Goal: Task Accomplishment & Management: Manage account settings

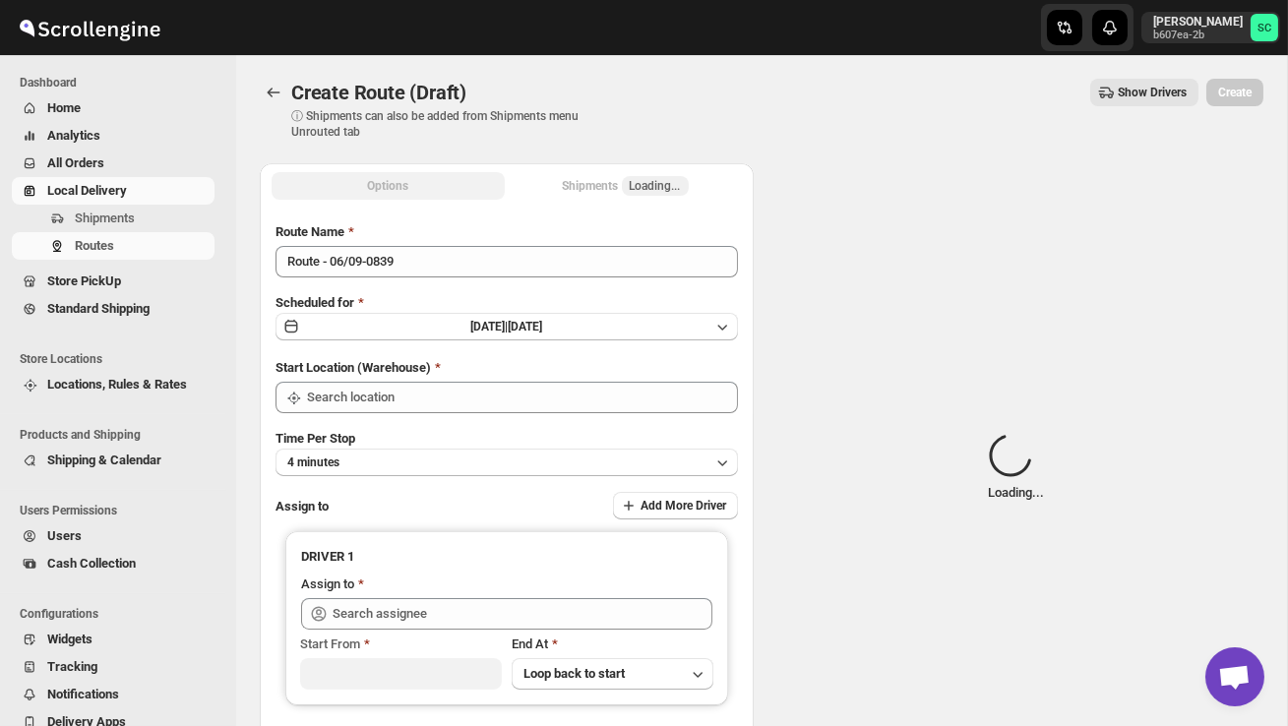
type input "DS02 Bileshivale"
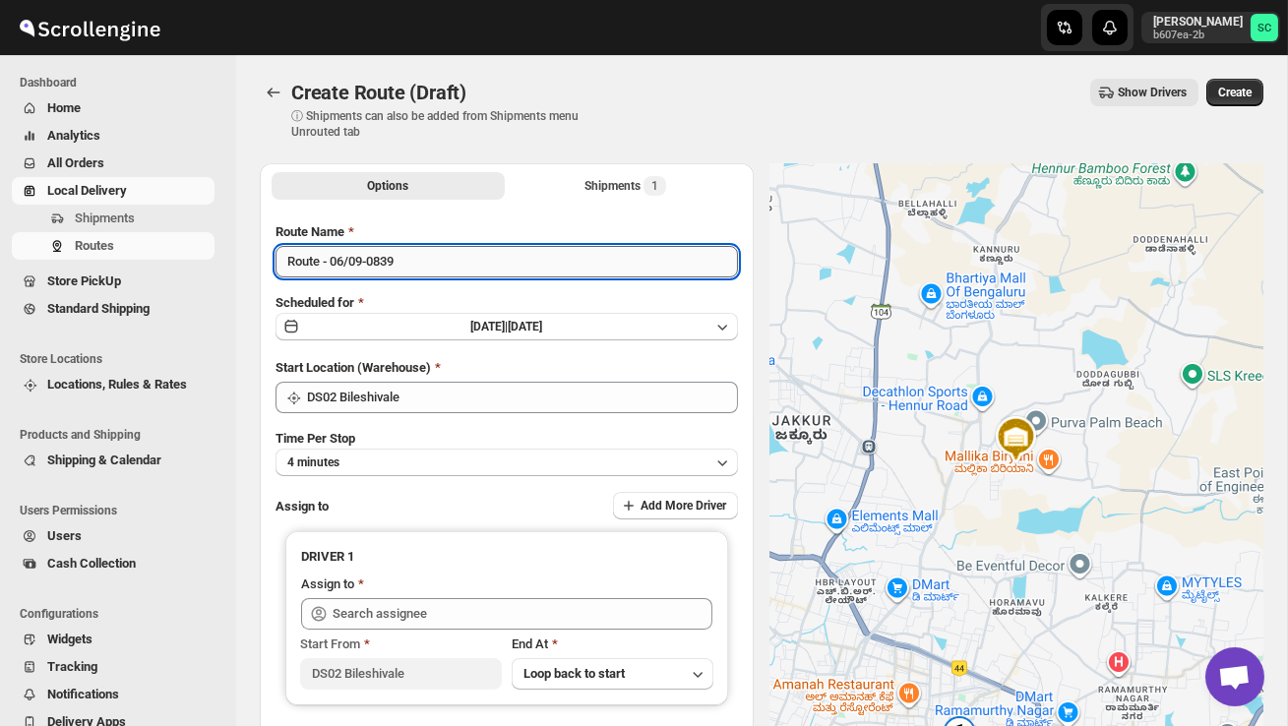
click at [425, 267] on input "Route - 06/09-0839" at bounding box center [507, 261] width 462 height 31
type input "R"
type input "P"
type input "Order no 27868"
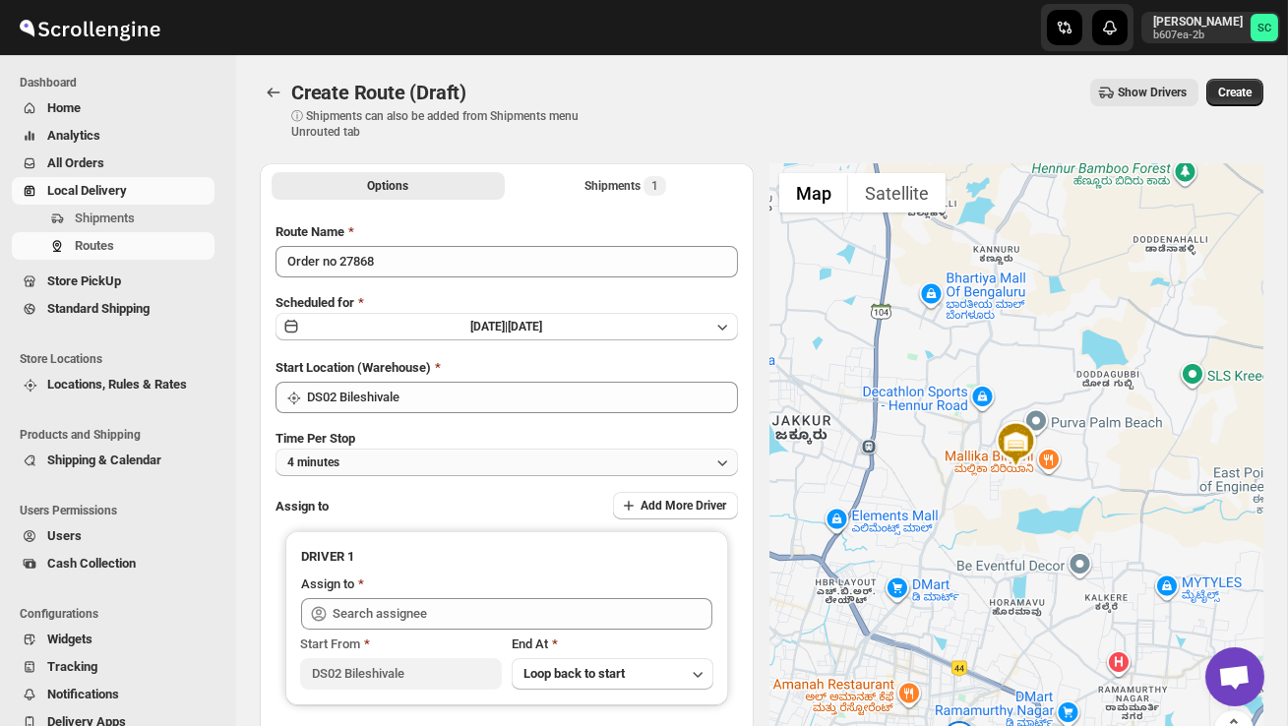
click at [455, 454] on button "4 minutes" at bounding box center [507, 463] width 462 height 28
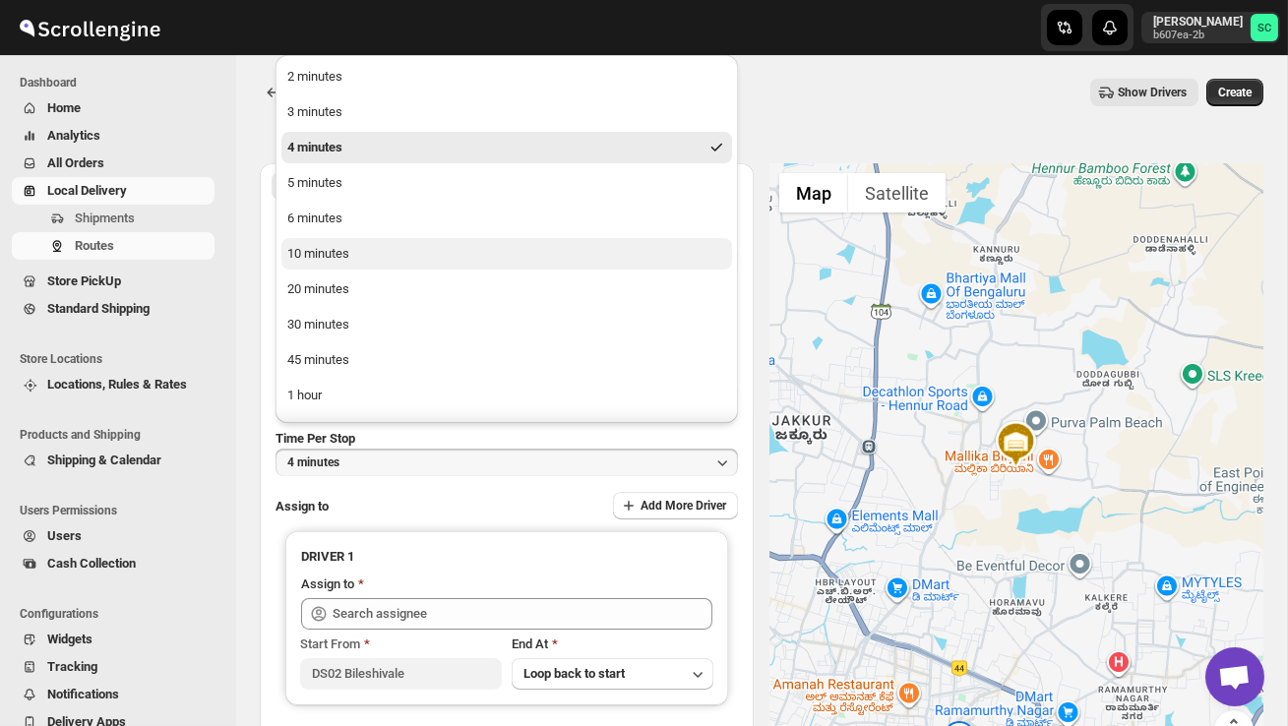
click at [375, 255] on button "10 minutes" at bounding box center [506, 253] width 451 height 31
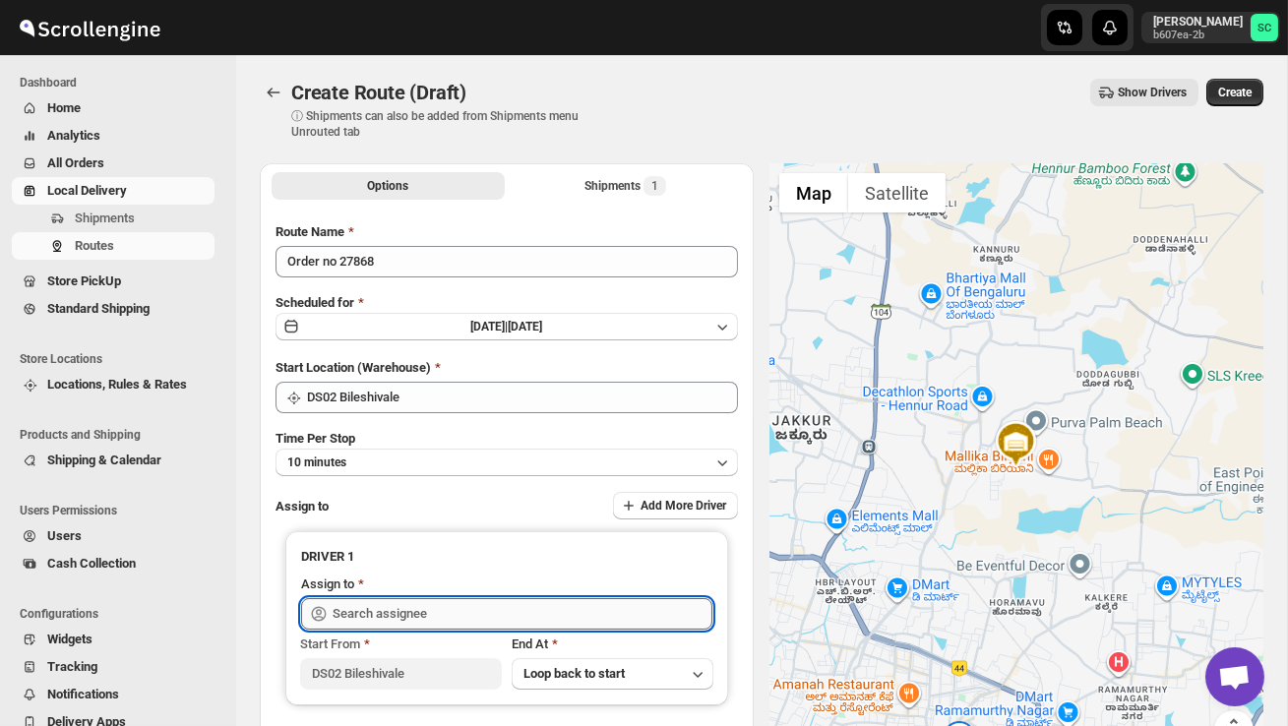
click at [416, 614] on input "text" at bounding box center [523, 613] width 380 height 31
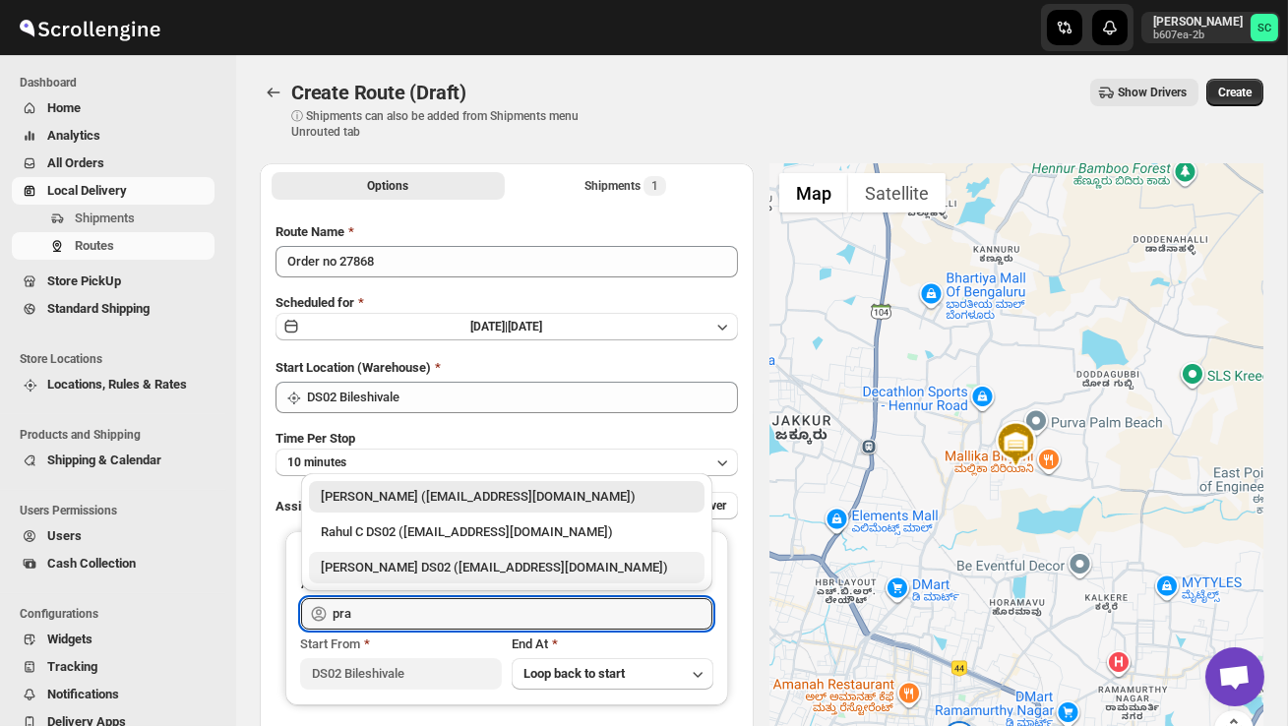
click at [443, 579] on div "[PERSON_NAME] DS02 ([EMAIL_ADDRESS][DOMAIN_NAME])" at bounding box center [507, 567] width 396 height 31
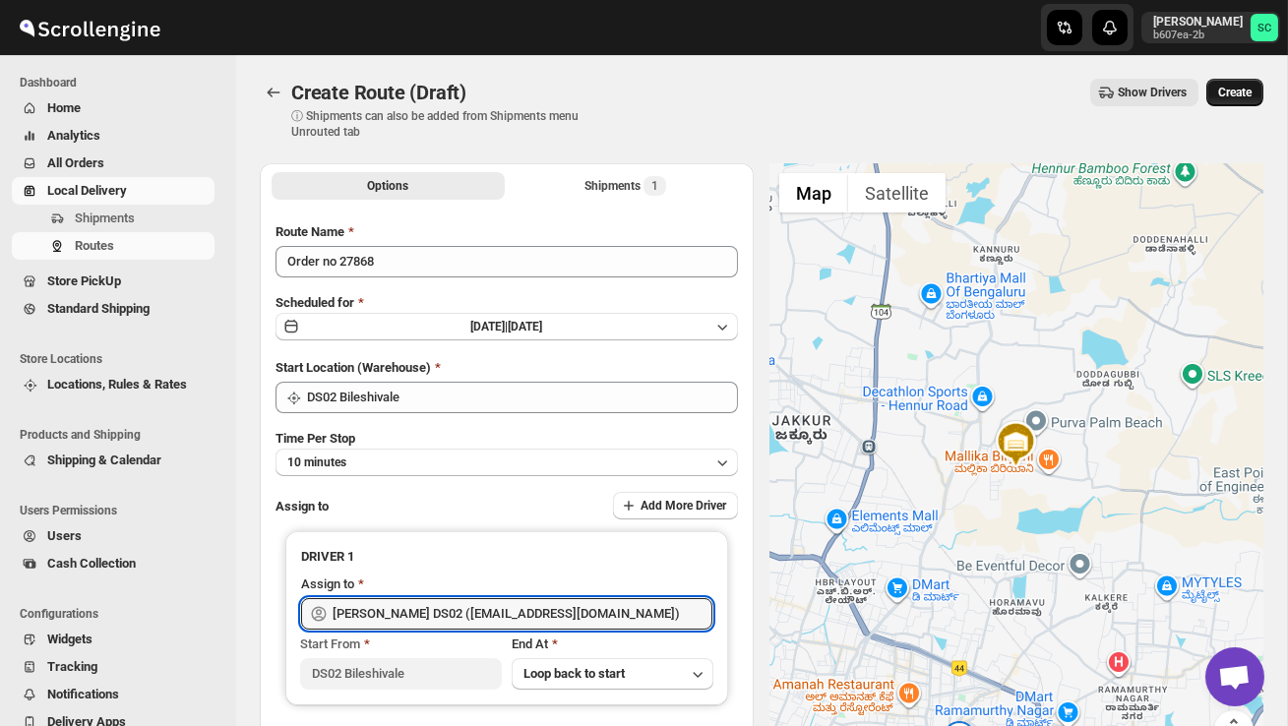
type input "[PERSON_NAME] DS02 ([EMAIL_ADDRESS][DOMAIN_NAME])"
click at [1242, 101] on button "Create" at bounding box center [1234, 93] width 57 height 28
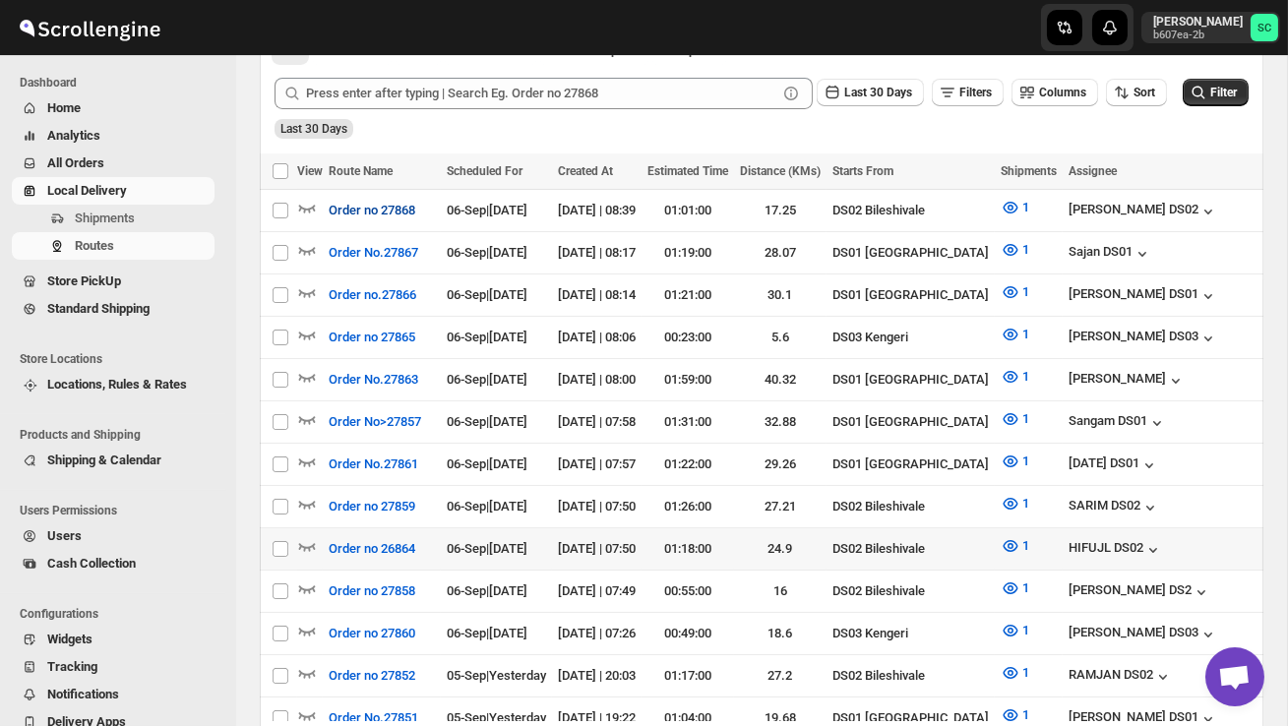
scroll to position [482, 0]
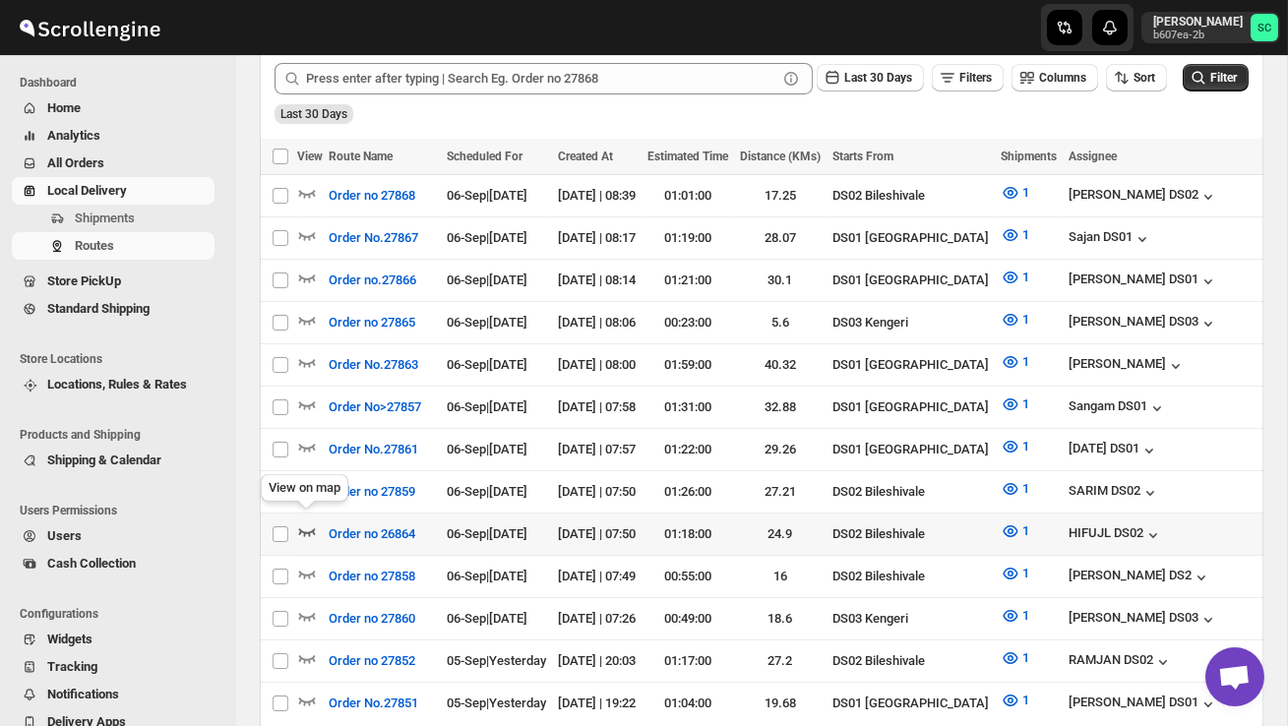
click at [306, 522] on icon "button" at bounding box center [307, 532] width 20 height 20
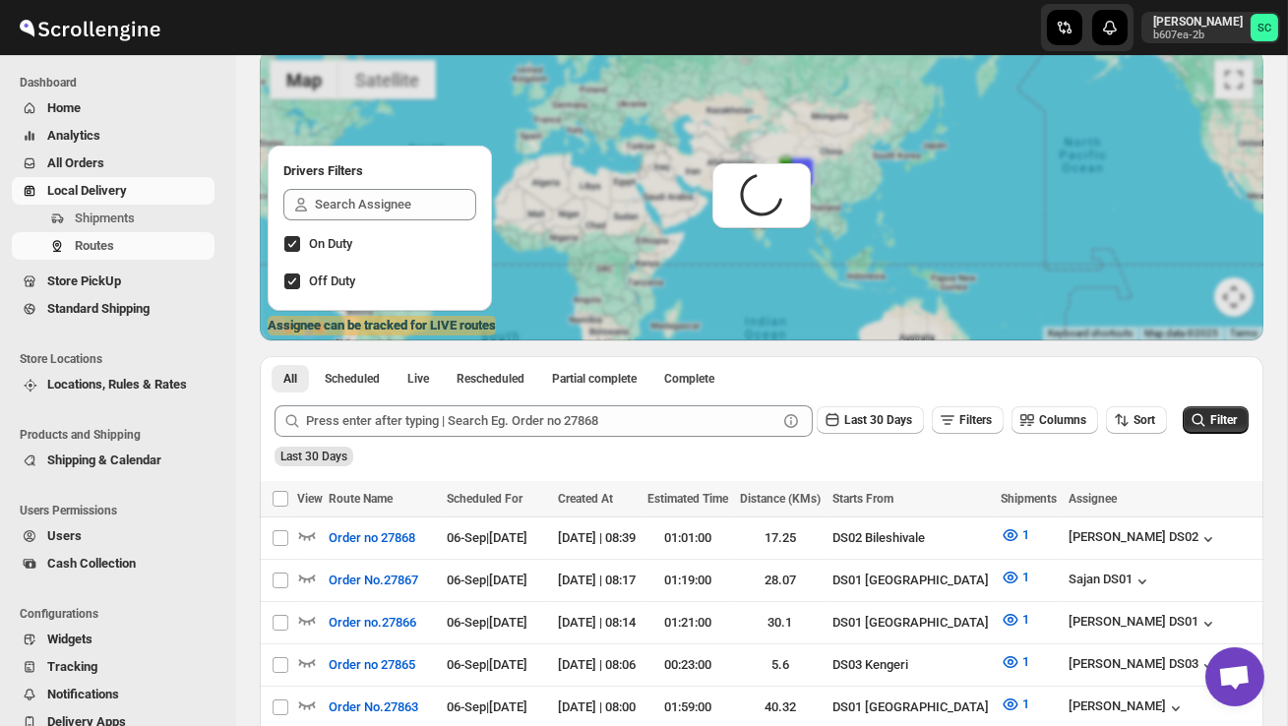
scroll to position [0, 0]
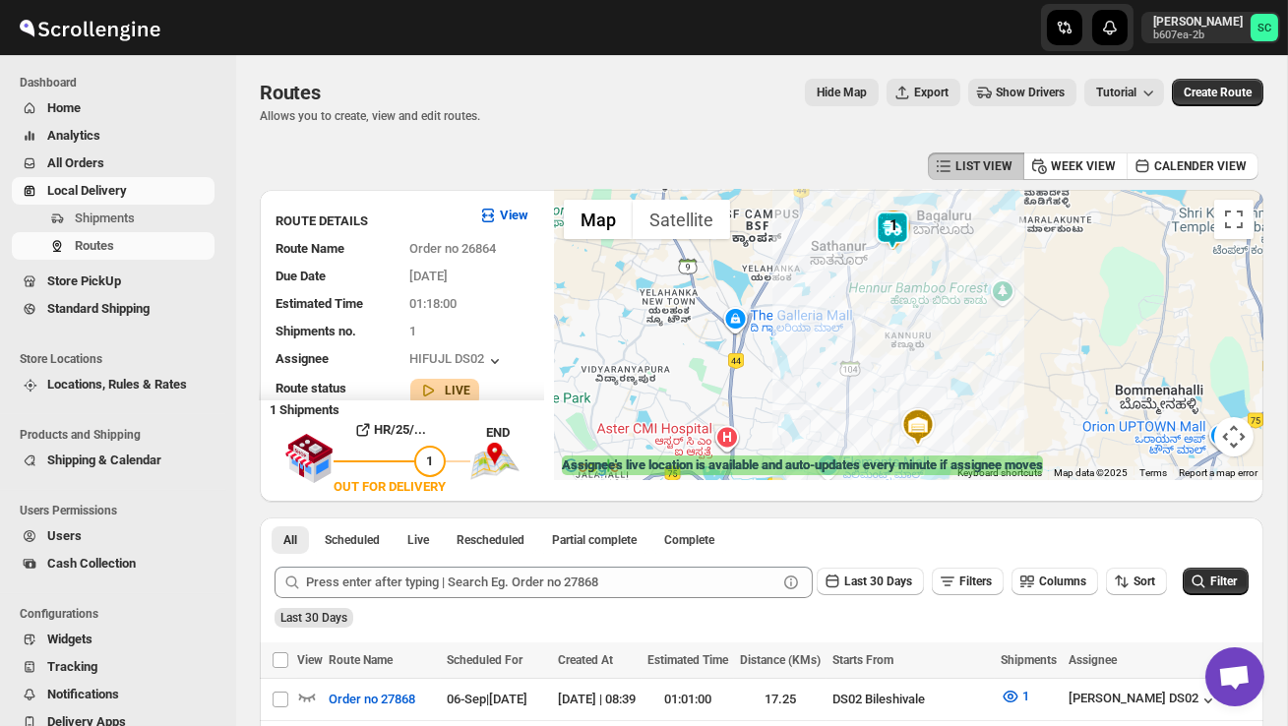
drag, startPoint x: 833, startPoint y: 354, endPoint x: 769, endPoint y: 384, distance: 70.4
click at [773, 383] on div at bounding box center [908, 335] width 709 height 290
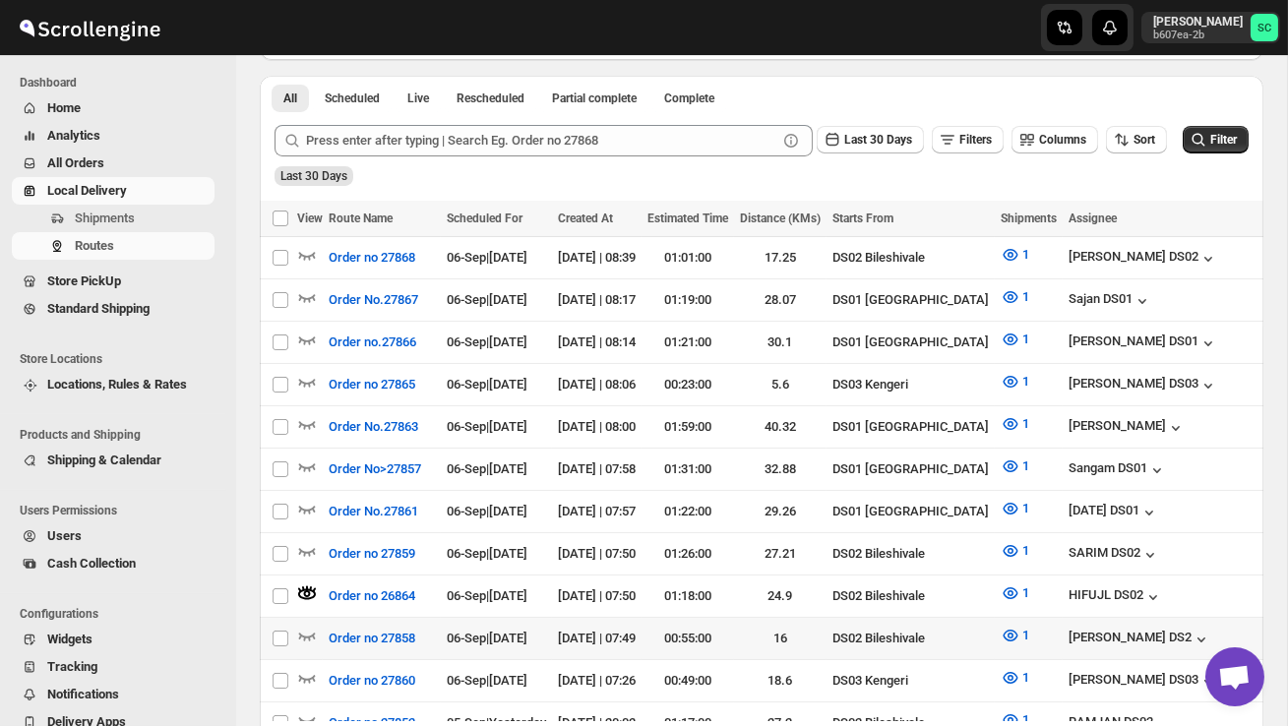
scroll to position [446, 0]
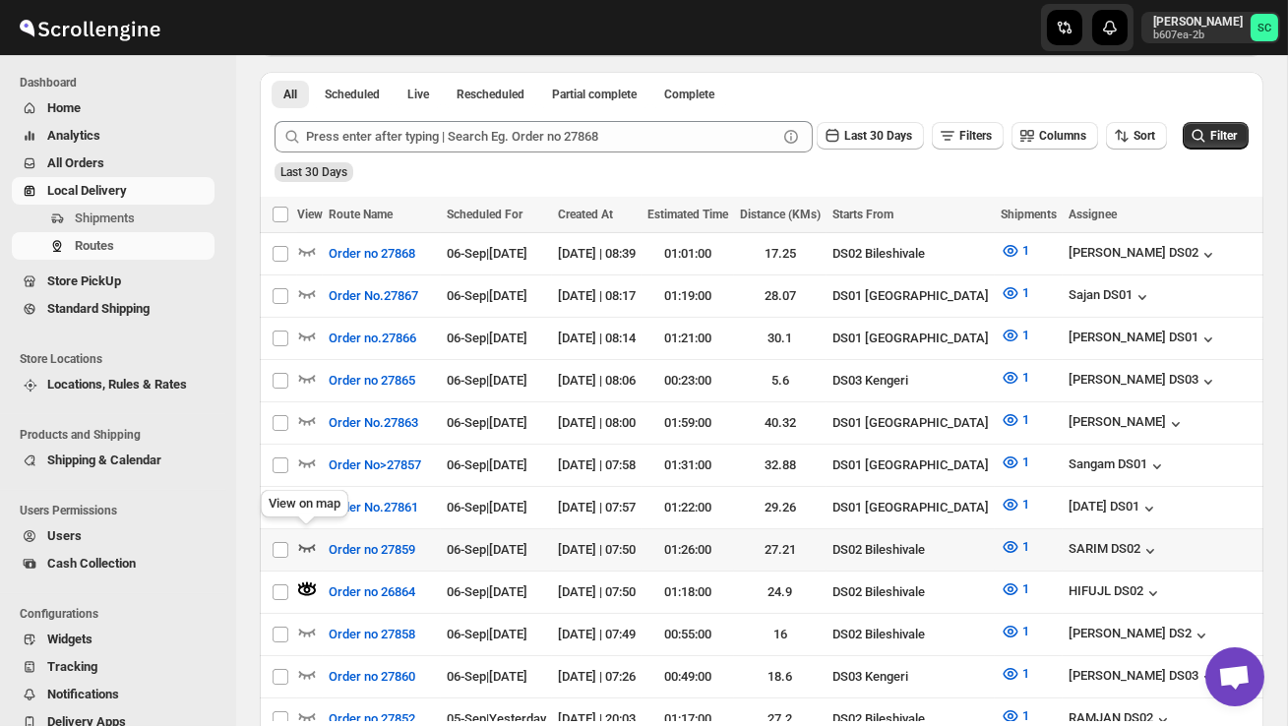
click at [309, 537] on icon "button" at bounding box center [307, 547] width 20 height 20
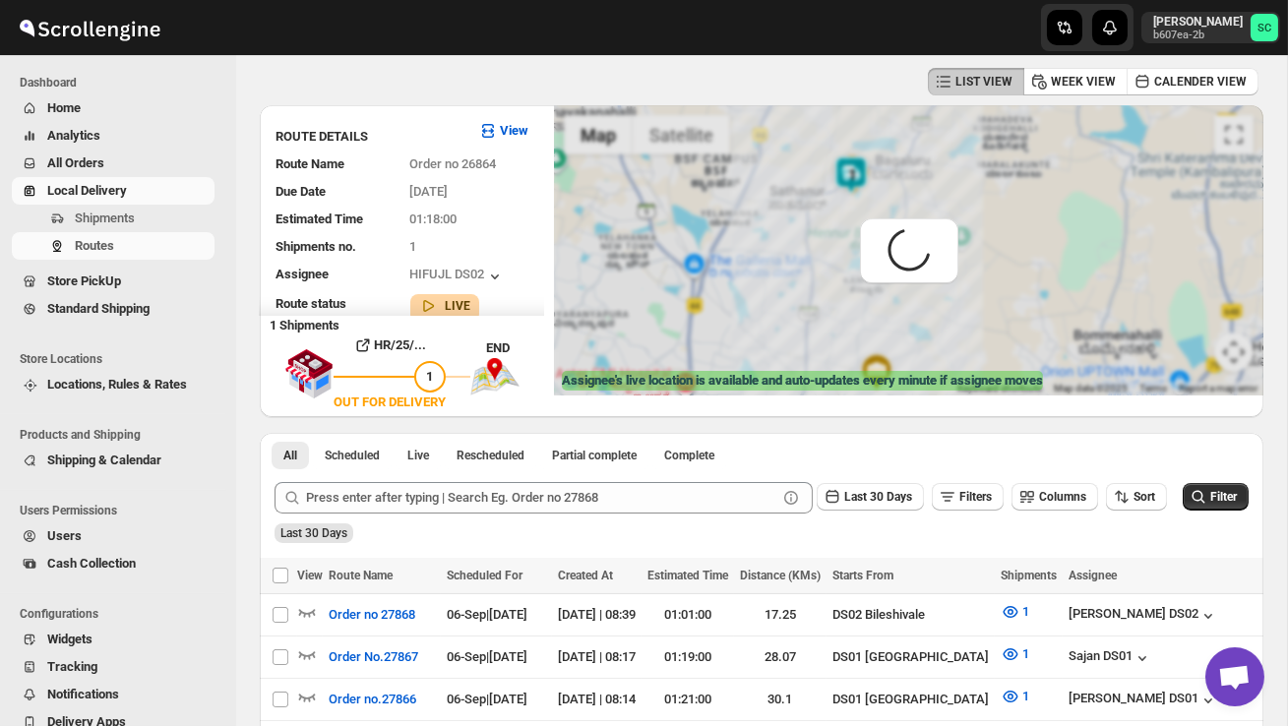
scroll to position [0, 0]
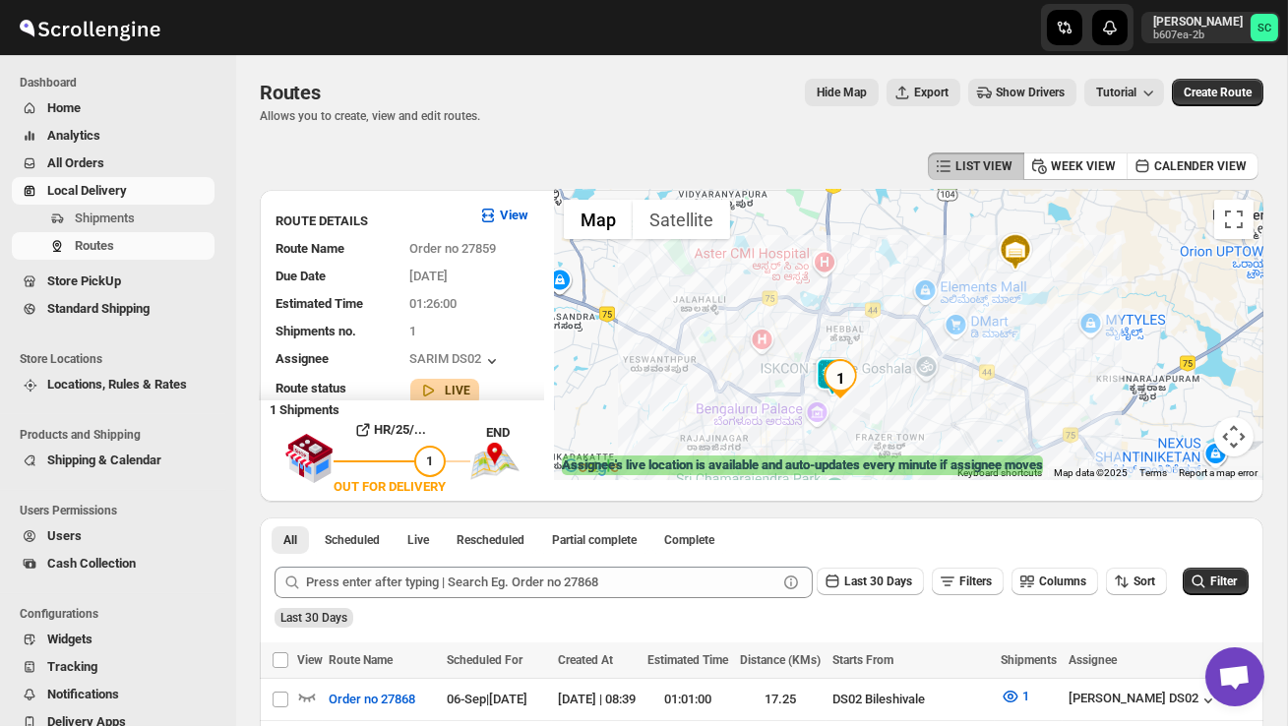
click at [894, 404] on div at bounding box center [908, 335] width 709 height 290
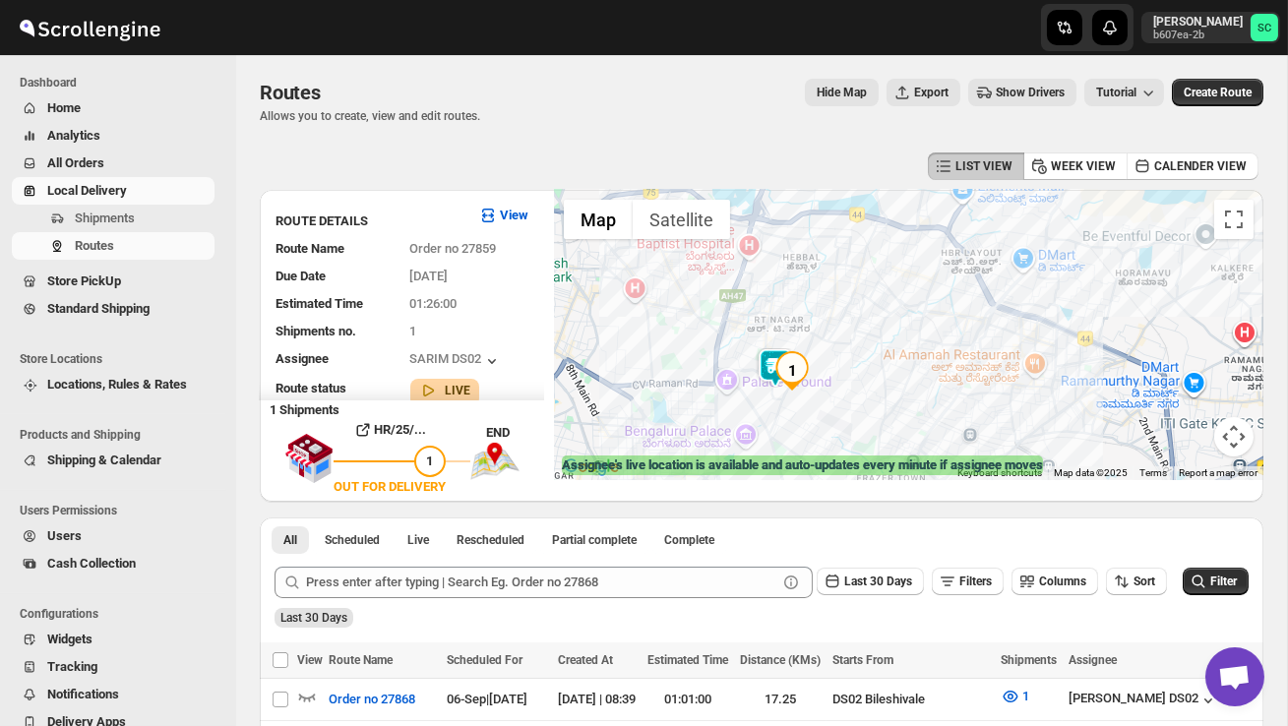
click at [849, 419] on div at bounding box center [908, 335] width 709 height 290
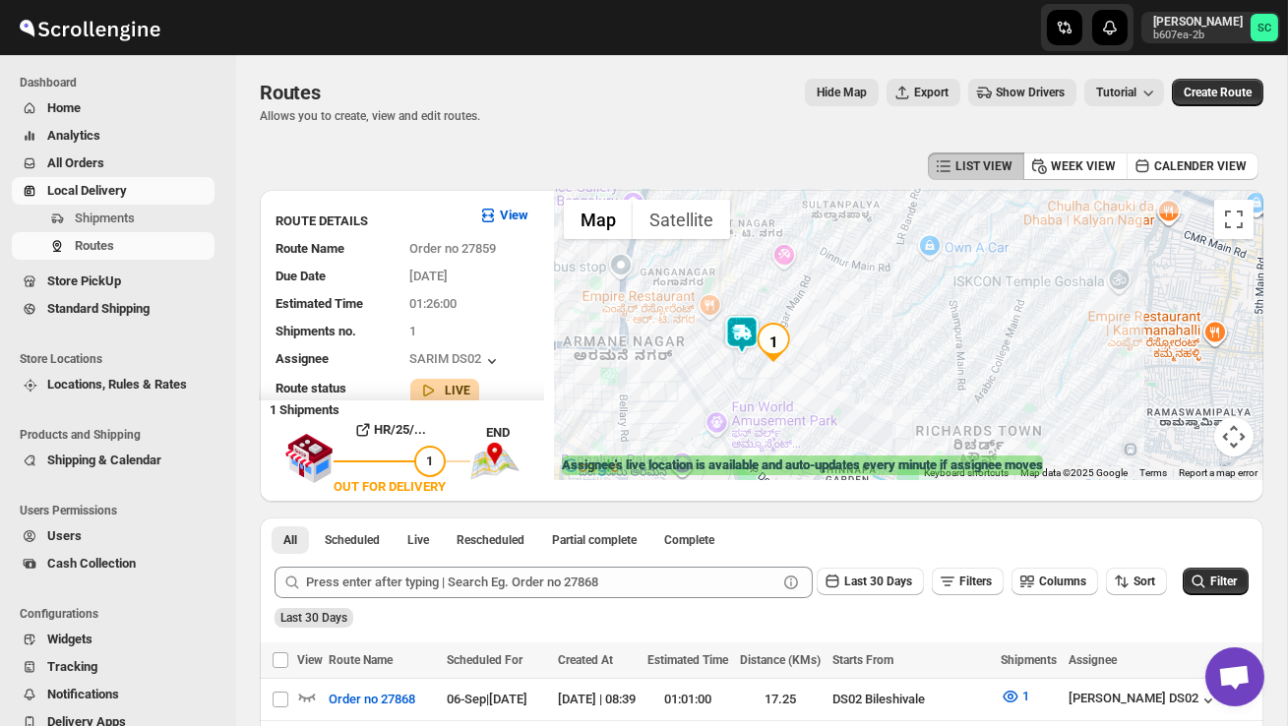
drag, startPoint x: 777, startPoint y: 420, endPoint x: 901, endPoint y: 419, distance: 124.0
click at [901, 419] on div at bounding box center [908, 335] width 709 height 290
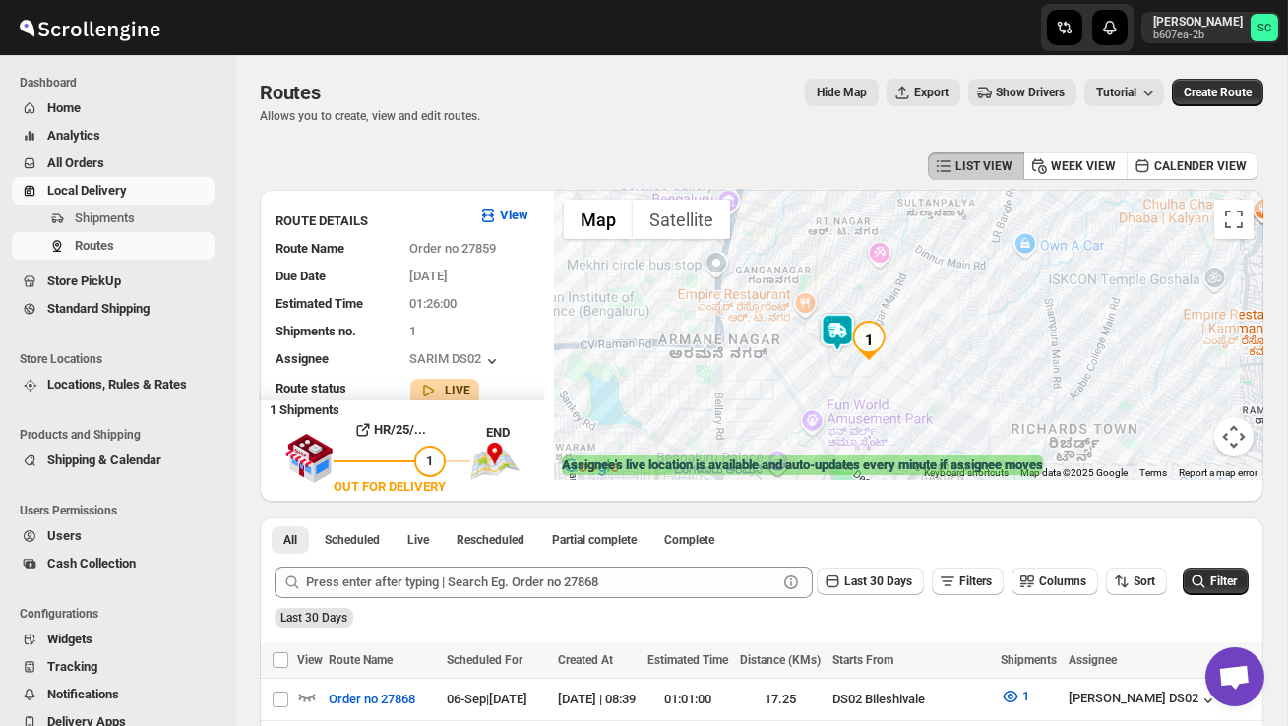
click at [823, 386] on div at bounding box center [908, 335] width 709 height 290
click at [823, 387] on div at bounding box center [908, 335] width 709 height 290
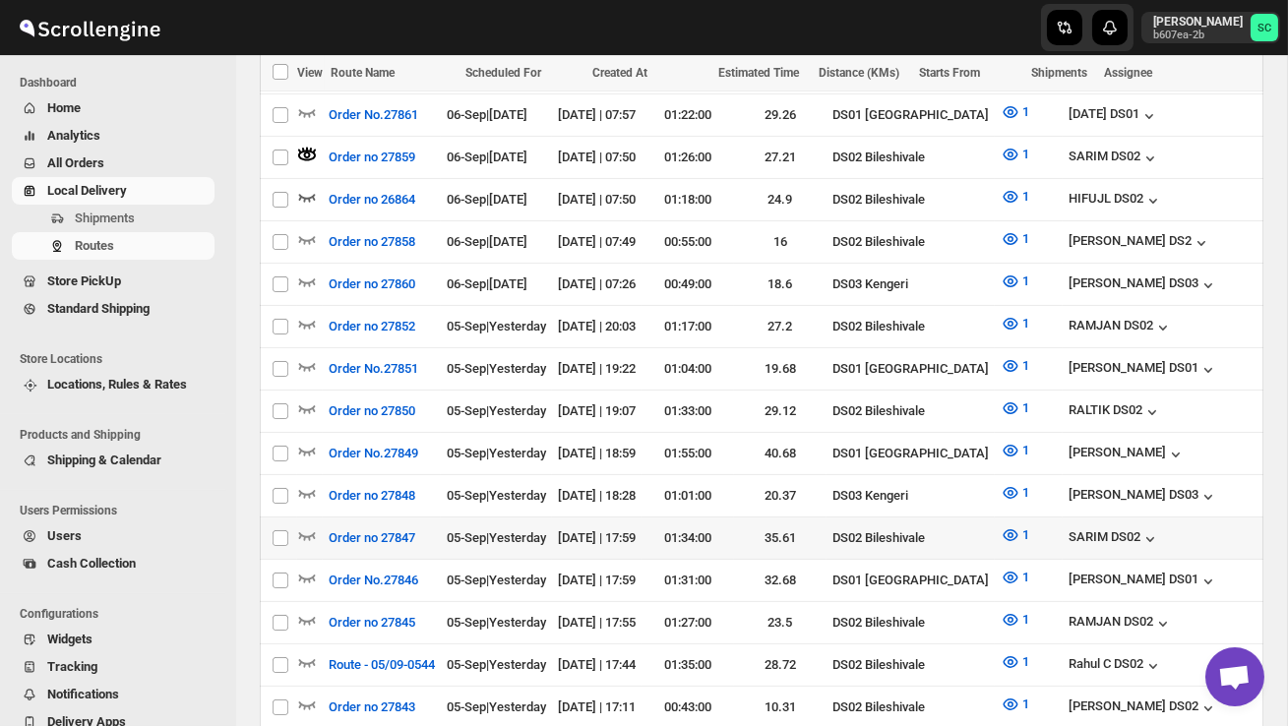
scroll to position [826, 0]
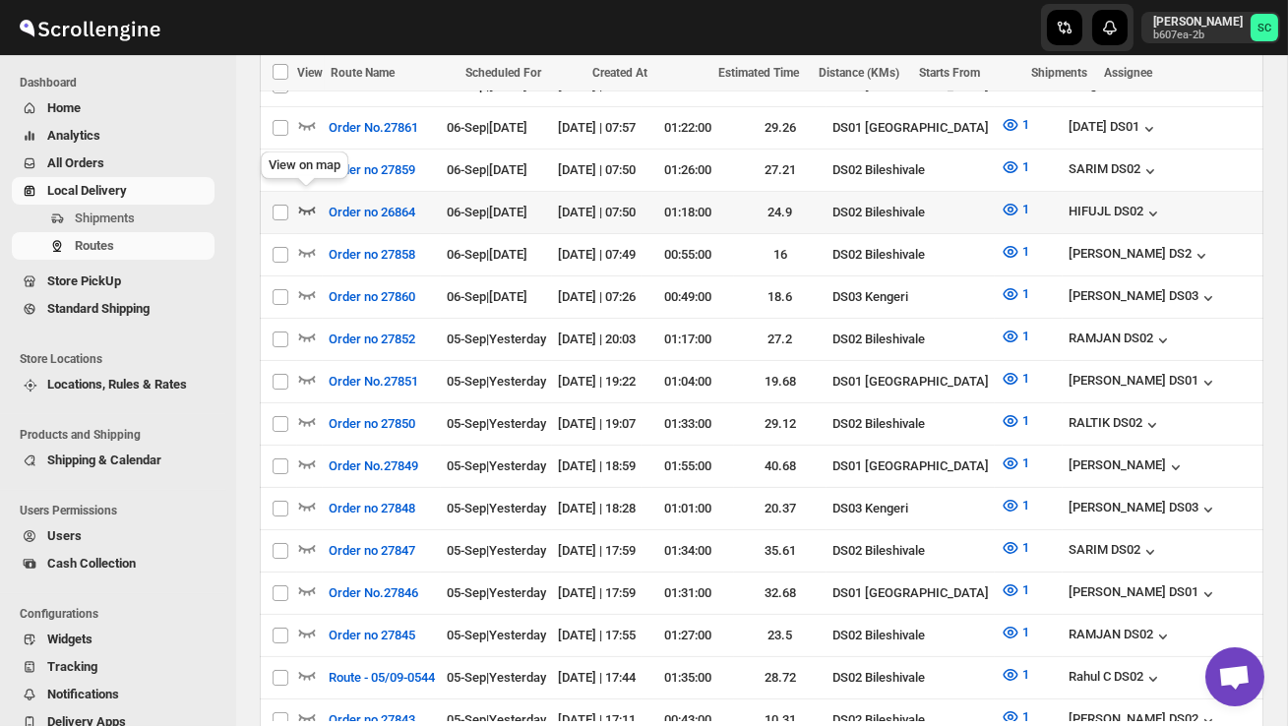
click at [310, 200] on icon "button" at bounding box center [307, 210] width 20 height 20
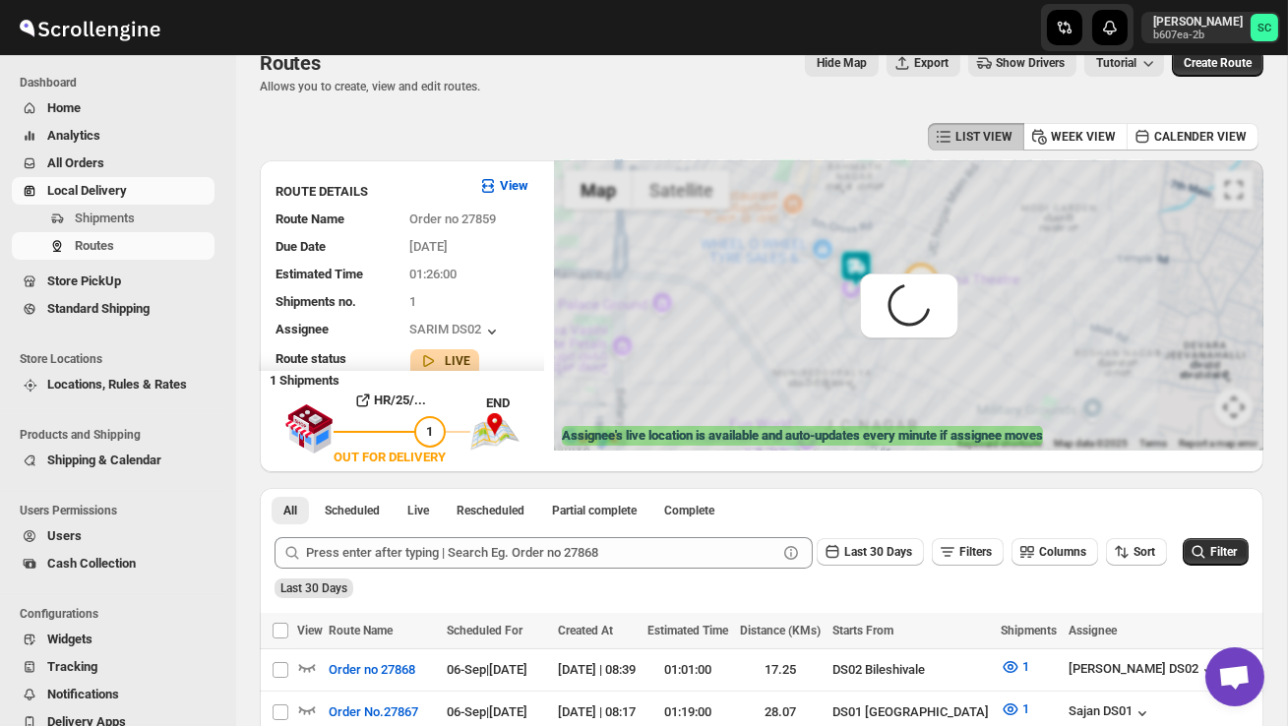
scroll to position [0, 0]
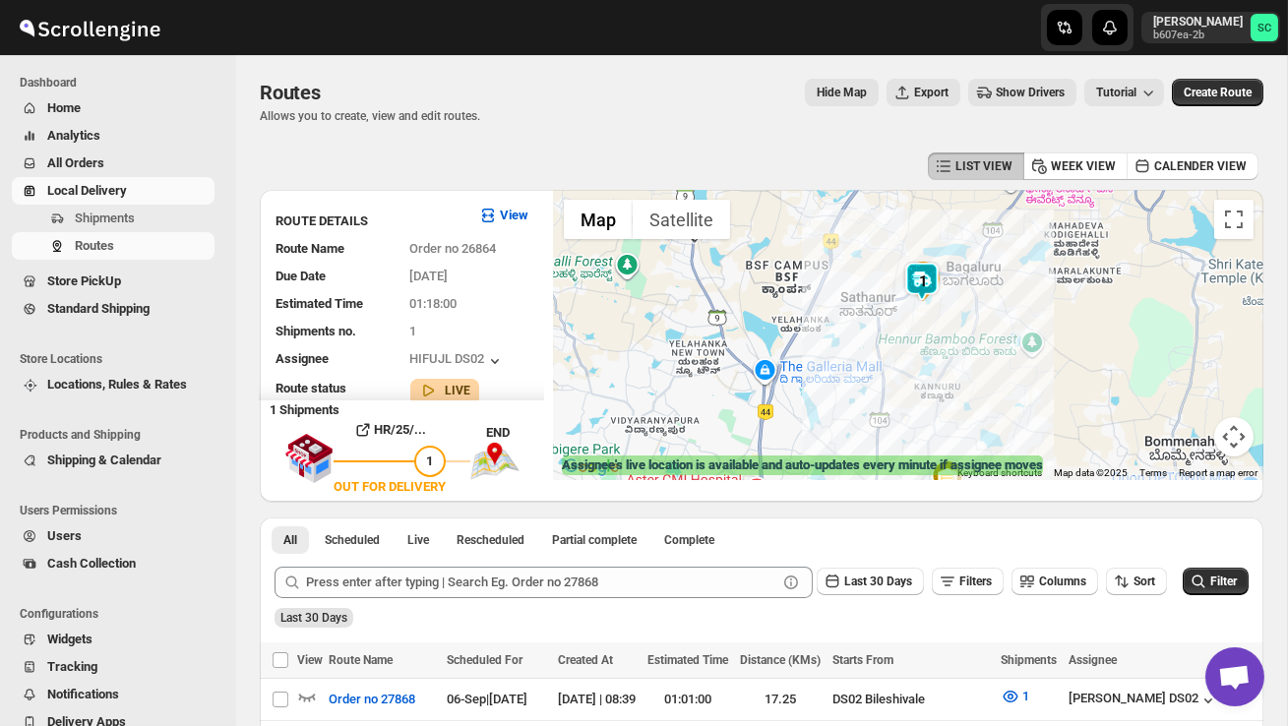
drag, startPoint x: 999, startPoint y: 276, endPoint x: 990, endPoint y: 353, distance: 78.2
click at [991, 351] on div at bounding box center [908, 335] width 709 height 290
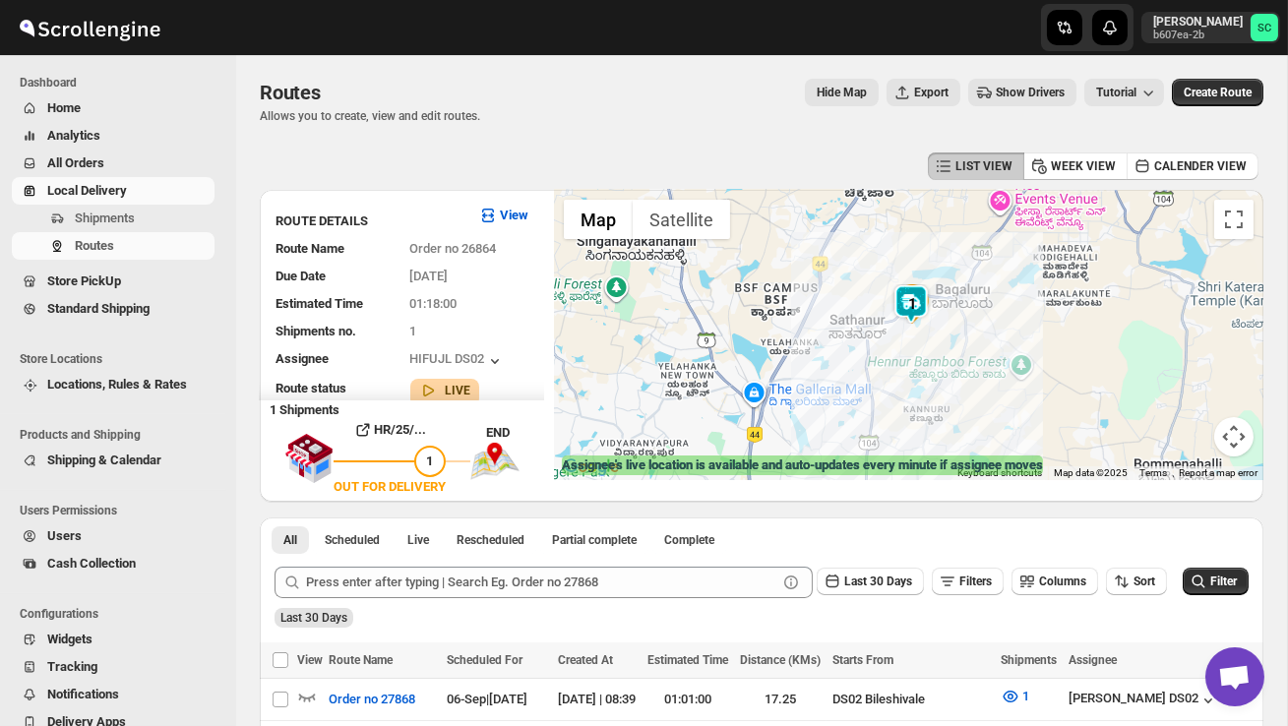
click at [959, 322] on div at bounding box center [908, 335] width 709 height 290
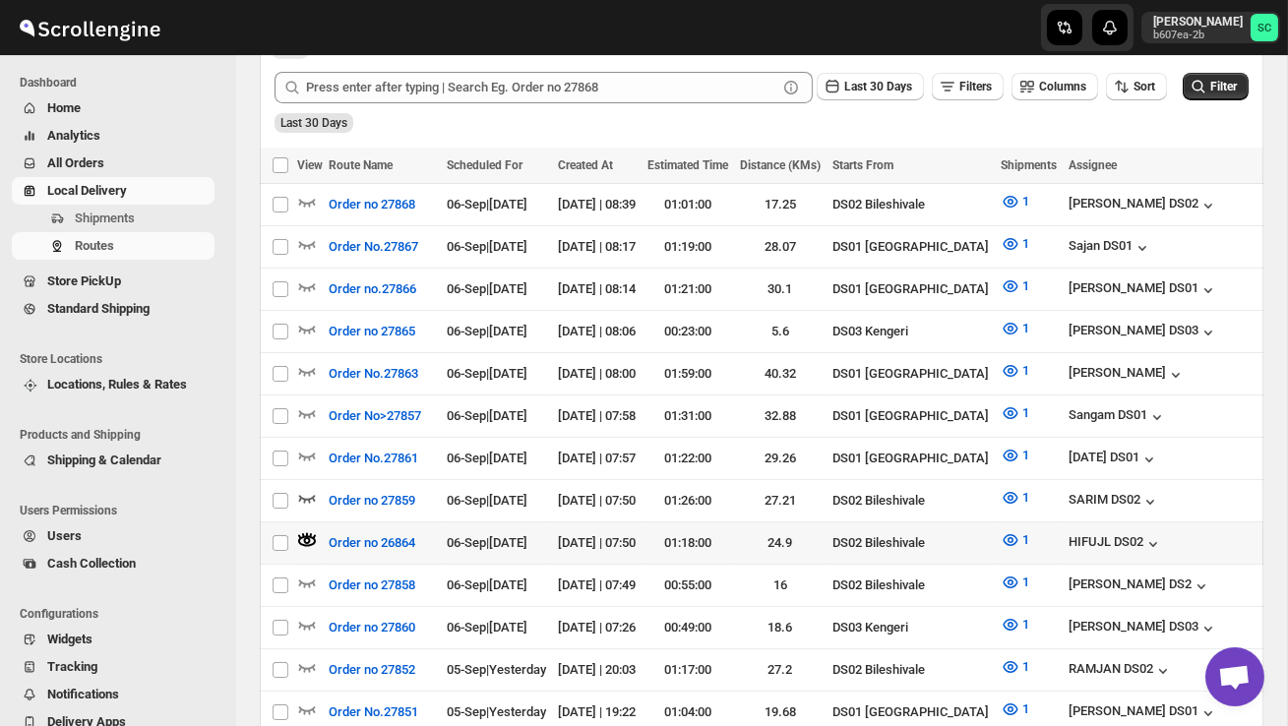
scroll to position [0, 309]
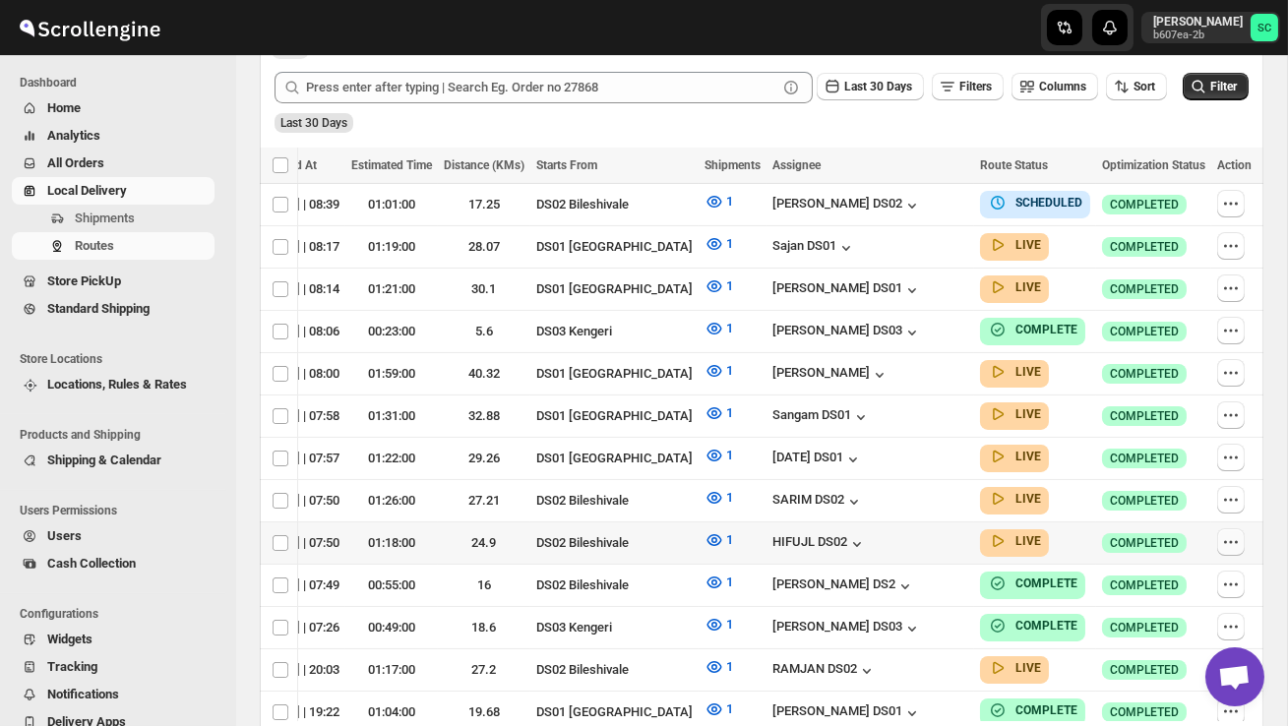
click at [1236, 536] on icon "button" at bounding box center [1231, 542] width 20 height 20
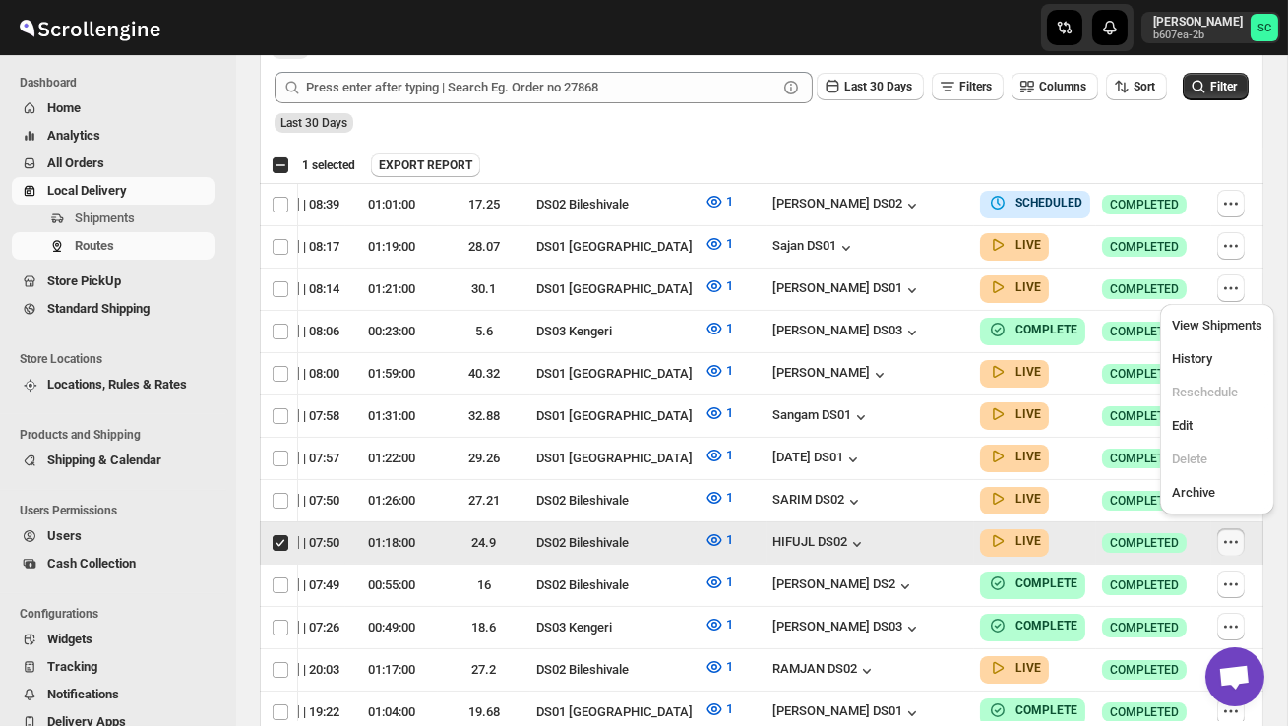
scroll to position [0, 1]
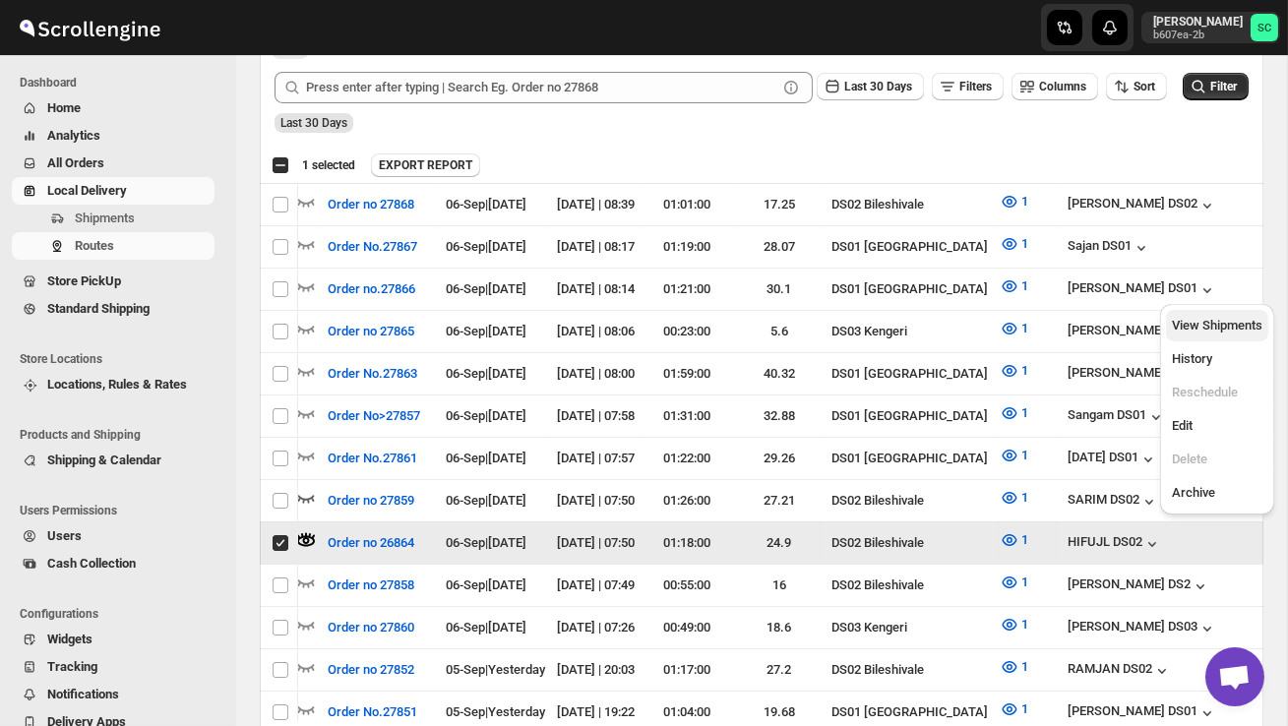
click at [1204, 331] on span "View Shipments" at bounding box center [1217, 325] width 91 height 15
checkbox input "false"
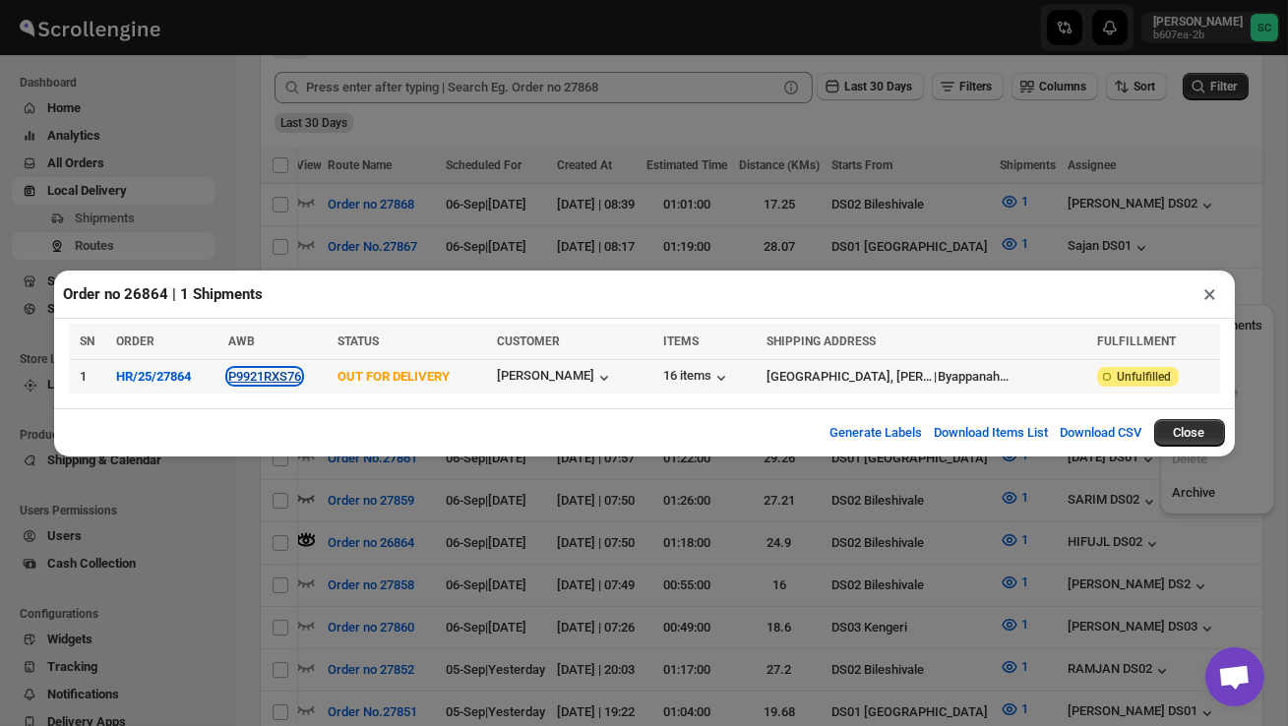
click at [271, 375] on button "P9921RXS76" at bounding box center [264, 376] width 73 height 15
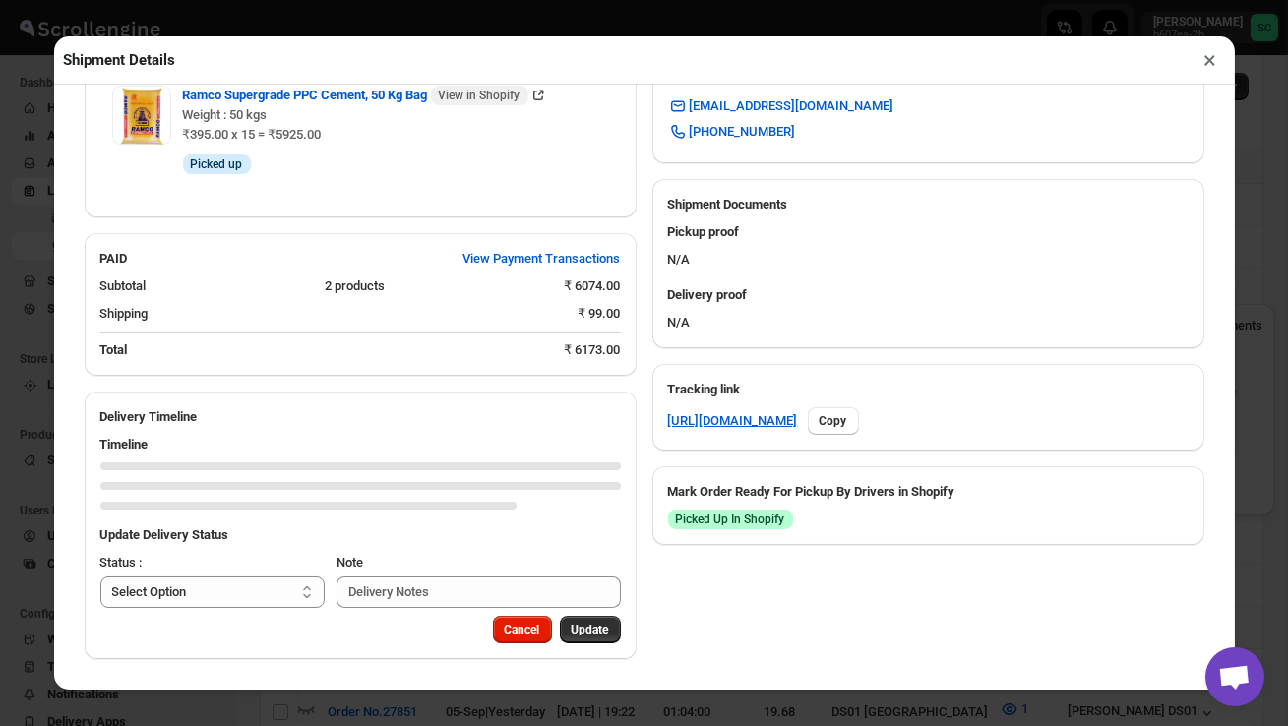
scroll to position [878, 0]
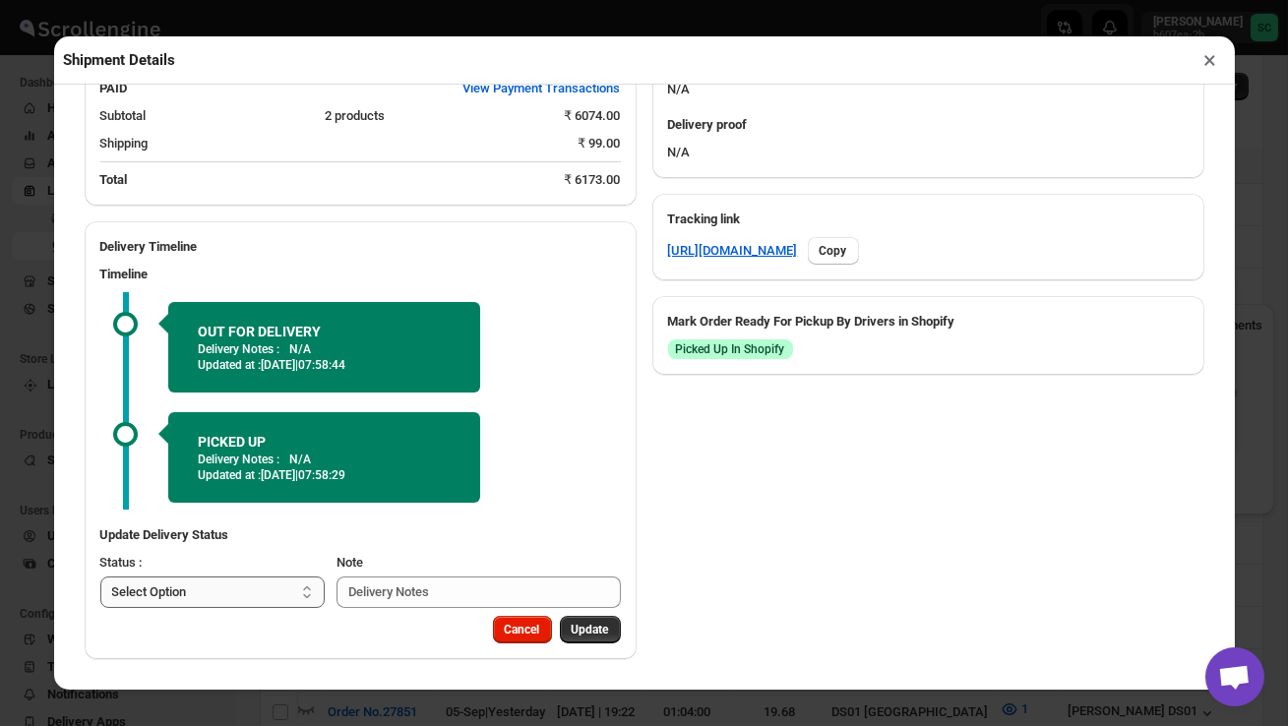
click at [261, 598] on select "Select Option PICKED UP OUT FOR DELIVERY RESCHEDULE DELIVERED CANCELLED" at bounding box center [212, 592] width 225 height 31
select select "DELIVERED"
click at [588, 638] on button "Update" at bounding box center [590, 630] width 61 height 28
select select
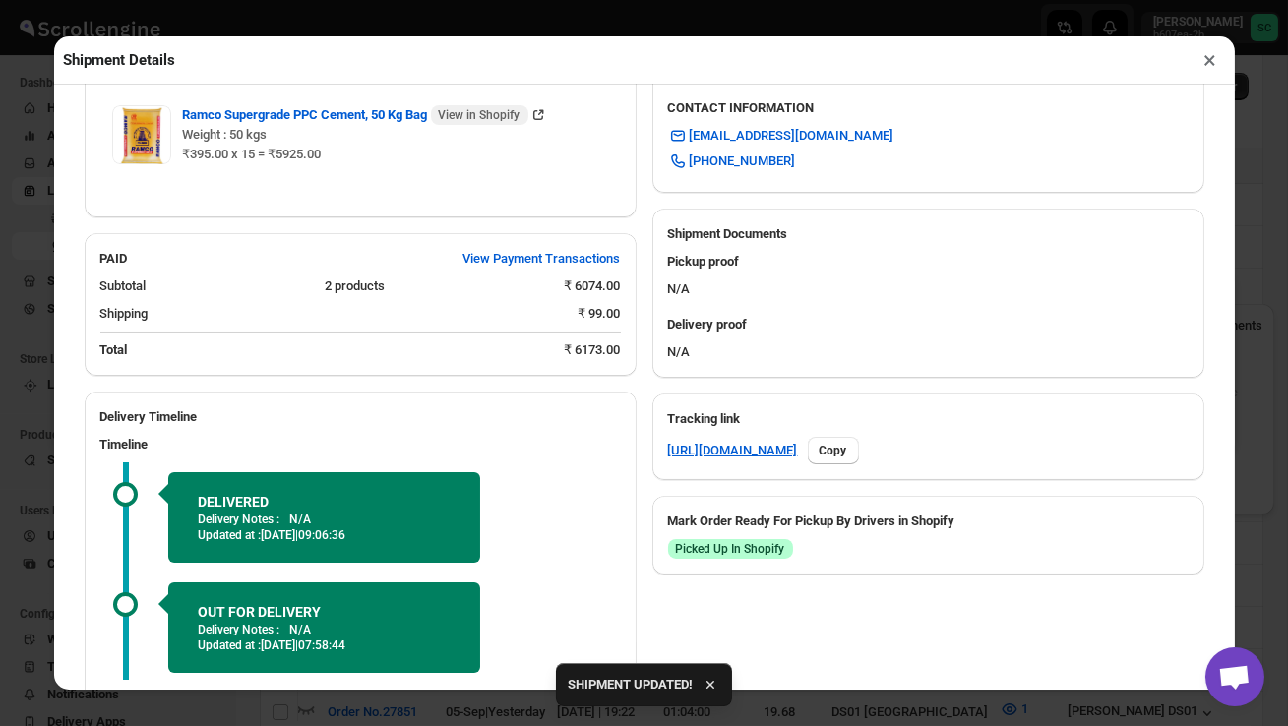
scroll to position [847, 0]
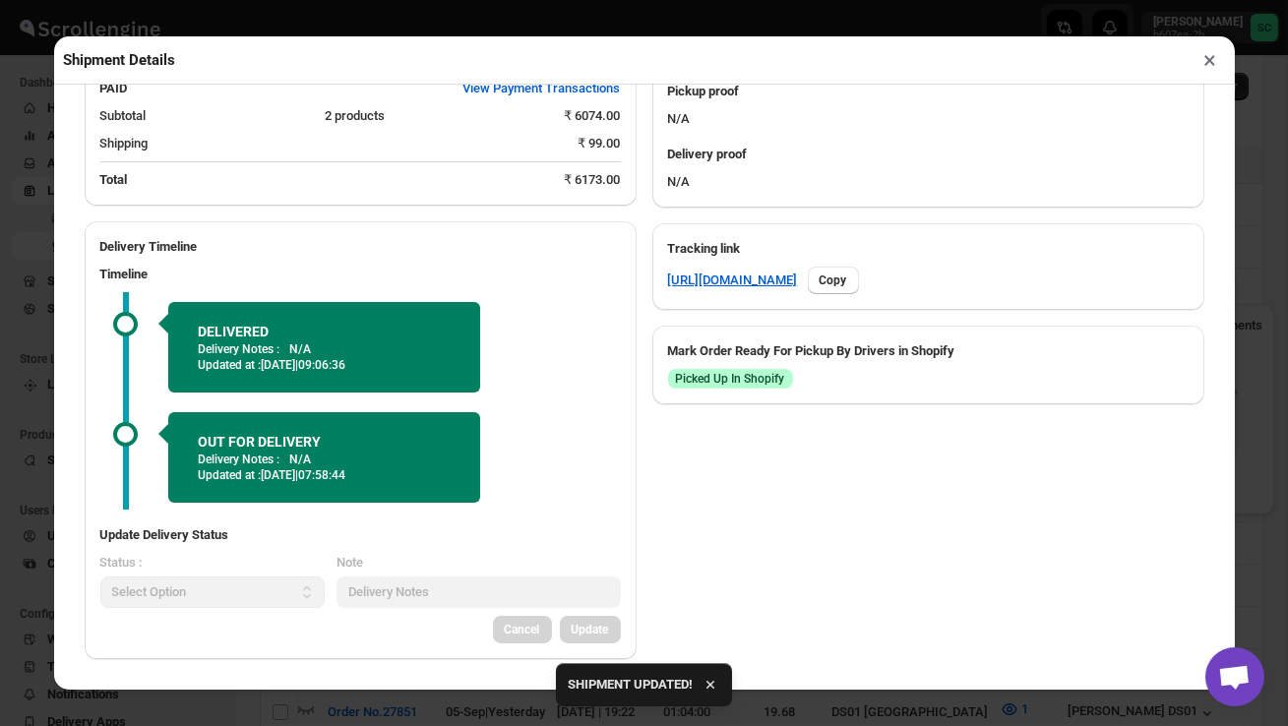
click at [1205, 57] on button "×" at bounding box center [1211, 60] width 29 height 28
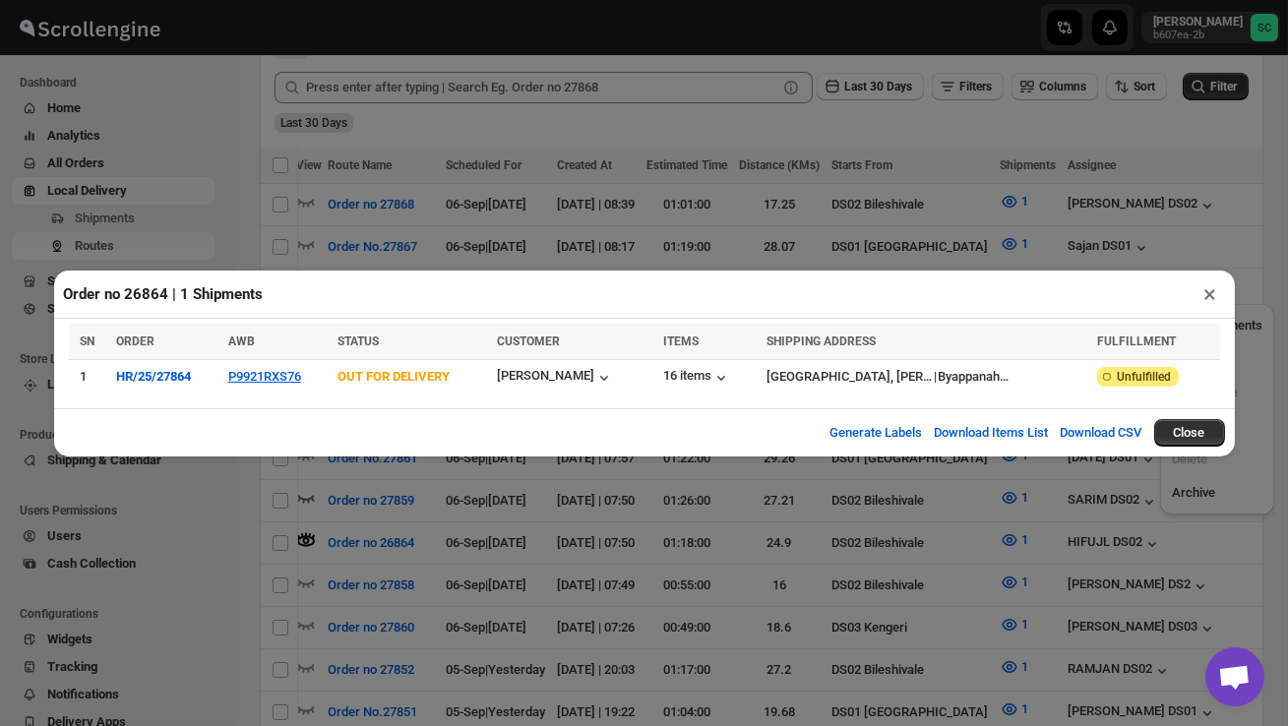
click at [1217, 289] on button "×" at bounding box center [1211, 294] width 29 height 28
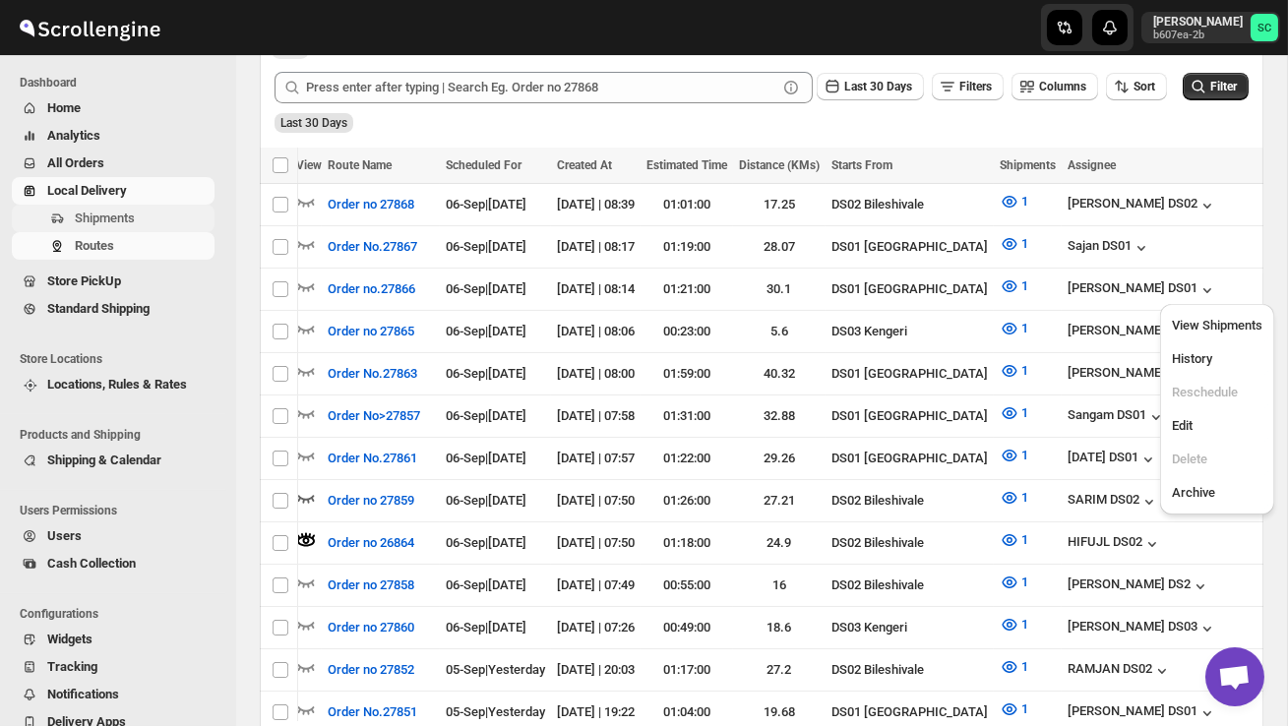
click at [95, 225] on span "Shipments" at bounding box center [105, 218] width 60 height 15
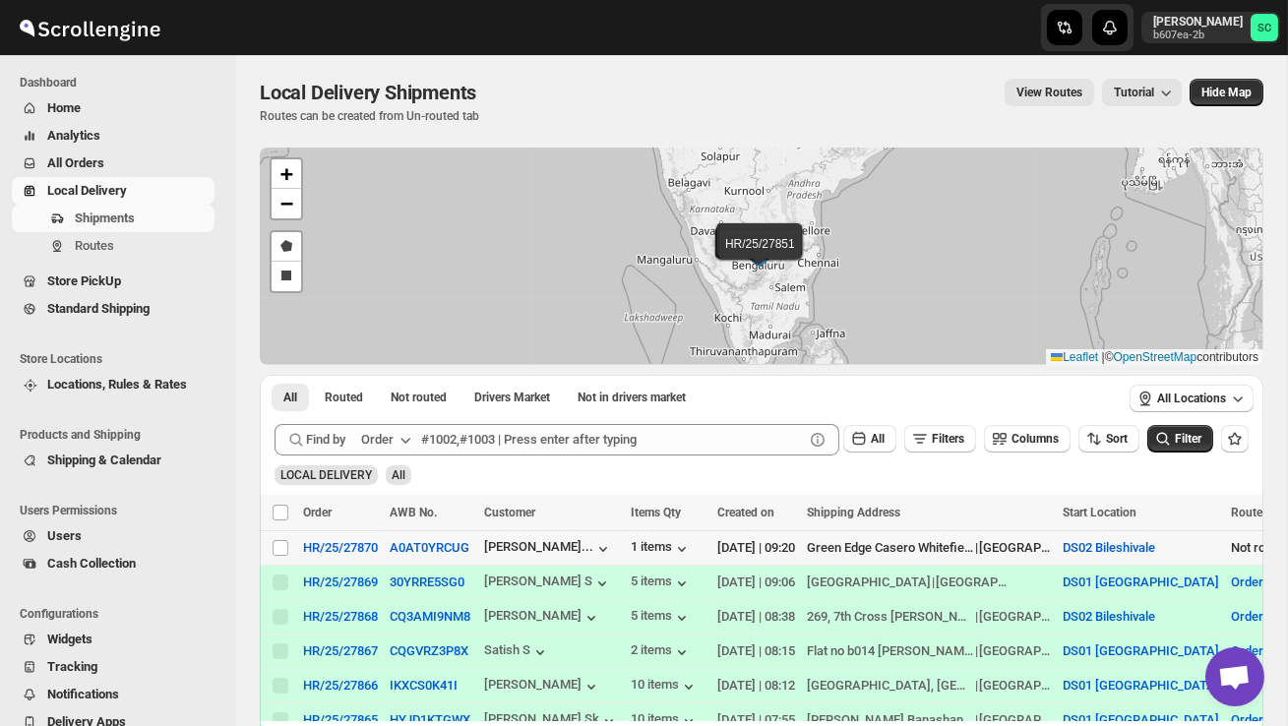
click at [270, 543] on td "Select shipment" at bounding box center [278, 548] width 37 height 34
checkbox input "true"
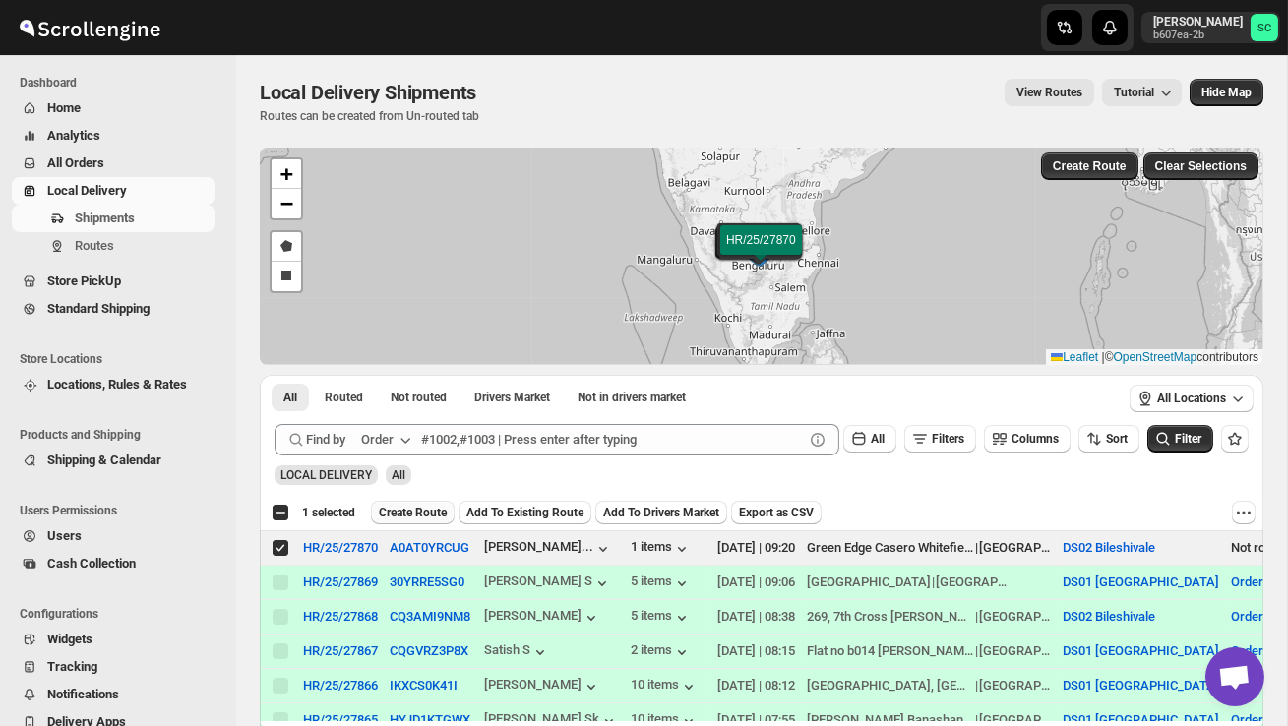
click at [426, 520] on span "Create Route" at bounding box center [413, 513] width 68 height 16
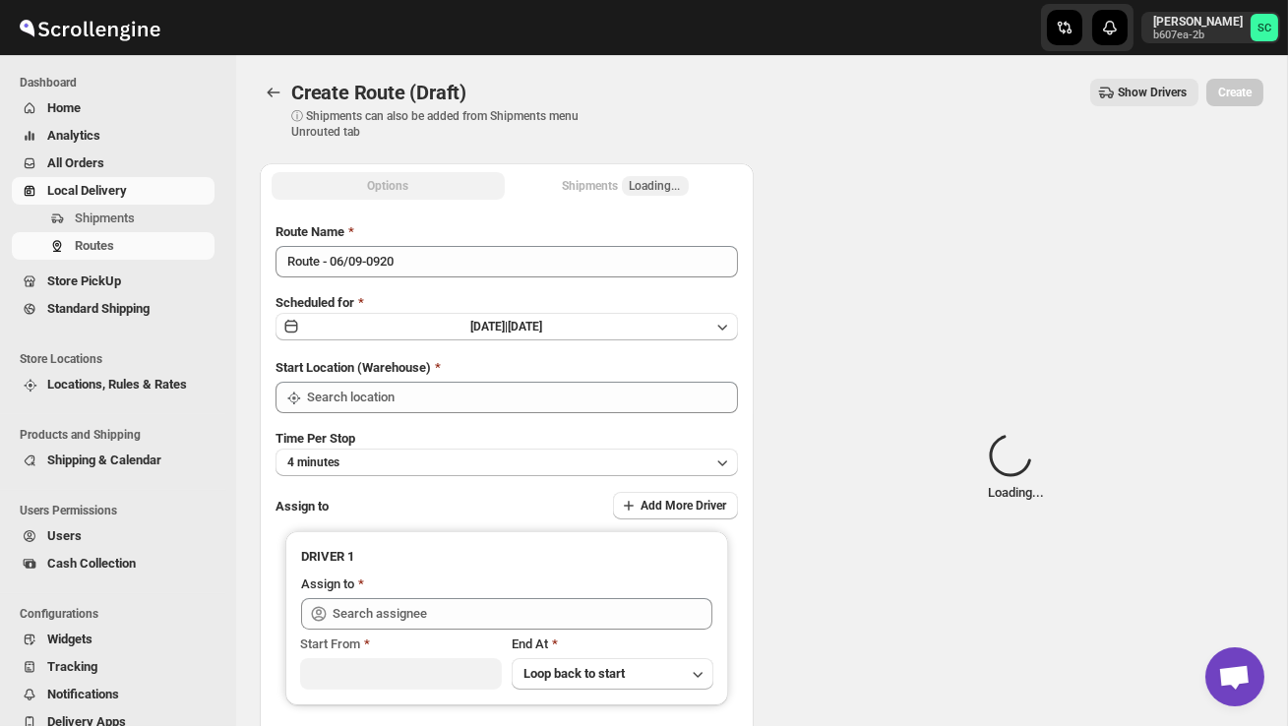
type input "DS02 Bileshivale"
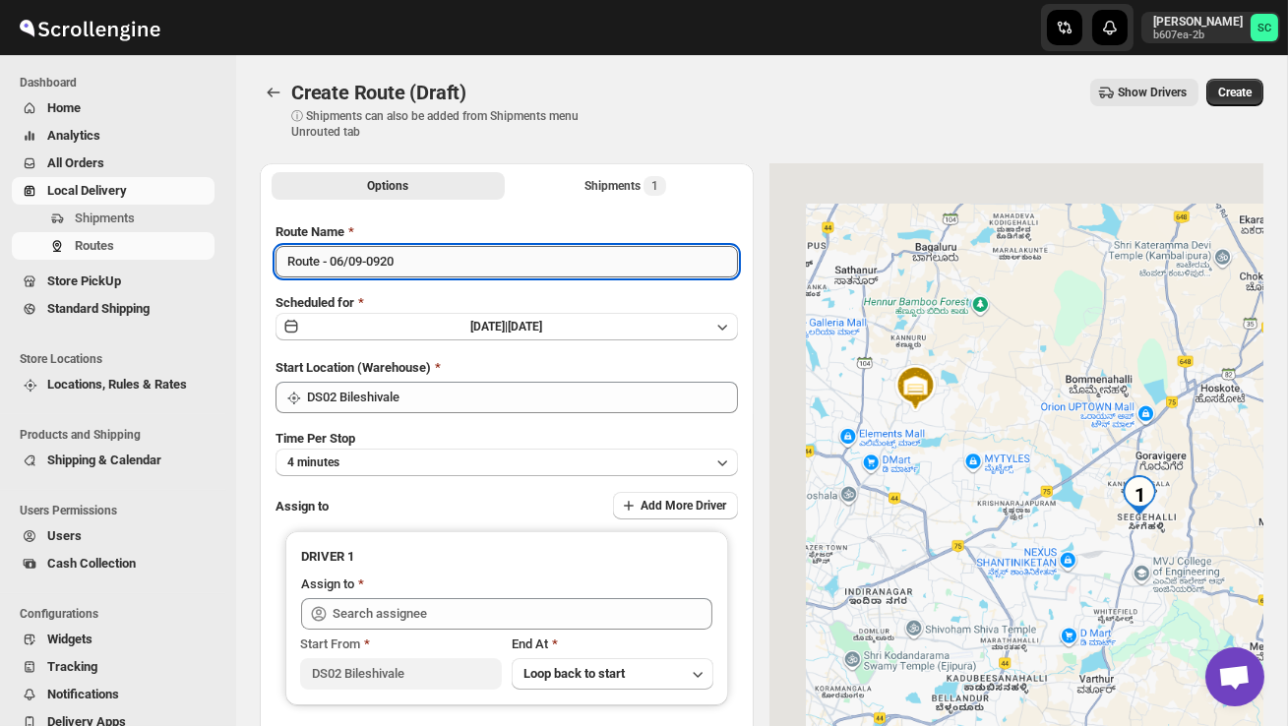
click at [432, 273] on input "Route - 06/09-0920" at bounding box center [507, 261] width 462 height 31
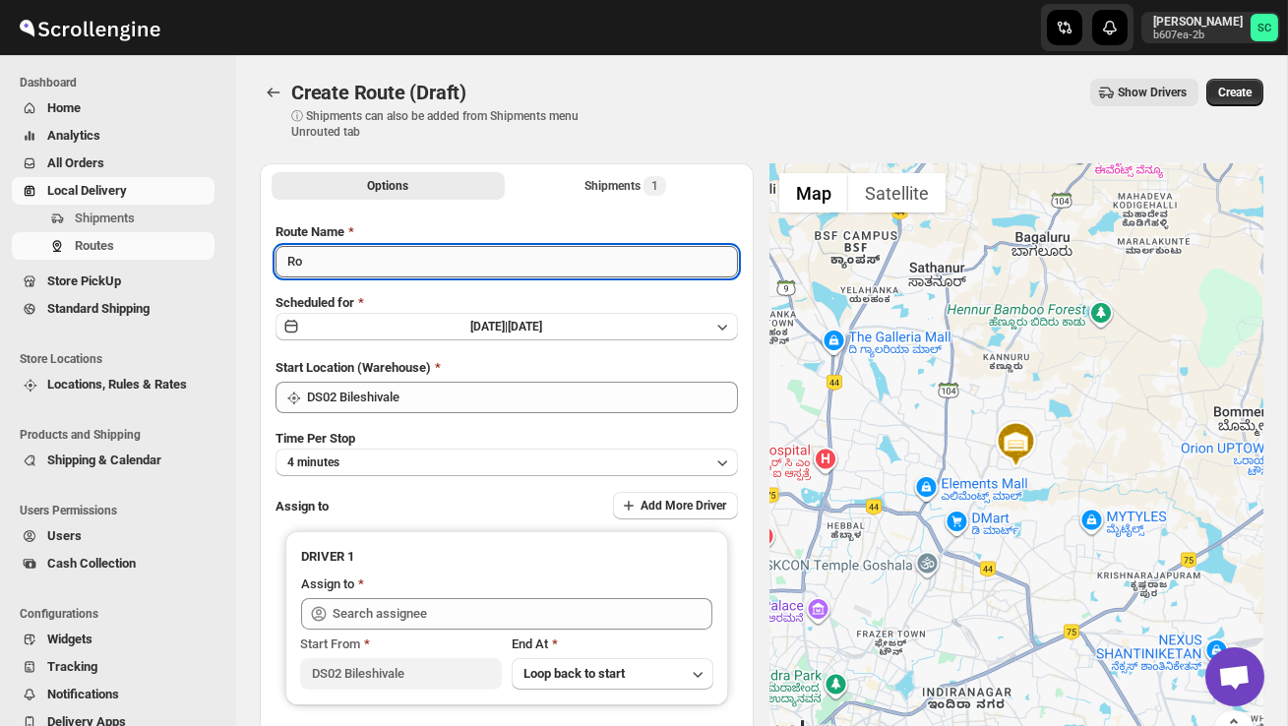
type input "R"
type input "Order no 27870"
click at [448, 451] on button "4 minutes" at bounding box center [507, 463] width 462 height 28
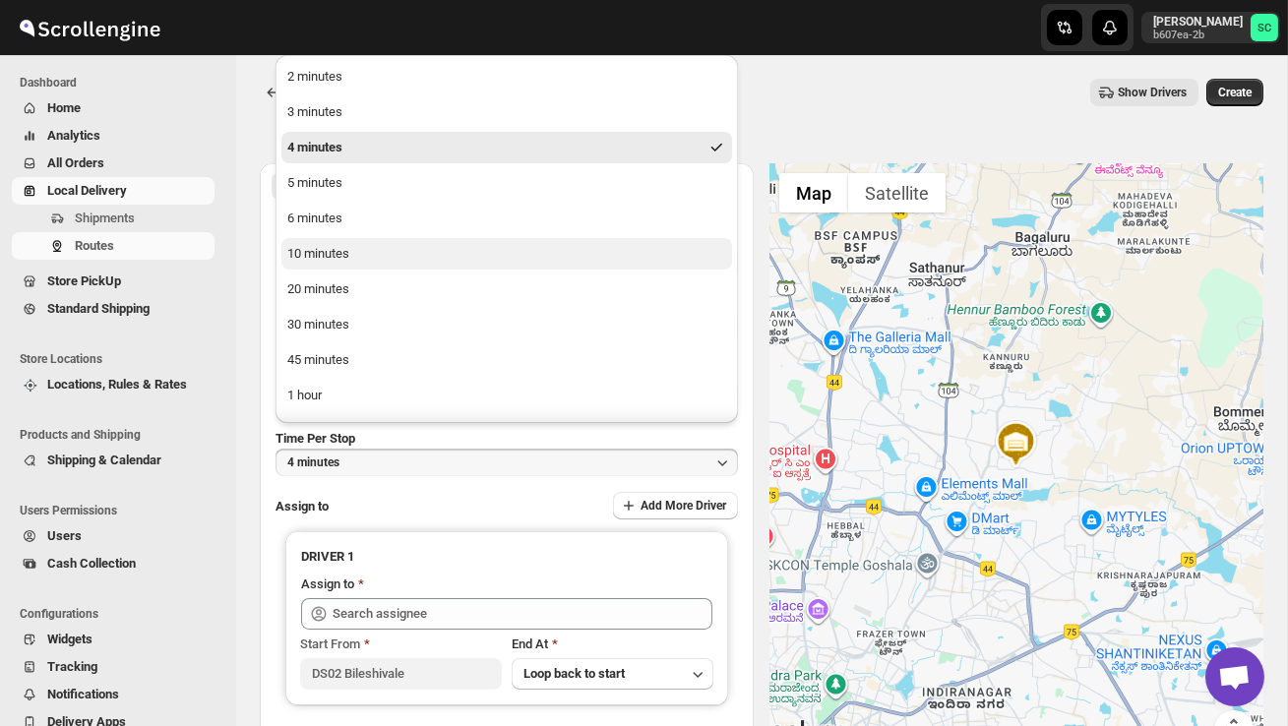
click at [384, 256] on button "10 minutes" at bounding box center [506, 253] width 451 height 31
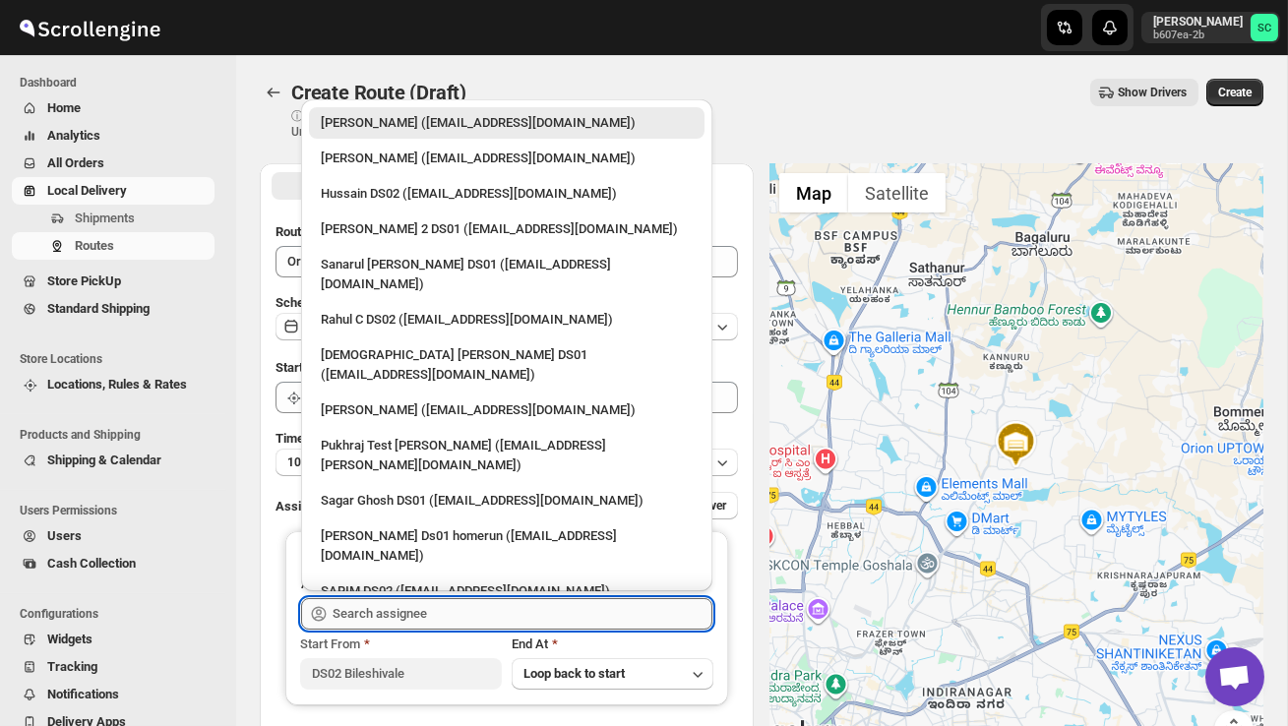
click at [354, 623] on input "text" at bounding box center [523, 613] width 380 height 31
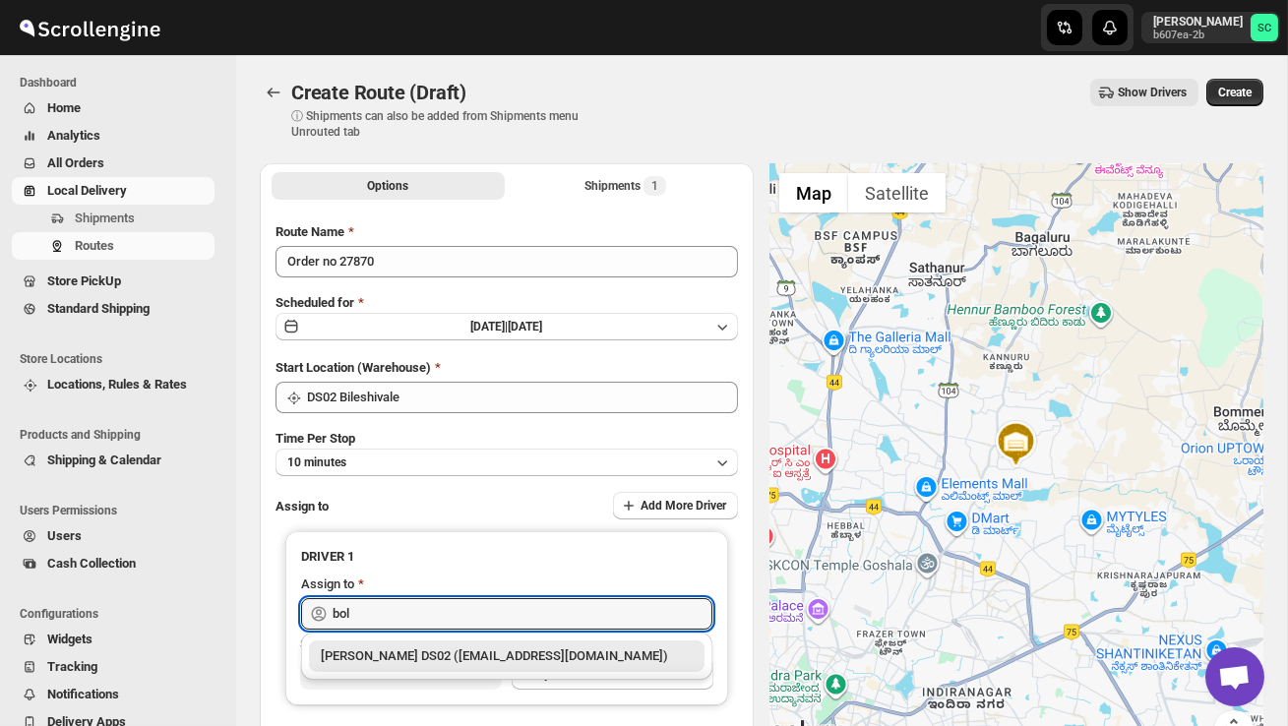
click at [431, 641] on div "[PERSON_NAME] DS02 ([EMAIL_ADDRESS][DOMAIN_NAME])" at bounding box center [507, 656] width 396 height 31
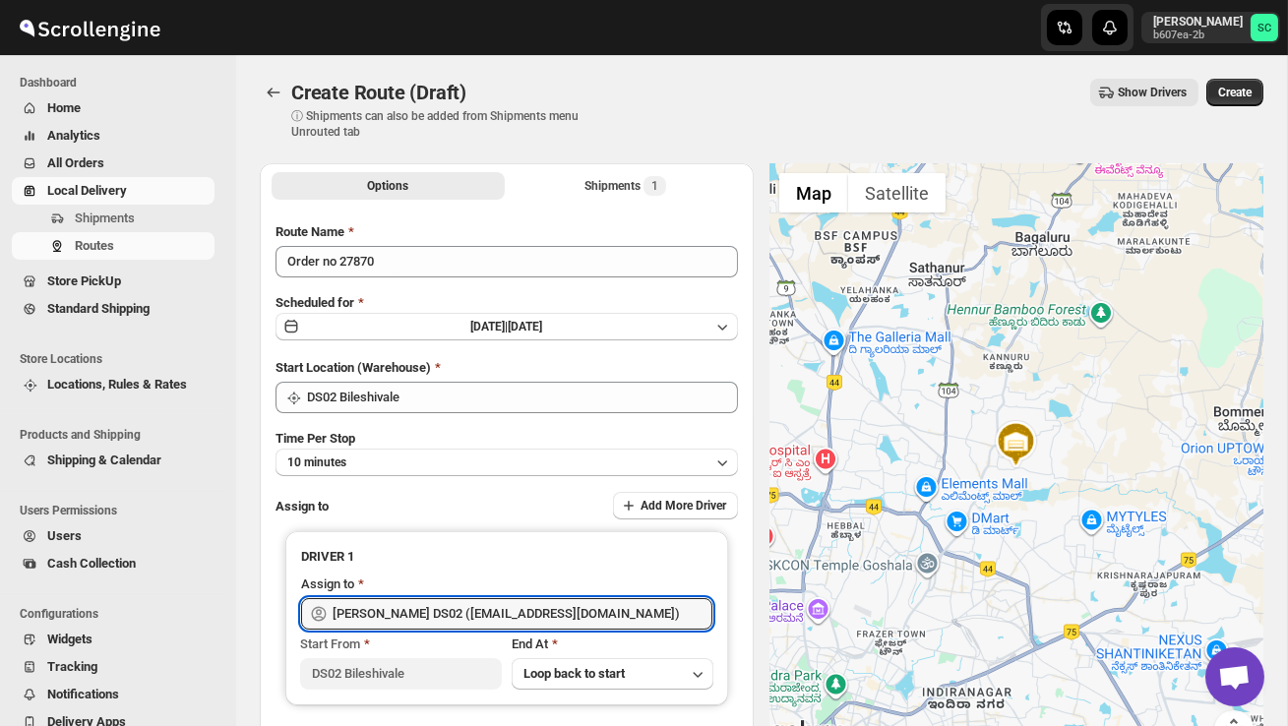
type input "[PERSON_NAME] DS02 ([EMAIL_ADDRESS][DOMAIN_NAME])"
click at [1242, 92] on span "Create" at bounding box center [1234, 93] width 33 height 16
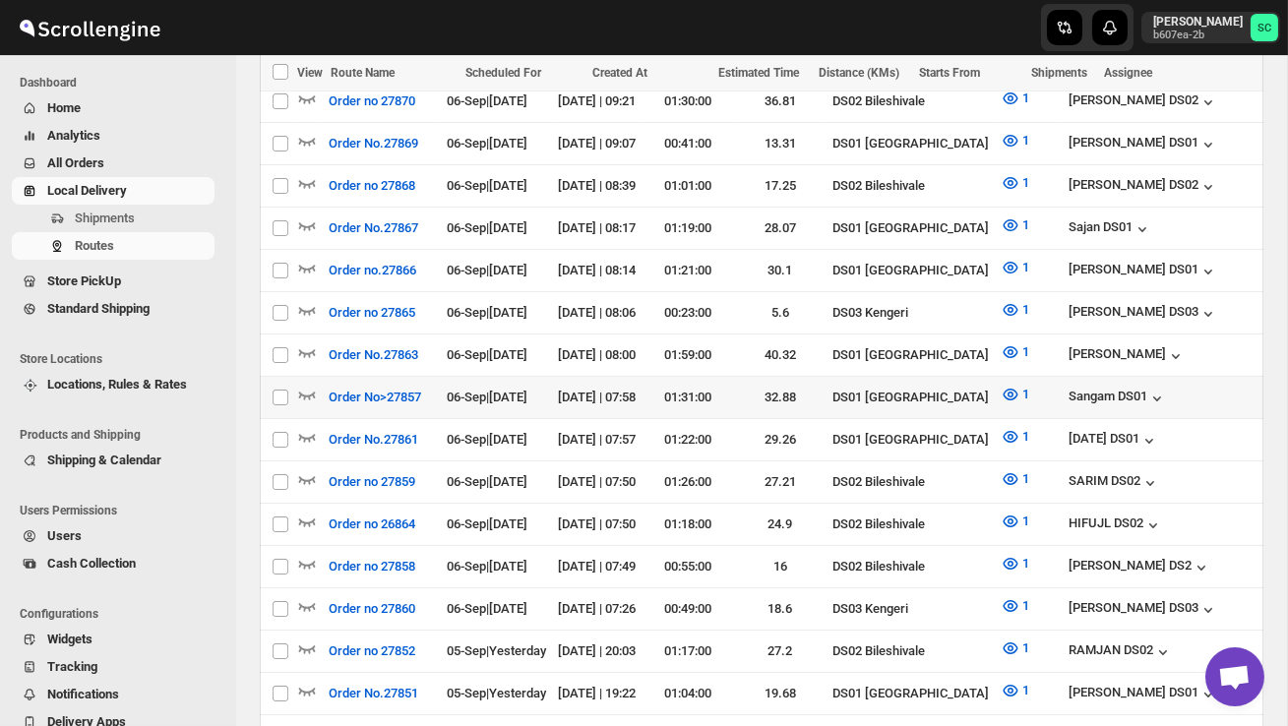
scroll to position [579, 0]
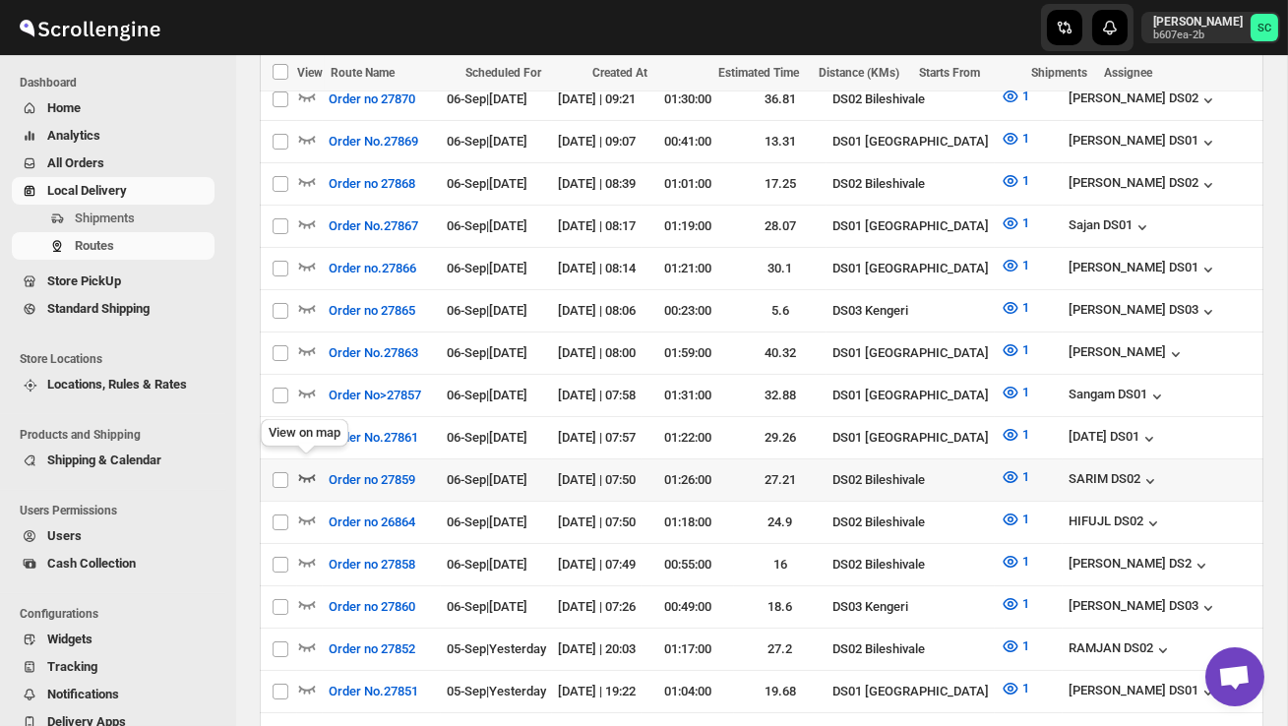
click at [301, 474] on icon "button" at bounding box center [307, 478] width 17 height 8
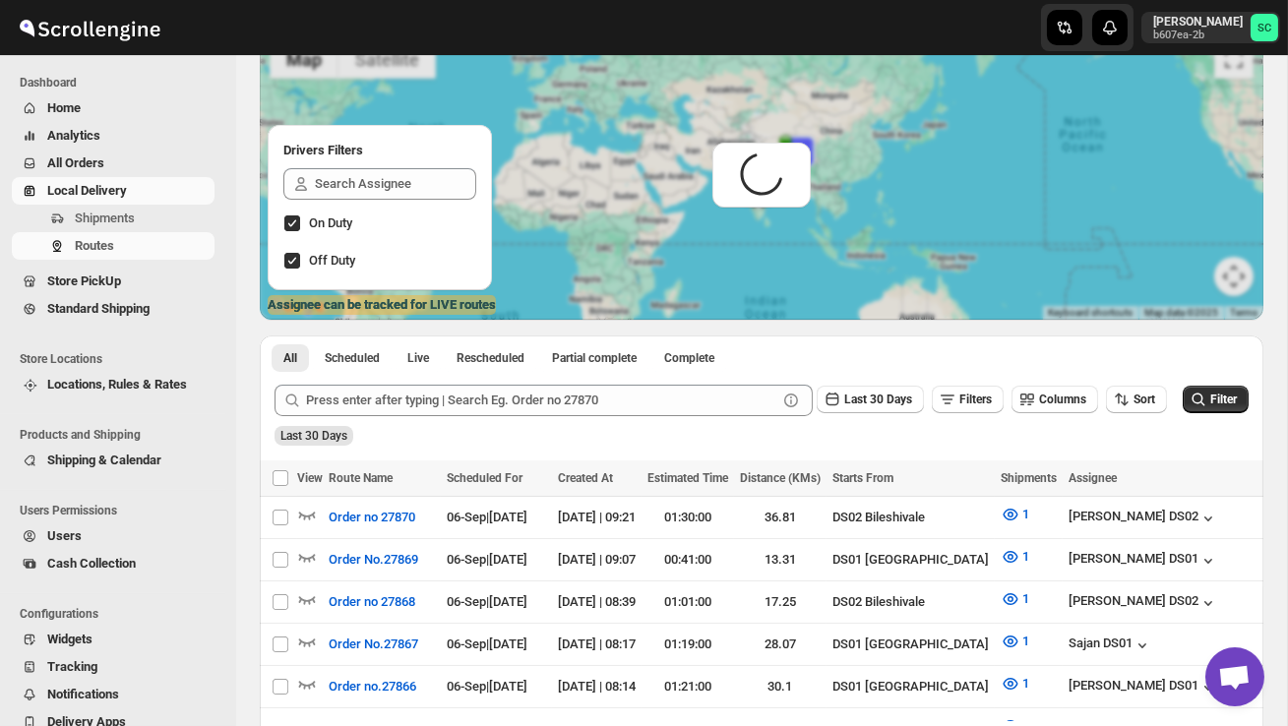
scroll to position [0, 0]
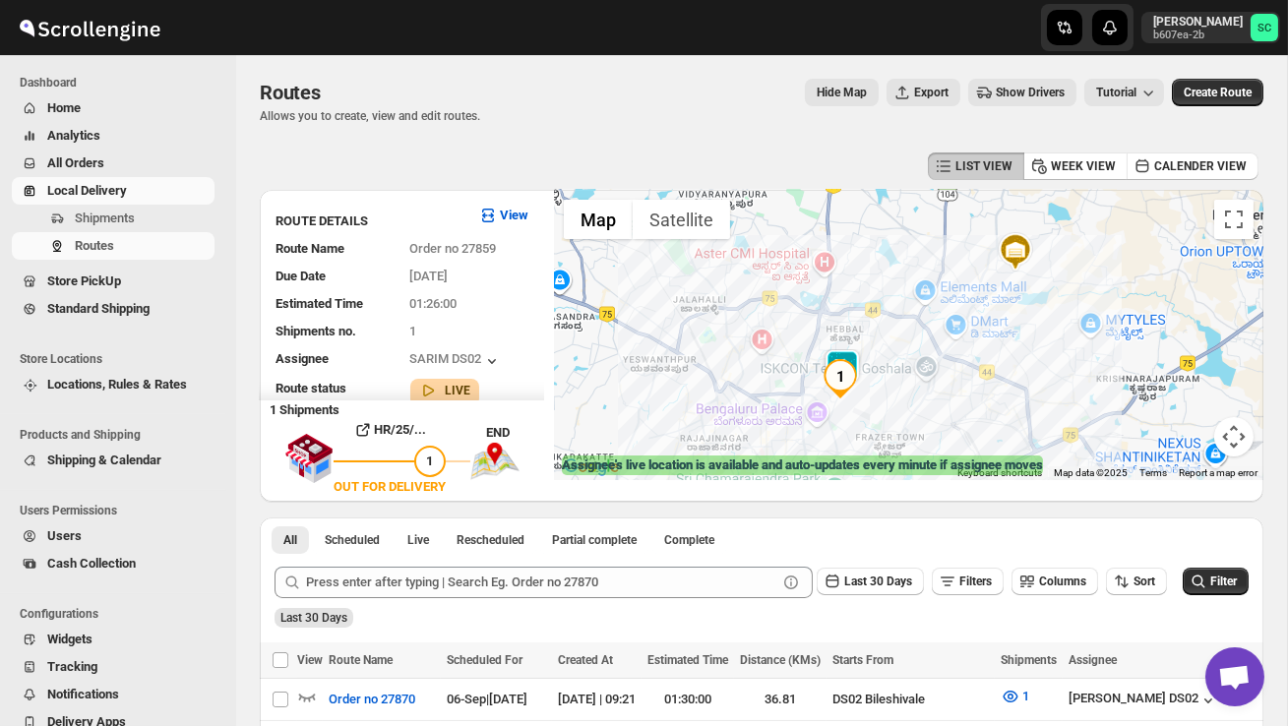
click at [902, 402] on div at bounding box center [908, 335] width 709 height 290
click at [901, 402] on div at bounding box center [908, 335] width 709 height 290
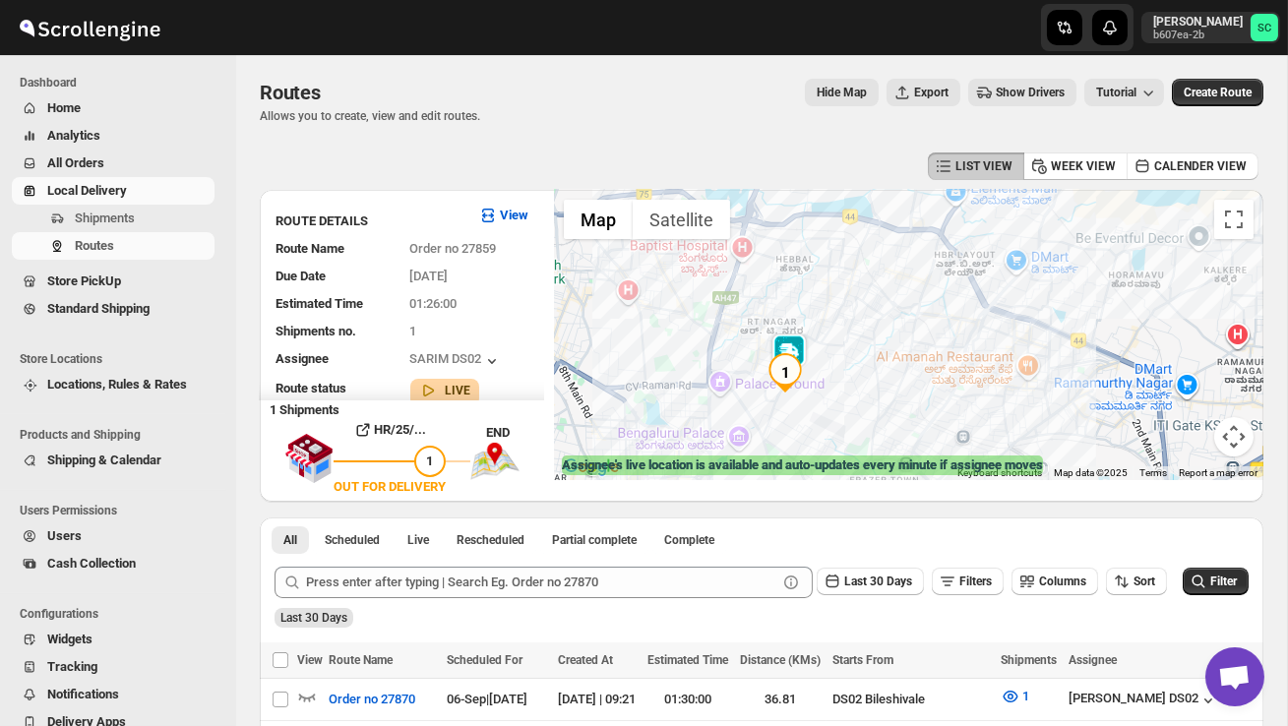
click at [844, 403] on div at bounding box center [908, 335] width 709 height 290
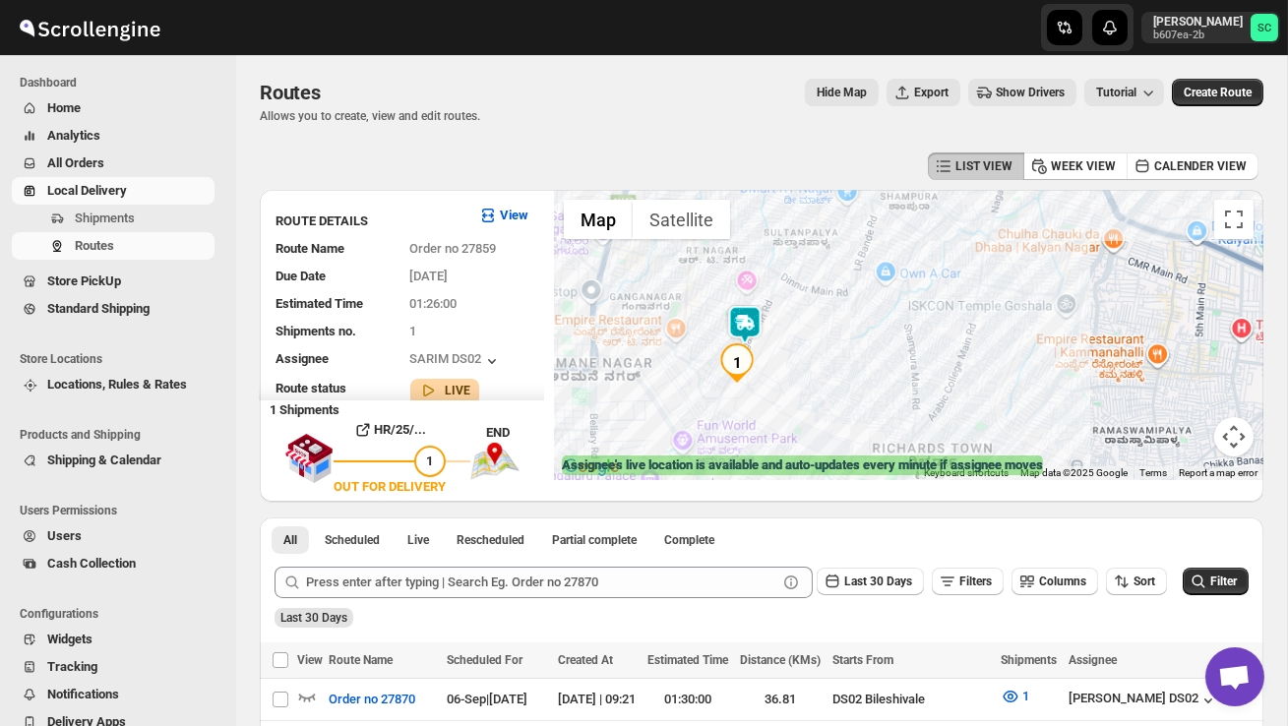
click at [844, 403] on div at bounding box center [908, 335] width 709 height 290
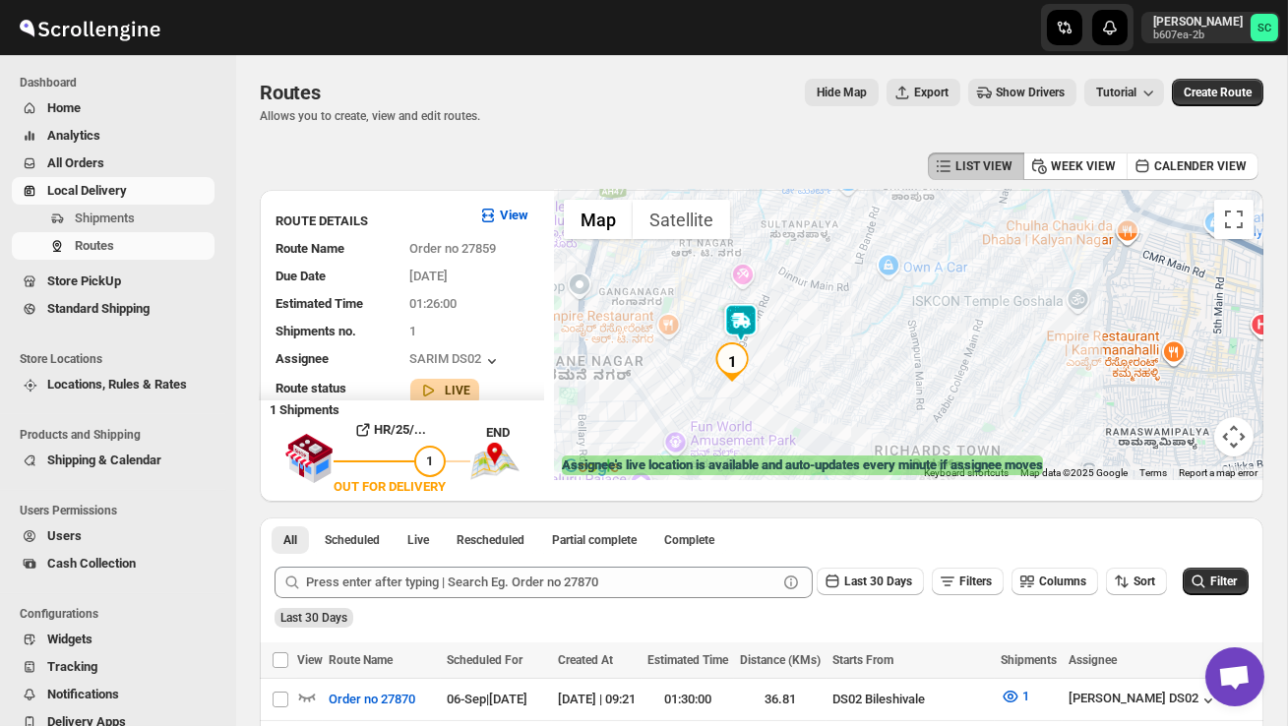
click at [844, 403] on div at bounding box center [908, 335] width 709 height 290
click at [809, 382] on div at bounding box center [908, 335] width 709 height 290
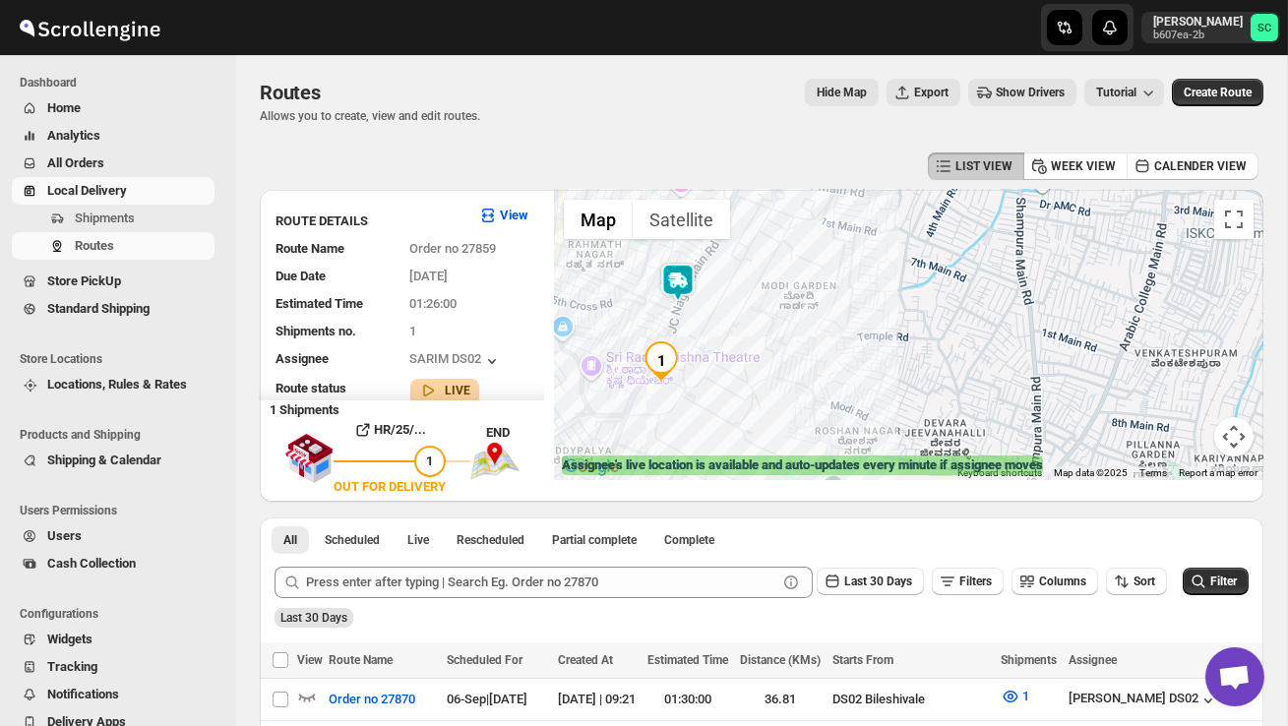
drag, startPoint x: 762, startPoint y: 370, endPoint x: 857, endPoint y: 435, distance: 115.4
click at [857, 436] on div at bounding box center [908, 335] width 709 height 290
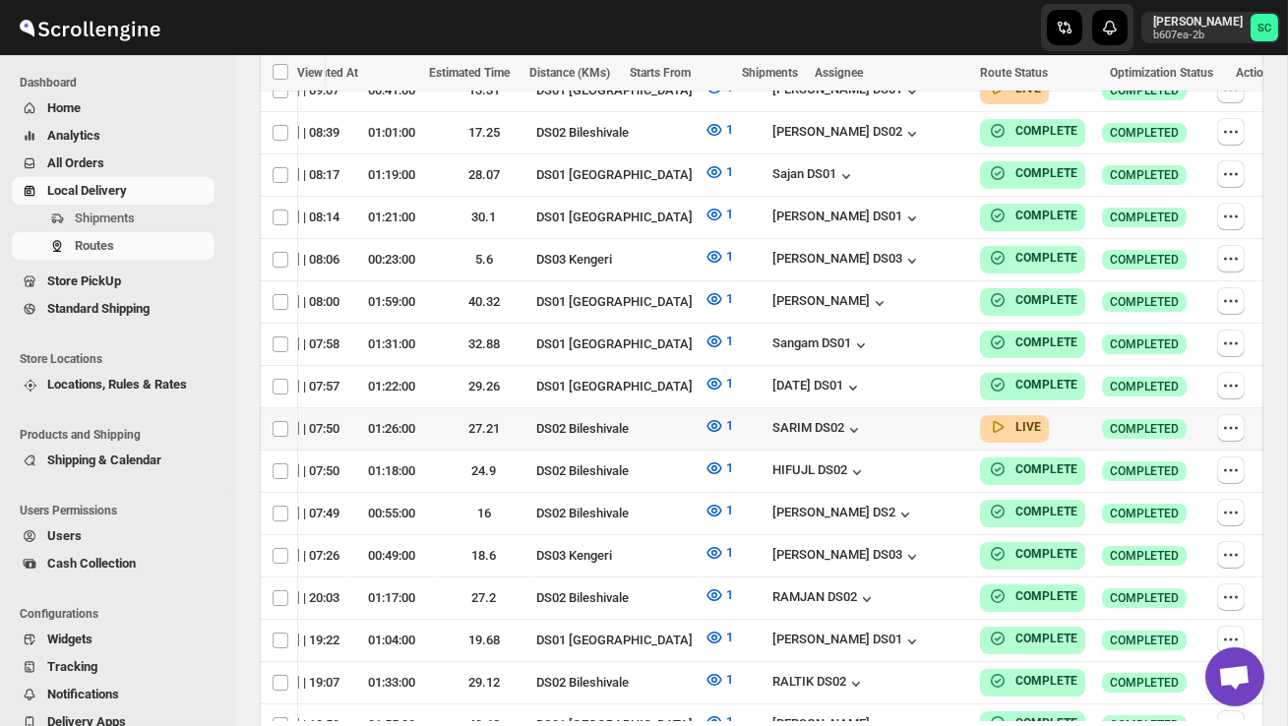
scroll to position [0, 309]
click at [1230, 418] on icon "button" at bounding box center [1231, 428] width 20 height 20
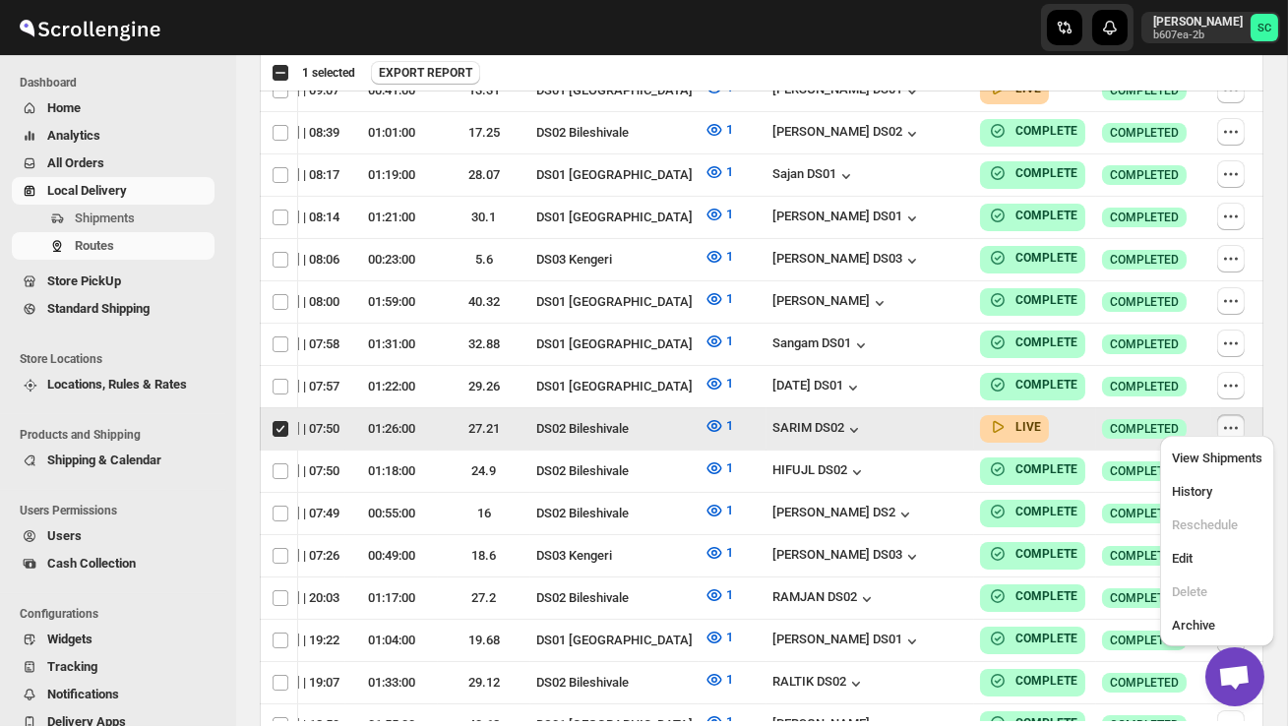
scroll to position [0, 1]
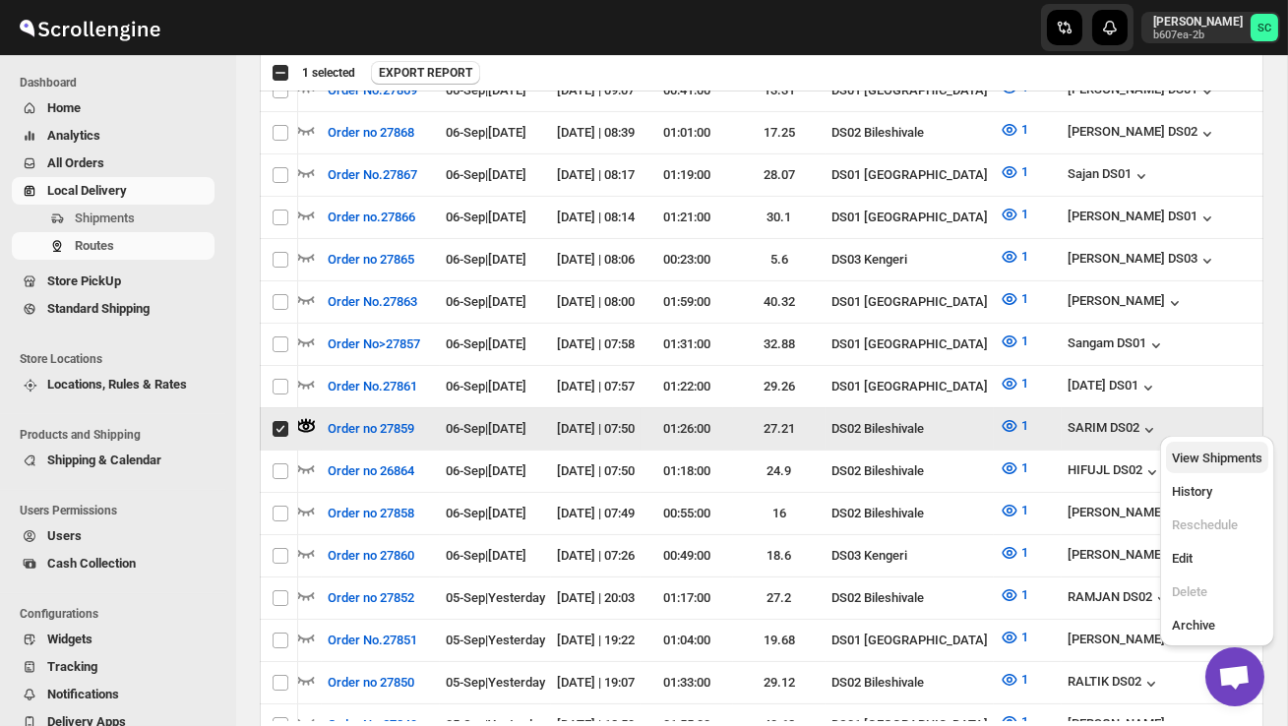
click at [1234, 452] on span "View Shipments" at bounding box center [1217, 458] width 91 height 15
checkbox input "false"
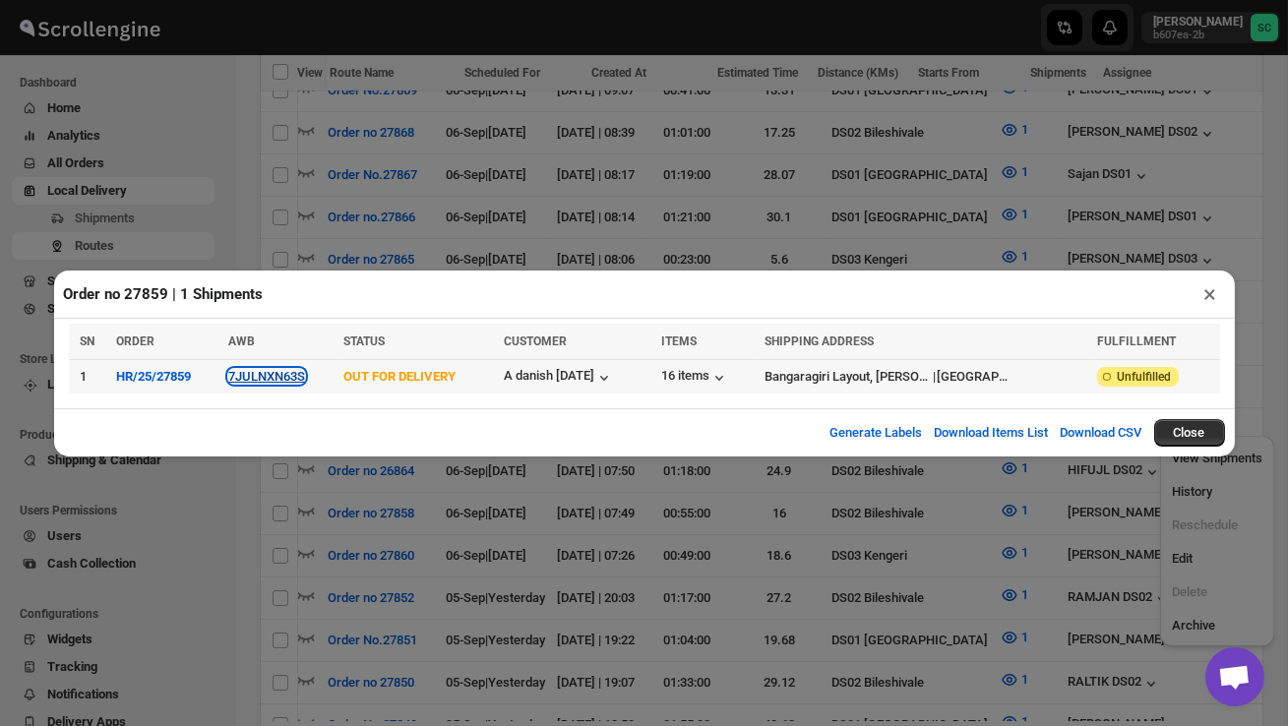
click at [287, 375] on button "7JULNXN63S" at bounding box center [266, 376] width 77 height 15
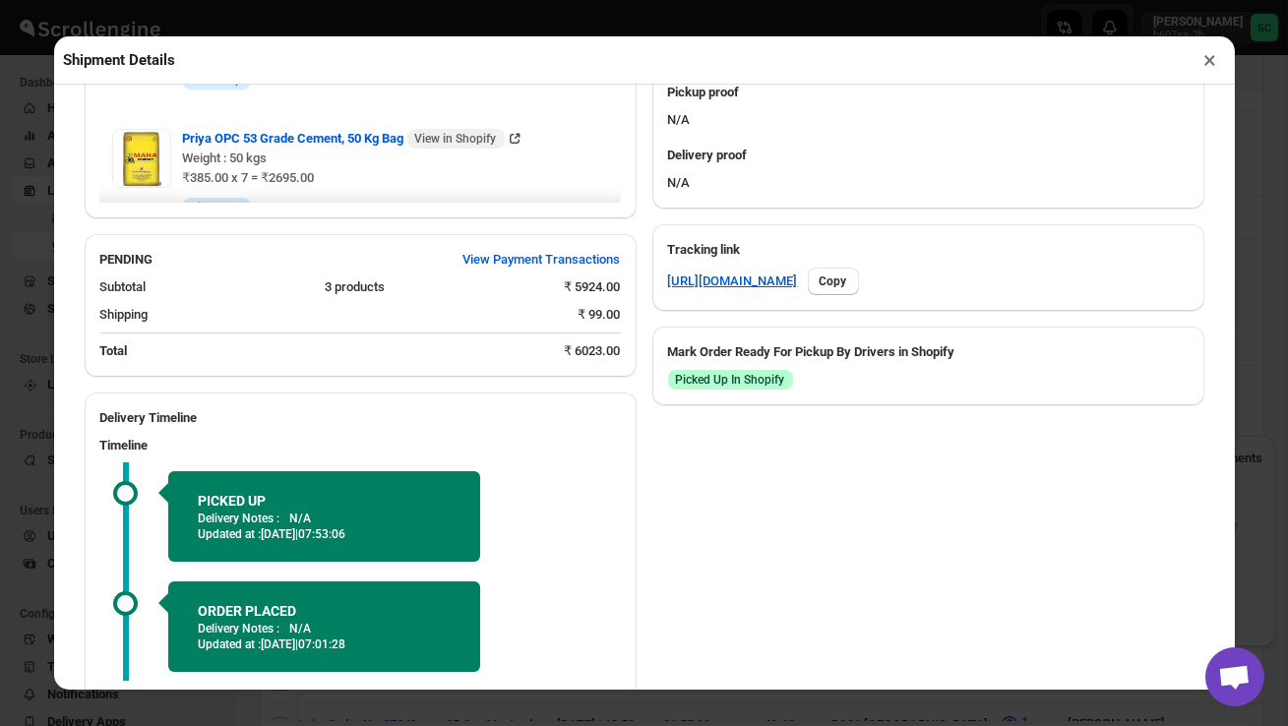
scroll to position [981, 0]
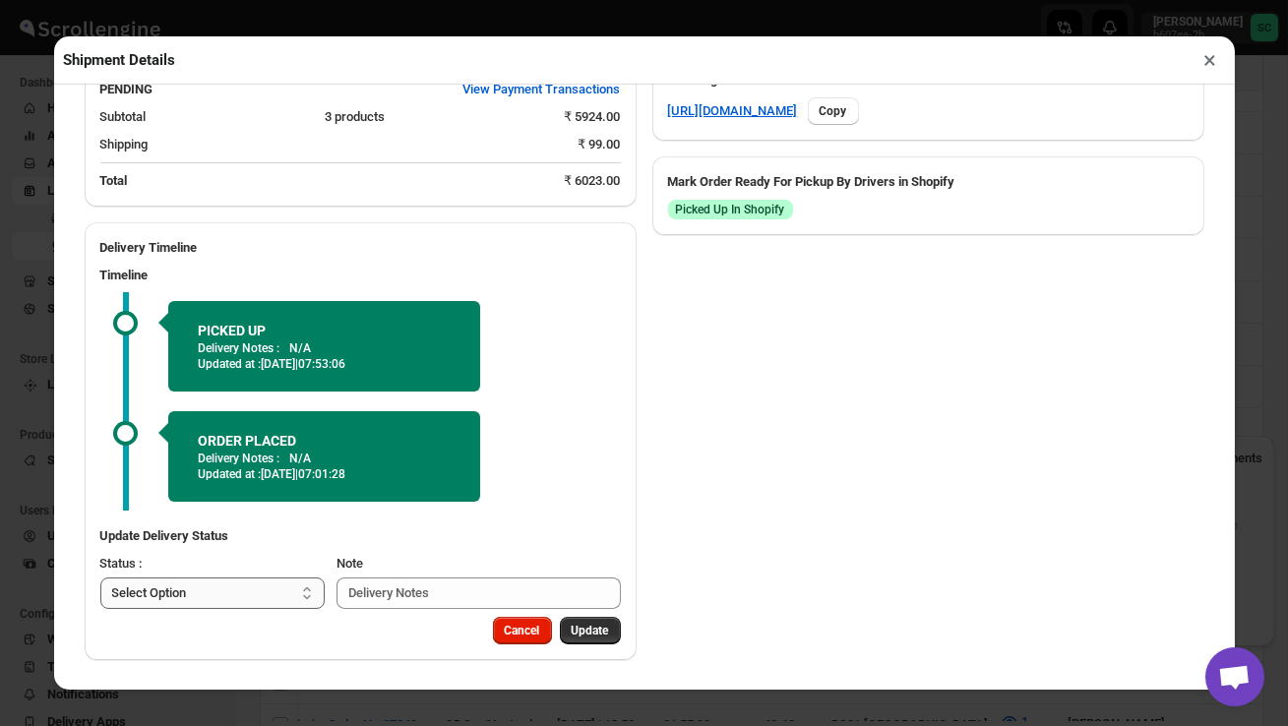
click at [296, 586] on select "Select Option PICKED UP OUT FOR DELIVERY RESCHEDULE DELIVERED CANCELLED" at bounding box center [212, 593] width 225 height 31
select select "DELIVERED"
click at [590, 630] on span "Update" at bounding box center [590, 631] width 37 height 16
select select
click at [1210, 62] on button "×" at bounding box center [1211, 60] width 29 height 28
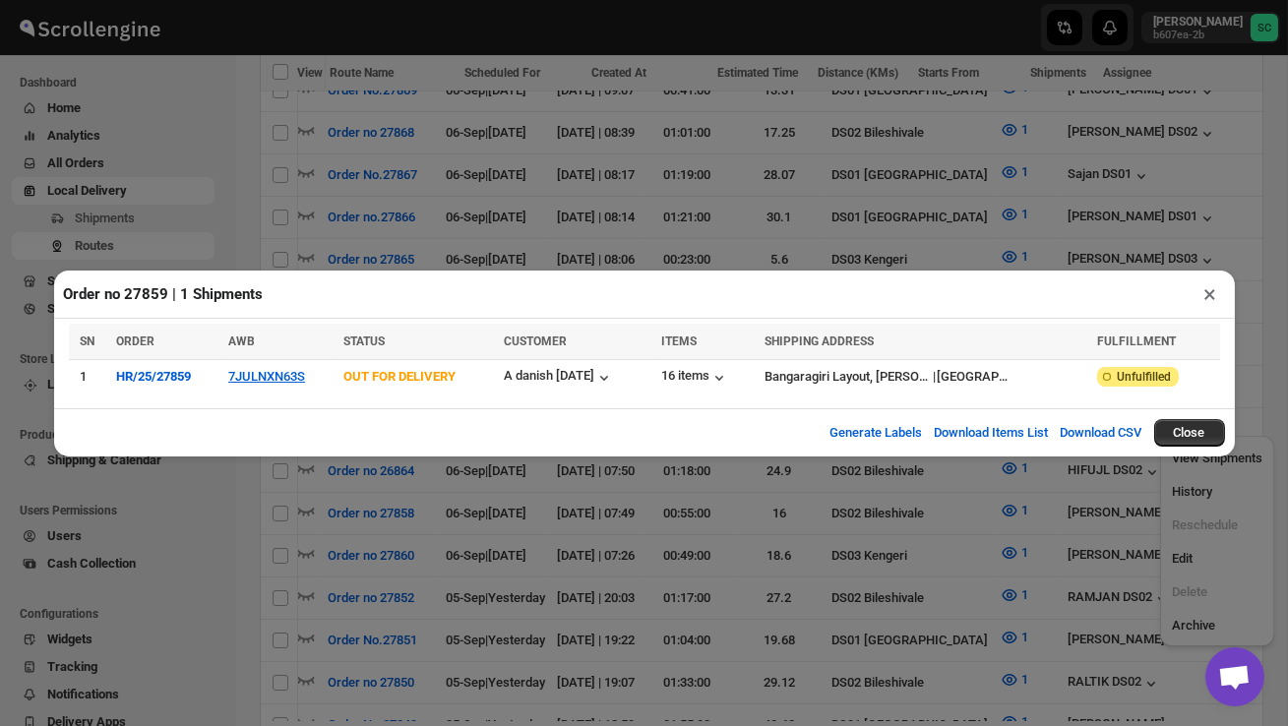
click at [1216, 287] on button "×" at bounding box center [1211, 294] width 29 height 28
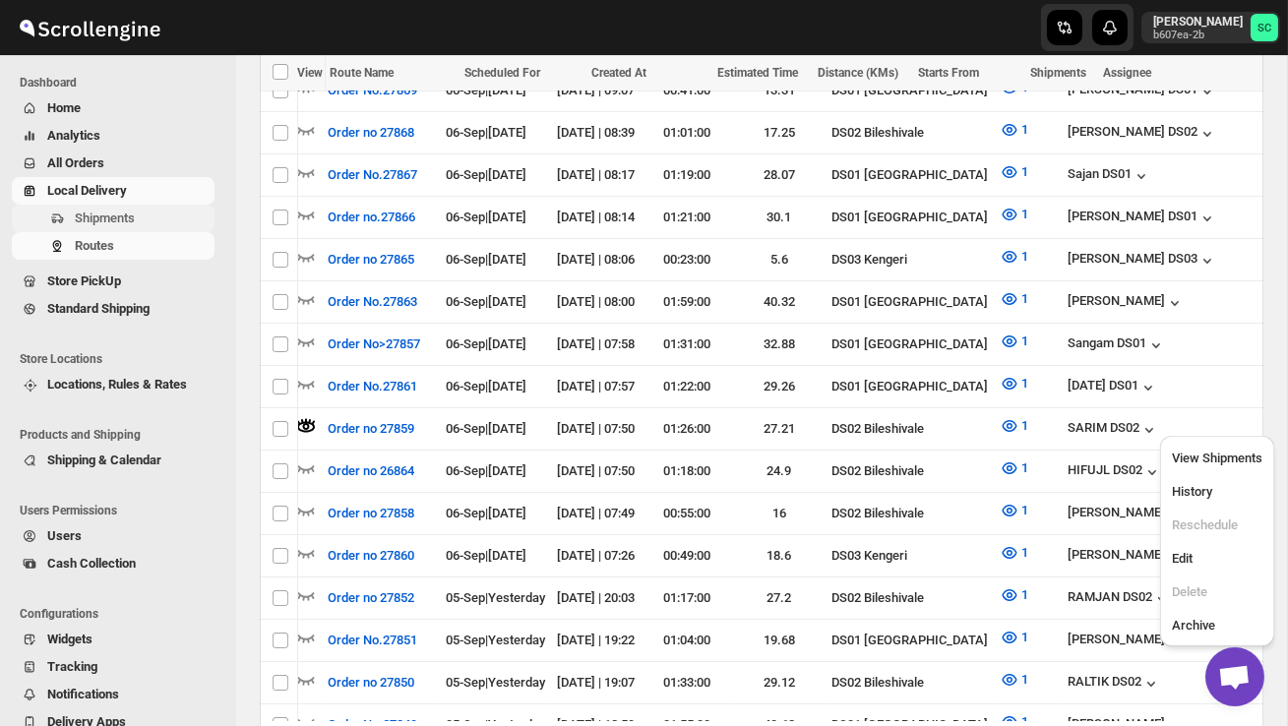
click at [142, 212] on span "Shipments" at bounding box center [143, 219] width 136 height 20
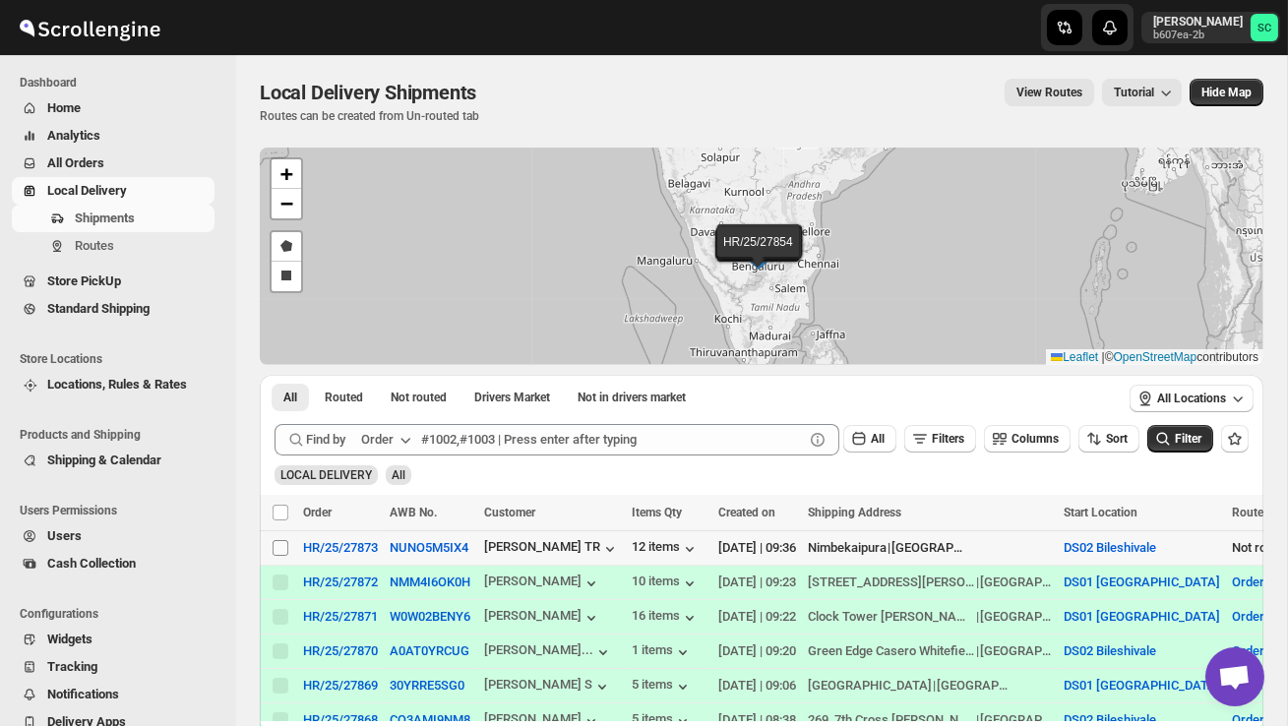
click at [285, 551] on input "Select shipment" at bounding box center [281, 548] width 16 height 16
checkbox input "true"
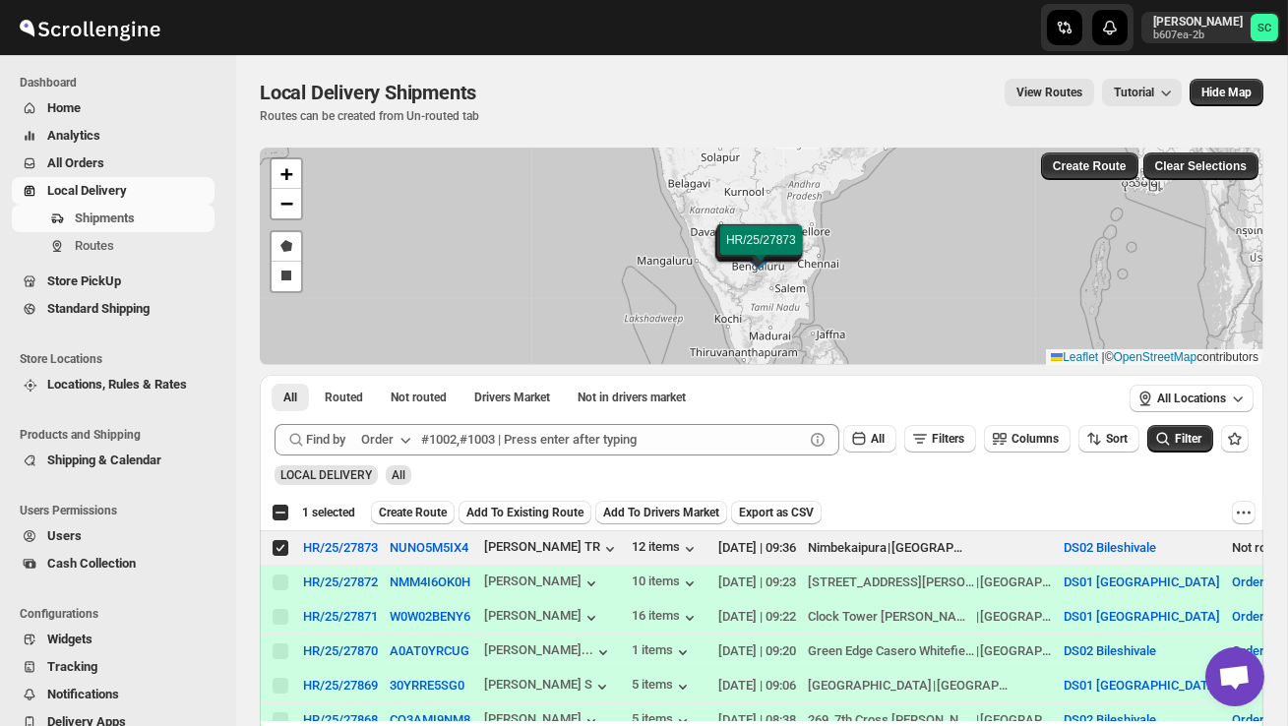
click at [419, 507] on span "Create Route" at bounding box center [413, 513] width 68 height 16
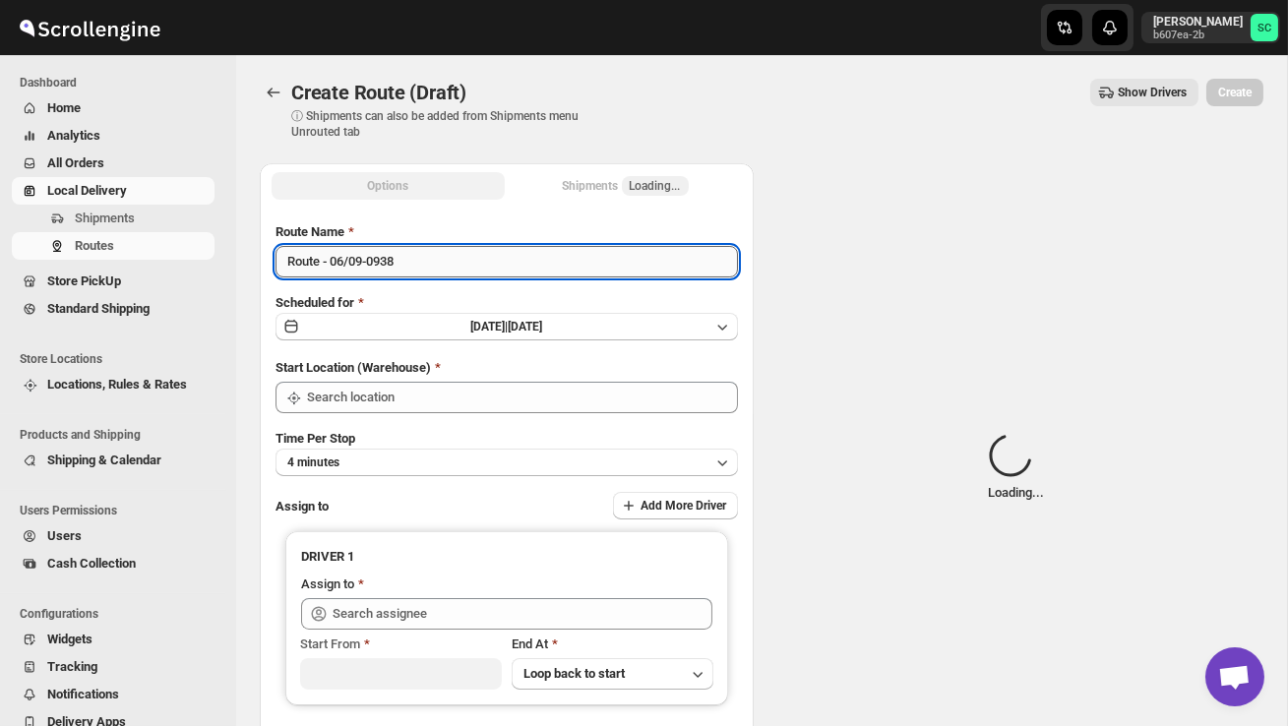
type input "DS02 Bileshivale"
click at [426, 267] on input "Route - 06/09-0938" at bounding box center [507, 261] width 462 height 31
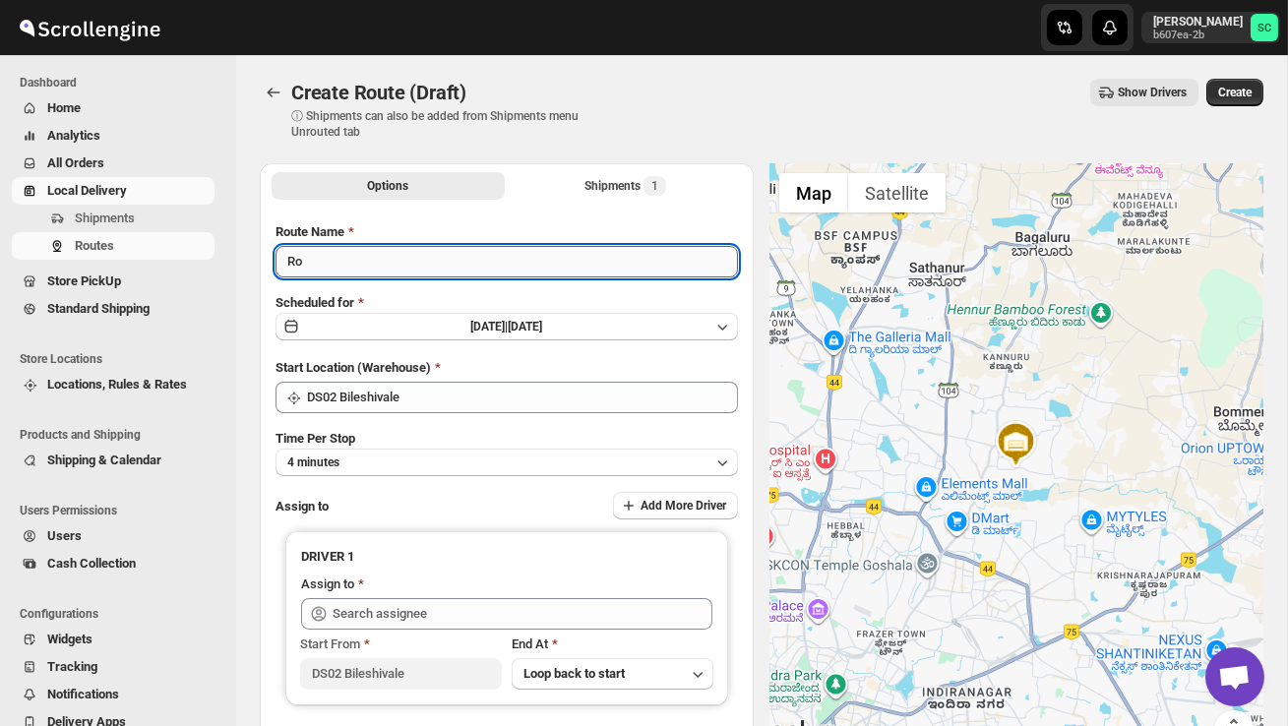
type input "R"
type input "Order no 27873"
click at [442, 457] on button "4 minutes" at bounding box center [507, 463] width 462 height 28
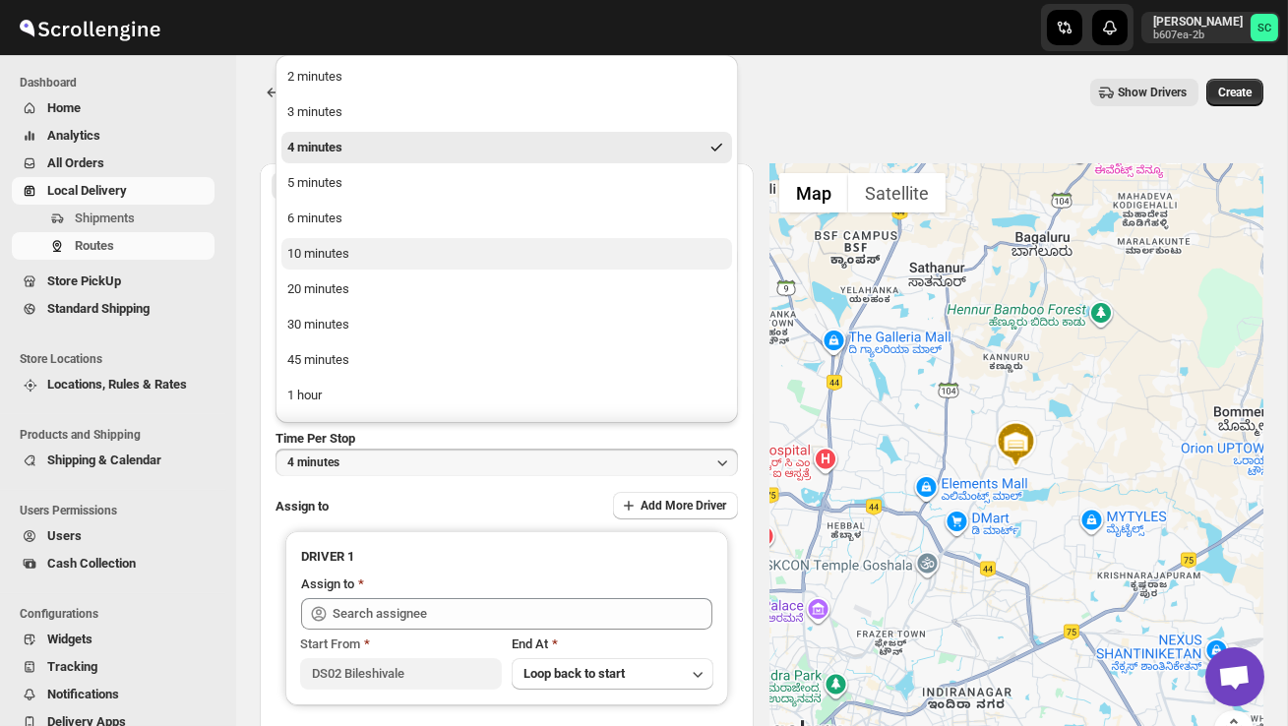
click at [386, 260] on button "10 minutes" at bounding box center [506, 253] width 451 height 31
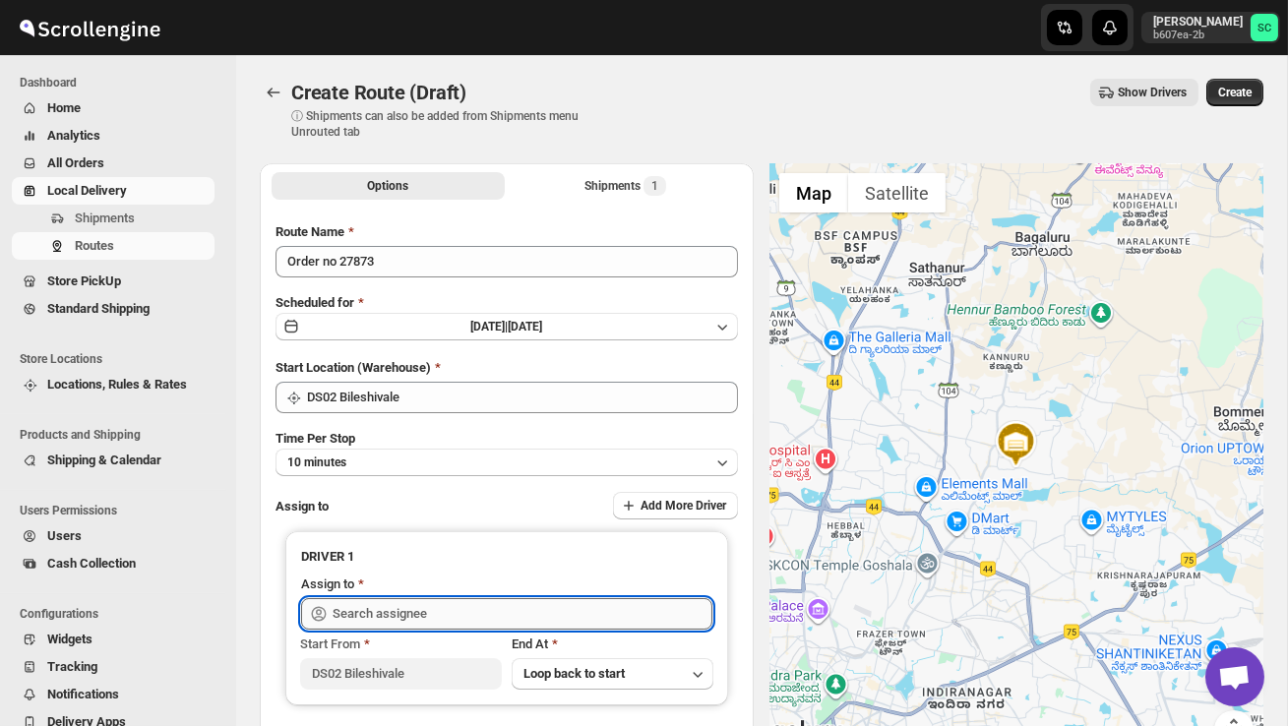
click at [433, 611] on input "text" at bounding box center [523, 613] width 380 height 31
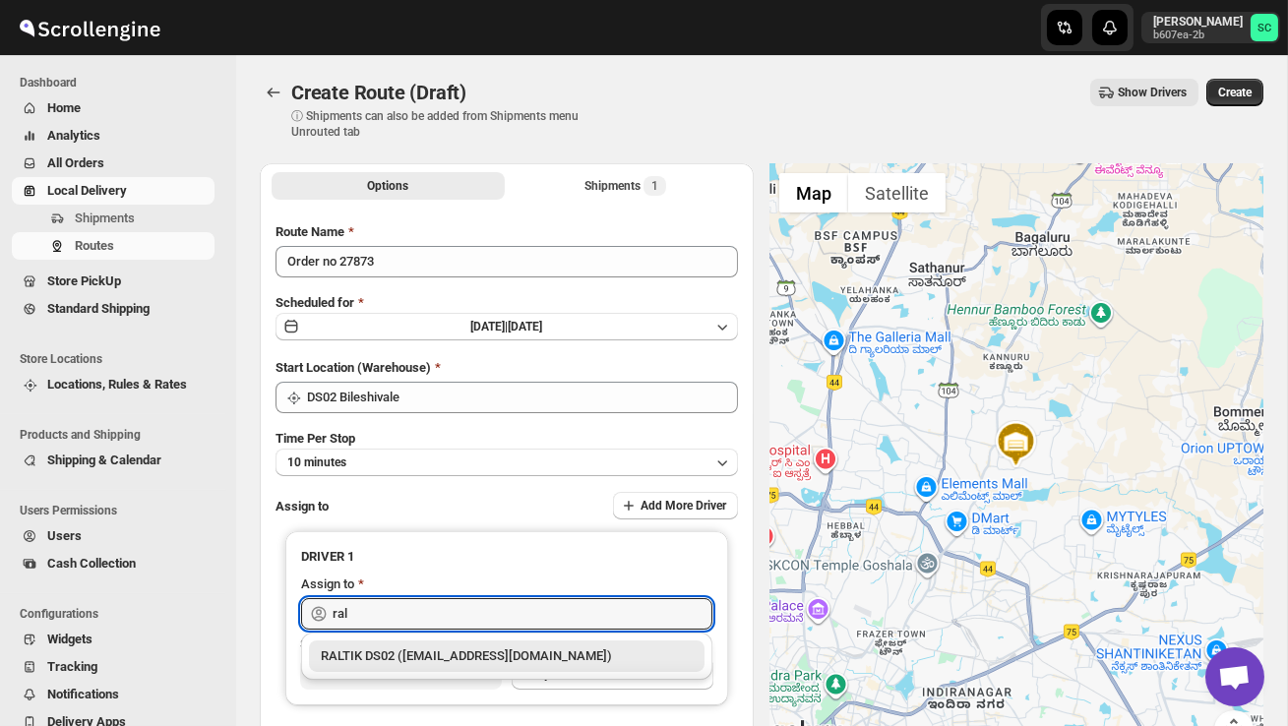
click at [469, 644] on div "RALTIK DS02 ([EMAIL_ADDRESS][DOMAIN_NAME])" at bounding box center [507, 656] width 396 height 31
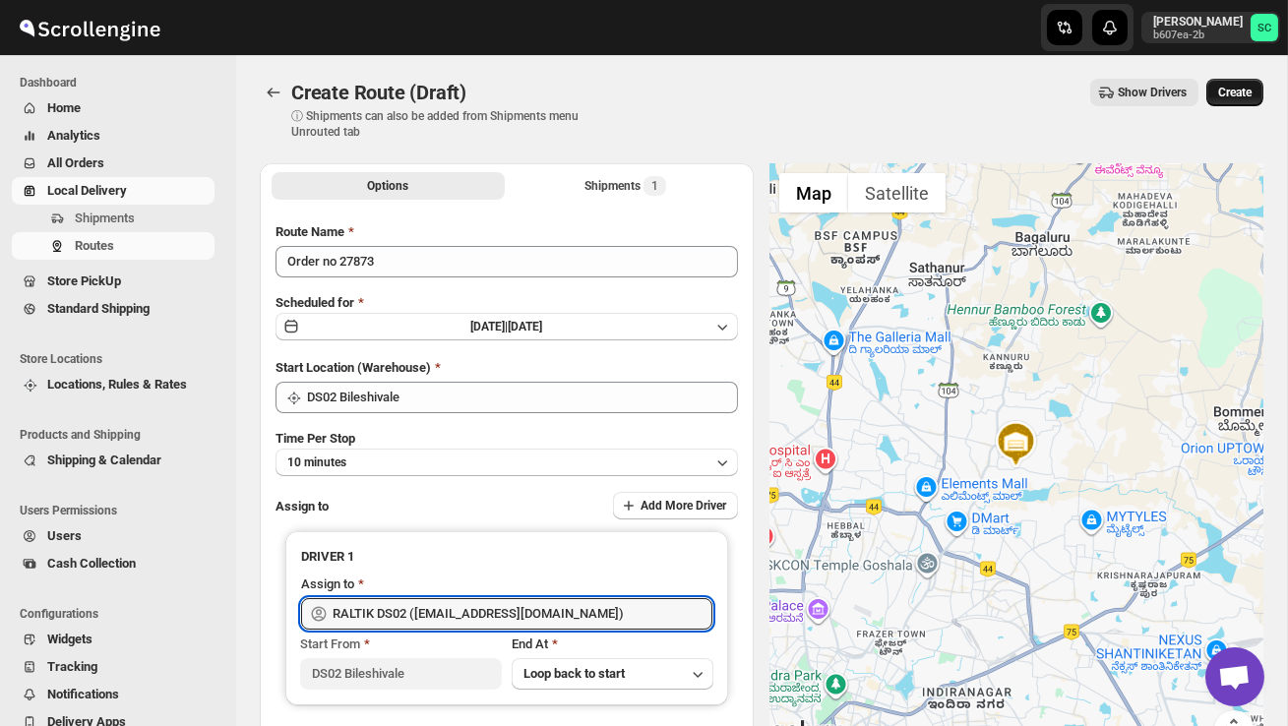
type input "RALTIK DS02 ([EMAIL_ADDRESS][DOMAIN_NAME])"
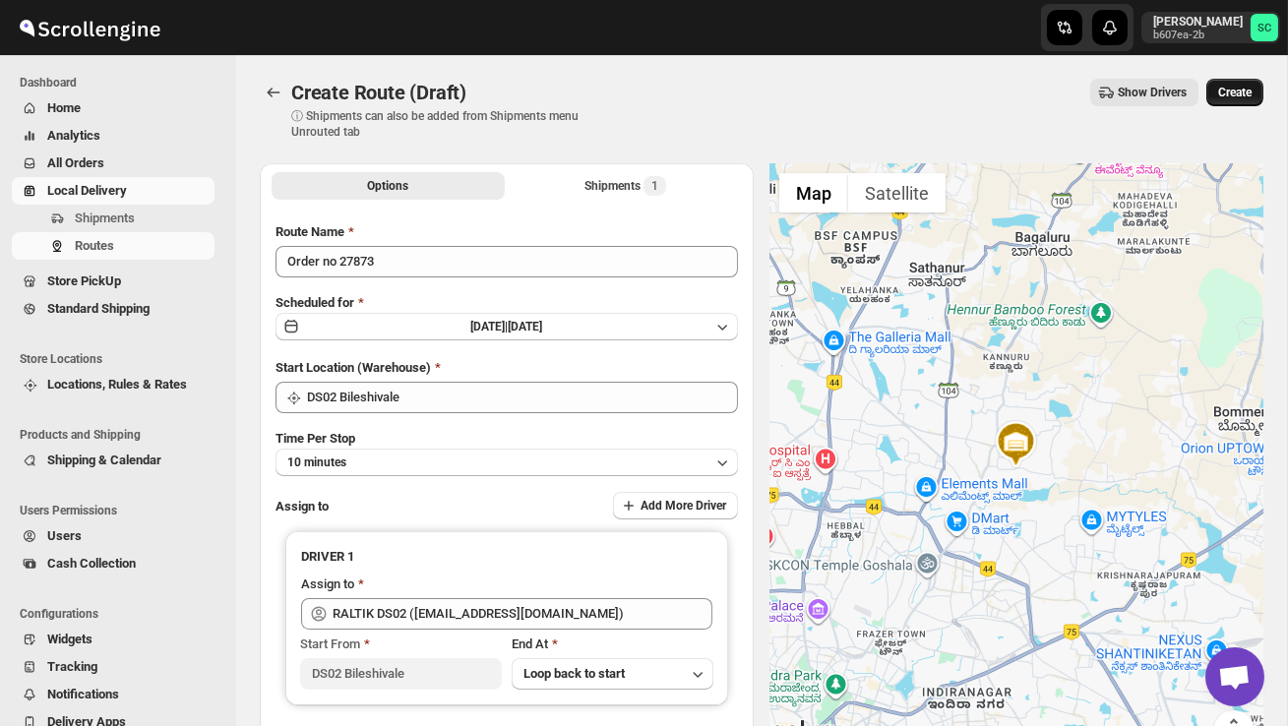
click at [1230, 97] on span "Create" at bounding box center [1234, 93] width 33 height 16
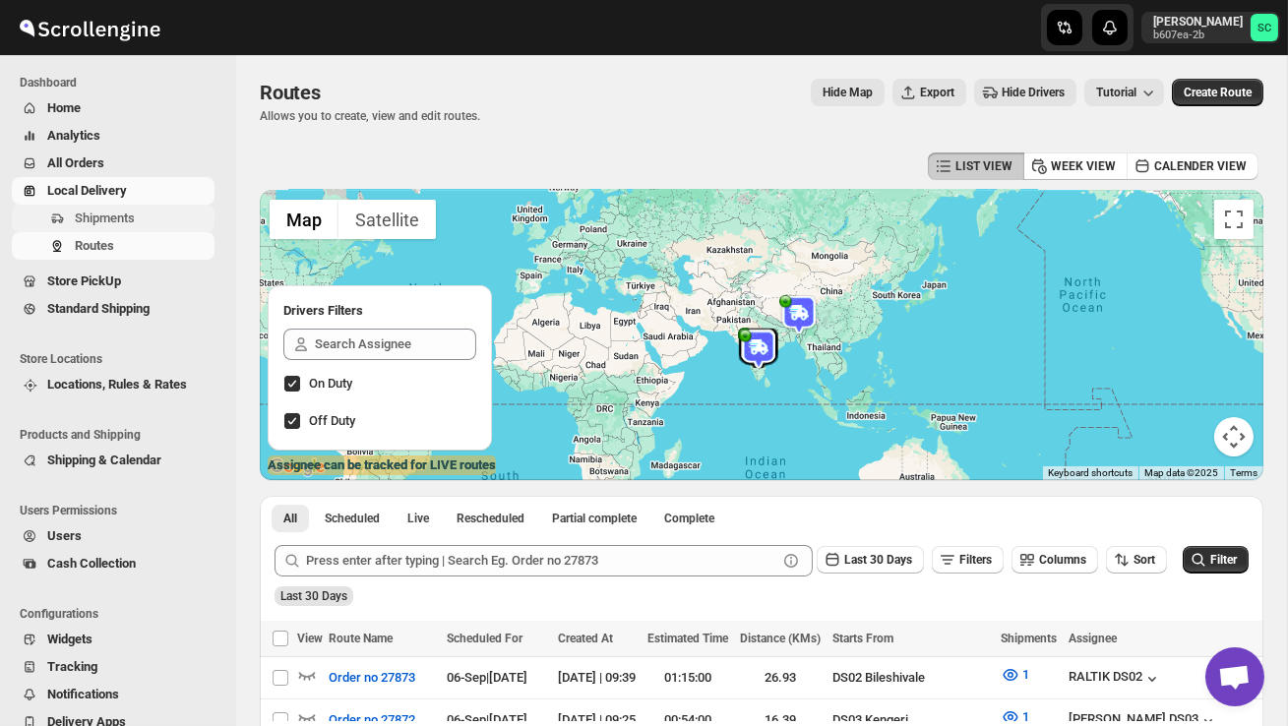
click at [116, 215] on span "Shipments" at bounding box center [105, 218] width 60 height 15
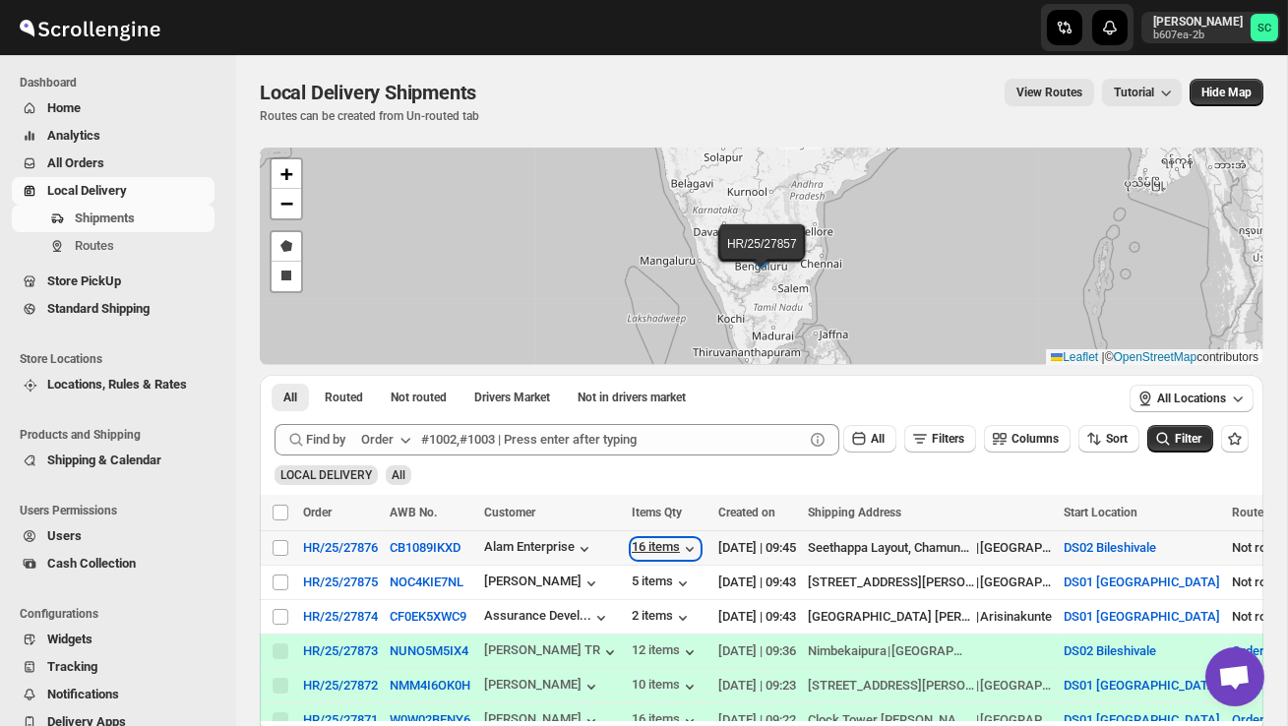
click at [682, 552] on div "16 items" at bounding box center [666, 549] width 68 height 20
click at [278, 550] on input "Select shipment" at bounding box center [281, 548] width 16 height 16
checkbox input "true"
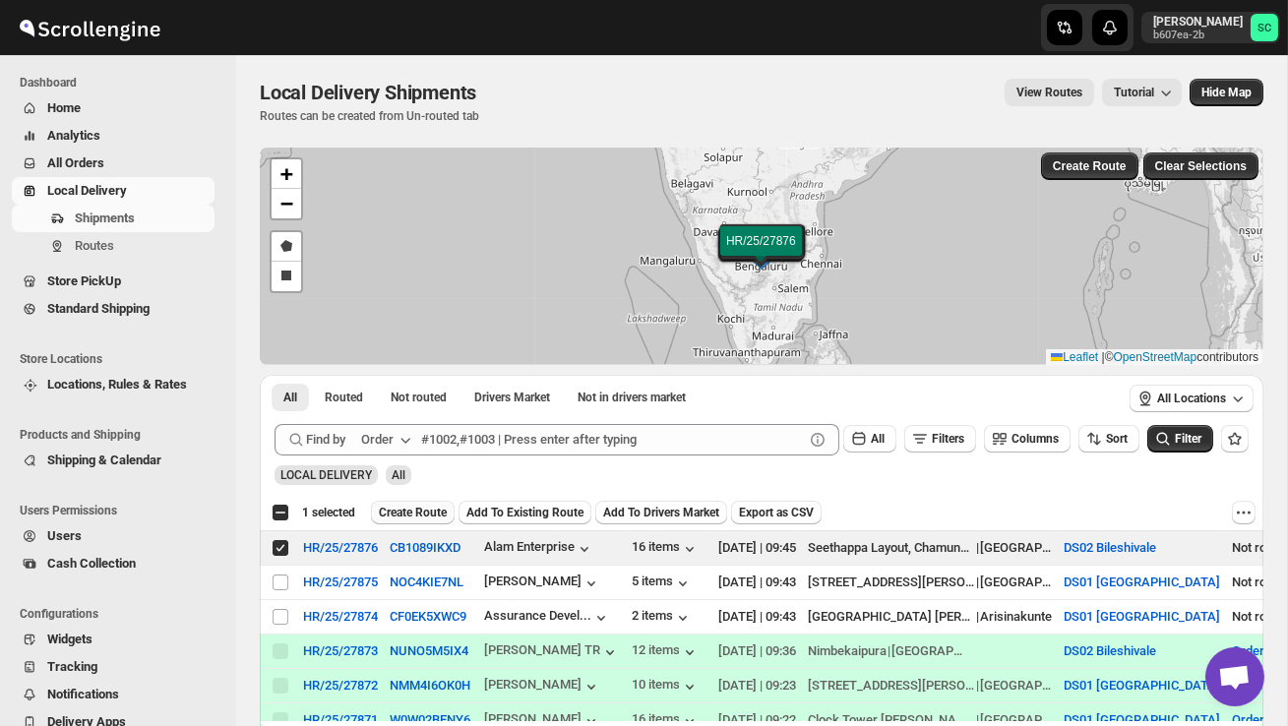
click at [426, 511] on span "Create Route" at bounding box center [413, 513] width 68 height 16
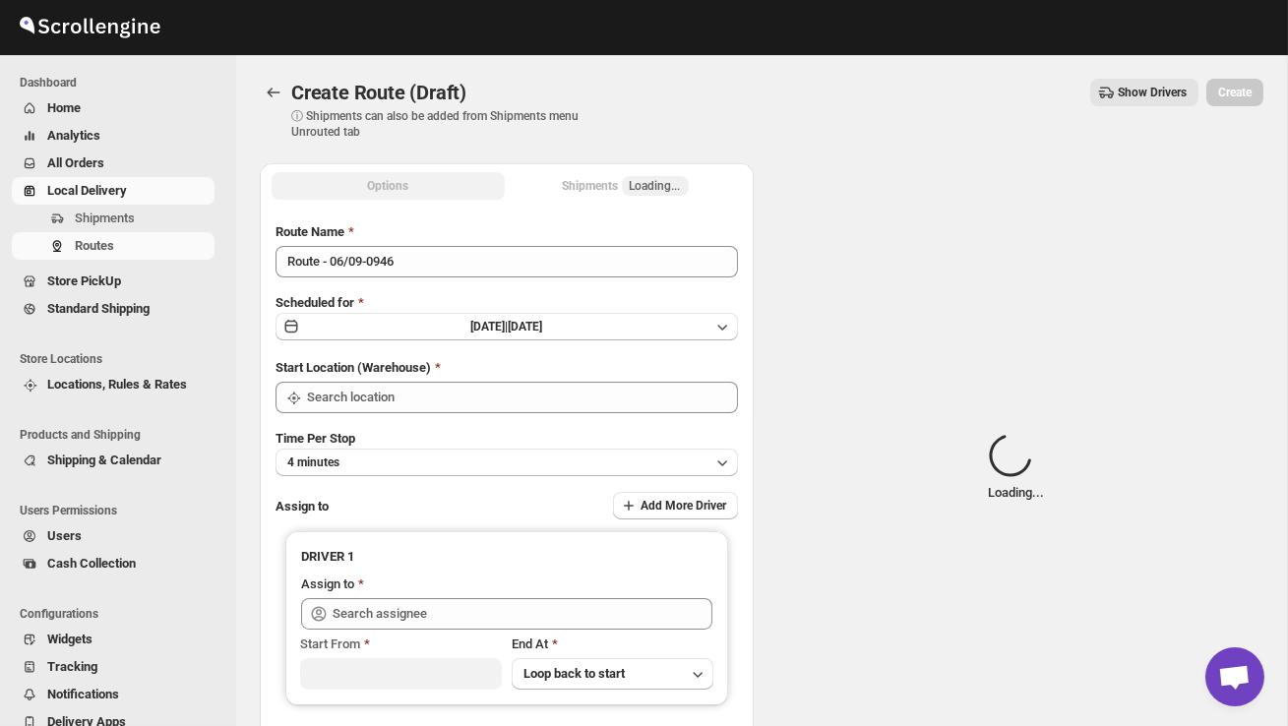
type input "DS02 Bileshivale"
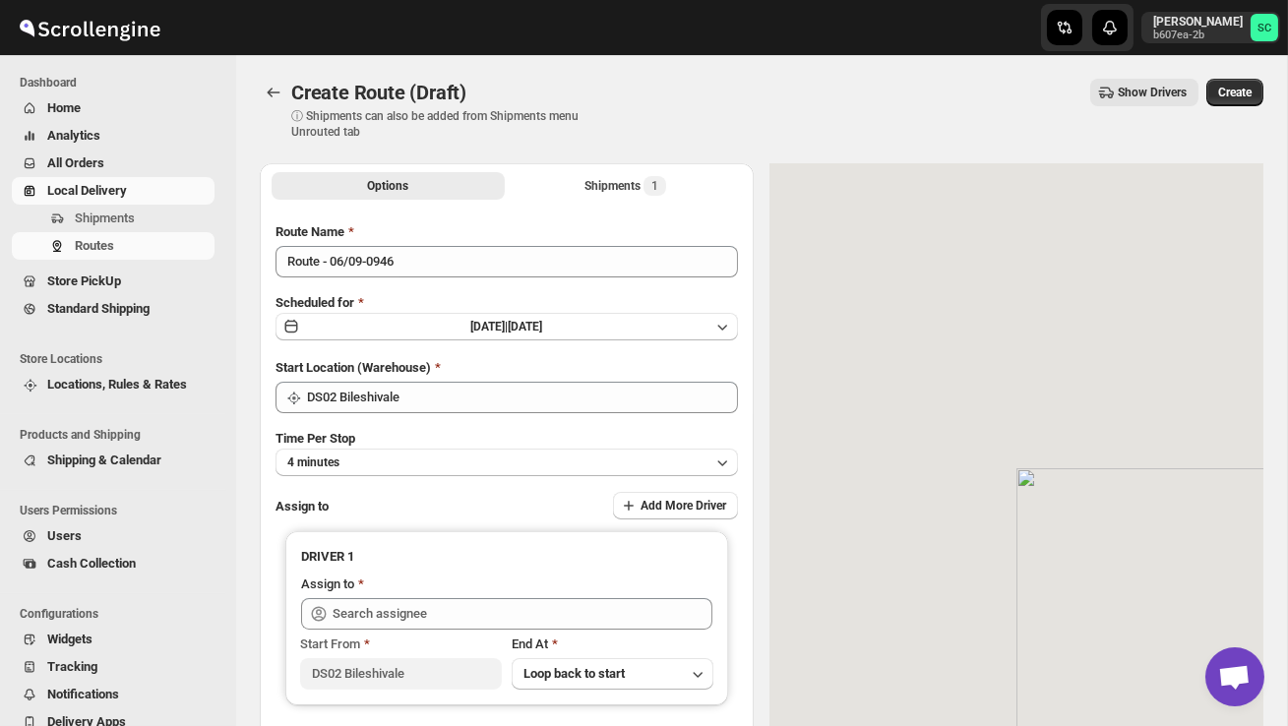
click at [433, 277] on div "Route Name Route - 06/09-0946 Scheduled for Sat Sep 06 2025 | Today Start Locat…" at bounding box center [507, 491] width 462 height 539
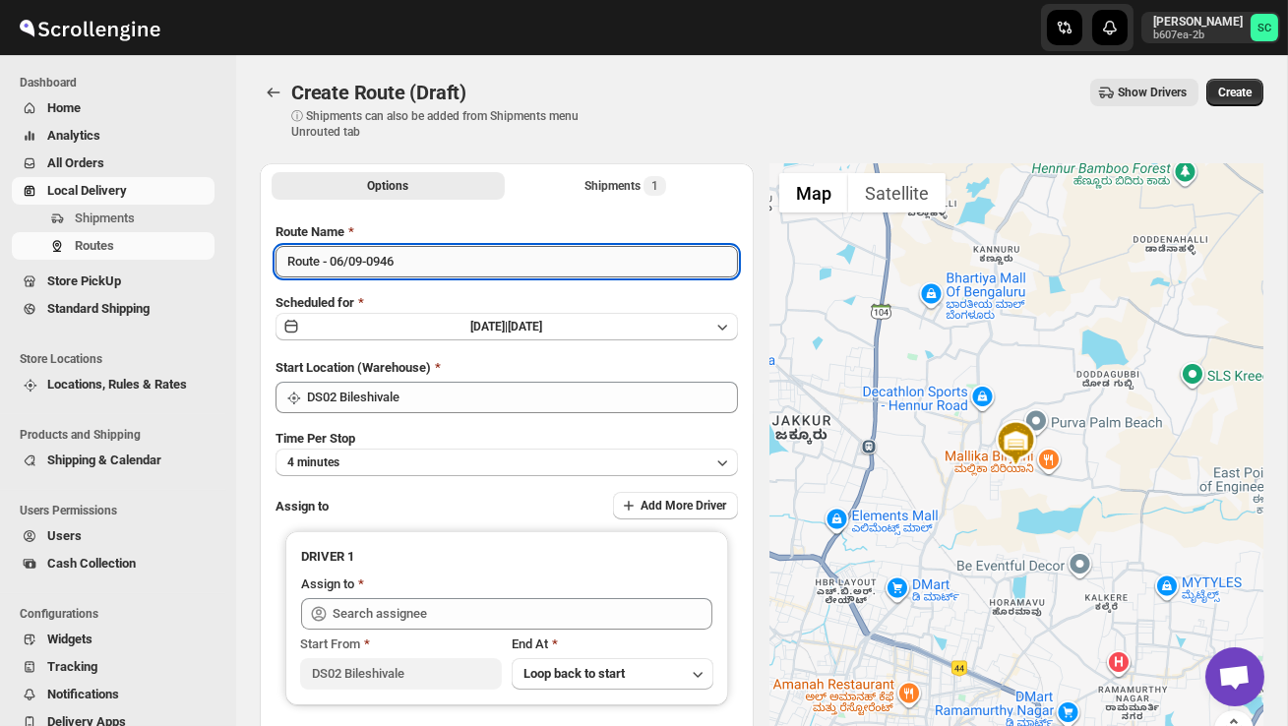
click at [431, 267] on input "Route - 06/09-0946" at bounding box center [507, 261] width 462 height 31
type input "R"
type input "Order no 27876"
click at [487, 454] on button "4 minutes" at bounding box center [507, 463] width 462 height 28
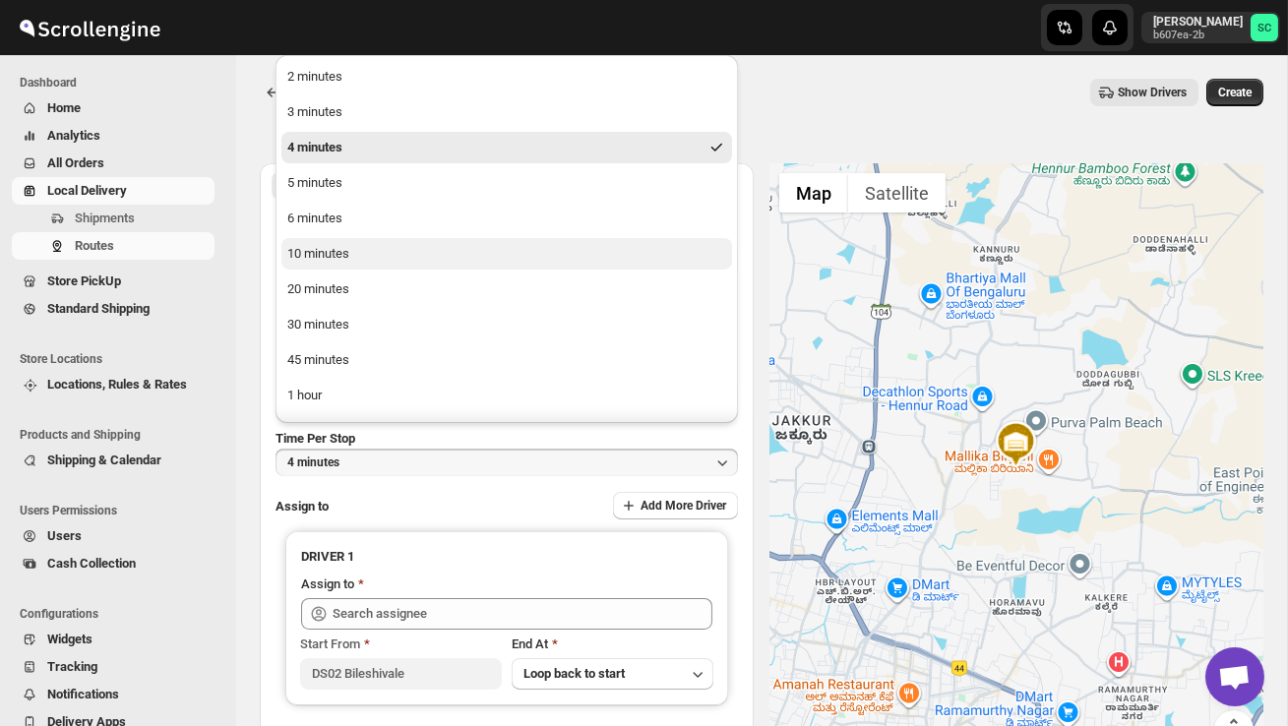
click at [415, 259] on button "10 minutes" at bounding box center [506, 253] width 451 height 31
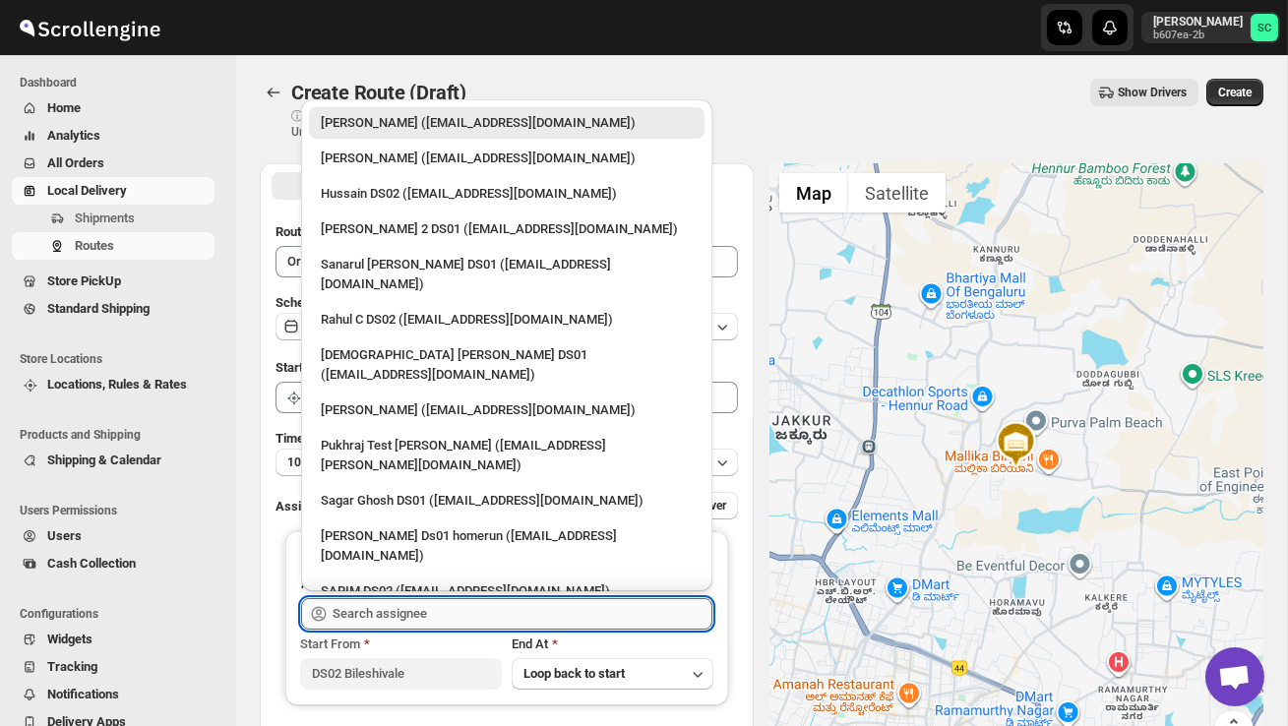
click at [412, 608] on input "text" at bounding box center [523, 613] width 380 height 31
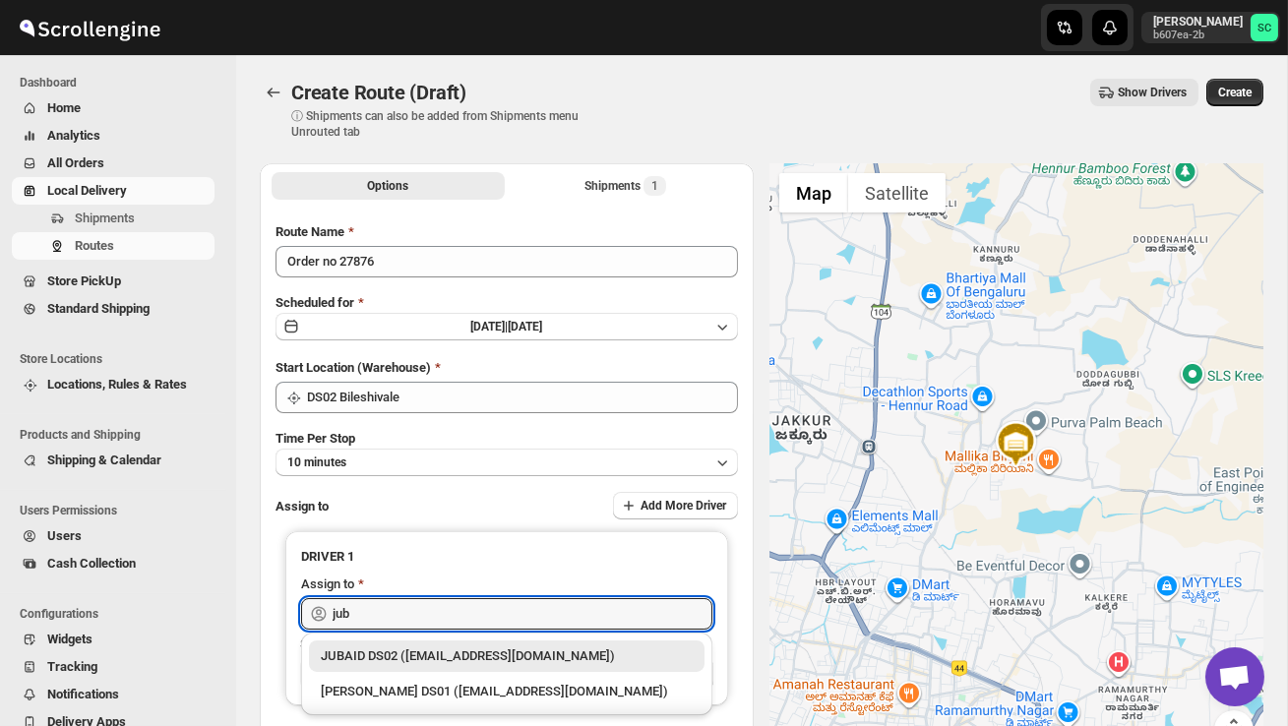
click at [453, 655] on div "JUBAID DS02 ([EMAIL_ADDRESS][DOMAIN_NAME])" at bounding box center [507, 656] width 372 height 20
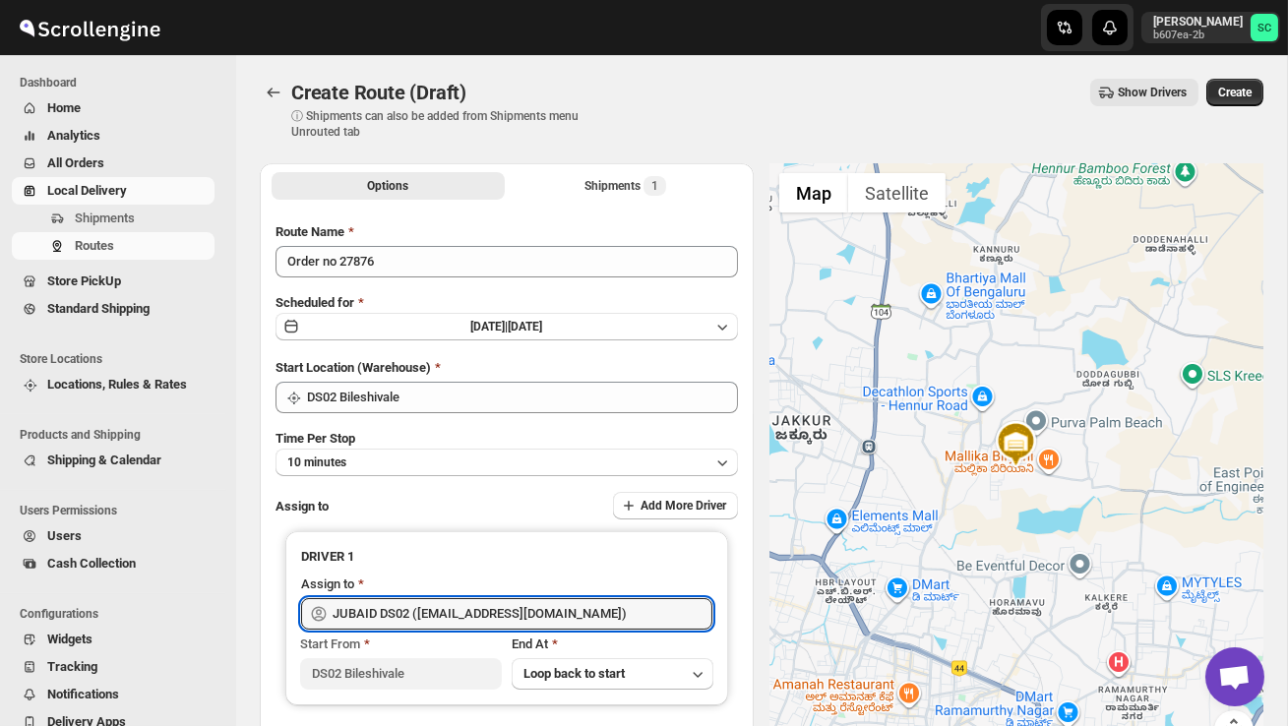
type input "JUBAID DS02 ([EMAIL_ADDRESS][DOMAIN_NAME])"
click at [1230, 92] on span "Create" at bounding box center [1234, 93] width 33 height 16
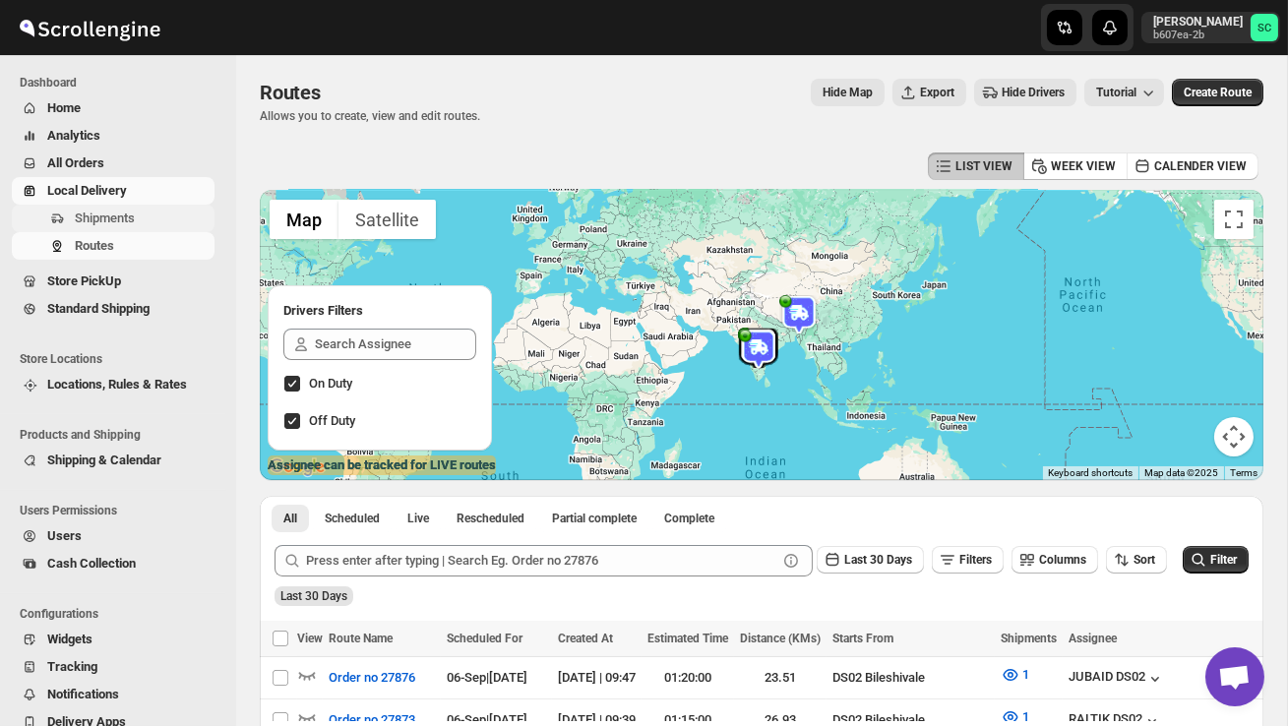
click at [143, 222] on span "Shipments" at bounding box center [143, 219] width 136 height 20
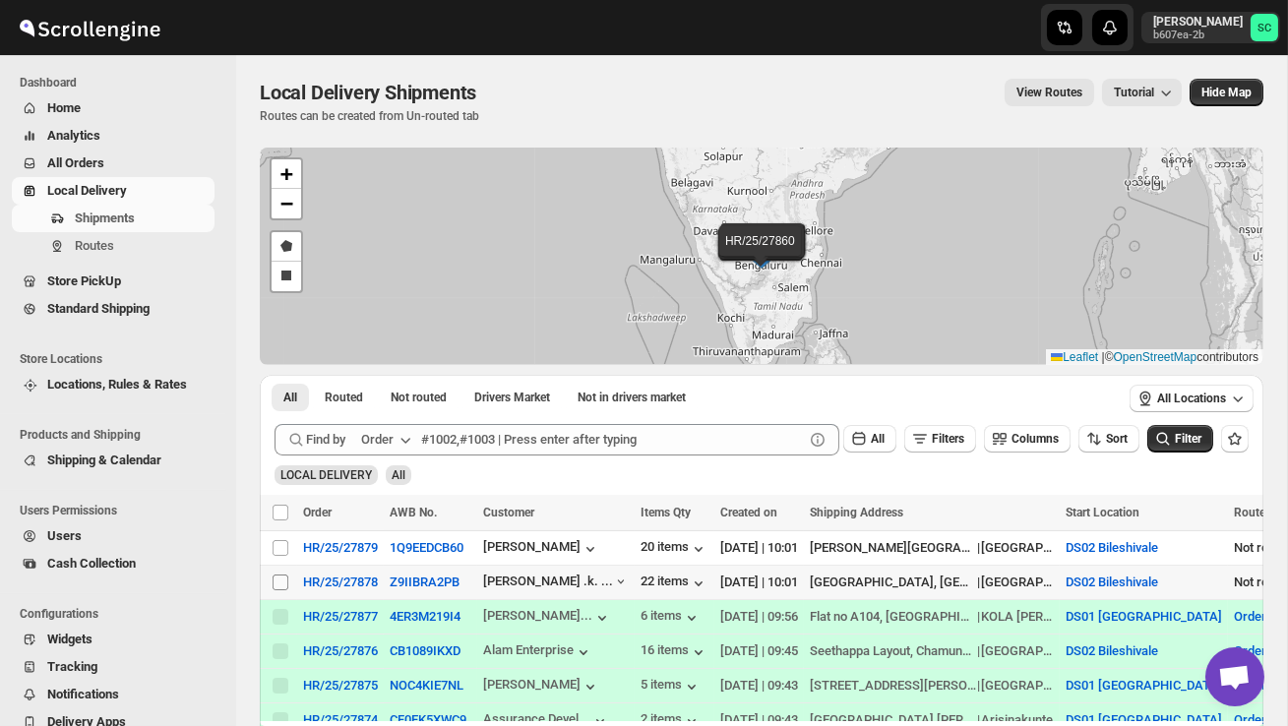
click at [279, 580] on input "Select shipment" at bounding box center [281, 583] width 16 height 16
checkbox input "true"
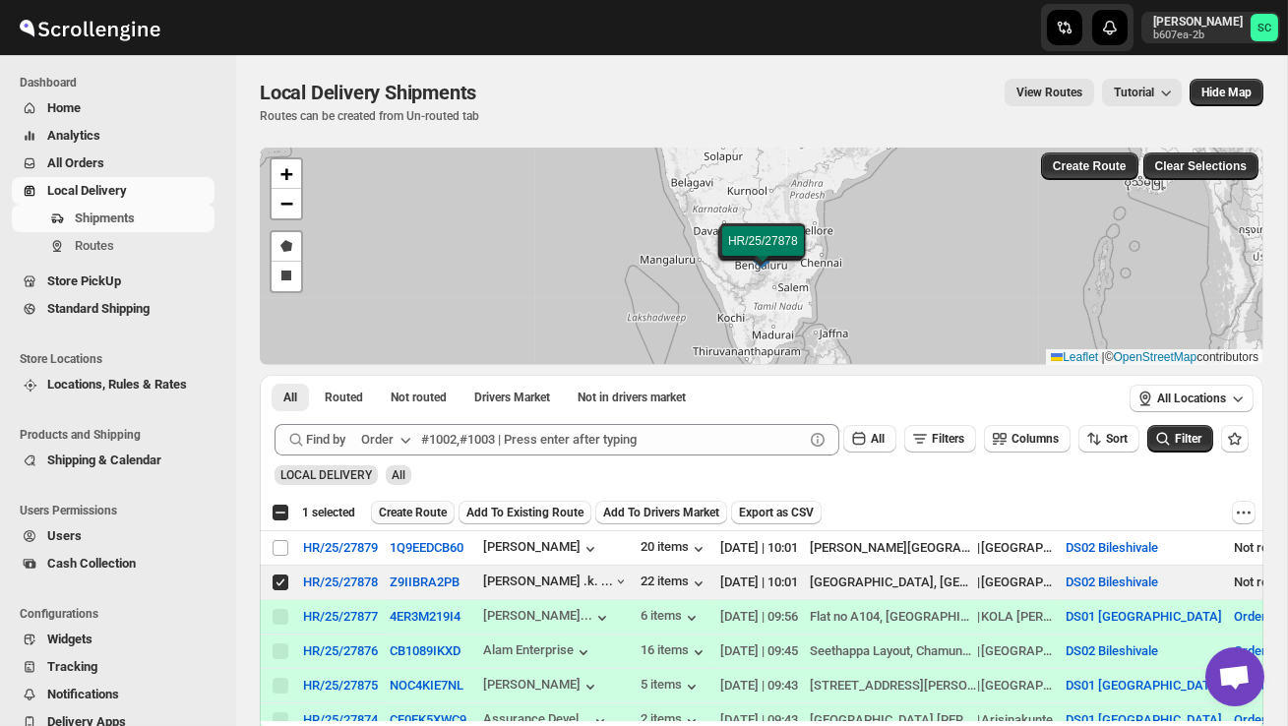
click at [433, 508] on span "Create Route" at bounding box center [413, 513] width 68 height 16
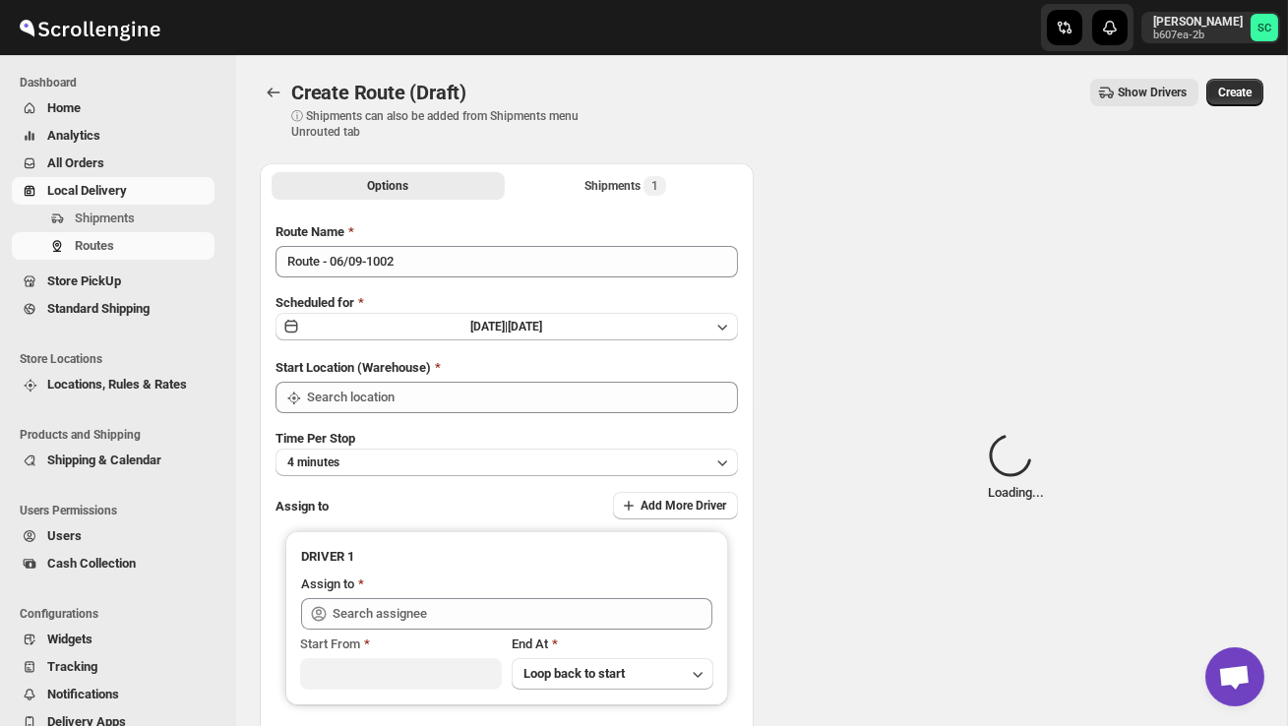
type input "DS02 Bileshivale"
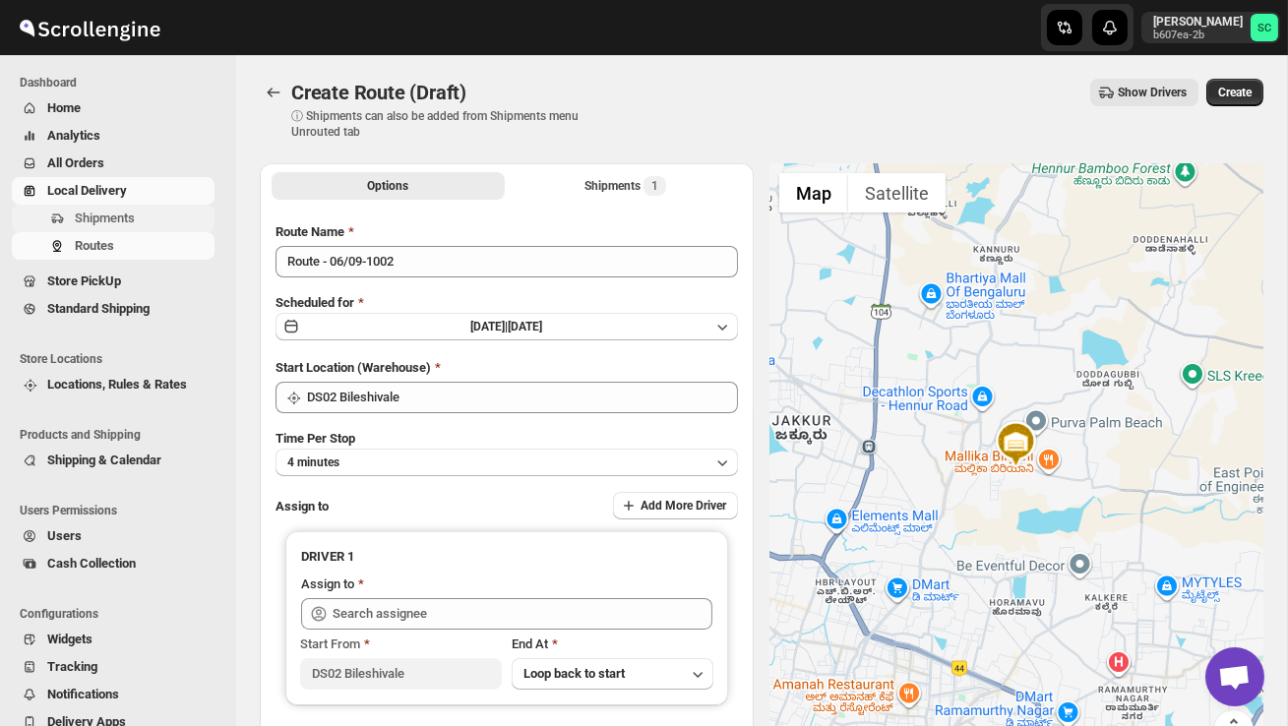
click at [126, 219] on span "Shipments" at bounding box center [105, 218] width 60 height 15
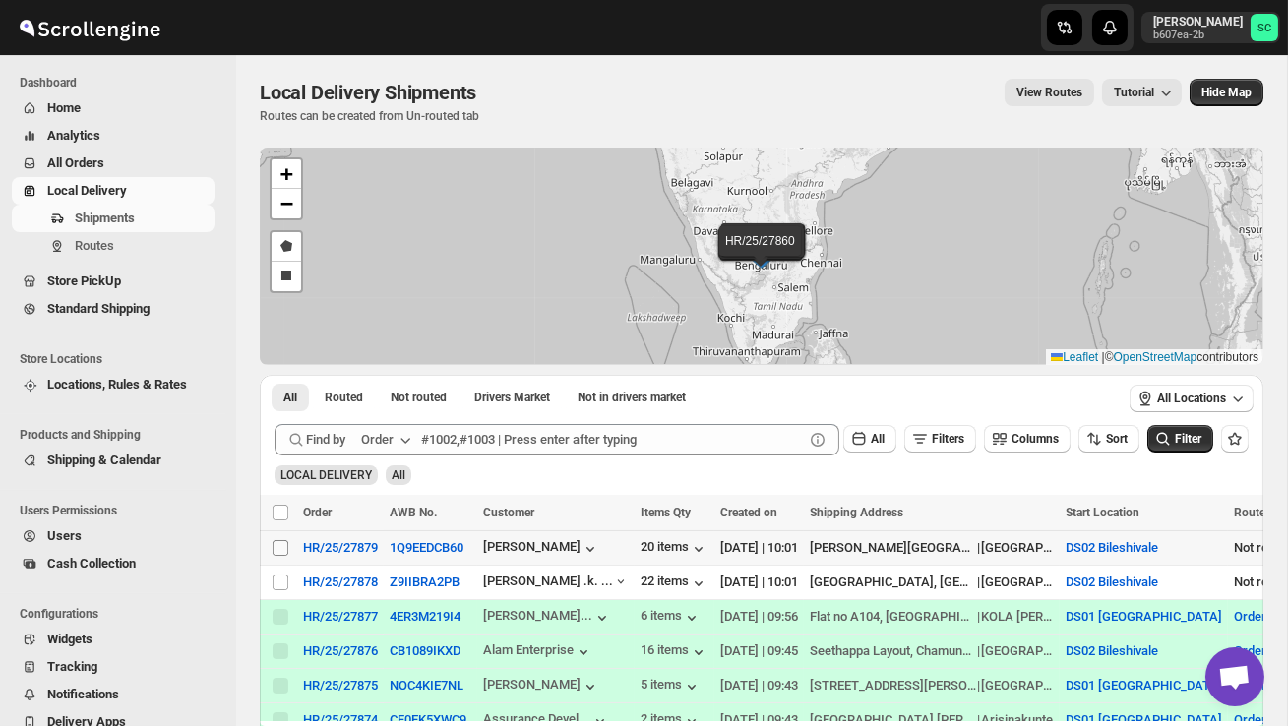
click at [279, 546] on input "Select shipment" at bounding box center [281, 548] width 16 height 16
checkbox input "true"
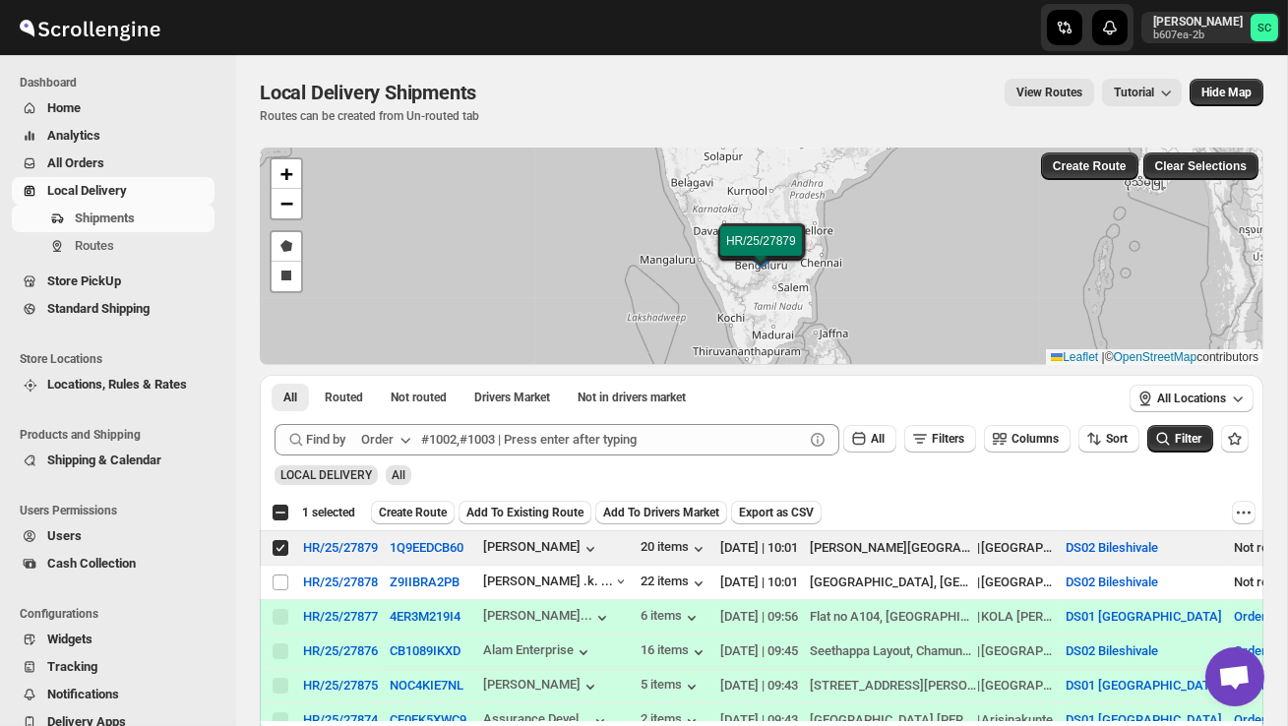
click at [417, 509] on span "Create Route" at bounding box center [413, 513] width 68 height 16
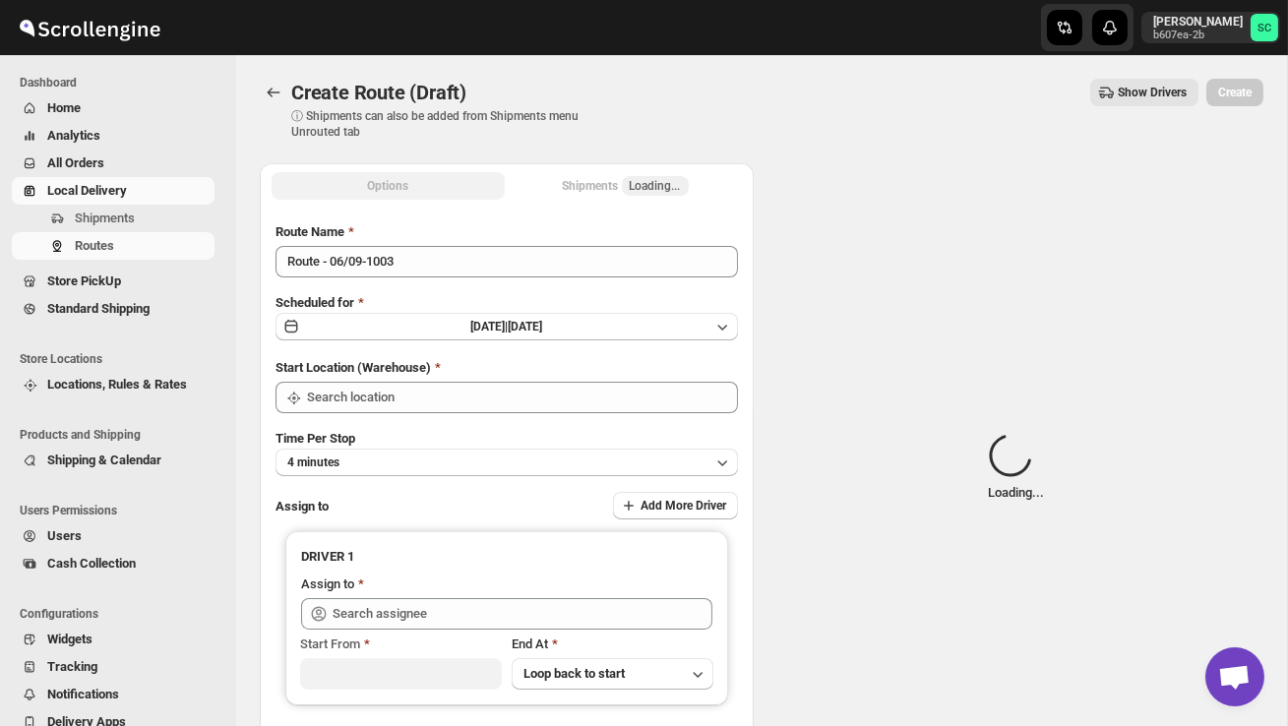
type input "DS02 Bileshivale"
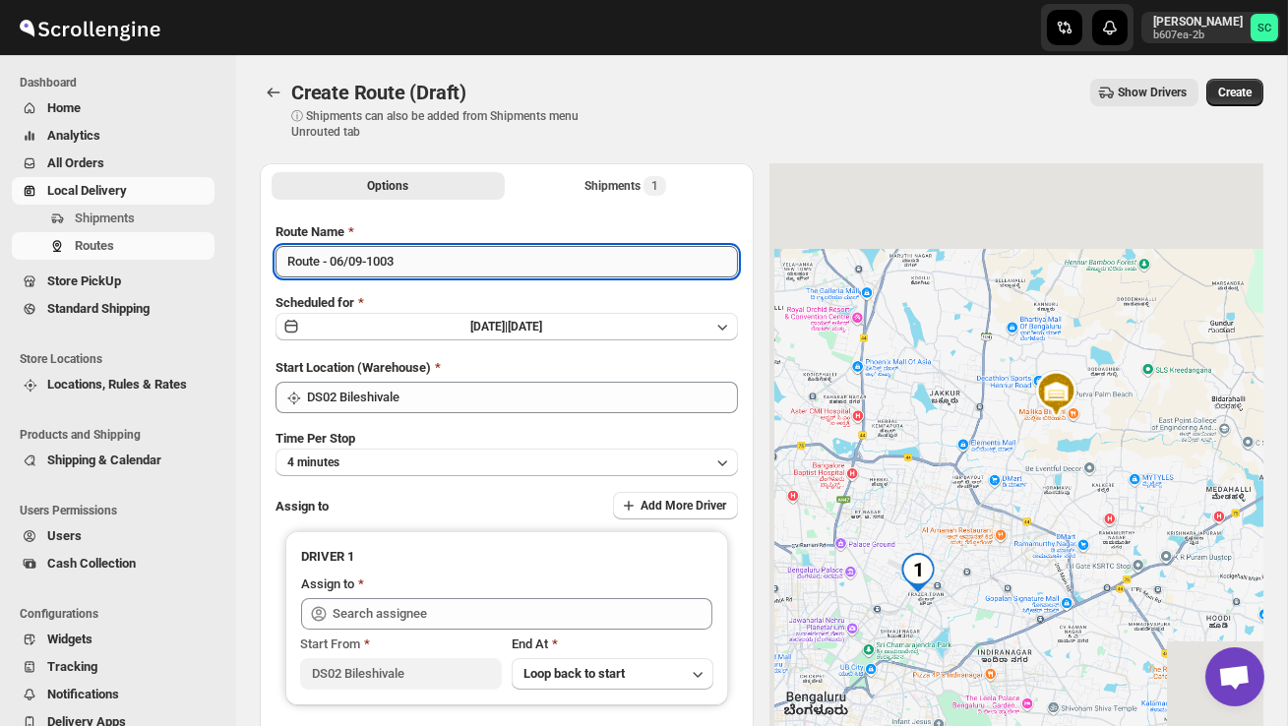
click at [427, 270] on input "Route - 06/09-1003" at bounding box center [507, 261] width 462 height 31
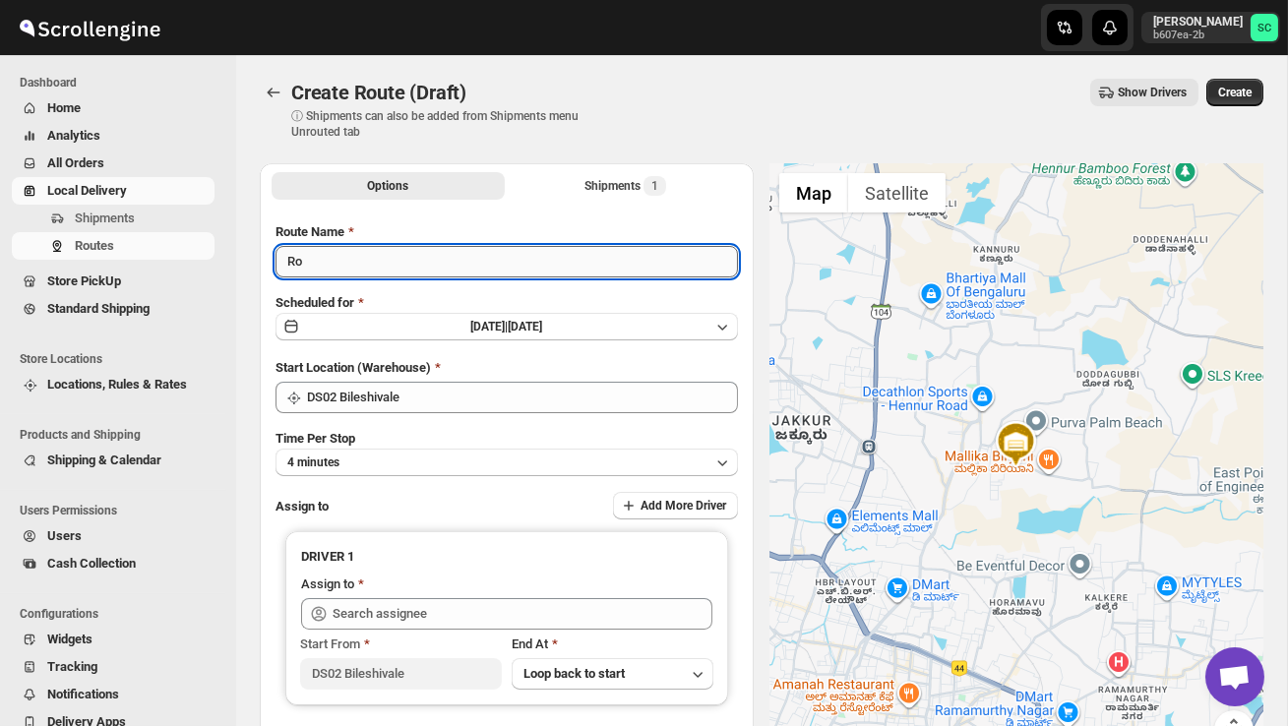
type input "R"
type input "Order no 27879"
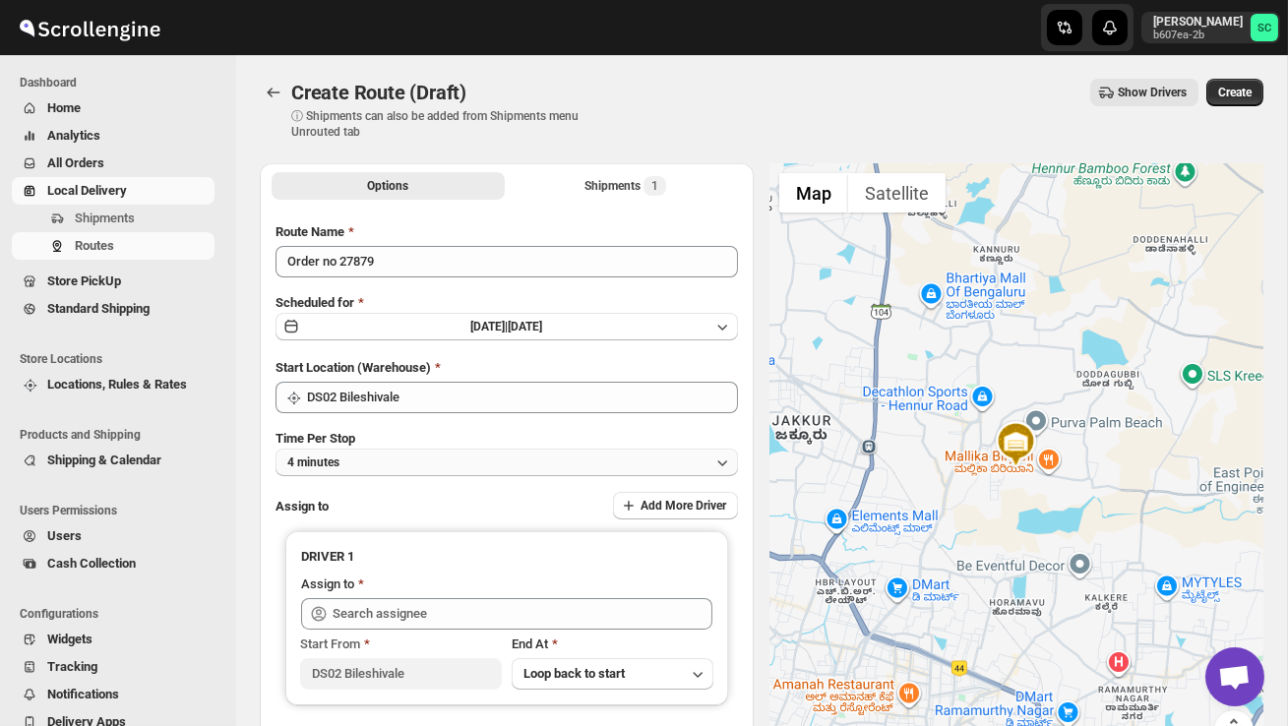
click at [479, 455] on button "4 minutes" at bounding box center [507, 463] width 462 height 28
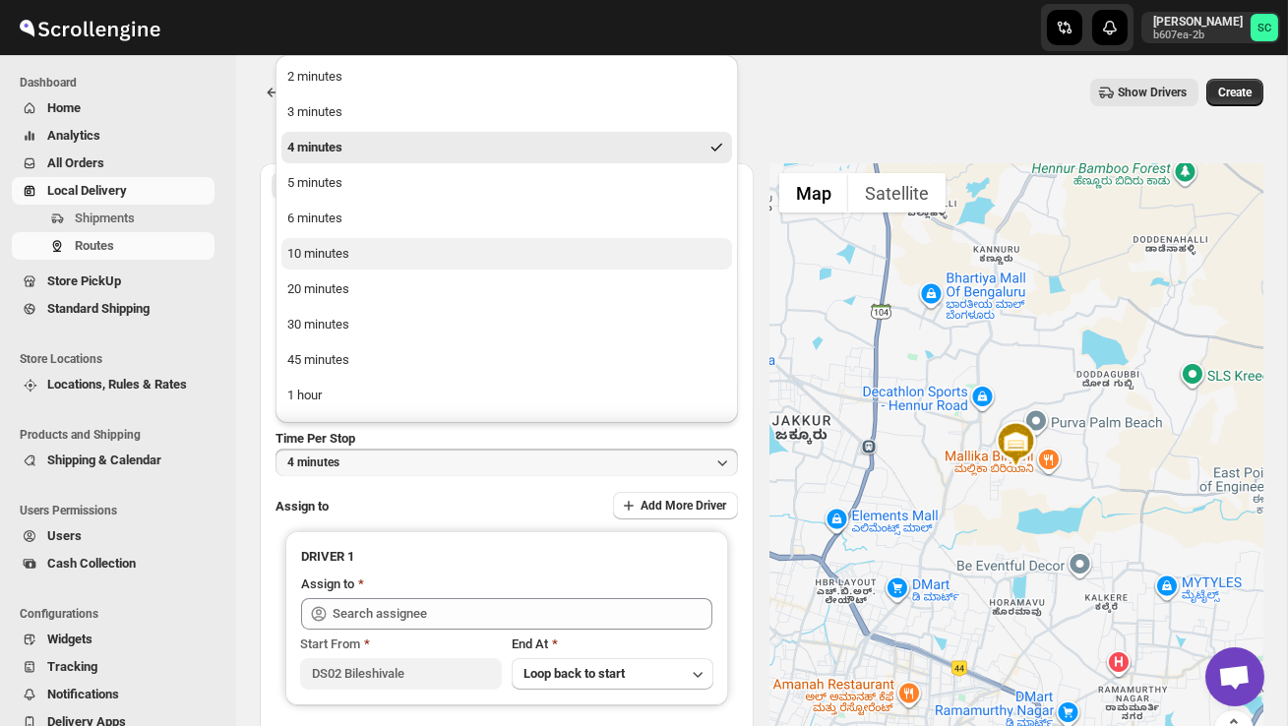
click at [367, 248] on button "10 minutes" at bounding box center [506, 253] width 451 height 31
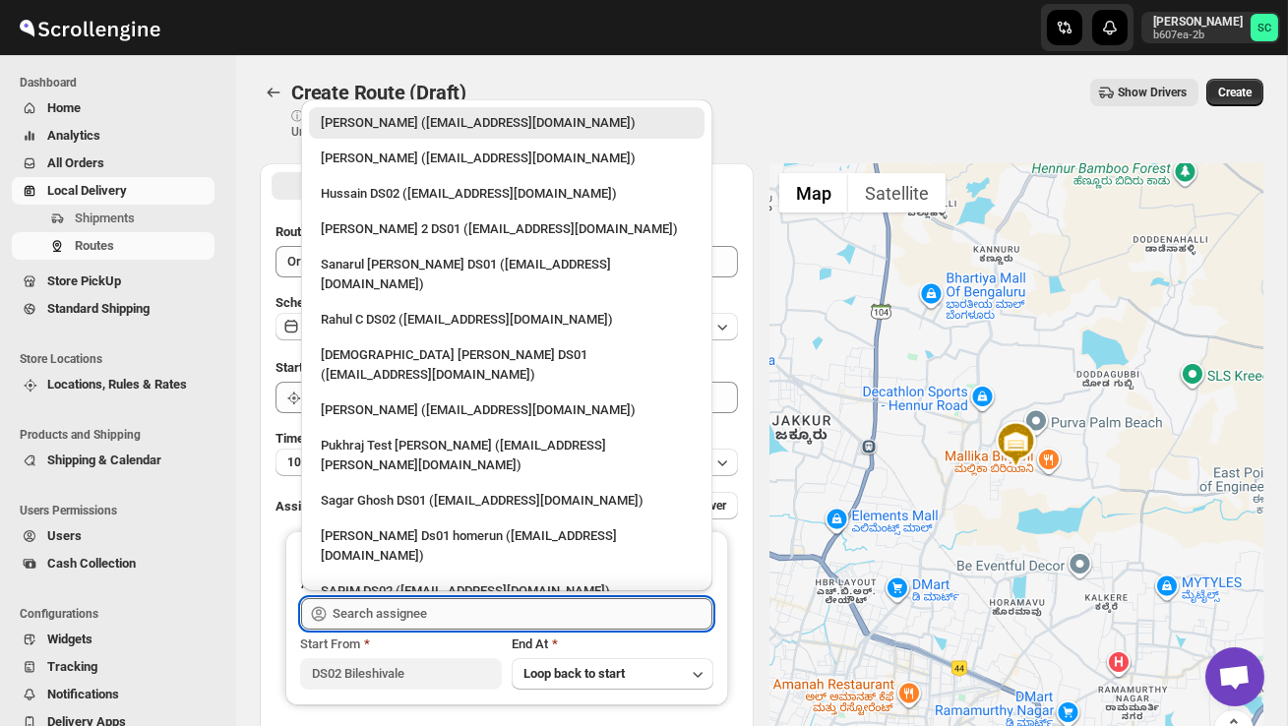
click at [409, 614] on input "text" at bounding box center [523, 613] width 380 height 31
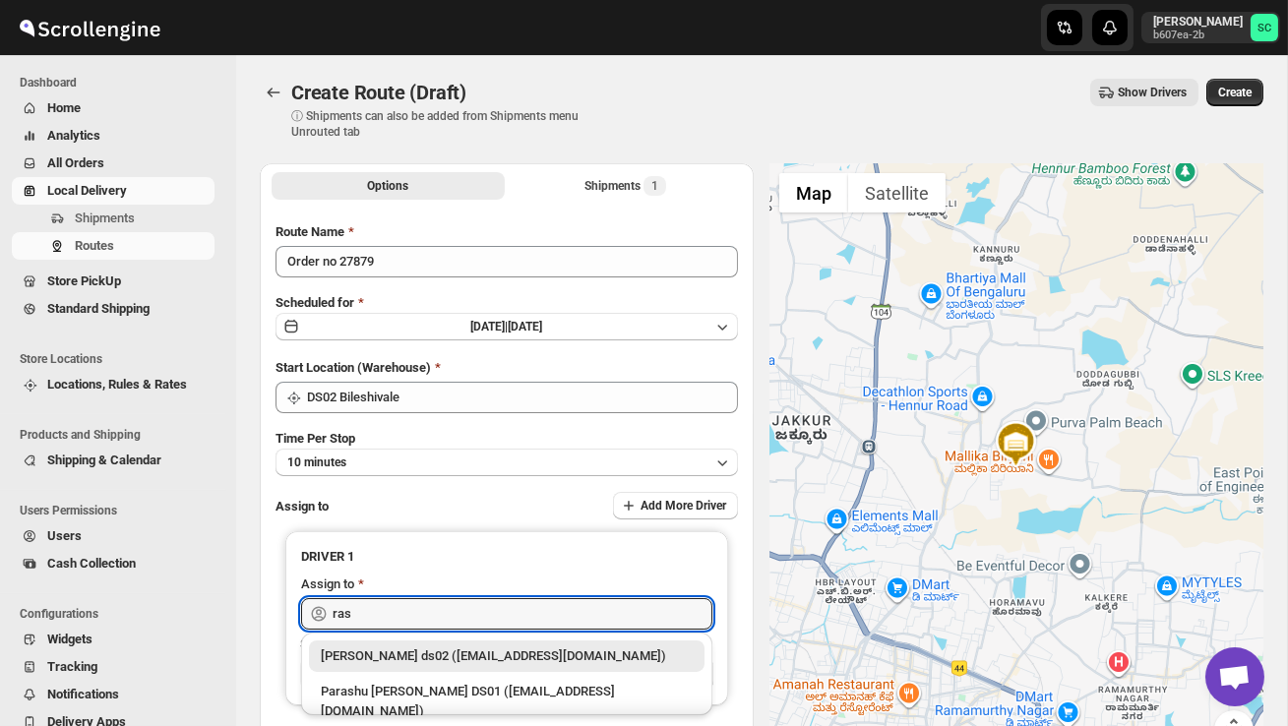
click at [448, 650] on div "[PERSON_NAME] ds02 ([EMAIL_ADDRESS][DOMAIN_NAME])" at bounding box center [507, 656] width 372 height 20
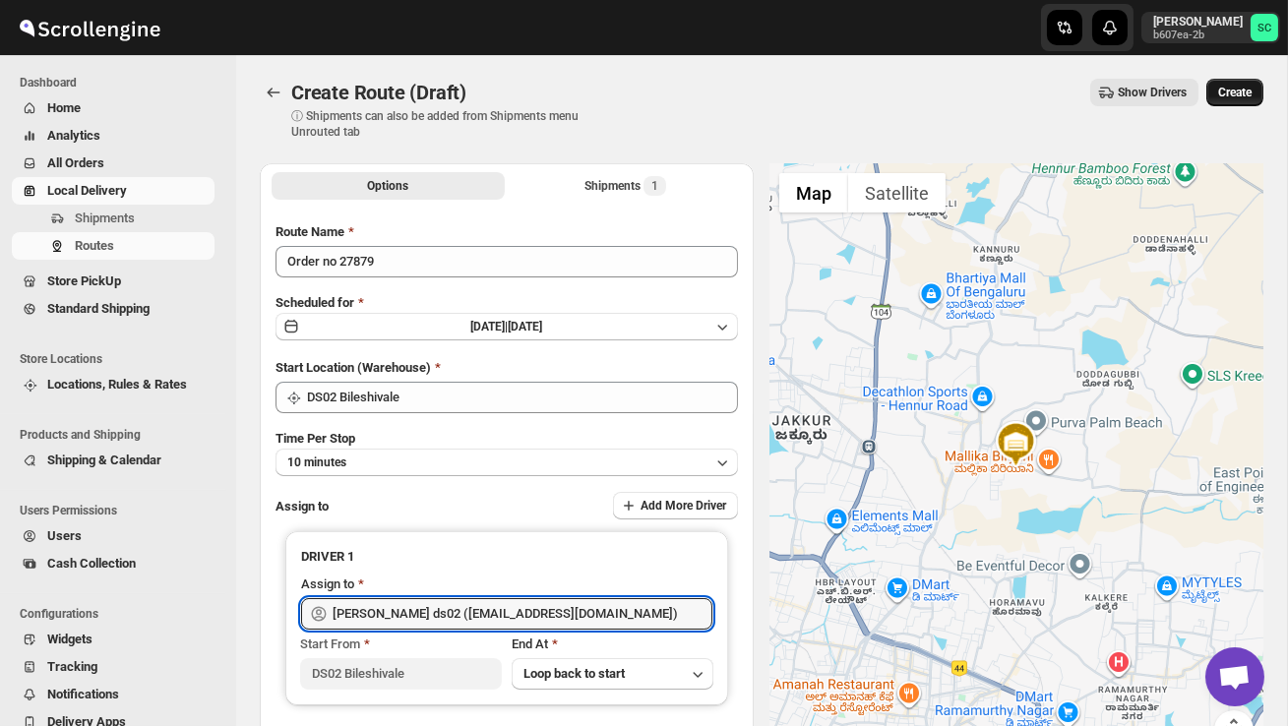
type input "[PERSON_NAME] ds02 ([EMAIL_ADDRESS][DOMAIN_NAME])"
click at [1240, 92] on span "Create" at bounding box center [1234, 93] width 33 height 16
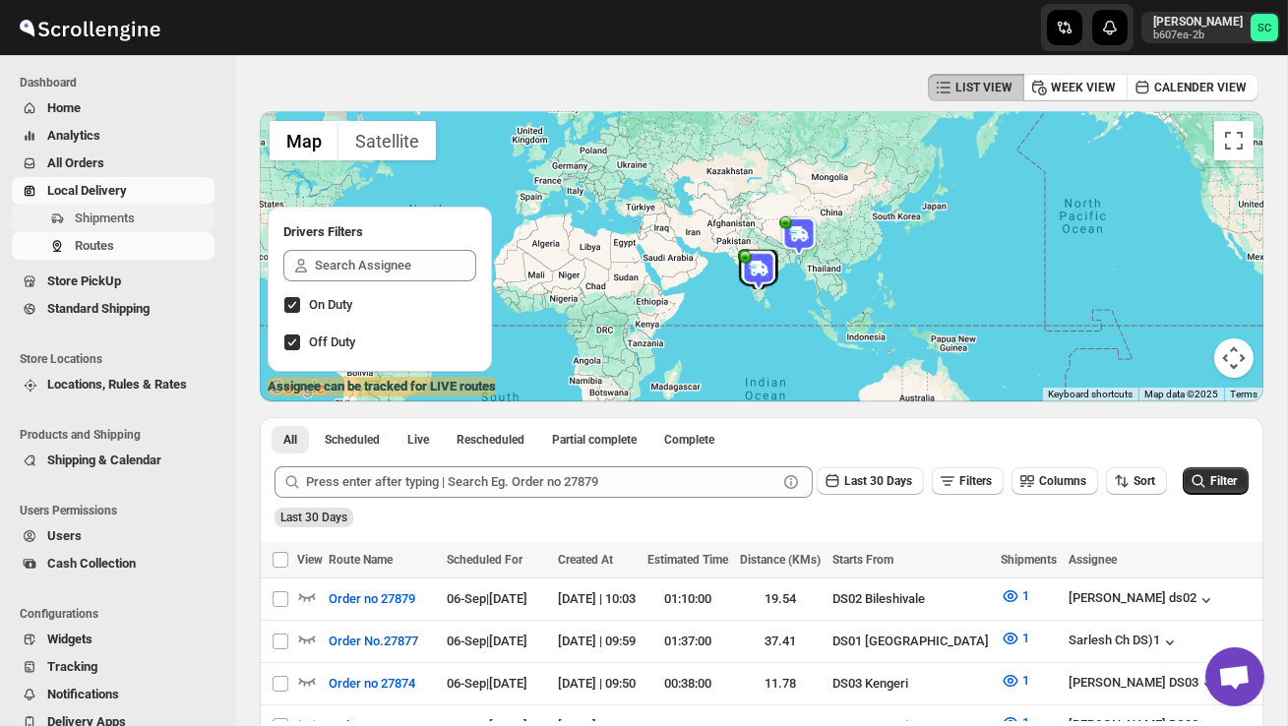
click at [155, 216] on span "Shipments" at bounding box center [143, 219] width 136 height 20
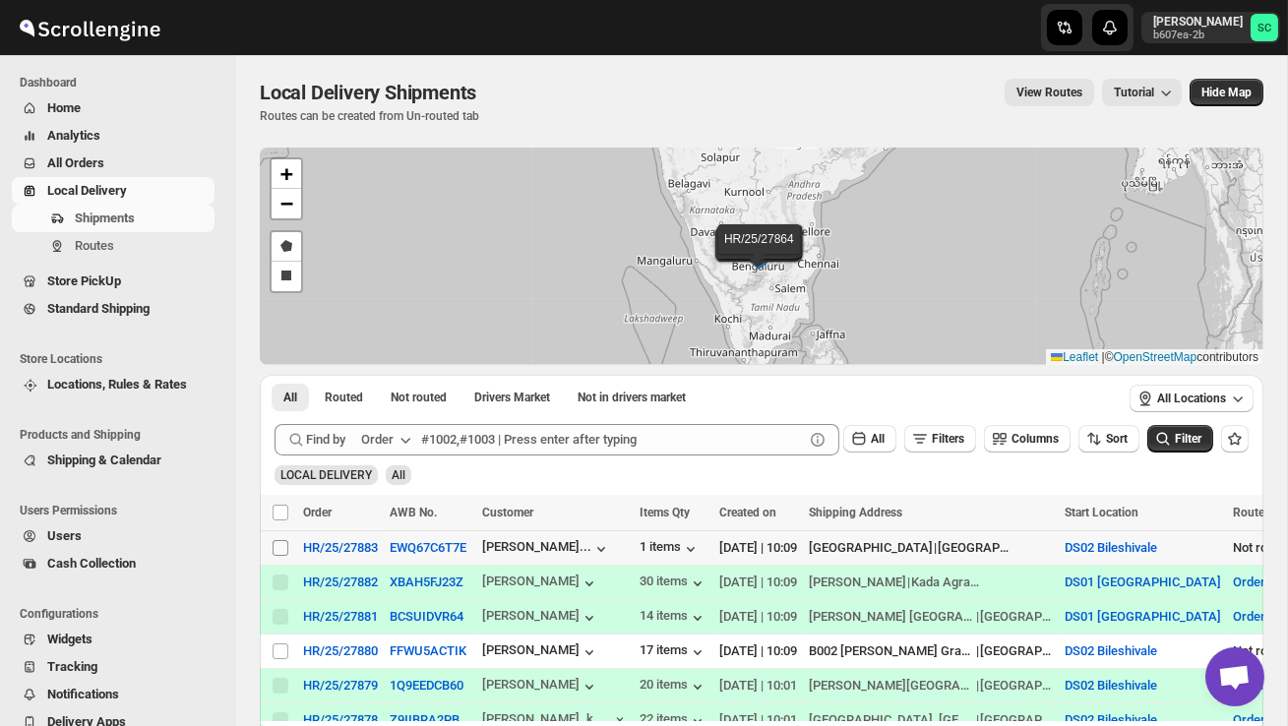
click at [277, 543] on input "Select shipment" at bounding box center [281, 548] width 16 height 16
checkbox input "true"
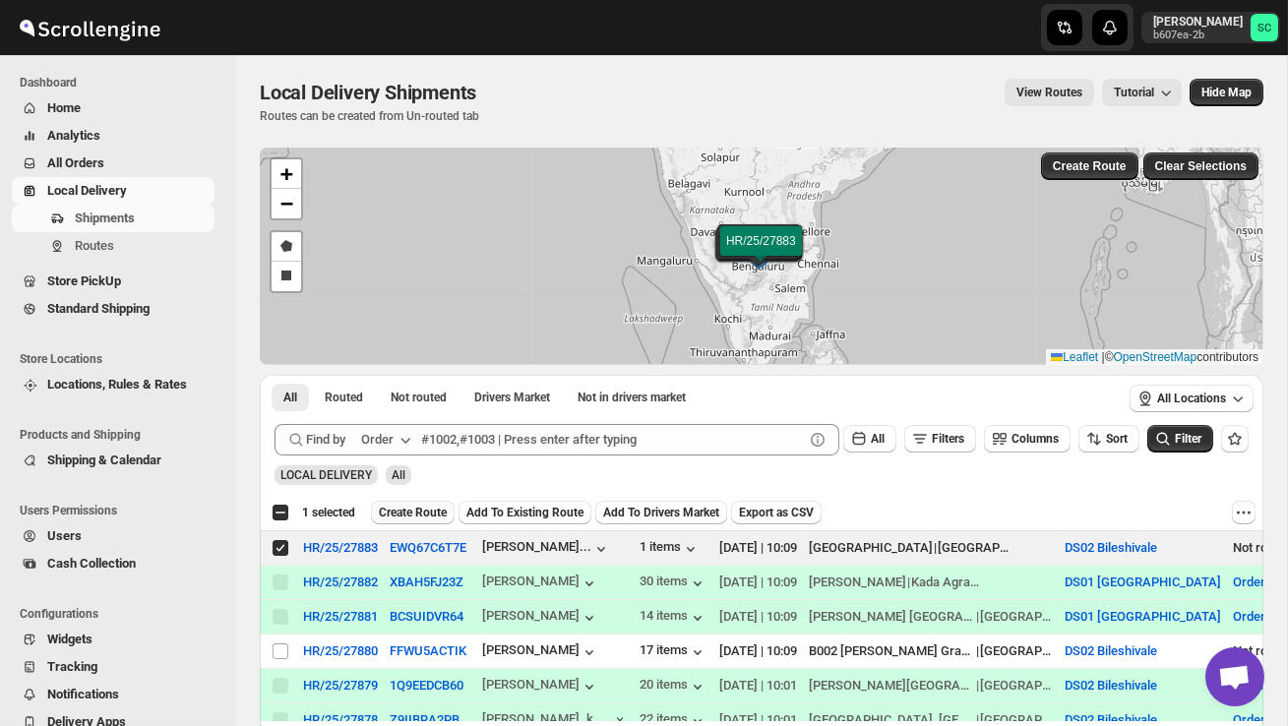
click at [415, 517] on span "Create Route" at bounding box center [413, 513] width 68 height 16
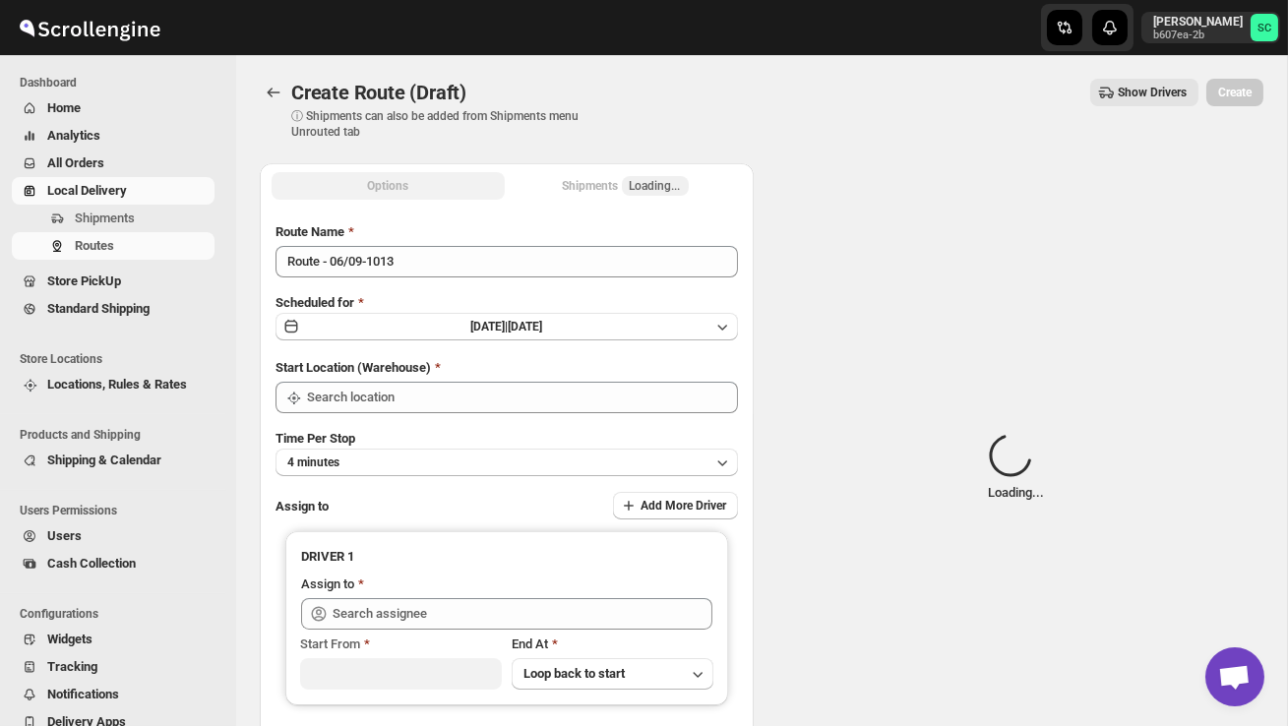
type input "DS02 Bileshivale"
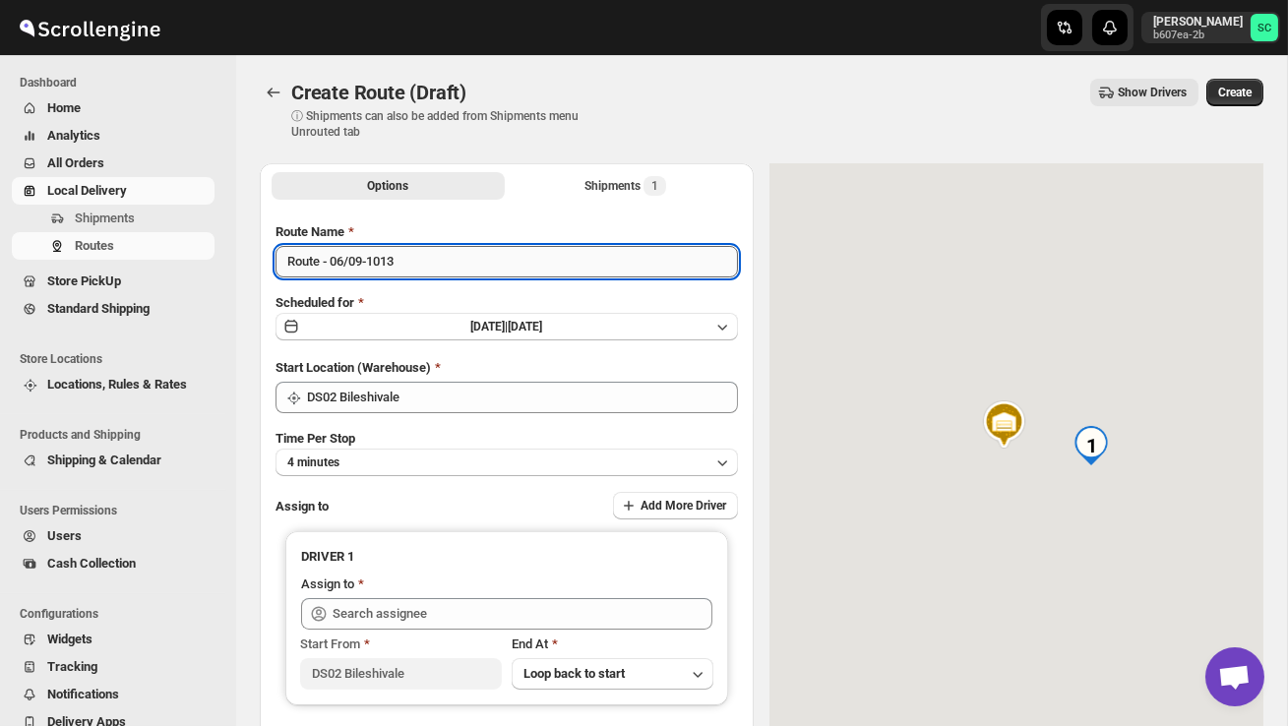
click at [419, 276] on input "Route - 06/09-1013" at bounding box center [507, 261] width 462 height 31
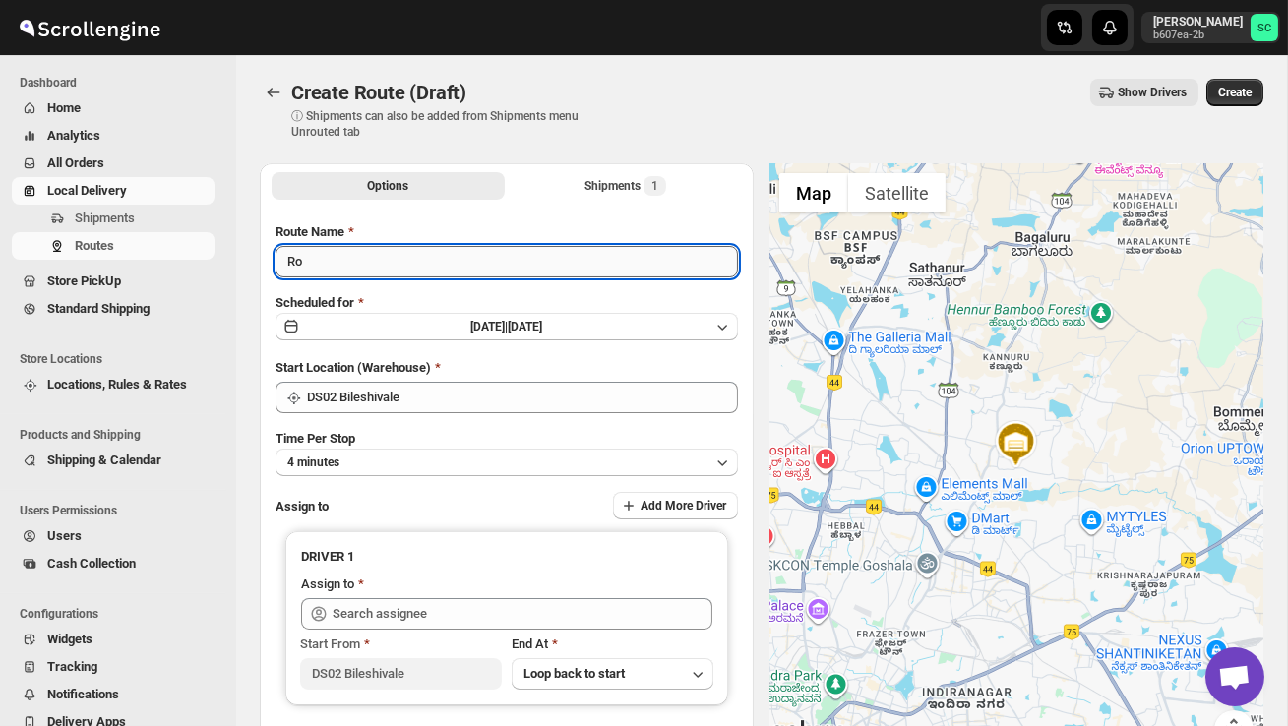
type input "R"
type input "Order no 27883"
click at [442, 453] on button "4 minutes" at bounding box center [507, 463] width 462 height 28
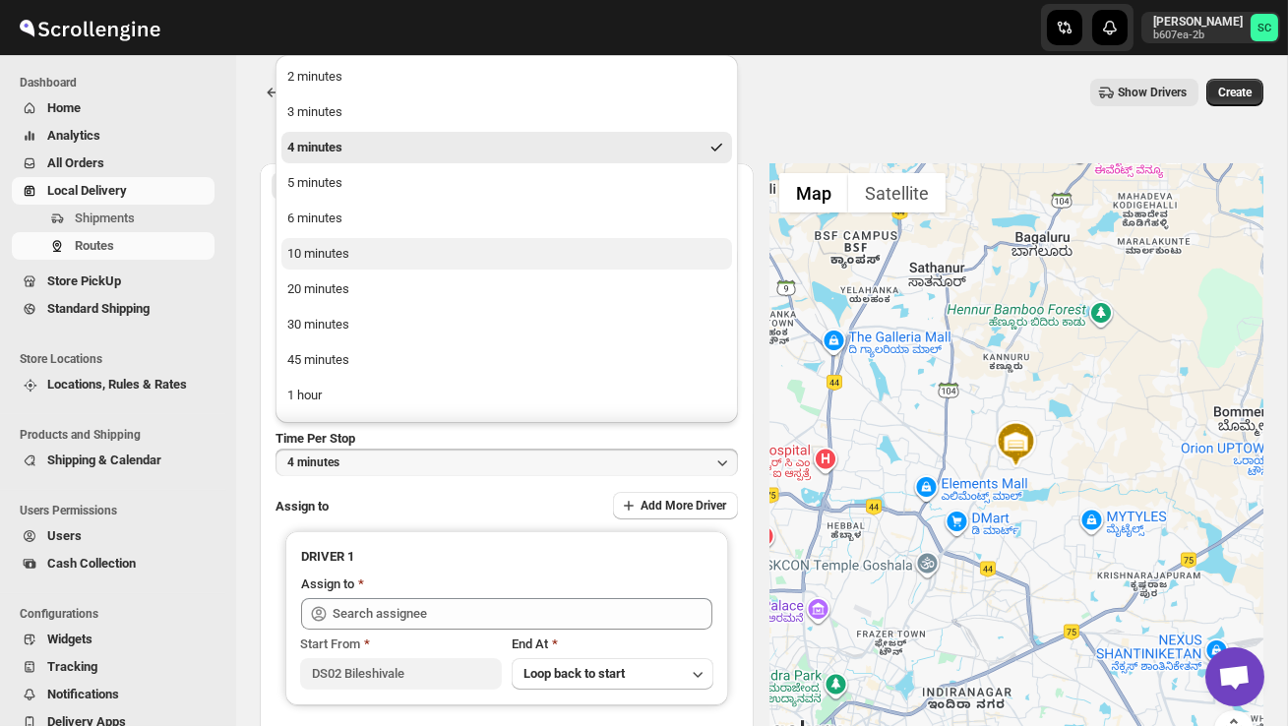
click at [349, 264] on button "10 minutes" at bounding box center [506, 253] width 451 height 31
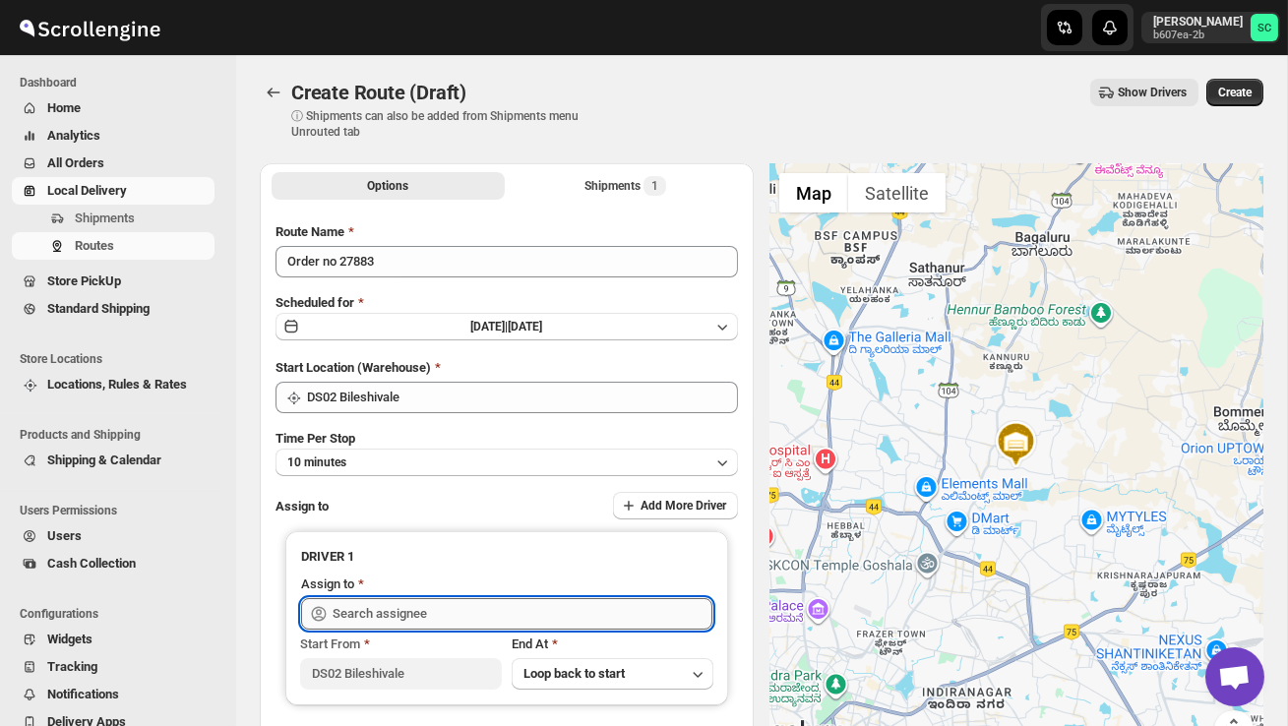
click at [411, 614] on input "text" at bounding box center [523, 613] width 380 height 31
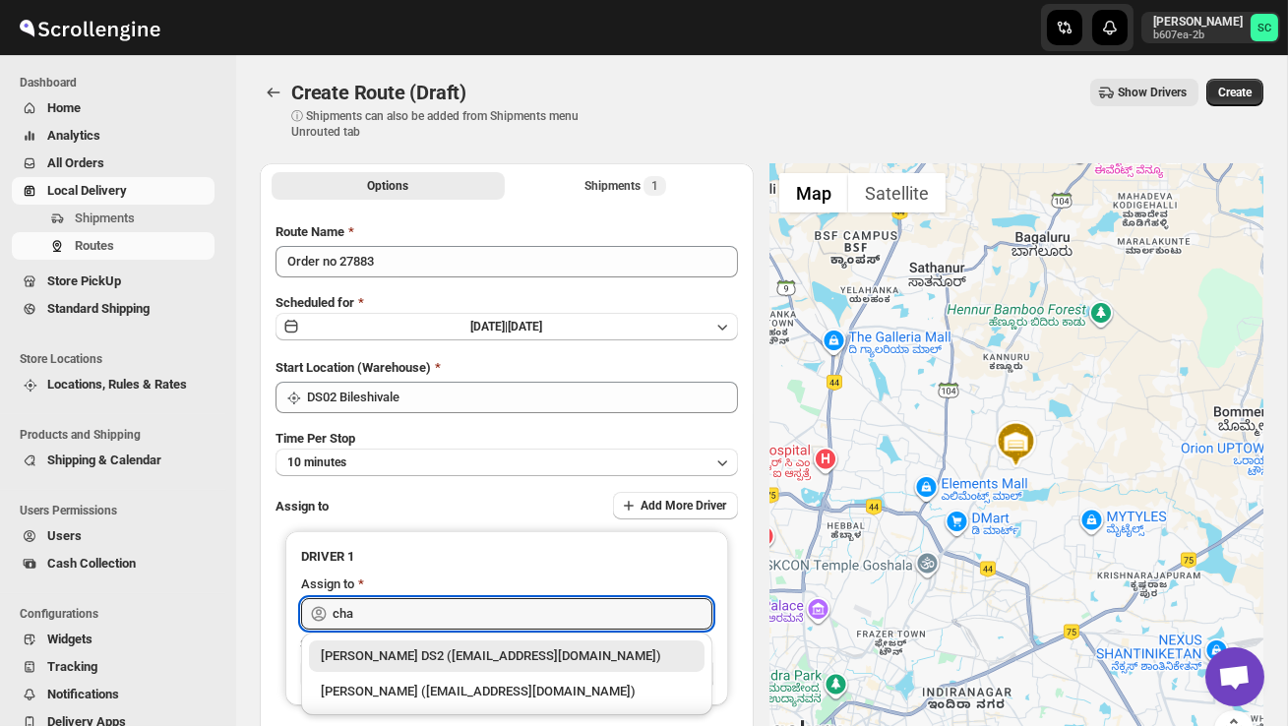
click at [466, 655] on div "[PERSON_NAME] DS2 ([EMAIL_ADDRESS][DOMAIN_NAME])" at bounding box center [507, 656] width 372 height 20
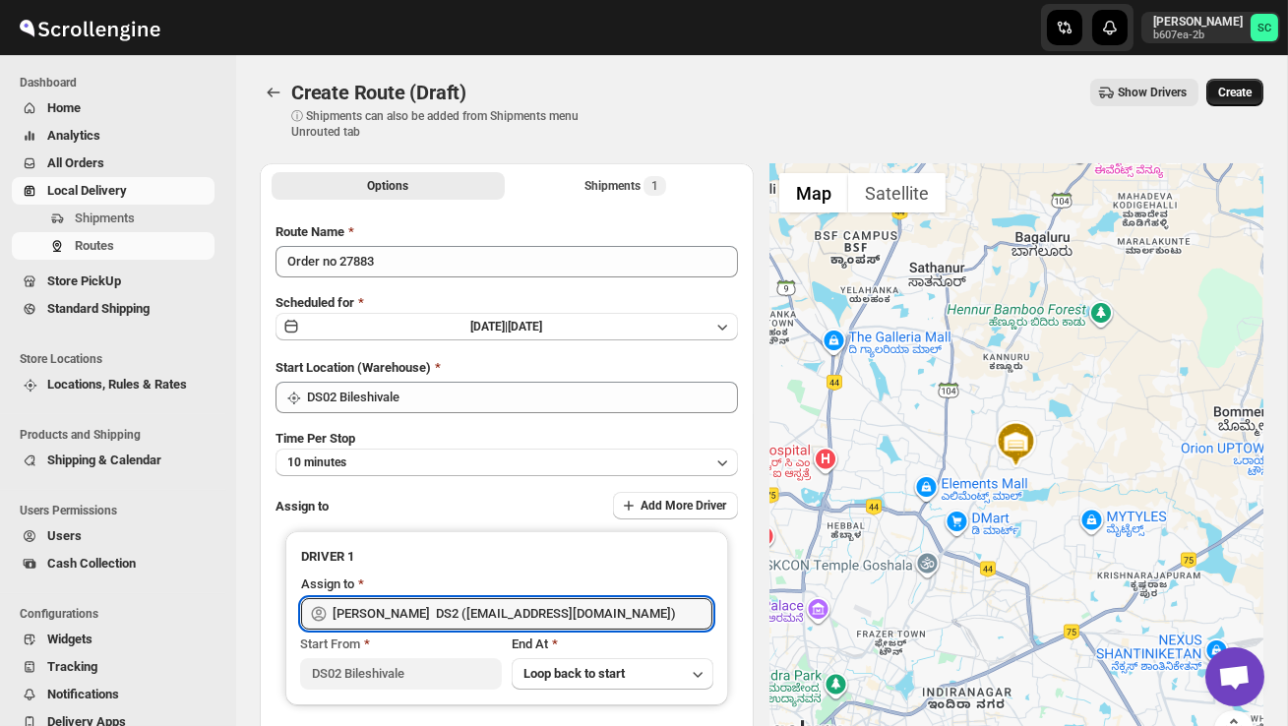
type input "[PERSON_NAME] DS2 ([EMAIL_ADDRESS][DOMAIN_NAME])"
click at [1242, 96] on span "Create" at bounding box center [1234, 93] width 33 height 16
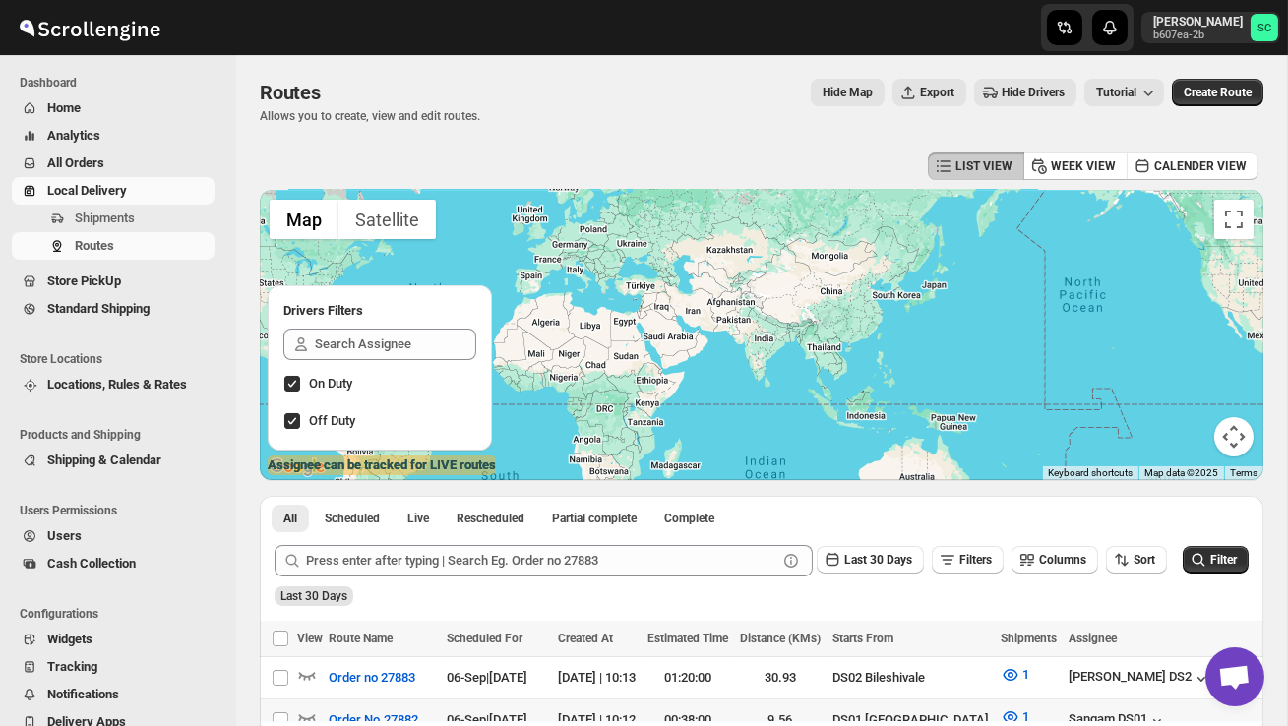
scroll to position [172, 0]
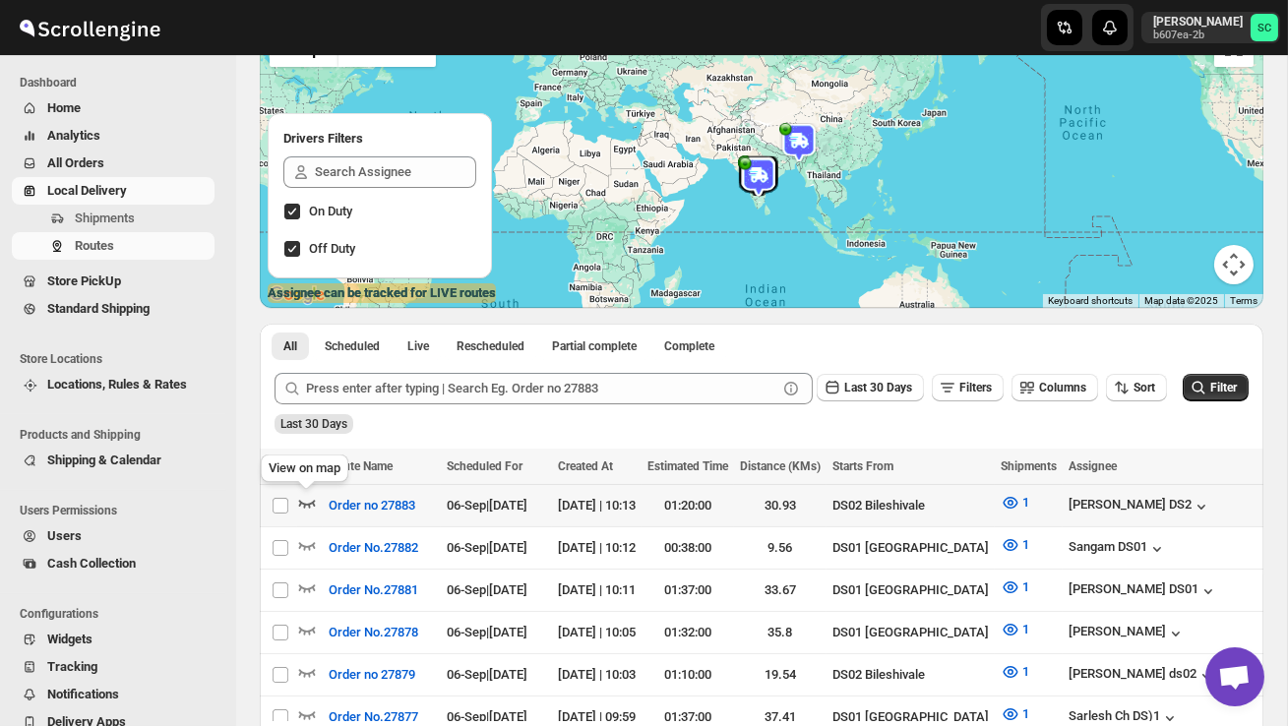
click at [307, 501] on icon "button" at bounding box center [307, 503] width 20 height 20
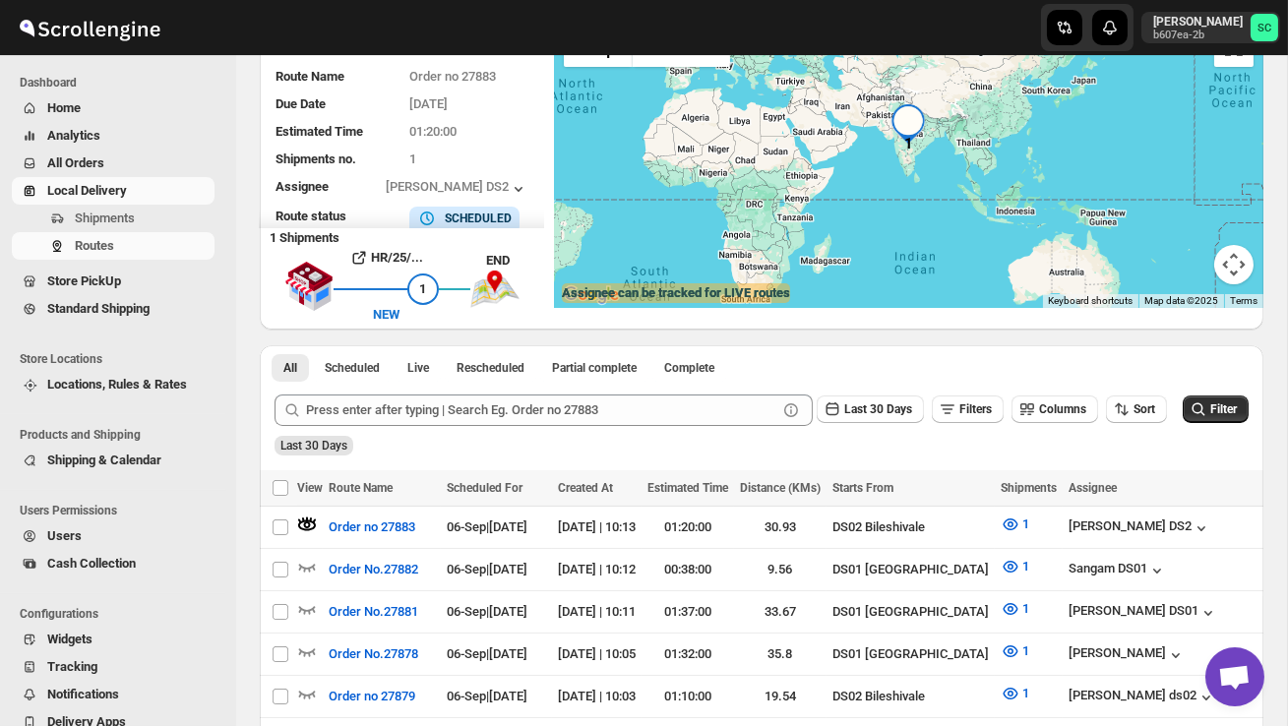
scroll to position [0, 0]
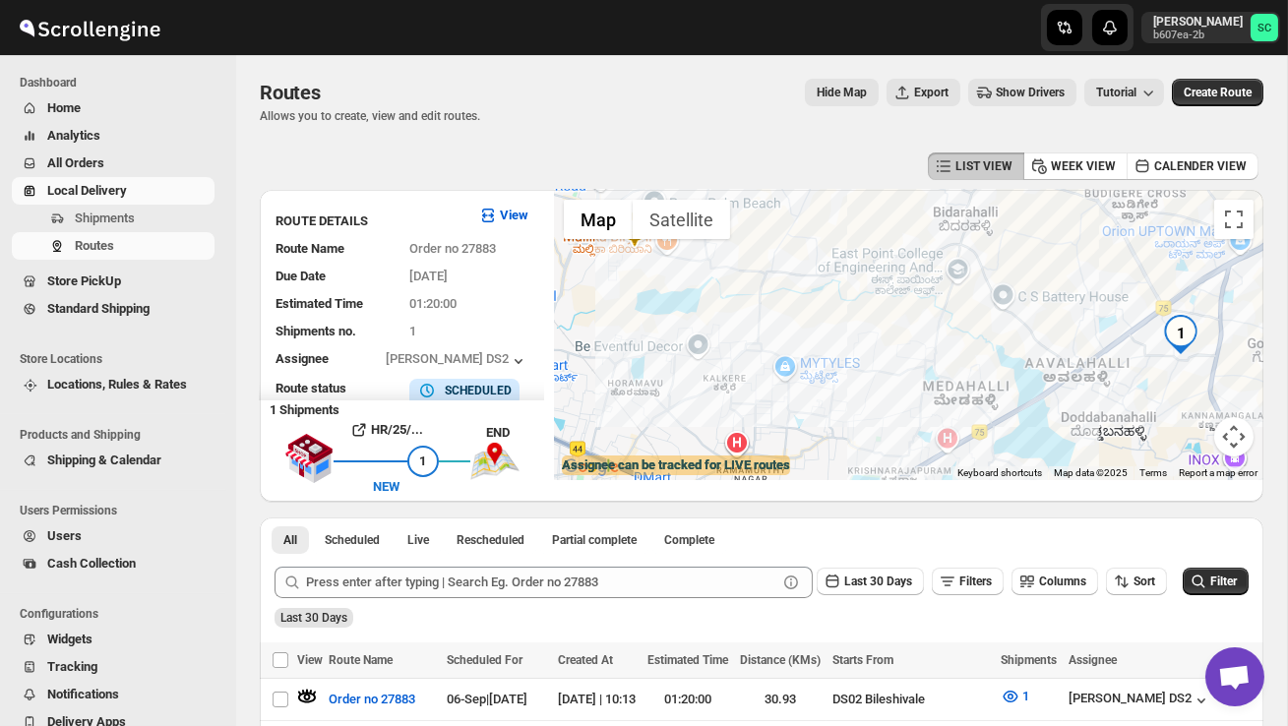
click at [1180, 334] on img "1" at bounding box center [1180, 334] width 39 height 39
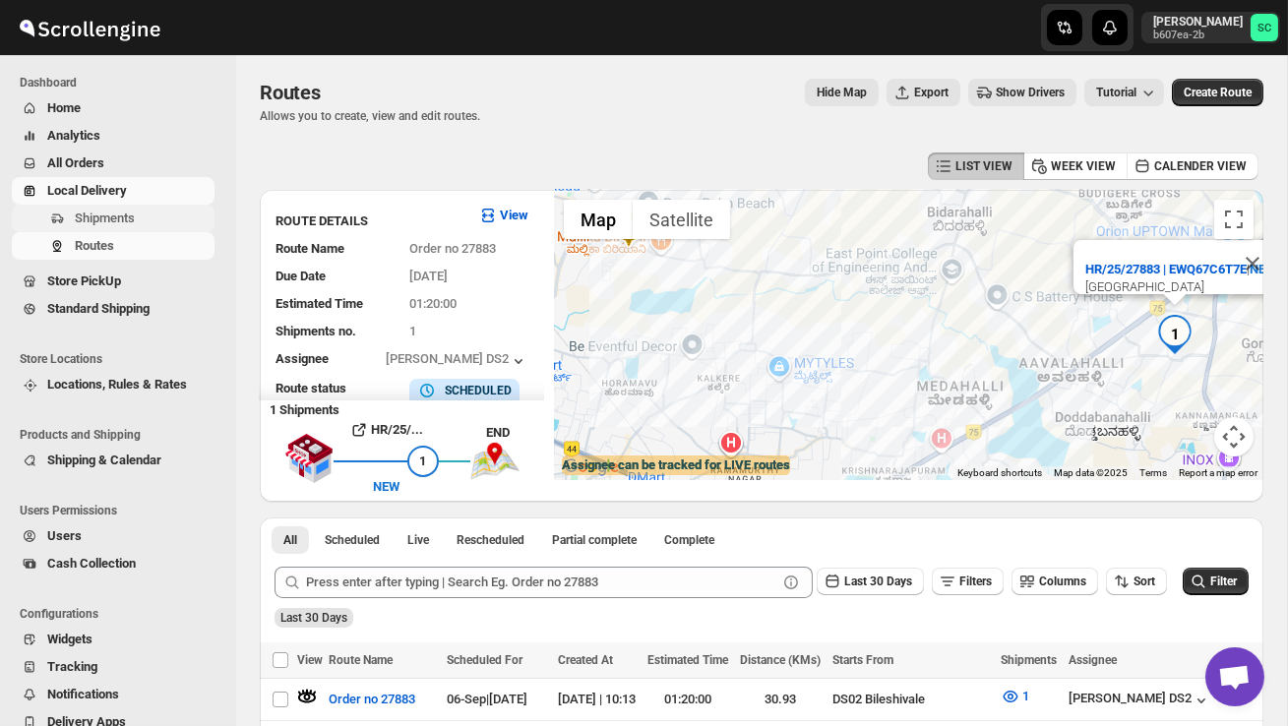
click at [144, 217] on span "Shipments" at bounding box center [143, 219] width 136 height 20
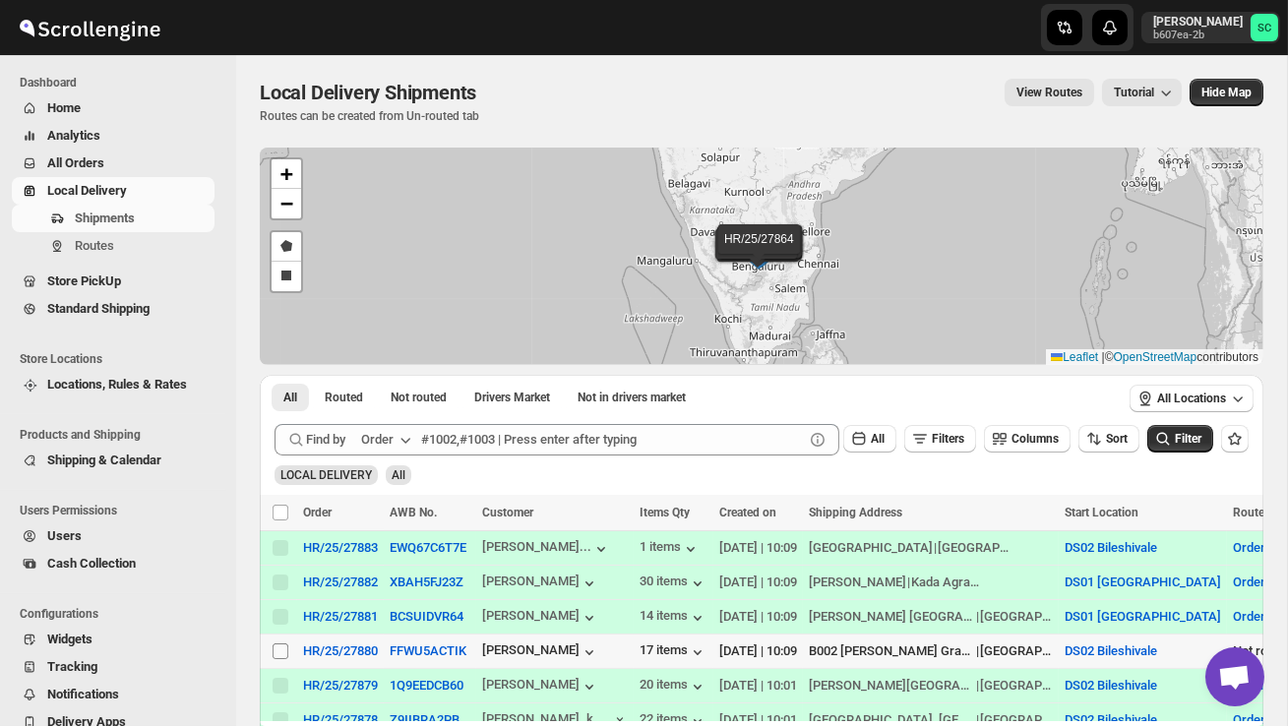
click at [281, 651] on input "Select shipment" at bounding box center [281, 652] width 16 height 16
checkbox input "true"
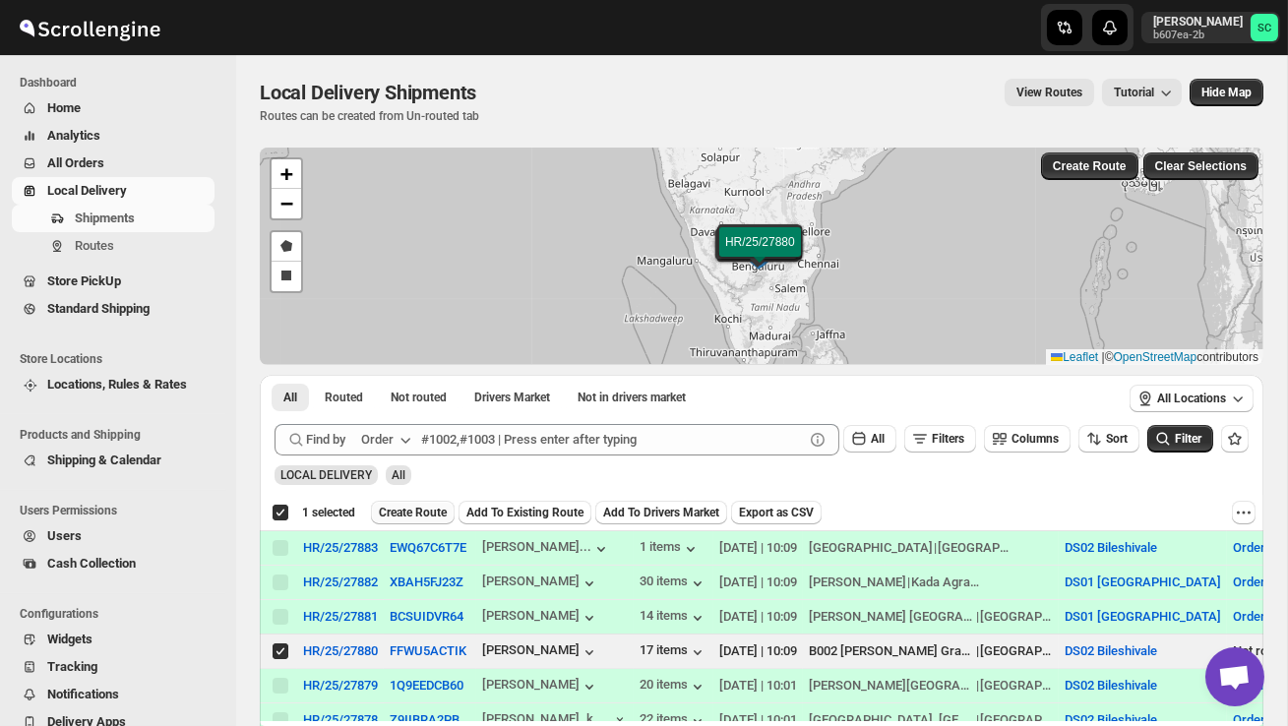
click at [433, 512] on span "Create Route" at bounding box center [413, 513] width 68 height 16
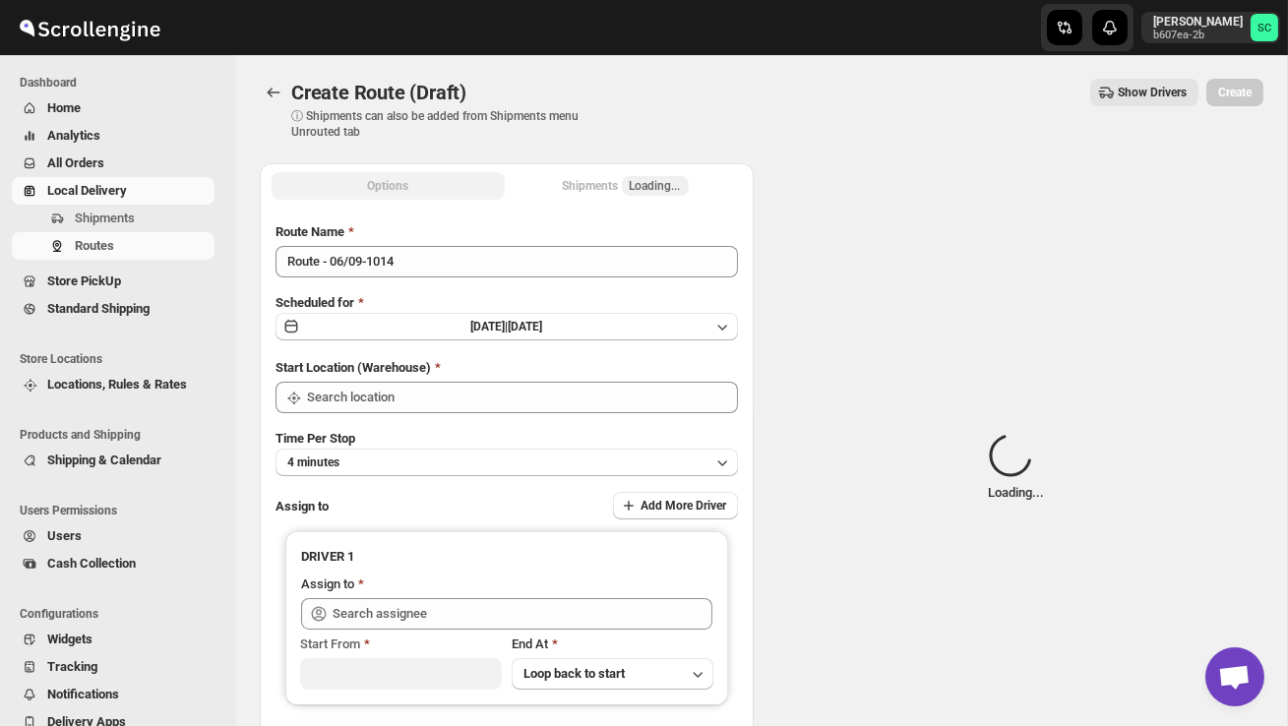
type input "DS02 Bileshivale"
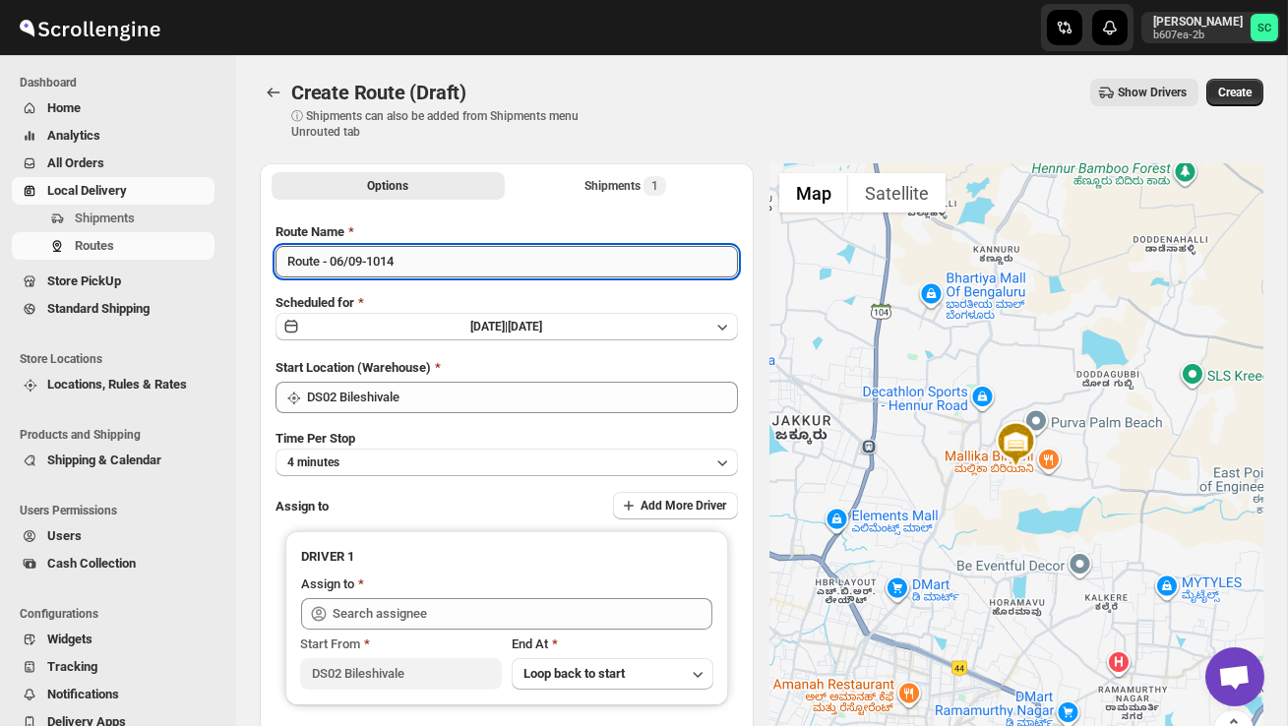
click at [425, 255] on input "Route - 06/09-1014" at bounding box center [507, 261] width 462 height 31
type input "R"
type input "Order no 27880"
click at [432, 452] on button "4 minutes" at bounding box center [507, 463] width 462 height 28
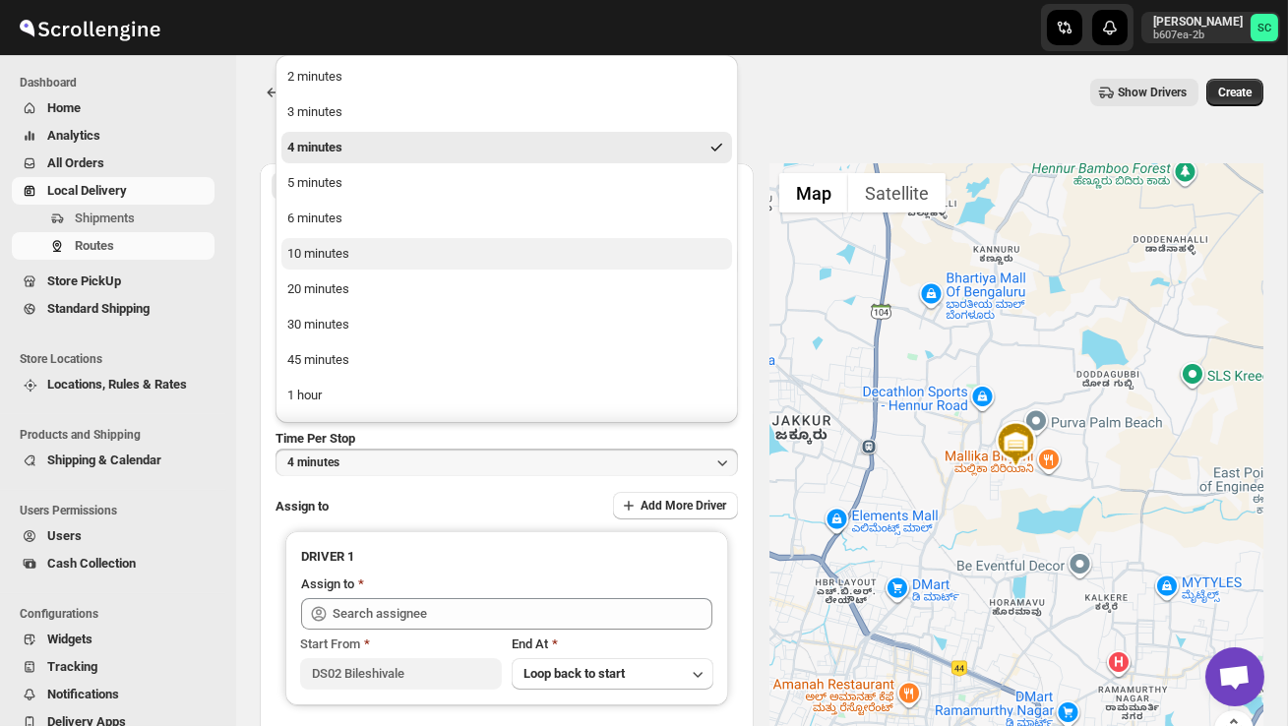
click at [368, 249] on button "10 minutes" at bounding box center [506, 253] width 451 height 31
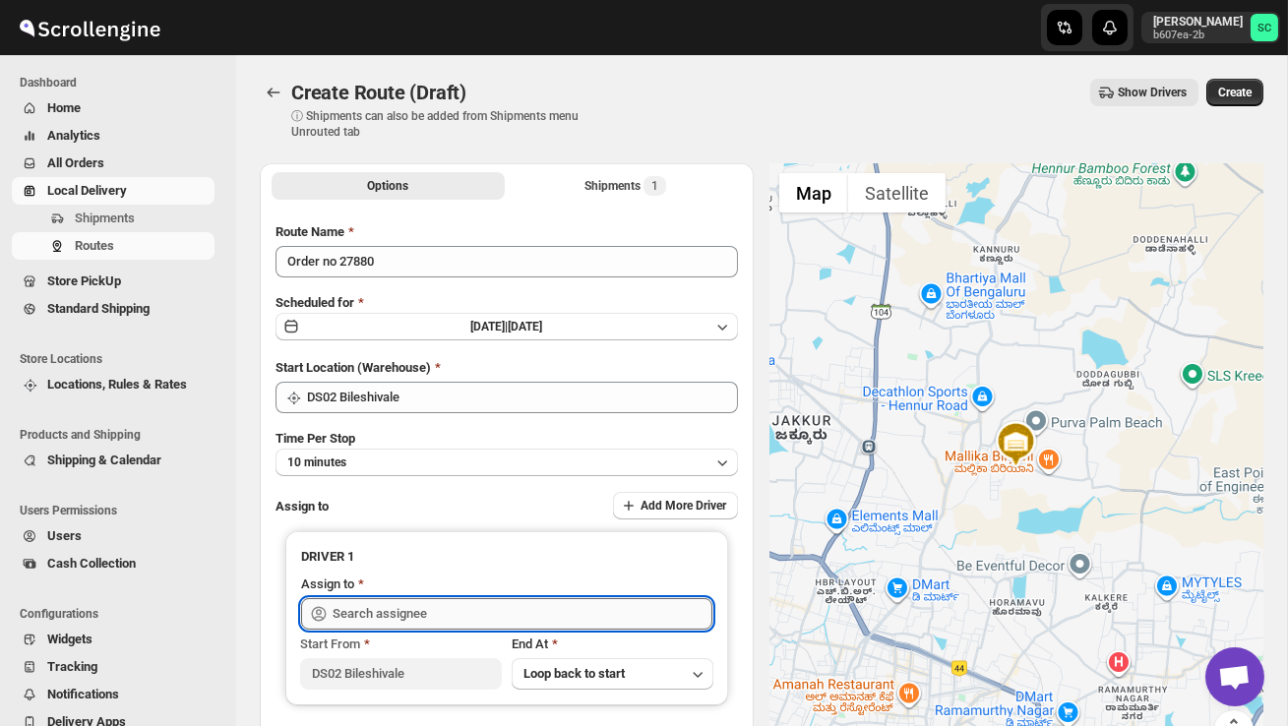
click at [407, 609] on input "text" at bounding box center [523, 613] width 380 height 31
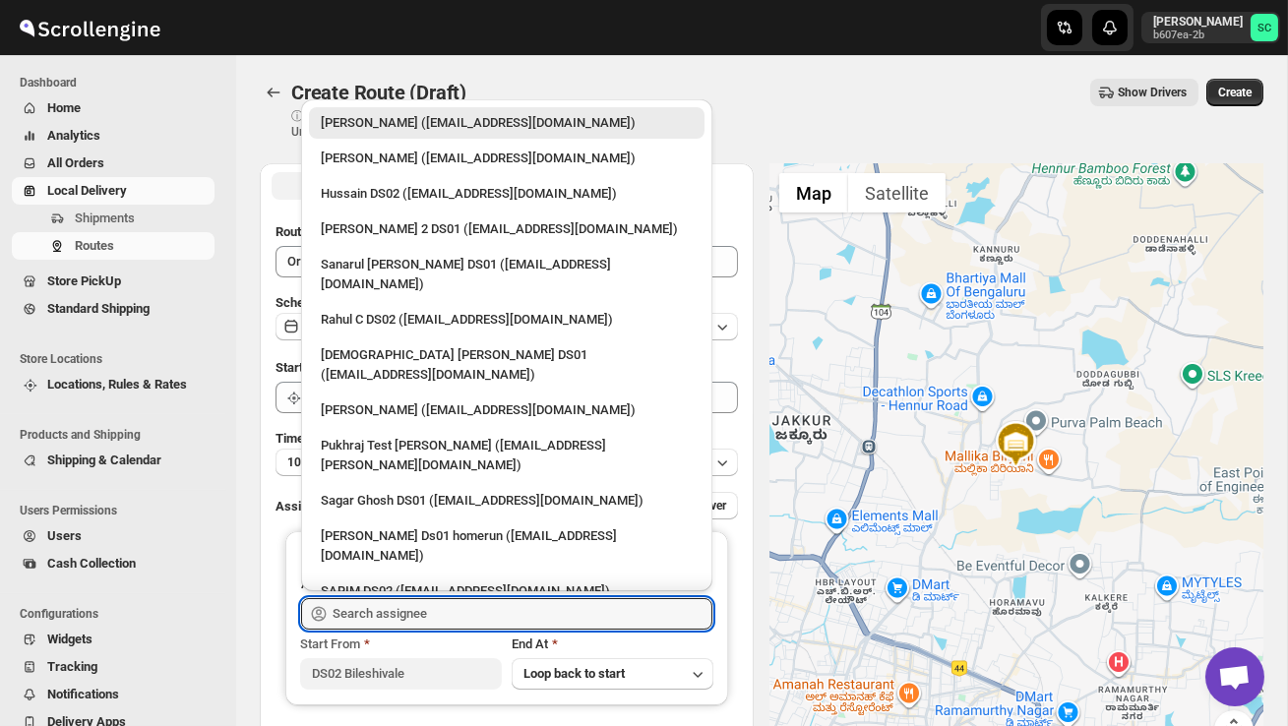
click at [379, 187] on div "Hussain DS02 ([EMAIL_ADDRESS][DOMAIN_NAME])" at bounding box center [507, 194] width 372 height 20
type input "Hussain DS02 ([EMAIL_ADDRESS][DOMAIN_NAME])"
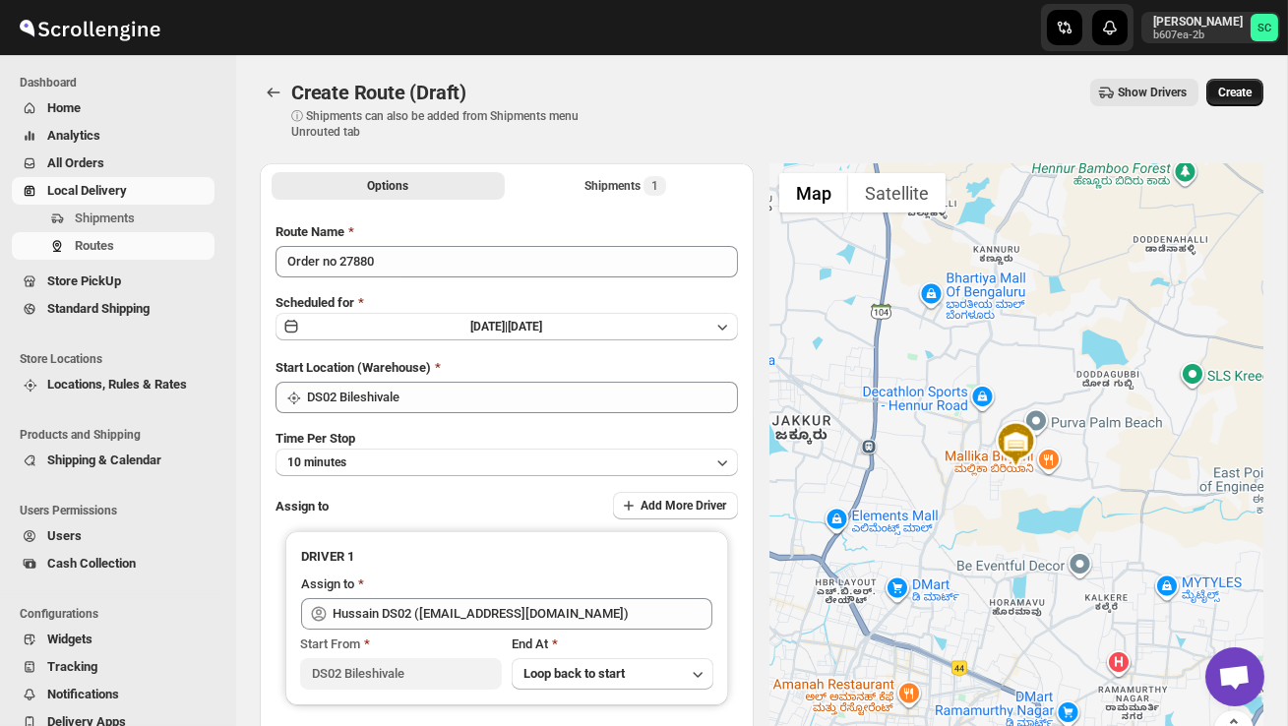
click at [1259, 79] on button "Create" at bounding box center [1234, 93] width 57 height 28
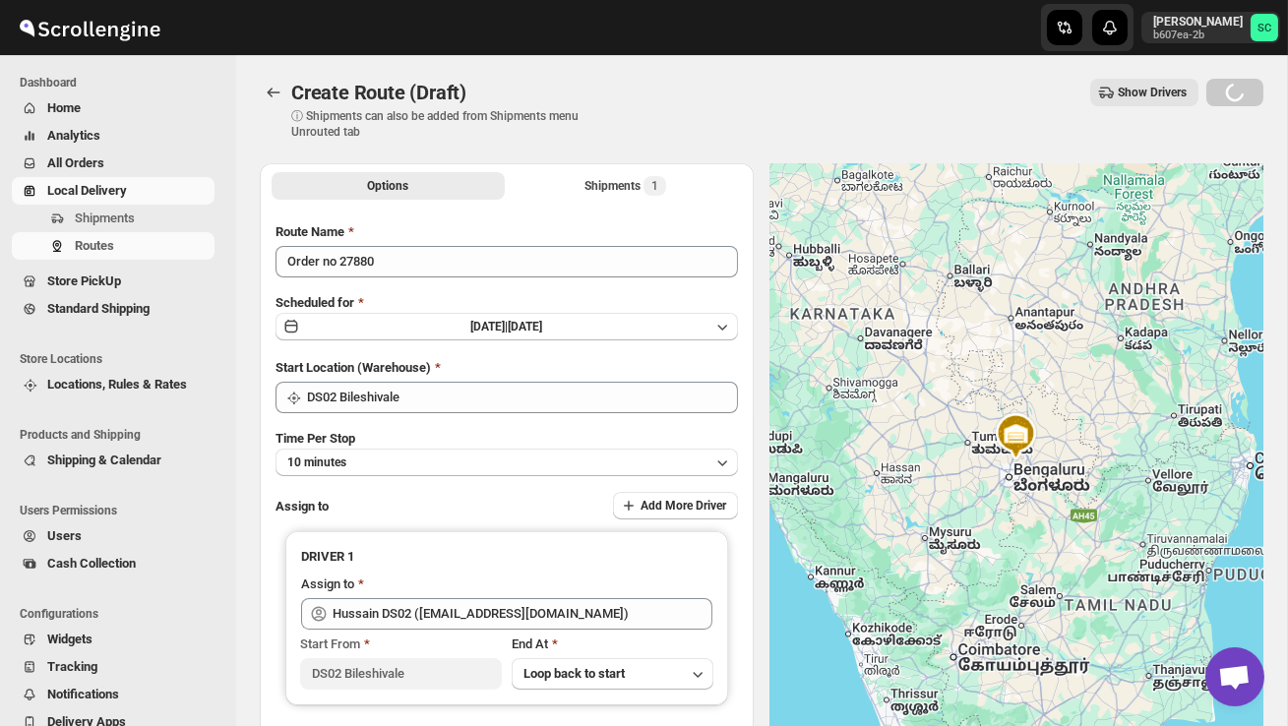
click at [1251, 85] on div "Loading Create" at bounding box center [1234, 93] width 57 height 28
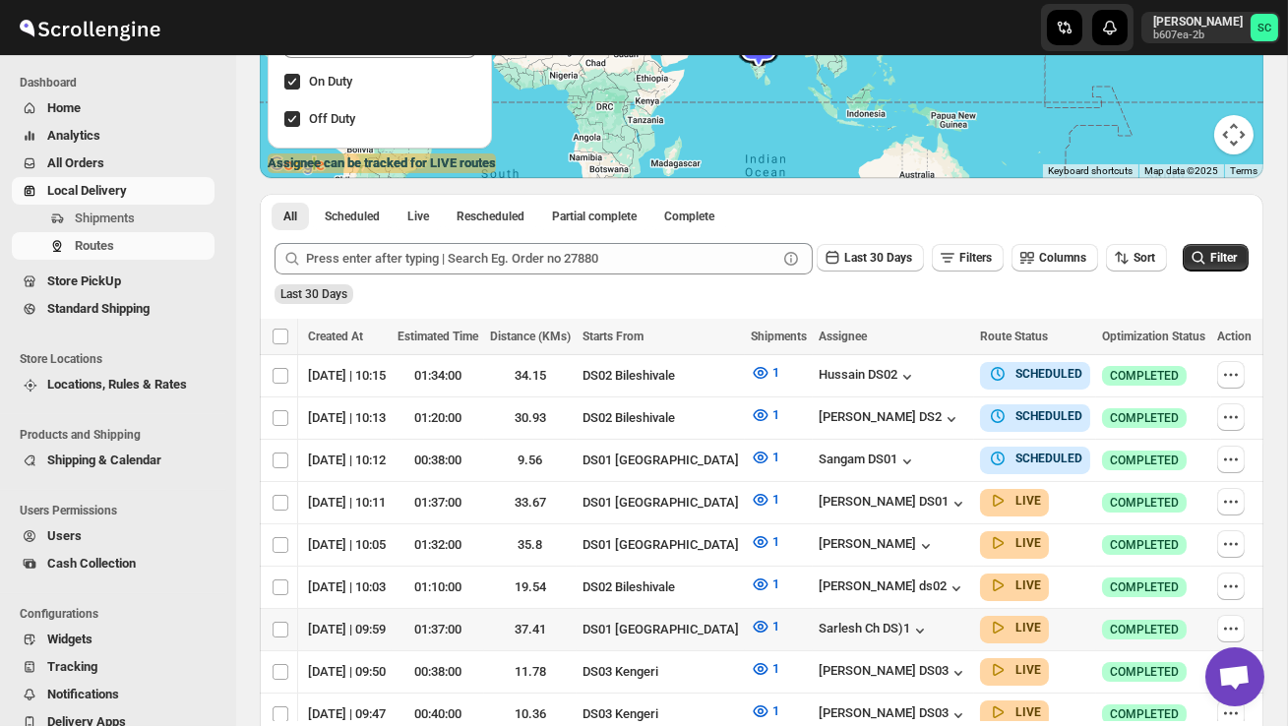
scroll to position [0, 292]
click at [1240, 619] on icon "button" at bounding box center [1231, 629] width 20 height 20
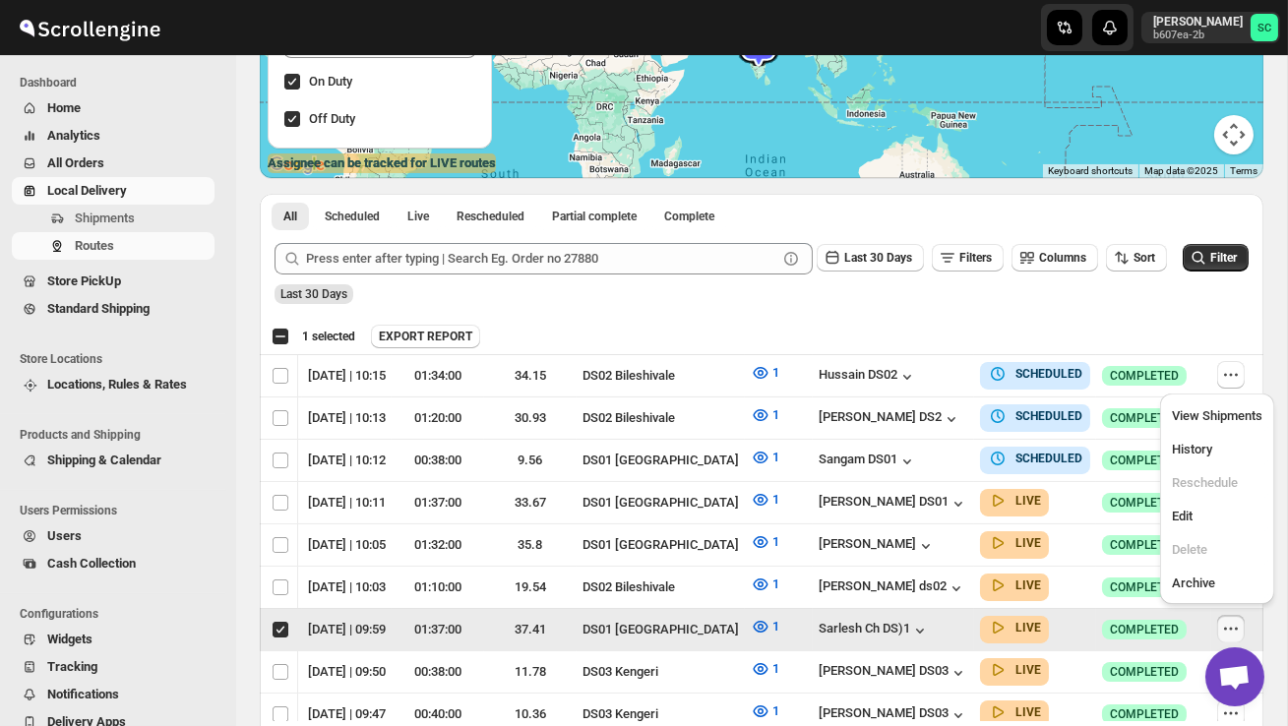
scroll to position [0, 1]
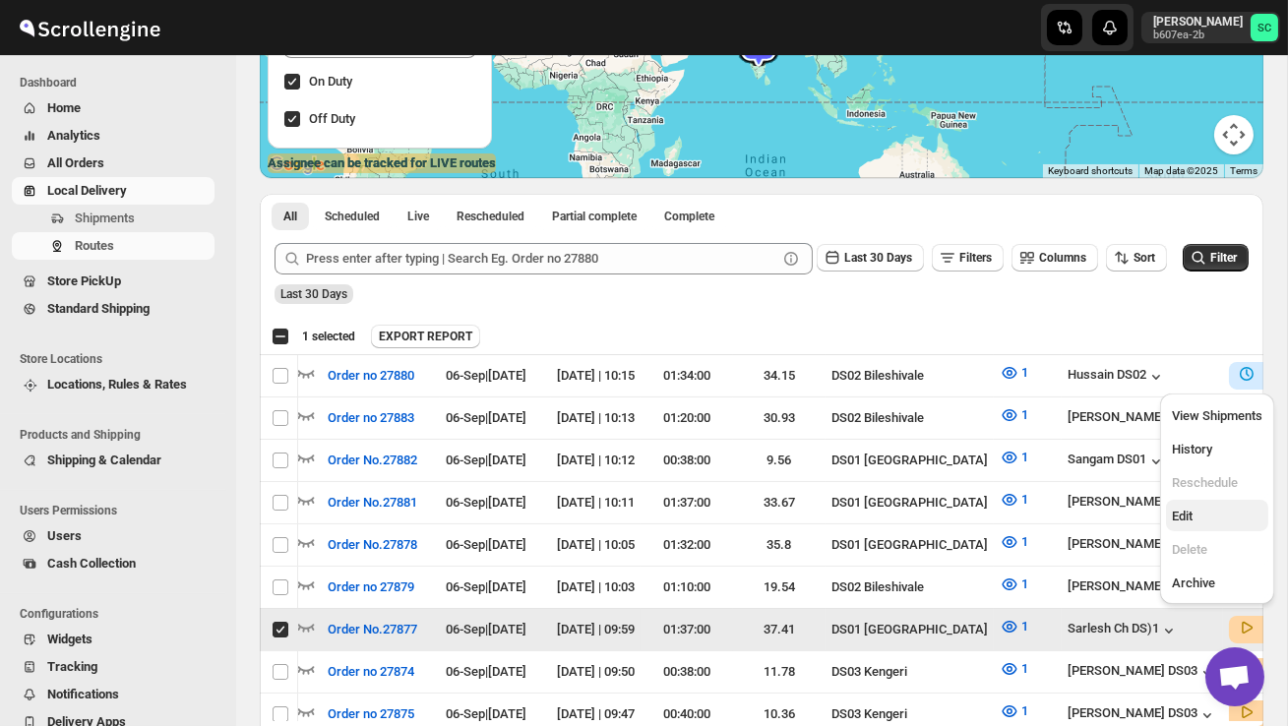
click at [1216, 500] on button "Edit" at bounding box center [1217, 515] width 102 height 31
checkbox input "false"
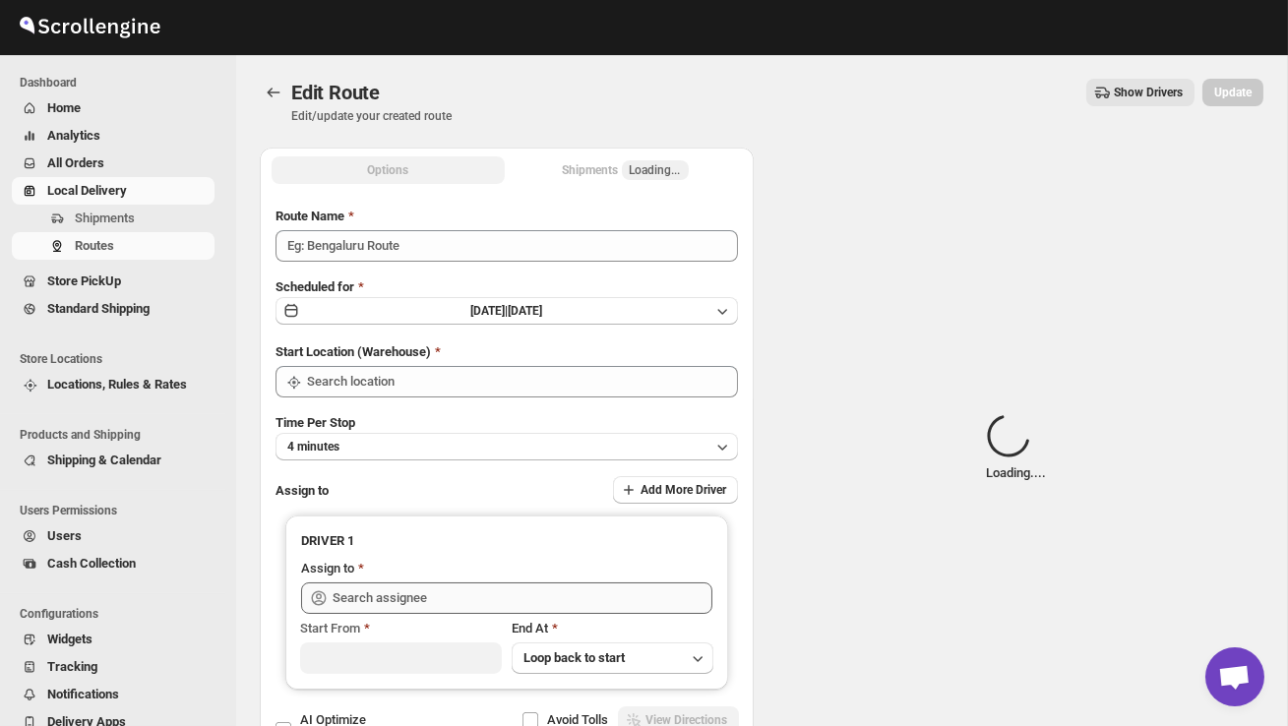
type input "Order No.27877"
type input "DS01 [GEOGRAPHIC_DATA]"
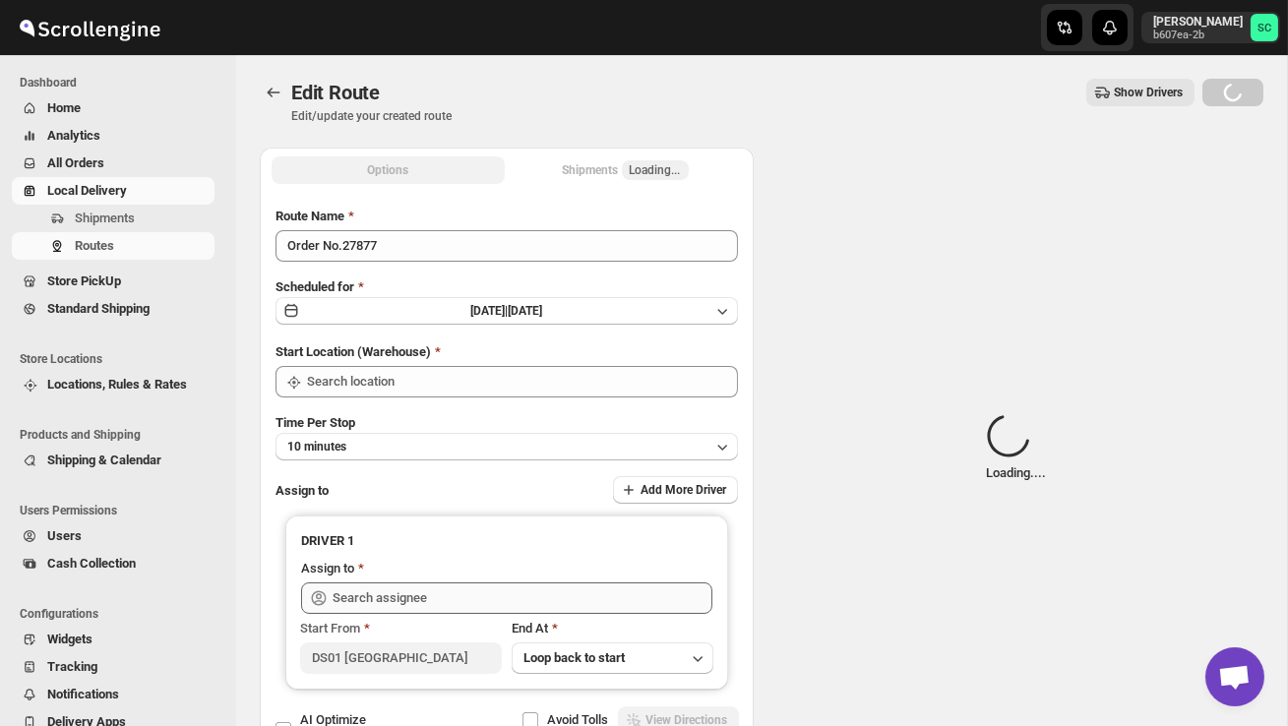
type input "DS01 [GEOGRAPHIC_DATA]"
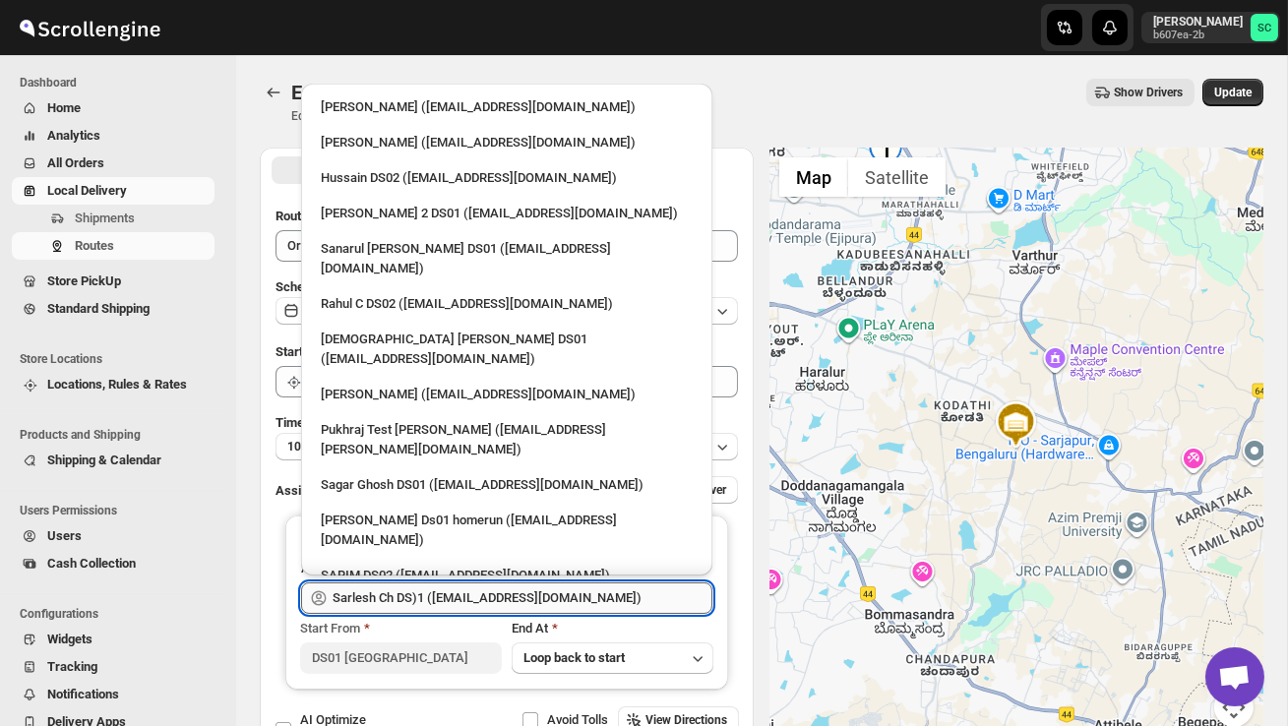
click at [614, 595] on input "Sarlesh Ch DS)1 ([EMAIL_ADDRESS][DOMAIN_NAME])" at bounding box center [523, 598] width 380 height 31
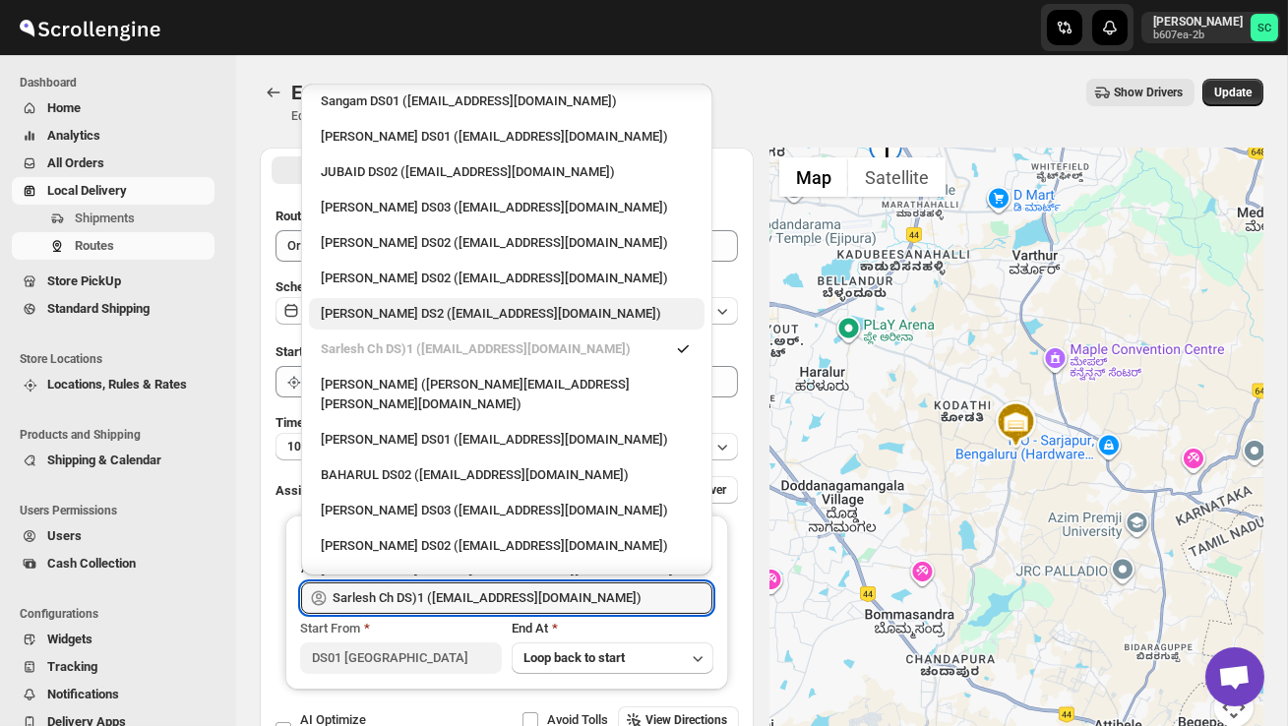
scroll to position [1715, 0]
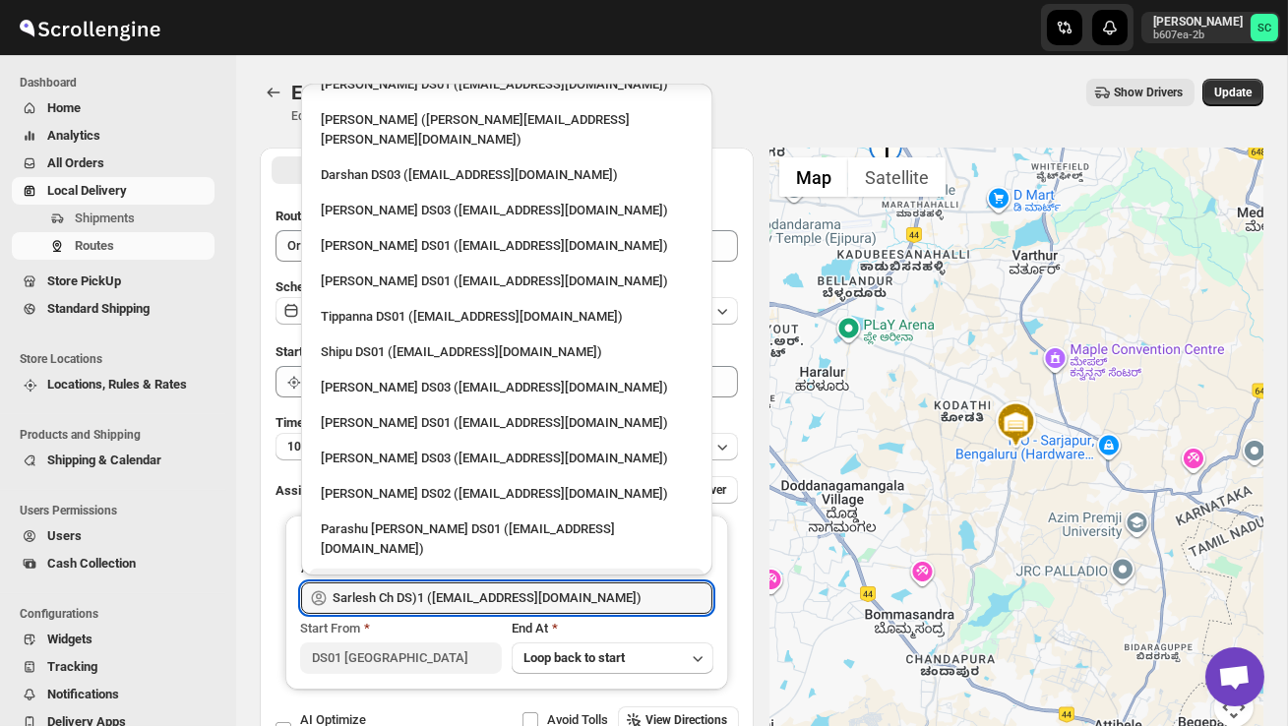
click at [436, 575] on div "RAMJAN DS02 ([EMAIL_ADDRESS][DOMAIN_NAME])" at bounding box center [507, 585] width 372 height 20
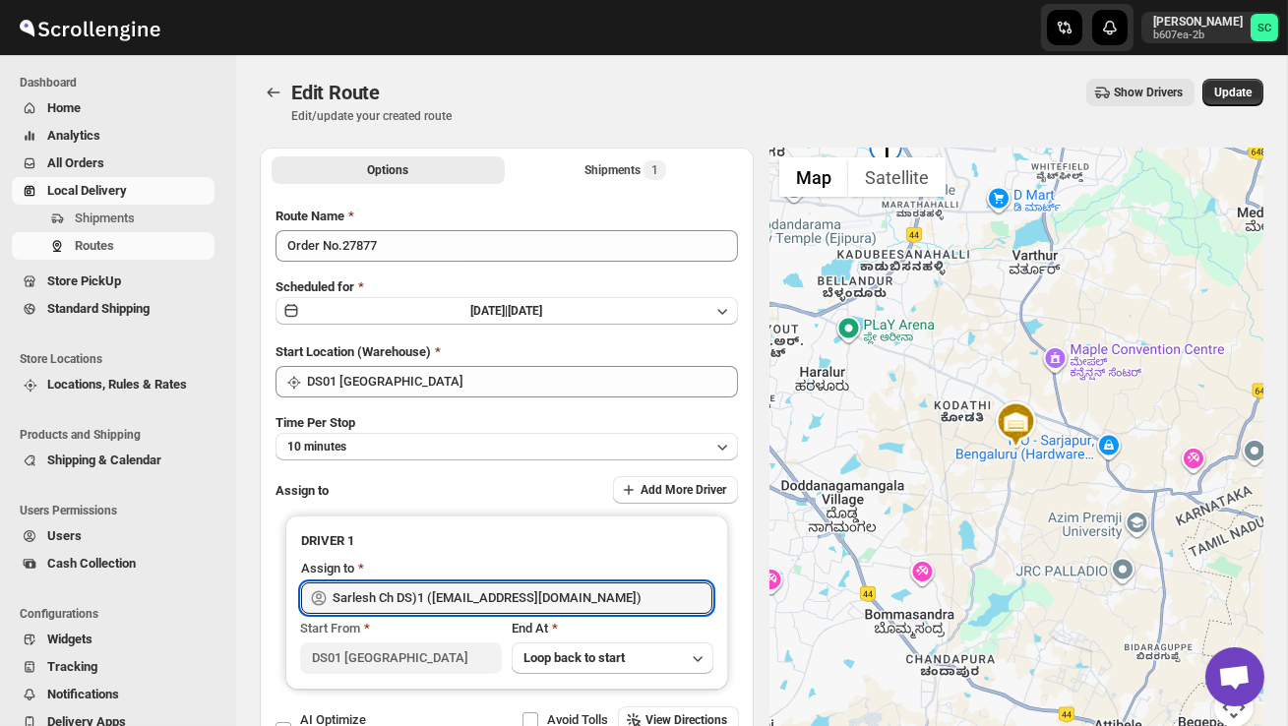
type input "RAMJAN DS02 ([EMAIL_ADDRESS][DOMAIN_NAME])"
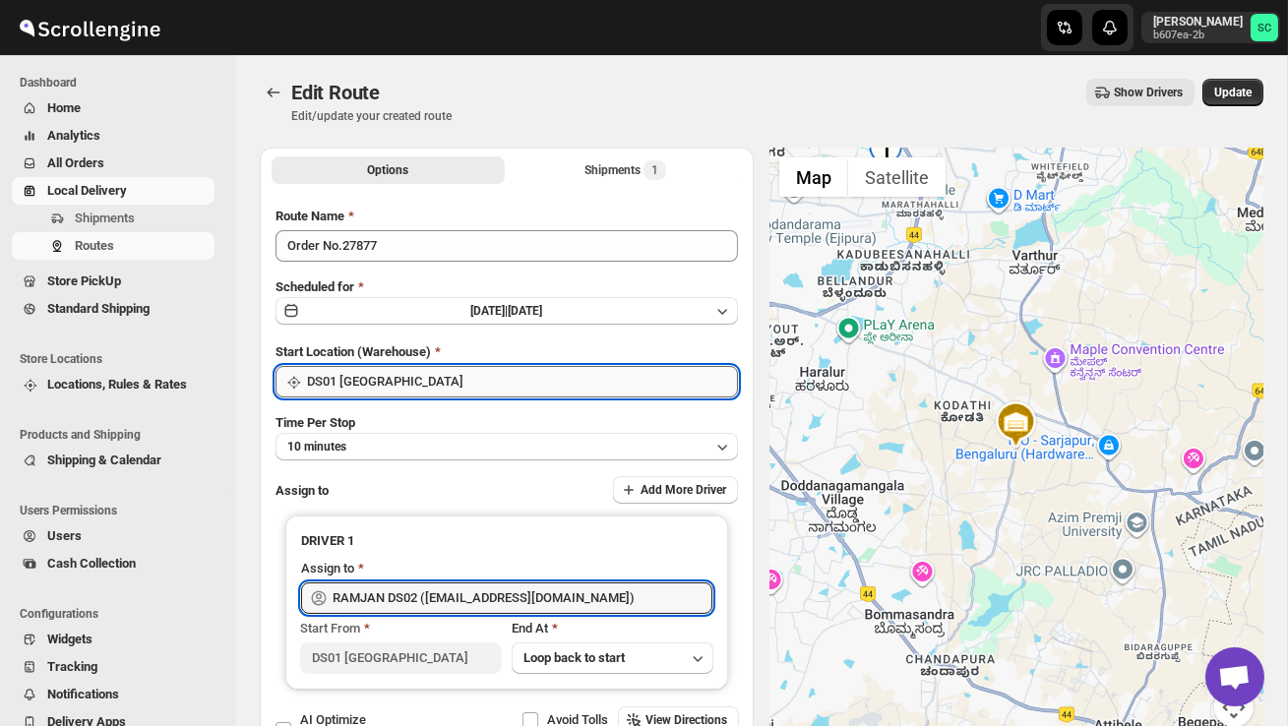
click at [460, 393] on input "DS01 [GEOGRAPHIC_DATA]" at bounding box center [522, 381] width 431 height 31
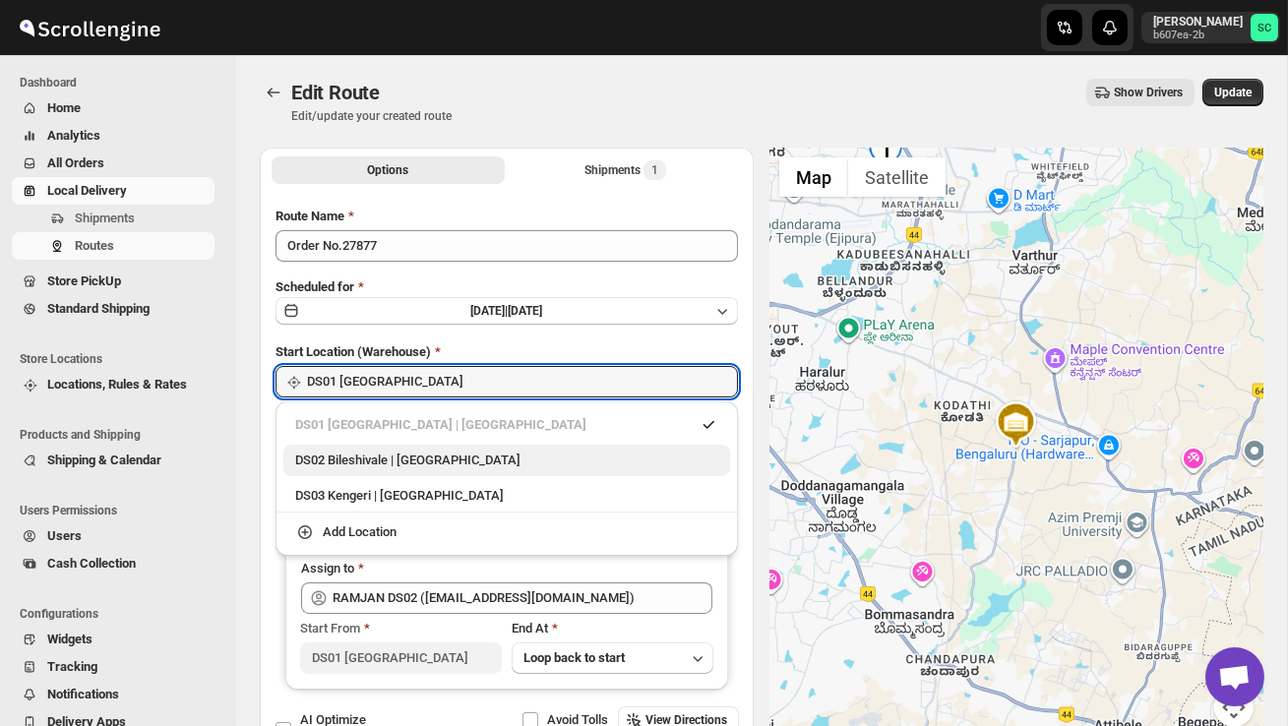
click at [450, 465] on div "DS02 Bileshivale | [GEOGRAPHIC_DATA]" at bounding box center [506, 461] width 423 height 20
type input "DS02 Bileshivale"
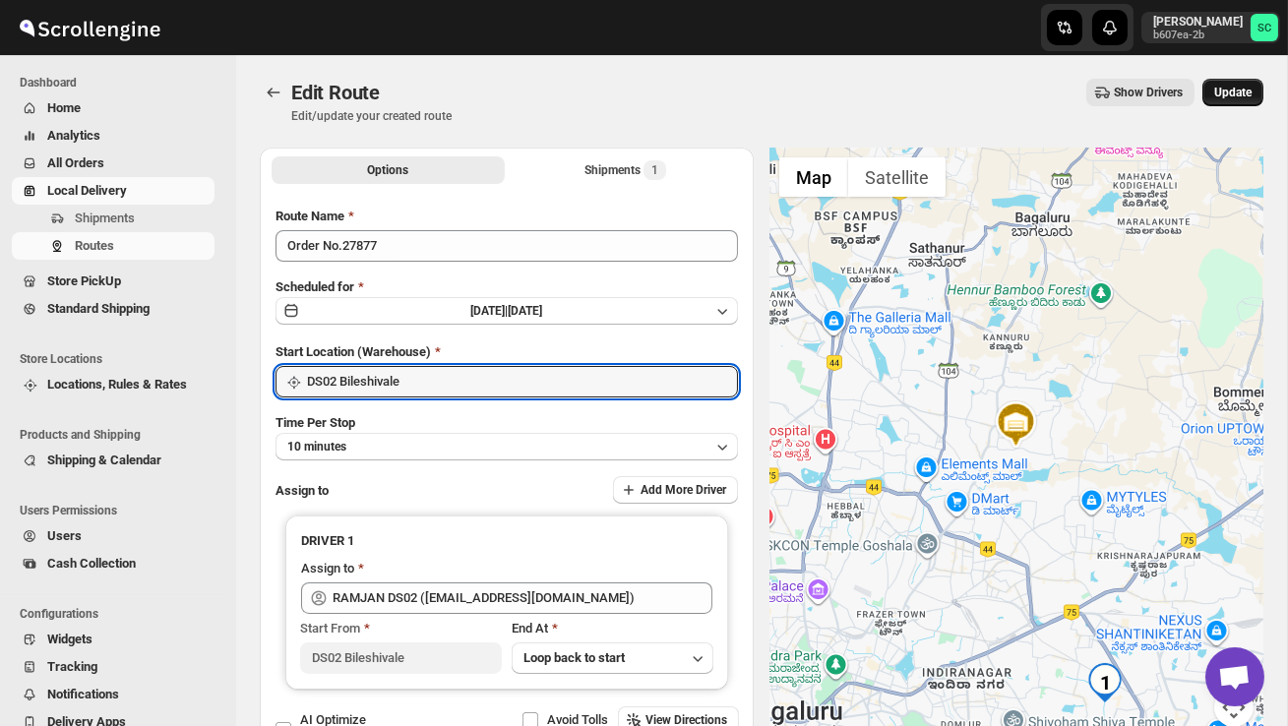
click at [1235, 92] on span "Update" at bounding box center [1232, 93] width 37 height 16
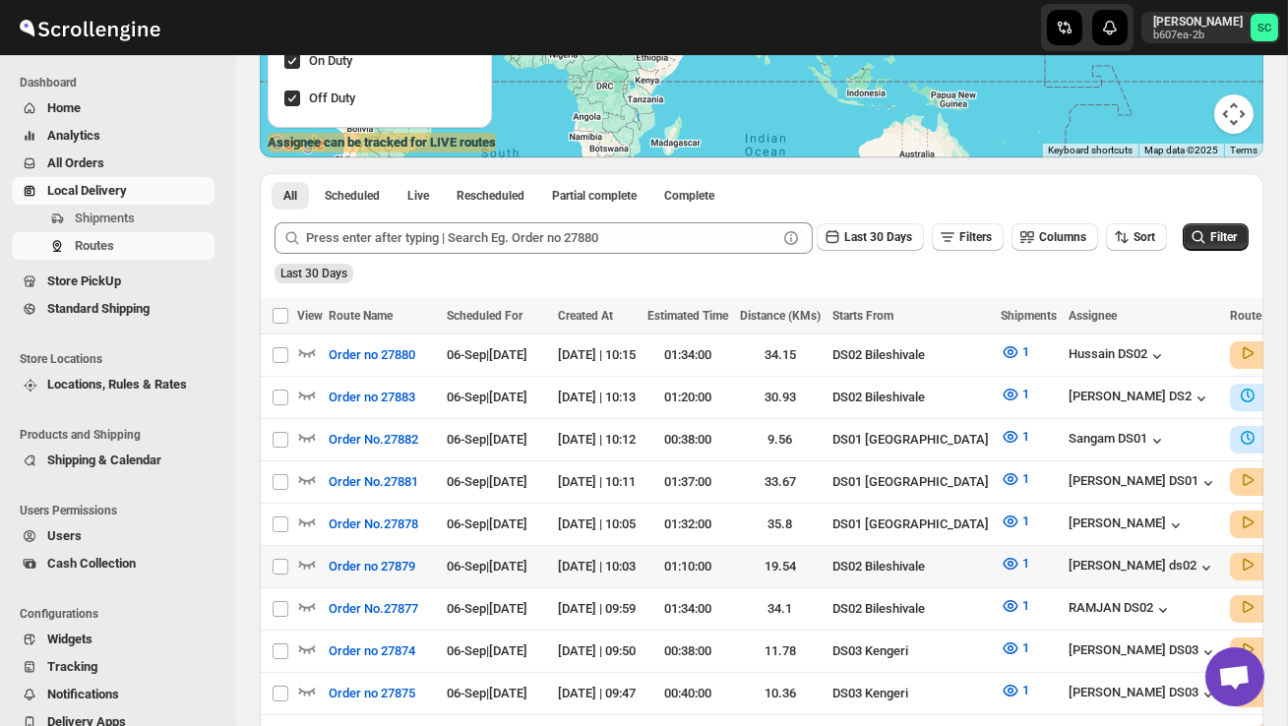
scroll to position [324, 0]
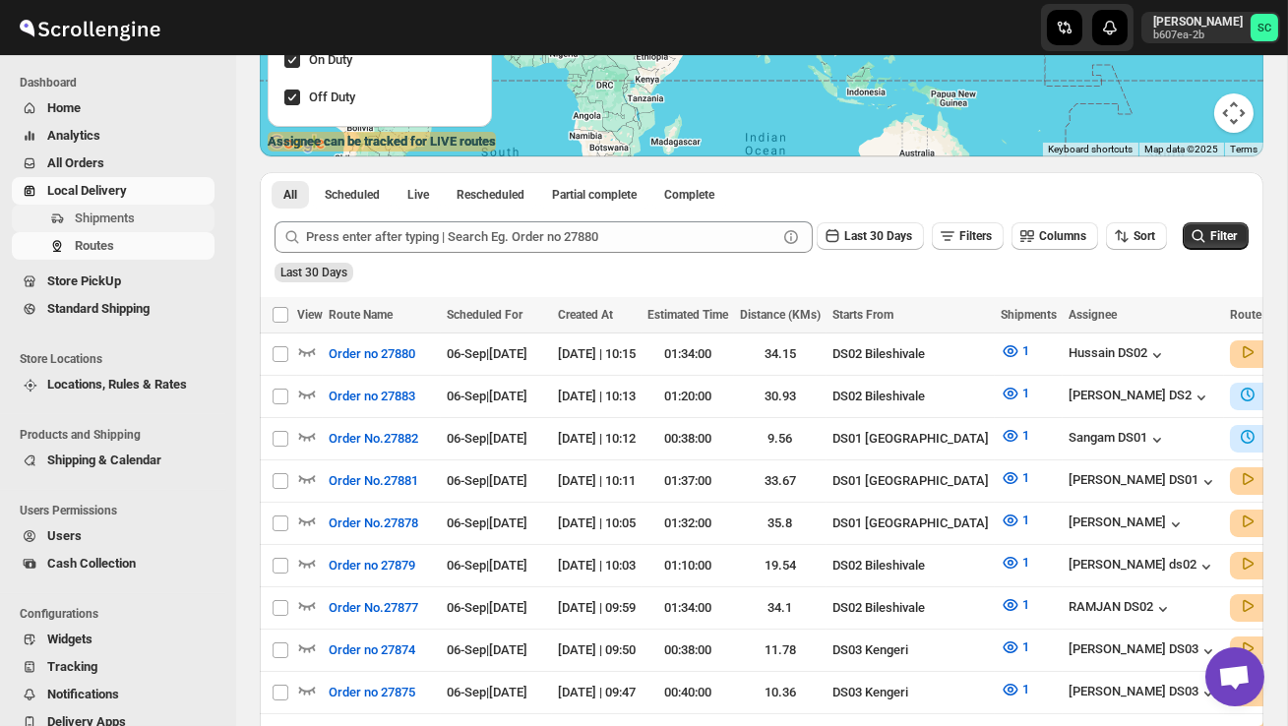
click at [125, 214] on span "Shipments" at bounding box center [105, 218] width 60 height 15
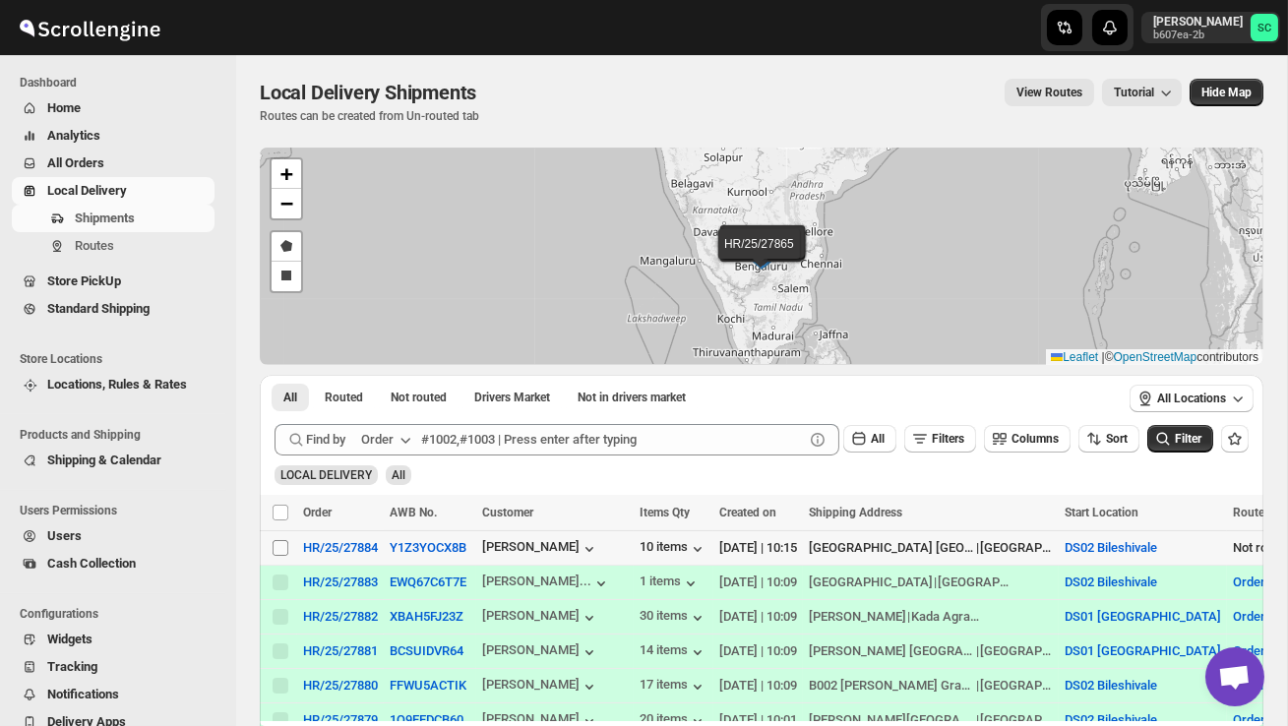
click at [277, 543] on input "Select shipment" at bounding box center [281, 548] width 16 height 16
checkbox input "true"
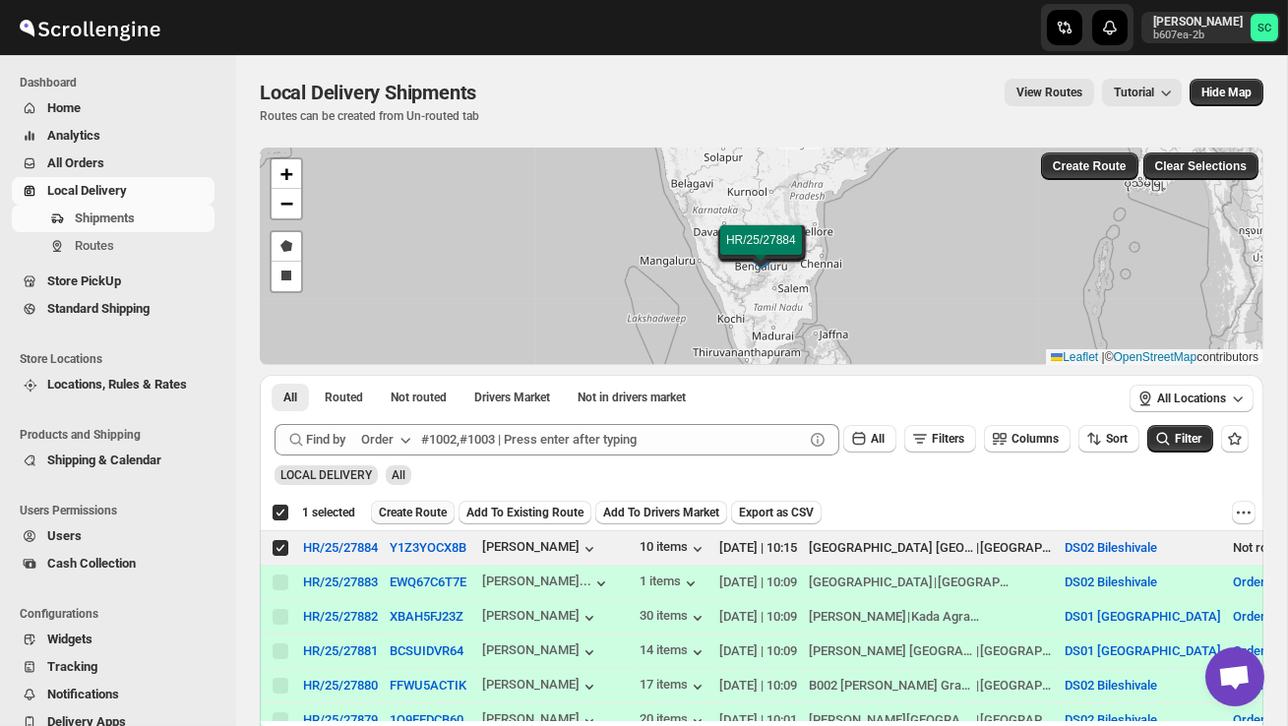
click at [414, 508] on span "Create Route" at bounding box center [413, 513] width 68 height 16
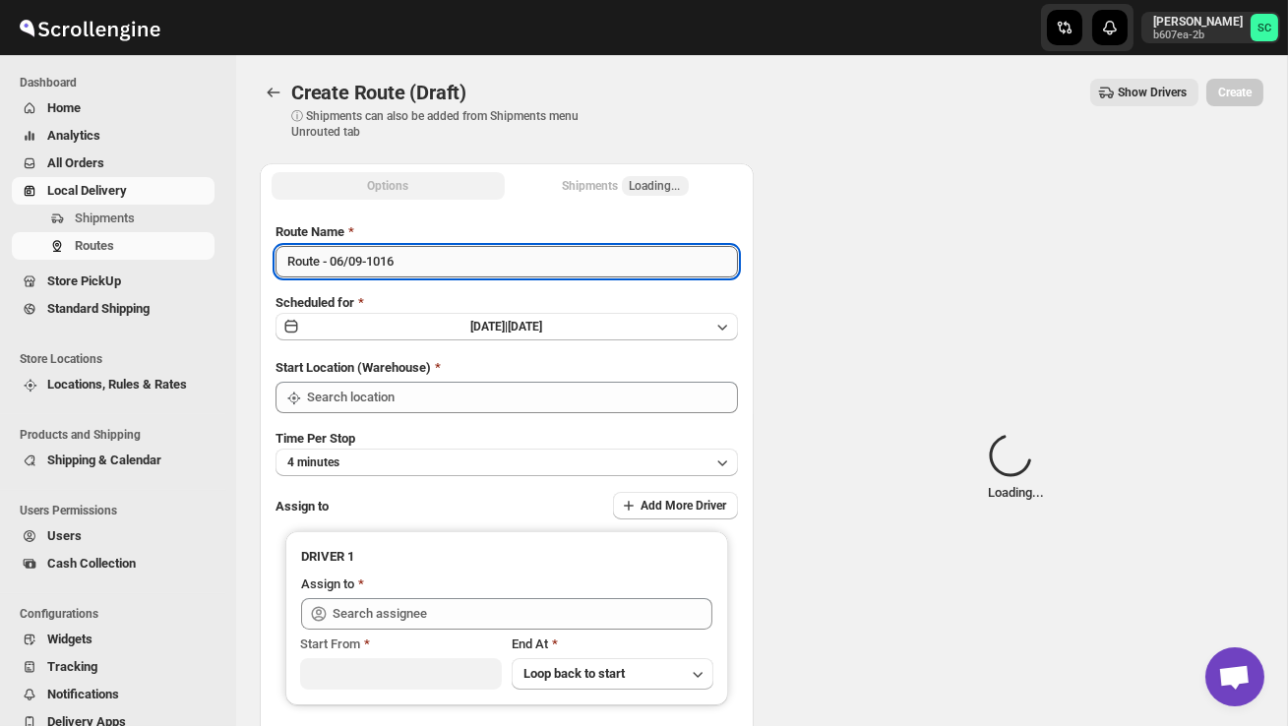
type input "DS02 Bileshivale"
click at [426, 262] on input "Route - 06/09-1016" at bounding box center [507, 261] width 462 height 31
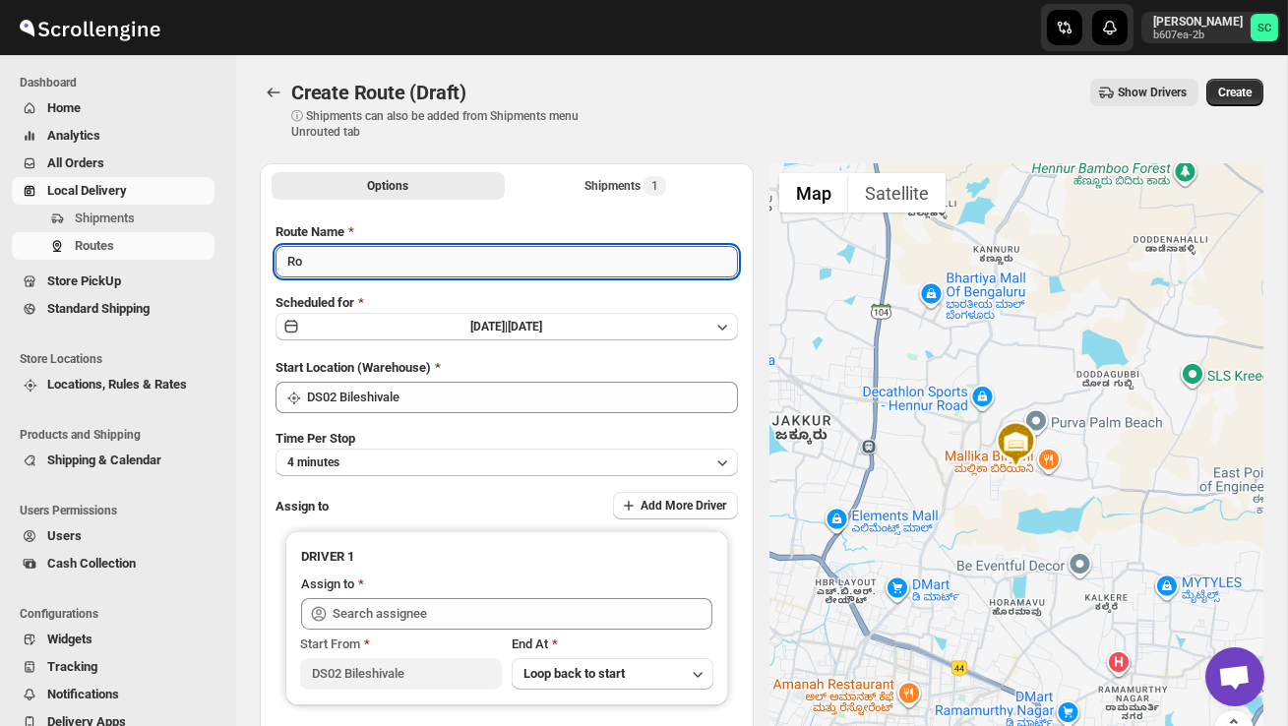
type input "R"
type input "Order no 27884"
click at [428, 460] on button "4 minutes" at bounding box center [507, 463] width 462 height 28
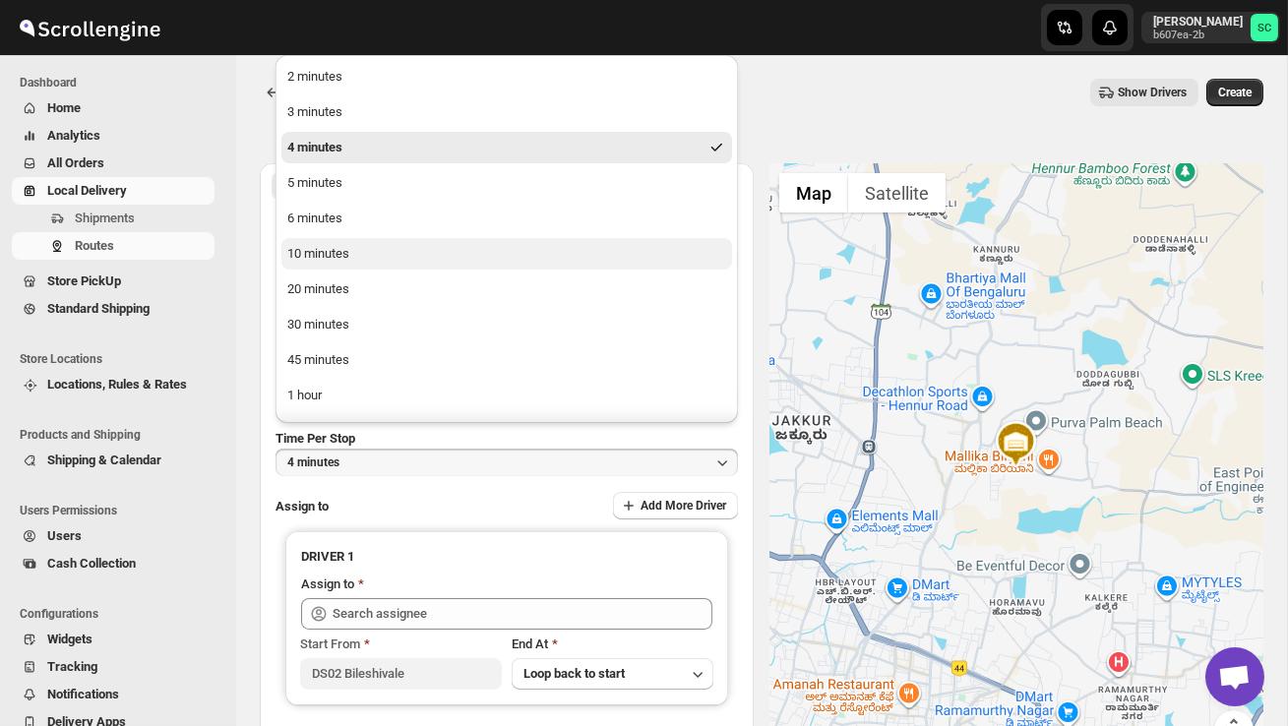
click at [362, 254] on button "10 minutes" at bounding box center [506, 253] width 451 height 31
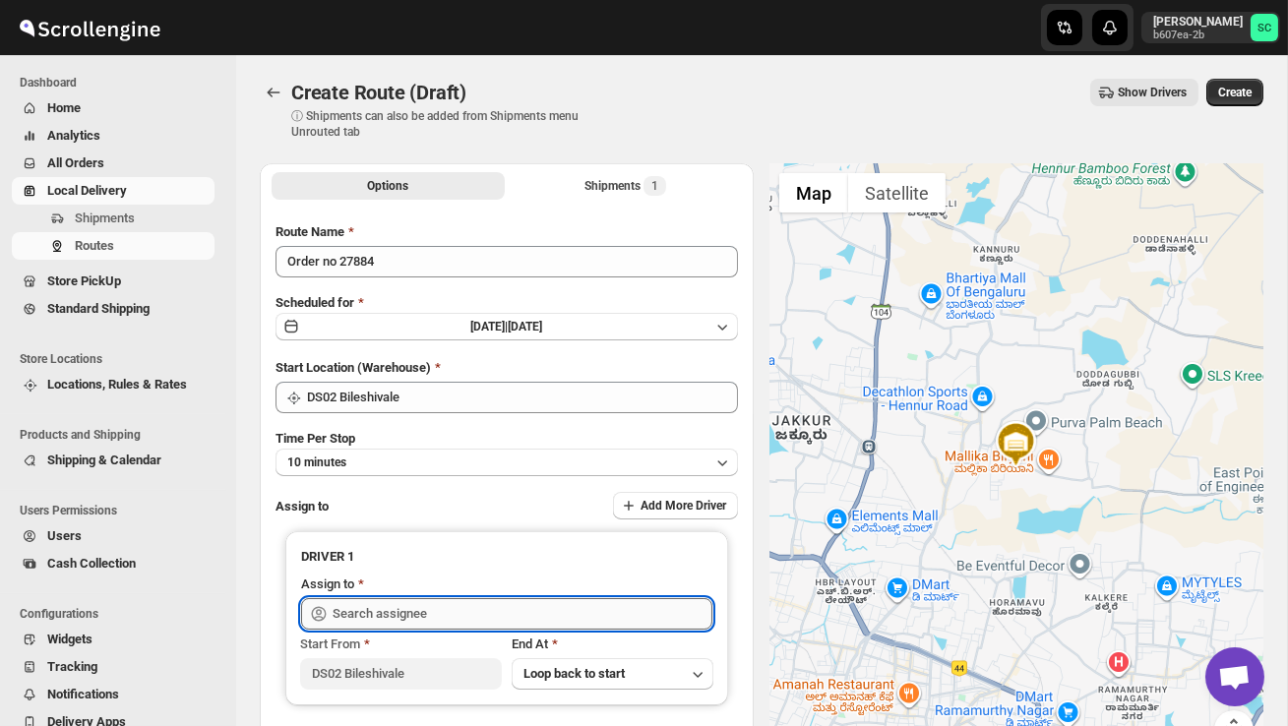
click at [396, 607] on input "text" at bounding box center [523, 613] width 380 height 31
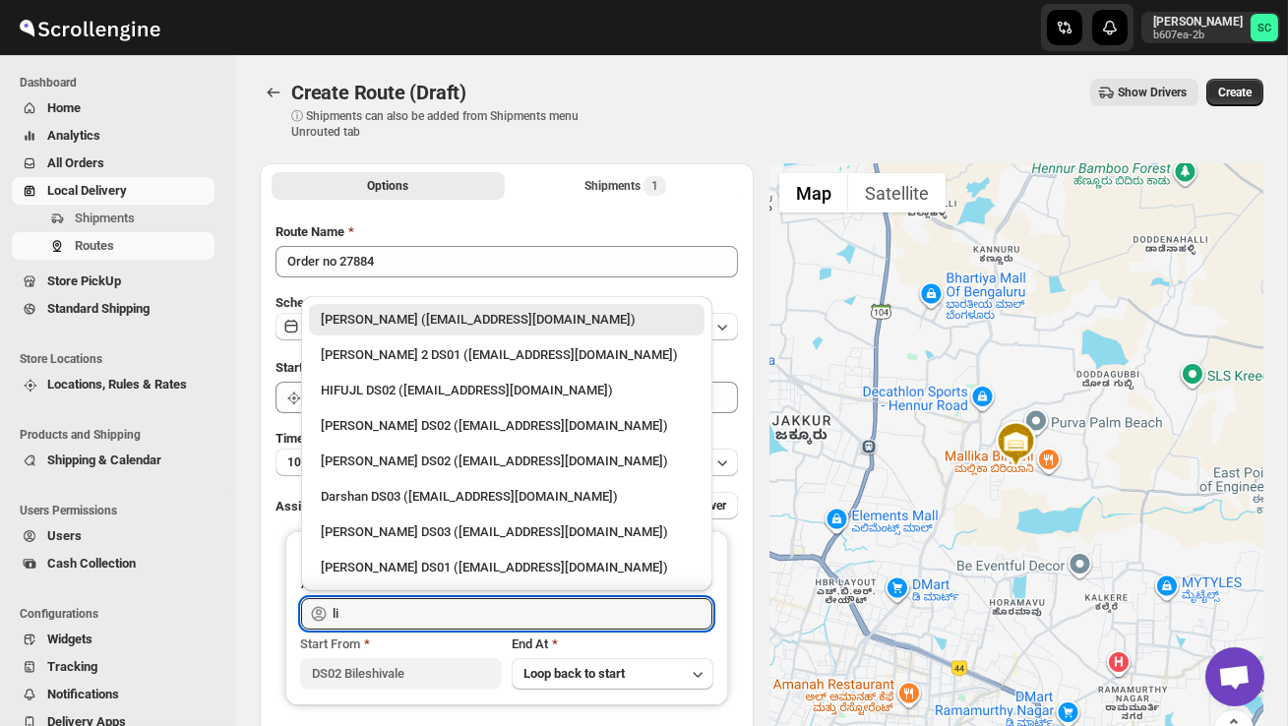
click at [450, 420] on div "[PERSON_NAME] DS02 ([EMAIL_ADDRESS][DOMAIN_NAME])" at bounding box center [507, 426] width 372 height 20
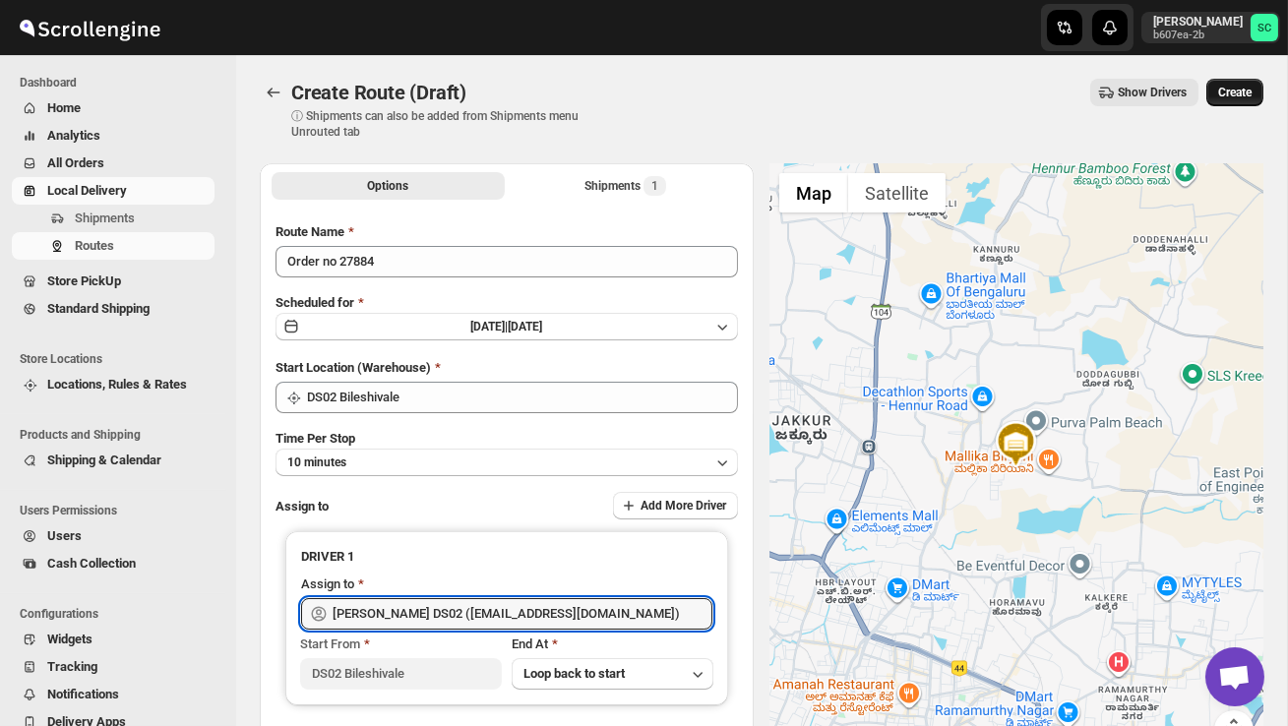
type input "[PERSON_NAME] DS02 ([EMAIL_ADDRESS][DOMAIN_NAME])"
click at [1240, 100] on button "Create" at bounding box center [1234, 93] width 57 height 28
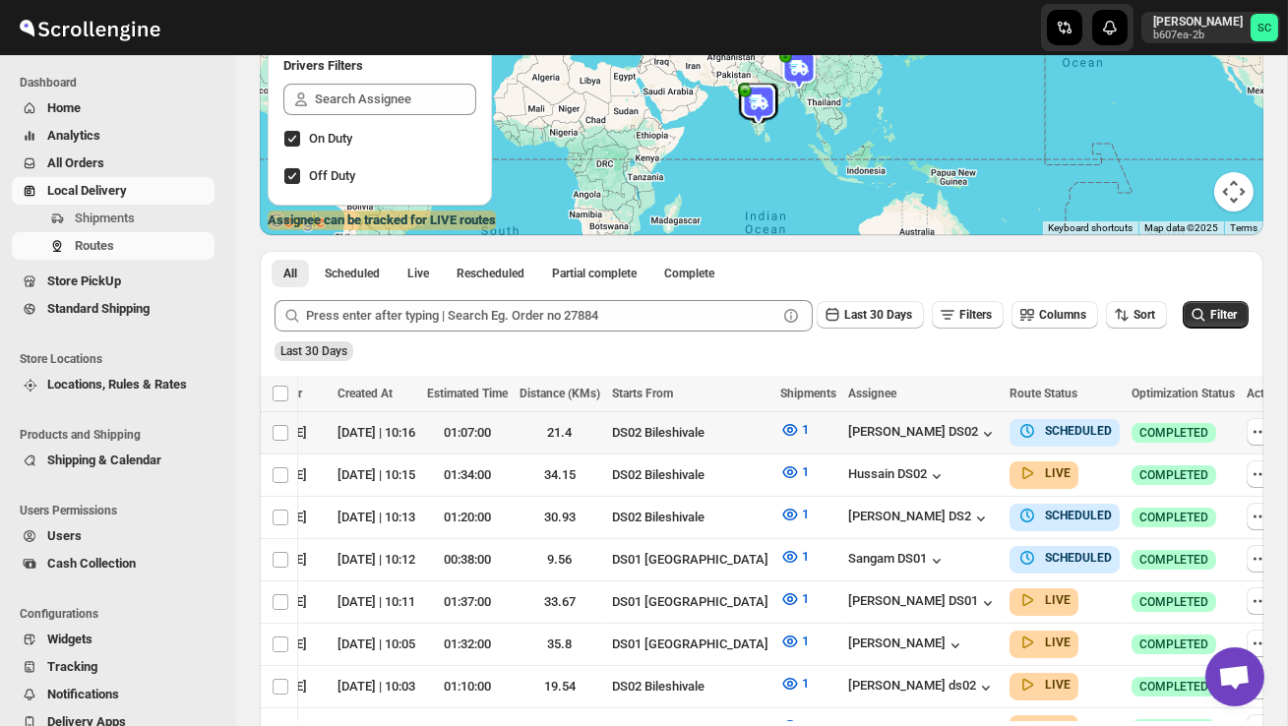
scroll to position [0, 309]
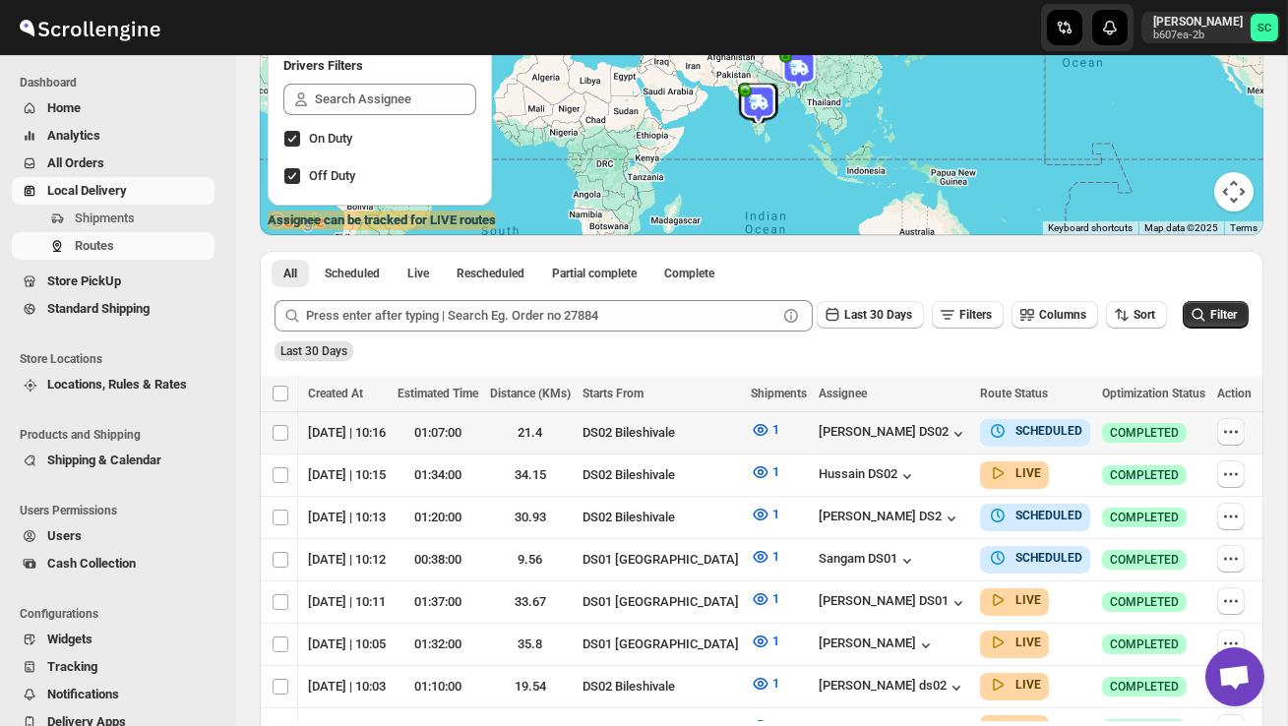
click at [1229, 426] on icon "button" at bounding box center [1231, 432] width 20 height 20
checkbox input "true"
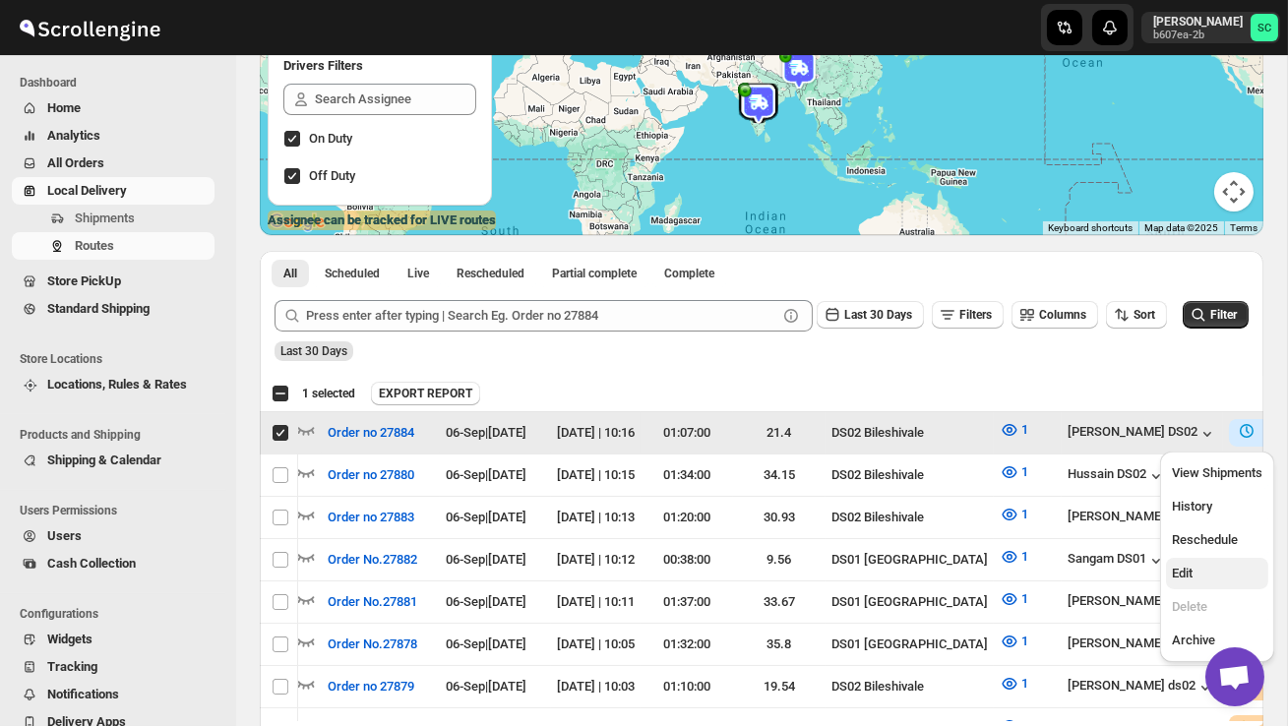
click at [1210, 570] on span "Edit" at bounding box center [1217, 574] width 91 height 20
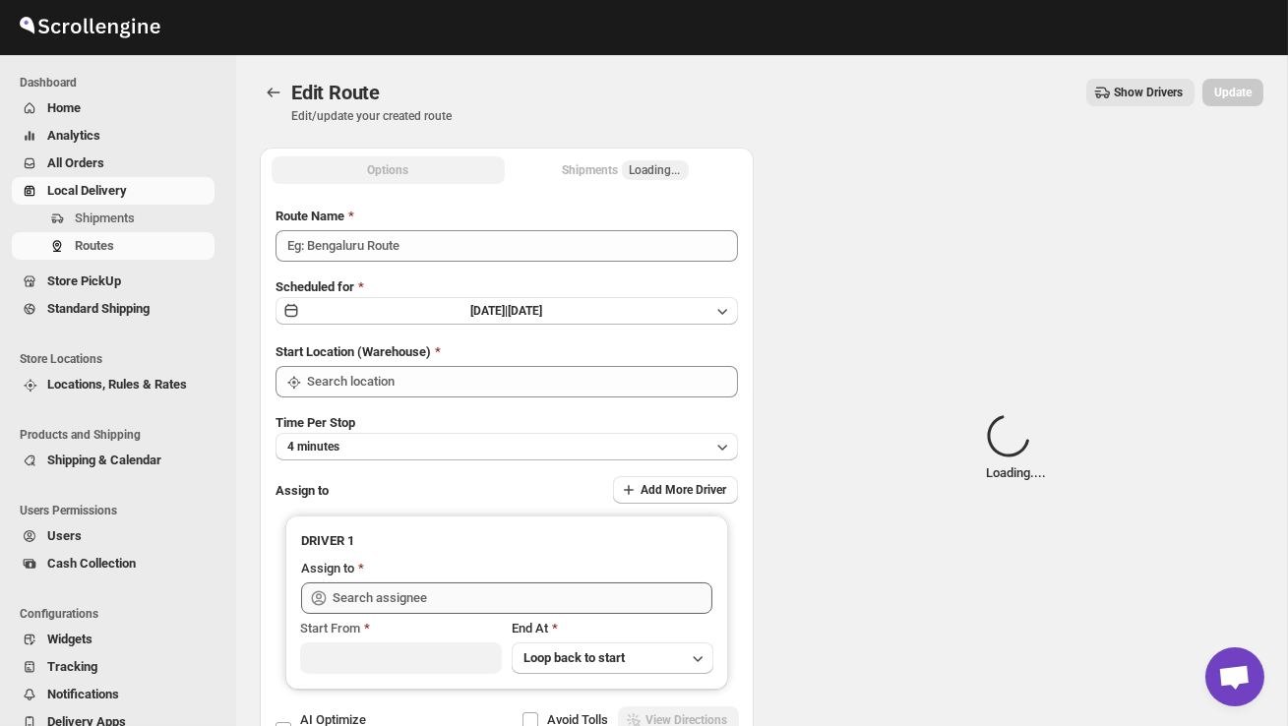
type input "Order no 27884"
type input "DS02 Bileshivale"
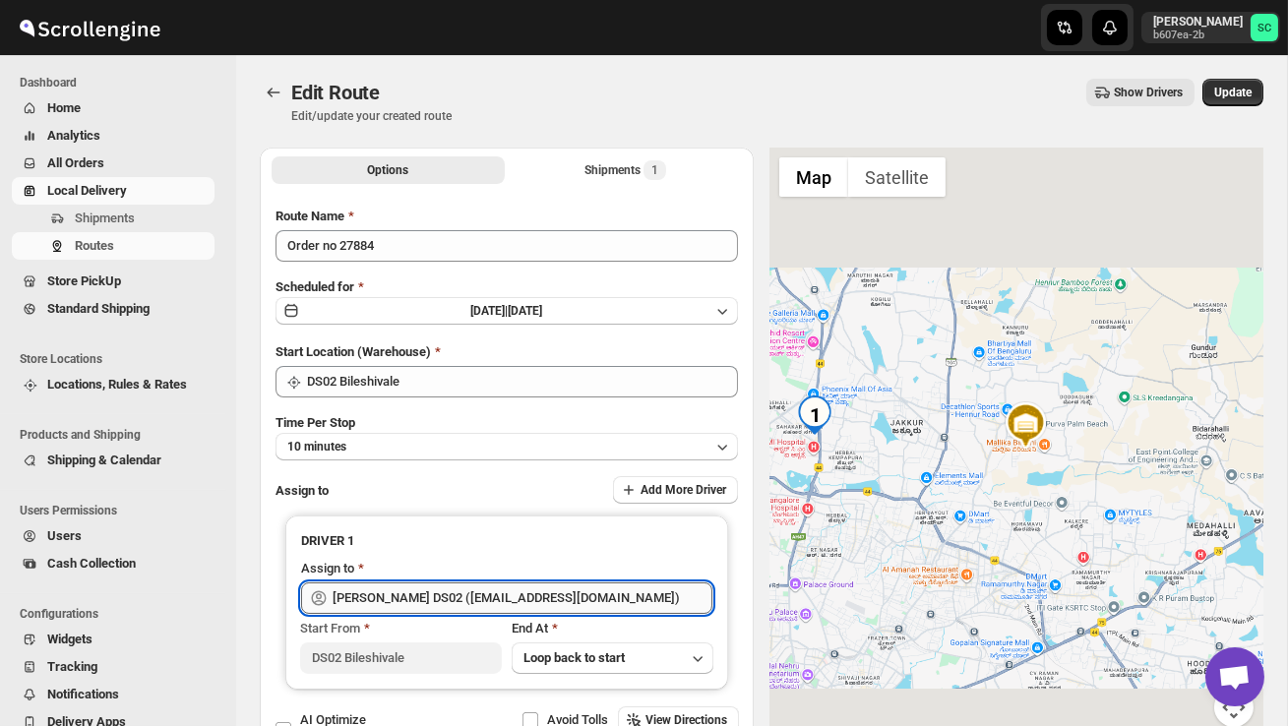
click at [623, 595] on input "[PERSON_NAME] DS02 ([EMAIL_ADDRESS][DOMAIN_NAME])" at bounding box center [523, 598] width 380 height 31
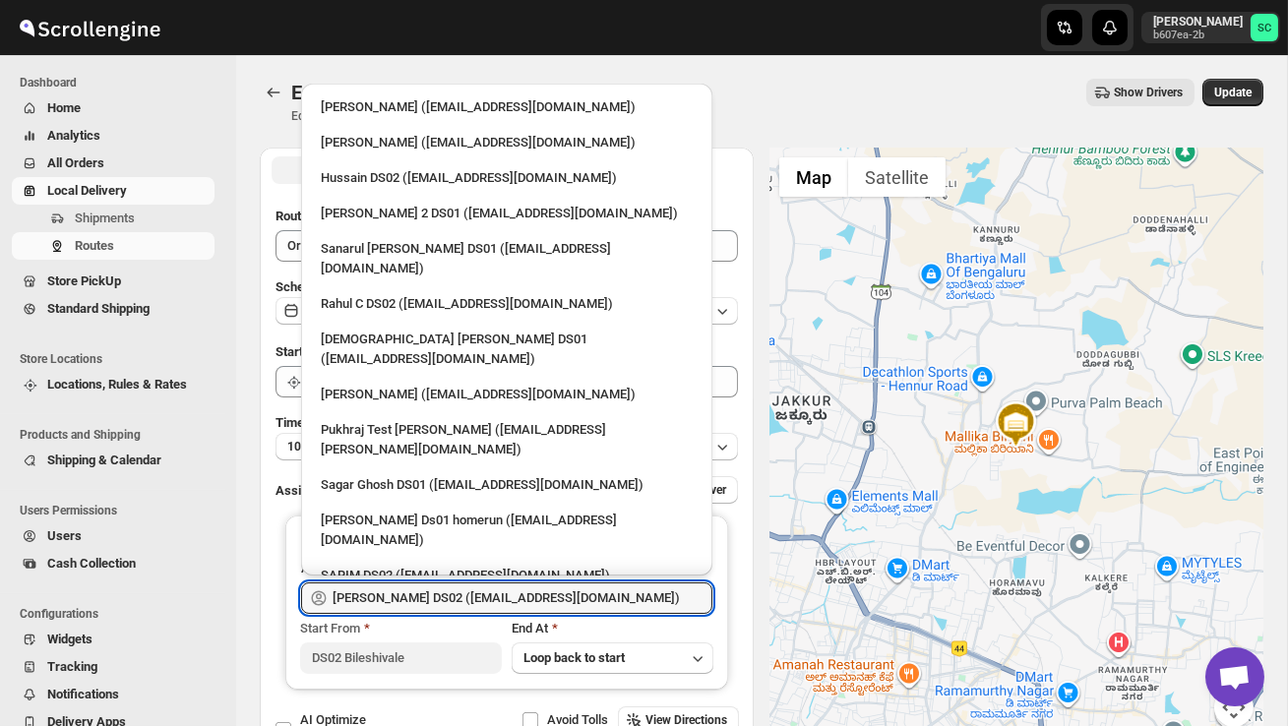
click at [430, 178] on div "Hussain DS02 ([EMAIL_ADDRESS][DOMAIN_NAME])" at bounding box center [507, 178] width 372 height 20
type input "Hussain DS02 ([EMAIL_ADDRESS][DOMAIN_NAME])"
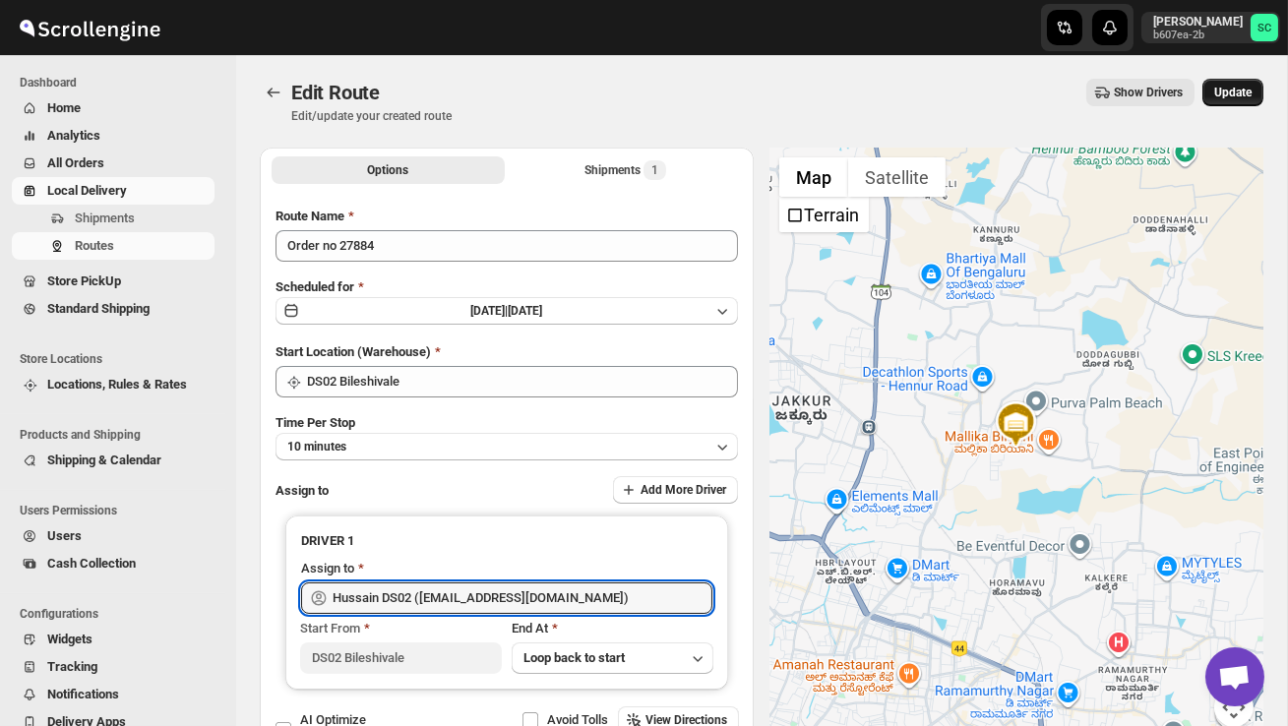
click at [1221, 87] on span "Update" at bounding box center [1232, 93] width 37 height 16
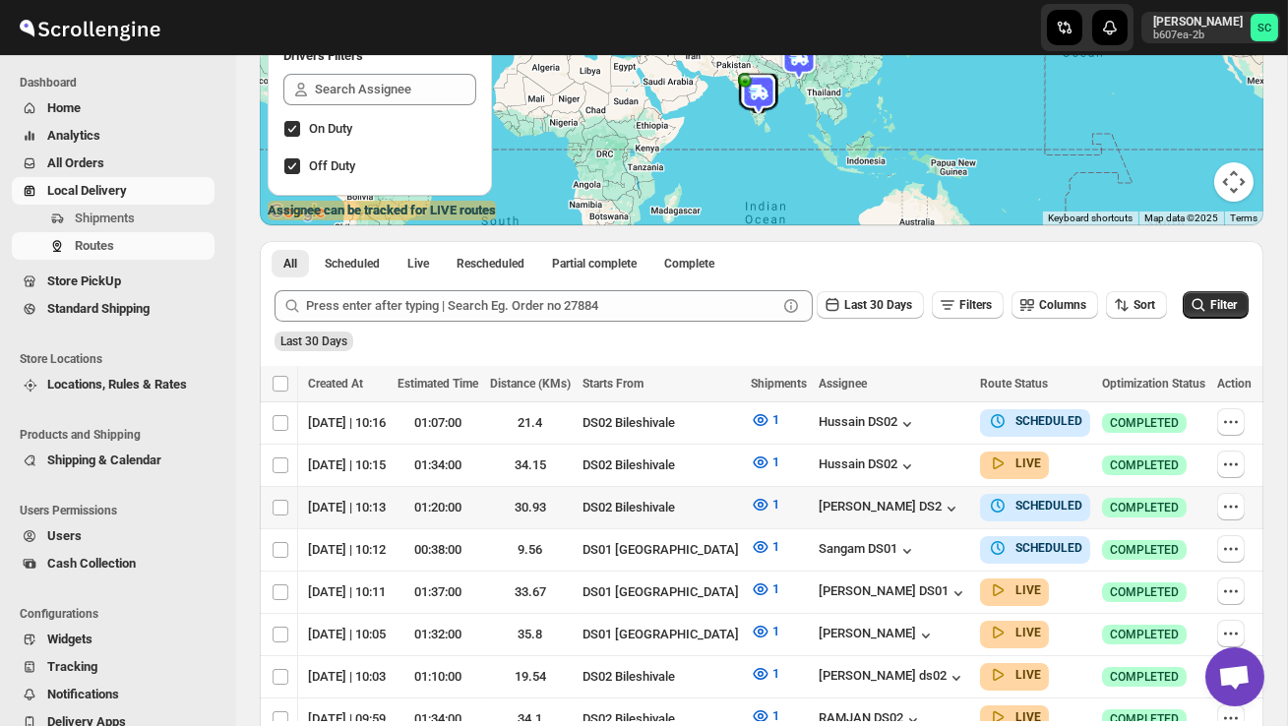
scroll to position [0, 309]
click at [1237, 461] on icon "button" at bounding box center [1231, 465] width 20 height 20
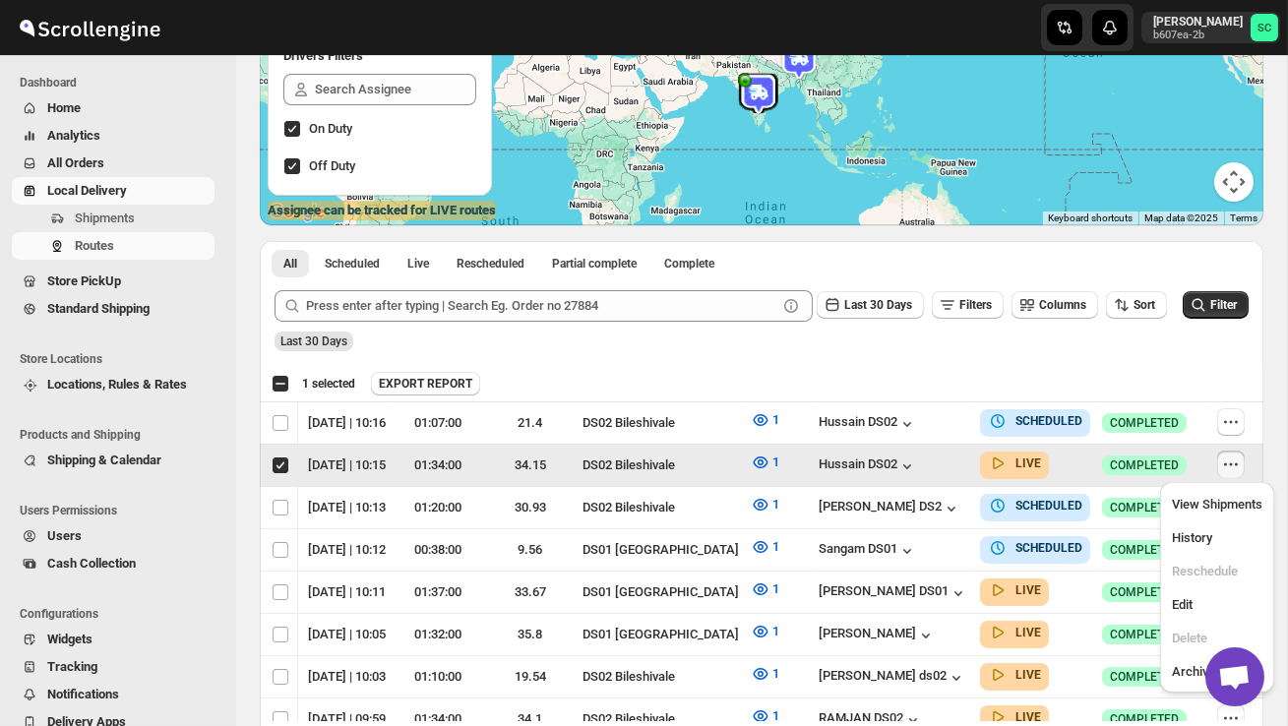
scroll to position [0, 1]
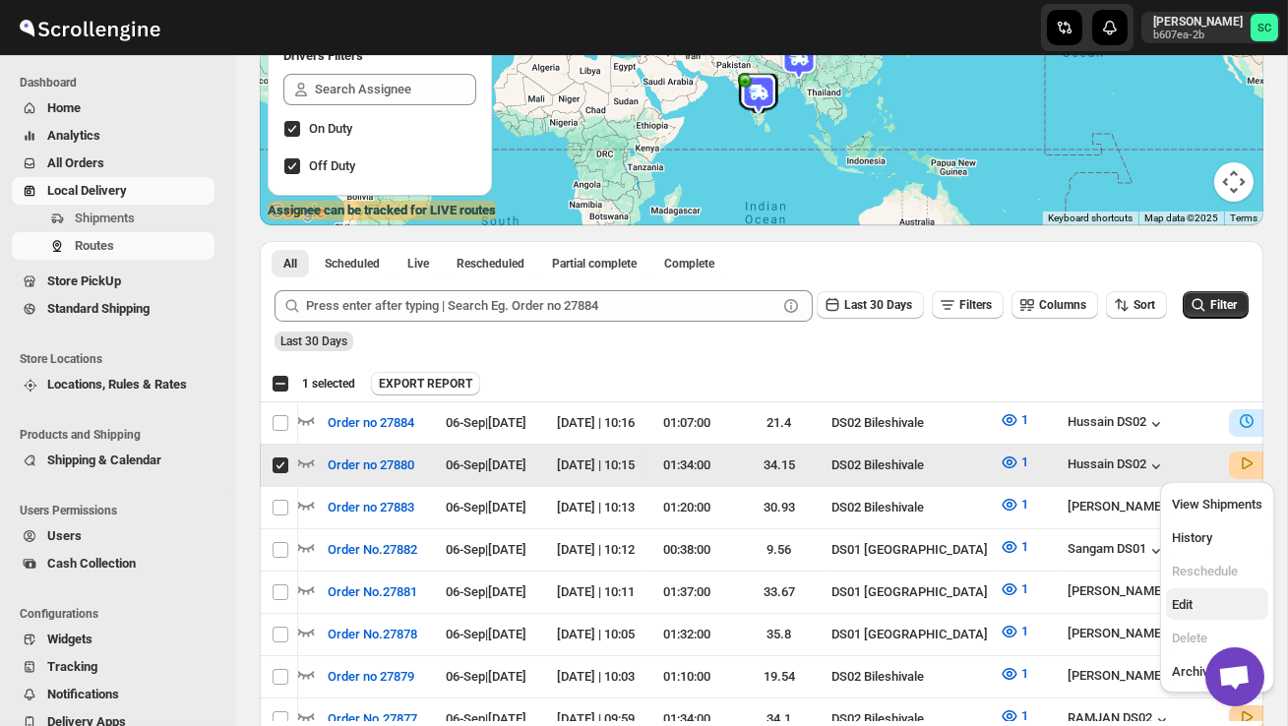
click at [1207, 602] on span "Edit" at bounding box center [1217, 605] width 91 height 20
checkbox input "false"
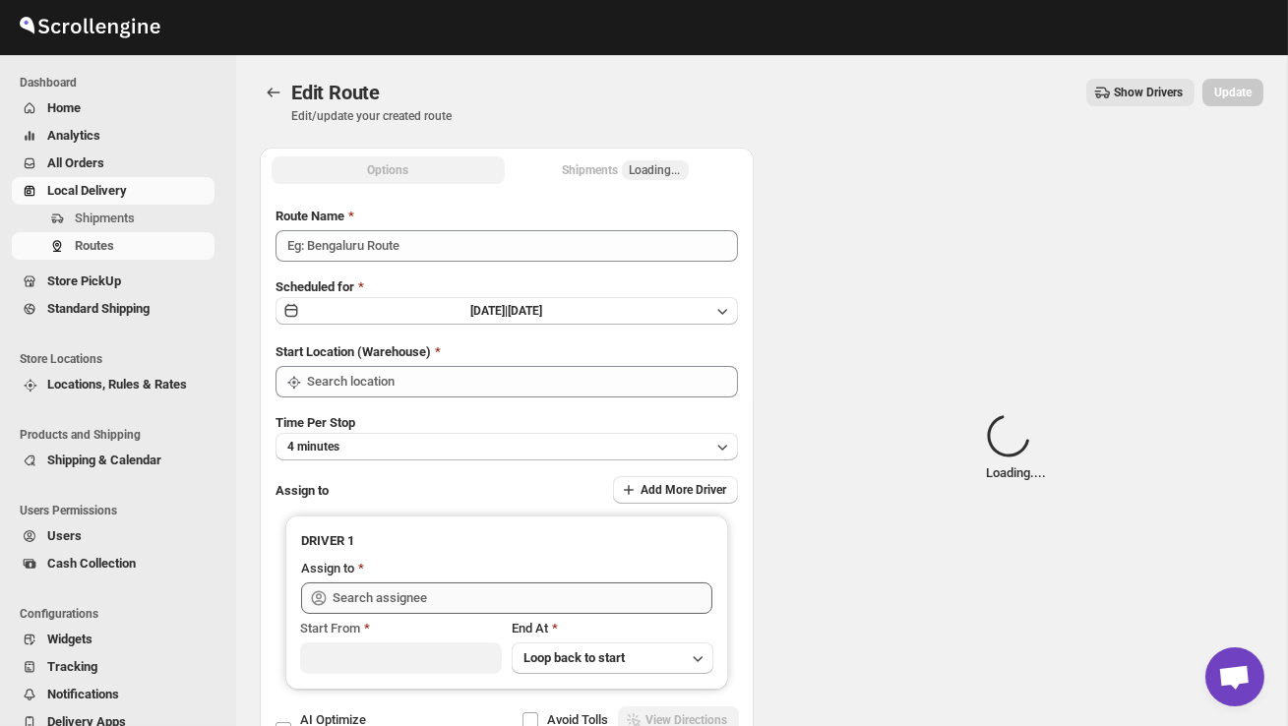
type input "Order no 27880"
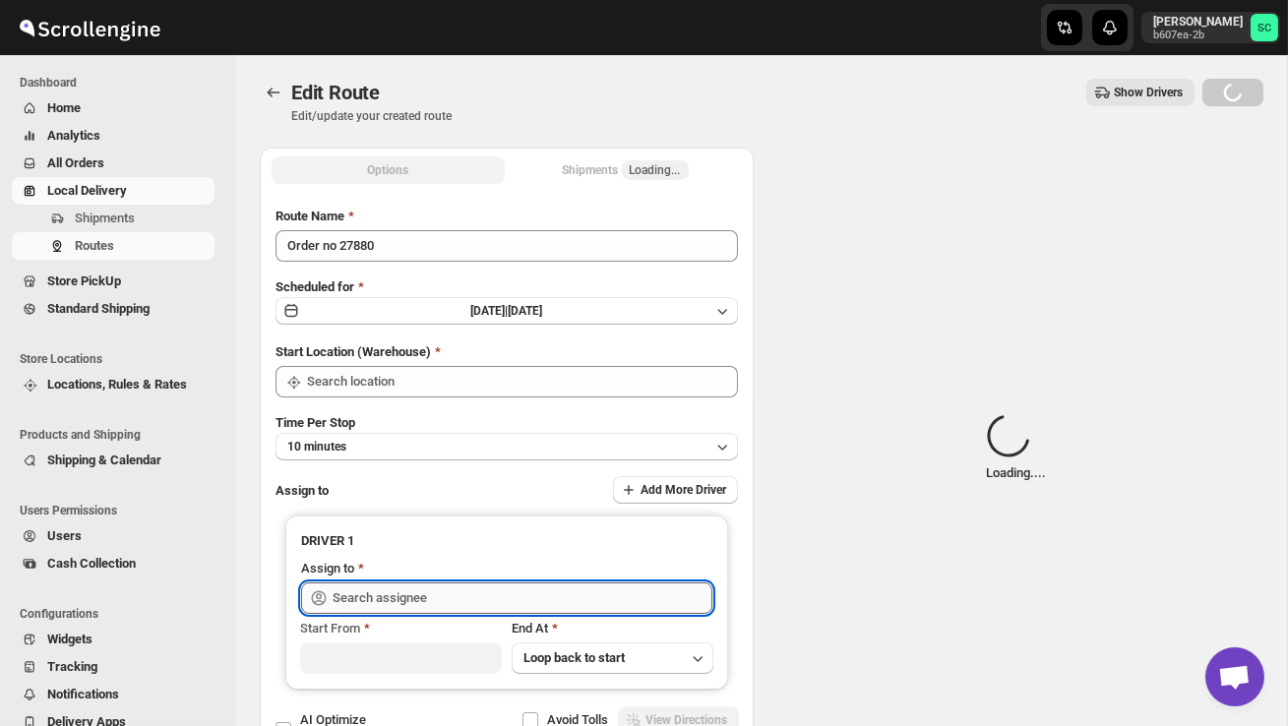
click at [586, 592] on input "text" at bounding box center [523, 598] width 380 height 31
type input "DS02 Bileshivale"
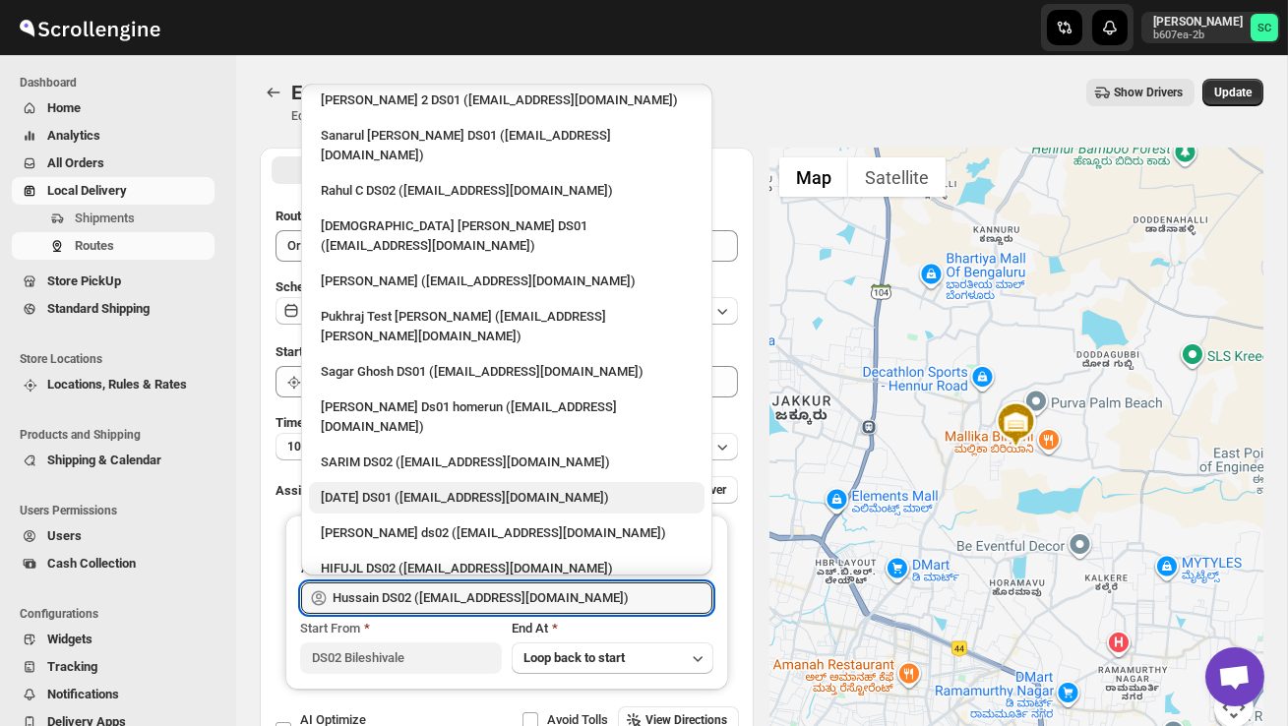
scroll to position [118, 0]
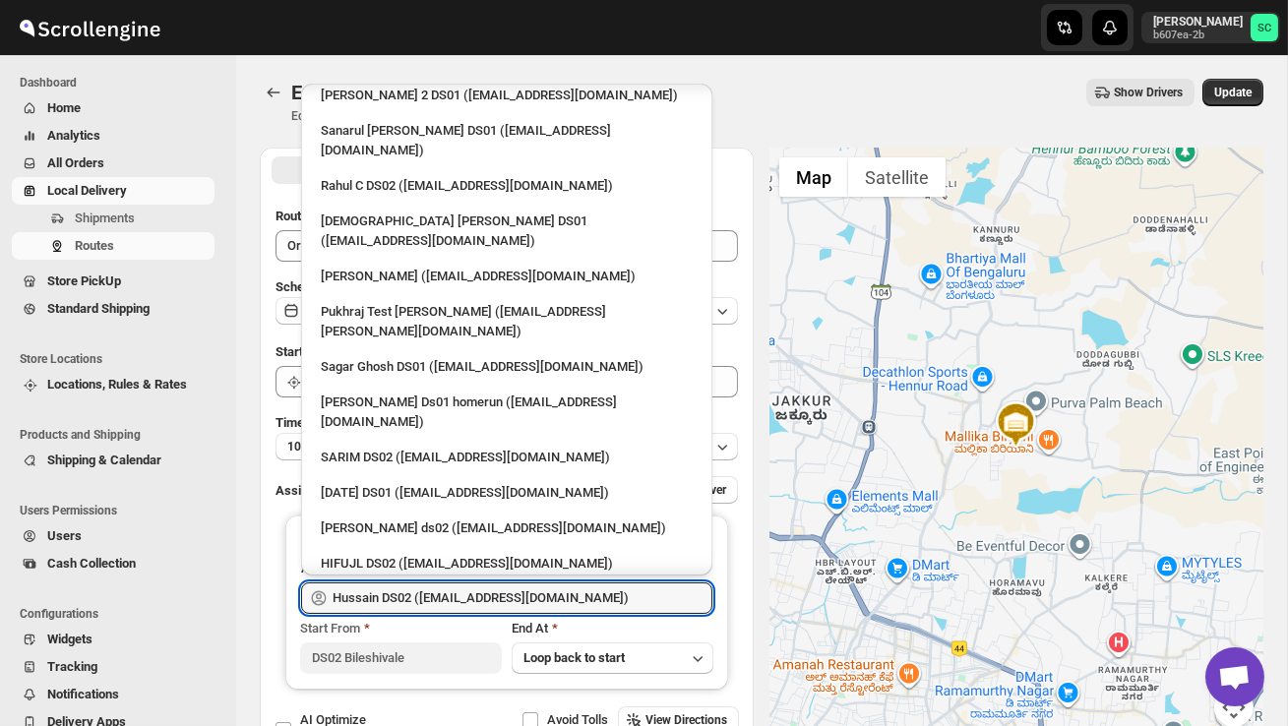
click at [524, 589] on div "3 PL ([EMAIL_ADDRESS][DOMAIN_NAME])" at bounding box center [507, 599] width 372 height 20
type input "3 PL ([EMAIL_ADDRESS][DOMAIN_NAME])"
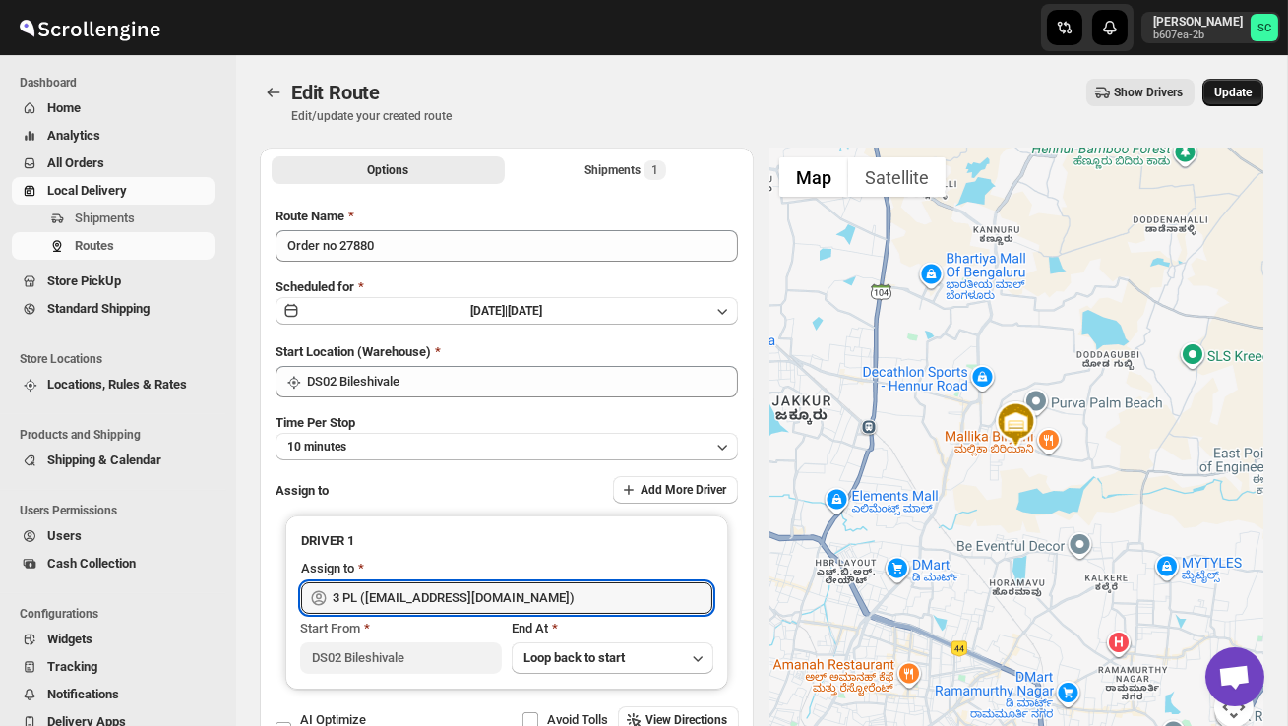
click at [1224, 92] on span "Update" at bounding box center [1232, 93] width 37 height 16
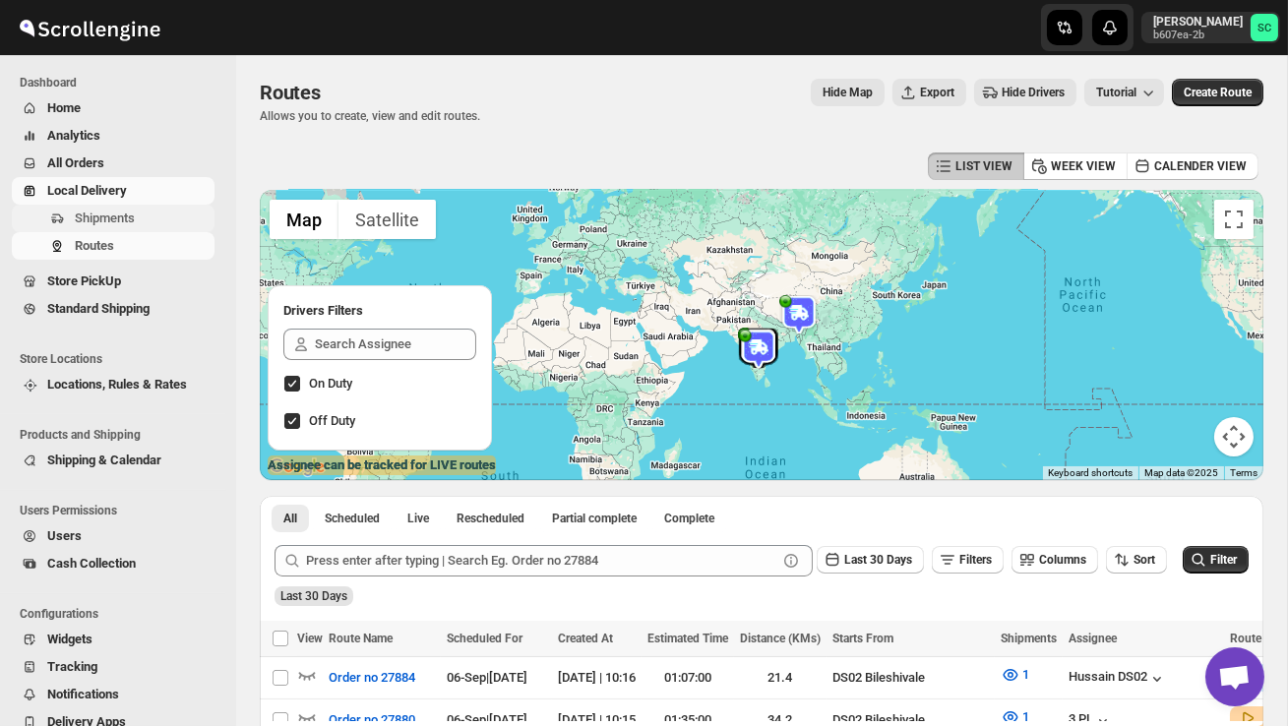
click at [131, 211] on span "Shipments" at bounding box center [105, 218] width 60 height 15
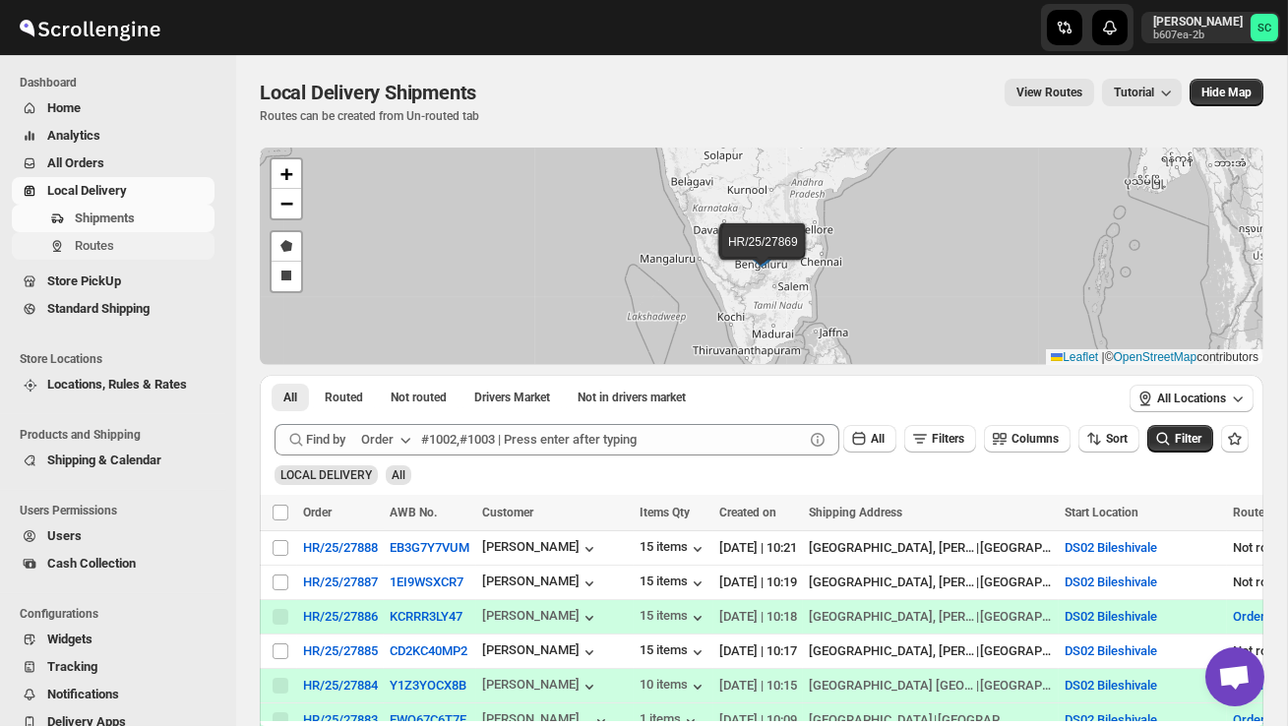
click at [142, 256] on button "Routes" at bounding box center [113, 246] width 203 height 28
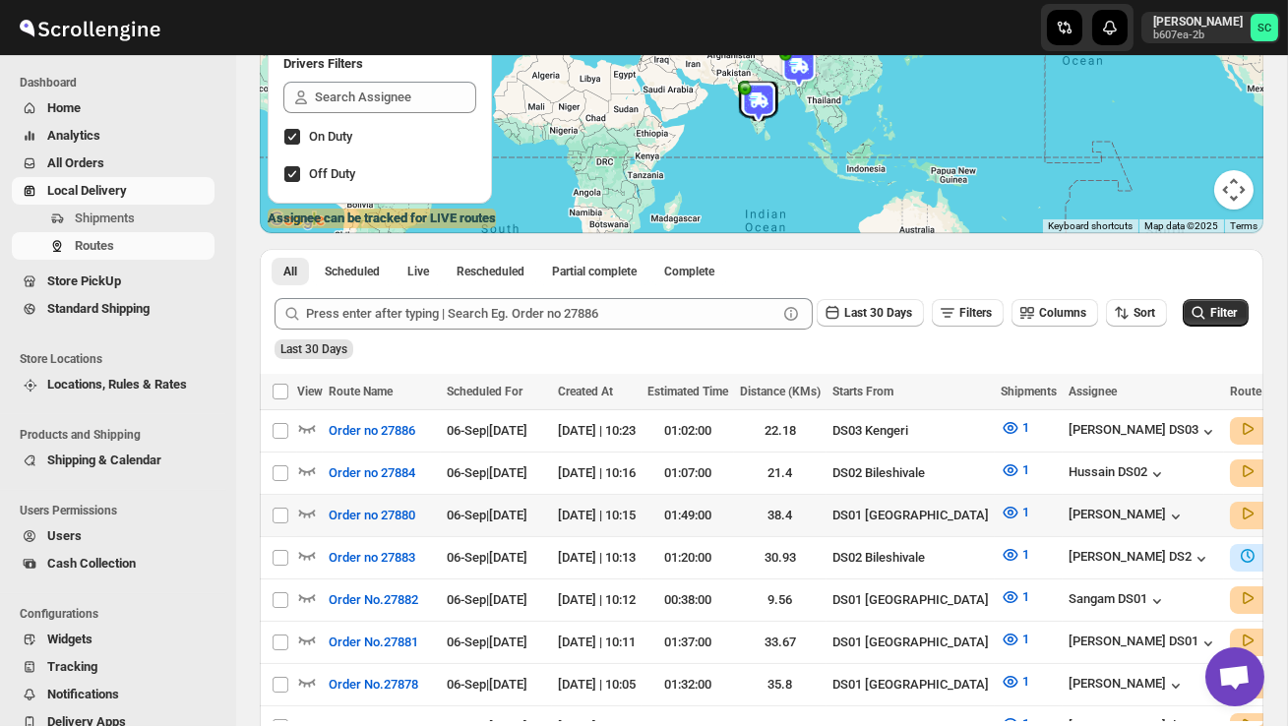
scroll to position [249, 0]
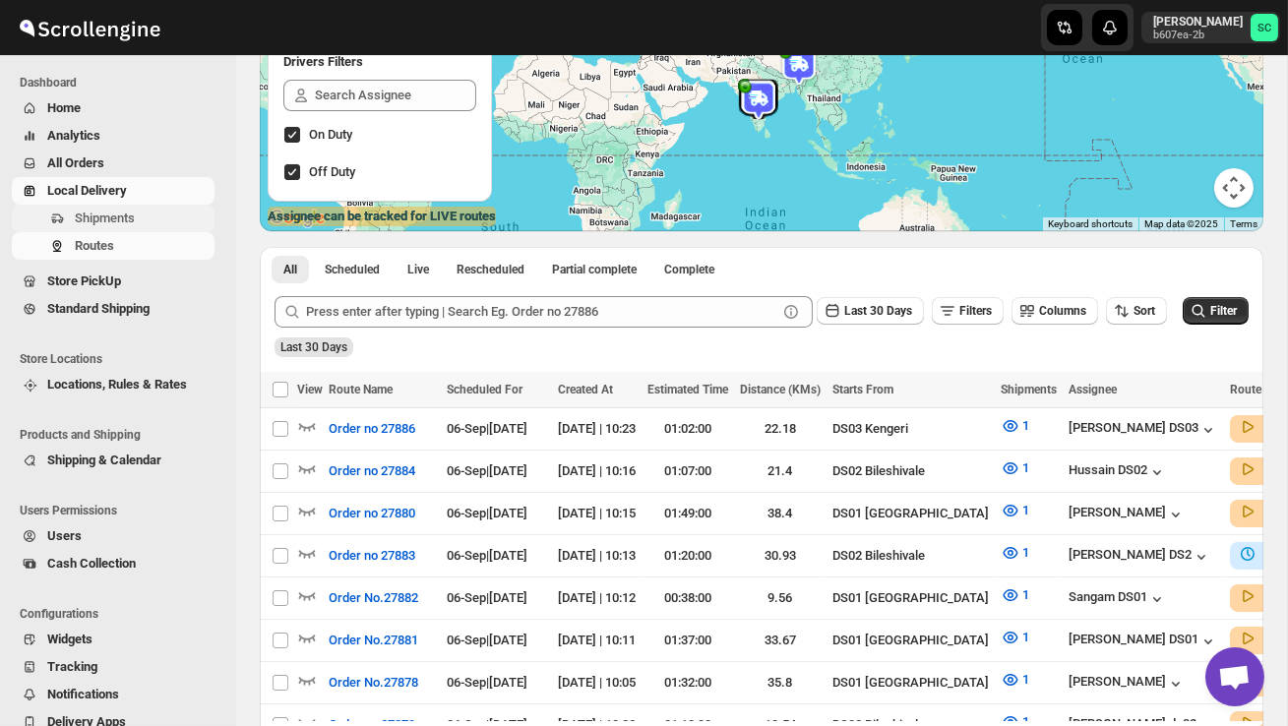
click at [146, 221] on span "Shipments" at bounding box center [143, 219] width 136 height 20
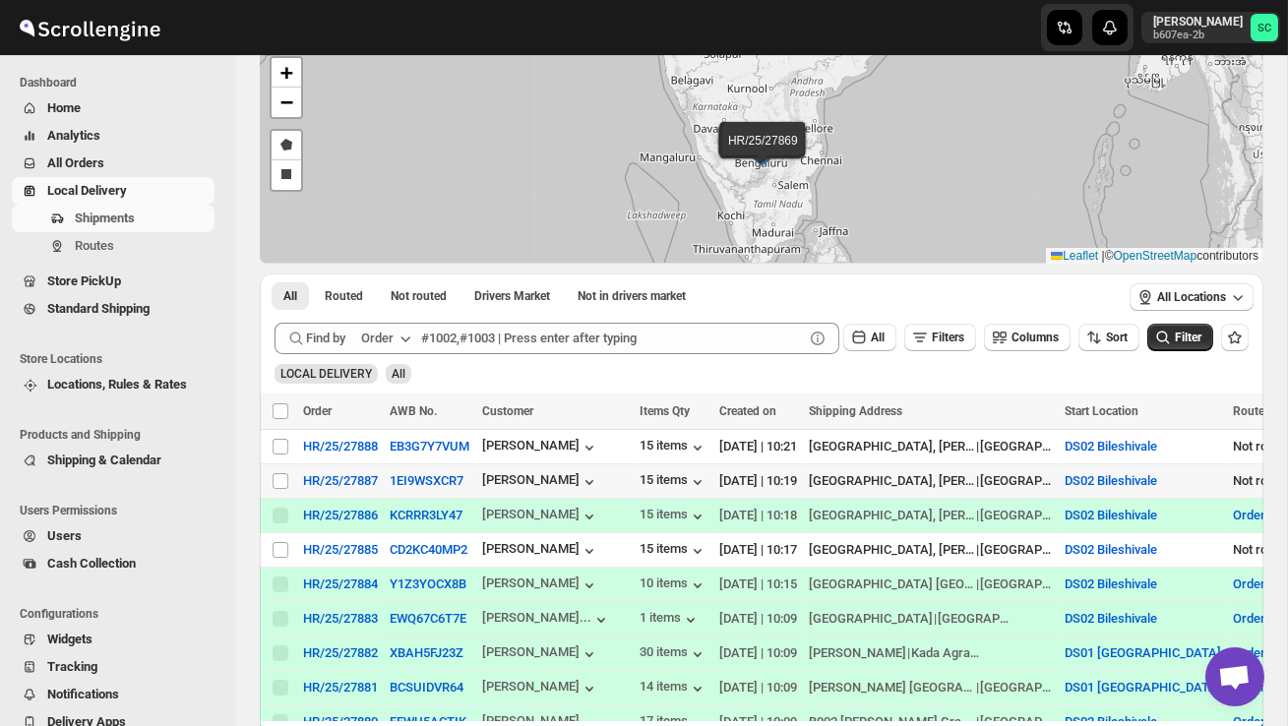
scroll to position [103, 0]
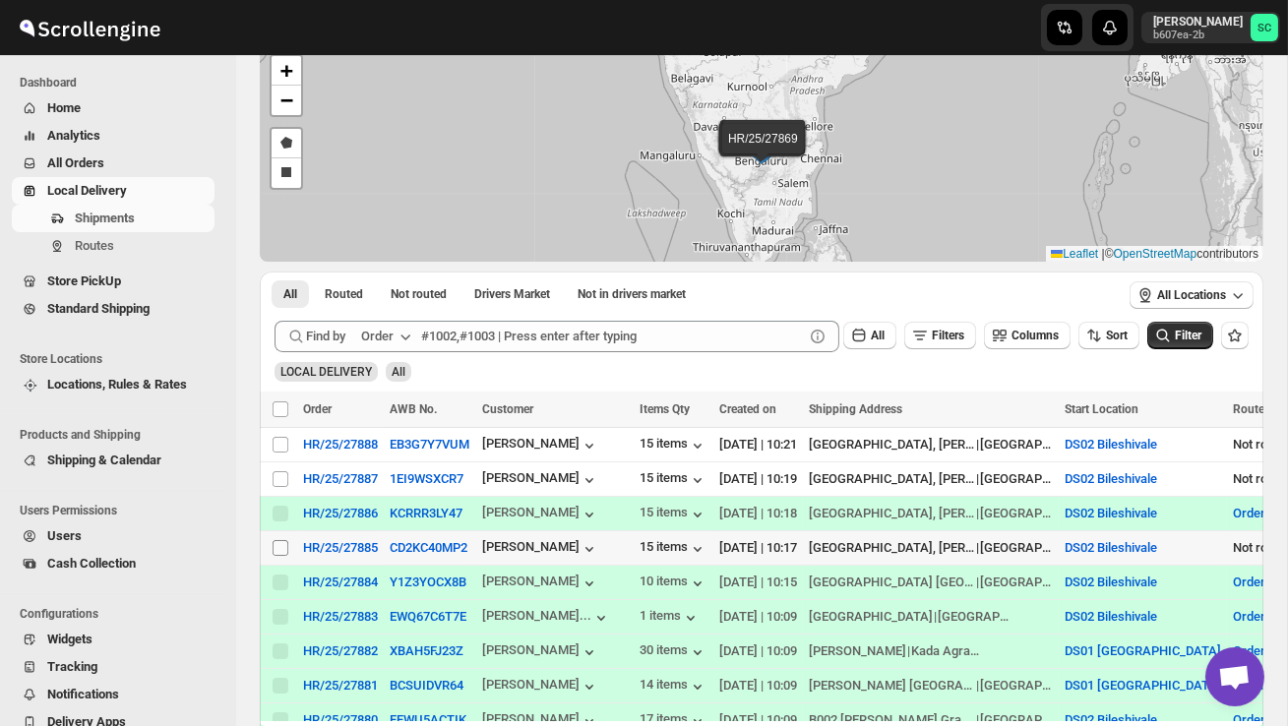
click at [277, 551] on input "Select shipment" at bounding box center [281, 548] width 16 height 16
checkbox input "true"
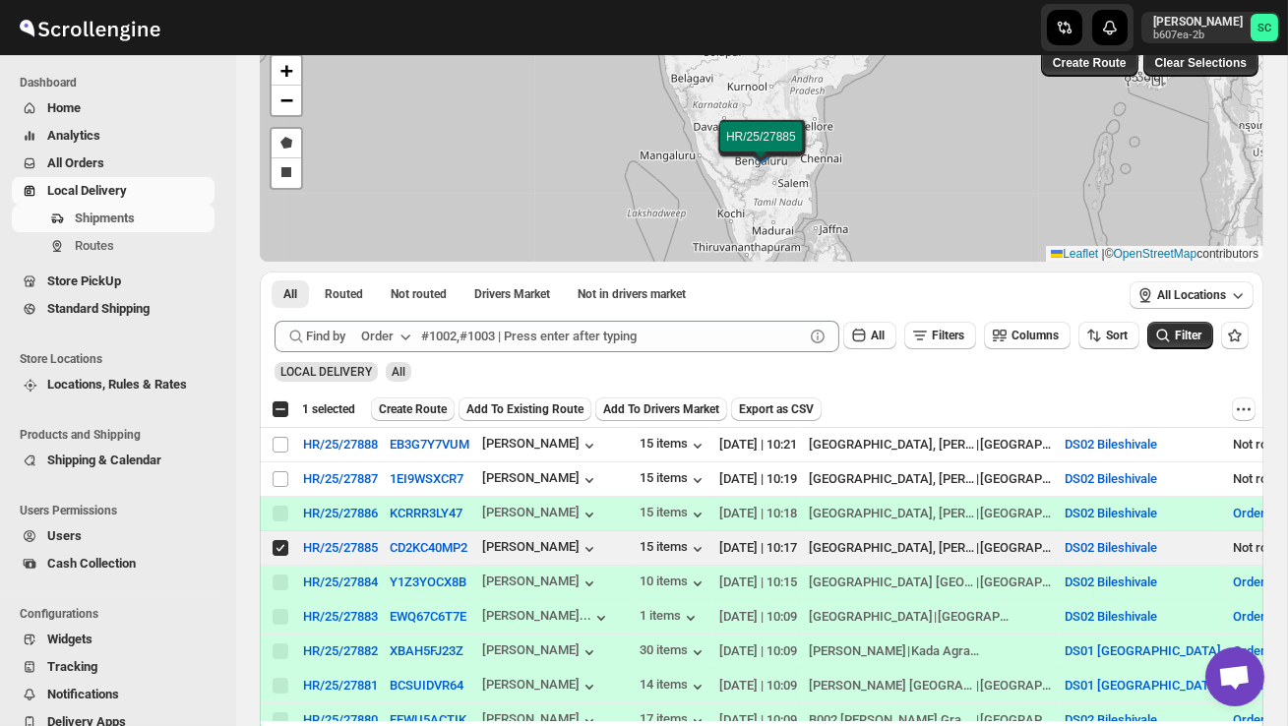
click at [422, 412] on span "Create Route" at bounding box center [413, 409] width 68 height 16
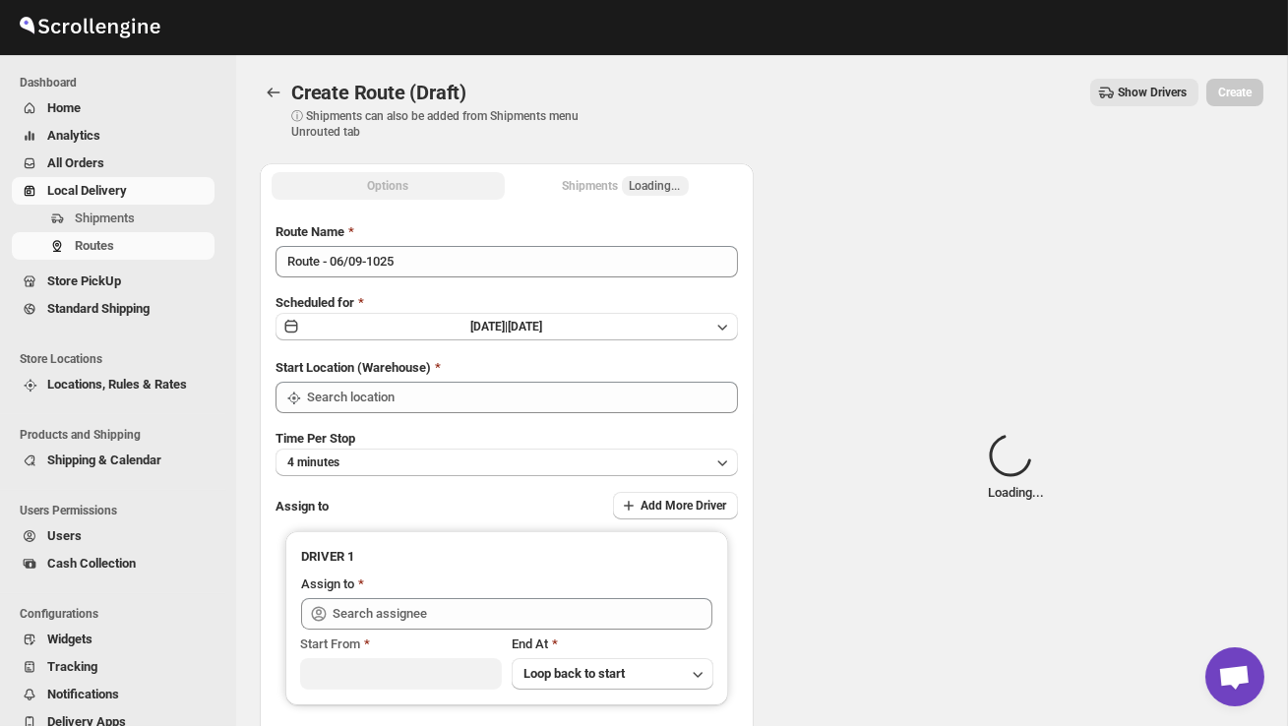
type input "DS02 Bileshivale"
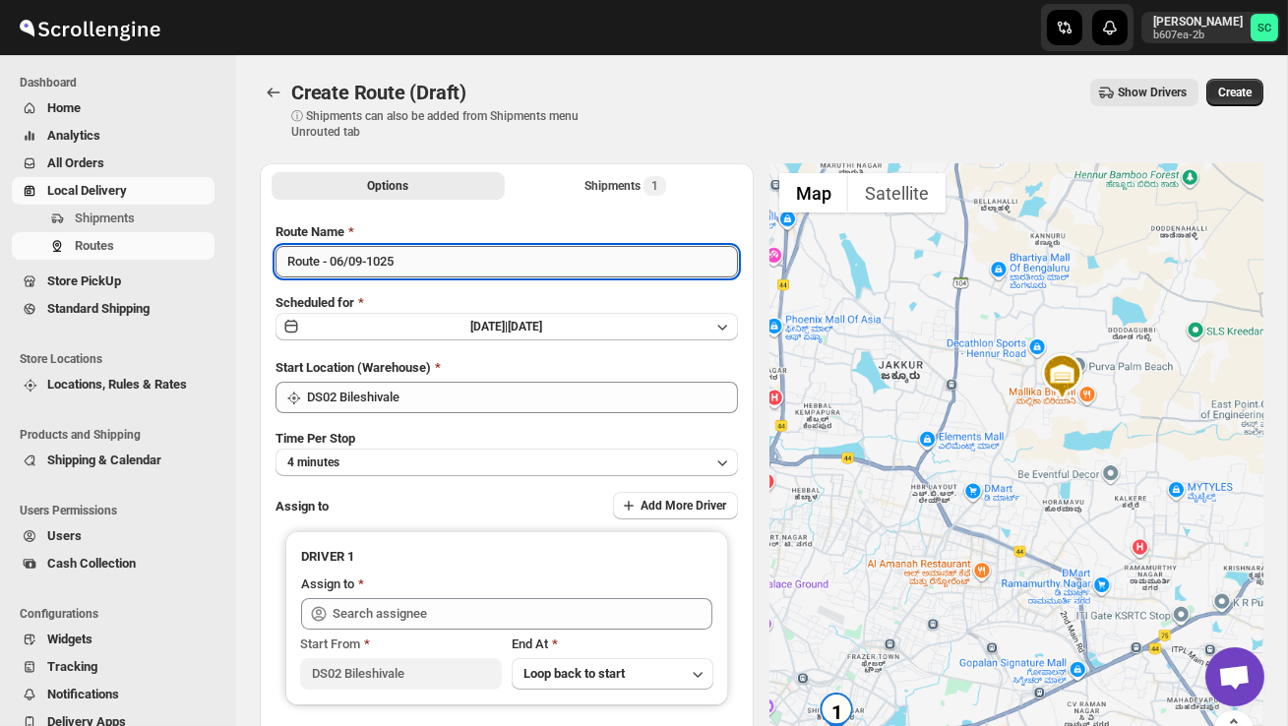
click at [414, 262] on input "Route - 06/09-1025" at bounding box center [507, 261] width 462 height 31
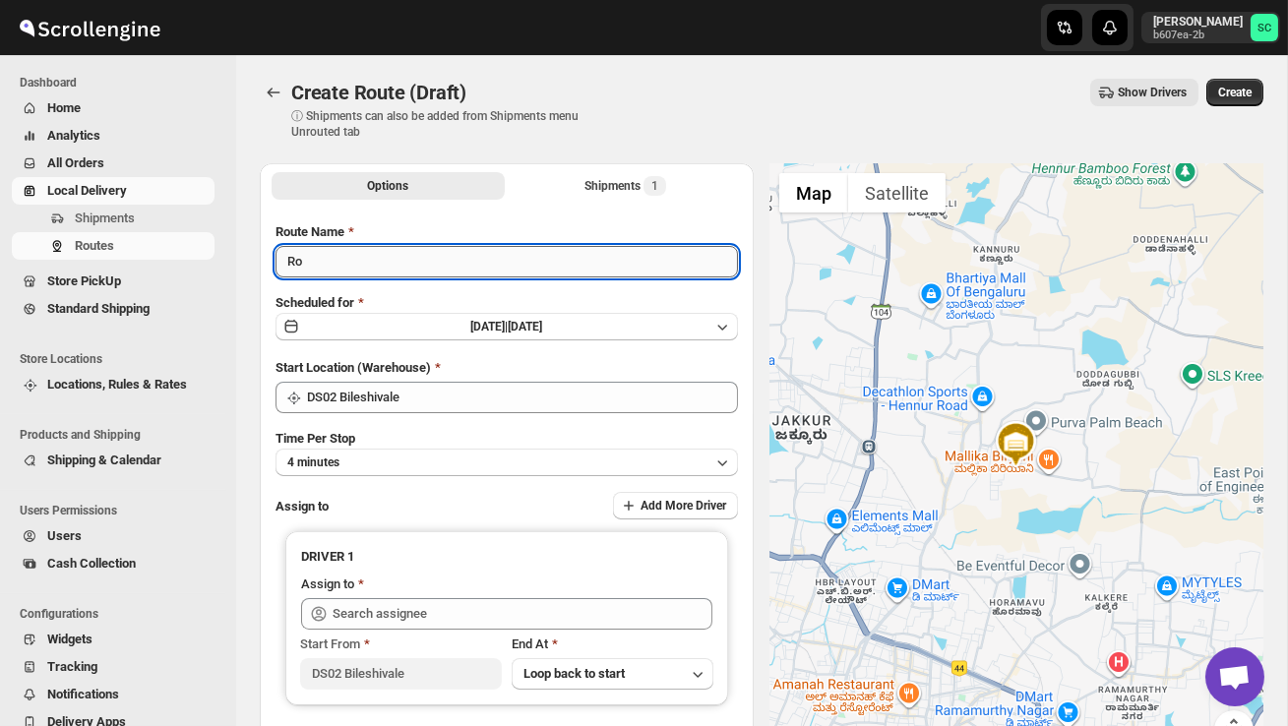
type input "R"
type input "Order no"
click at [142, 218] on span "Shipments" at bounding box center [143, 219] width 136 height 20
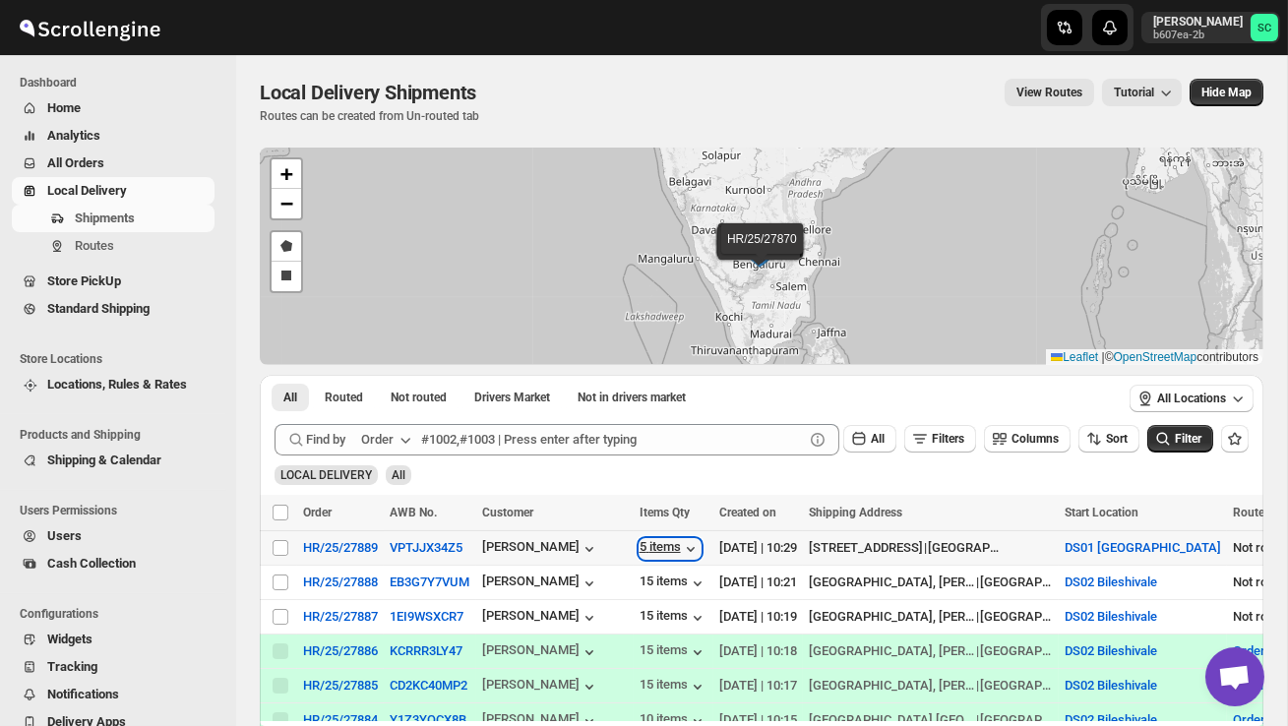
click at [681, 540] on div "5 items" at bounding box center [670, 549] width 61 height 20
click at [280, 612] on input "Select shipment" at bounding box center [281, 617] width 16 height 16
checkbox input "true"
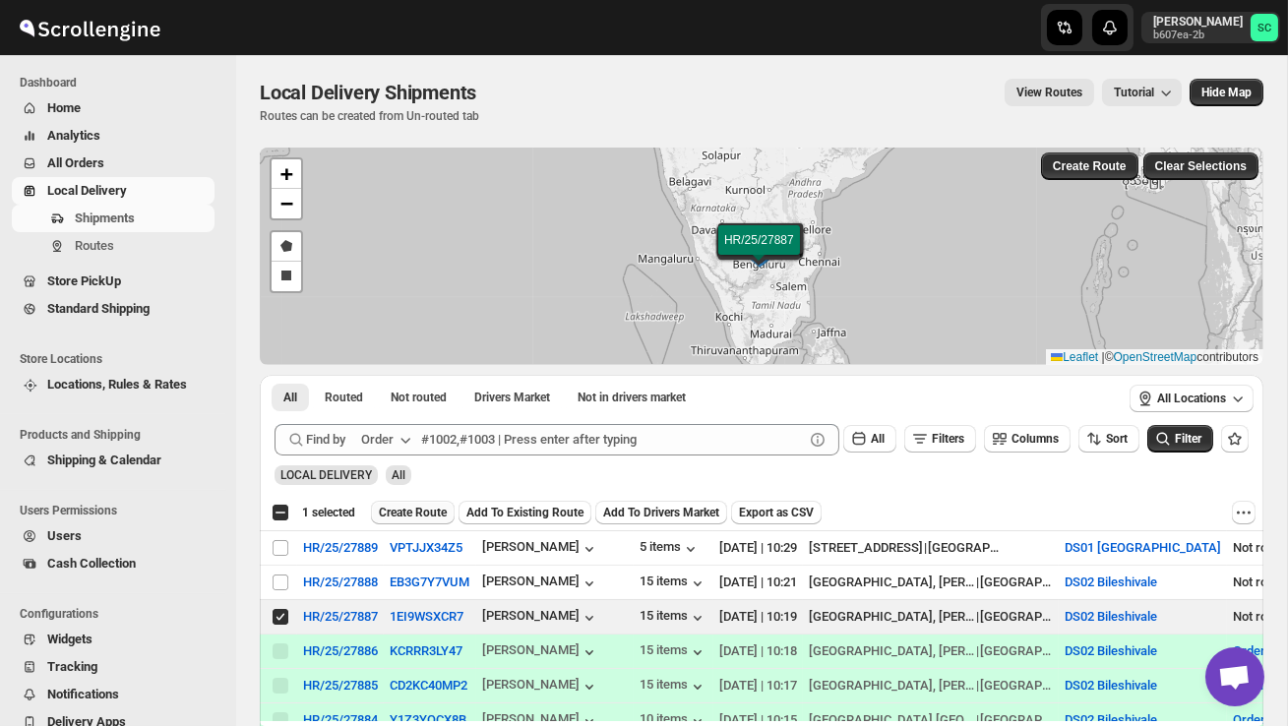
click at [420, 511] on span "Create Route" at bounding box center [413, 513] width 68 height 16
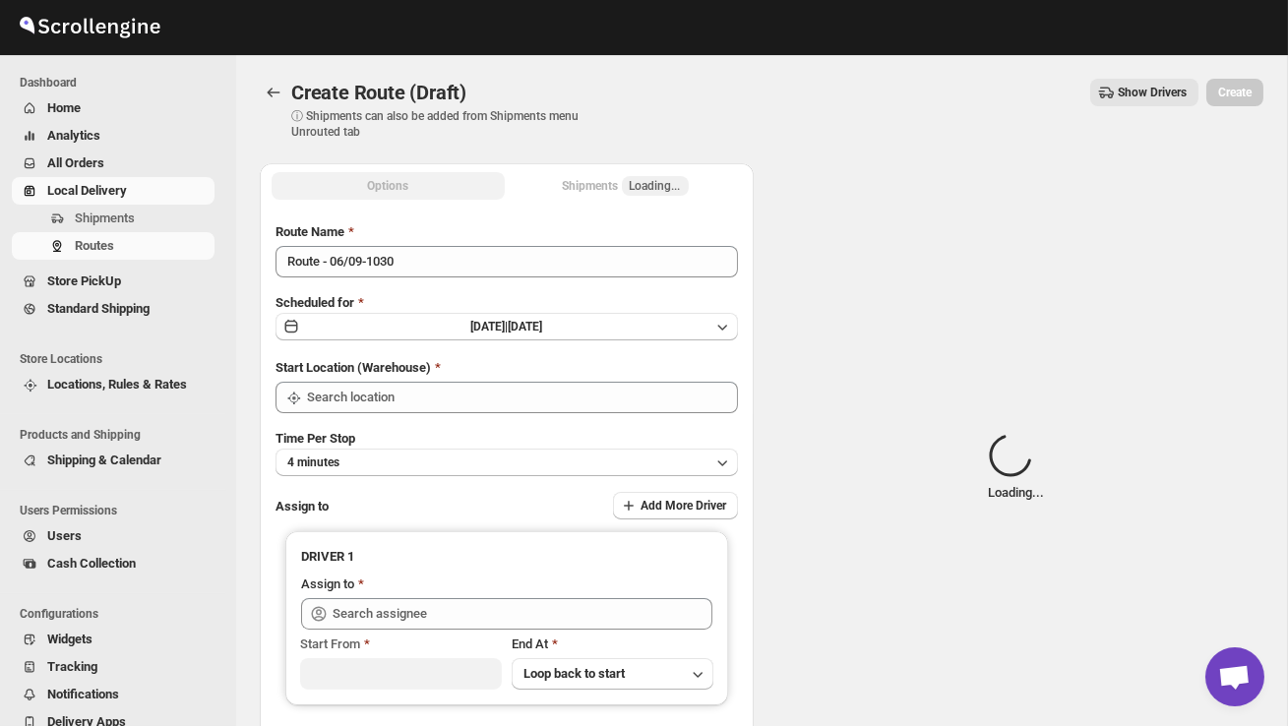
type input "DS02 Bileshivale"
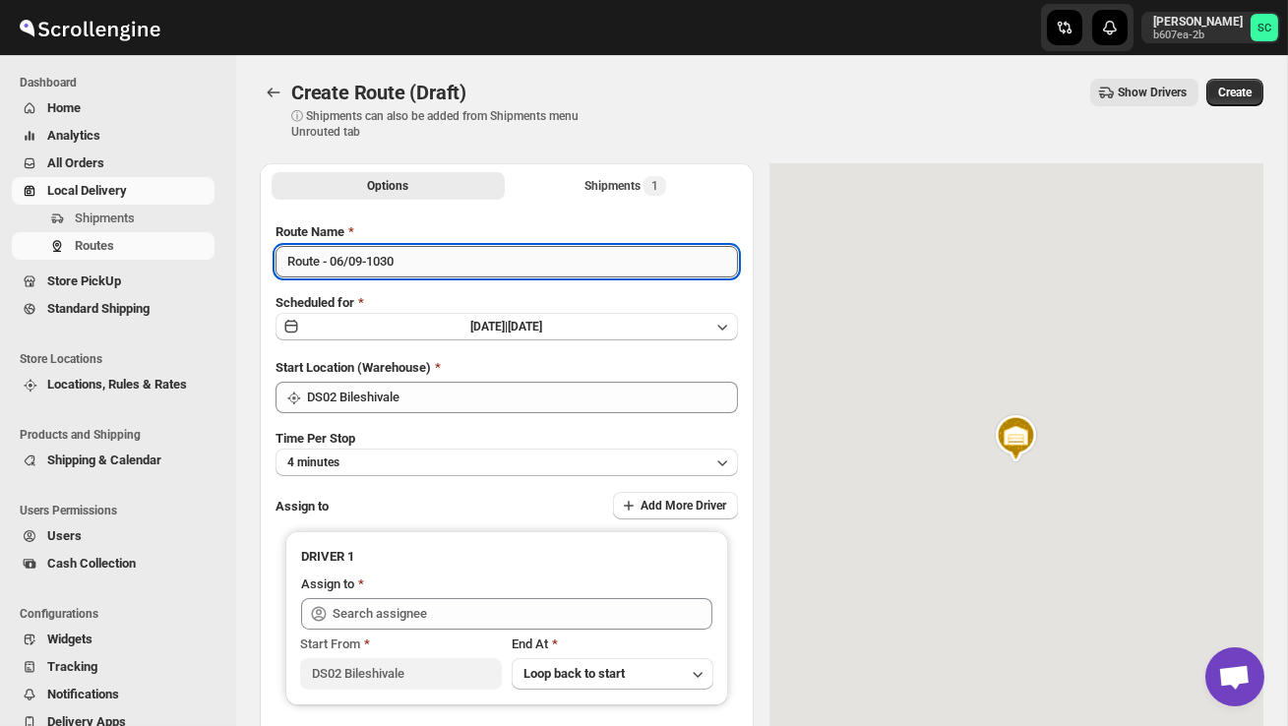
click at [424, 261] on input "Route - 06/09-1030" at bounding box center [507, 261] width 462 height 31
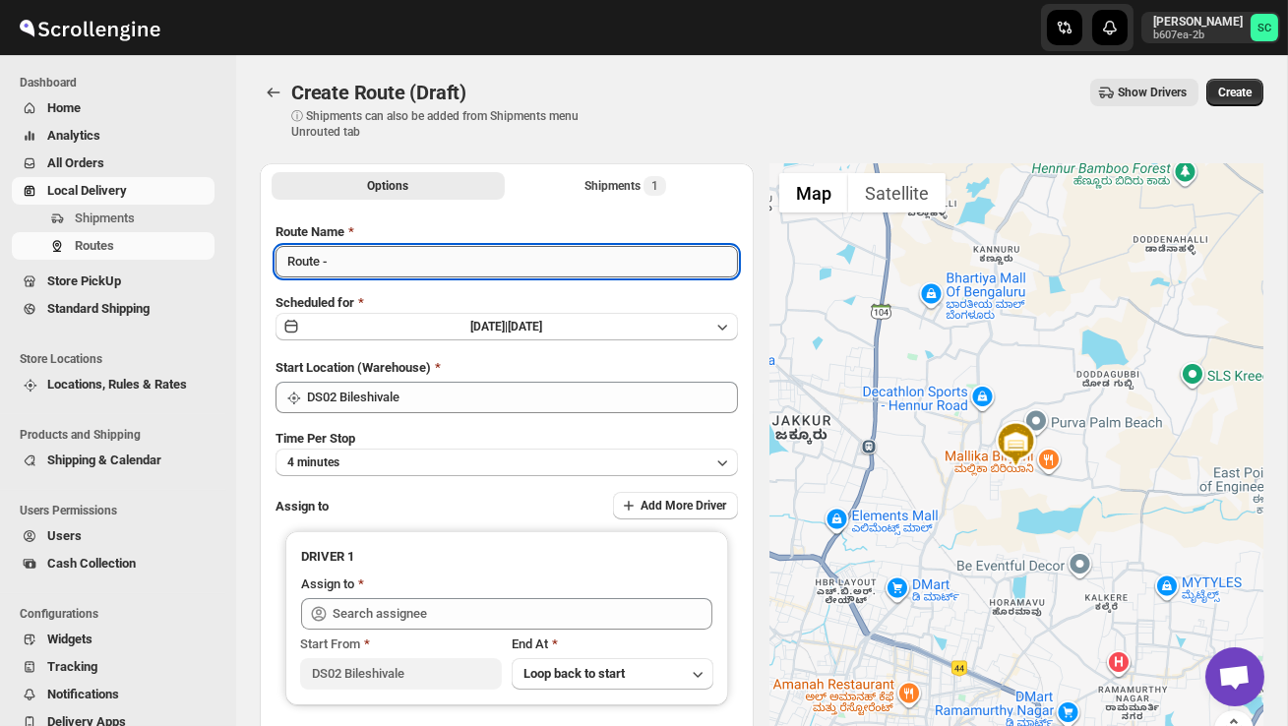
type input "Route"
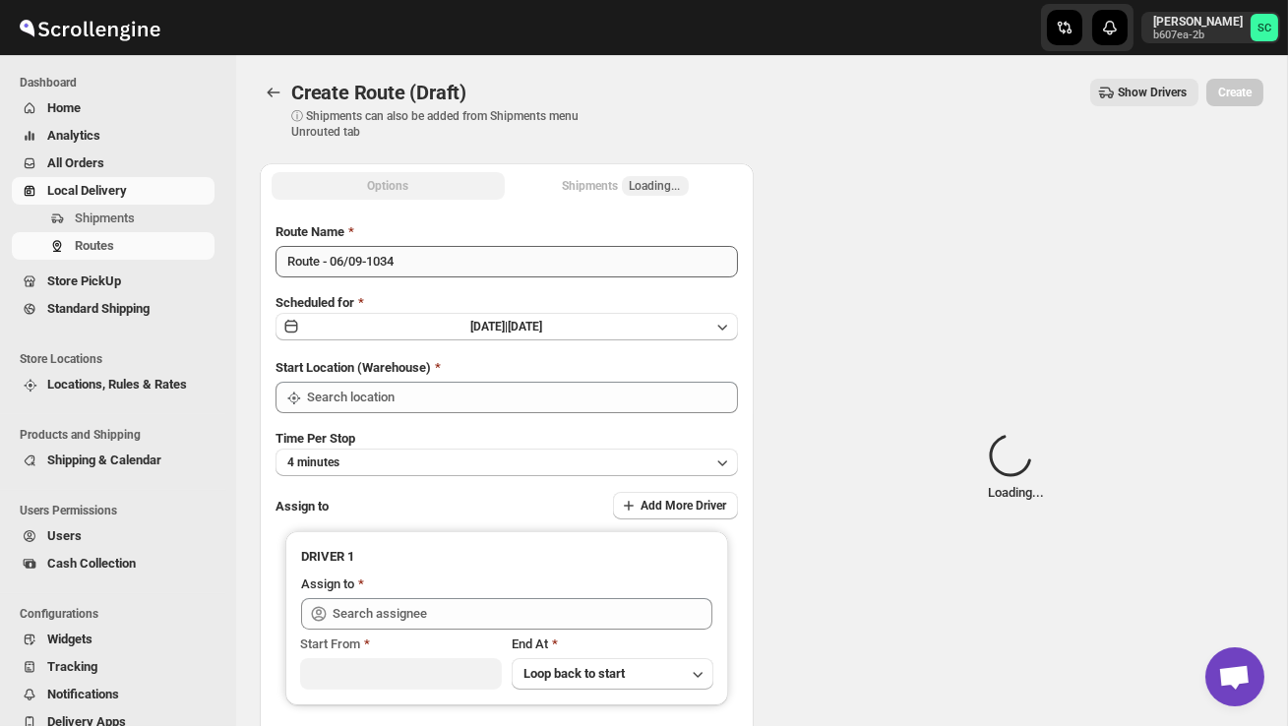
type input "DS02 Bileshivale"
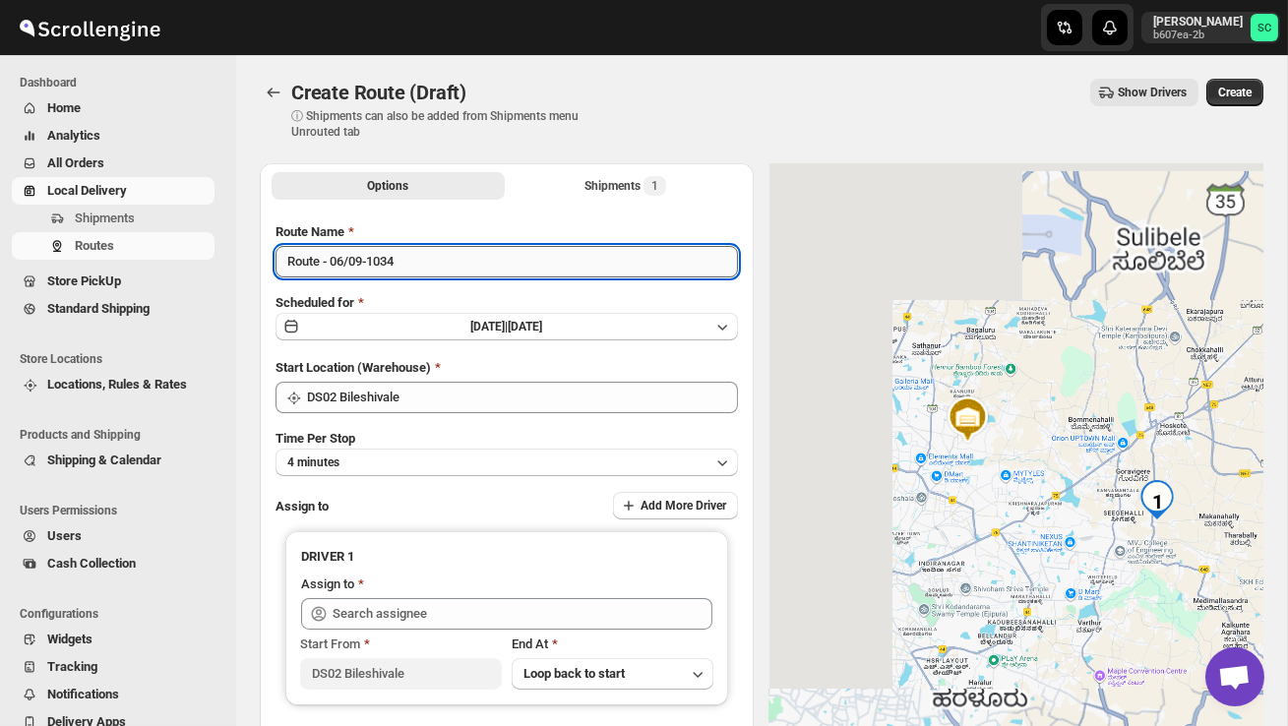
click at [421, 273] on input "Route - 06/09-1034" at bounding box center [507, 261] width 462 height 31
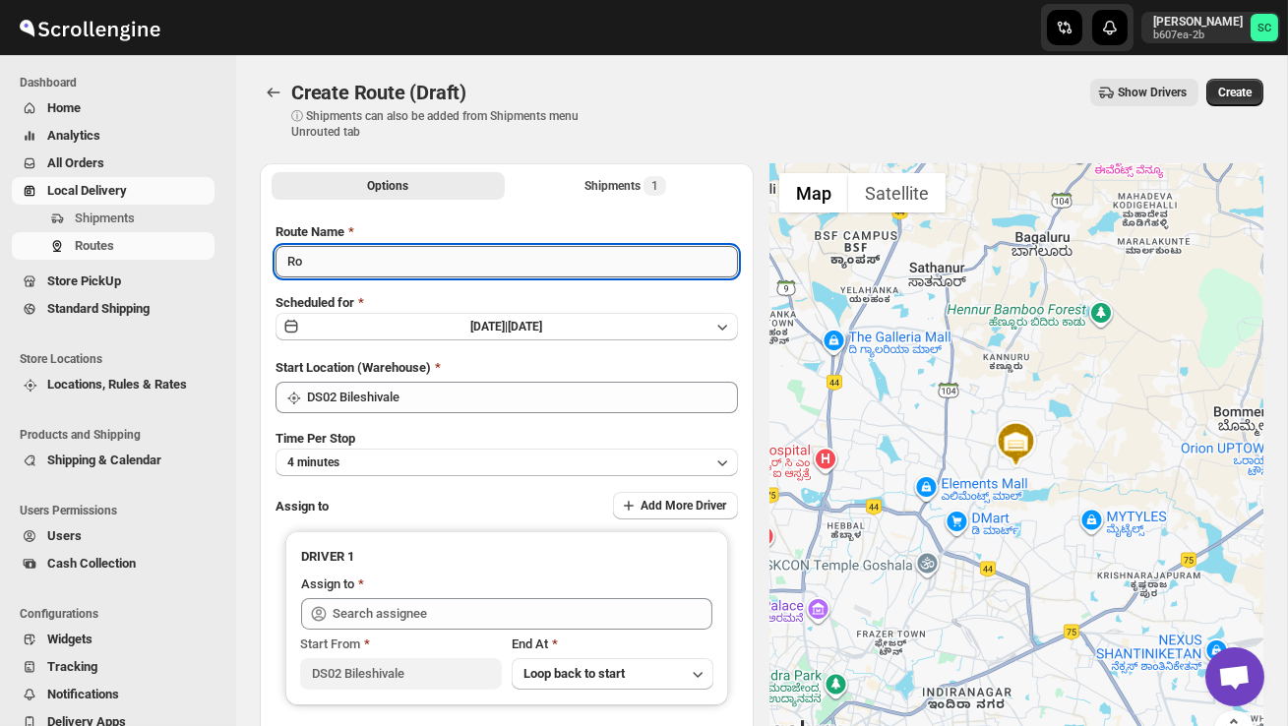
type input "R"
type input "Order no 27890"
click at [473, 465] on button "4 minutes" at bounding box center [507, 463] width 462 height 28
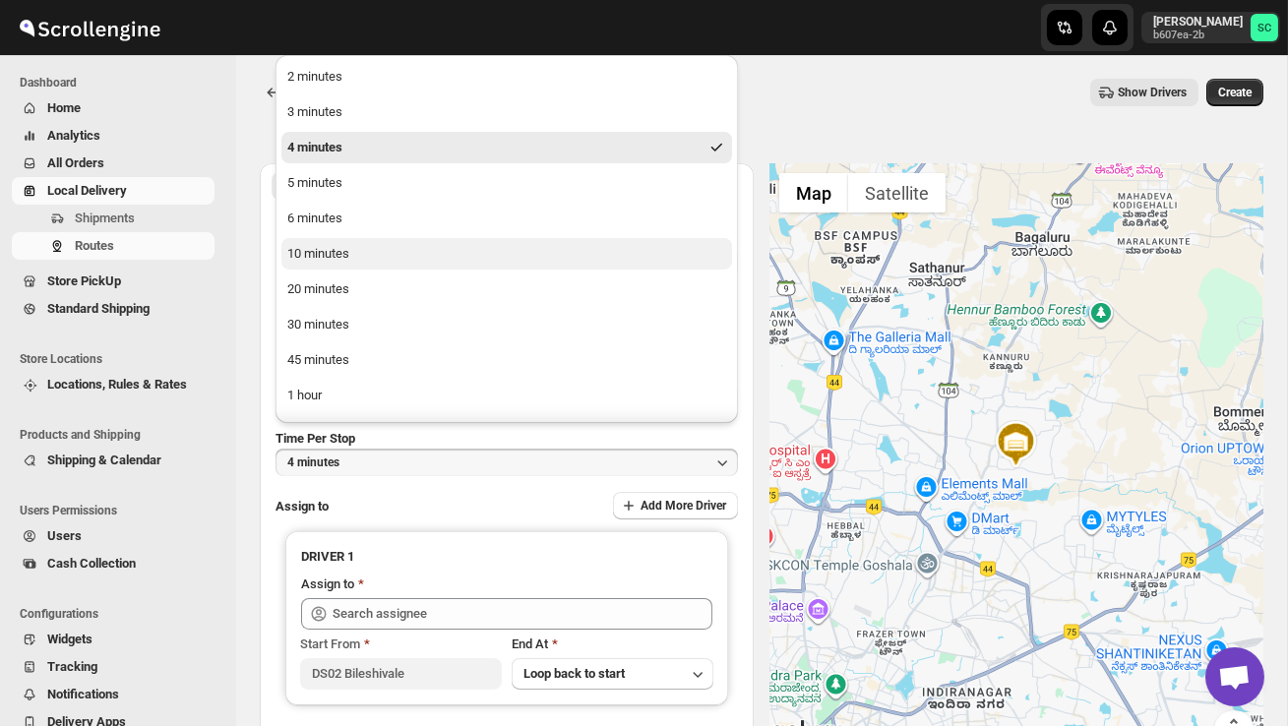
click at [383, 265] on button "10 minutes" at bounding box center [506, 253] width 451 height 31
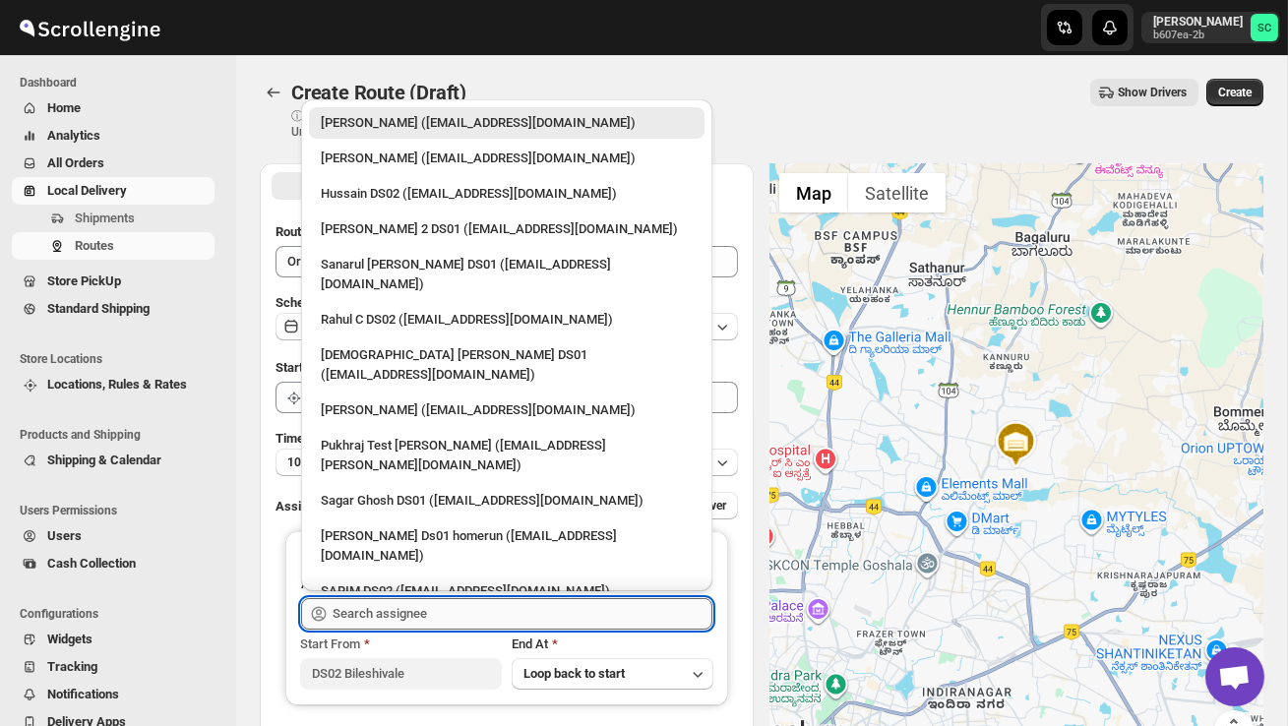
click at [412, 612] on input "text" at bounding box center [523, 613] width 380 height 31
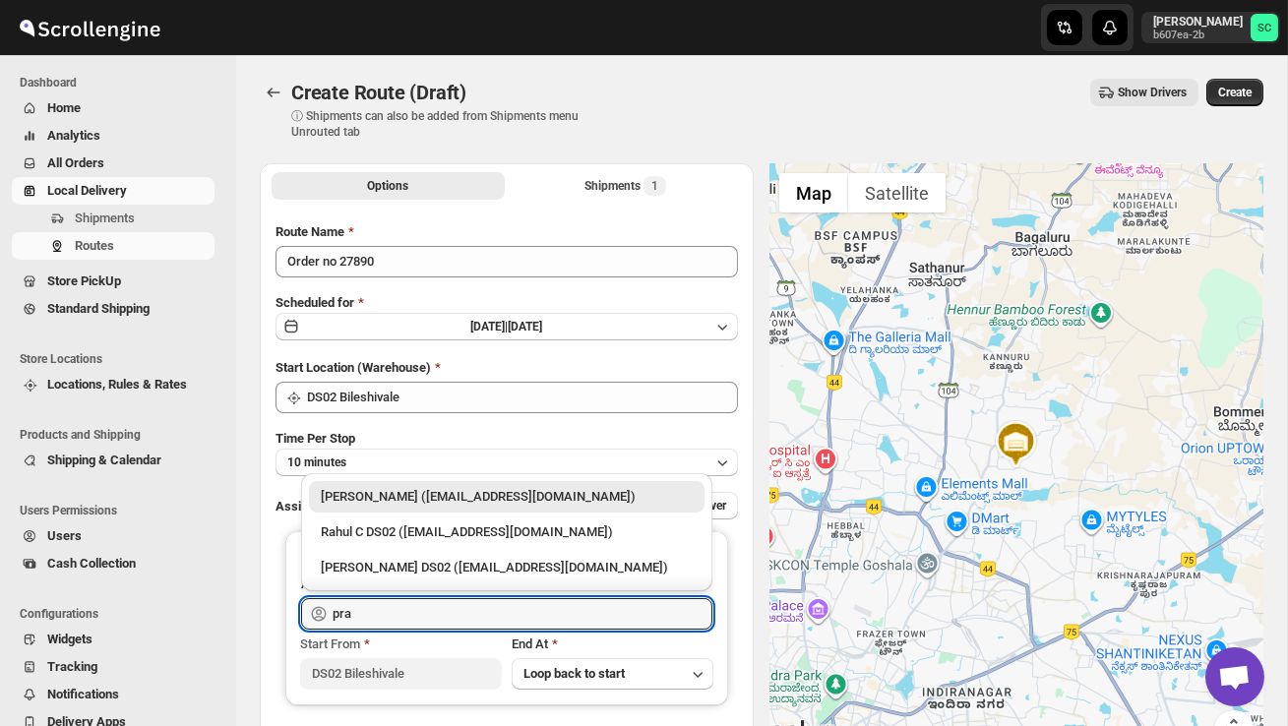
click at [422, 573] on div "[PERSON_NAME] DS02 ([EMAIL_ADDRESS][DOMAIN_NAME])" at bounding box center [507, 568] width 372 height 20
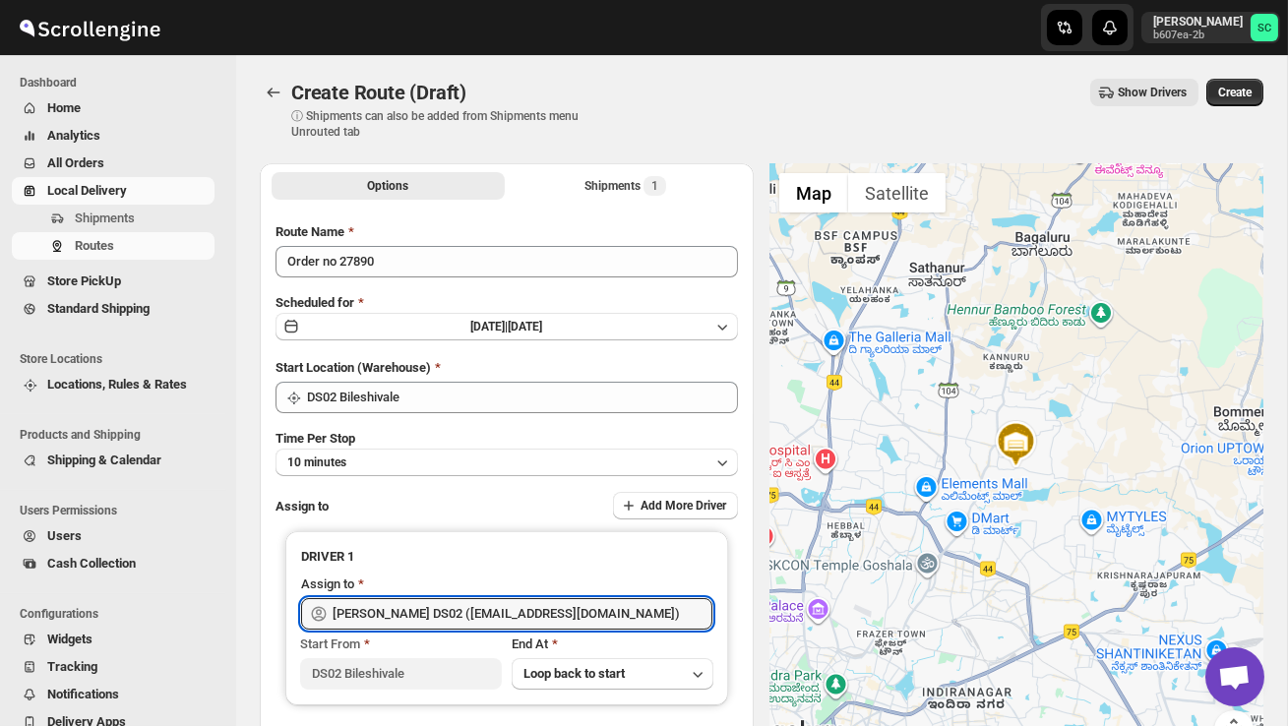
type input "[PERSON_NAME] DS02 ([EMAIL_ADDRESS][DOMAIN_NAME])"
click at [1227, 106] on div "Create Route (Draft) ⓘ Shipments can also be added from Shipments menu Unrouted…" at bounding box center [762, 109] width 1004 height 61
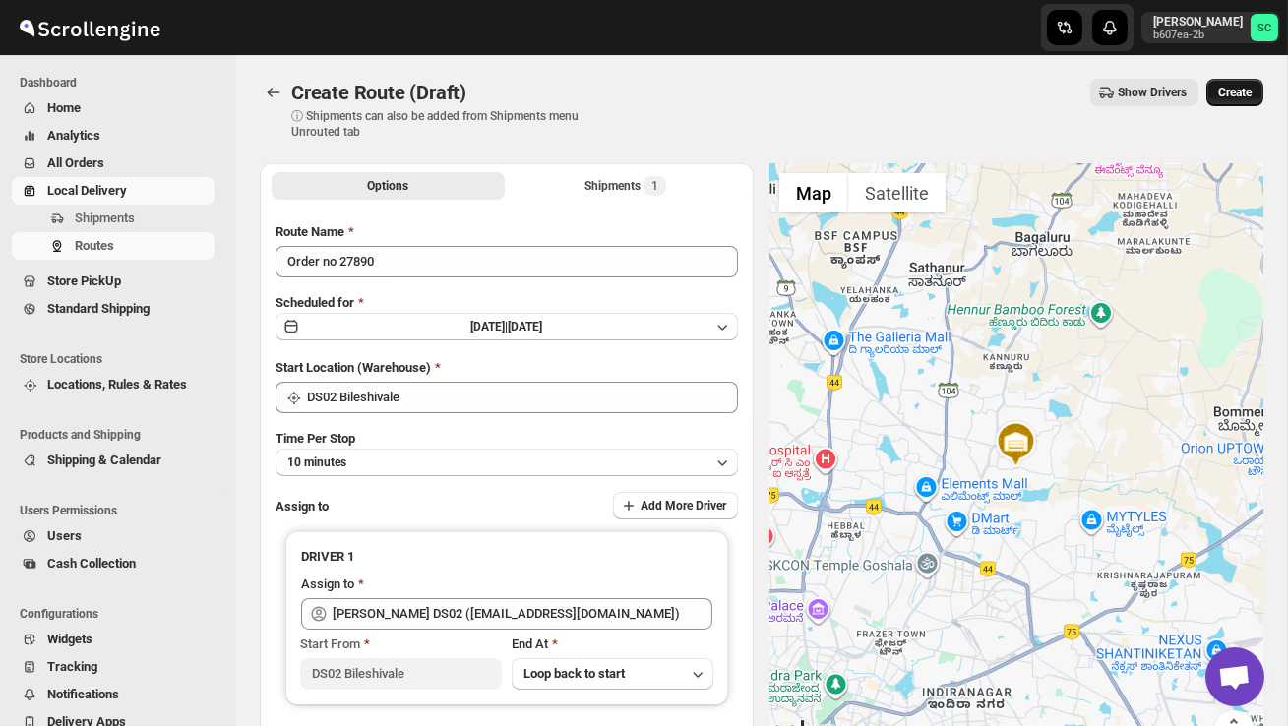
click at [1232, 93] on span "Create" at bounding box center [1234, 93] width 33 height 16
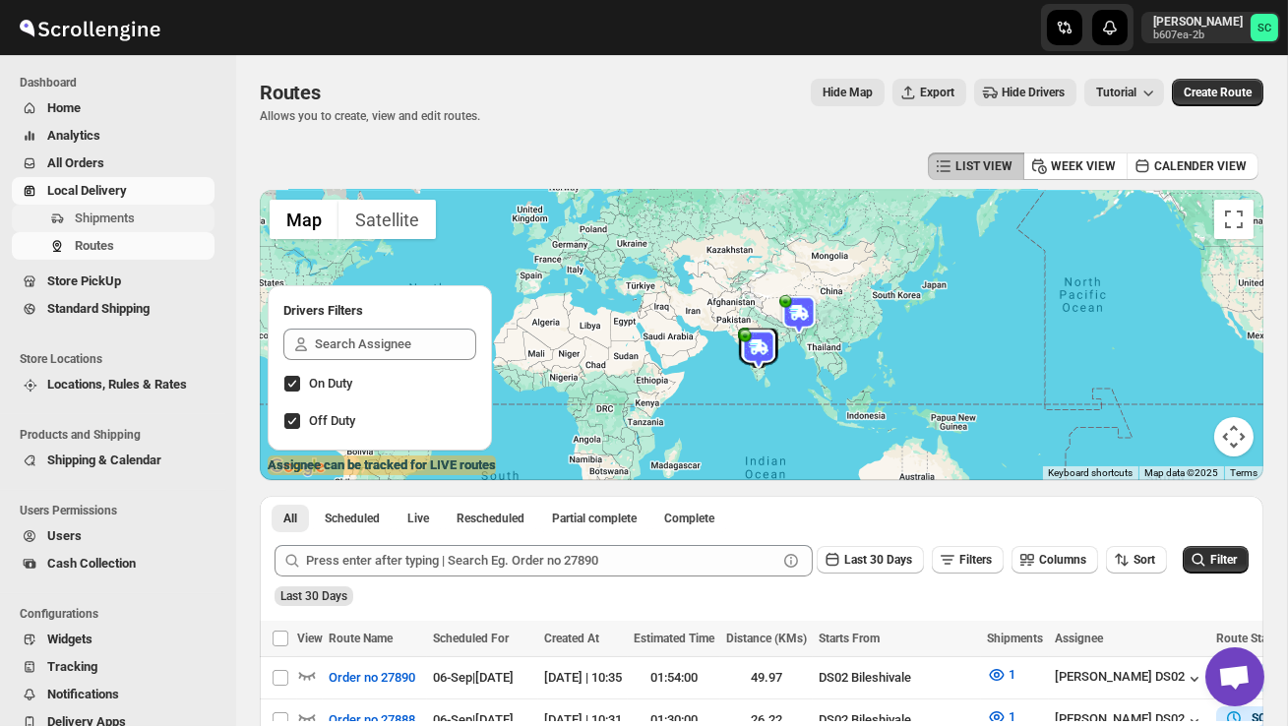
click at [130, 215] on span "Shipments" at bounding box center [105, 218] width 60 height 15
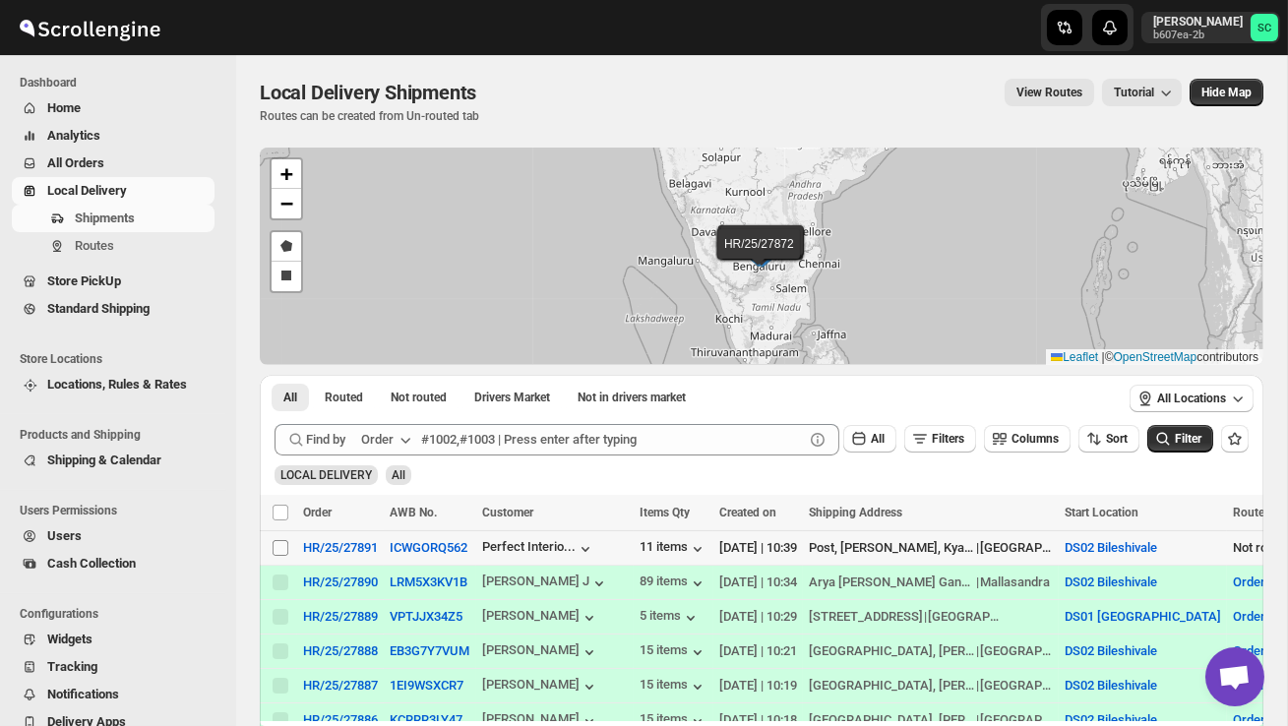
click at [277, 543] on input "Select shipment" at bounding box center [281, 548] width 16 height 16
checkbox input "true"
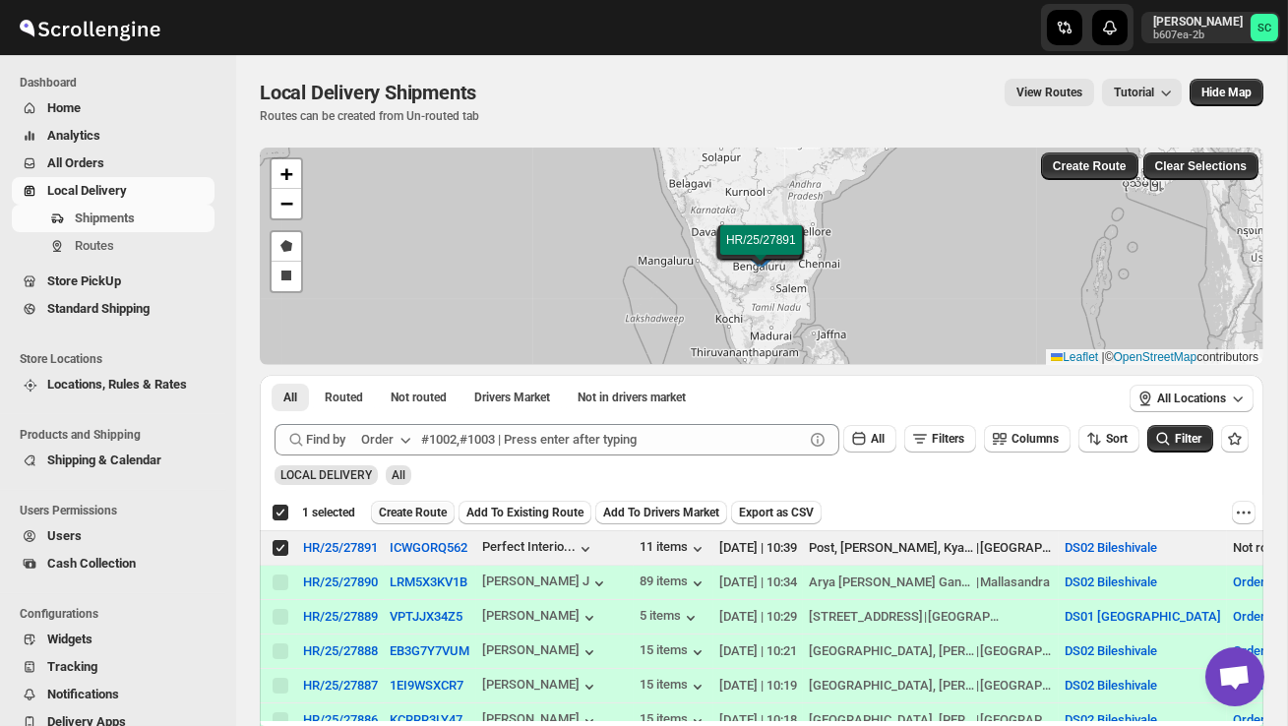
click at [416, 520] on span "Create Route" at bounding box center [413, 513] width 68 height 16
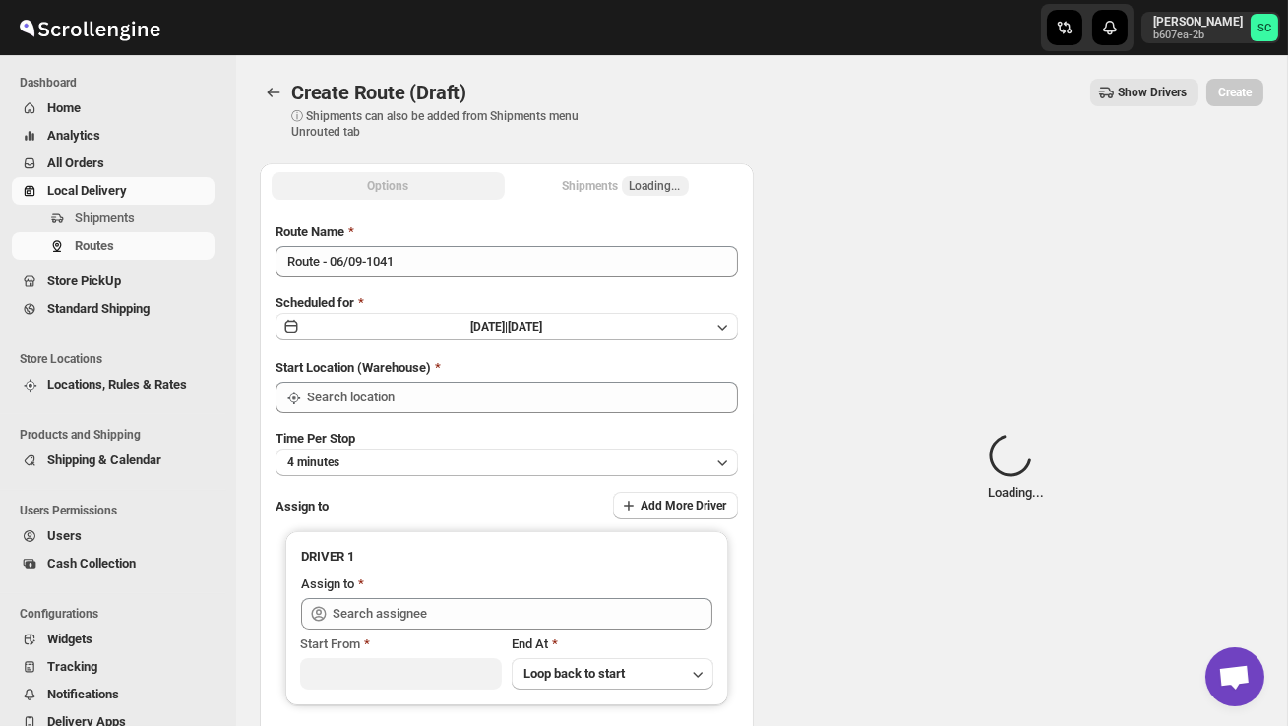
type input "DS02 Bileshivale"
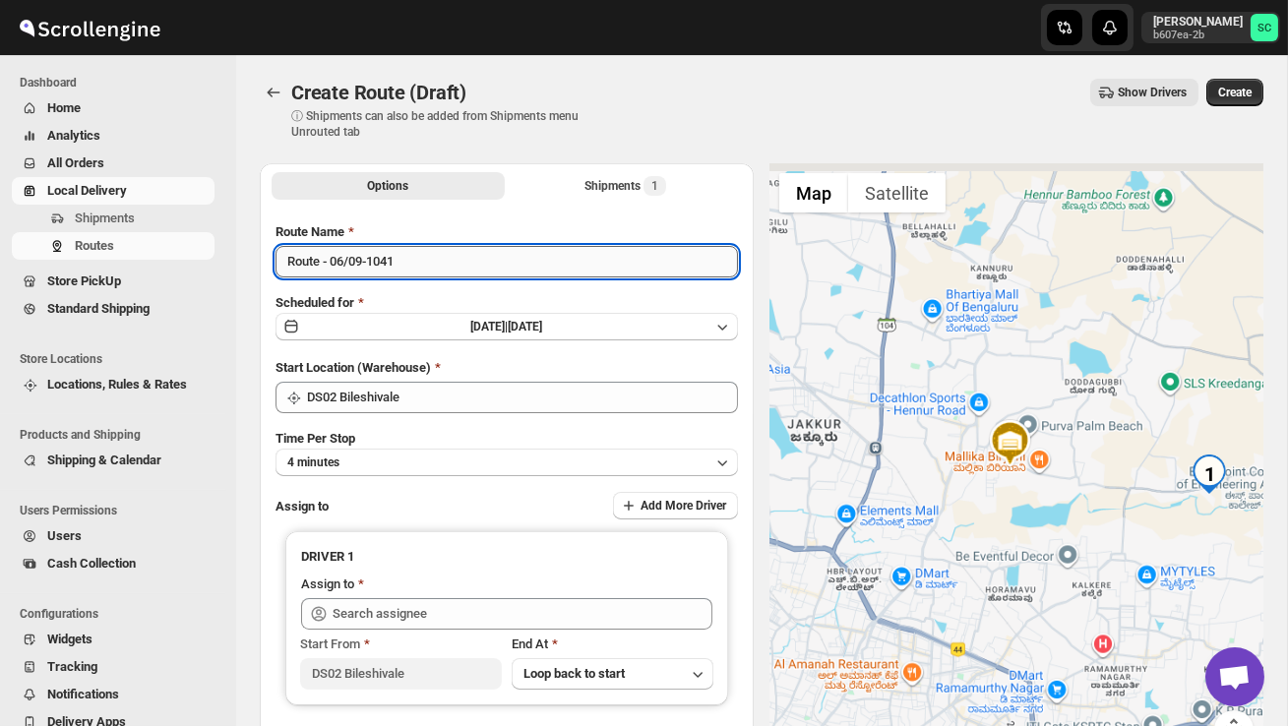
click at [419, 270] on input "Route - 06/09-1041" at bounding box center [507, 261] width 462 height 31
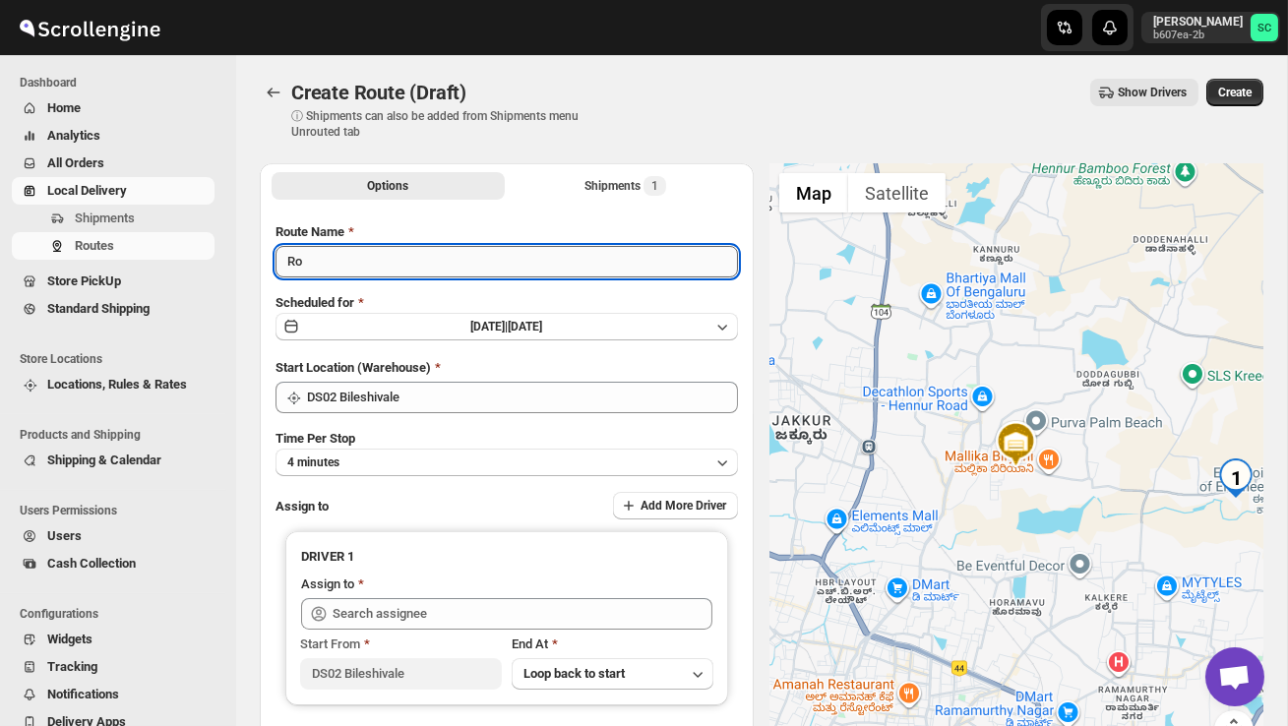
type input "R"
type input "Order no 27891"
click at [402, 463] on button "4 minutes" at bounding box center [507, 463] width 462 height 28
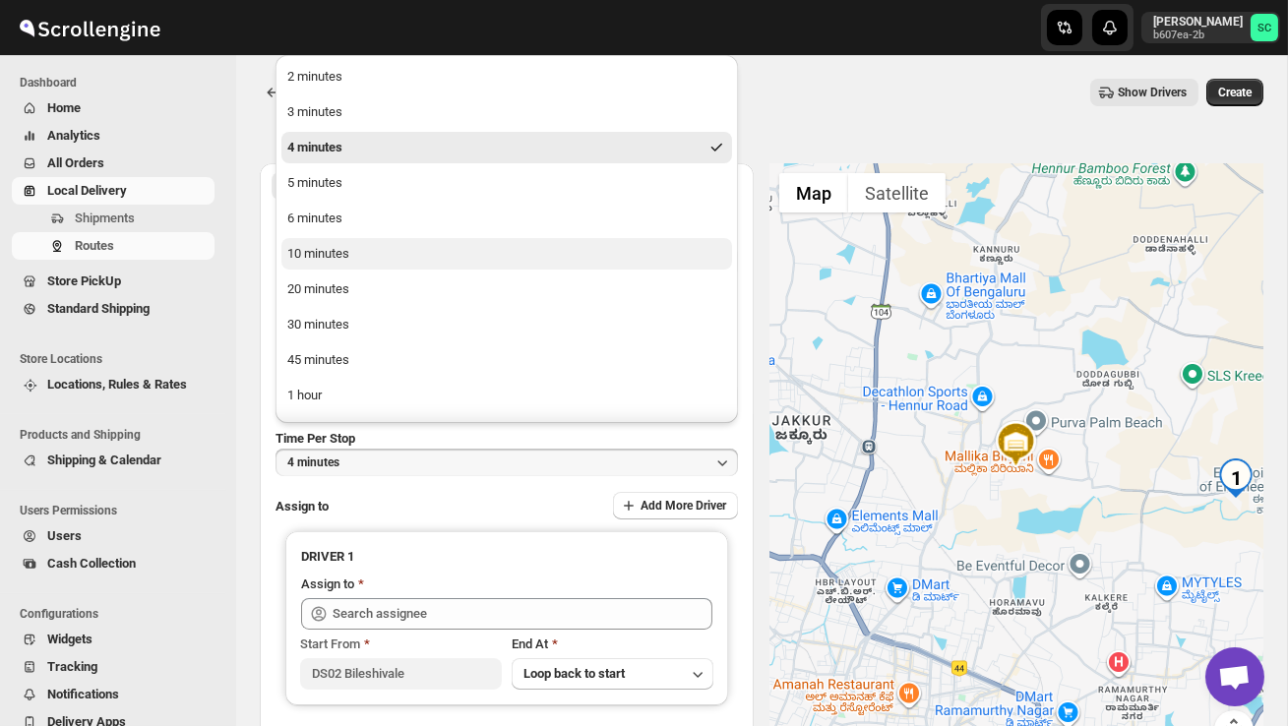
click at [338, 267] on button "10 minutes" at bounding box center [506, 253] width 451 height 31
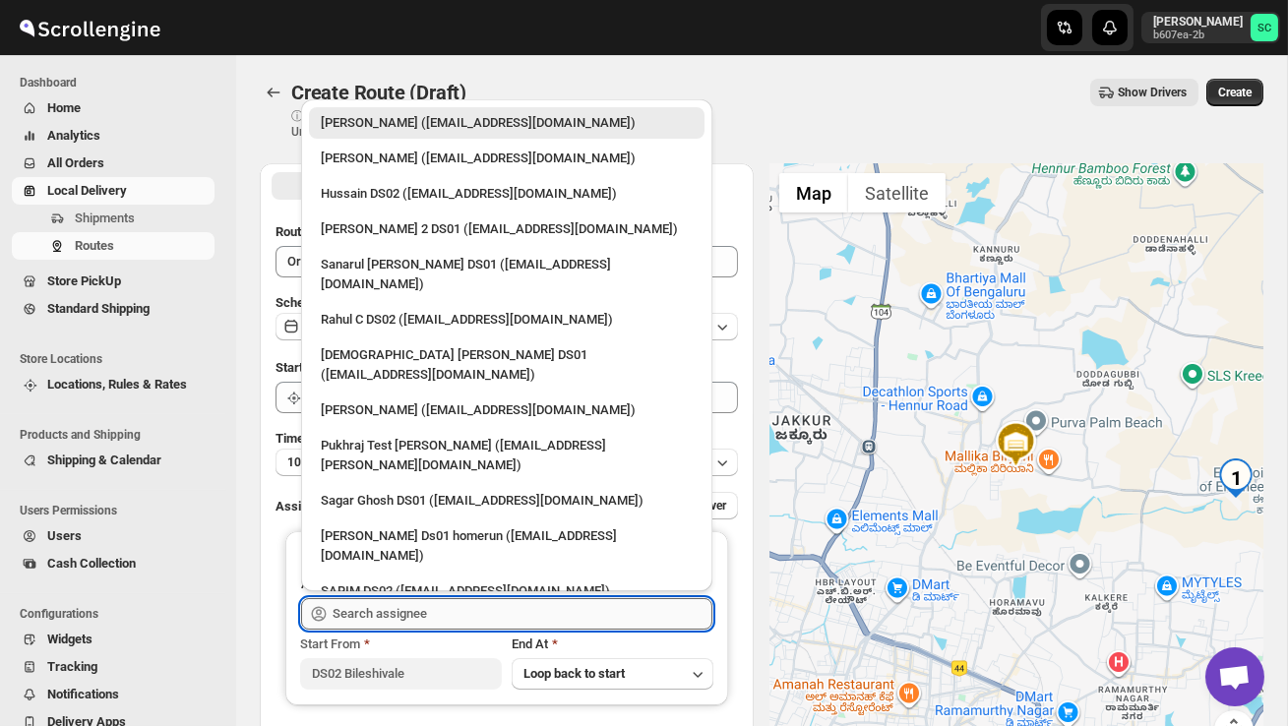
click at [384, 609] on input "text" at bounding box center [523, 613] width 380 height 31
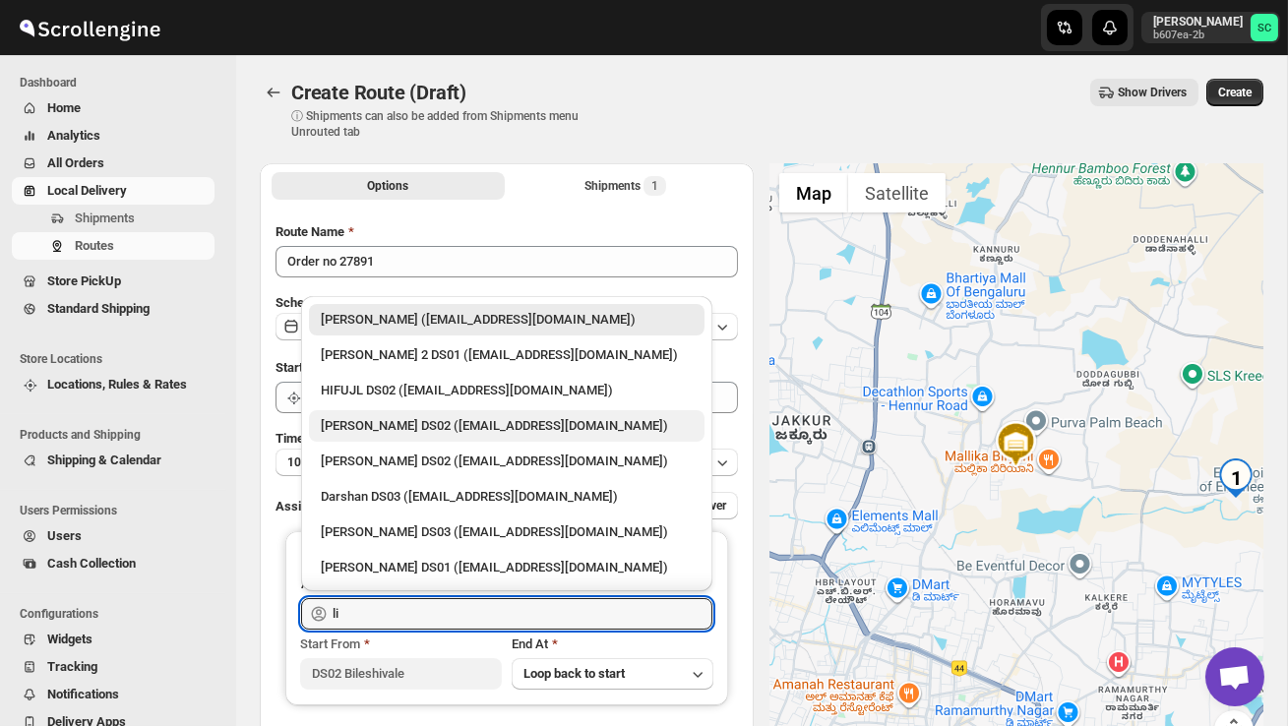
click at [417, 422] on div "[PERSON_NAME] DS02 ([EMAIL_ADDRESS][DOMAIN_NAME])" at bounding box center [507, 426] width 372 height 20
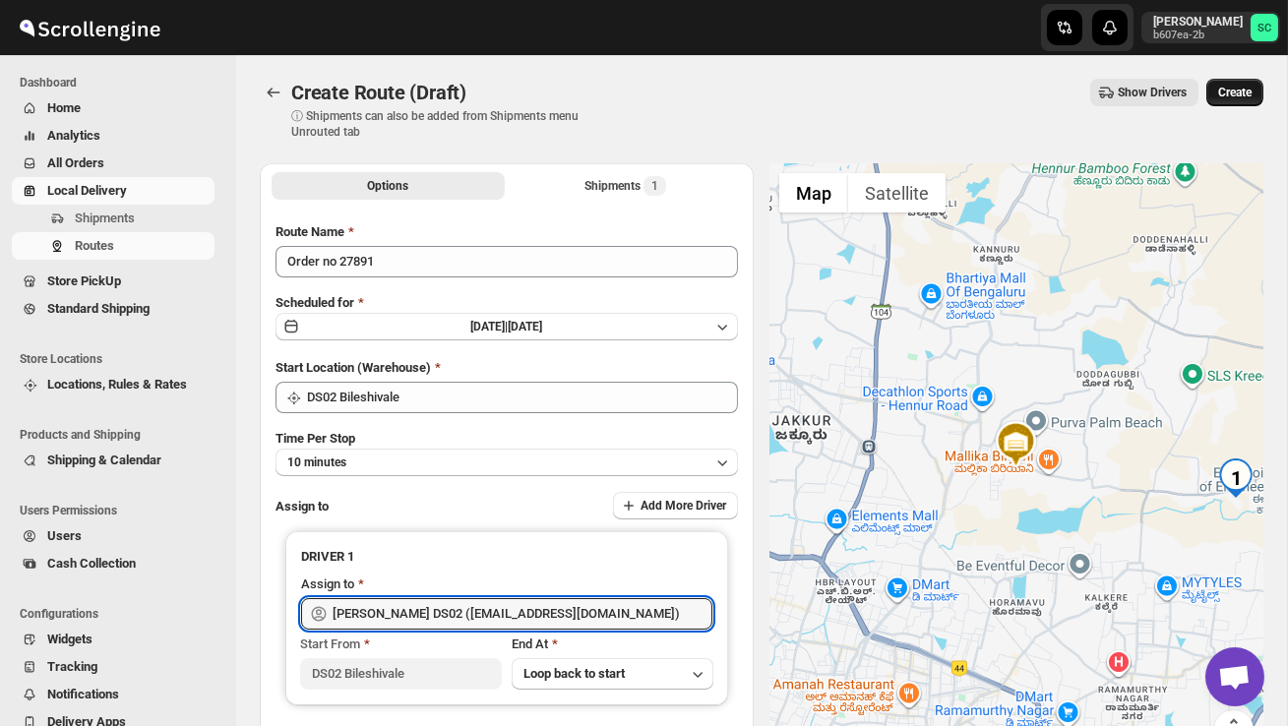
type input "[PERSON_NAME] DS02 ([EMAIL_ADDRESS][DOMAIN_NAME])"
click at [1235, 92] on span "Create" at bounding box center [1234, 93] width 33 height 16
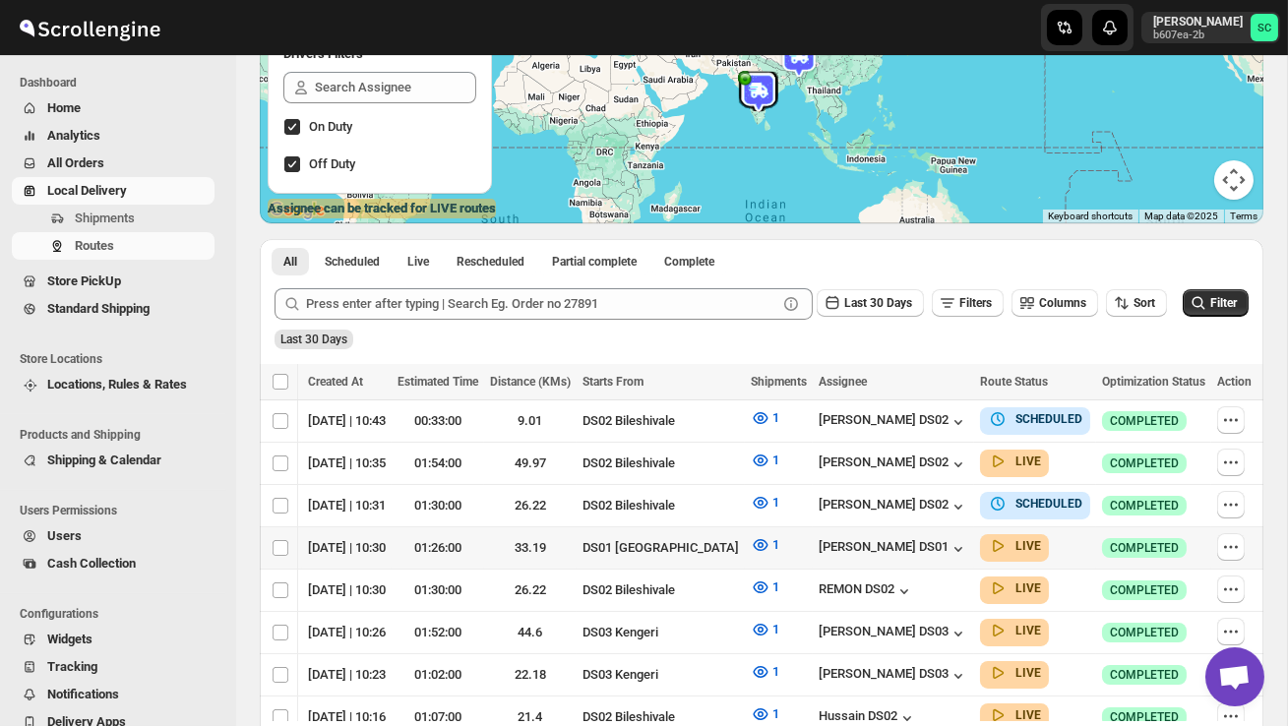
scroll to position [0, 288]
click at [1237, 504] on icon "button" at bounding box center [1231, 505] width 20 height 20
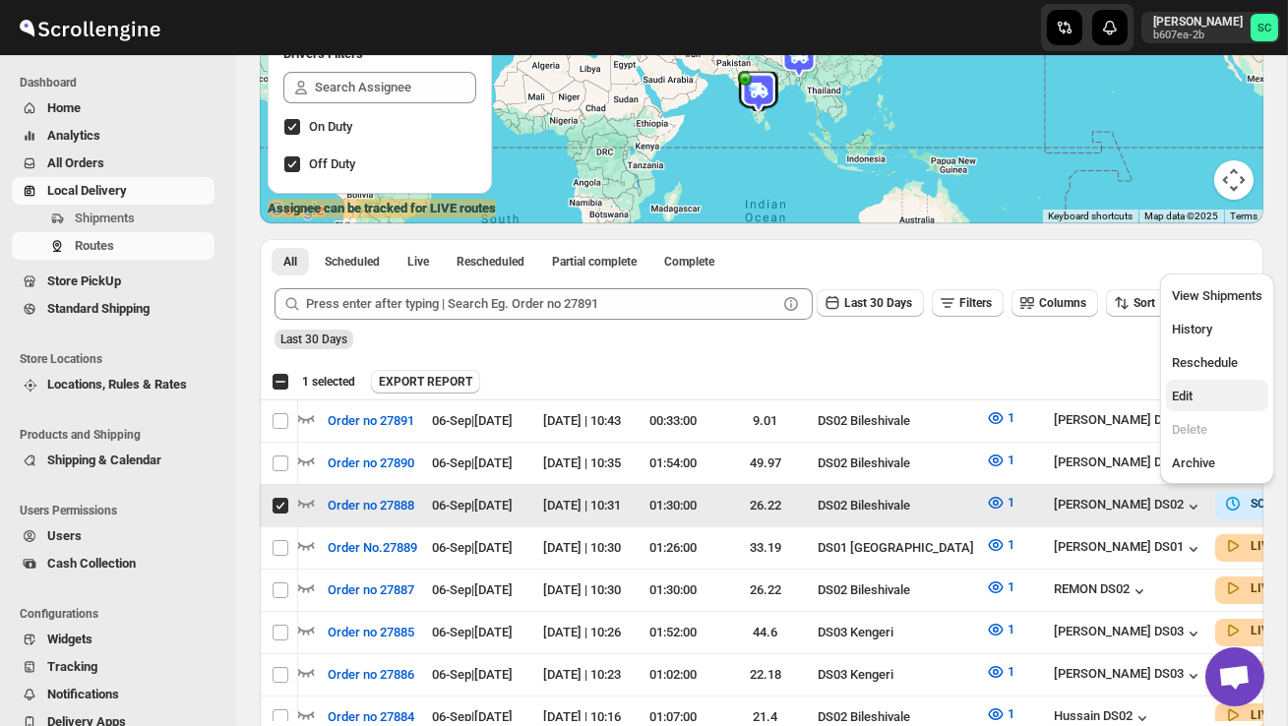
click at [1207, 398] on span "Edit" at bounding box center [1217, 397] width 91 height 20
checkbox input "false"
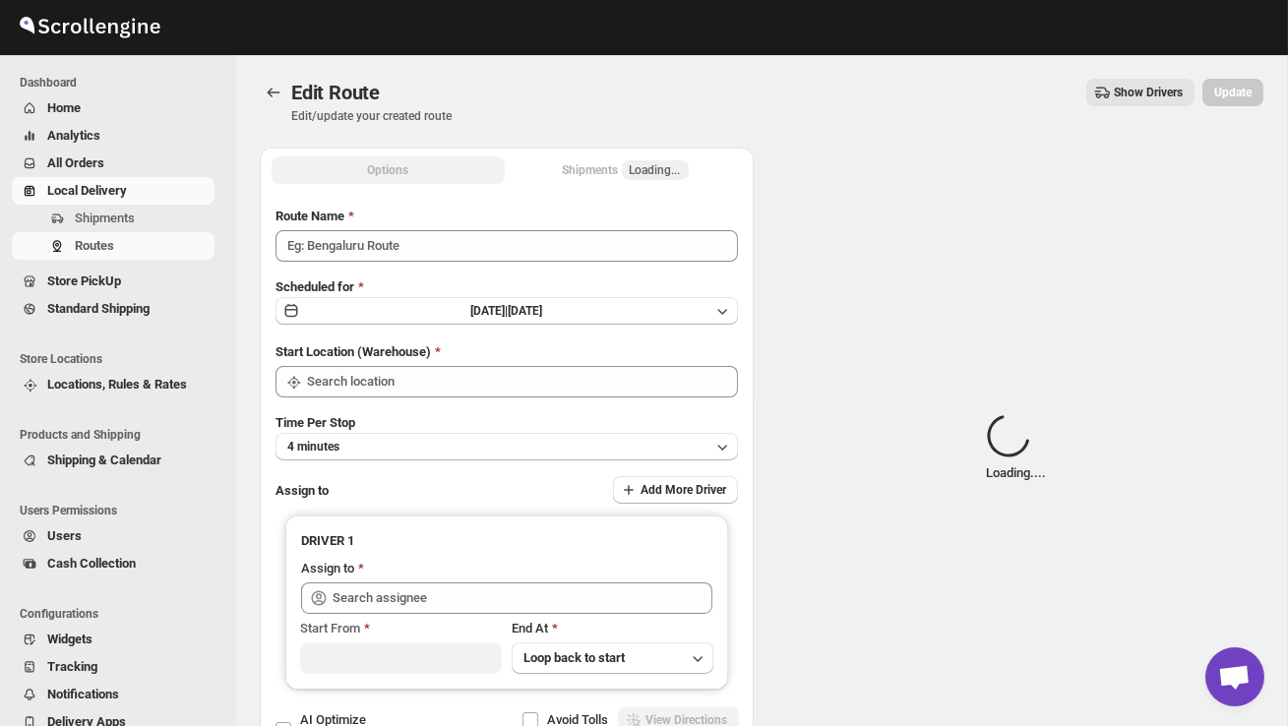
type input "Order no 27888"
type input "DS02 Bileshivale"
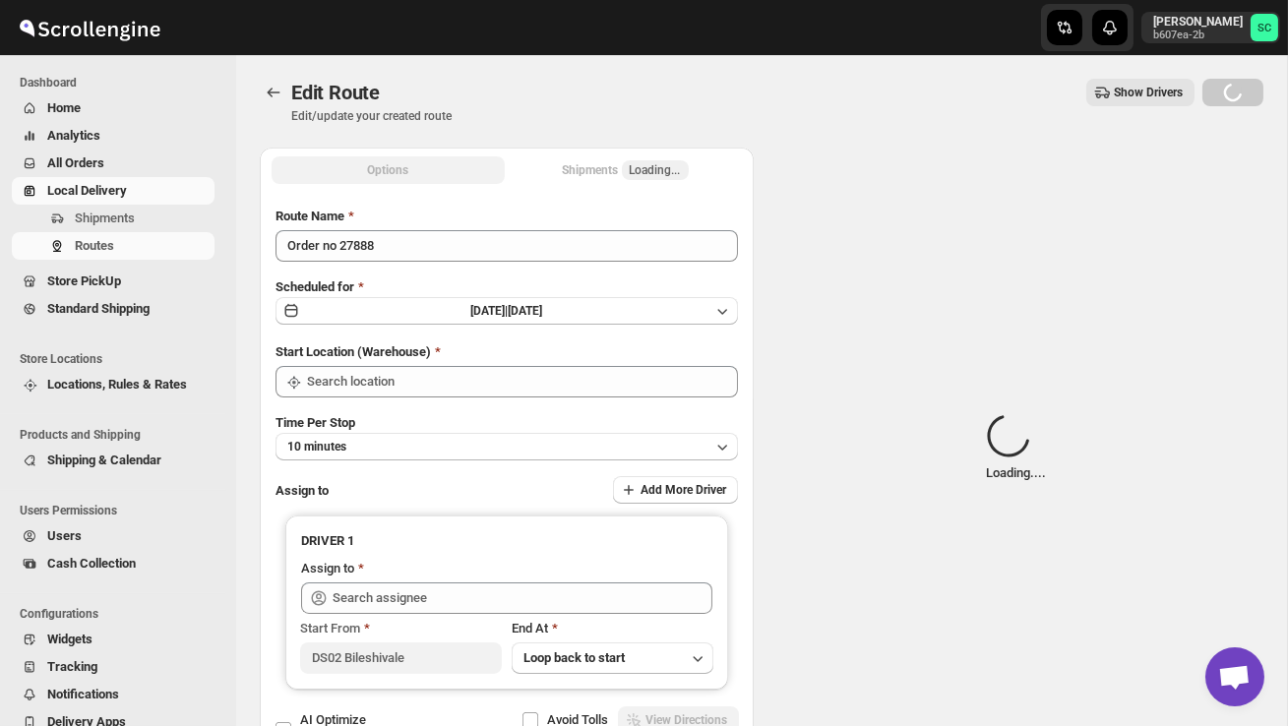
type input "DS02 Bileshivale"
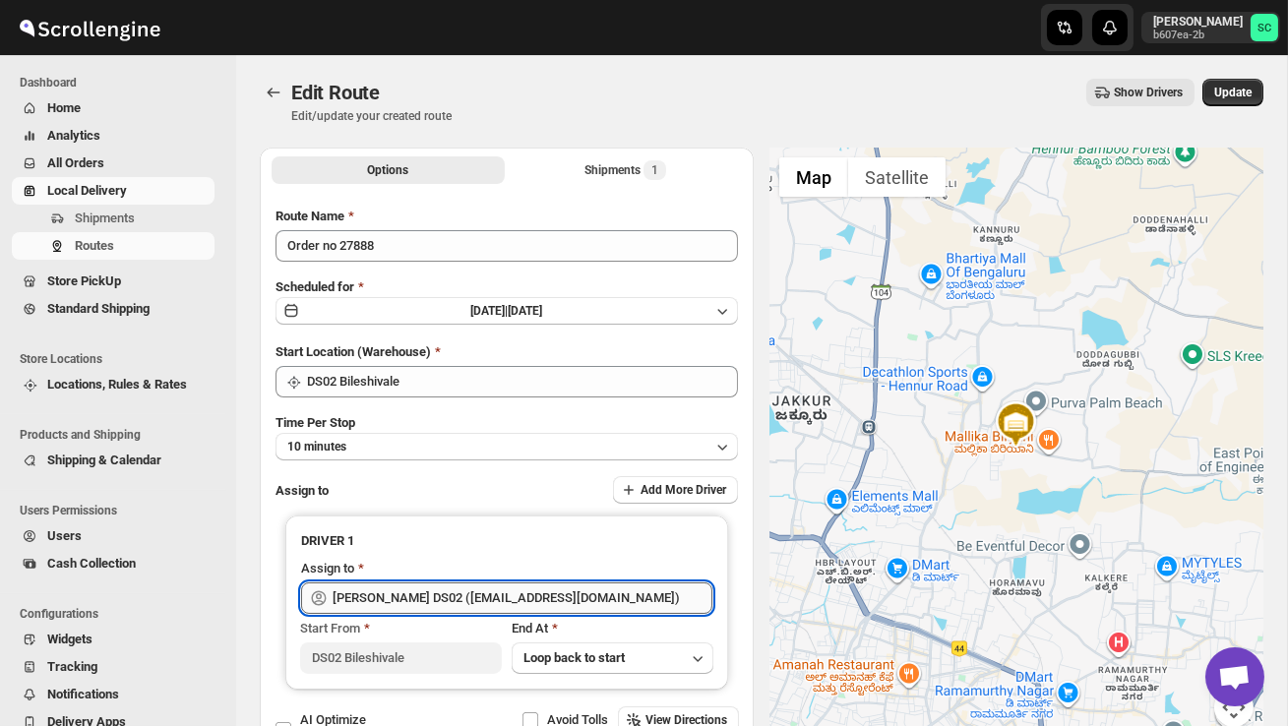
click at [612, 591] on input "[PERSON_NAME] DS02 ([EMAIL_ADDRESS][DOMAIN_NAME])" at bounding box center [523, 598] width 380 height 31
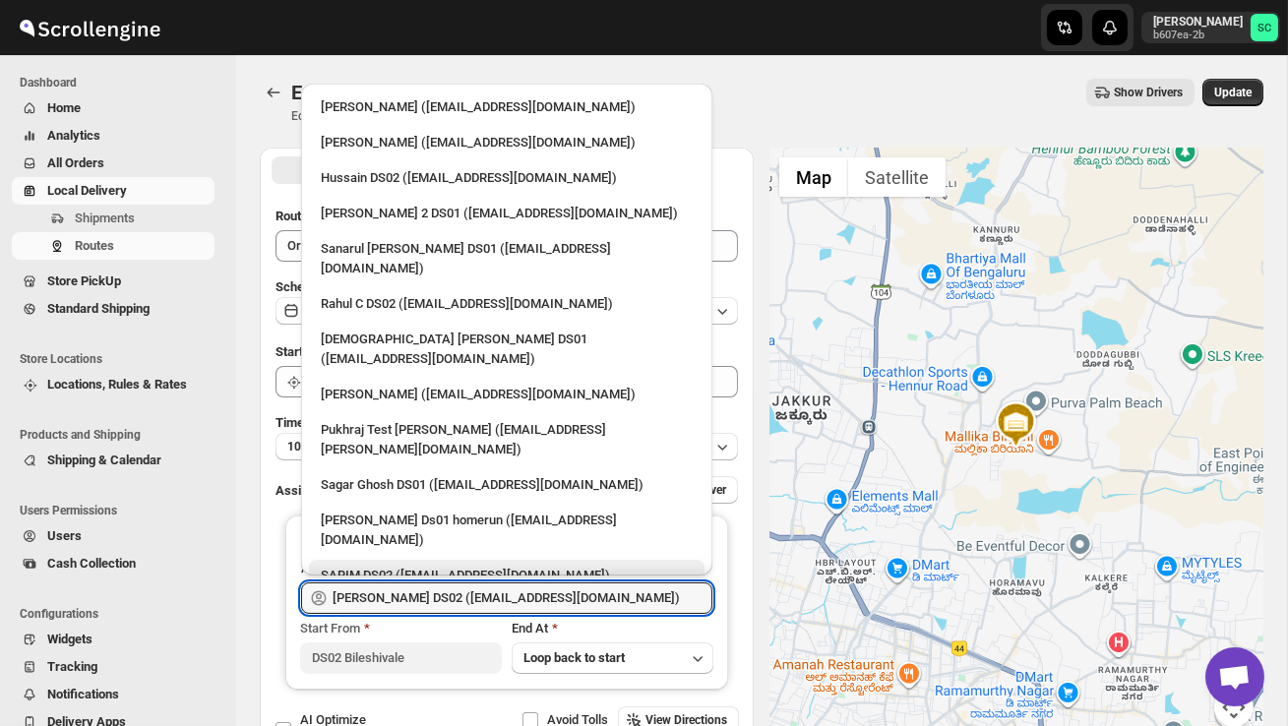
click at [510, 566] on div "SARIM DS02 ([EMAIL_ADDRESS][DOMAIN_NAME])" at bounding box center [507, 576] width 372 height 20
type input "SARIM DS02 ([EMAIL_ADDRESS][DOMAIN_NAME])"
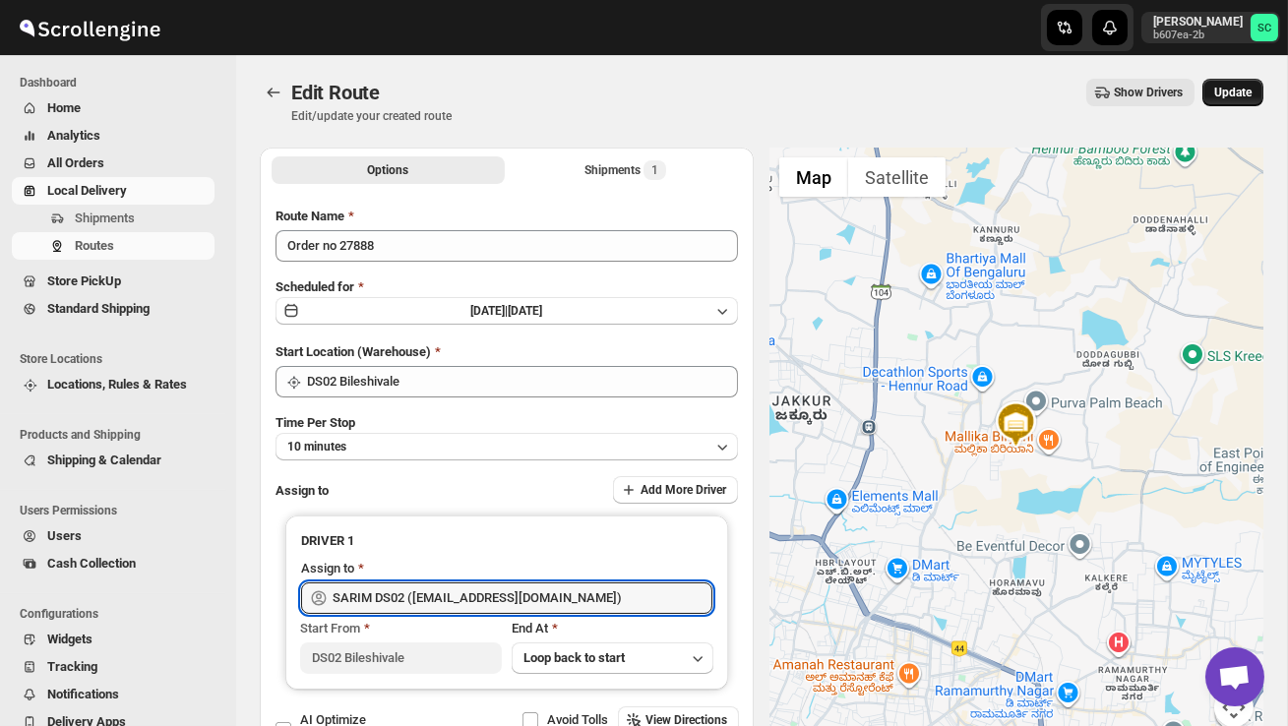
click at [1234, 81] on button "Update" at bounding box center [1232, 93] width 61 height 28
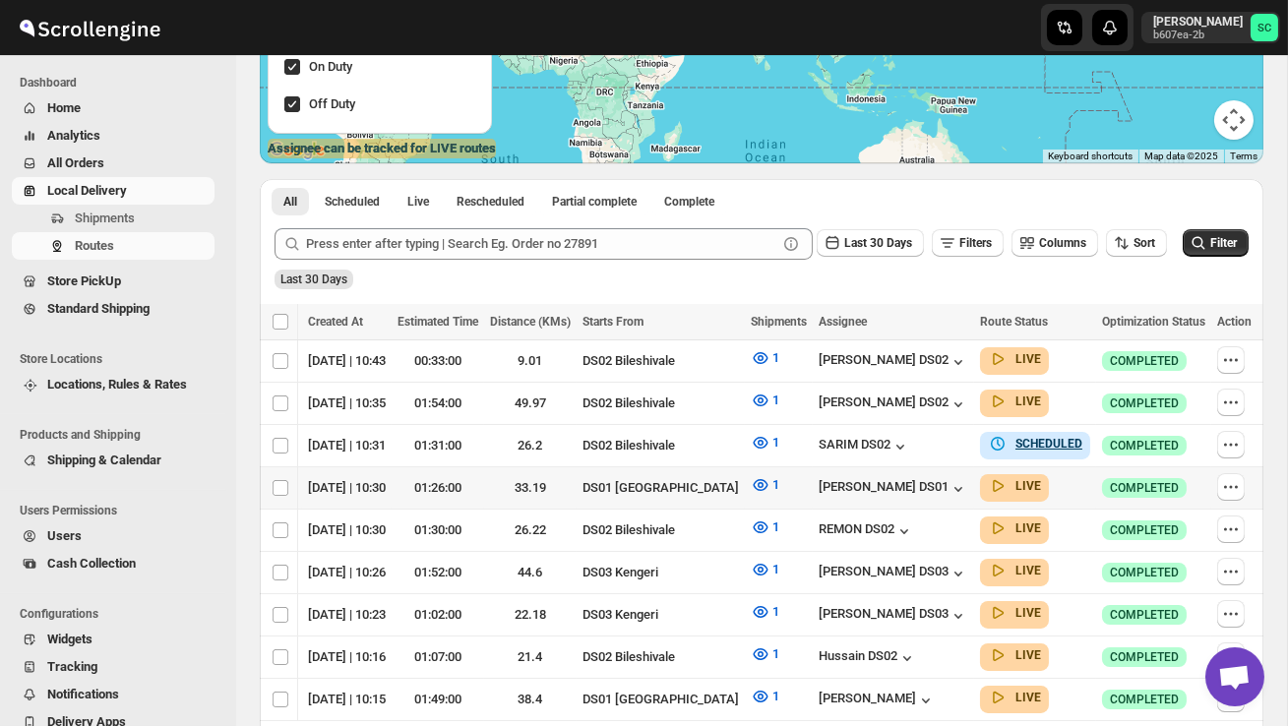
scroll to position [0, 288]
click at [1226, 527] on icon "button" at bounding box center [1231, 530] width 20 height 20
checkbox input "true"
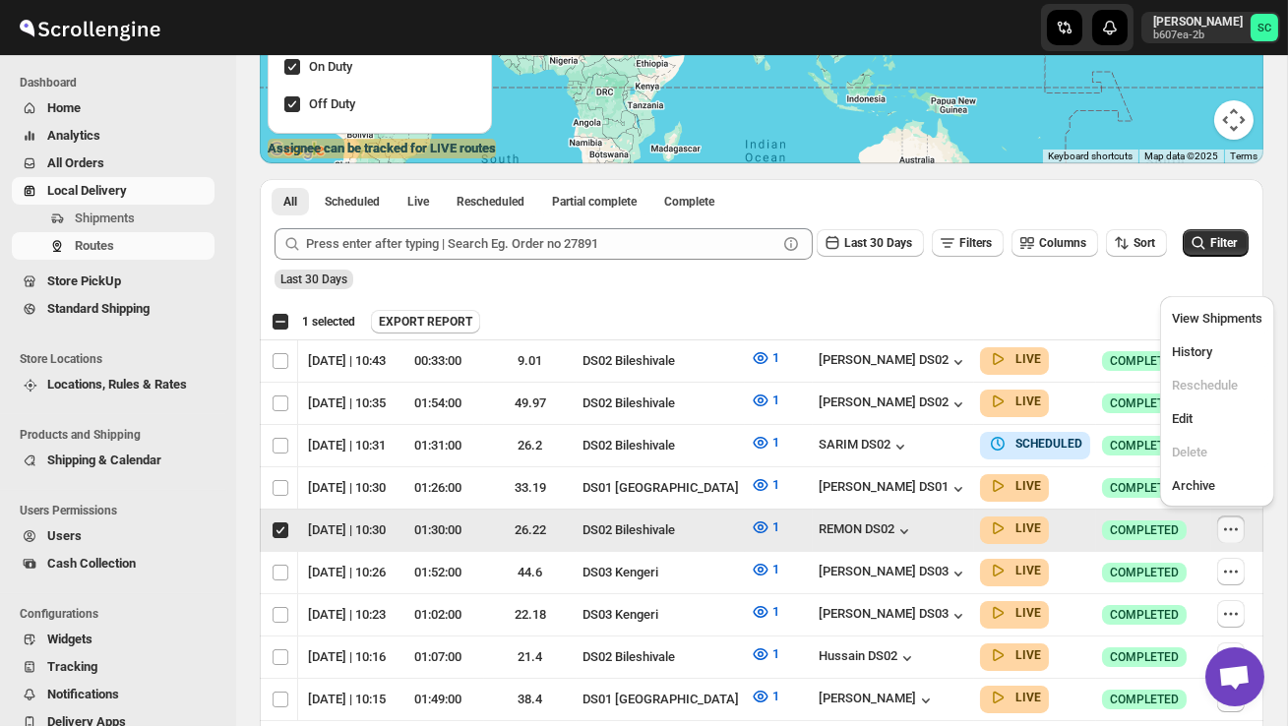
scroll to position [0, 1]
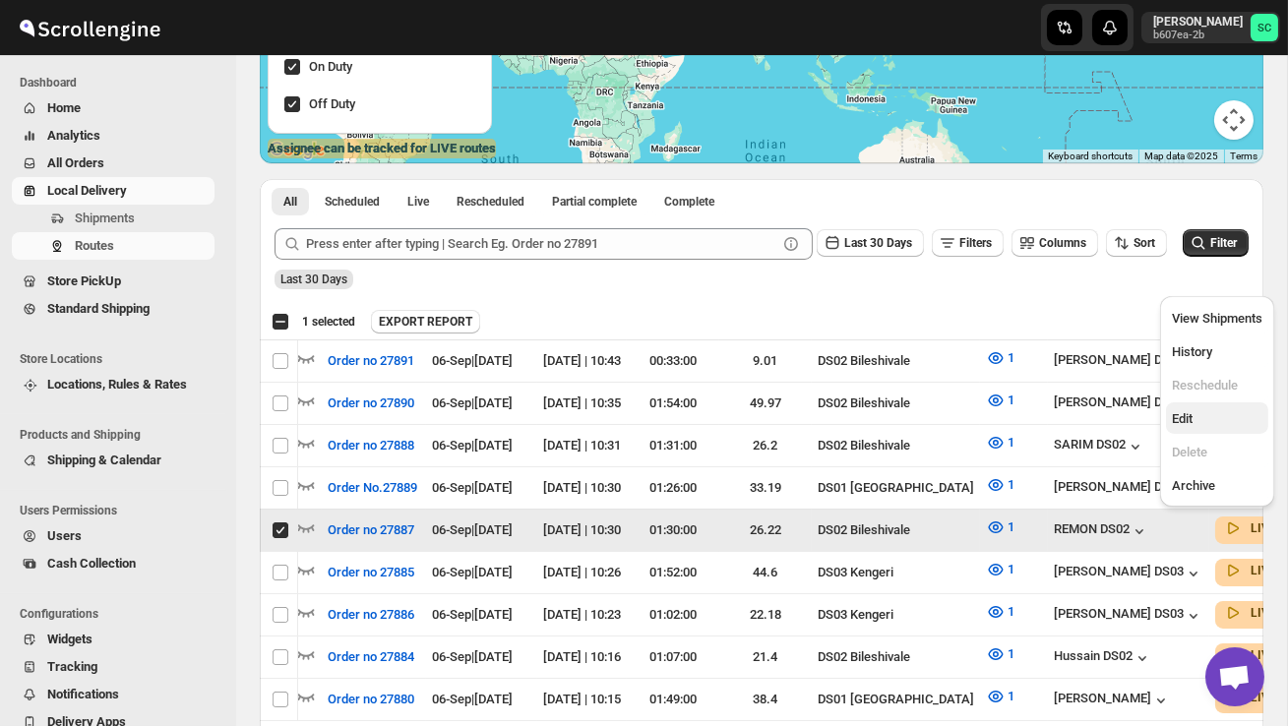
click at [1205, 413] on span "Edit" at bounding box center [1217, 419] width 91 height 20
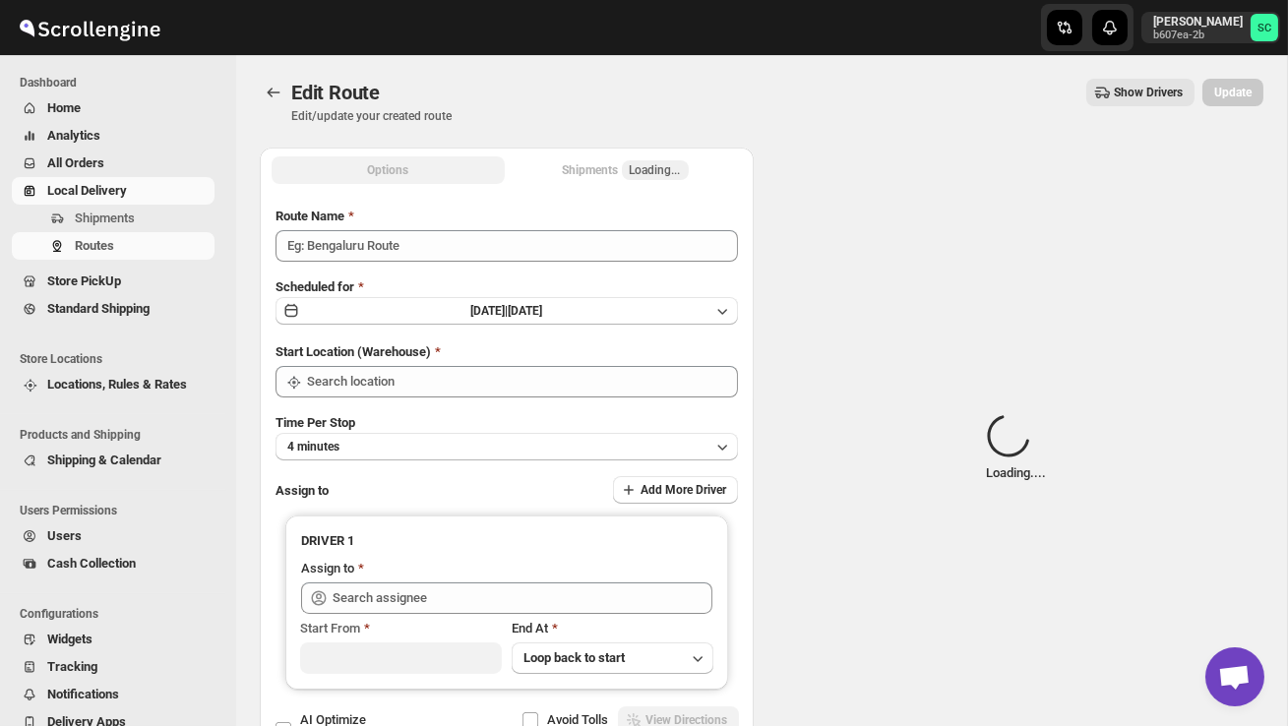
type input "Order no 27887"
type input "DS02 Bileshivale"
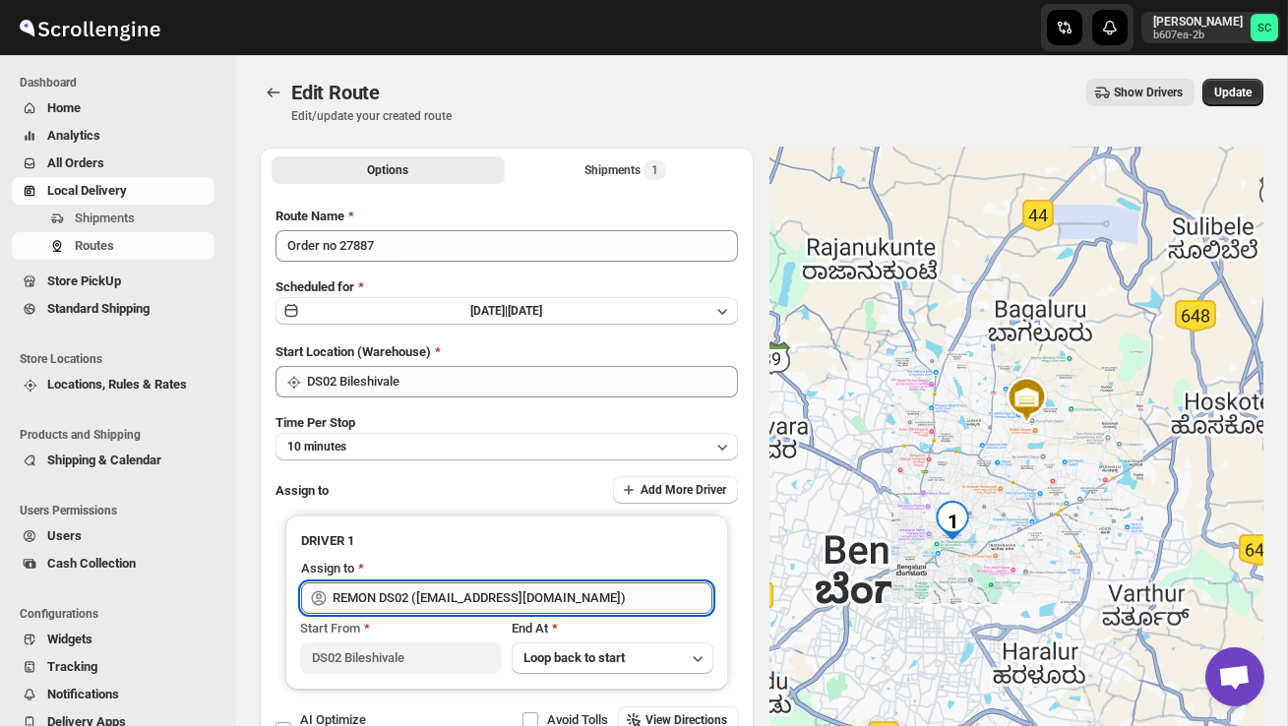
click at [634, 593] on input "REMON DS02 ([EMAIL_ADDRESS][DOMAIN_NAME])" at bounding box center [523, 598] width 380 height 31
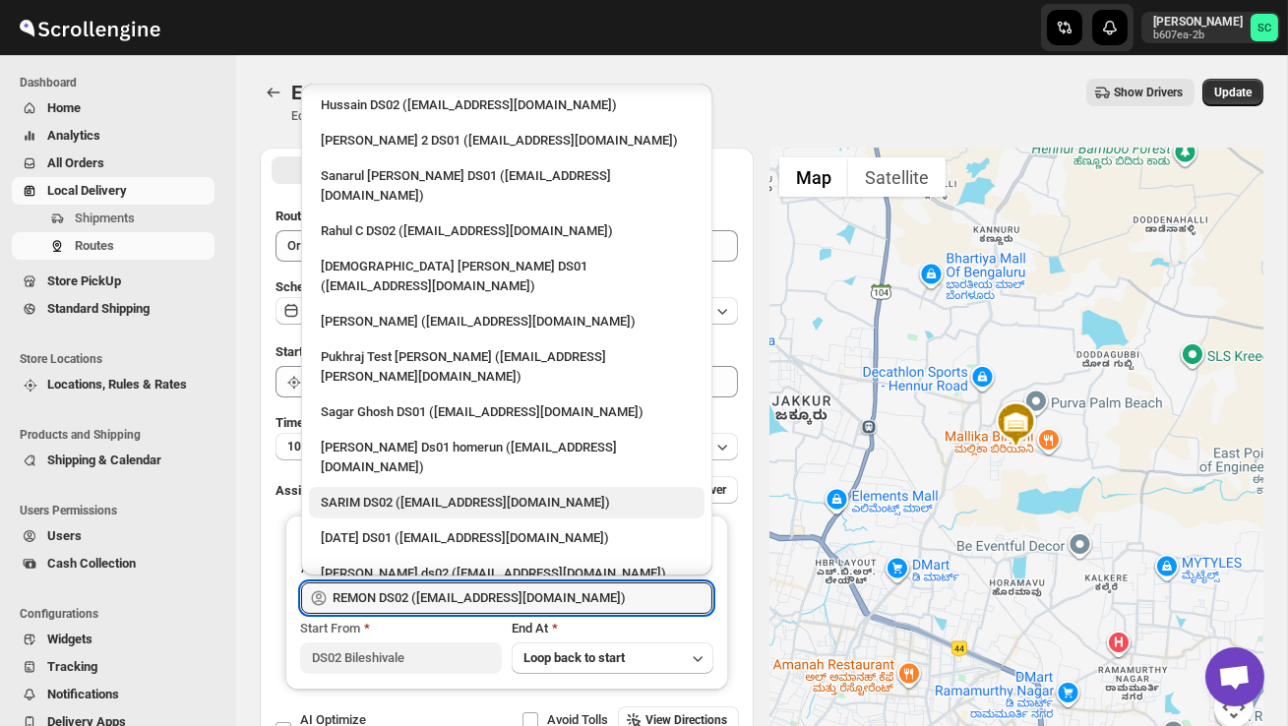
scroll to position [79, 0]
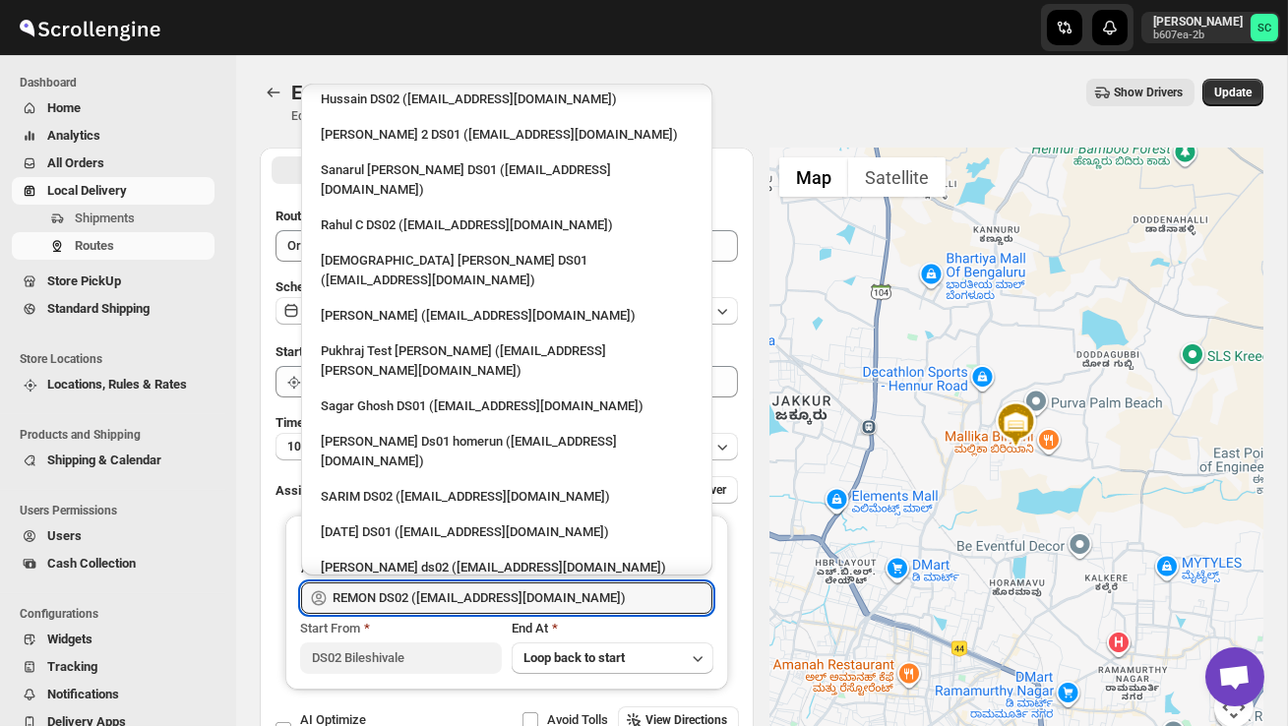
click at [448, 593] on div "HIFUJL DS02 ([EMAIL_ADDRESS][DOMAIN_NAME])" at bounding box center [507, 603] width 372 height 20
type input "HIFUJL DS02 ([EMAIL_ADDRESS][DOMAIN_NAME])"
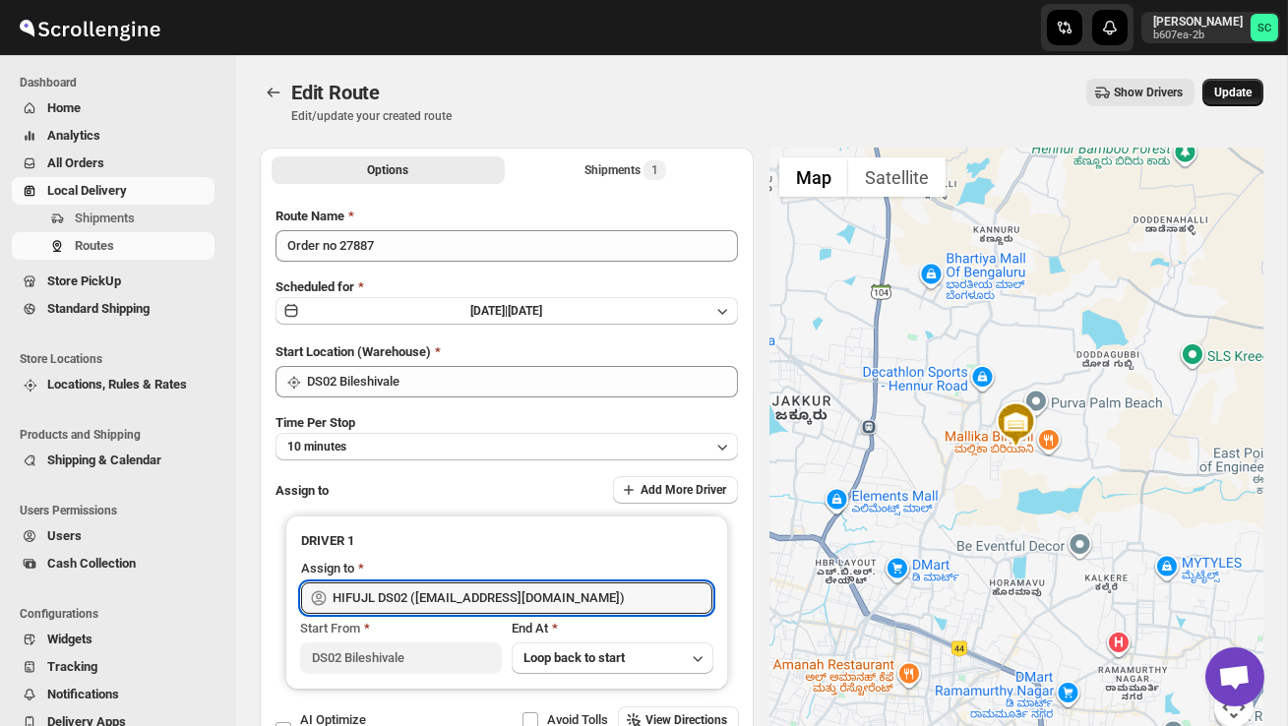
click at [1222, 96] on span "Update" at bounding box center [1232, 93] width 37 height 16
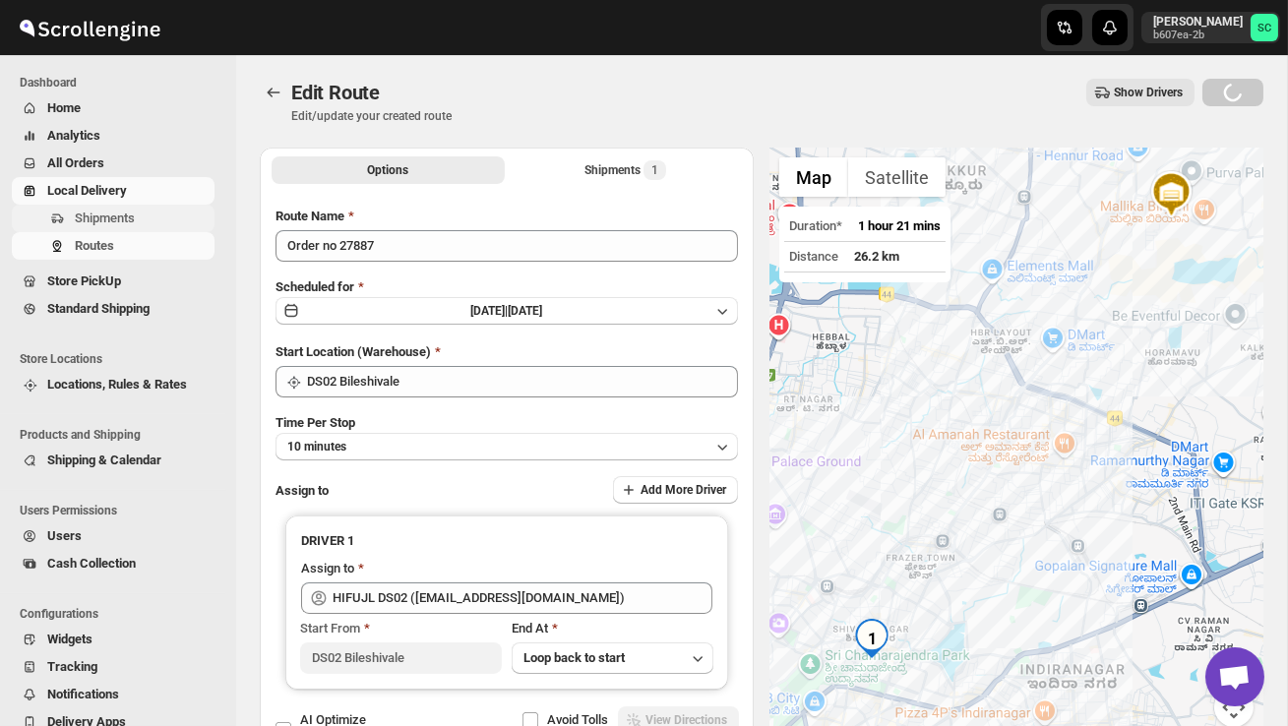
click at [91, 220] on span "Shipments" at bounding box center [105, 218] width 60 height 15
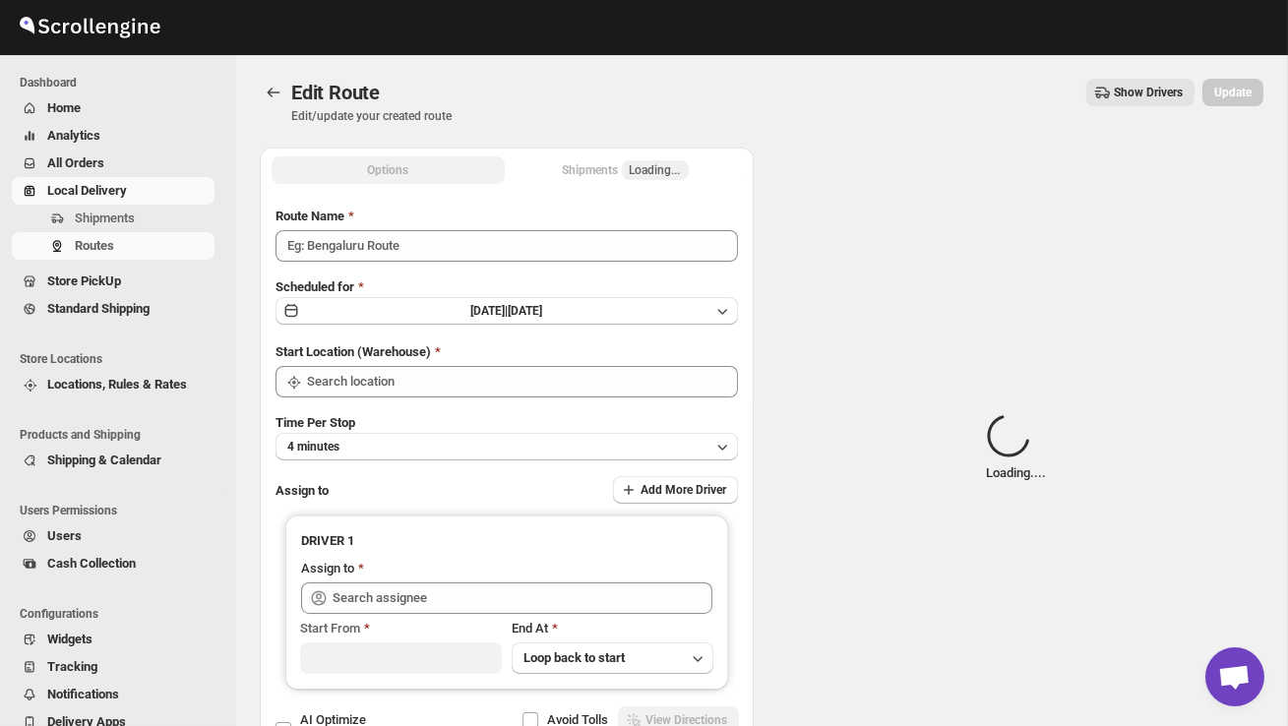
type input "Order no 27887"
type input "DS02 Bileshivale"
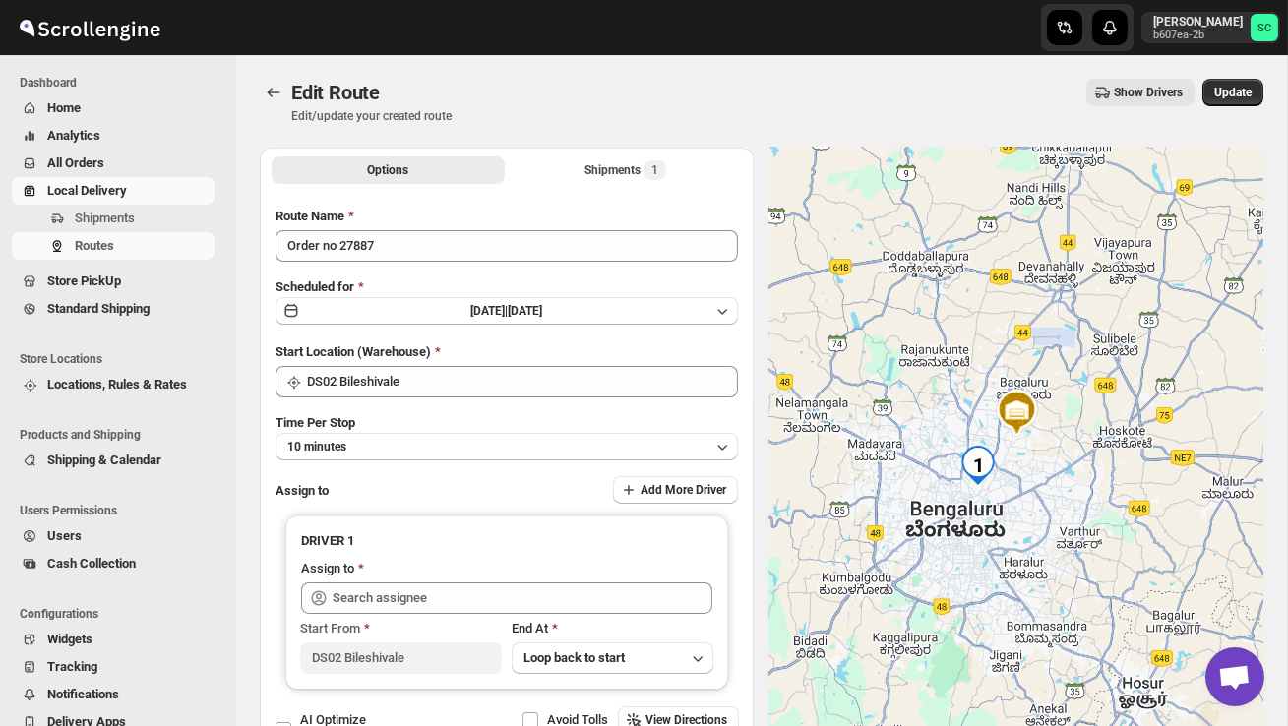
type input "HIFUJL DS02 ([EMAIL_ADDRESS][DOMAIN_NAME])"
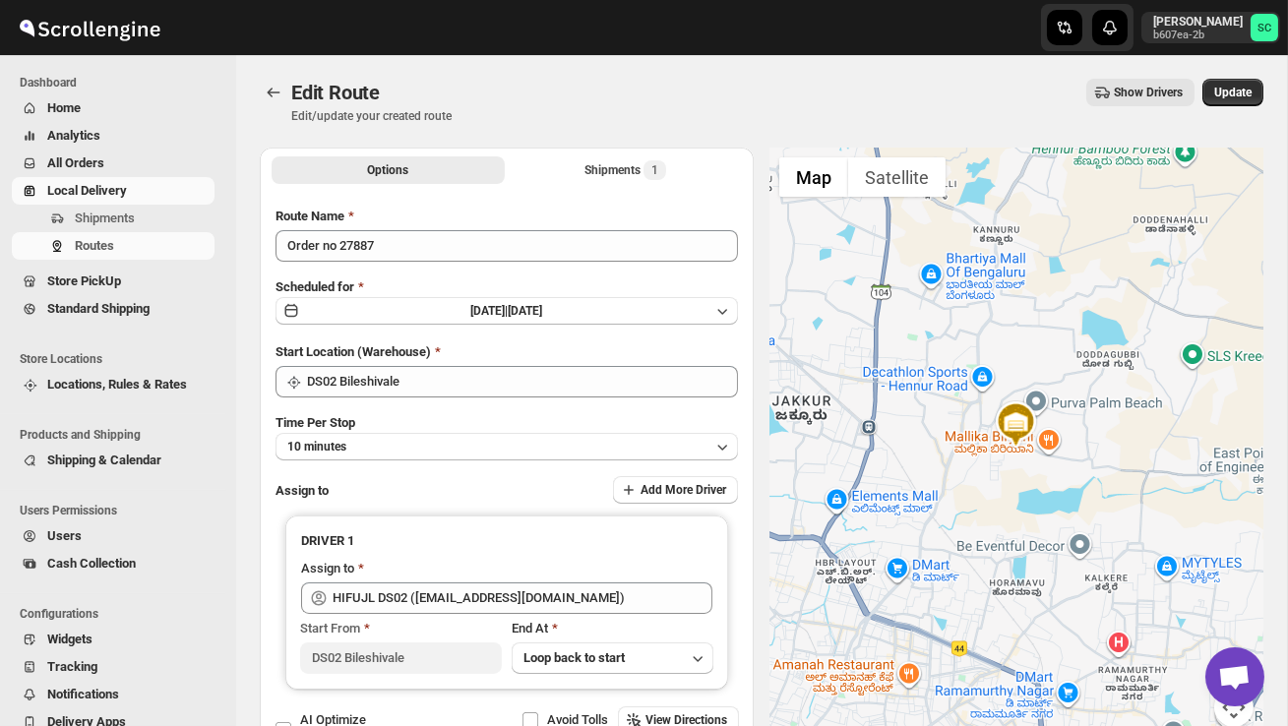
click at [91, 220] on span "Shipments" at bounding box center [105, 218] width 60 height 15
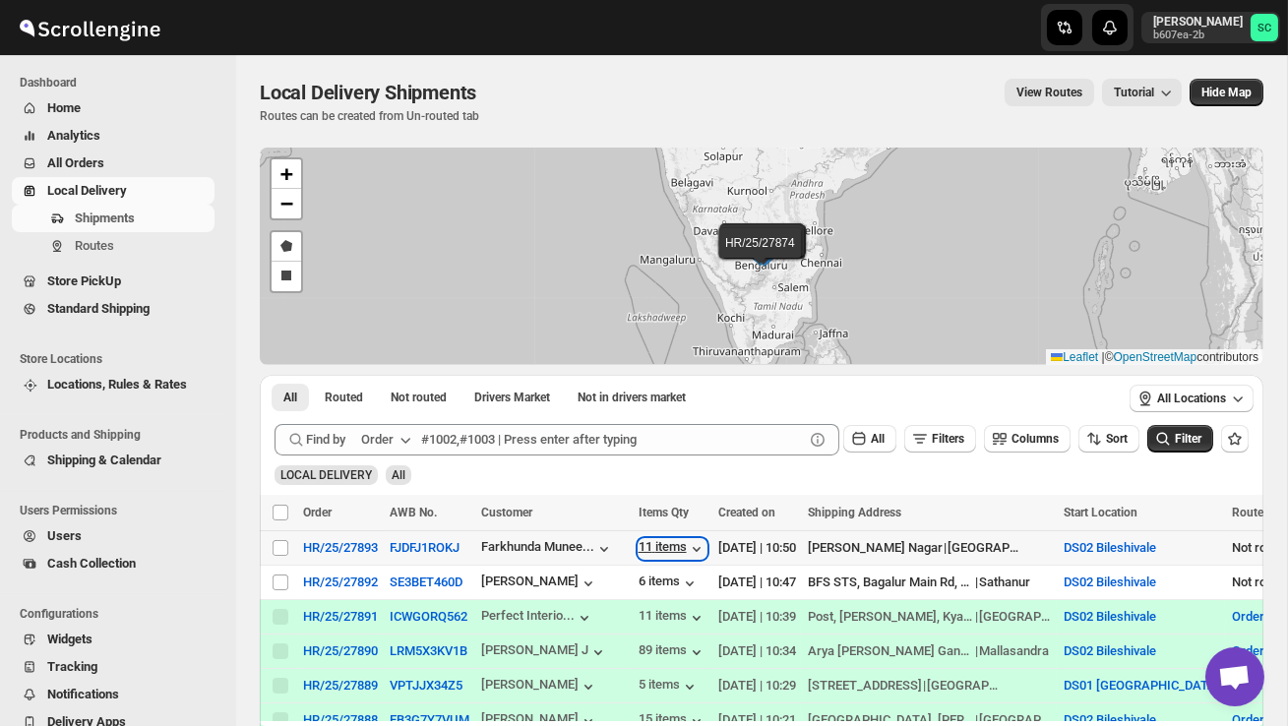
click at [674, 548] on div "11 items" at bounding box center [673, 549] width 68 height 20
click at [281, 581] on input "Select shipment" at bounding box center [281, 583] width 16 height 16
checkbox input "true"
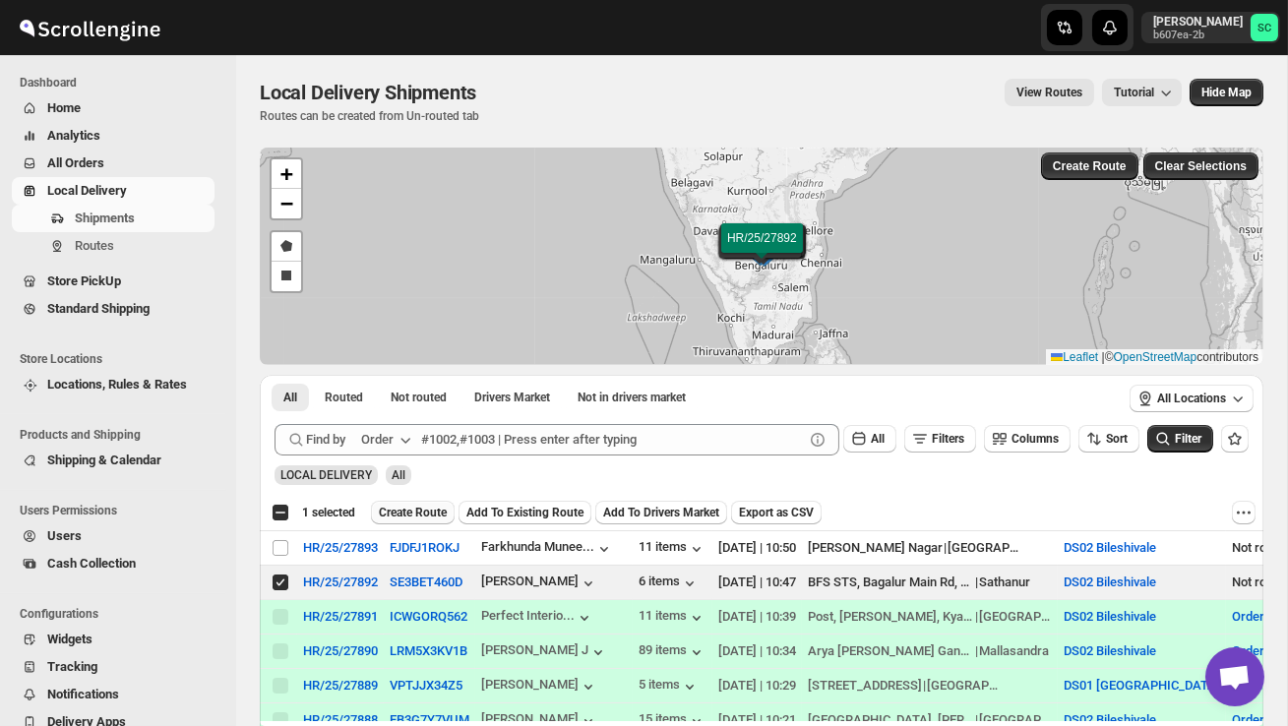
click at [437, 508] on span "Create Route" at bounding box center [413, 513] width 68 height 16
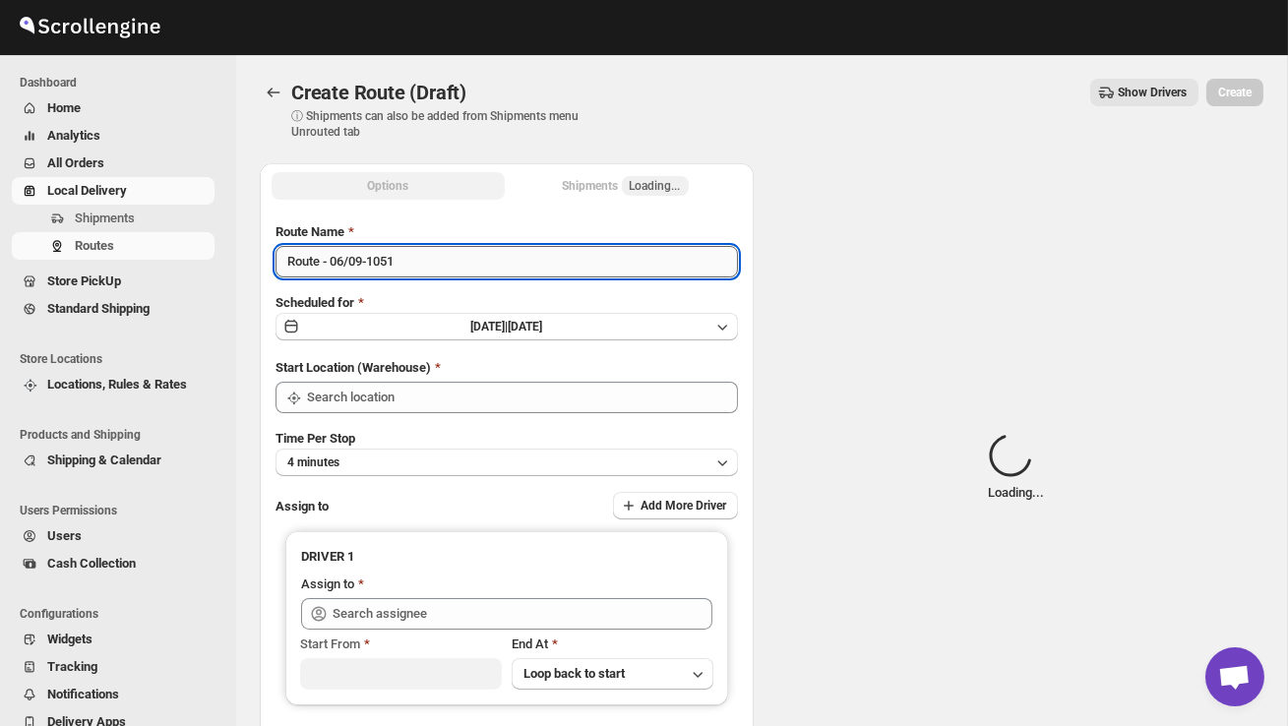
click at [426, 273] on input "Route - 06/09-1051" at bounding box center [507, 261] width 462 height 31
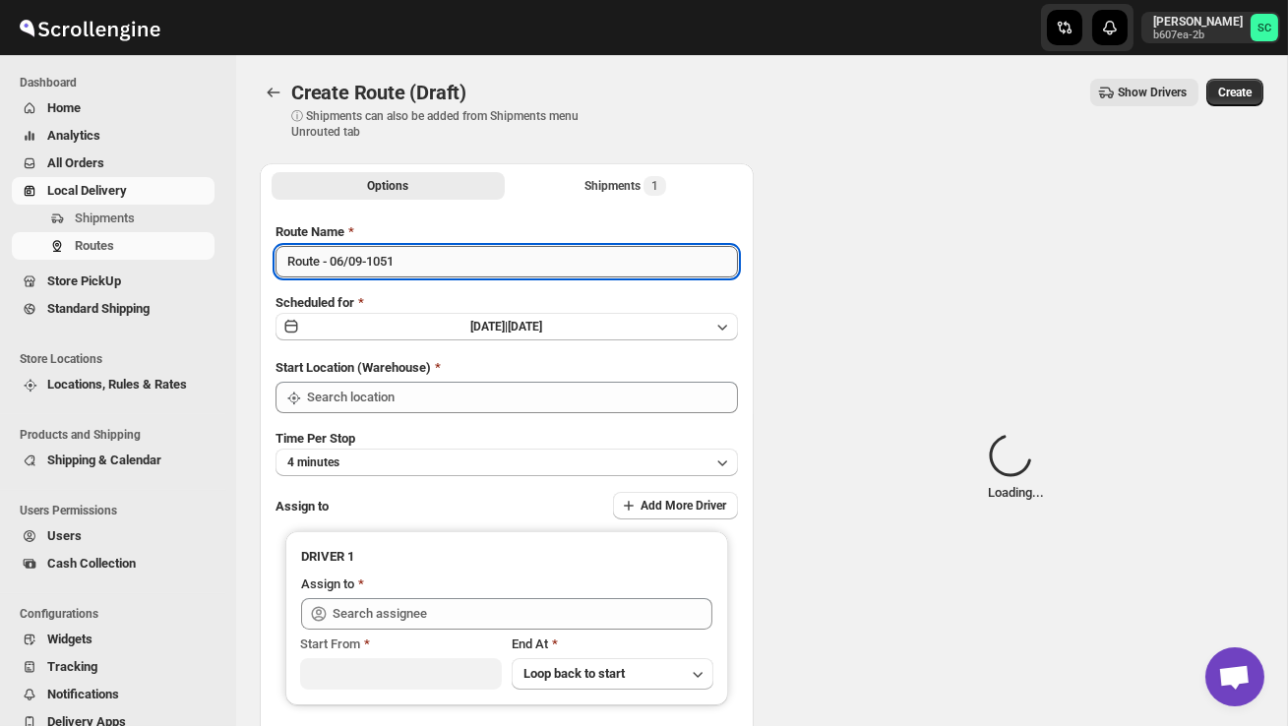
type input "DS02 Bileshivale"
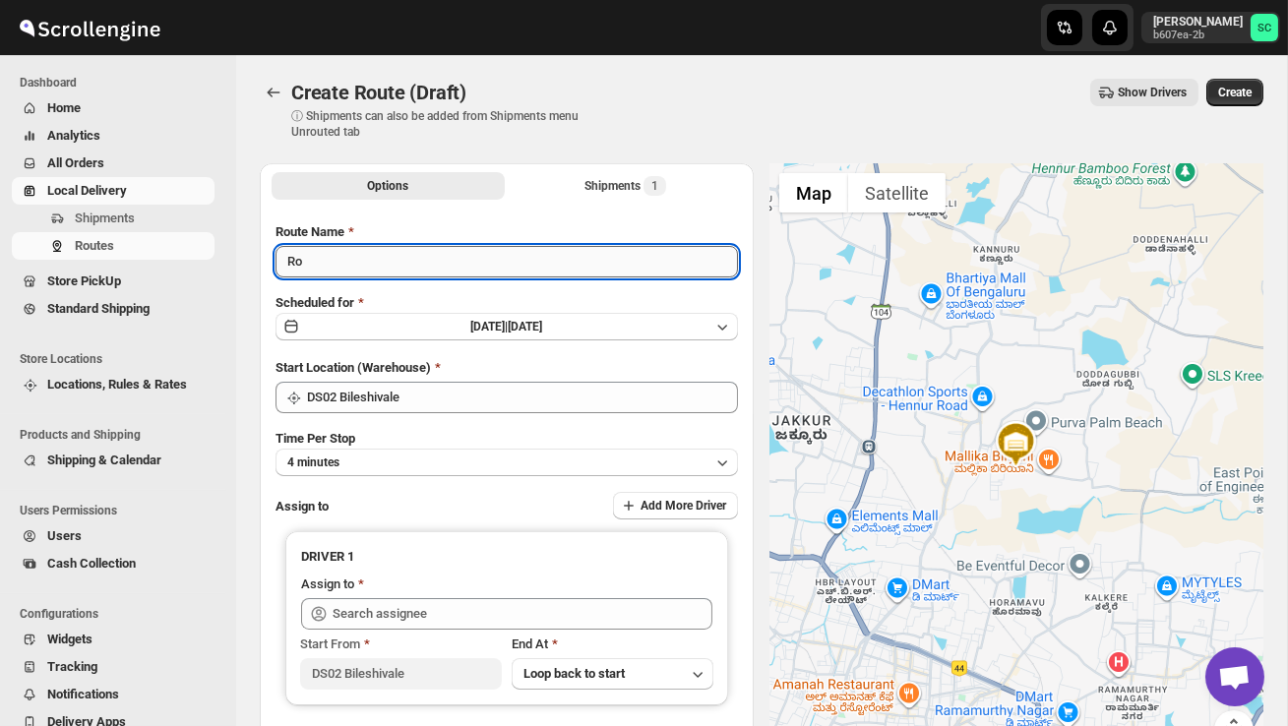
type input "R"
type input "Order no"
click at [147, 215] on span "Shipments" at bounding box center [143, 219] width 136 height 20
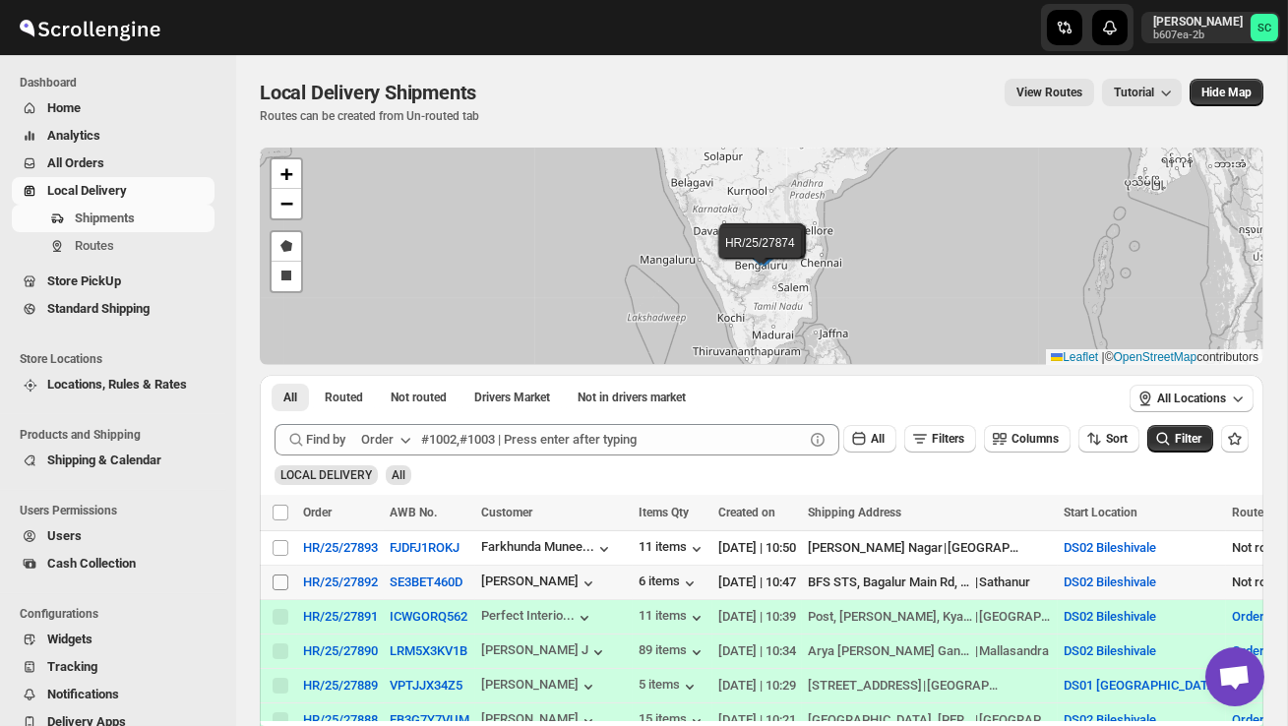
click at [279, 587] on input "Select shipment" at bounding box center [281, 583] width 16 height 16
checkbox input "true"
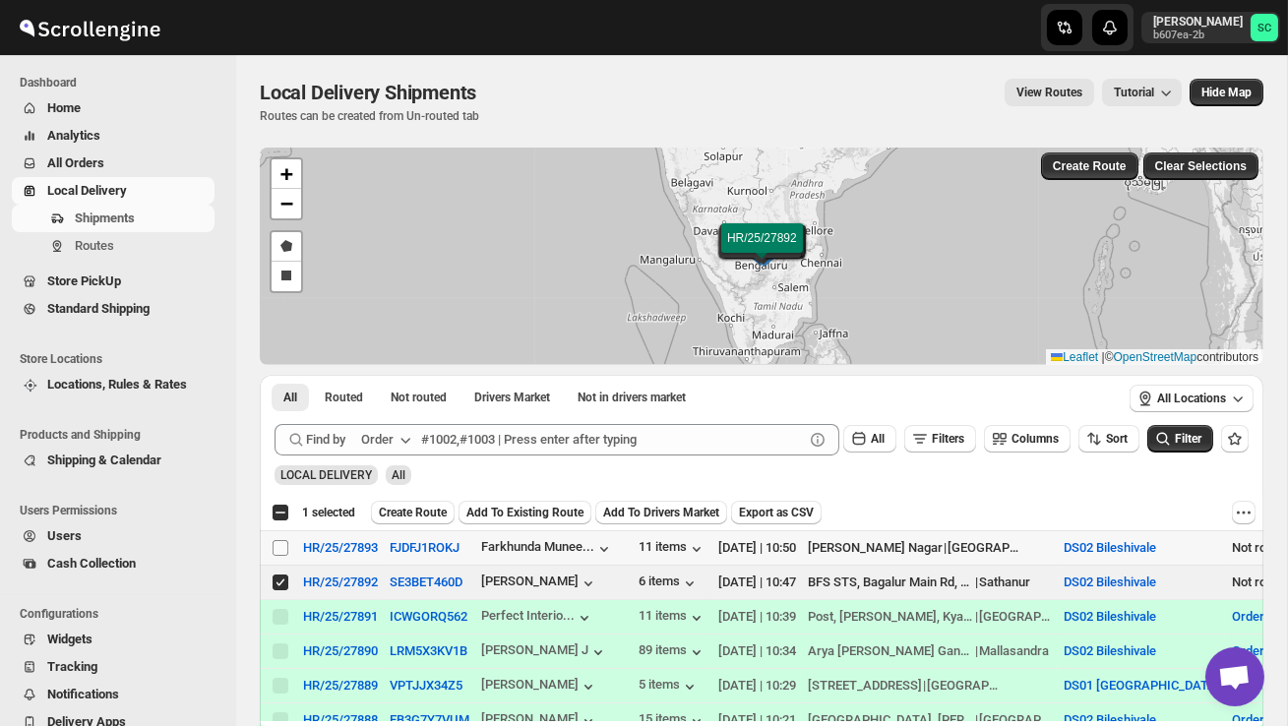
click at [277, 539] on span at bounding box center [281, 548] width 18 height 18
click at [277, 540] on input "Select shipment" at bounding box center [281, 548] width 16 height 16
checkbox input "false"
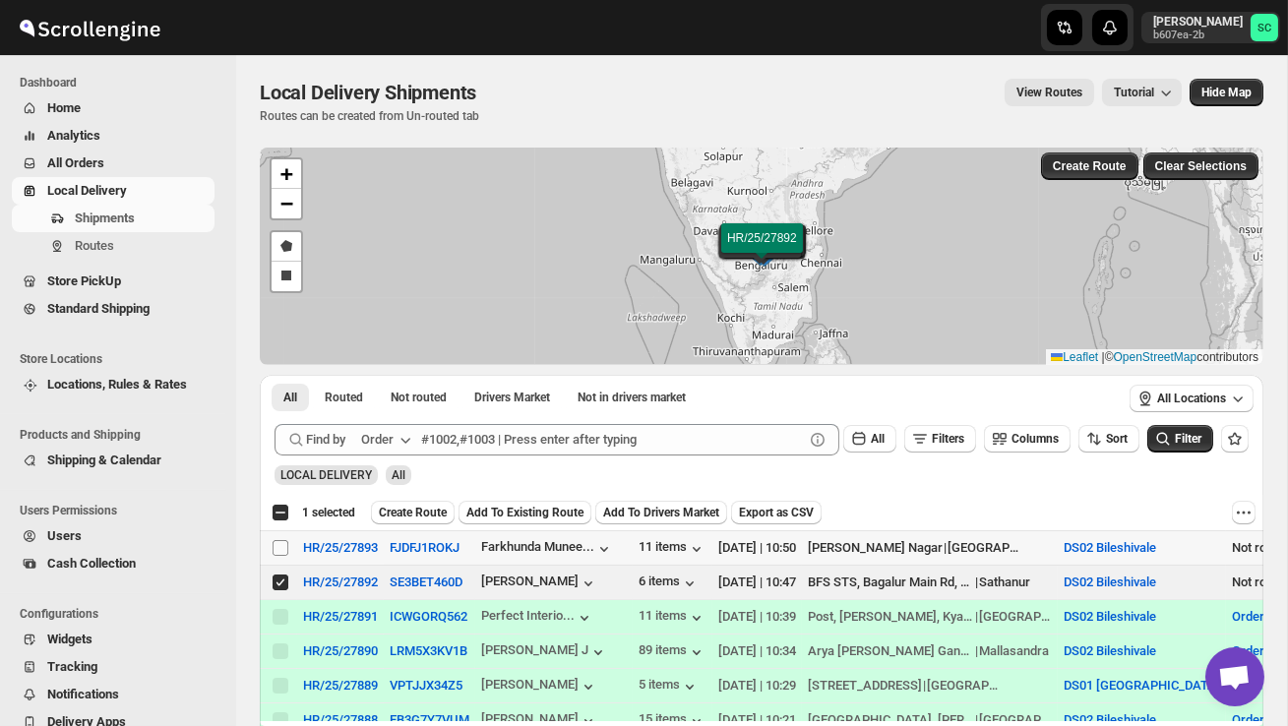
checkbox input "false"
click at [433, 509] on span "Create Route" at bounding box center [413, 513] width 68 height 16
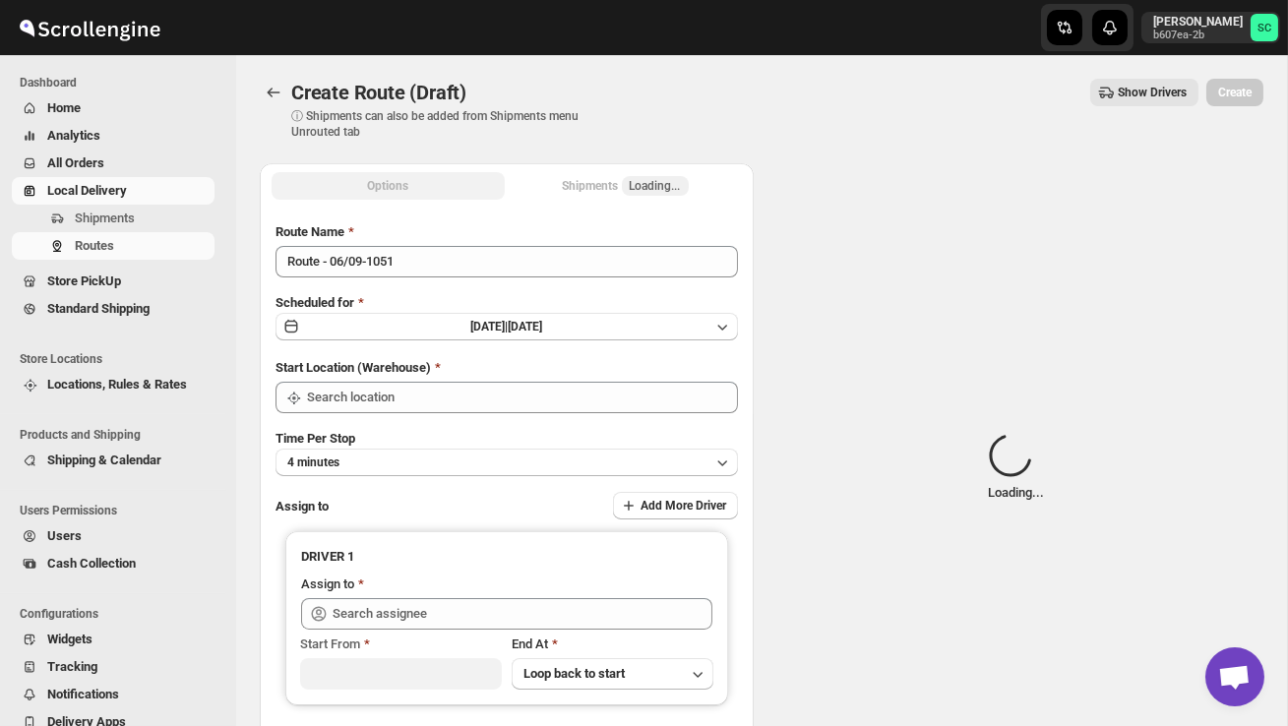
type input "DS02 Bileshivale"
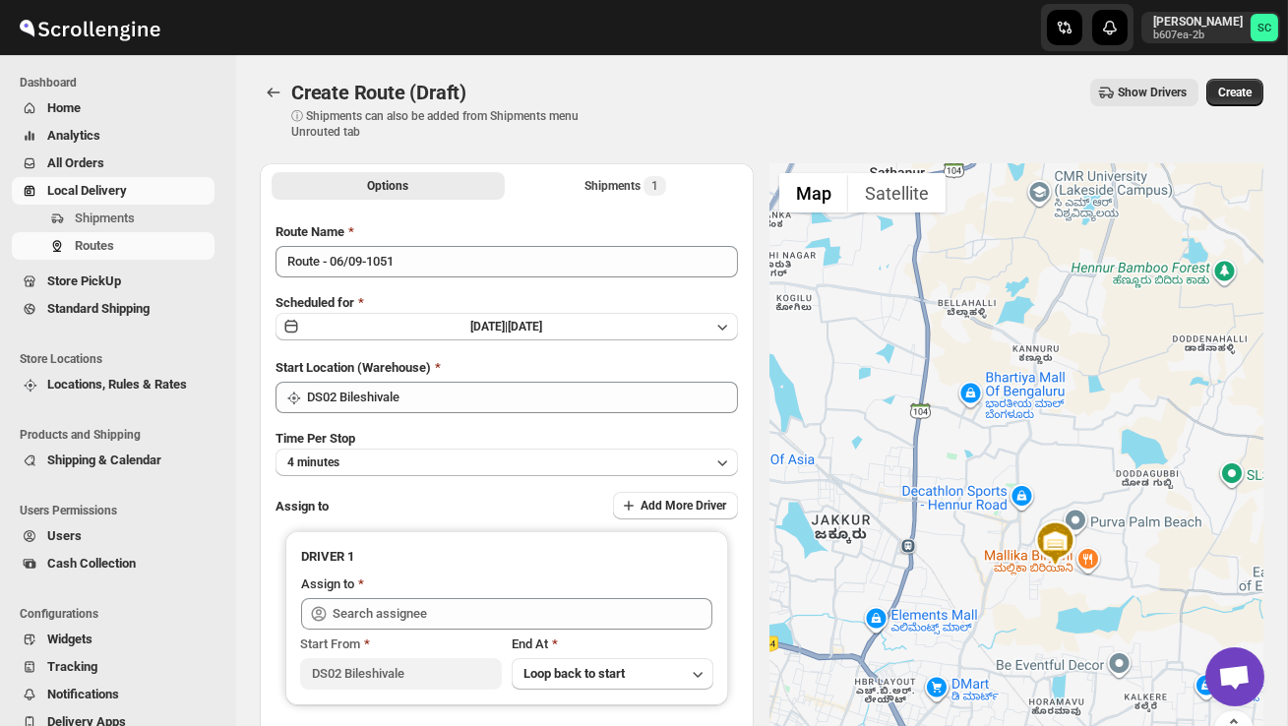
drag, startPoint x: 877, startPoint y: 454, endPoint x: 924, endPoint y: 569, distance: 124.4
click at [922, 564] on div at bounding box center [1016, 468] width 494 height 610
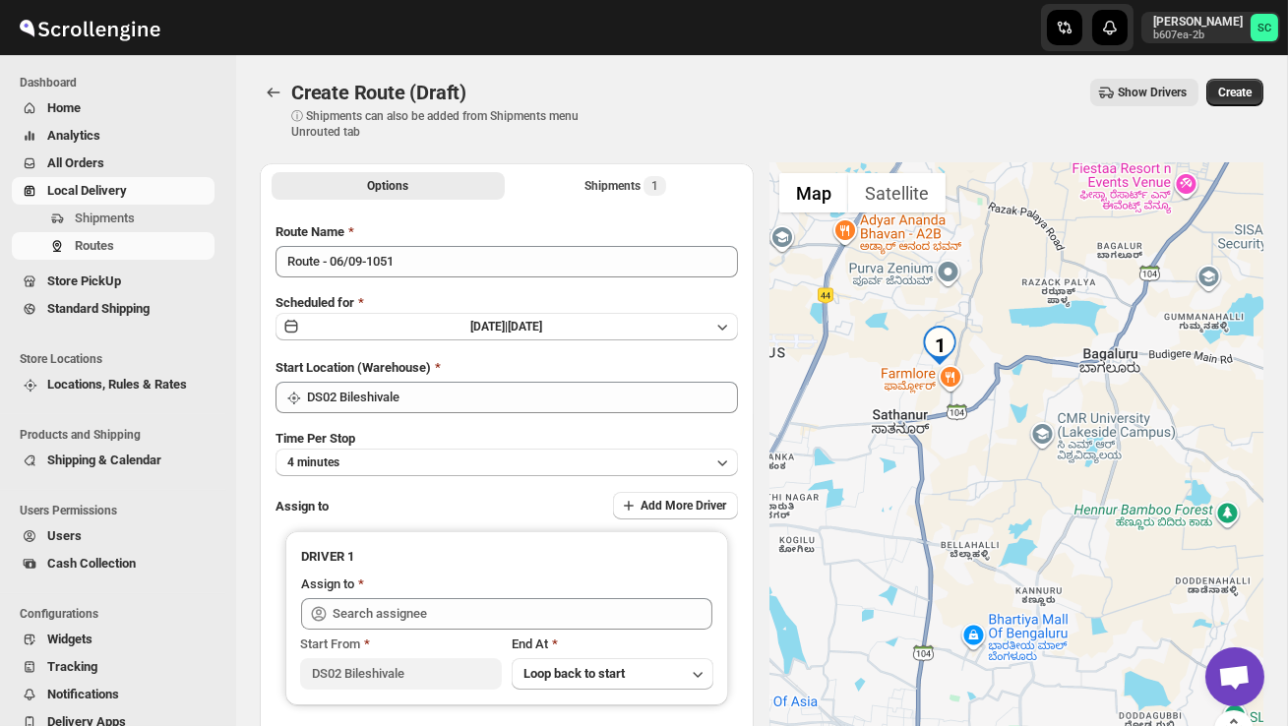
drag, startPoint x: 898, startPoint y: 433, endPoint x: 897, endPoint y: 495, distance: 62.0
click at [892, 505] on div at bounding box center [1016, 468] width 494 height 610
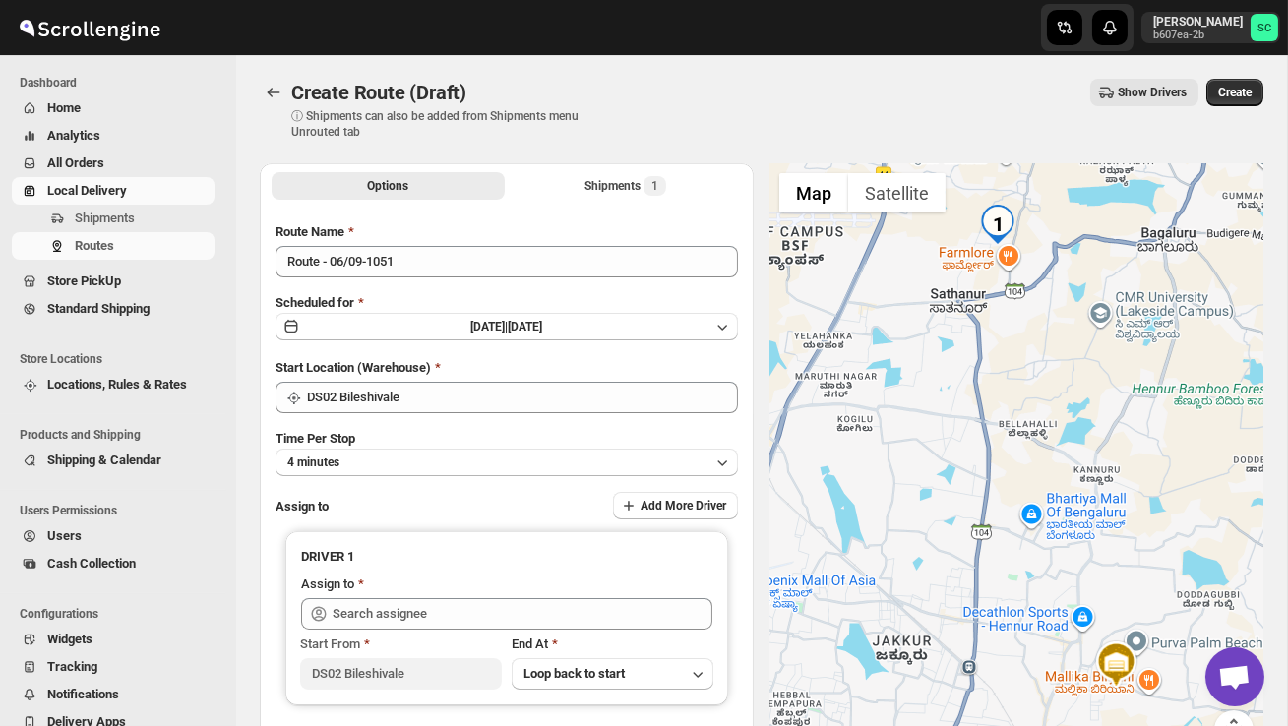
drag, startPoint x: 1194, startPoint y: 588, endPoint x: 1207, endPoint y: 689, distance: 101.3
click at [1206, 686] on body "Skip to content Sanjay chetri b607ea-2b SC Dashboard Home Analytics All Orders …" at bounding box center [644, 363] width 1288 height 726
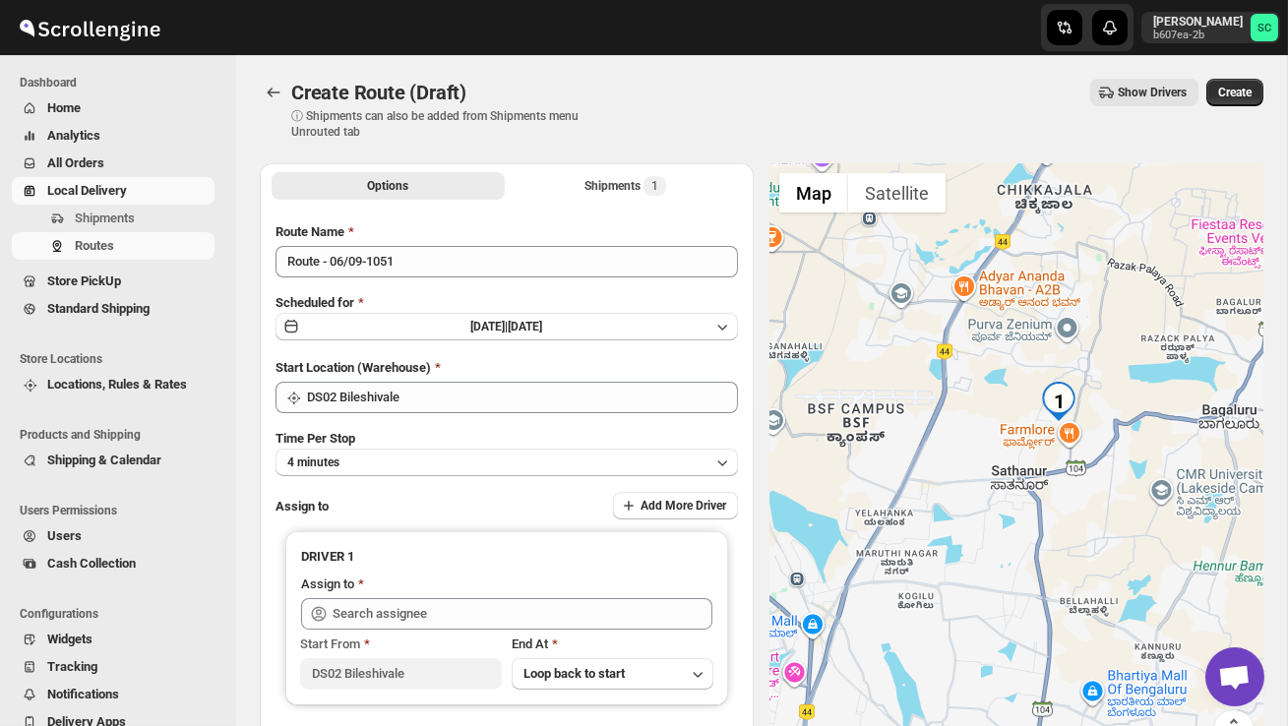
drag, startPoint x: 1149, startPoint y: 454, endPoint x: 1243, endPoint y: 631, distance: 200.3
click at [1240, 631] on div at bounding box center [1016, 468] width 494 height 610
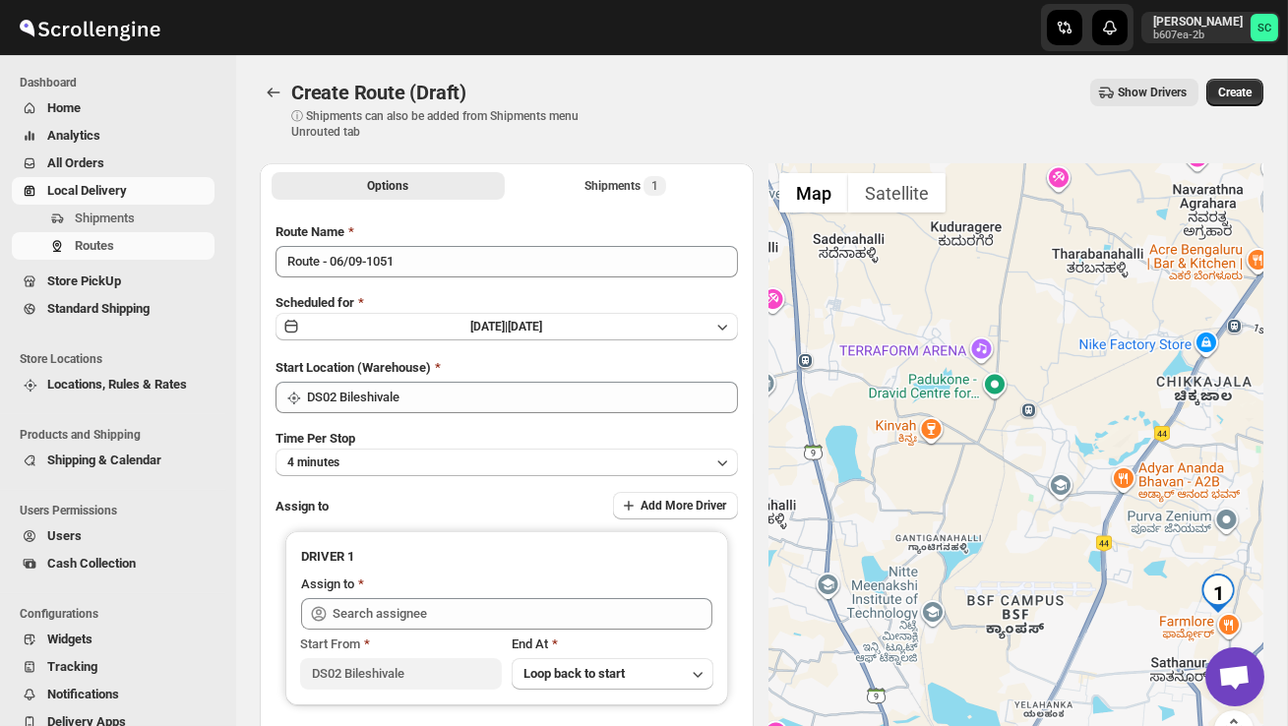
drag, startPoint x: 1073, startPoint y: 576, endPoint x: 1115, endPoint y: 469, distance: 114.4
click at [1118, 482] on div at bounding box center [1016, 468] width 494 height 610
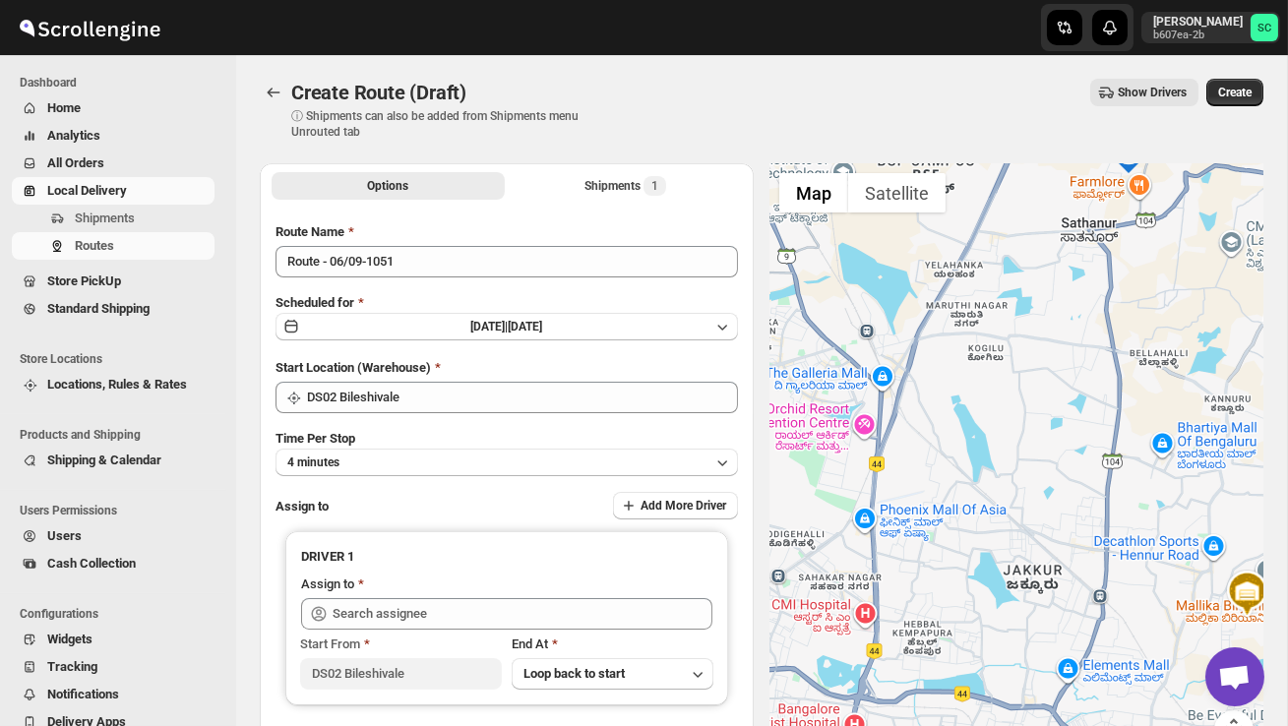
click at [884, 483] on div at bounding box center [1016, 468] width 494 height 610
drag, startPoint x: 1099, startPoint y: 432, endPoint x: 1073, endPoint y: 239, distance: 194.7
click at [1077, 255] on div at bounding box center [1016, 468] width 494 height 610
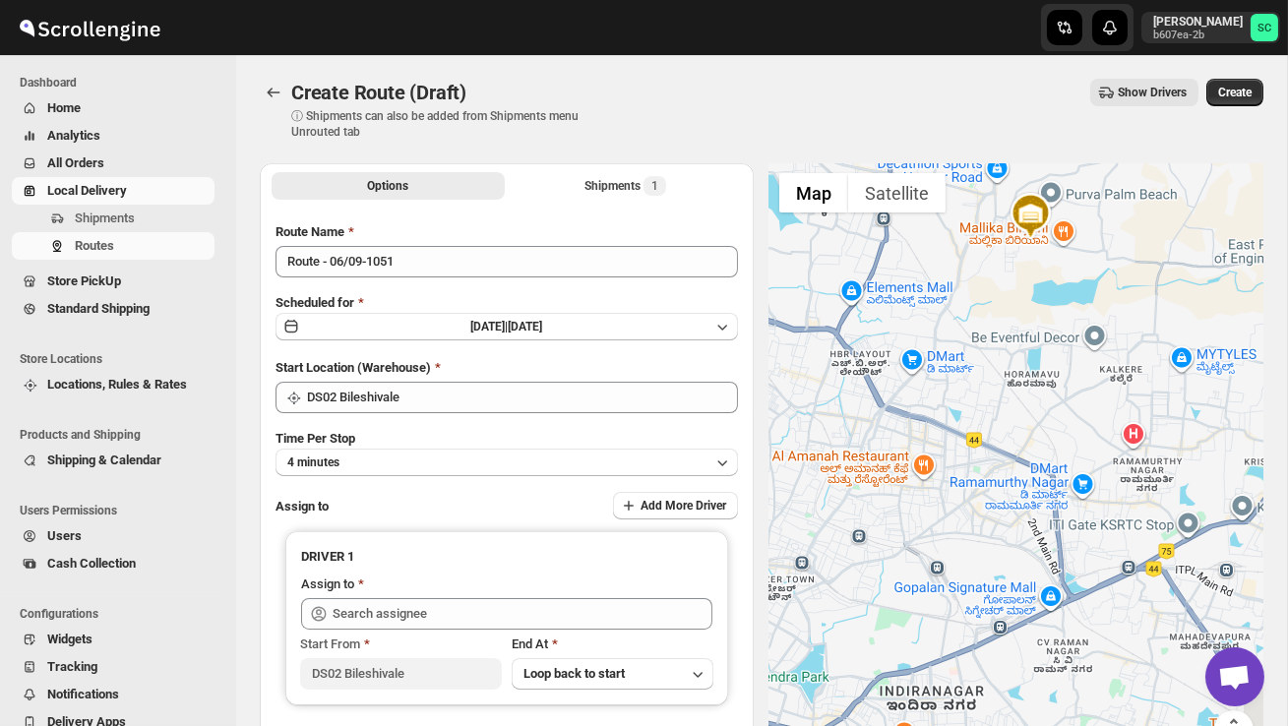
drag, startPoint x: 1116, startPoint y: 402, endPoint x: 855, endPoint y: 369, distance: 262.9
click at [865, 369] on div at bounding box center [1016, 468] width 494 height 610
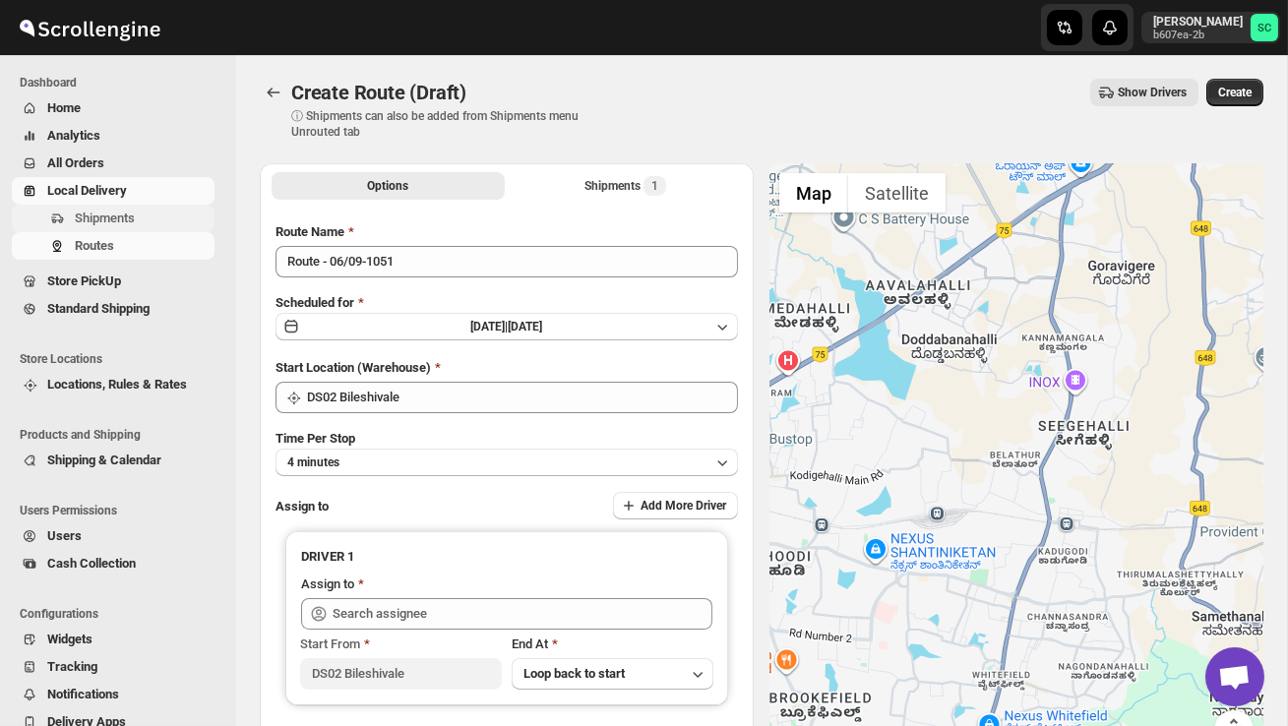
click at [113, 224] on span "Shipments" at bounding box center [105, 218] width 60 height 15
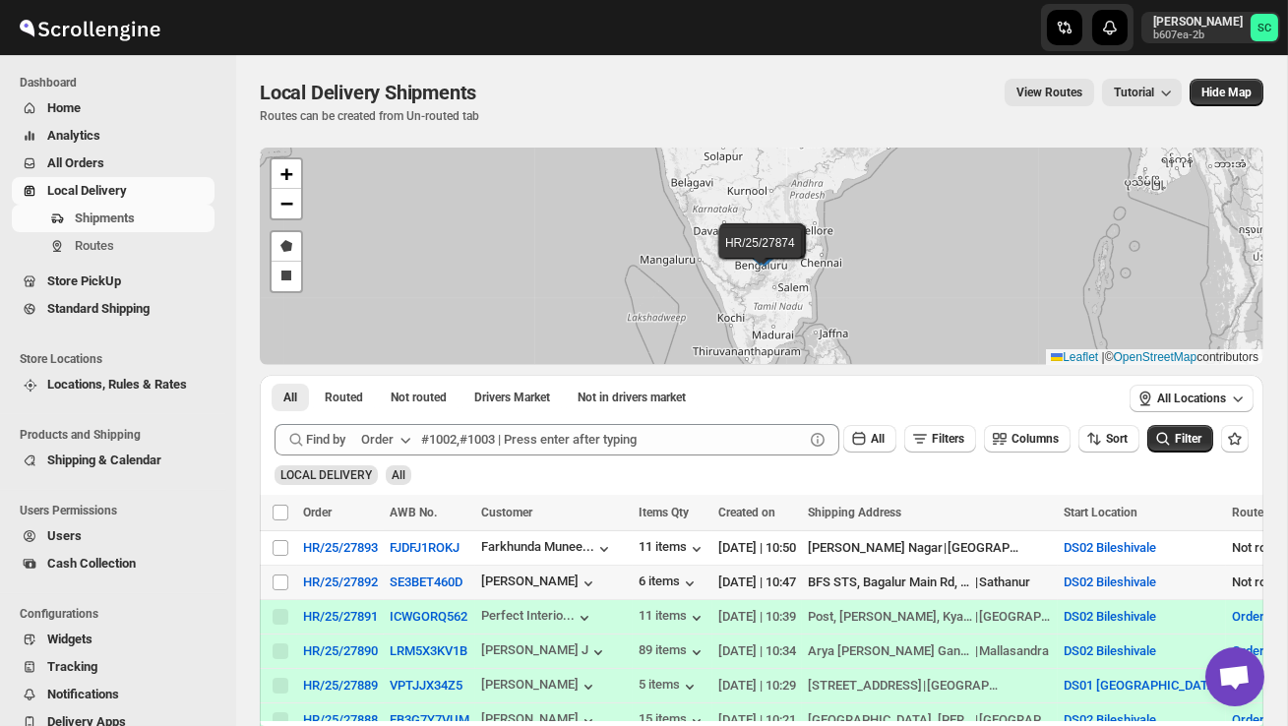
click at [271, 583] on td "Select shipment" at bounding box center [278, 583] width 37 height 34
checkbox input "true"
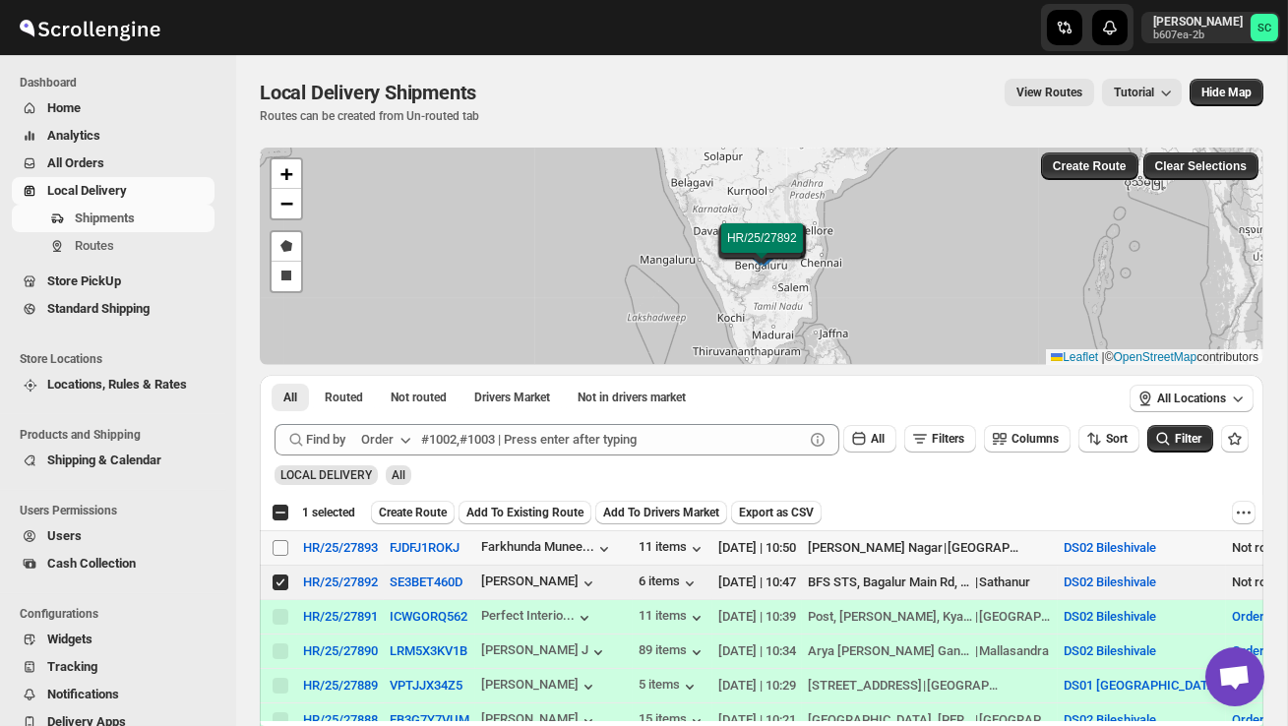
click at [280, 547] on input "Select shipment" at bounding box center [281, 548] width 16 height 16
checkbox input "true"
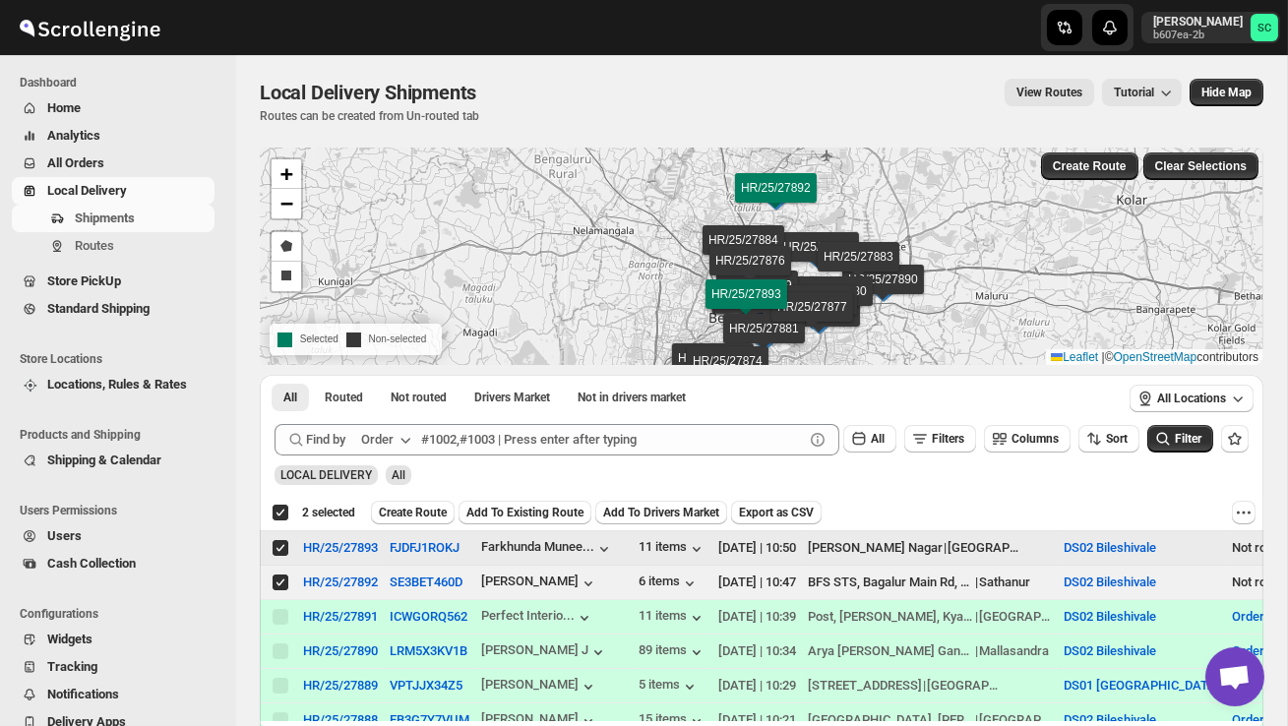
click at [278, 546] on input "Select shipment" at bounding box center [281, 548] width 16 height 16
checkbox input "false"
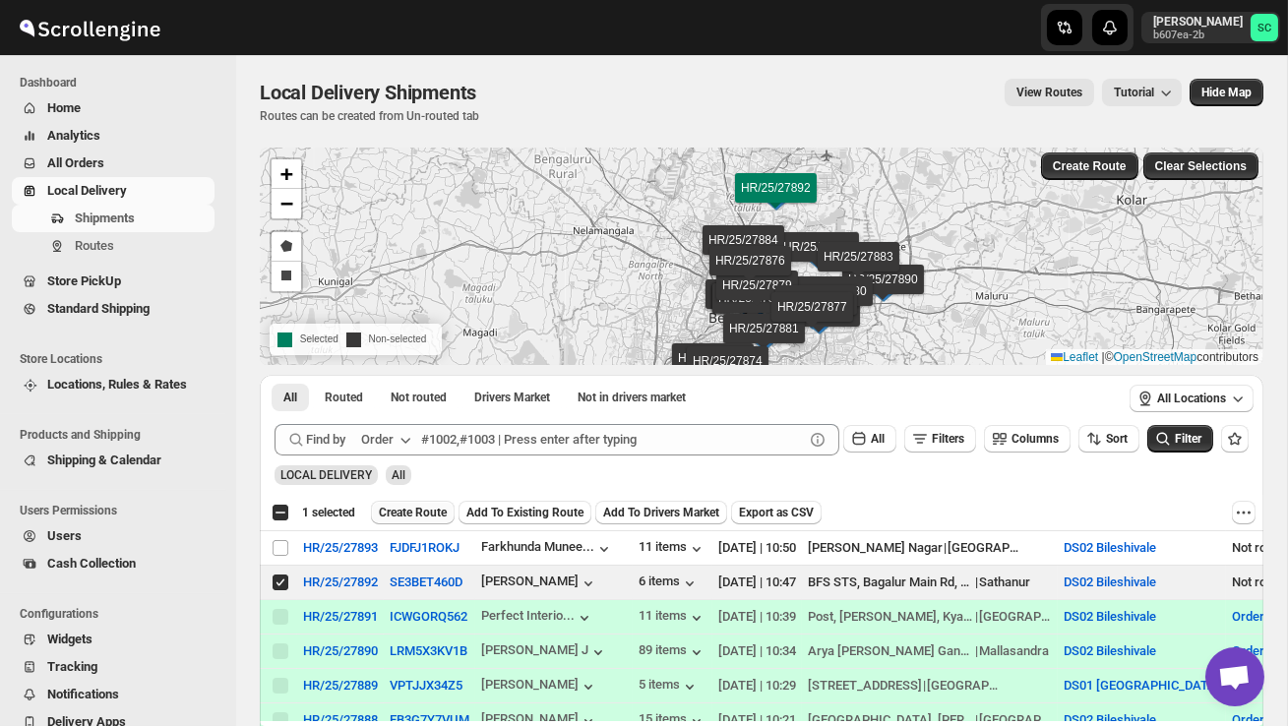
click at [425, 517] on span "Create Route" at bounding box center [413, 513] width 68 height 16
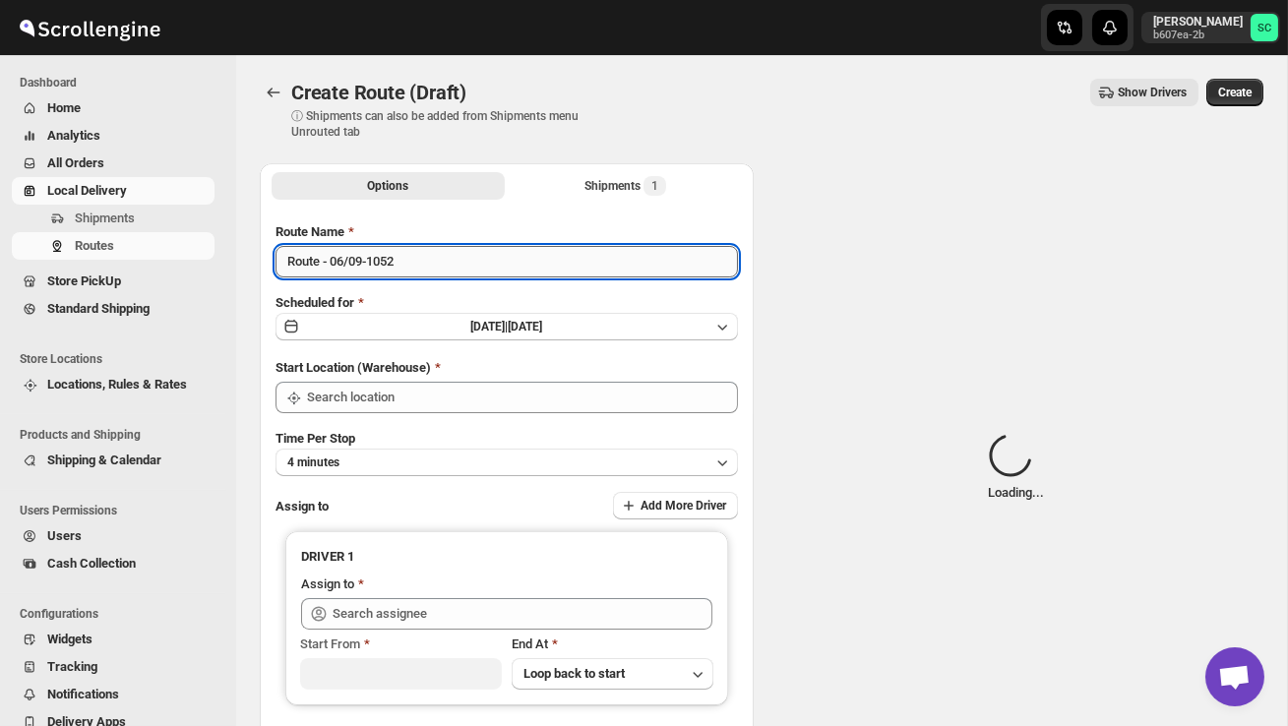
click at [423, 272] on input "Route - 06/09-1052" at bounding box center [507, 261] width 462 height 31
type input "DS02 Bileshivale"
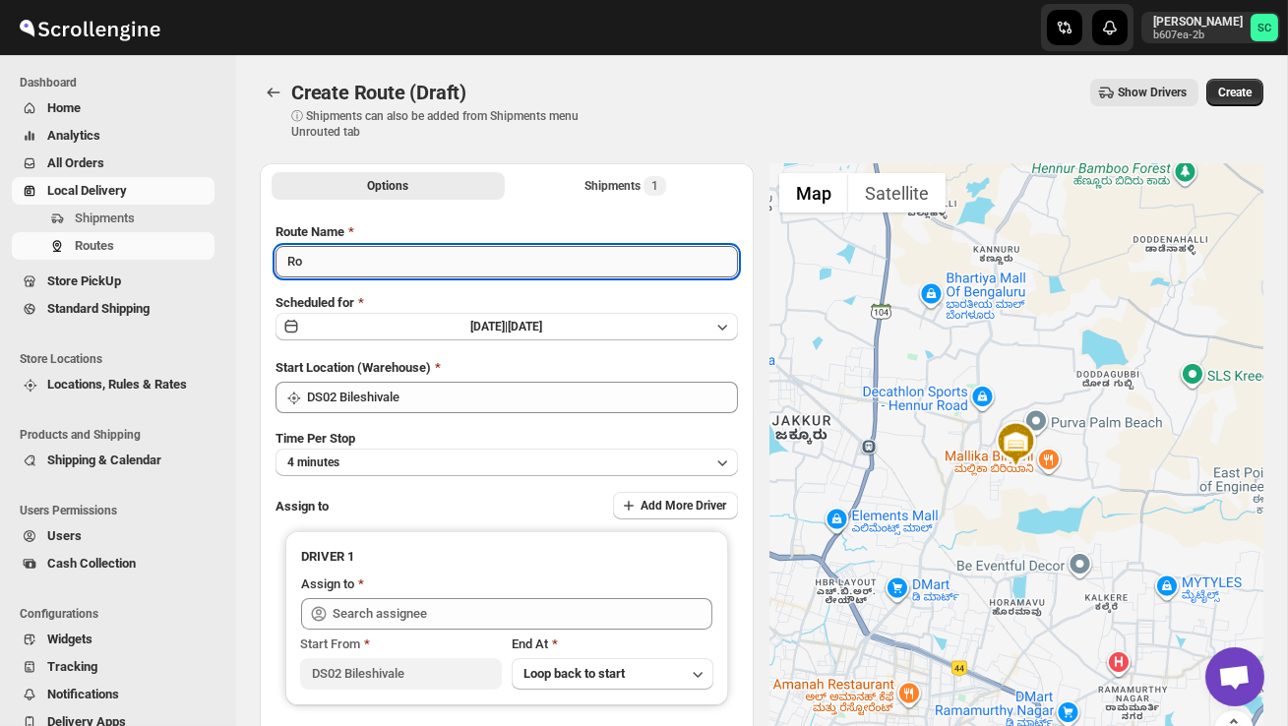
type input "R"
type input "Order no 27892"
click at [457, 459] on button "4 minutes" at bounding box center [507, 463] width 462 height 28
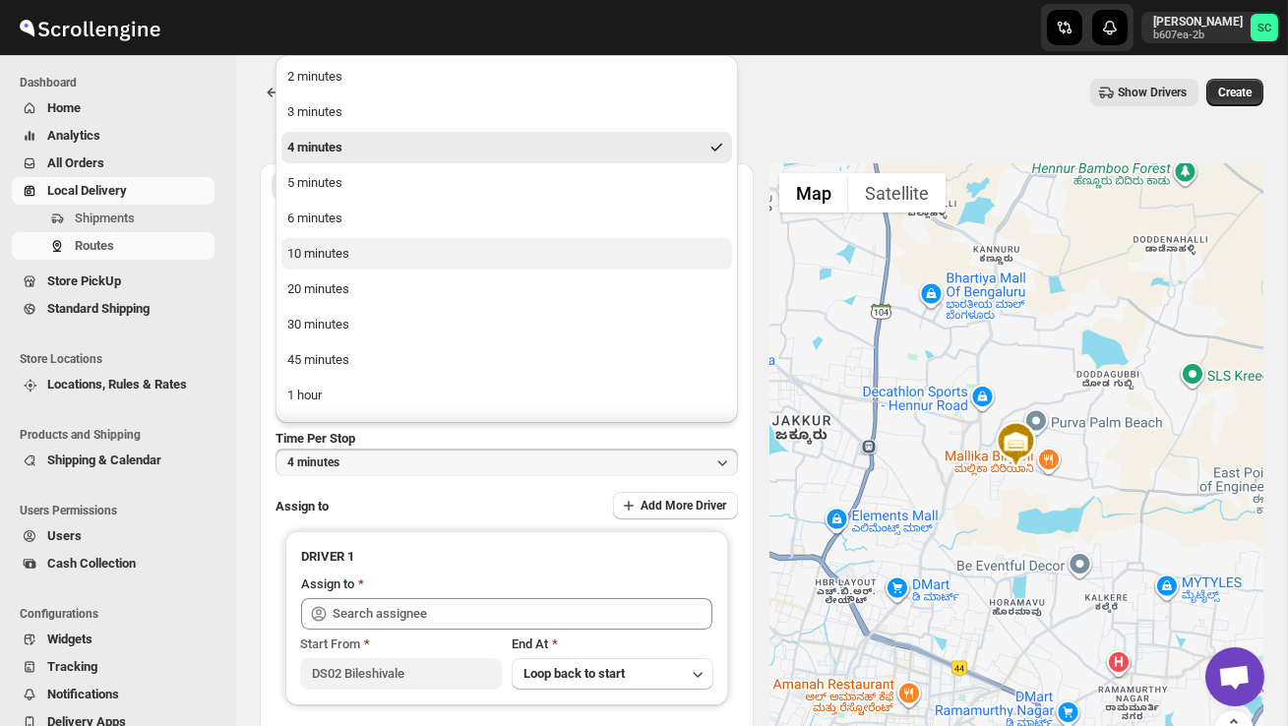
click at [371, 243] on button "10 minutes" at bounding box center [506, 253] width 451 height 31
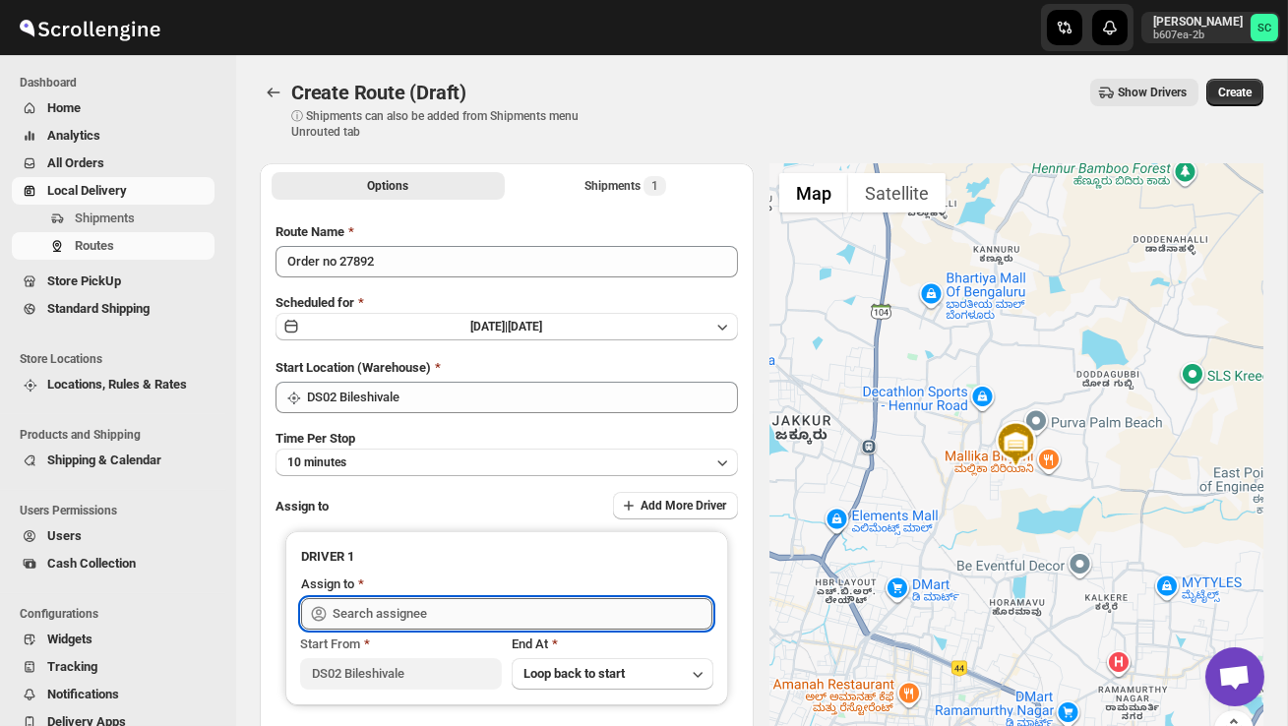
click at [388, 616] on input "text" at bounding box center [523, 613] width 380 height 31
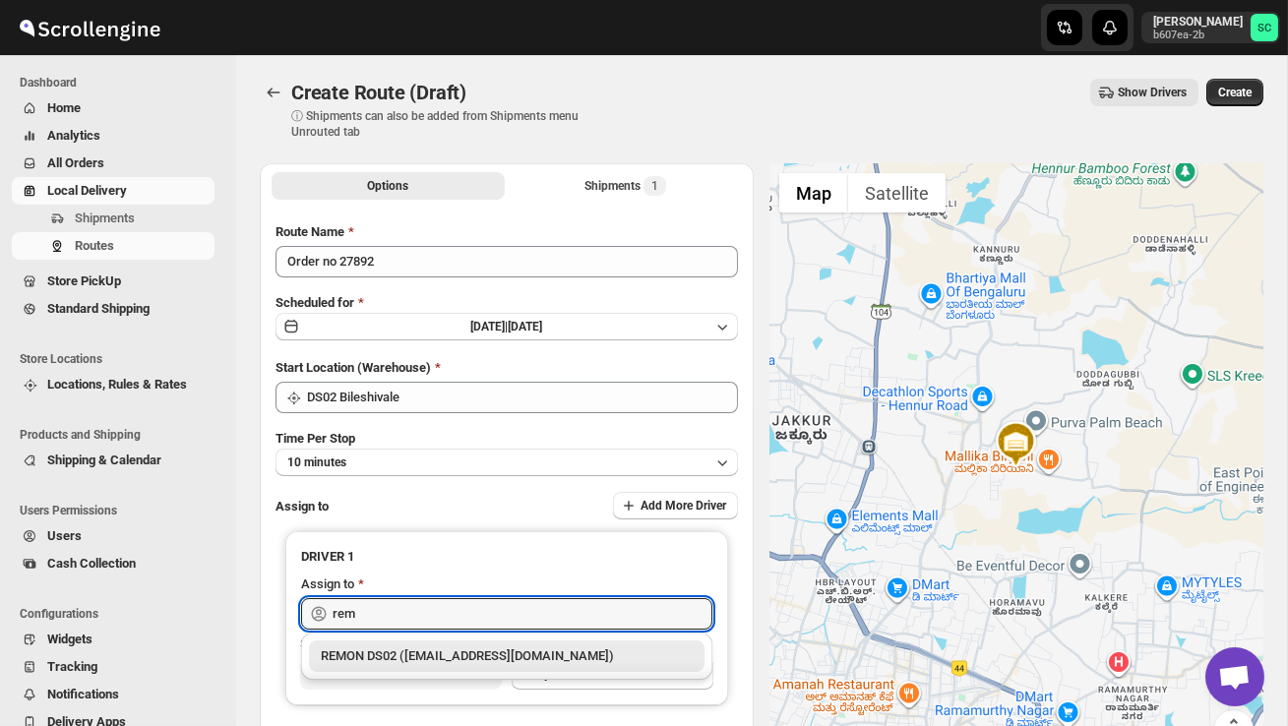
click at [461, 664] on div "REMON DS02 ([EMAIL_ADDRESS][DOMAIN_NAME])" at bounding box center [507, 656] width 372 height 20
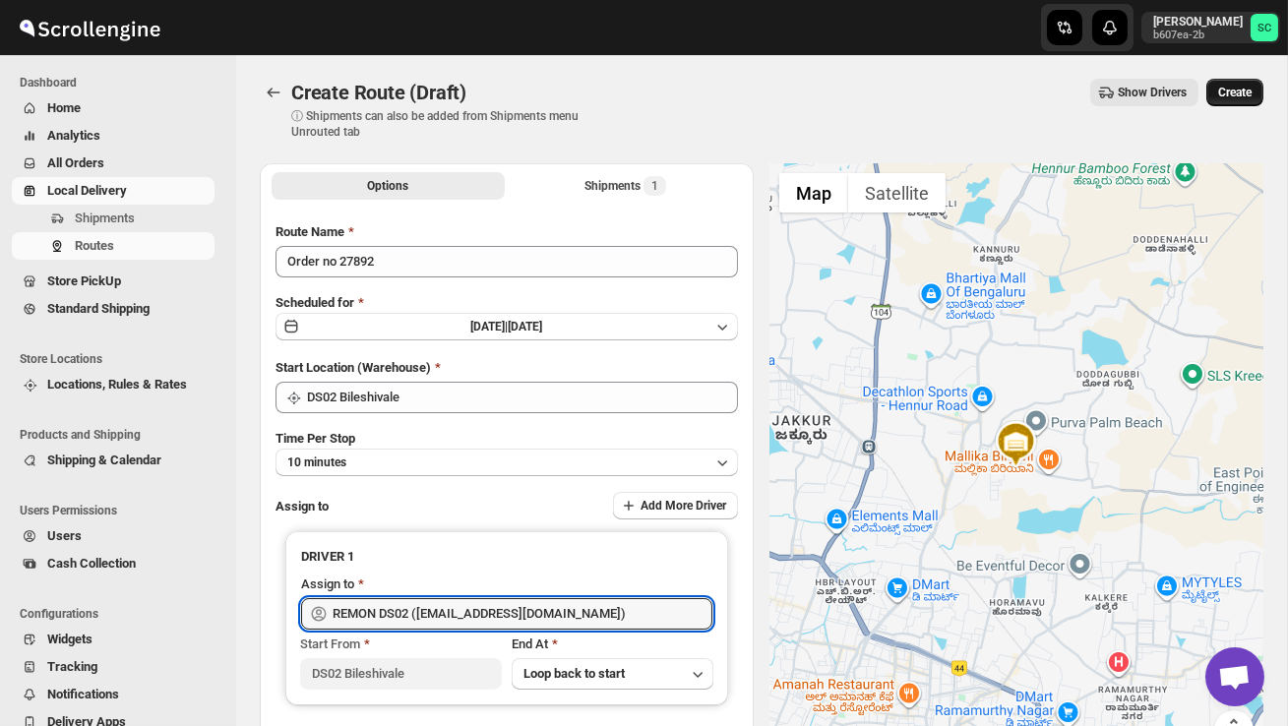
type input "REMON DS02 ([EMAIL_ADDRESS][DOMAIN_NAME])"
click at [1235, 90] on span "Create" at bounding box center [1234, 93] width 33 height 16
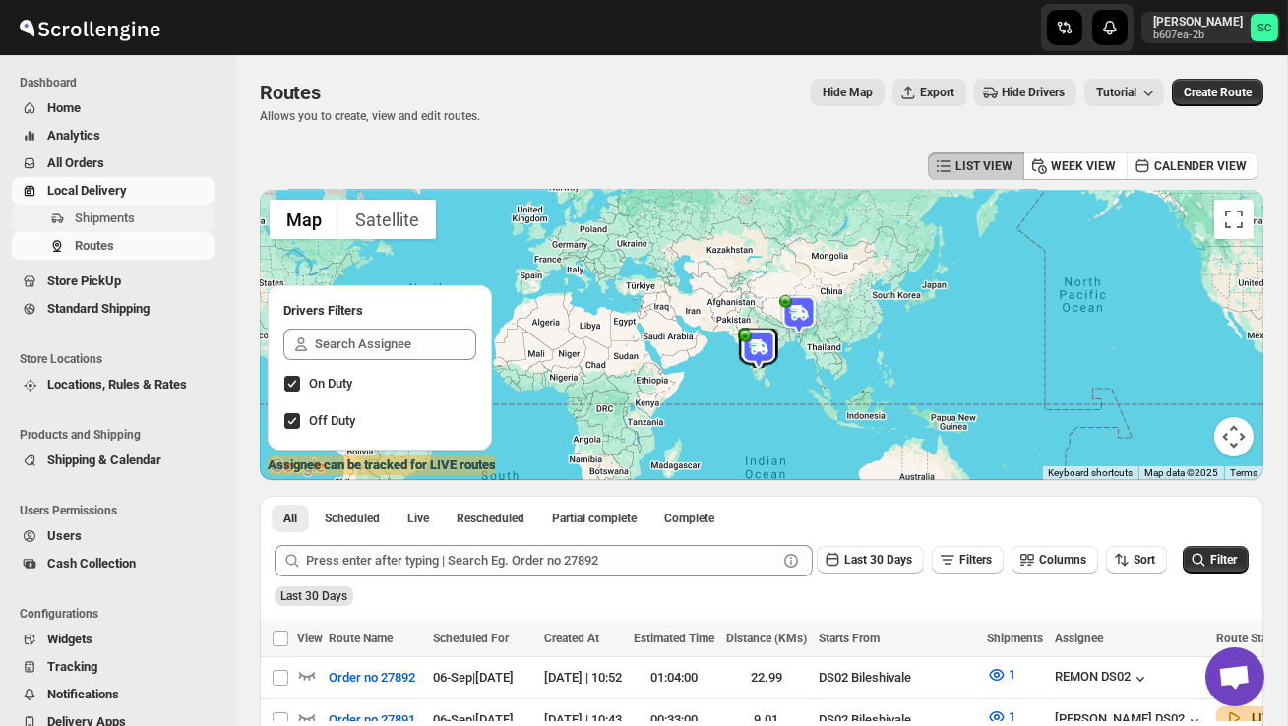
click at [108, 213] on span "Shipments" at bounding box center [105, 218] width 60 height 15
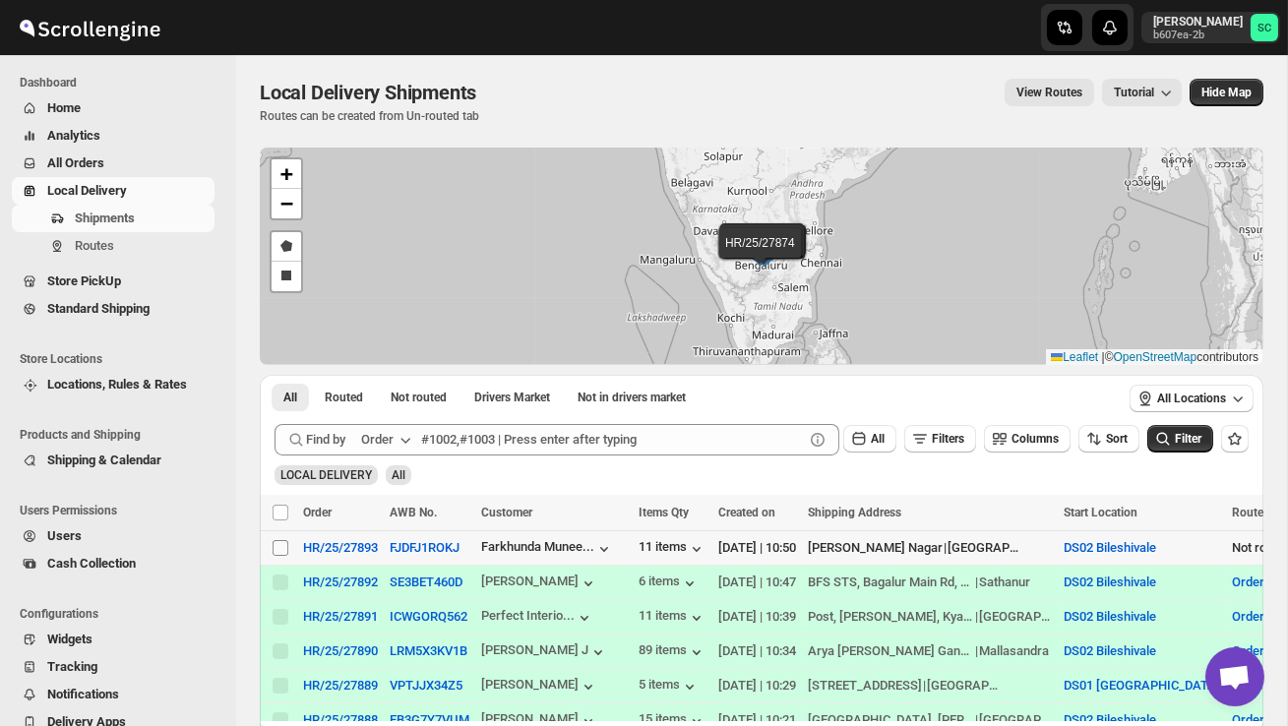
click at [277, 544] on input "Select shipment" at bounding box center [281, 548] width 16 height 16
checkbox input "true"
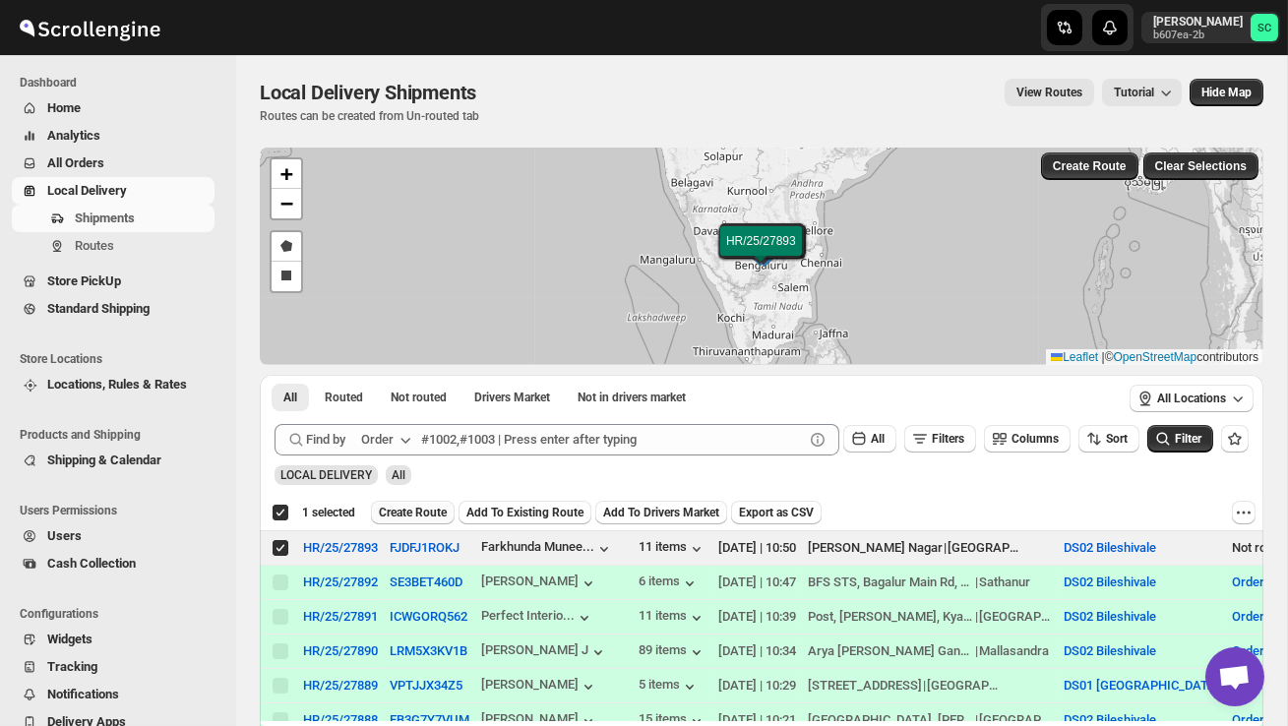
click at [413, 515] on span "Create Route" at bounding box center [413, 513] width 68 height 16
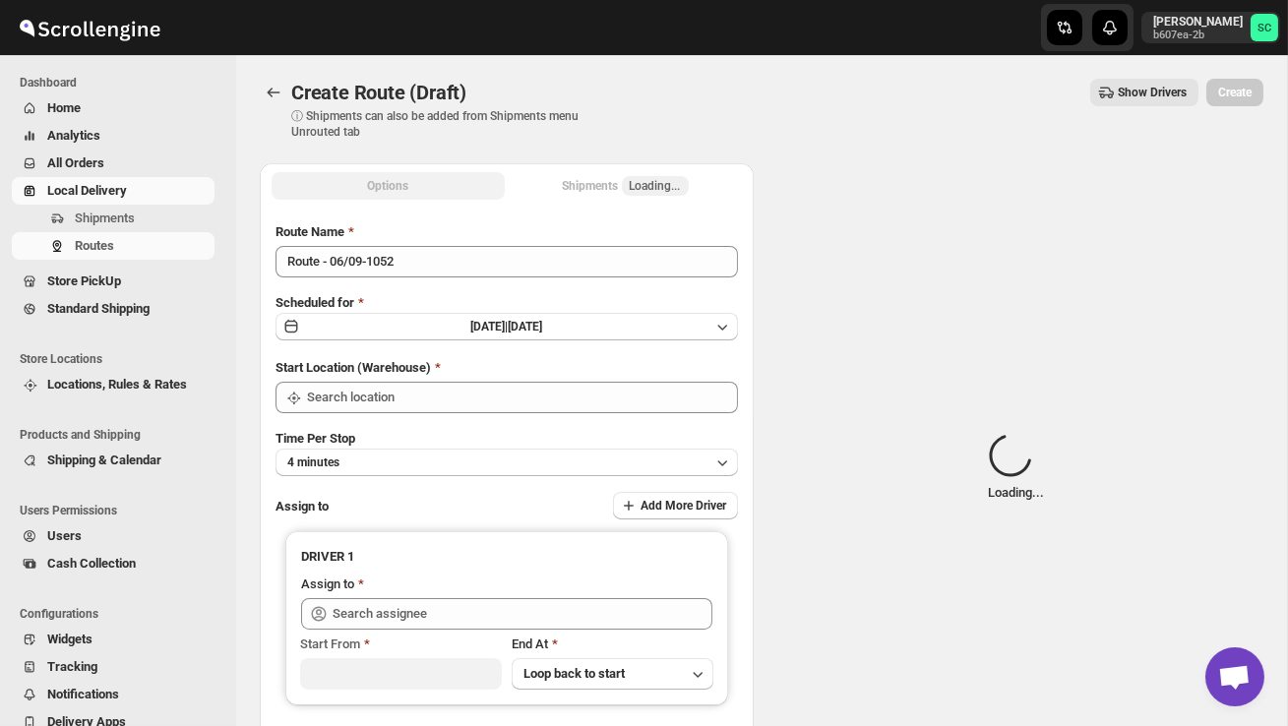
type input "DS02 Bileshivale"
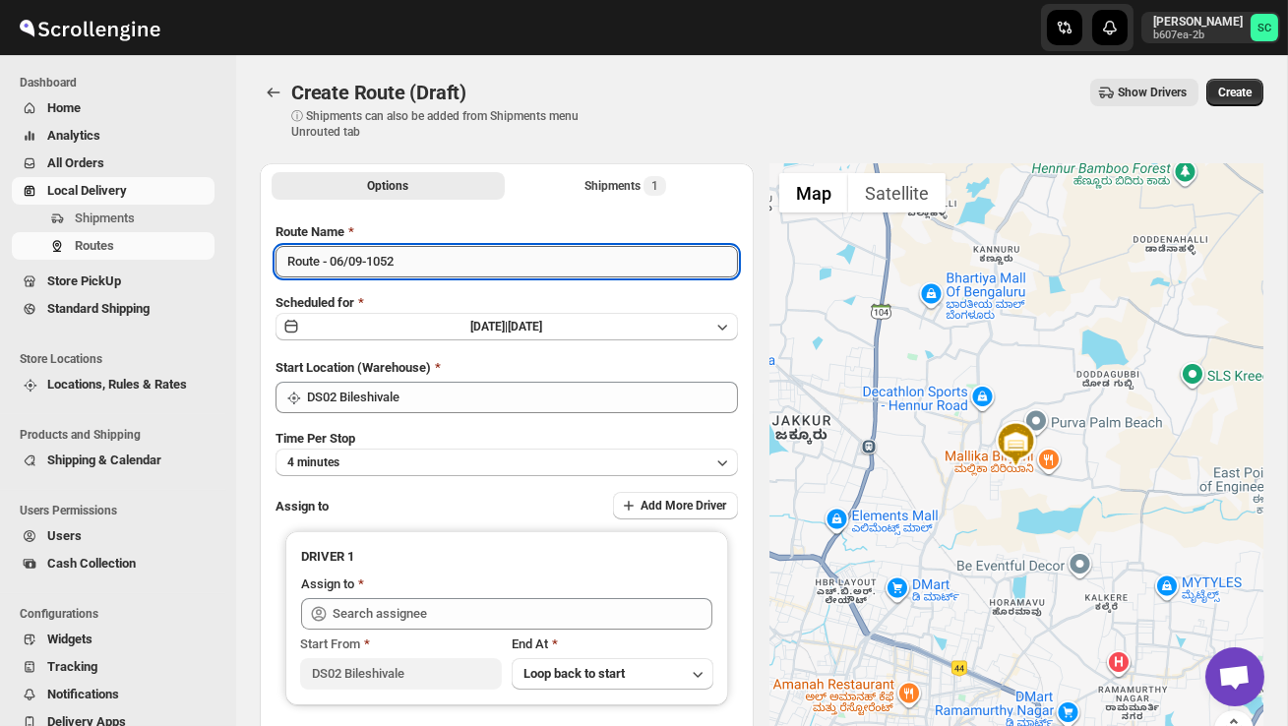
click at [427, 258] on input "Route - 06/09-1052" at bounding box center [507, 261] width 462 height 31
type input "R"
type input "Order no 27893"
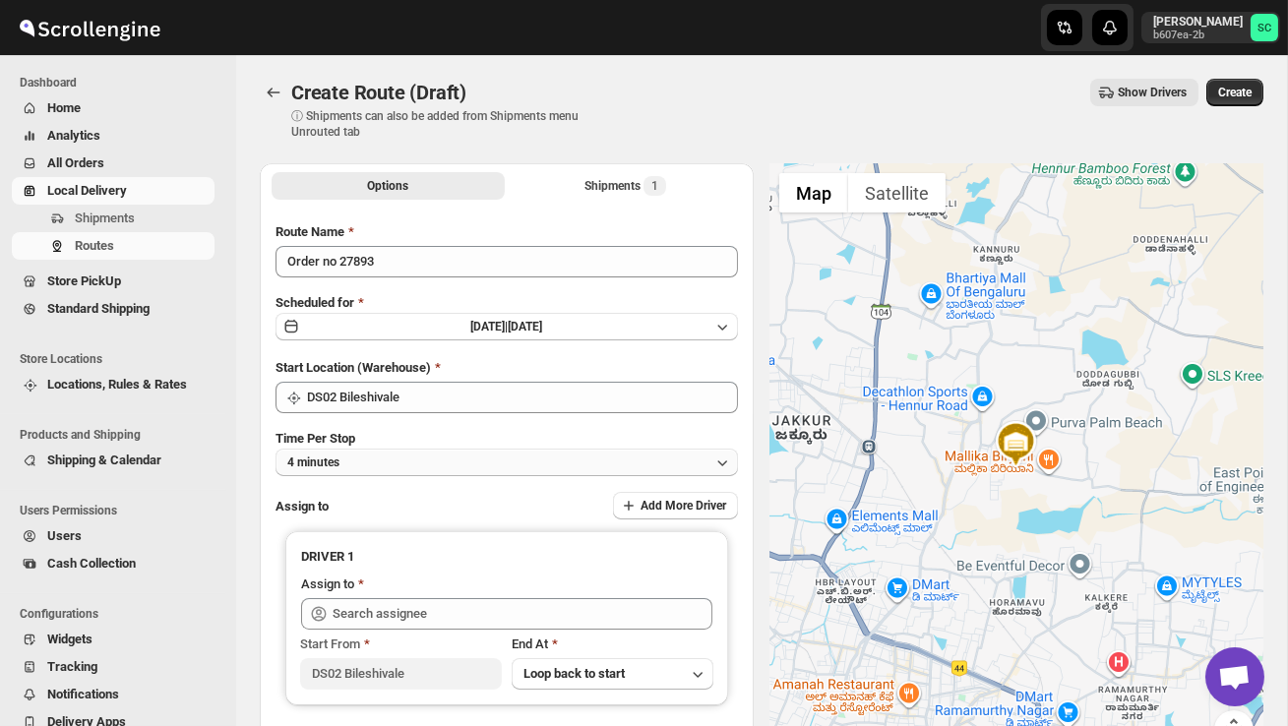
click at [548, 464] on button "4 minutes" at bounding box center [507, 463] width 462 height 28
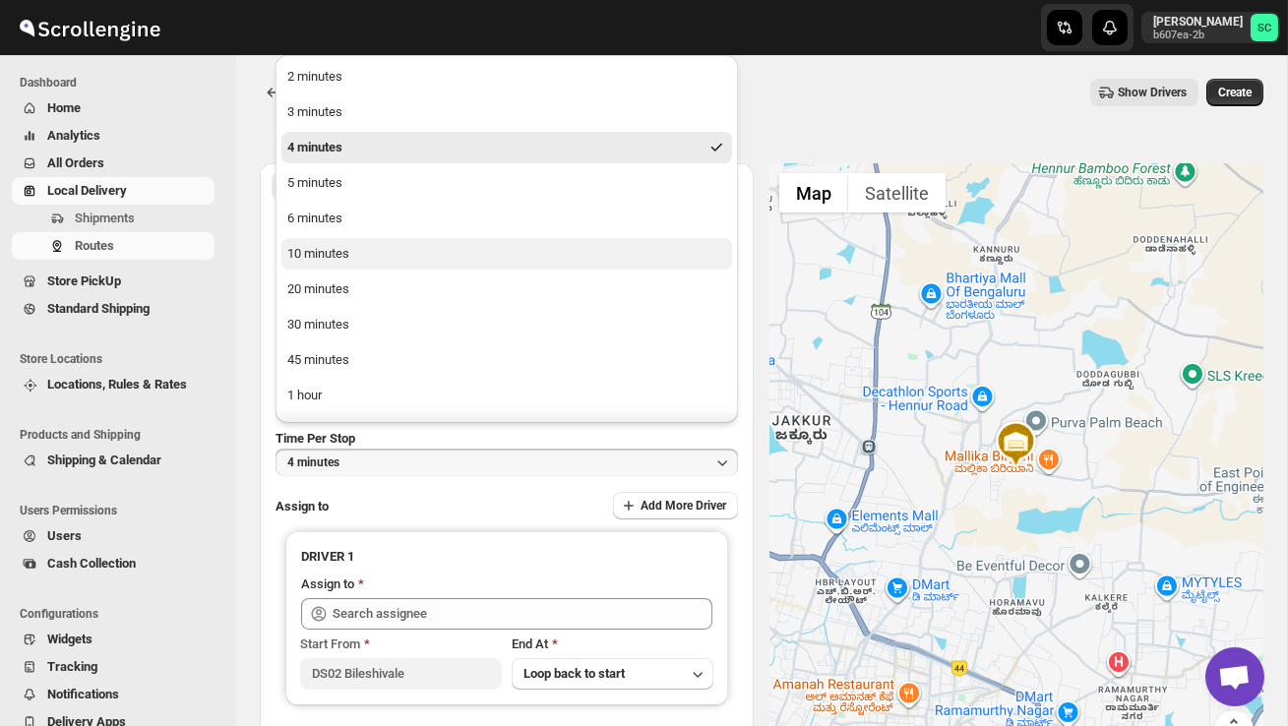
click at [420, 247] on button "10 minutes" at bounding box center [506, 253] width 451 height 31
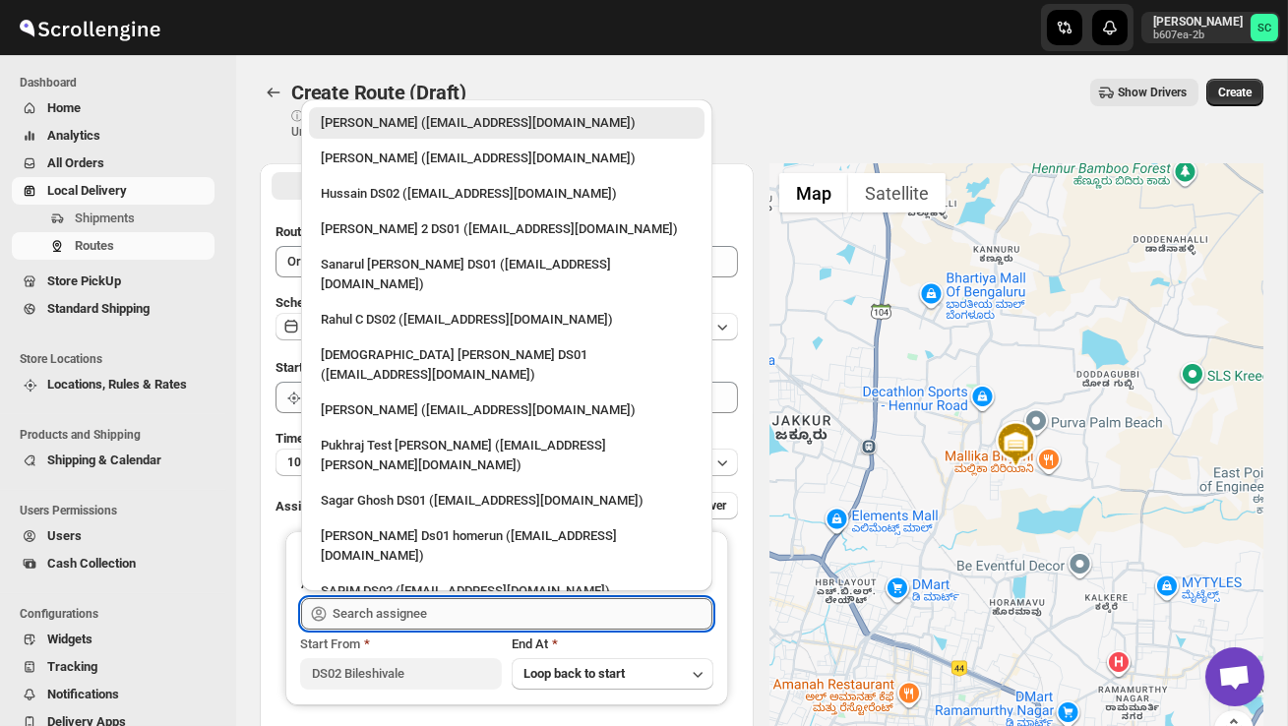
click at [400, 605] on input "text" at bounding box center [523, 613] width 380 height 31
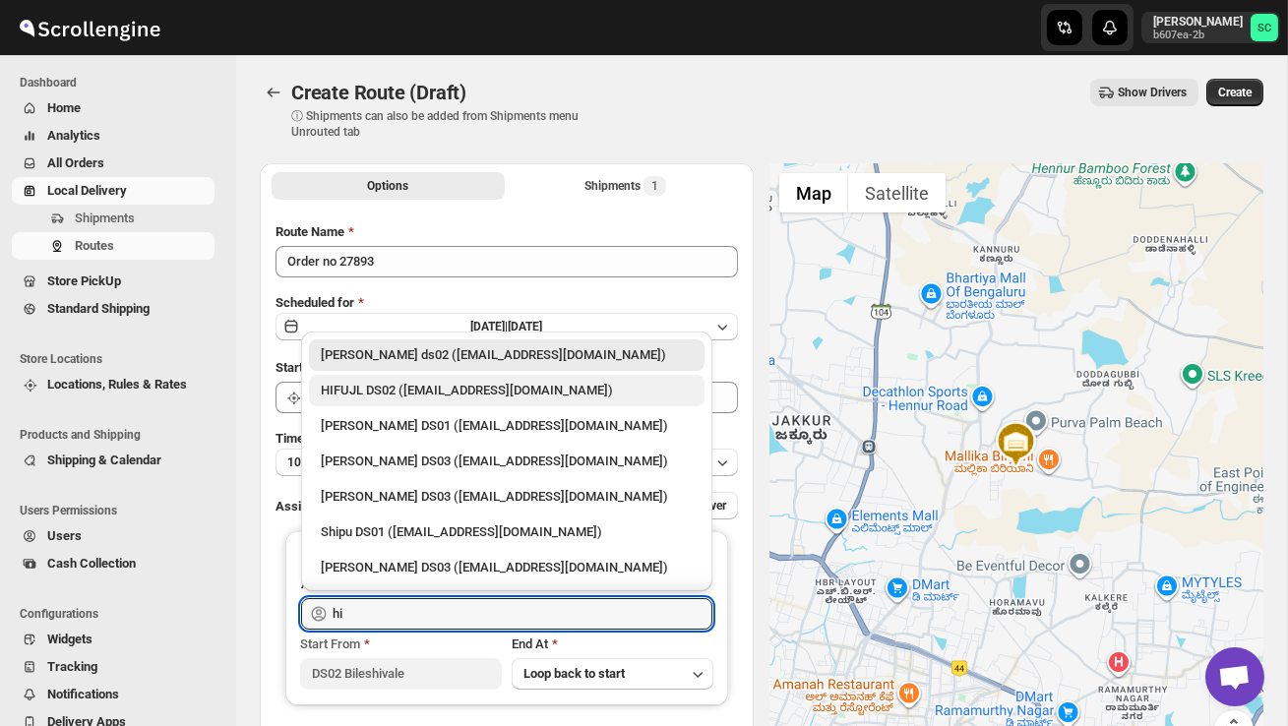
click at [437, 390] on div "HIFUJL DS02 ([EMAIL_ADDRESS][DOMAIN_NAME])" at bounding box center [507, 391] width 372 height 20
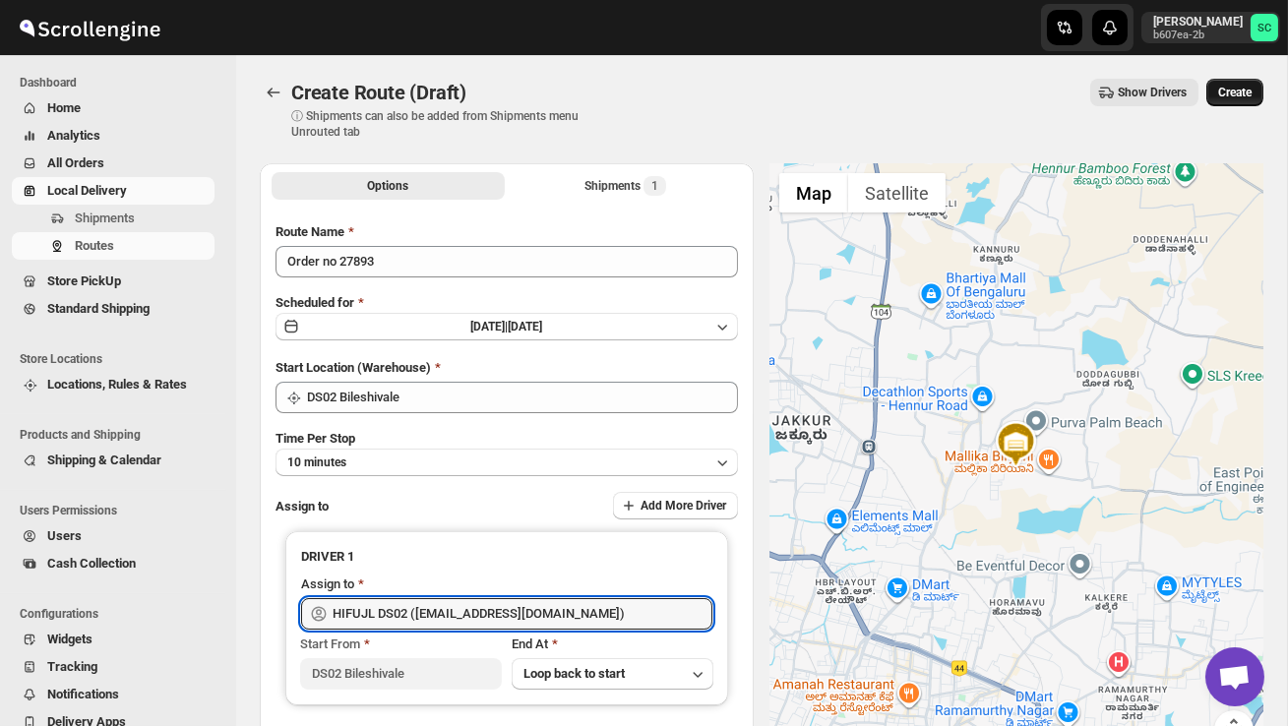
type input "HIFUJL DS02 ([EMAIL_ADDRESS][DOMAIN_NAME])"
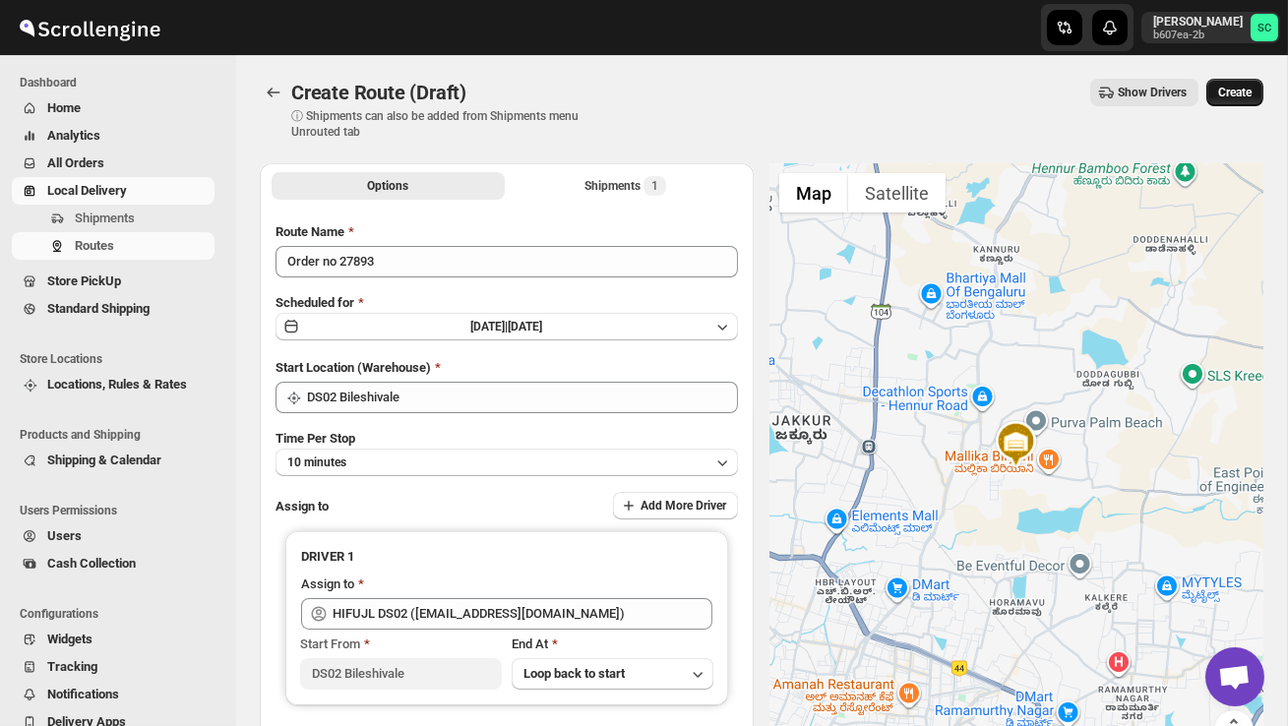
click at [1243, 92] on span "Create" at bounding box center [1234, 93] width 33 height 16
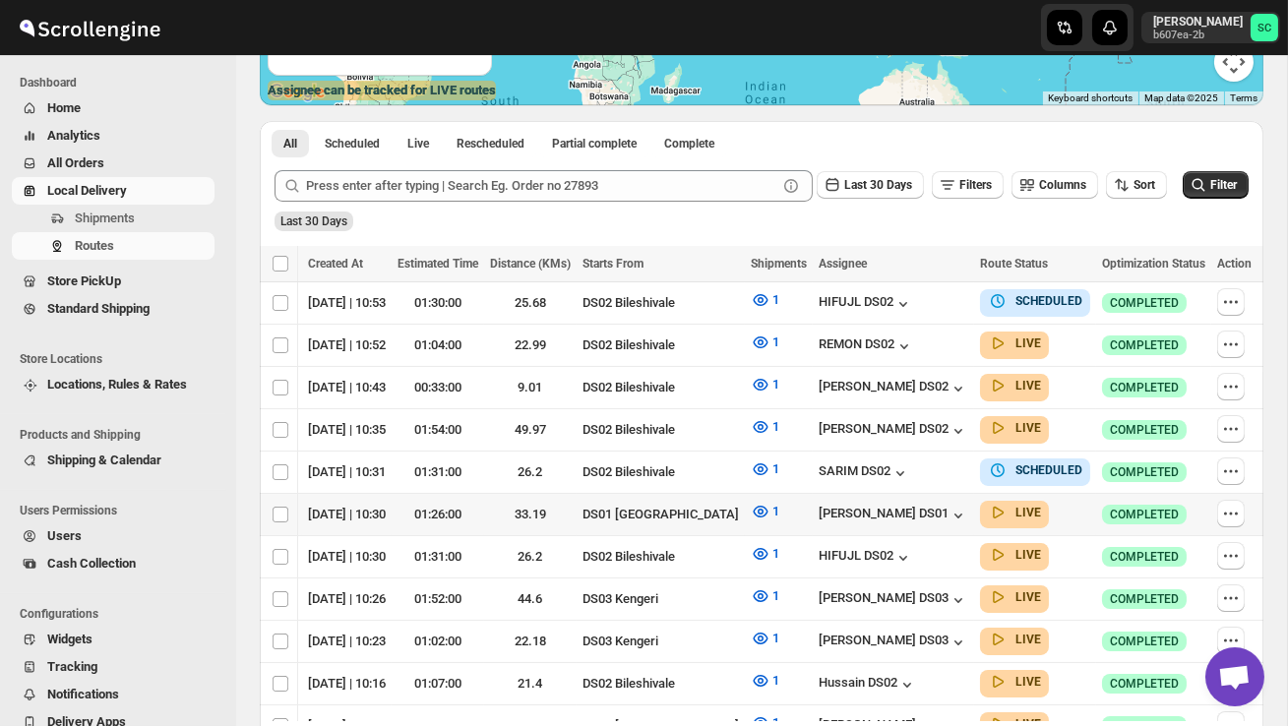
scroll to position [382, 0]
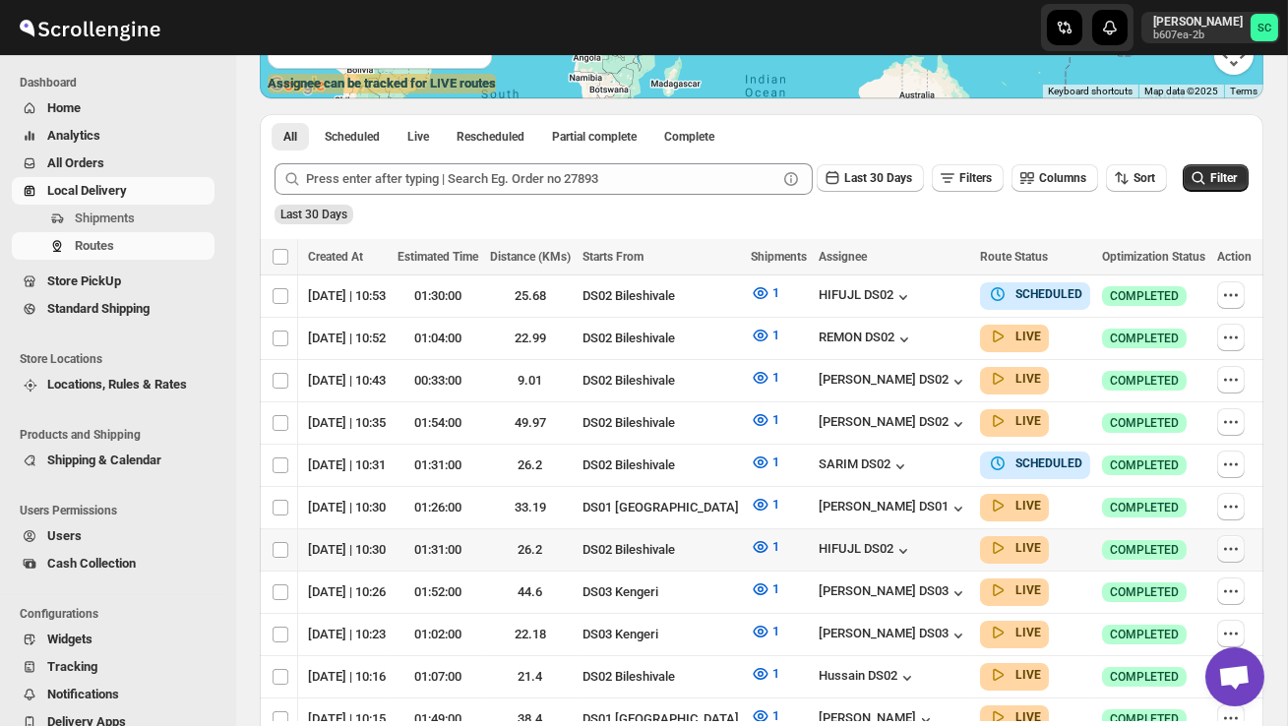
click at [1231, 542] on icon "button" at bounding box center [1231, 549] width 20 height 20
checkbox input "true"
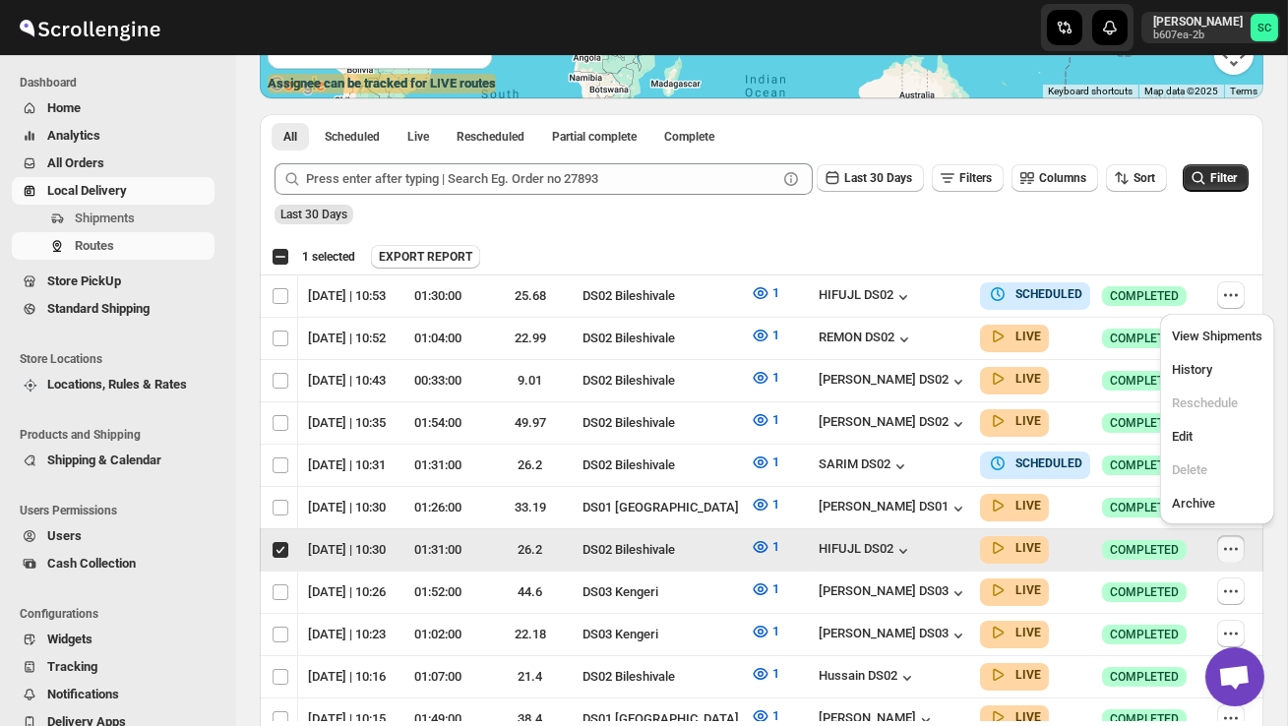
scroll to position [0, 1]
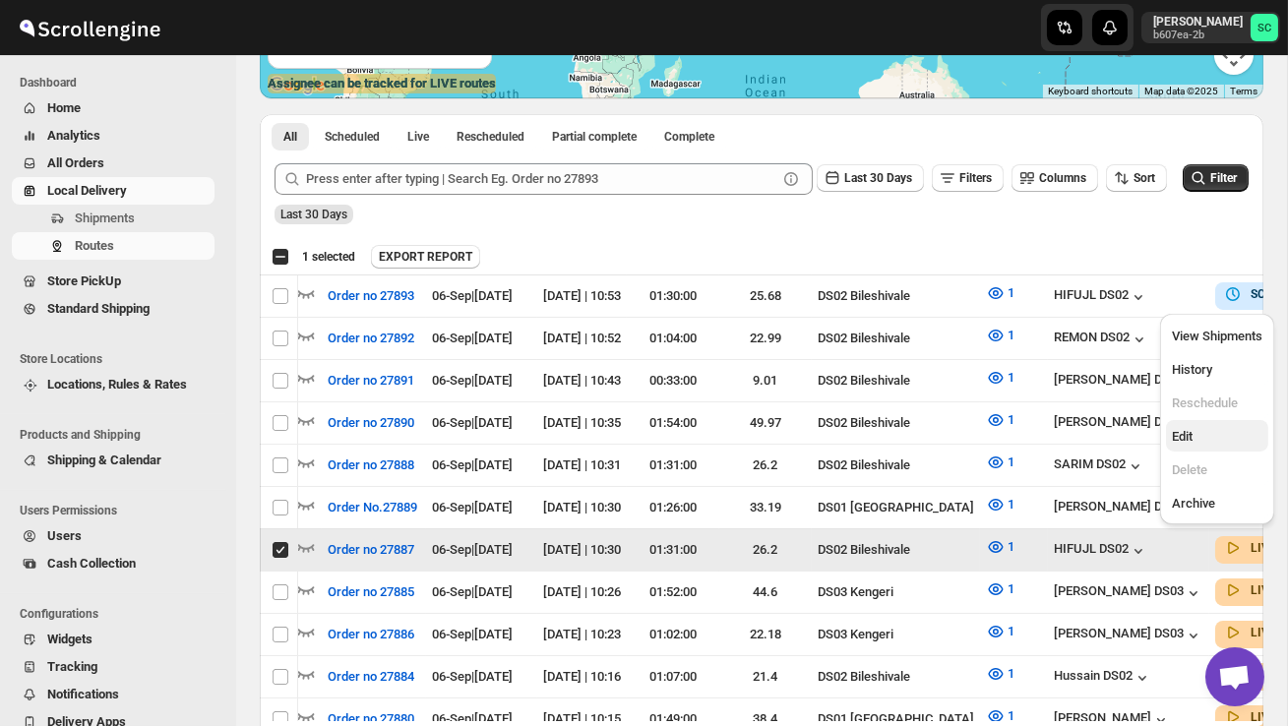
click at [1213, 432] on span "Edit" at bounding box center [1217, 437] width 91 height 20
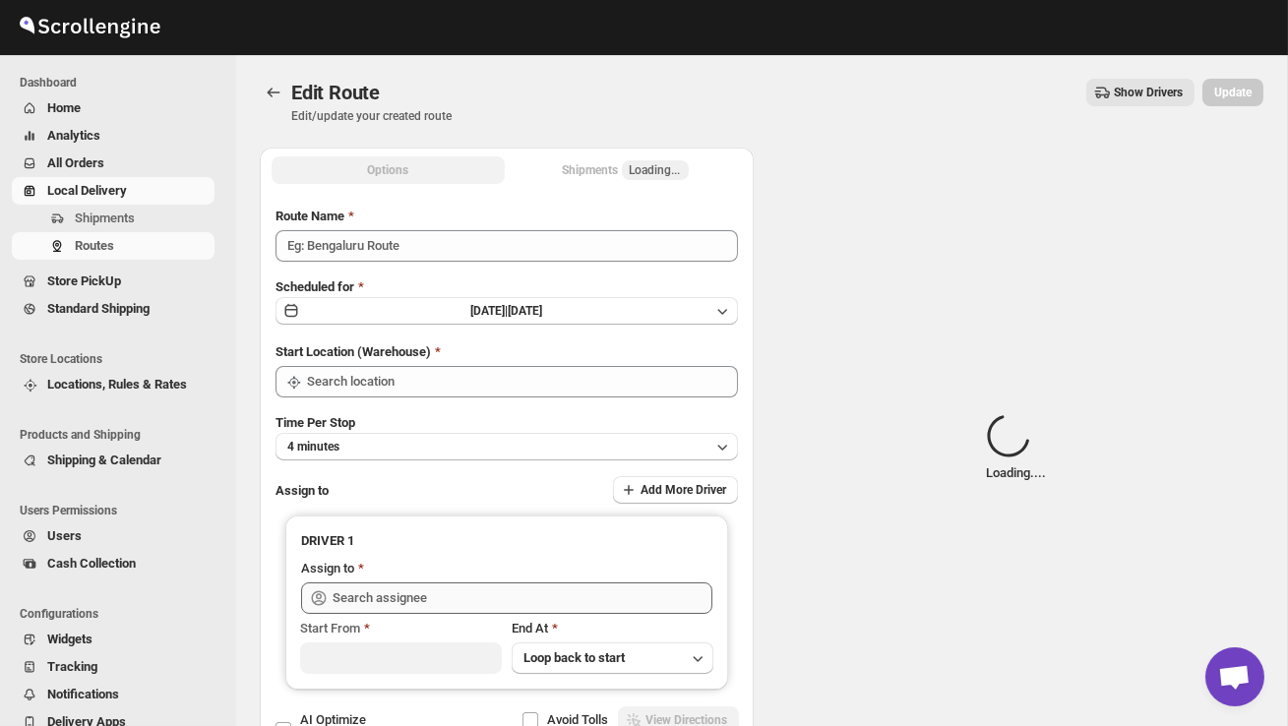
type input "Order no 27887"
type input "DS02 Bileshivale"
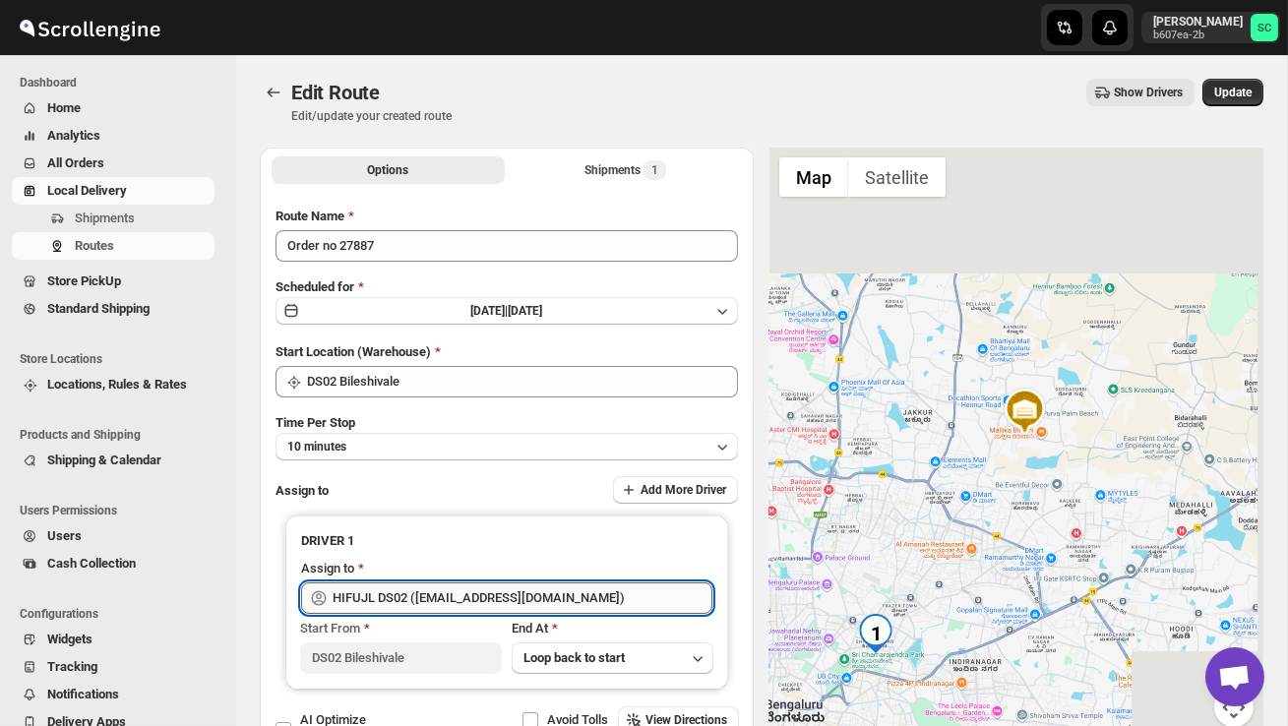
click at [650, 590] on input "HIFUJL DS02 ([EMAIL_ADDRESS][DOMAIN_NAME])" at bounding box center [523, 598] width 380 height 31
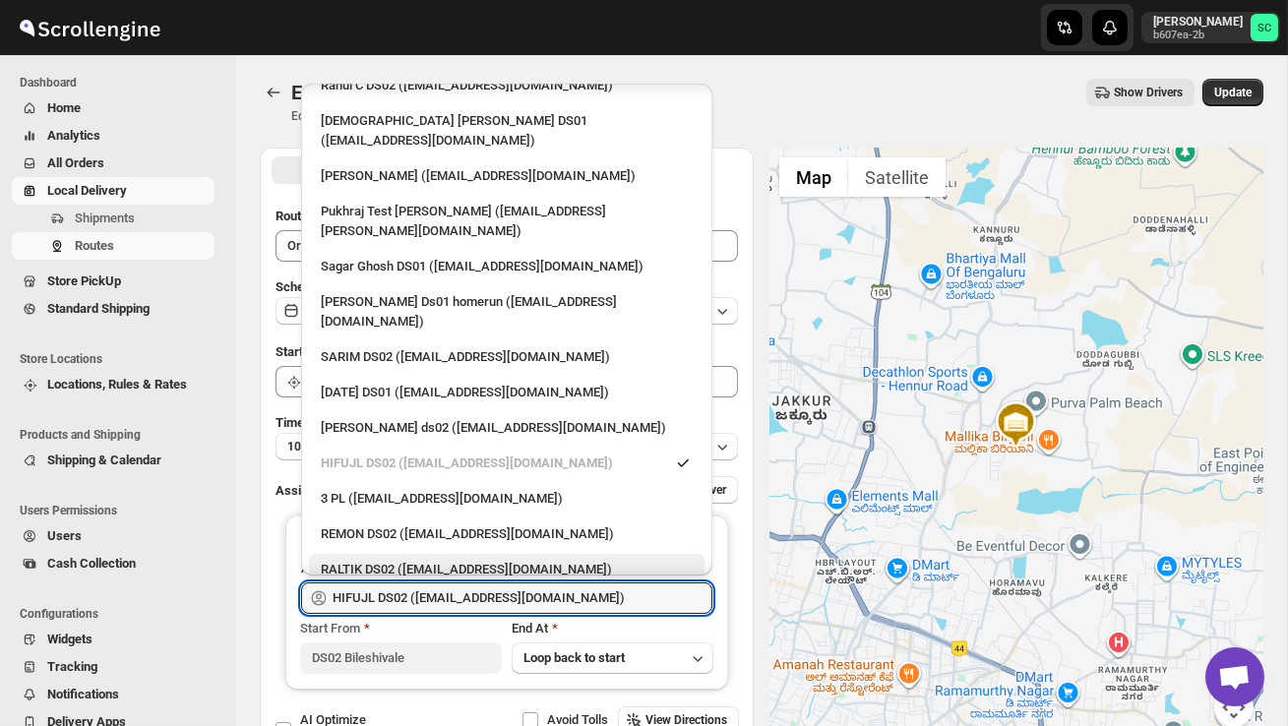
scroll to position [221, 0]
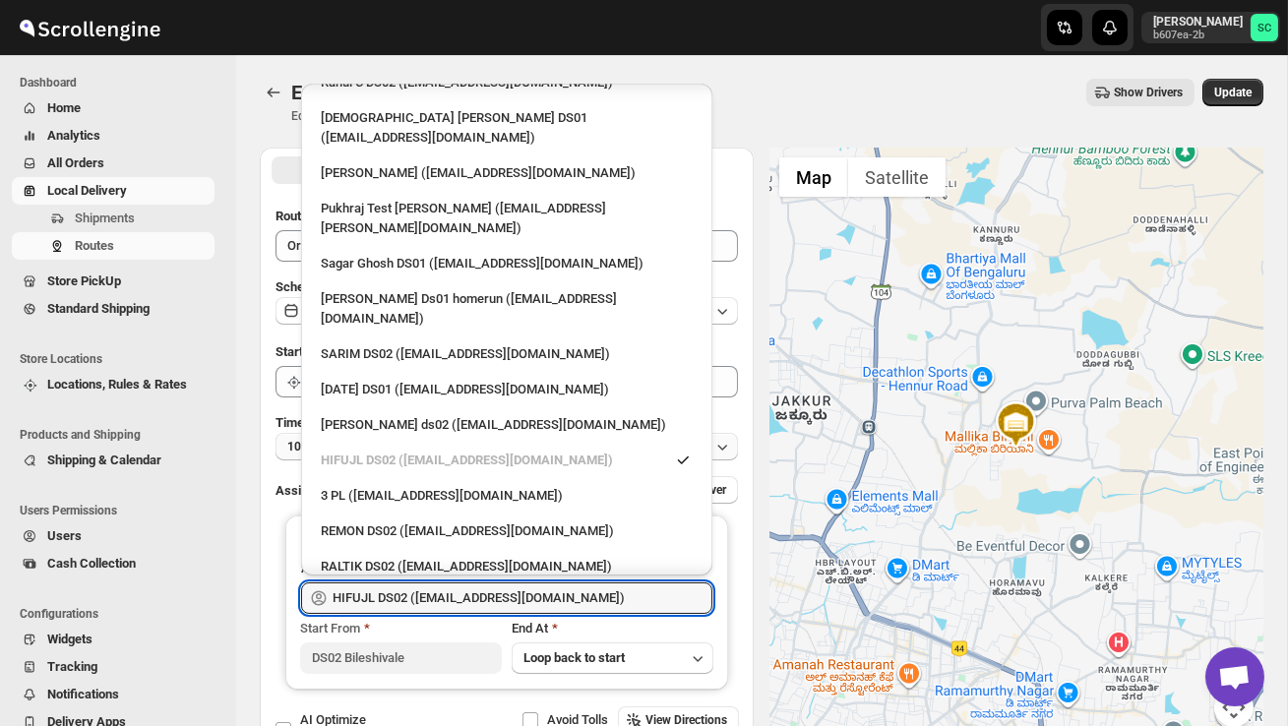
click at [465, 512] on li "REMON DS02 ([EMAIL_ADDRESS][DOMAIN_NAME])" at bounding box center [506, 529] width 411 height 35
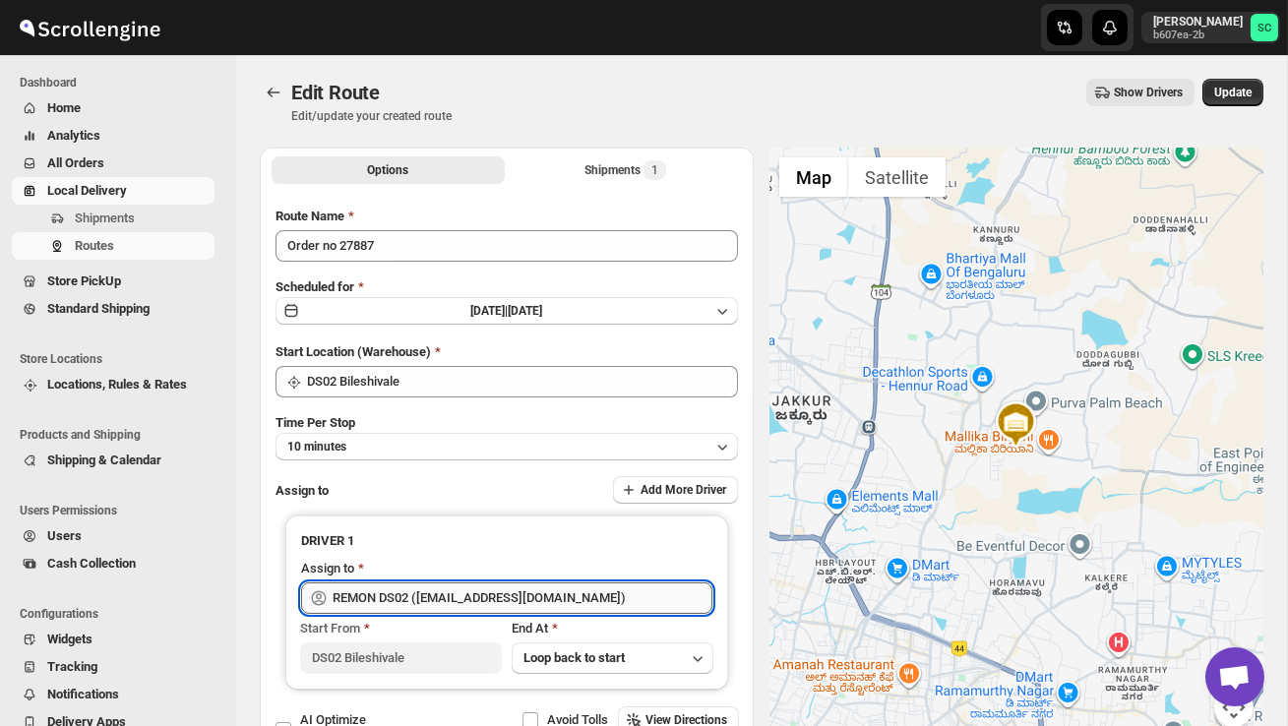
click at [616, 586] on input "REMON DS02 ([EMAIL_ADDRESS][DOMAIN_NAME])" at bounding box center [523, 598] width 380 height 31
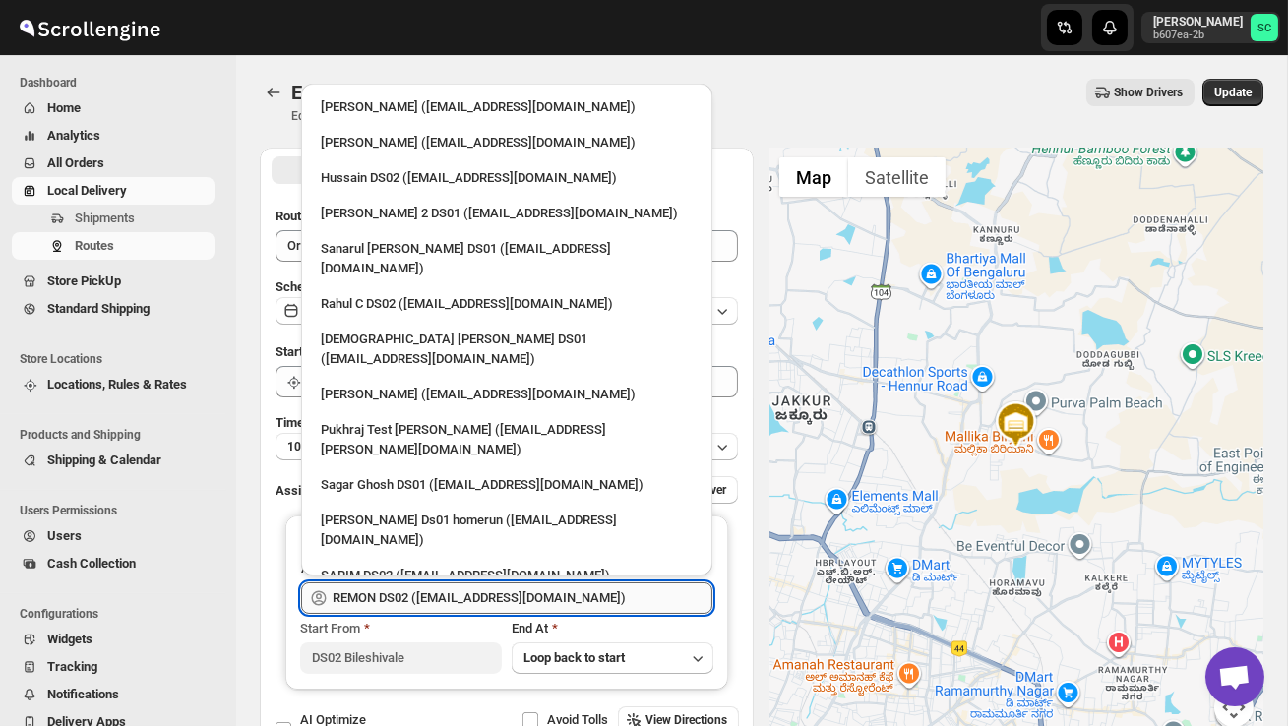
scroll to position [144, 0]
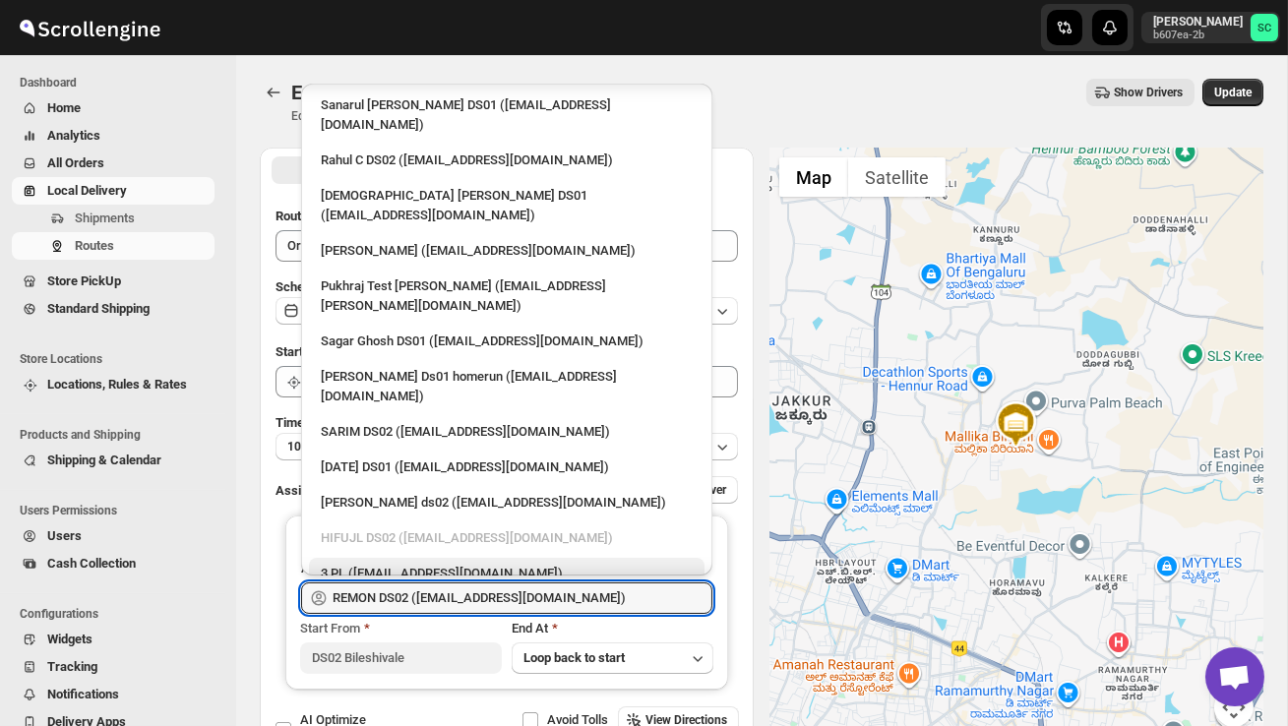
click at [531, 564] on div "3 PL ([EMAIL_ADDRESS][DOMAIN_NAME])" at bounding box center [507, 574] width 372 height 20
type input "3 PL ([EMAIL_ADDRESS][DOMAIN_NAME])"
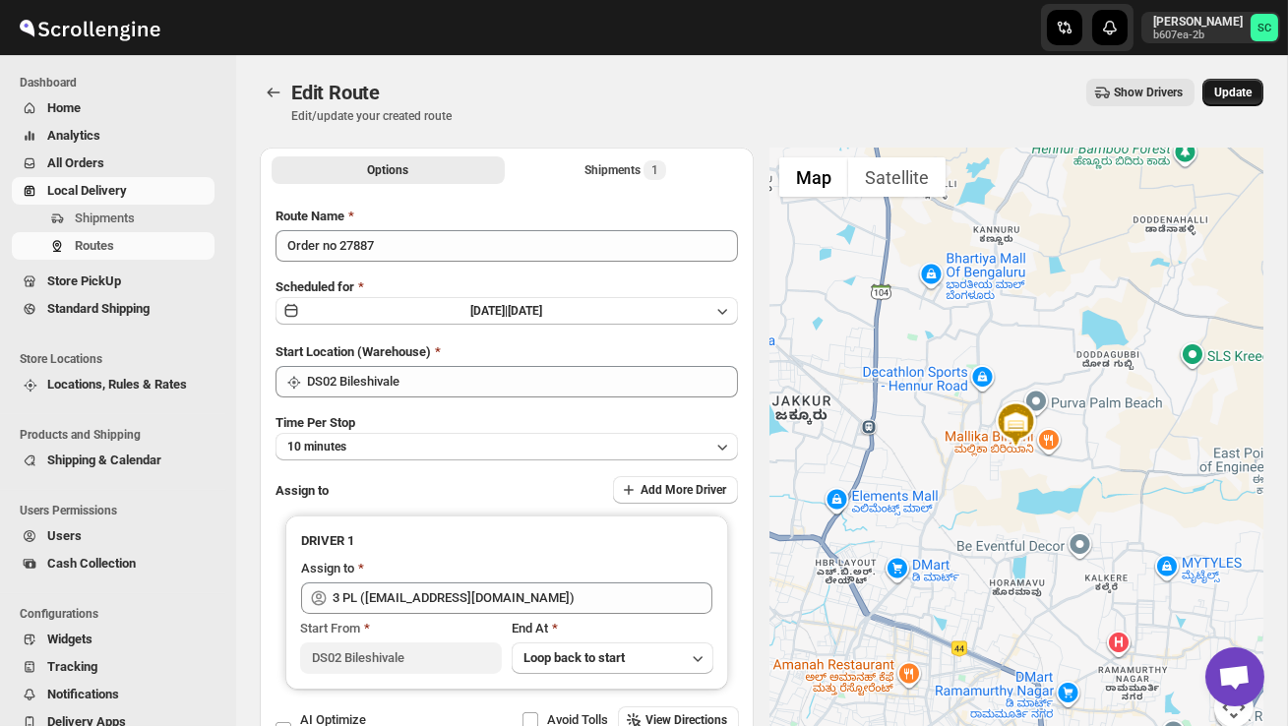
click at [1241, 91] on span "Update" at bounding box center [1232, 93] width 37 height 16
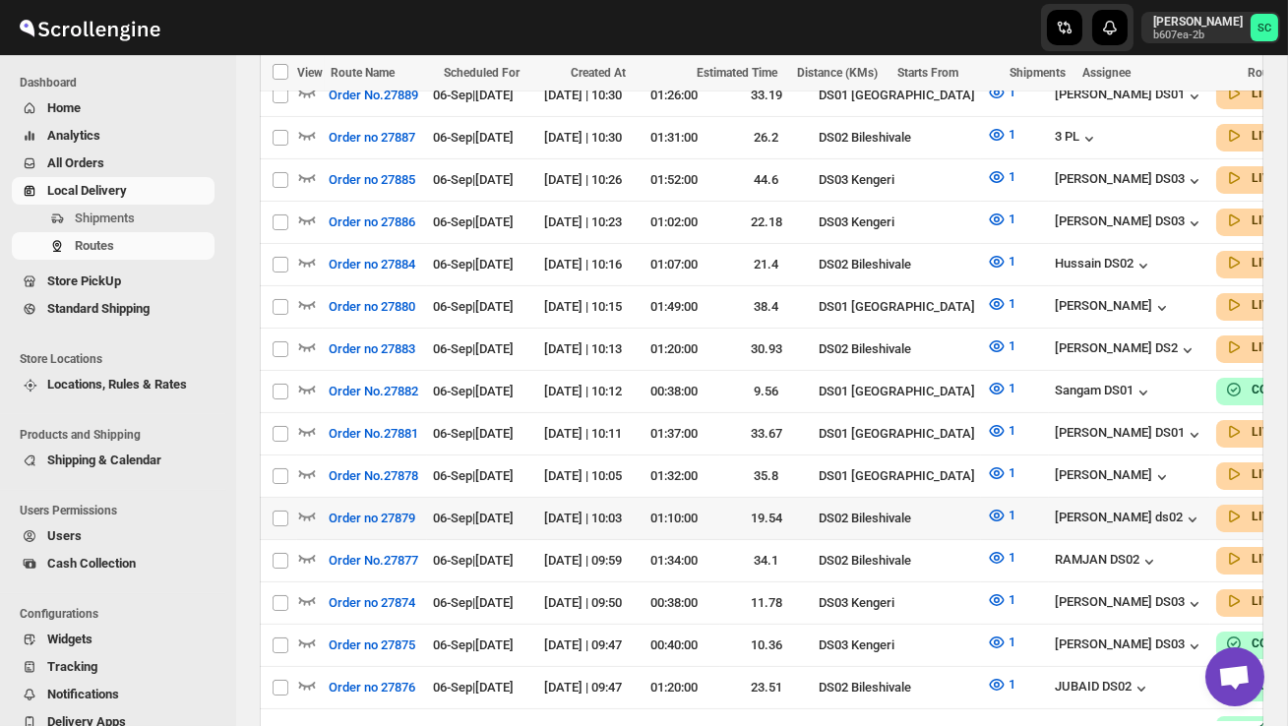
scroll to position [819, 0]
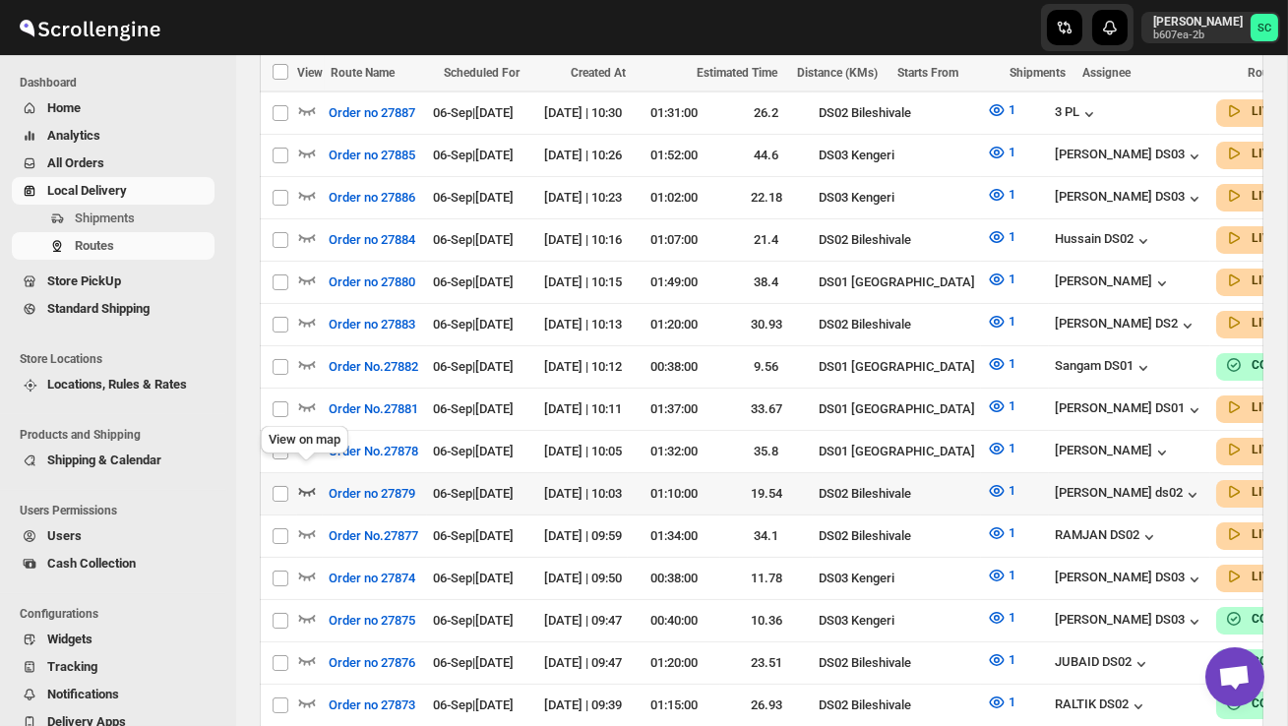
click at [303, 481] on icon "button" at bounding box center [307, 491] width 20 height 20
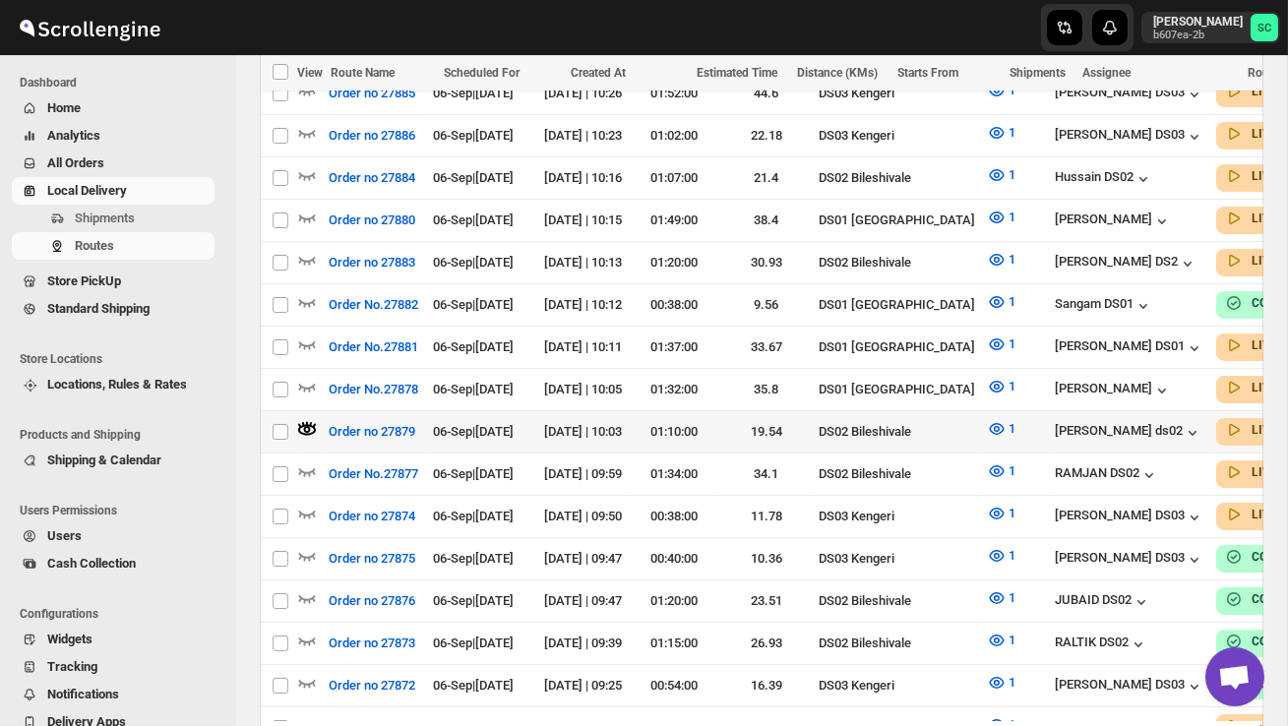
scroll to position [895, 0]
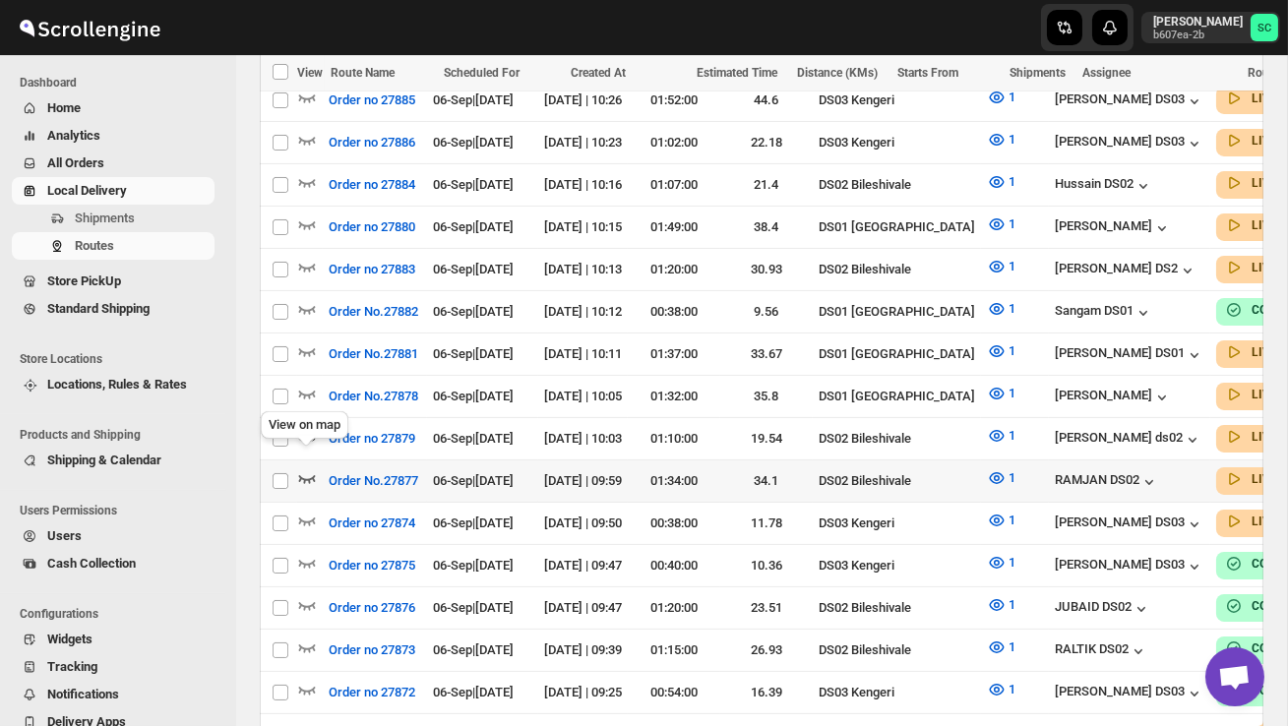
click at [308, 449] on div "View on map" at bounding box center [304, 428] width 95 height 43
click at [305, 468] on icon "button" at bounding box center [307, 478] width 20 height 20
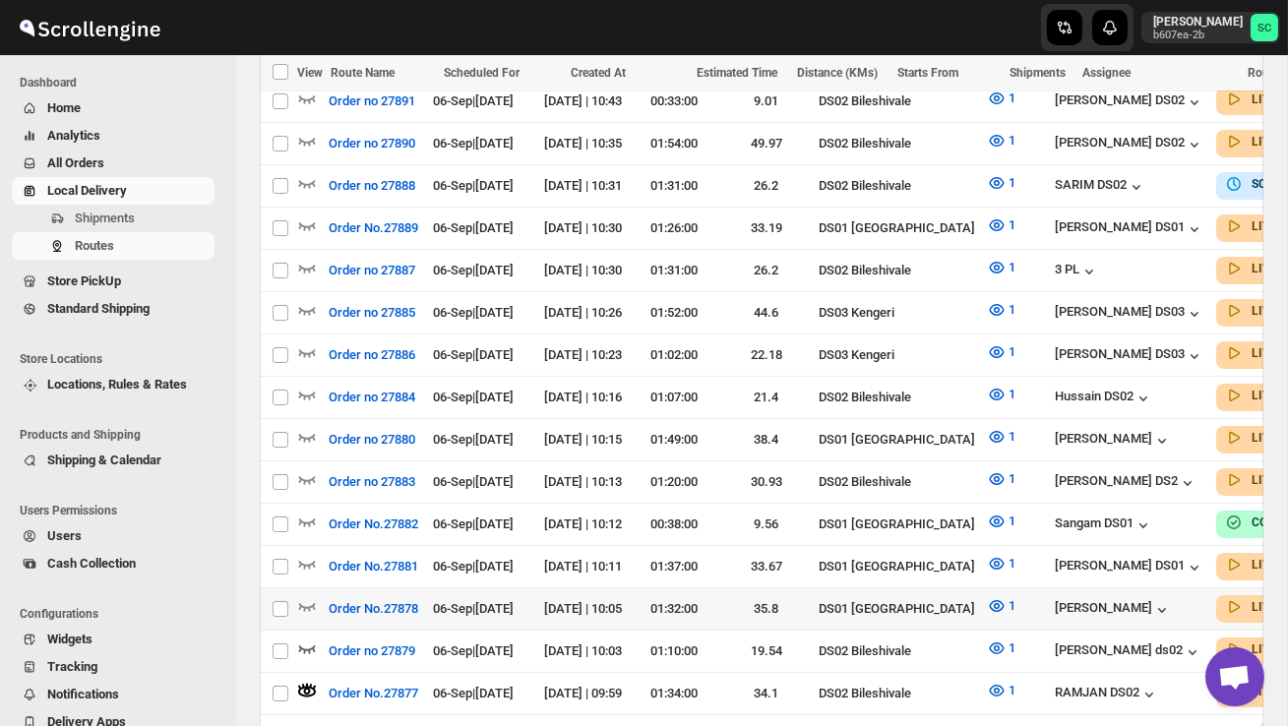
scroll to position [687, 0]
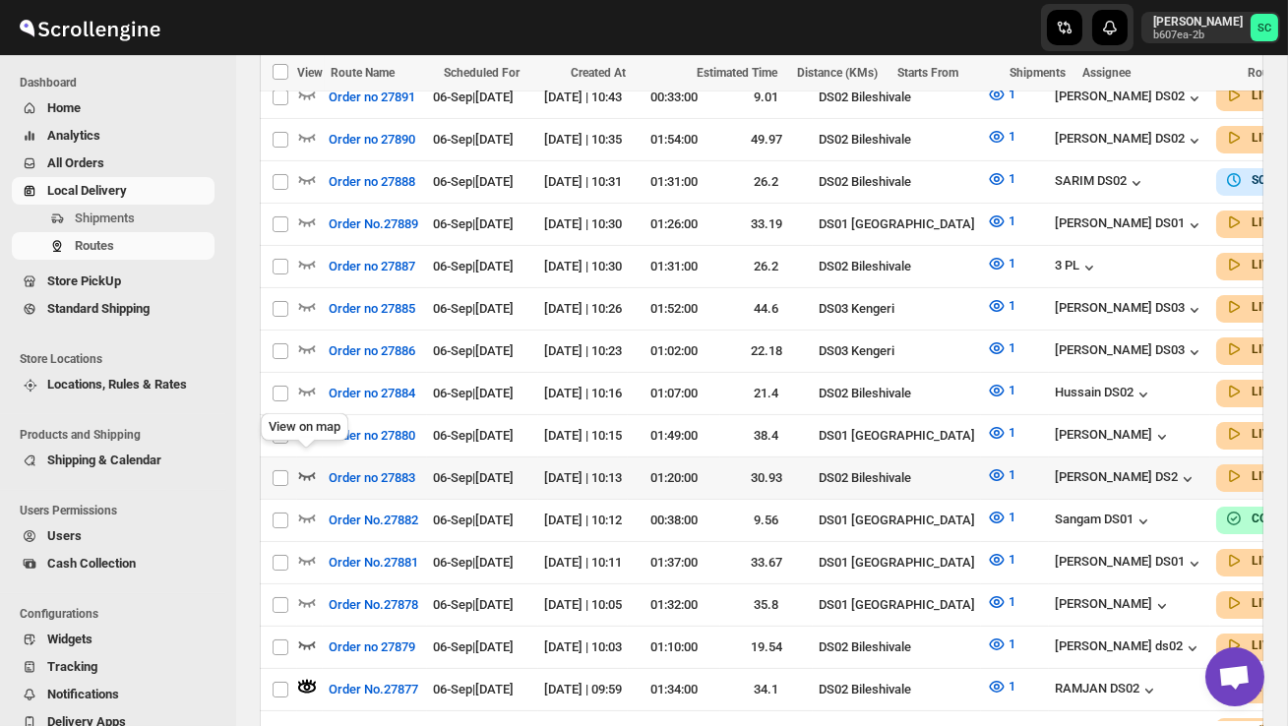
click at [309, 465] on icon "button" at bounding box center [307, 475] width 20 height 20
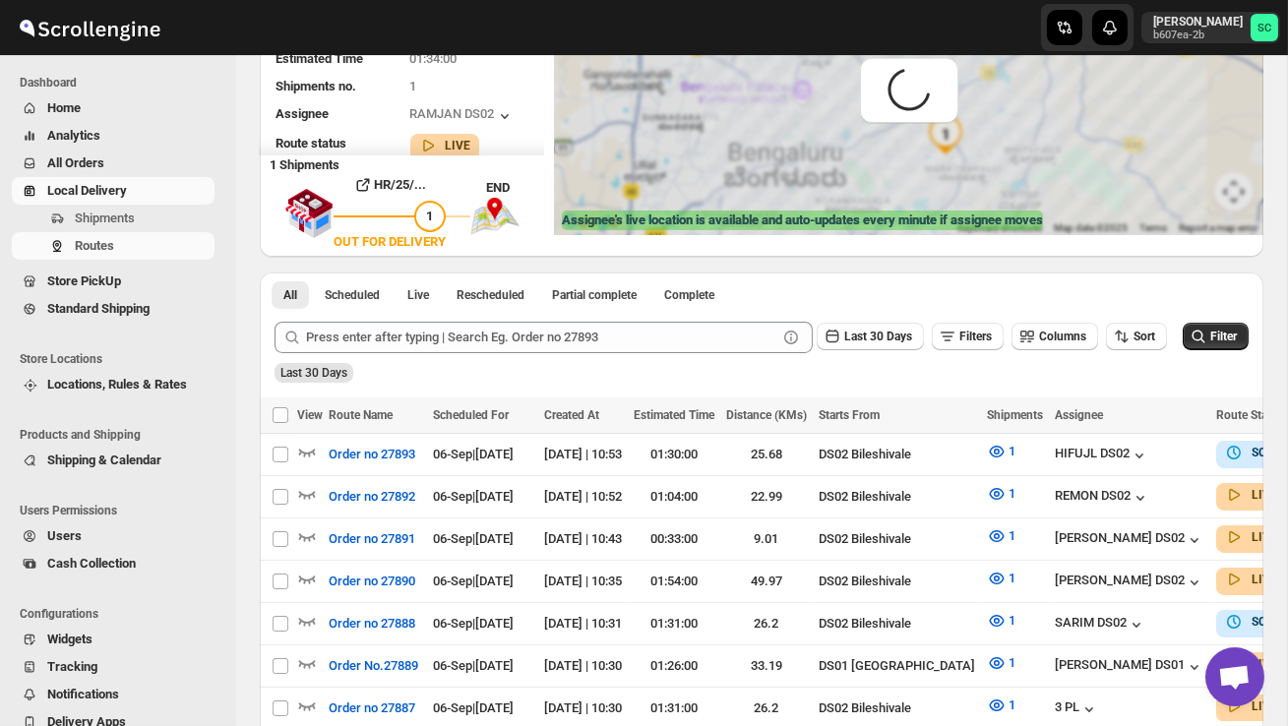
scroll to position [0, 0]
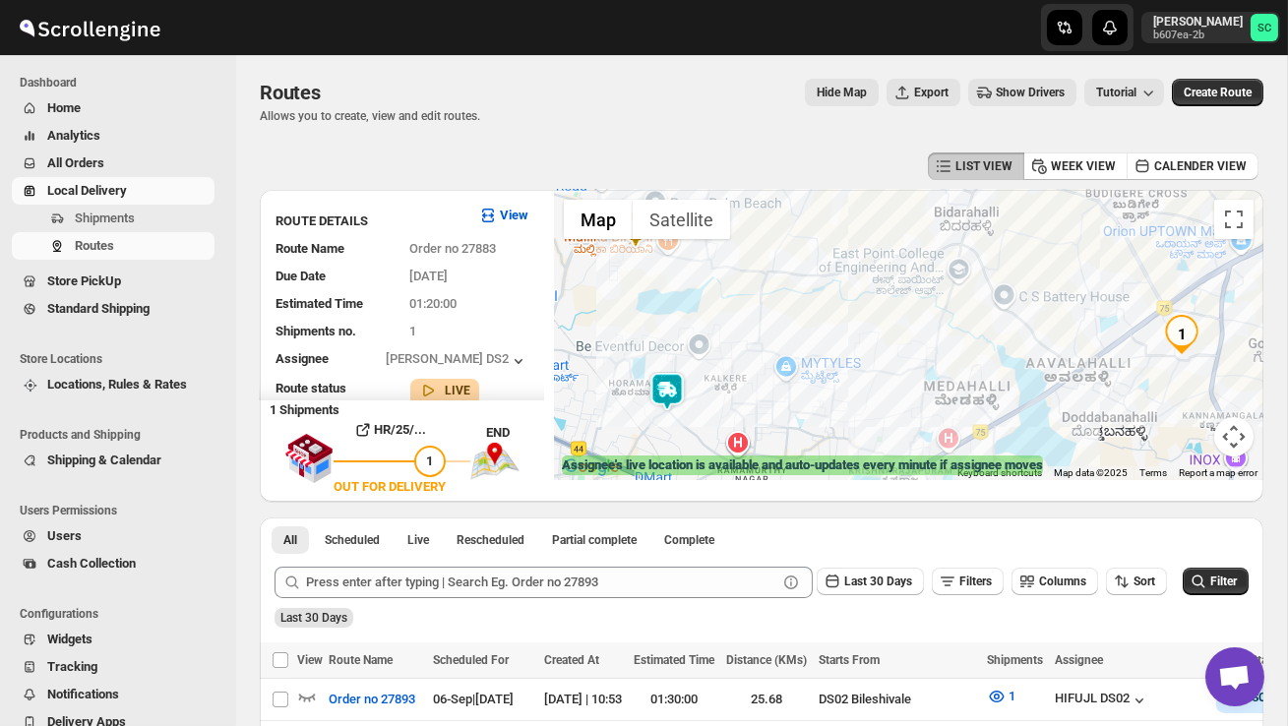
click at [686, 390] on img at bounding box center [666, 391] width 39 height 39
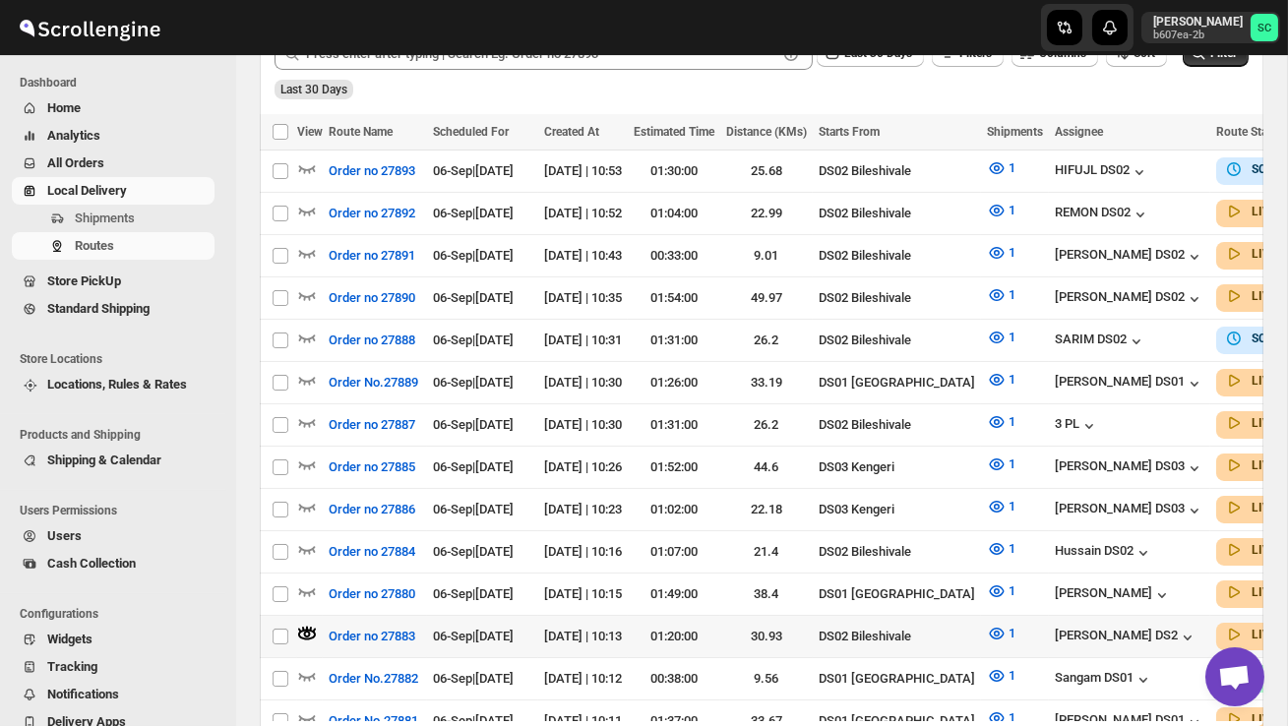
scroll to position [545, 0]
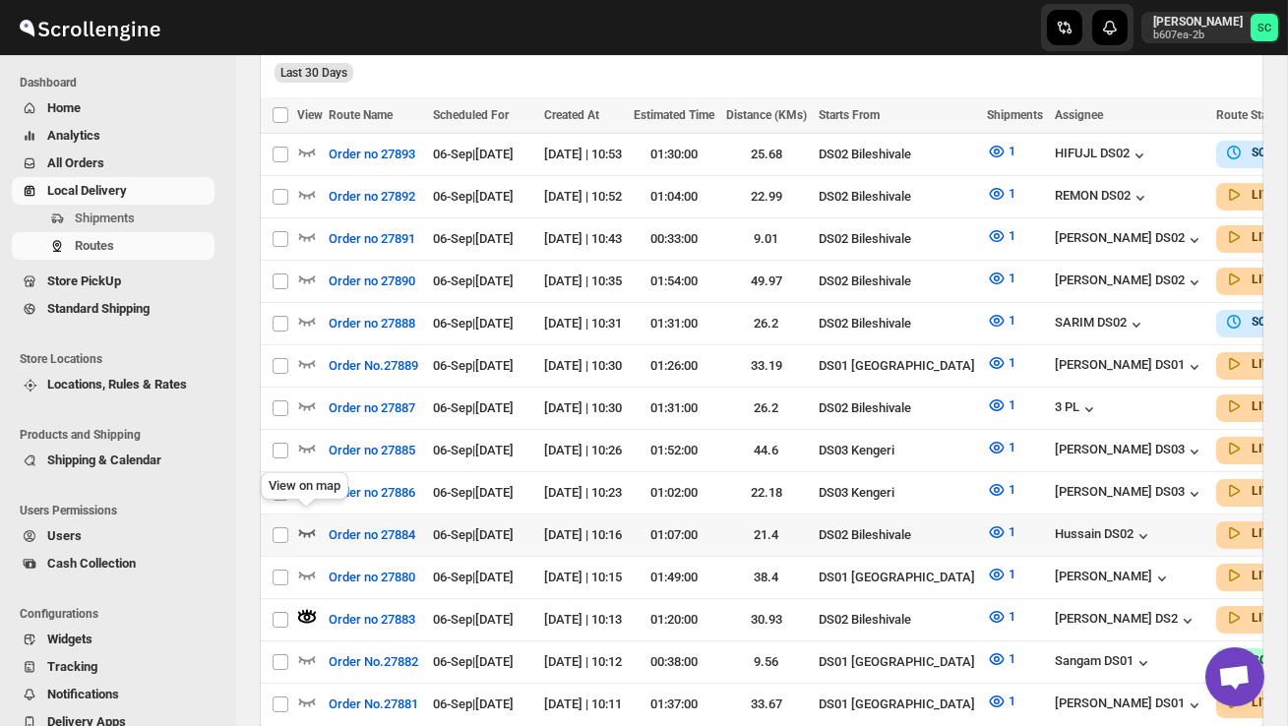
click at [305, 529] on icon "button" at bounding box center [307, 533] width 17 height 8
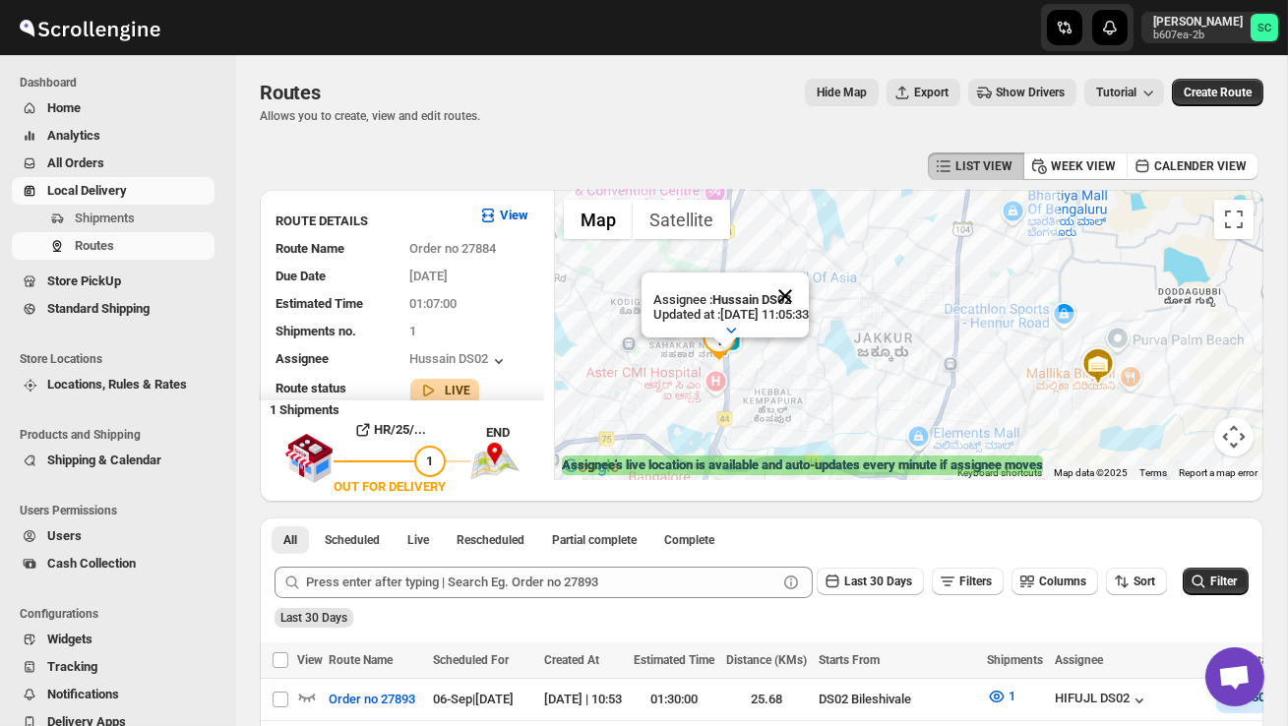
click at [809, 290] on button "Close" at bounding box center [785, 296] width 47 height 47
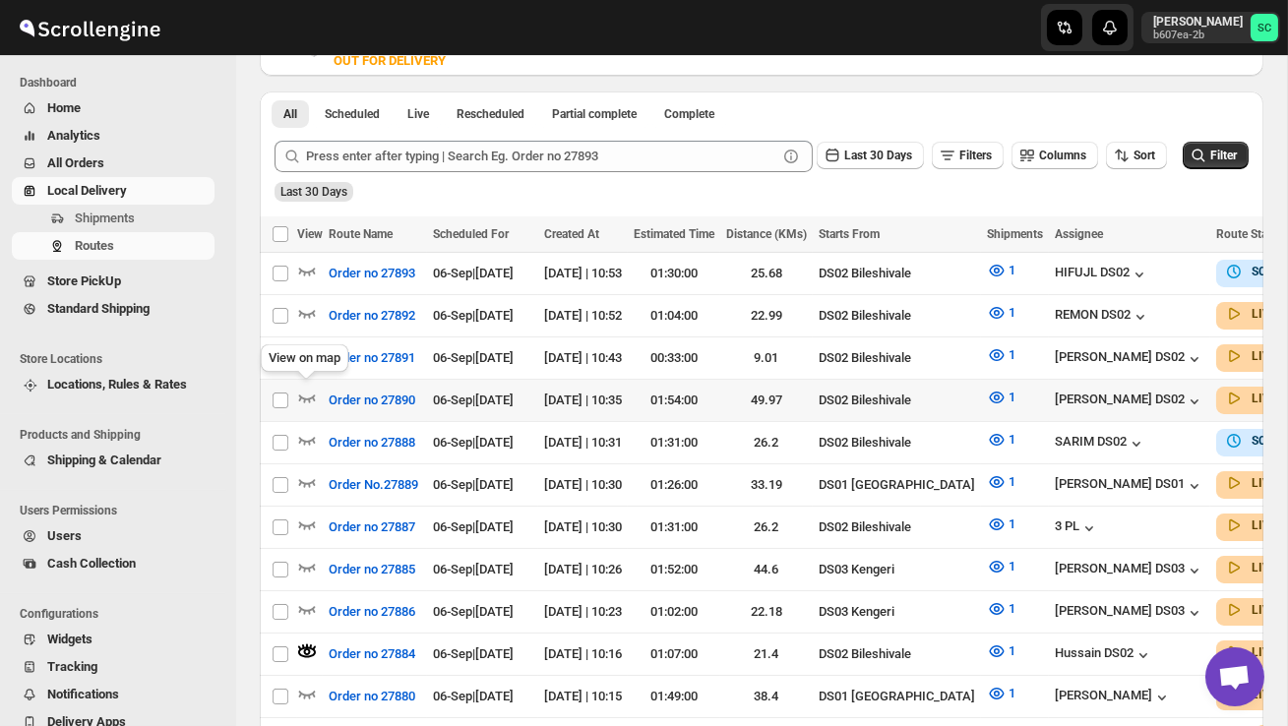
click at [306, 356] on div "View on map" at bounding box center [304, 361] width 95 height 43
click at [308, 345] on icon "button" at bounding box center [307, 355] width 20 height 20
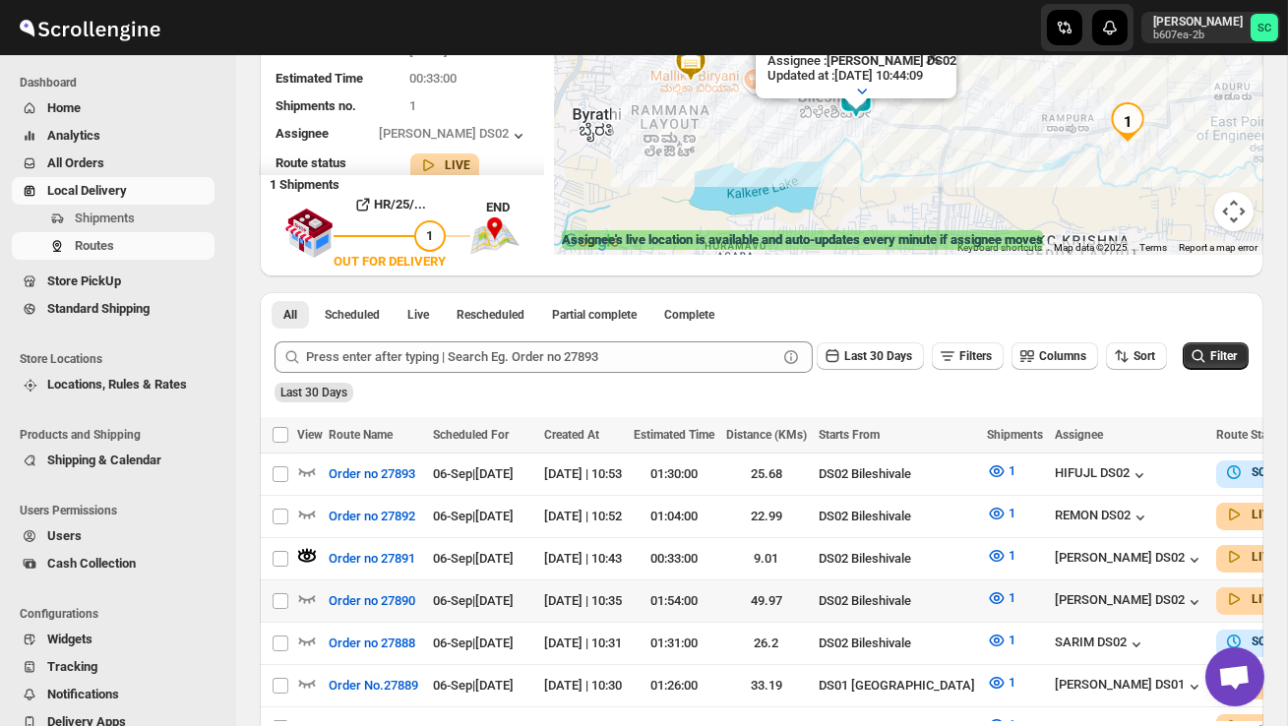
scroll to position [226, 0]
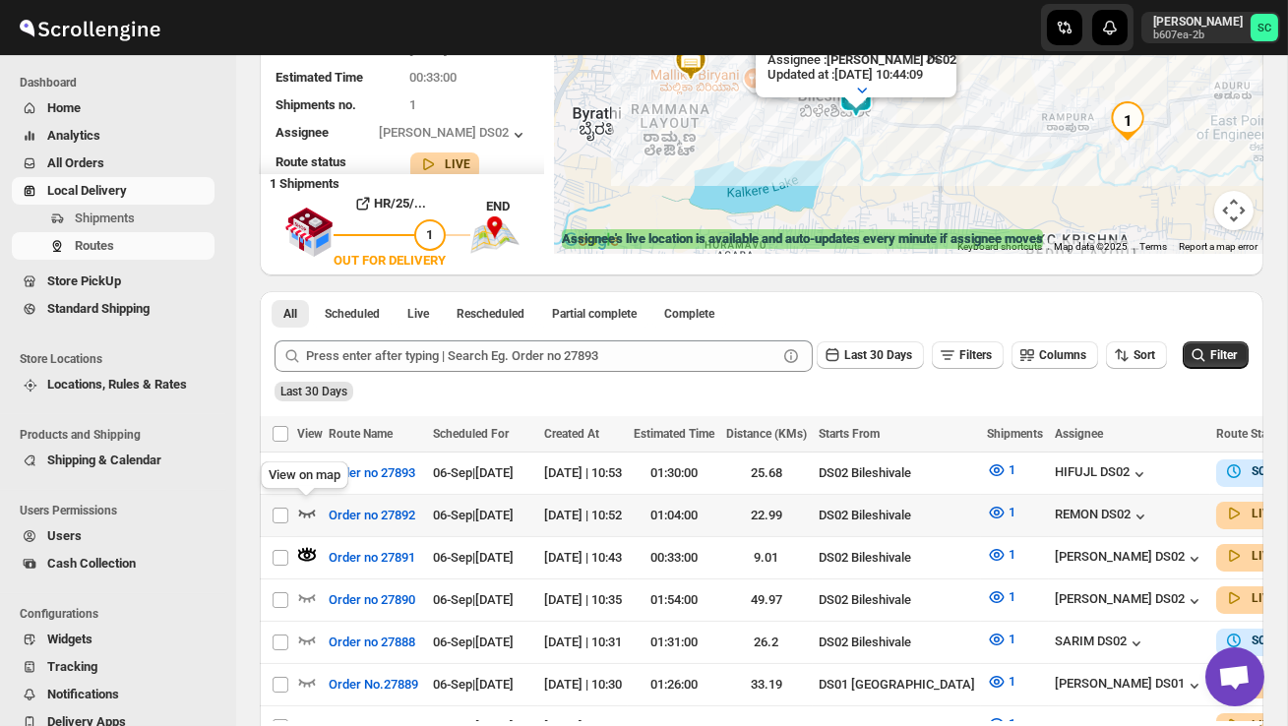
click at [314, 510] on icon "button" at bounding box center [307, 514] width 17 height 8
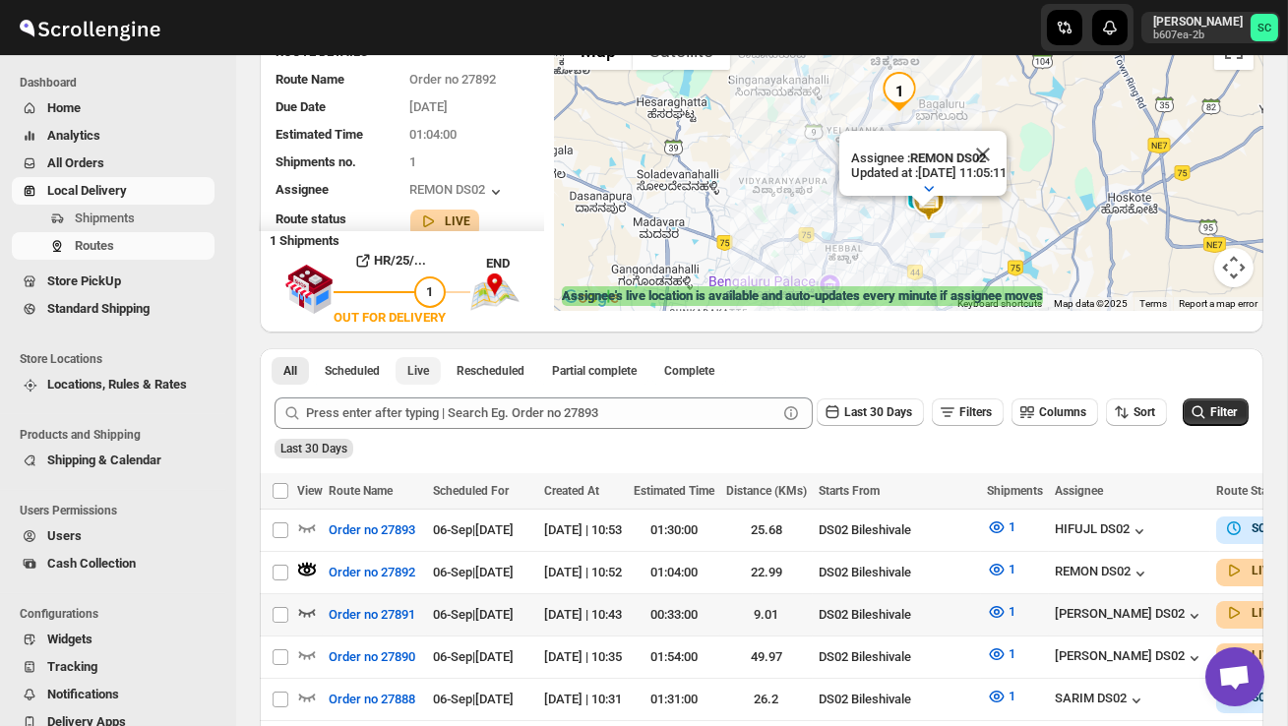
scroll to position [282, 0]
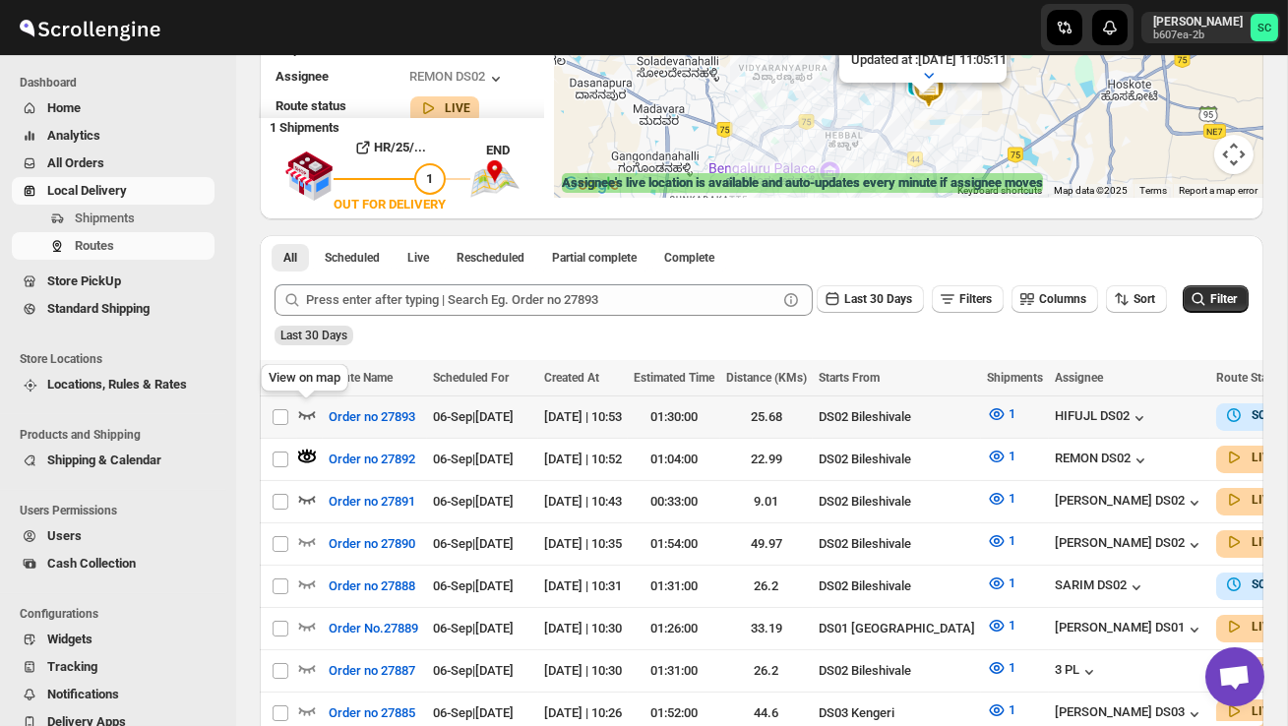
click at [310, 405] on icon "button" at bounding box center [307, 414] width 20 height 20
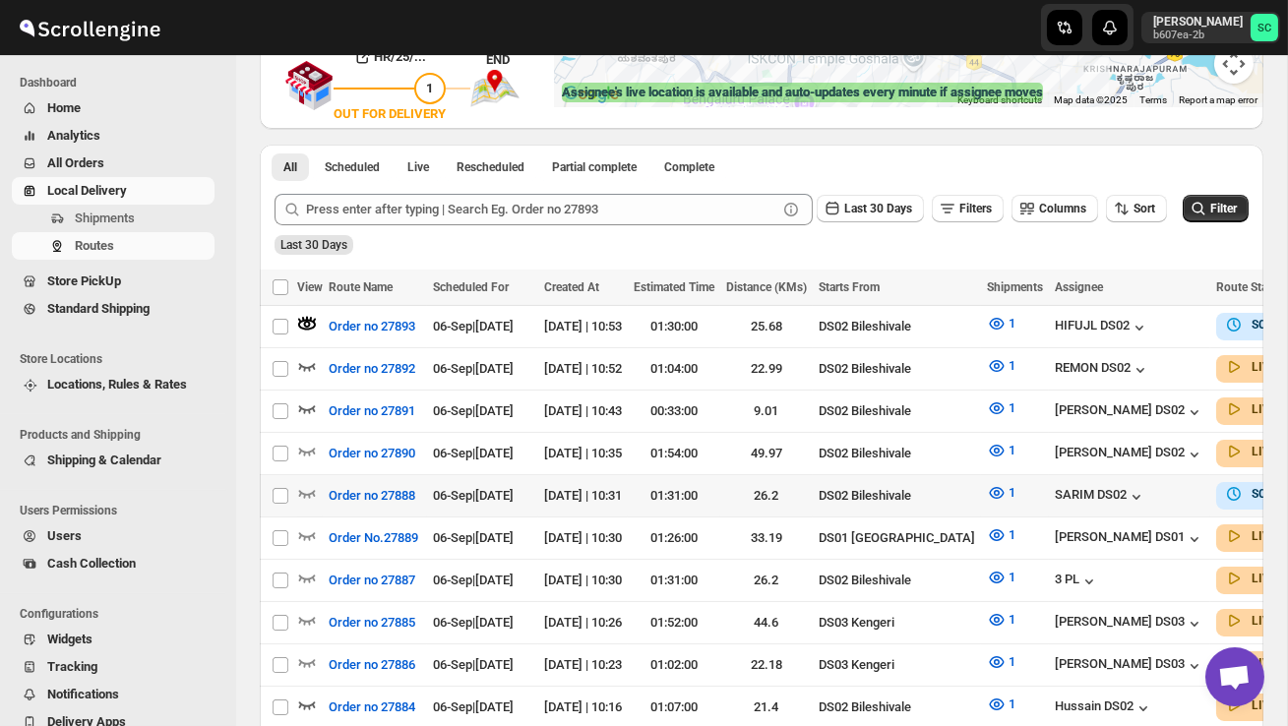
scroll to position [376, 0]
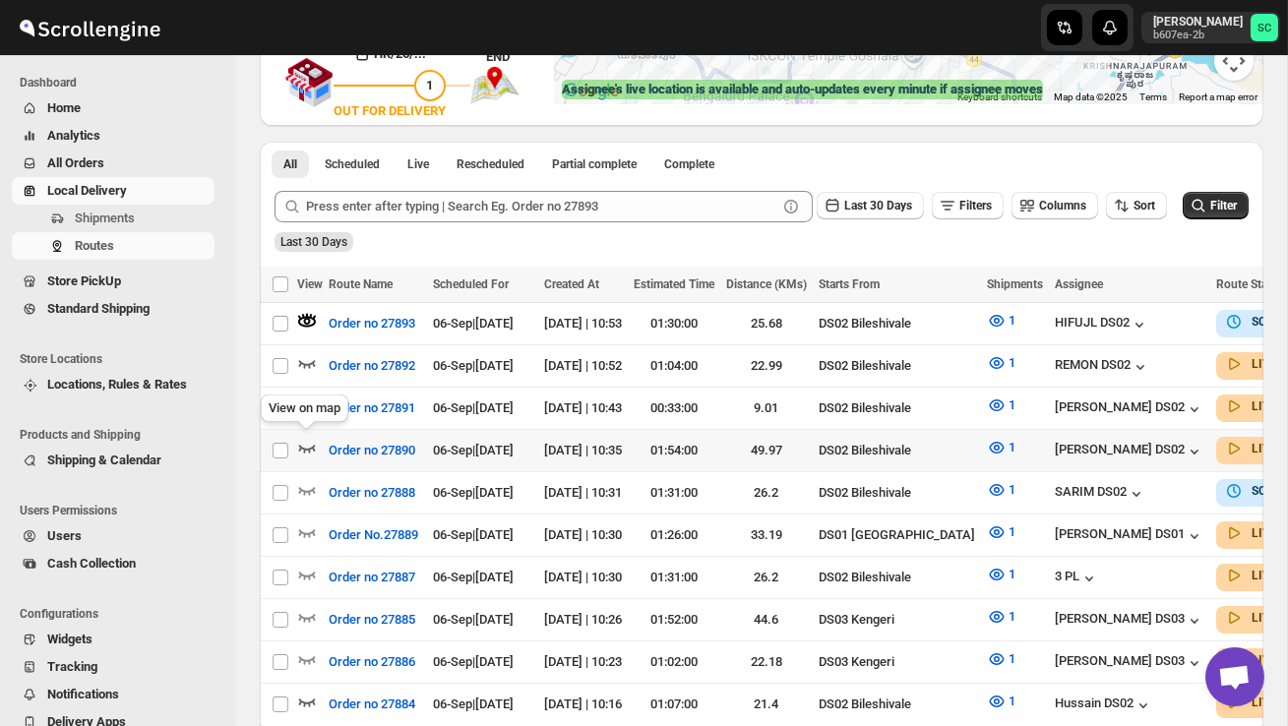
click at [310, 438] on icon "button" at bounding box center [307, 448] width 20 height 20
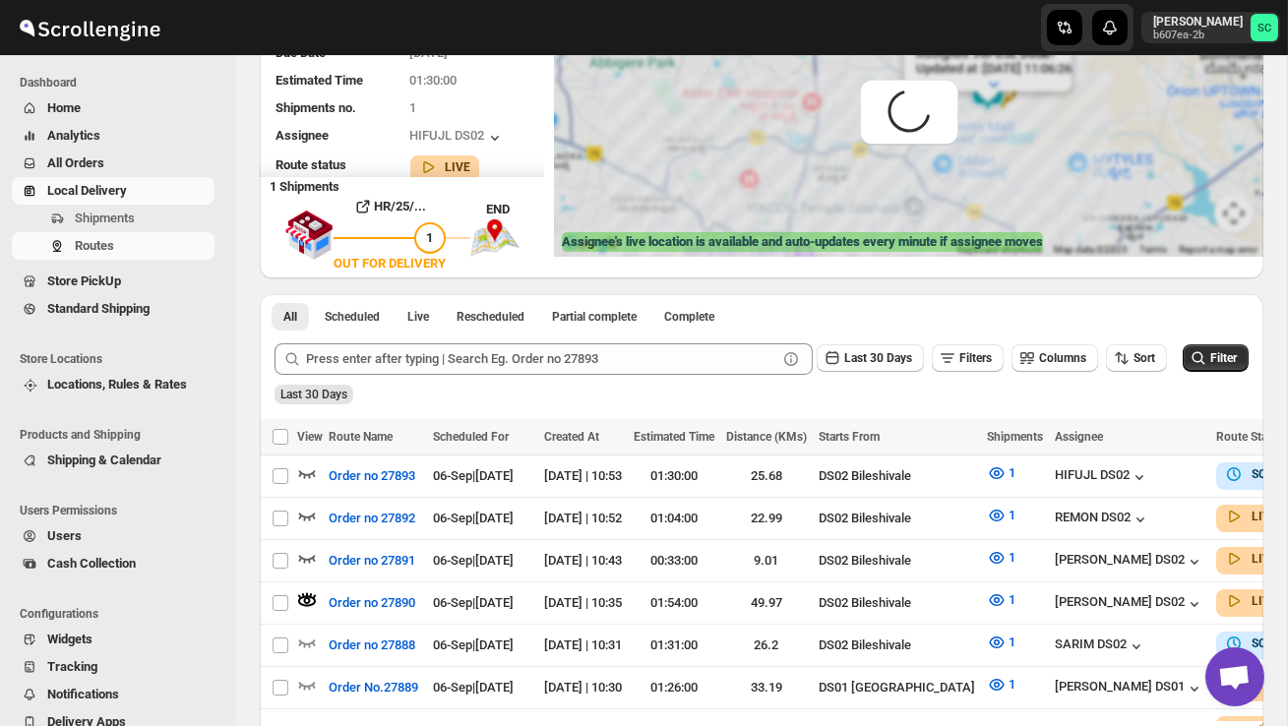
scroll to position [0, 0]
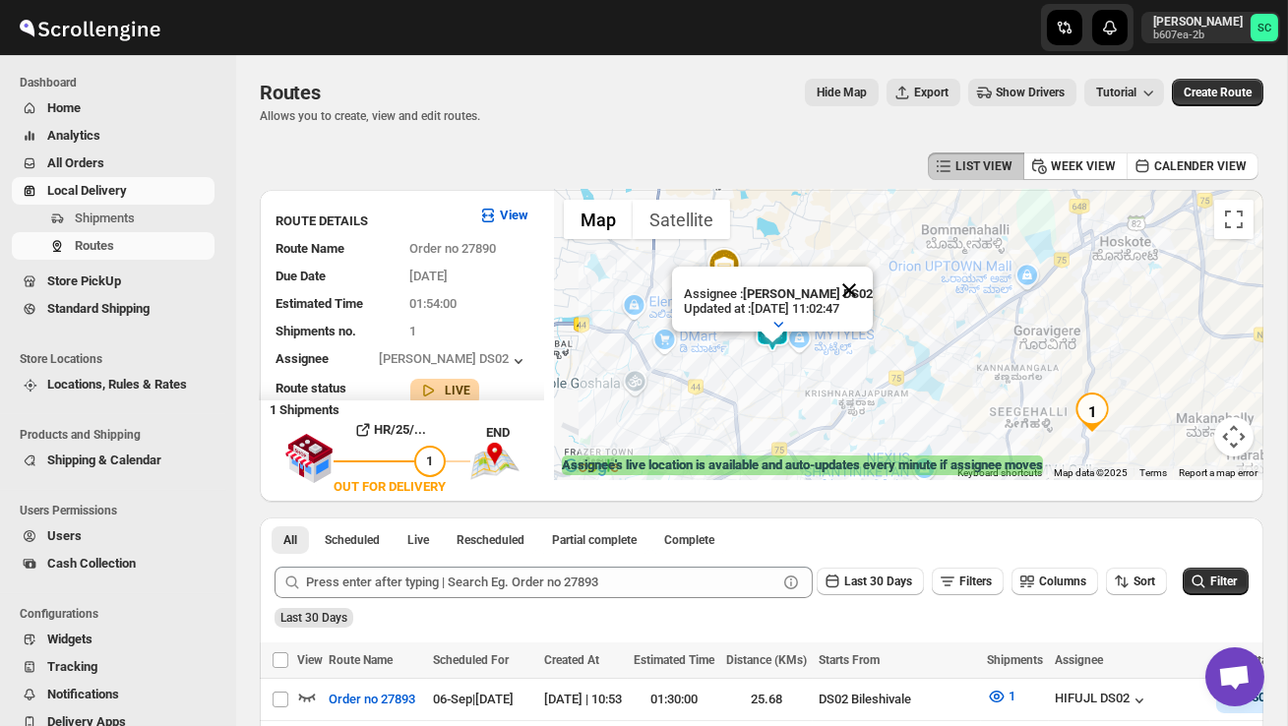
click at [862, 287] on button "Close" at bounding box center [849, 290] width 47 height 47
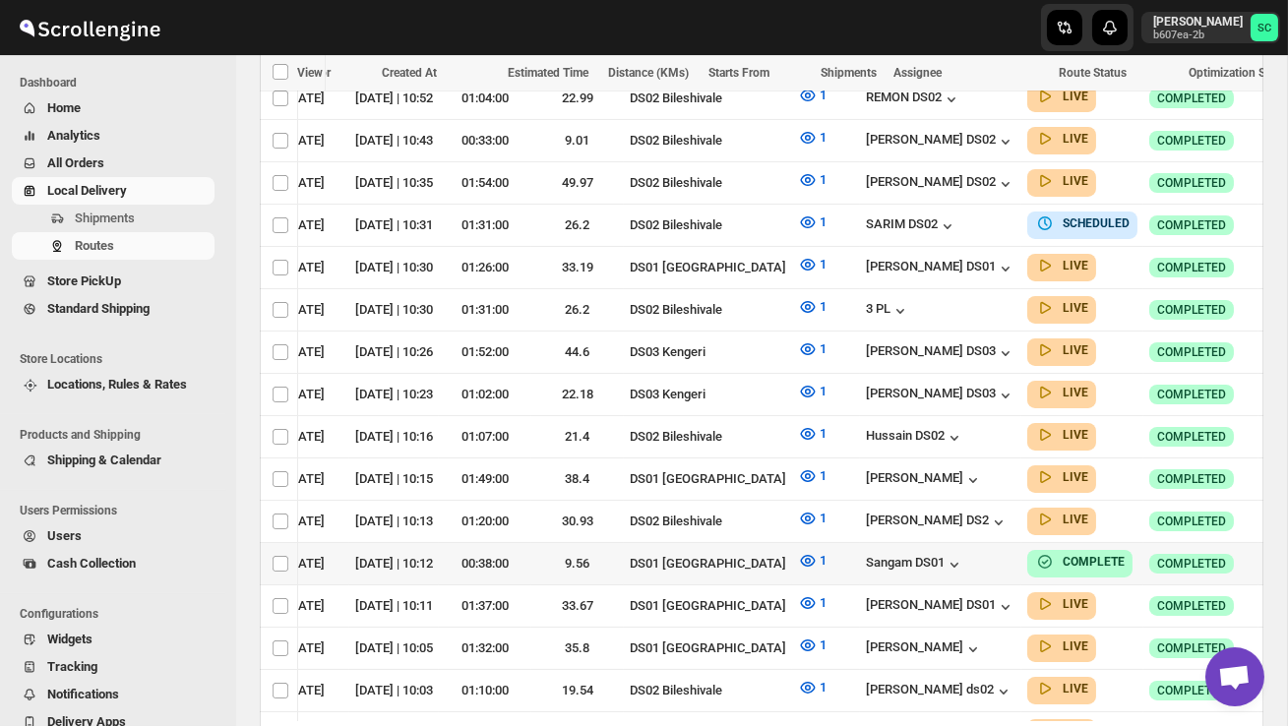
scroll to position [656, 0]
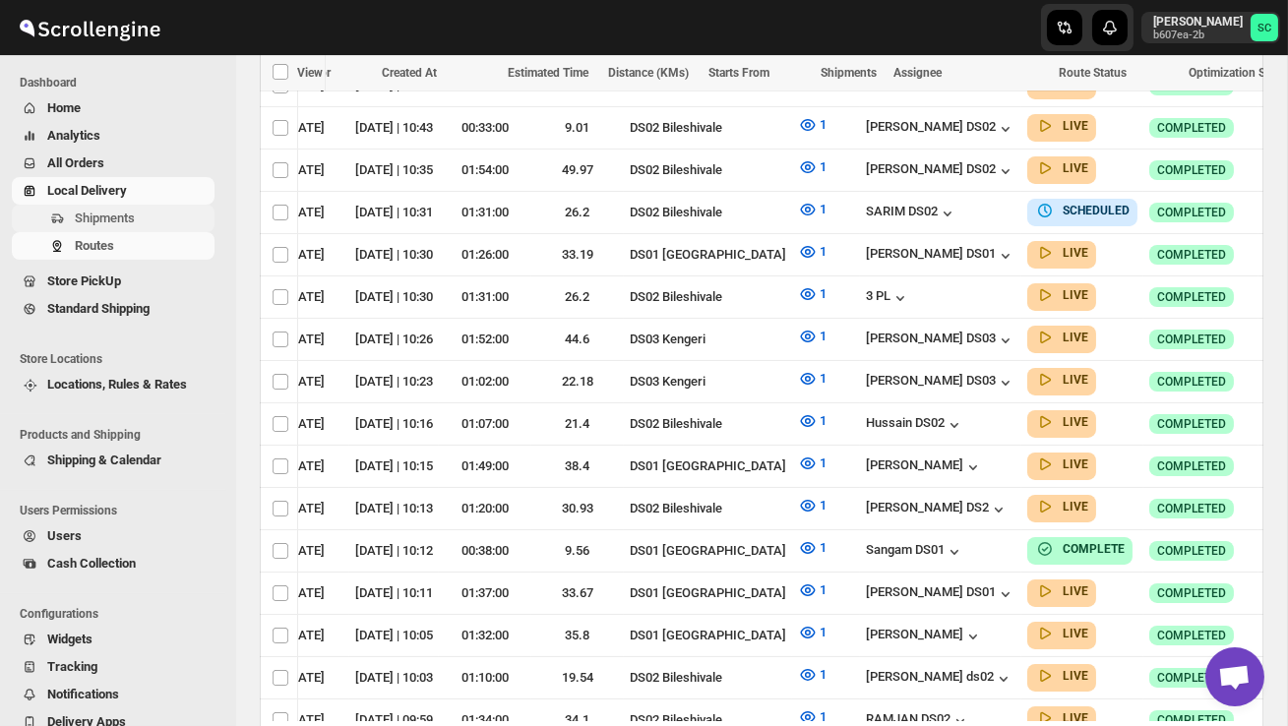
click at [132, 213] on span "Shipments" at bounding box center [105, 218] width 60 height 15
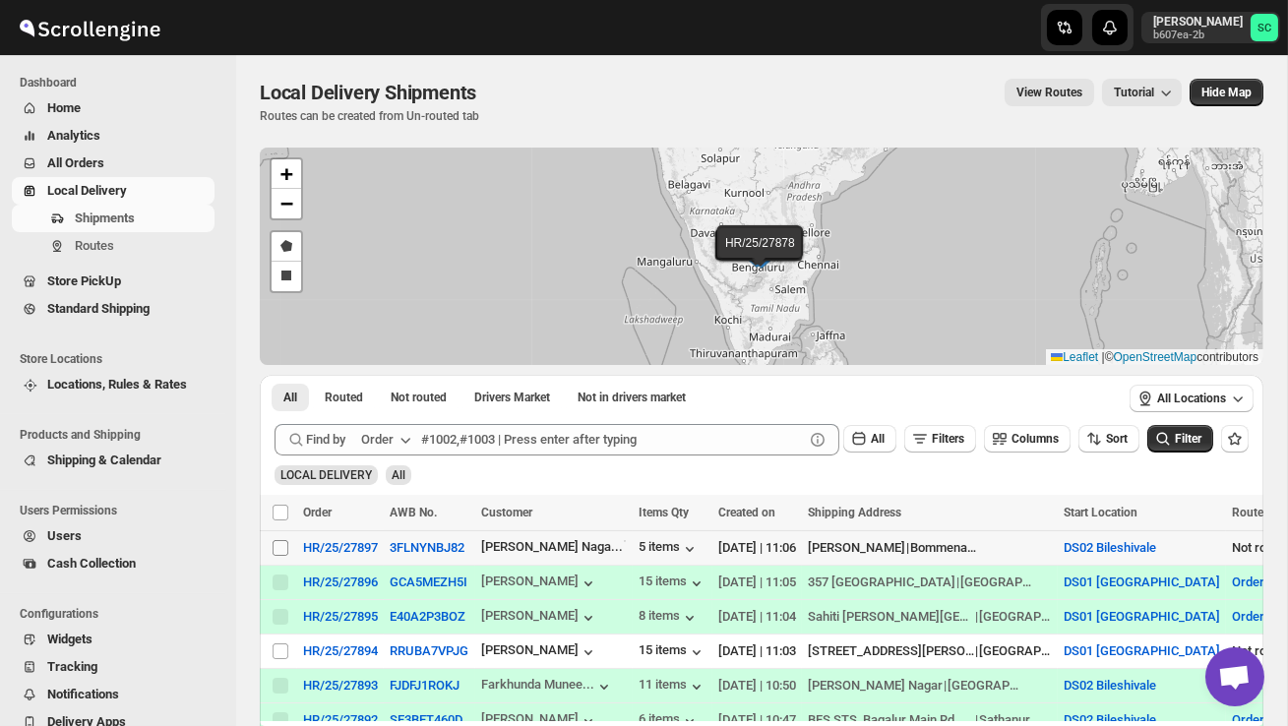
click at [280, 546] on input "Select shipment" at bounding box center [281, 548] width 16 height 16
checkbox input "true"
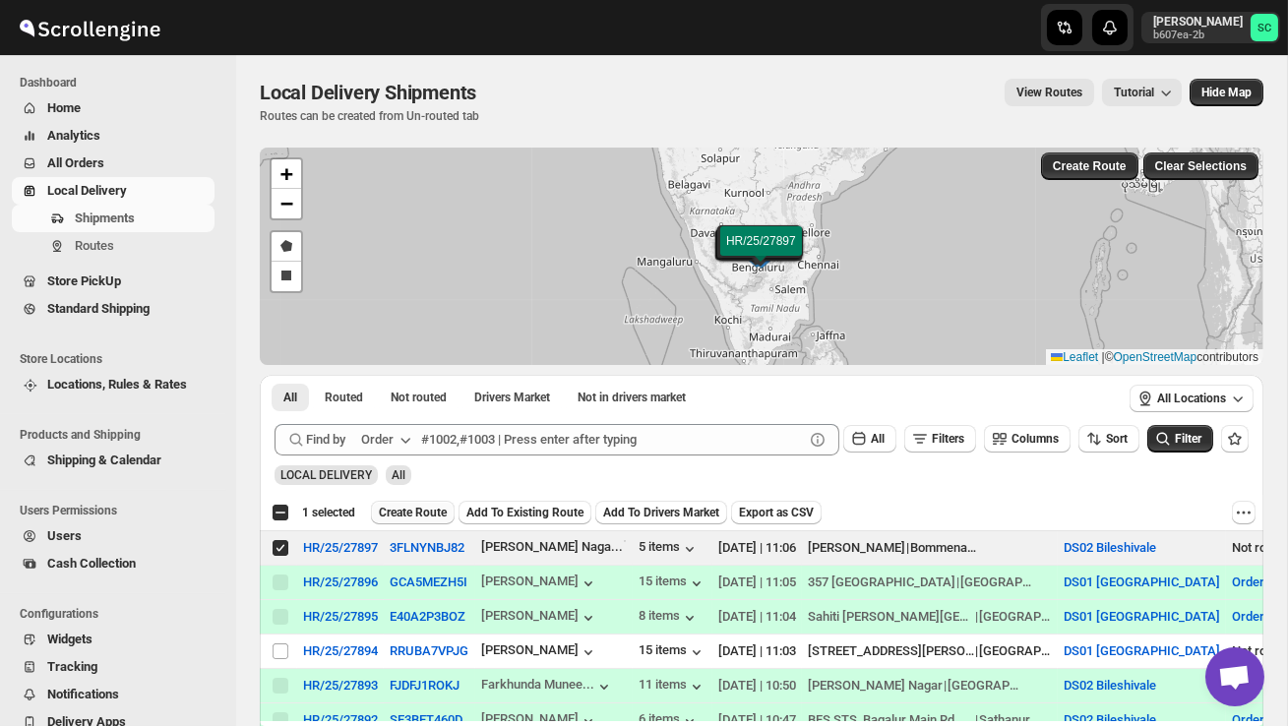
click at [408, 516] on span "Create Route" at bounding box center [413, 513] width 68 height 16
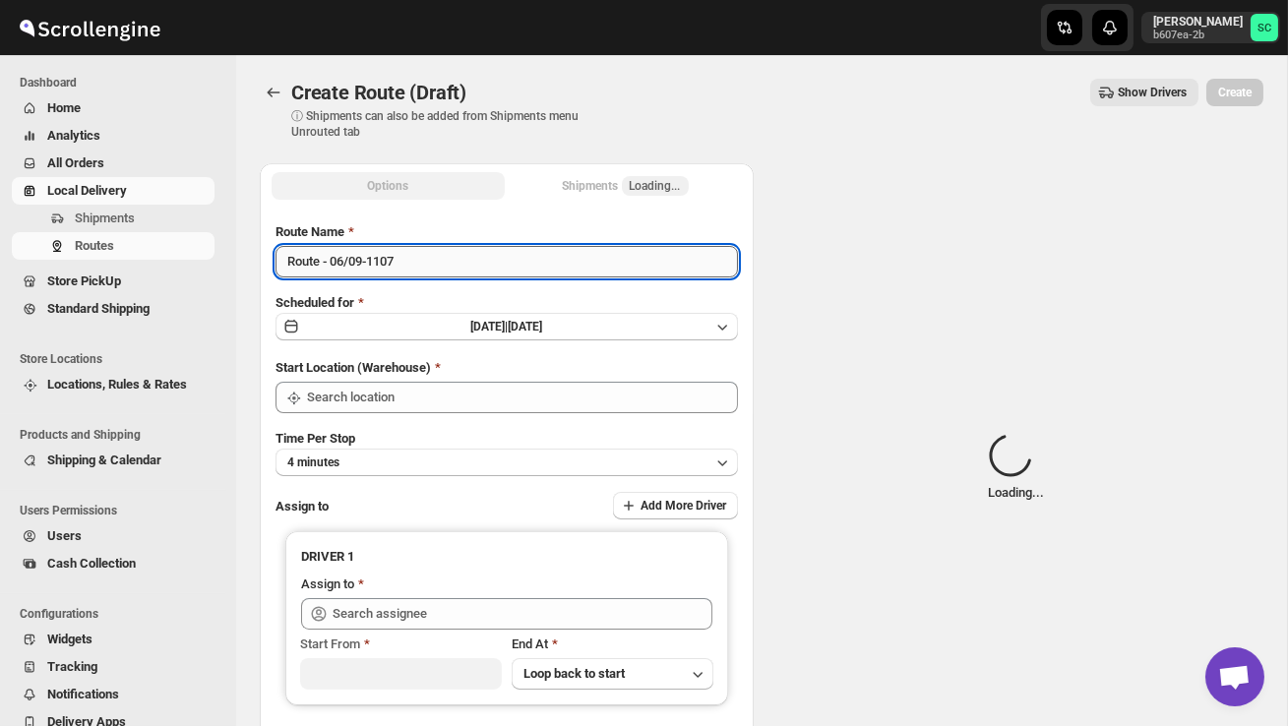
click at [440, 261] on input "Route - 06/09-1107" at bounding box center [507, 261] width 462 height 31
type input "DS02 Bileshivale"
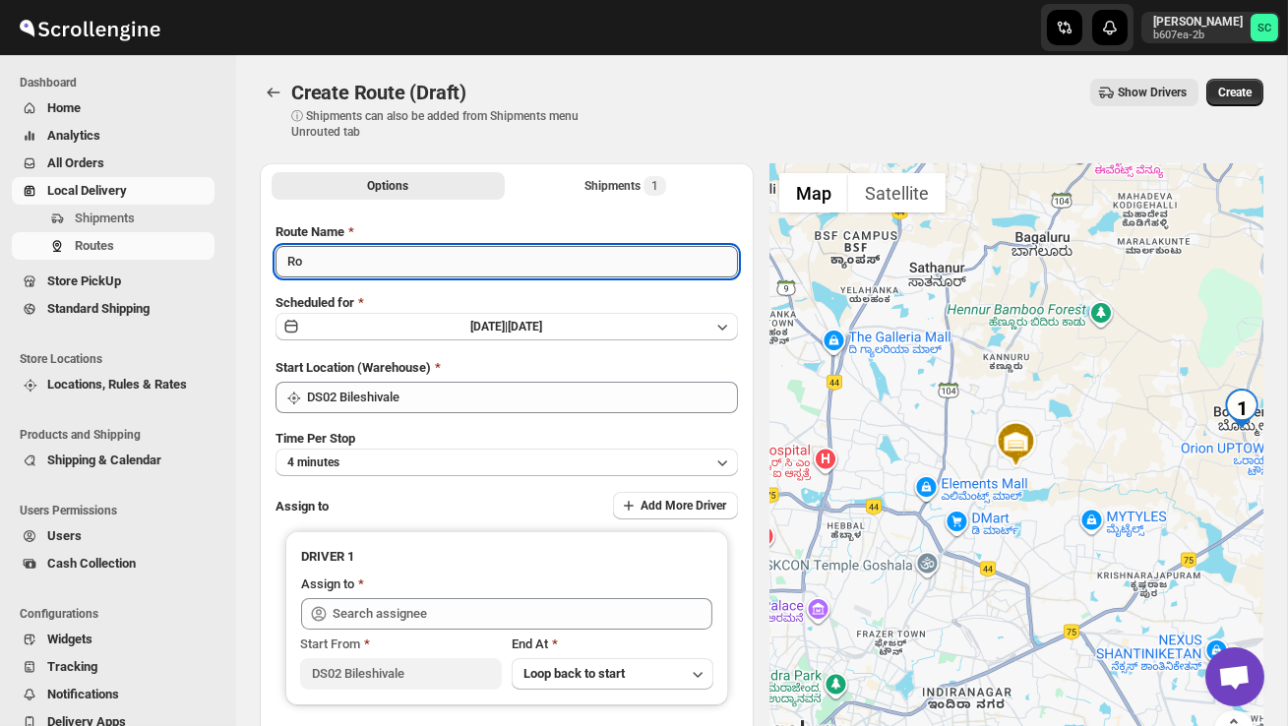
type input "R"
type input "Order no 27897"
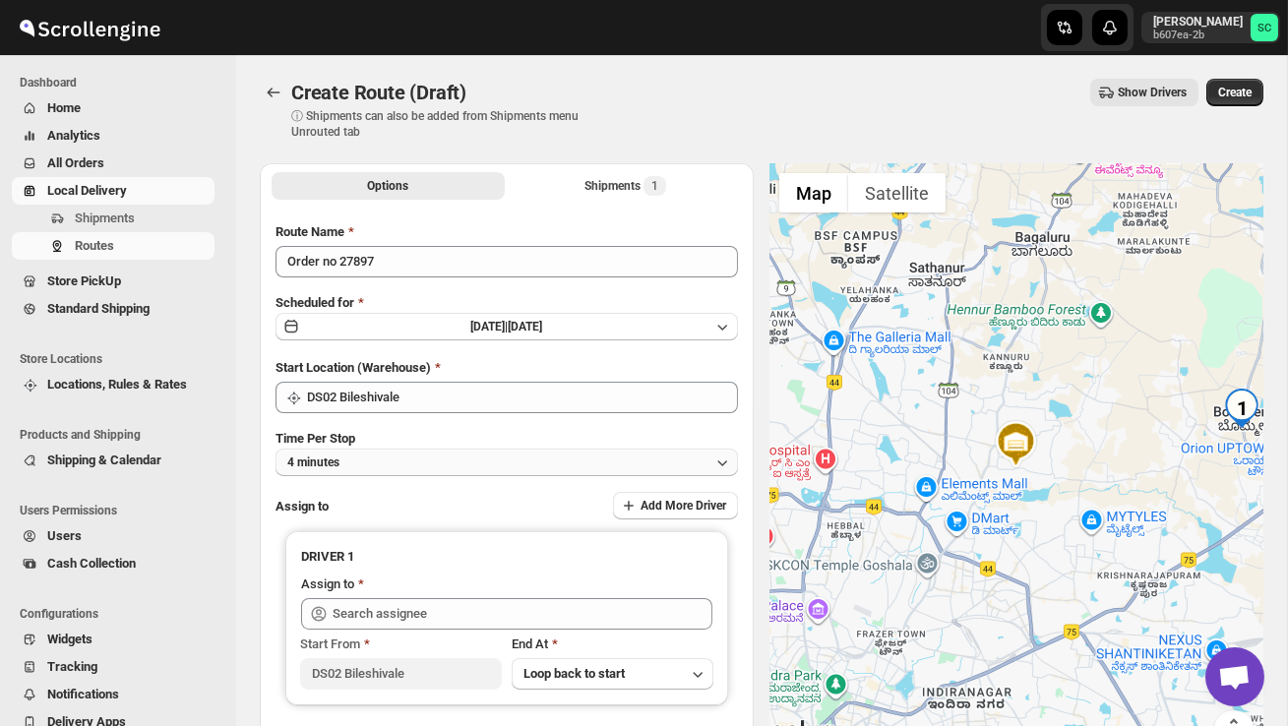
click at [446, 470] on button "4 minutes" at bounding box center [507, 463] width 462 height 28
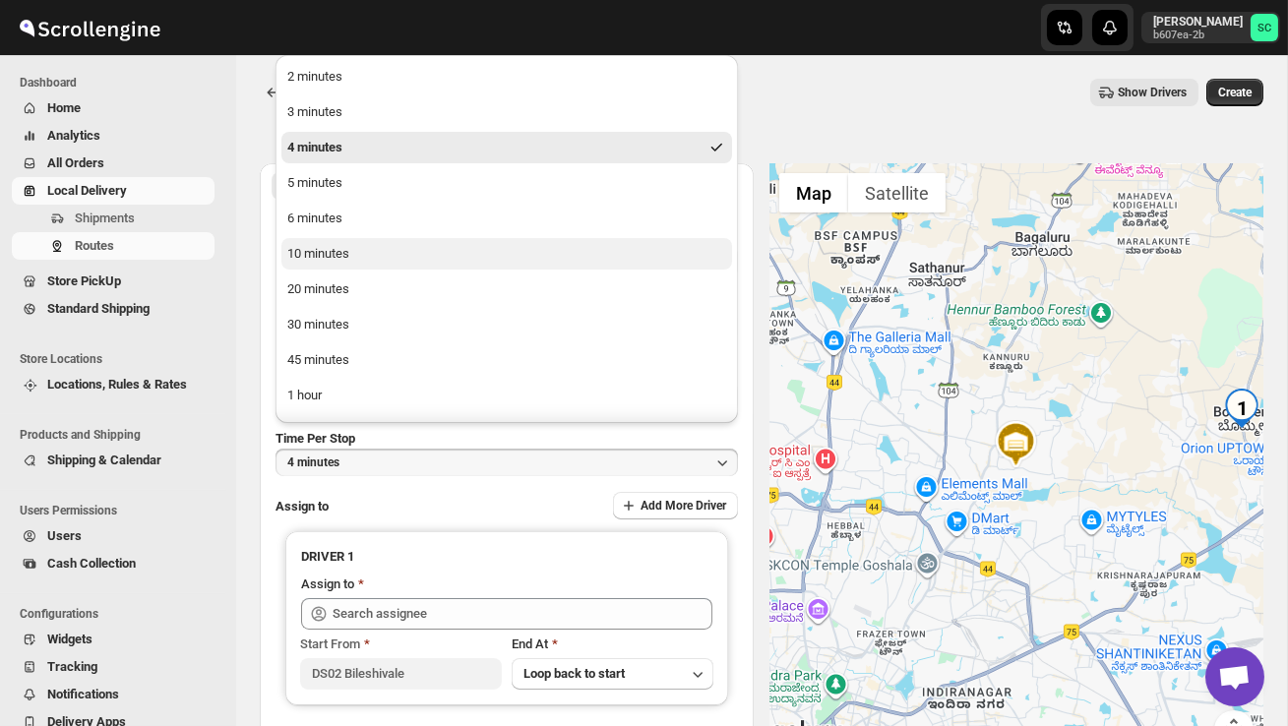
click at [376, 247] on button "10 minutes" at bounding box center [506, 253] width 451 height 31
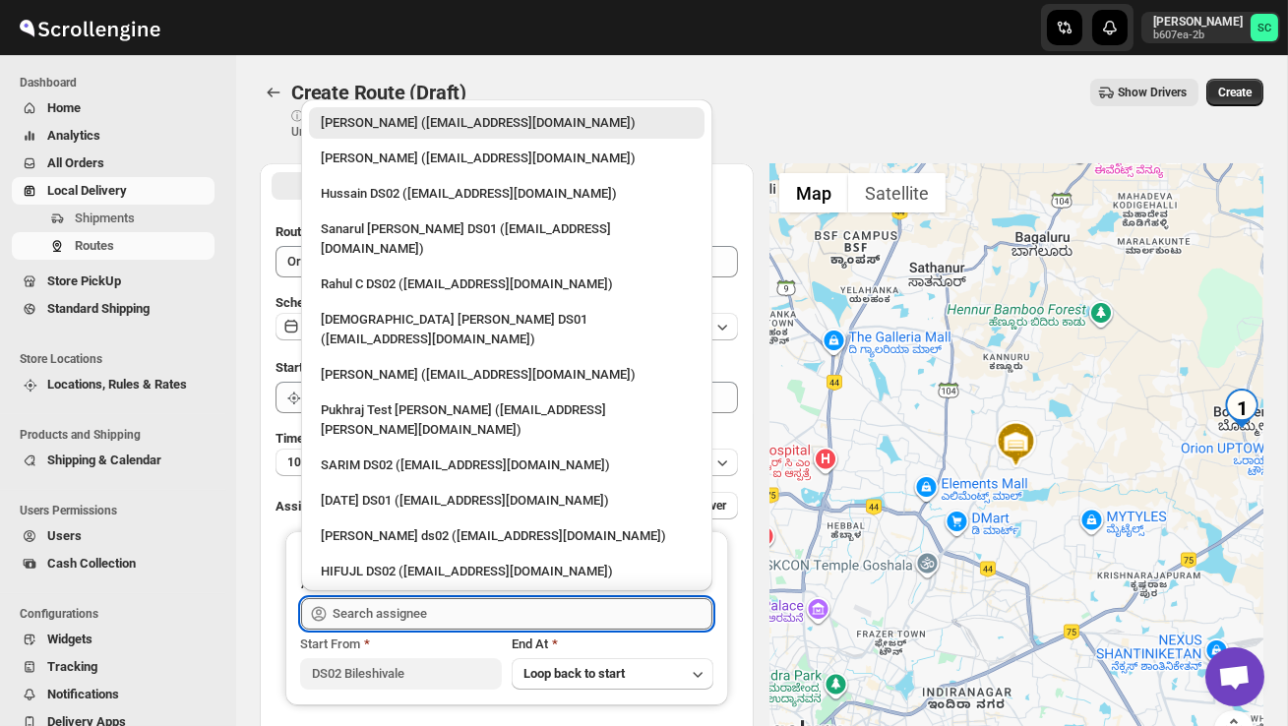
click at [409, 600] on input "text" at bounding box center [523, 613] width 380 height 31
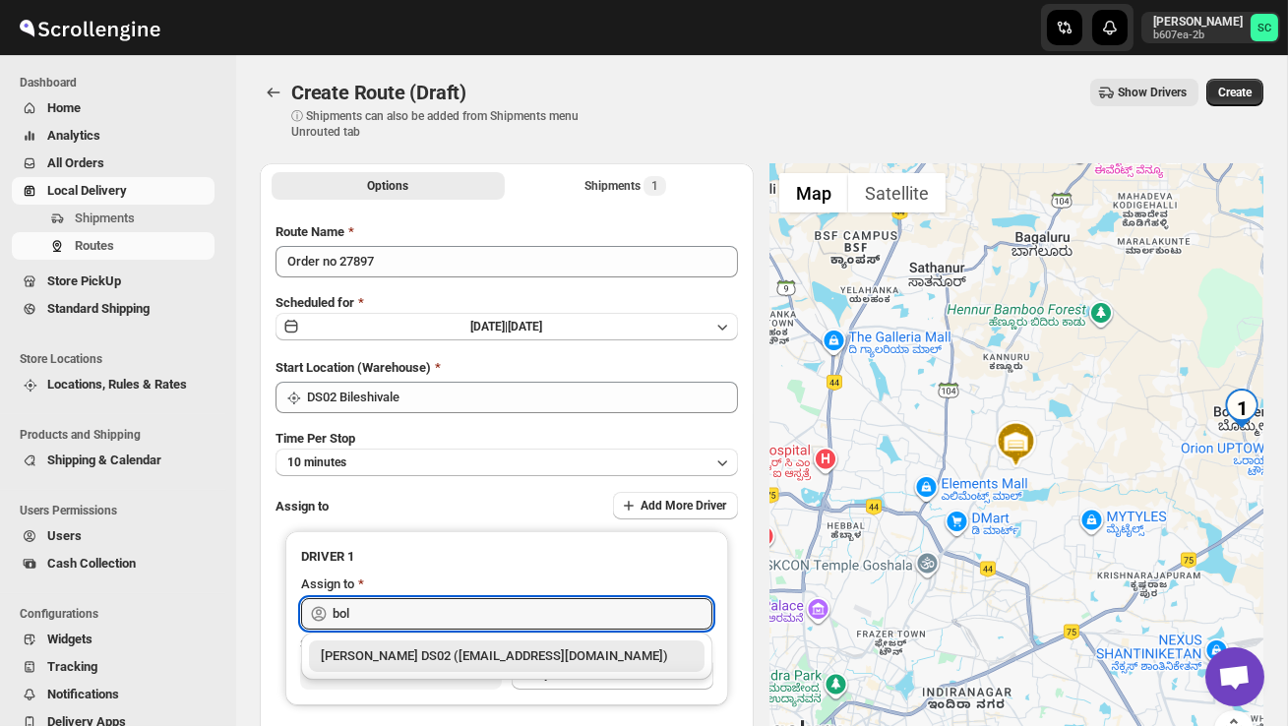
click at [459, 643] on div "[PERSON_NAME] DS02 ([EMAIL_ADDRESS][DOMAIN_NAME])" at bounding box center [507, 656] width 396 height 31
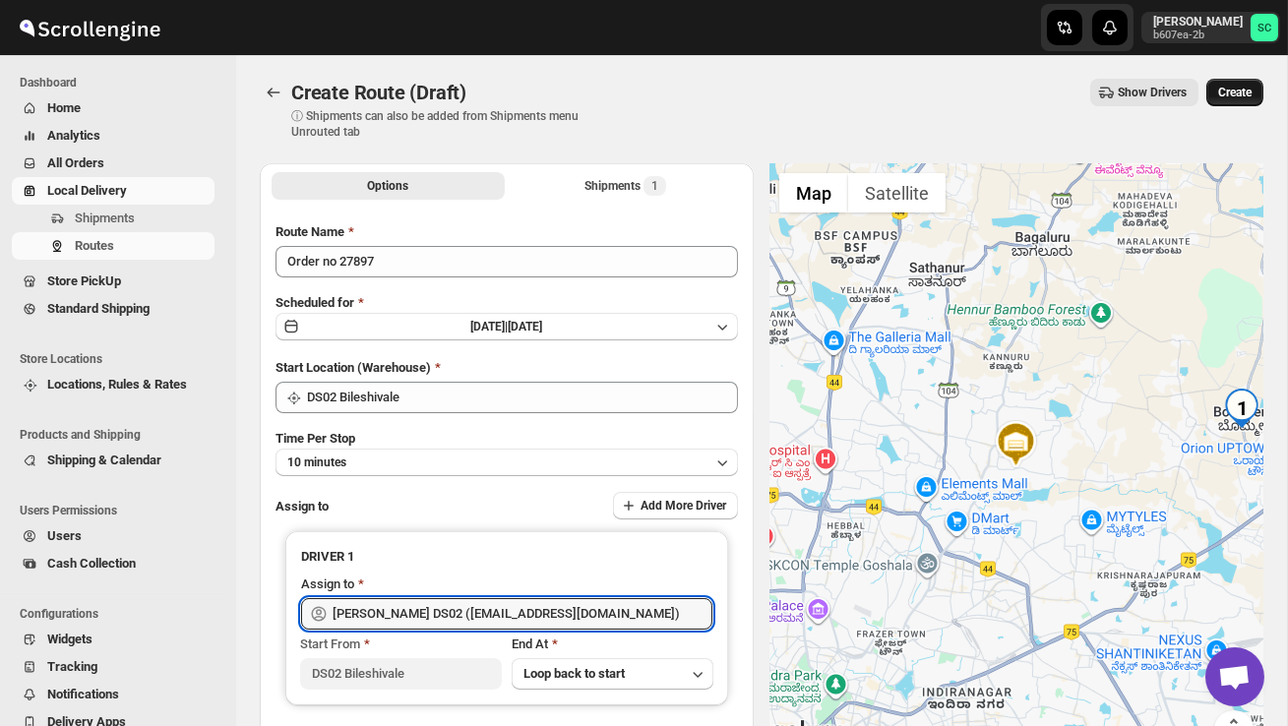
type input "[PERSON_NAME] DS02 ([EMAIL_ADDRESS][DOMAIN_NAME])"
click at [1232, 95] on span "Create" at bounding box center [1234, 93] width 33 height 16
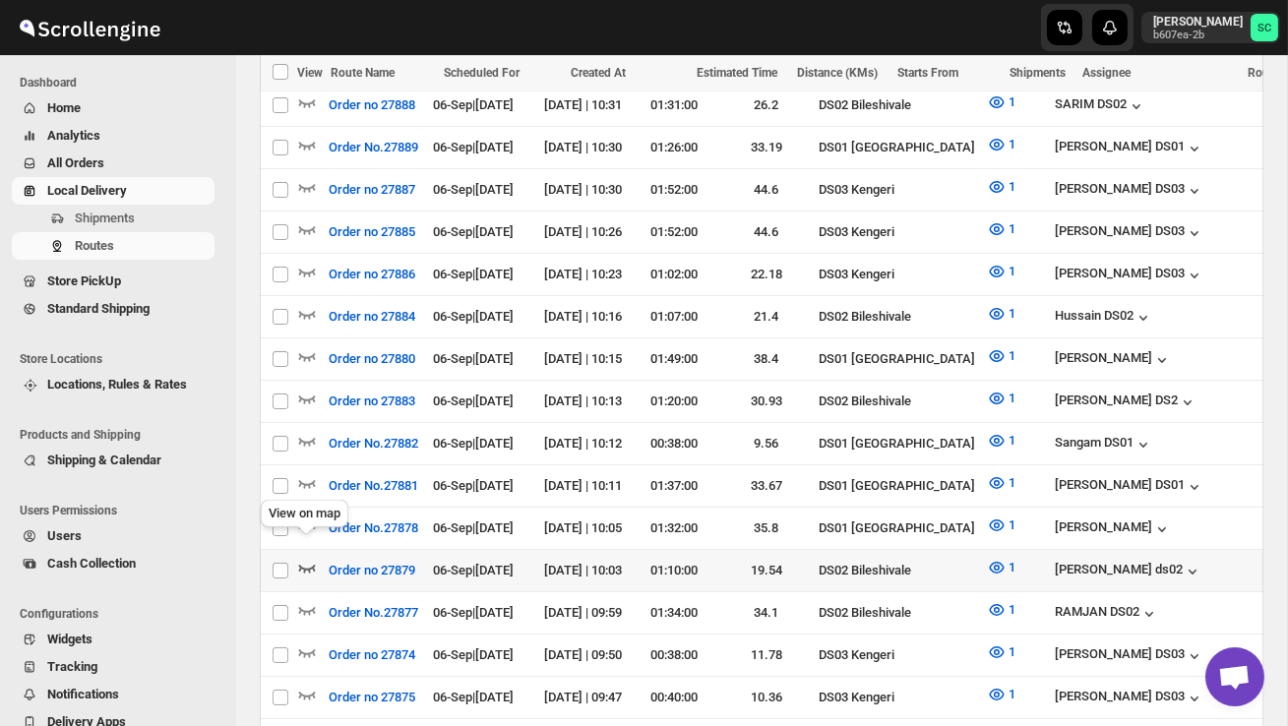
click at [300, 565] on icon "button" at bounding box center [307, 569] width 17 height 8
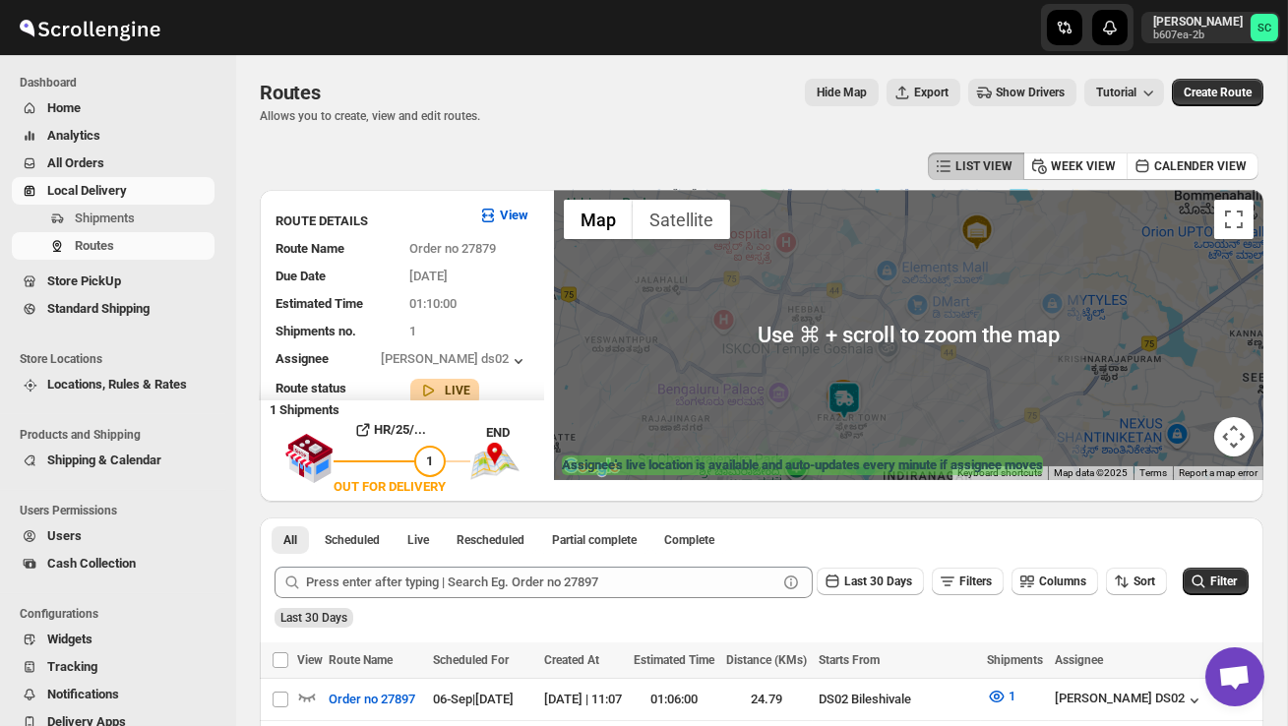
click at [881, 413] on div at bounding box center [908, 335] width 709 height 290
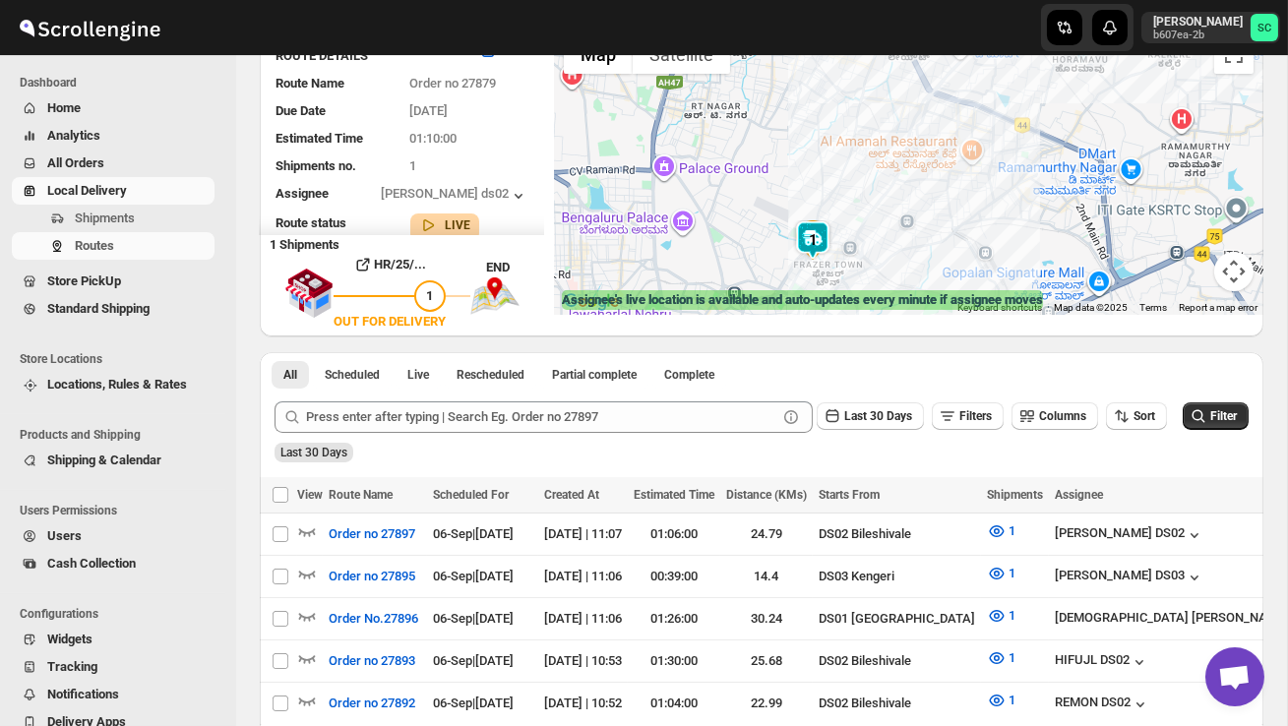
scroll to position [52, 0]
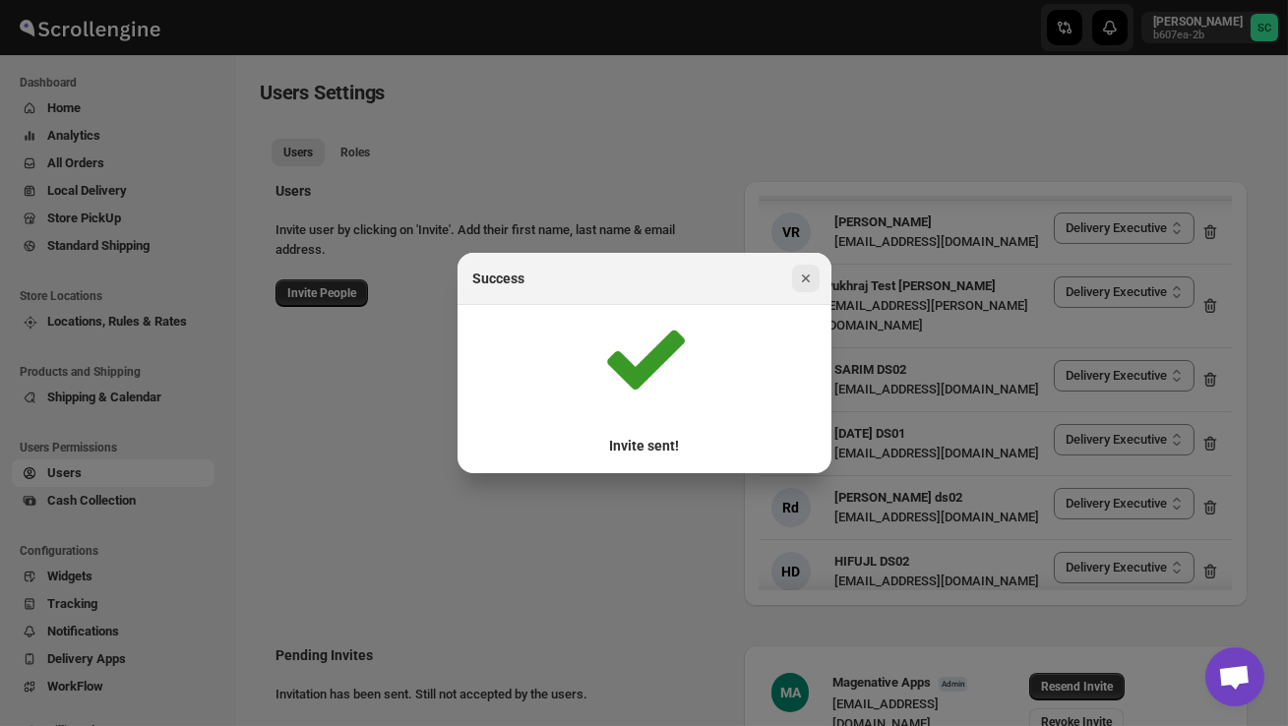
click at [804, 277] on icon "Close" at bounding box center [806, 279] width 20 height 20
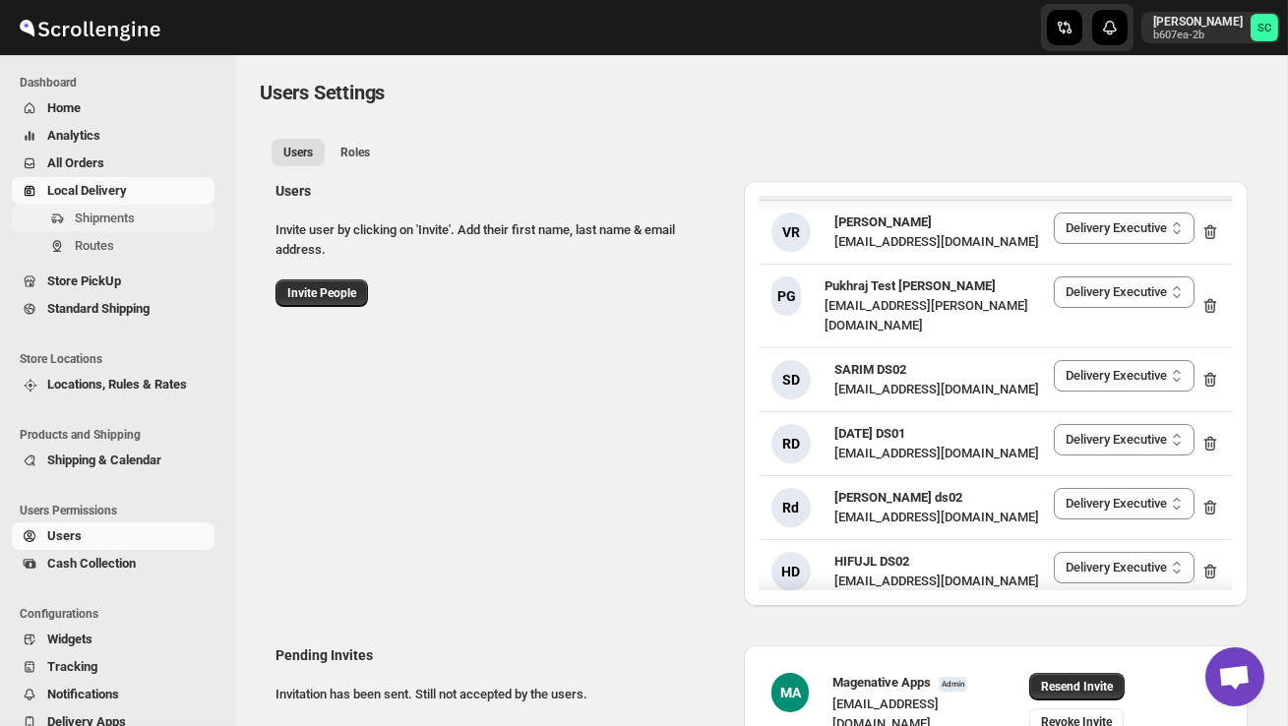
click at [128, 218] on span "Shipments" at bounding box center [105, 218] width 60 height 15
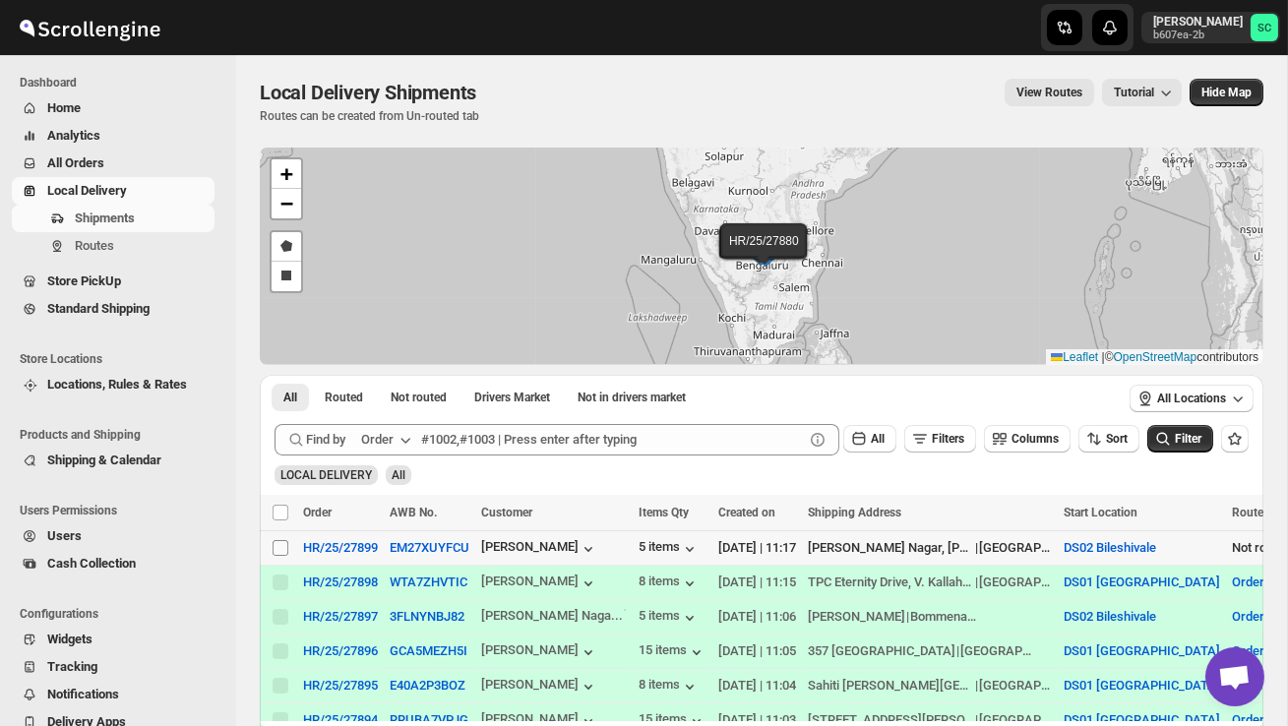
click at [278, 551] on input "Select shipment" at bounding box center [281, 548] width 16 height 16
checkbox input "true"
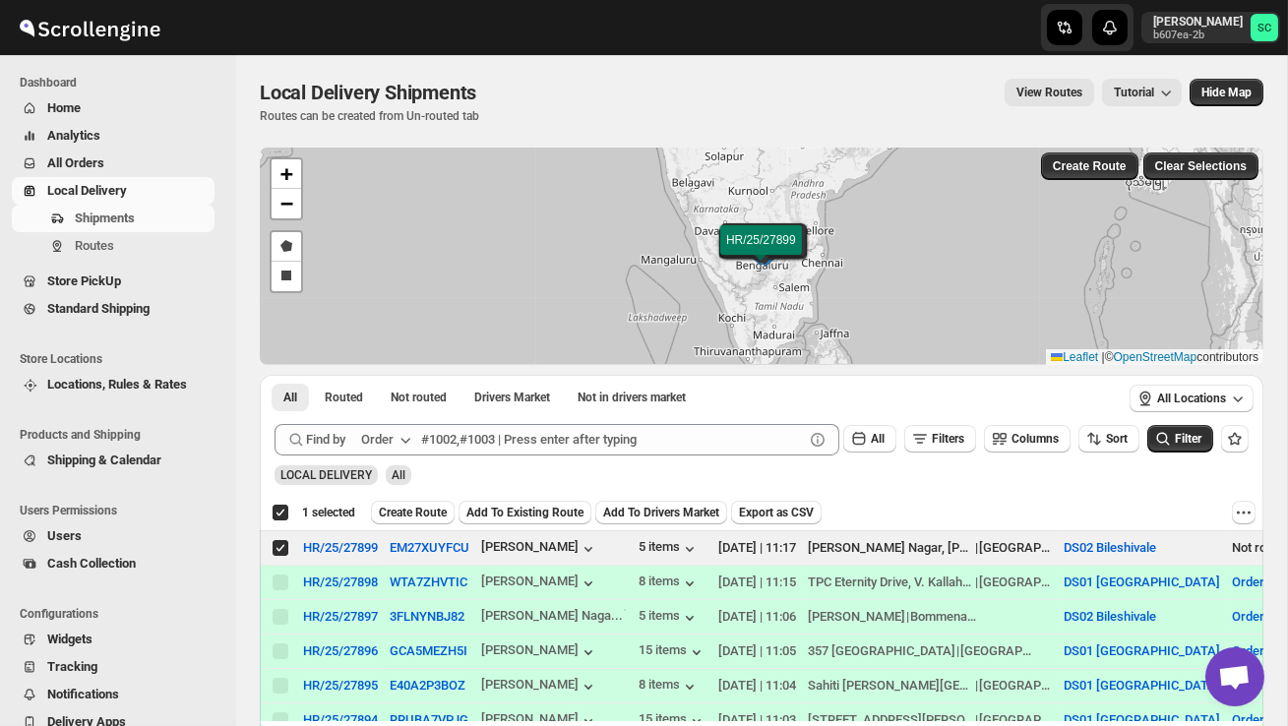
click at [423, 512] on span "Create Route" at bounding box center [413, 513] width 68 height 16
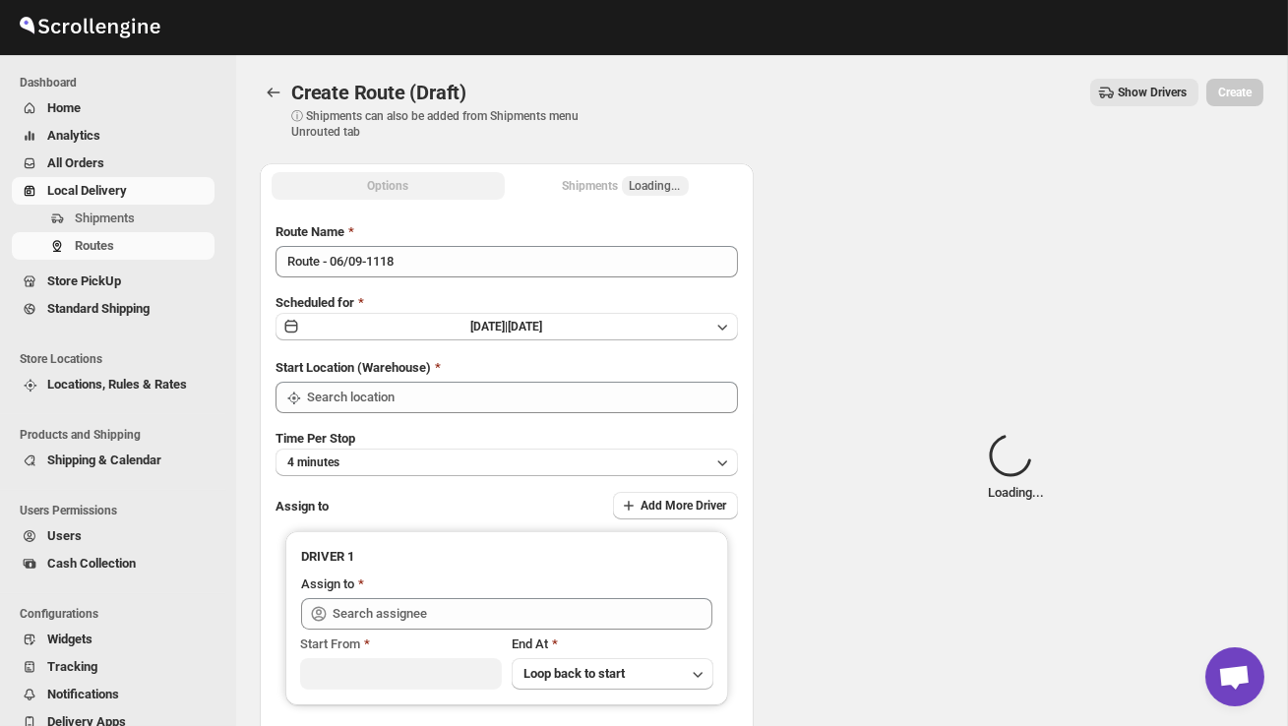
type input "DS02 Bileshivale"
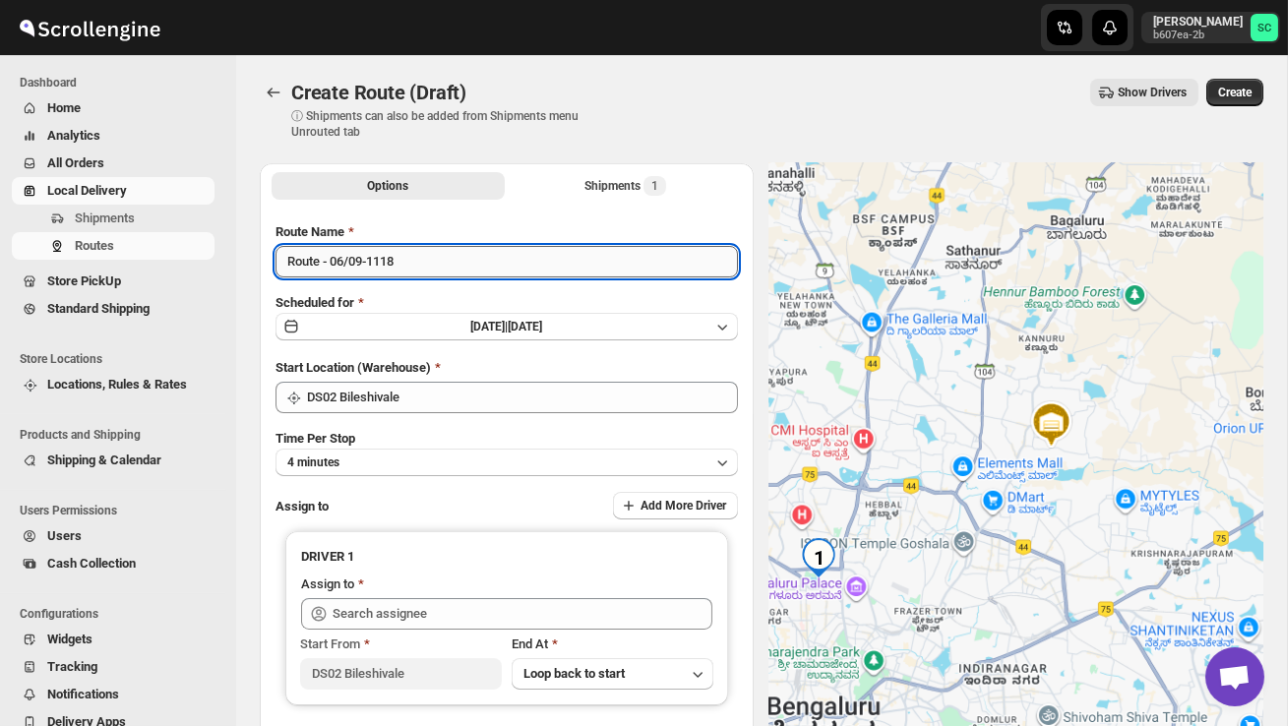
click at [451, 255] on input "Route - 06/09-1118" at bounding box center [507, 261] width 462 height 31
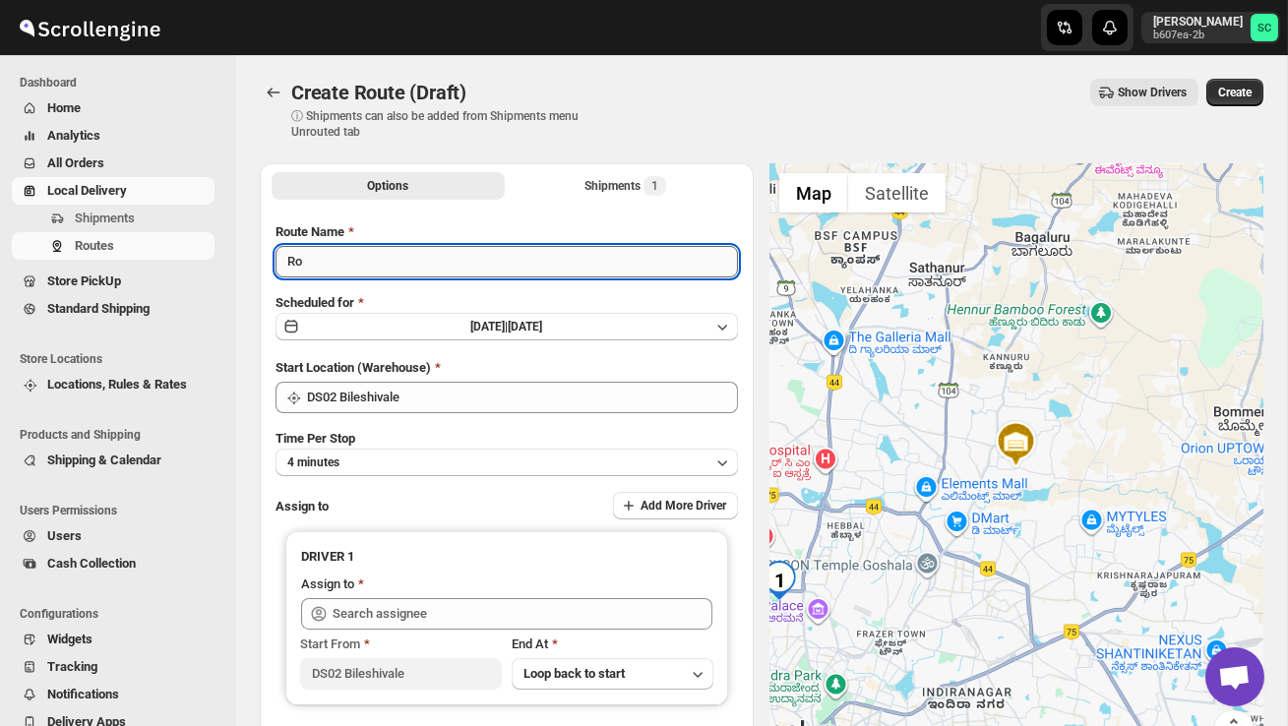
type input "R"
type input "Order no 27899"
click at [446, 456] on button "4 minutes" at bounding box center [507, 463] width 462 height 28
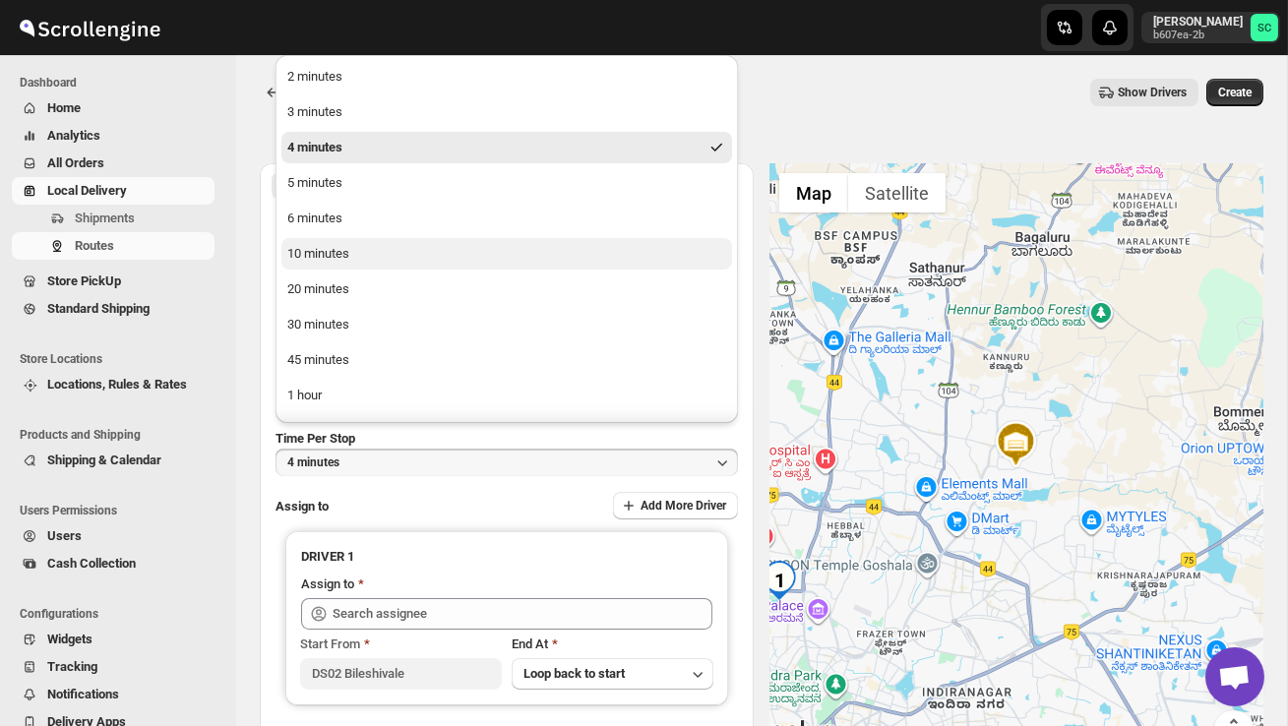
click at [368, 258] on button "10 minutes" at bounding box center [506, 253] width 451 height 31
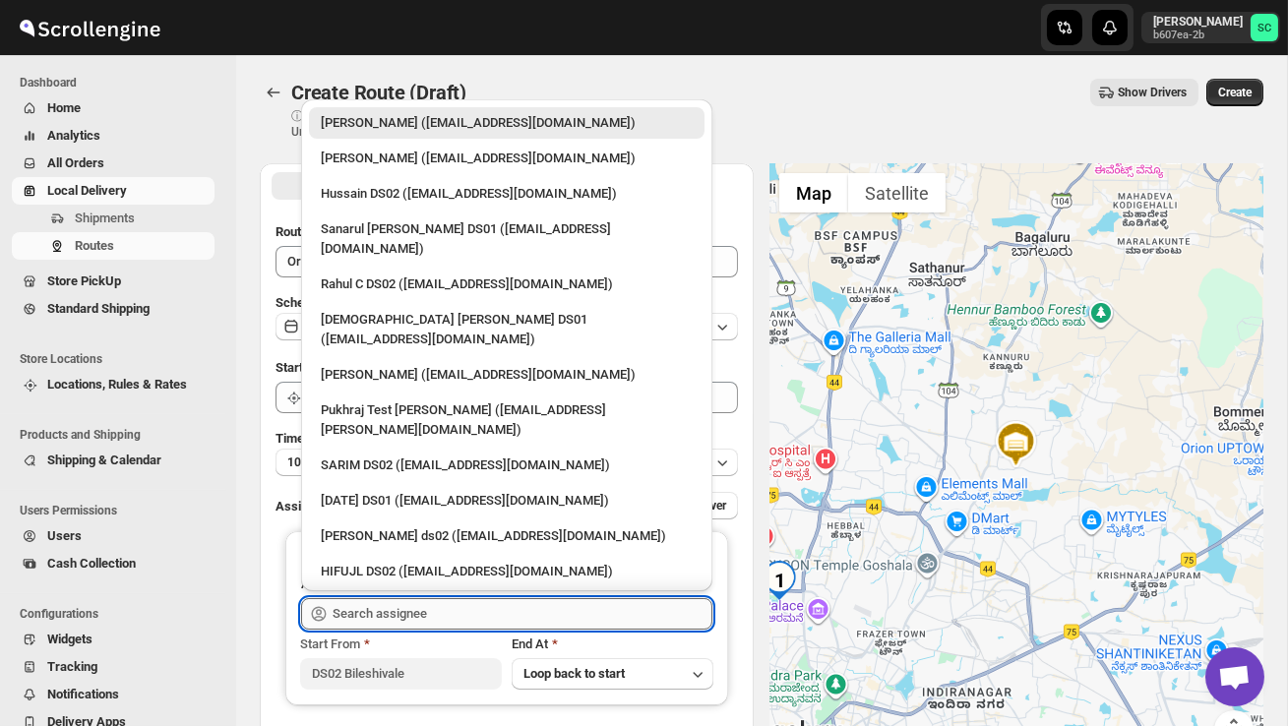
click at [377, 612] on input "text" at bounding box center [523, 613] width 380 height 31
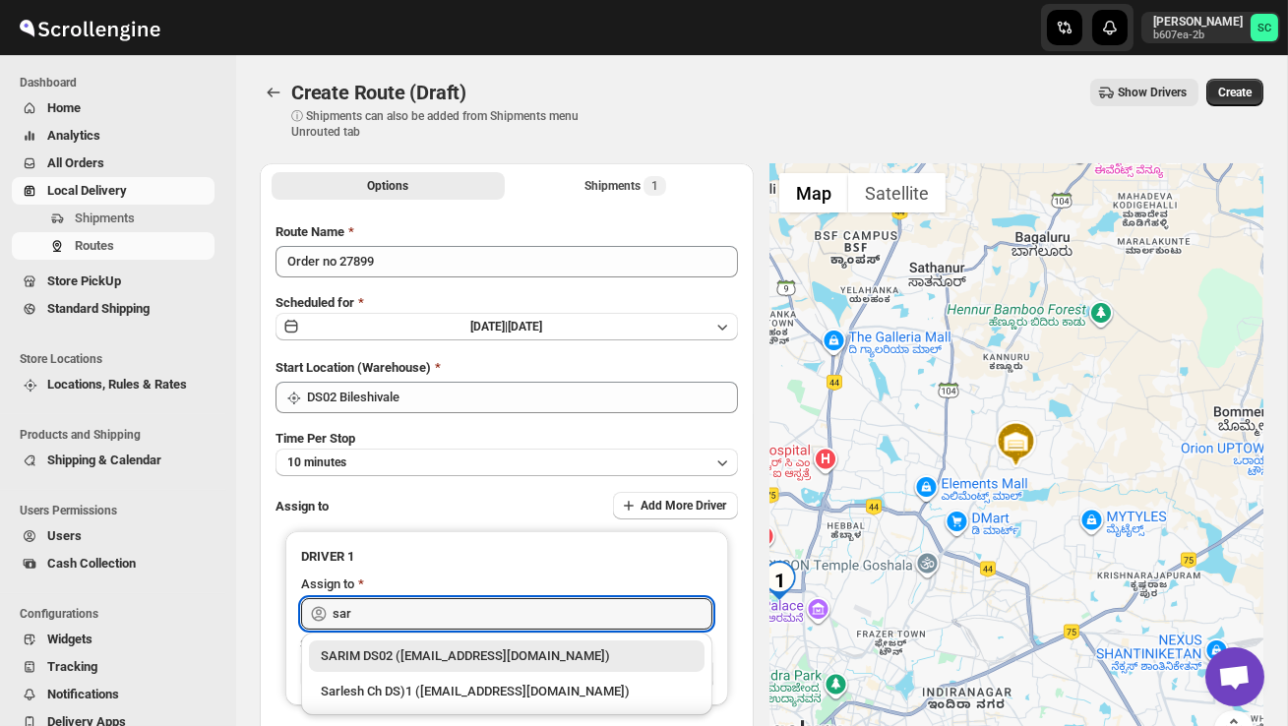
click at [424, 661] on div "SARIM DS02 ([EMAIL_ADDRESS][DOMAIN_NAME])" at bounding box center [507, 656] width 372 height 20
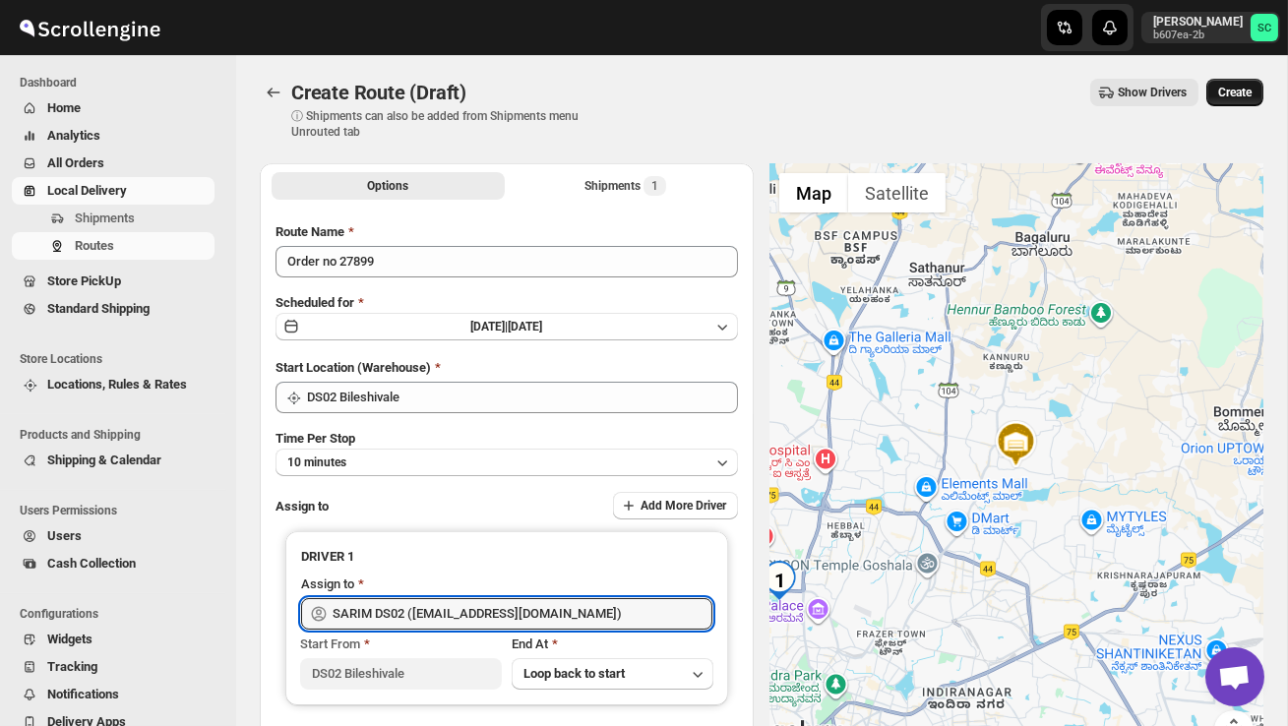
type input "SARIM DS02 ([EMAIL_ADDRESS][DOMAIN_NAME])"
click at [1233, 95] on span "Create" at bounding box center [1234, 93] width 33 height 16
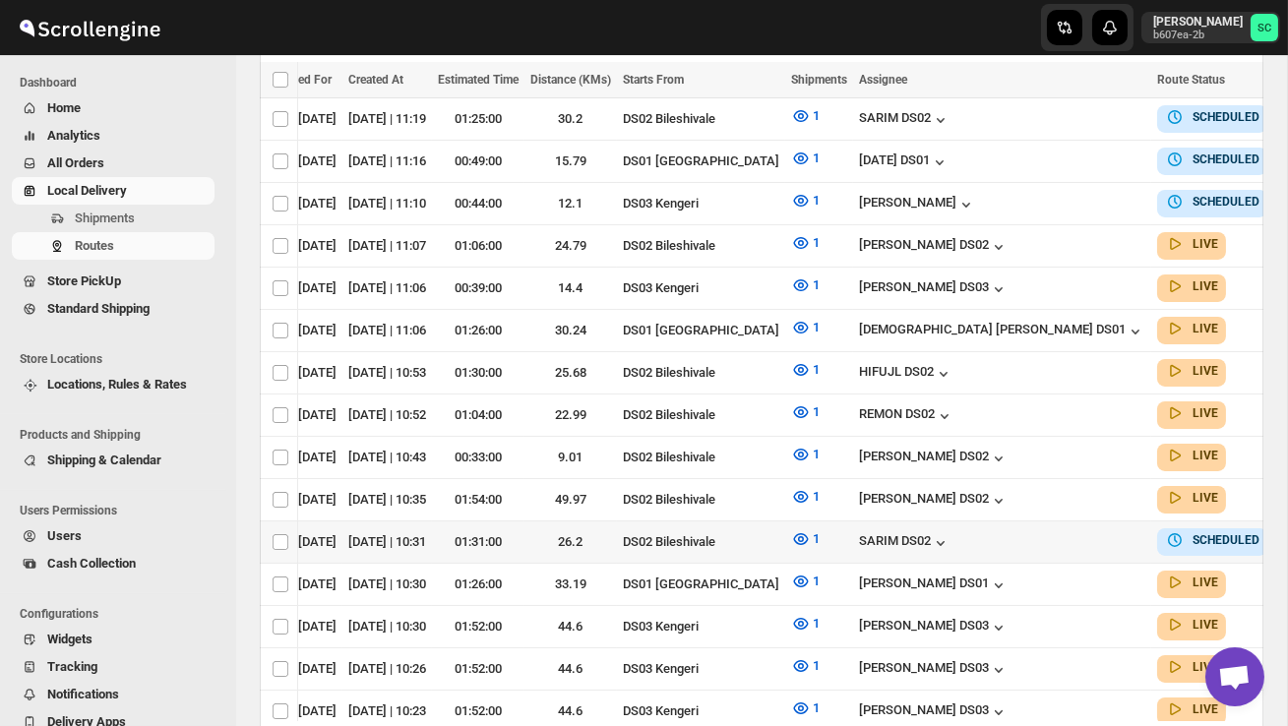
scroll to position [0, 265]
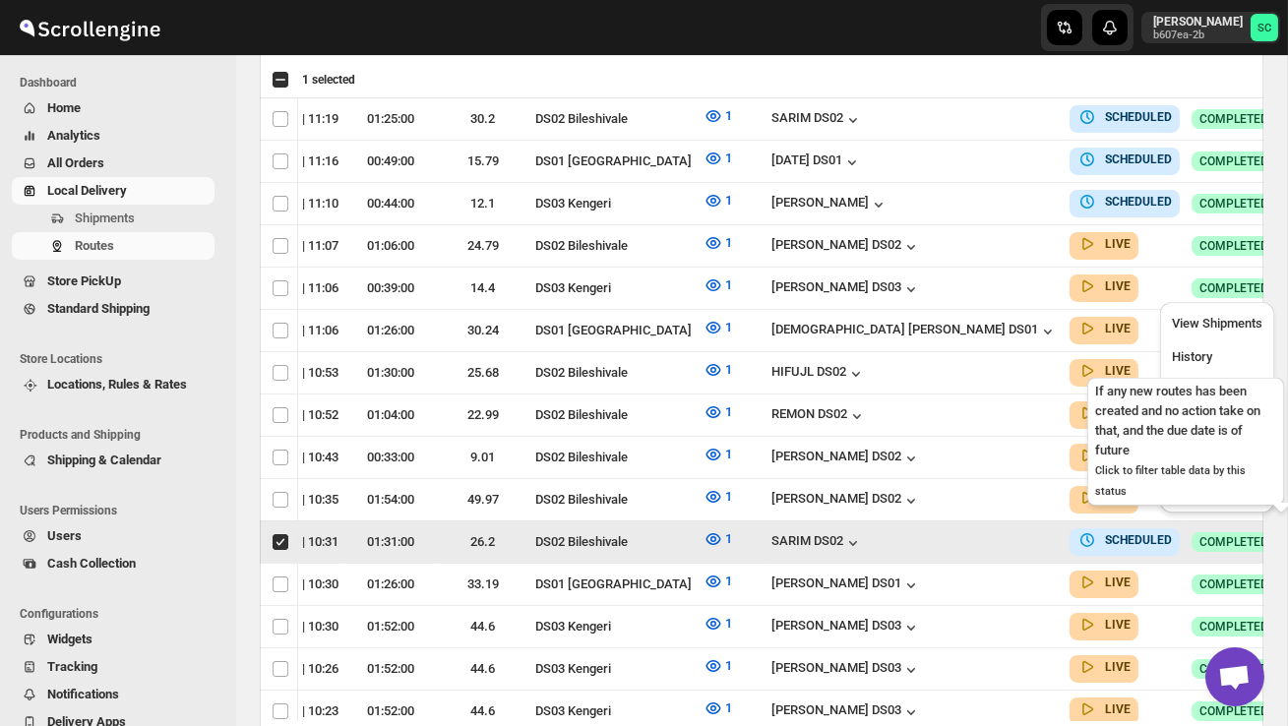
scroll to position [0, 1]
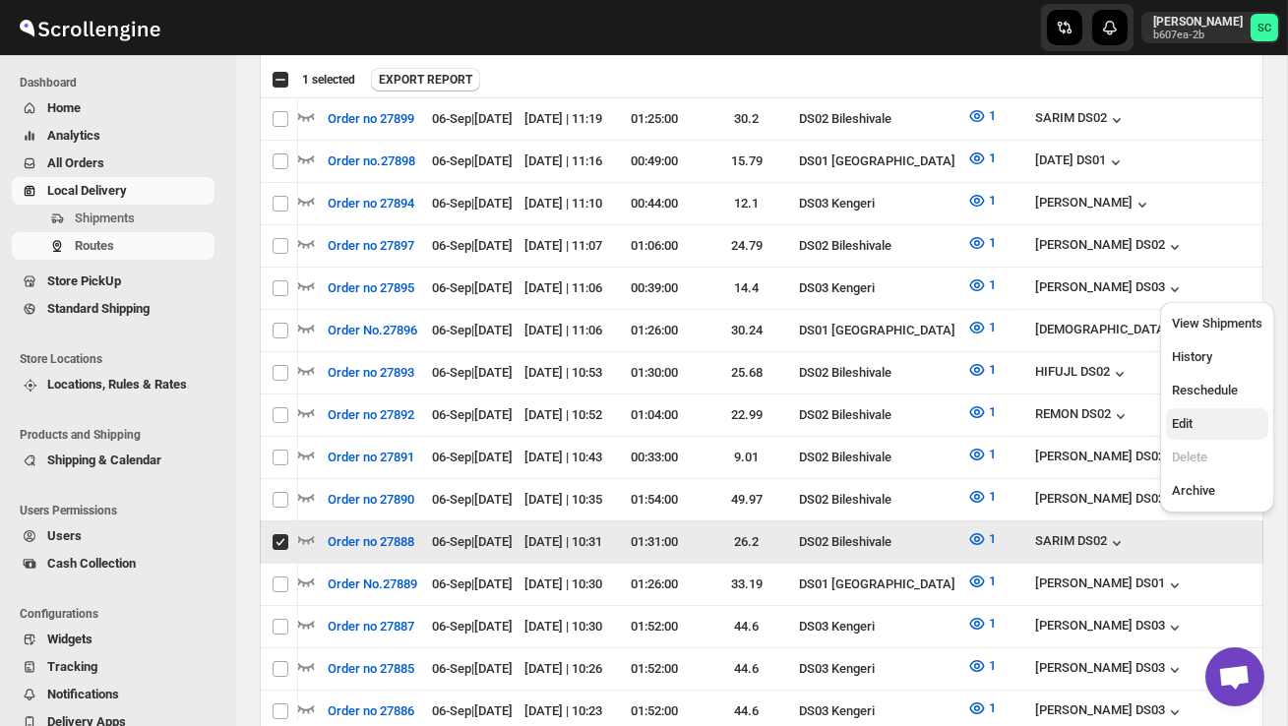
click at [1217, 432] on span "Edit" at bounding box center [1217, 424] width 91 height 20
checkbox input "false"
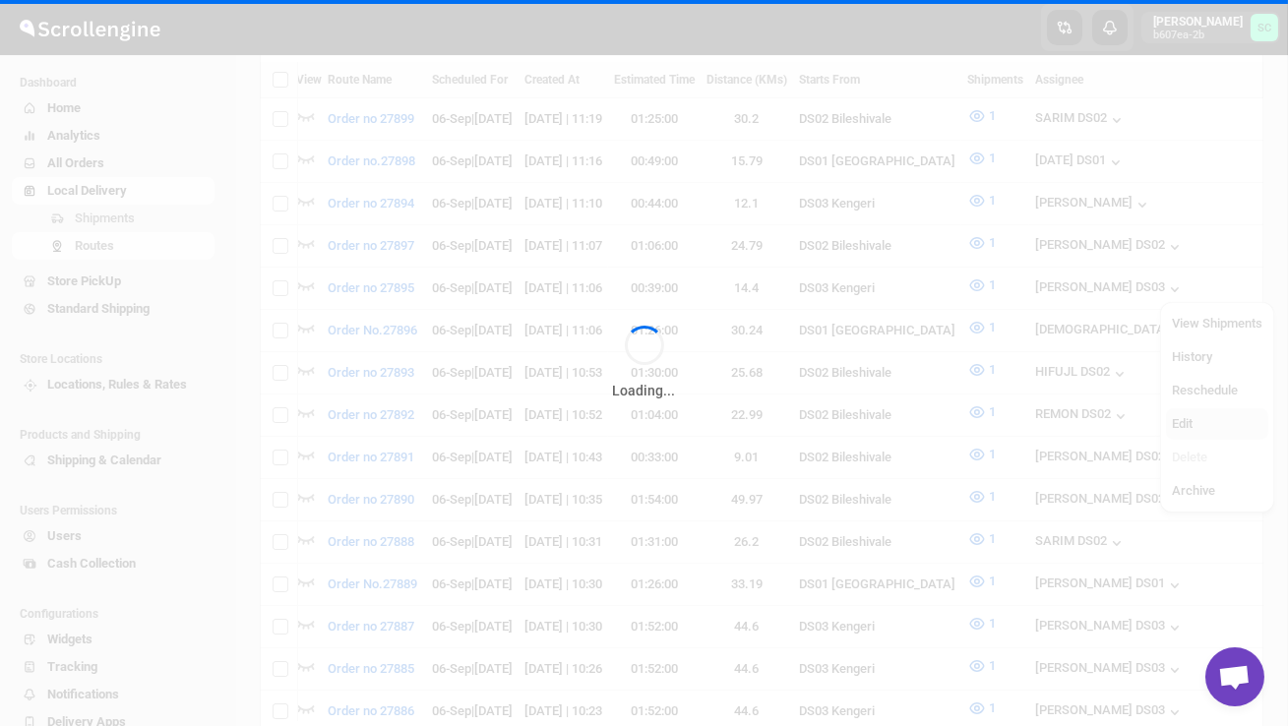
scroll to position [0, 0]
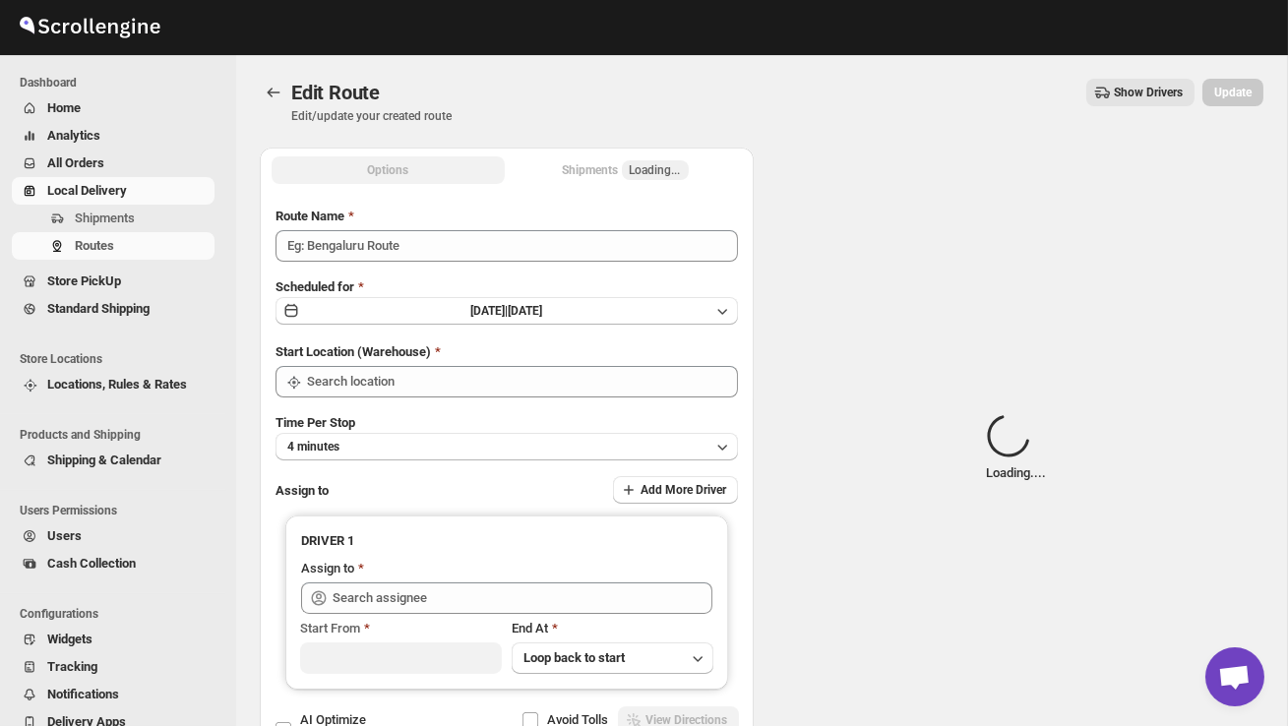
type input "Order no 27888"
type input "DS02 Bileshivale"
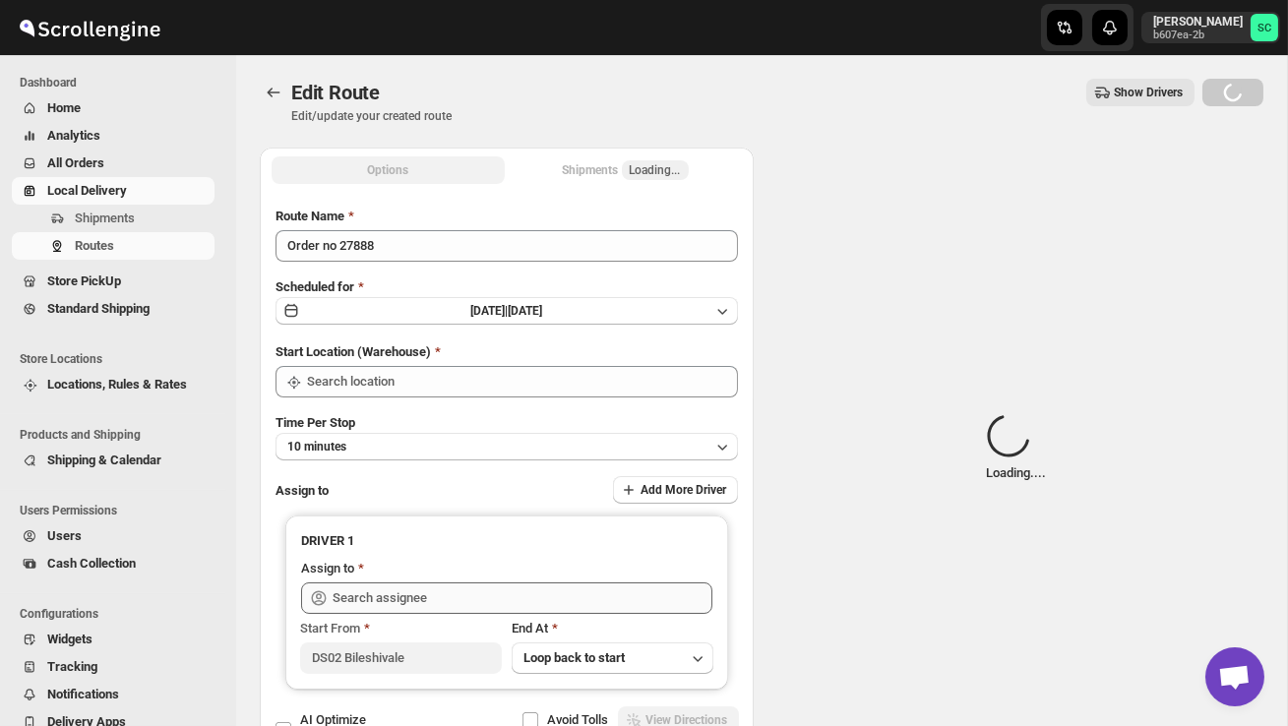
type input "DS02 Bileshivale"
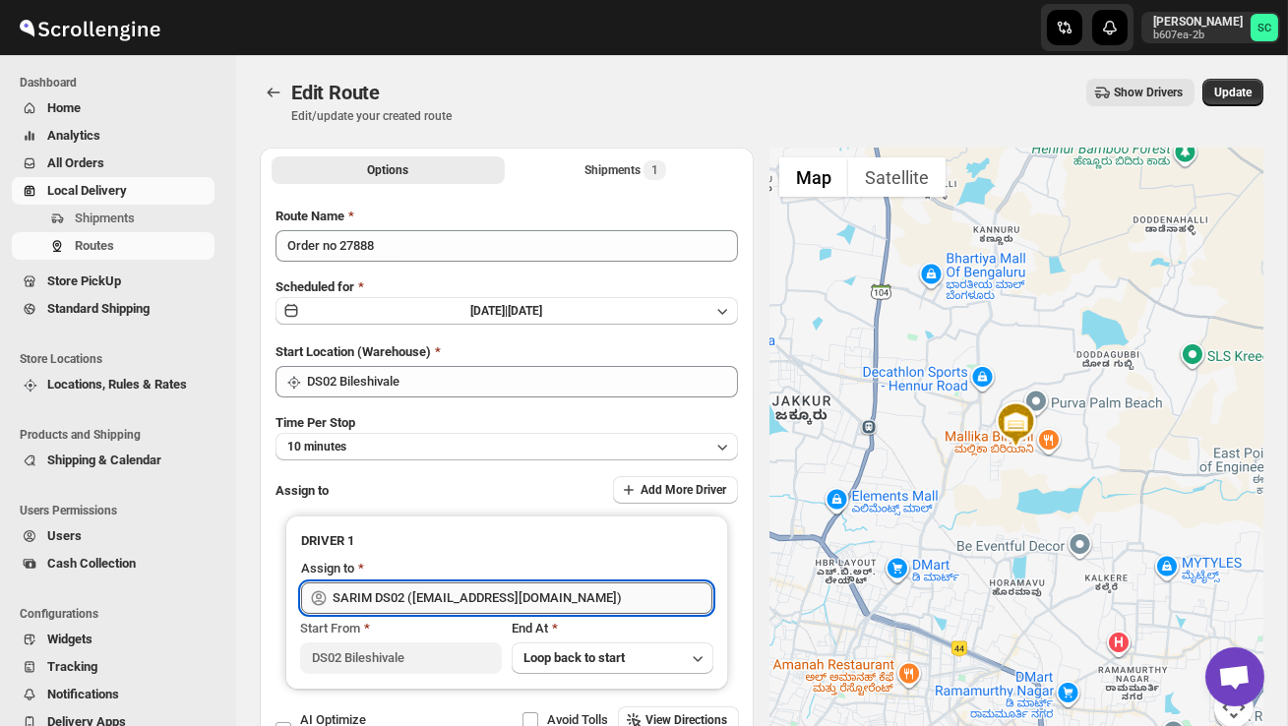
click at [611, 599] on input "SARIM DS02 ([EMAIL_ADDRESS][DOMAIN_NAME])" at bounding box center [523, 598] width 380 height 31
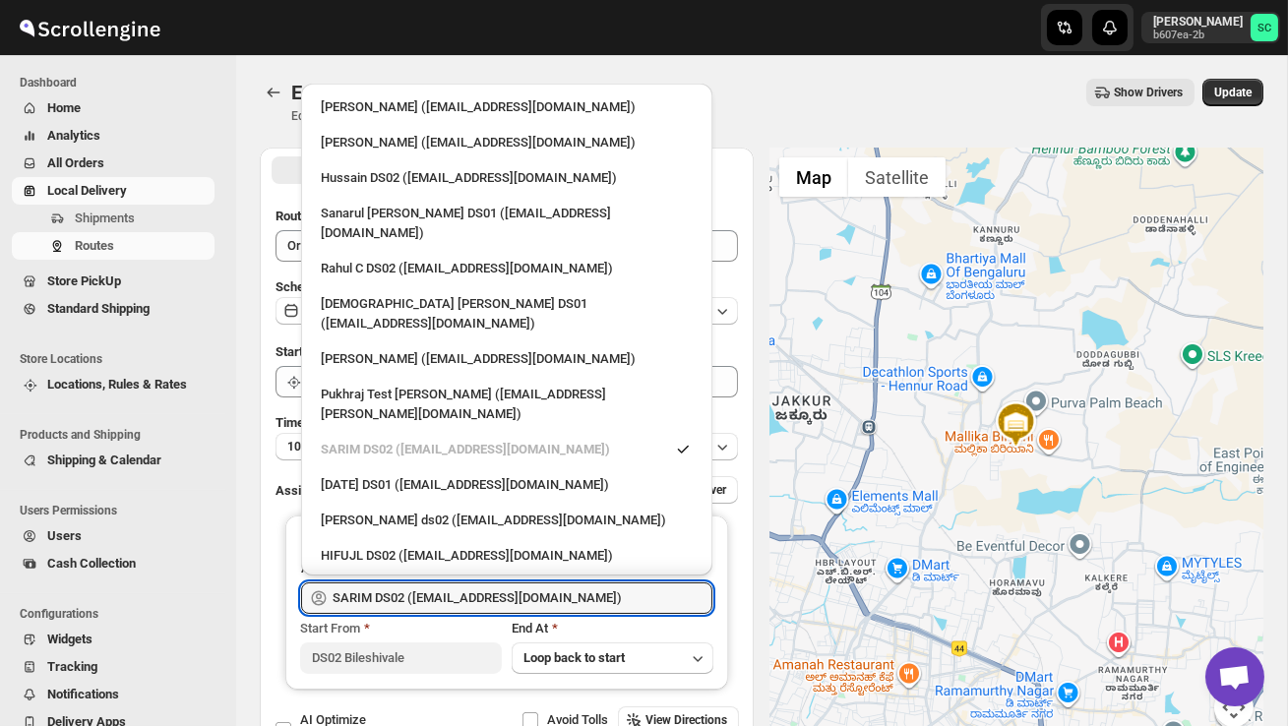
click at [510, 582] on div "3 PL ([EMAIL_ADDRESS][DOMAIN_NAME])" at bounding box center [507, 592] width 372 height 20
type input "3 PL ([EMAIL_ADDRESS][DOMAIN_NAME])"
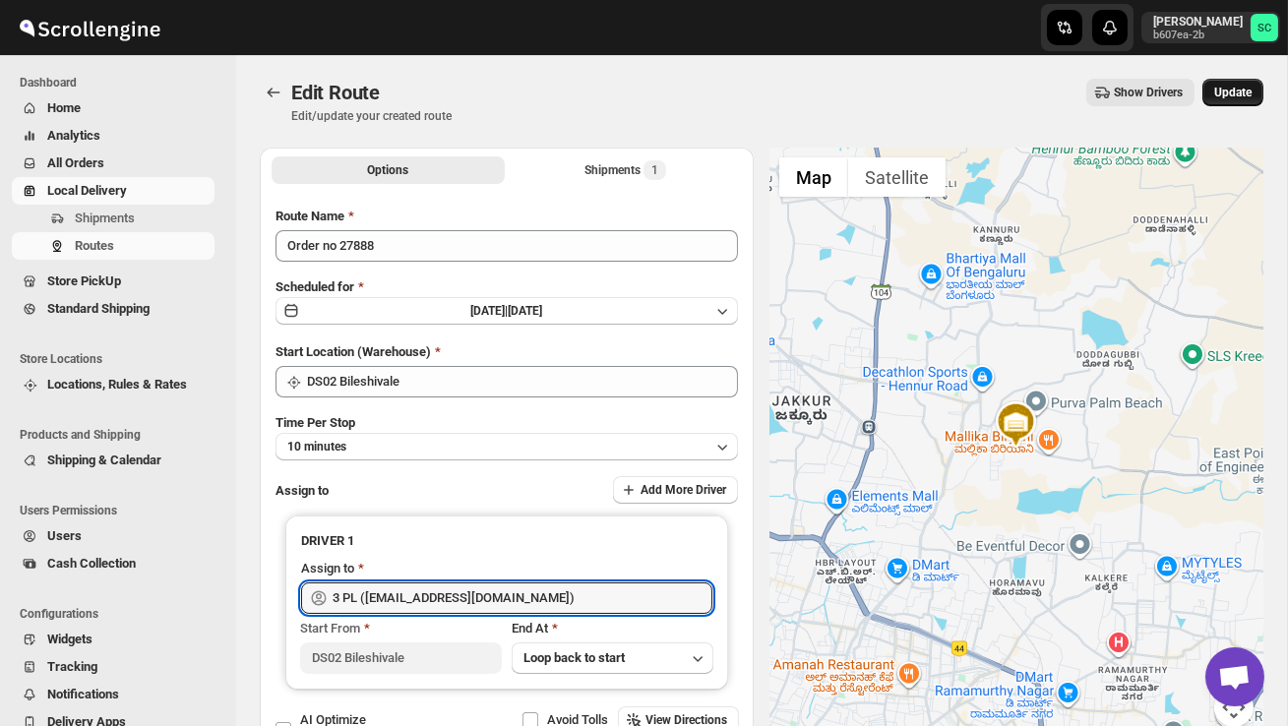
click at [1239, 81] on button "Update" at bounding box center [1232, 93] width 61 height 28
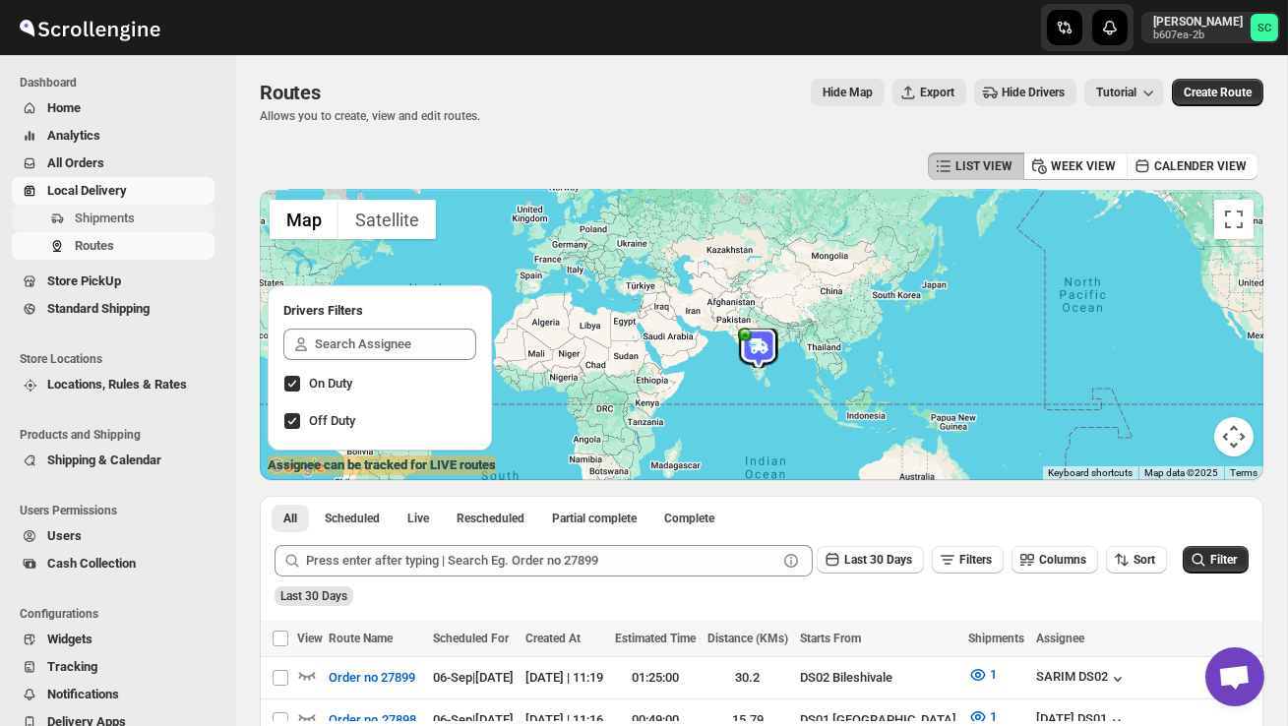
click at [121, 224] on span "Shipments" at bounding box center [105, 218] width 60 height 15
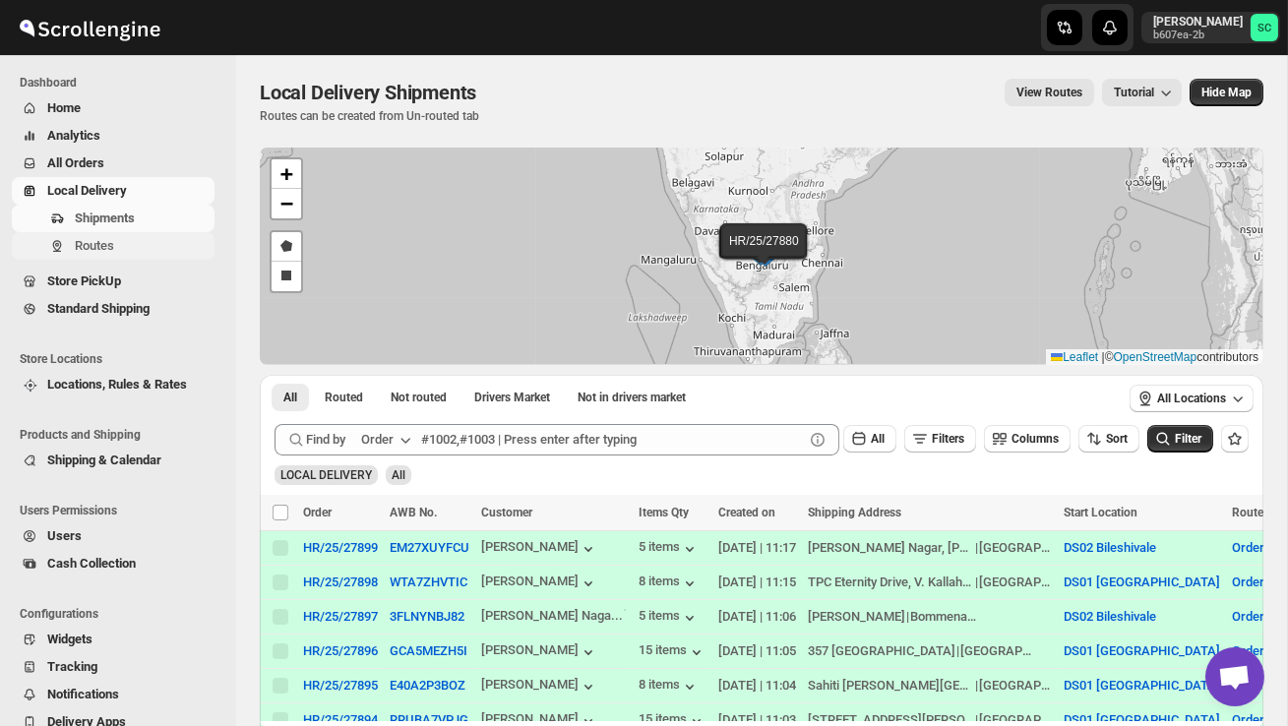
click at [113, 247] on span "Routes" at bounding box center [94, 245] width 39 height 15
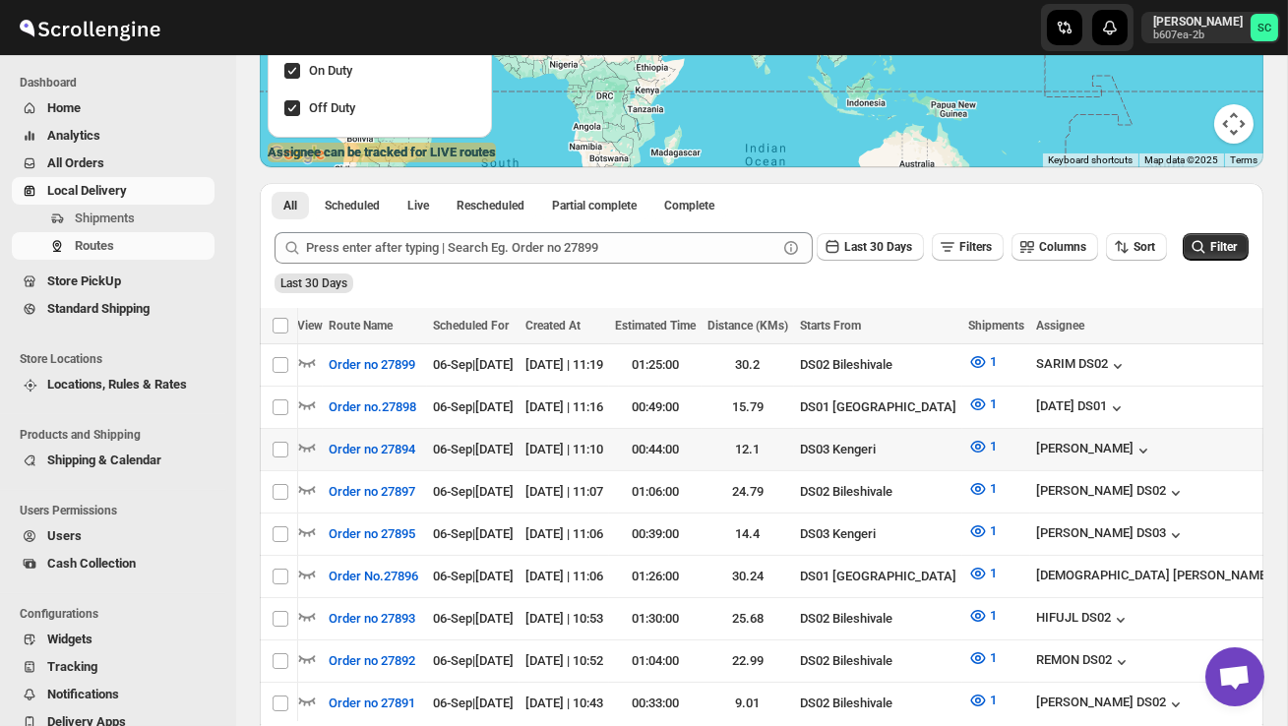
scroll to position [0, 265]
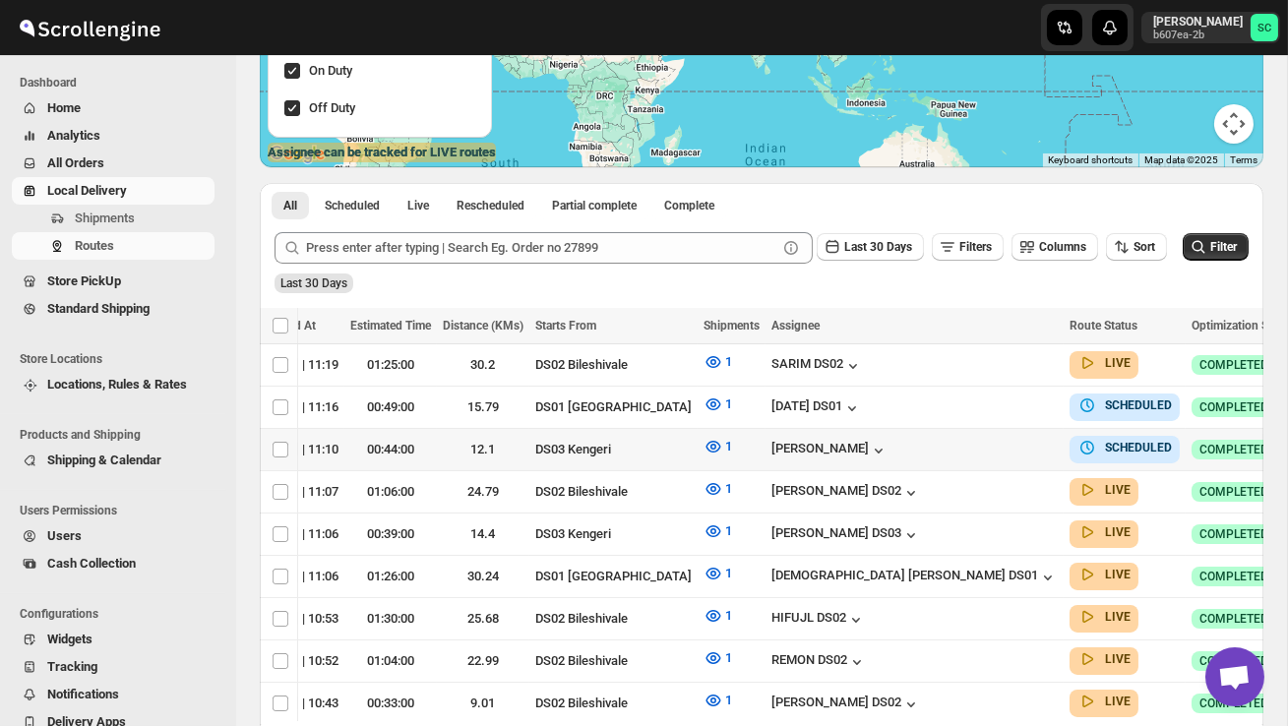
checkbox input "true"
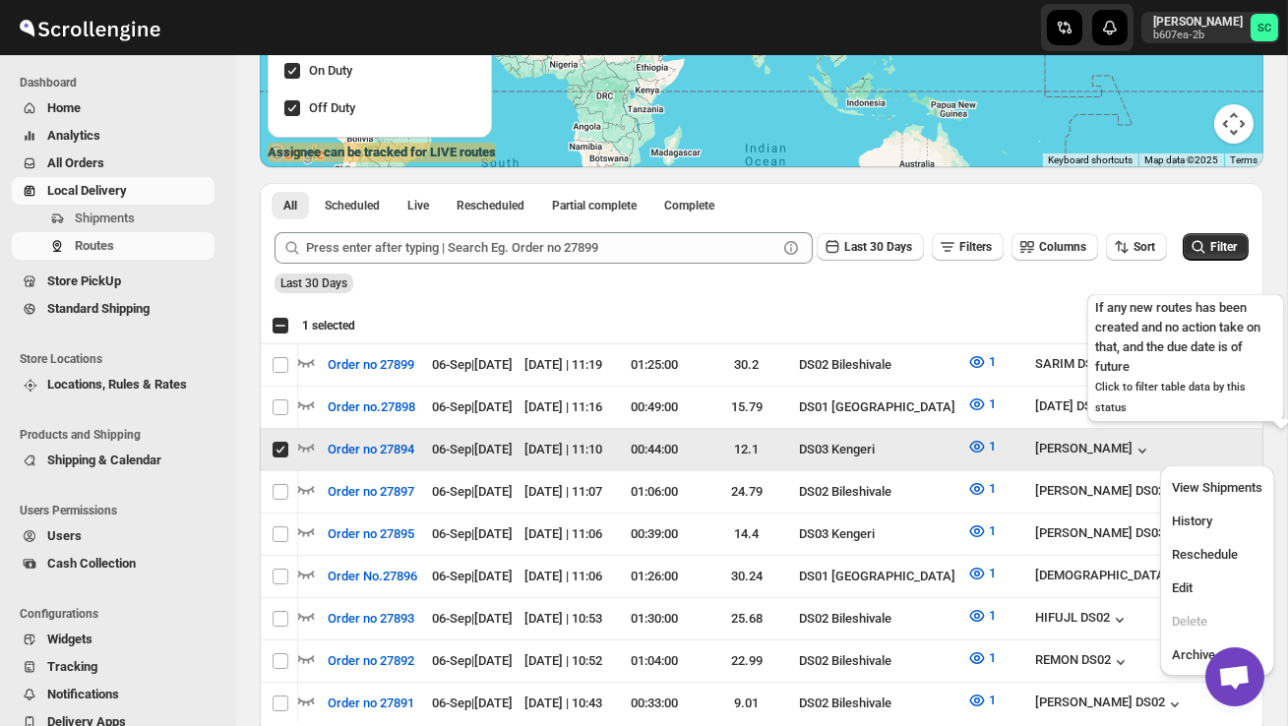
scroll to position [0, 1]
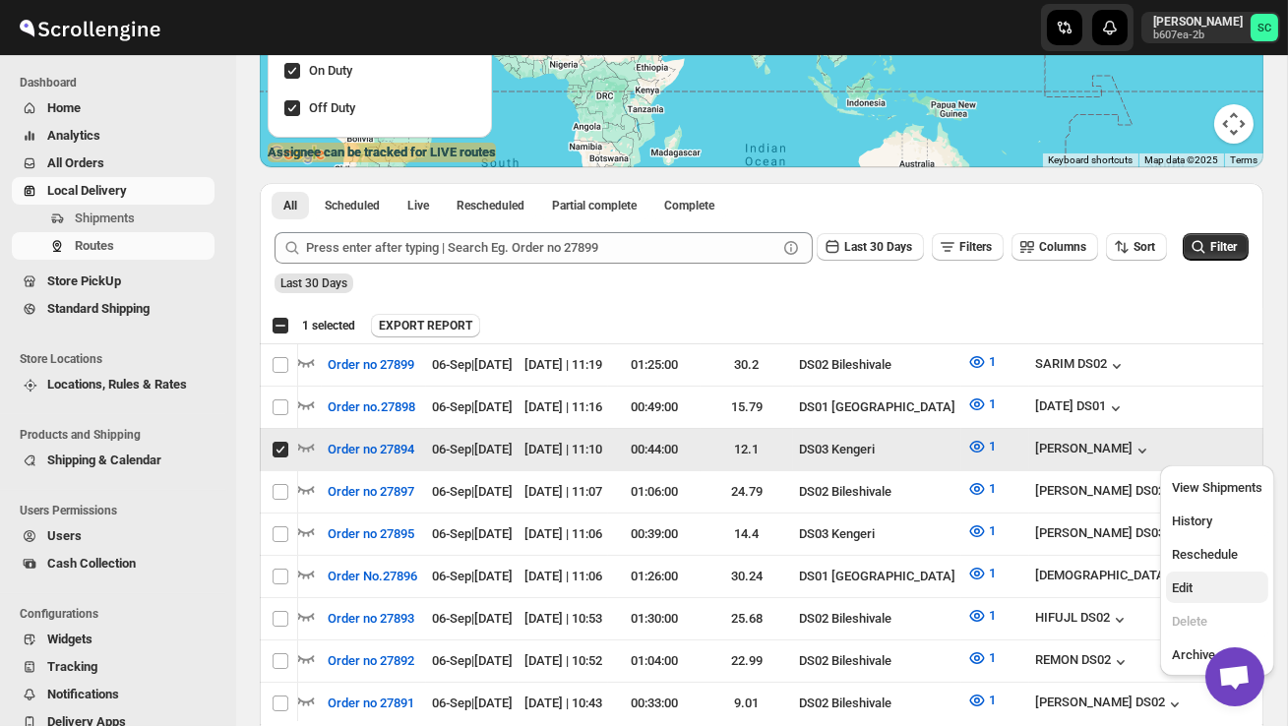
click at [1221, 582] on span "Edit" at bounding box center [1217, 589] width 91 height 20
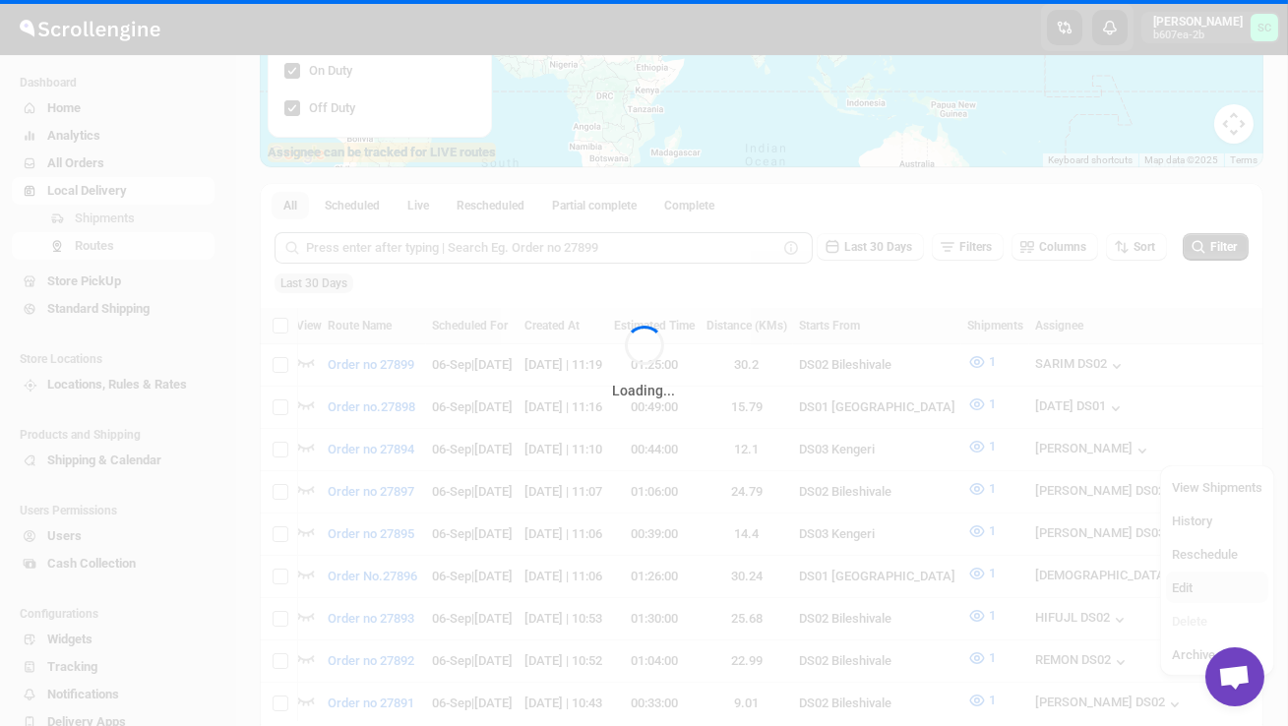
scroll to position [0, 0]
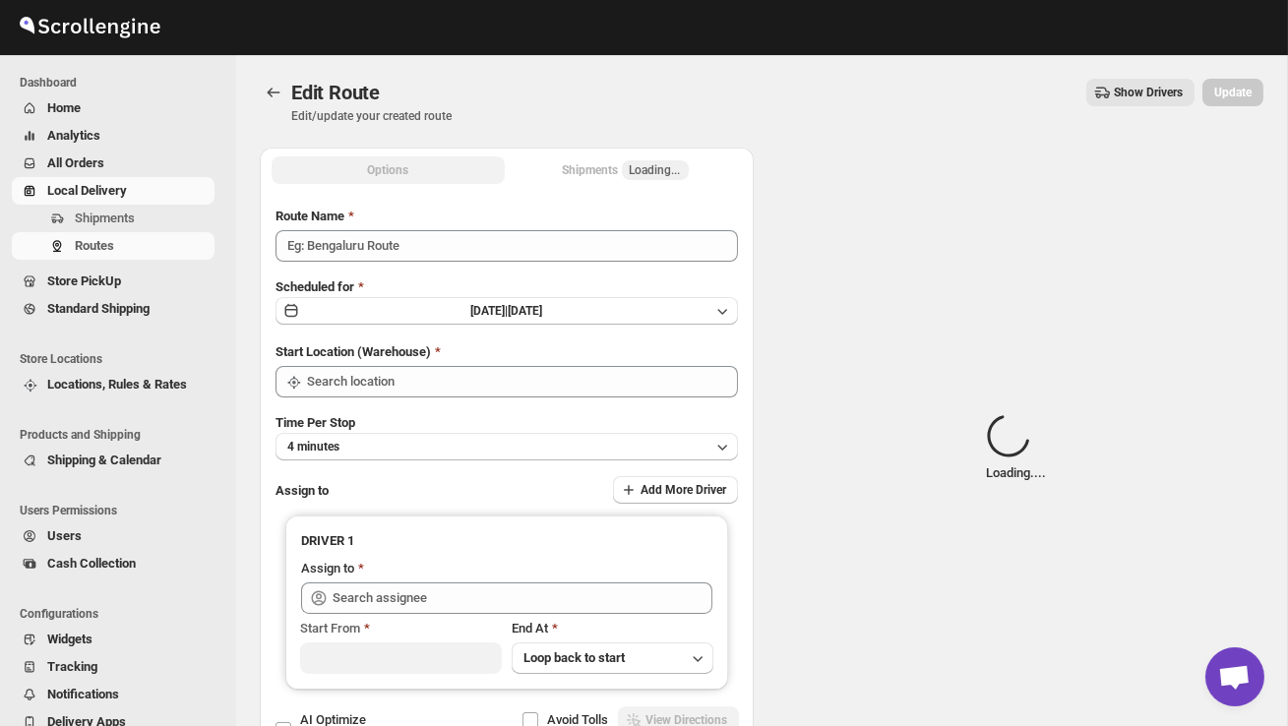
type input "Order no 27894"
type input "DS03 Kengeri"
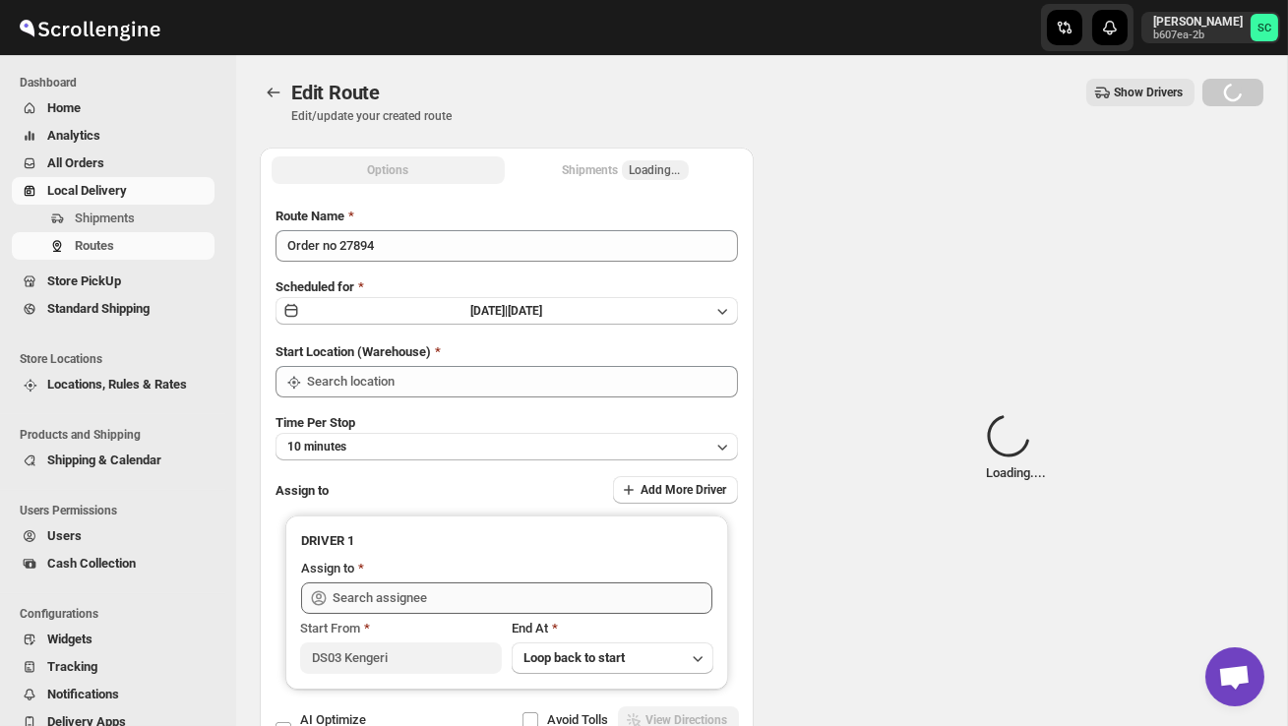
type input "DS03 Kengeri"
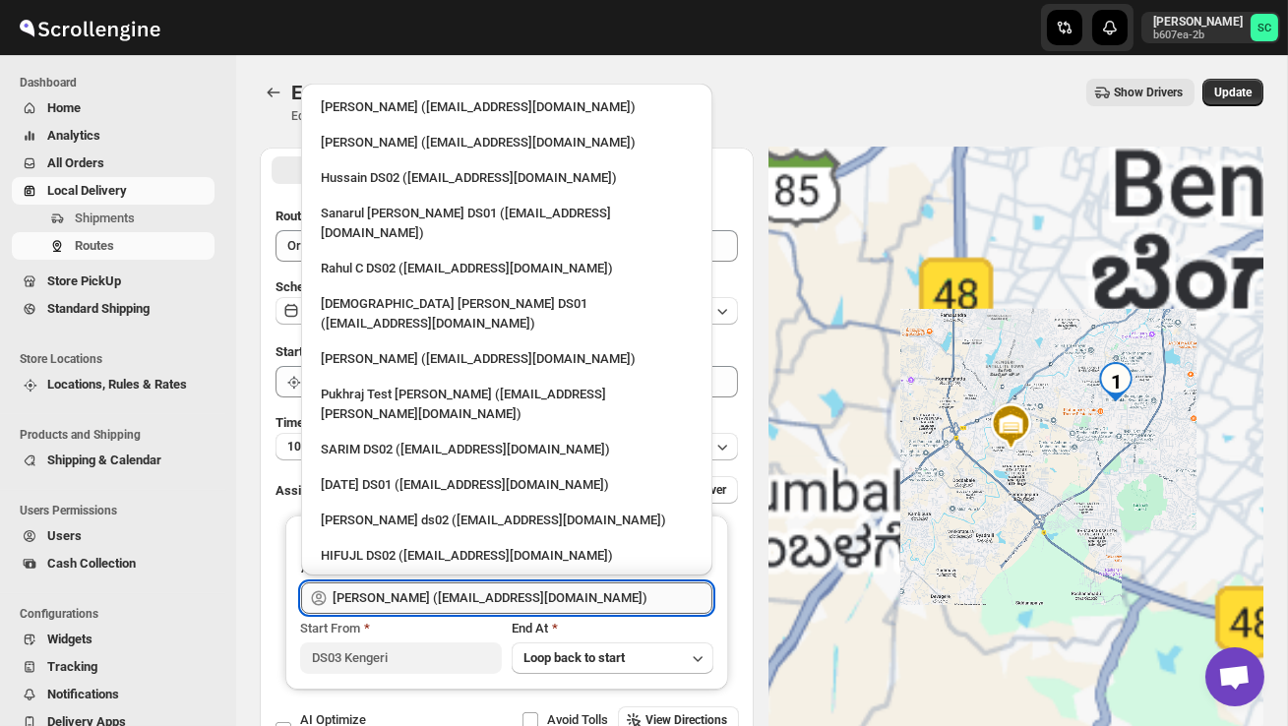
click at [615, 589] on input "[PERSON_NAME] ([EMAIL_ADDRESS][DOMAIN_NAME])" at bounding box center [523, 598] width 380 height 31
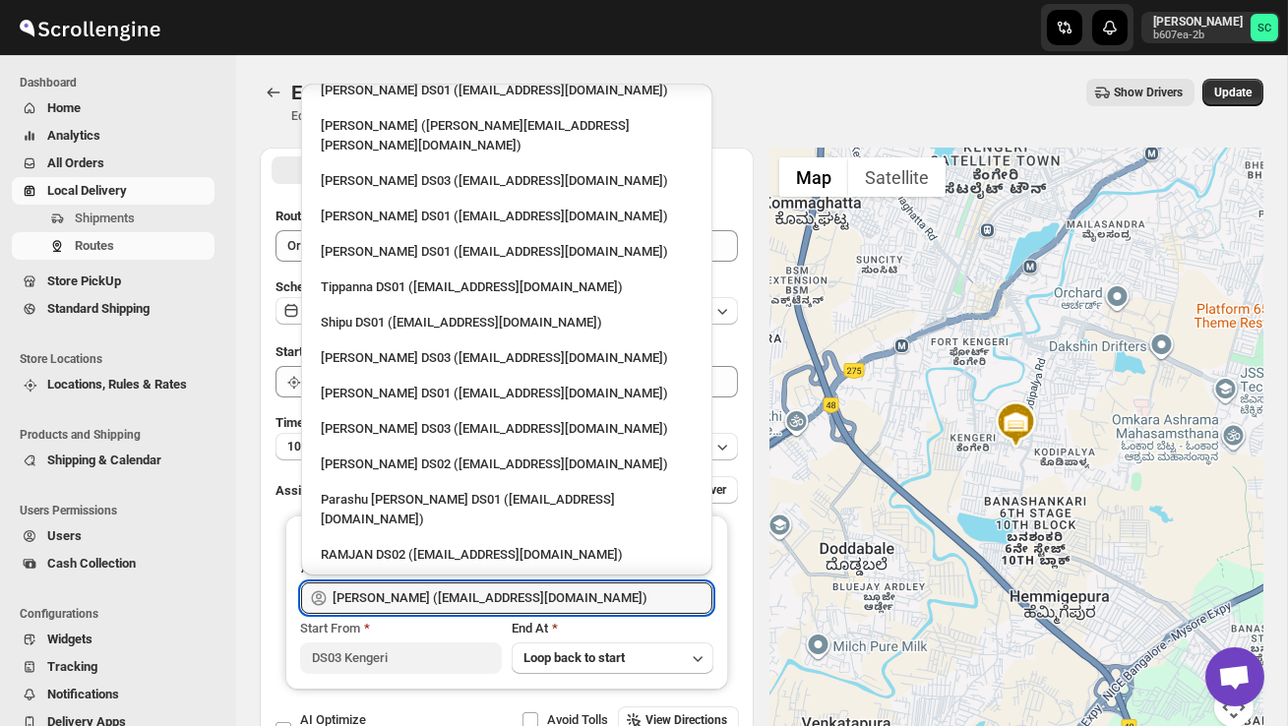
scroll to position [1432, 0]
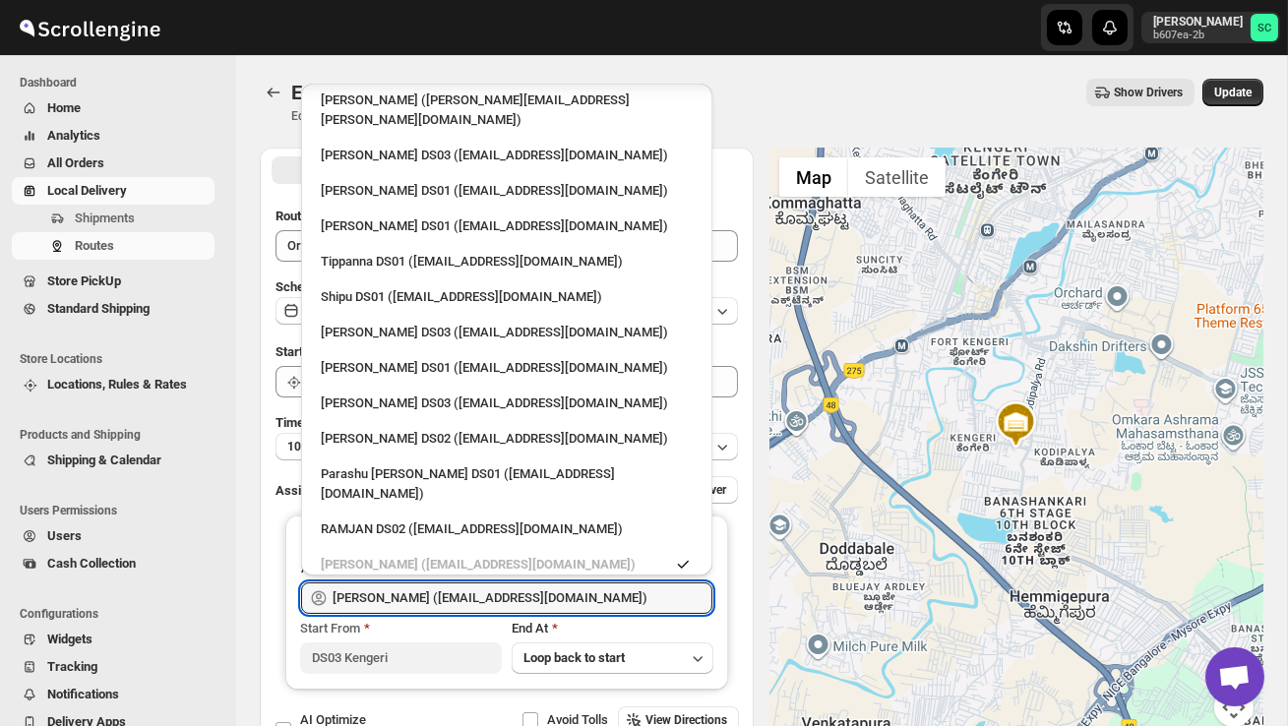
click at [468, 681] on div "SABUL DS03 ([EMAIL_ADDRESS][DOMAIN_NAME])" at bounding box center [507, 691] width 372 height 20
type input "SABUL DS03 ([EMAIL_ADDRESS][DOMAIN_NAME])"
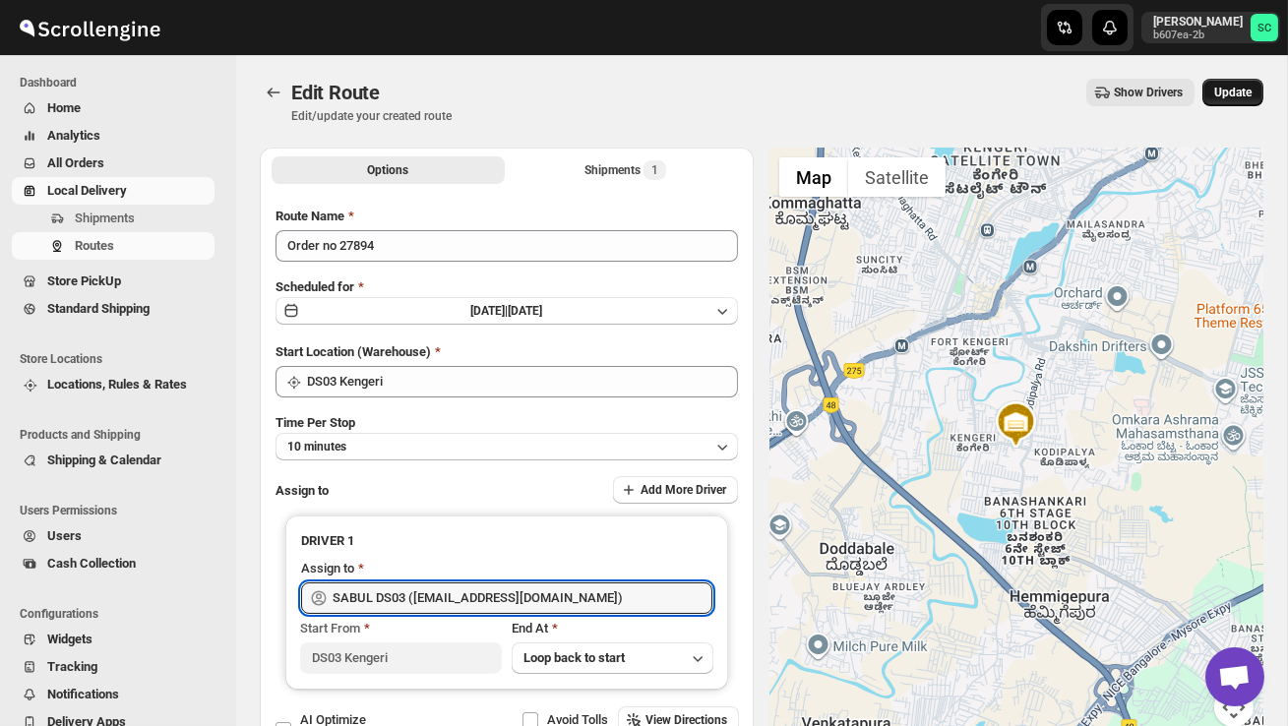
click at [1226, 101] on button "Update" at bounding box center [1232, 93] width 61 height 28
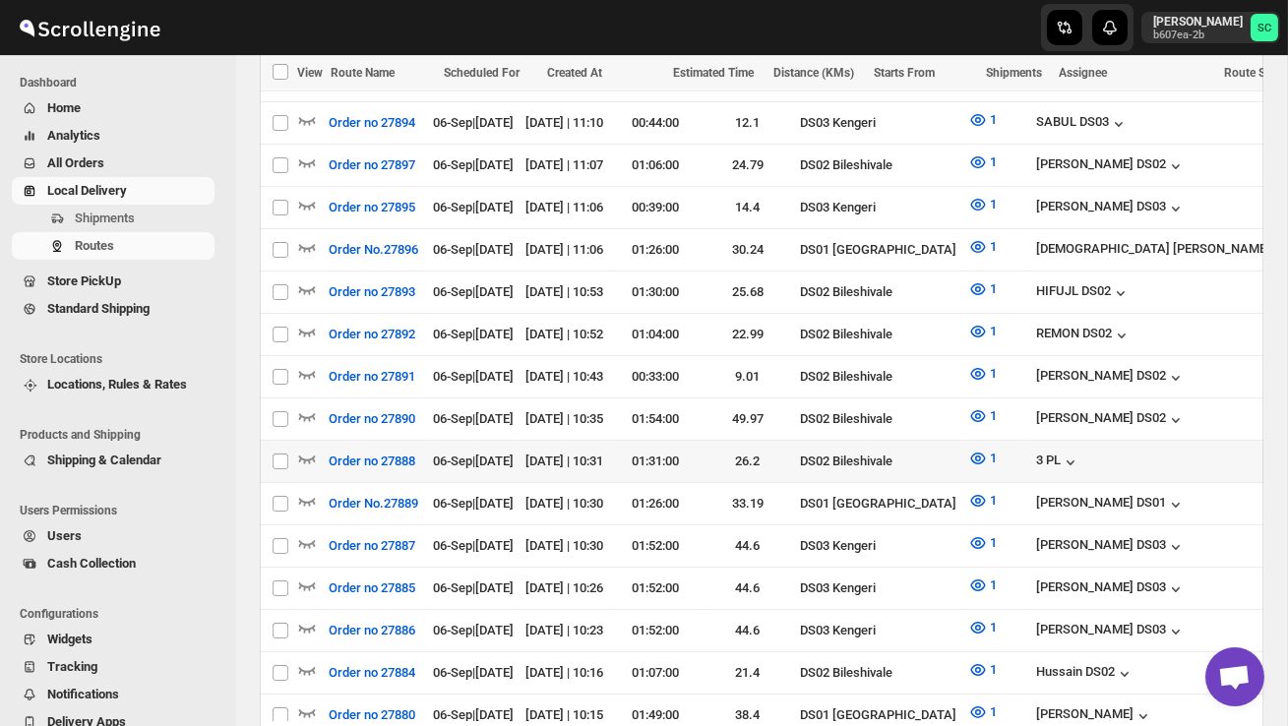
scroll to position [644, 0]
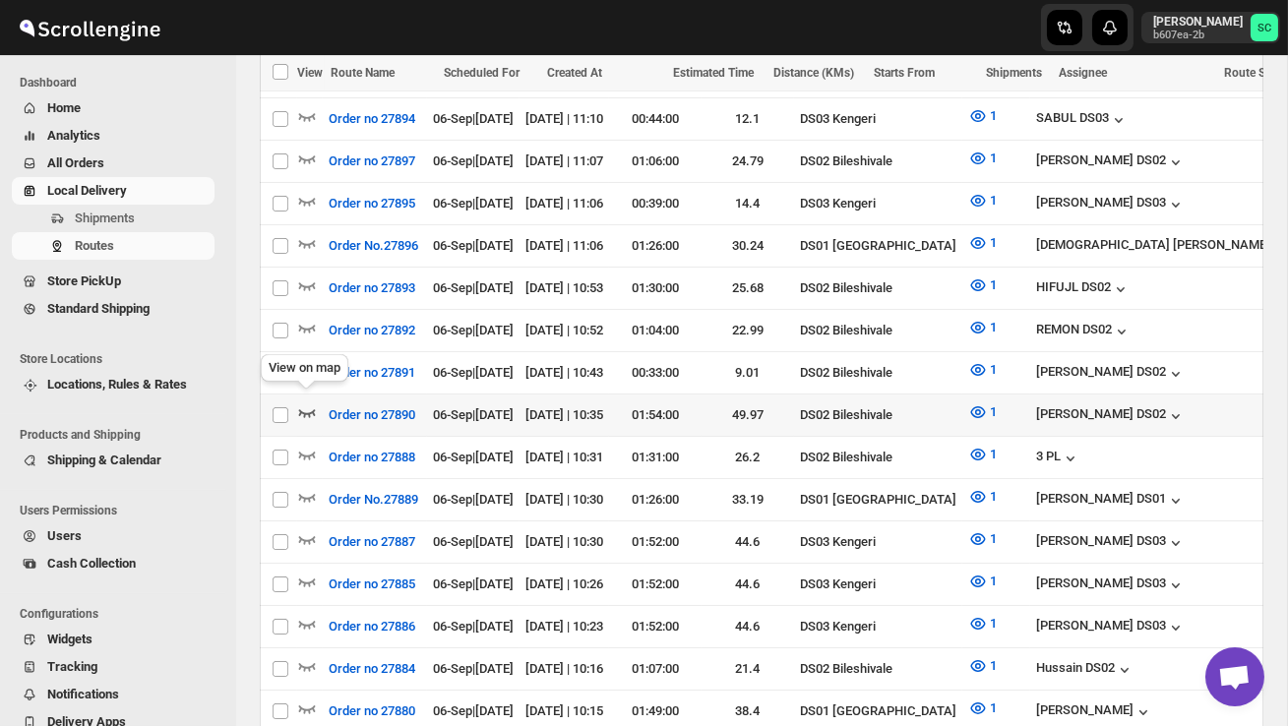
click at [308, 402] on icon "button" at bounding box center [307, 412] width 20 height 20
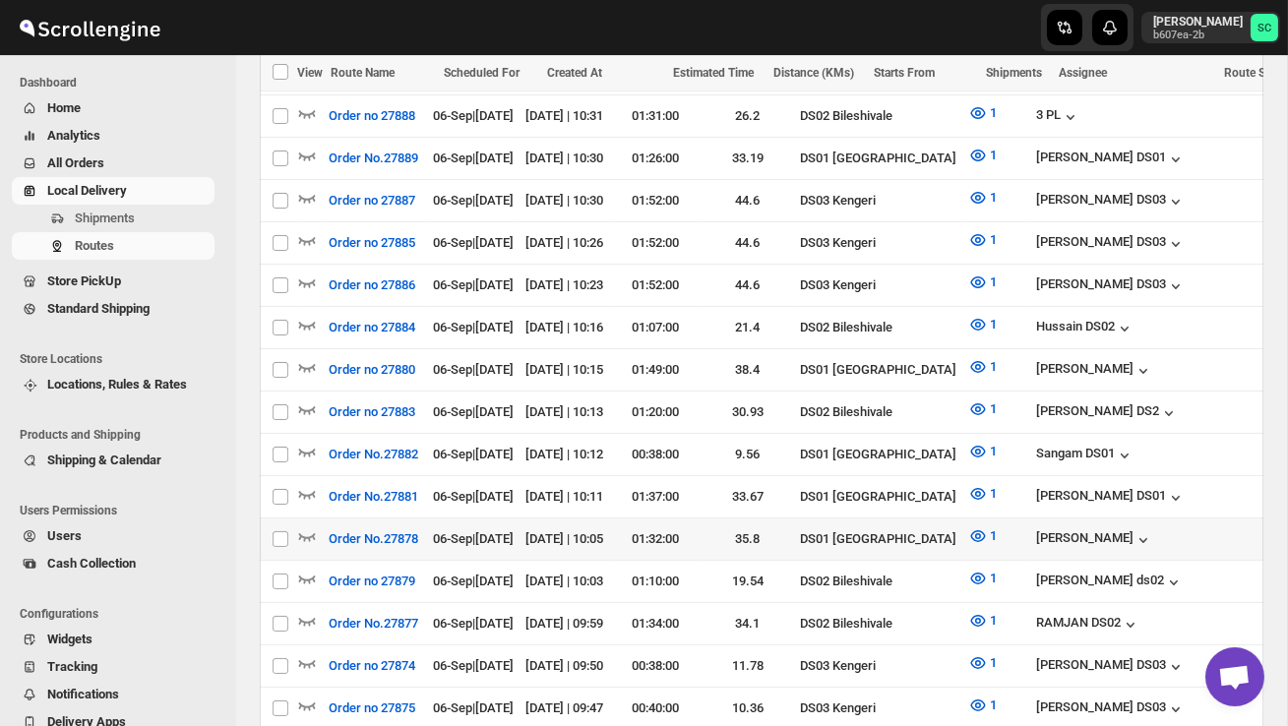
scroll to position [1010, 0]
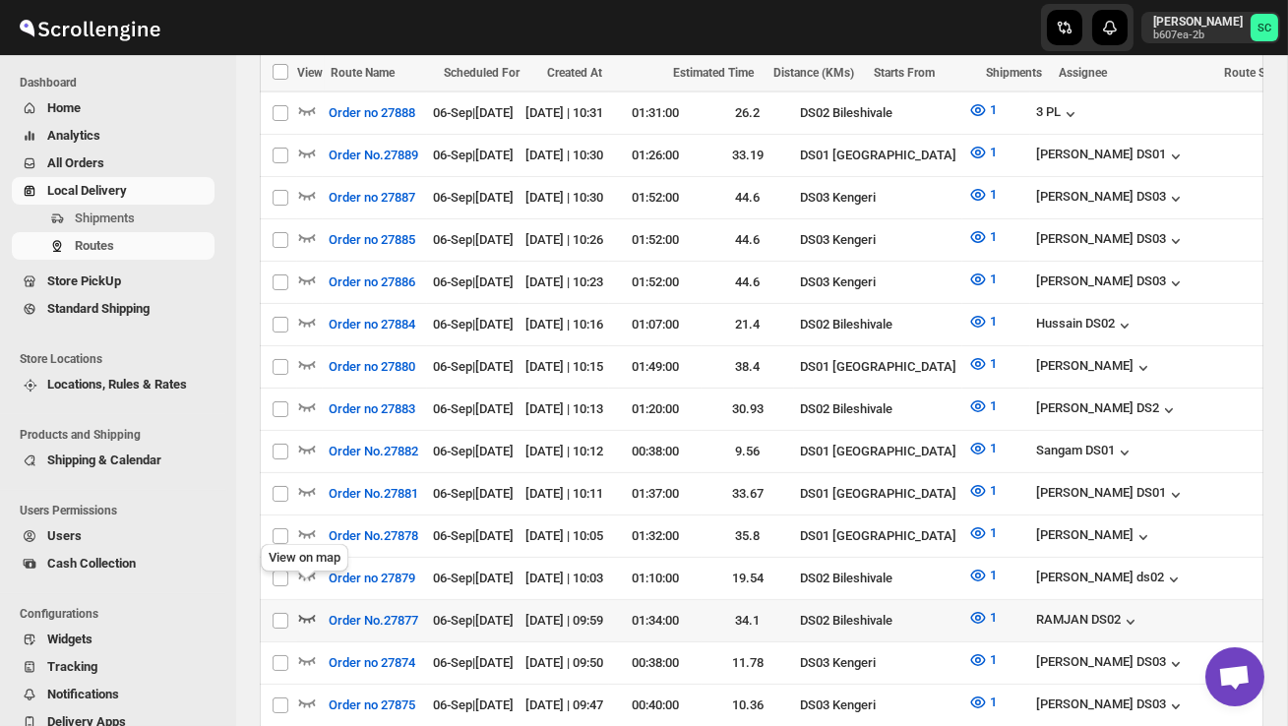
click at [307, 608] on icon "button" at bounding box center [307, 618] width 20 height 20
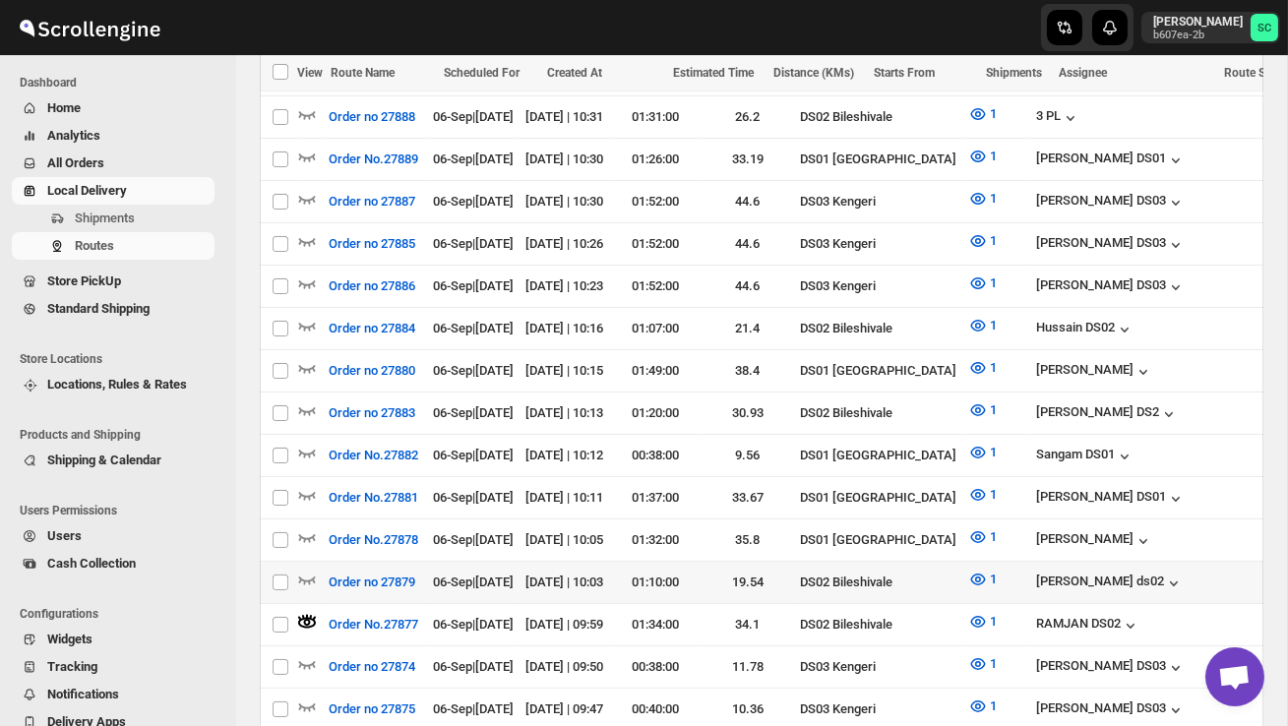
scroll to position [1086, 0]
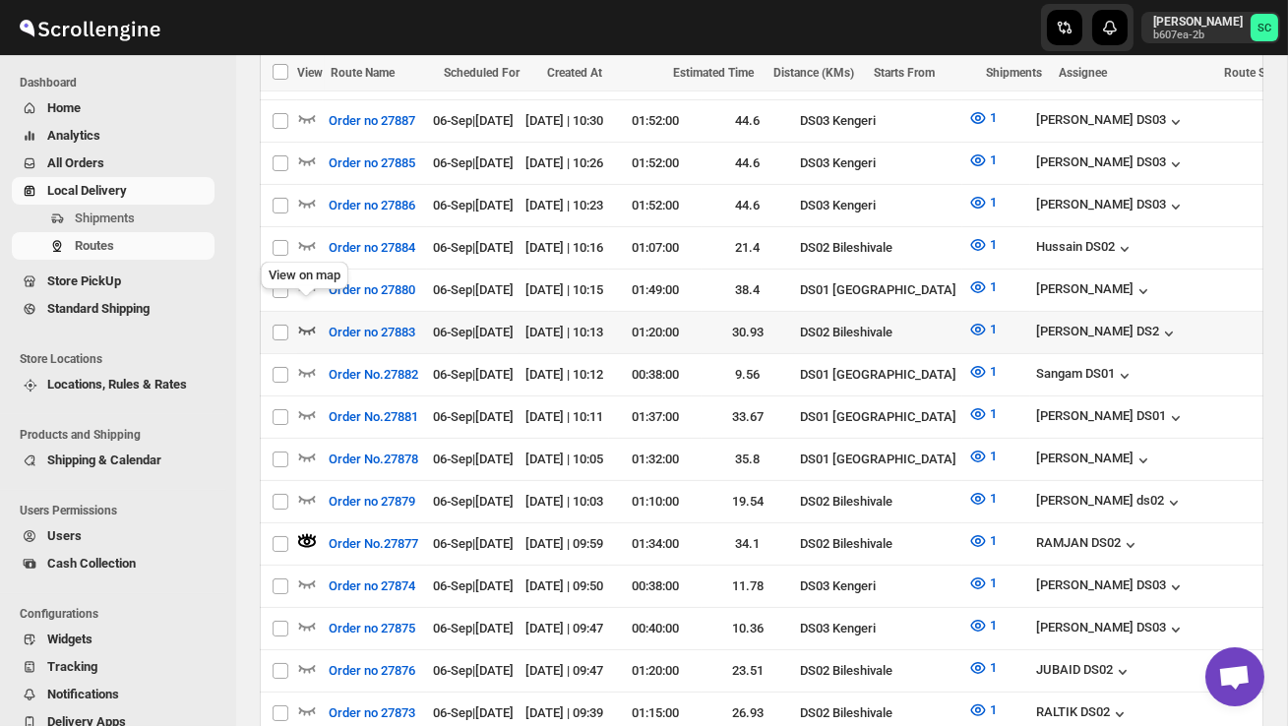
click at [305, 320] on icon "button" at bounding box center [307, 330] width 20 height 20
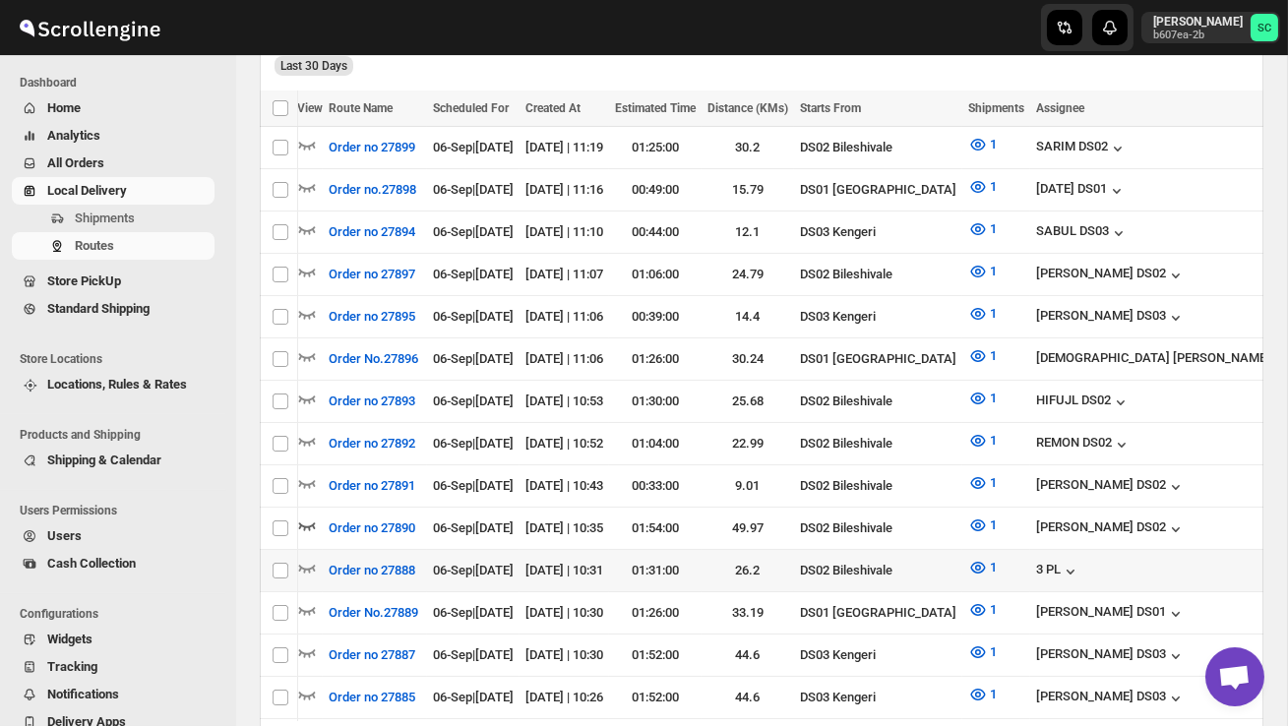
scroll to position [0, 265]
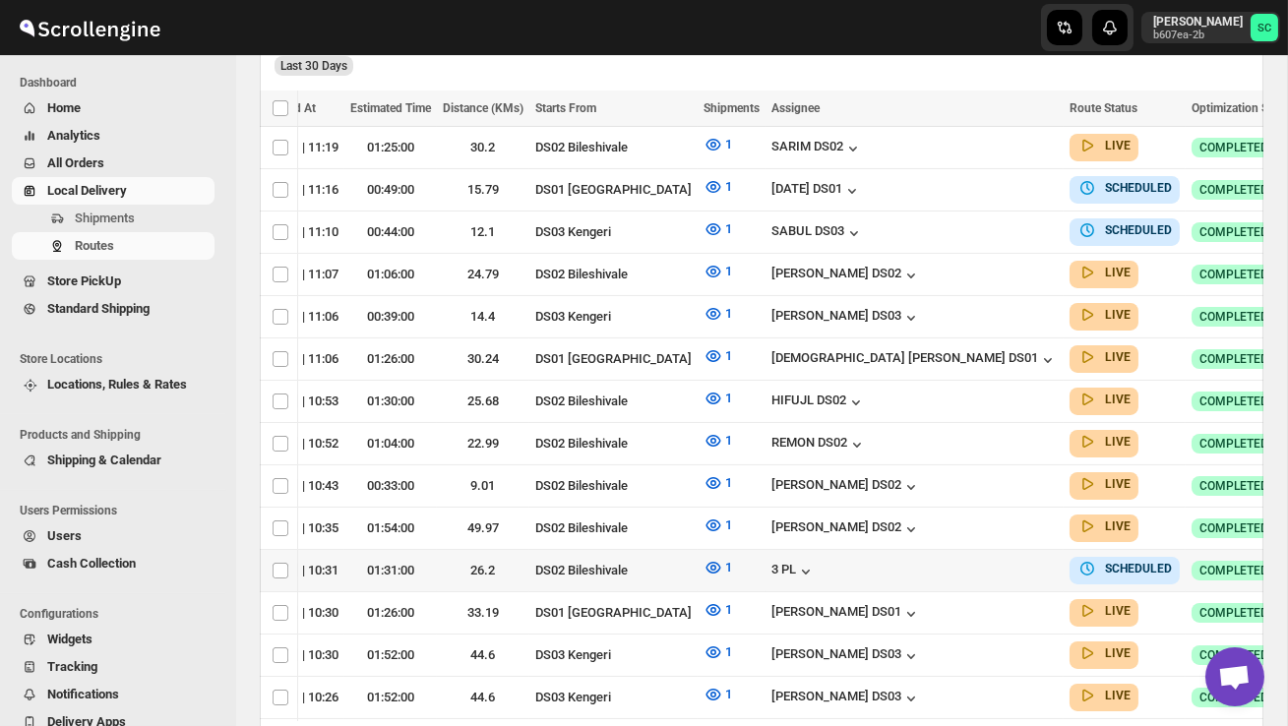
checkbox input "true"
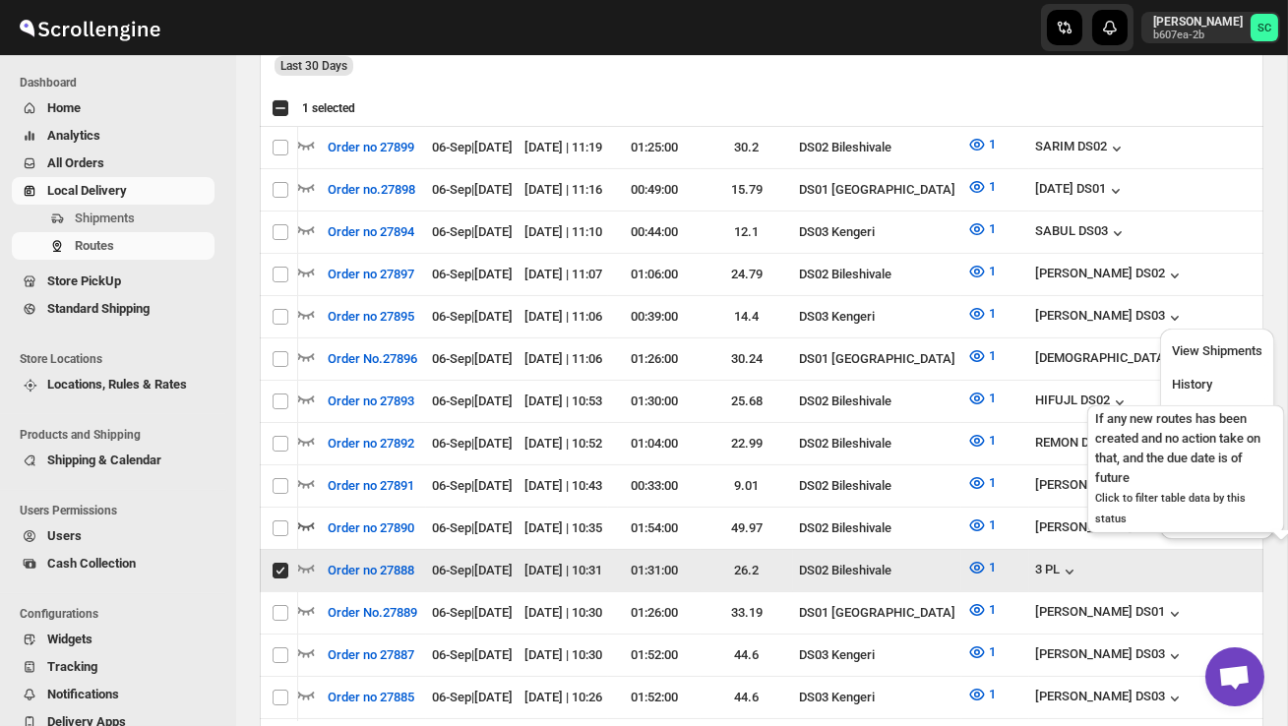
scroll to position [0, 1]
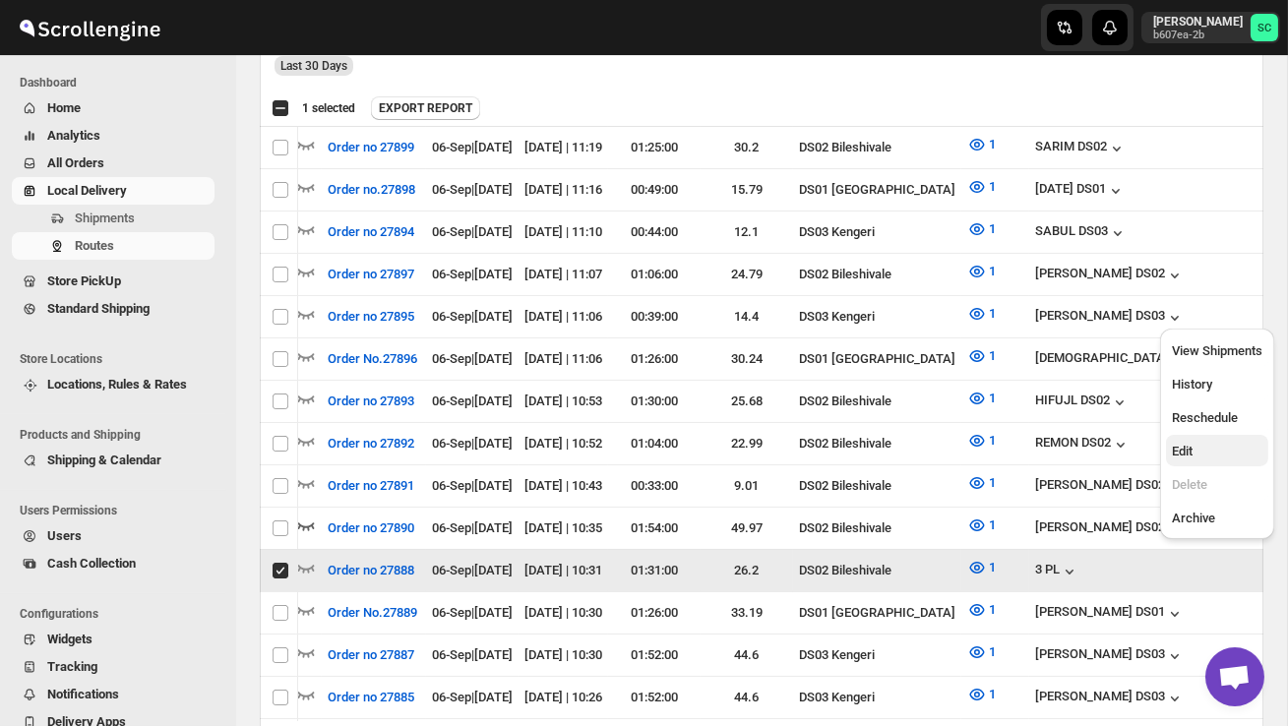
click at [1227, 449] on span "Edit" at bounding box center [1217, 452] width 91 height 20
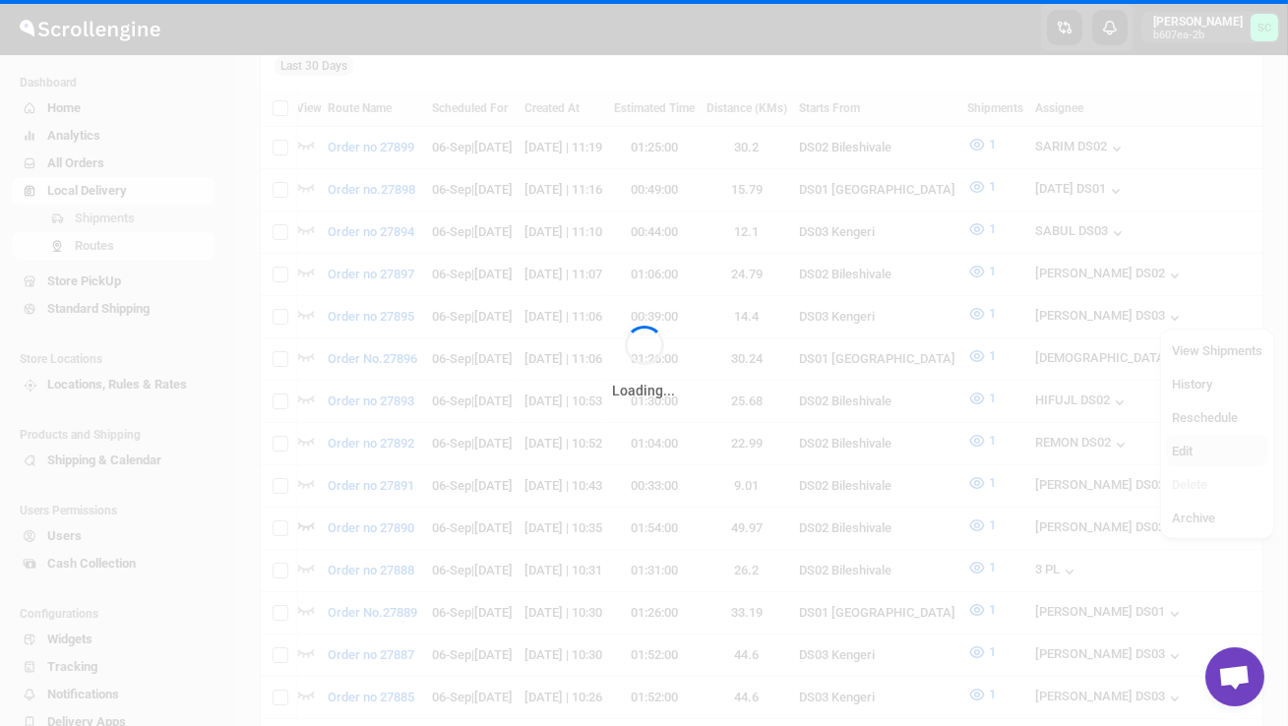
scroll to position [0, 0]
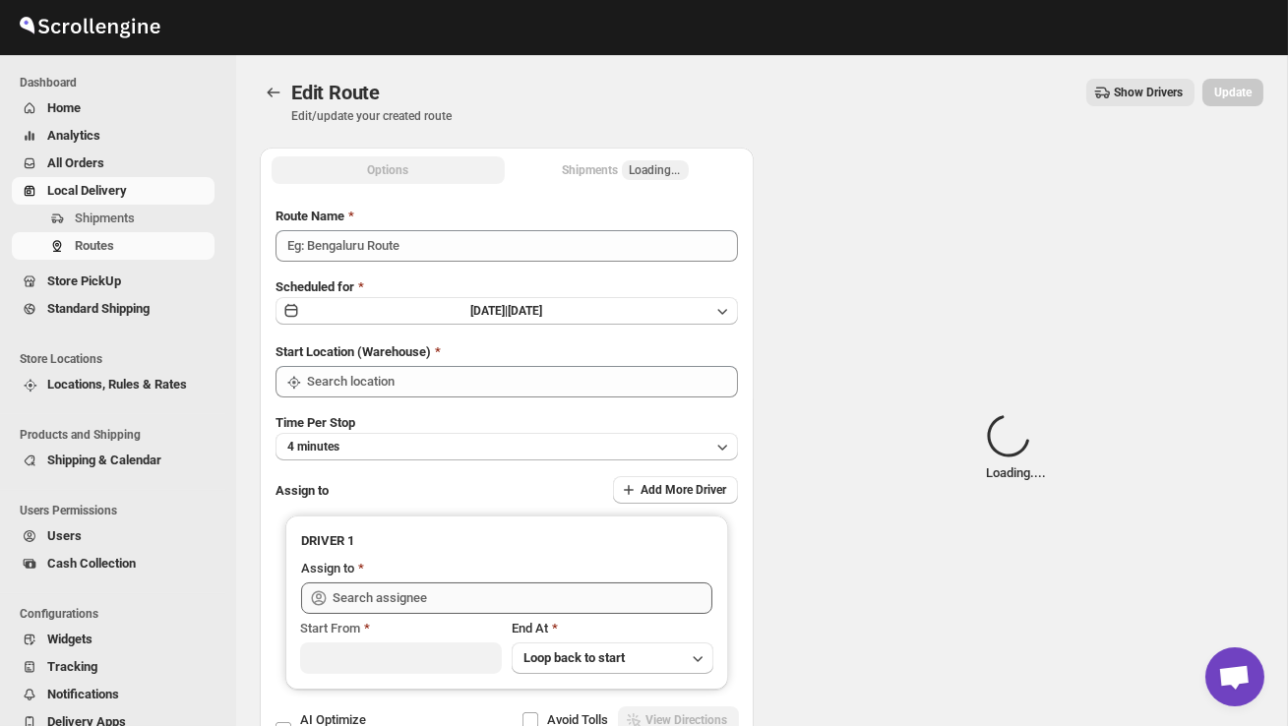
type input "Order no 27888"
type input "DS02 Bileshivale"
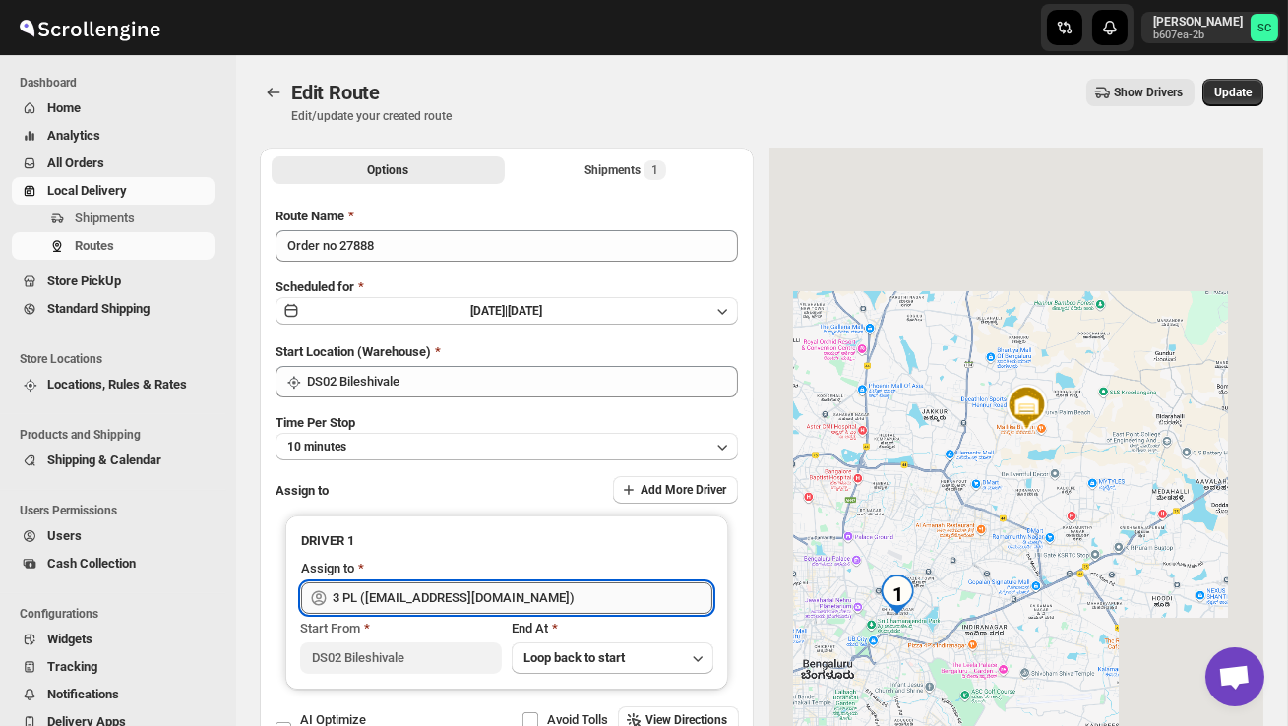
click at [598, 587] on input "3 PL ([EMAIL_ADDRESS][DOMAIN_NAME])" at bounding box center [523, 598] width 380 height 31
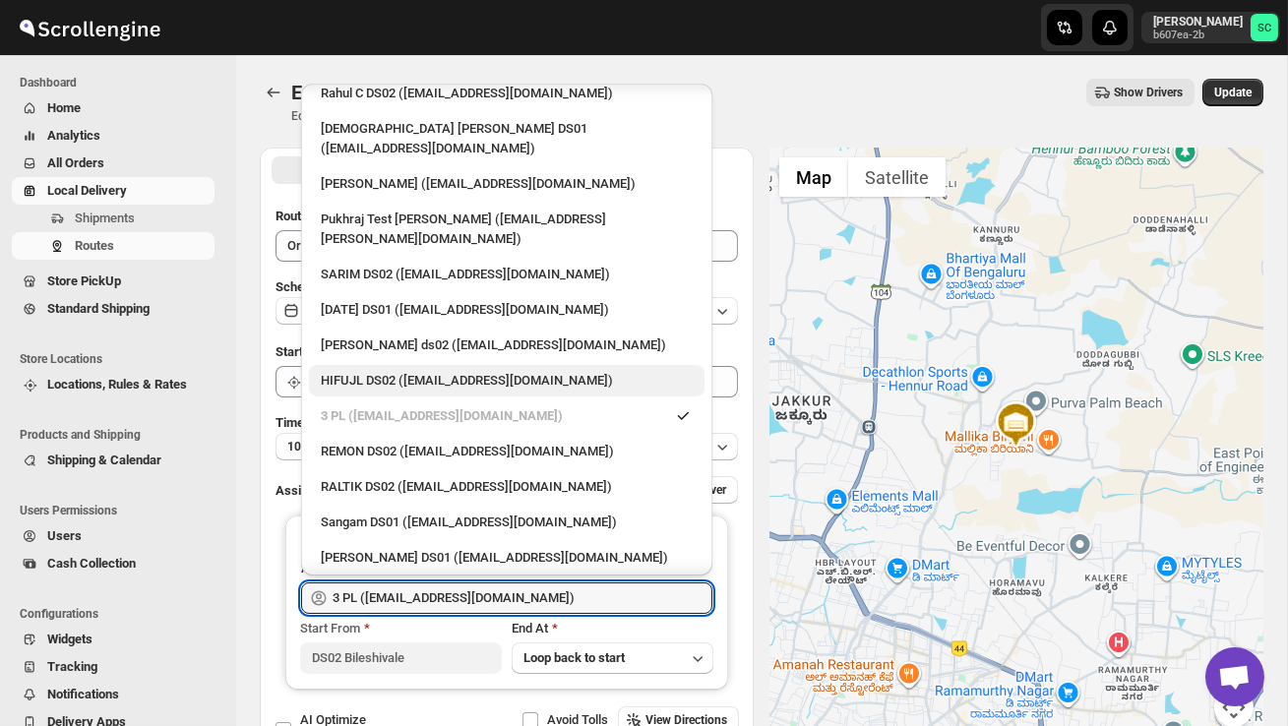
scroll to position [205, 0]
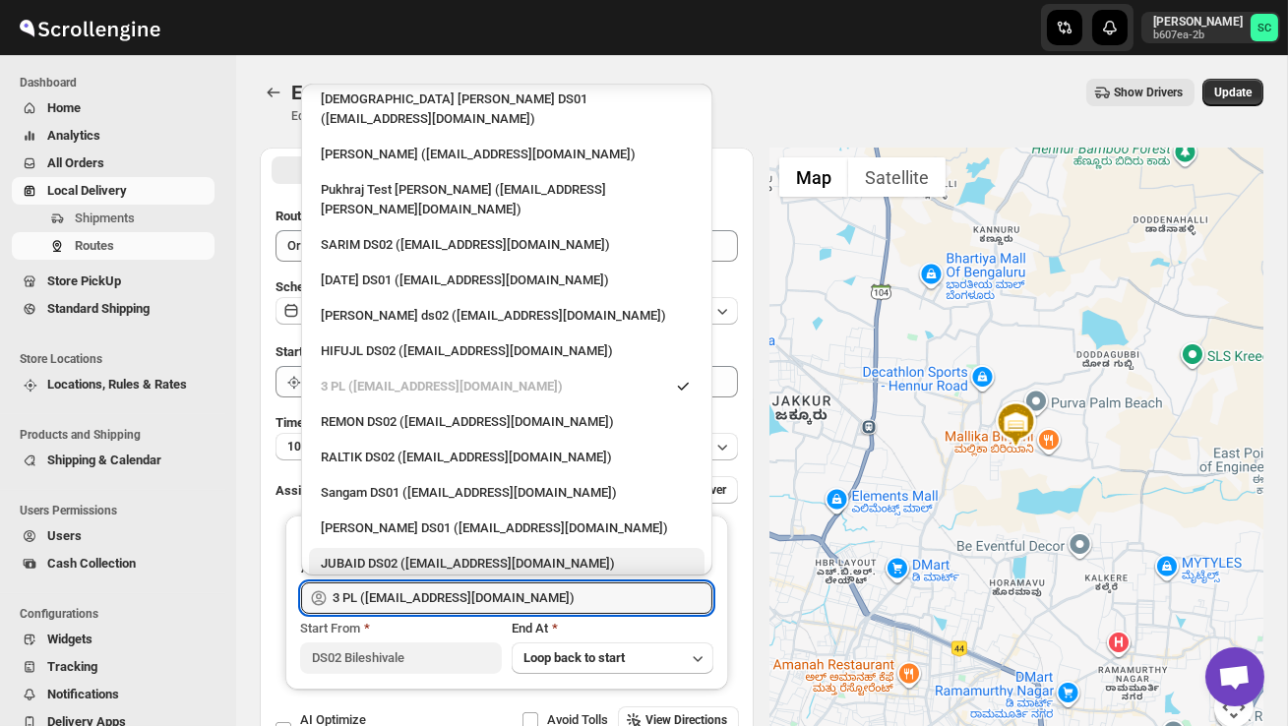
click at [487, 548] on div "JUBAID DS02 ([EMAIL_ADDRESS][DOMAIN_NAME])" at bounding box center [507, 563] width 396 height 31
type input "JUBAID DS02 ([EMAIL_ADDRESS][DOMAIN_NAME])"
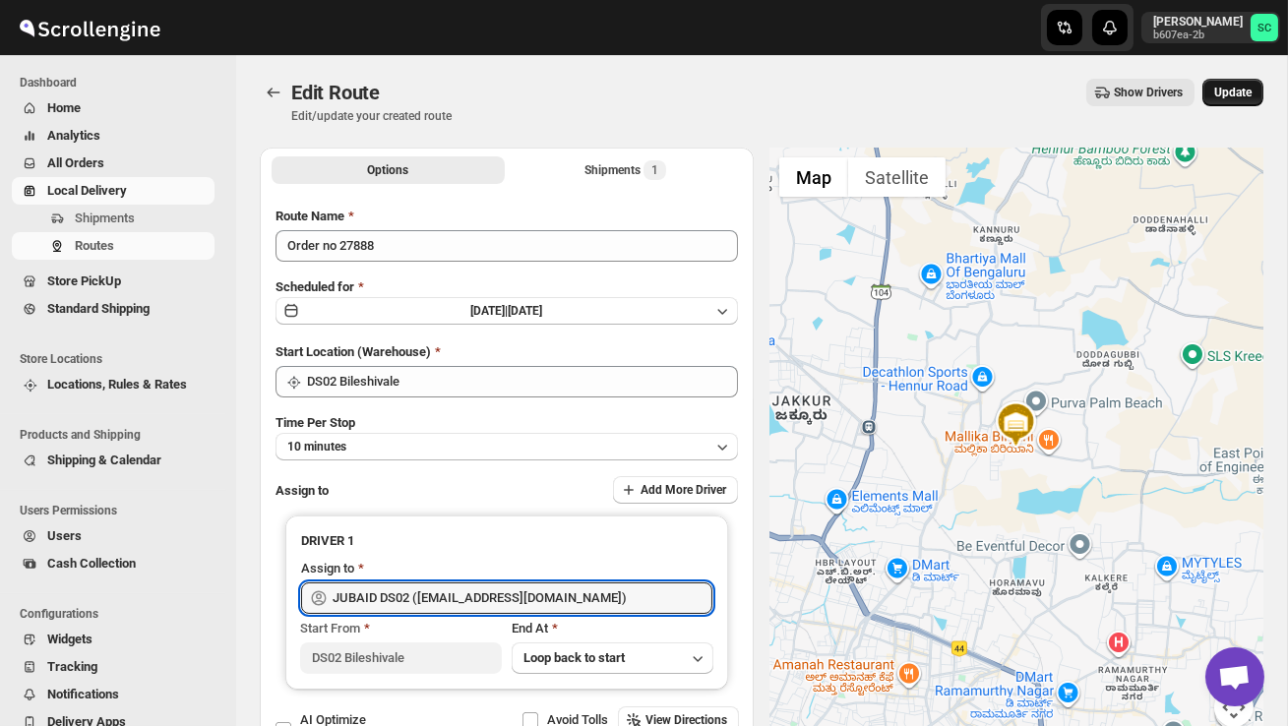
click at [1232, 105] on div "Edit Route Edit/update your created route Show Drivers More actions Show Driver…" at bounding box center [762, 101] width 1004 height 45
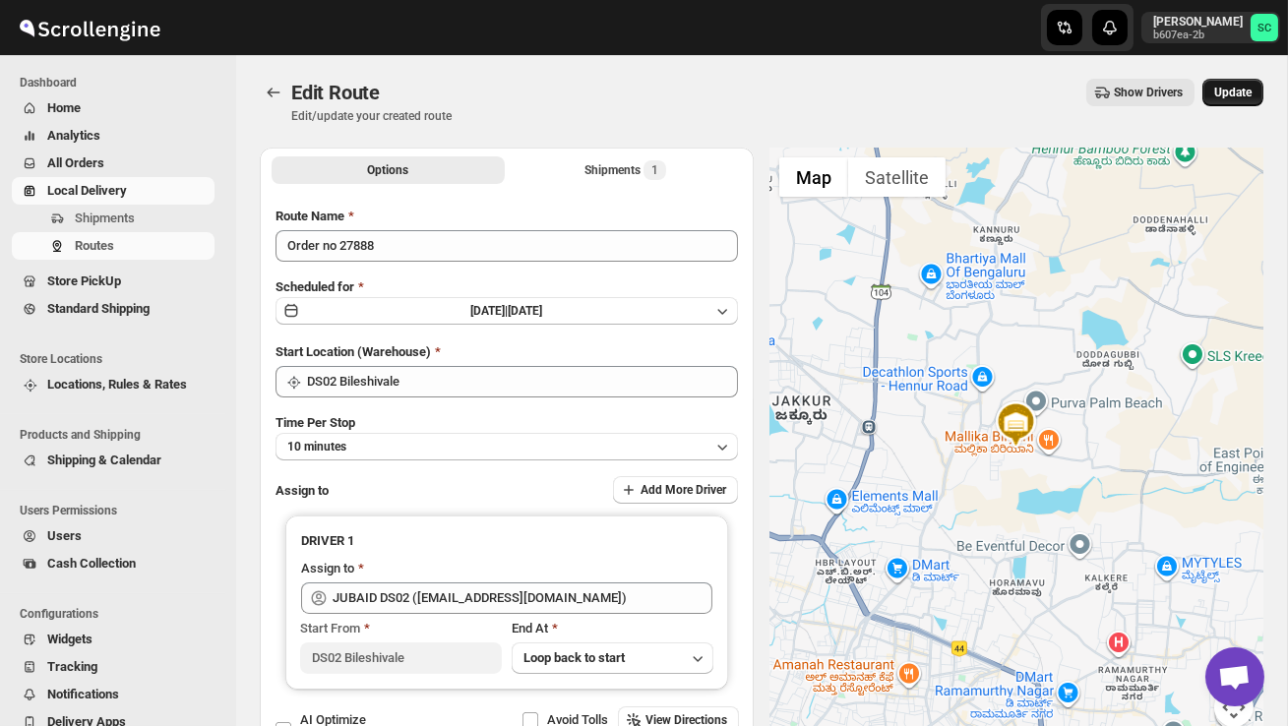
click at [1234, 97] on span "Update" at bounding box center [1232, 93] width 37 height 16
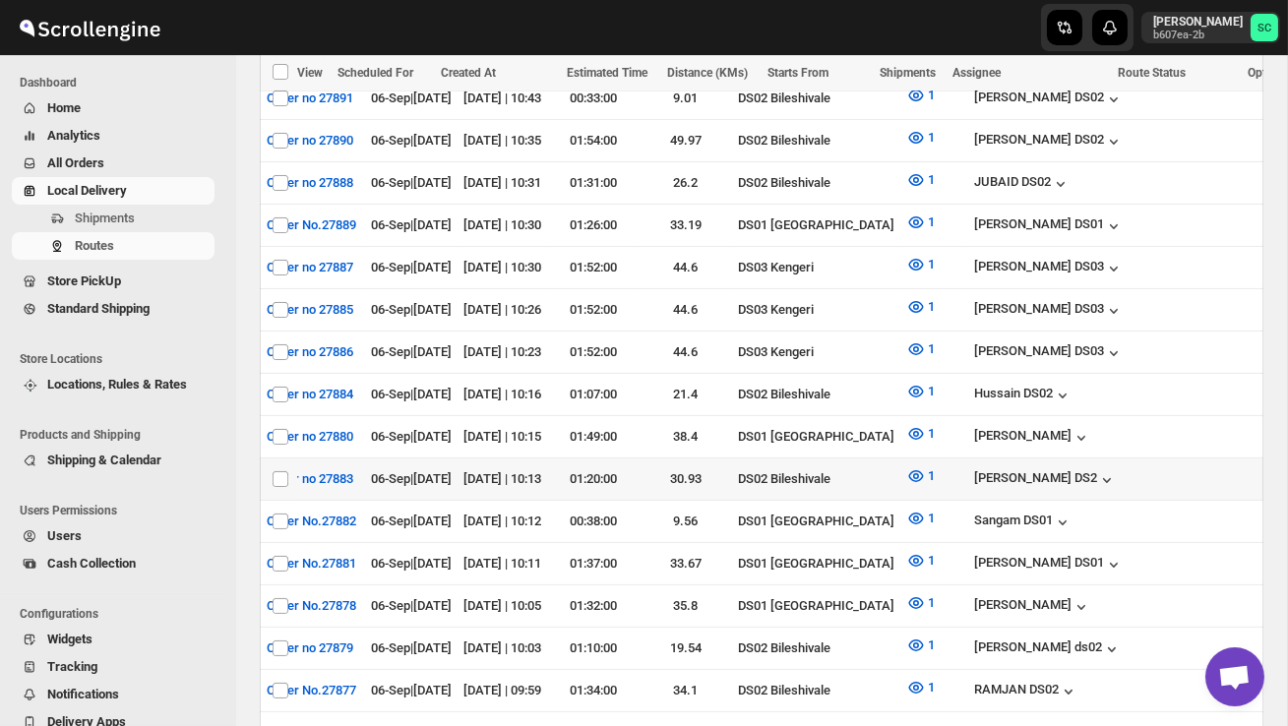
scroll to position [0, 0]
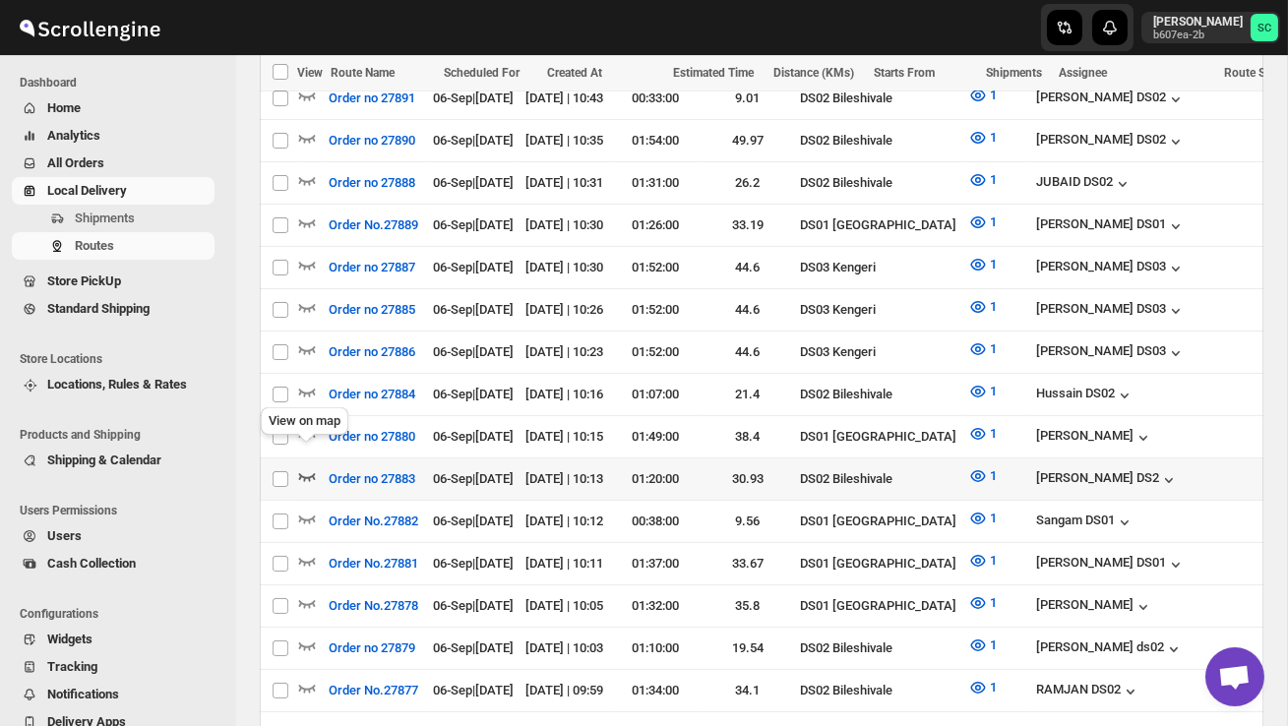
click at [300, 466] on icon "button" at bounding box center [307, 476] width 20 height 20
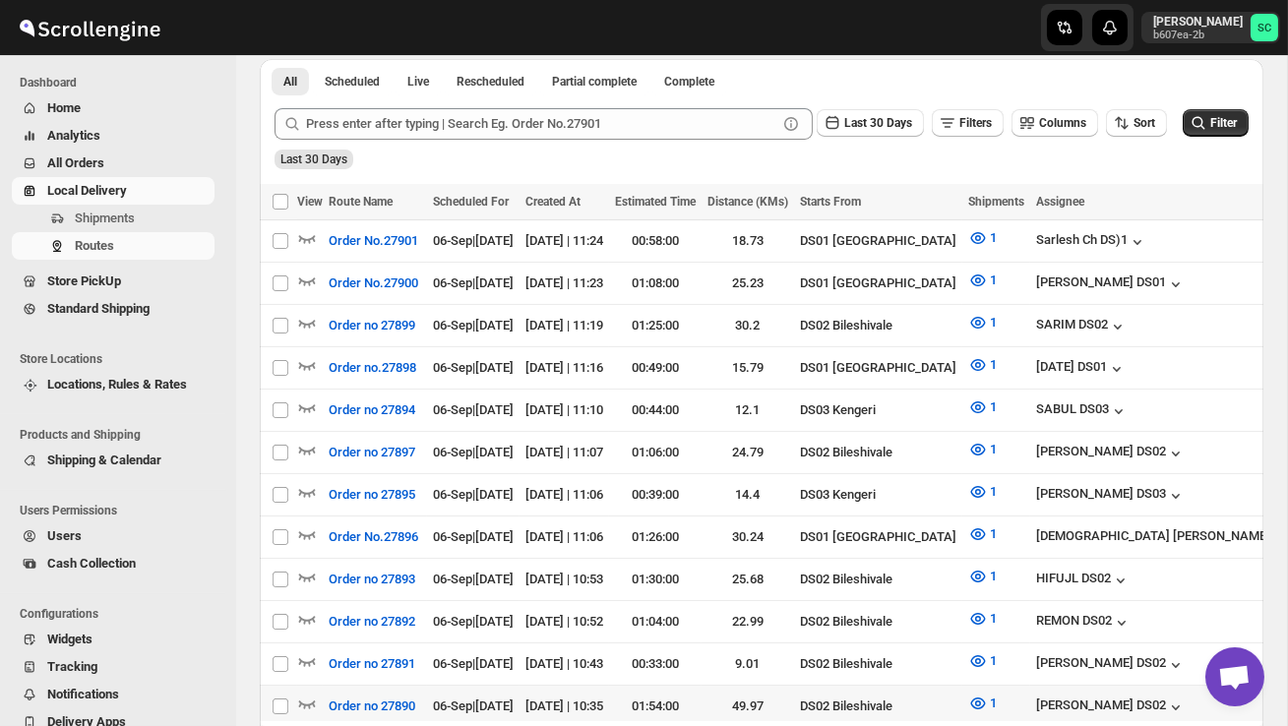
scroll to position [462, 0]
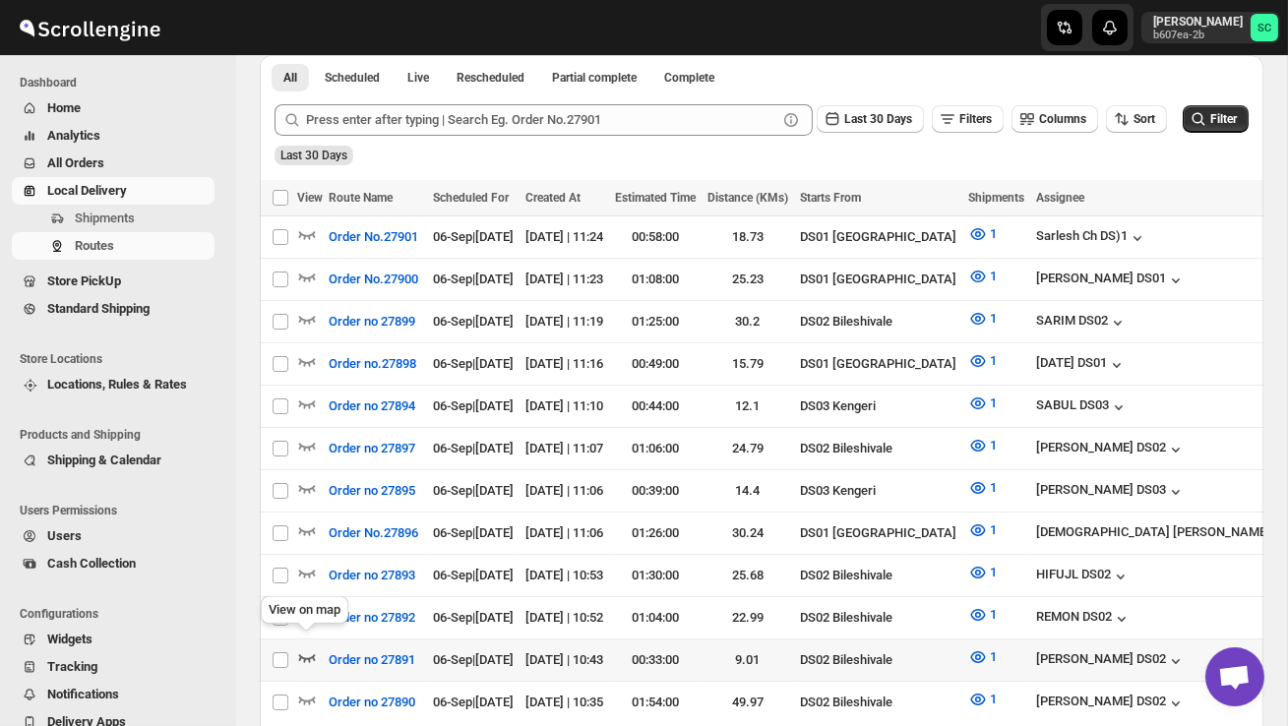
click at [312, 647] on icon "button" at bounding box center [307, 657] width 20 height 20
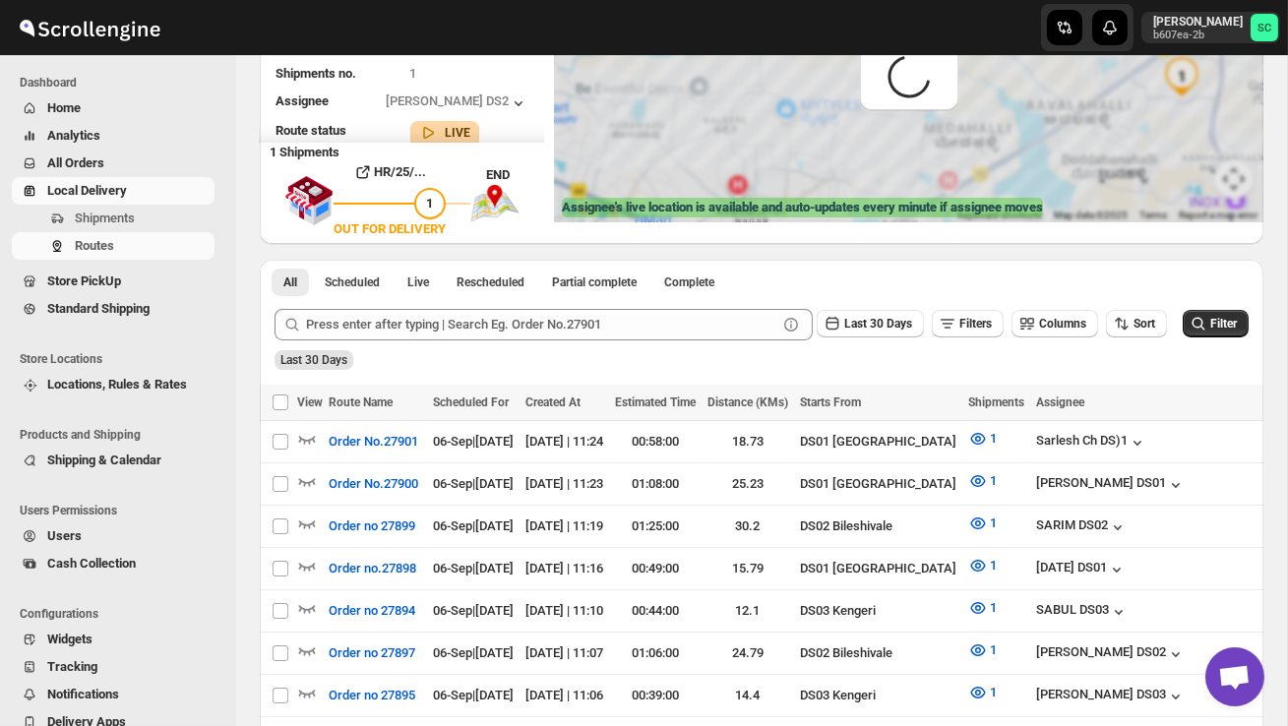
scroll to position [0, 0]
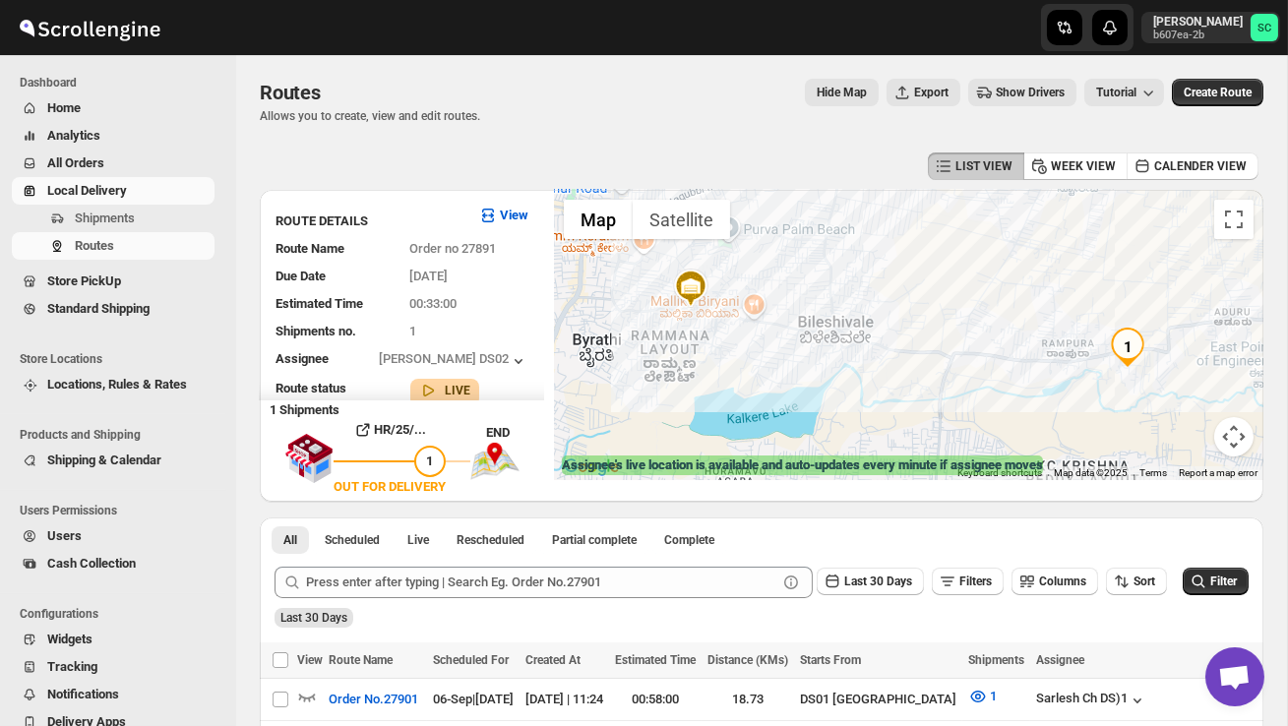
click at [1239, 448] on button "Map camera controls" at bounding box center [1233, 436] width 39 height 39
click at [1182, 445] on button "Zoom out" at bounding box center [1184, 436] width 39 height 39
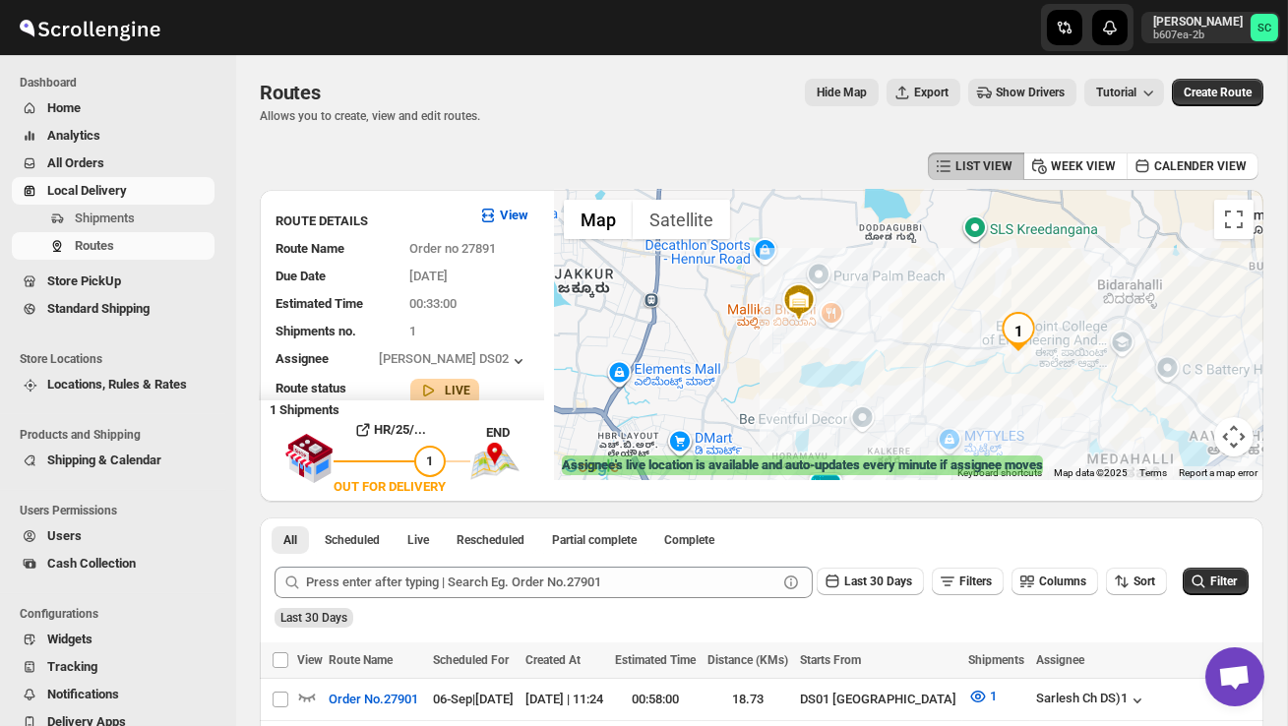
click at [1182, 444] on div at bounding box center [908, 335] width 709 height 290
click at [1251, 446] on button "Map camera controls" at bounding box center [1233, 436] width 39 height 39
click at [1193, 436] on button "Zoom out" at bounding box center [1184, 436] width 39 height 39
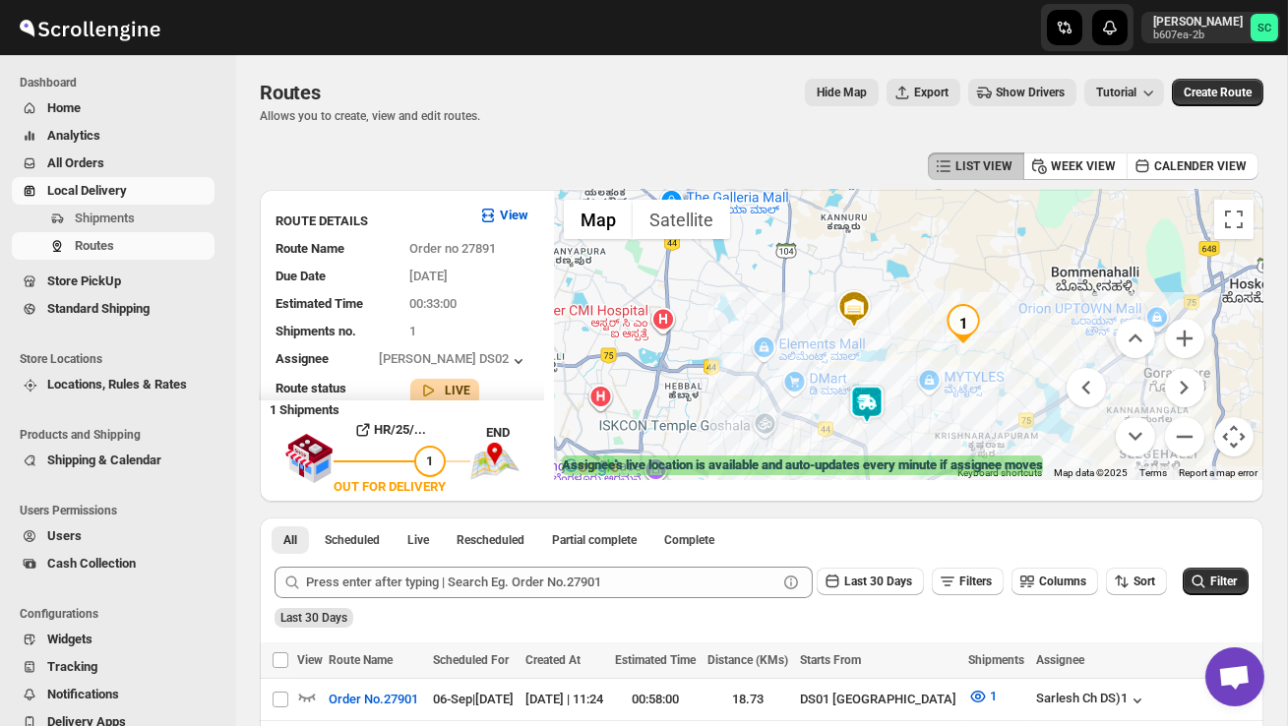
click at [875, 390] on img at bounding box center [866, 404] width 39 height 39
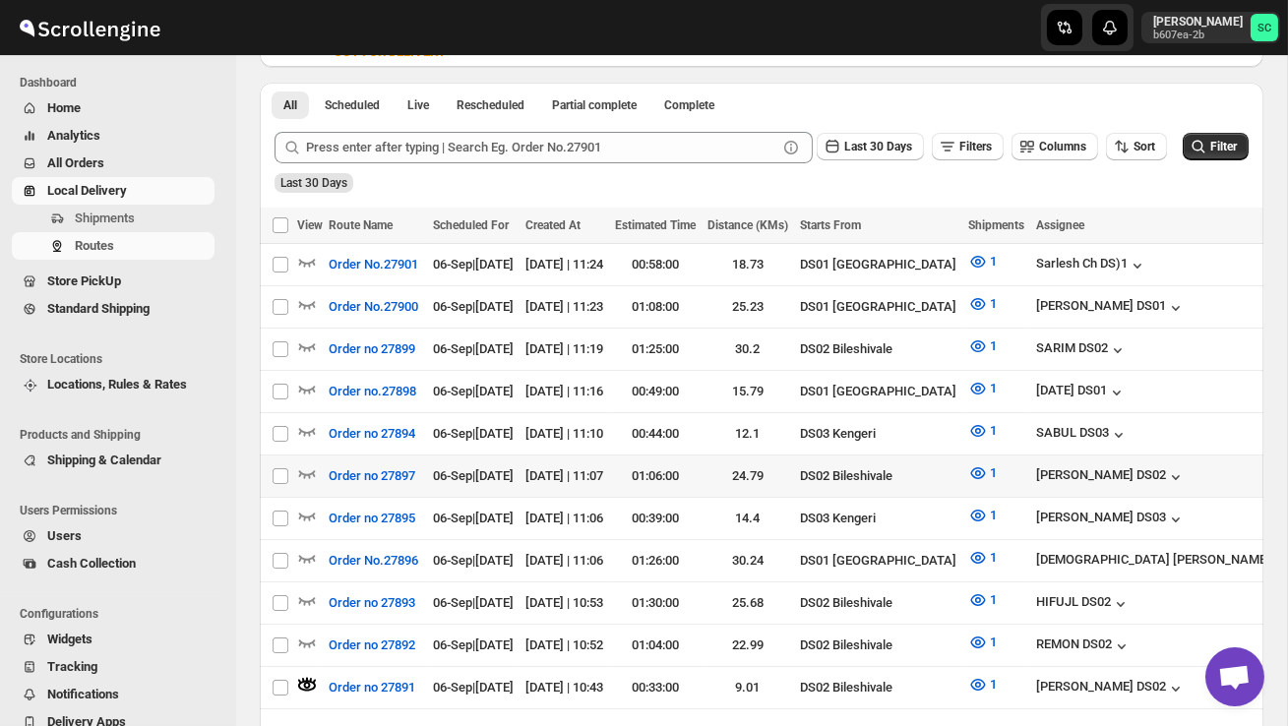
scroll to position [437, 0]
click at [307, 463] on icon "button" at bounding box center [307, 471] width 20 height 20
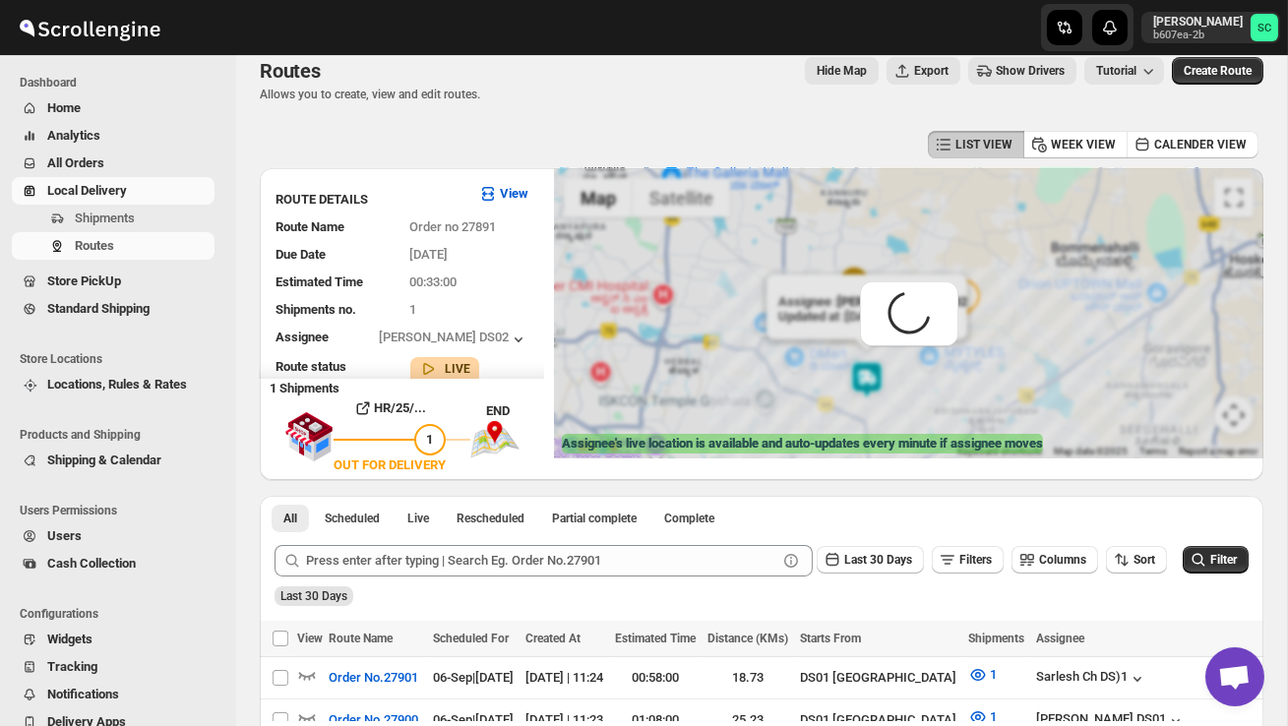
scroll to position [0, 0]
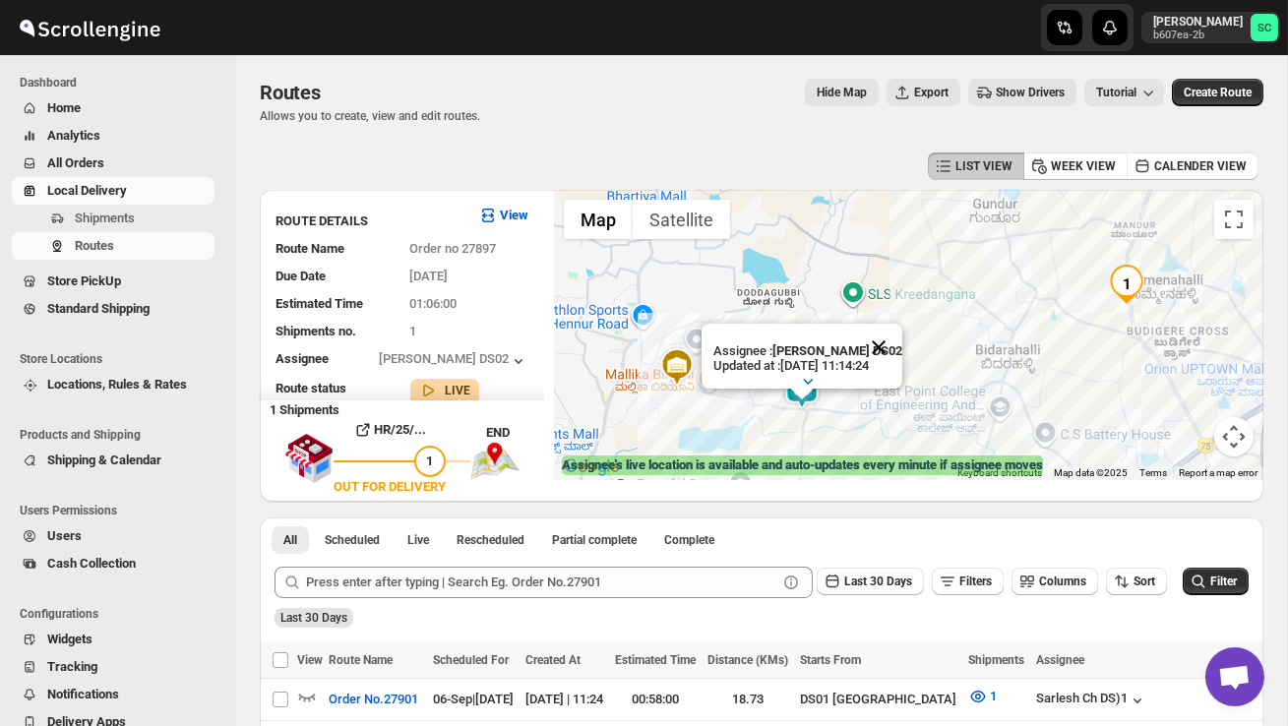
click at [897, 344] on button "Close" at bounding box center [878, 347] width 47 height 47
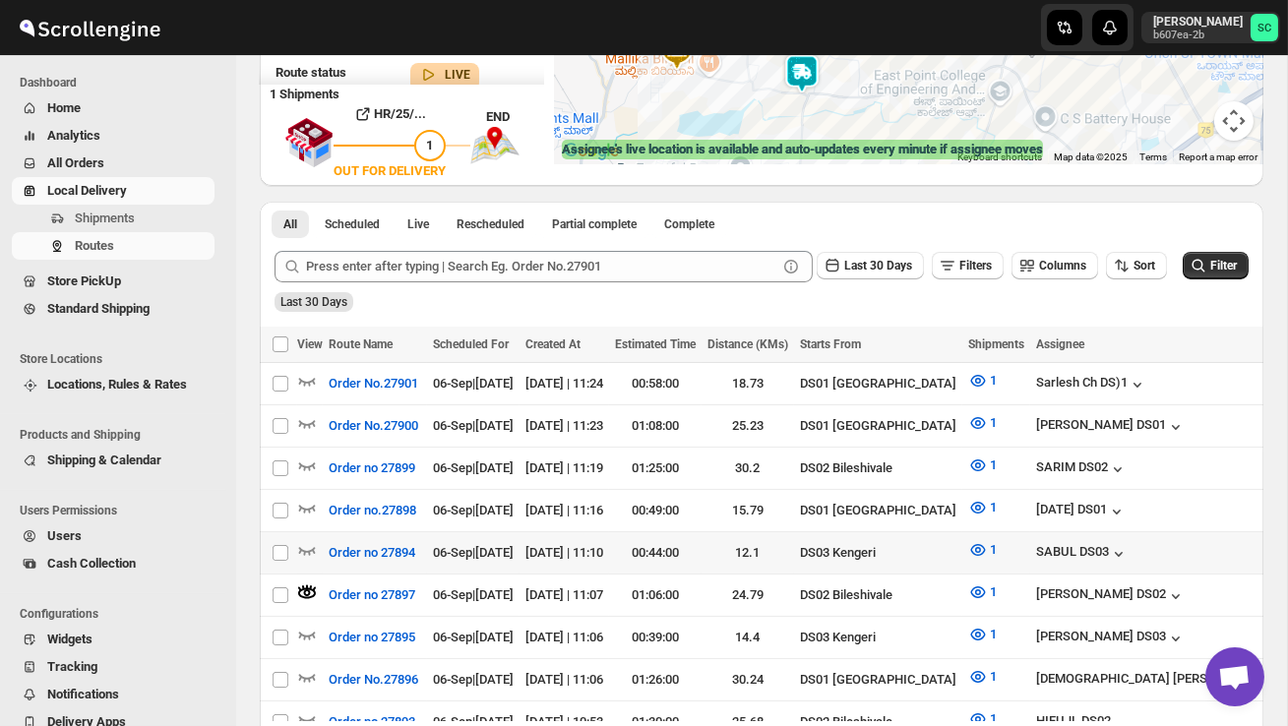
scroll to position [322, 0]
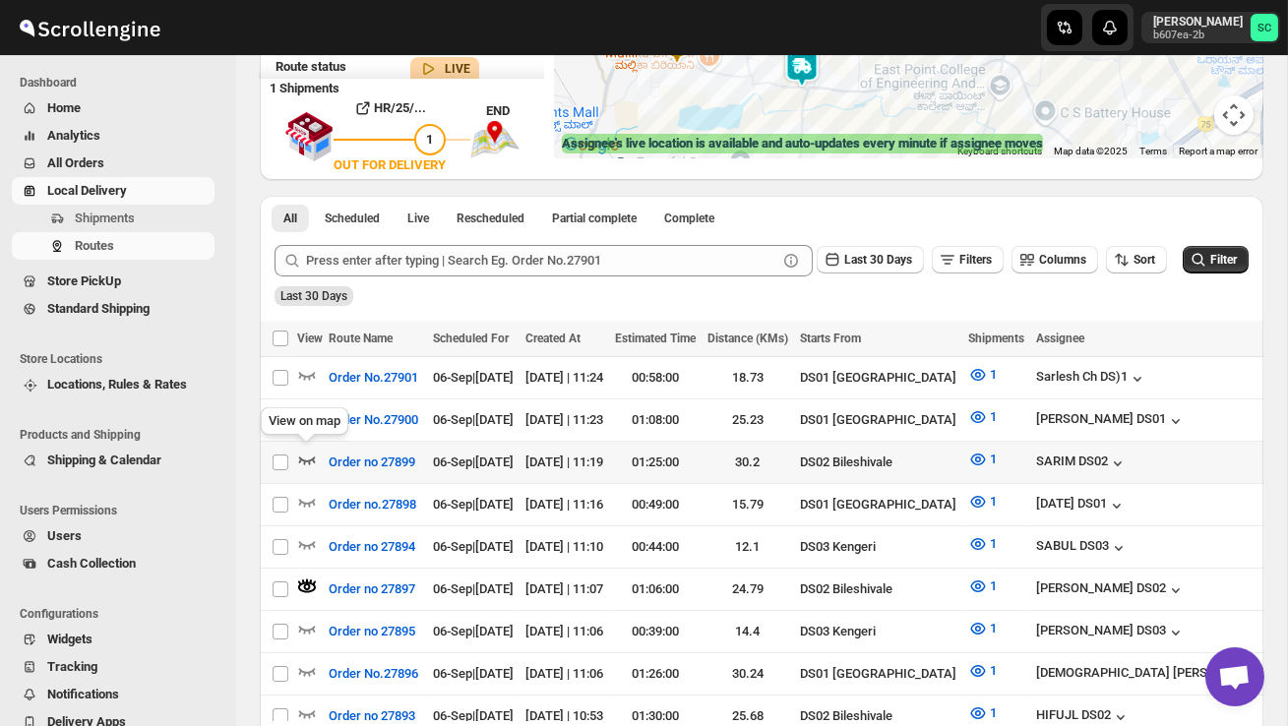
click at [300, 457] on icon "button" at bounding box center [307, 461] width 17 height 8
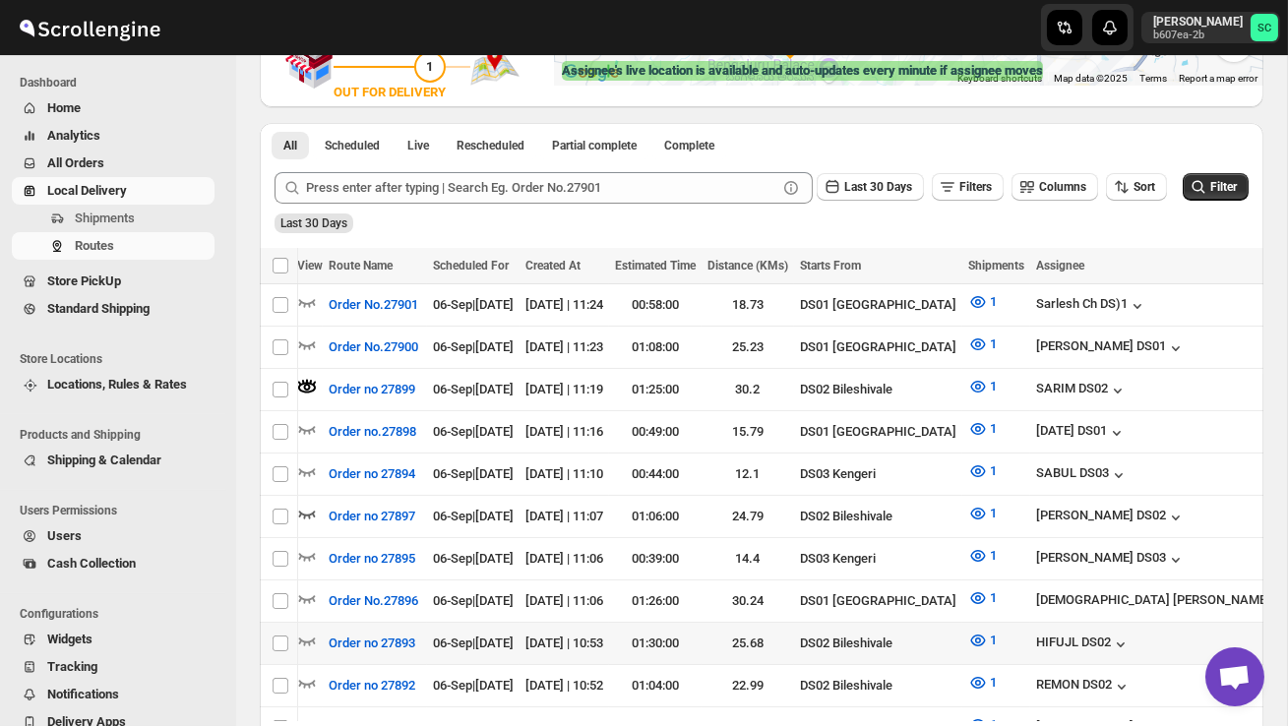
scroll to position [0, 72]
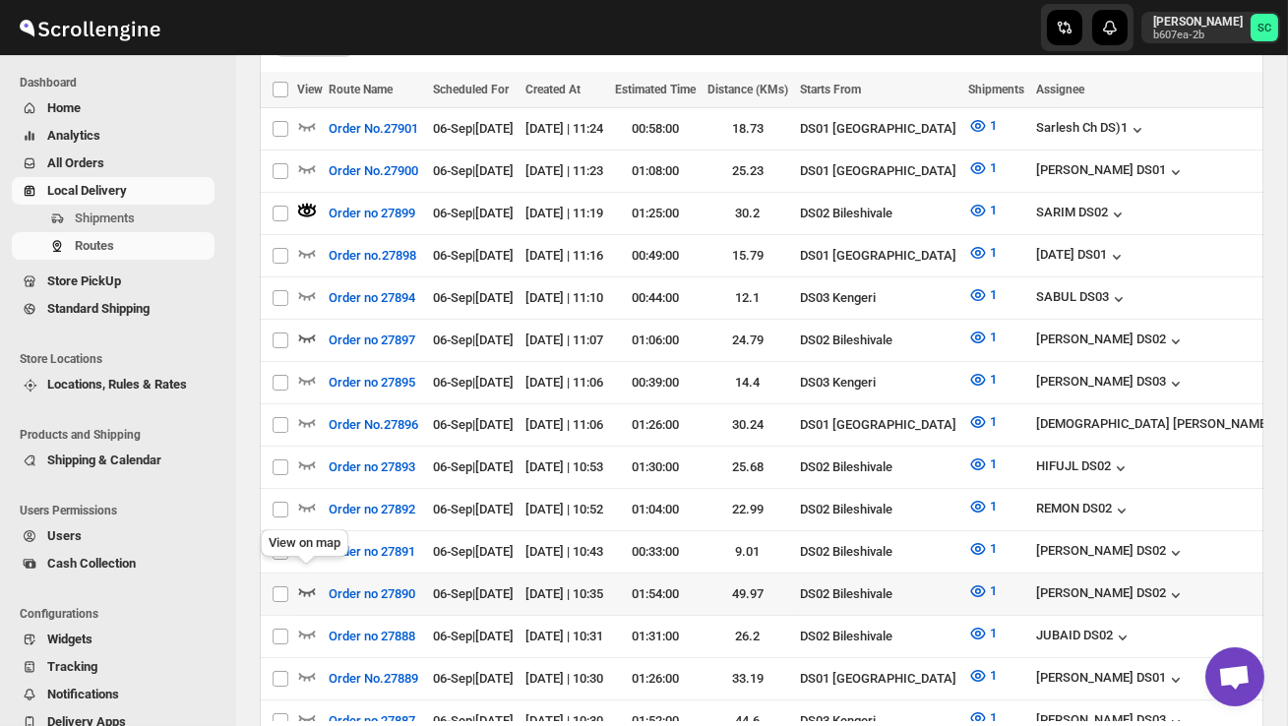
click at [301, 582] on icon "button" at bounding box center [307, 592] width 20 height 20
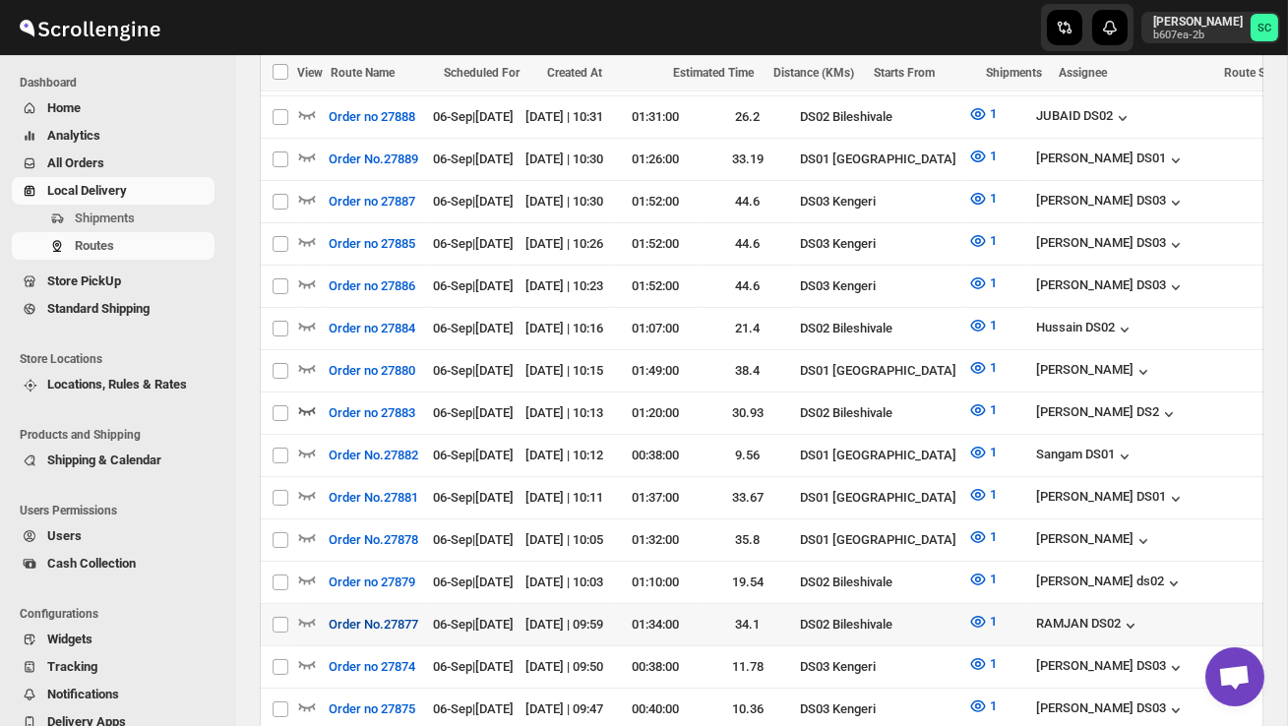
scroll to position [0, 0]
click at [312, 612] on icon "button" at bounding box center [307, 622] width 20 height 20
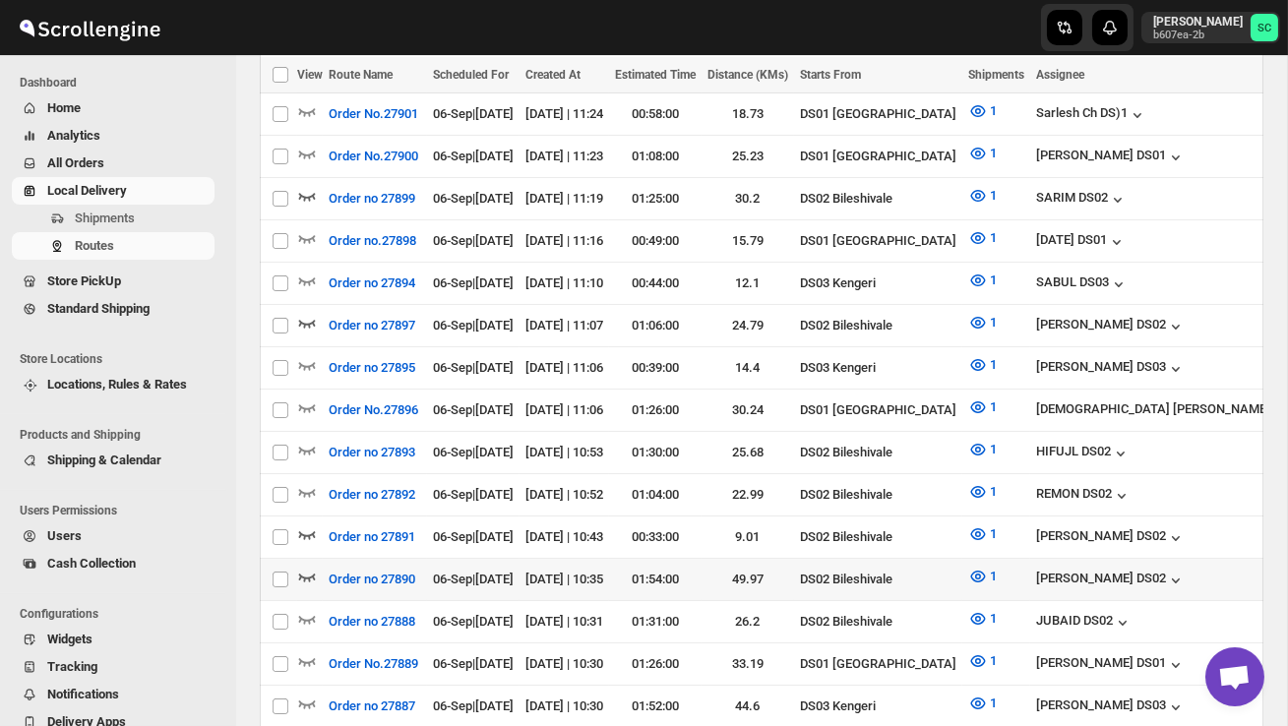
scroll to position [0, 122]
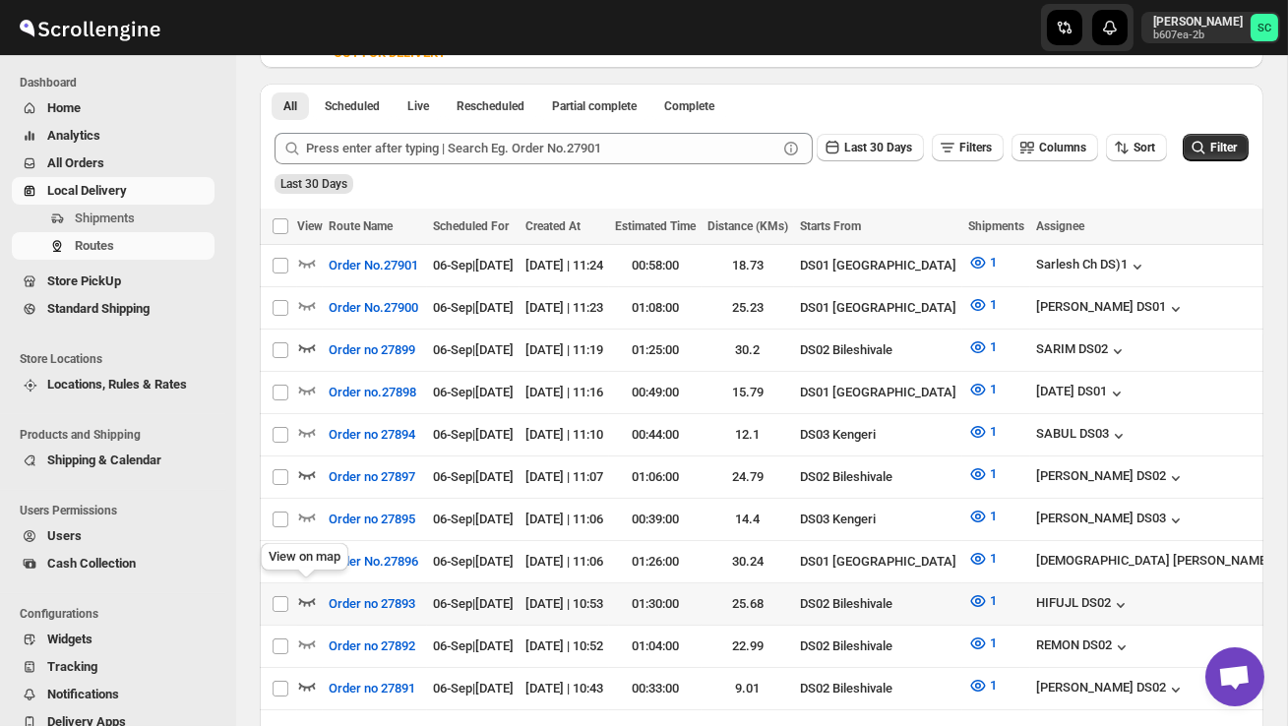
click at [306, 591] on icon "button" at bounding box center [307, 601] width 20 height 20
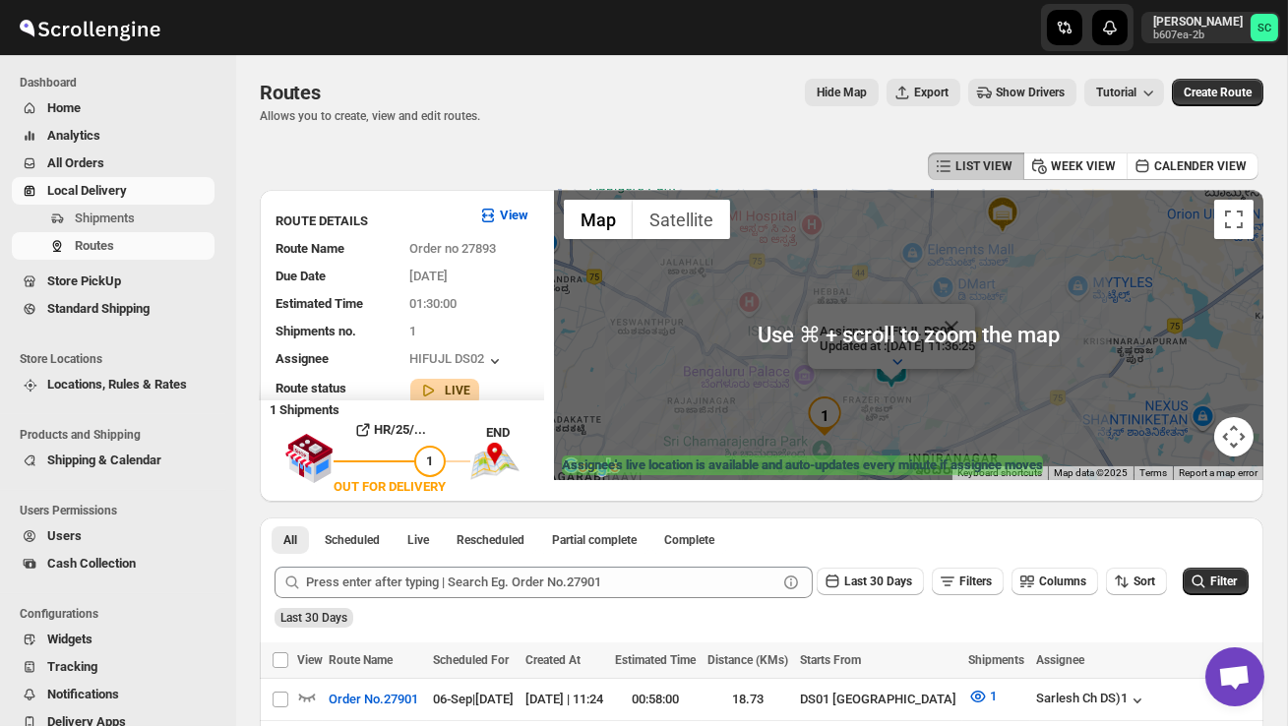
click at [977, 392] on div "Assignee : HIFUJL DS02 Updated at : 06/09/2025, 11:36:25 Duty mode Enabled Batt…" at bounding box center [908, 335] width 709 height 290
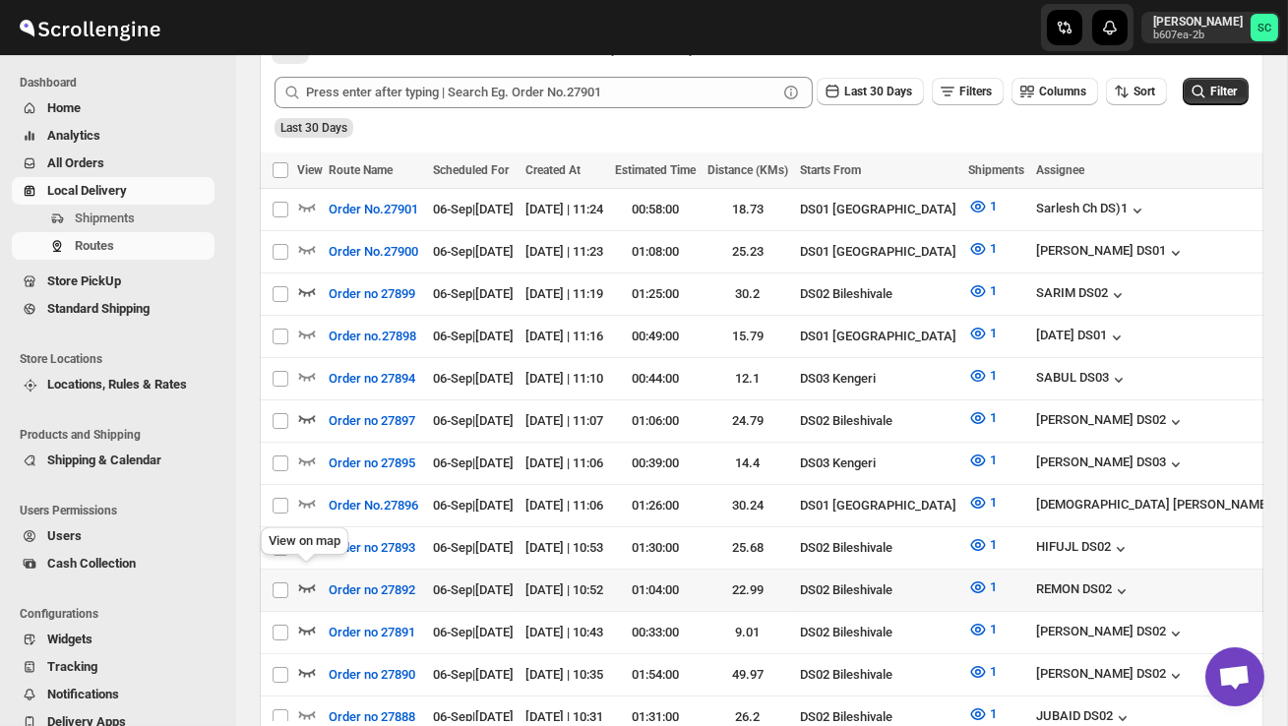
click at [315, 578] on icon "button" at bounding box center [307, 588] width 20 height 20
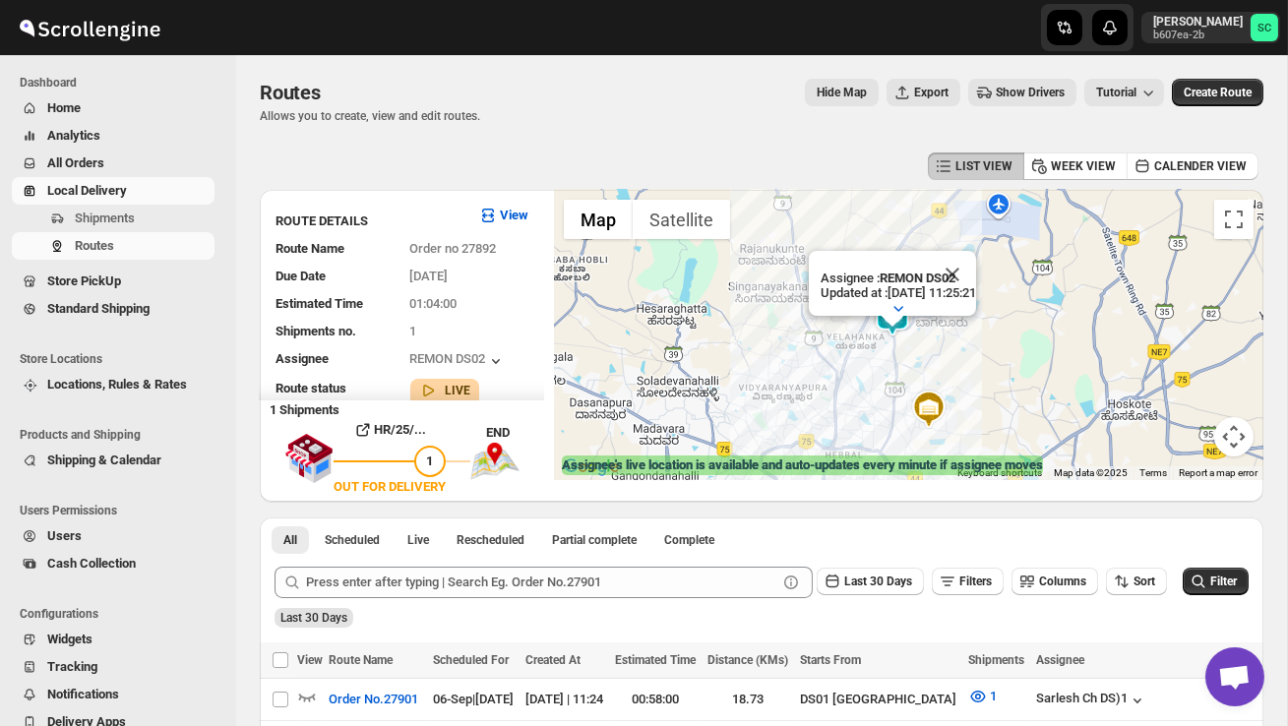
click at [976, 263] on button "Close" at bounding box center [952, 274] width 47 height 47
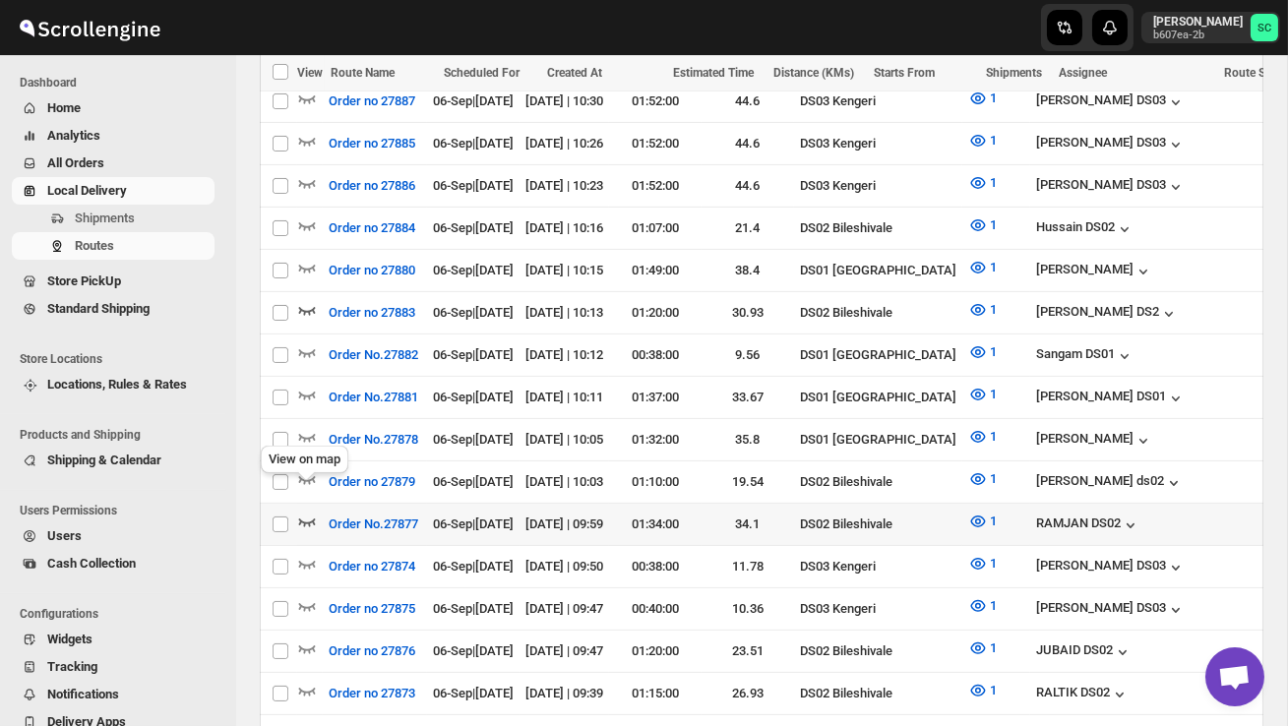
click at [309, 512] on icon "button" at bounding box center [307, 522] width 20 height 20
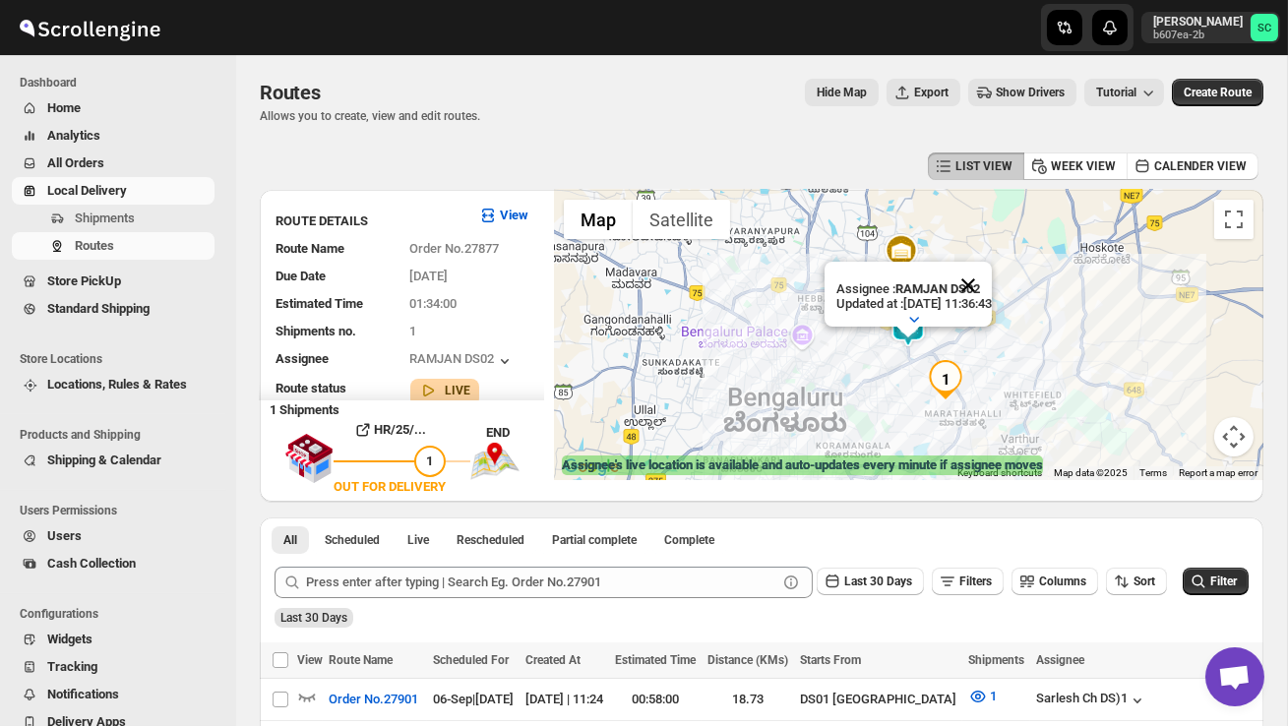
click at [992, 275] on button "Close" at bounding box center [968, 285] width 47 height 47
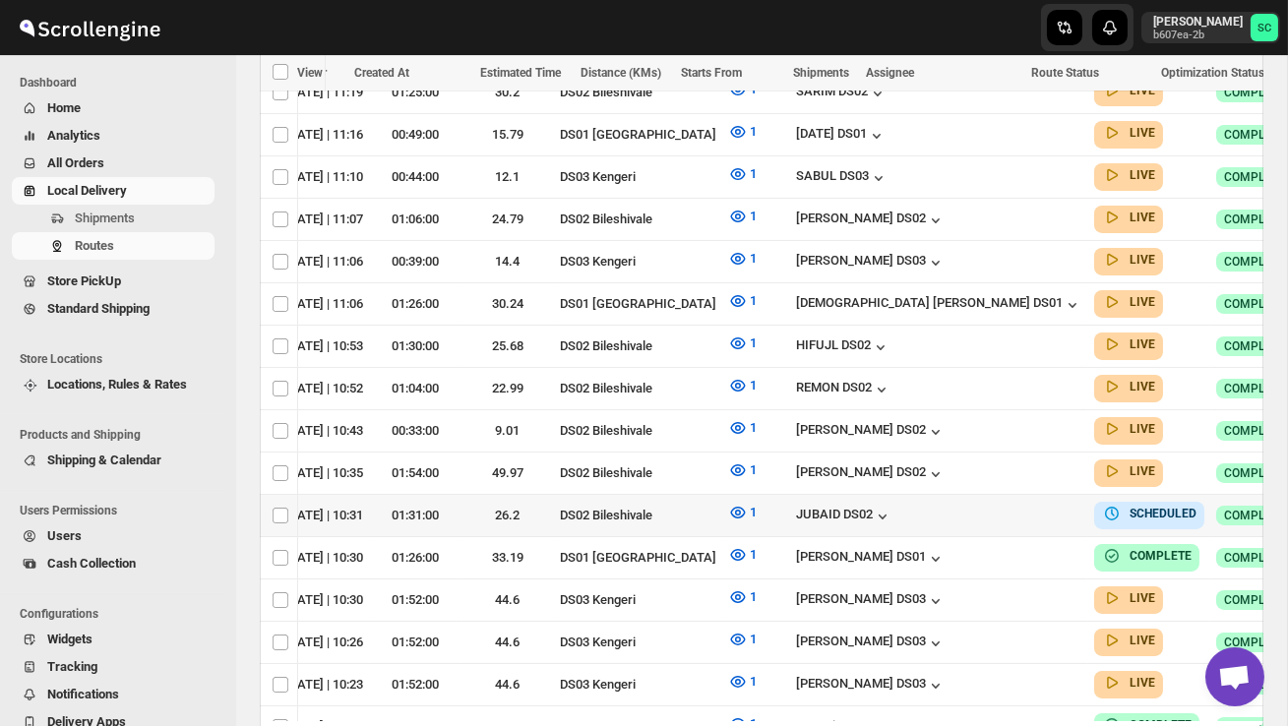
scroll to position [0, 265]
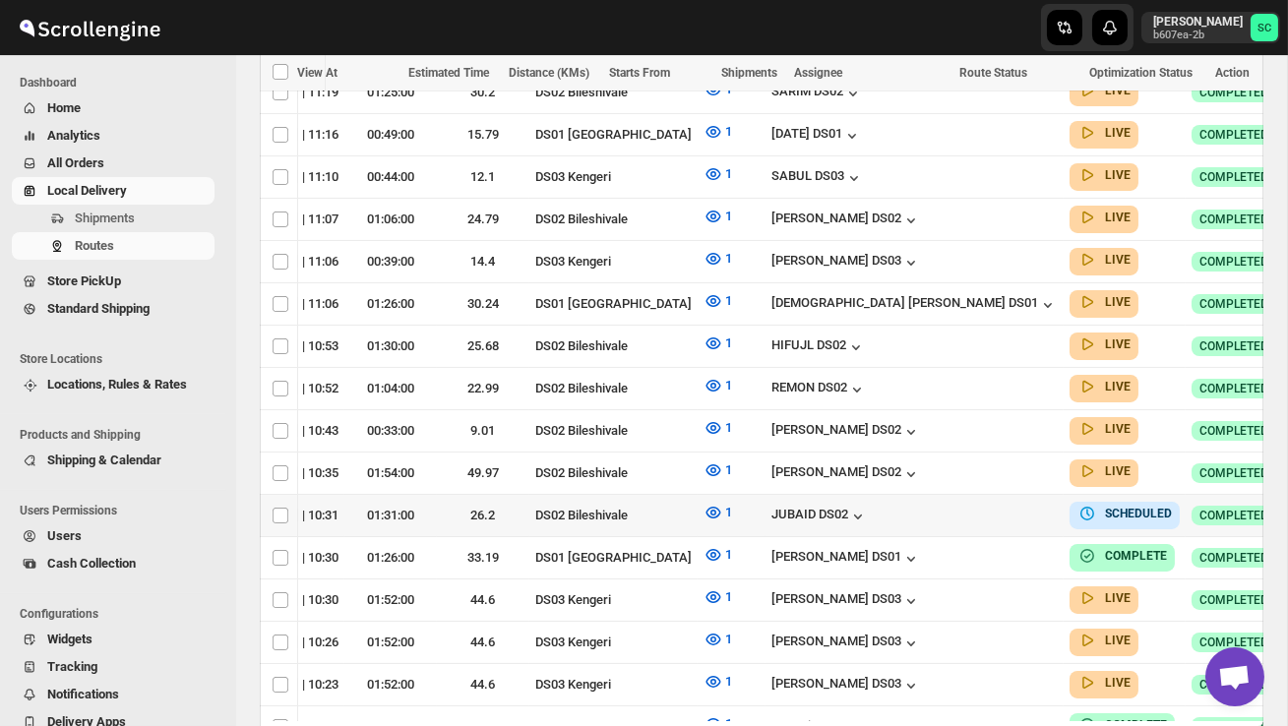
checkbox input "true"
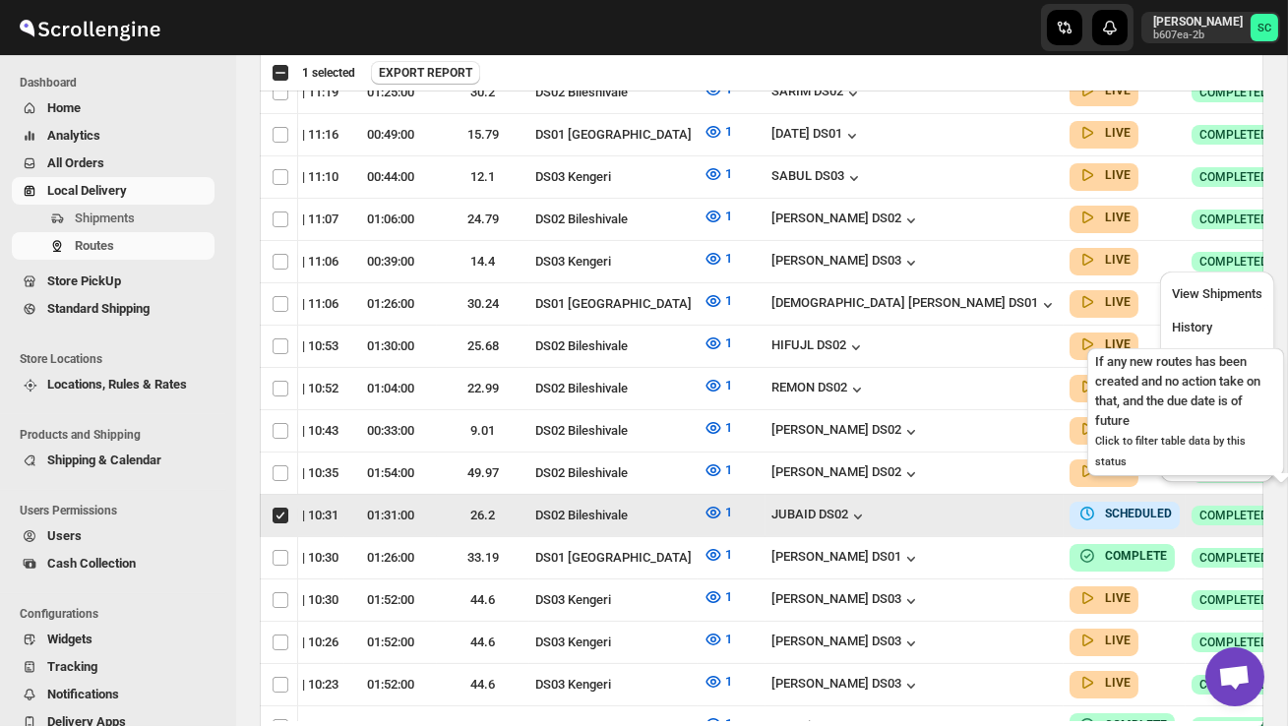
scroll to position [0, 1]
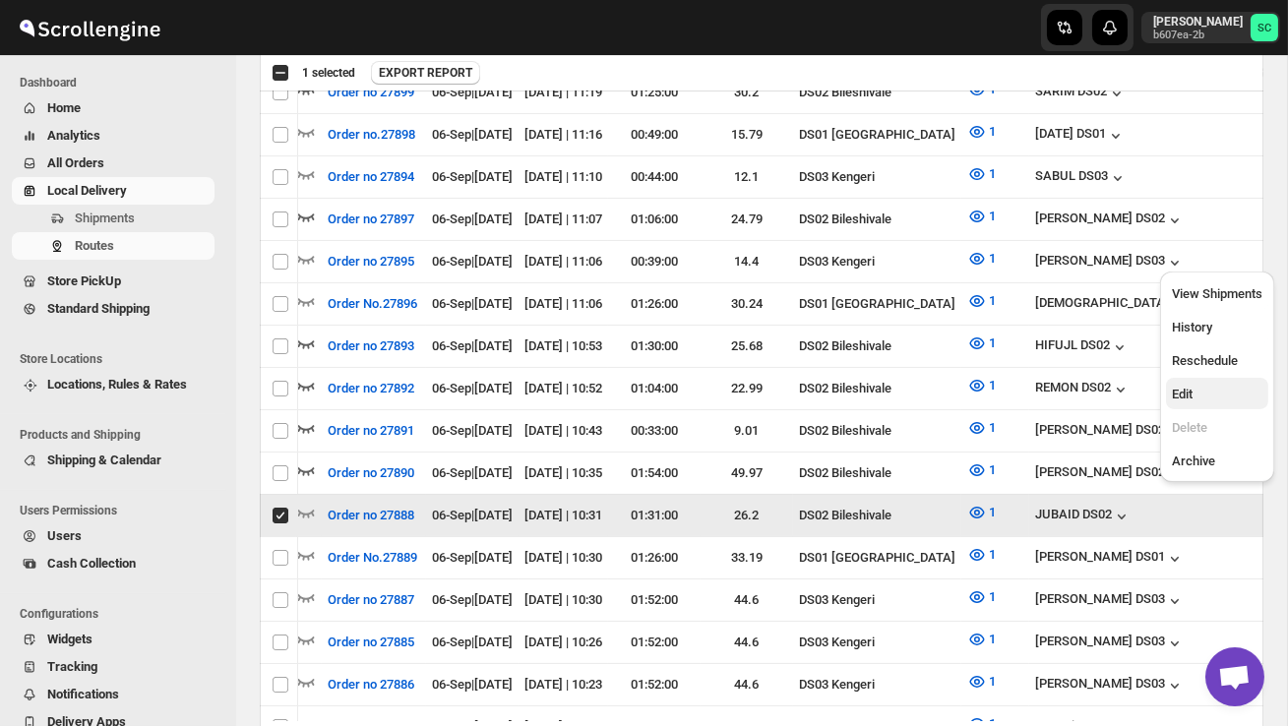
click at [1211, 387] on span "Edit" at bounding box center [1217, 395] width 91 height 20
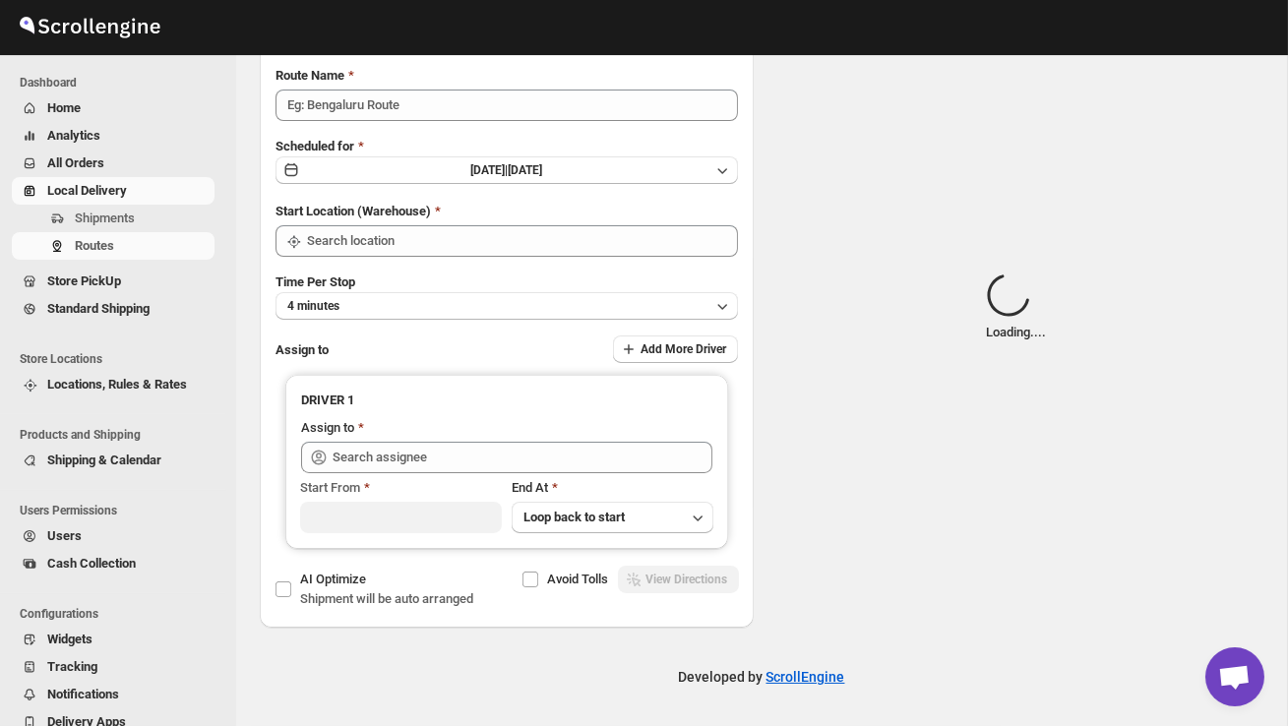
scroll to position [0, 0]
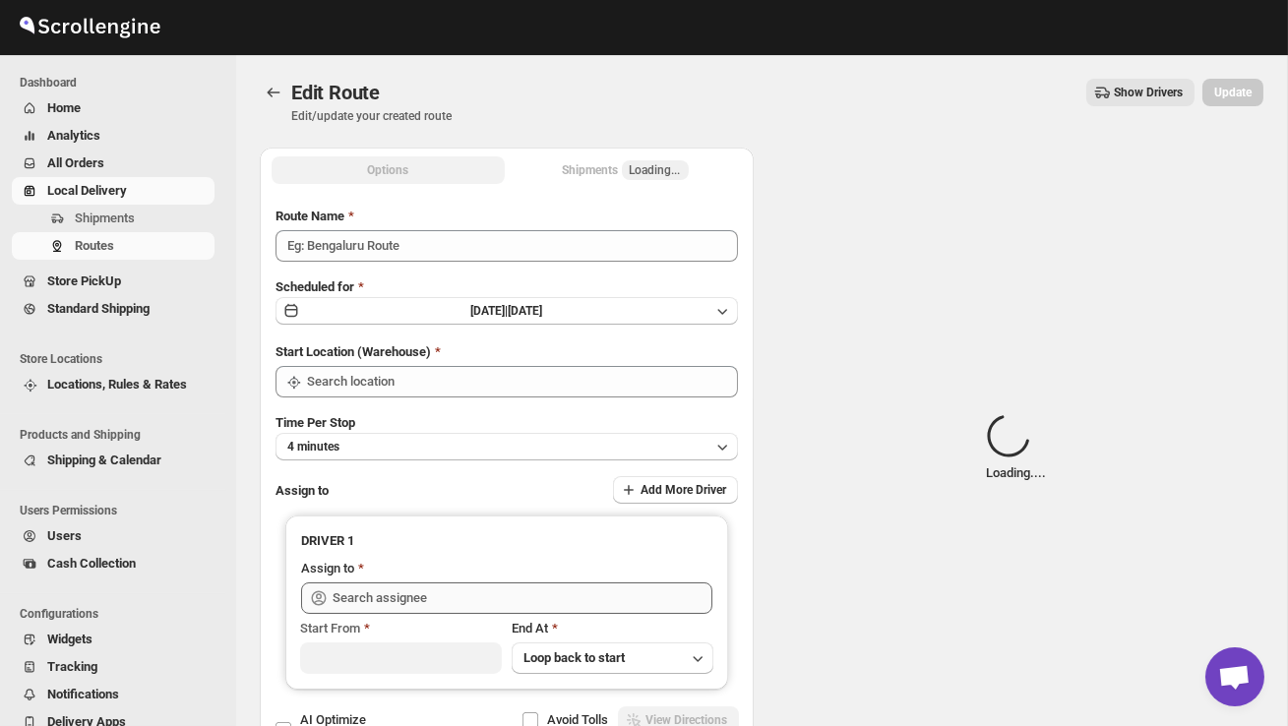
type input "Order no 27888"
type input "DS02 Bileshivale"
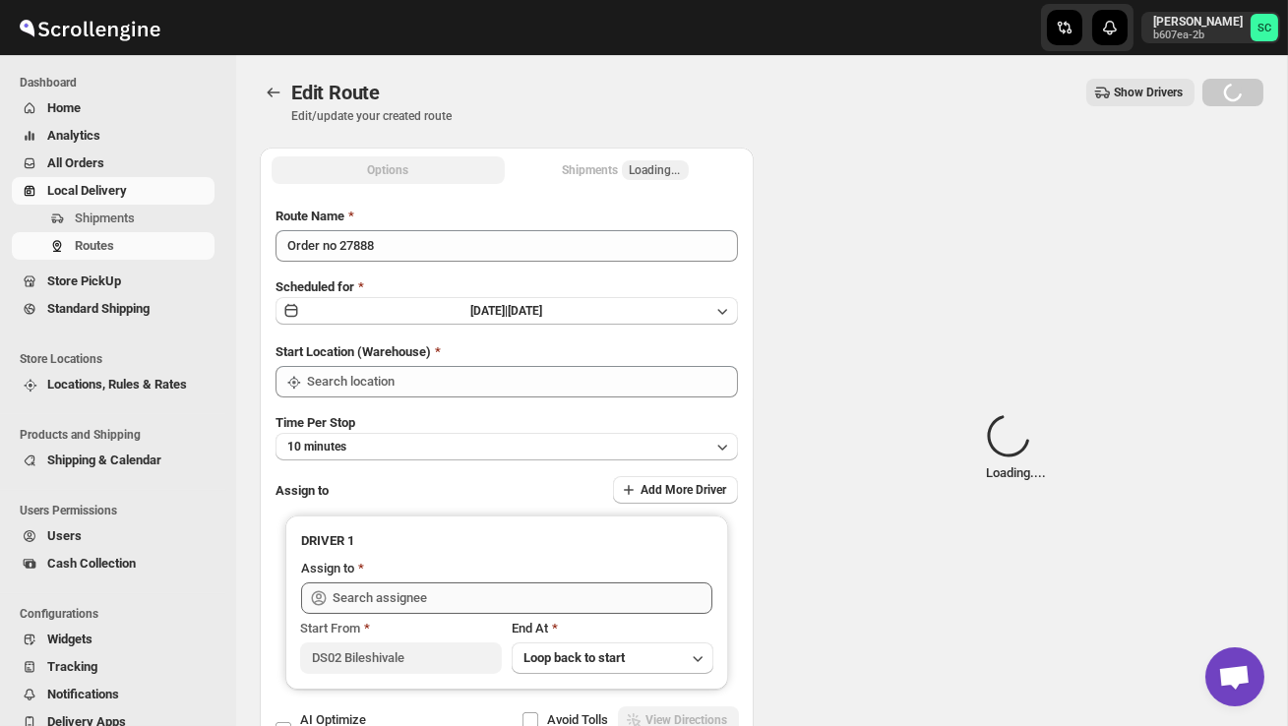
type input "DS02 Bileshivale"
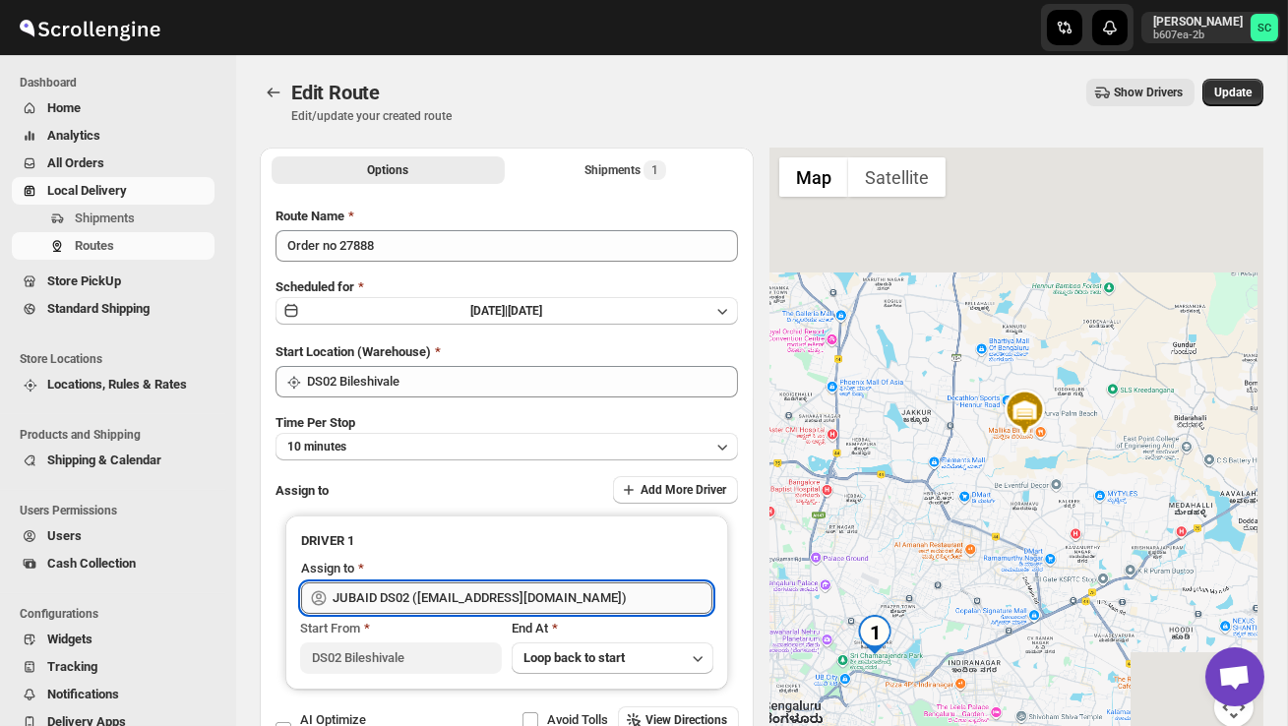
click at [621, 594] on input "JUBAID DS02 ([EMAIL_ADDRESS][DOMAIN_NAME])" at bounding box center [523, 598] width 380 height 31
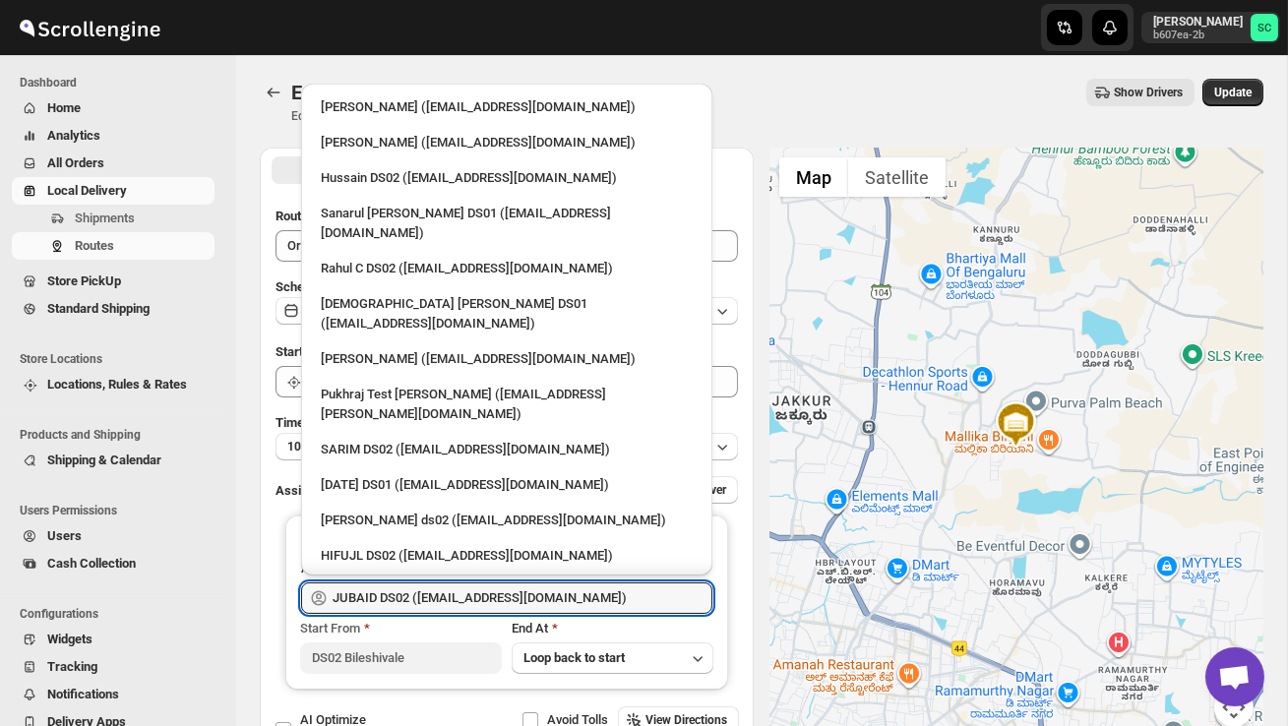
click at [479, 582] on div "3 PL ([EMAIL_ADDRESS][DOMAIN_NAME])" at bounding box center [507, 592] width 372 height 20
type input "3 PL ([EMAIL_ADDRESS][DOMAIN_NAME])"
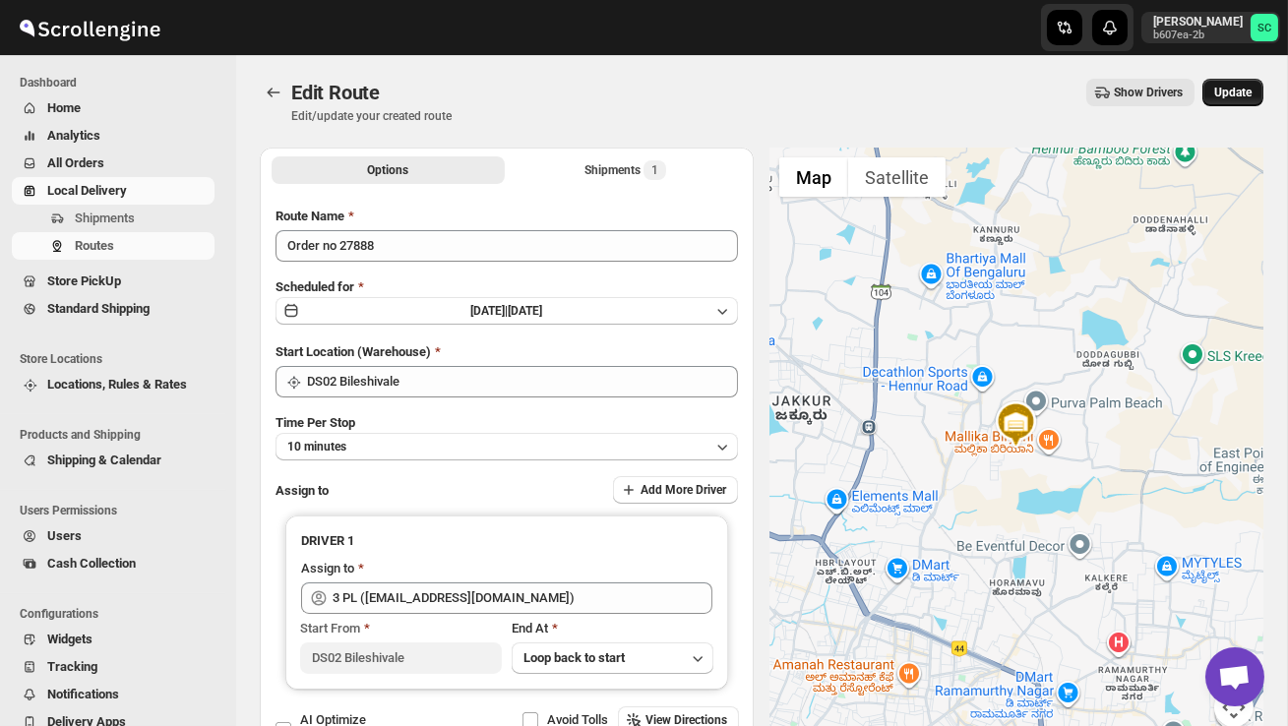
click at [1231, 88] on span "Update" at bounding box center [1232, 93] width 37 height 16
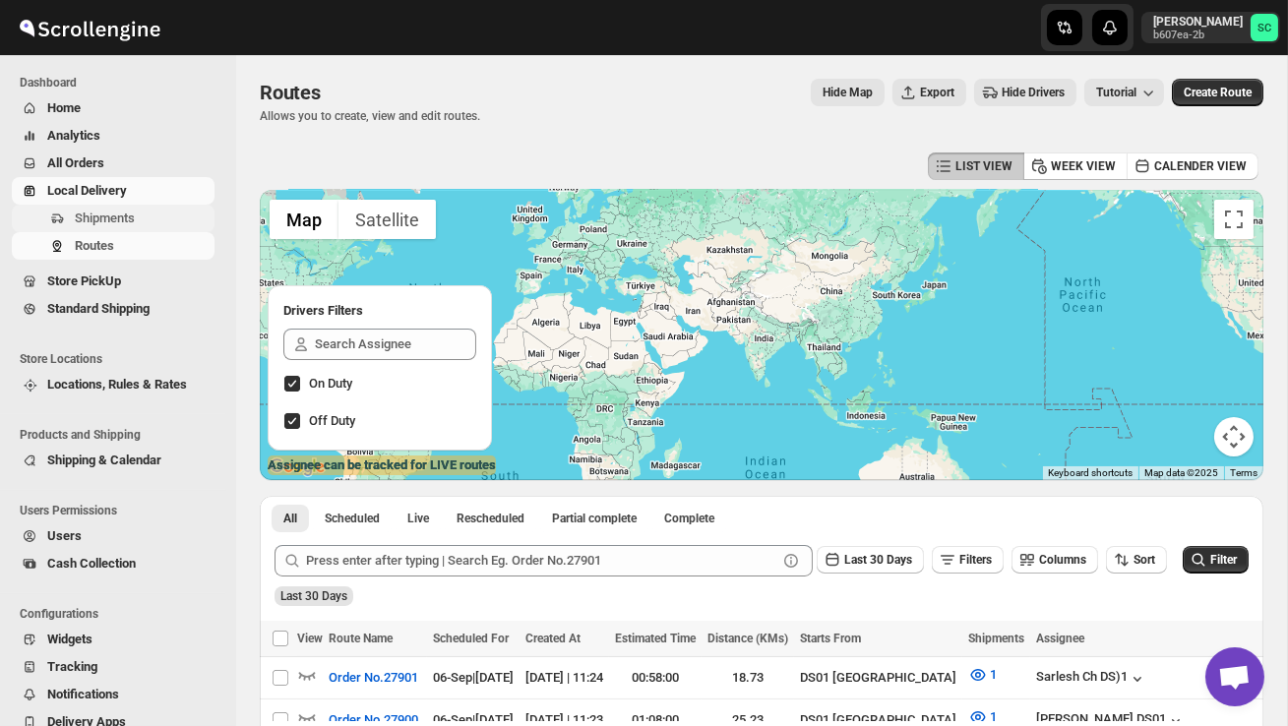
click at [176, 214] on span "Shipments" at bounding box center [143, 219] width 136 height 20
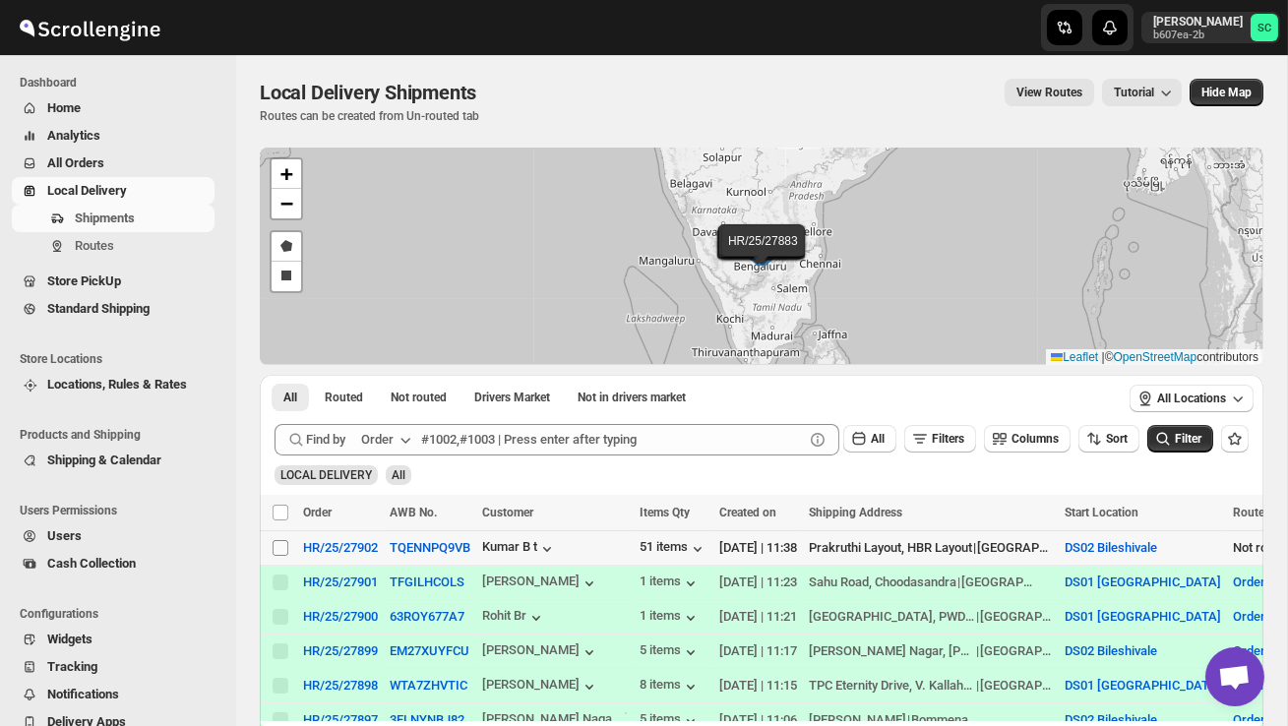
click at [277, 548] on input "Select shipment" at bounding box center [281, 548] width 16 height 16
checkbox input "true"
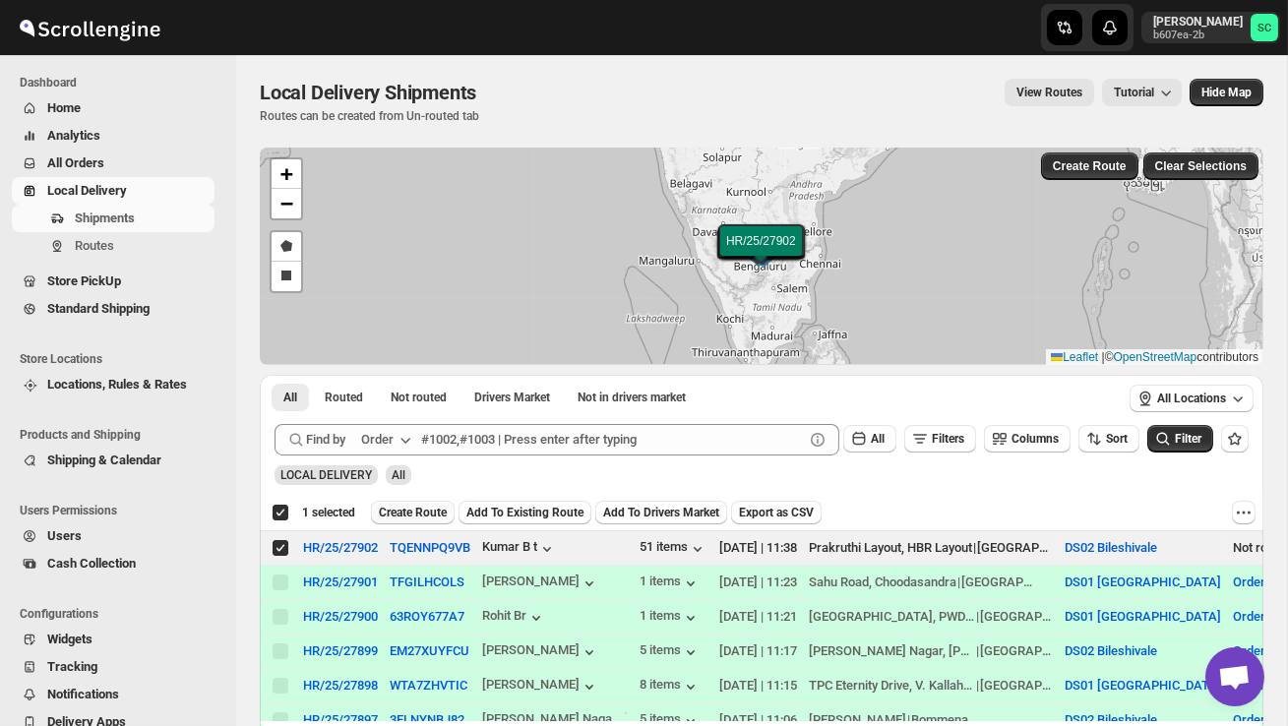
click at [410, 507] on span "Create Route" at bounding box center [413, 513] width 68 height 16
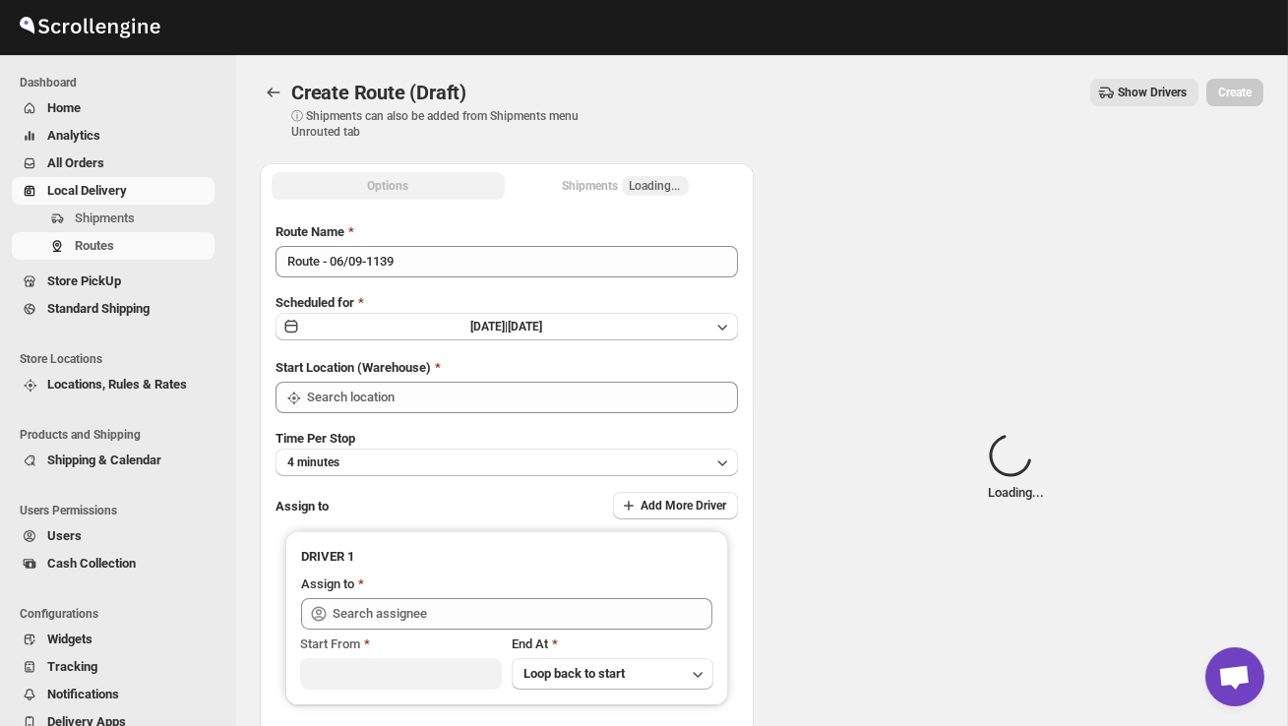
type input "DS02 Bileshivale"
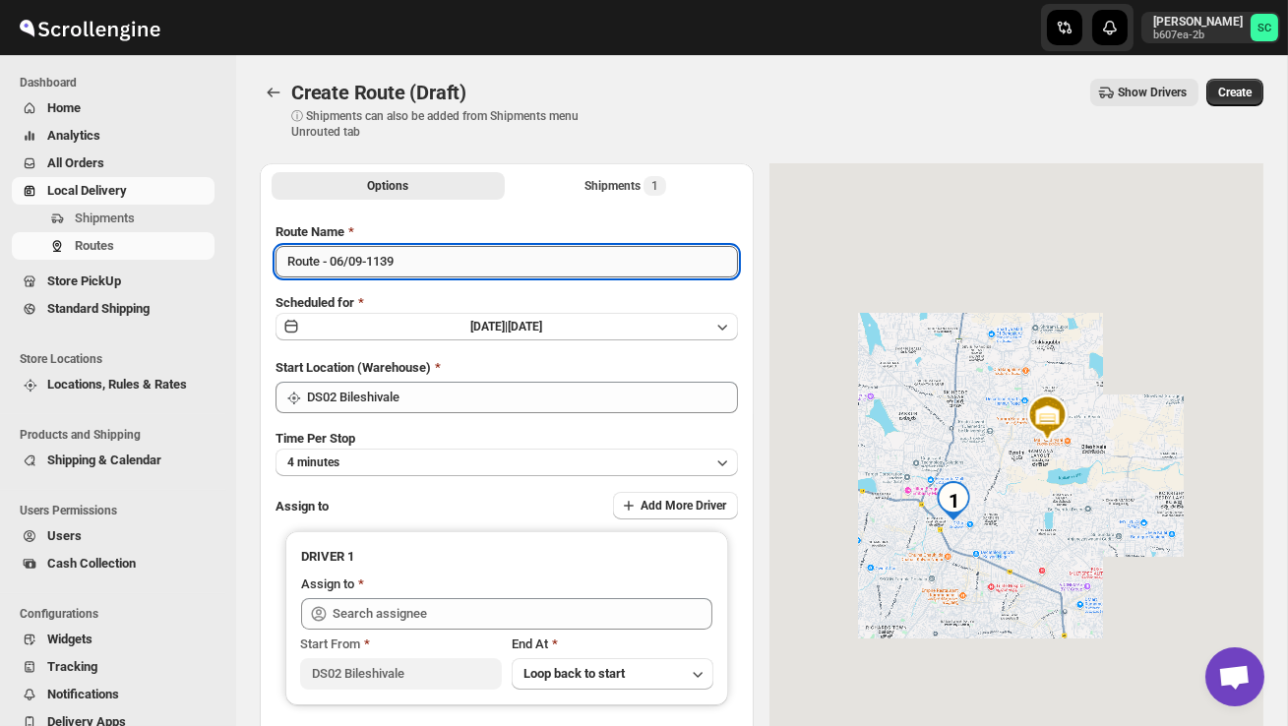
click at [431, 268] on input "Route - 06/09-1139" at bounding box center [507, 261] width 462 height 31
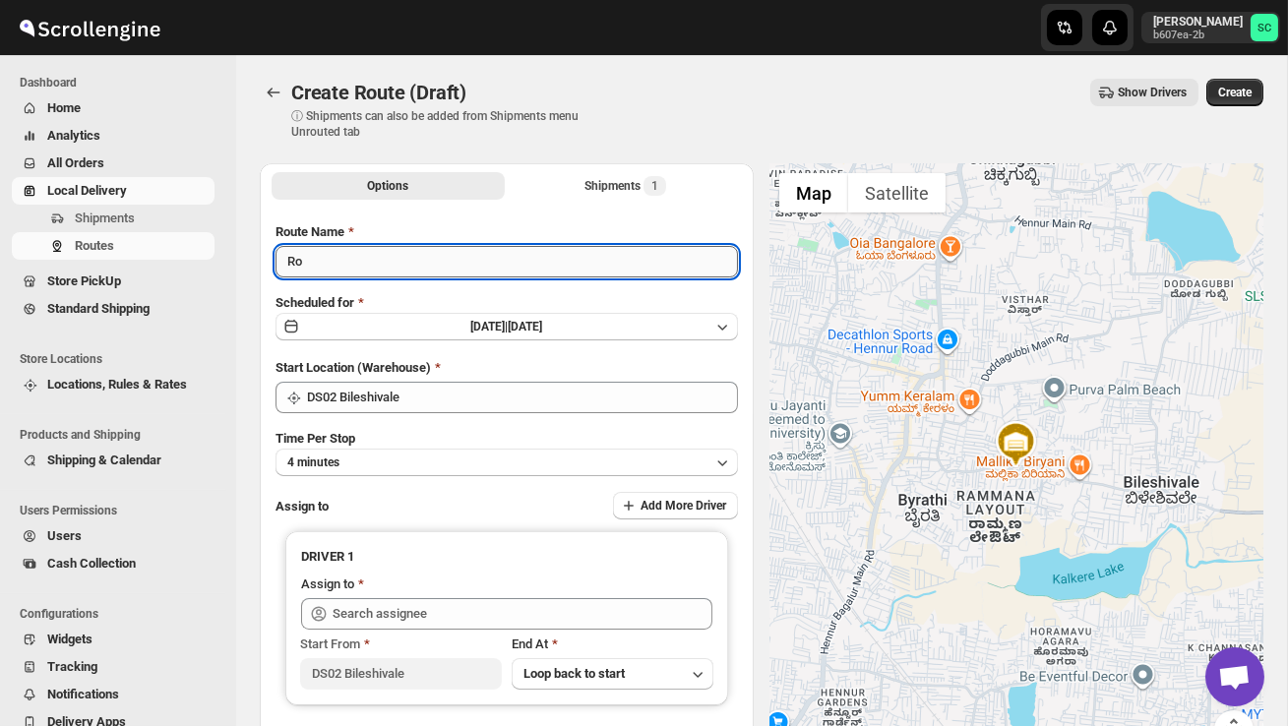
type input "R"
type input "Order no 27902"
click at [442, 462] on button "4 minutes" at bounding box center [507, 463] width 462 height 28
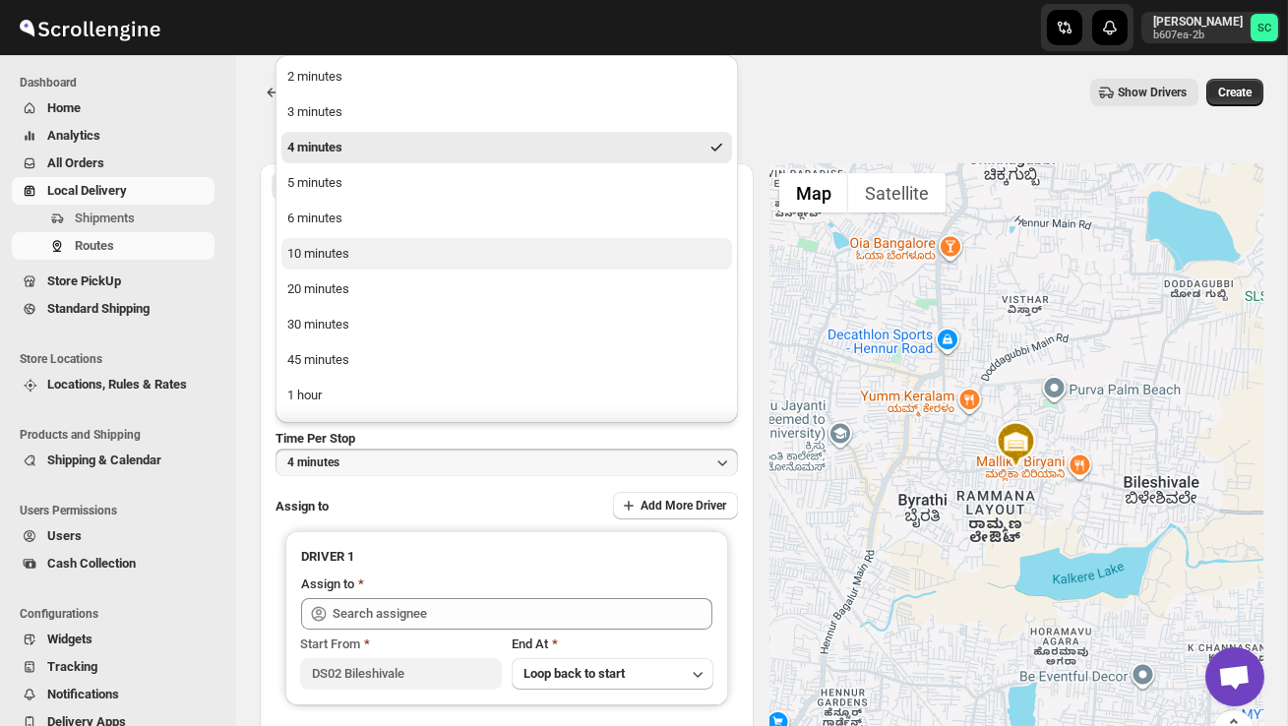
click at [356, 254] on button "10 minutes" at bounding box center [506, 253] width 451 height 31
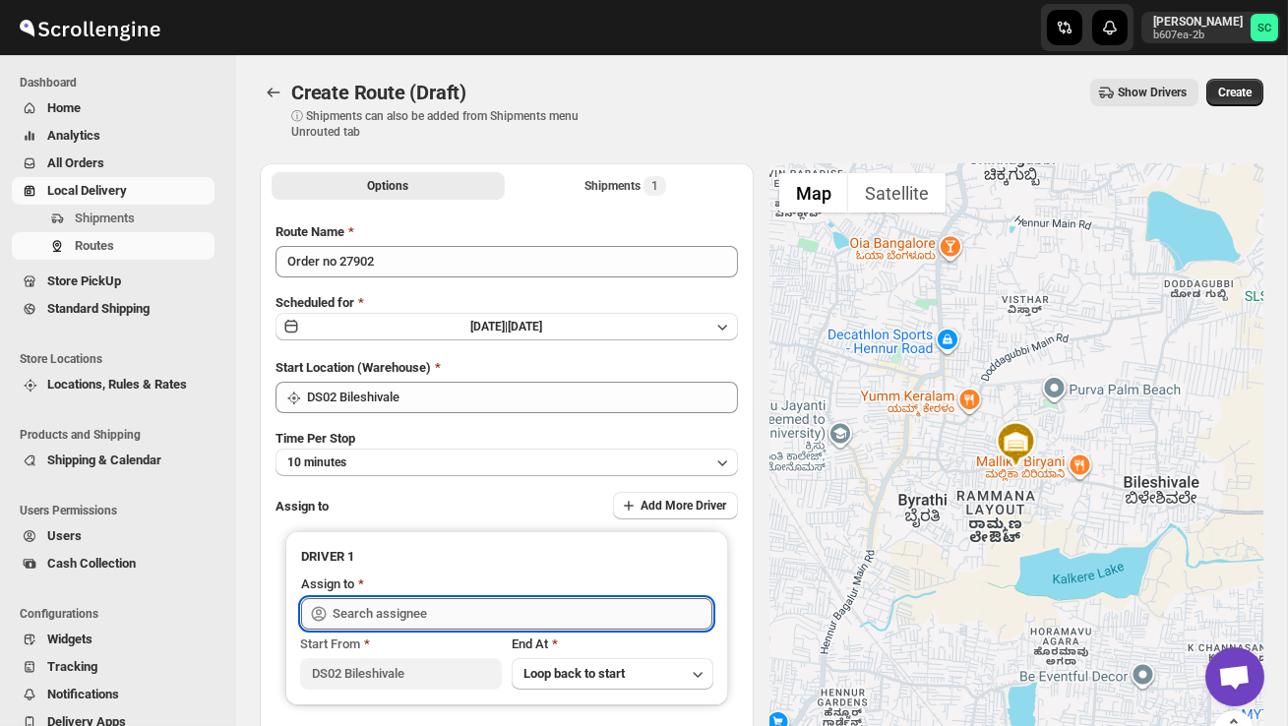
click at [429, 618] on input "text" at bounding box center [523, 613] width 380 height 31
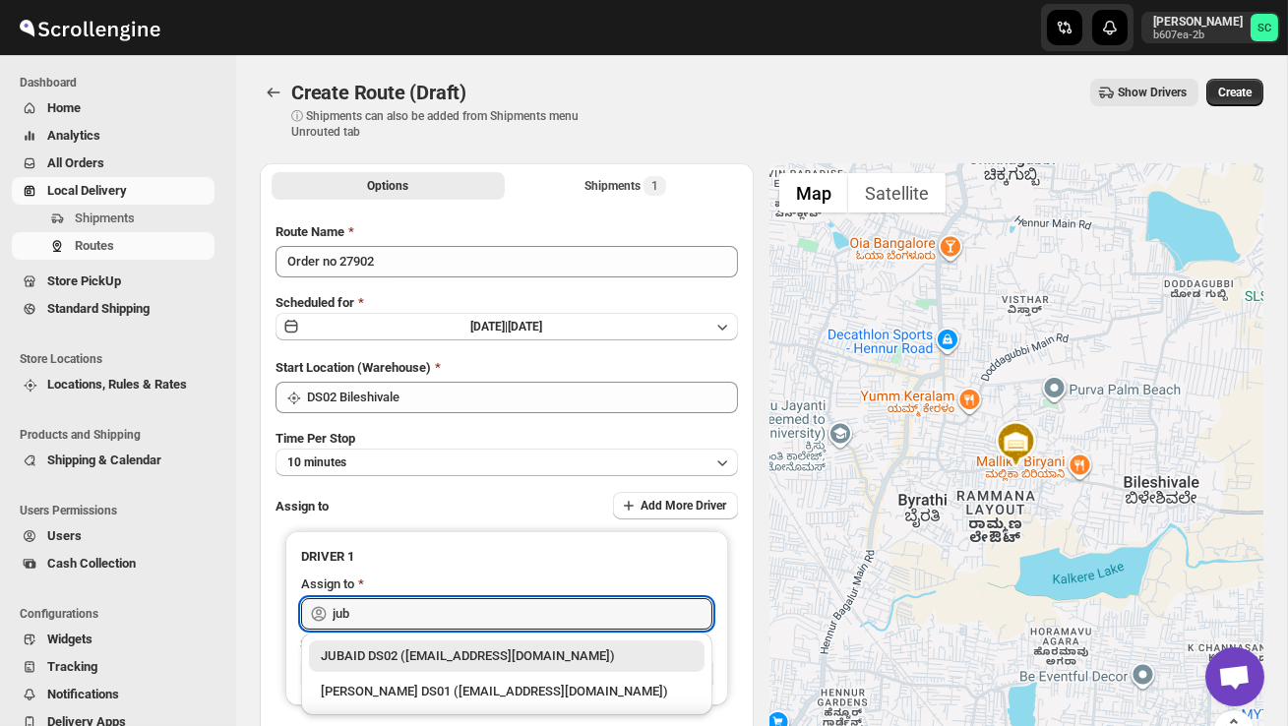
click at [481, 654] on div "JUBAID DS02 ([EMAIL_ADDRESS][DOMAIN_NAME])" at bounding box center [507, 656] width 372 height 20
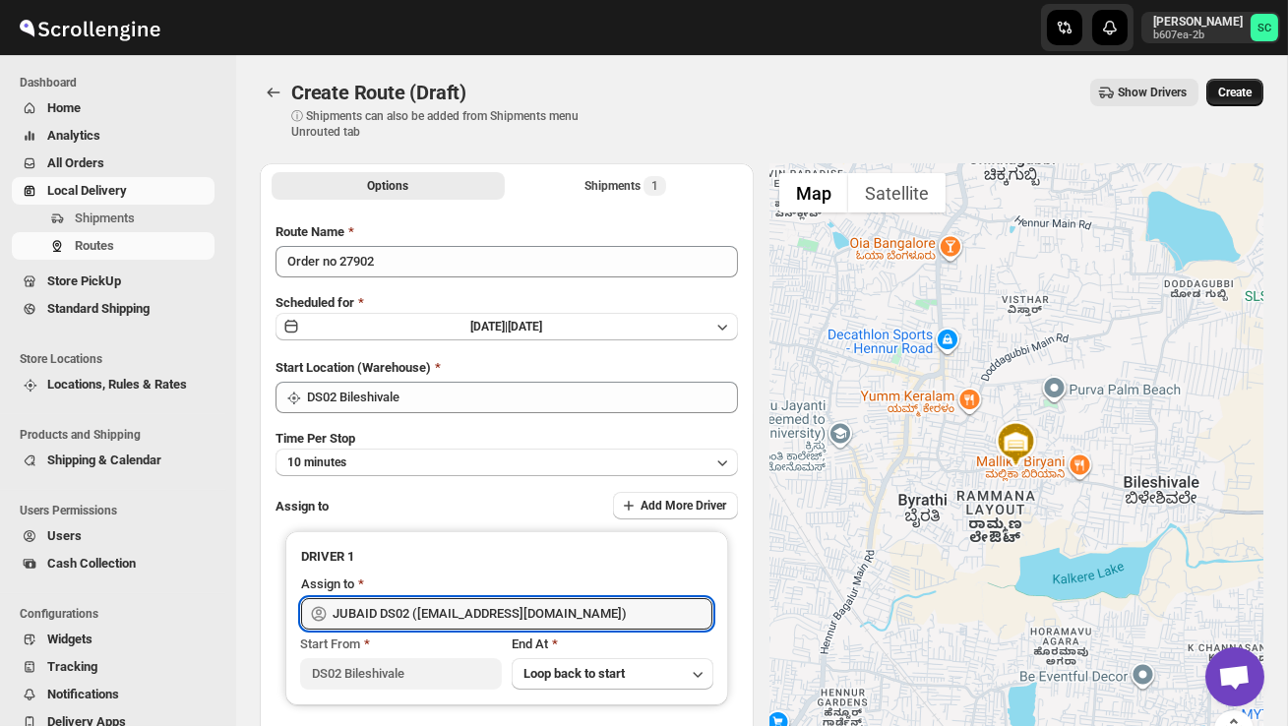
type input "JUBAID DS02 ([EMAIL_ADDRESS][DOMAIN_NAME])"
click at [1237, 97] on span "Create" at bounding box center [1234, 93] width 33 height 16
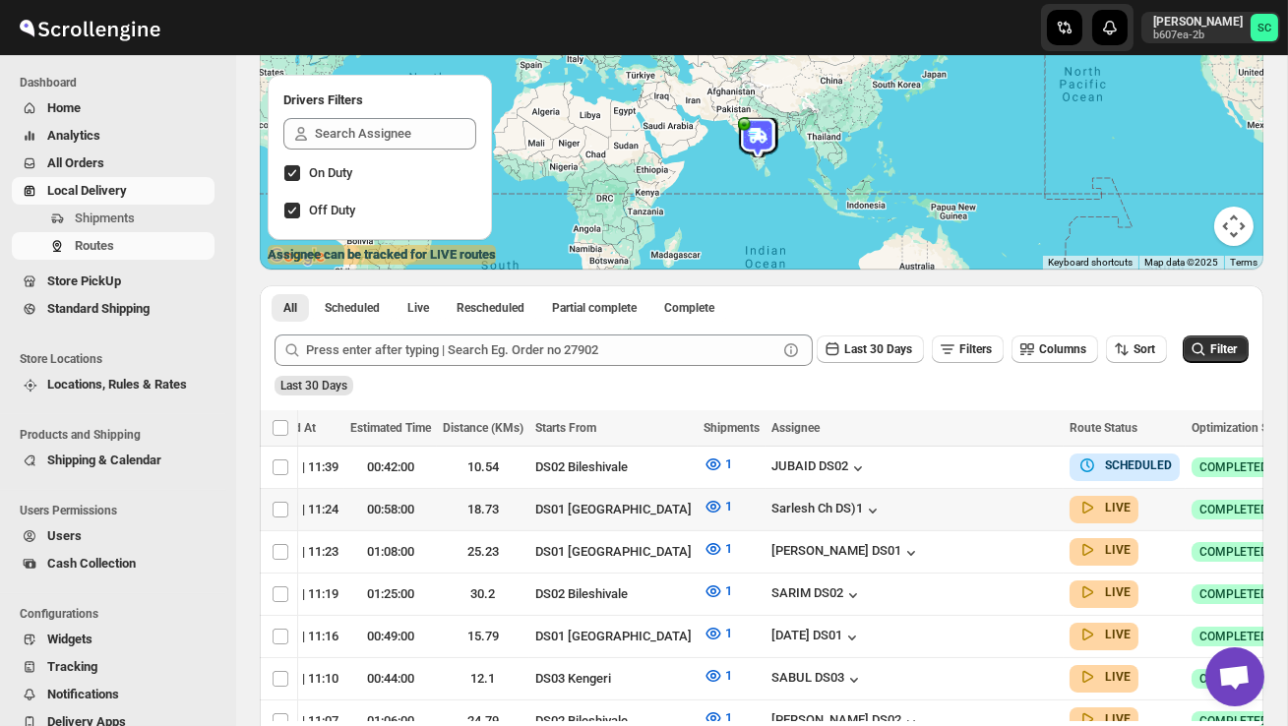
scroll to position [0, 265]
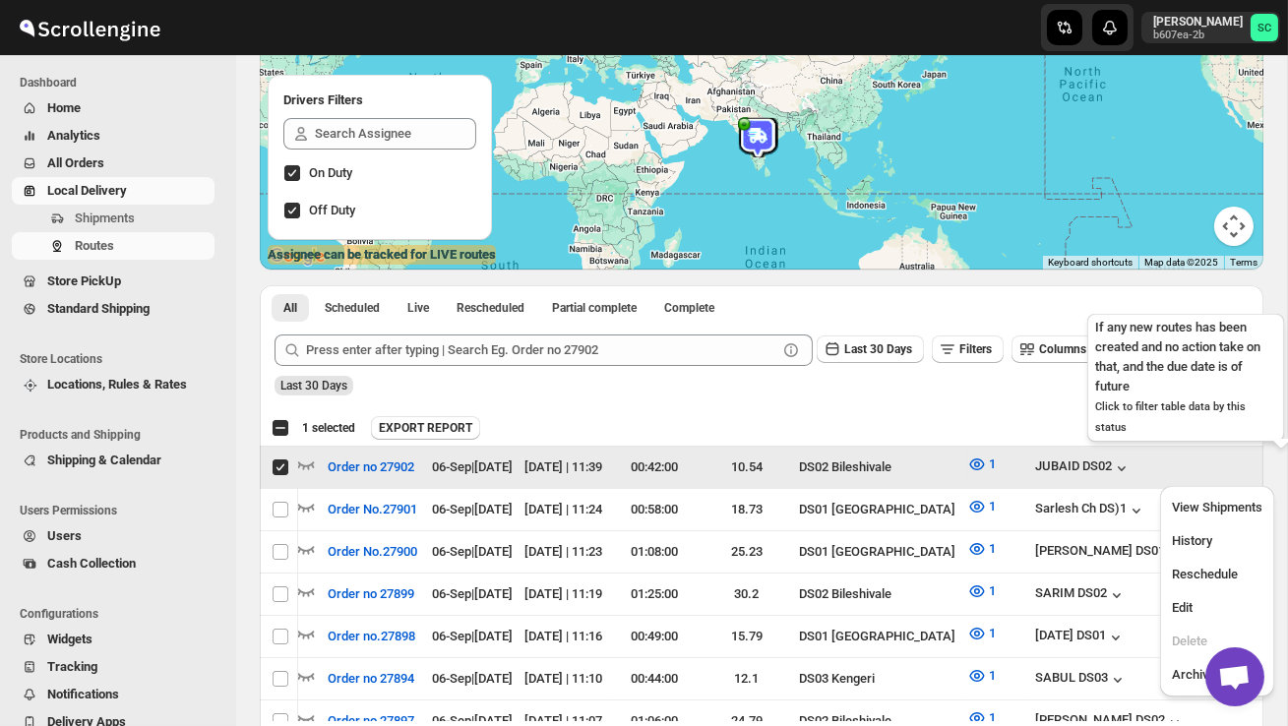
scroll to position [0, 1]
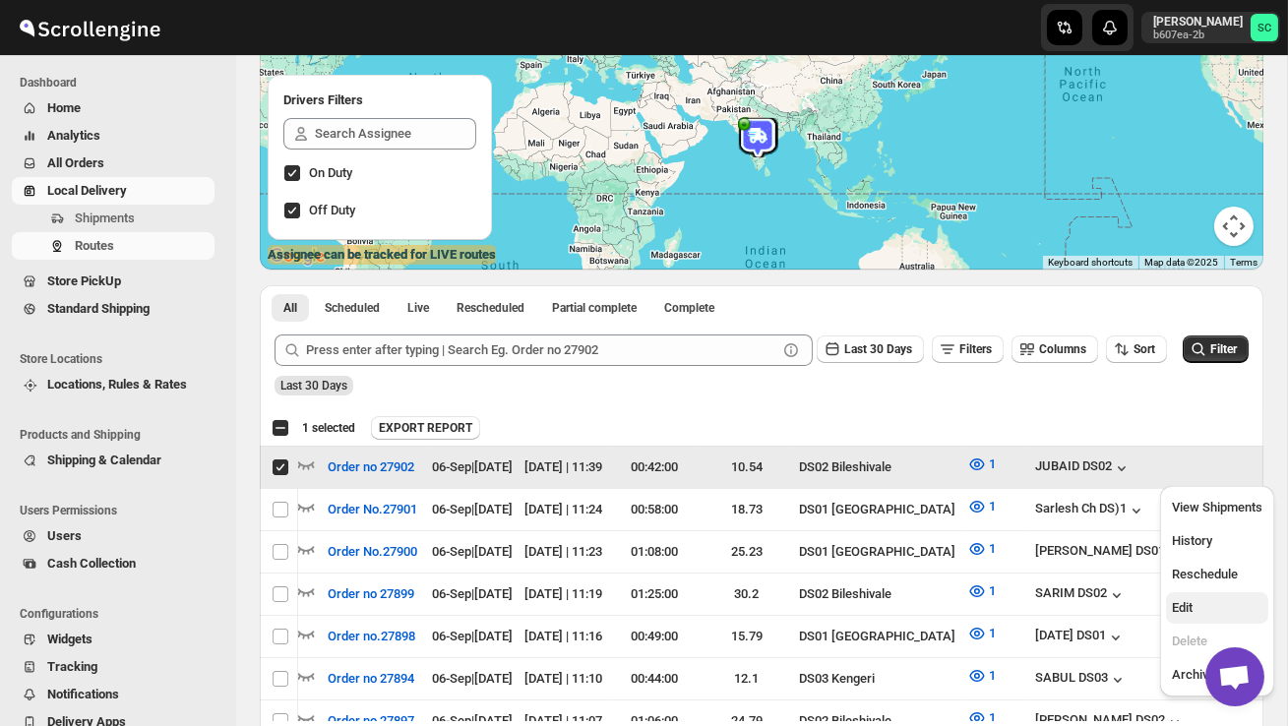
click at [1203, 595] on button "Edit" at bounding box center [1217, 607] width 102 height 31
checkbox input "false"
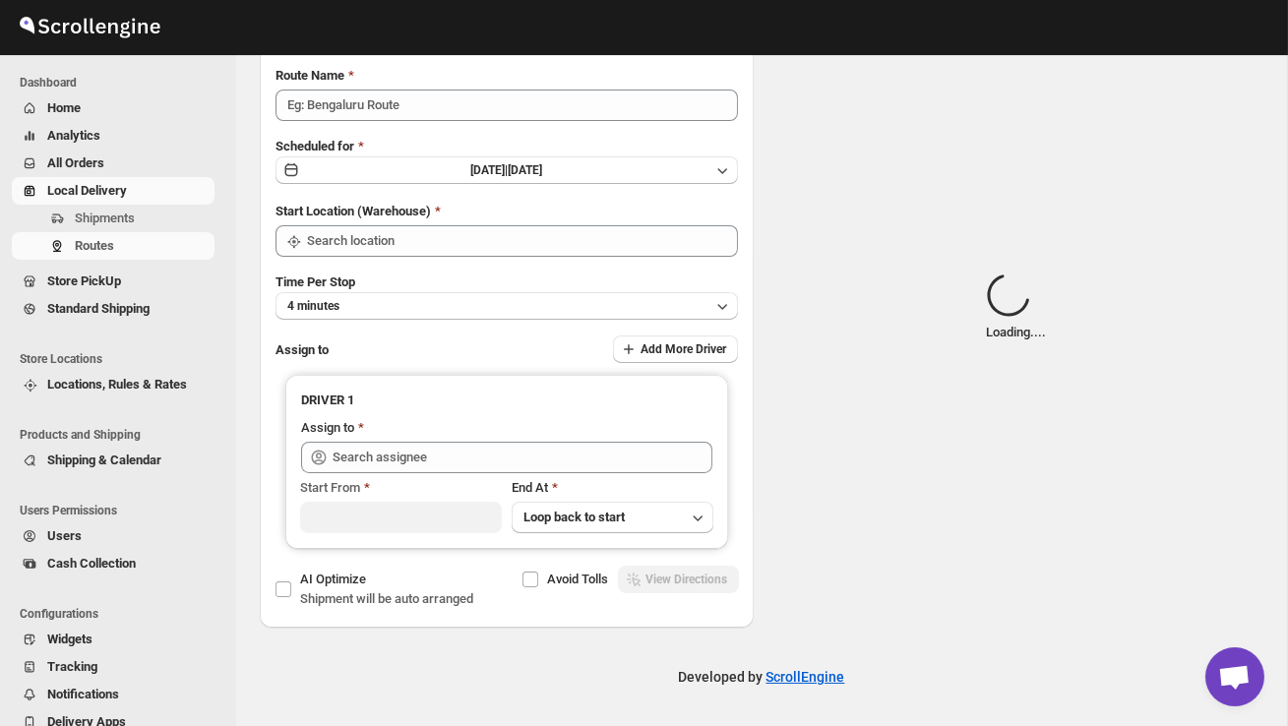
scroll to position [0, 0]
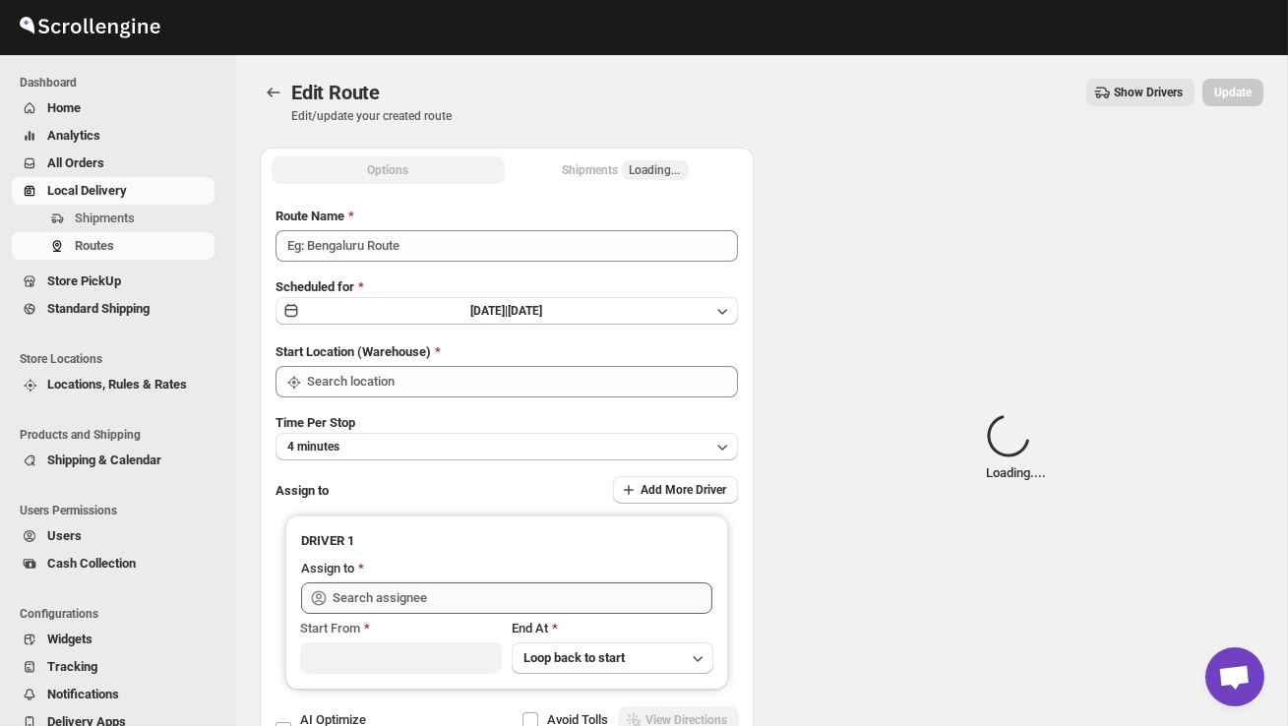
type input "Order no 27902"
type input "DS02 Bileshivale"
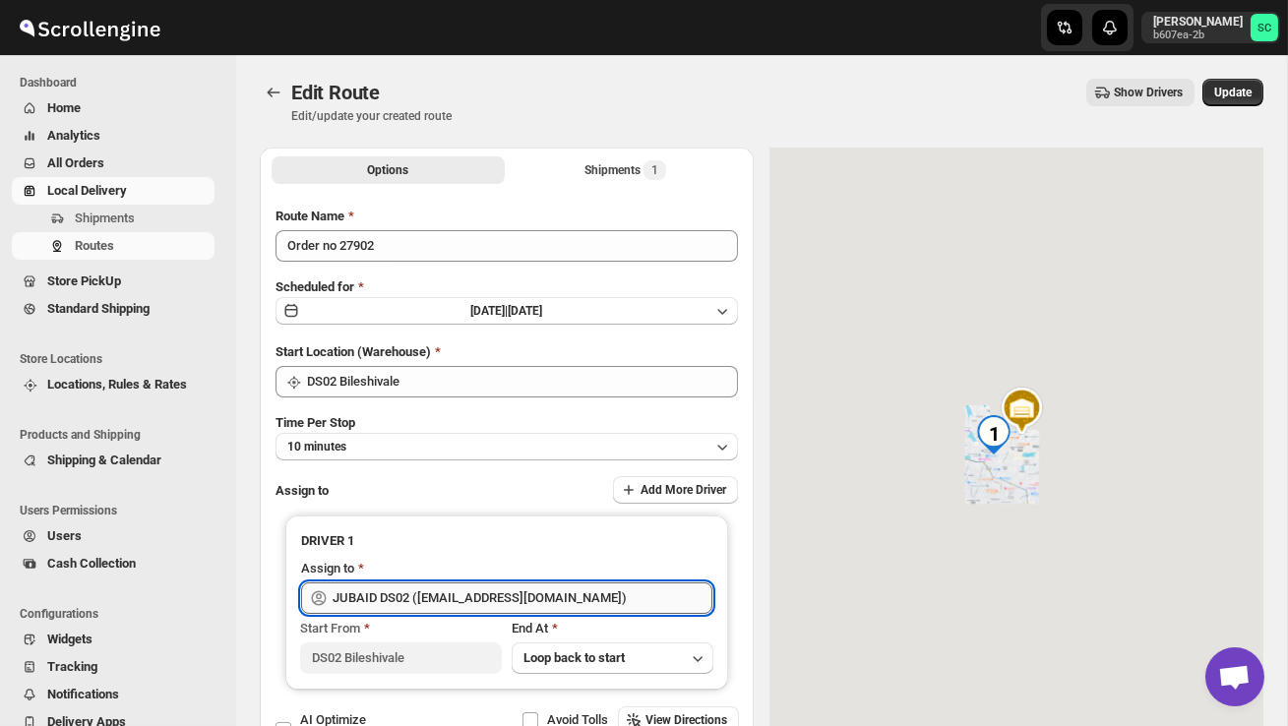
click at [612, 595] on input "JUBAID DS02 ([EMAIL_ADDRESS][DOMAIN_NAME])" at bounding box center [523, 598] width 380 height 31
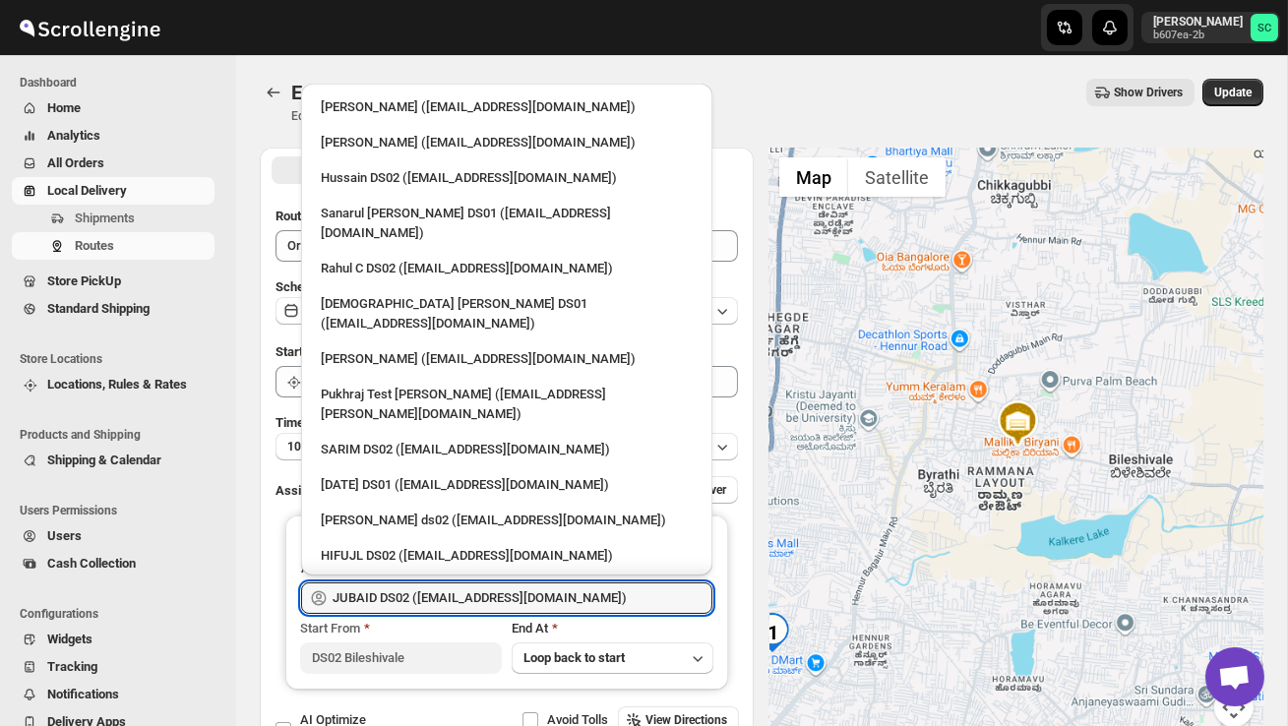
click at [509, 582] on div "3 PL ([EMAIL_ADDRESS][DOMAIN_NAME])" at bounding box center [507, 592] width 372 height 20
type input "3 PL ([EMAIL_ADDRESS][DOMAIN_NAME])"
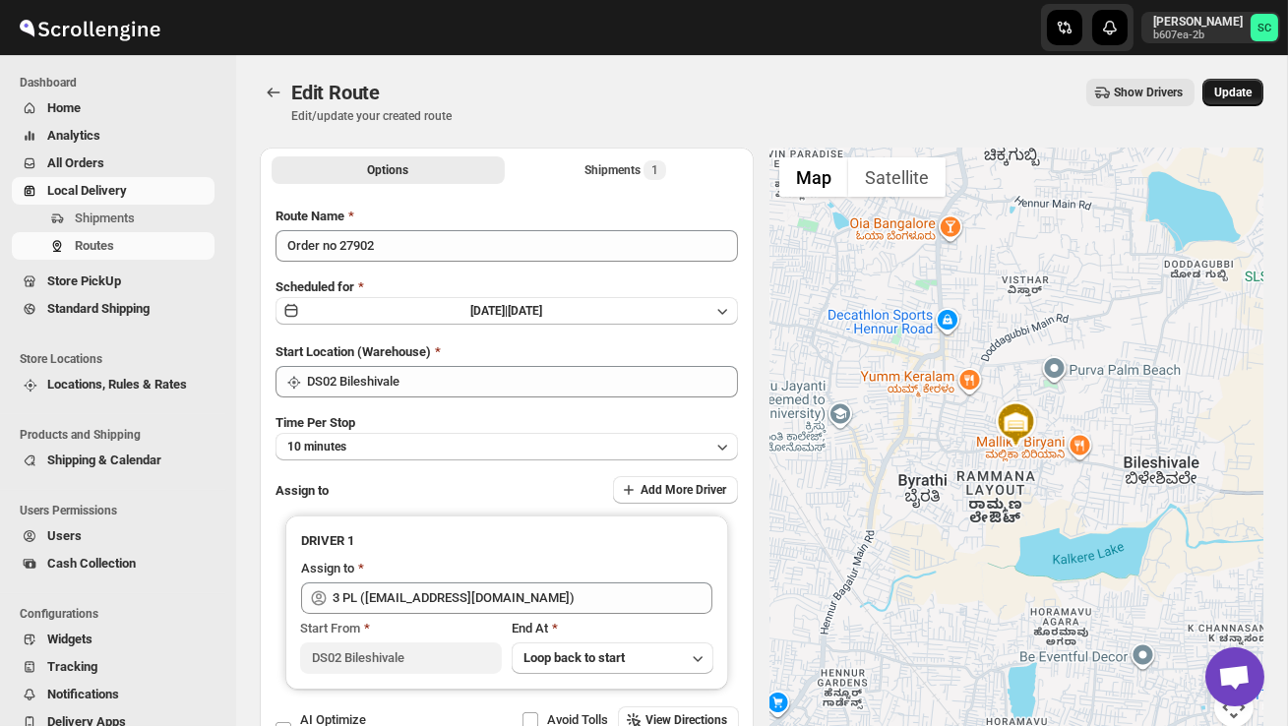
click at [1237, 96] on span "Update" at bounding box center [1232, 93] width 37 height 16
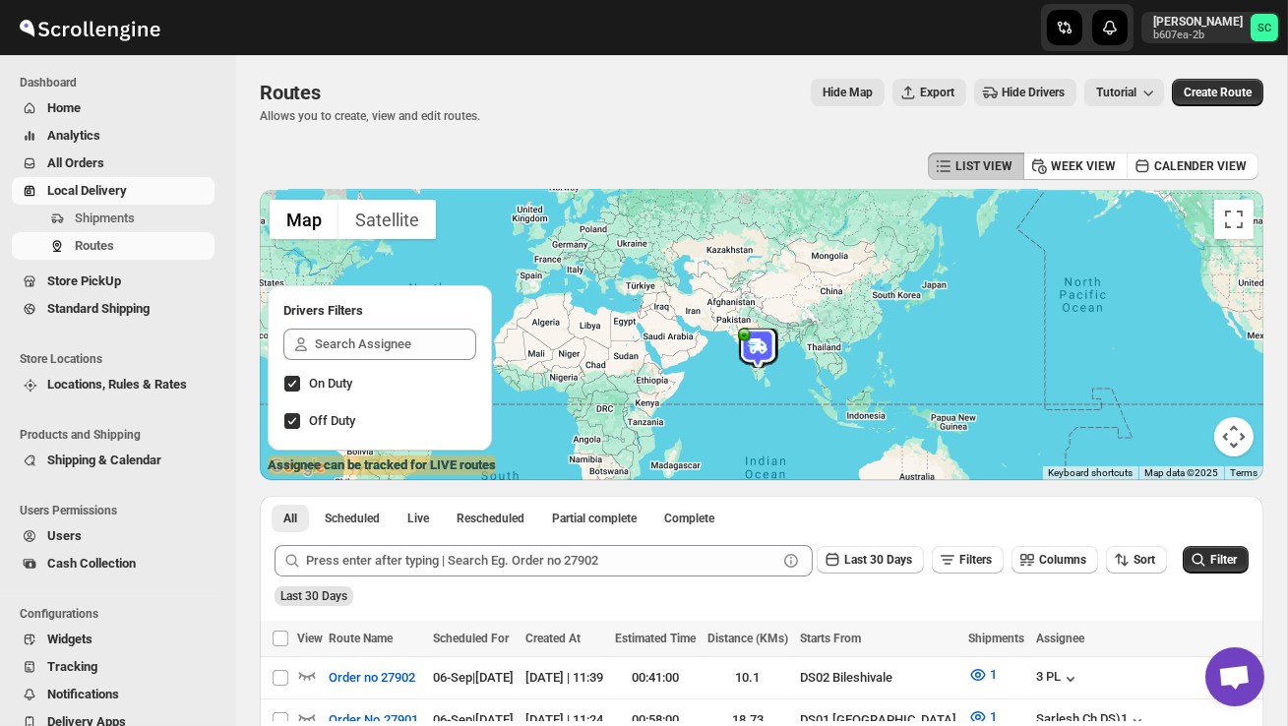
click at [621, 134] on div "Routes. This page is ready Routes Allows you to create, view and edit routes. H…" at bounding box center [762, 101] width 1004 height 92
click at [119, 215] on span "Shipments" at bounding box center [105, 218] width 60 height 15
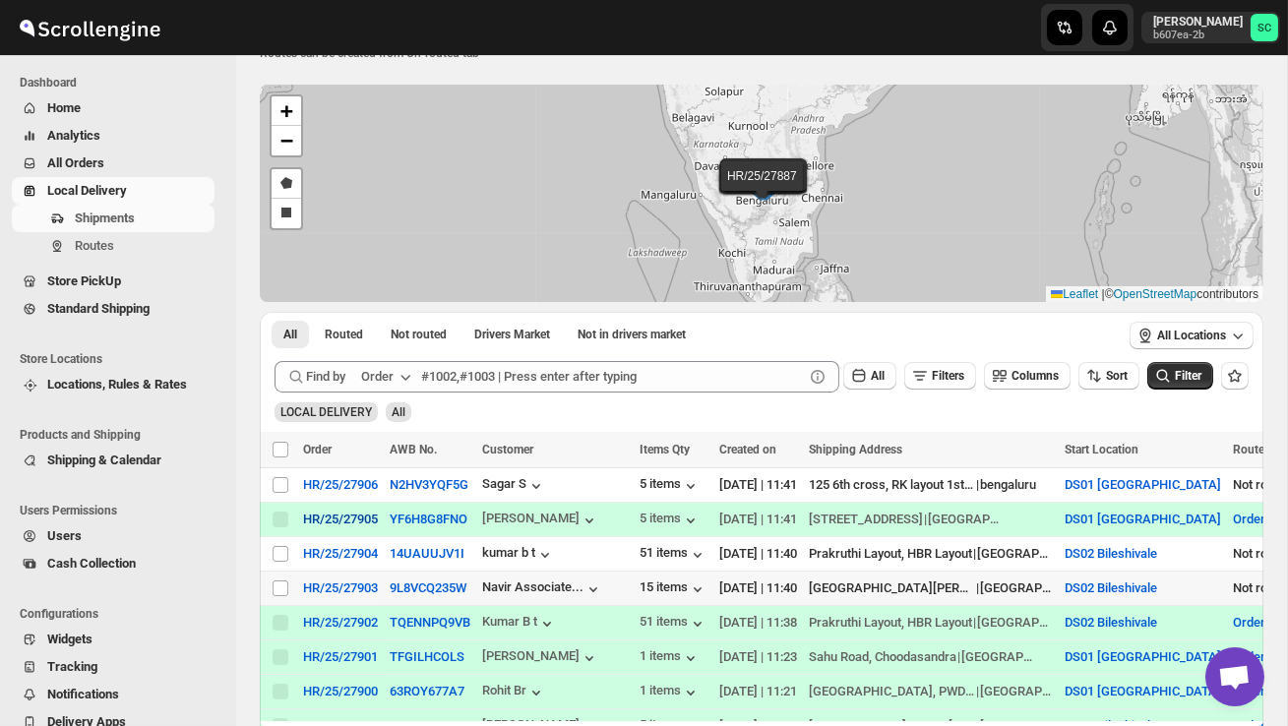
scroll to position [71, 0]
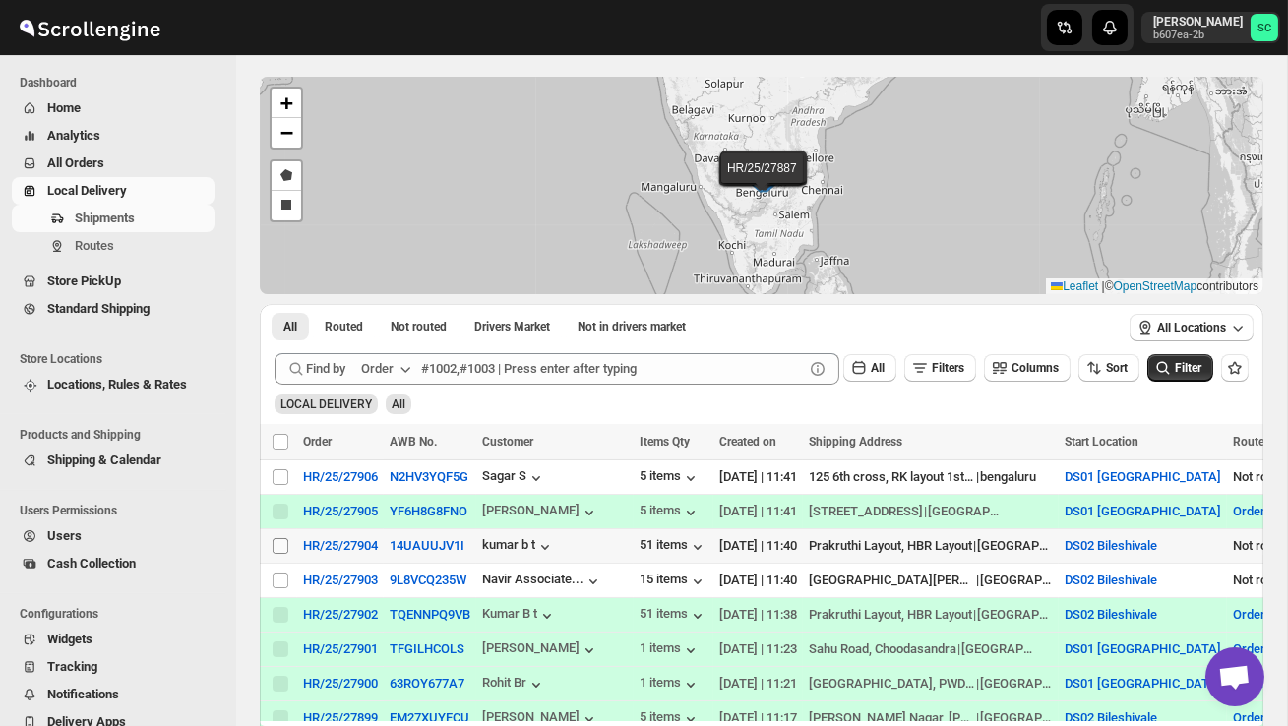
click at [283, 541] on input "Select shipment" at bounding box center [281, 546] width 16 height 16
checkbox input "true"
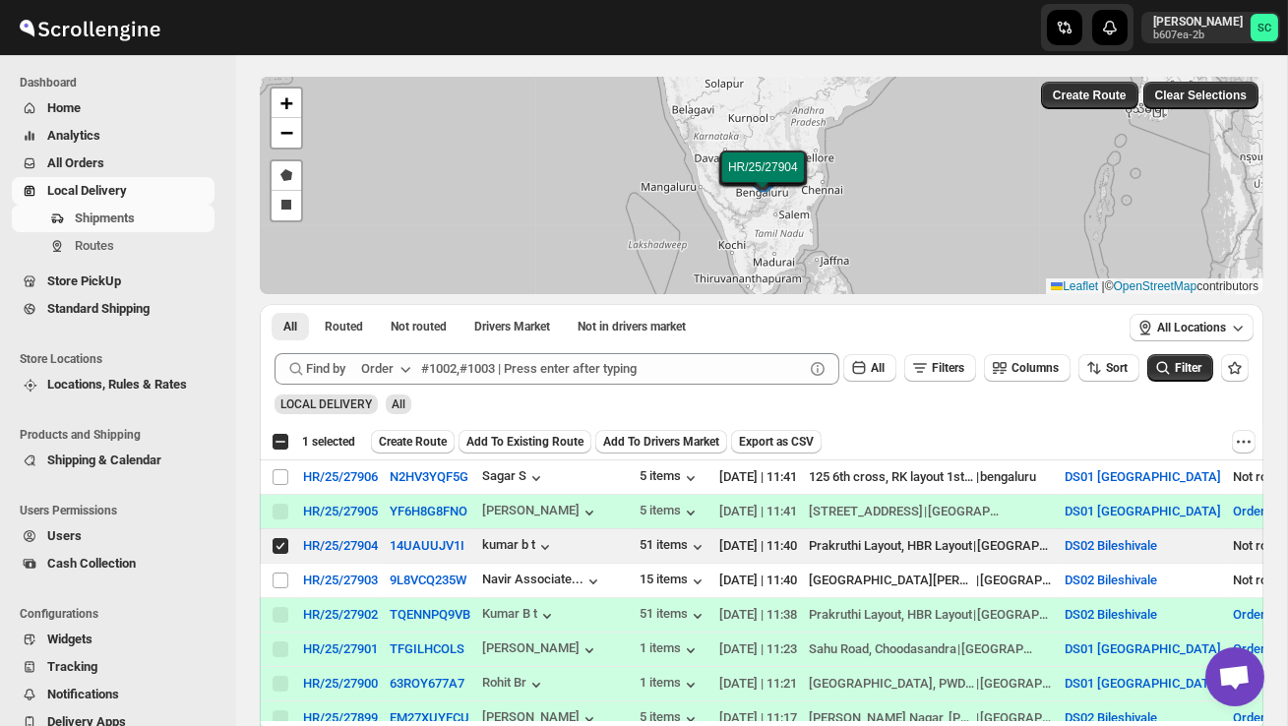
click at [419, 440] on span "Create Route" at bounding box center [413, 442] width 68 height 16
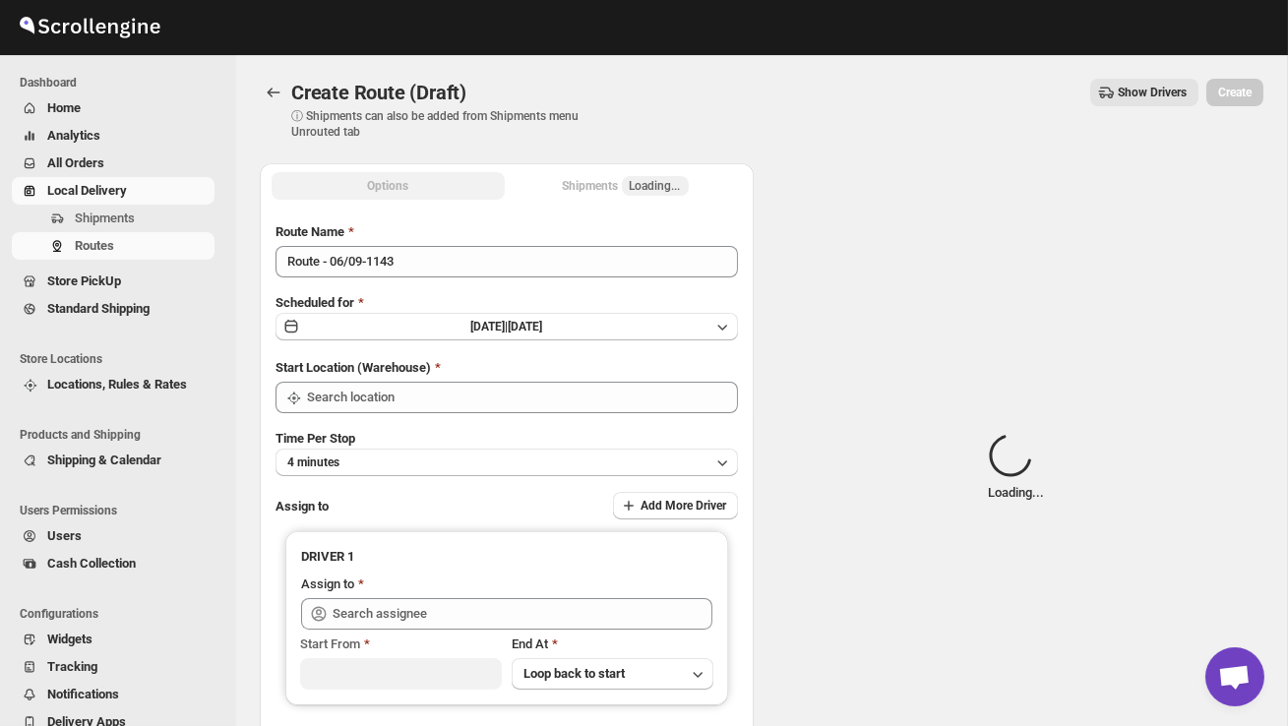
type input "DS02 Bileshivale"
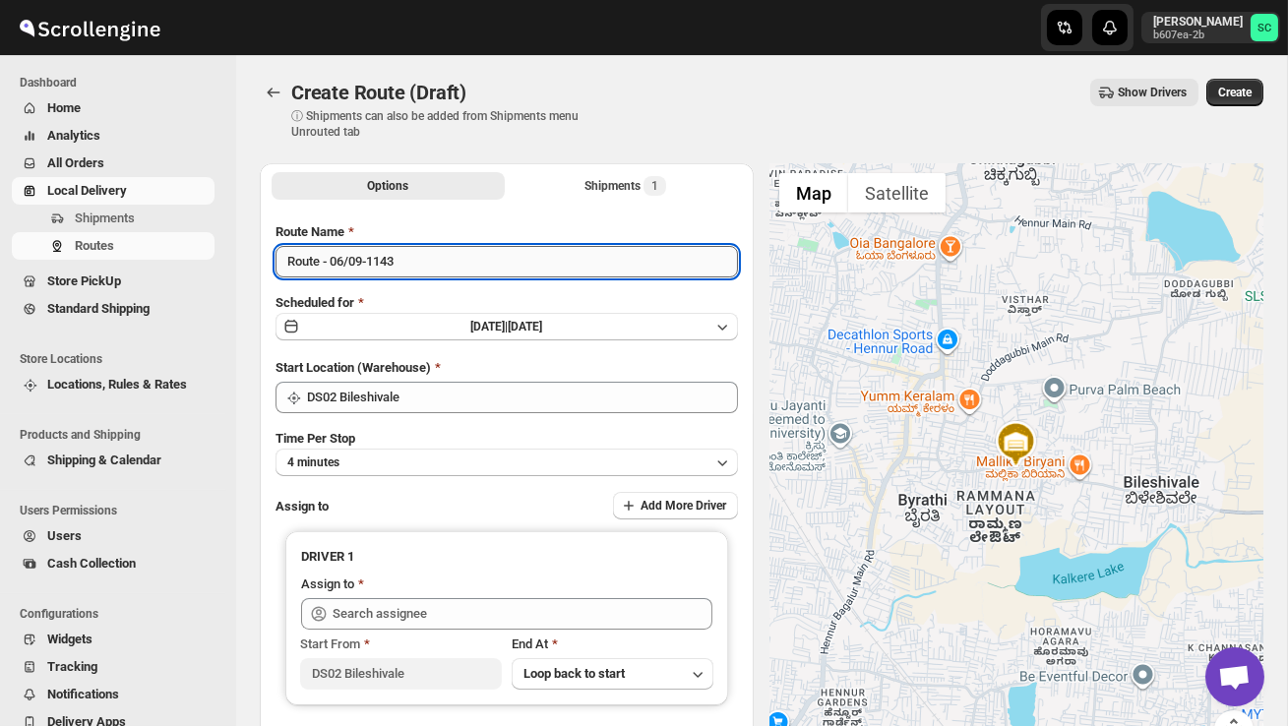
click at [426, 258] on input "Route - 06/09-1143" at bounding box center [507, 261] width 462 height 31
type input "R"
type input "Order no 27904"
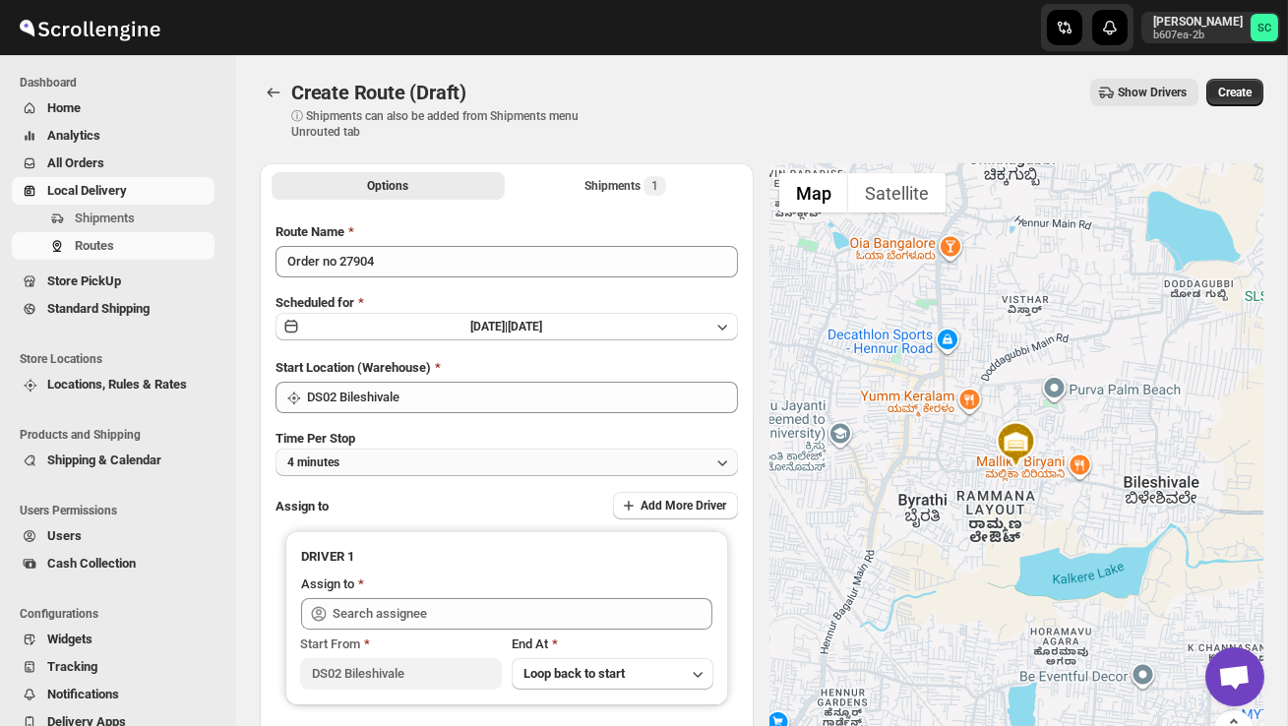
click at [432, 458] on button "4 minutes" at bounding box center [507, 463] width 462 height 28
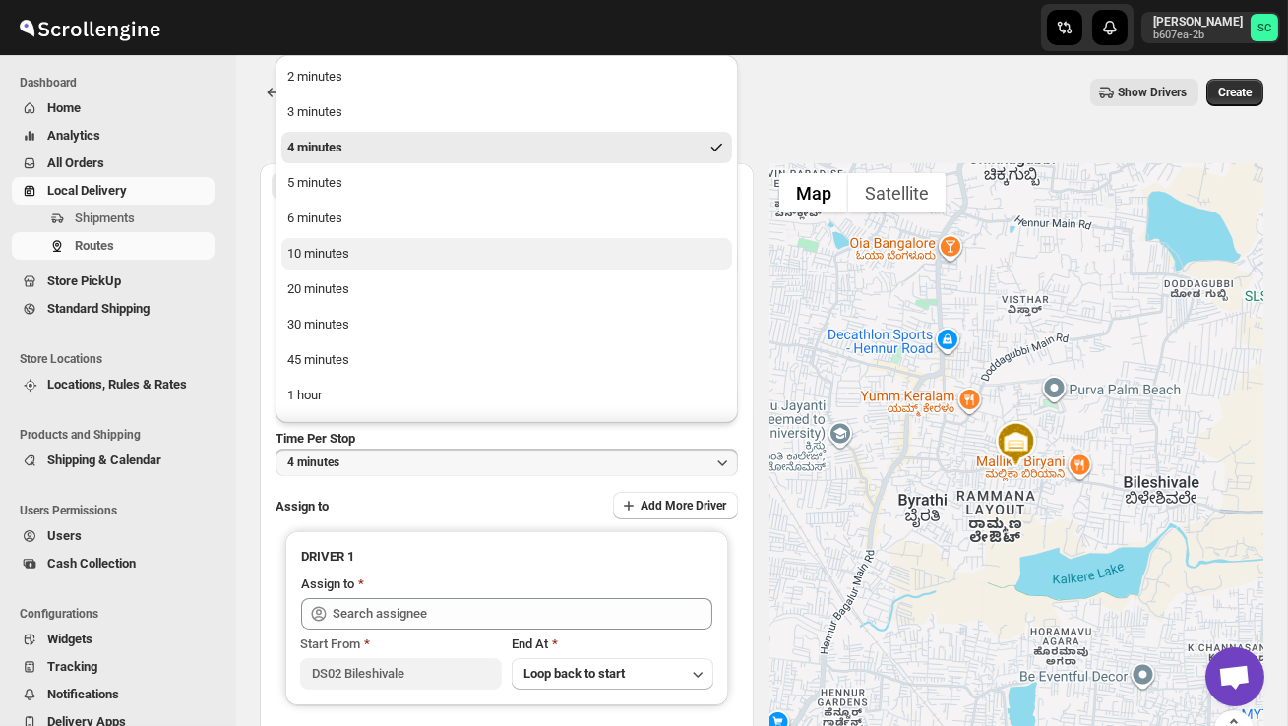
click at [379, 249] on button "10 minutes" at bounding box center [506, 253] width 451 height 31
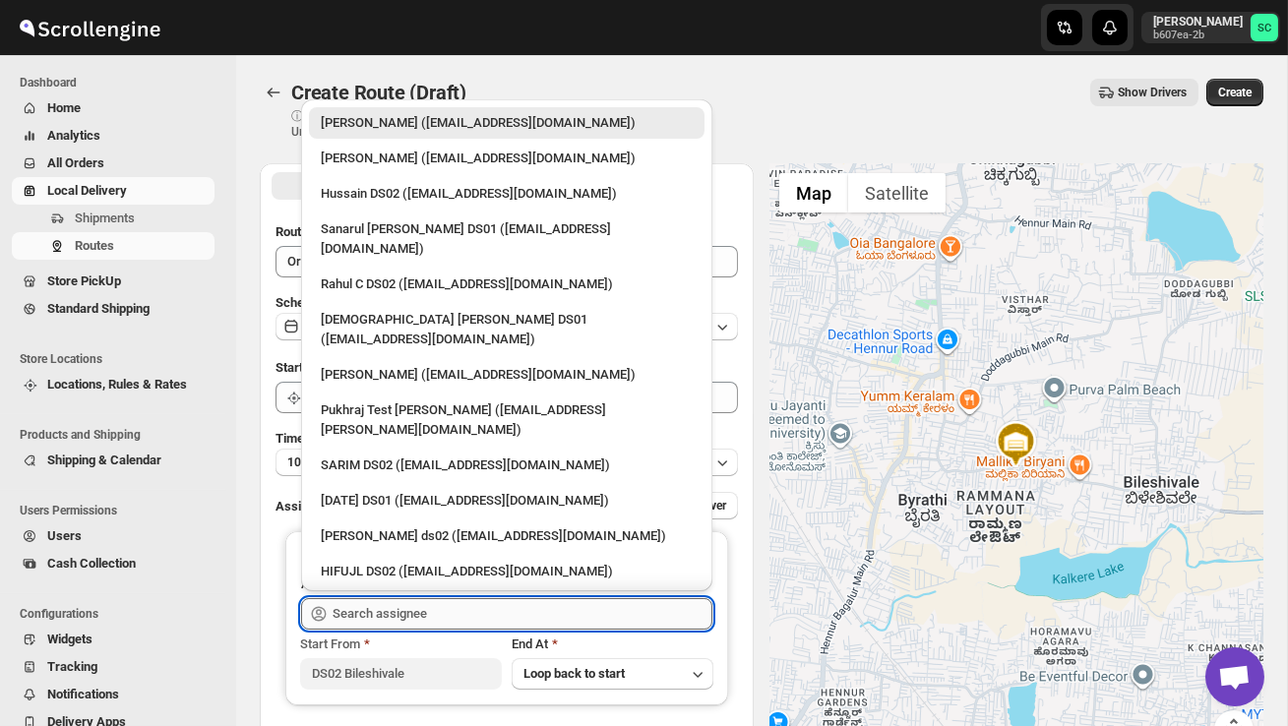
click at [419, 606] on input "text" at bounding box center [523, 613] width 380 height 31
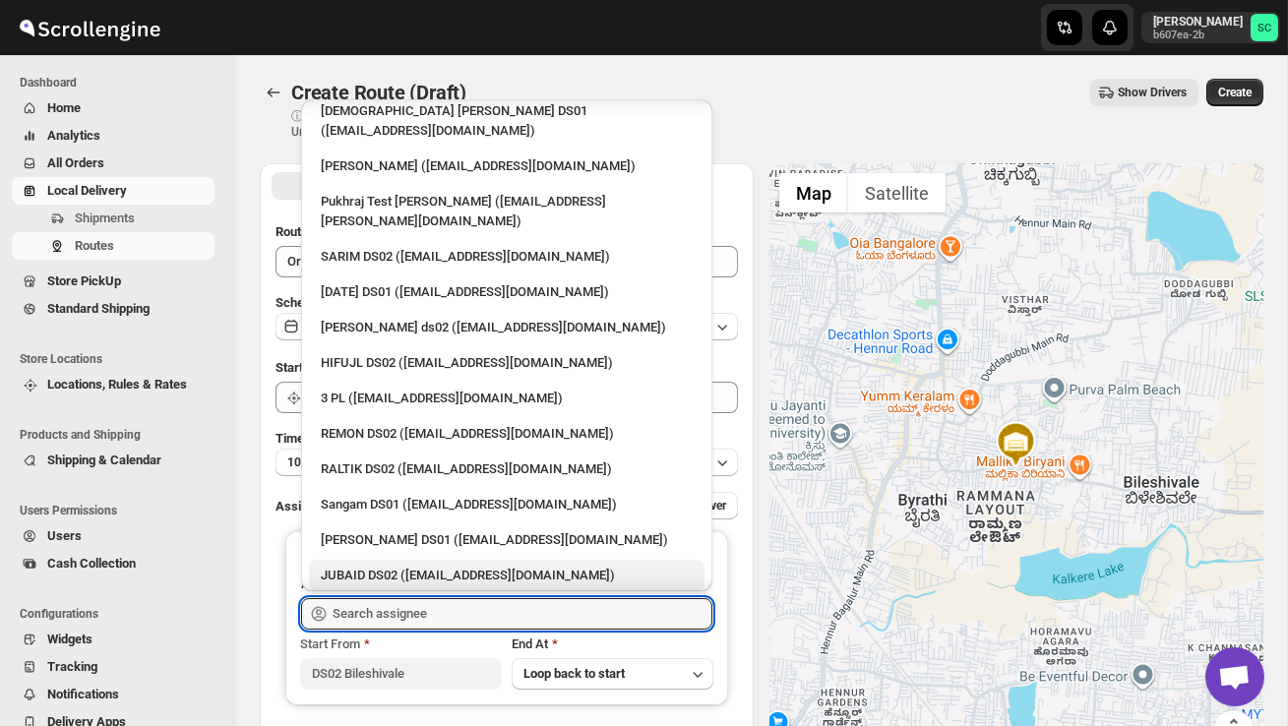
scroll to position [210, 0]
click at [428, 565] on div "JUBAID DS02 ([EMAIL_ADDRESS][DOMAIN_NAME])" at bounding box center [507, 575] width 372 height 20
type input "JUBAID DS02 ([EMAIL_ADDRESS][DOMAIN_NAME])"
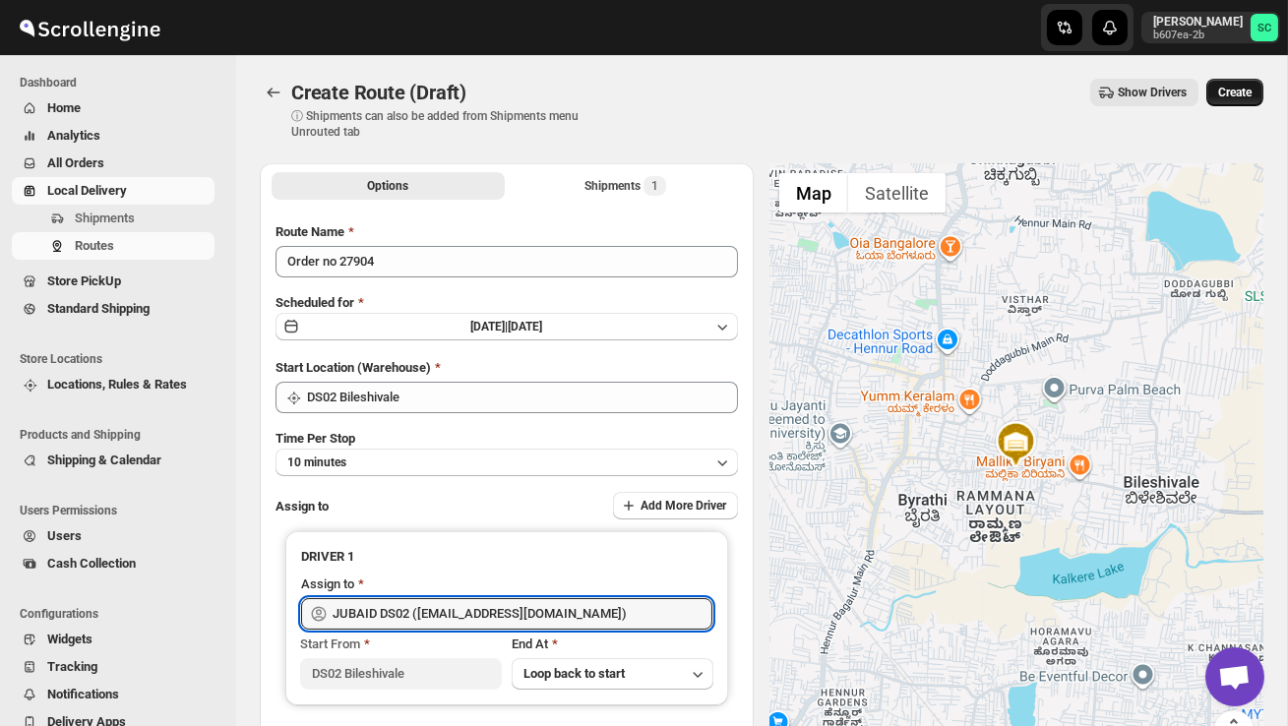
click at [1211, 93] on button "Create" at bounding box center [1234, 93] width 57 height 28
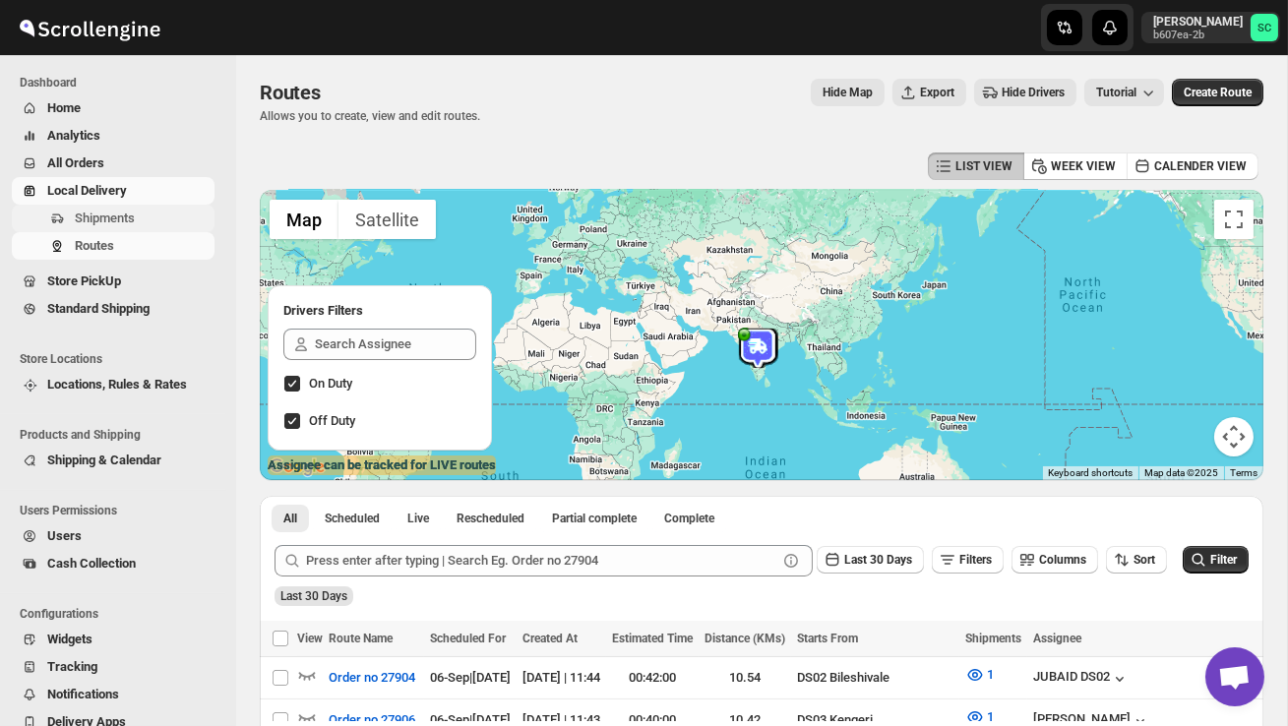
click at [135, 216] on span "Shipments" at bounding box center [105, 218] width 60 height 15
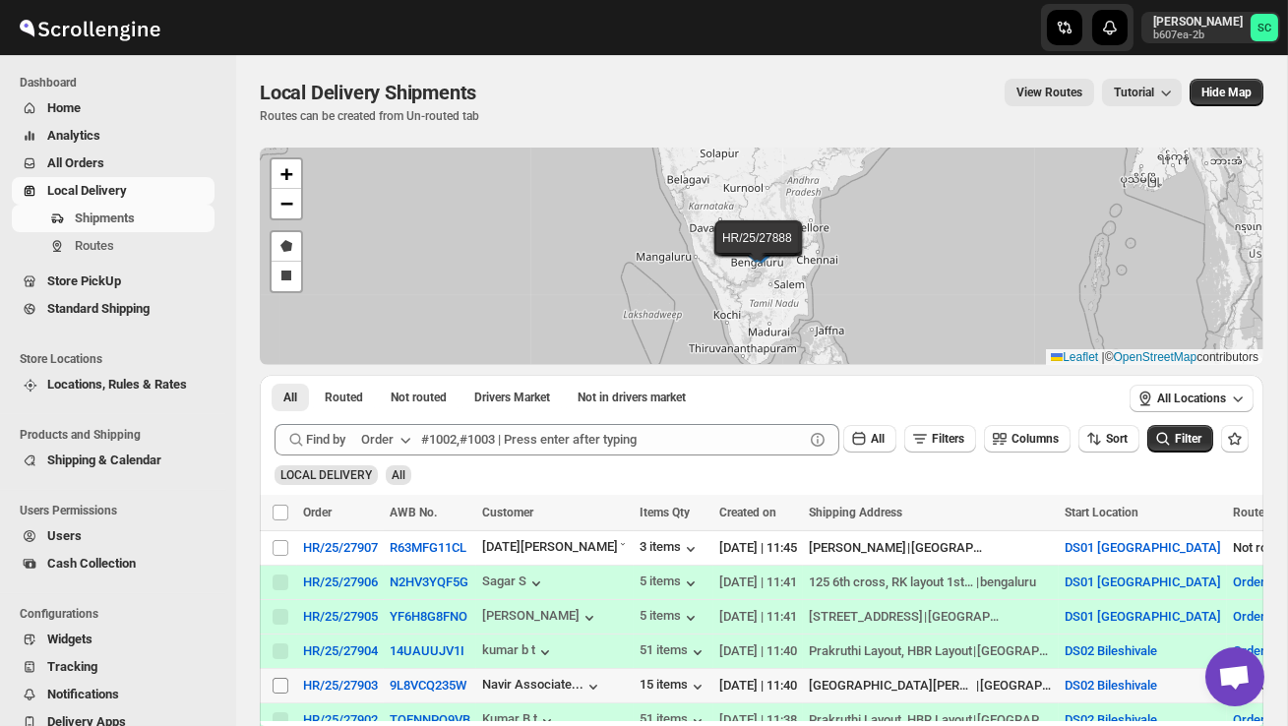
click at [286, 686] on input "Select shipment" at bounding box center [281, 686] width 16 height 16
checkbox input "true"
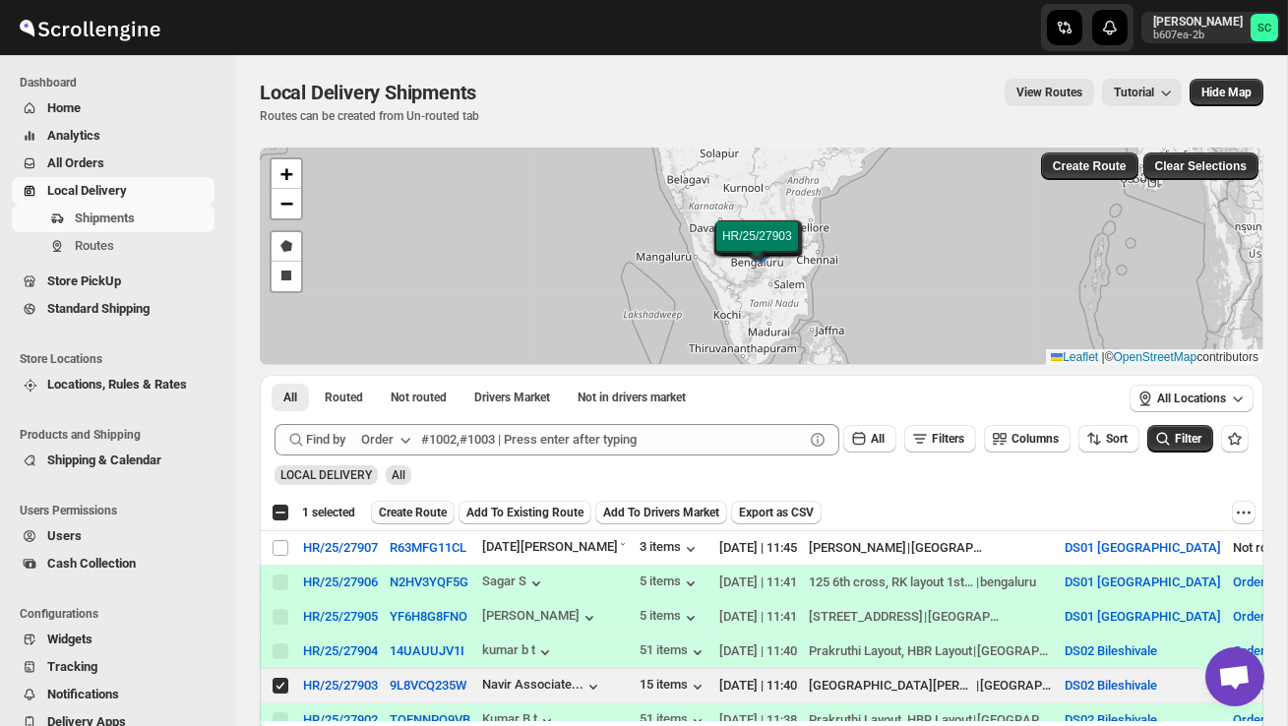
click at [438, 511] on span "Create Route" at bounding box center [413, 513] width 68 height 16
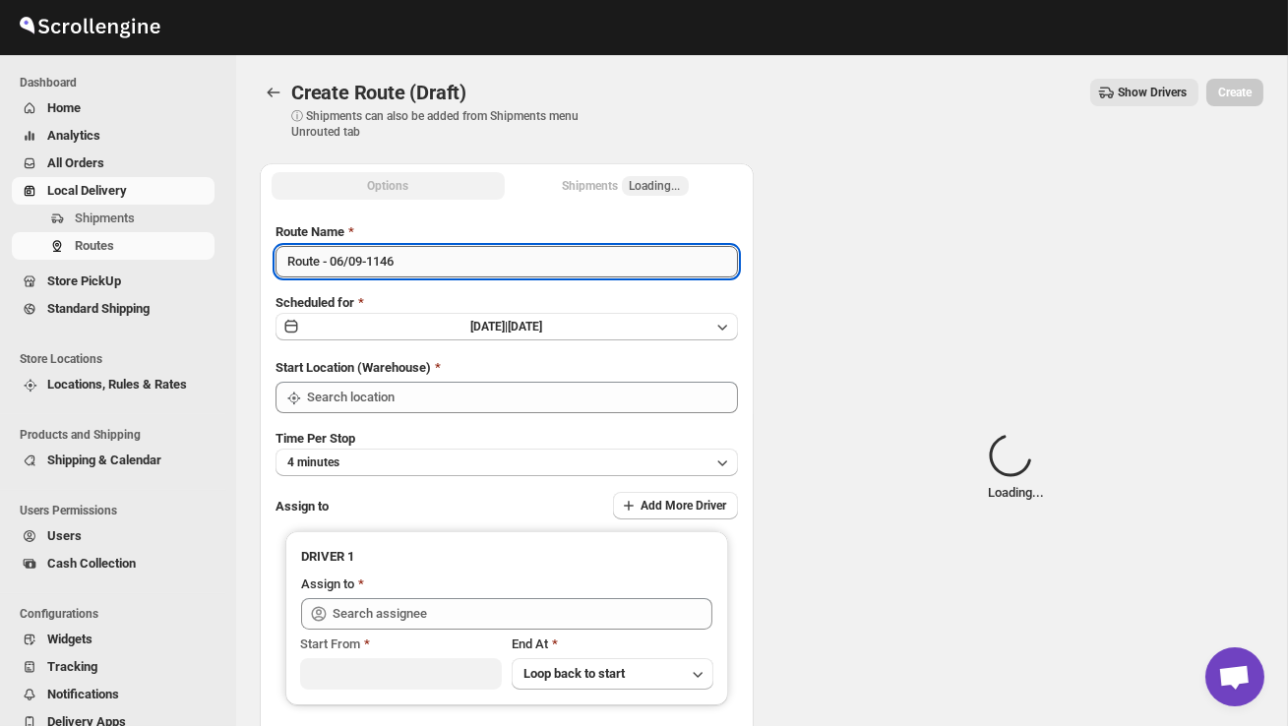
click at [441, 268] on input "Route - 06/09-1146" at bounding box center [507, 261] width 462 height 31
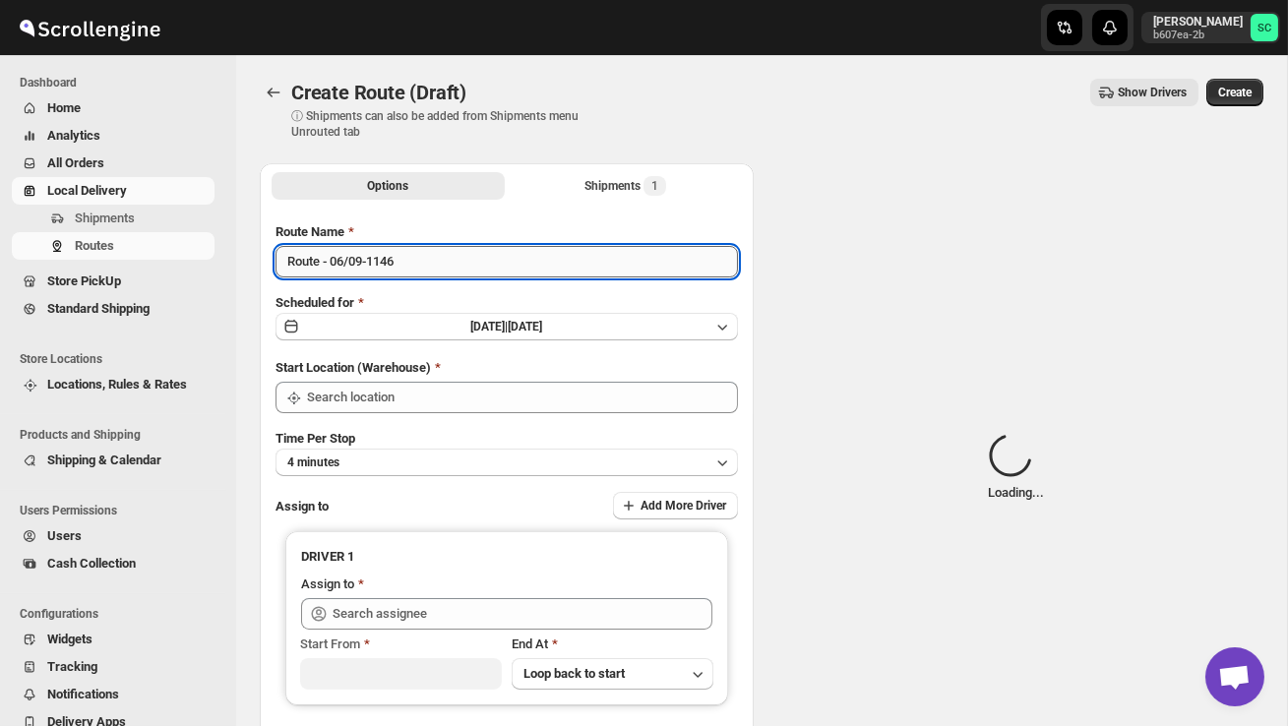
type input "DS02 Bileshivale"
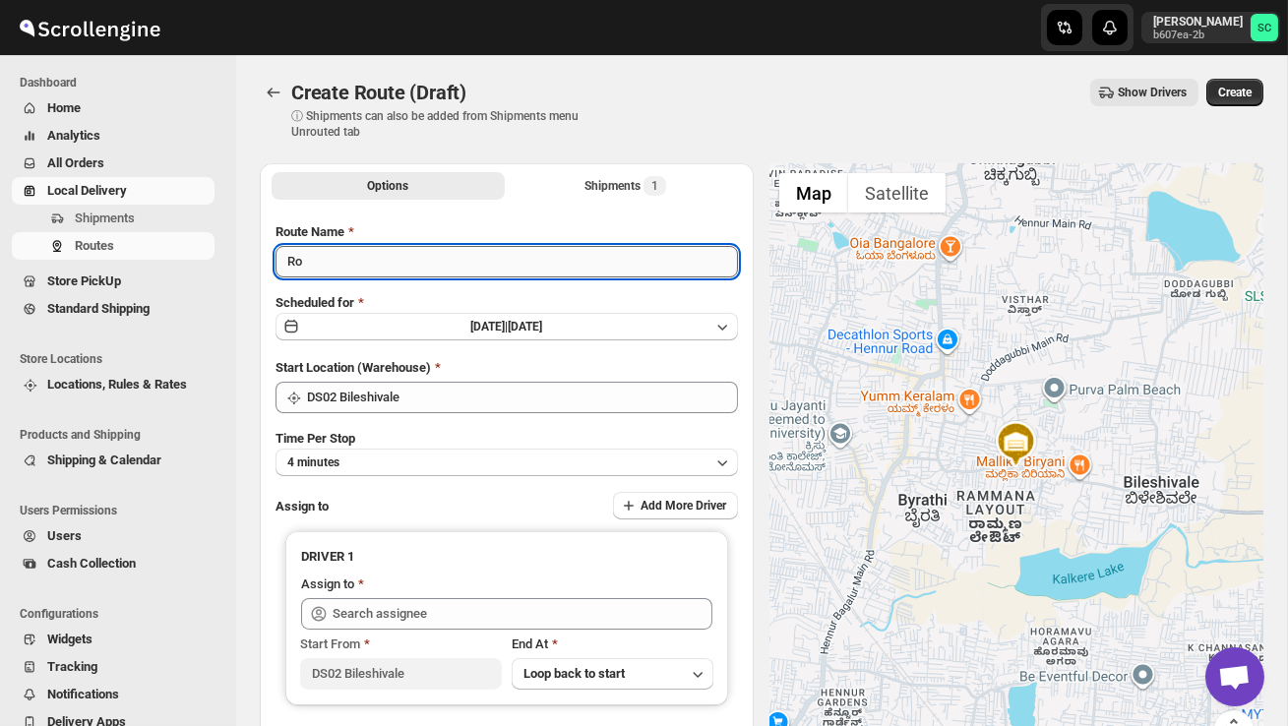
type input "R"
type input "Order no 27903"
click at [464, 453] on button "4 minutes" at bounding box center [507, 463] width 462 height 28
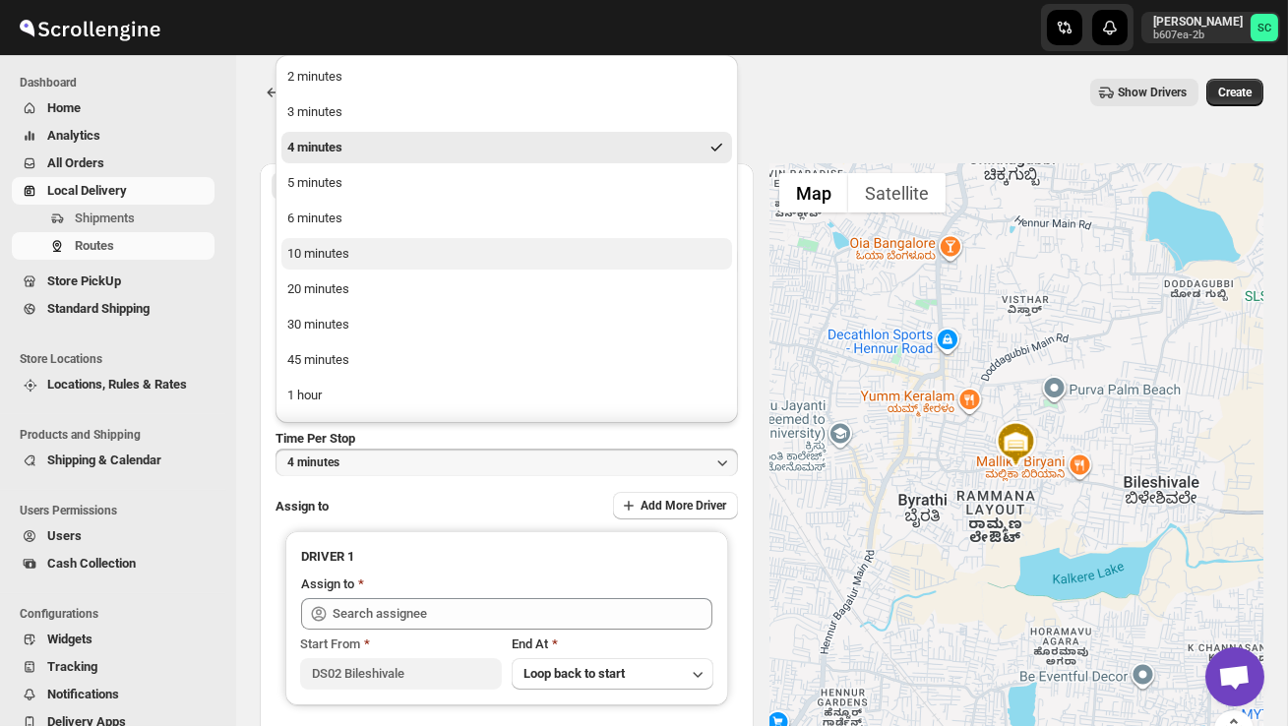
click at [385, 258] on button "10 minutes" at bounding box center [506, 253] width 451 height 31
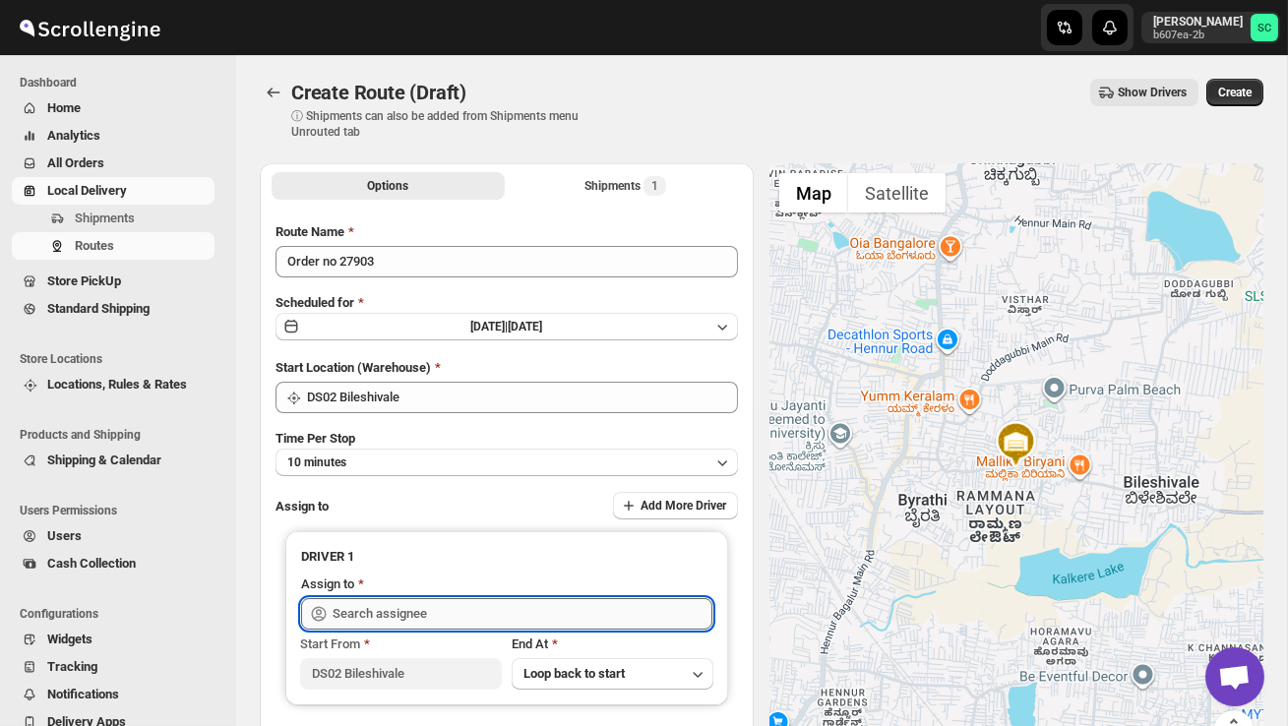
click at [414, 623] on input "text" at bounding box center [523, 613] width 380 height 31
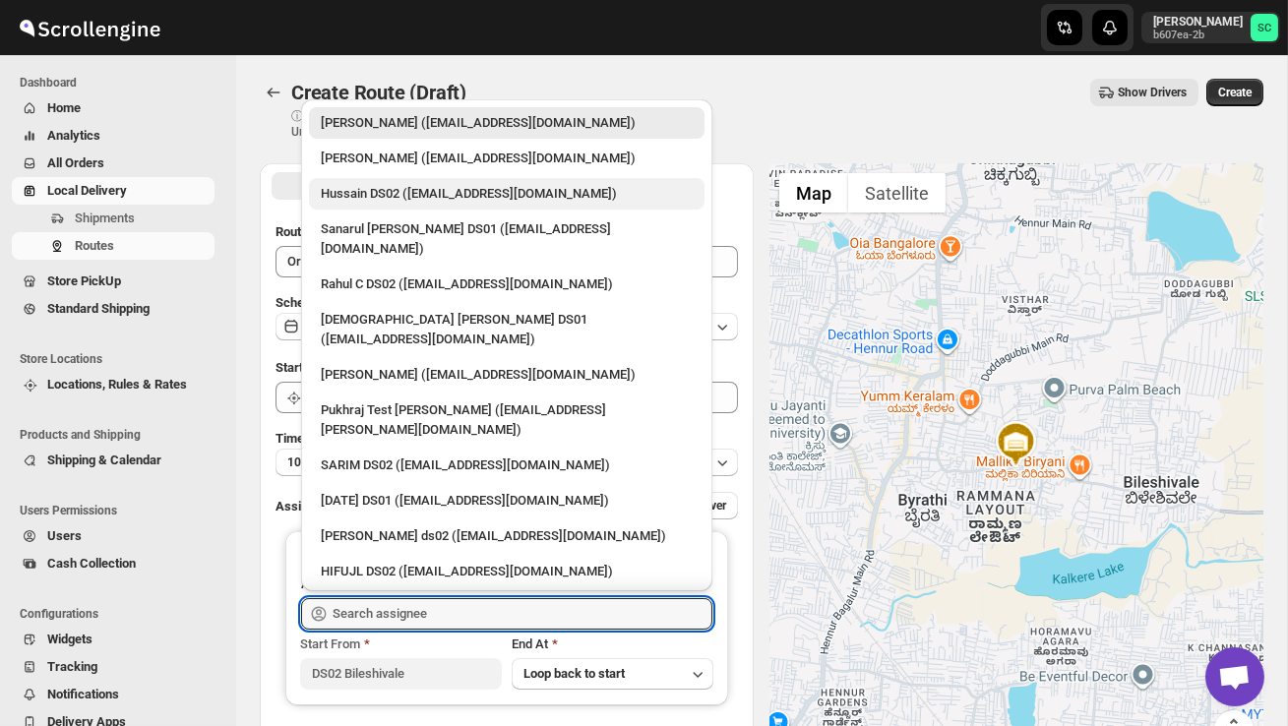
click at [400, 194] on div "Hussain DS02 ([EMAIL_ADDRESS][DOMAIN_NAME])" at bounding box center [507, 194] width 372 height 20
type input "Hussain DS02 ([EMAIL_ADDRESS][DOMAIN_NAME])"
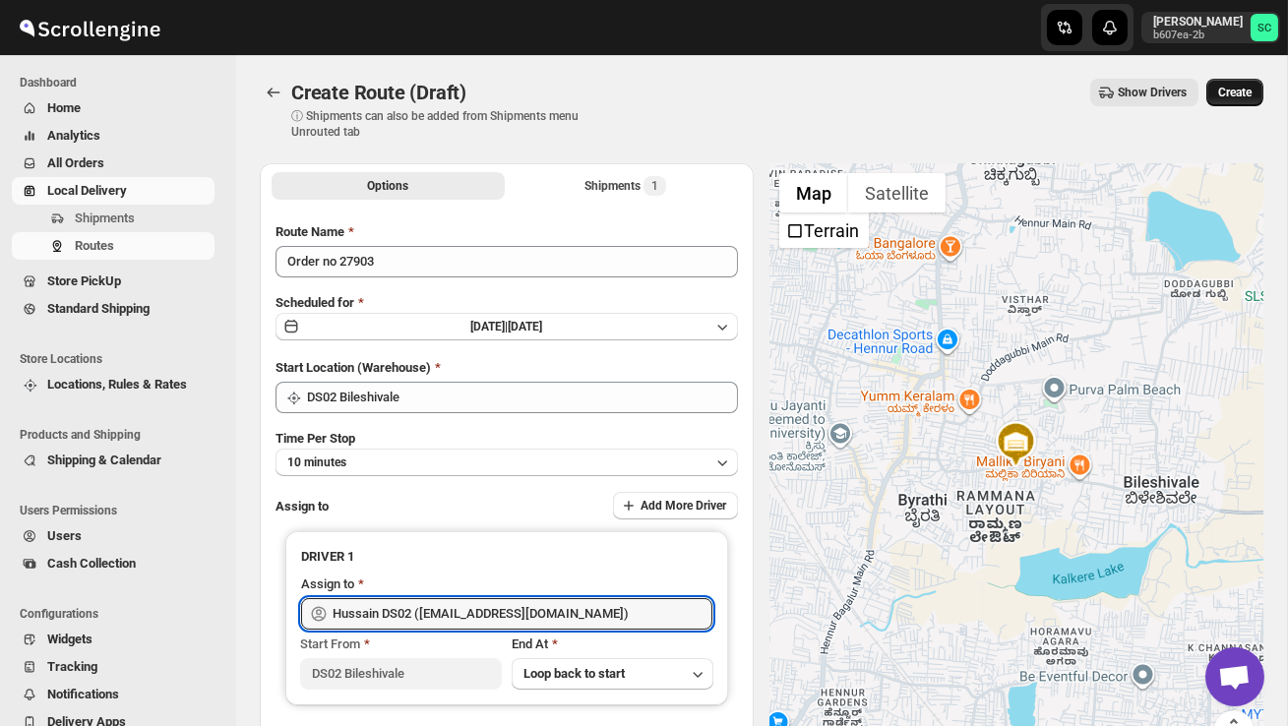
click at [1227, 94] on span "Create" at bounding box center [1234, 93] width 33 height 16
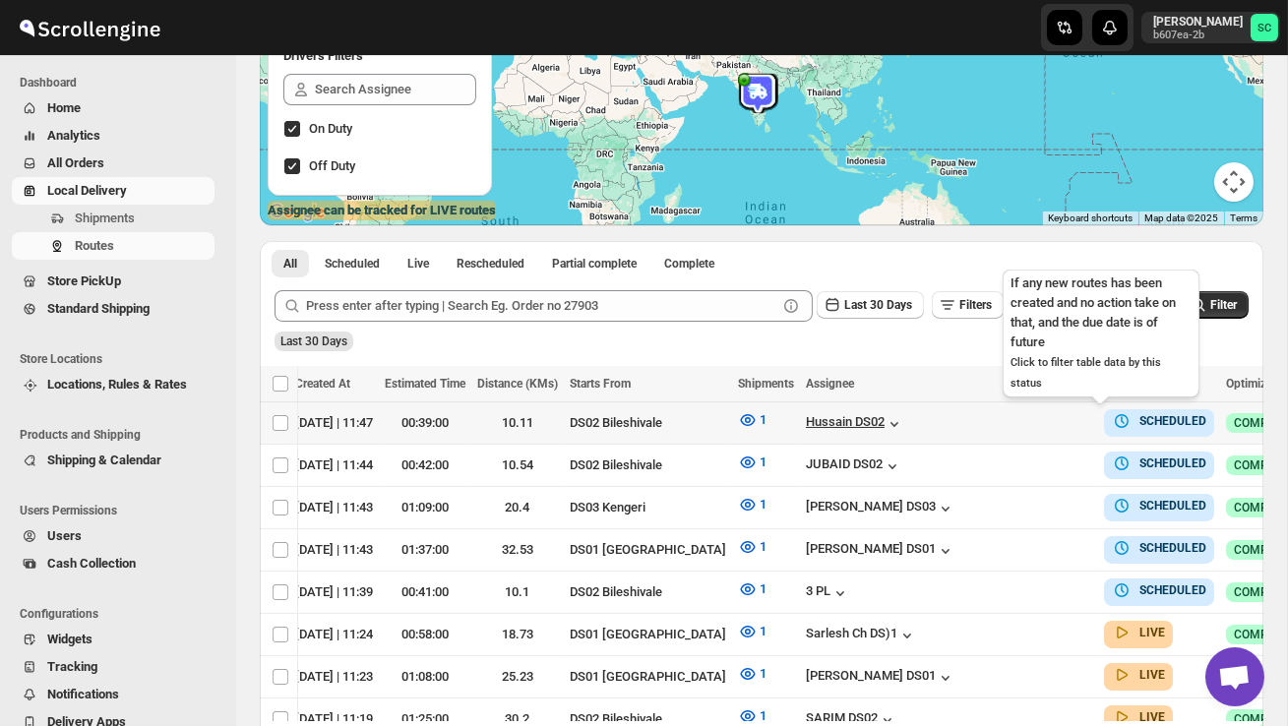
scroll to position [0, 261]
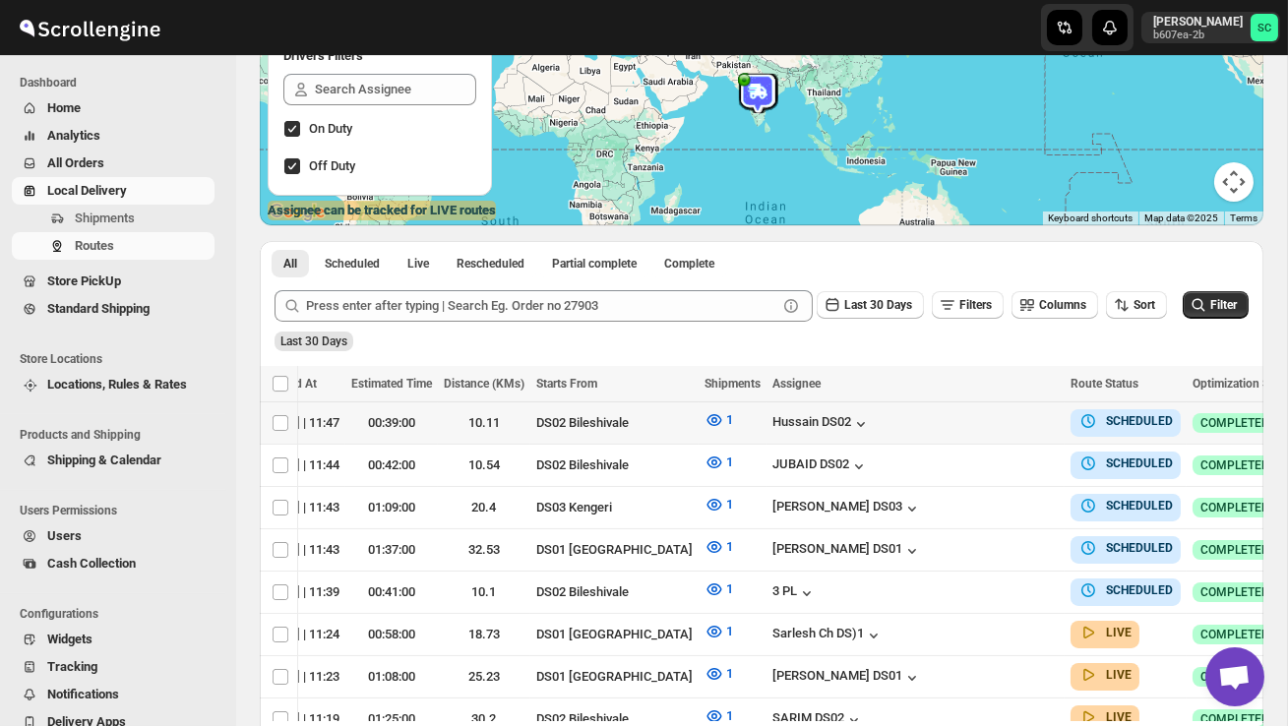
checkbox input "true"
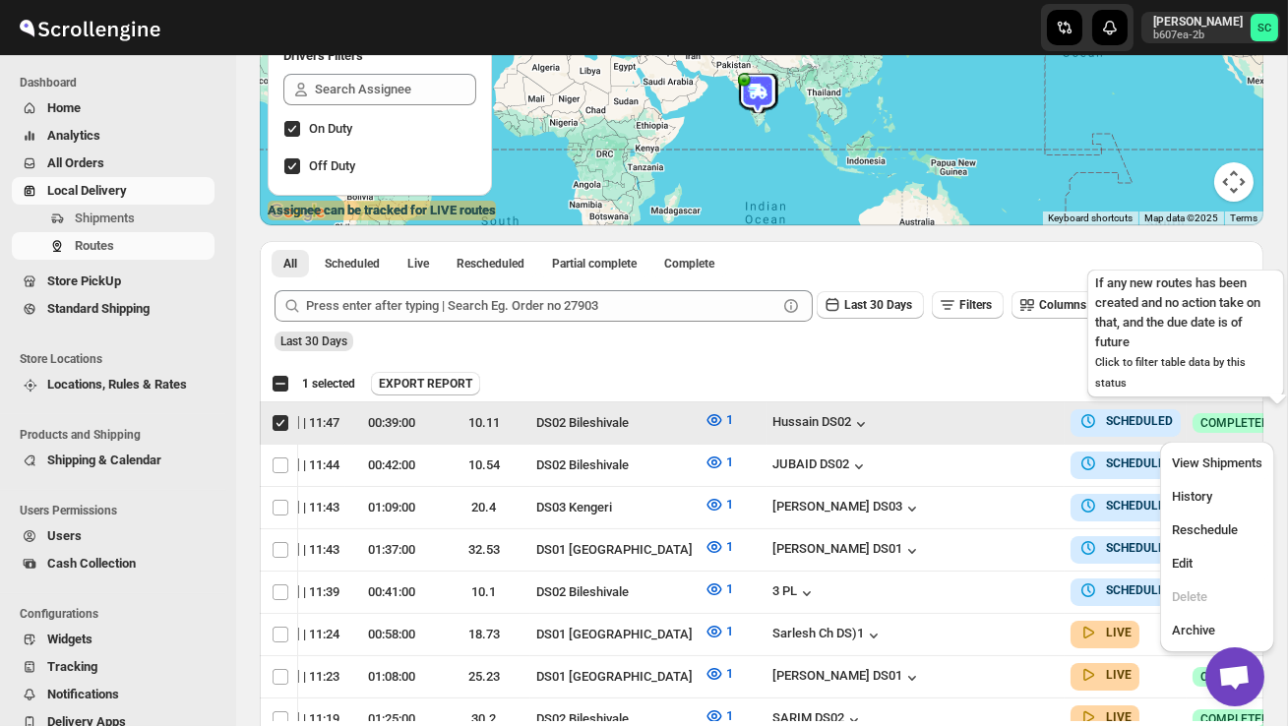
scroll to position [0, 1]
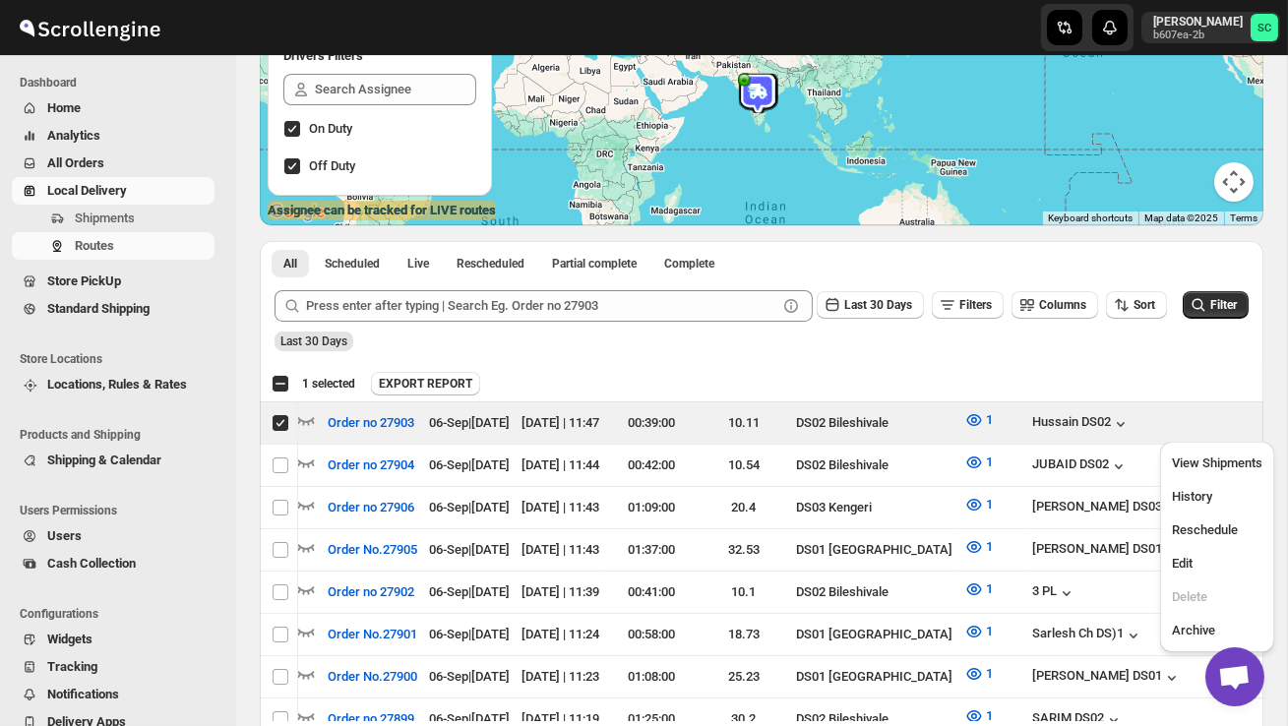
click at [1184, 358] on div "Submit Last 30 Days Filters Columns Sort Filter Last 30 Days" at bounding box center [762, 321] width 1004 height 91
click at [176, 220] on span "Shipments" at bounding box center [143, 219] width 136 height 20
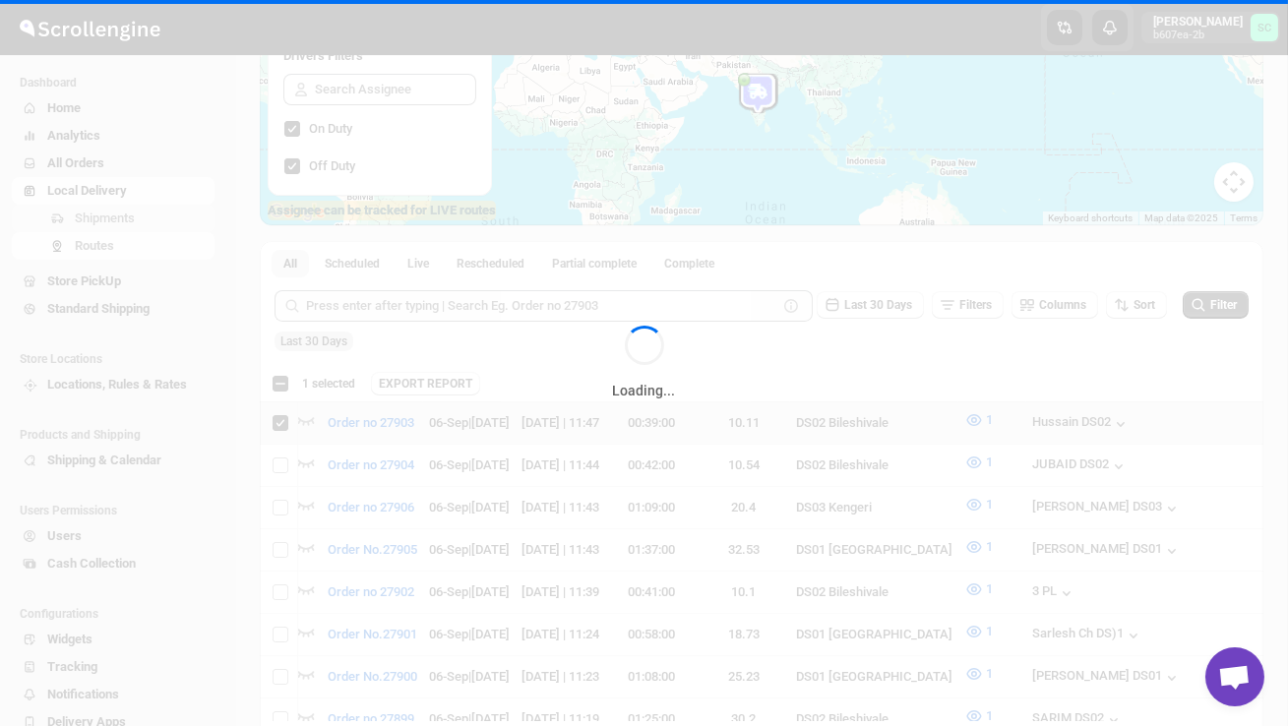
scroll to position [0, 0]
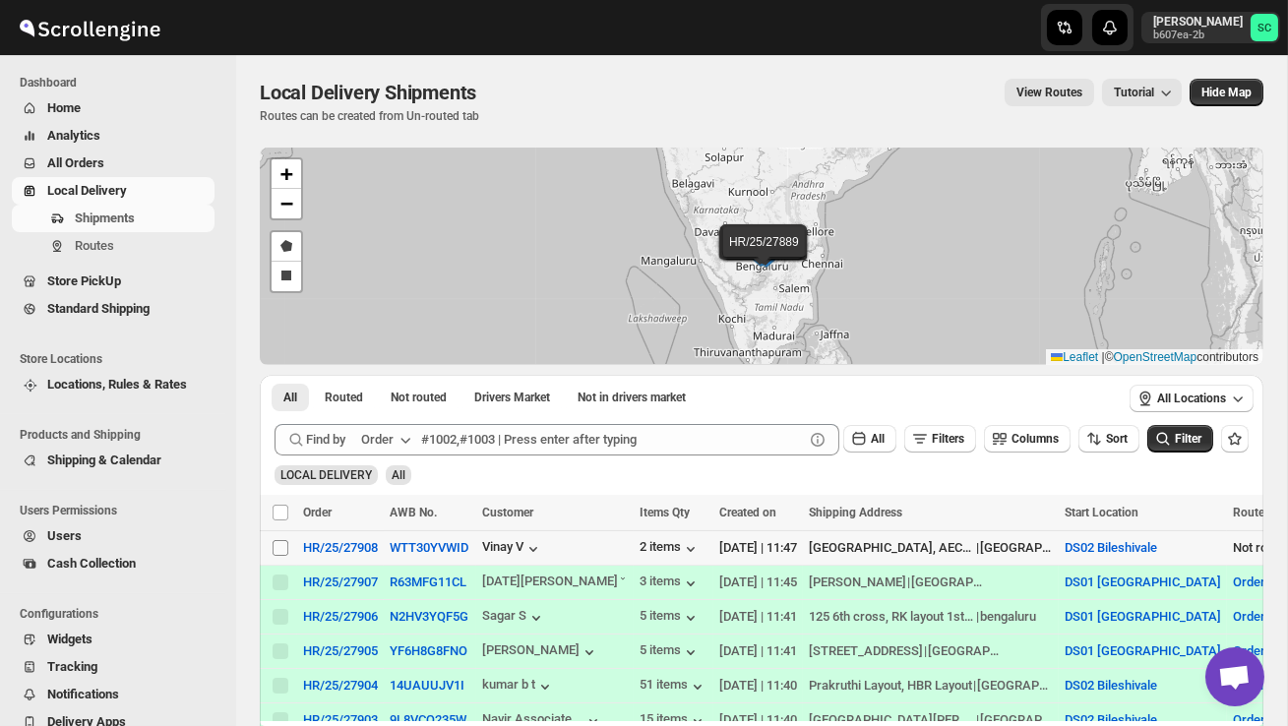
click at [281, 553] on input "Select shipment" at bounding box center [281, 548] width 16 height 16
checkbox input "true"
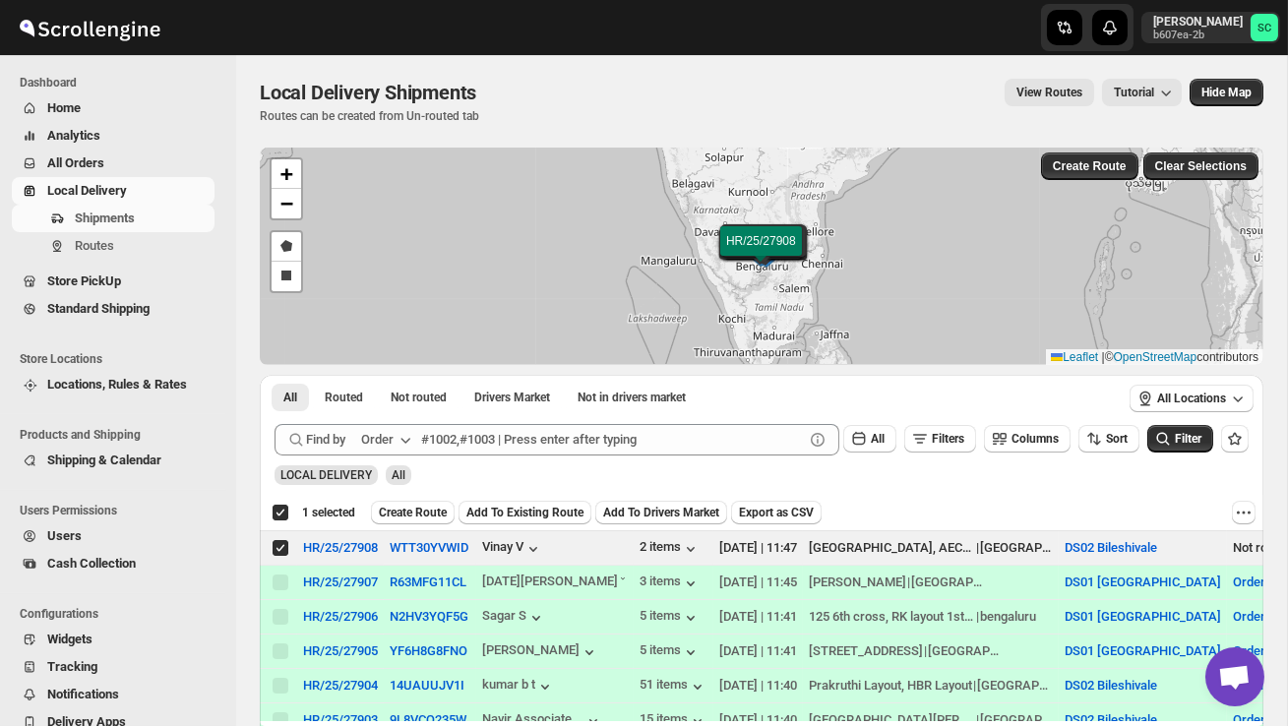
click at [410, 505] on span "Create Route" at bounding box center [413, 513] width 68 height 16
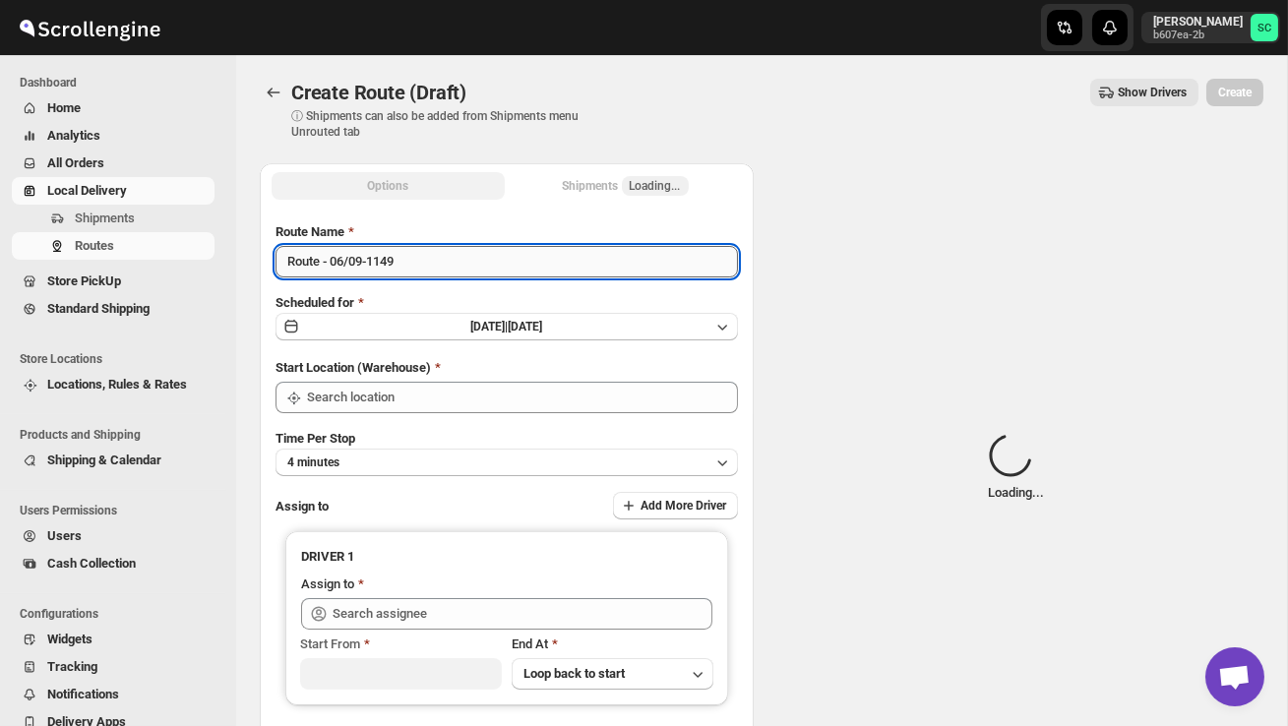
click at [418, 270] on input "Route - 06/09-1149" at bounding box center [507, 261] width 462 height 31
type input "Route - 06/09-114"
type input "DS02 Bileshivale"
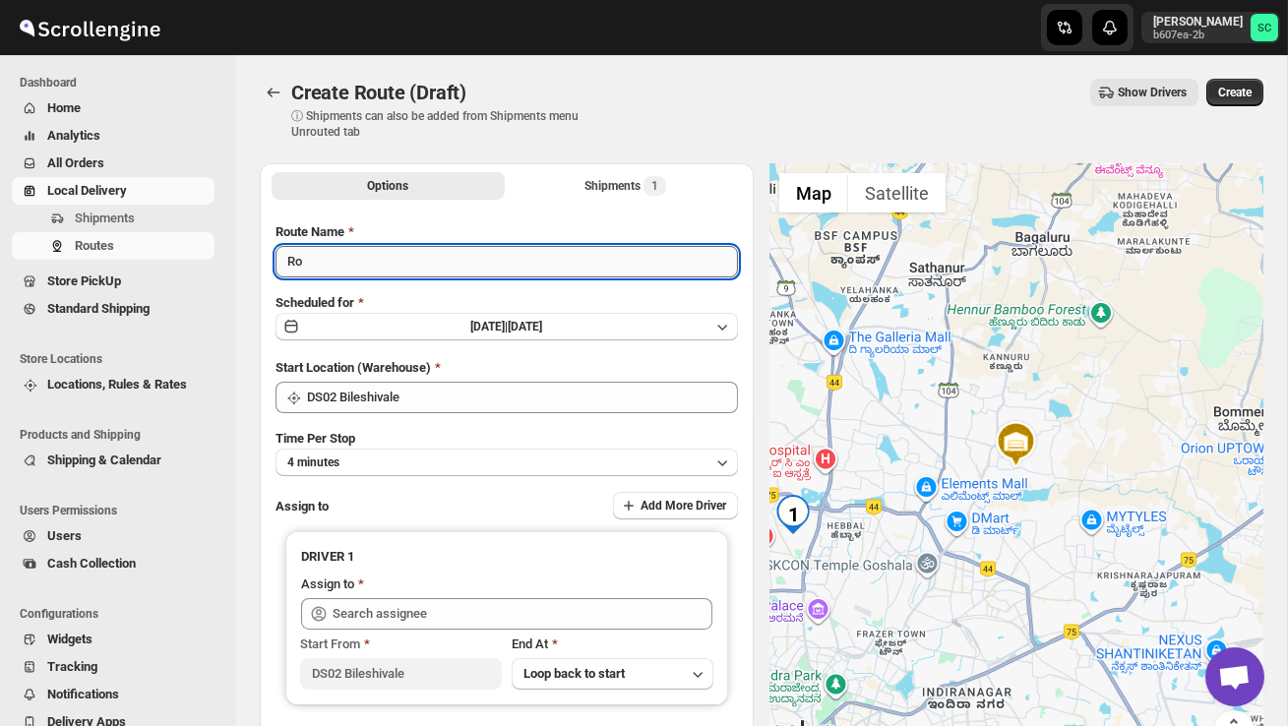
type input "R"
type input "Order no 27908"
click at [415, 449] on button "4 minutes" at bounding box center [507, 463] width 462 height 28
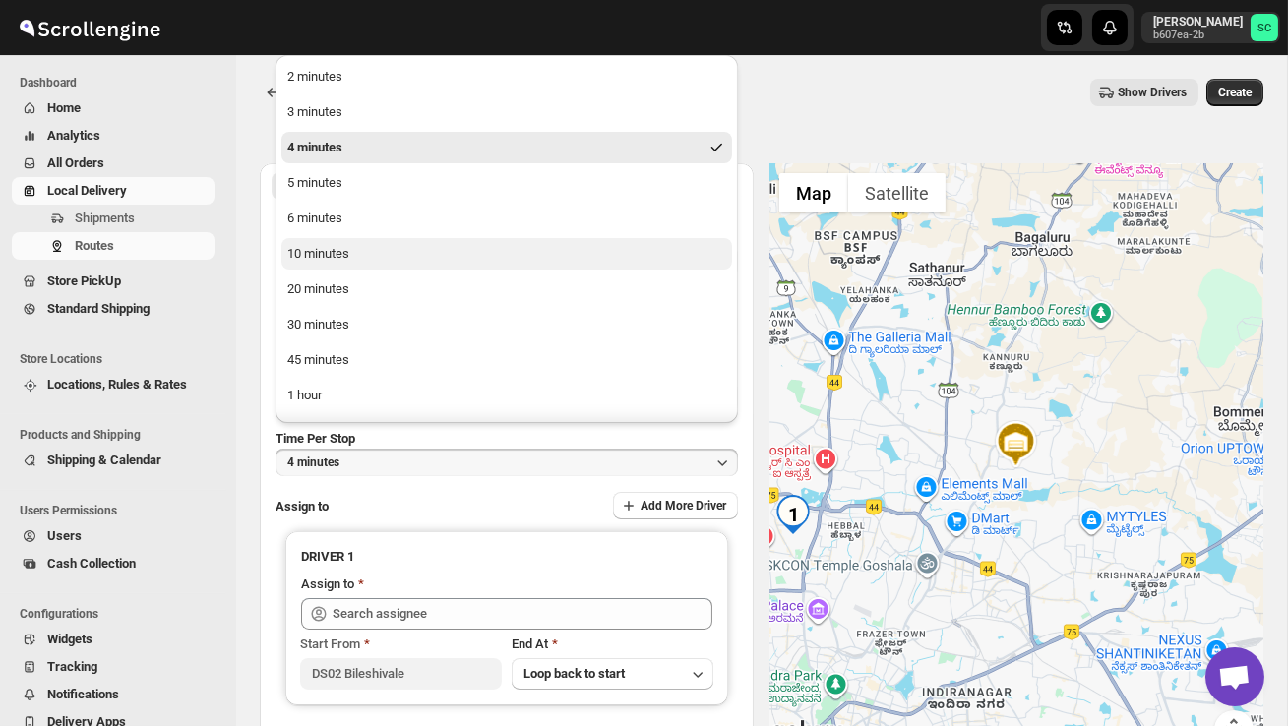
click at [356, 263] on button "10 minutes" at bounding box center [506, 253] width 451 height 31
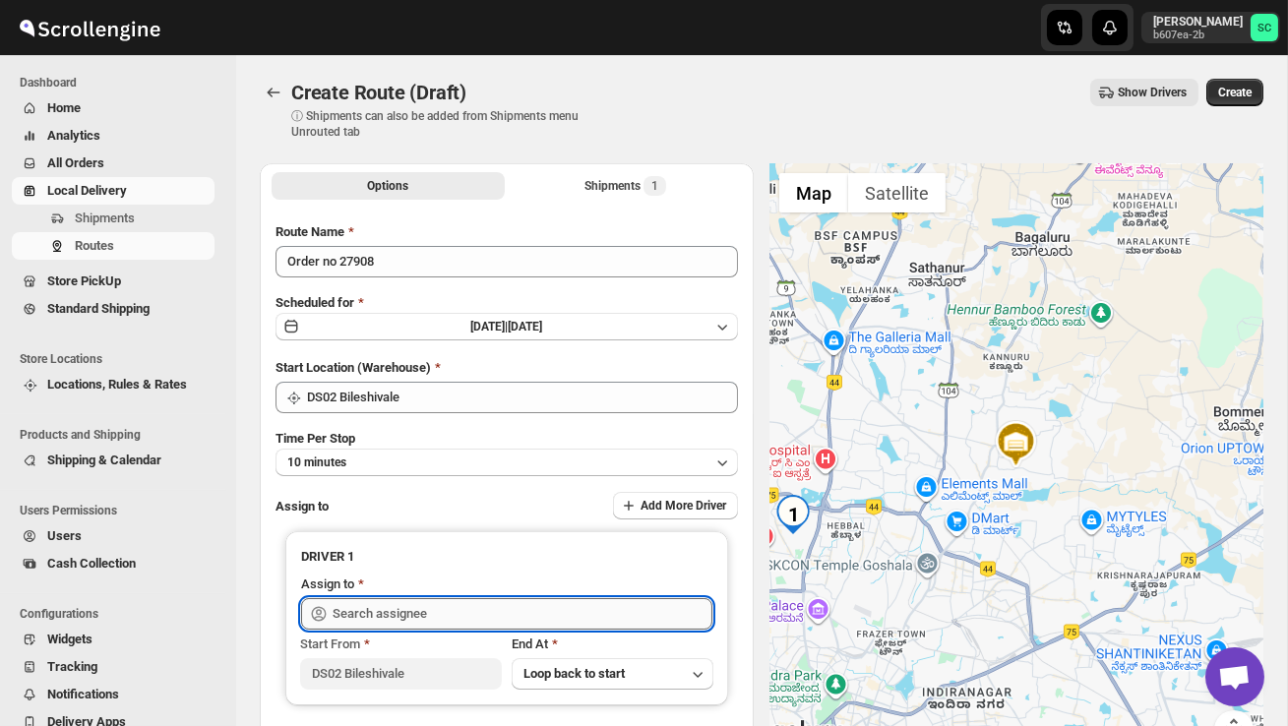
click at [411, 601] on input "text" at bounding box center [523, 613] width 380 height 31
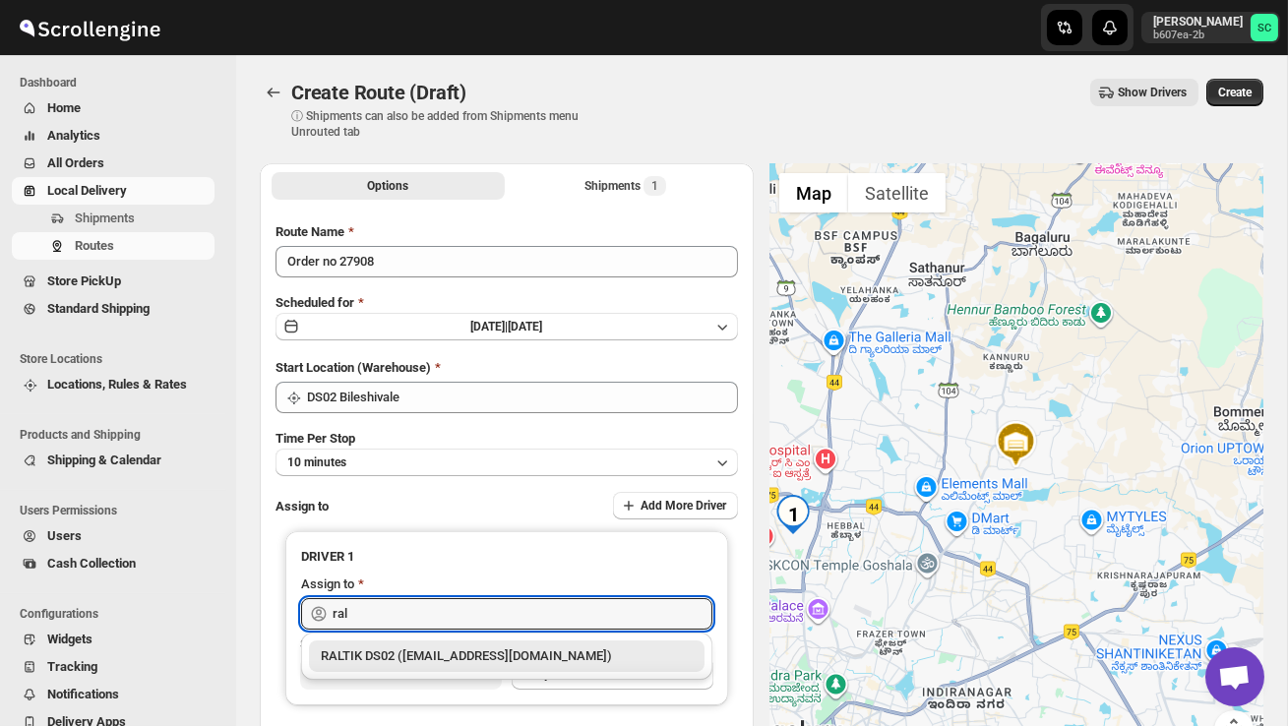
click at [463, 654] on div "RALTIK DS02 ([EMAIL_ADDRESS][DOMAIN_NAME])" at bounding box center [507, 656] width 372 height 20
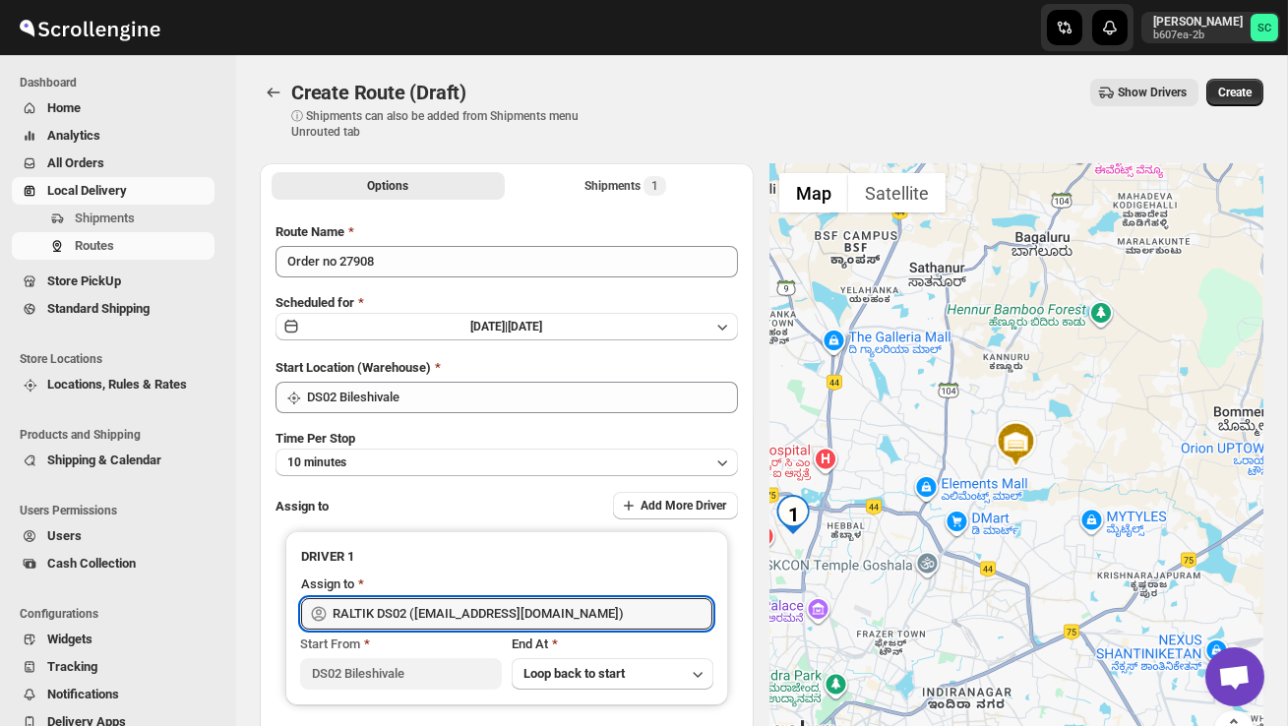
type input "RALTIK DS02 ([EMAIL_ADDRESS][DOMAIN_NAME])"
click at [1253, 95] on button "Create" at bounding box center [1234, 93] width 57 height 28
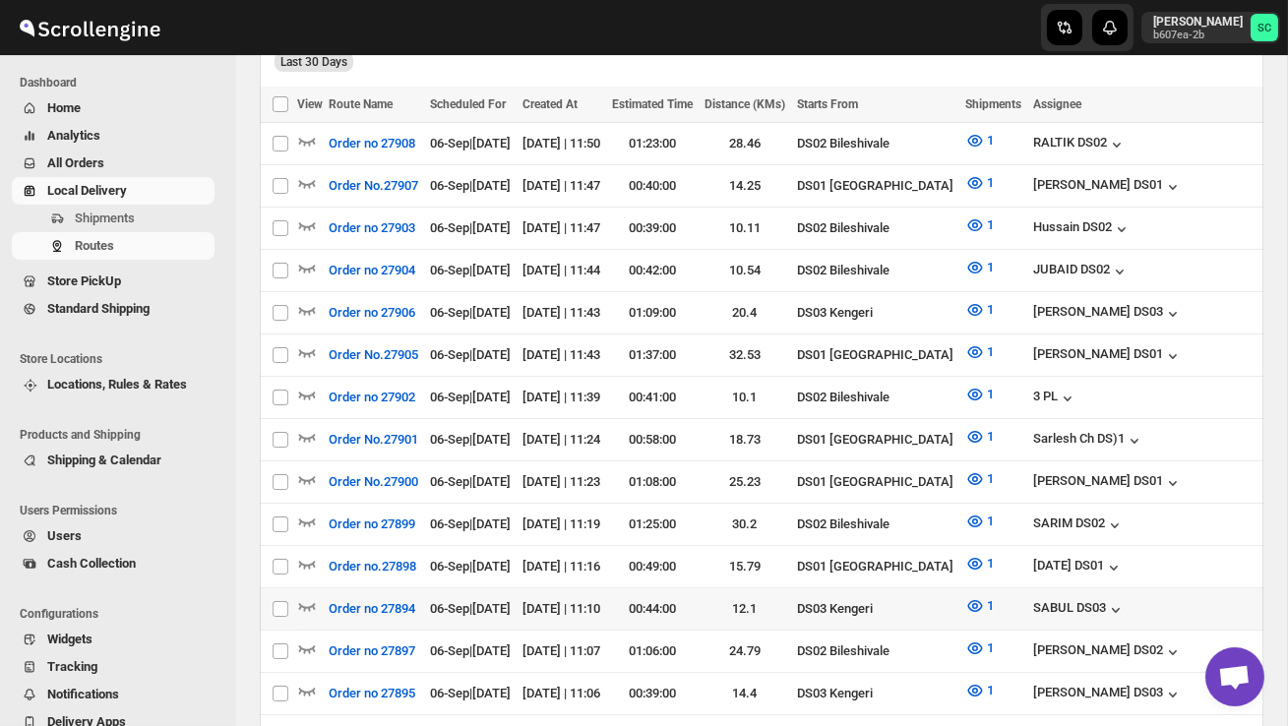
scroll to position [535, 0]
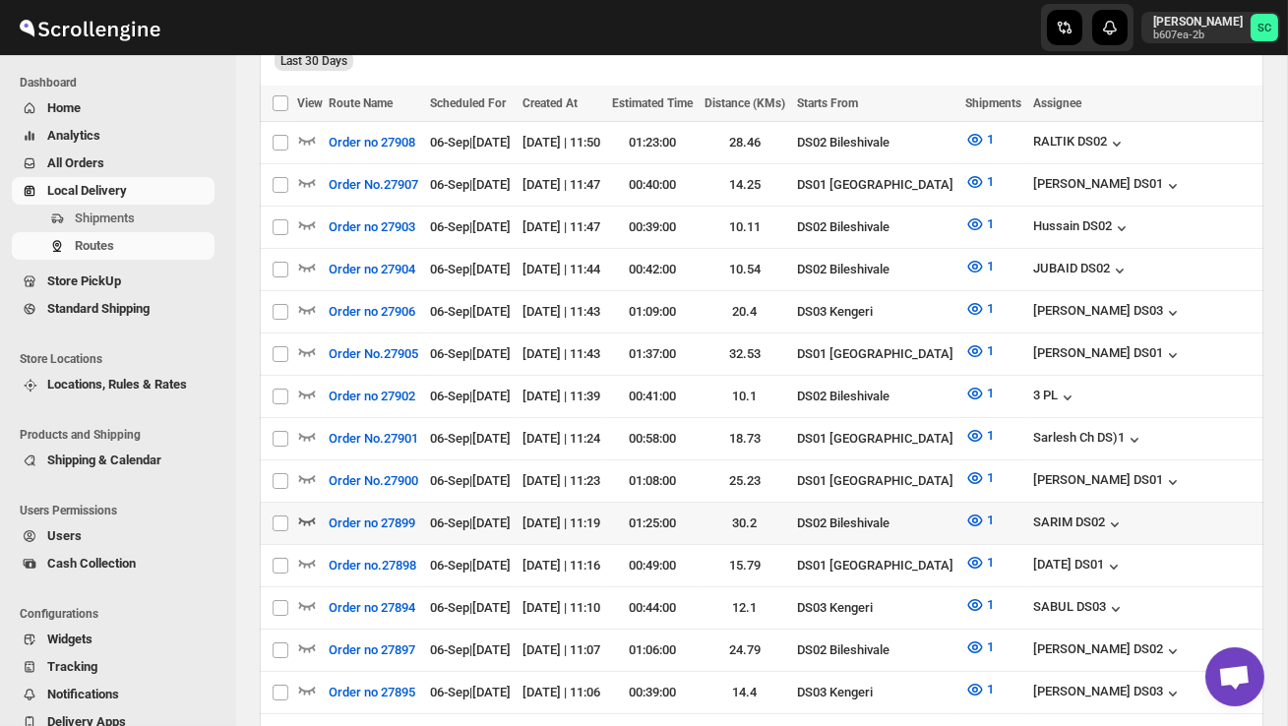
click at [309, 511] on icon "button" at bounding box center [307, 521] width 20 height 20
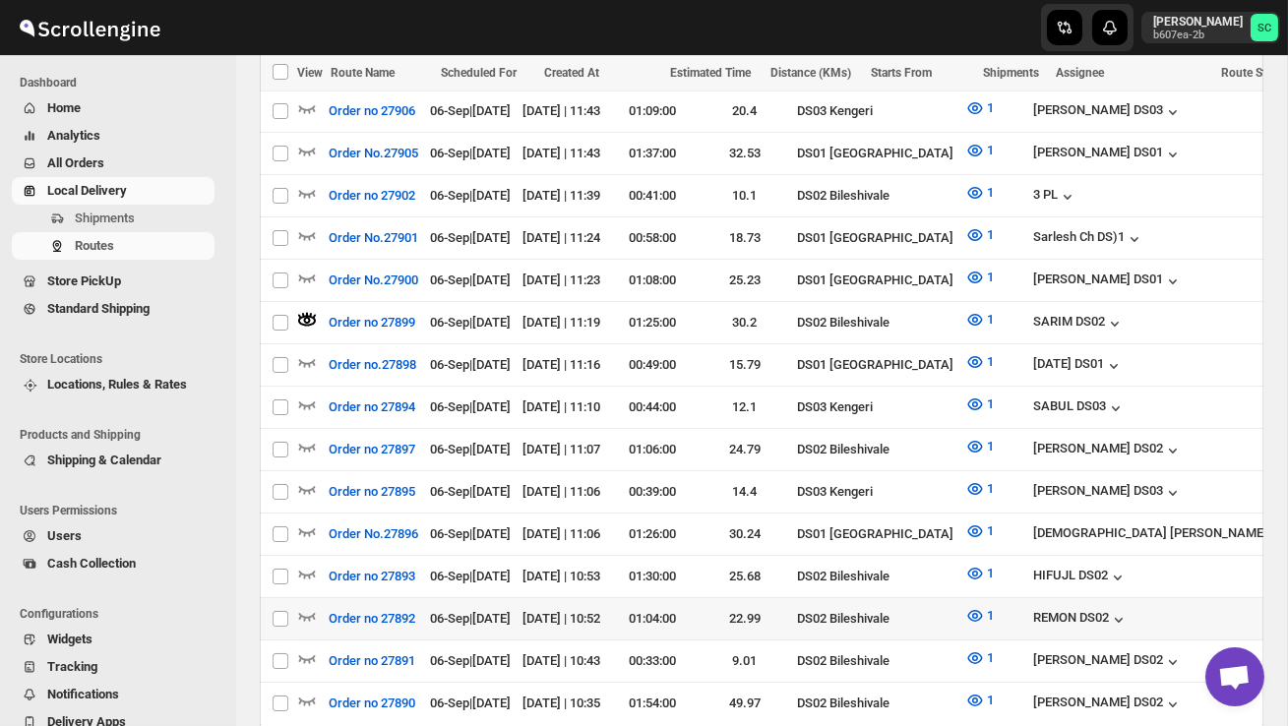
scroll to position [815, 0]
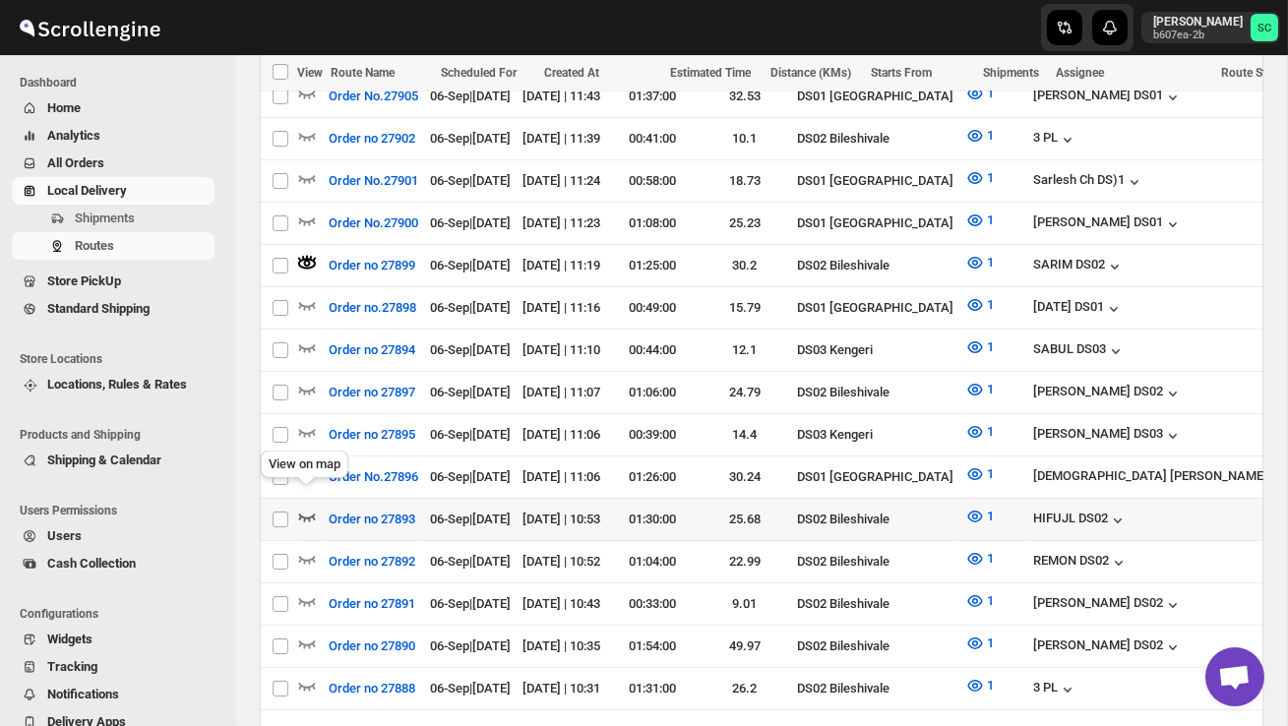
click at [305, 507] on icon "button" at bounding box center [307, 517] width 20 height 20
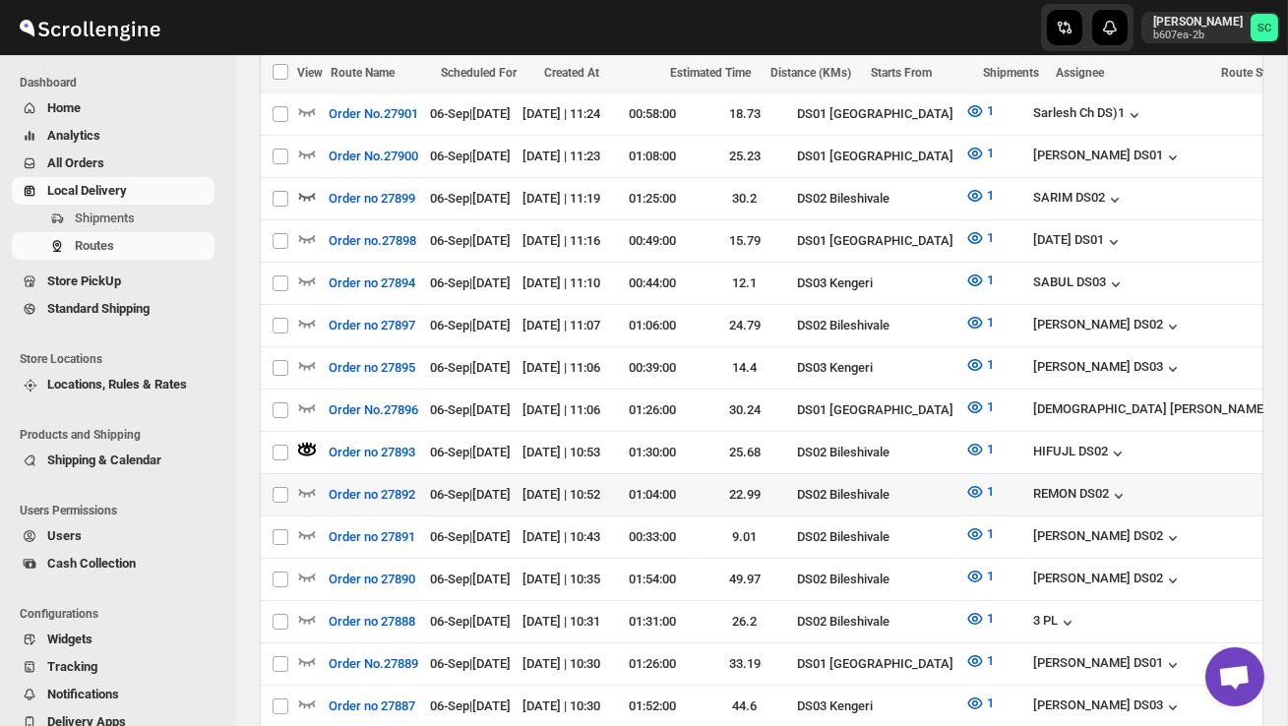
scroll to position [888, 0]
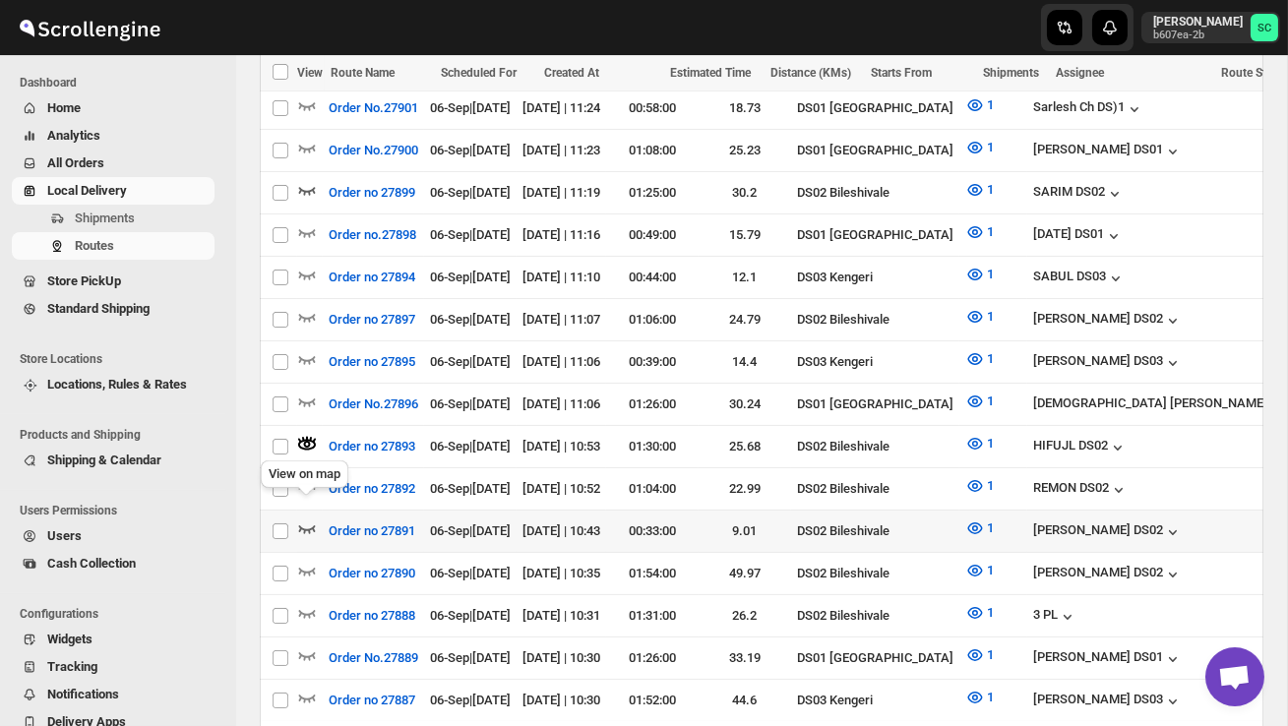
click at [307, 519] on icon "button" at bounding box center [307, 529] width 20 height 20
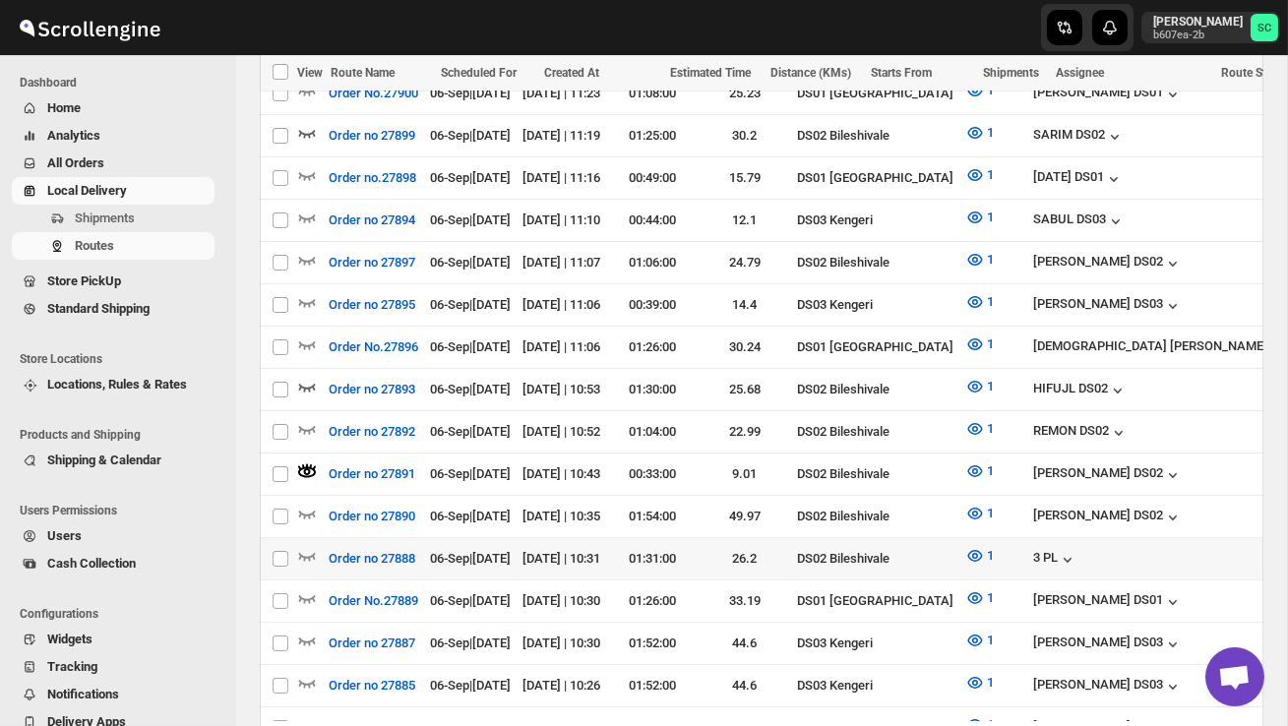
scroll to position [964, 0]
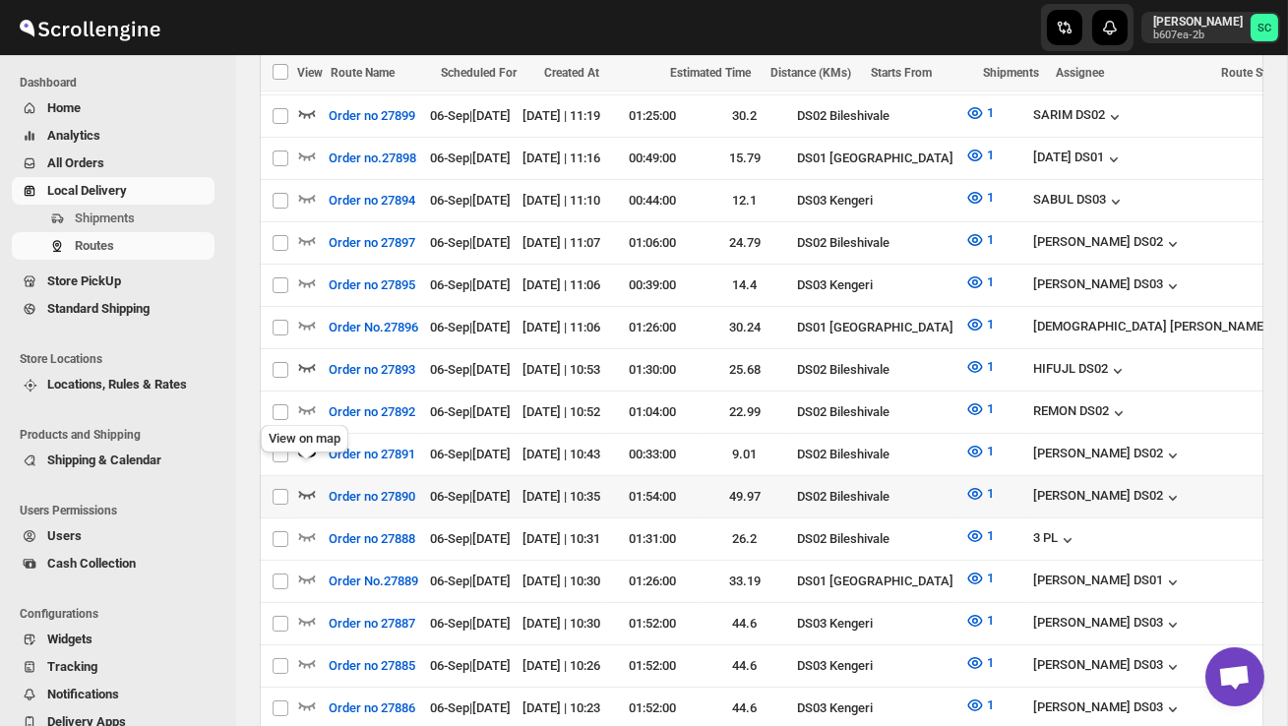
click at [306, 484] on icon "button" at bounding box center [307, 494] width 20 height 20
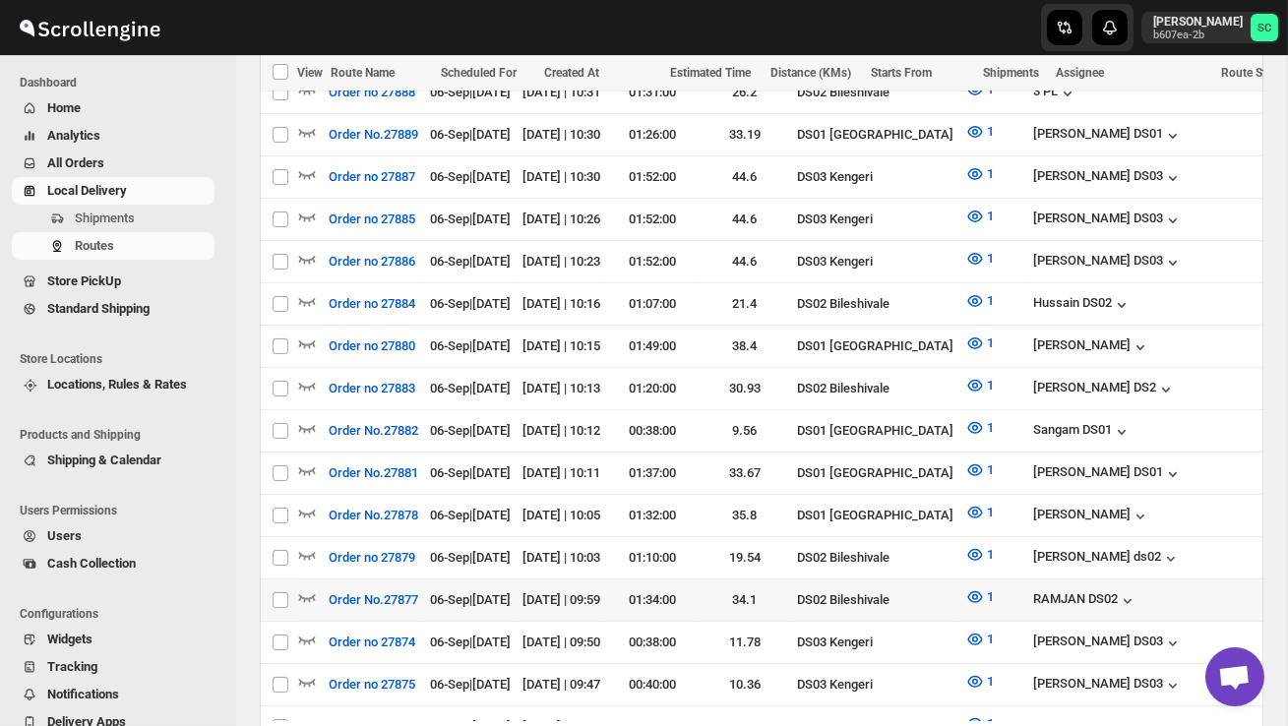
scroll to position [1414, 0]
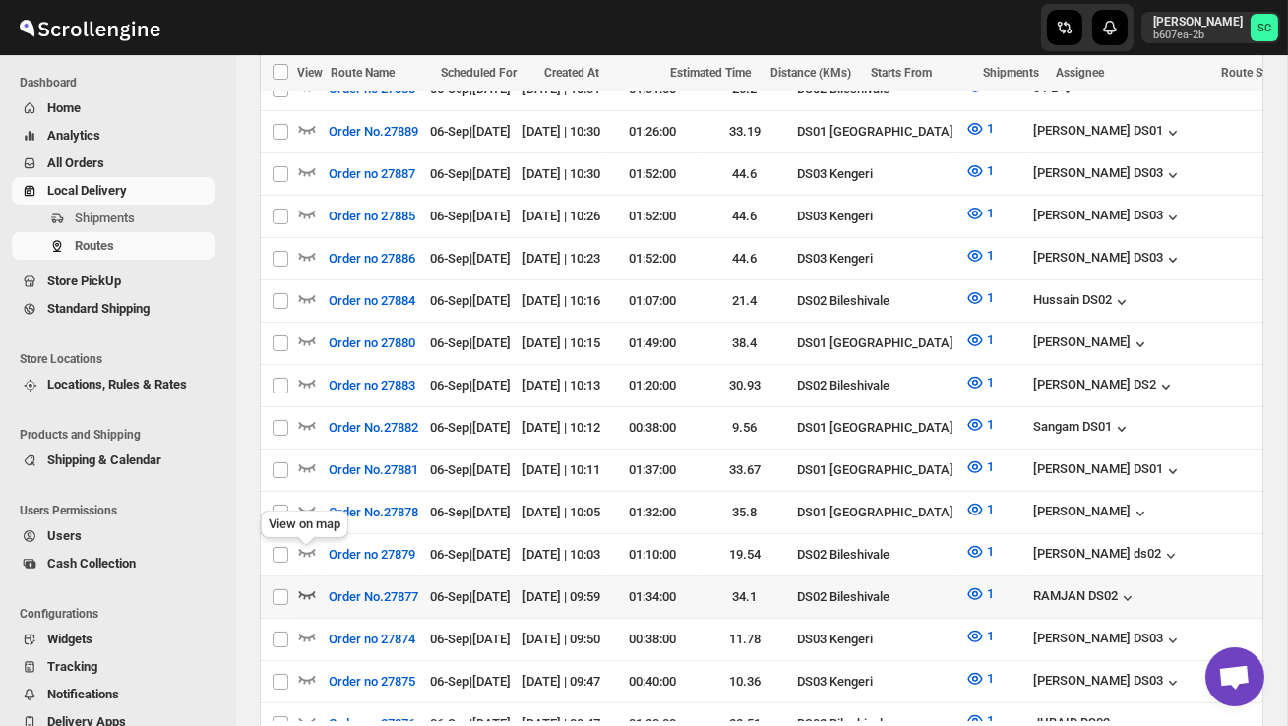
click at [305, 585] on icon "button" at bounding box center [307, 595] width 20 height 20
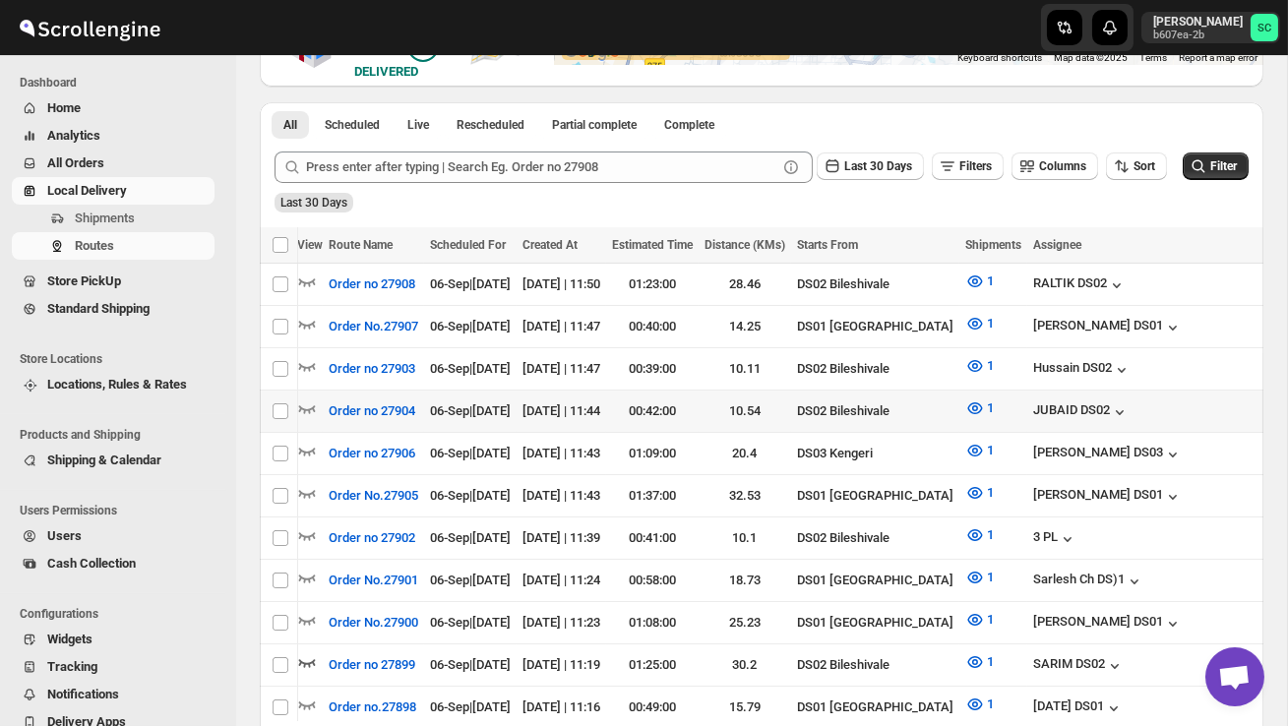
scroll to position [0, 0]
click at [304, 399] on icon "button" at bounding box center [307, 409] width 20 height 20
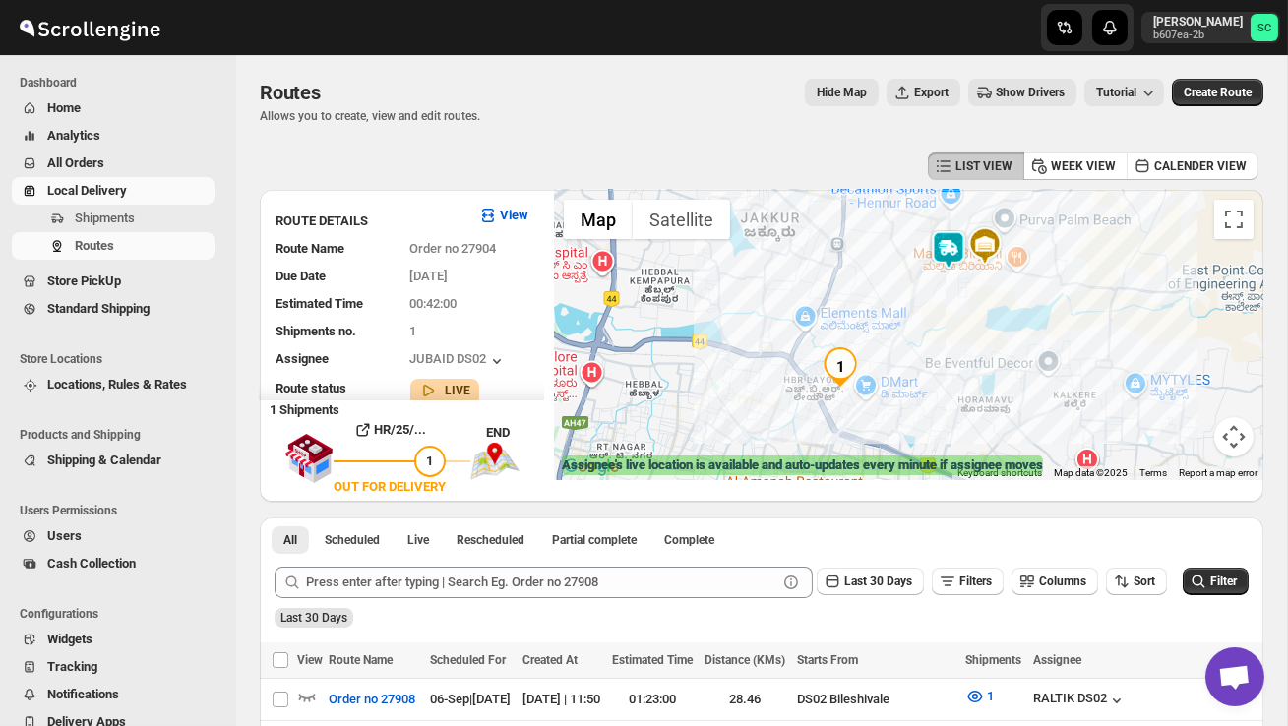
click at [956, 236] on img at bounding box center [948, 249] width 39 height 39
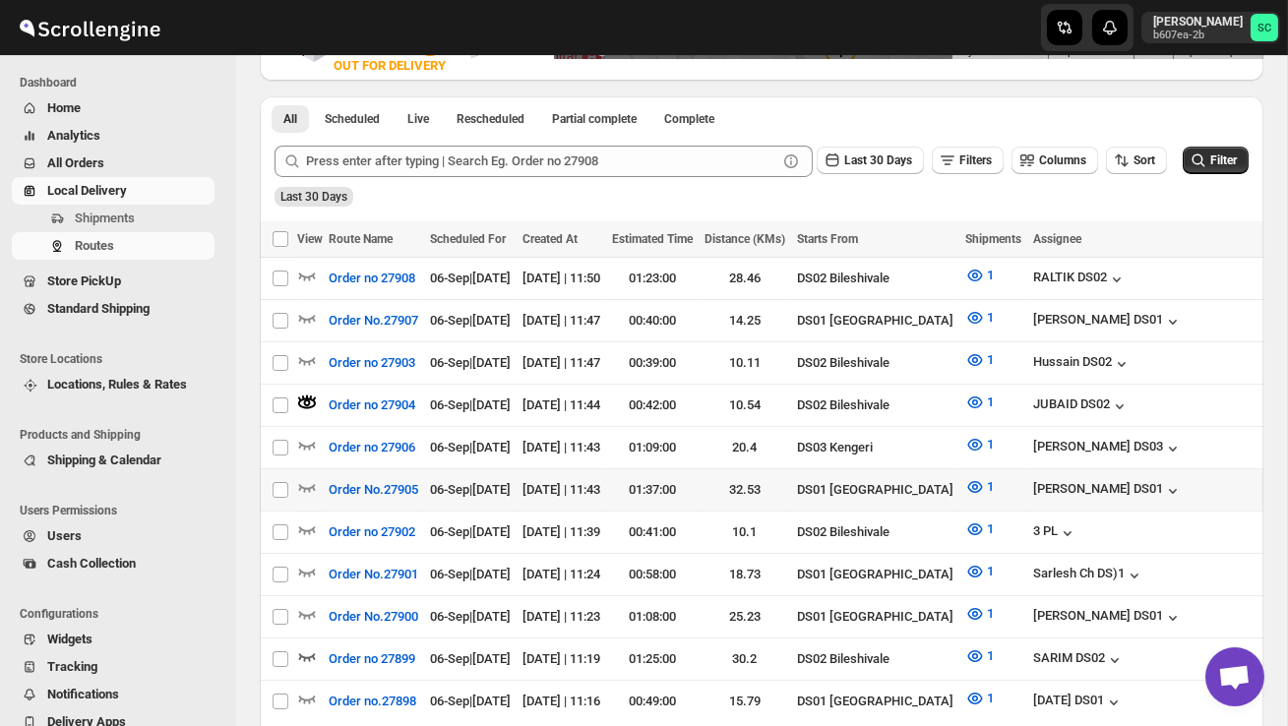
scroll to position [422, 0]
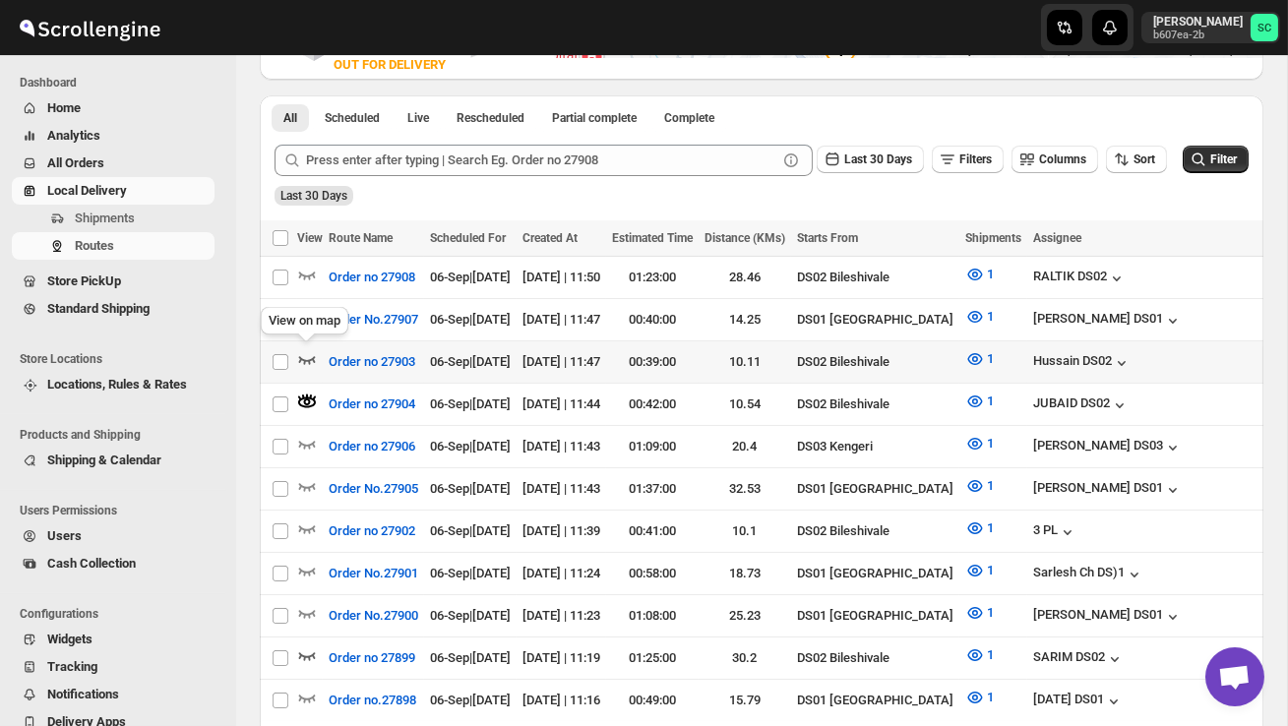
click at [310, 353] on icon "button" at bounding box center [307, 359] width 20 height 20
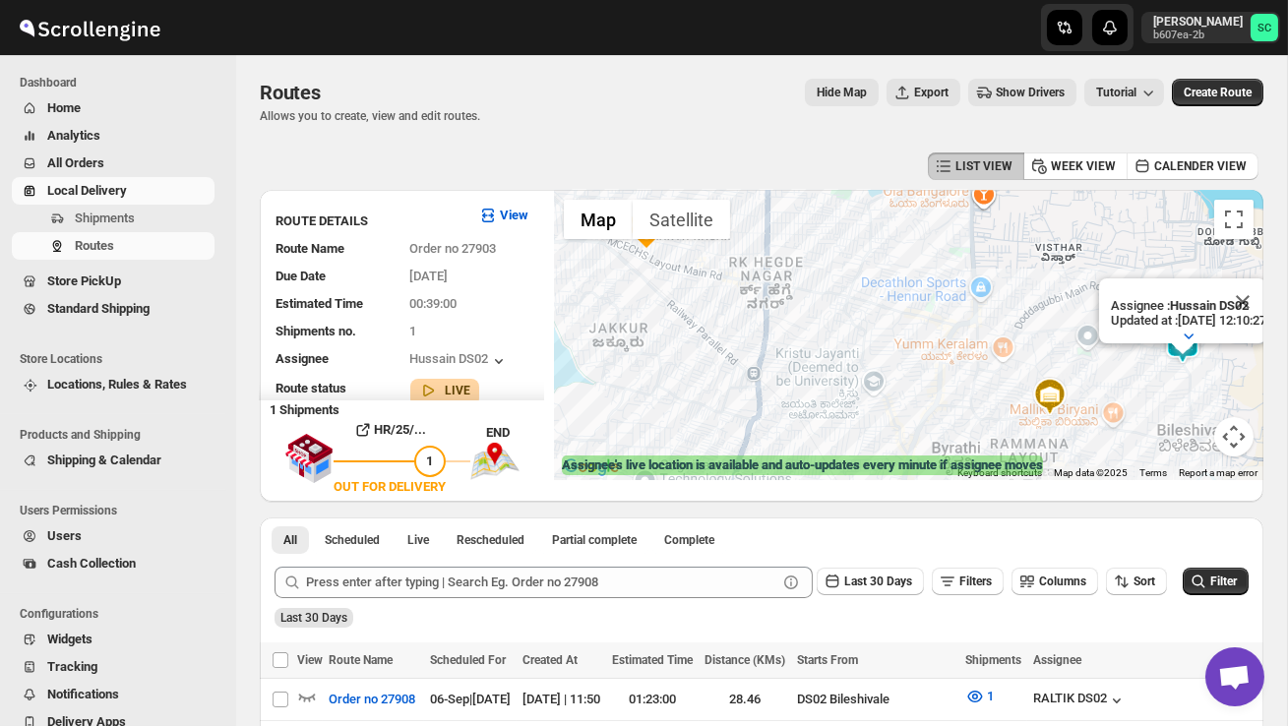
drag, startPoint x: 834, startPoint y: 348, endPoint x: 712, endPoint y: 347, distance: 122.0
click at [720, 347] on div "Assignee : Hussain DS02 Updated at : 06/09/2025, 12:10:27 Duty mode Enabled Bat…" at bounding box center [908, 335] width 709 height 290
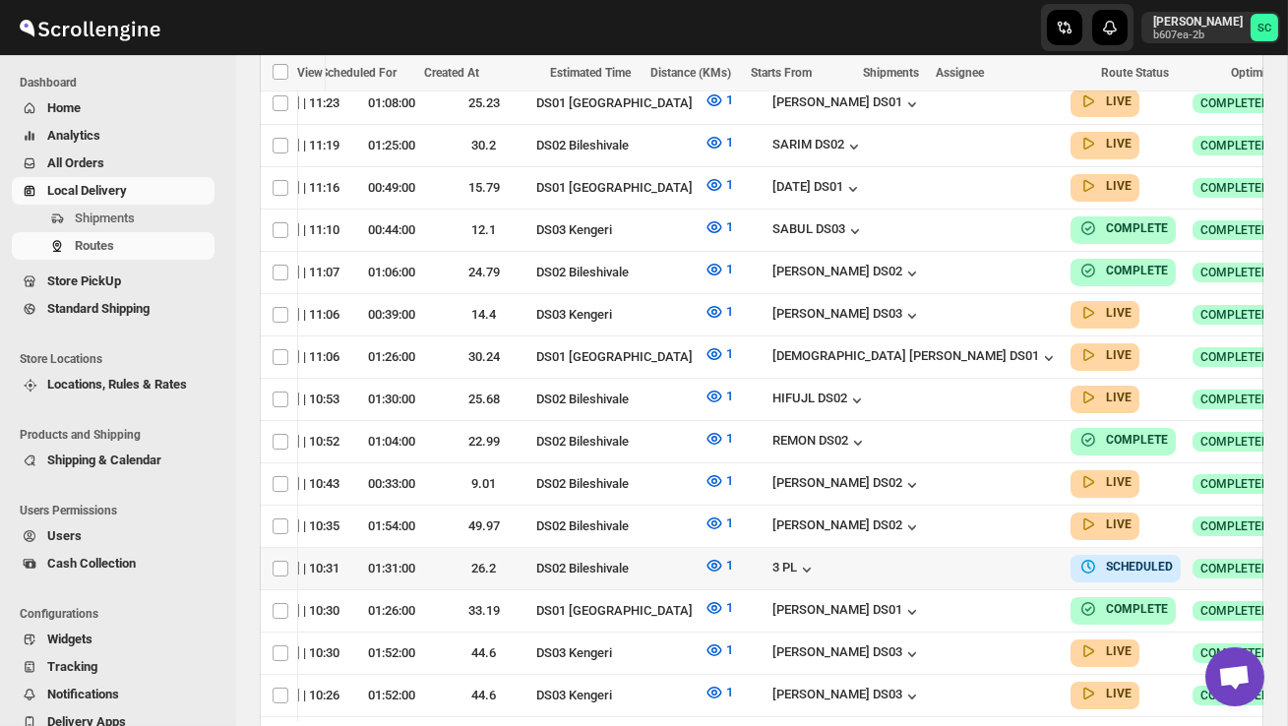
scroll to position [0, 261]
checkbox input "true"
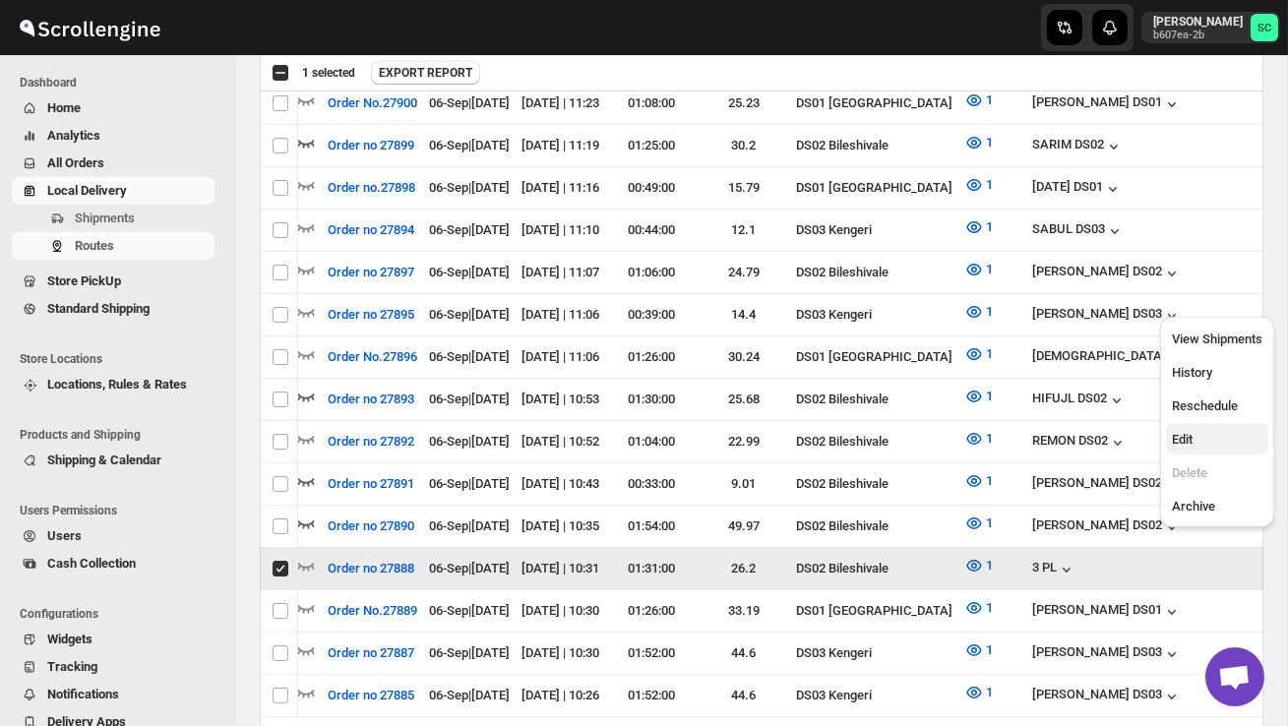
click at [1202, 435] on span "Edit" at bounding box center [1217, 440] width 91 height 20
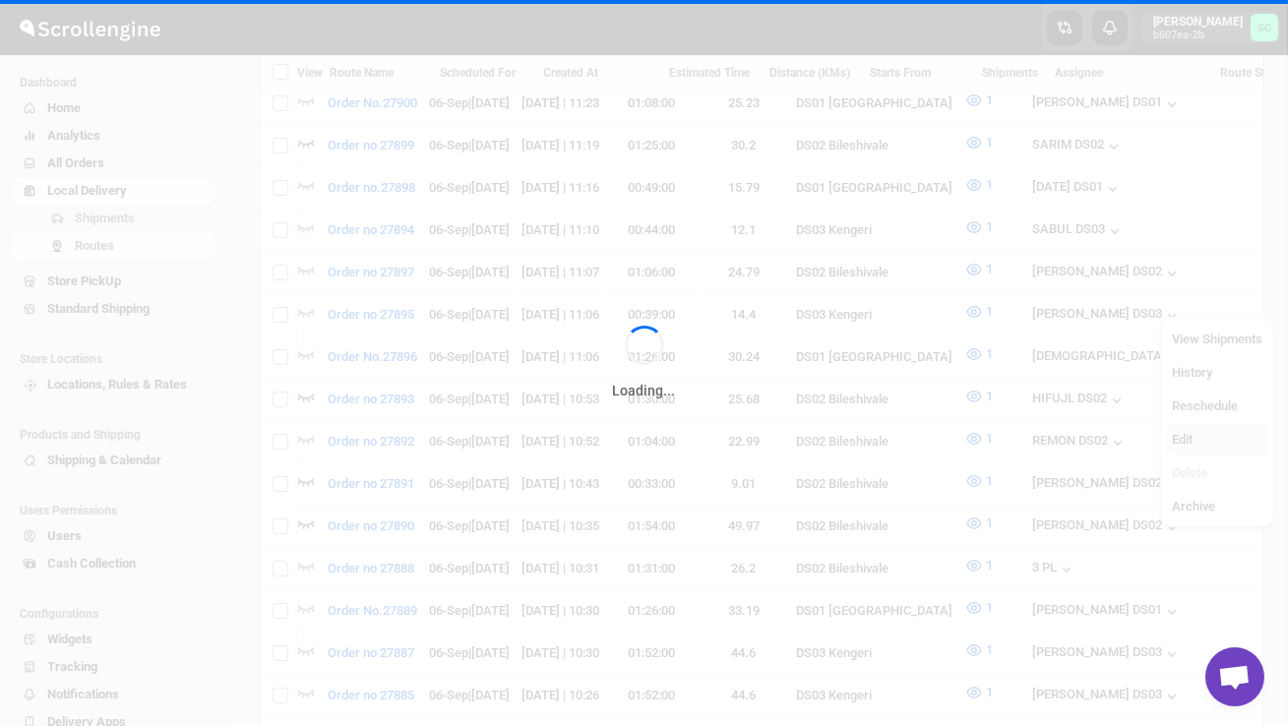
scroll to position [0, 0]
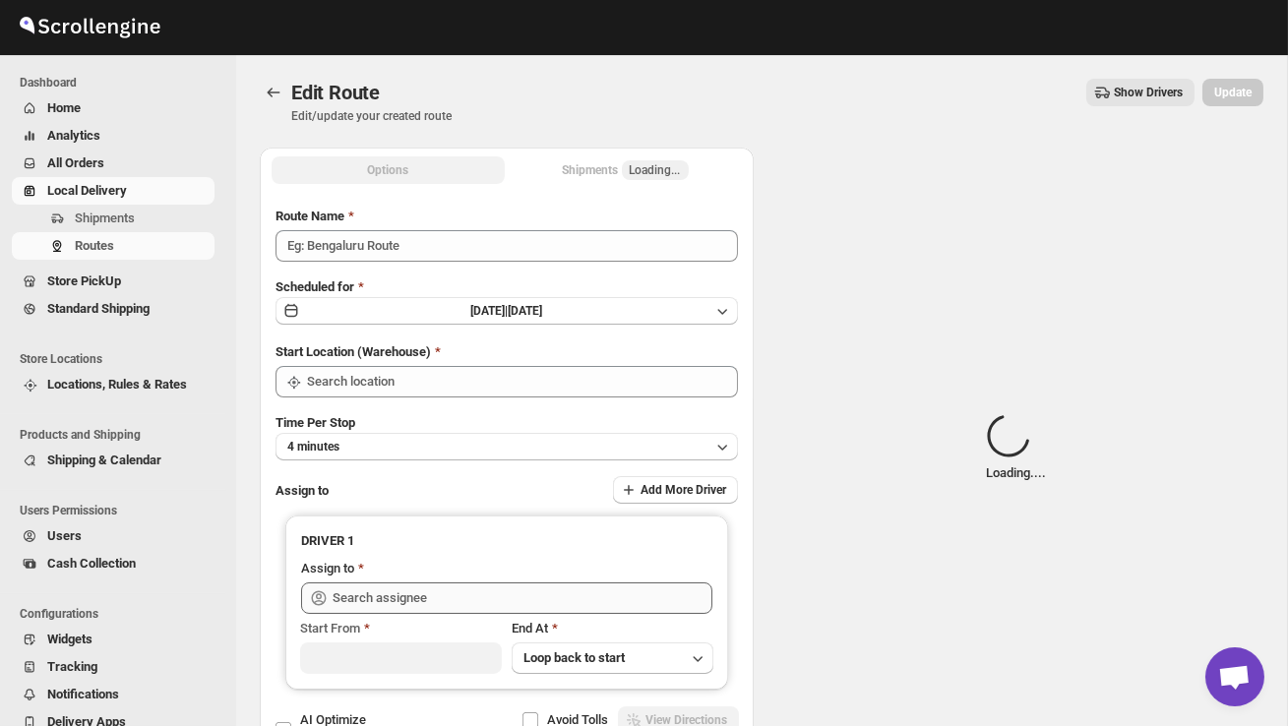
type input "Order no 27888"
type input "DS02 Bileshivale"
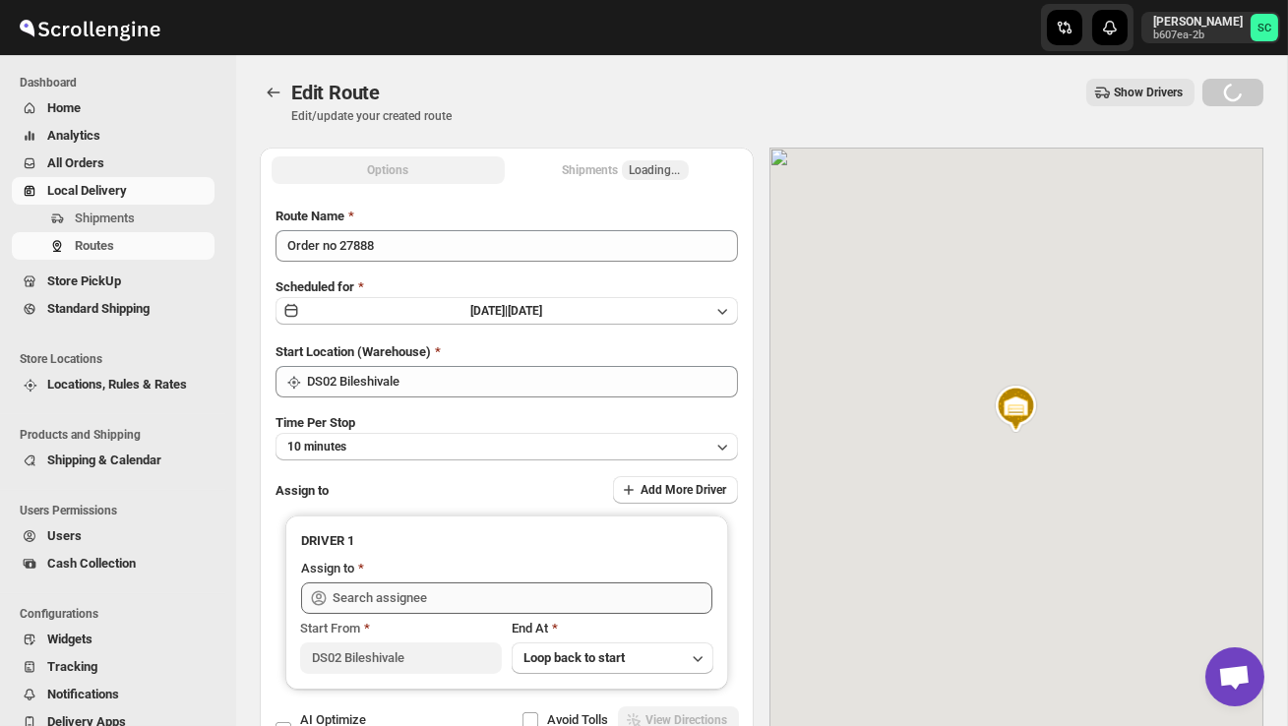
type input "3 PL ([EMAIL_ADDRESS][DOMAIN_NAME])"
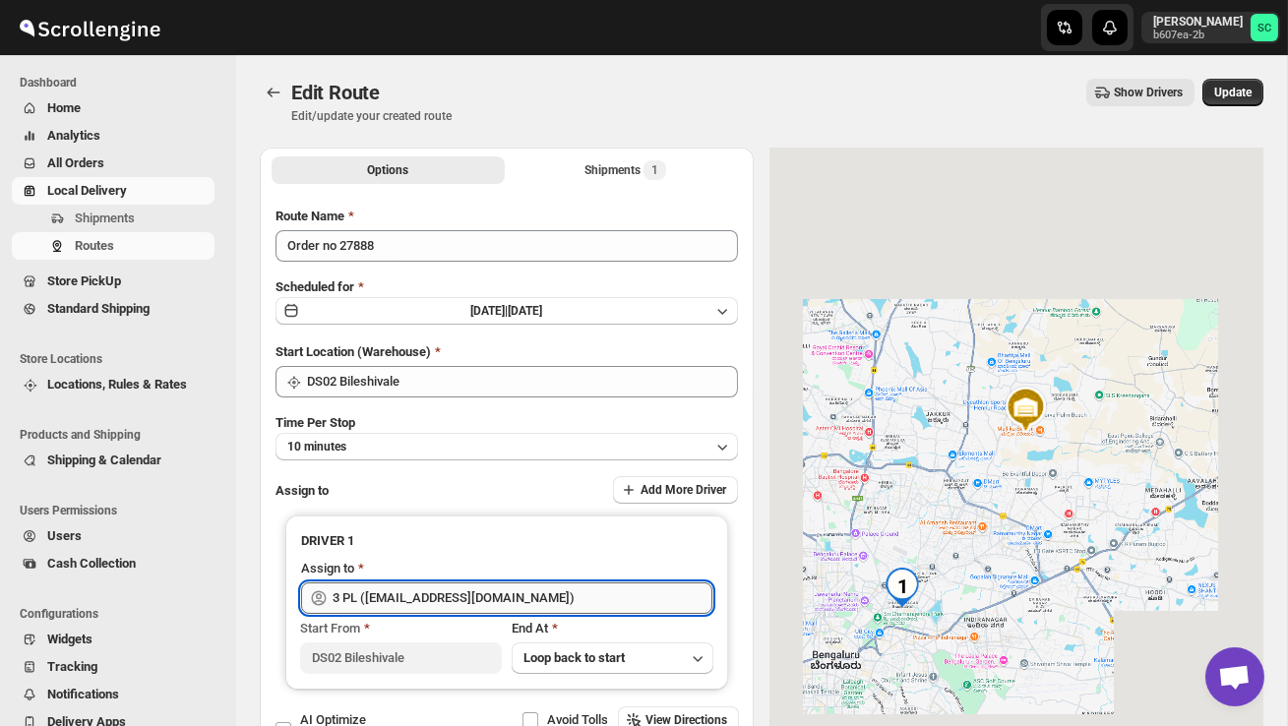
click at [520, 596] on input "3 PL ([EMAIL_ADDRESS][DOMAIN_NAME])" at bounding box center [523, 598] width 380 height 31
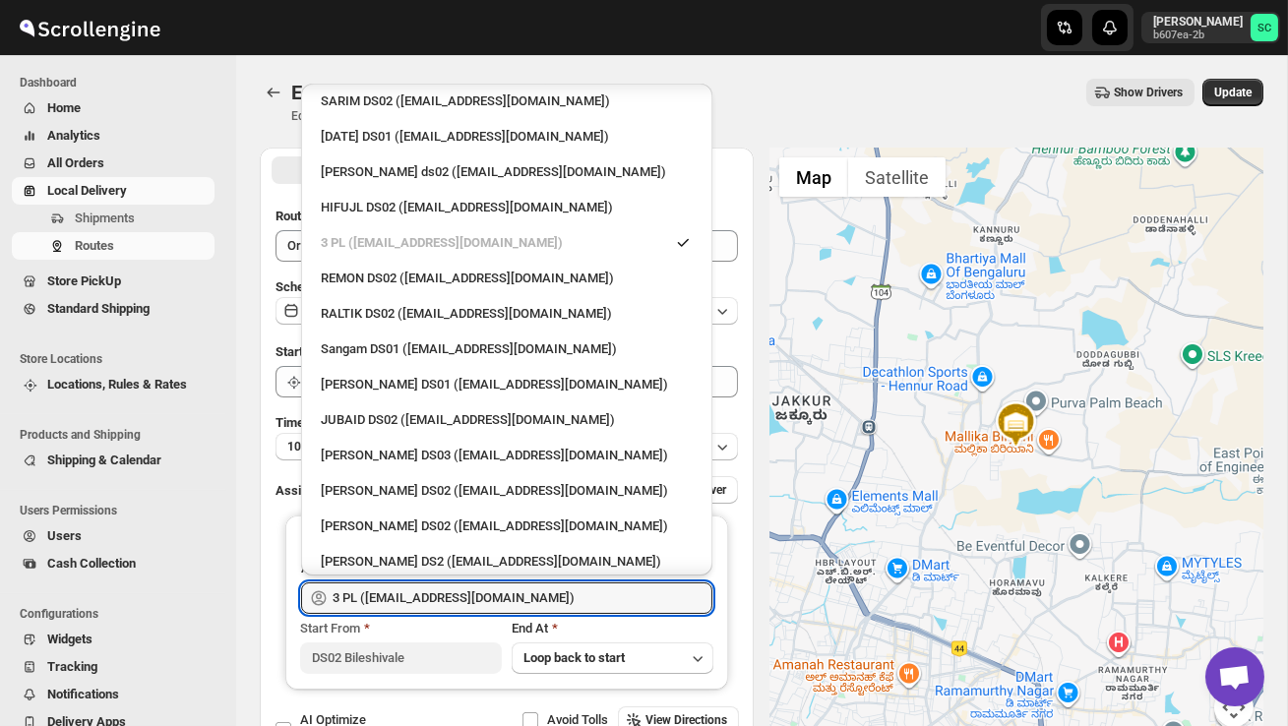
scroll to position [385, 0]
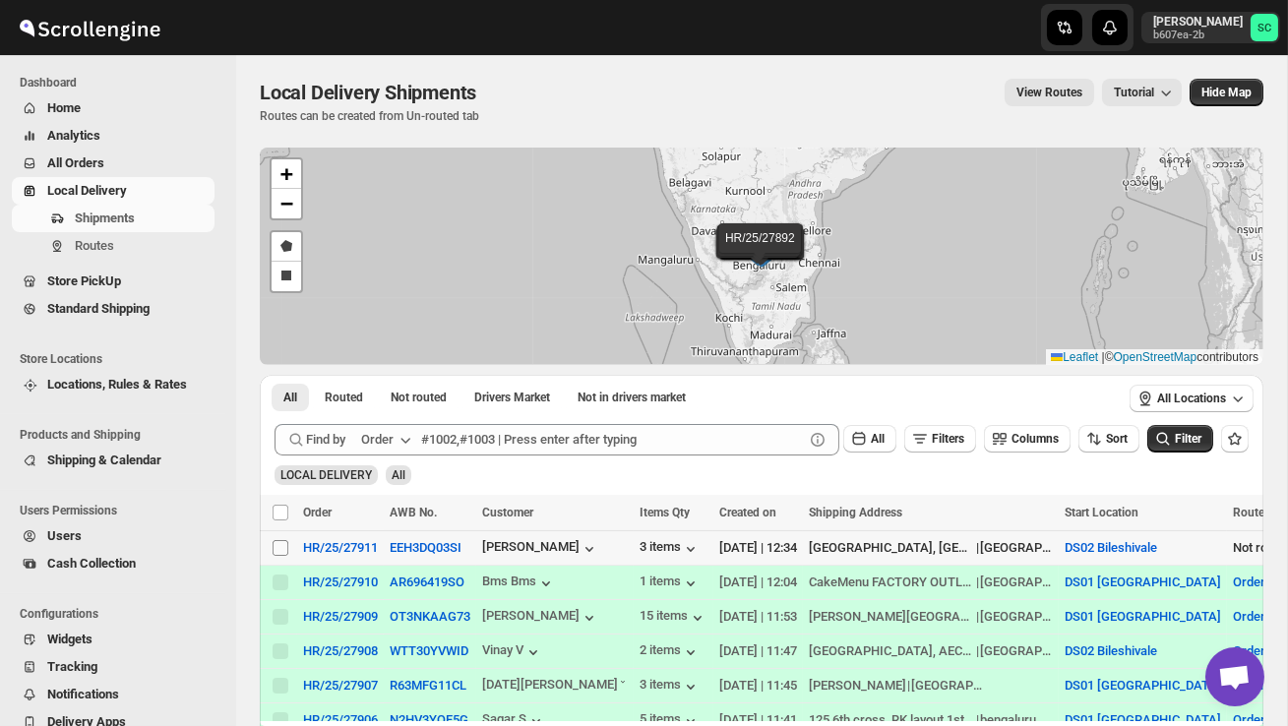
click at [278, 553] on input "Select shipment" at bounding box center [281, 548] width 16 height 16
checkbox input "true"
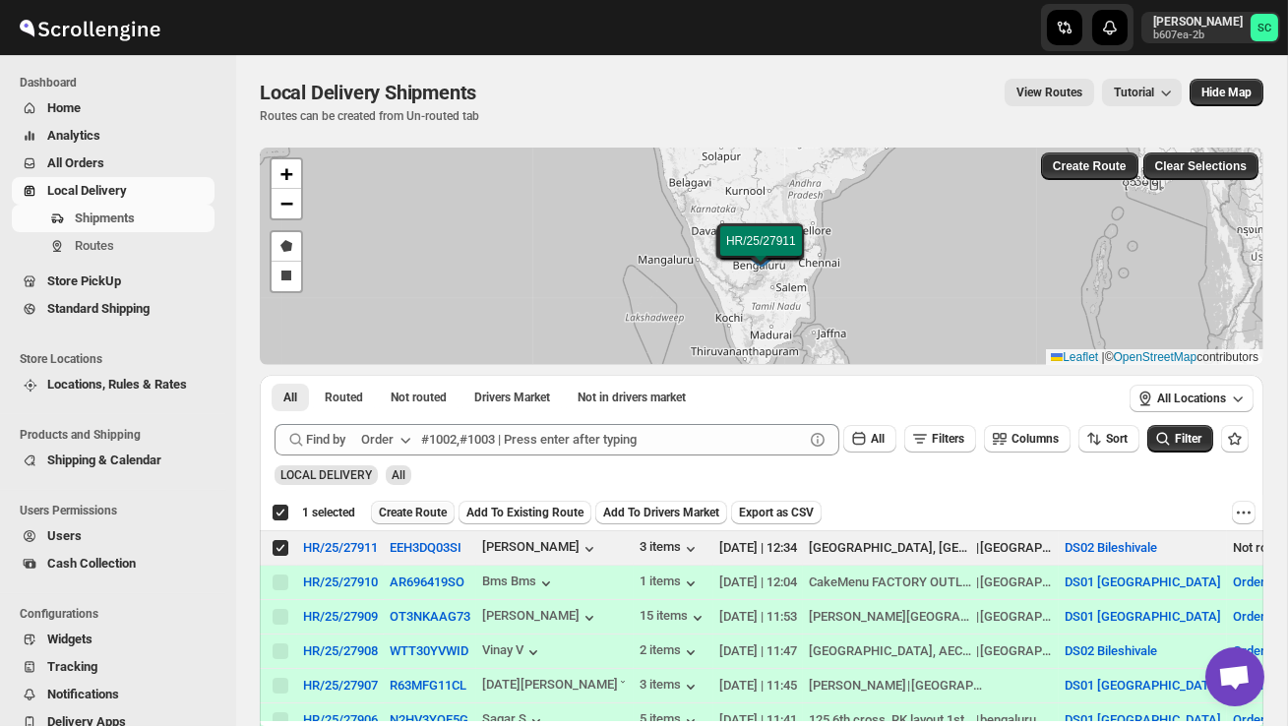
click at [423, 510] on span "Create Route" at bounding box center [413, 513] width 68 height 16
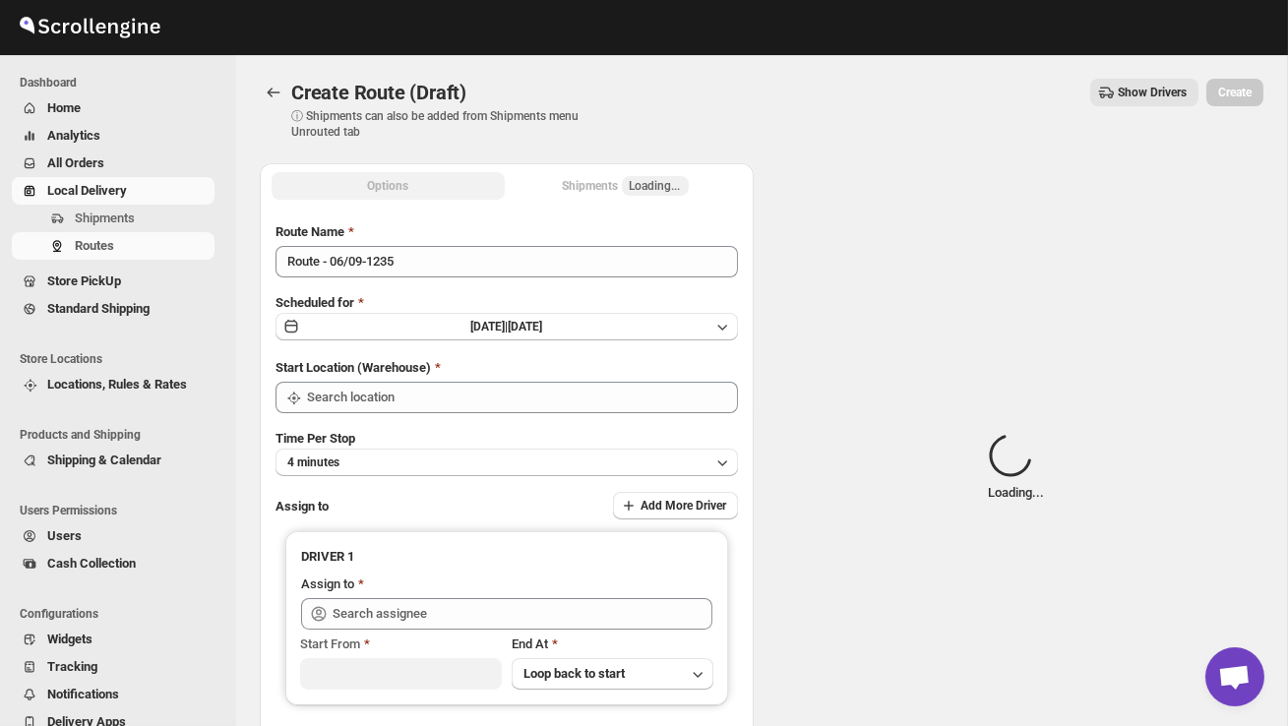
type input "DS02 Bileshivale"
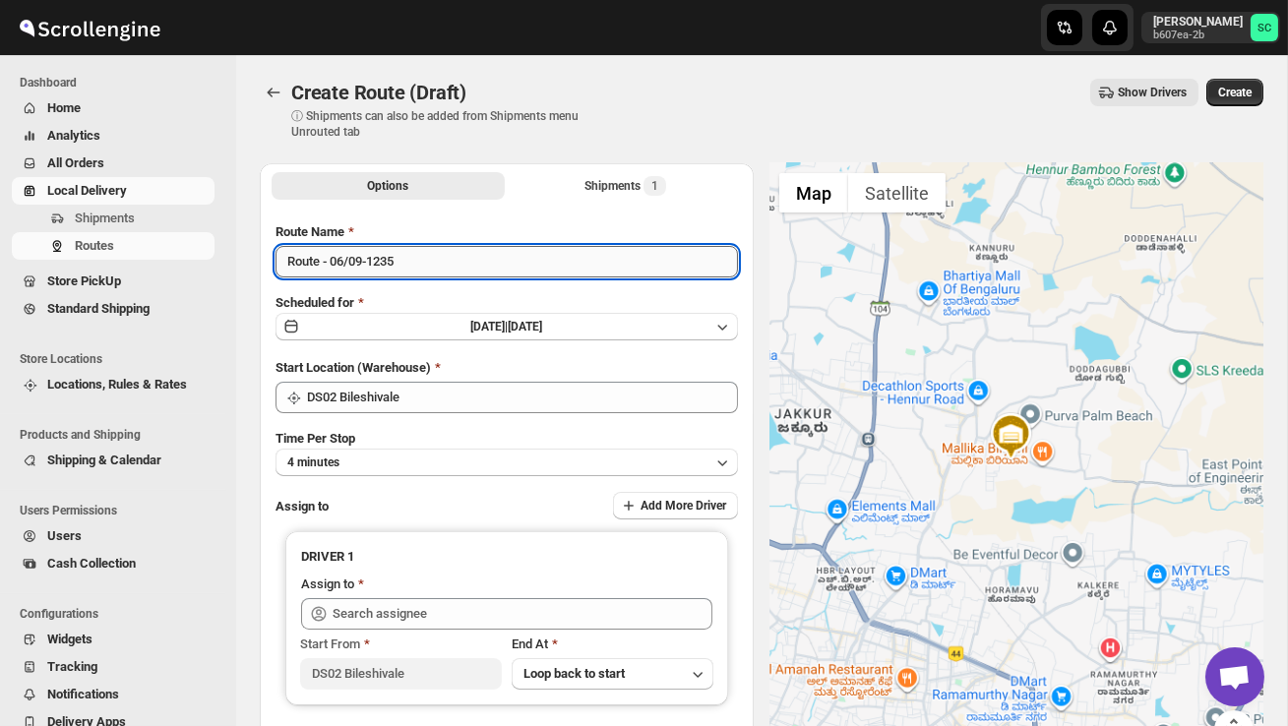
click at [418, 270] on input "Route - 06/09-1235" at bounding box center [507, 261] width 462 height 31
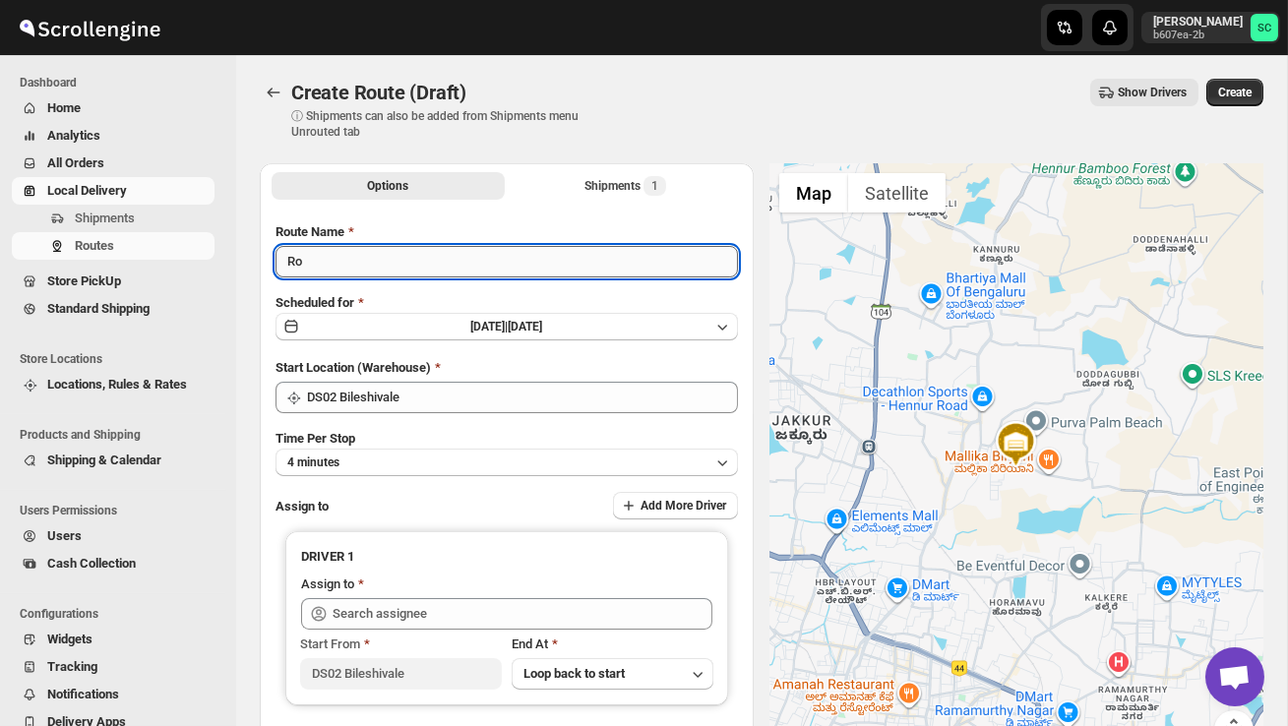
type input "R"
type input "Order no 27911"
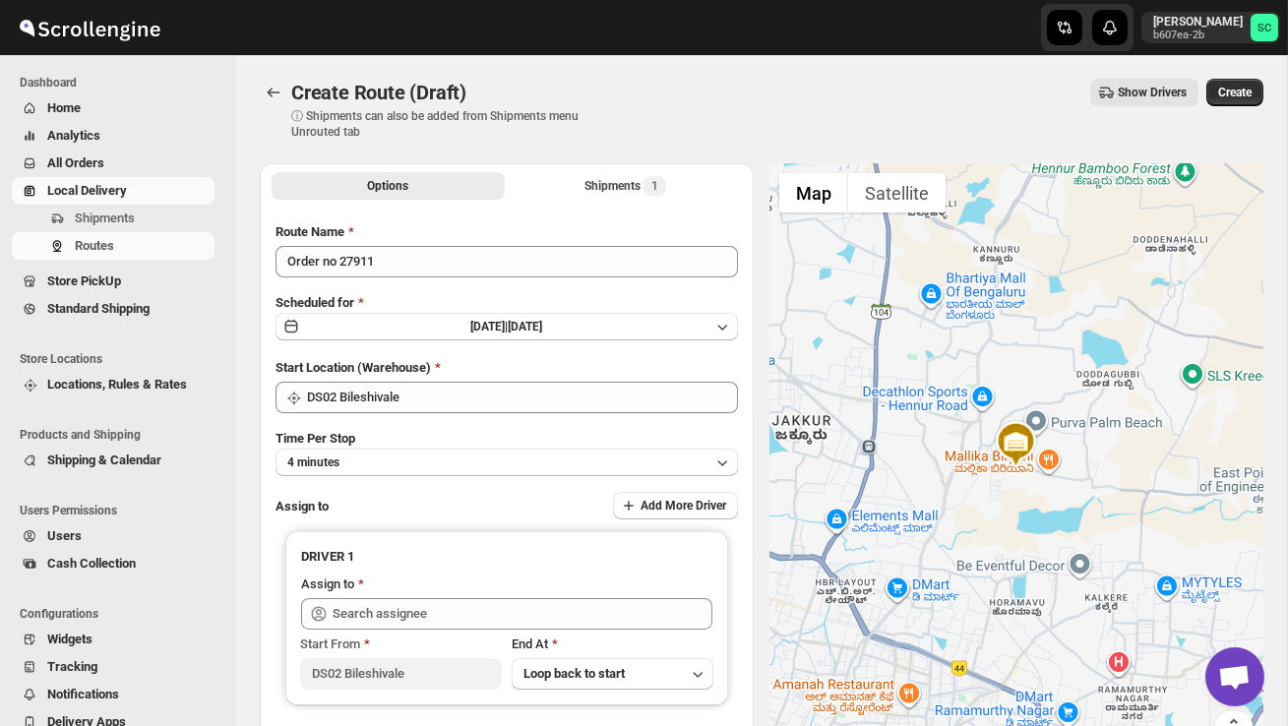
click at [404, 446] on div "Time Per Stop 4 minutes" at bounding box center [507, 452] width 462 height 47
click at [412, 458] on button "4 minutes" at bounding box center [507, 463] width 462 height 28
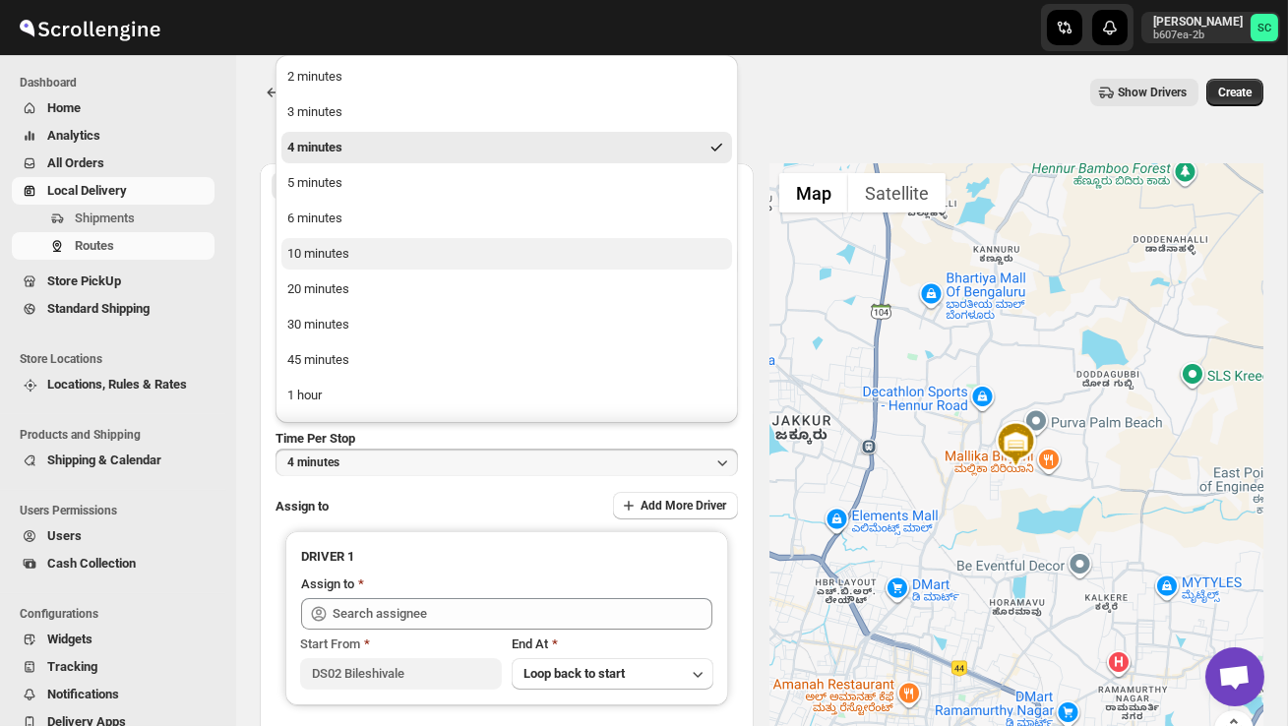
click at [344, 254] on div "10 minutes" at bounding box center [318, 254] width 62 height 20
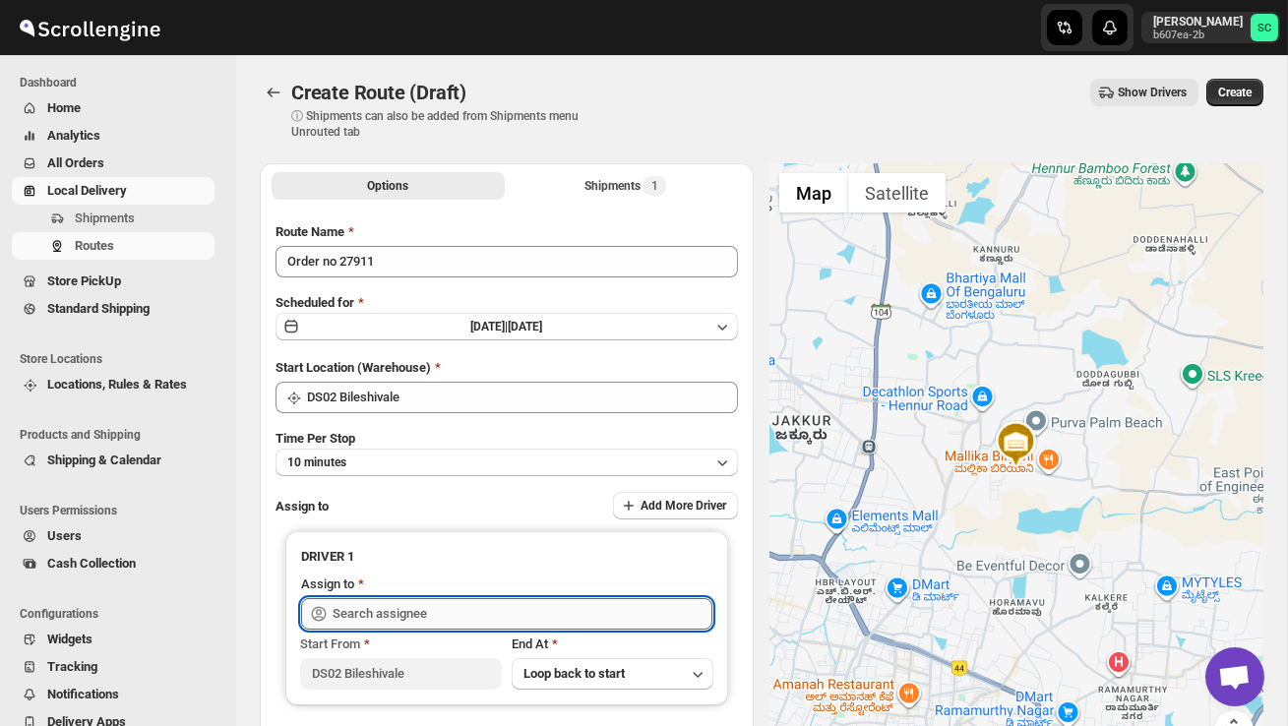
click at [378, 612] on input "text" at bounding box center [523, 613] width 380 height 31
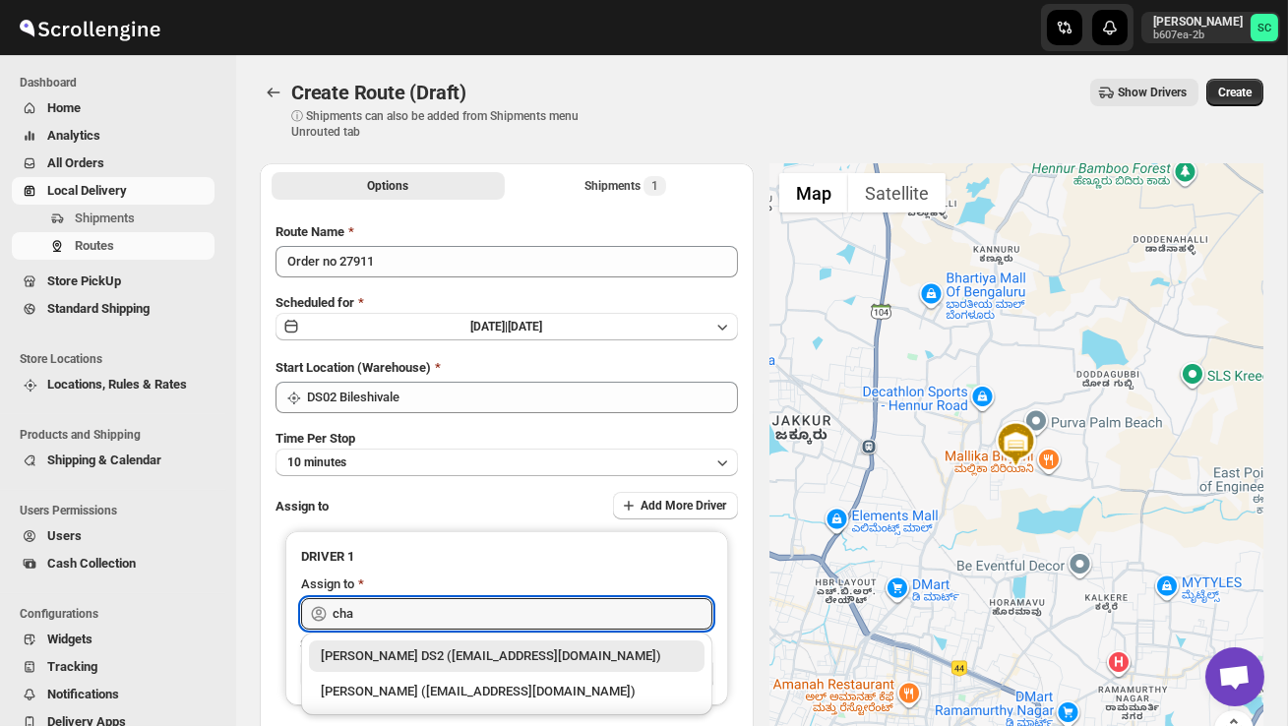
click at [434, 647] on div "[PERSON_NAME] DS2 ([EMAIL_ADDRESS][DOMAIN_NAME])" at bounding box center [507, 656] width 372 height 20
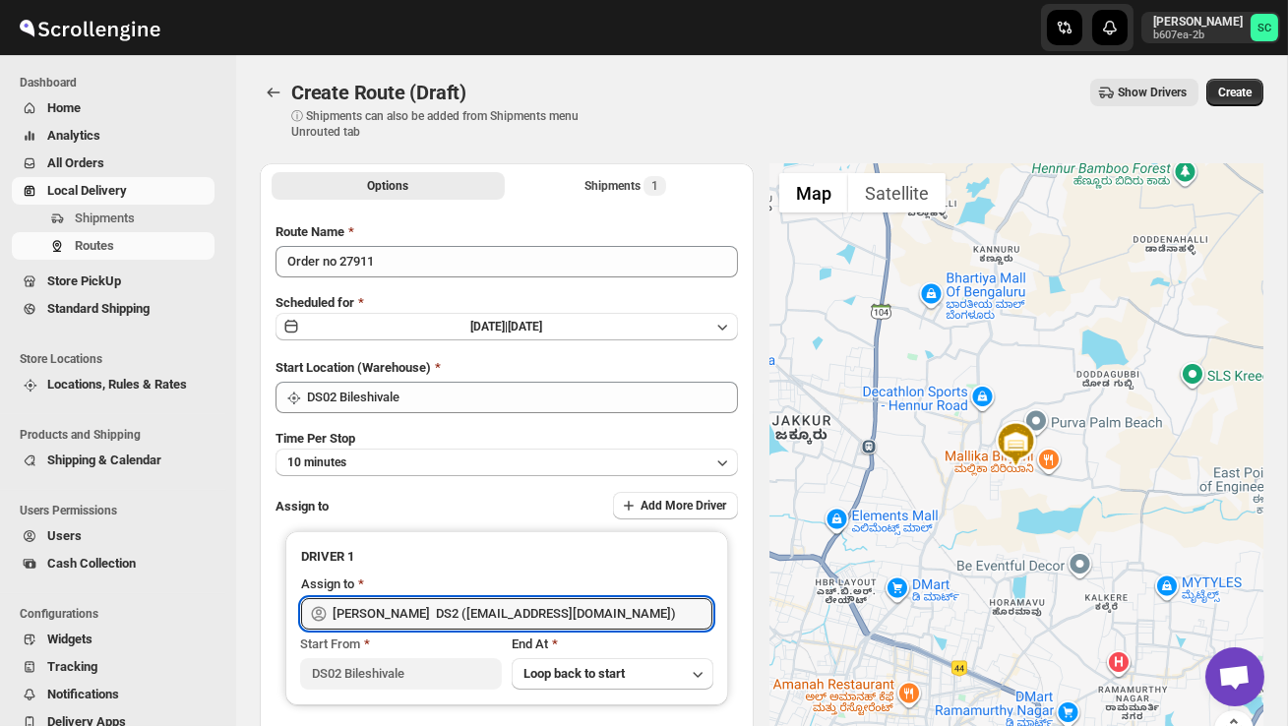
type input "[PERSON_NAME] DS2 ([EMAIL_ADDRESS][DOMAIN_NAME])"
click at [1240, 93] on span "Create" at bounding box center [1234, 93] width 33 height 16
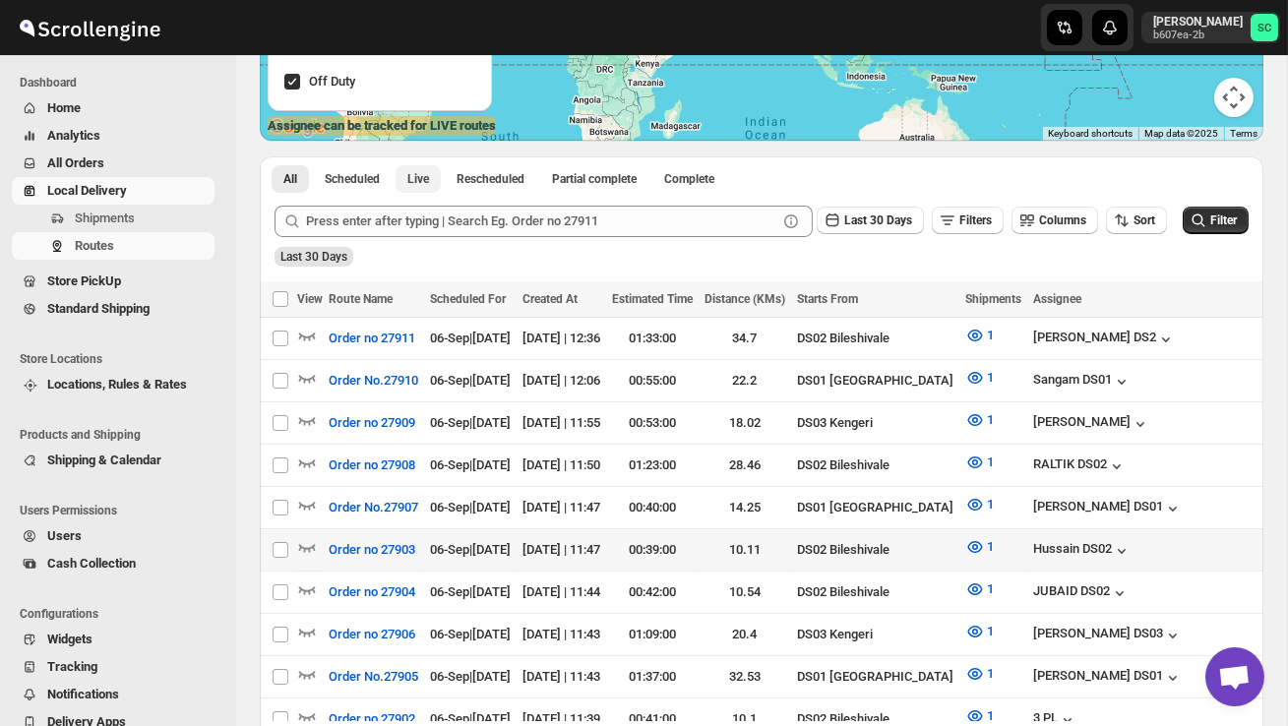
scroll to position [344, 0]
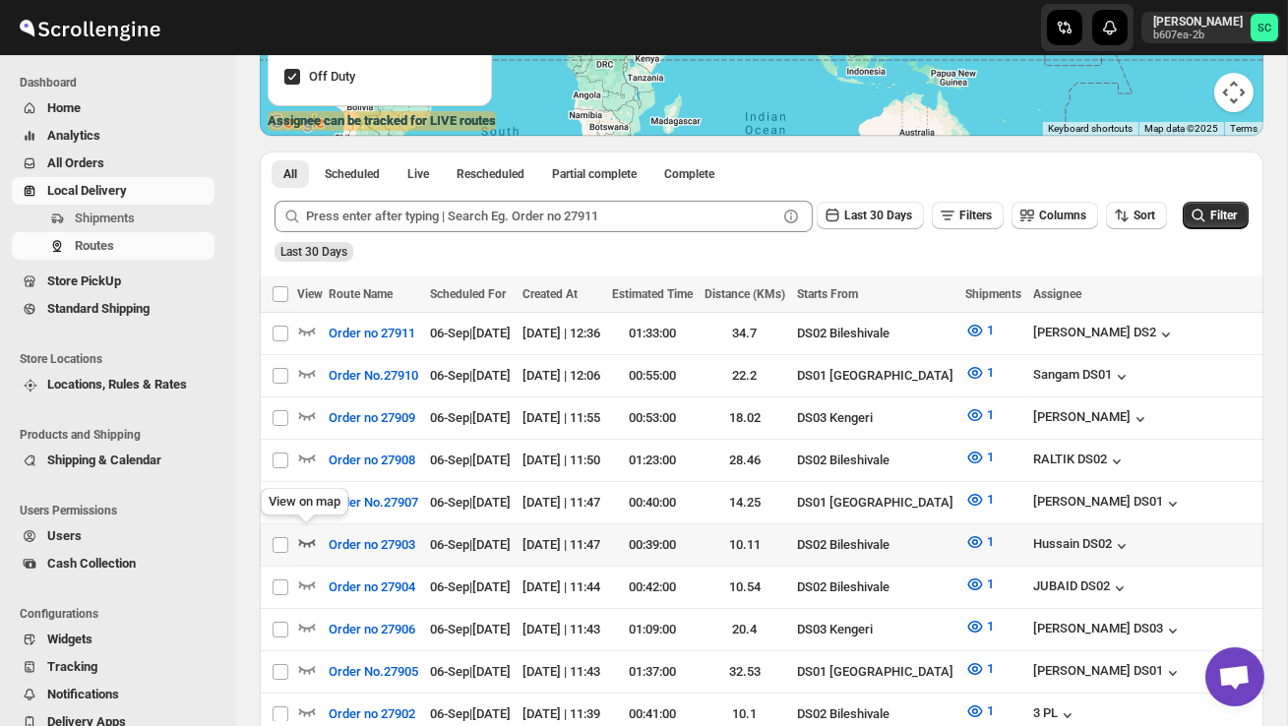
click at [312, 539] on icon "button" at bounding box center [307, 543] width 17 height 8
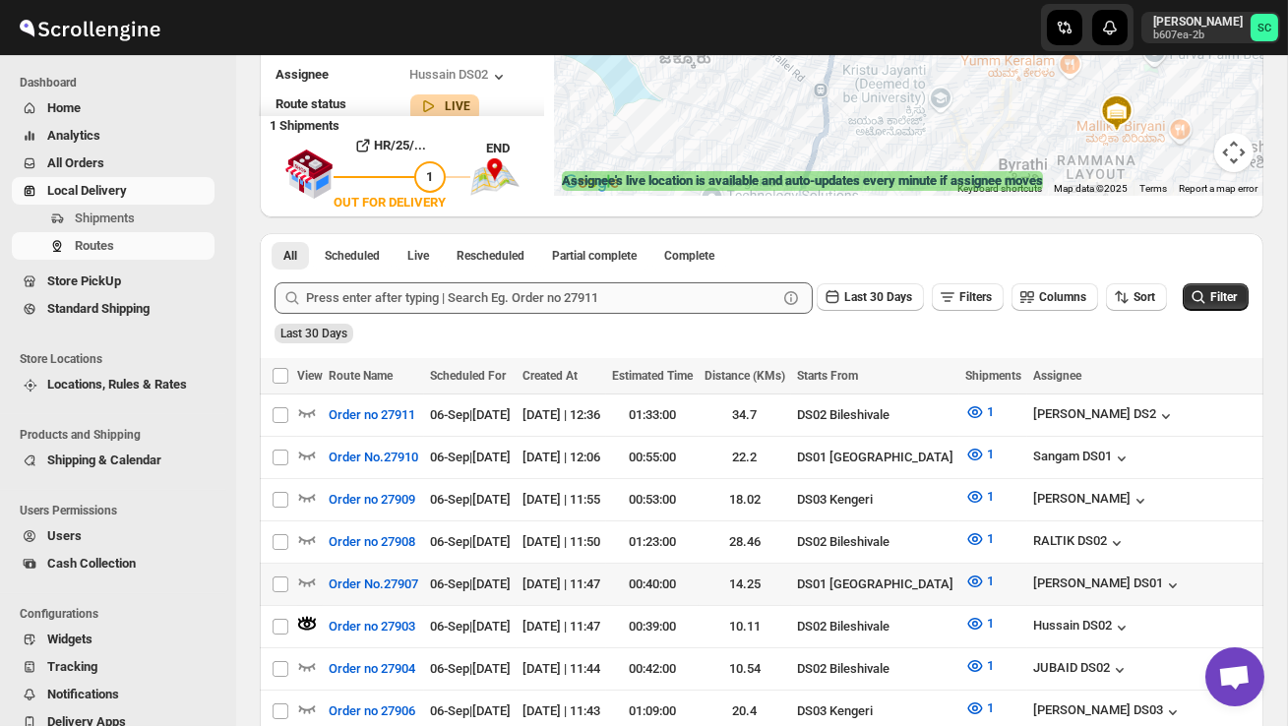
scroll to position [293, 0]
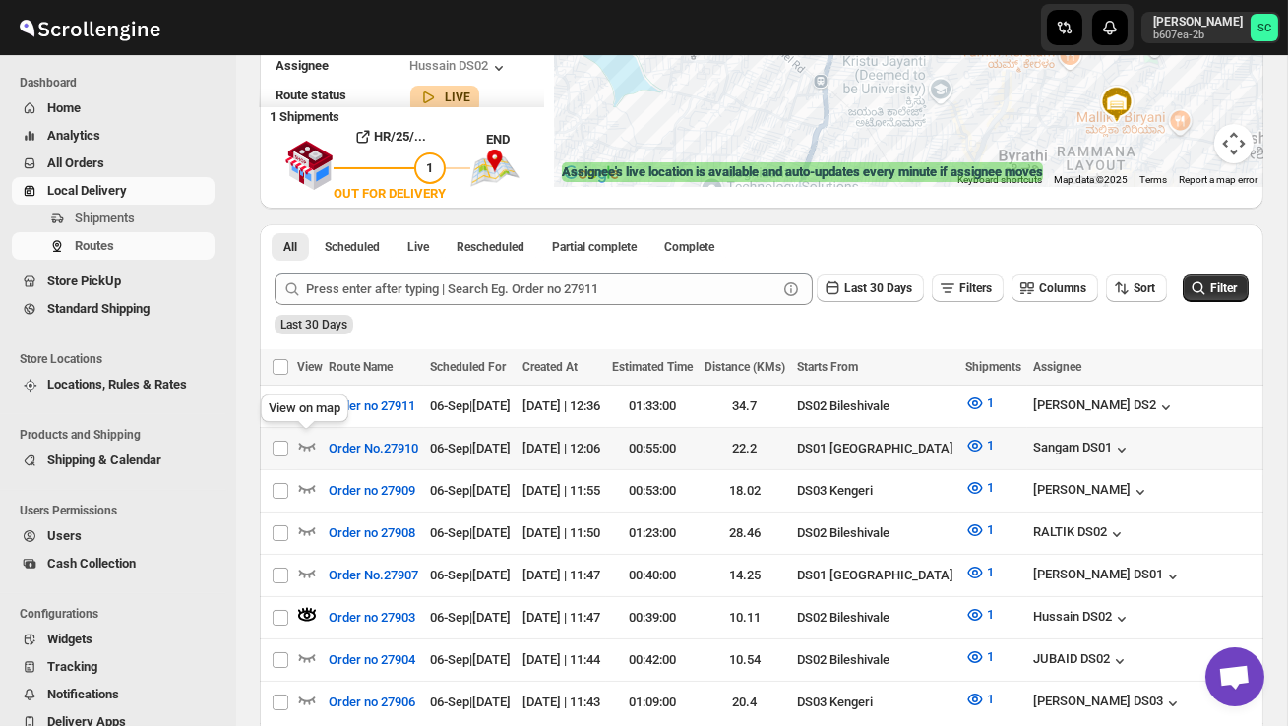
click at [303, 396] on div "View on map" at bounding box center [304, 412] width 95 height 43
click at [309, 400] on icon "button" at bounding box center [307, 404] width 20 height 20
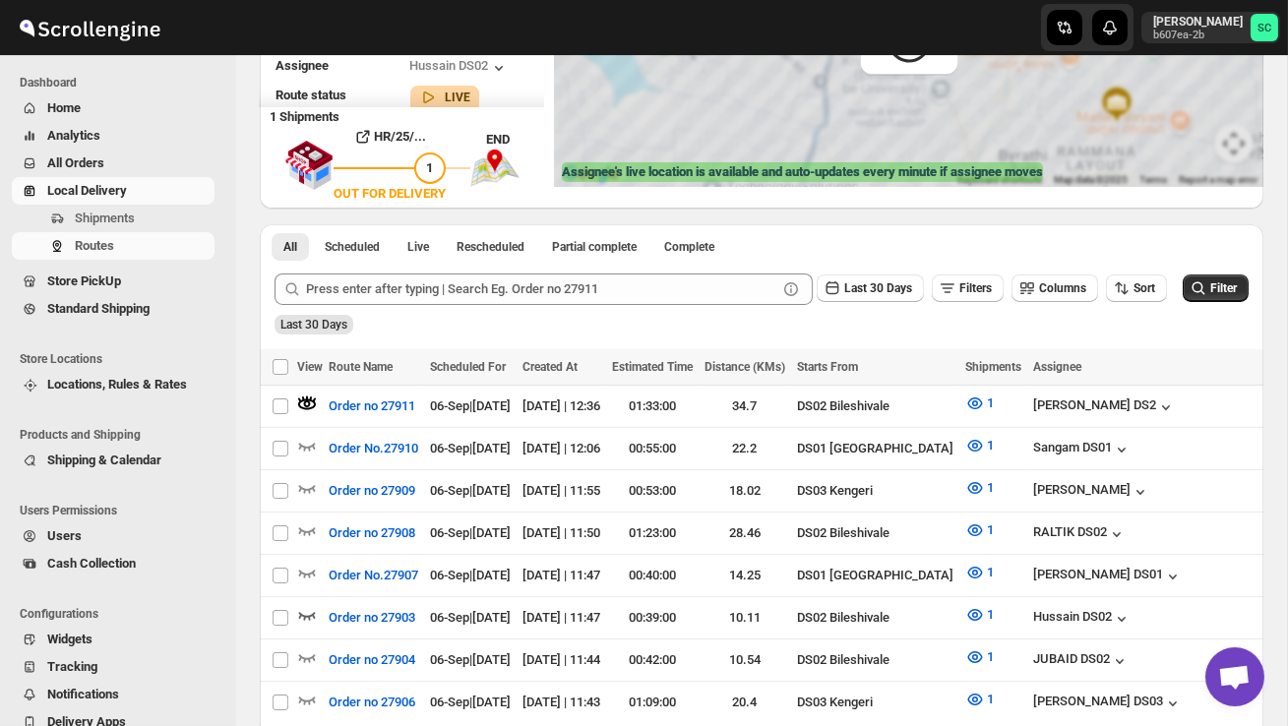
scroll to position [0, 0]
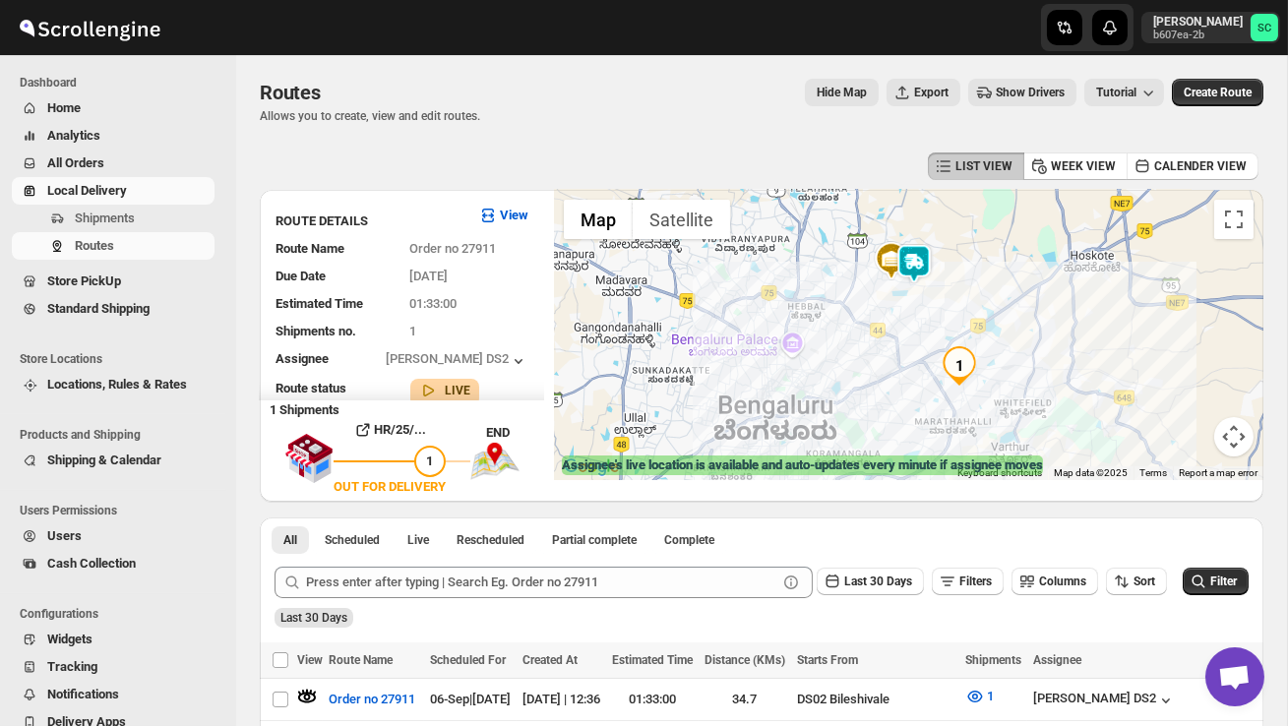
click at [921, 260] on img at bounding box center [913, 263] width 39 height 39
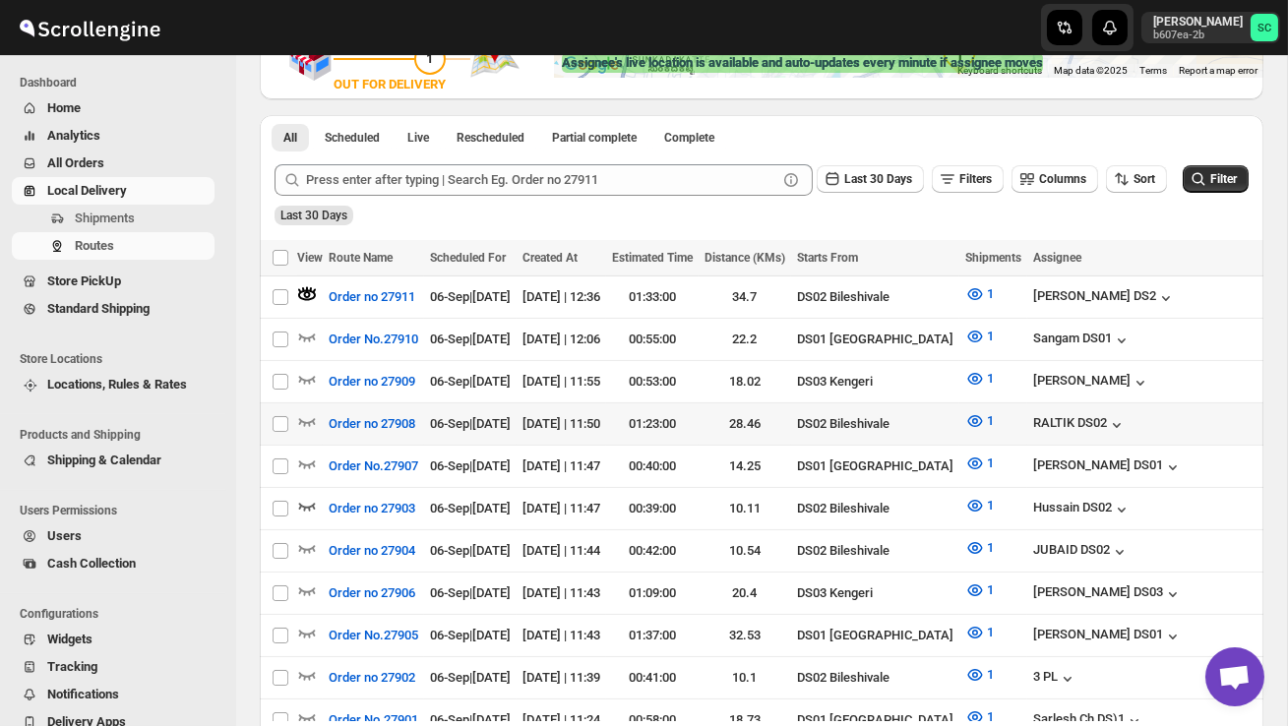
scroll to position [413, 0]
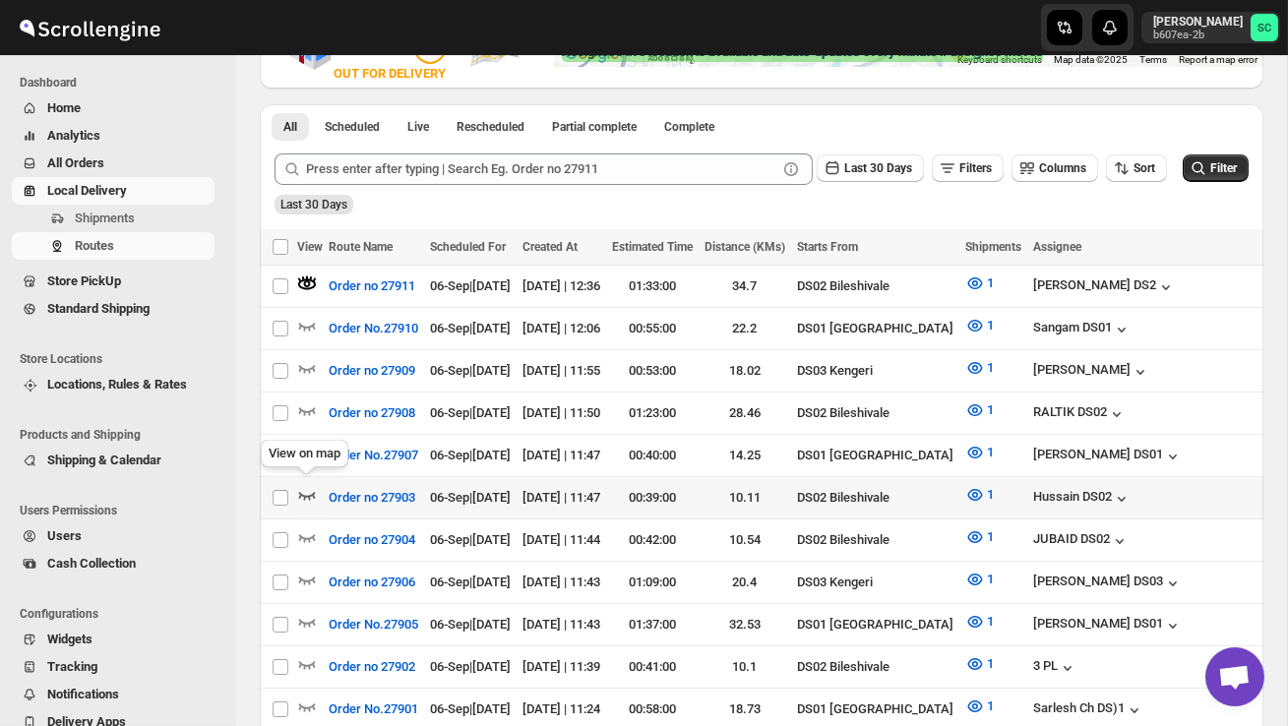
click at [307, 492] on icon "button" at bounding box center [307, 496] width 17 height 8
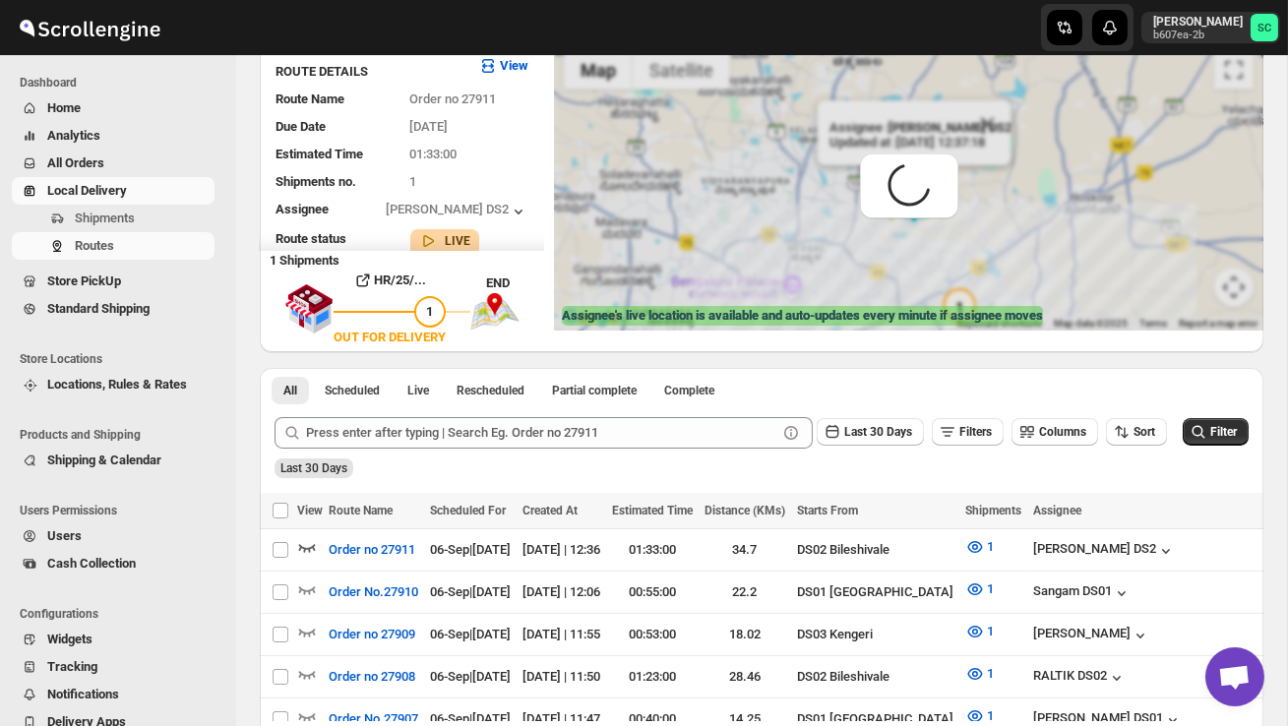
scroll to position [0, 0]
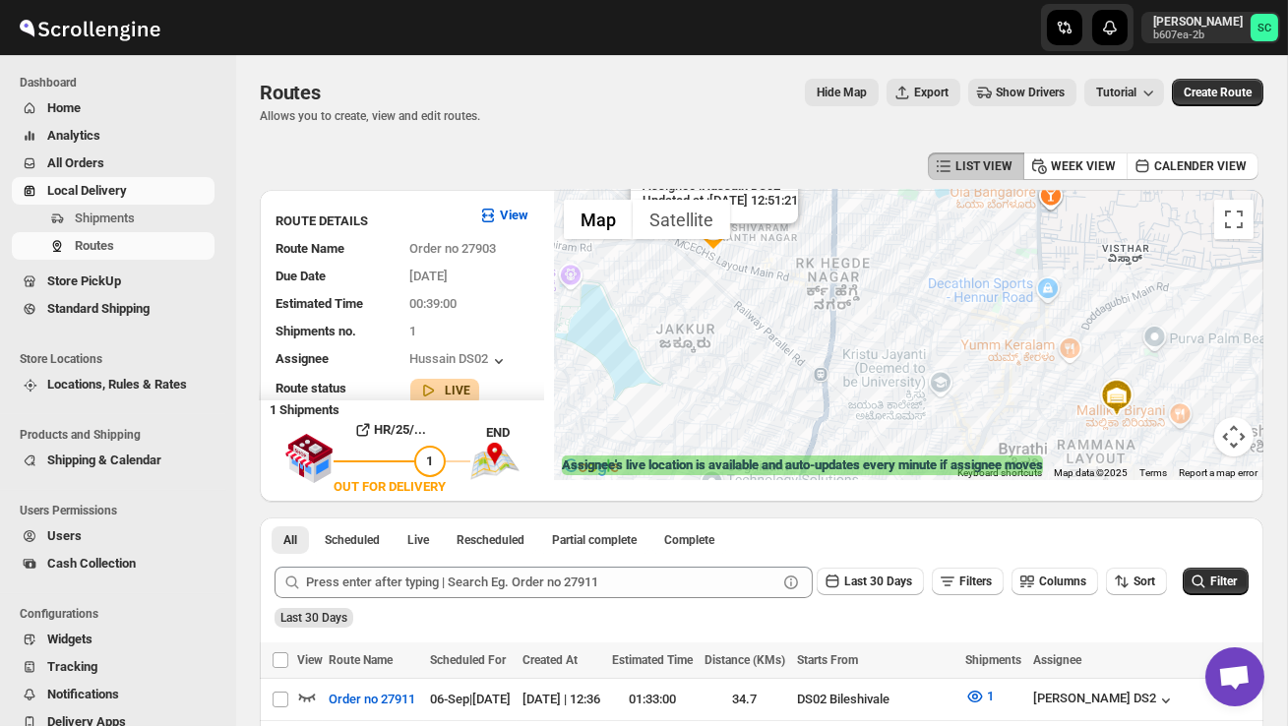
drag, startPoint x: 747, startPoint y: 340, endPoint x: 886, endPoint y: 396, distance: 149.3
click at [879, 388] on div "Assignee : Hussain DS02 Updated at : [DATE] 12:51:21 Duty mode Enabled Battery …" at bounding box center [908, 335] width 709 height 290
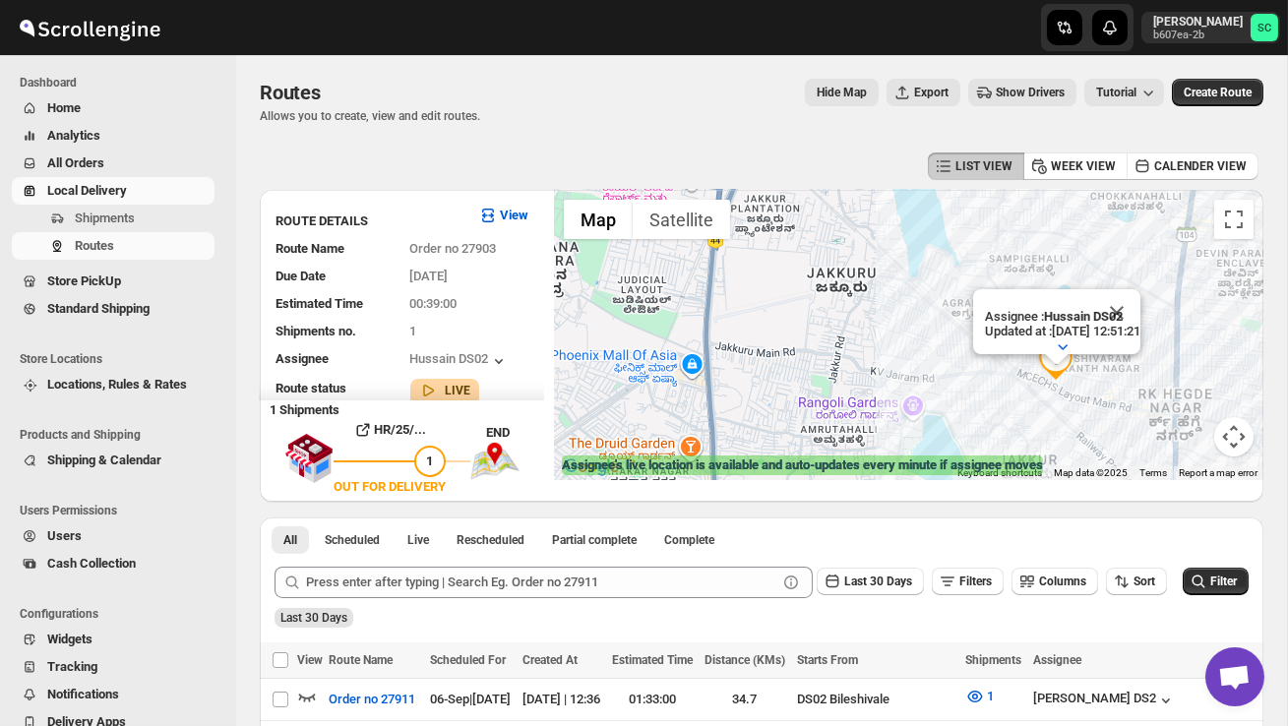
click at [1140, 302] on button "Close" at bounding box center [1116, 312] width 47 height 47
click at [1003, 418] on div at bounding box center [908, 335] width 709 height 290
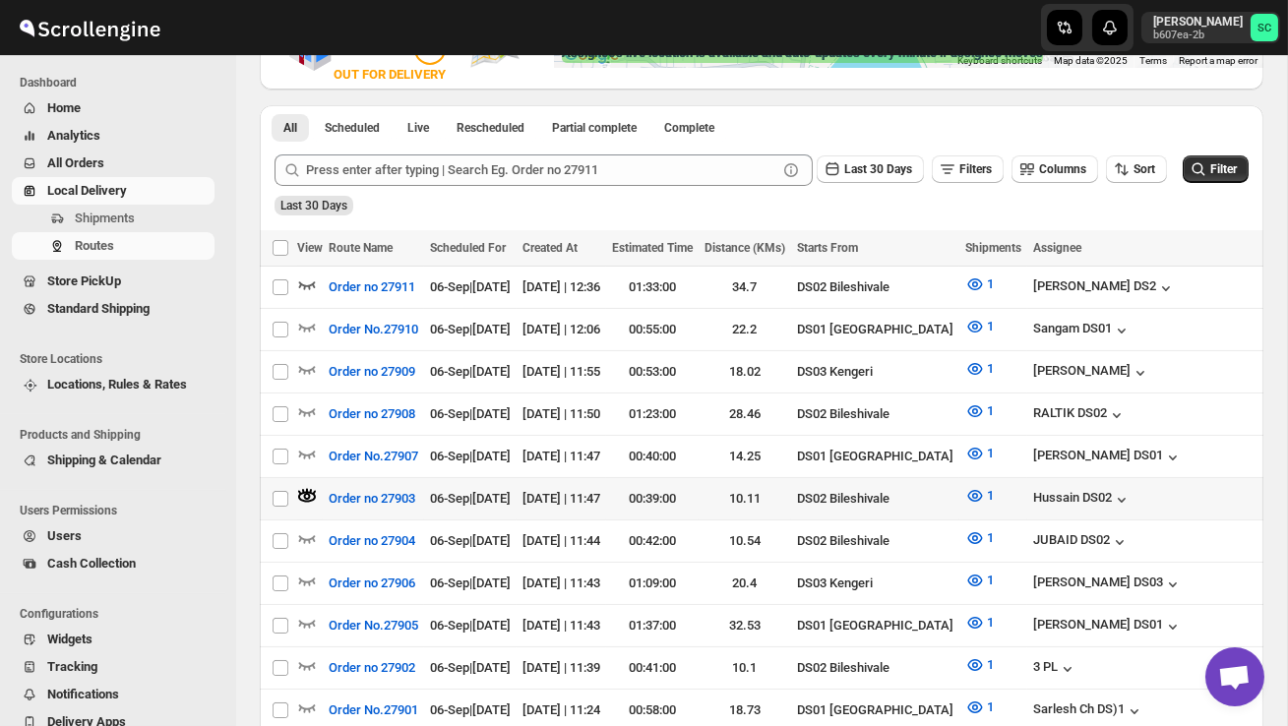
scroll to position [0, 261]
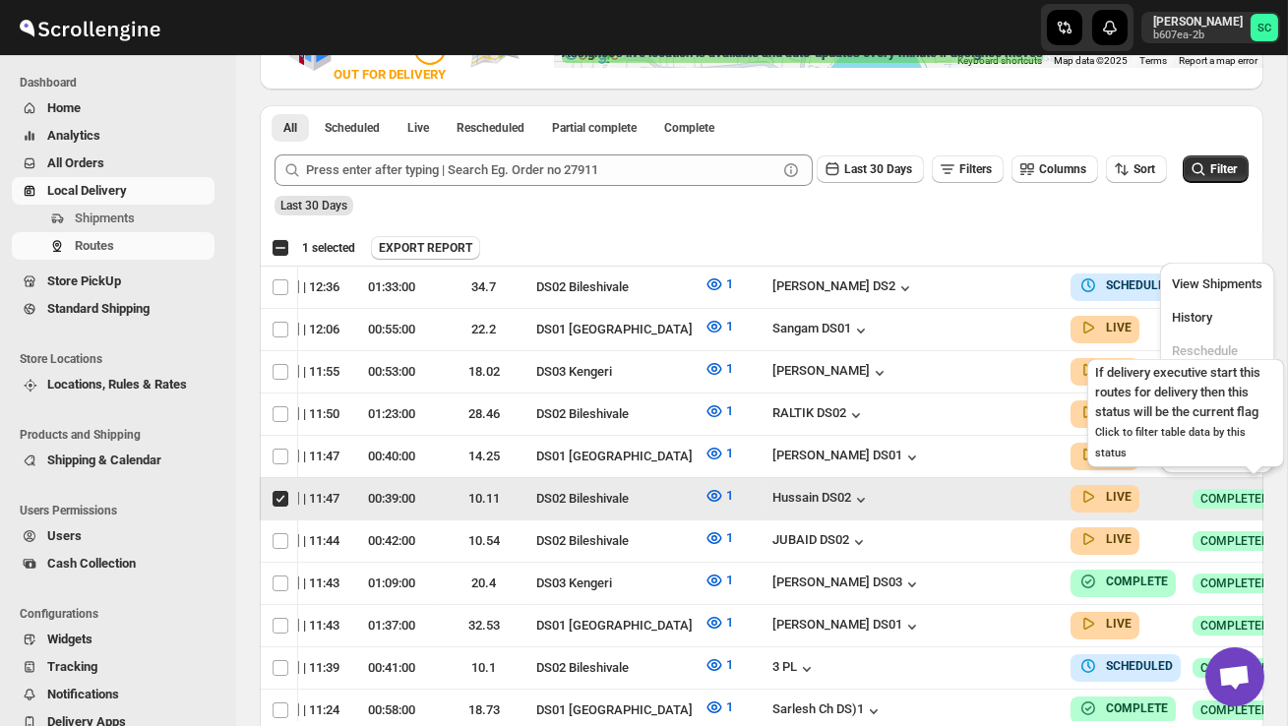
scroll to position [0, 1]
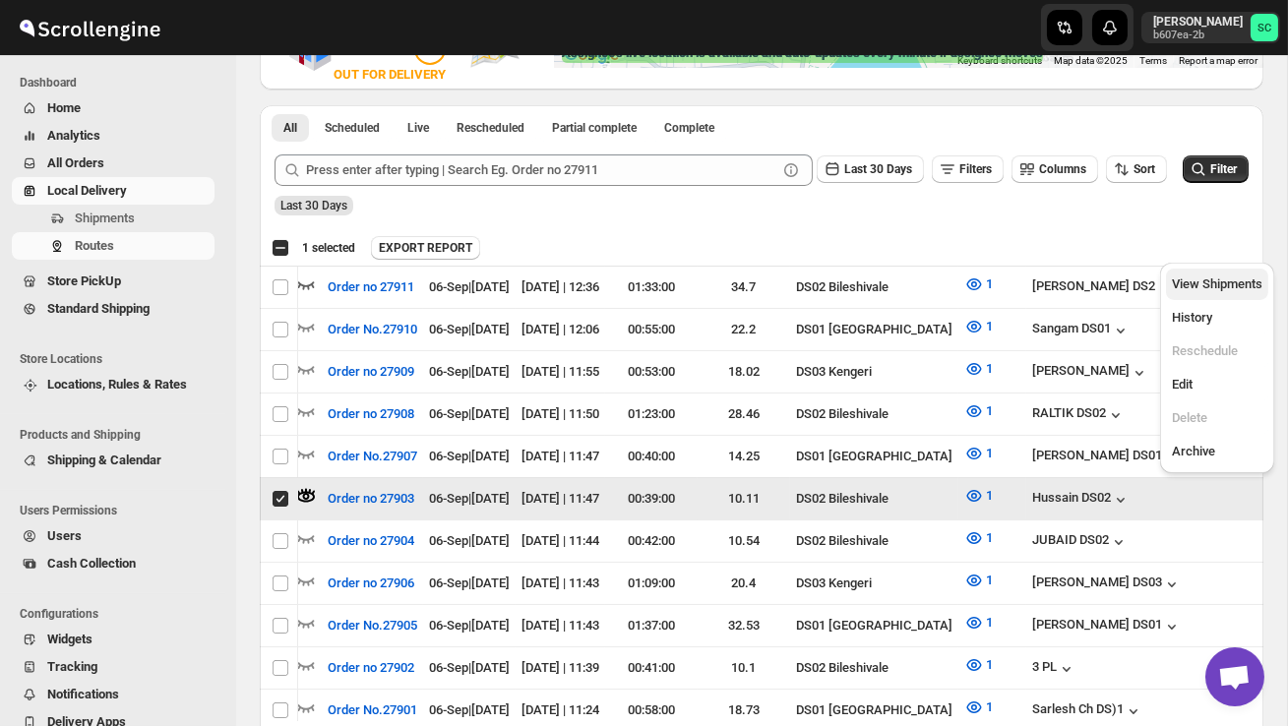
click at [1226, 290] on span "View Shipments" at bounding box center [1217, 284] width 91 height 15
checkbox input "false"
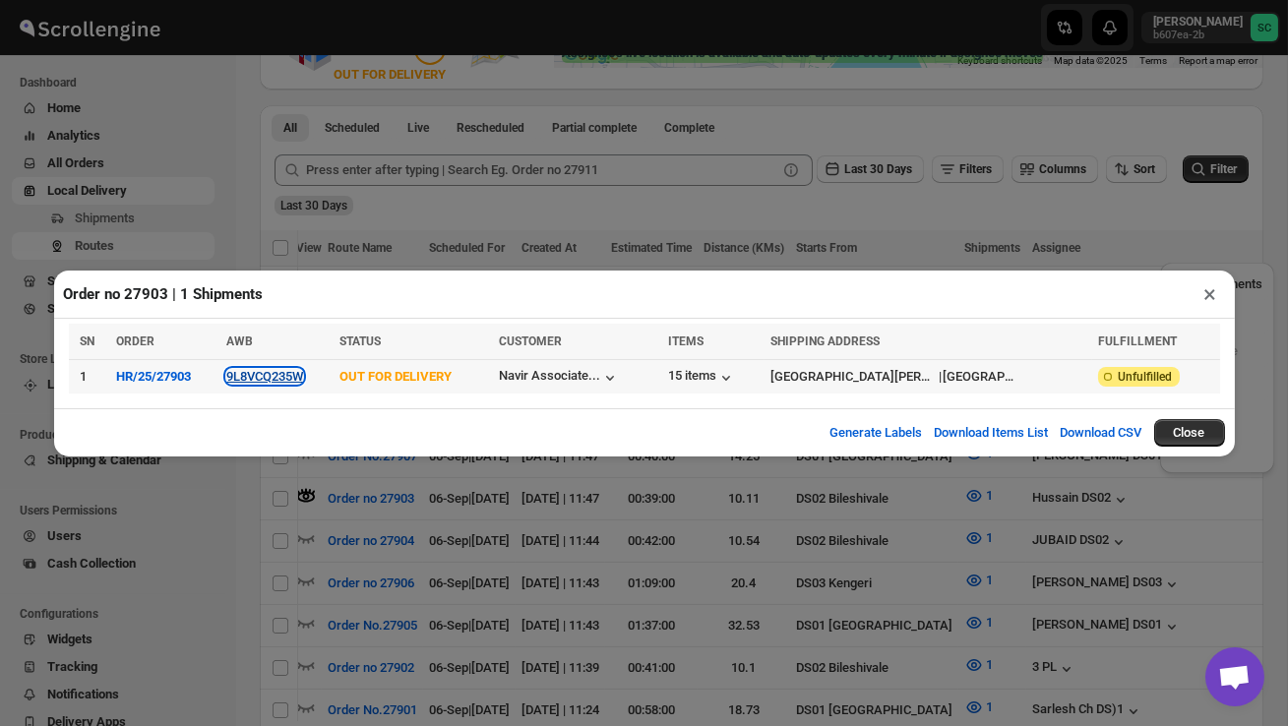
click at [280, 381] on button "9L8VCQ235W" at bounding box center [264, 376] width 77 height 15
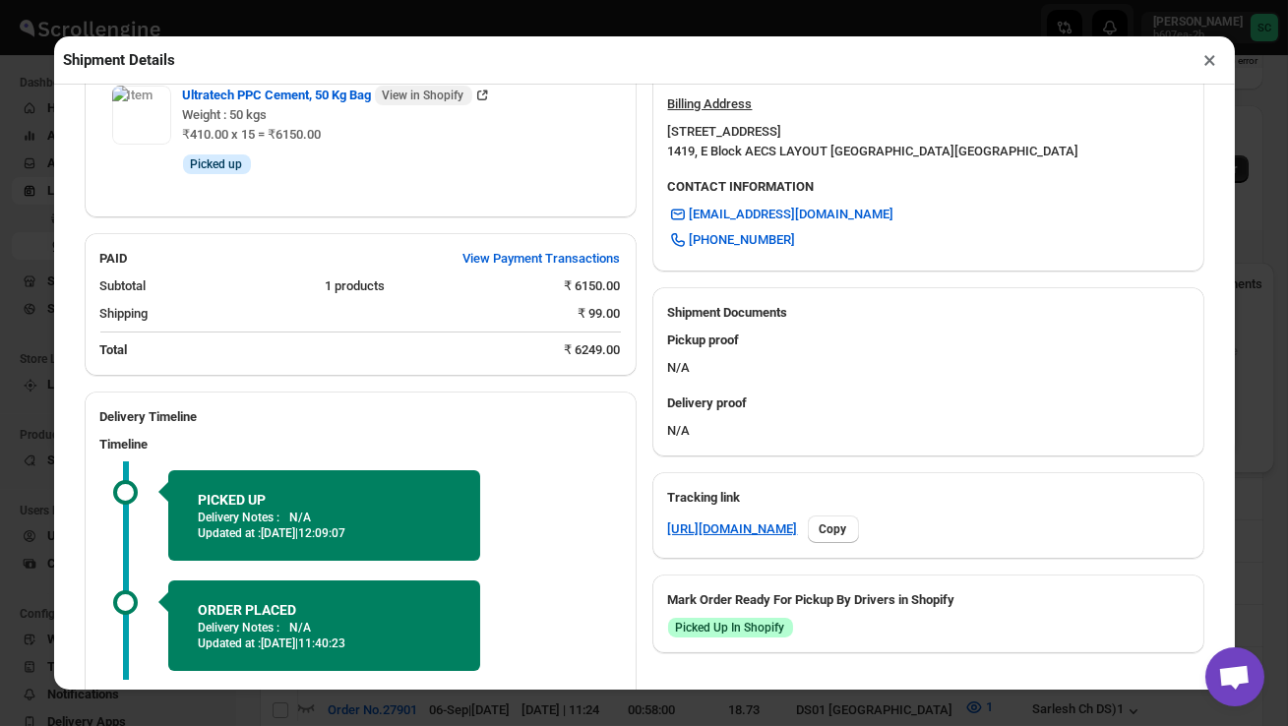
scroll to position [769, 0]
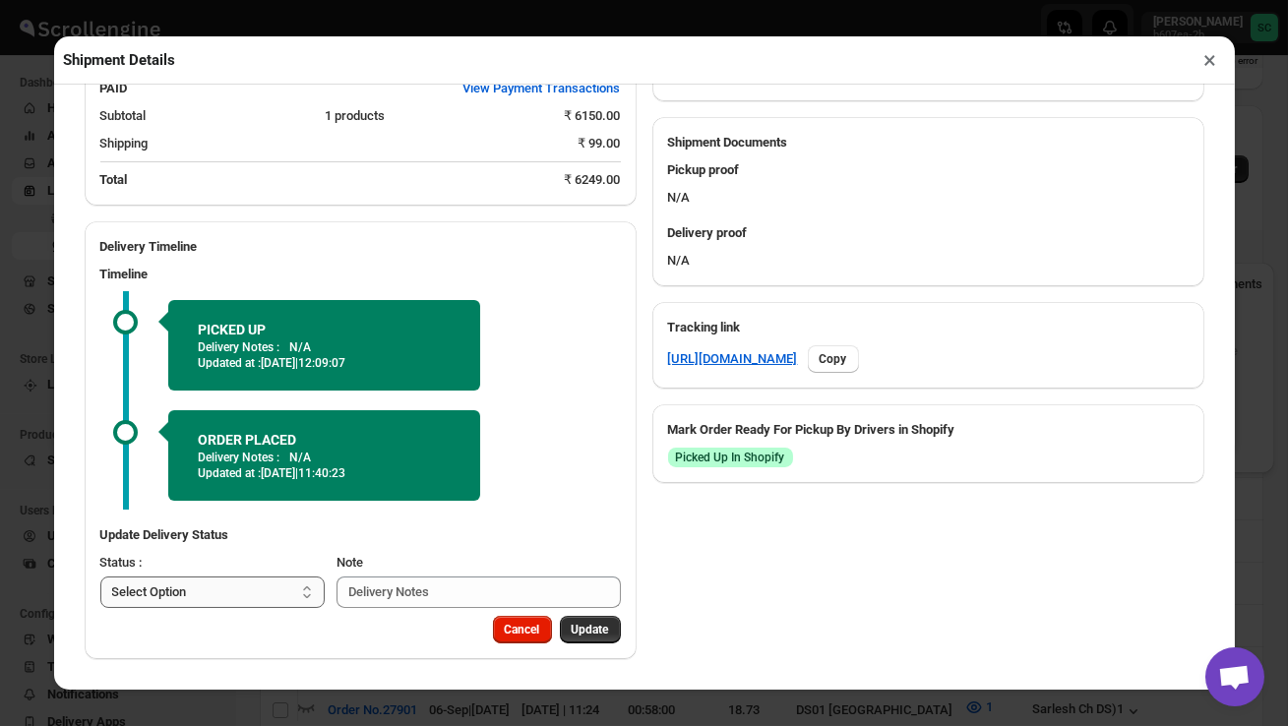
click at [256, 583] on select "Select Option PICKED UP OUT FOR DELIVERY RESCHEDULE DELIVERED CANCELLED" at bounding box center [212, 592] width 225 height 31
select select "DELIVERED"
click at [584, 623] on span "Update" at bounding box center [590, 630] width 37 height 16
click at [1209, 58] on button "×" at bounding box center [1211, 60] width 29 height 28
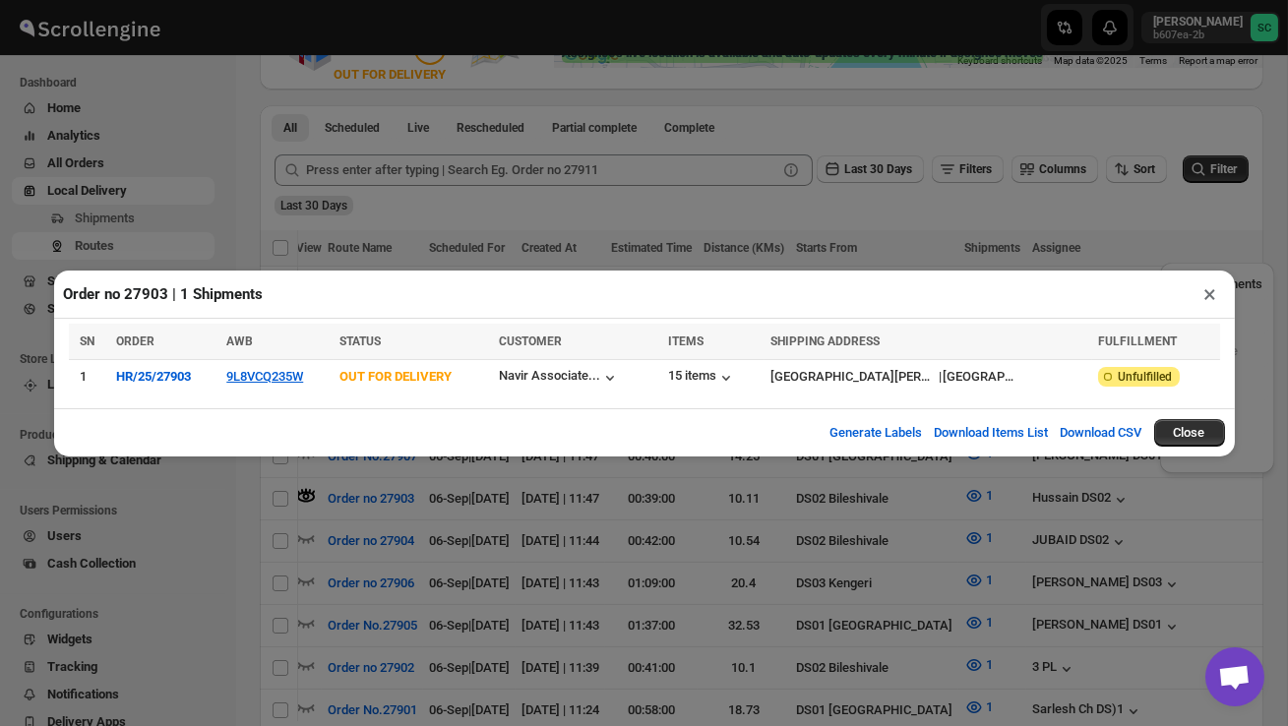
click at [1212, 299] on button "×" at bounding box center [1211, 294] width 29 height 28
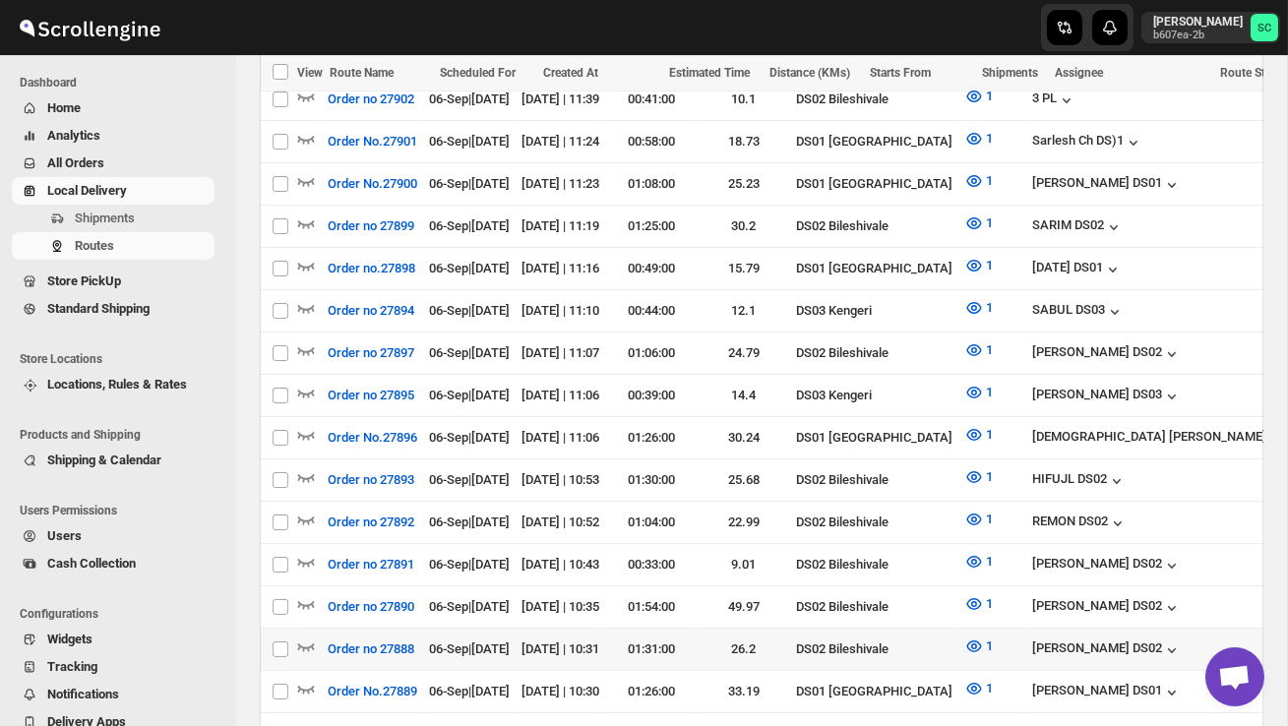
scroll to position [0, 0]
click at [308, 644] on icon "button" at bounding box center [307, 648] width 17 height 8
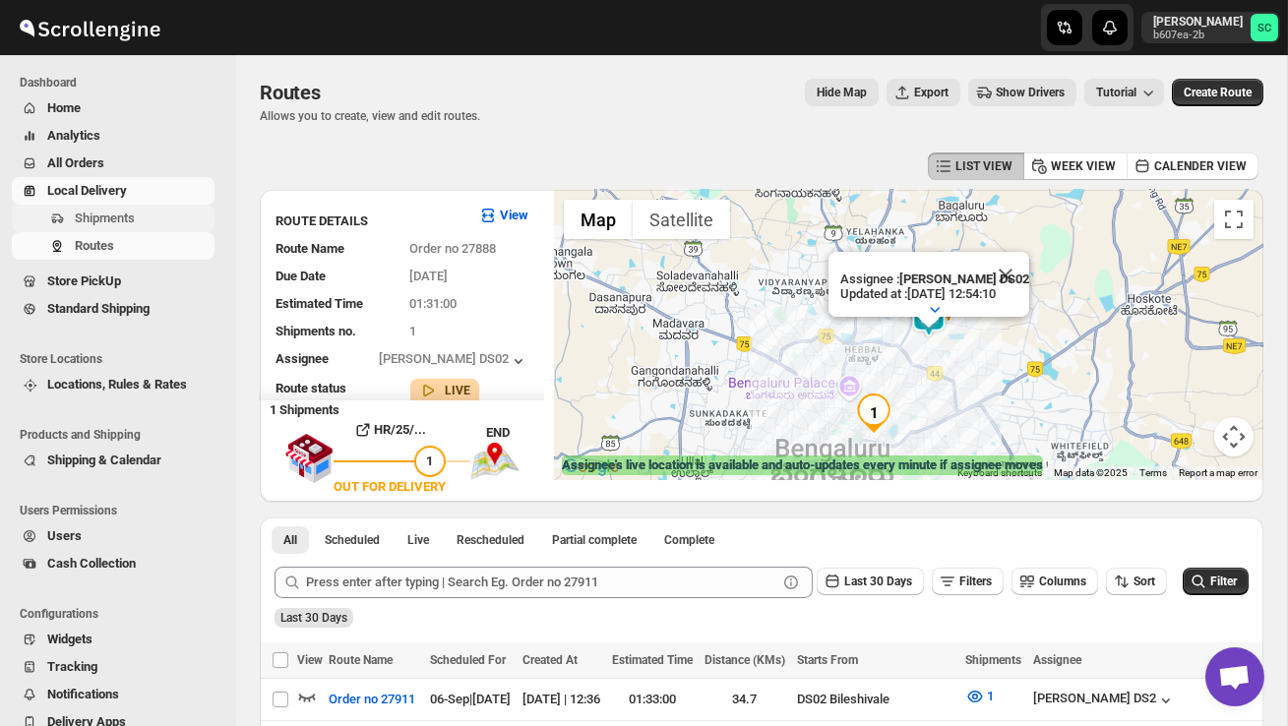
click at [157, 218] on span "Shipments" at bounding box center [143, 219] width 136 height 20
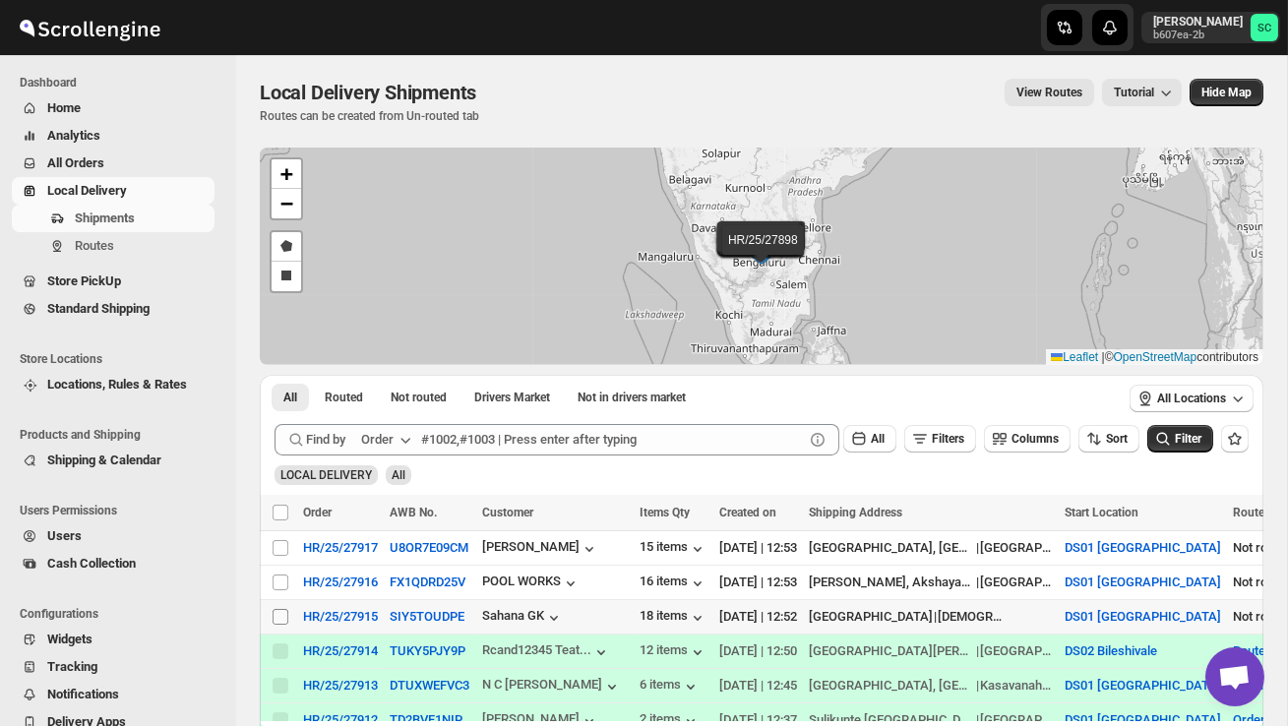
click at [278, 616] on input "Select shipment" at bounding box center [281, 617] width 16 height 16
checkbox input "true"
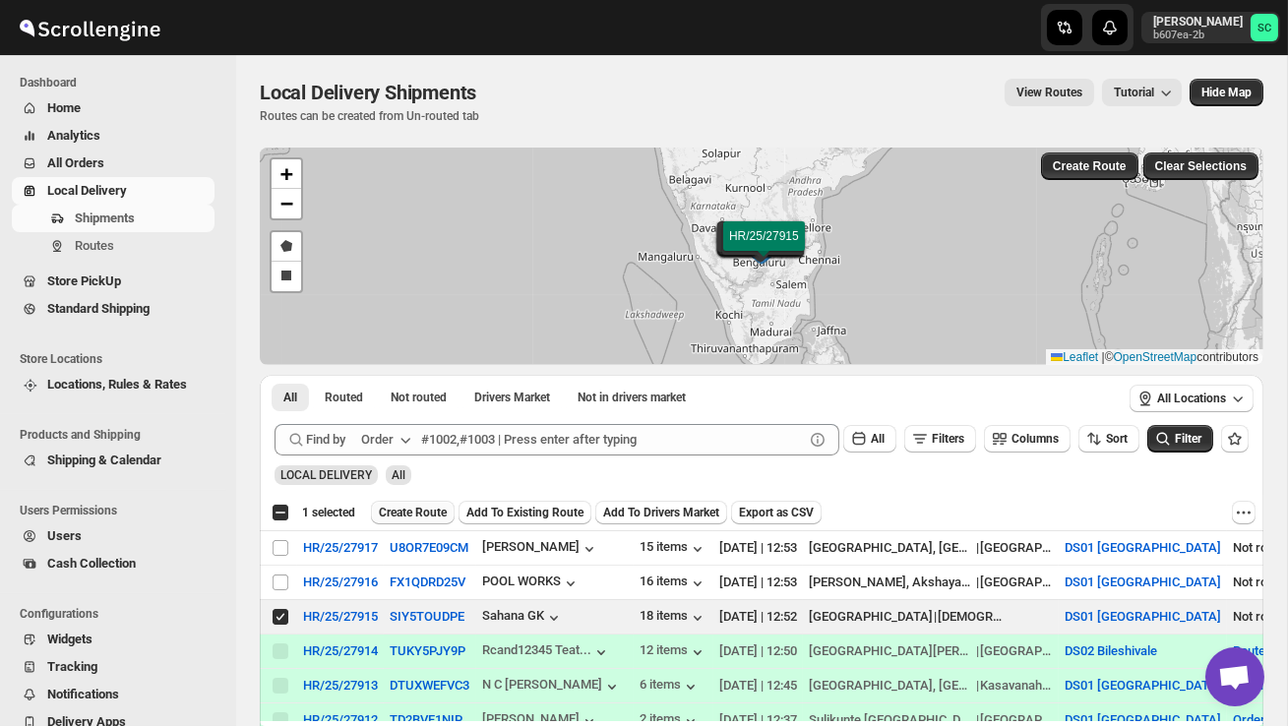
click at [424, 516] on span "Create Route" at bounding box center [413, 513] width 68 height 16
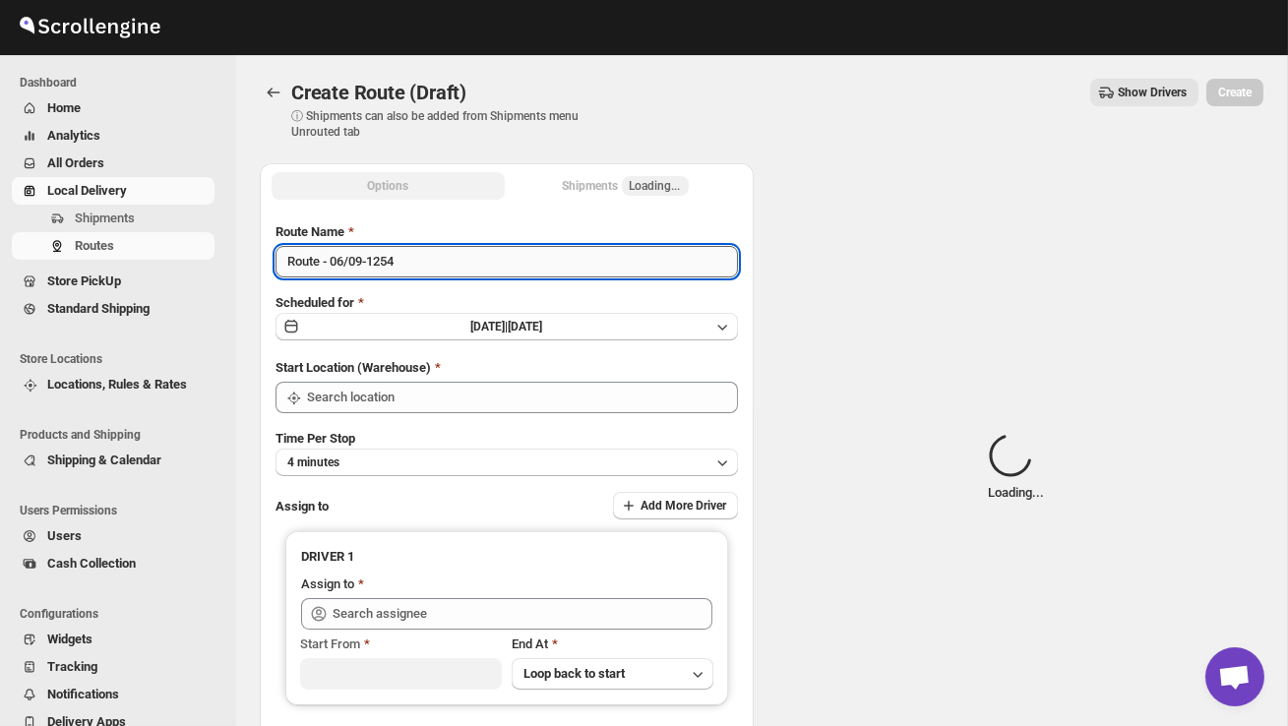
click at [459, 251] on input "Route - 06/09-1254" at bounding box center [507, 261] width 462 height 31
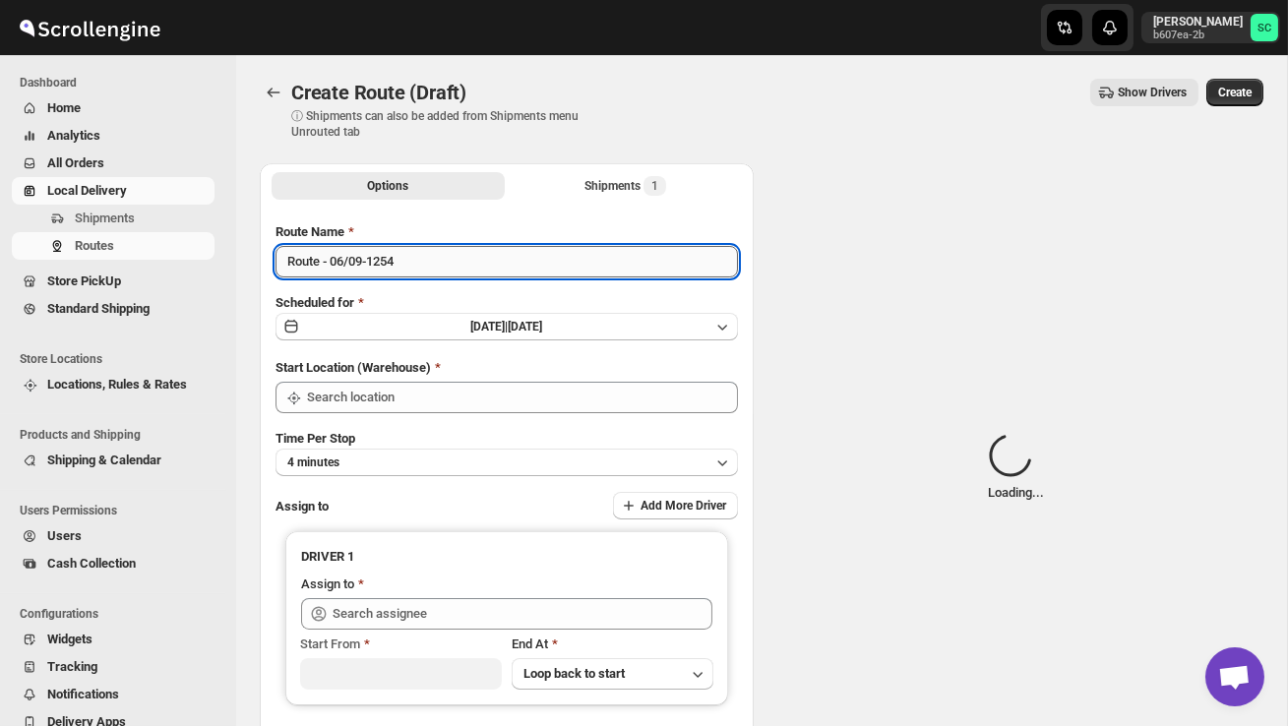
type input "DS01 [GEOGRAPHIC_DATA]"
click at [453, 263] on input "Route - 06/09-1254" at bounding box center [507, 261] width 462 height 31
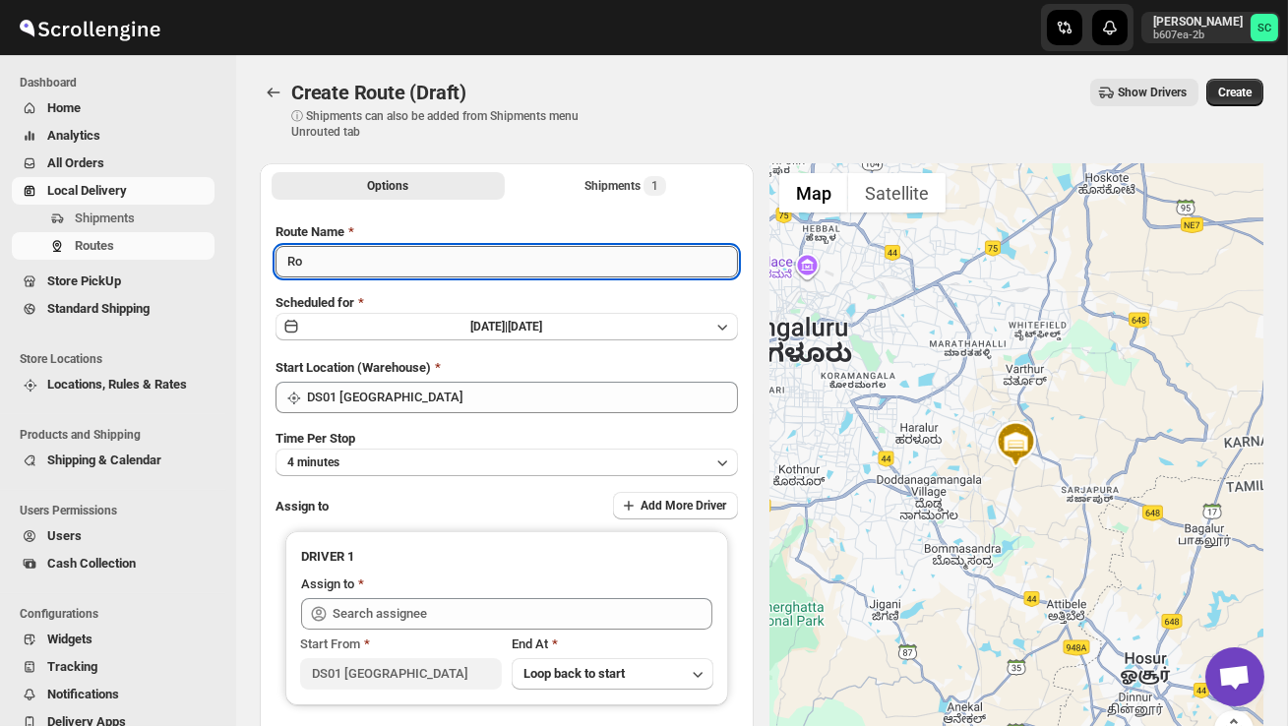
type input "R"
type input "Order no 27915"
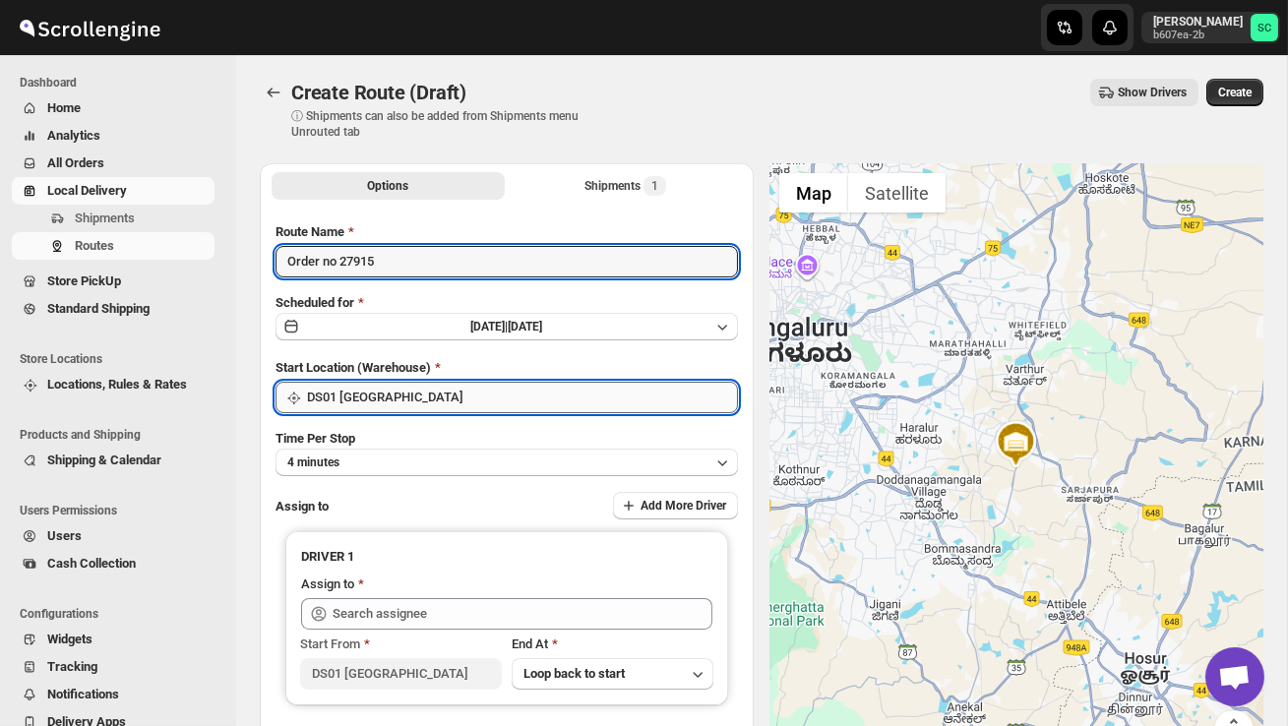
click at [426, 393] on input "DS01 [GEOGRAPHIC_DATA]" at bounding box center [522, 397] width 431 height 31
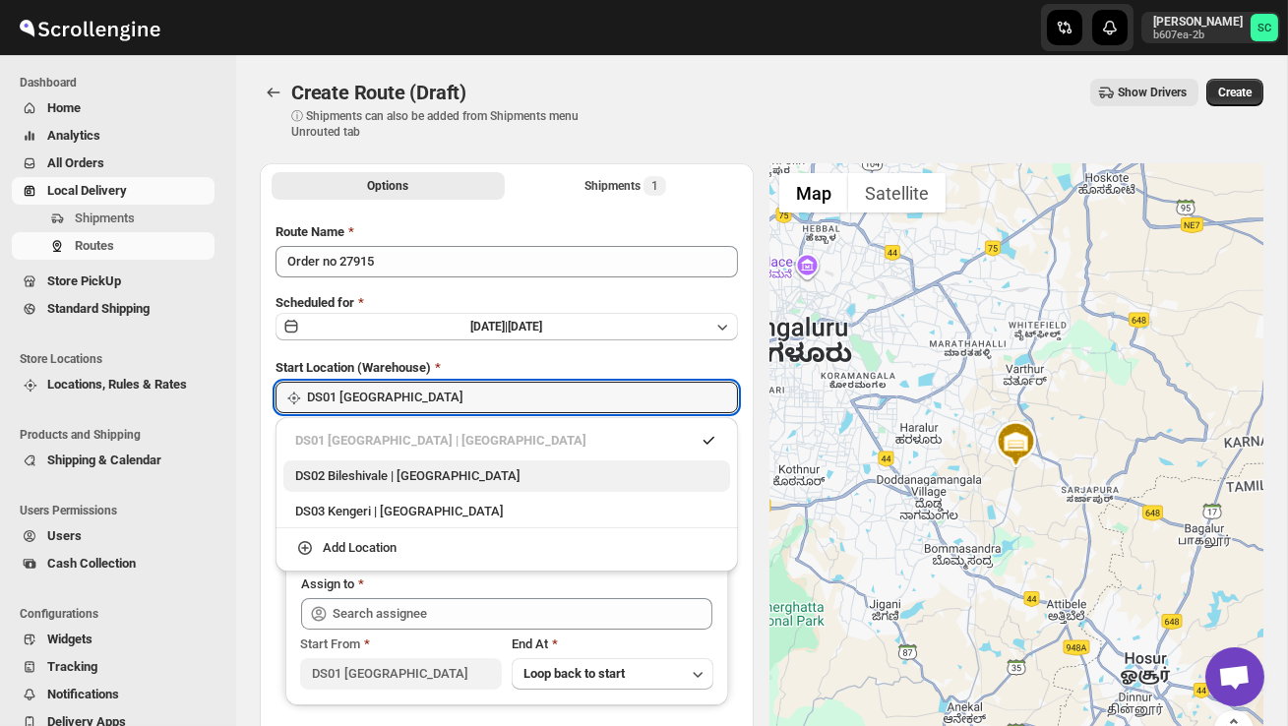
click at [434, 478] on div "DS02 Bileshivale | [GEOGRAPHIC_DATA]" at bounding box center [506, 476] width 423 height 20
type input "DS02 Bileshivale"
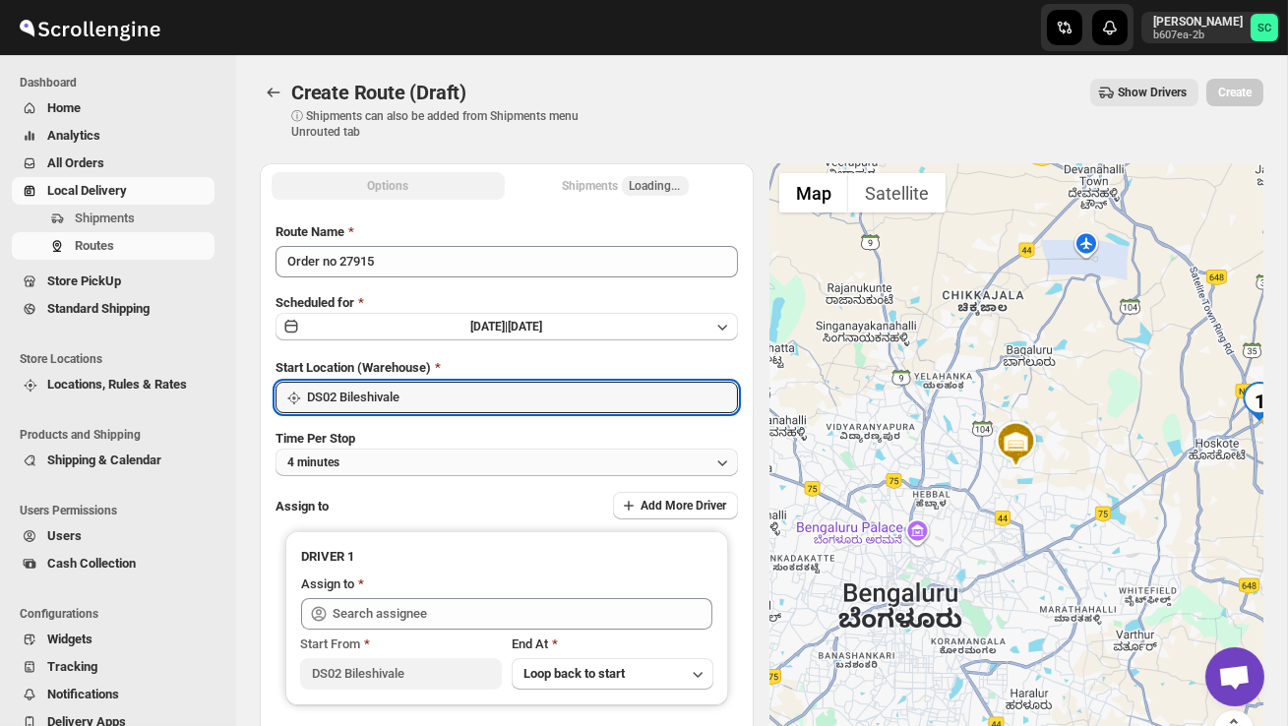
click at [424, 460] on button "4 minutes" at bounding box center [507, 463] width 462 height 28
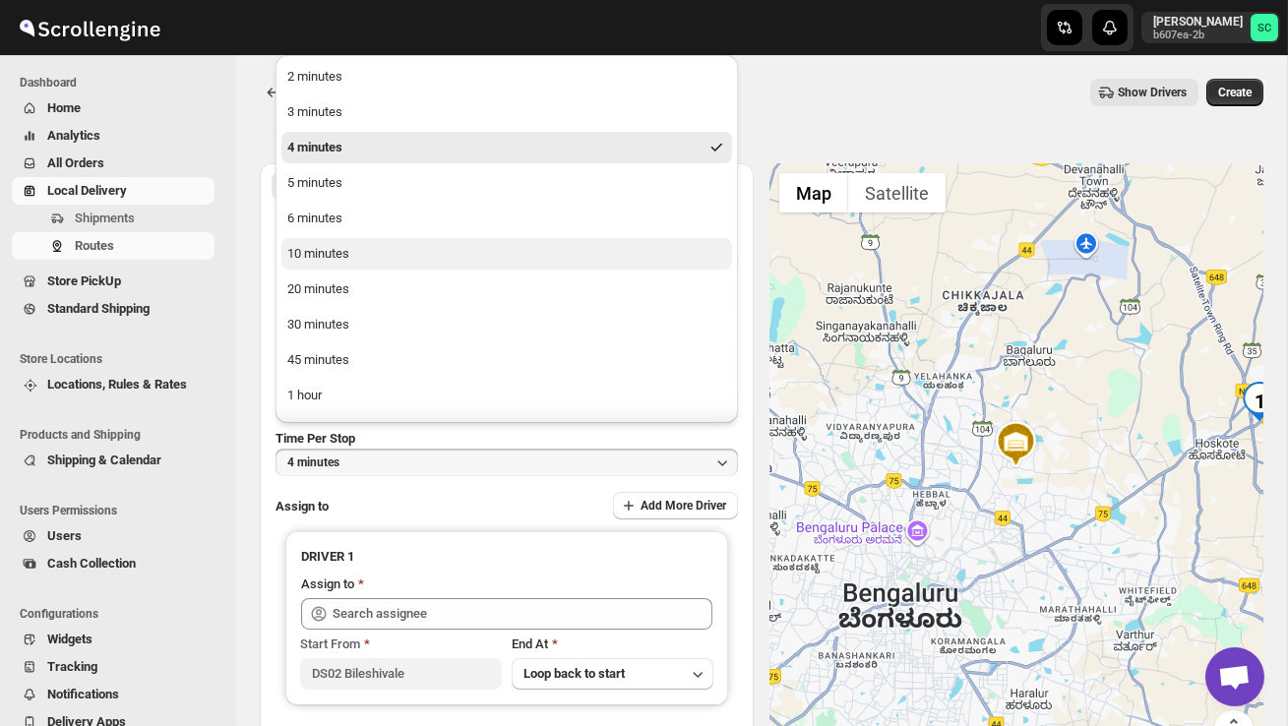
click at [357, 257] on button "10 minutes" at bounding box center [506, 253] width 451 height 31
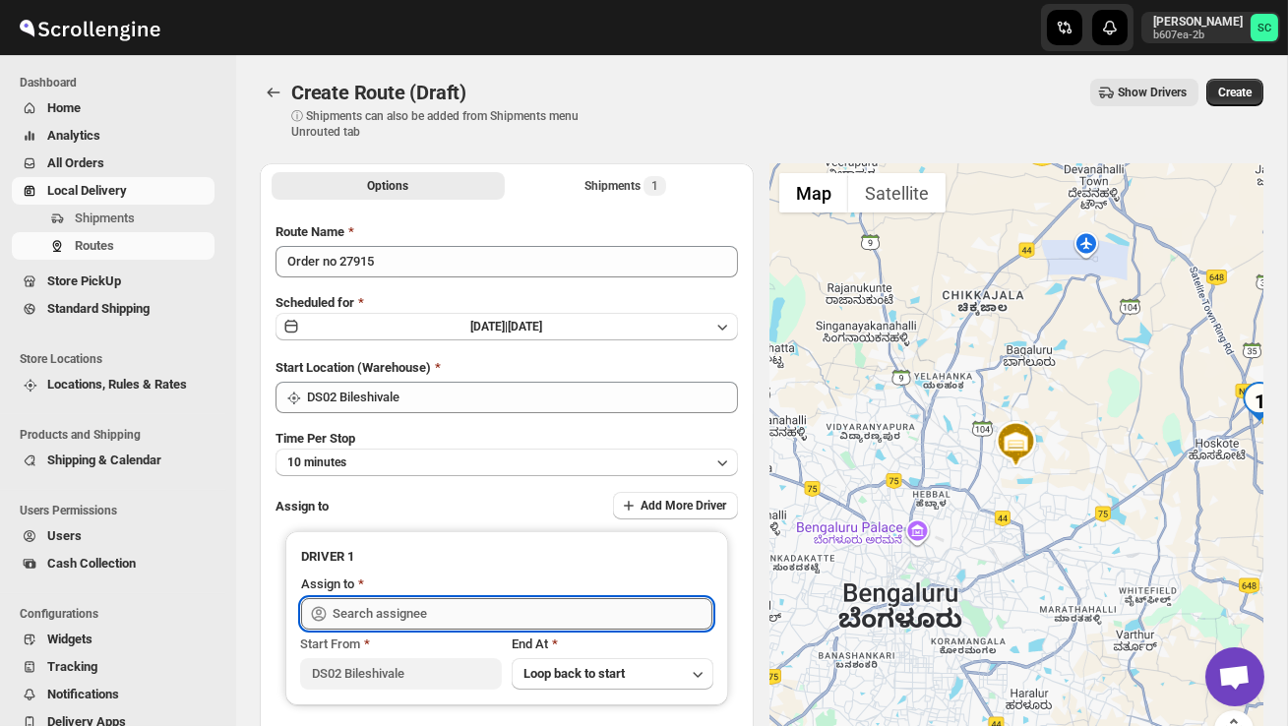
click at [389, 623] on input "text" at bounding box center [523, 613] width 380 height 31
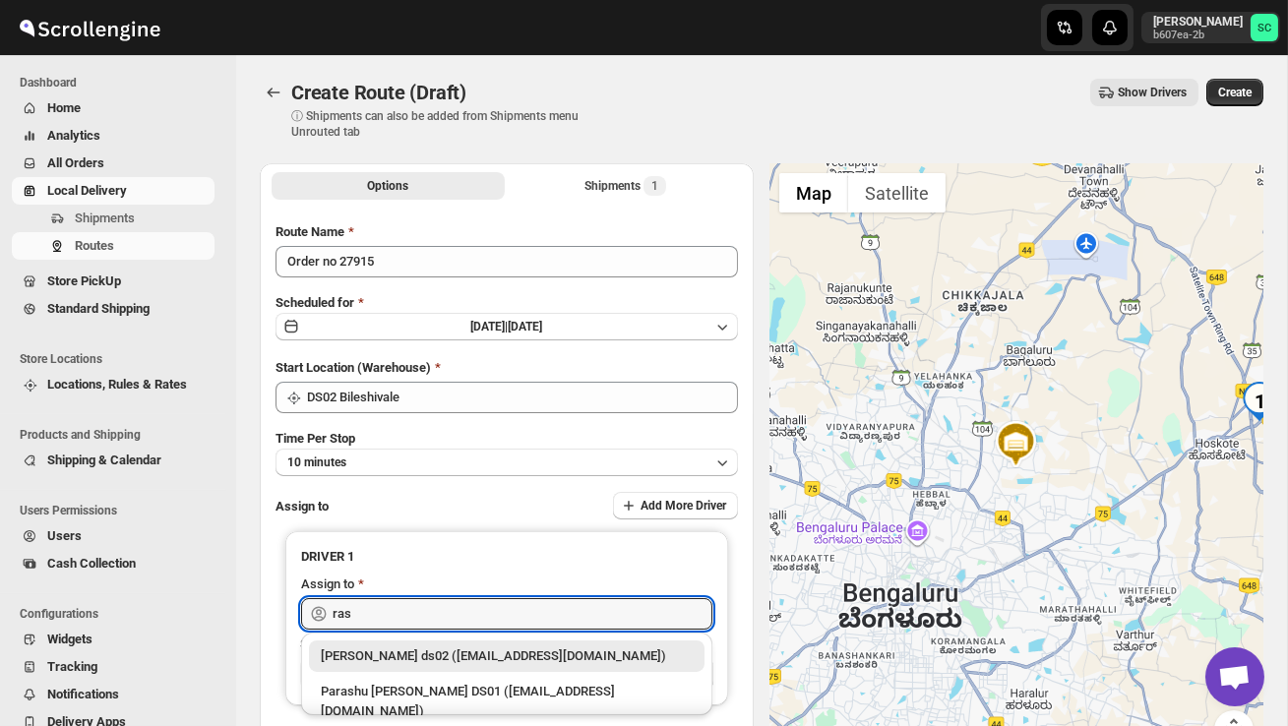
click at [412, 658] on div "[PERSON_NAME] ds02 ([EMAIL_ADDRESS][DOMAIN_NAME])" at bounding box center [507, 656] width 372 height 20
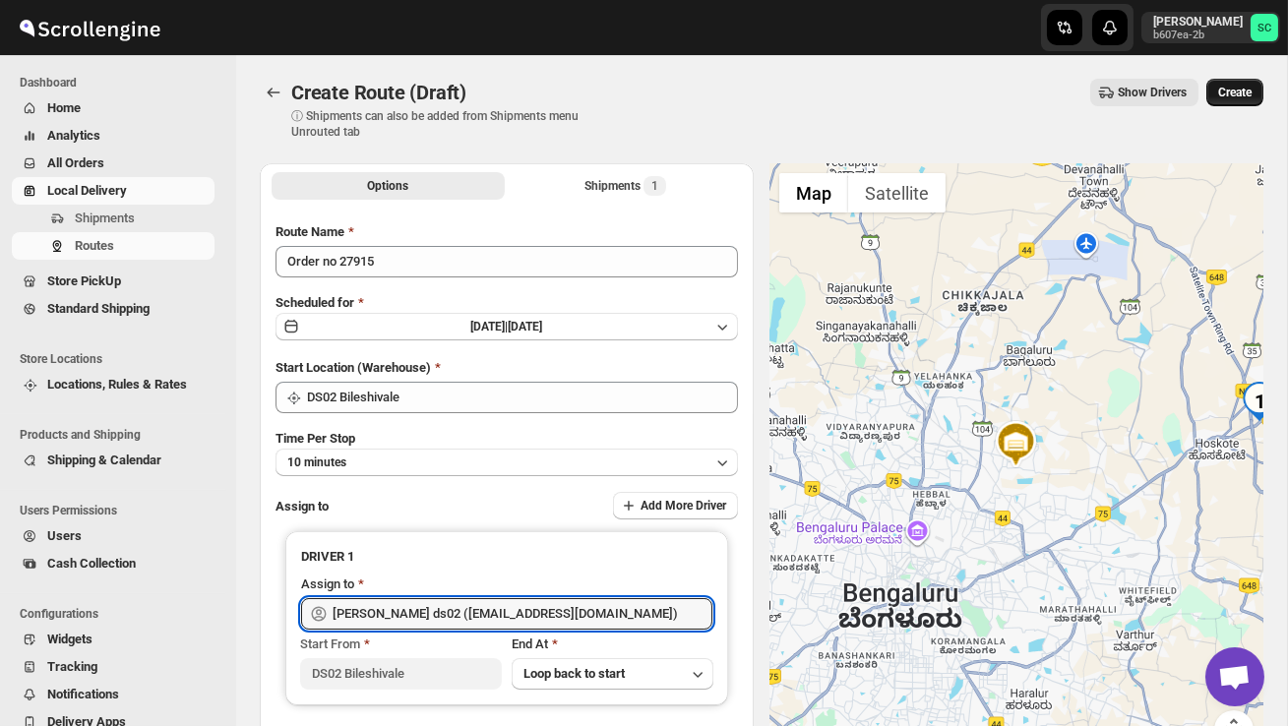
type input "[PERSON_NAME] ds02 ([EMAIL_ADDRESS][DOMAIN_NAME])"
click at [1229, 98] on span "Create" at bounding box center [1234, 93] width 33 height 16
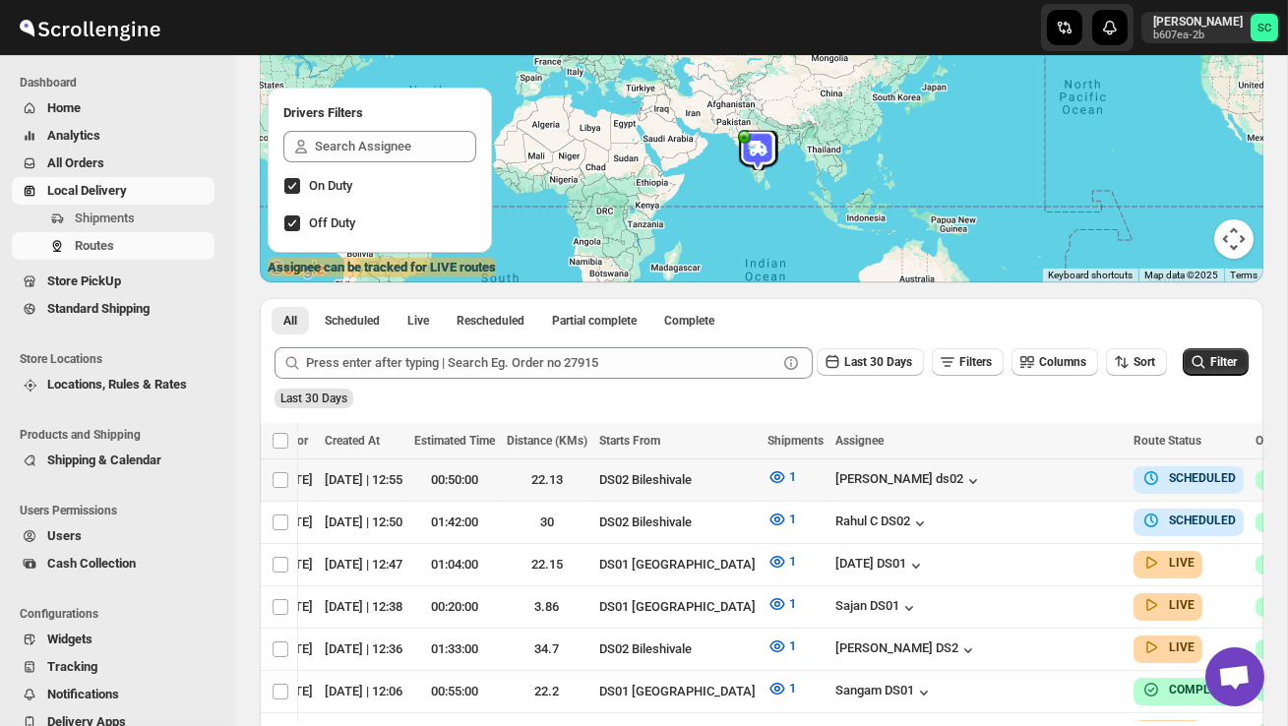
scroll to position [0, 281]
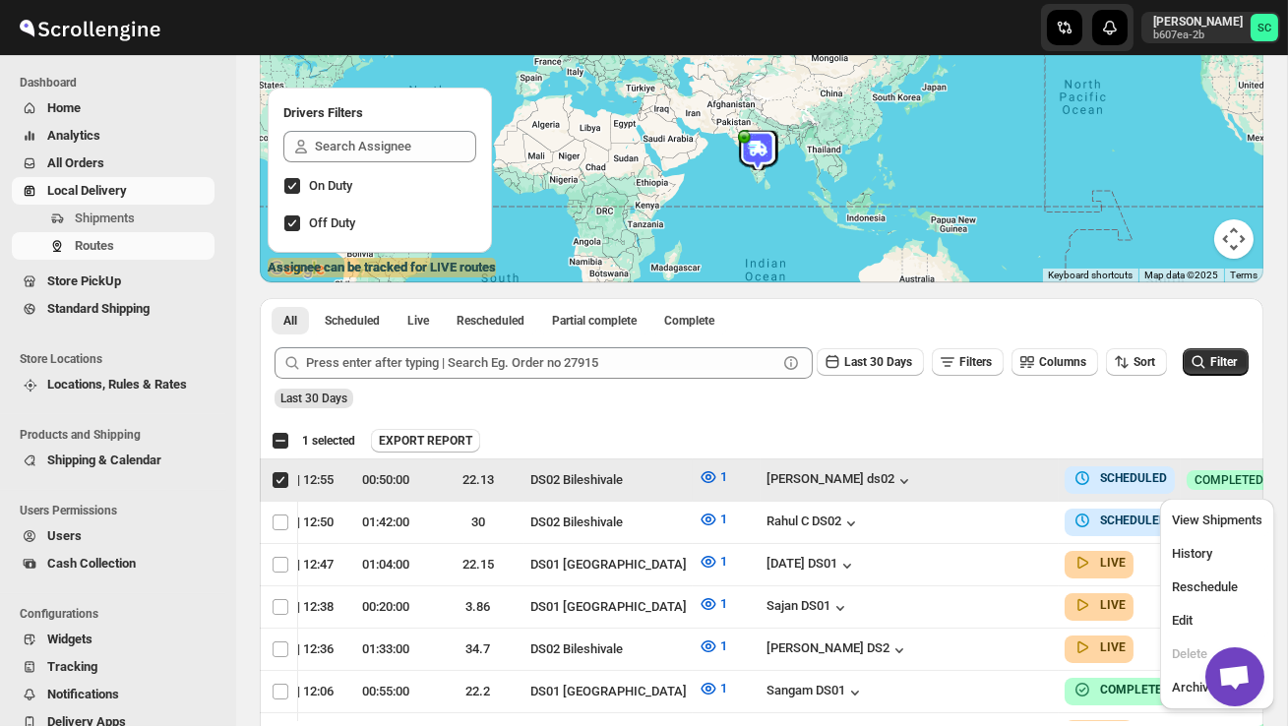
scroll to position [0, 1]
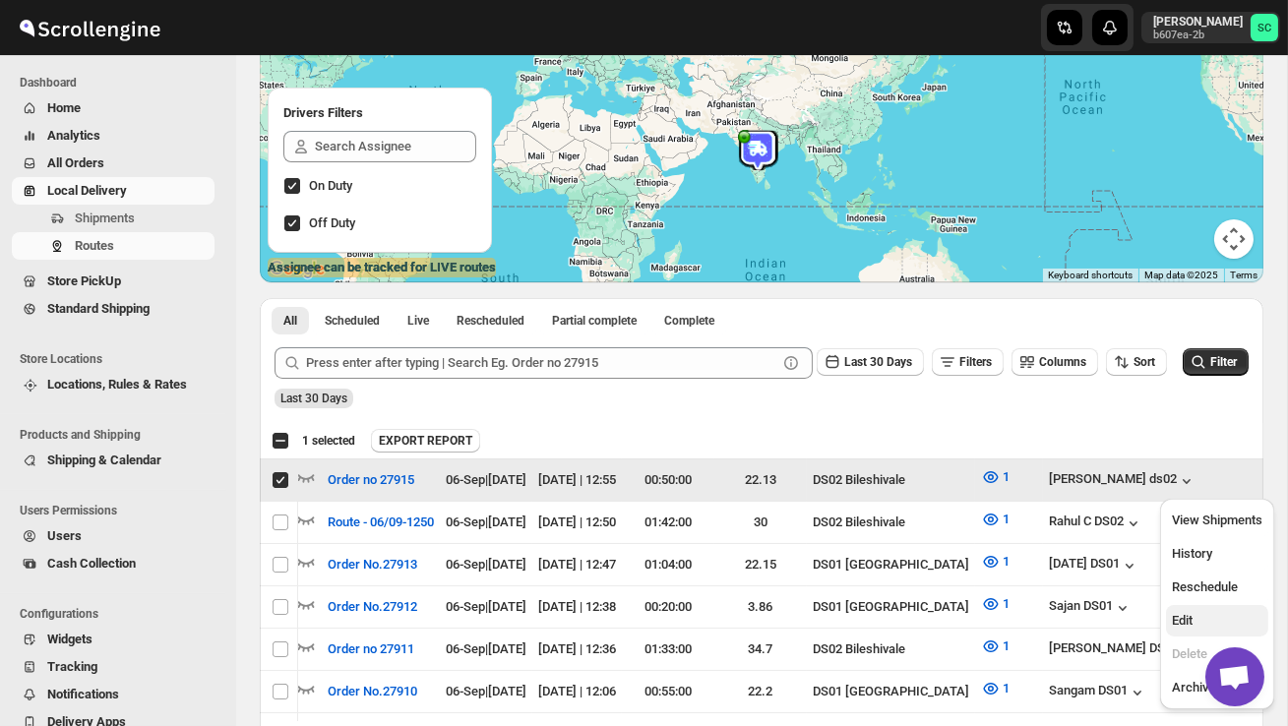
click at [1209, 616] on span "Edit" at bounding box center [1217, 621] width 91 height 20
checkbox input "false"
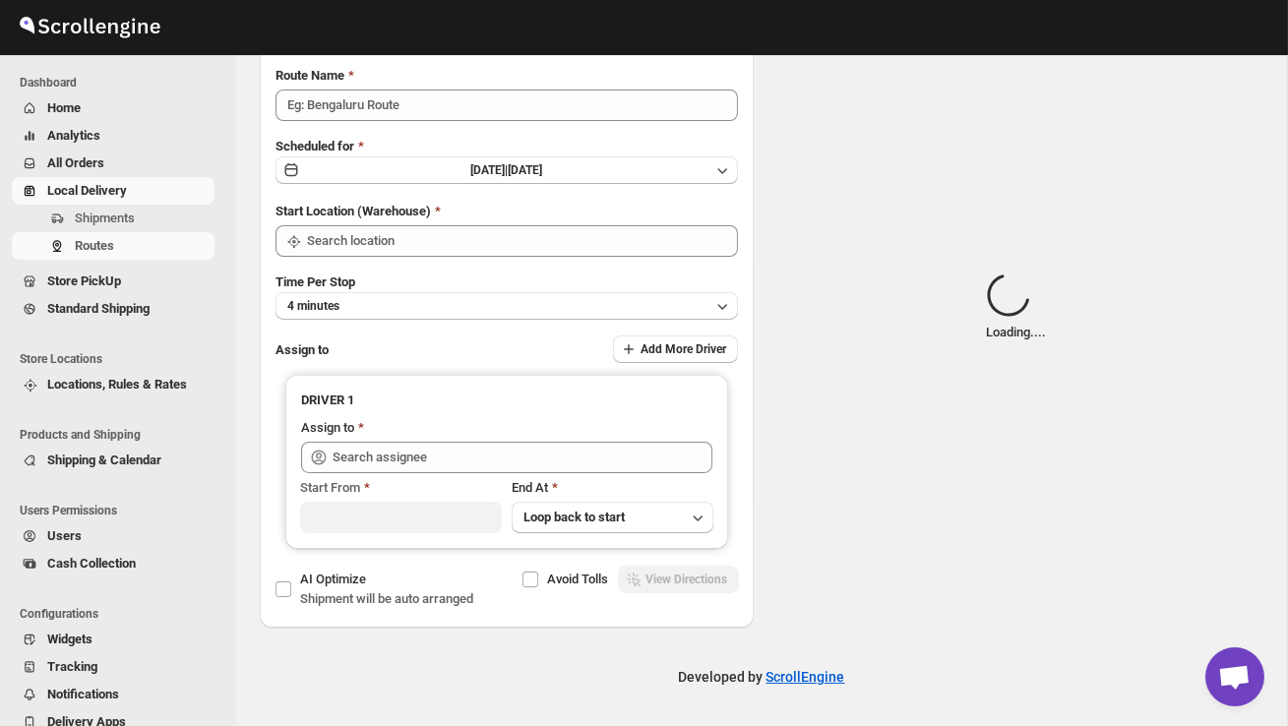
scroll to position [0, 0]
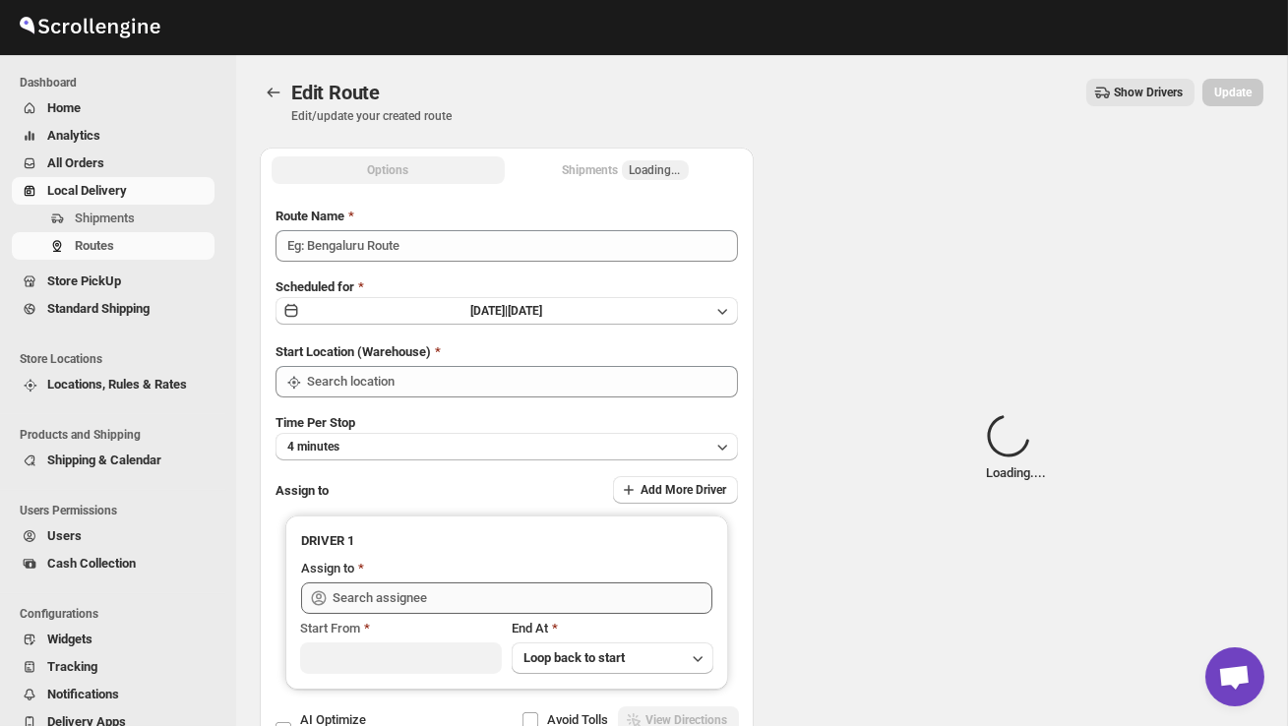
type input "Order no 27915"
type input "DS02 Bileshivale"
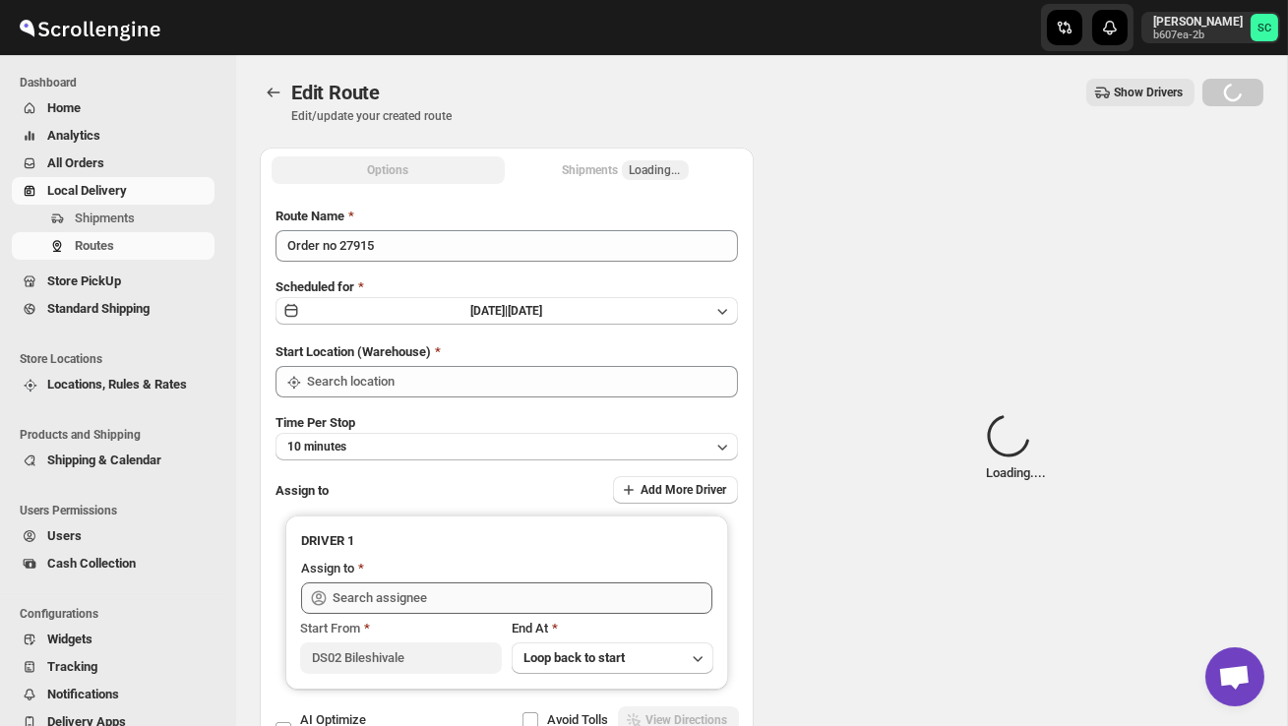
type input "DS02 Bileshivale"
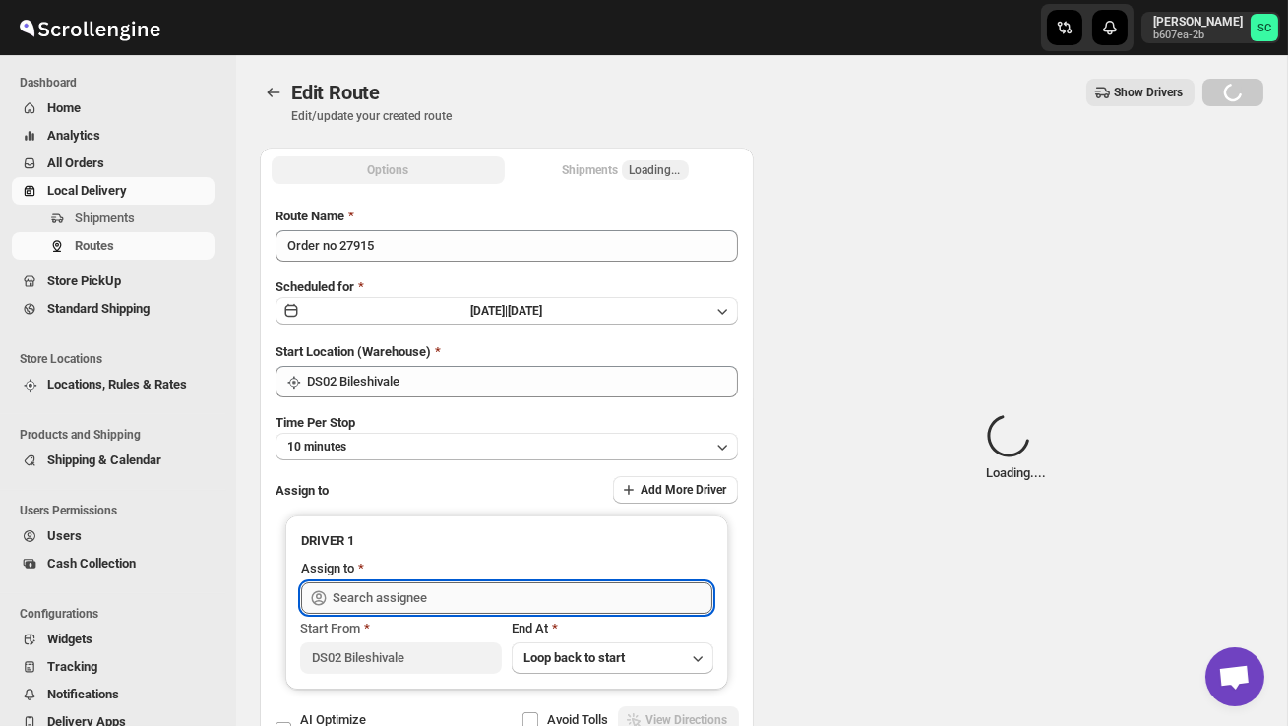
click at [658, 595] on input "text" at bounding box center [523, 598] width 380 height 31
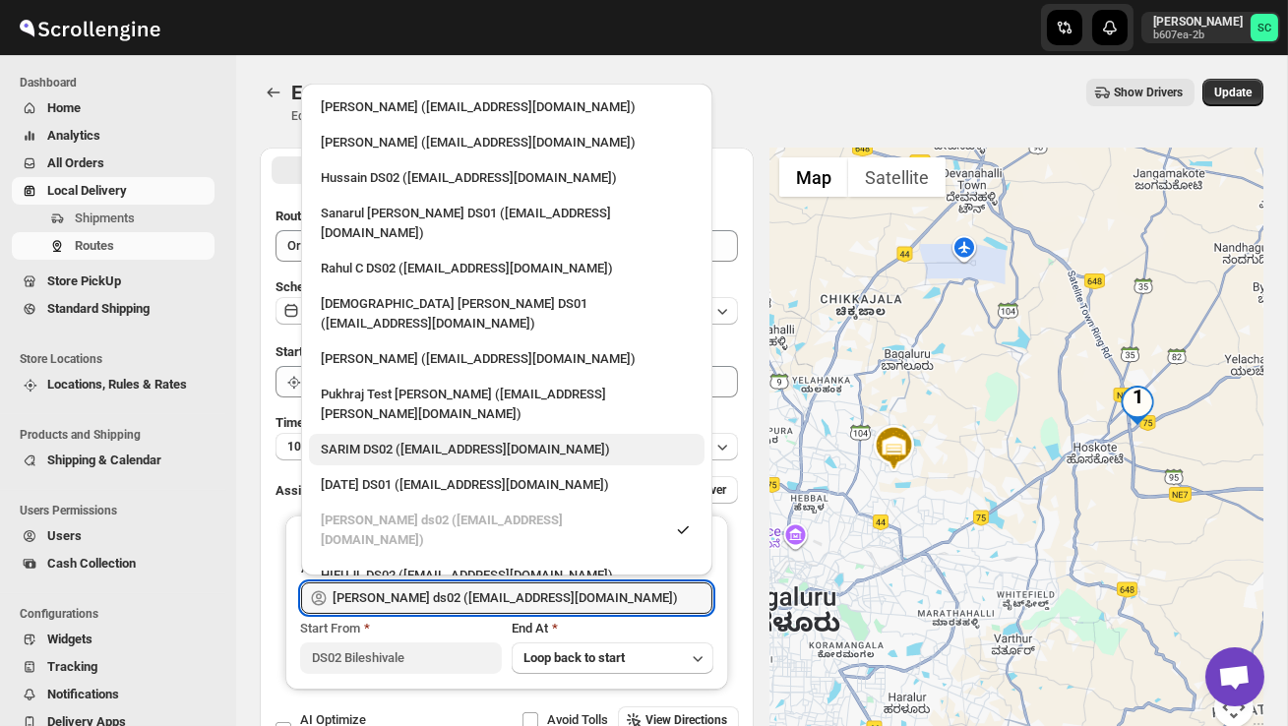
click at [444, 440] on div "SARIM DS02 ([EMAIL_ADDRESS][DOMAIN_NAME])" at bounding box center [507, 450] width 372 height 20
type input "SARIM DS02 ([EMAIL_ADDRESS][DOMAIN_NAME])"
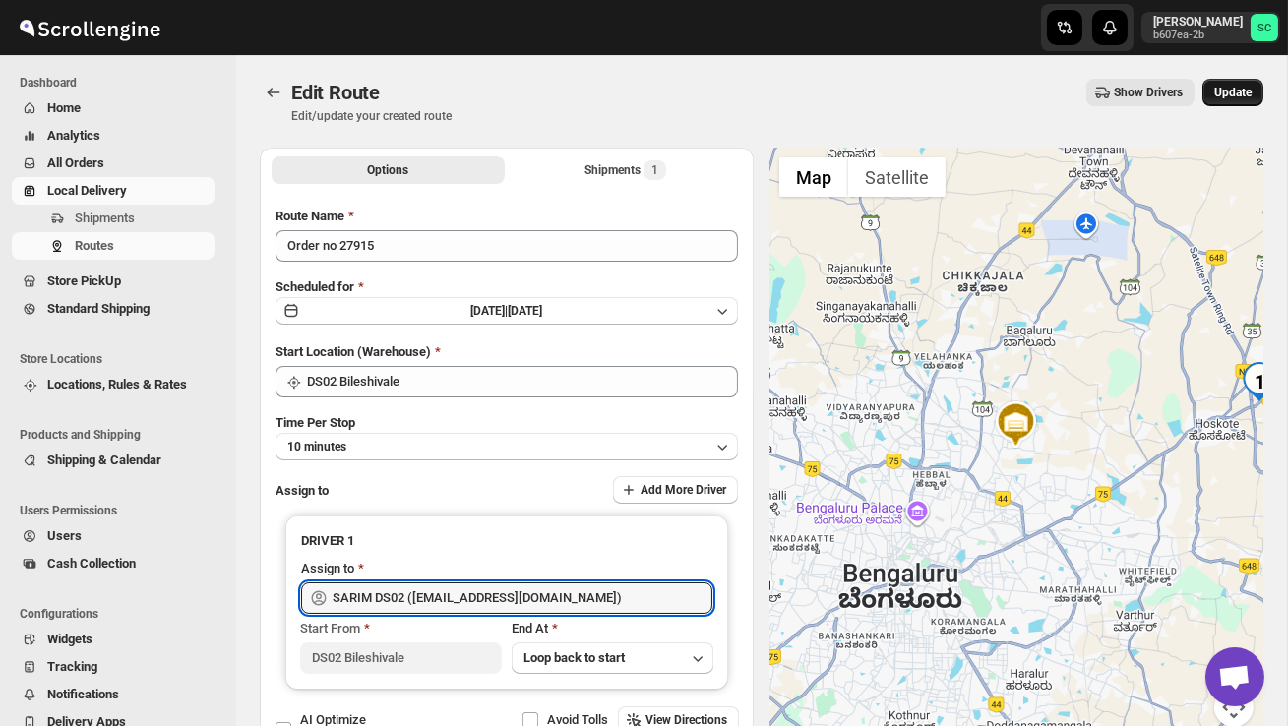
click at [1230, 92] on span "Update" at bounding box center [1232, 93] width 37 height 16
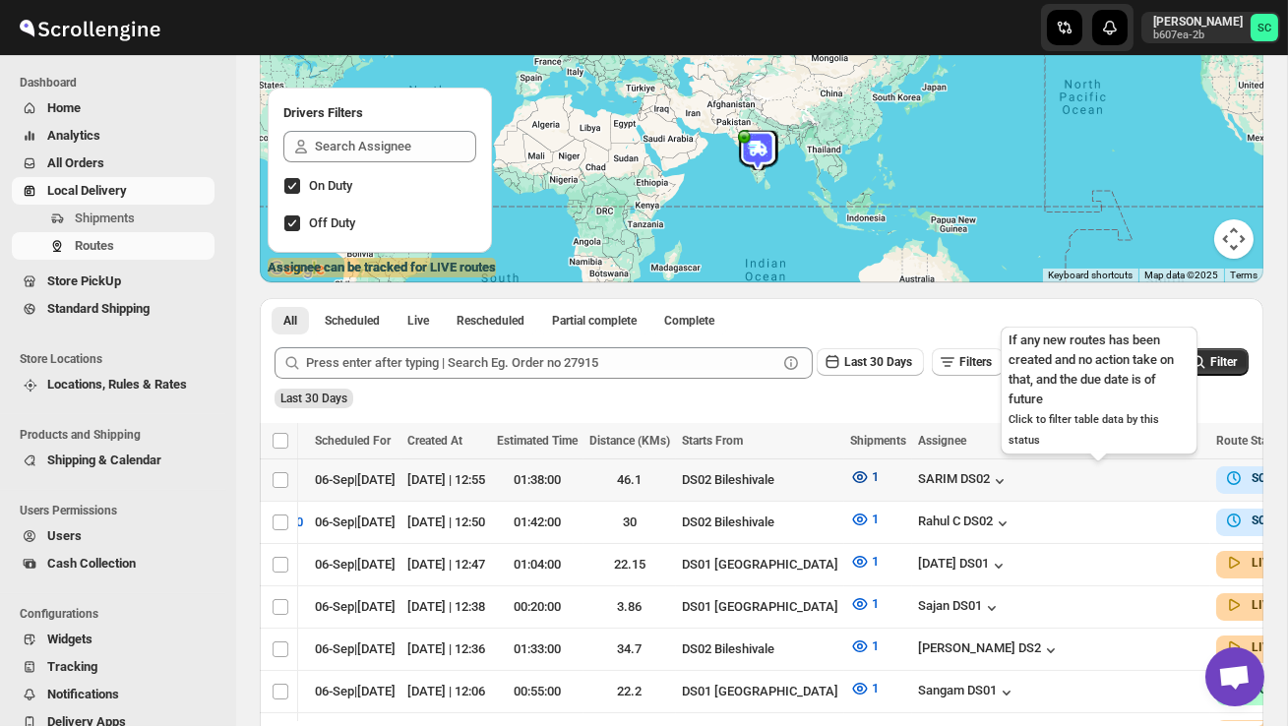
scroll to position [0, 281]
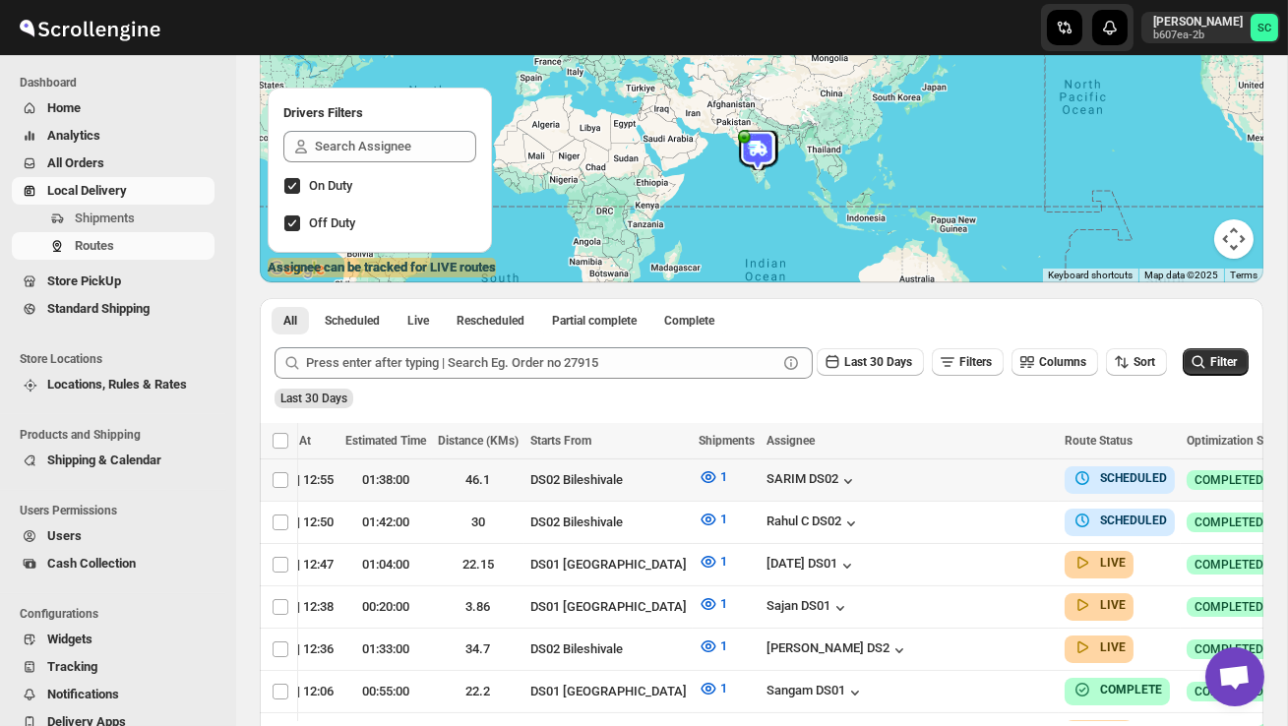
checkbox input "true"
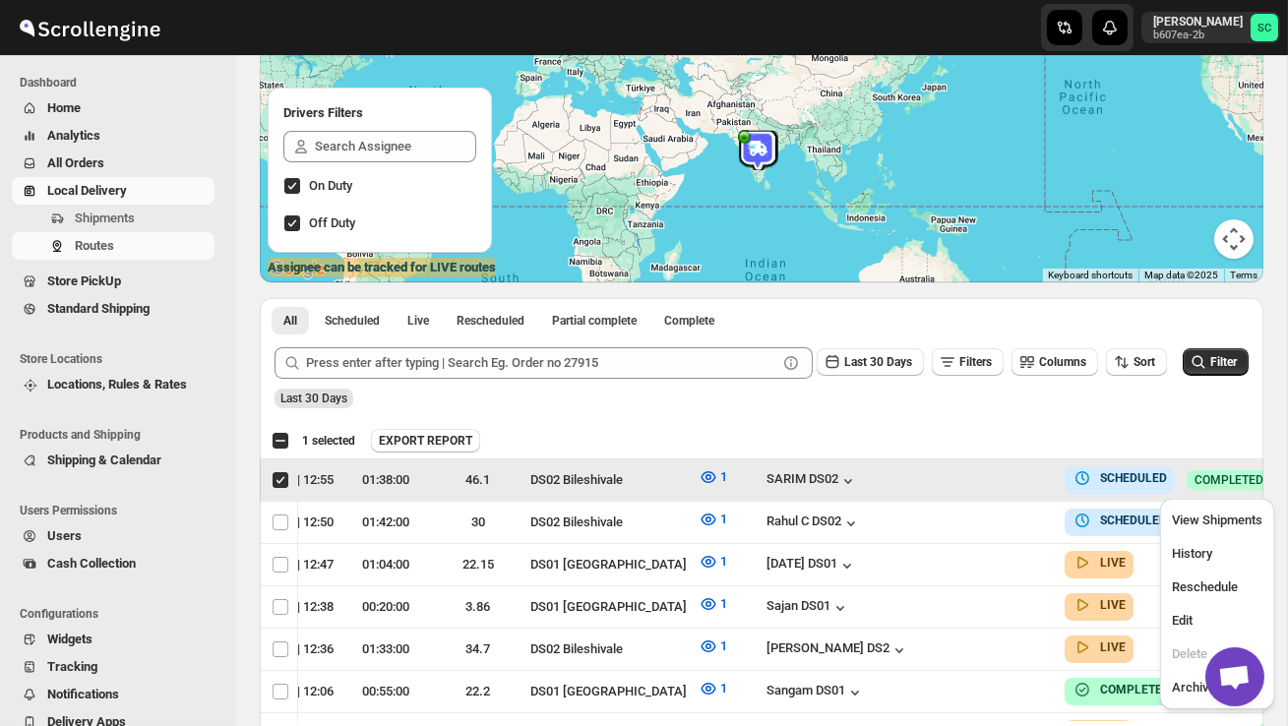
scroll to position [0, 1]
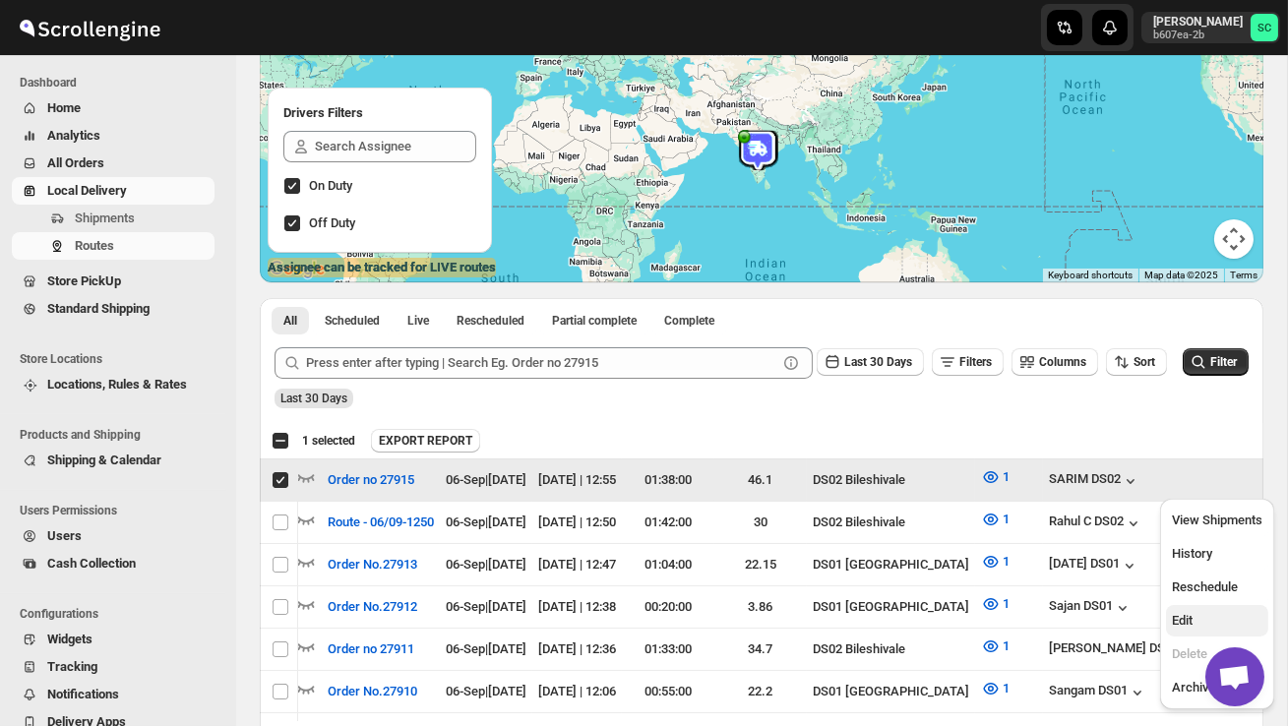
click at [1210, 616] on span "Edit" at bounding box center [1217, 621] width 91 height 20
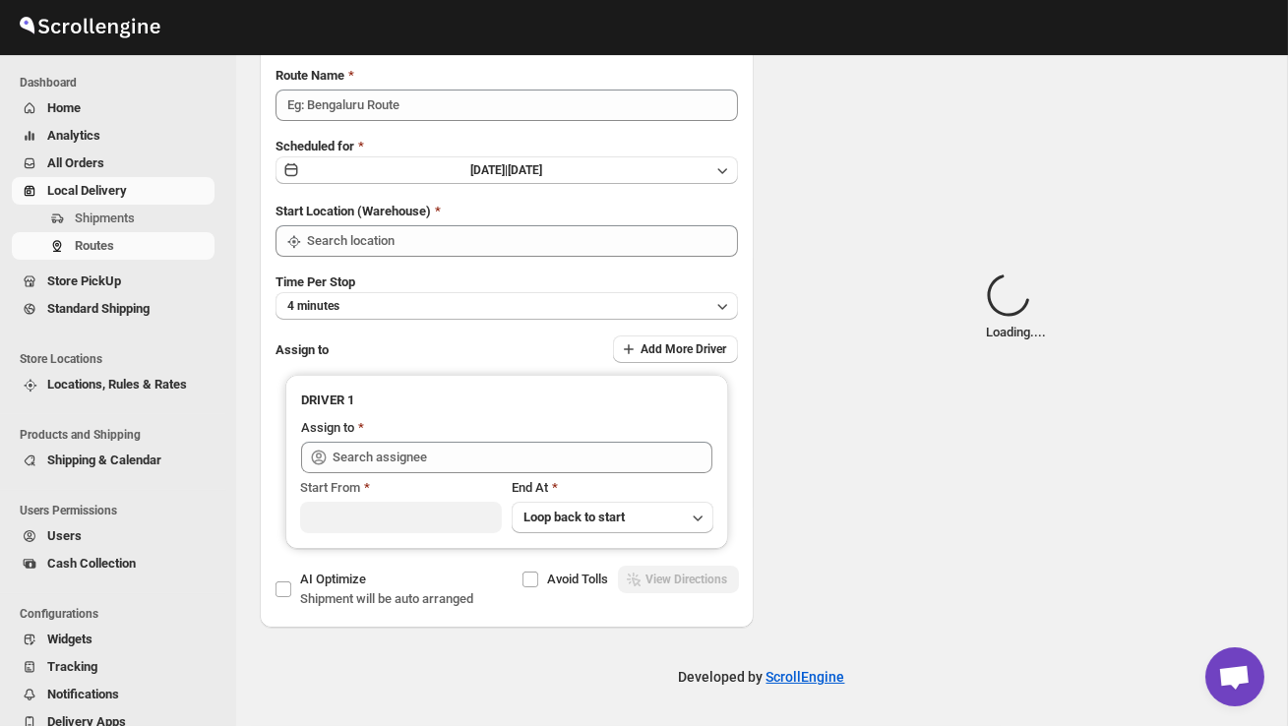
scroll to position [0, 0]
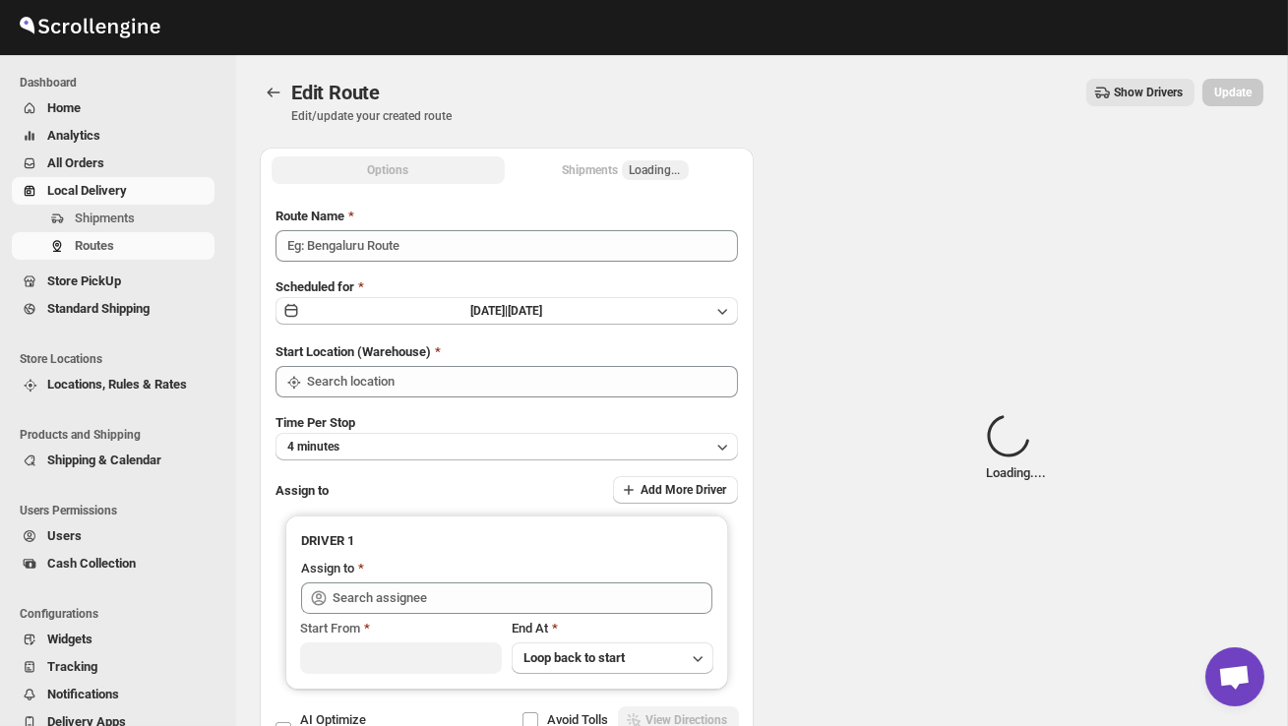
type input "Order no 27915"
type input "DS02 Bileshivale"
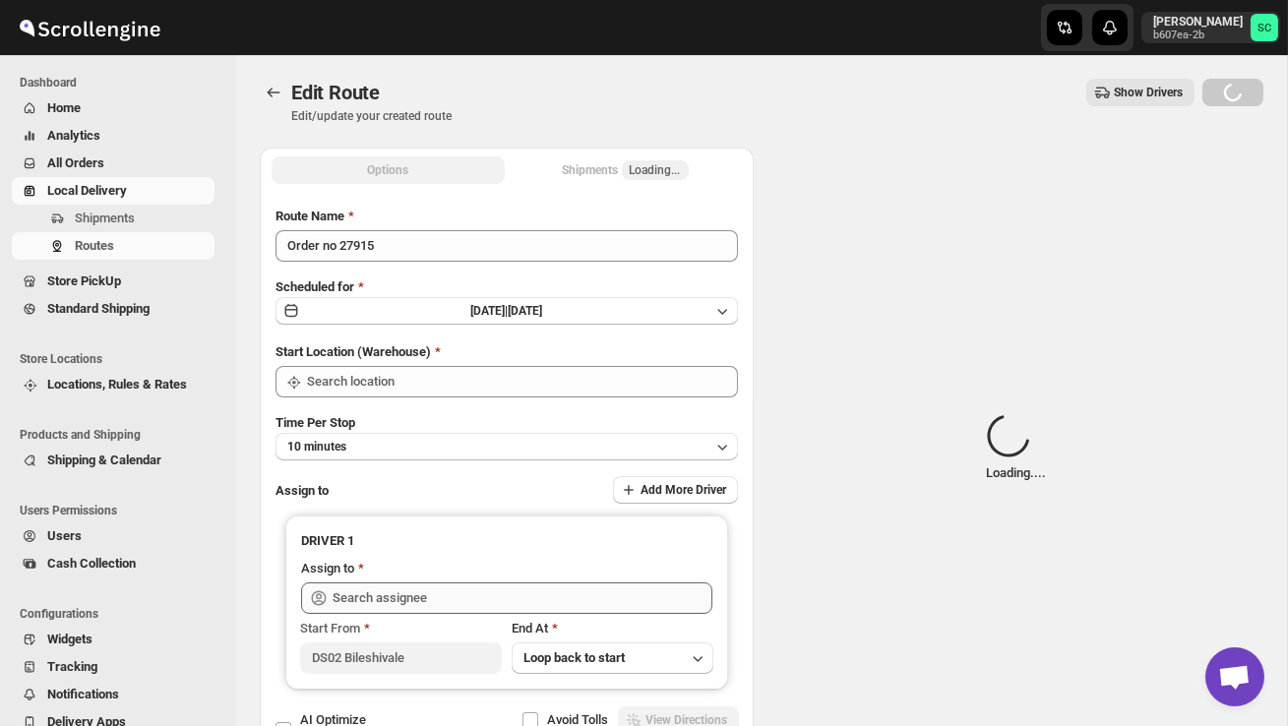
type input "DS02 Bileshivale"
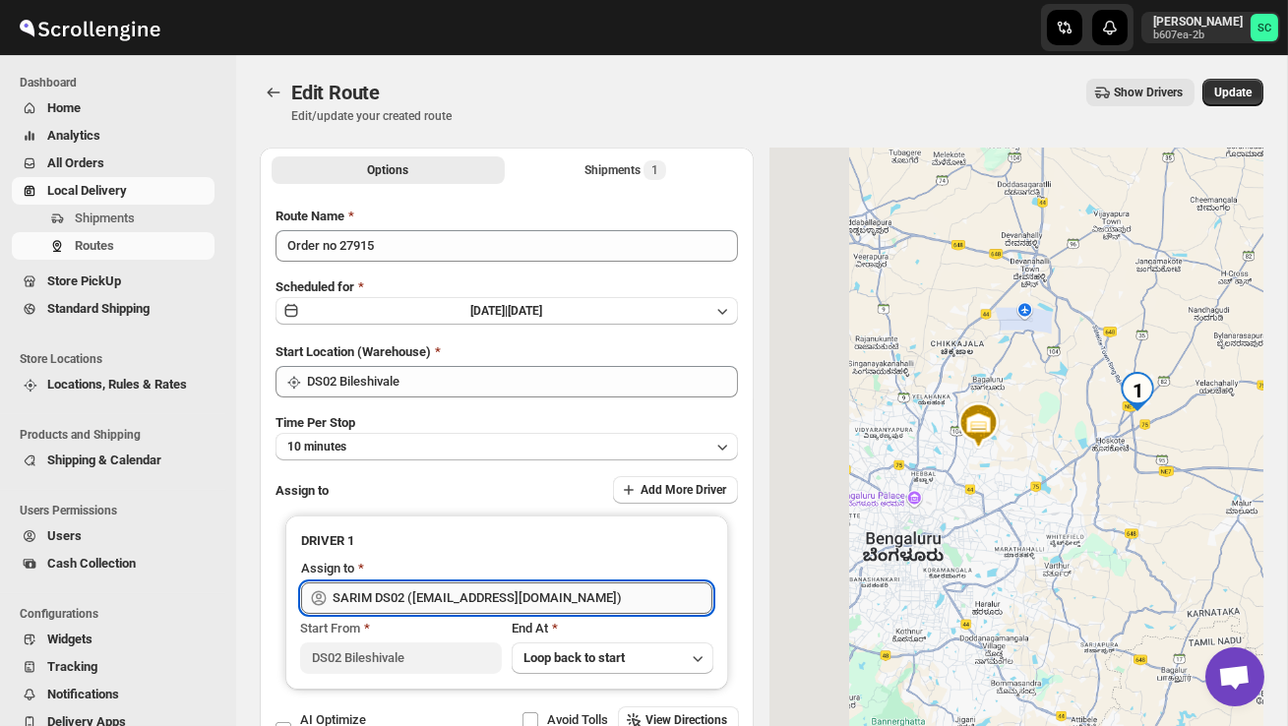
click at [596, 596] on input "SARIM DS02 ([EMAIL_ADDRESS][DOMAIN_NAME])" at bounding box center [523, 598] width 380 height 31
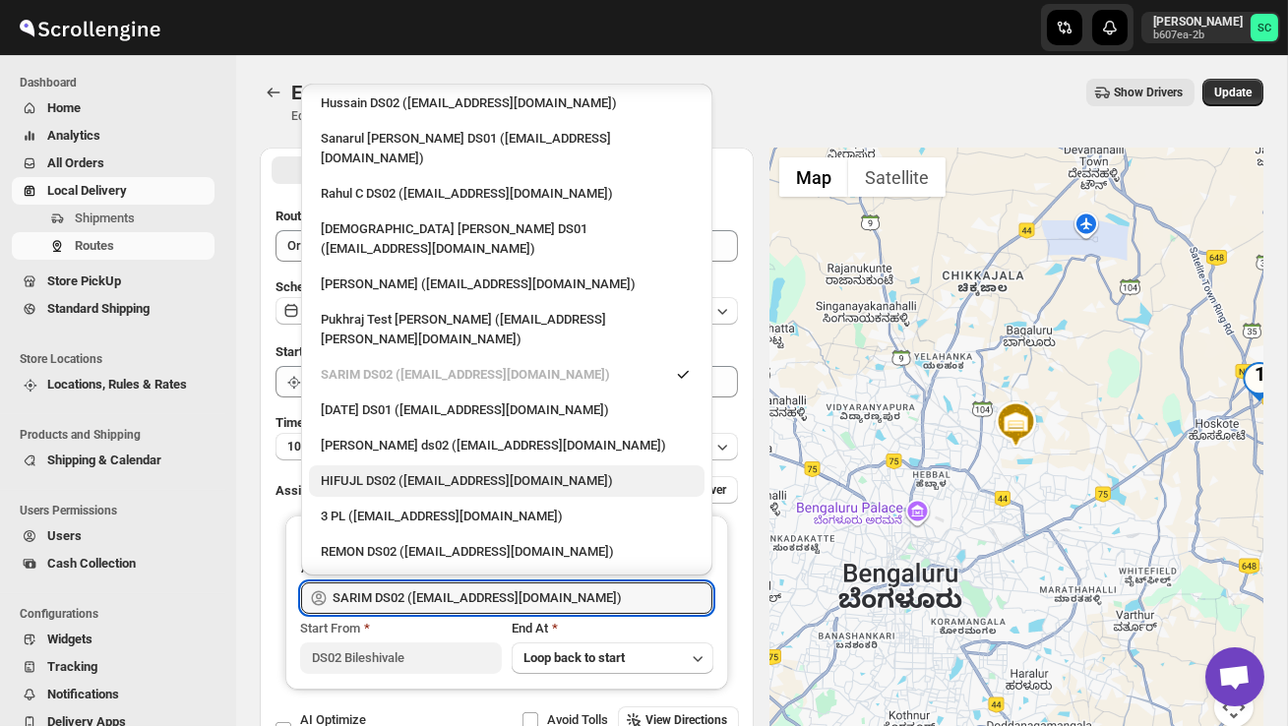
scroll to position [76, 0]
click at [464, 435] on div "[PERSON_NAME] ds02 ([EMAIL_ADDRESS][DOMAIN_NAME])" at bounding box center [507, 445] width 372 height 20
type input "[PERSON_NAME] ds02 ([EMAIL_ADDRESS][DOMAIN_NAME])"
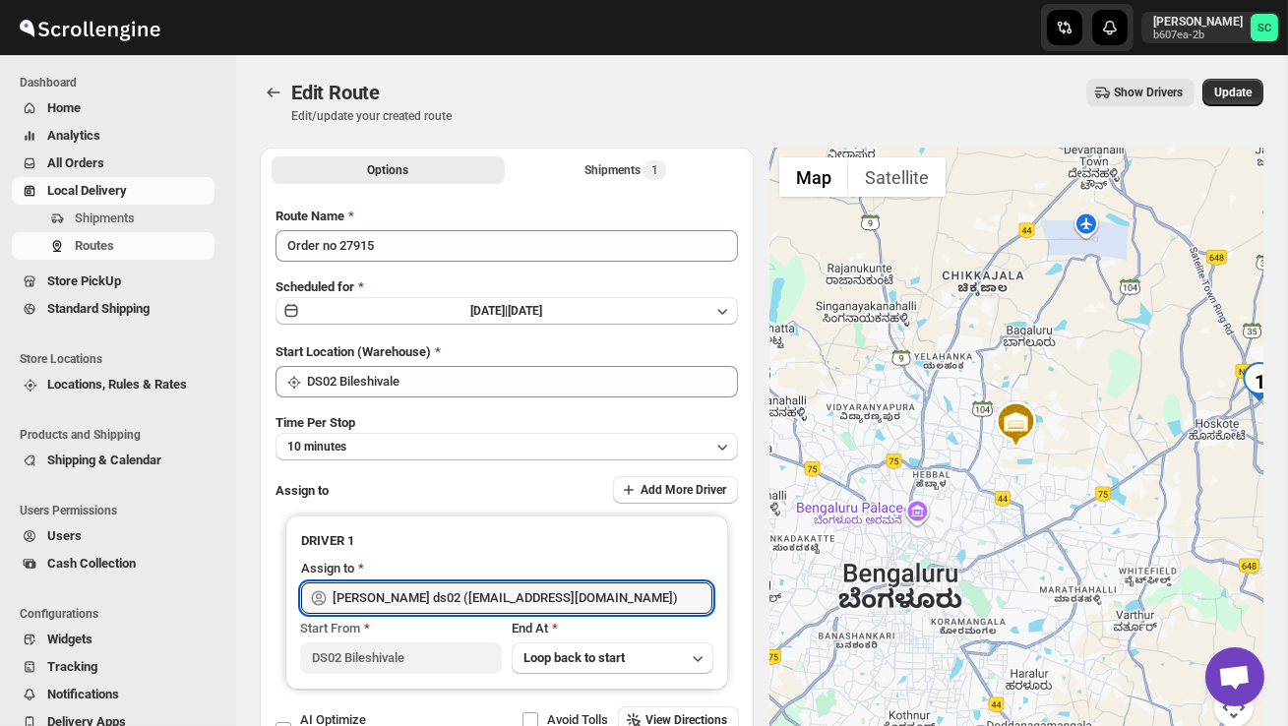
click at [1234, 108] on div "Edit Route Edit/update your created route Show Drivers More actions Show Driver…" at bounding box center [762, 101] width 1004 height 45
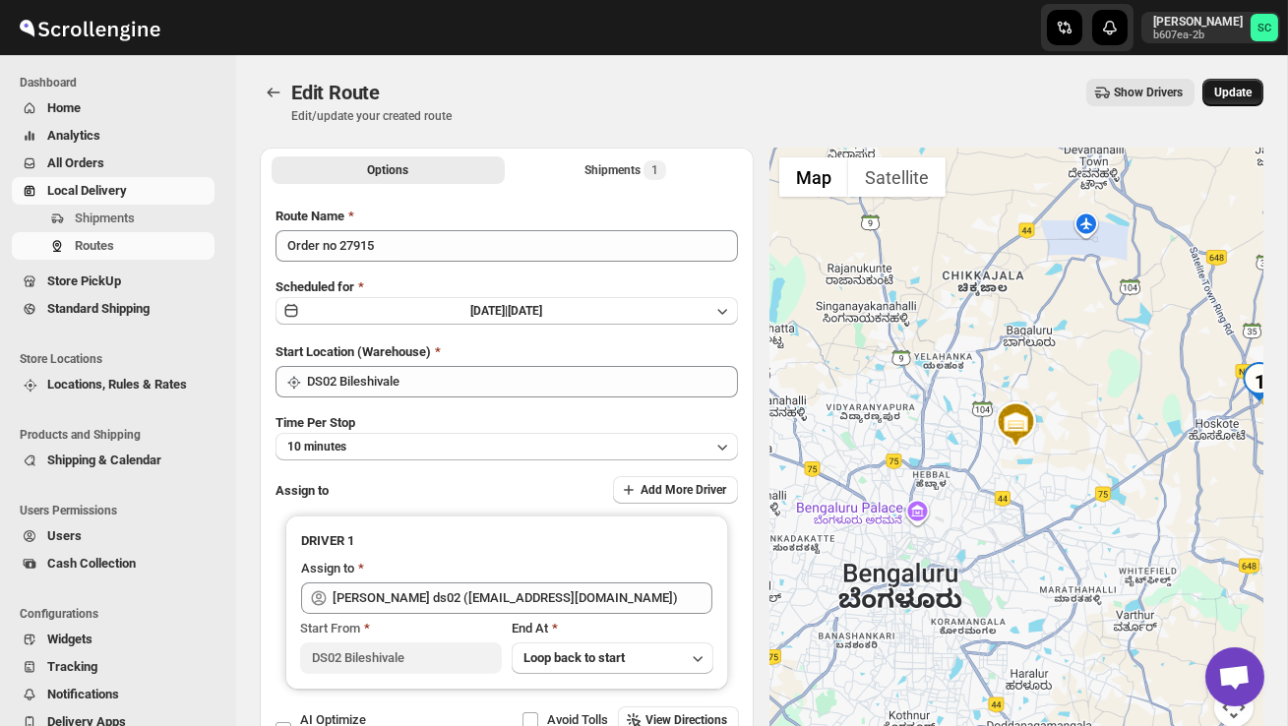
click at [1239, 93] on span "Update" at bounding box center [1232, 93] width 37 height 16
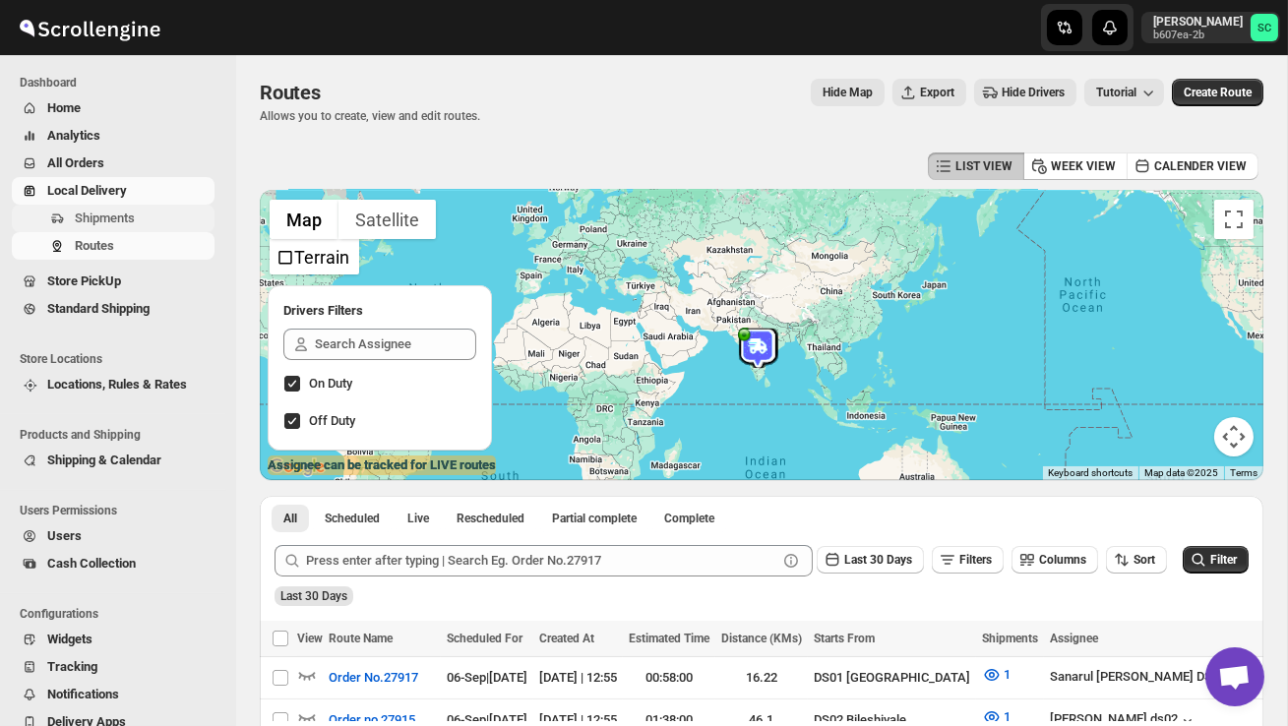
click at [125, 218] on span "Shipments" at bounding box center [105, 218] width 60 height 15
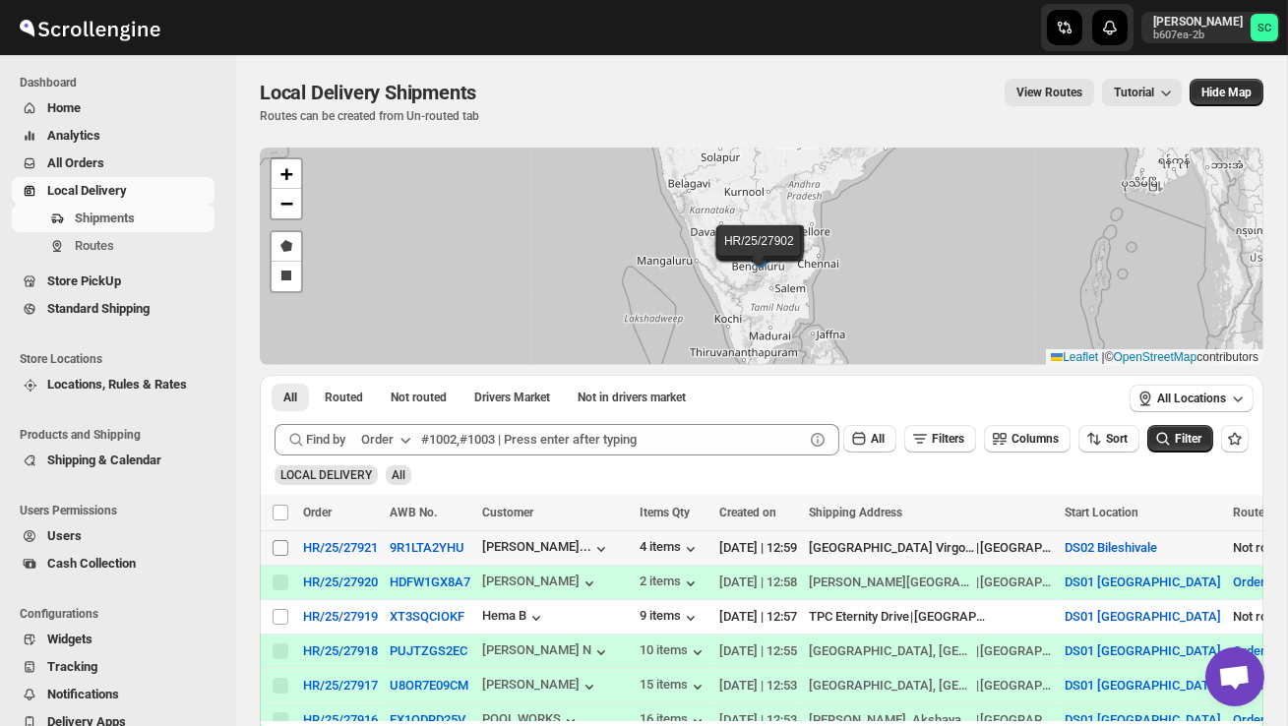
click at [286, 556] on span at bounding box center [281, 548] width 18 height 18
click at [286, 556] on input "Select shipment" at bounding box center [281, 548] width 16 height 16
click at [283, 550] on input "Select shipment" at bounding box center [281, 548] width 16 height 16
checkbox input "true"
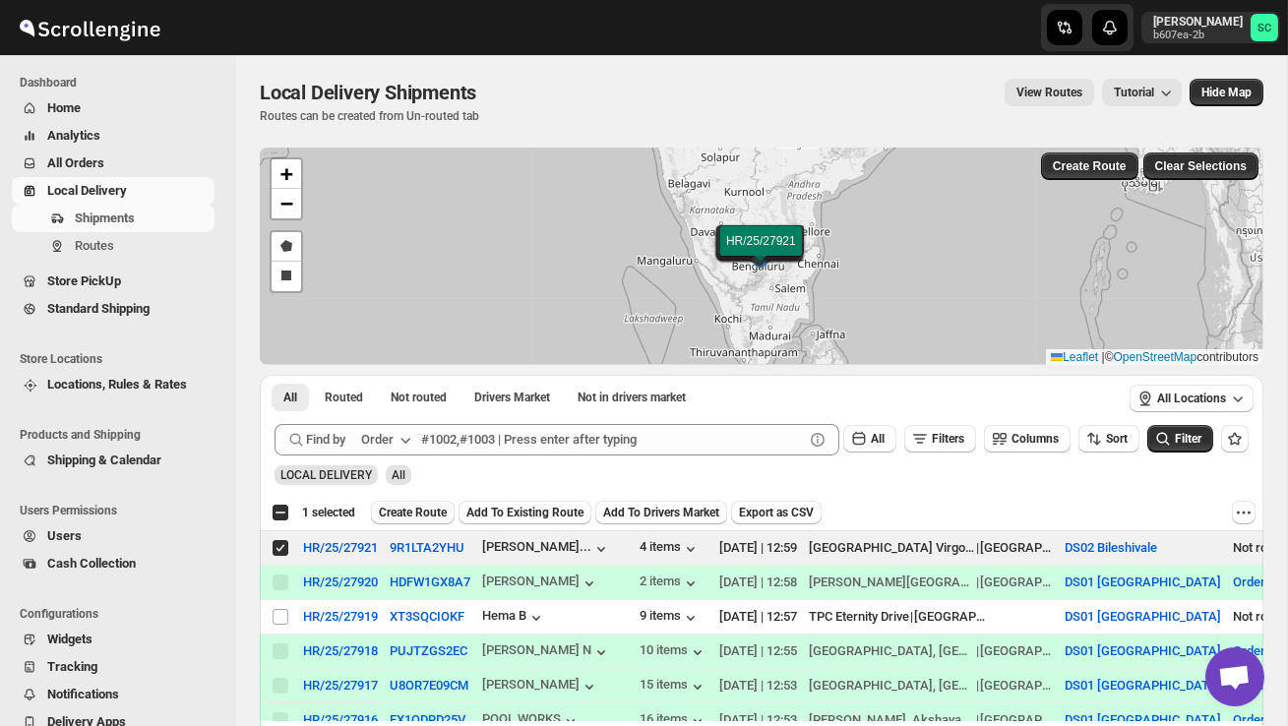
click at [426, 509] on span "Create Route" at bounding box center [413, 513] width 68 height 16
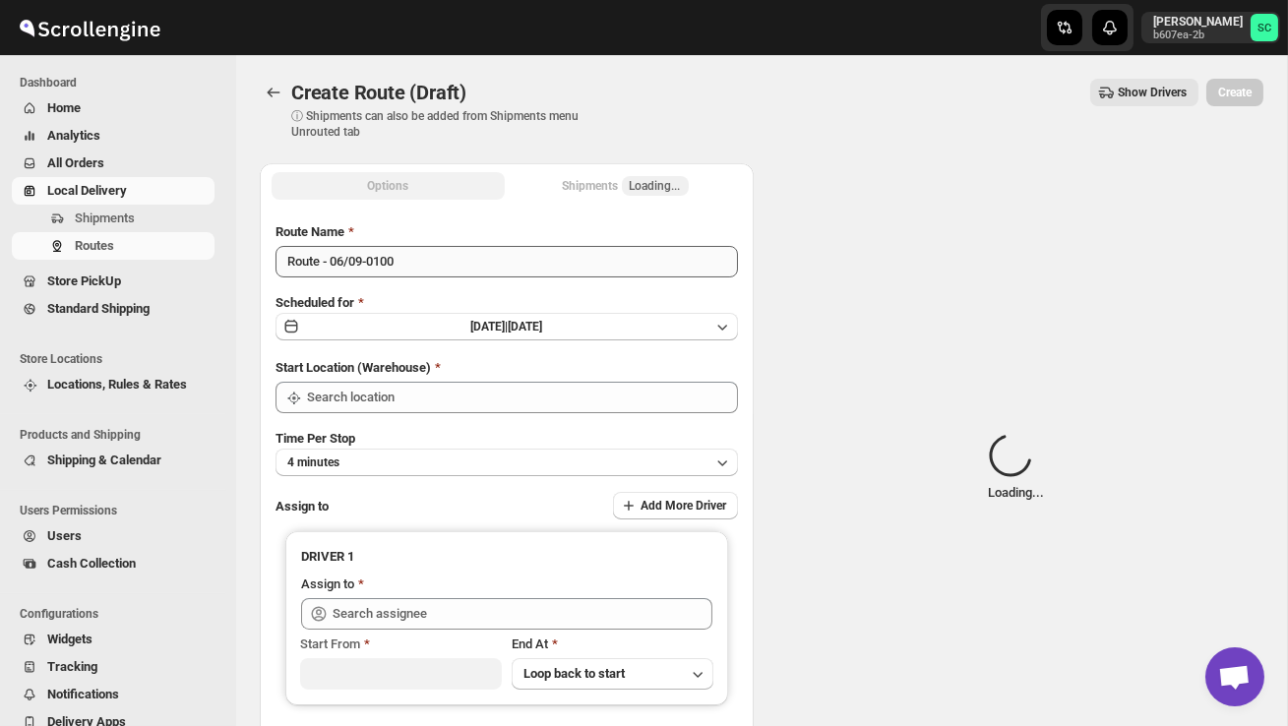
type input "DS02 Bileshivale"
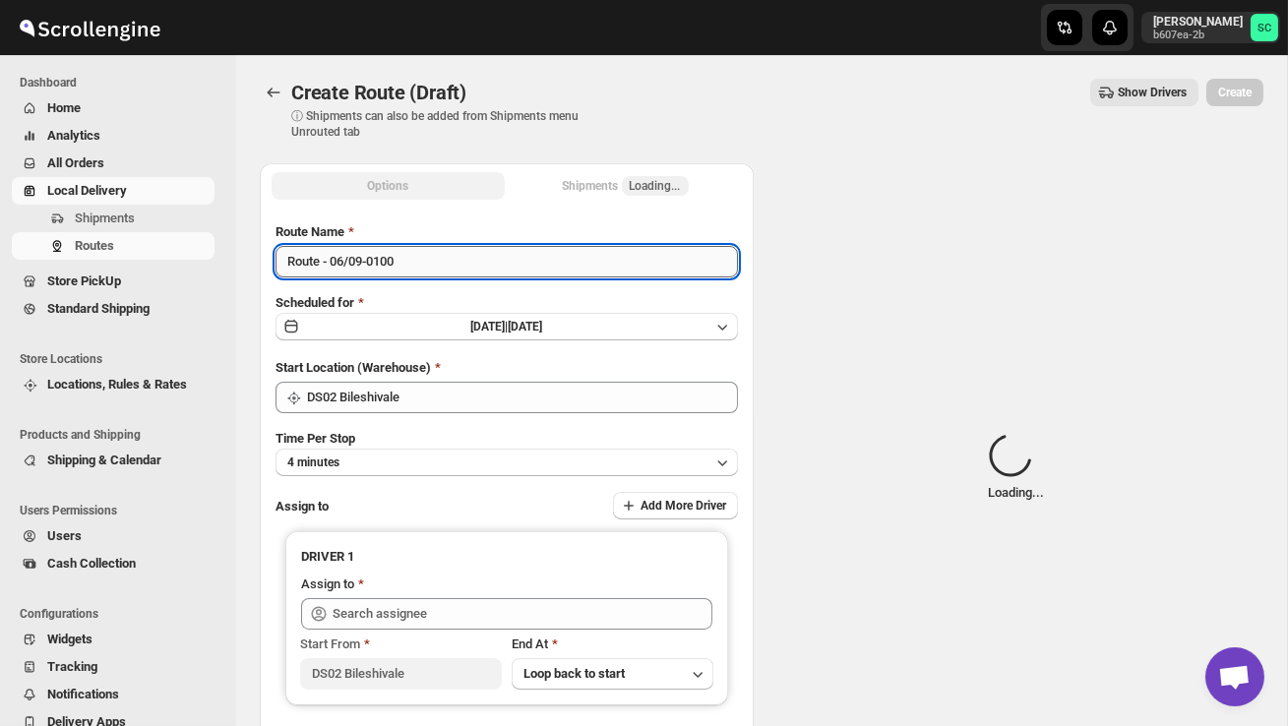
click at [444, 263] on input "Route - 06/09-0100" at bounding box center [507, 261] width 462 height 31
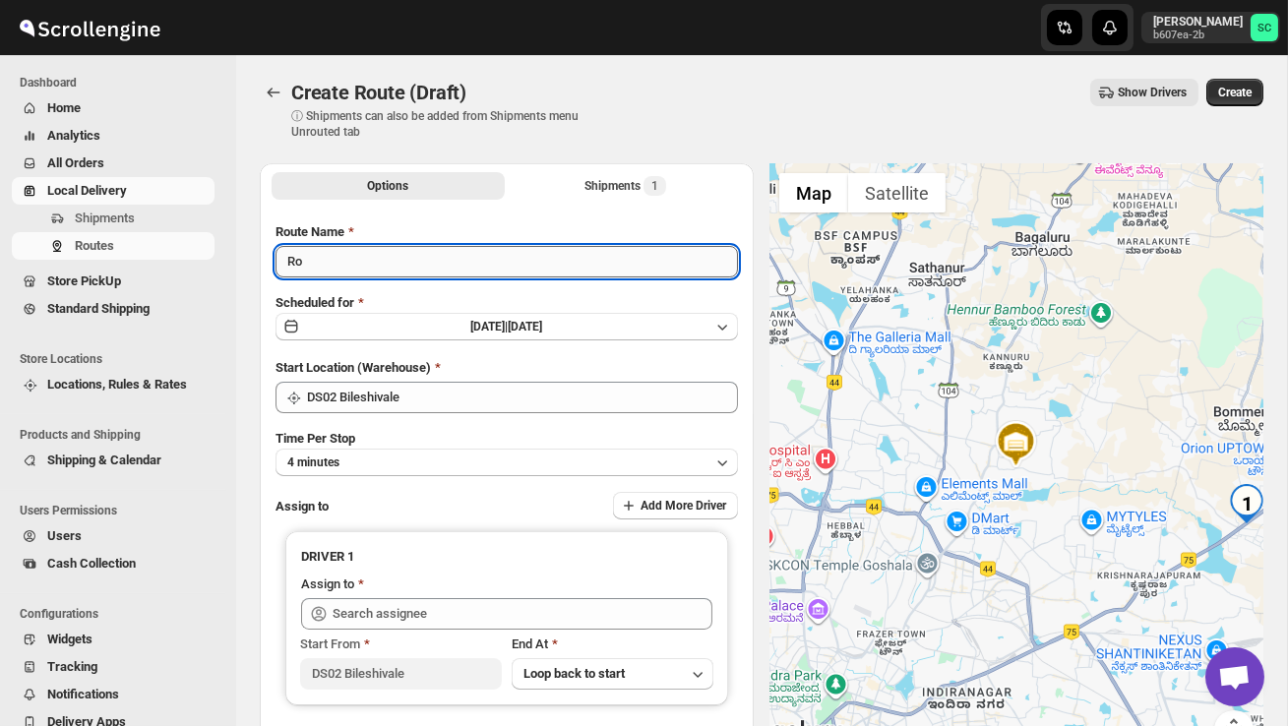
type input "R"
type input "Order no 27921"
click at [467, 457] on button "4 minutes" at bounding box center [507, 463] width 462 height 28
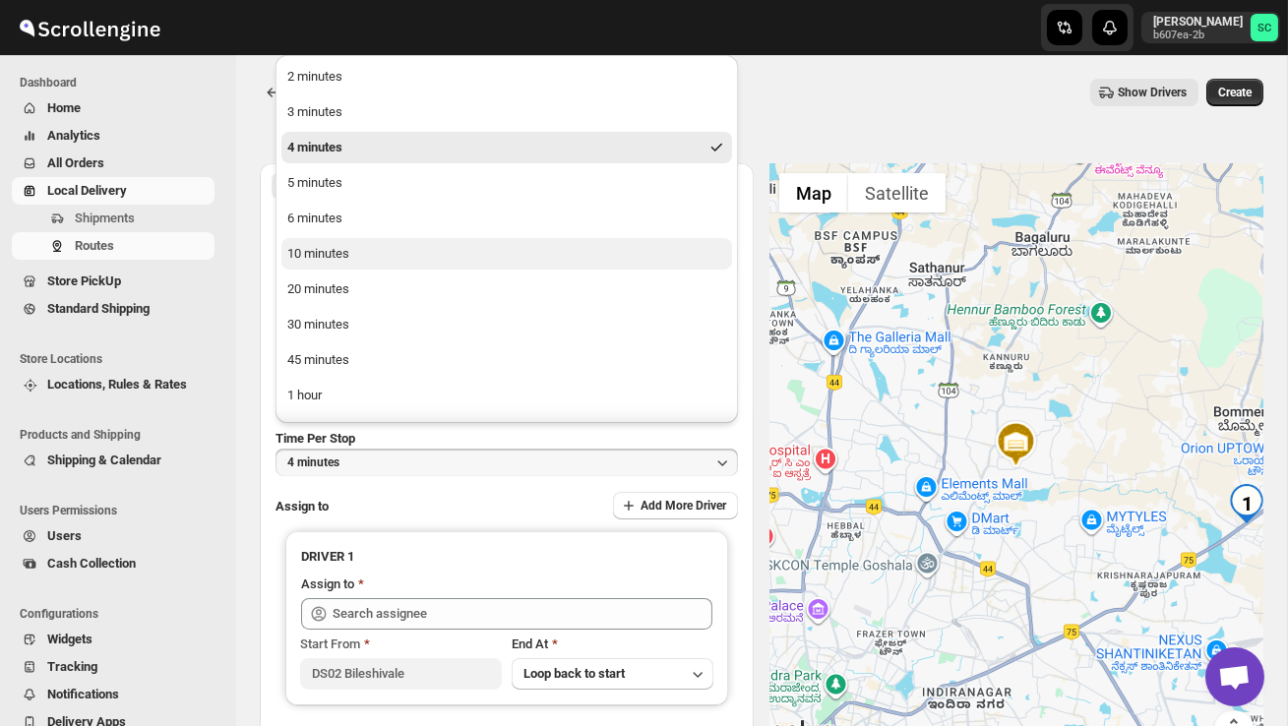
click at [353, 254] on button "10 minutes" at bounding box center [506, 253] width 451 height 31
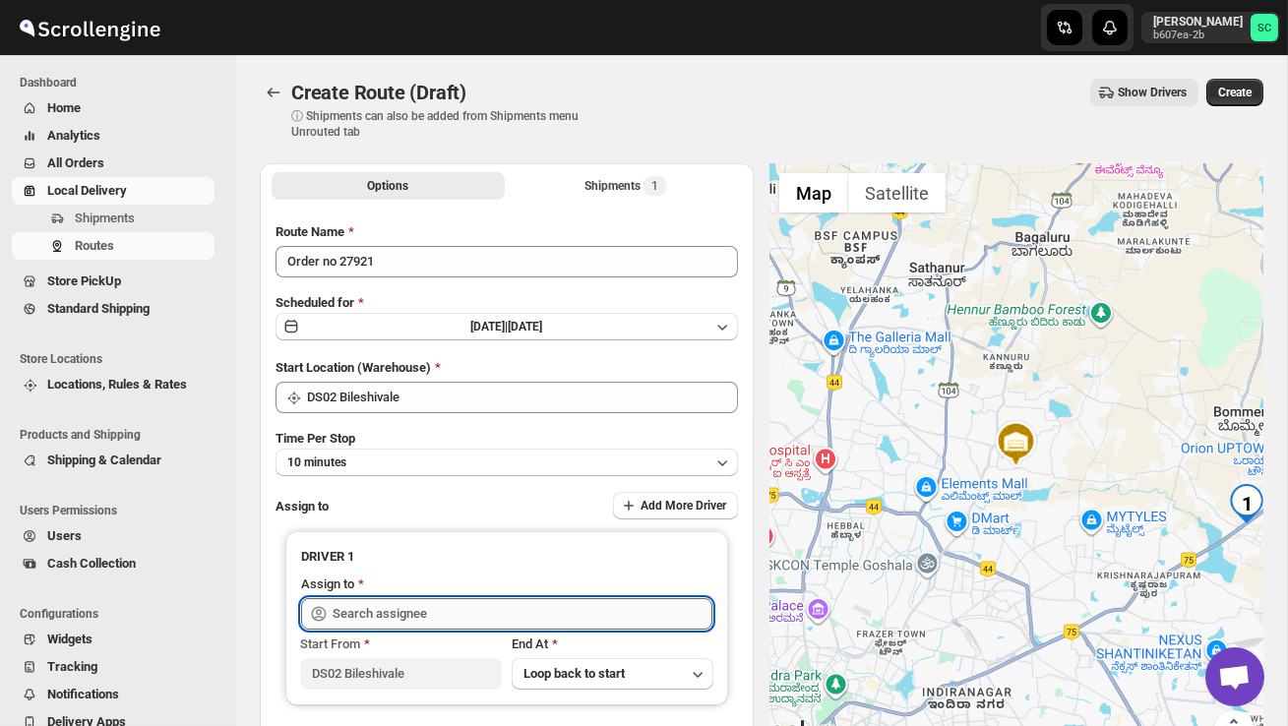
click at [435, 616] on input "text" at bounding box center [523, 613] width 380 height 31
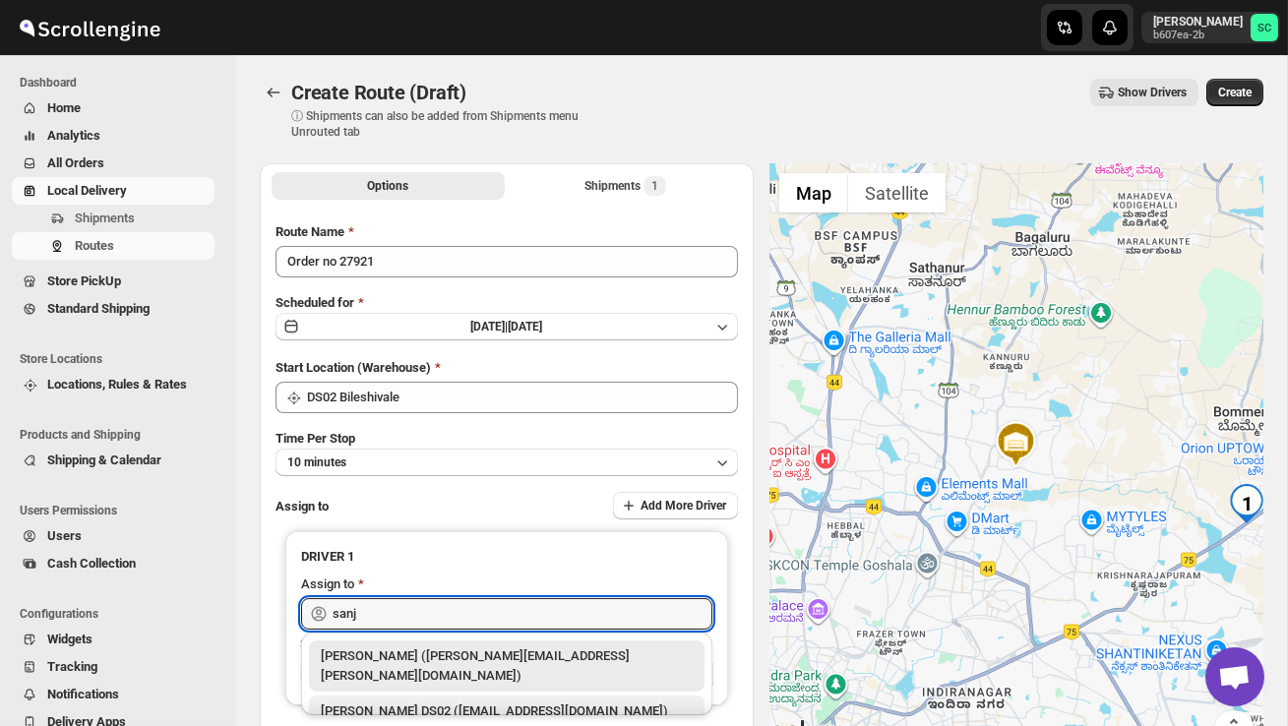
click at [495, 702] on div "[PERSON_NAME] DS02 ([EMAIL_ADDRESS][DOMAIN_NAME])" at bounding box center [507, 712] width 372 height 20
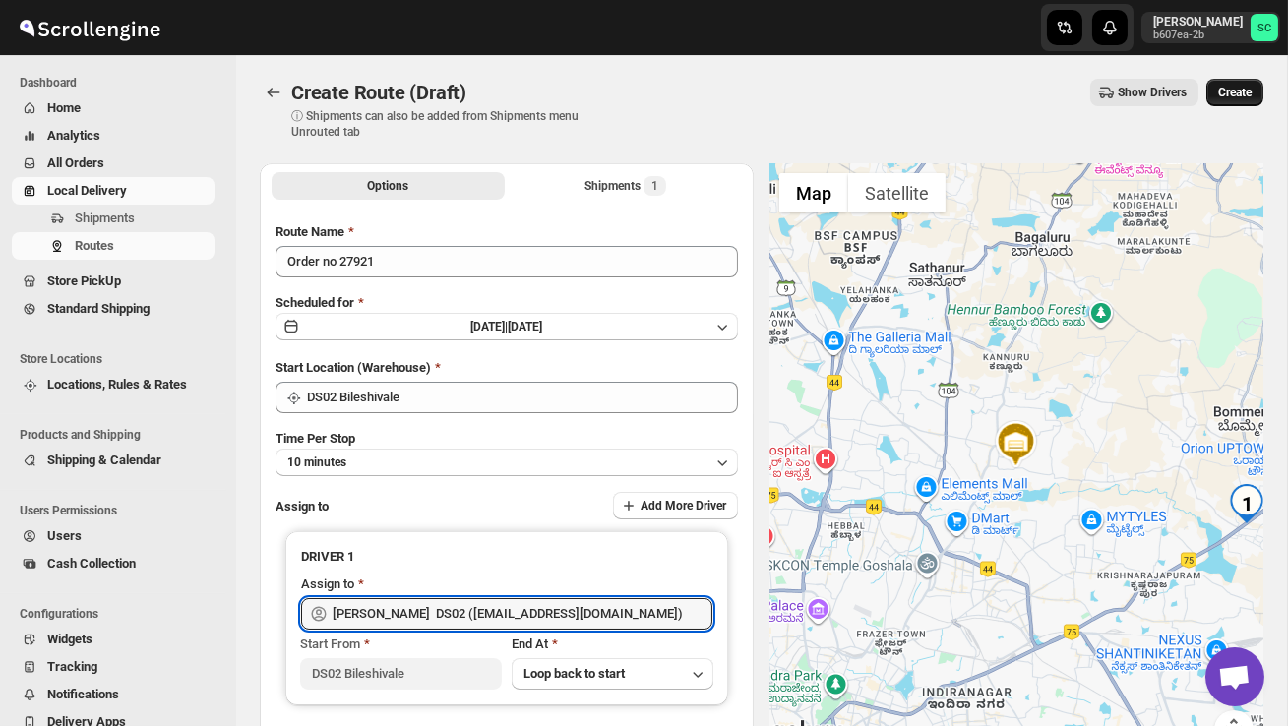
type input "[PERSON_NAME] DS02 ([EMAIL_ADDRESS][DOMAIN_NAME])"
click at [1248, 86] on span "Create" at bounding box center [1234, 93] width 33 height 16
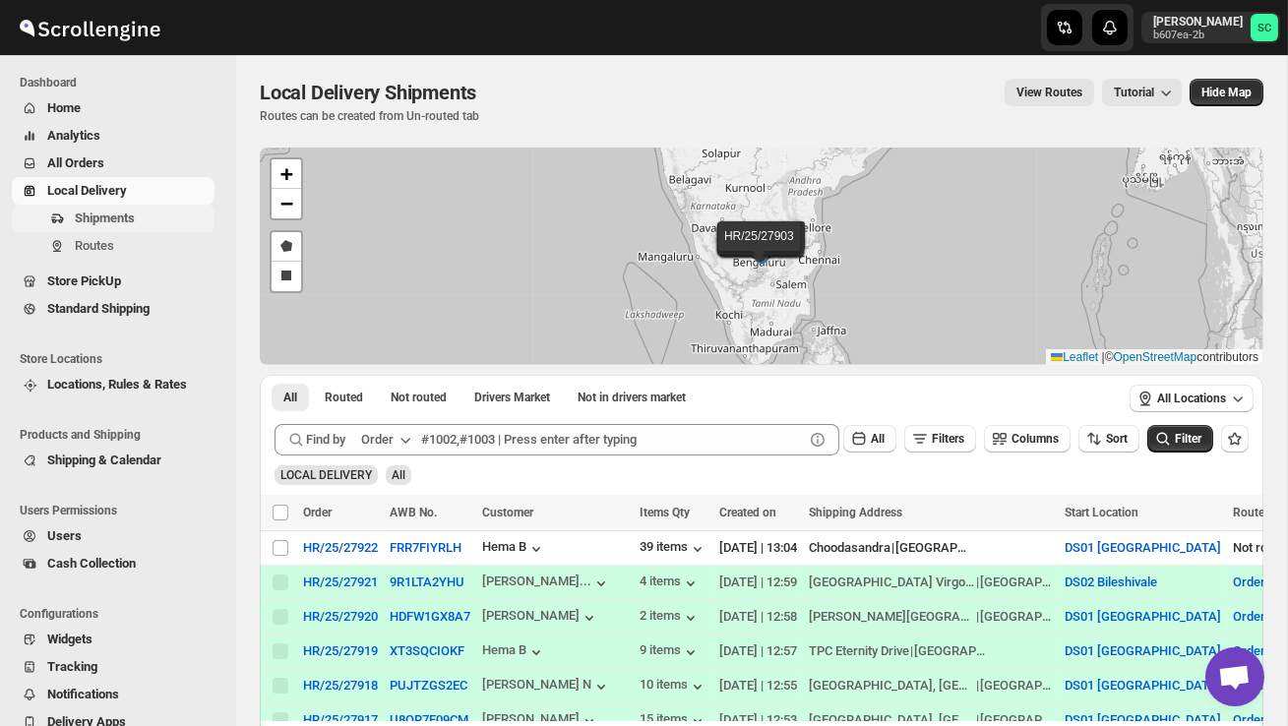
click at [116, 226] on span "Shipments" at bounding box center [143, 219] width 136 height 20
click at [120, 261] on div "Shipments Routes" at bounding box center [113, 236] width 226 height 63
click at [121, 260] on div "Shipments Routes" at bounding box center [113, 236] width 226 height 63
click at [90, 252] on span "Routes" at bounding box center [94, 245] width 39 height 15
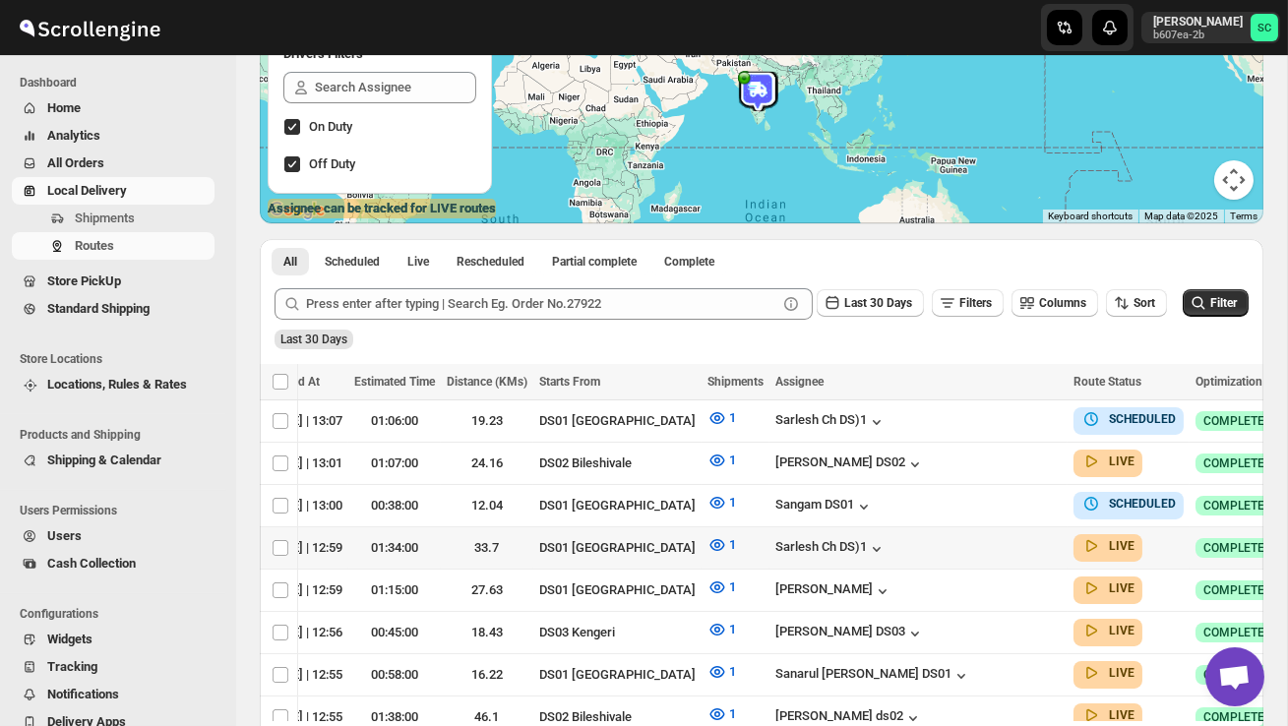
scroll to position [0, 280]
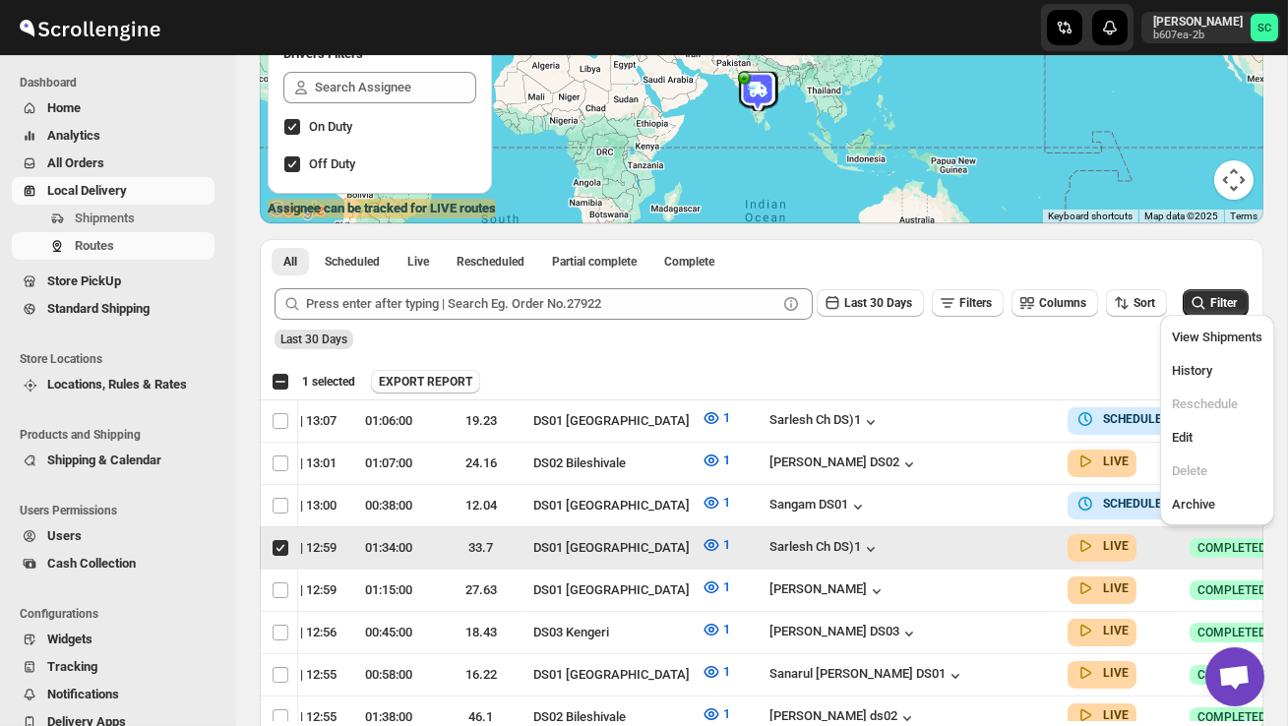
scroll to position [0, 1]
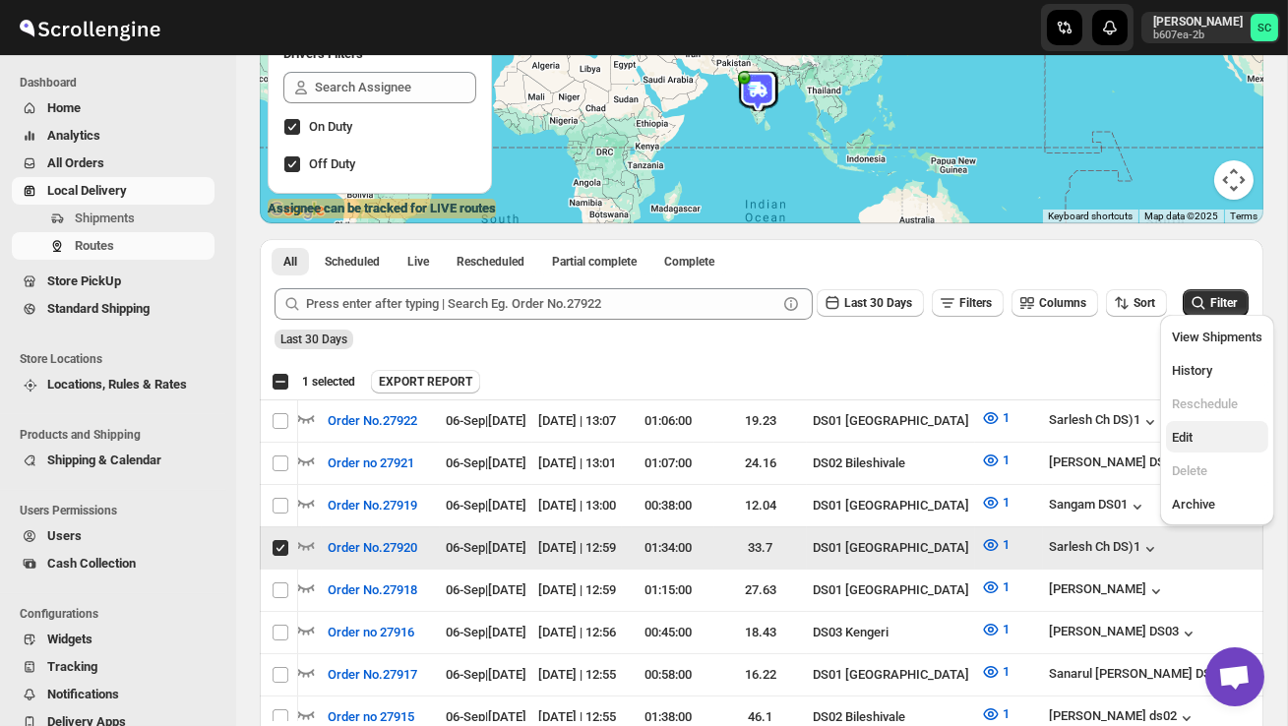
click at [1204, 443] on span "Edit" at bounding box center [1217, 438] width 91 height 20
checkbox input "false"
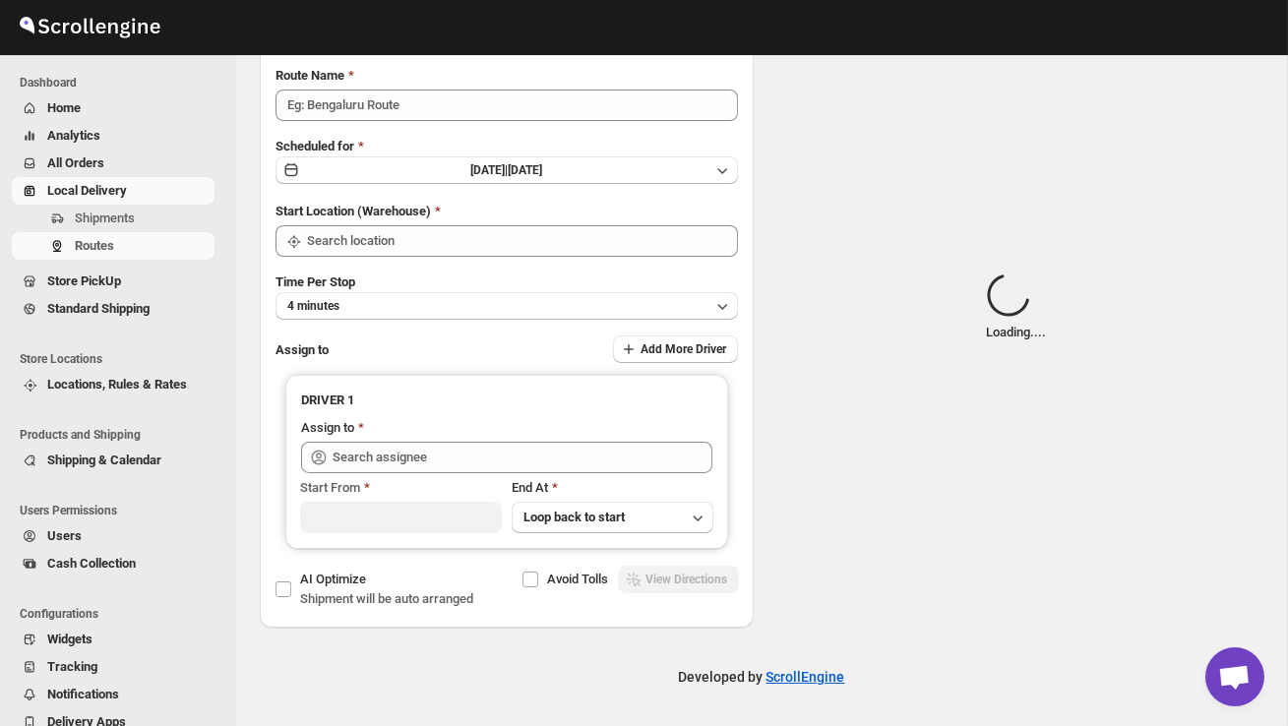
scroll to position [0, 0]
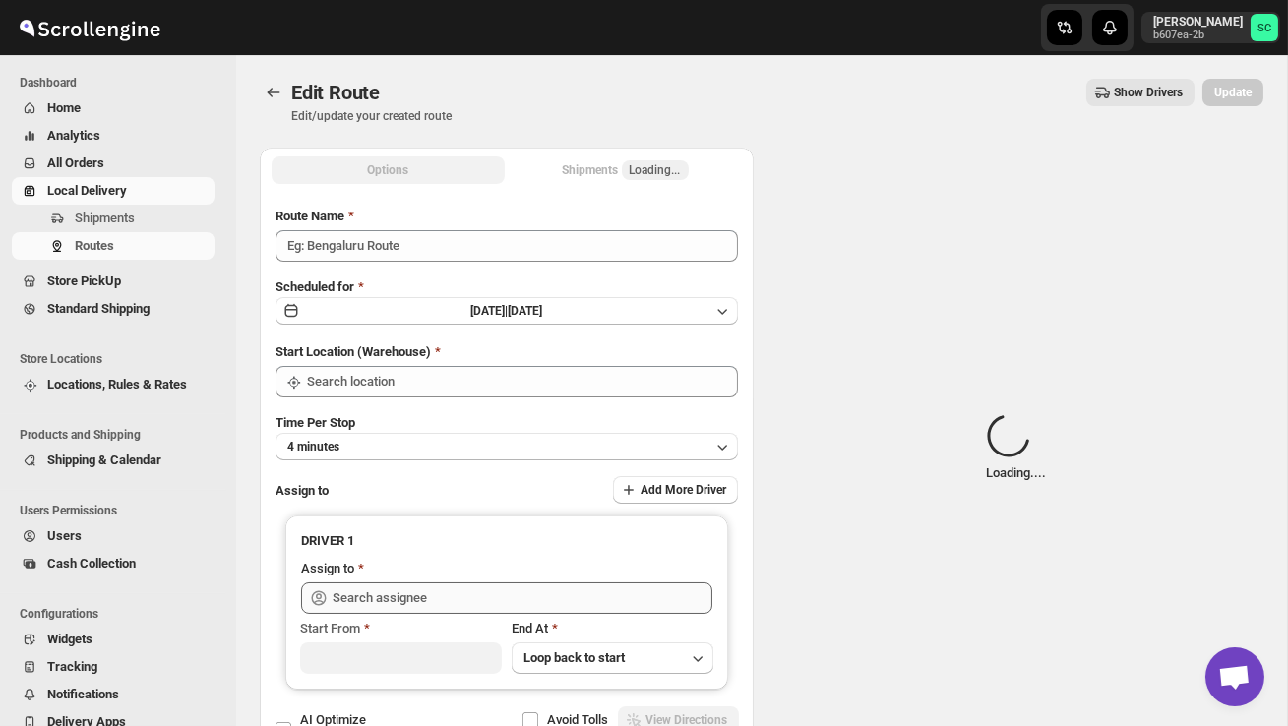
type input "Order No.27920"
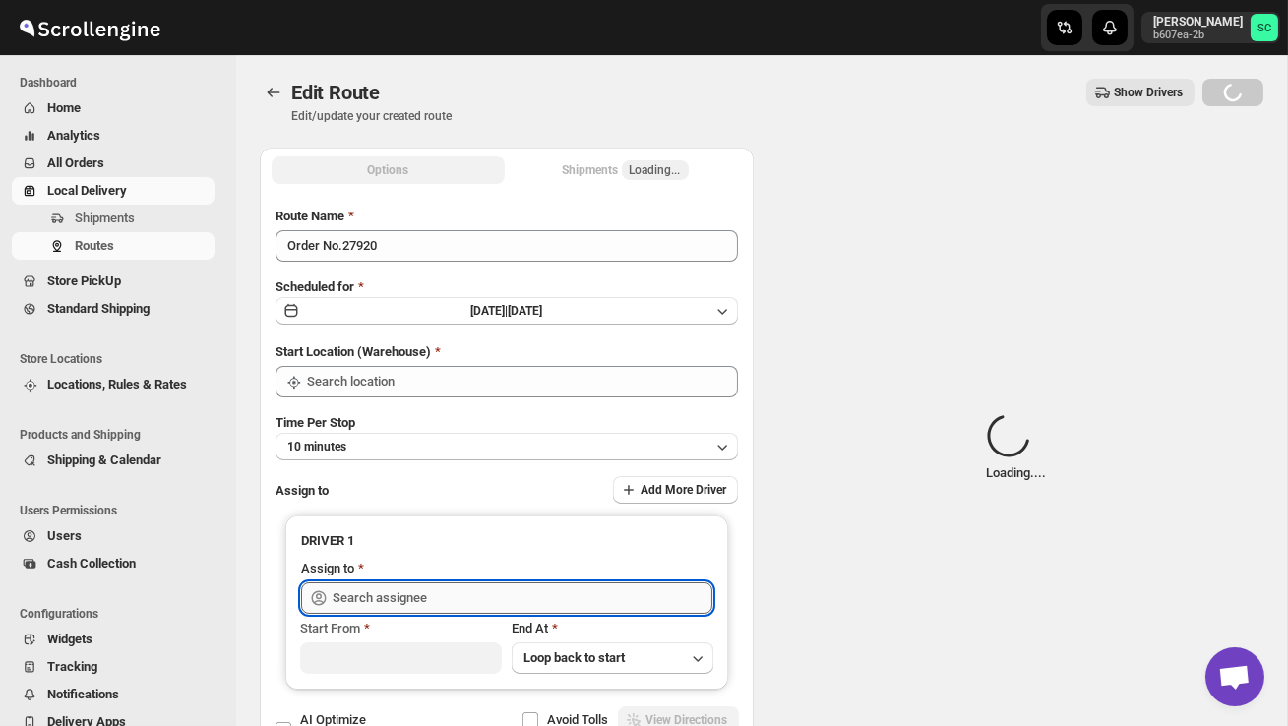
click at [626, 595] on input "text" at bounding box center [523, 598] width 380 height 31
type input "DS01 [GEOGRAPHIC_DATA]"
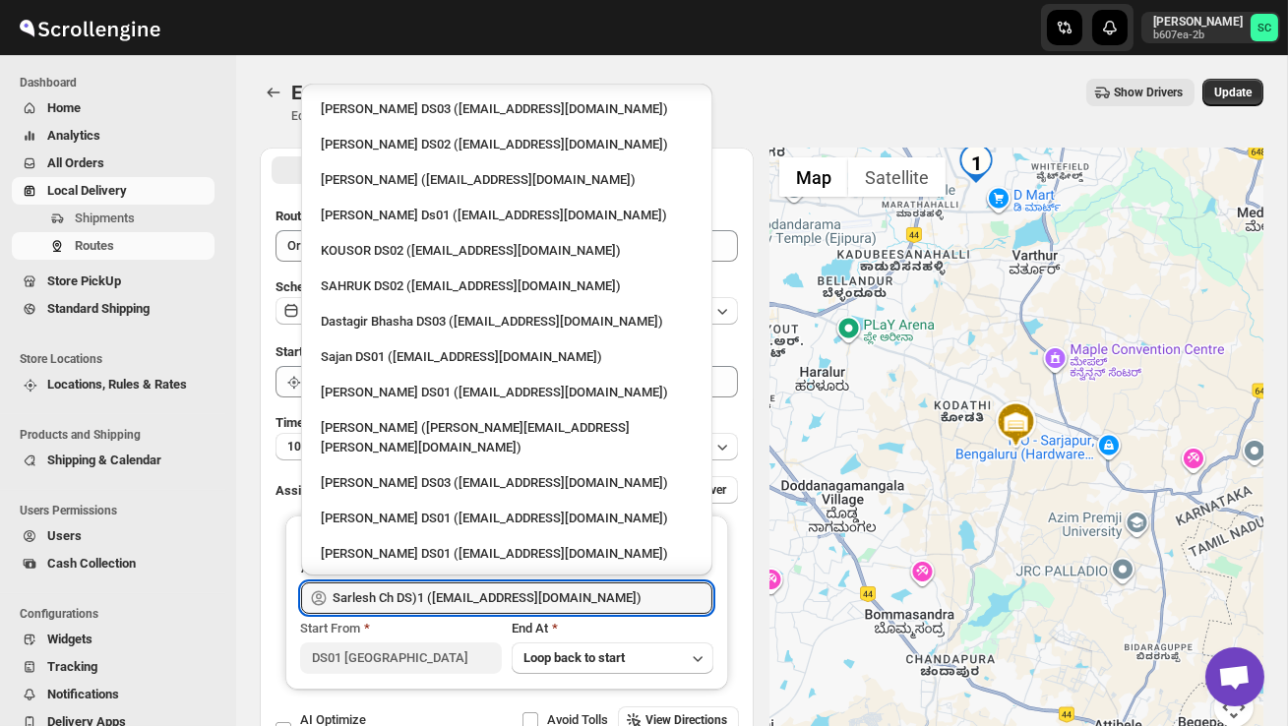
scroll to position [1432, 0]
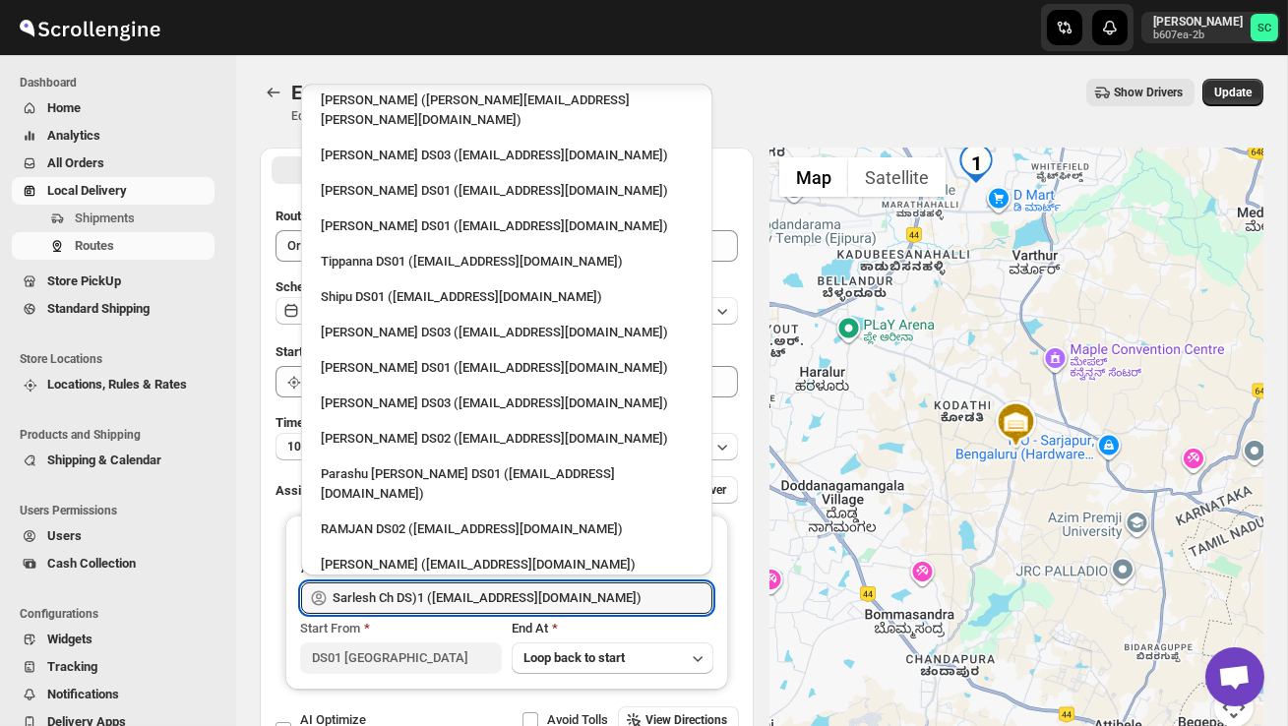
click at [393, 520] on div "RAMJAN DS02 ([EMAIL_ADDRESS][DOMAIN_NAME])" at bounding box center [507, 530] width 372 height 20
type input "RAMJAN DS02 ([EMAIL_ADDRESS][DOMAIN_NAME])"
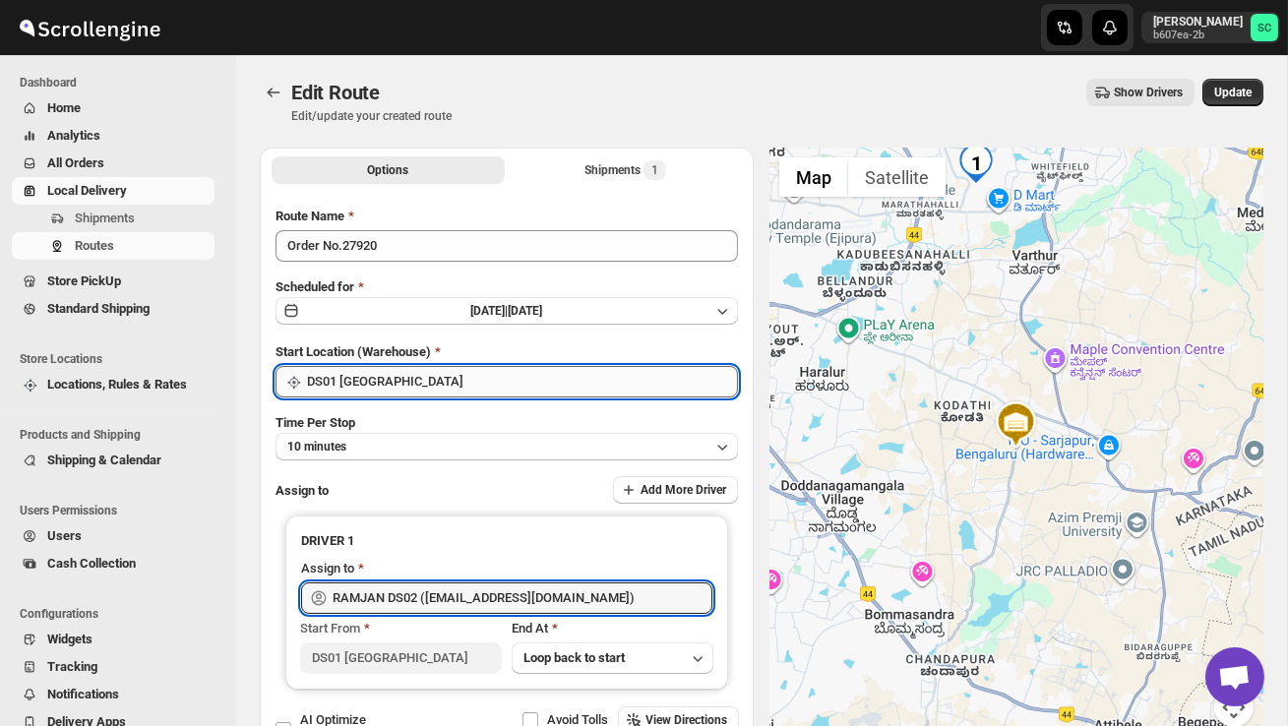
click at [473, 376] on input "DS01 [GEOGRAPHIC_DATA]" at bounding box center [522, 381] width 431 height 31
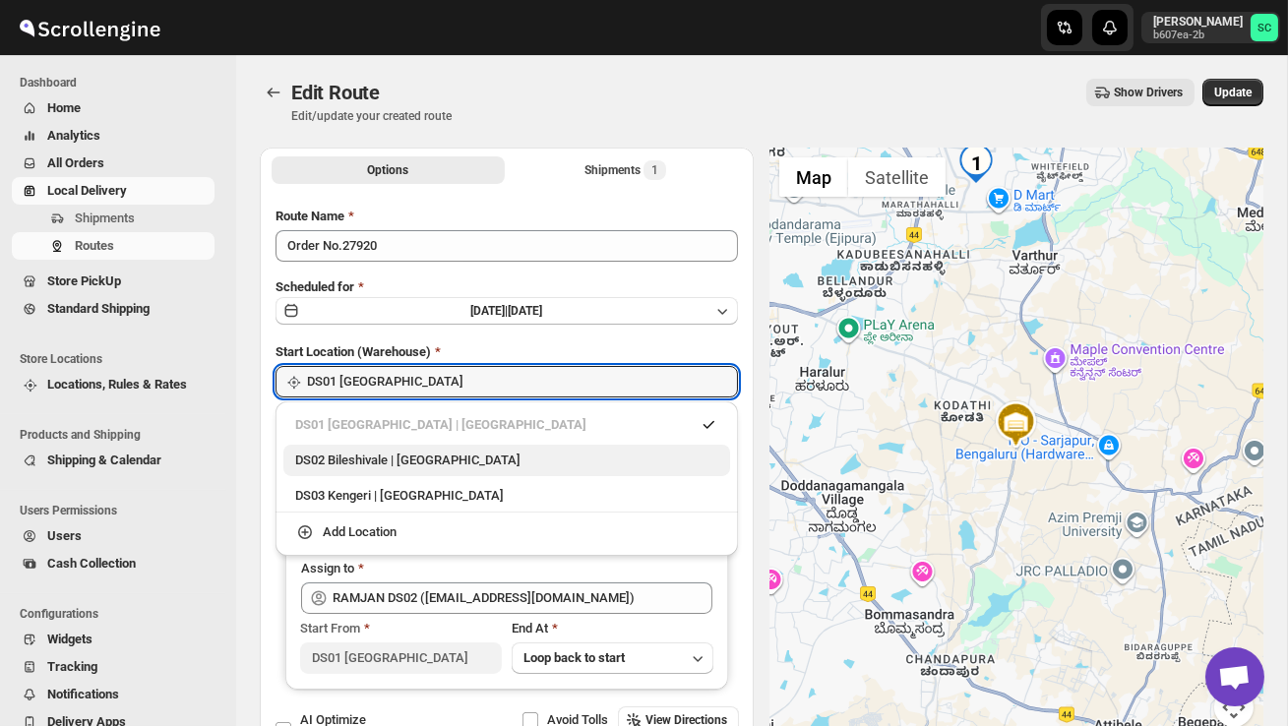
click at [453, 461] on div "DS02 Bileshivale | [GEOGRAPHIC_DATA]" at bounding box center [506, 461] width 423 height 20
type input "DS02 Bileshivale"
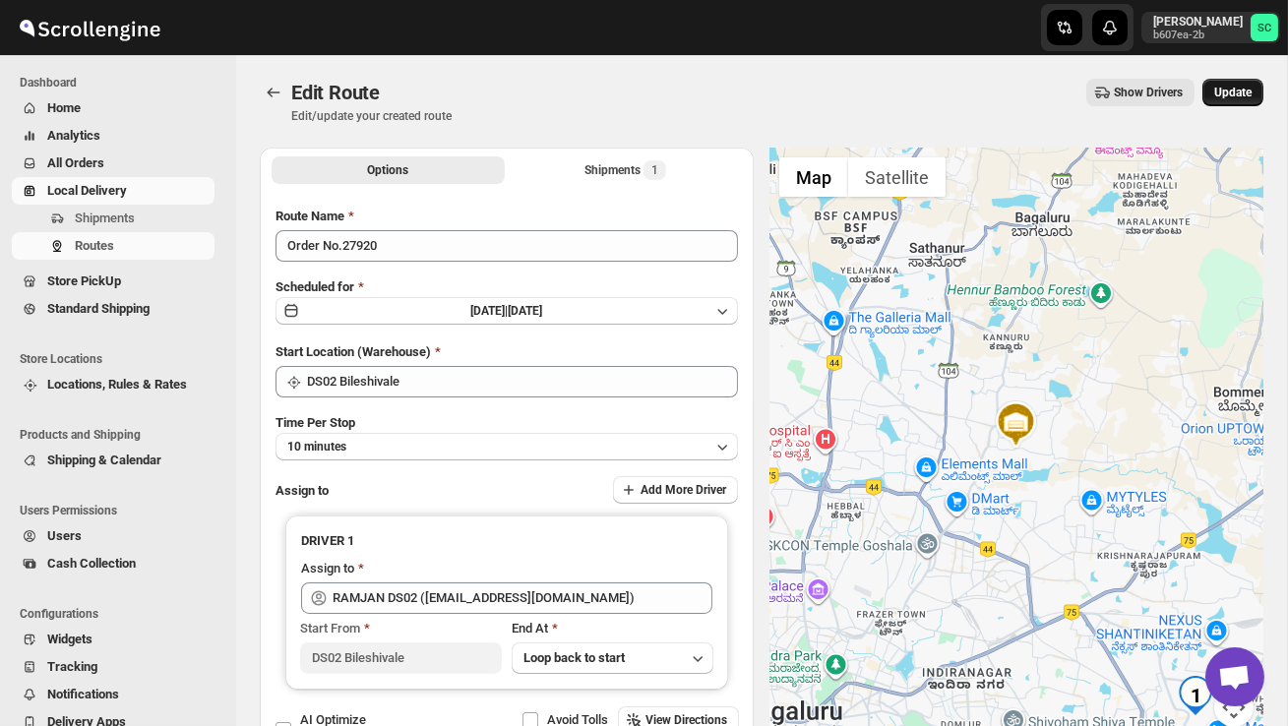
click at [1236, 89] on span "Update" at bounding box center [1232, 93] width 37 height 16
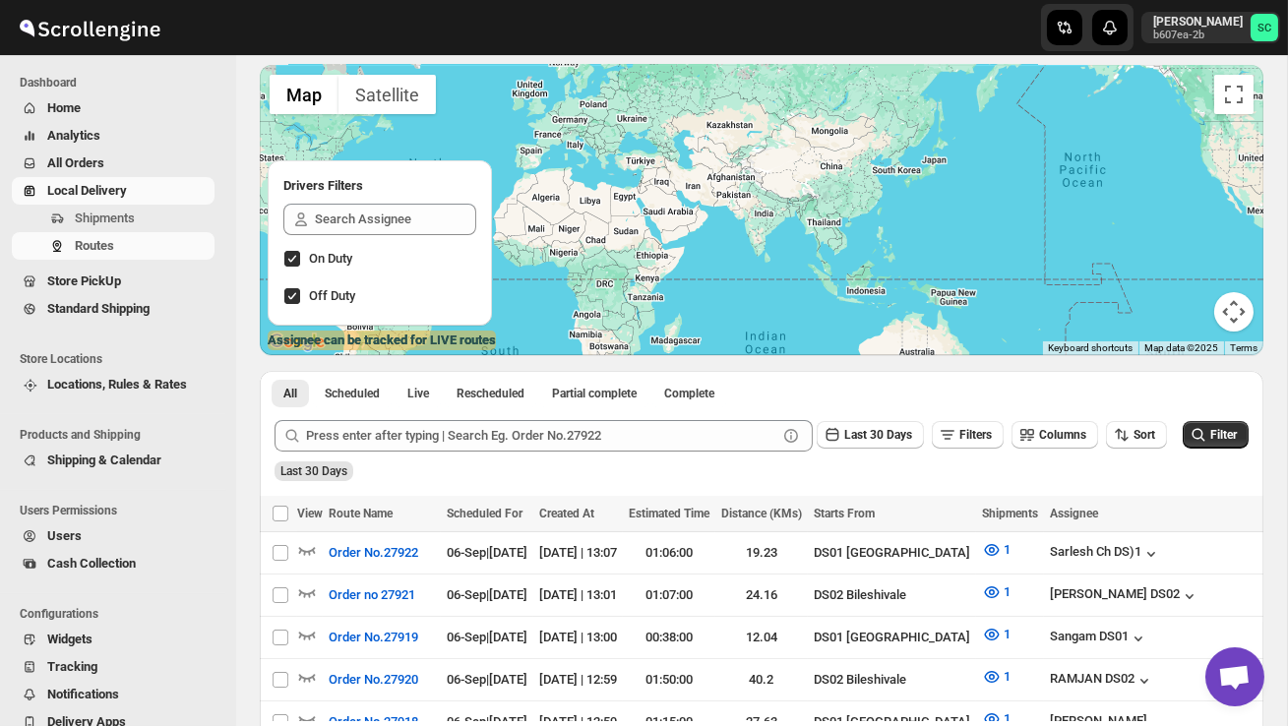
scroll to position [199, 0]
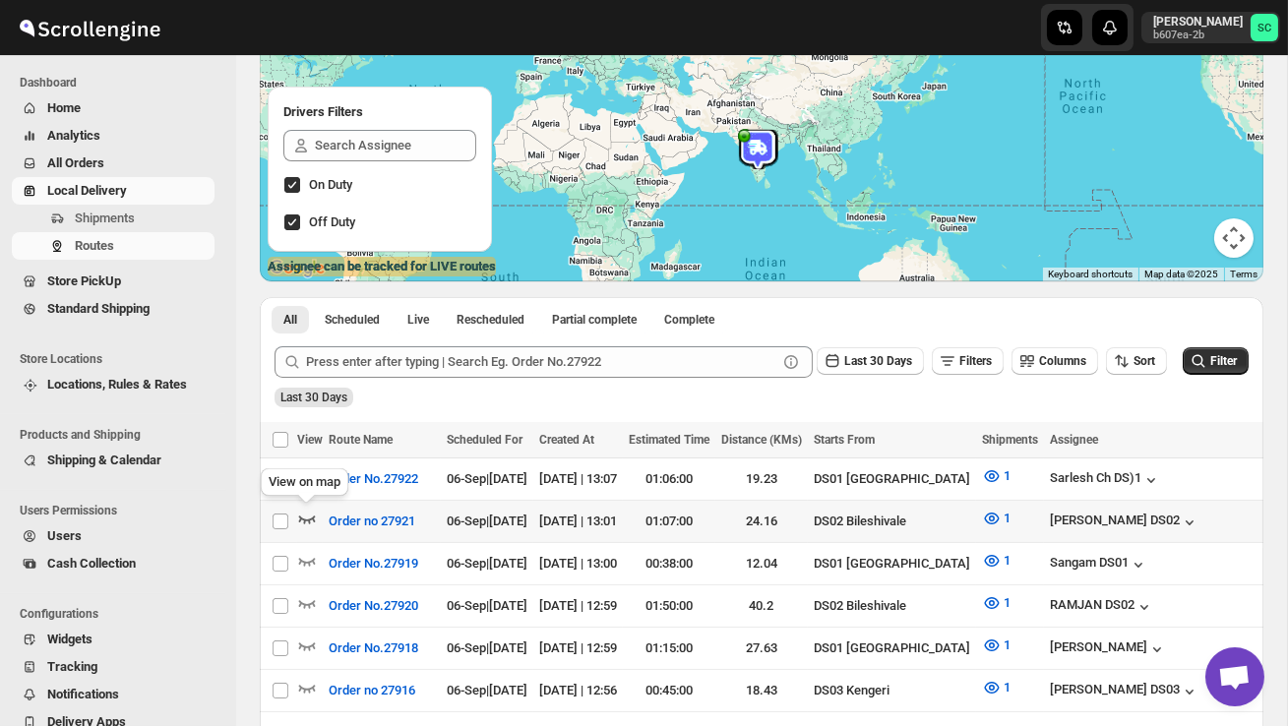
click at [308, 518] on icon "button" at bounding box center [307, 519] width 20 height 20
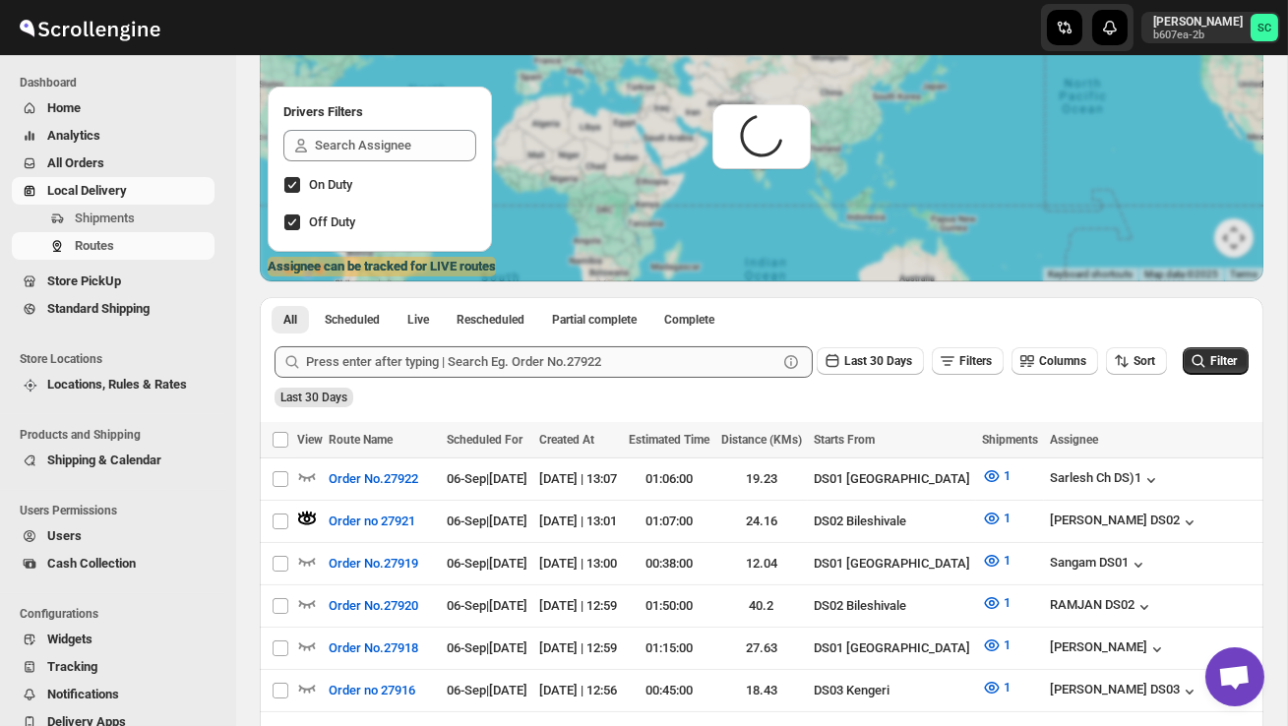
scroll to position [0, 0]
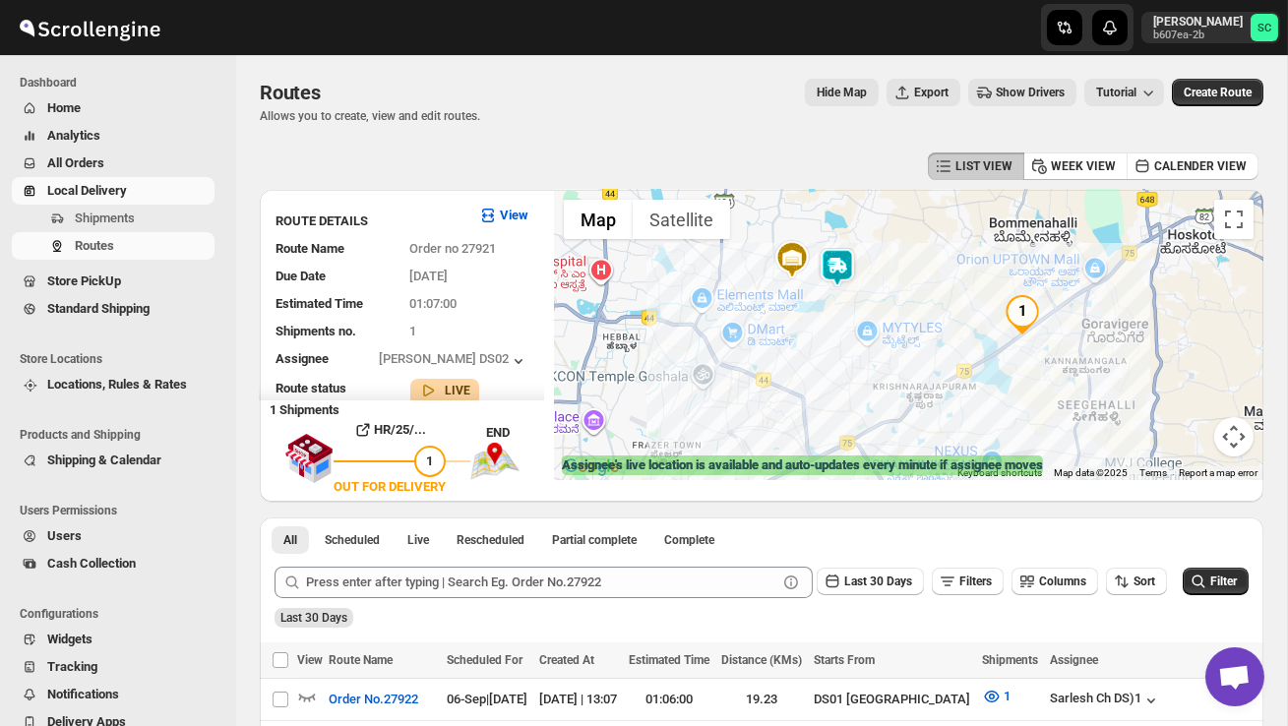
click at [835, 259] on img at bounding box center [837, 267] width 39 height 39
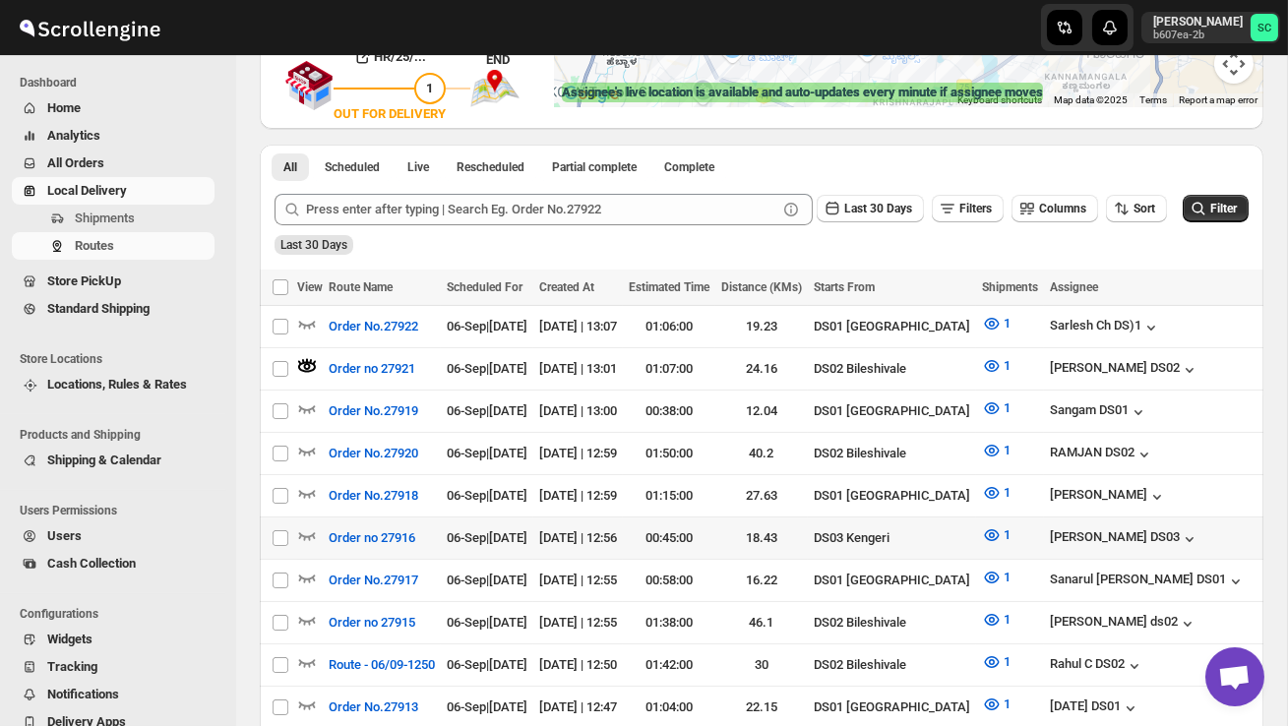
scroll to position [375, 0]
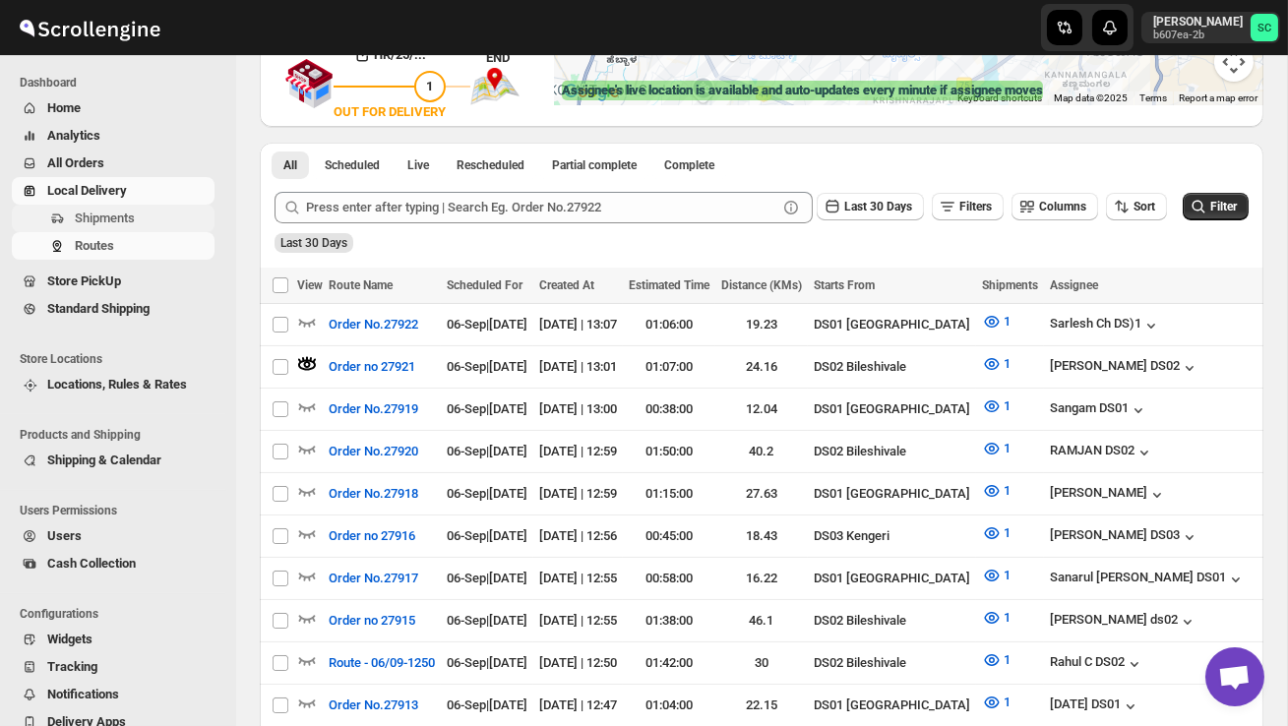
click at [157, 217] on span "Shipments" at bounding box center [143, 219] width 136 height 20
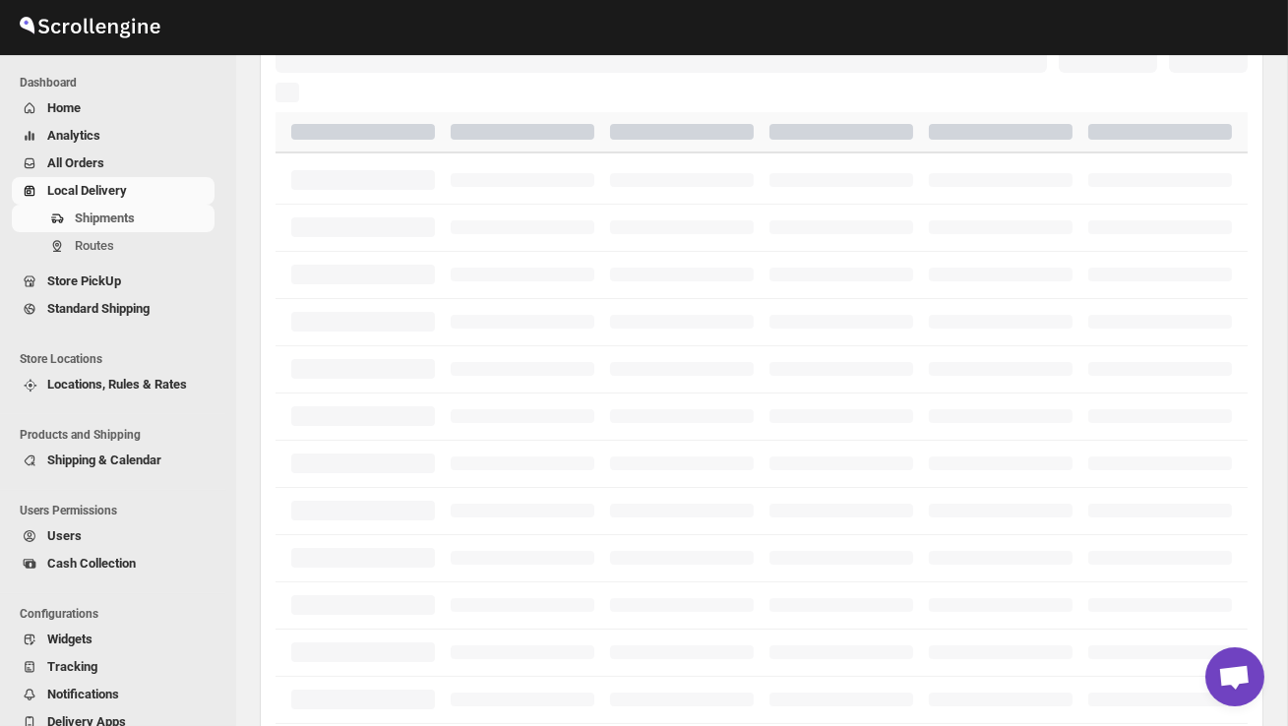
scroll to position [0, 0]
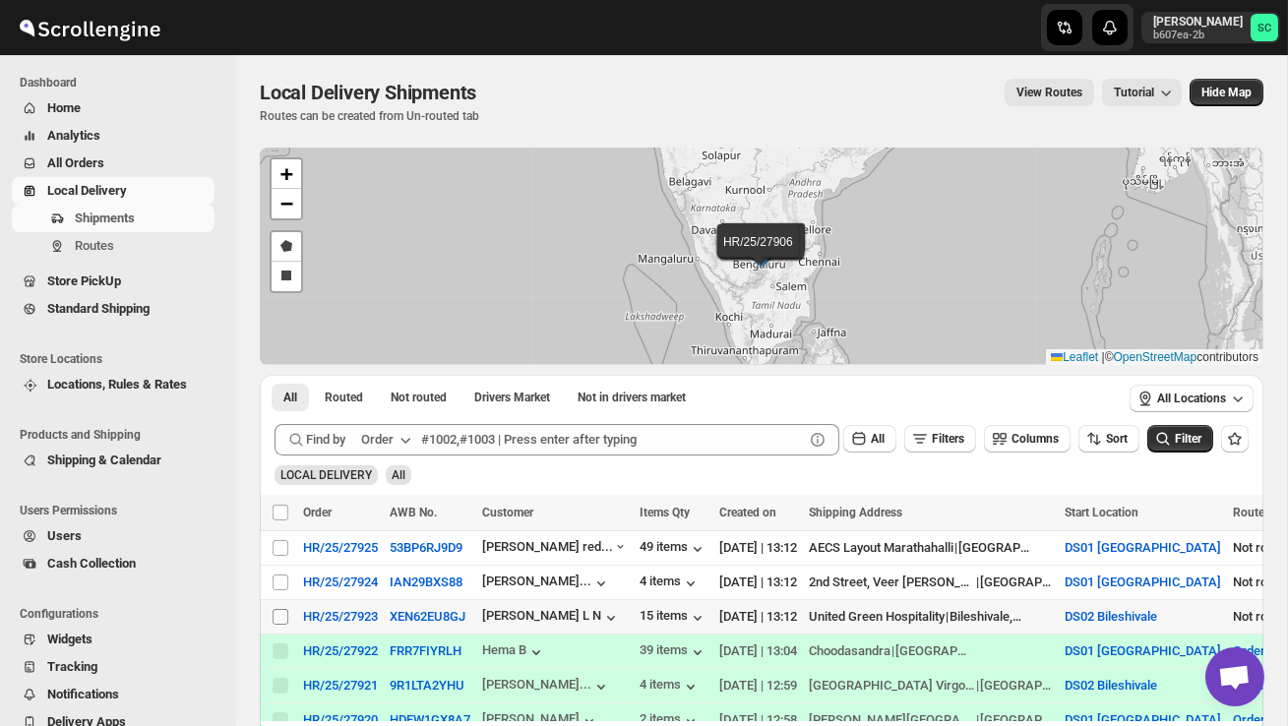
click at [279, 618] on input "Select shipment" at bounding box center [281, 617] width 16 height 16
checkbox input "true"
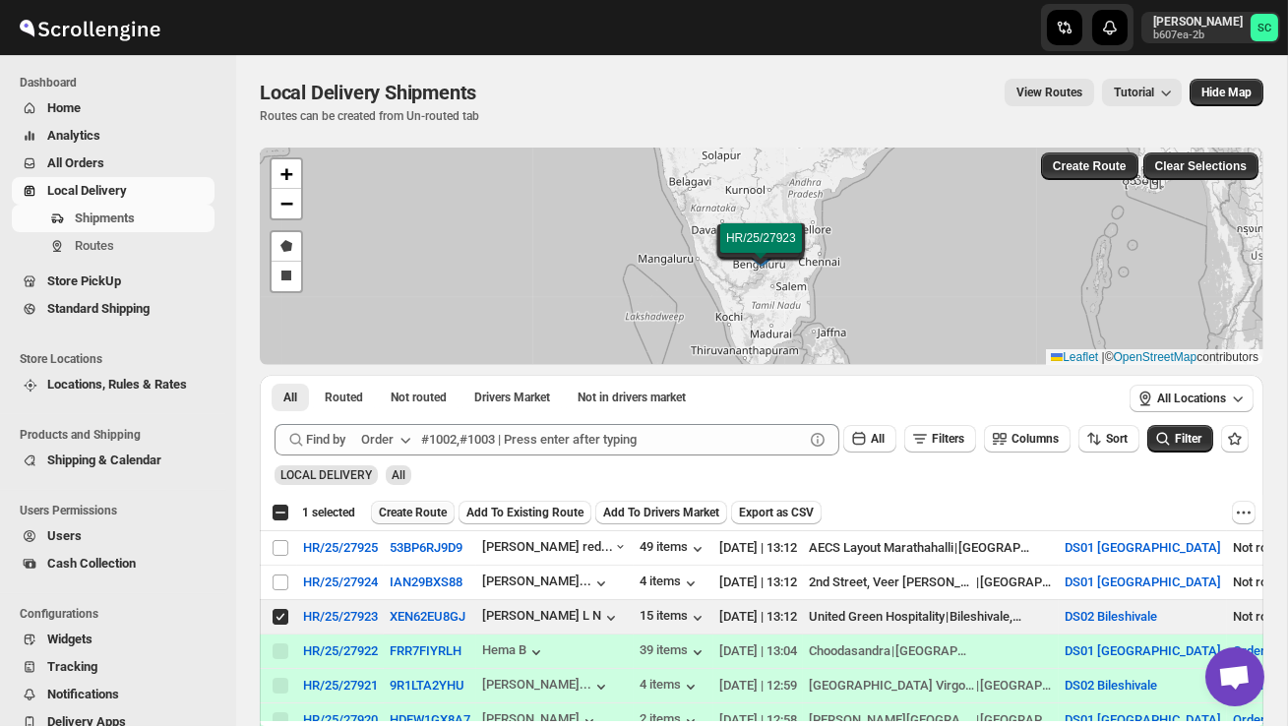
click at [415, 505] on button "Create Route" at bounding box center [413, 513] width 84 height 24
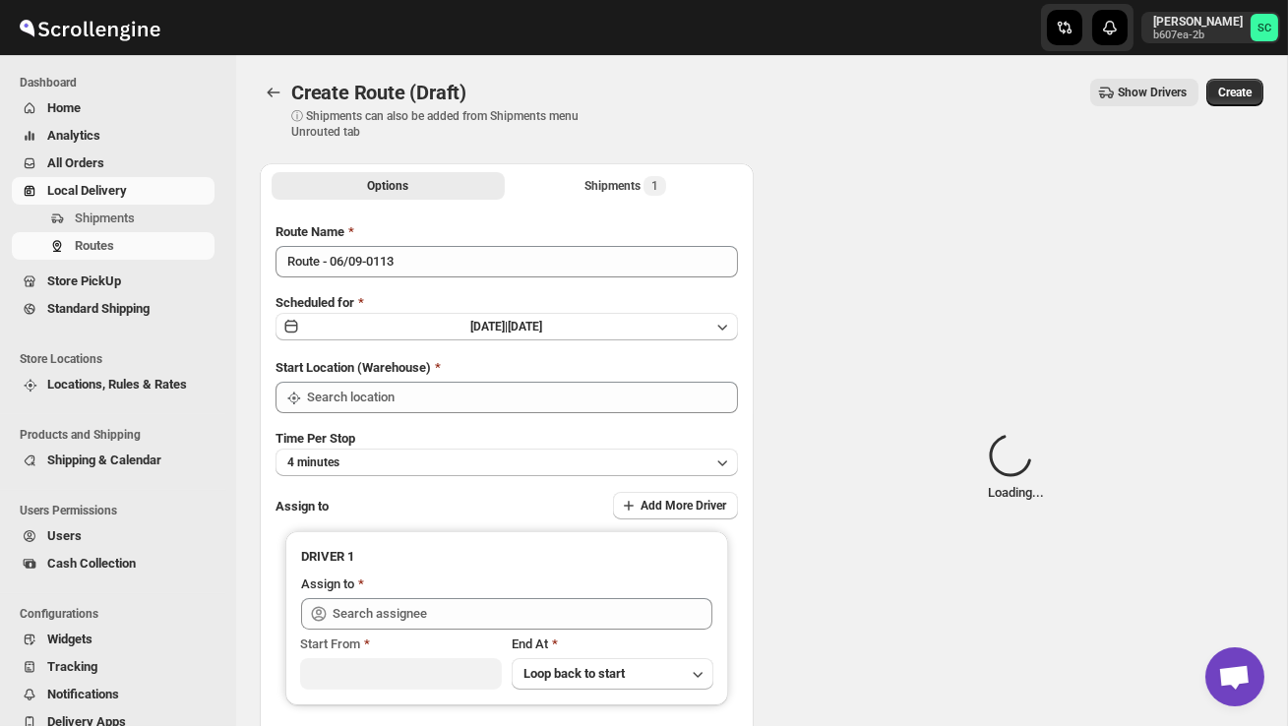
type input "DS02 Bileshivale"
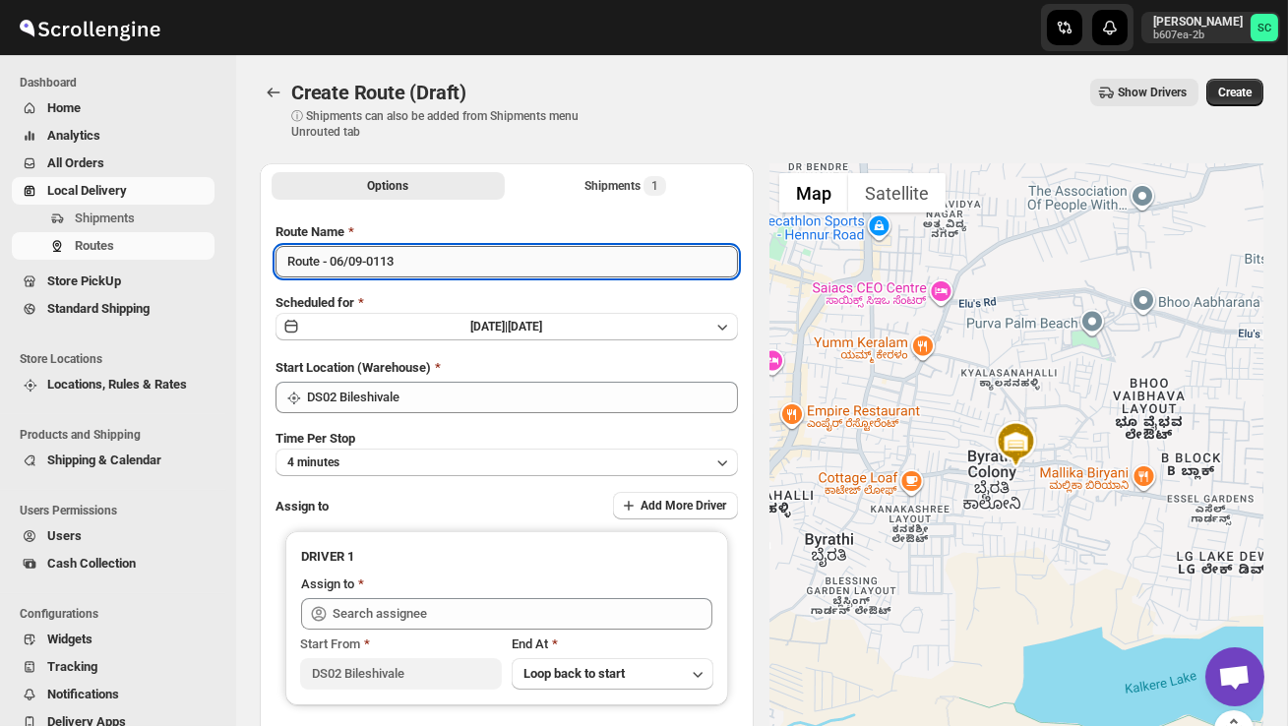
click at [419, 264] on input "Route - 06/09-0113" at bounding box center [507, 261] width 462 height 31
type input "R"
type input "Order no 27923"
click at [480, 469] on button "4 minutes" at bounding box center [507, 463] width 462 height 28
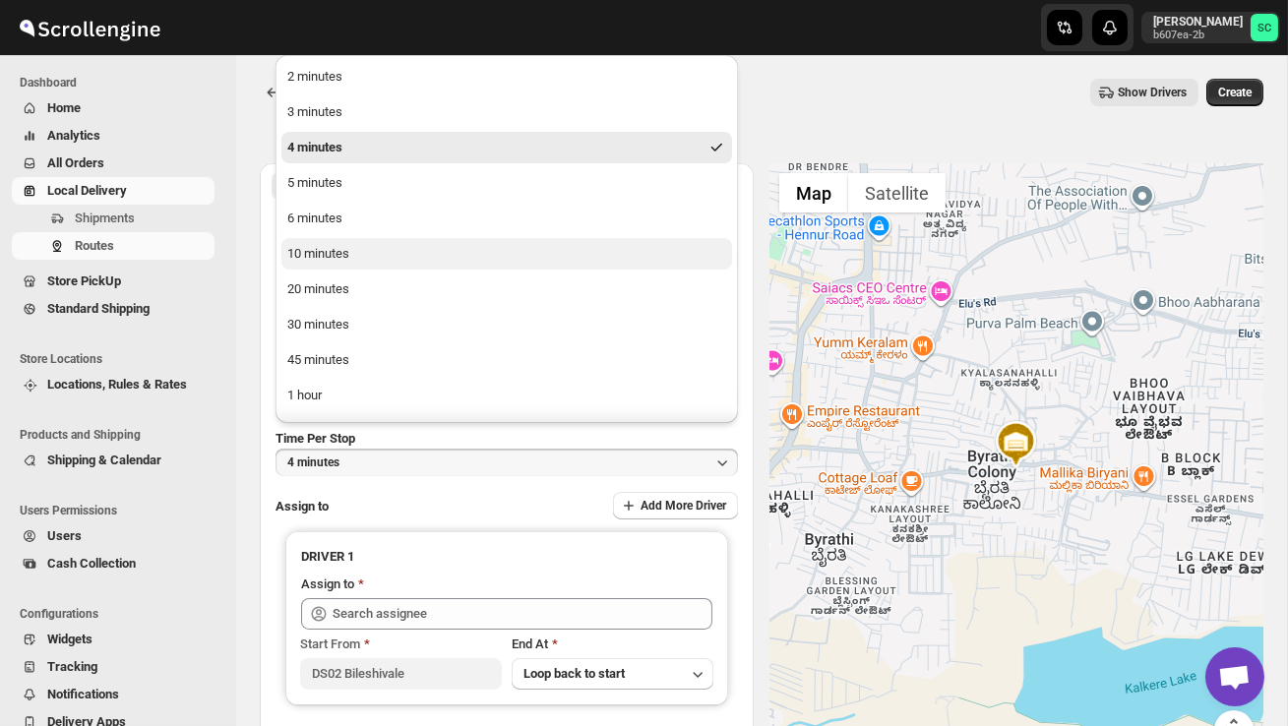
click at [378, 258] on button "10 minutes" at bounding box center [506, 253] width 451 height 31
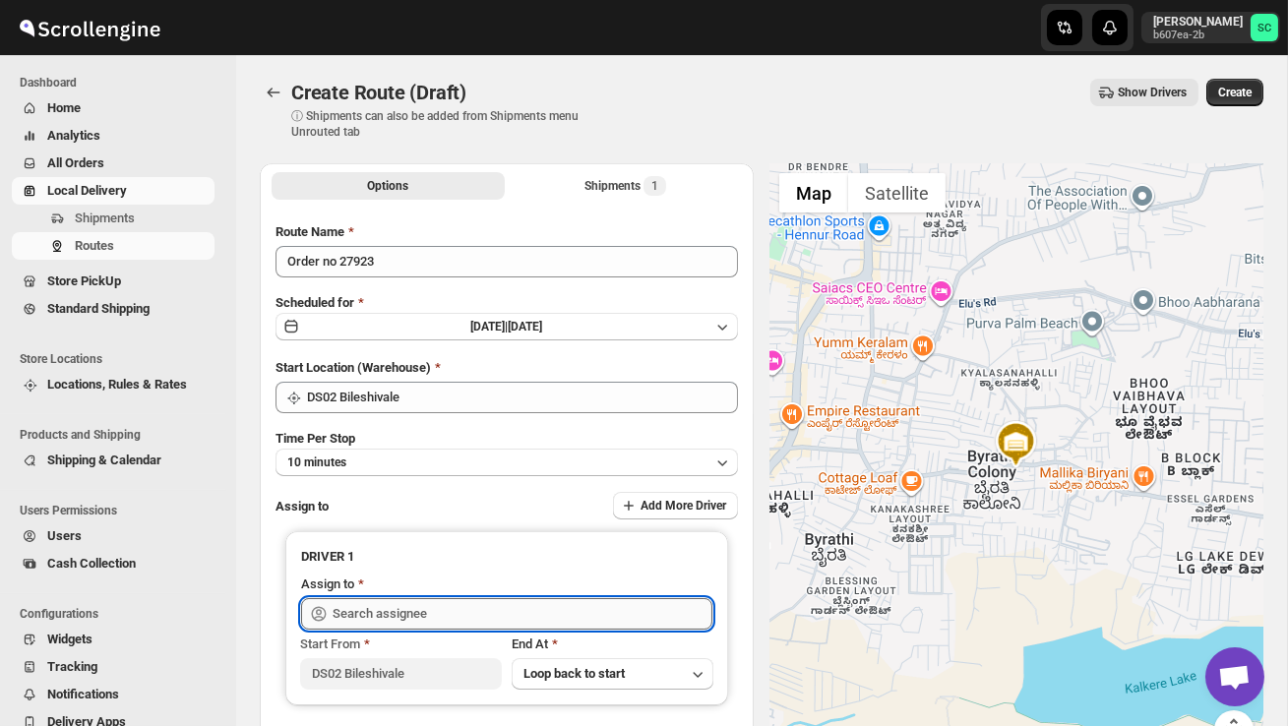
click at [395, 612] on input "text" at bounding box center [523, 613] width 380 height 31
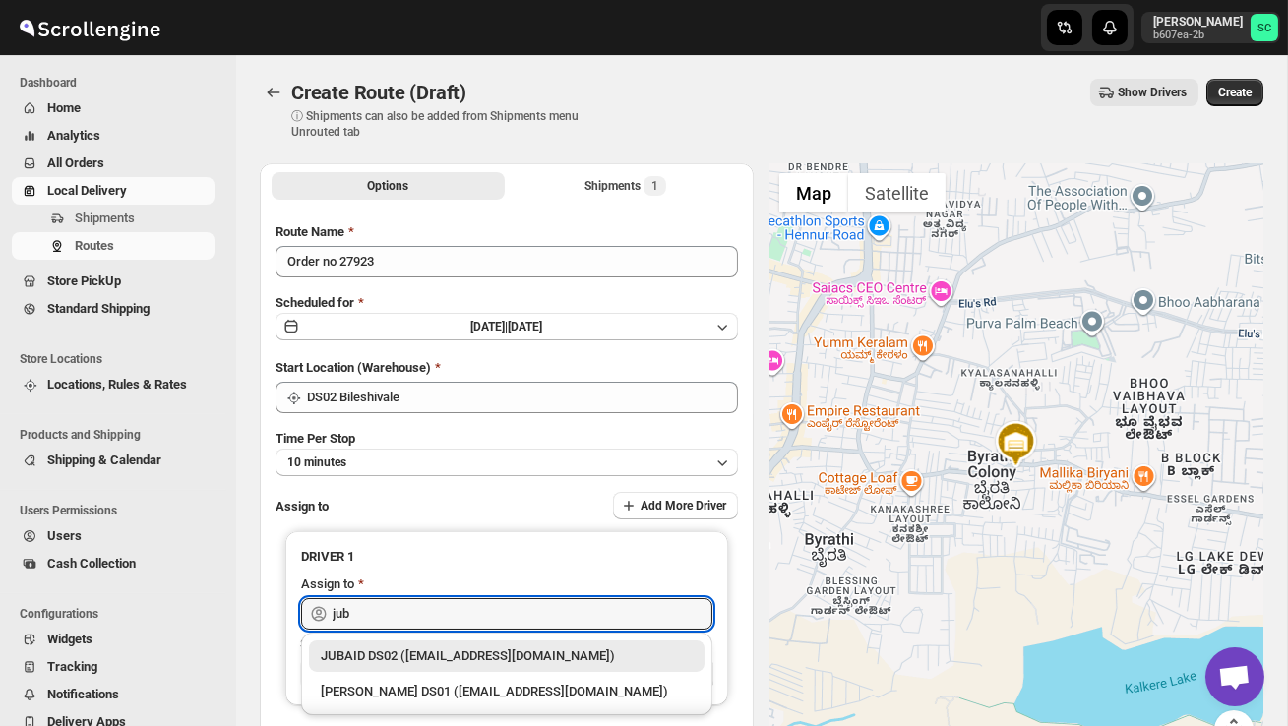
click at [430, 646] on div "JUBAID DS02 ([EMAIL_ADDRESS][DOMAIN_NAME])" at bounding box center [507, 656] width 372 height 20
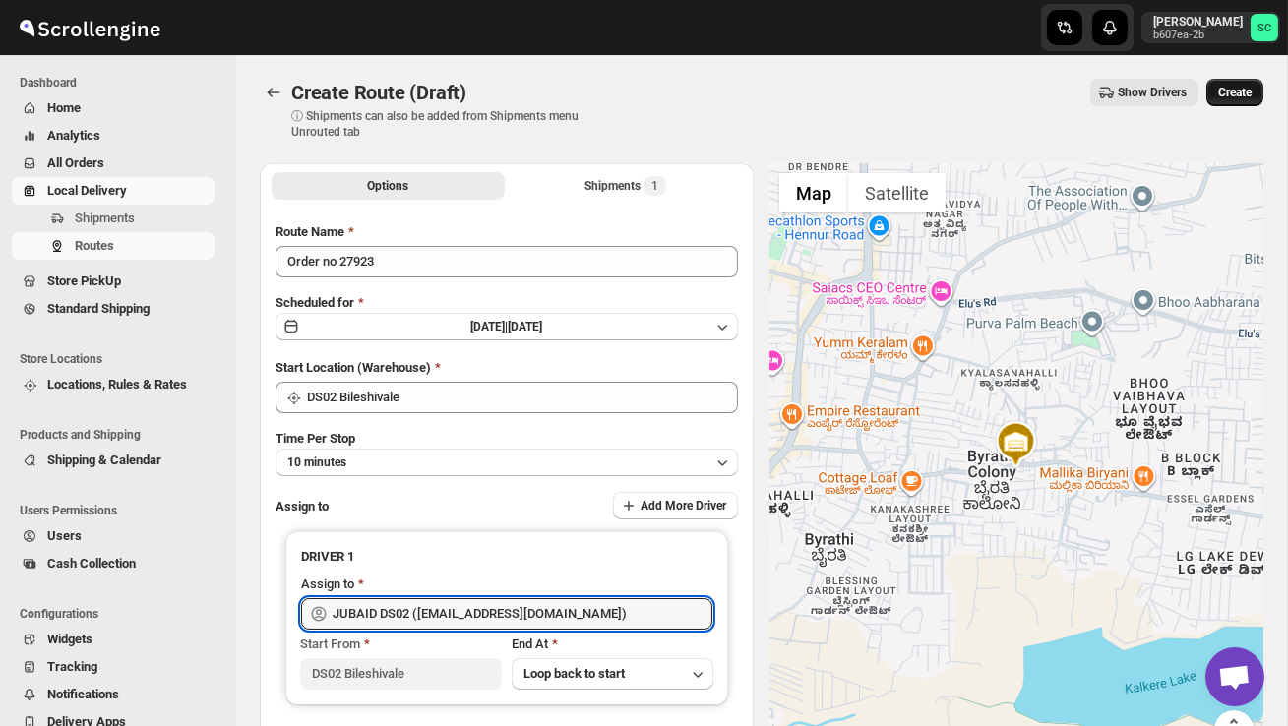
type input "JUBAID DS02 ([EMAIL_ADDRESS][DOMAIN_NAME])"
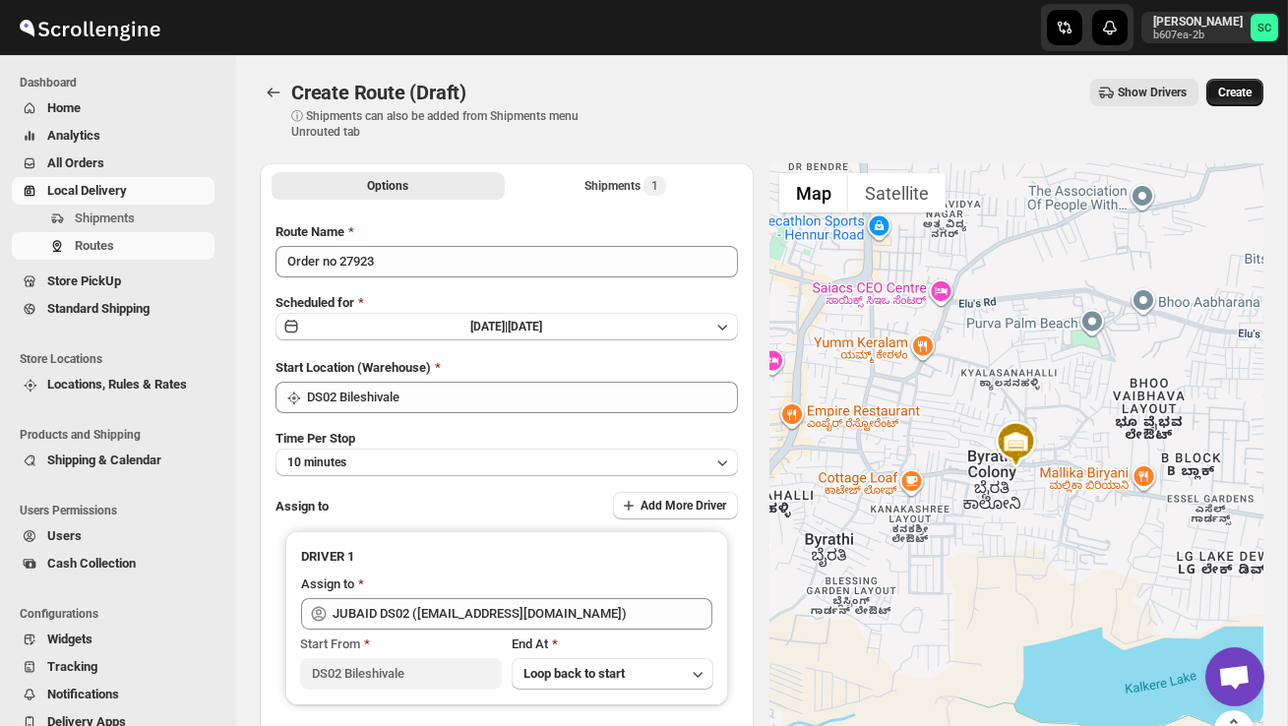
click at [1244, 88] on span "Create" at bounding box center [1234, 93] width 33 height 16
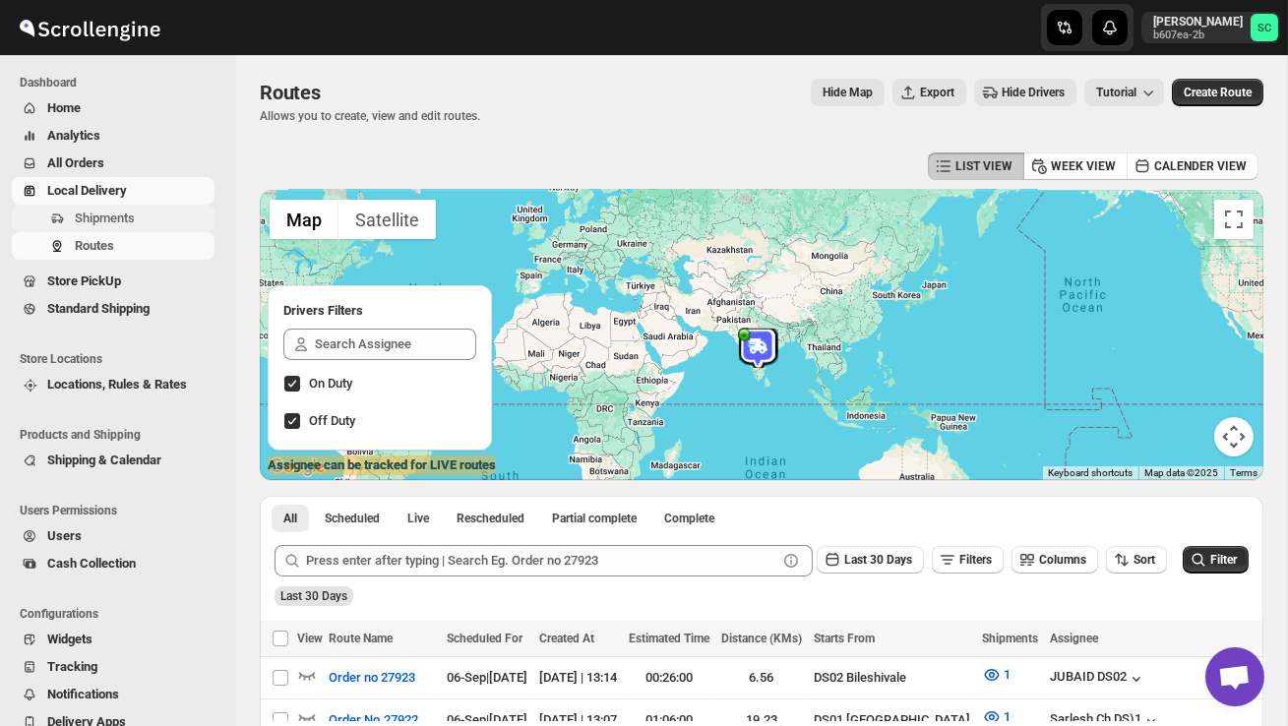
click at [114, 221] on span "Shipments" at bounding box center [105, 218] width 60 height 15
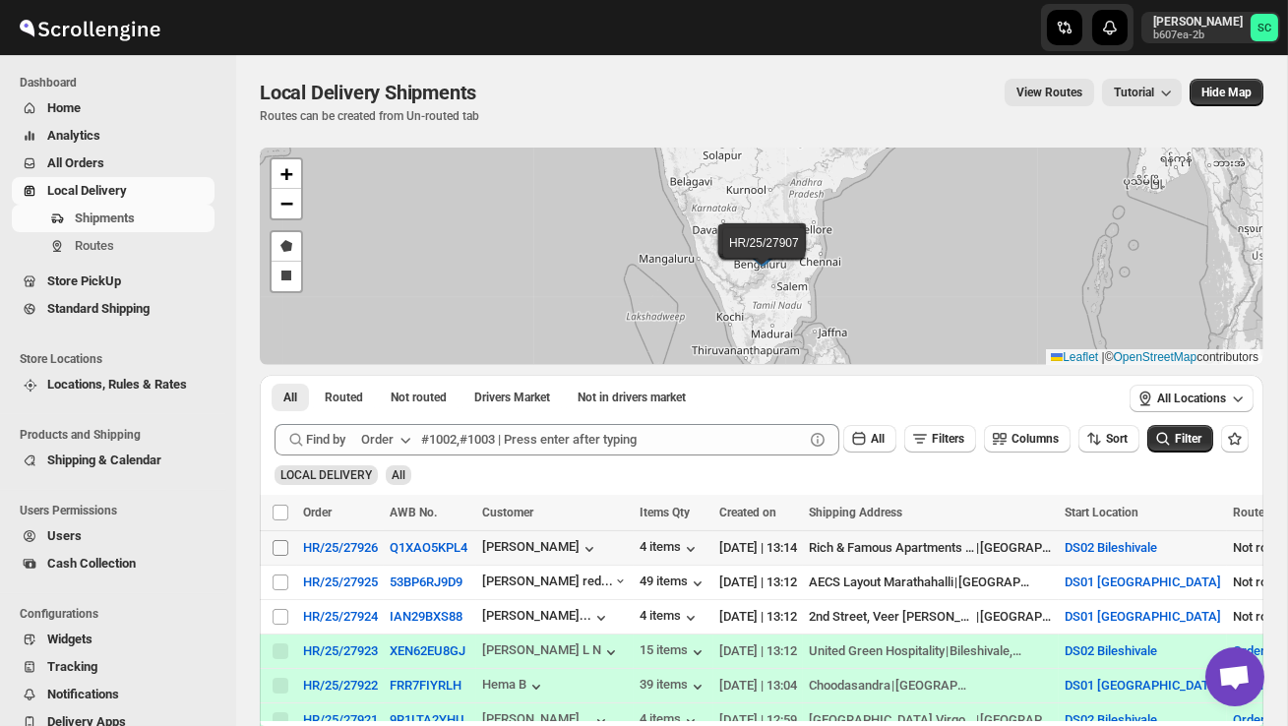
click at [276, 549] on input "Select shipment" at bounding box center [281, 548] width 16 height 16
checkbox input "true"
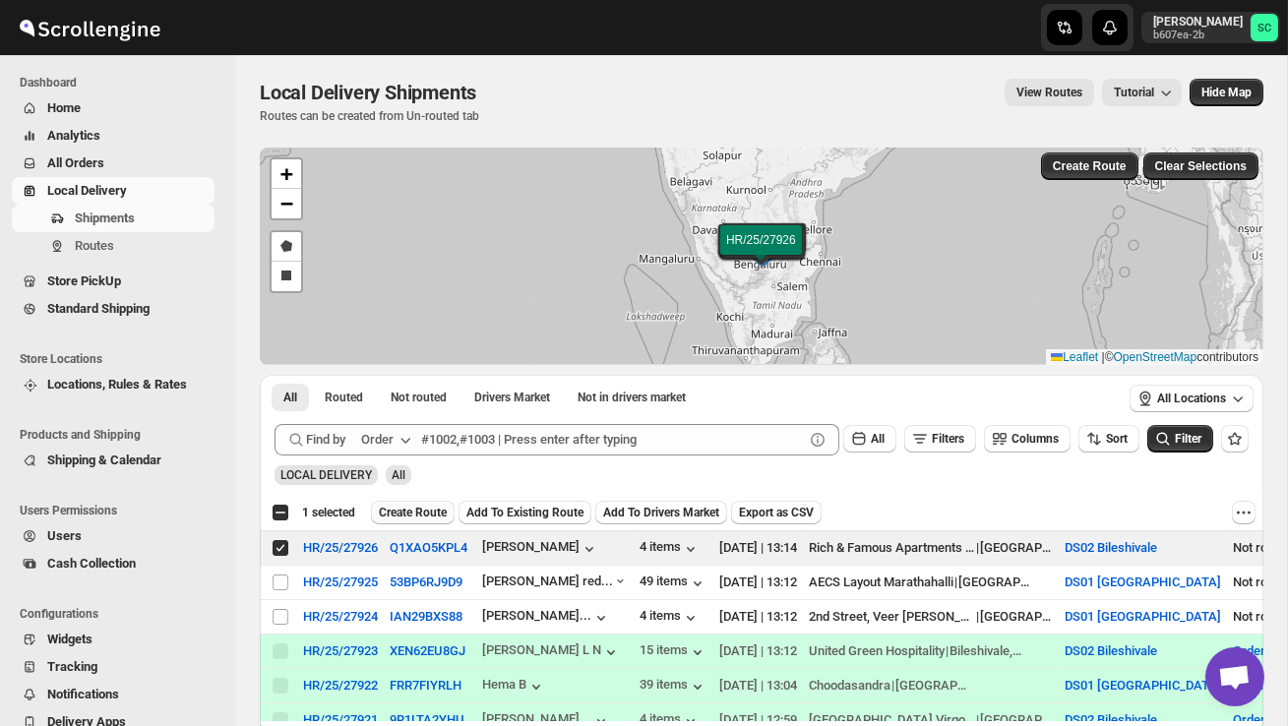
click at [408, 511] on span "Create Route" at bounding box center [413, 513] width 68 height 16
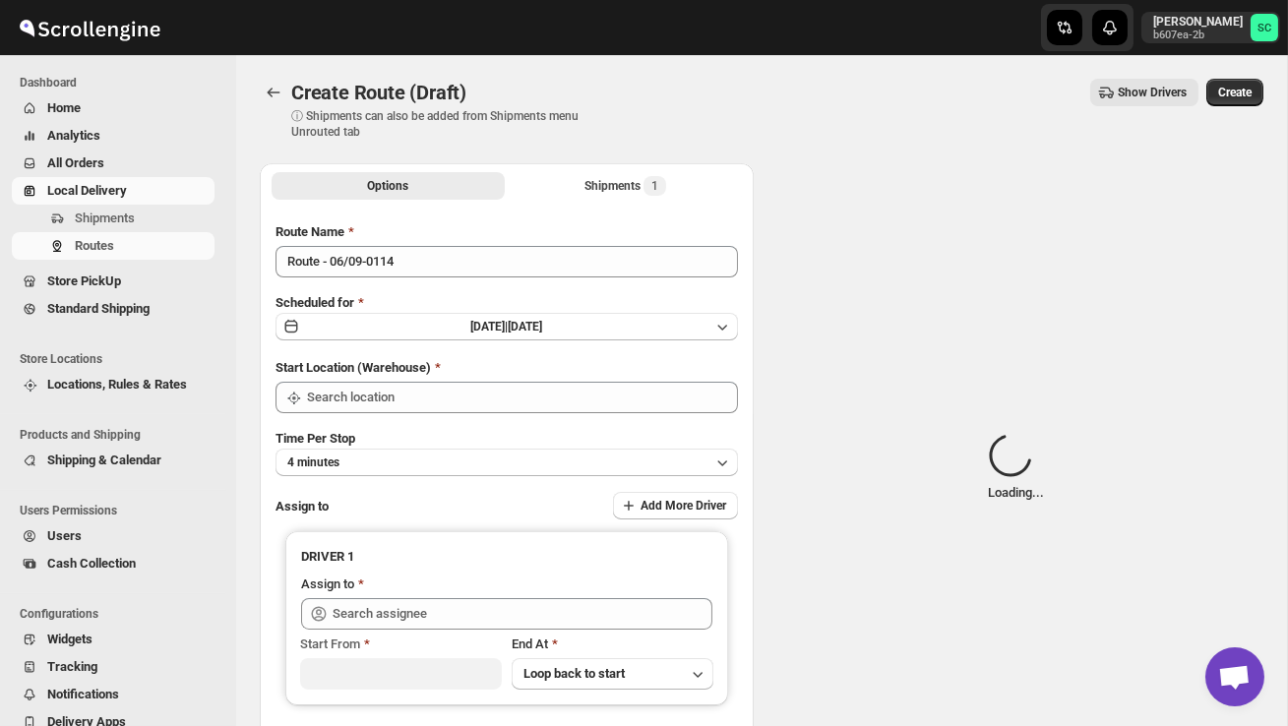
type input "DS02 Bileshivale"
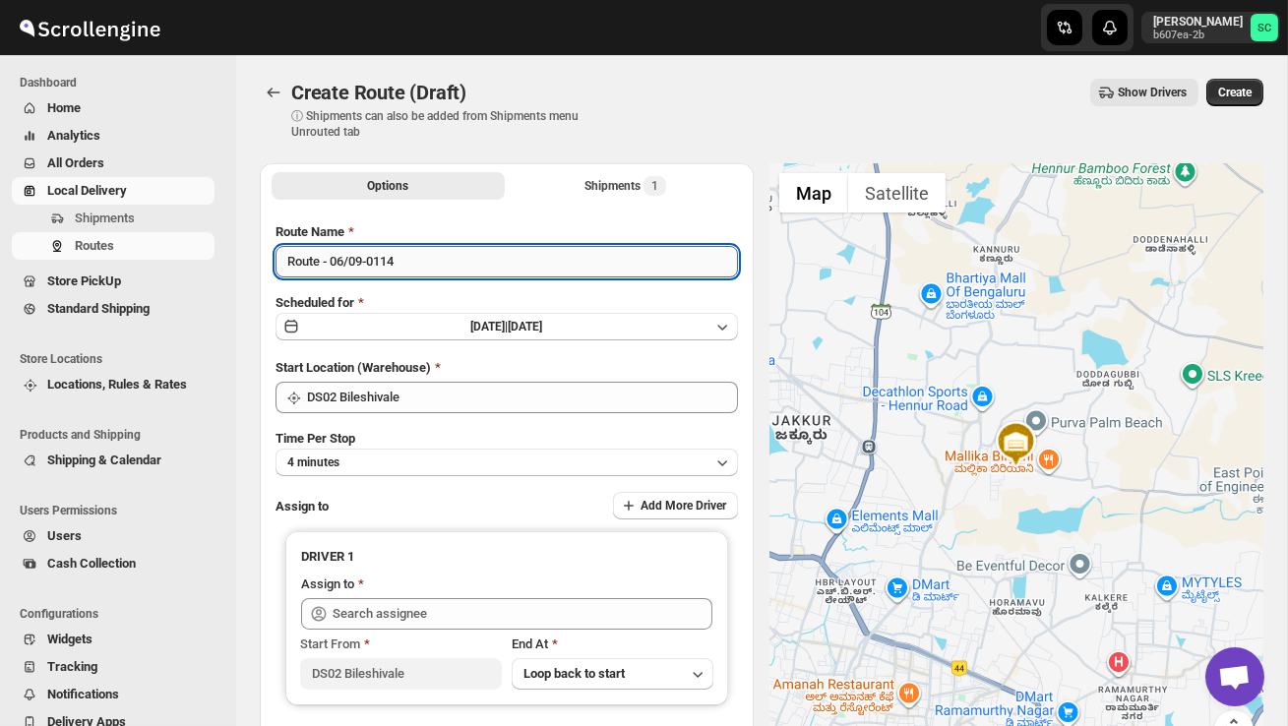
click at [436, 263] on input "Route - 06/09-0114" at bounding box center [507, 261] width 462 height 31
type input "R"
type input "Order no 27926"
click at [465, 452] on button "4 minutes" at bounding box center [507, 463] width 462 height 28
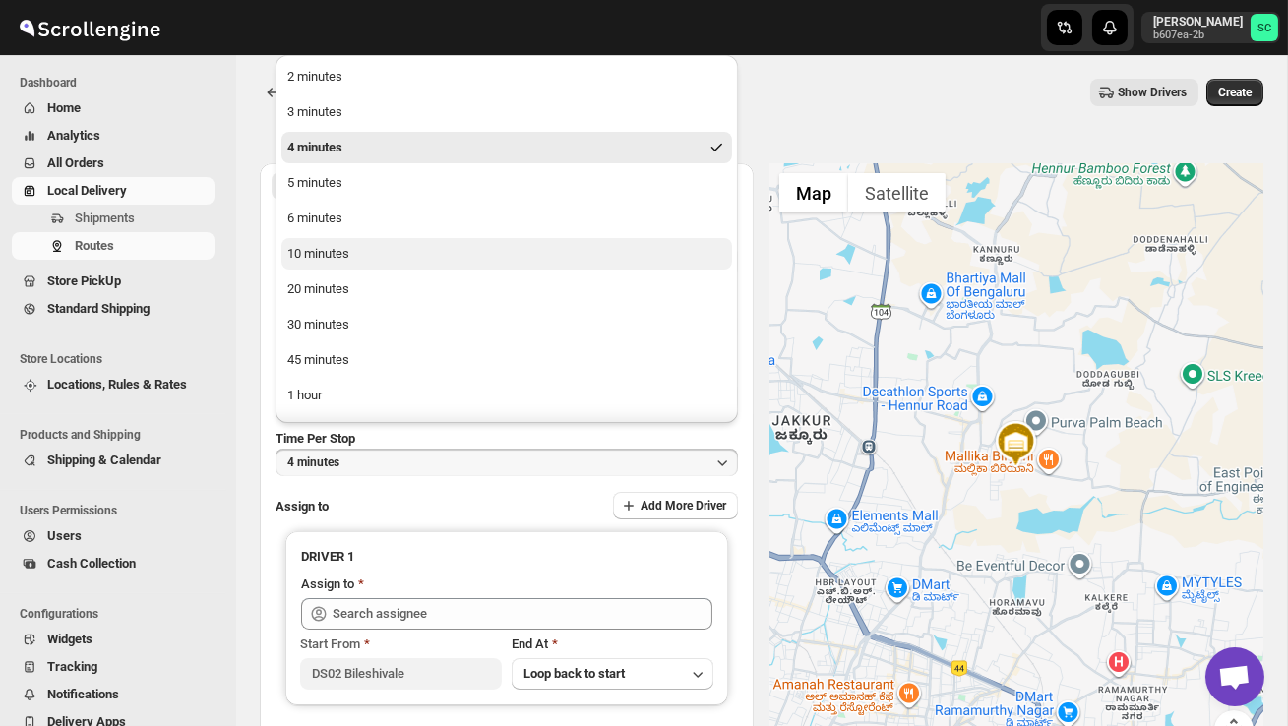
click at [373, 265] on button "10 minutes" at bounding box center [506, 253] width 451 height 31
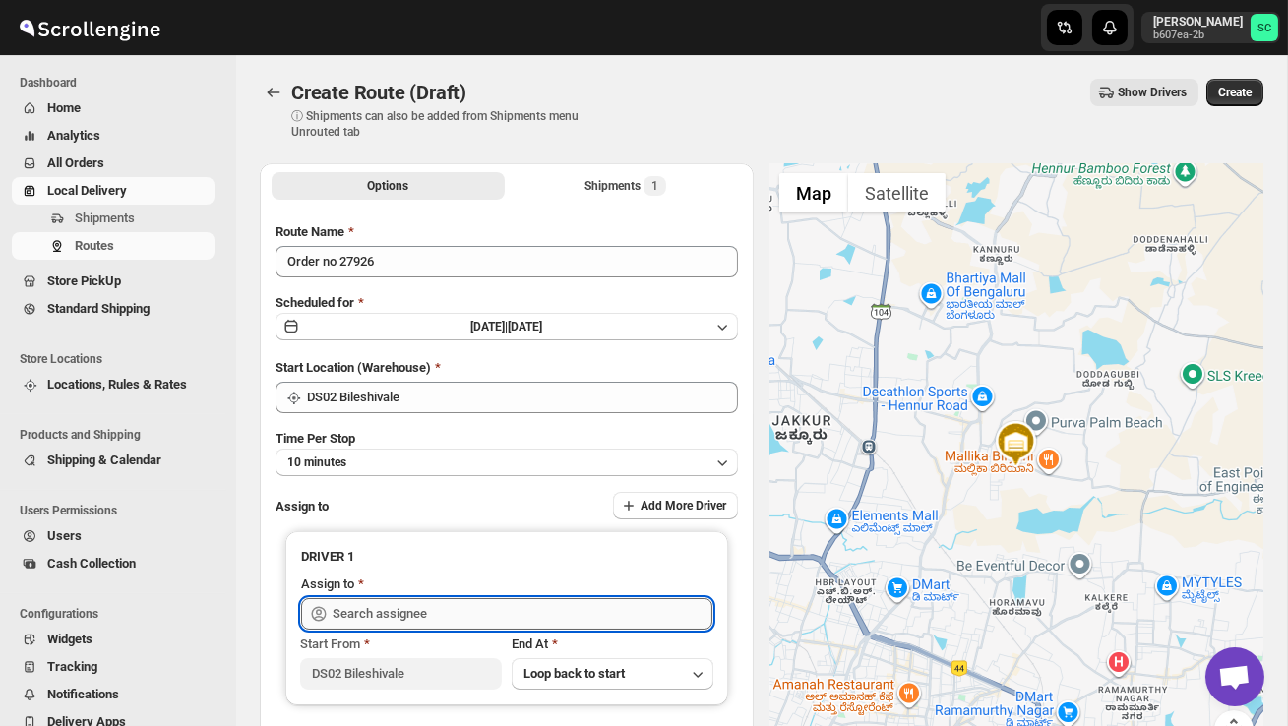
click at [415, 618] on input "text" at bounding box center [523, 613] width 380 height 31
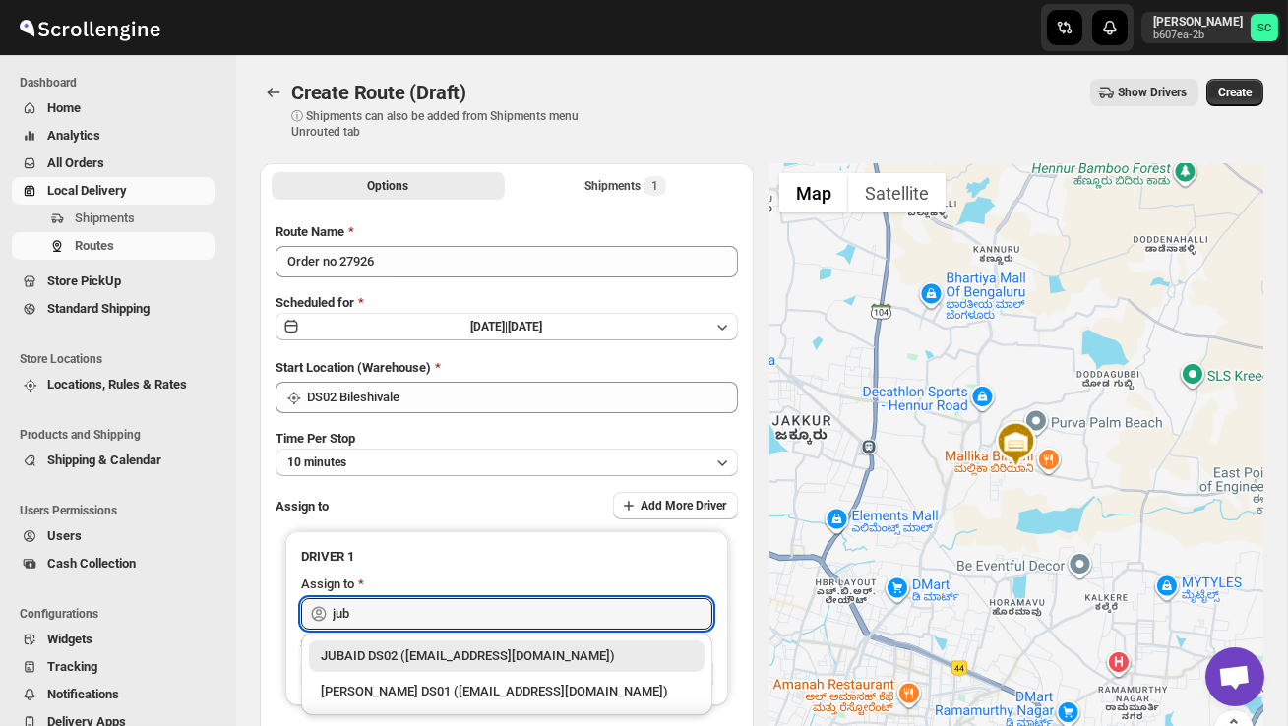
click at [458, 656] on div "JUBAID DS02 ([EMAIL_ADDRESS][DOMAIN_NAME])" at bounding box center [507, 656] width 372 height 20
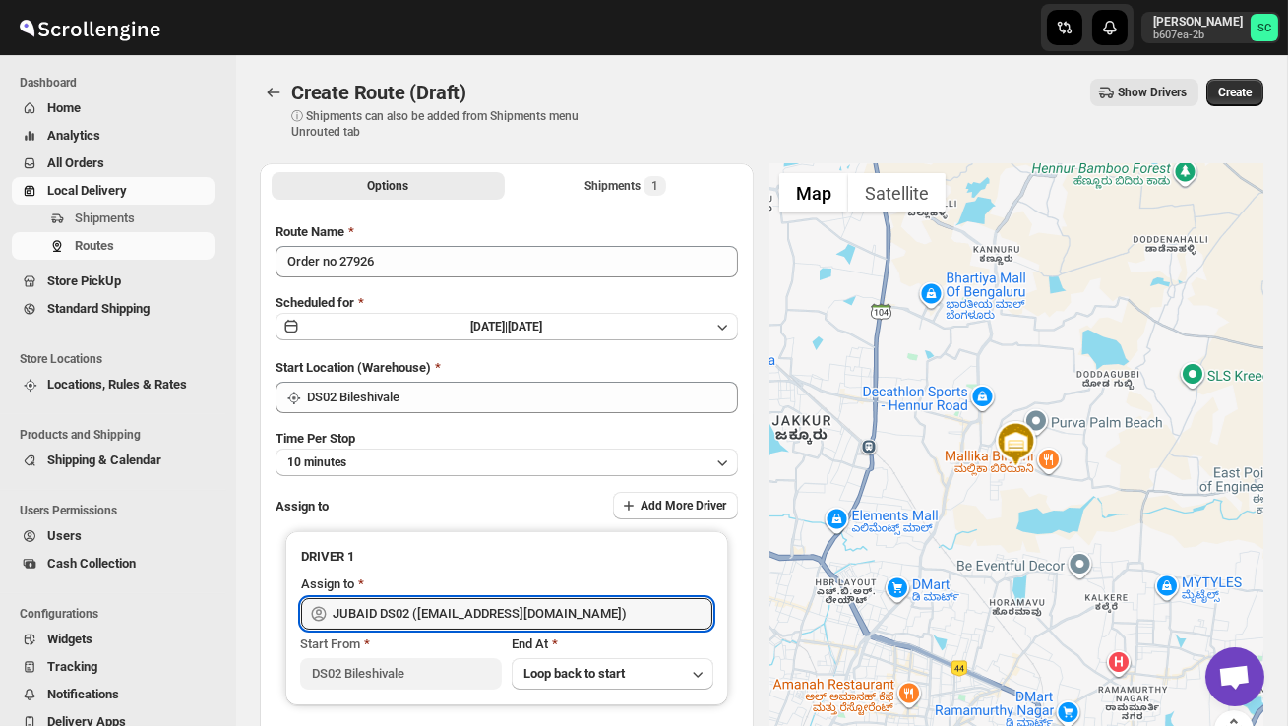
type input "JUBAID DS02 ([EMAIL_ADDRESS][DOMAIN_NAME])"
click at [1235, 88] on span "Create" at bounding box center [1234, 93] width 33 height 16
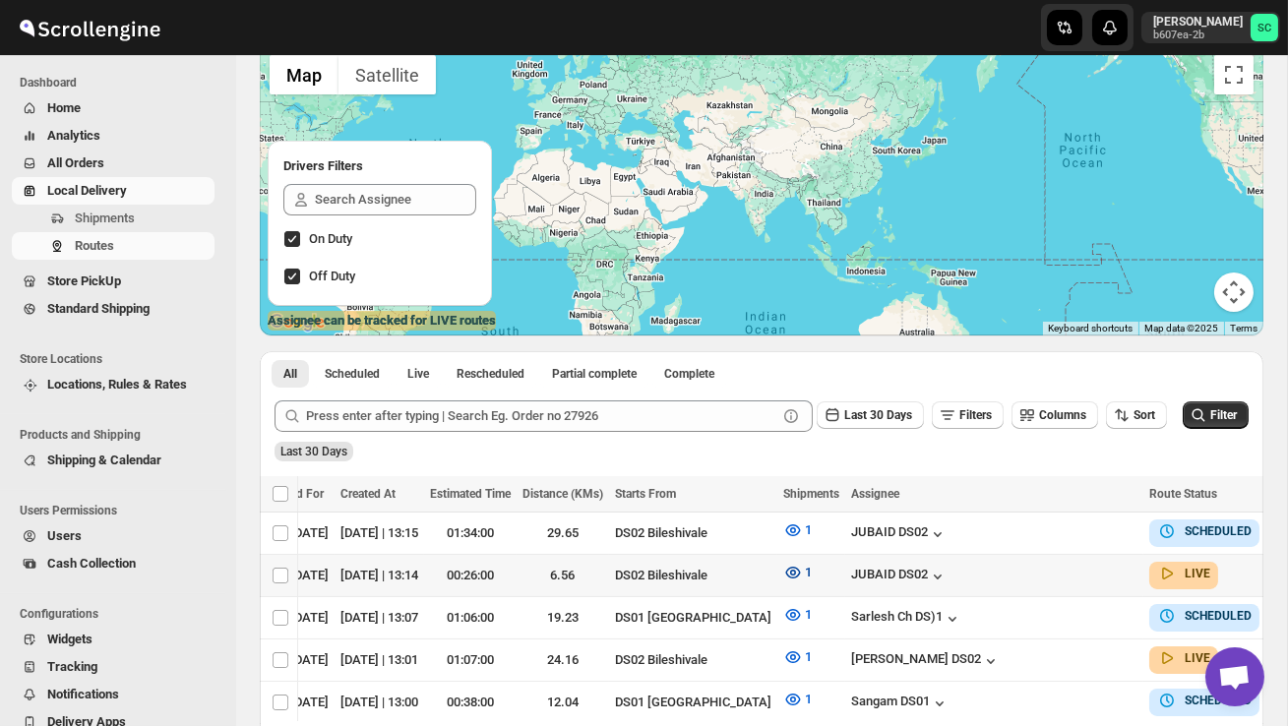
scroll to position [0, 280]
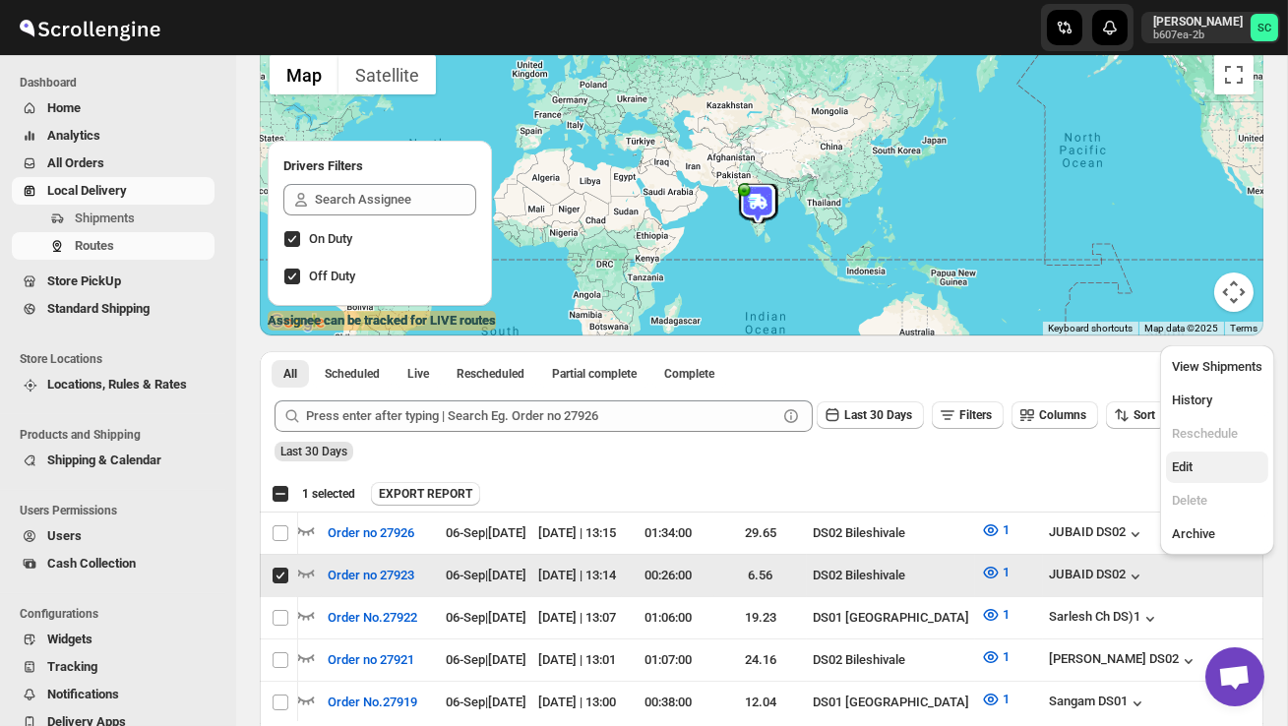
click at [1200, 466] on span "Edit" at bounding box center [1217, 468] width 91 height 20
checkbox input "false"
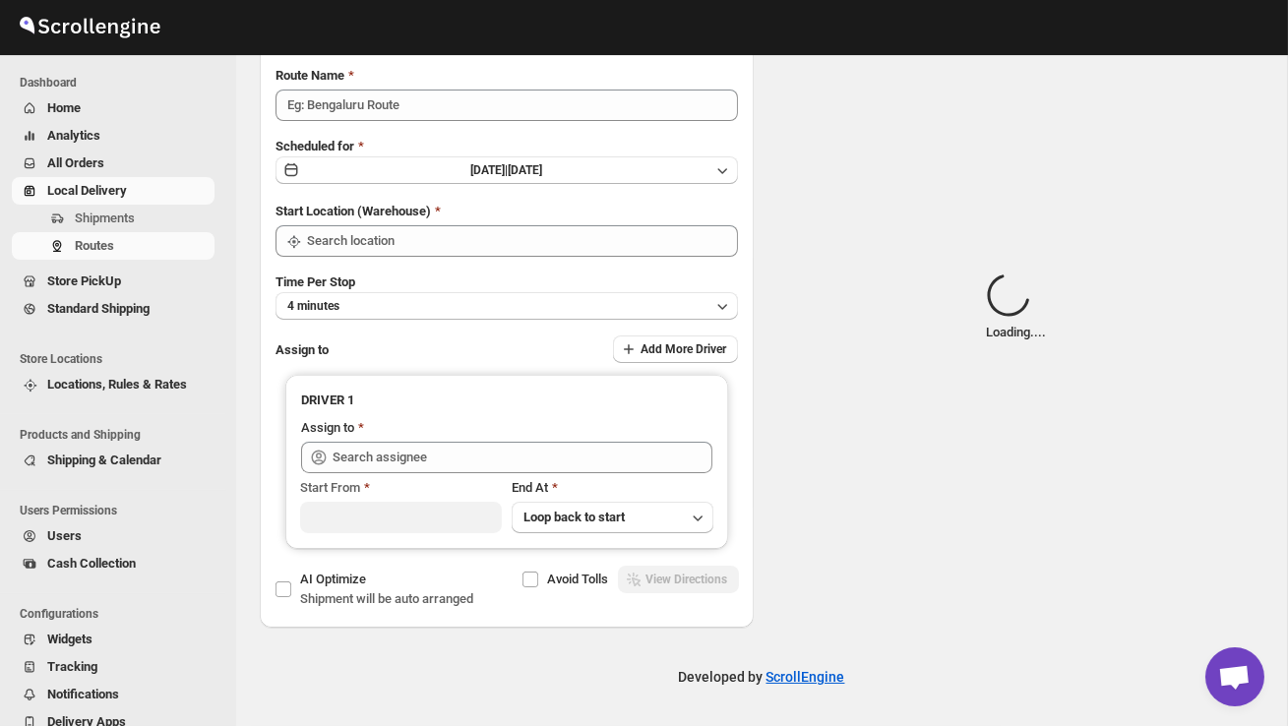
scroll to position [0, 0]
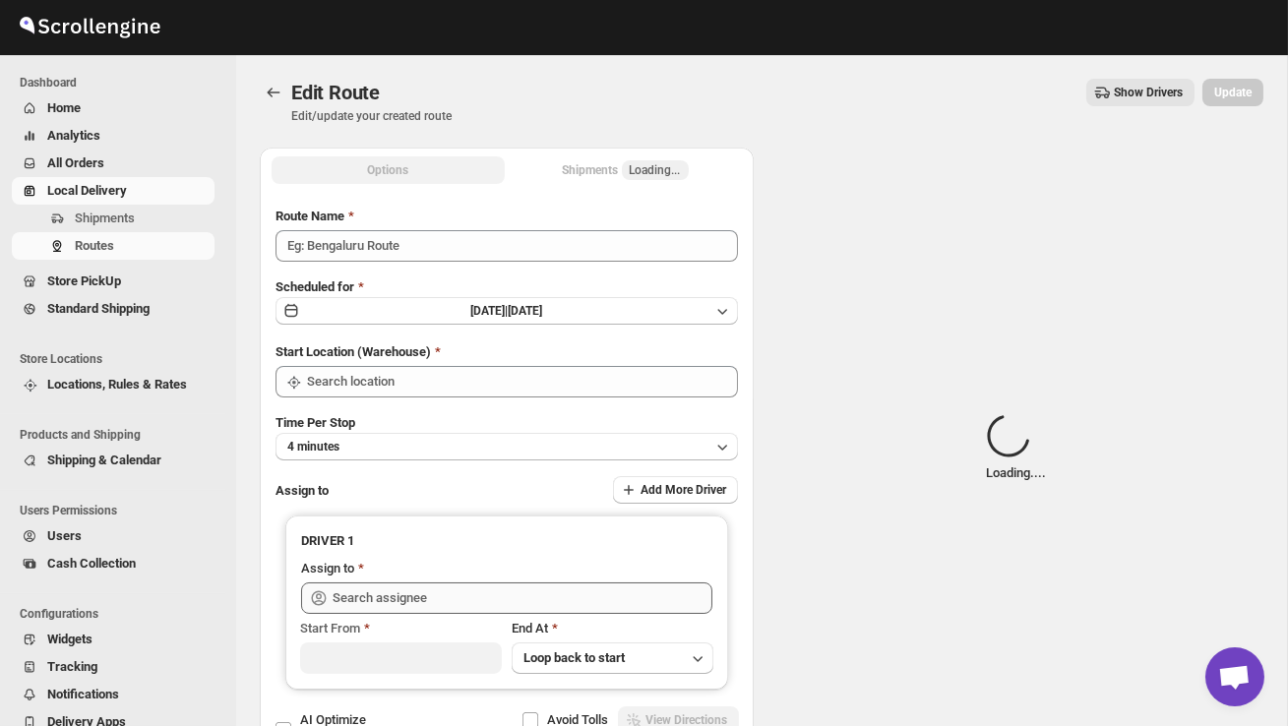
type input "Order no 27923"
type input "DS02 Bileshivale"
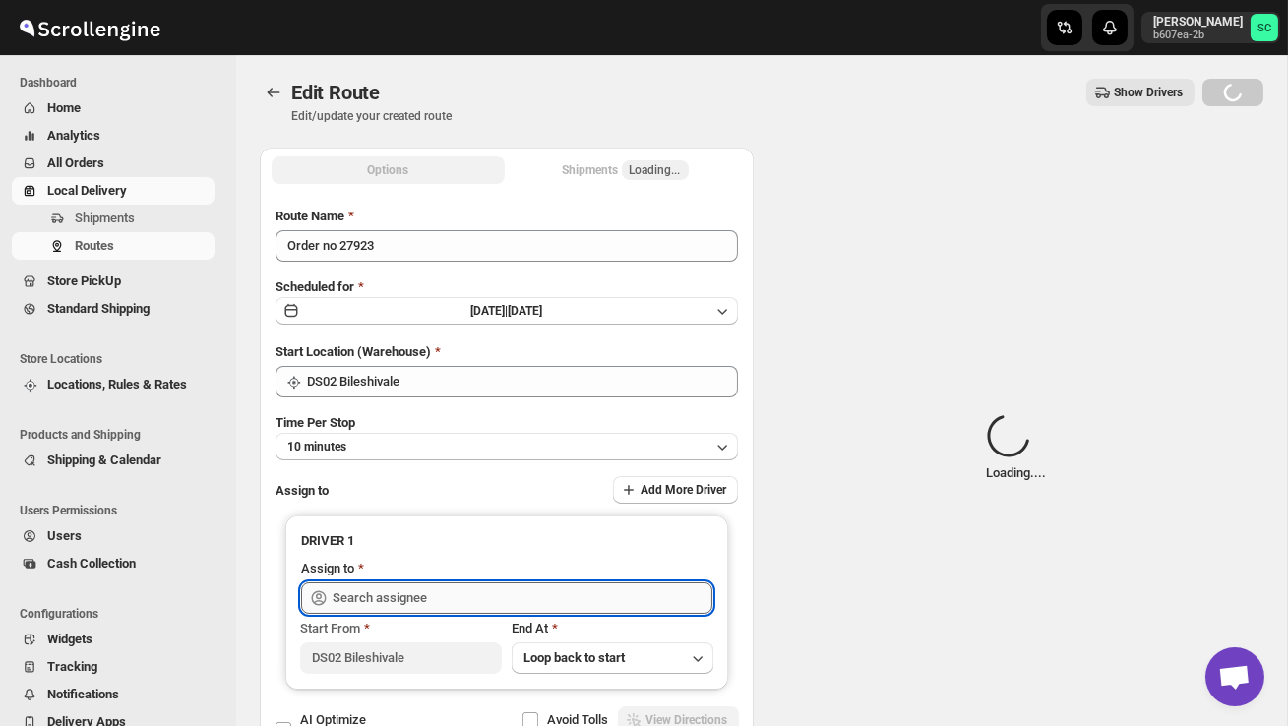
click at [579, 594] on input "text" at bounding box center [523, 598] width 380 height 31
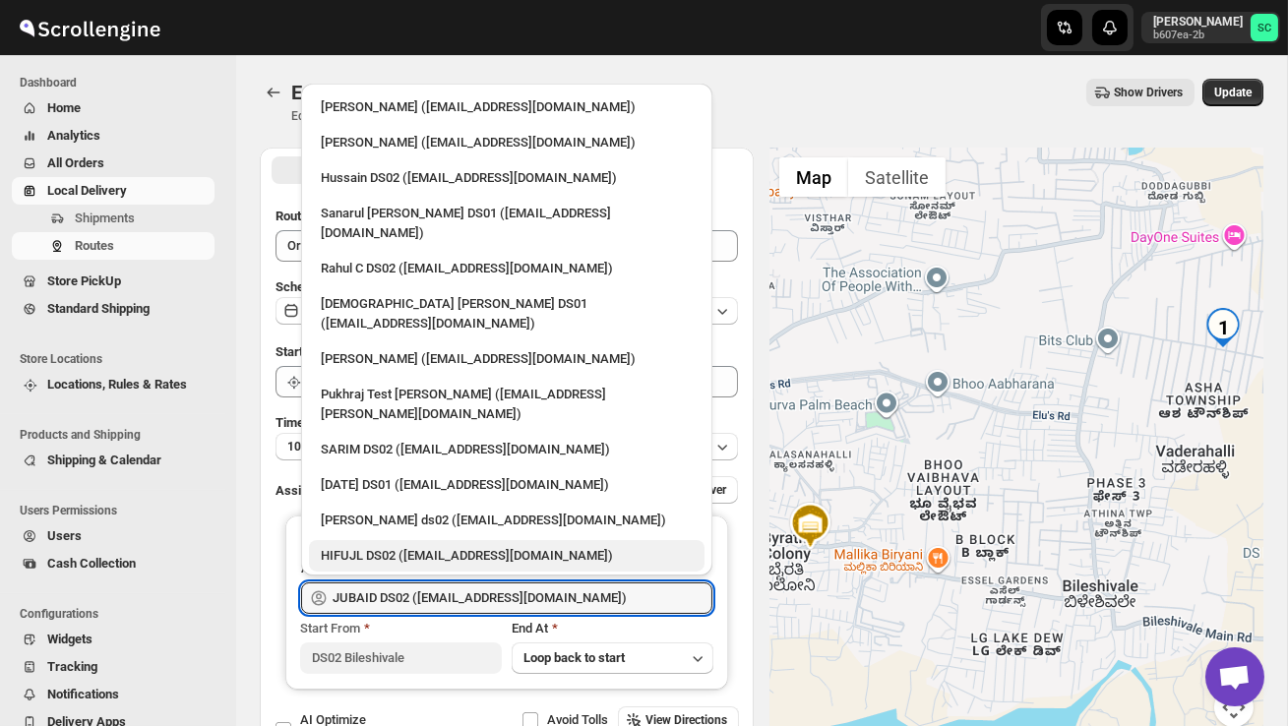
click at [413, 546] on div "HIFUJL DS02 ([EMAIL_ADDRESS][DOMAIN_NAME])" at bounding box center [507, 556] width 372 height 20
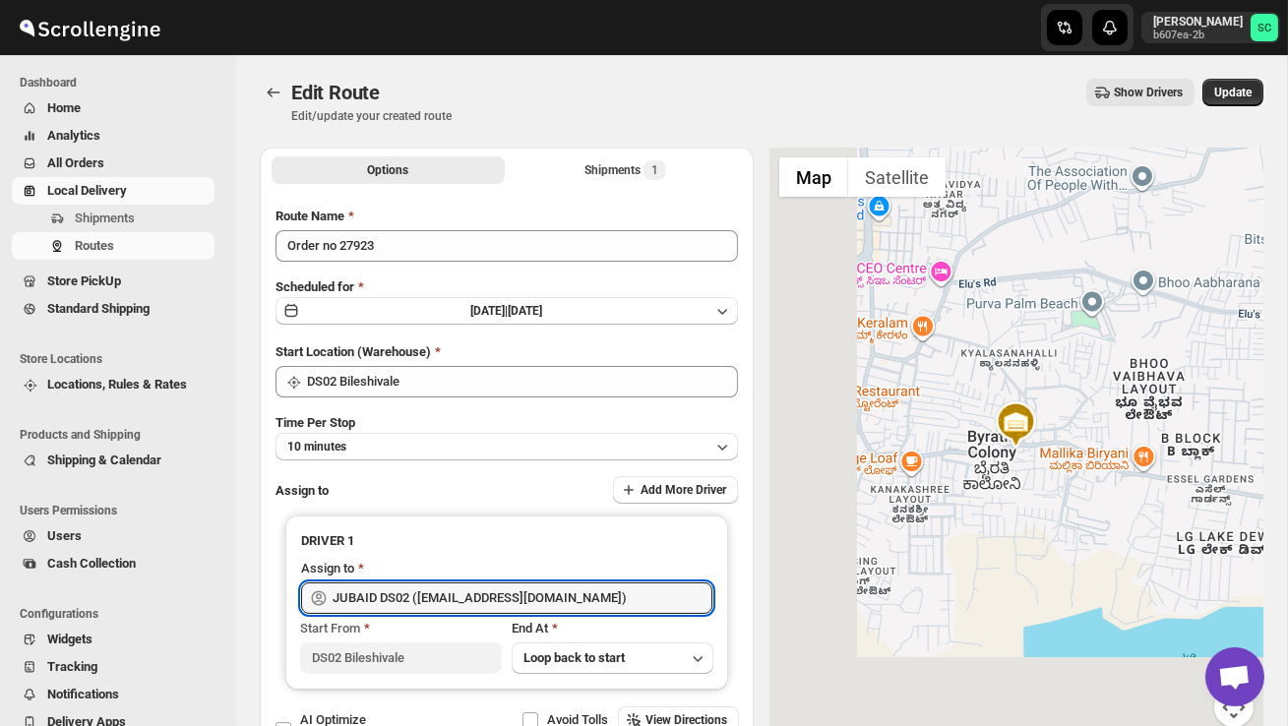
type input "HIFUJL DS02 ([EMAIL_ADDRESS][DOMAIN_NAME])"
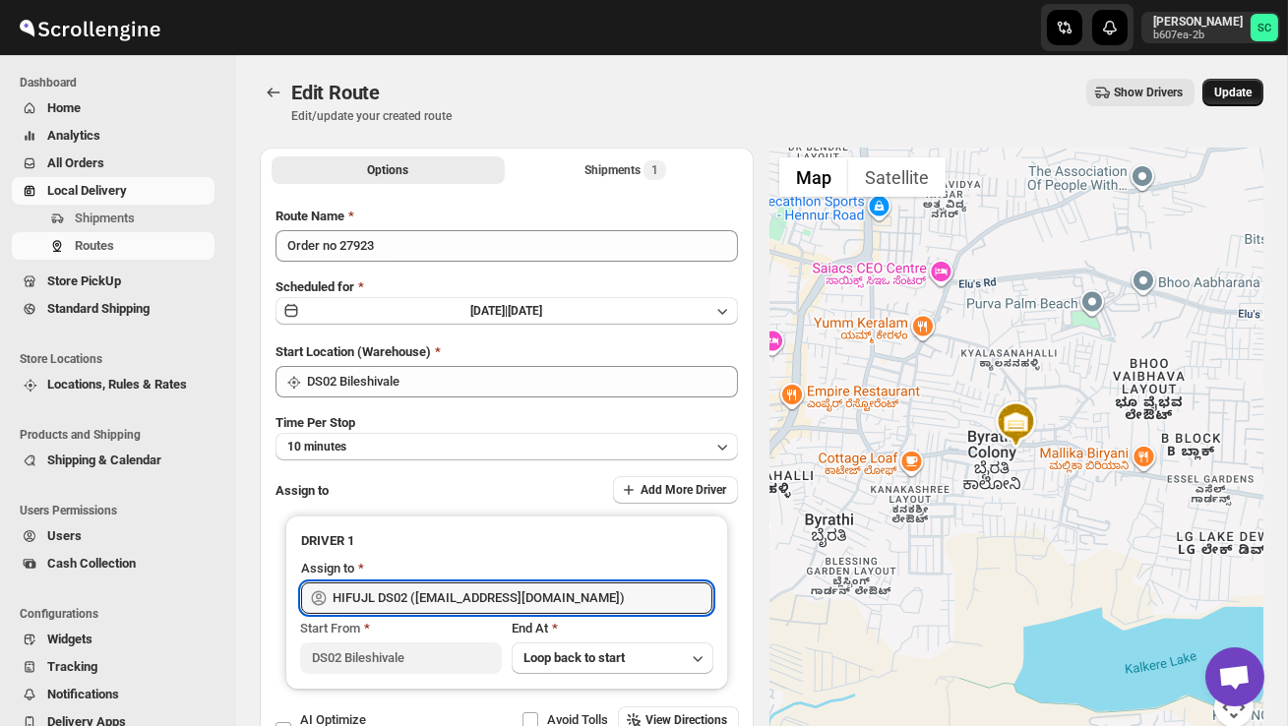
click at [1235, 94] on span "Update" at bounding box center [1232, 93] width 37 height 16
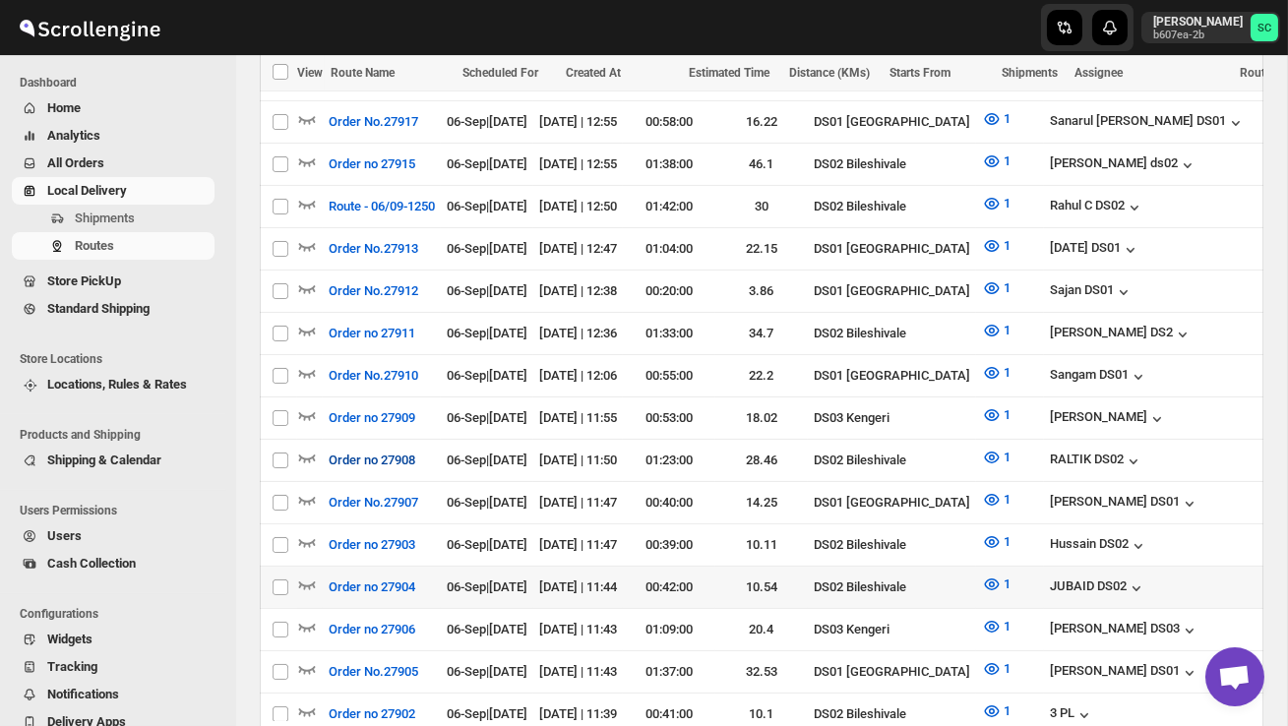
scroll to position [896, 0]
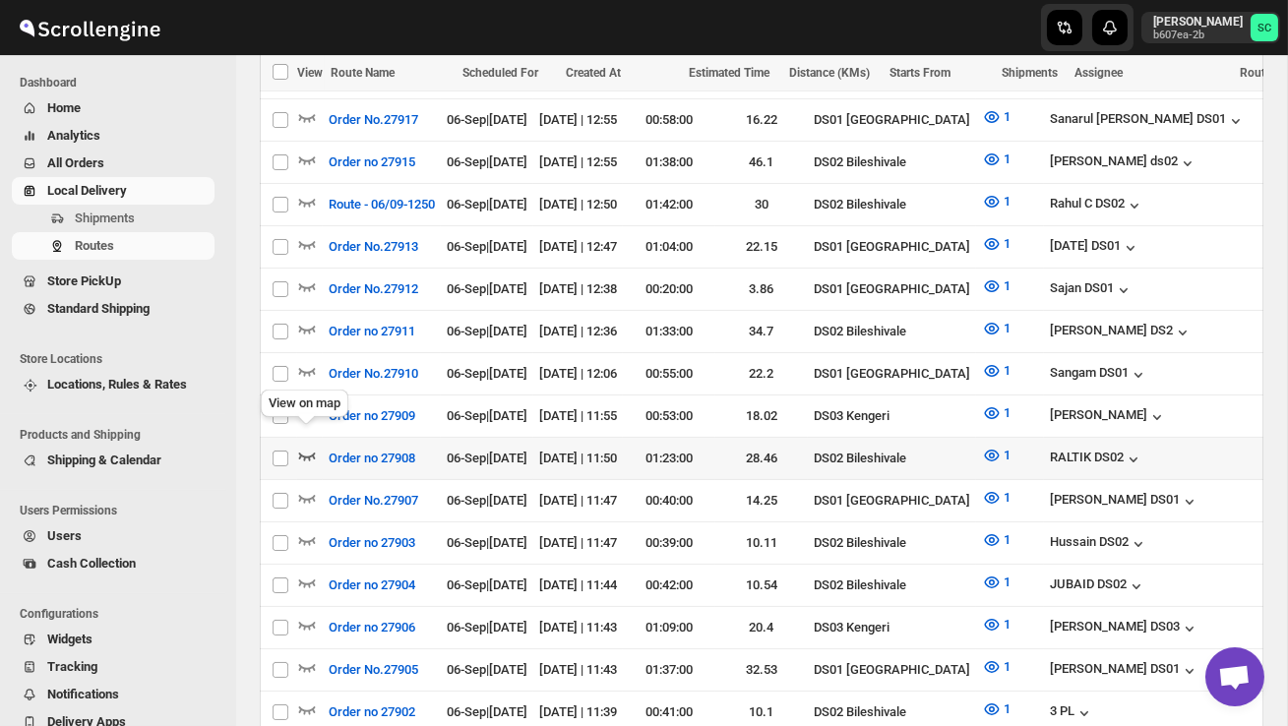
click at [312, 446] on icon "button" at bounding box center [307, 456] width 20 height 20
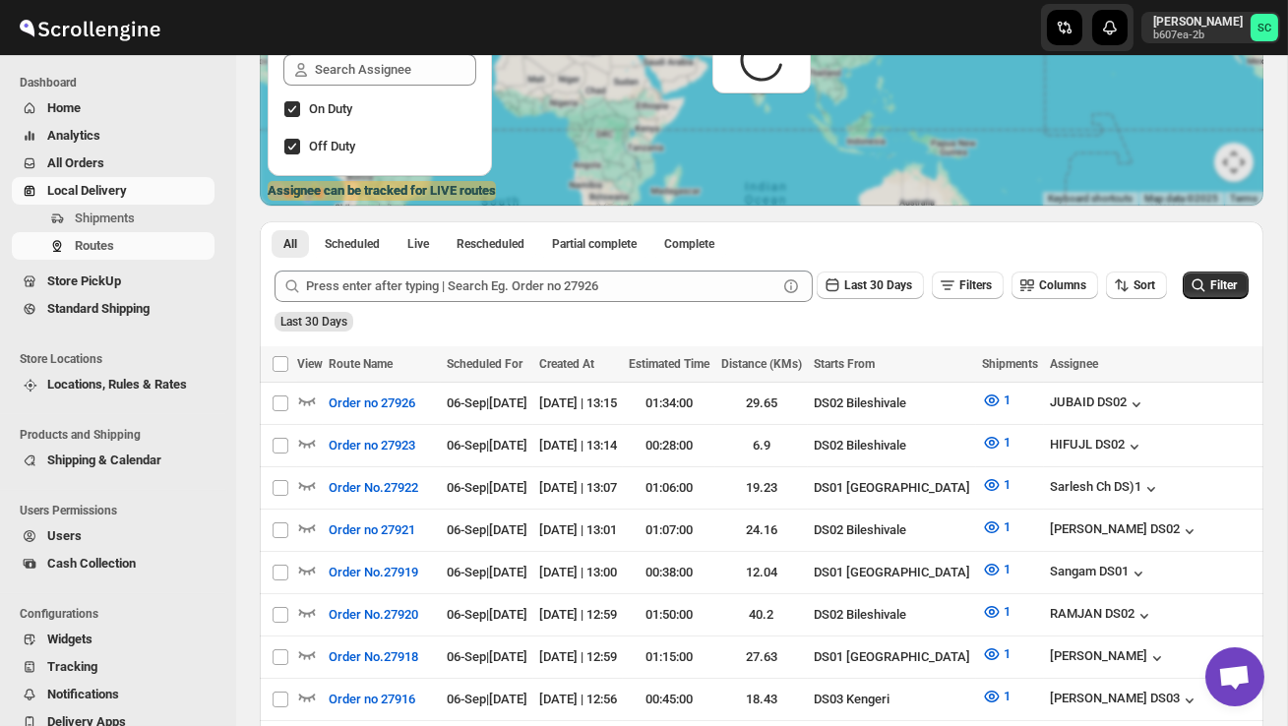
scroll to position [0, 0]
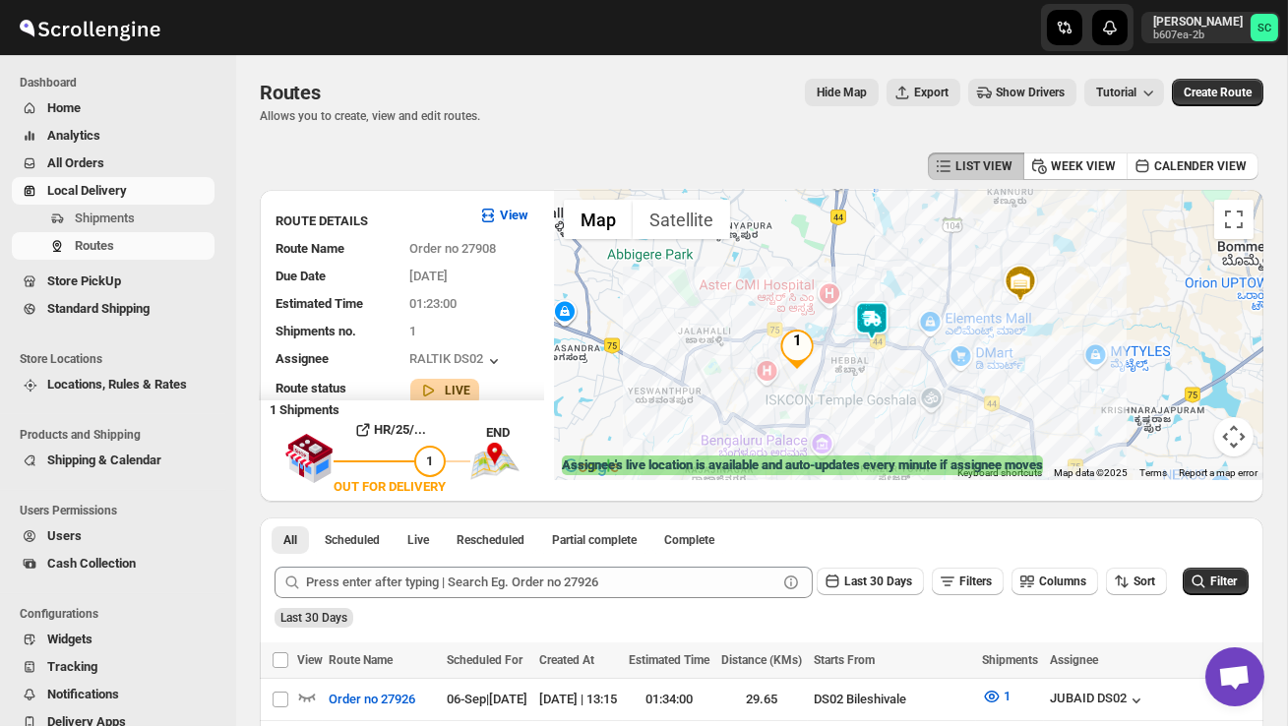
click at [875, 318] on img at bounding box center [871, 320] width 39 height 39
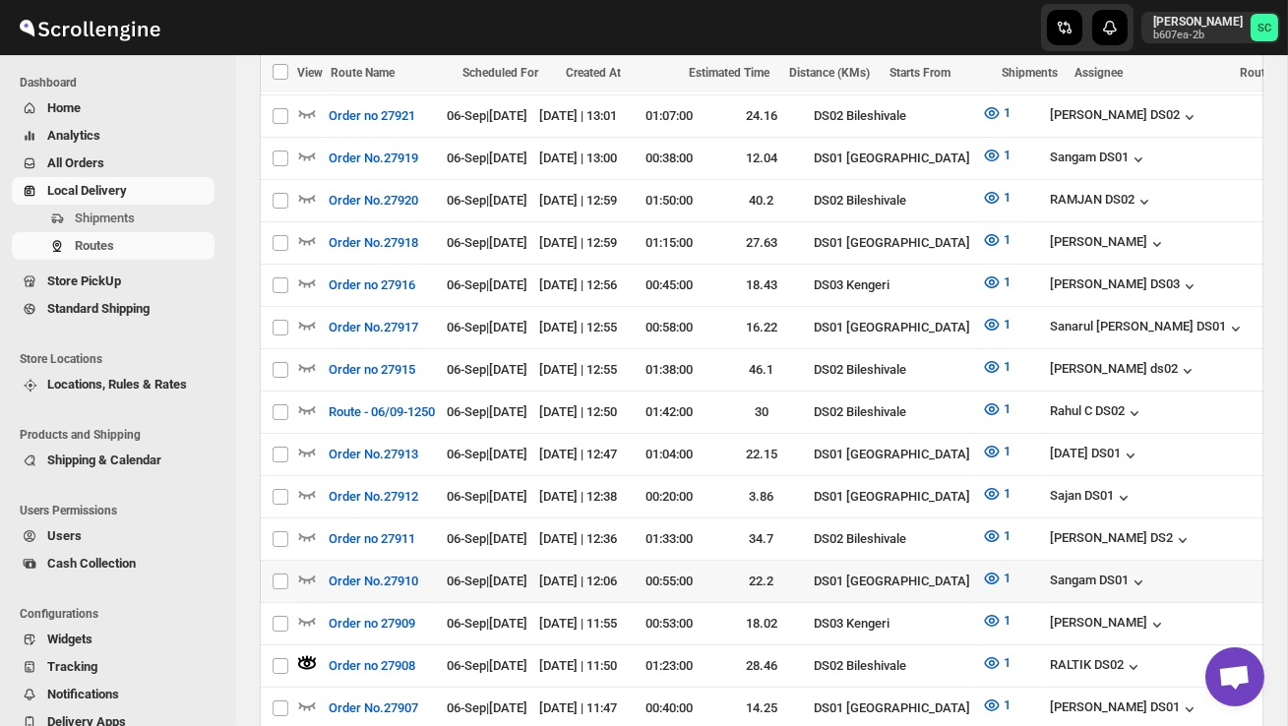
scroll to position [718, 0]
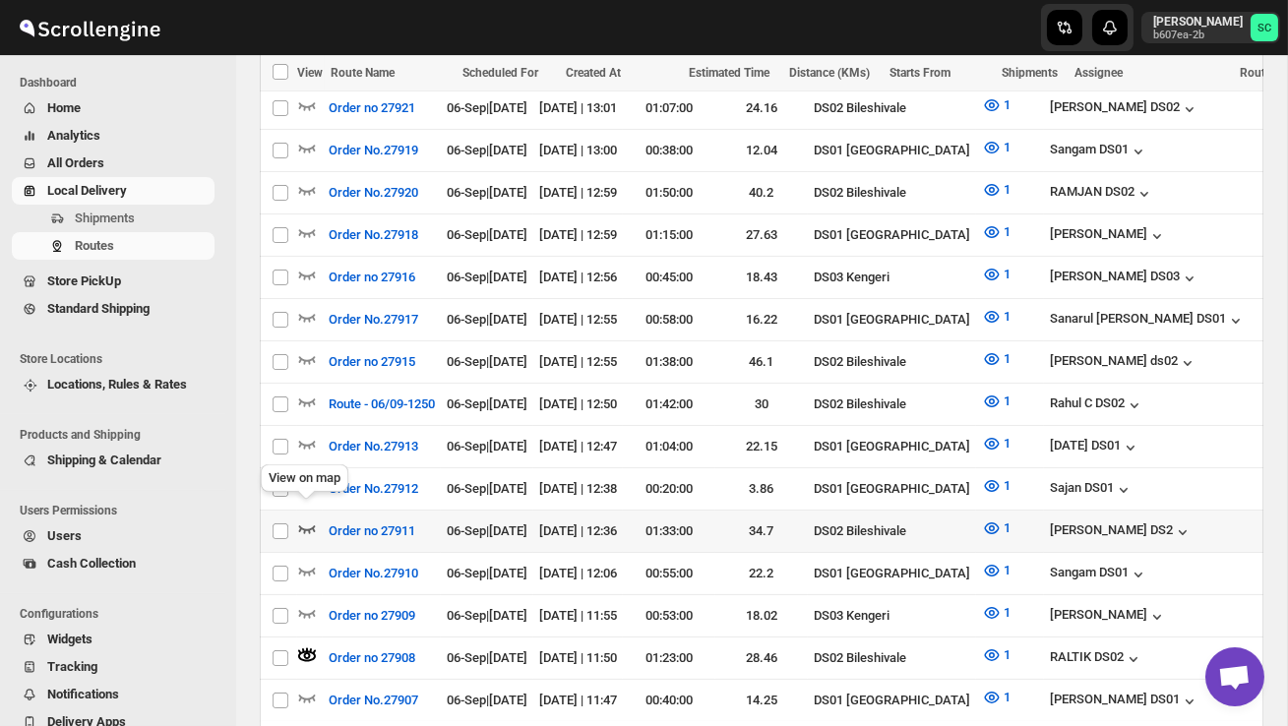
click at [308, 525] on icon "button" at bounding box center [307, 529] width 17 height 8
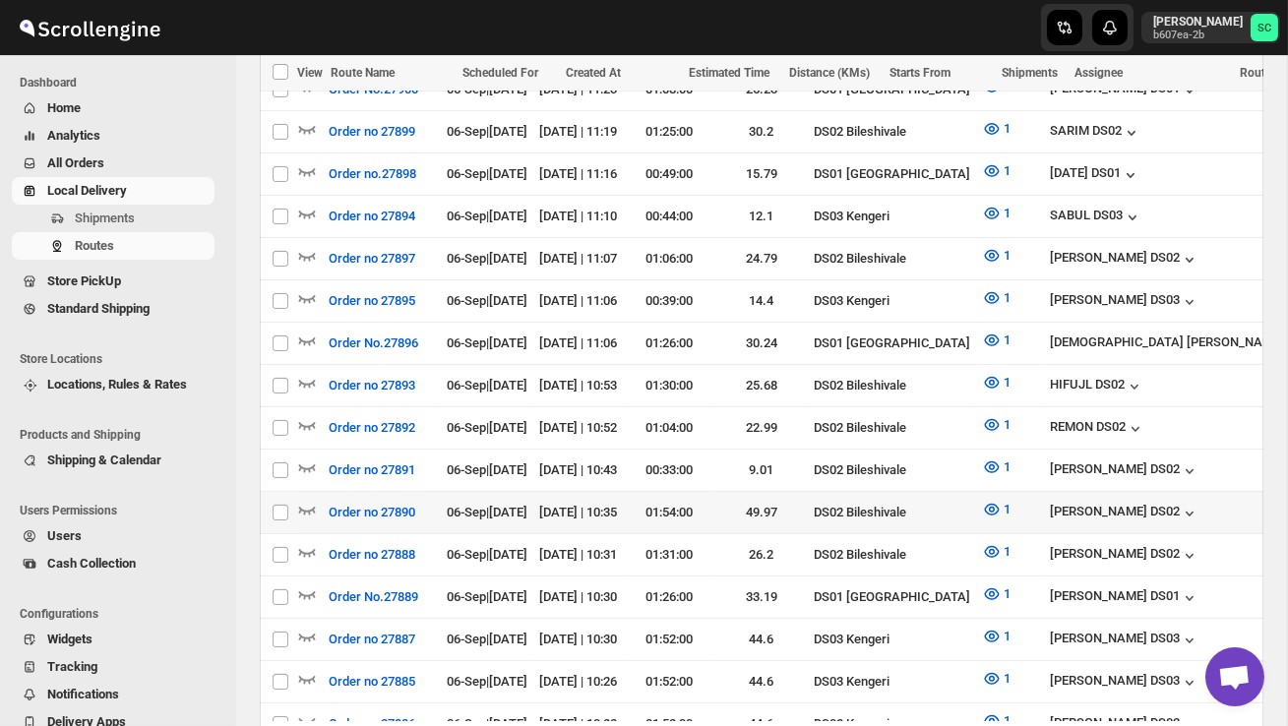
scroll to position [1669, 0]
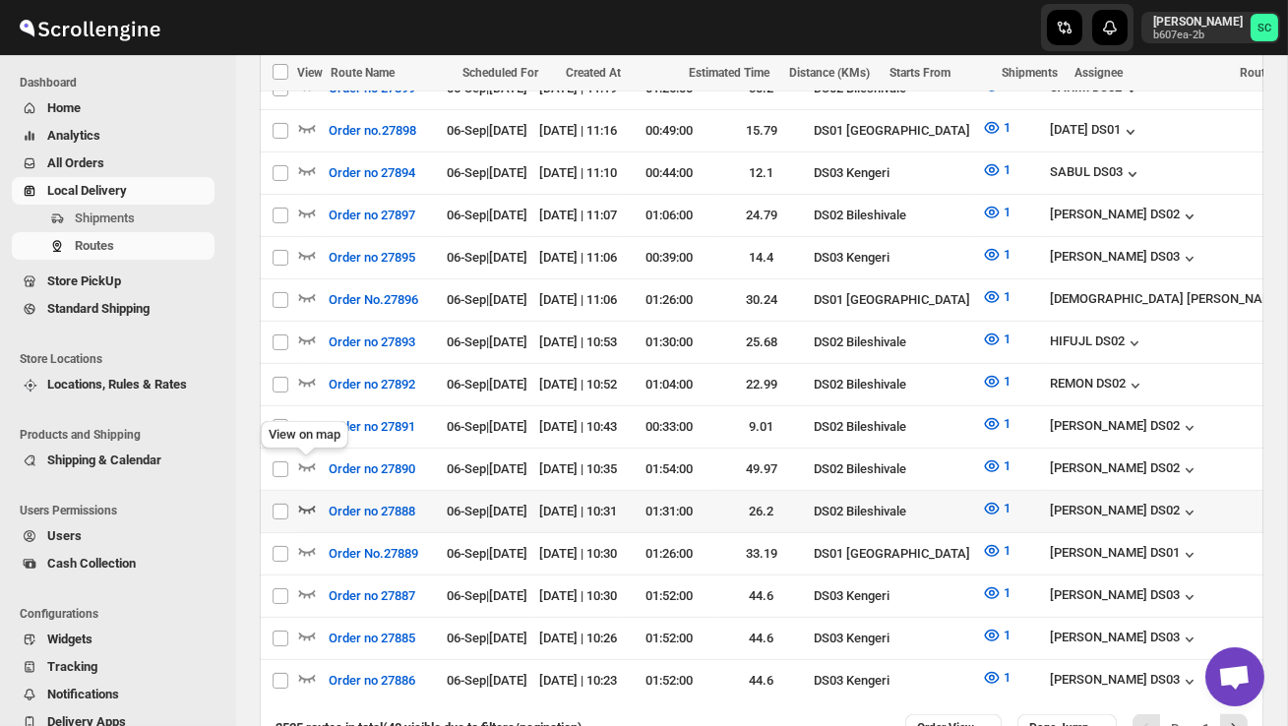
click at [312, 499] on icon "button" at bounding box center [307, 509] width 20 height 20
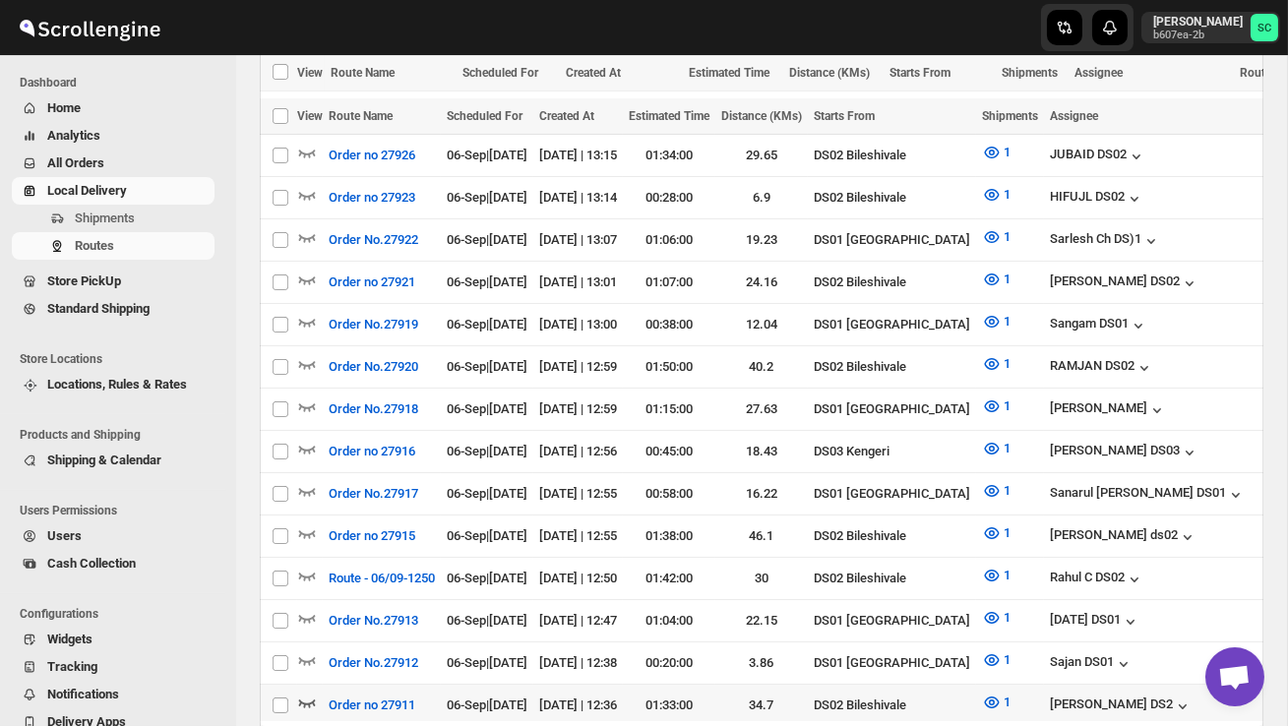
scroll to position [0, 0]
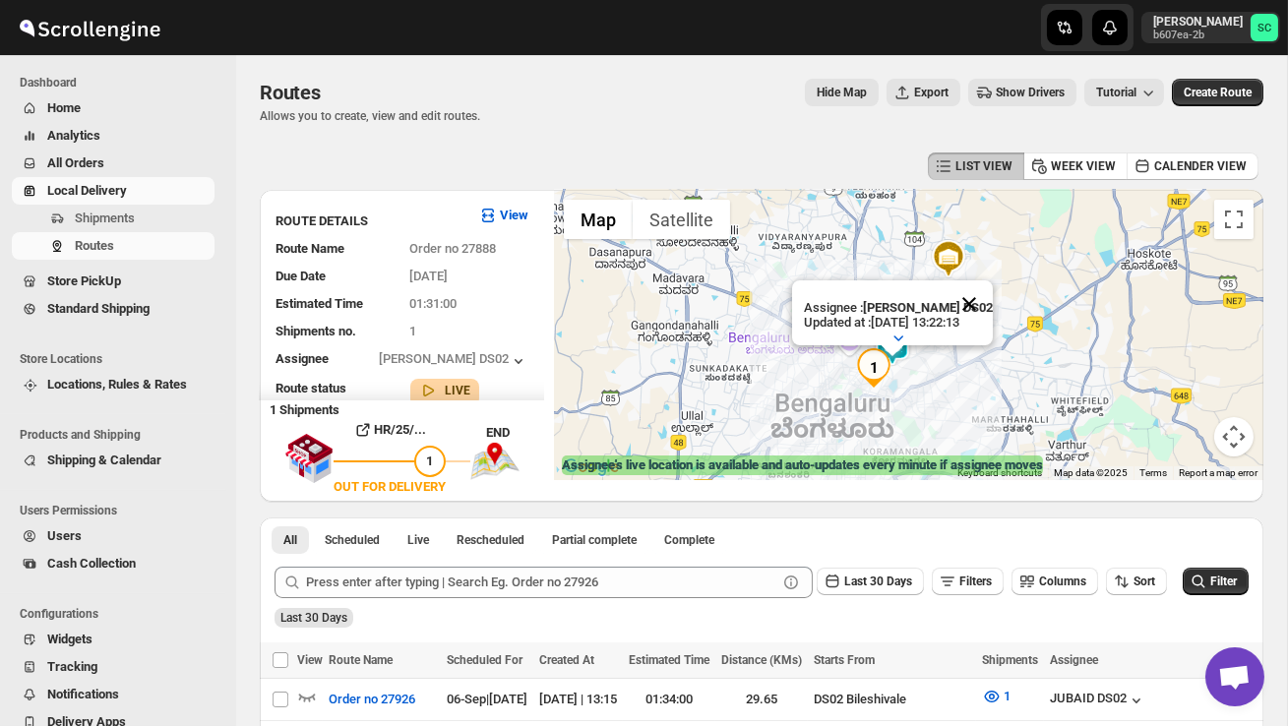
click at [978, 298] on button "Close" at bounding box center [969, 303] width 47 height 47
click at [925, 382] on div at bounding box center [908, 335] width 709 height 290
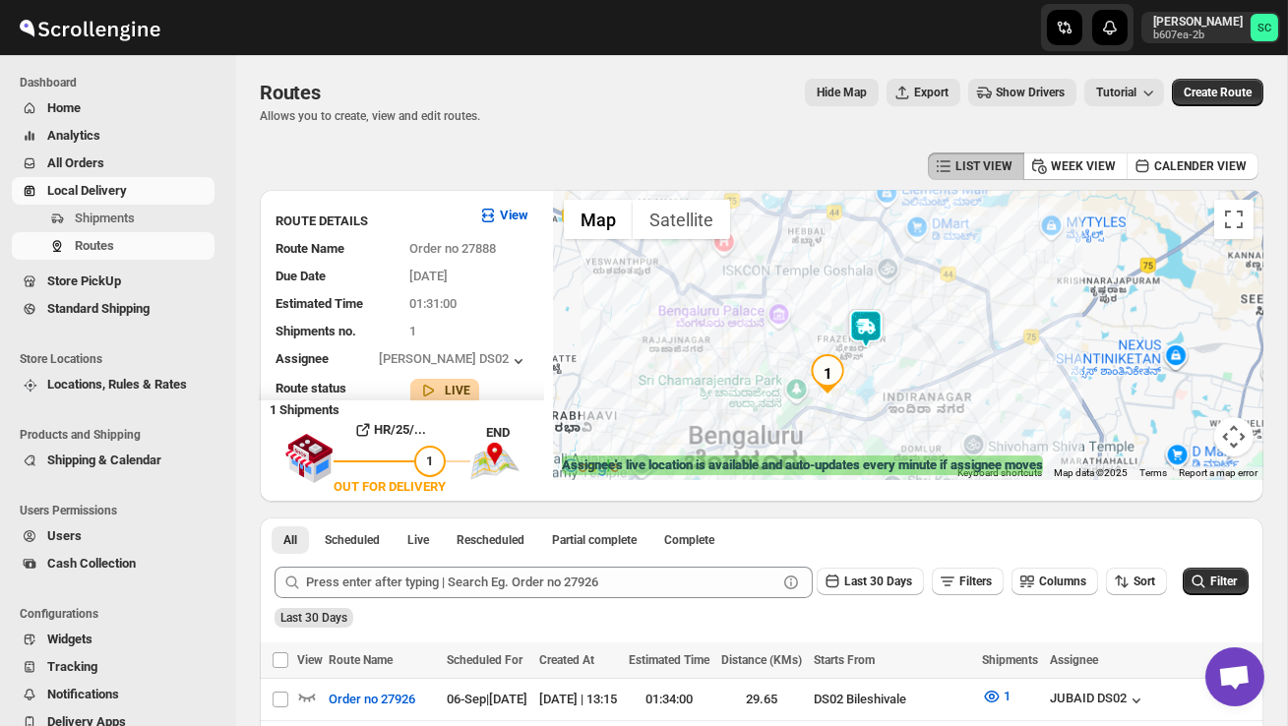
click at [925, 382] on div at bounding box center [908, 335] width 709 height 290
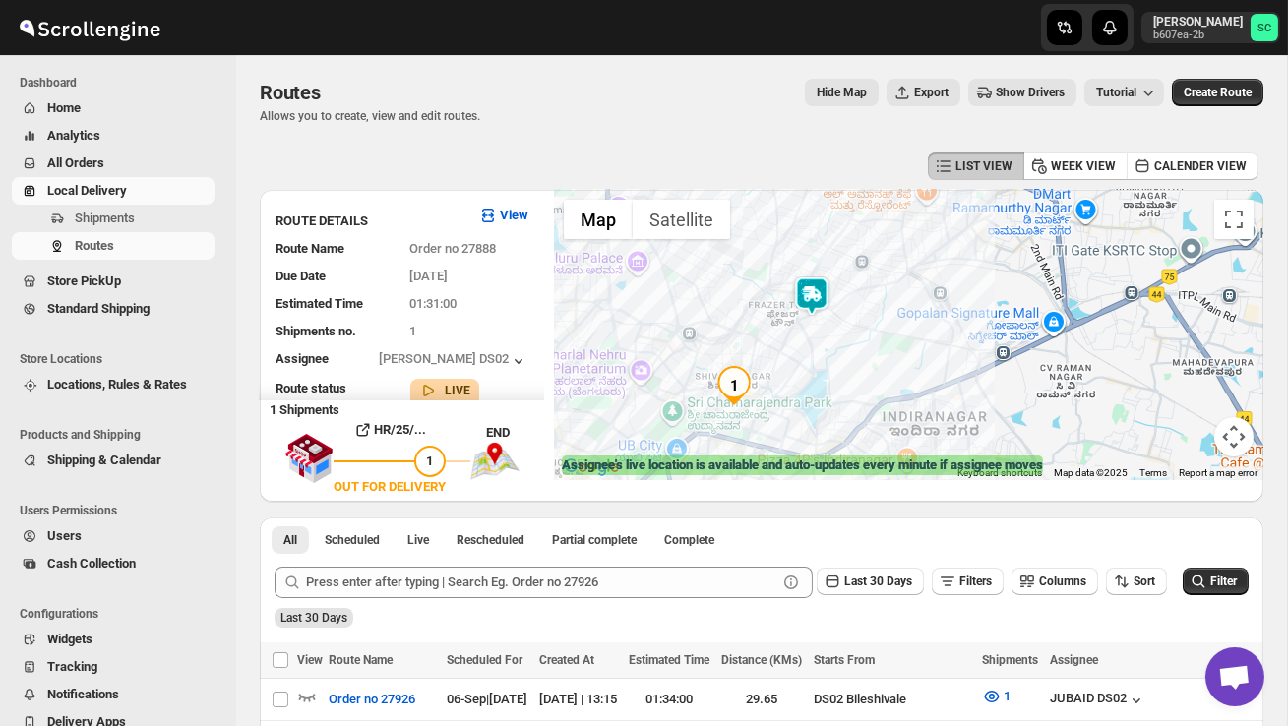
click at [834, 414] on div at bounding box center [908, 335] width 709 height 290
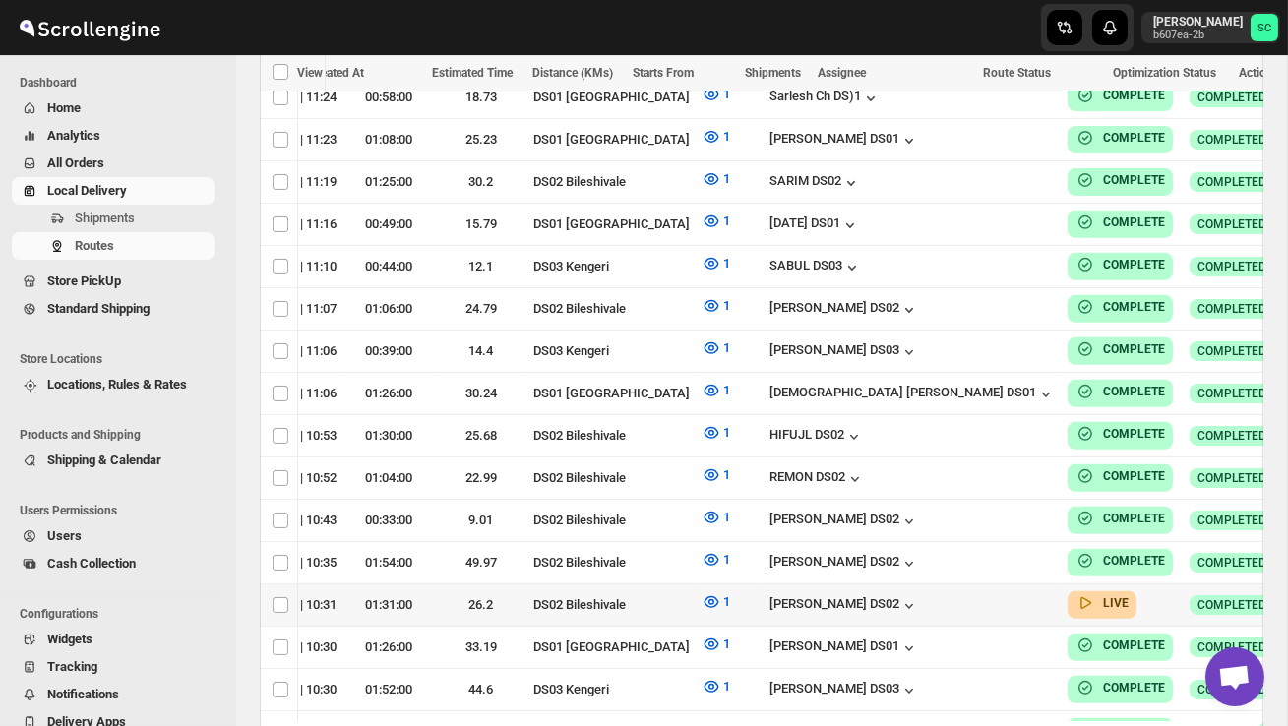
scroll to position [0, 280]
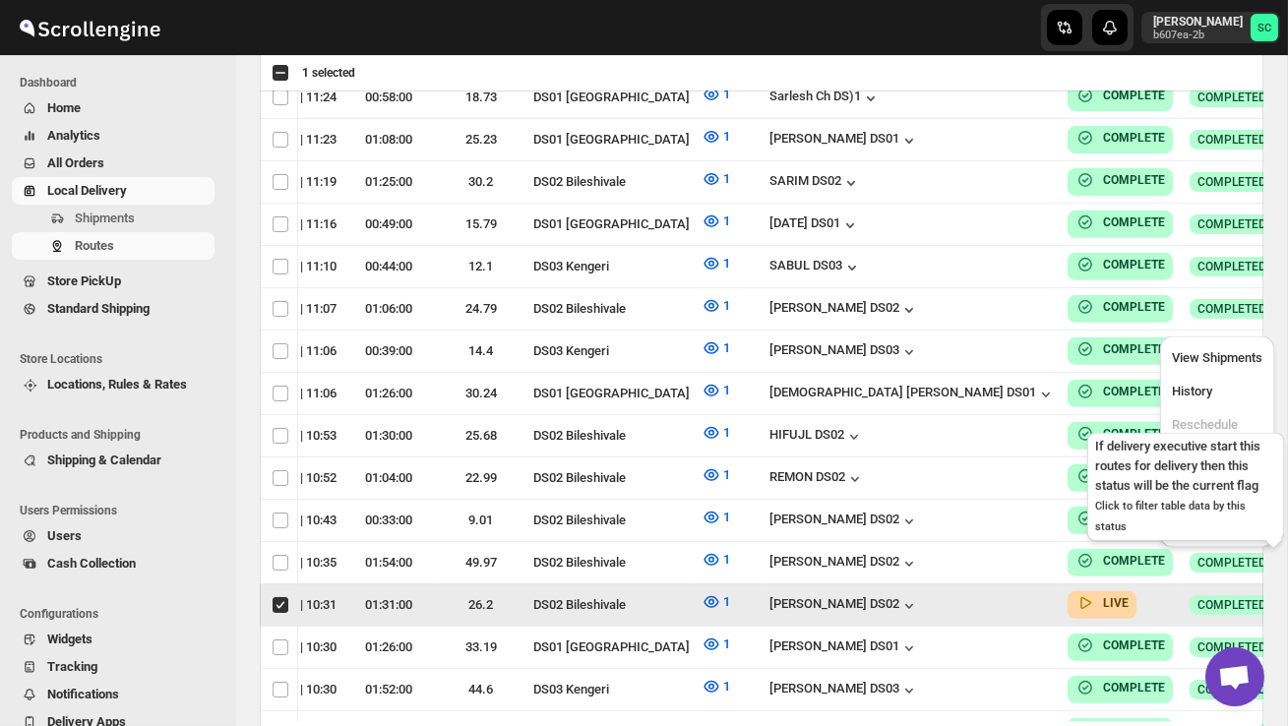
scroll to position [0, 1]
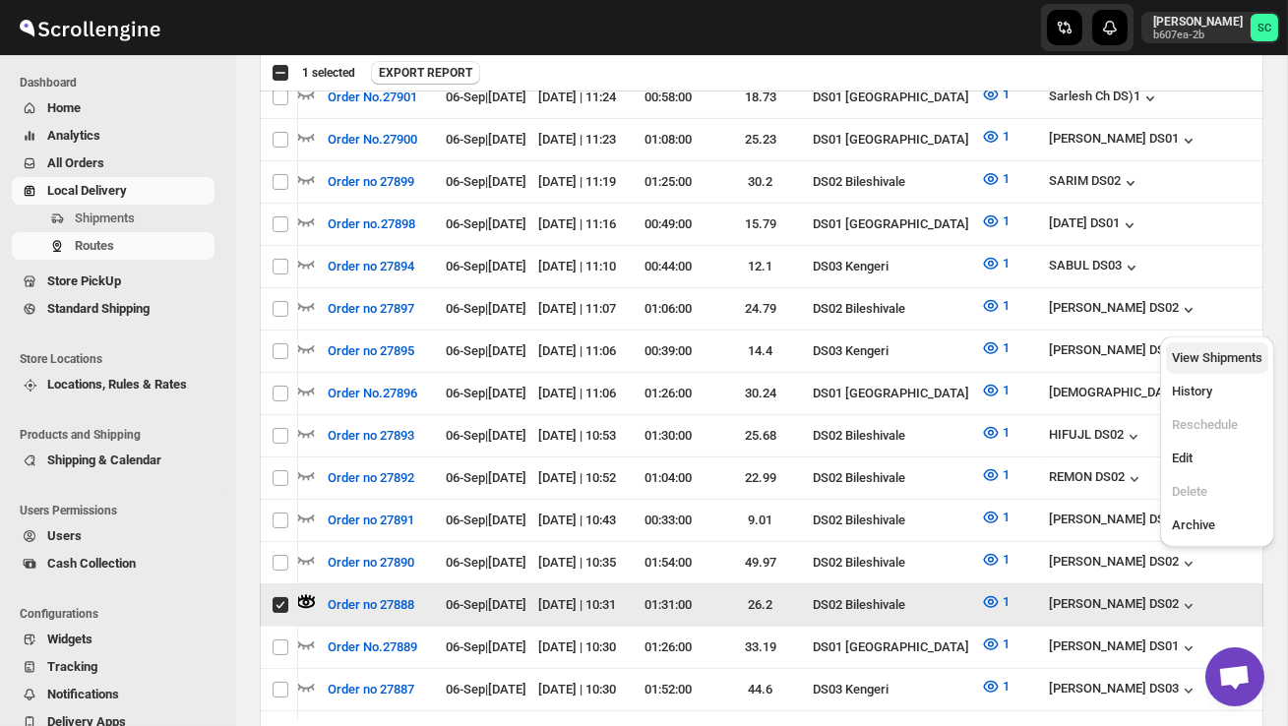
click at [1215, 366] on span "View Shipments" at bounding box center [1217, 358] width 91 height 20
checkbox input "false"
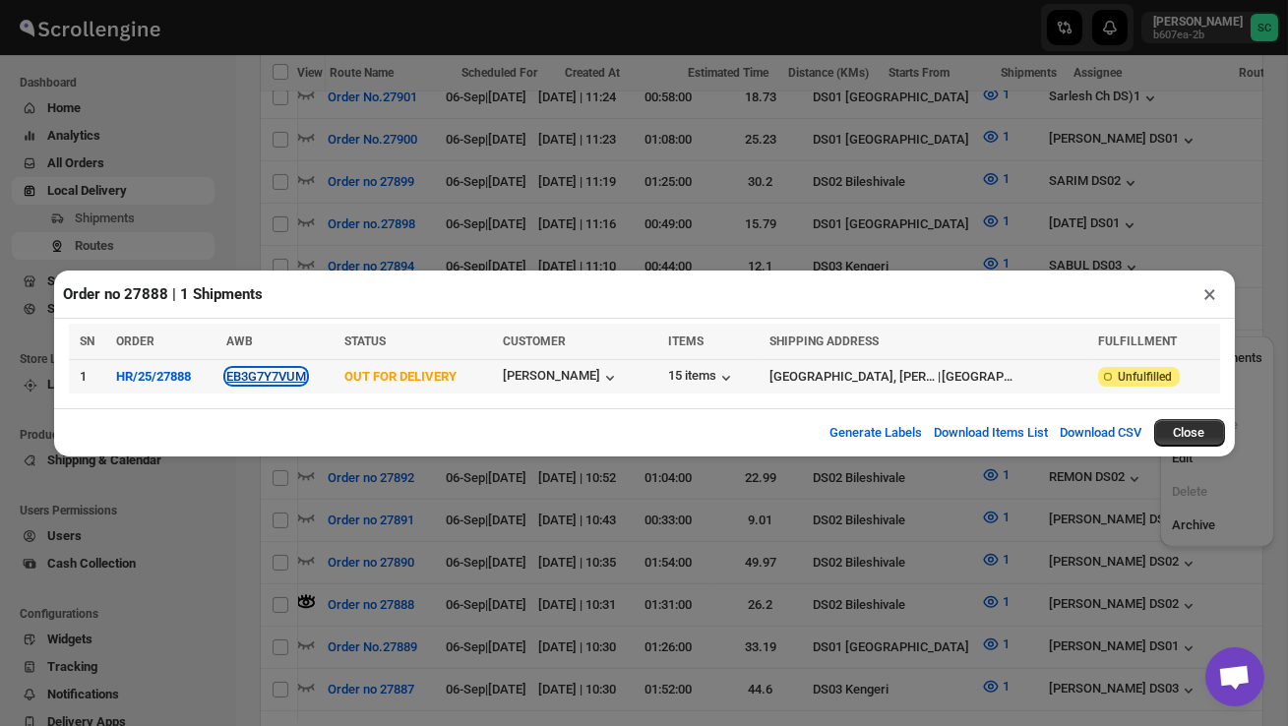
click at [261, 372] on button "EB3G7Y7VUM" at bounding box center [266, 376] width 80 height 15
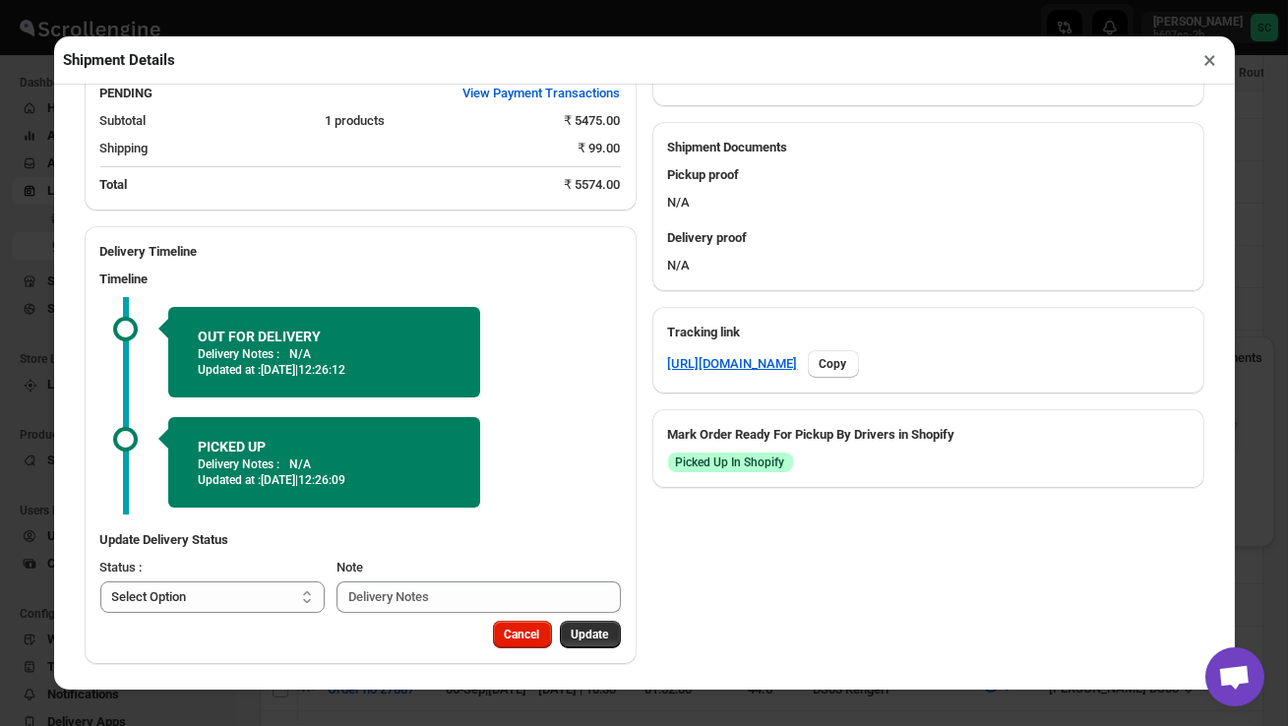
scroll to position [769, 0]
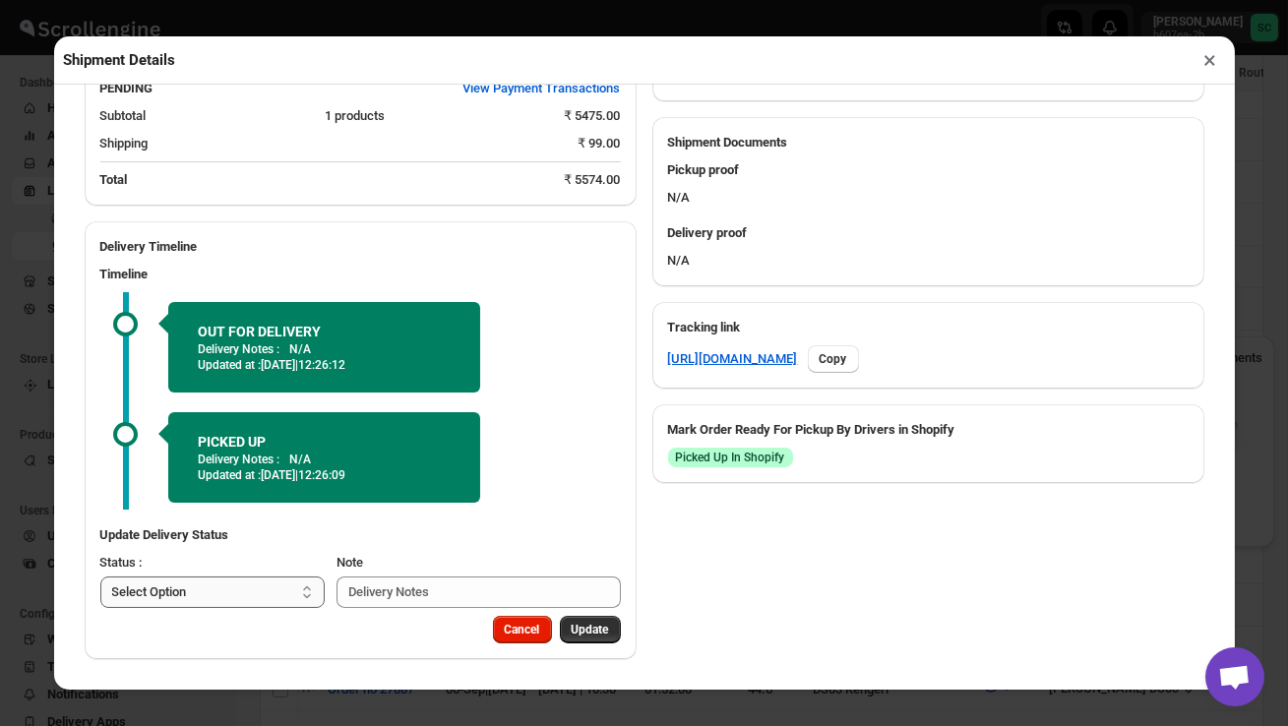
click at [274, 595] on select "Select Option PICKED UP OUT FOR DELIVERY RESCHEDULE DELIVERED CANCELLED" at bounding box center [212, 592] width 225 height 31
select select "DELIVERED"
click at [588, 632] on span "Update" at bounding box center [590, 630] width 37 height 16
select select
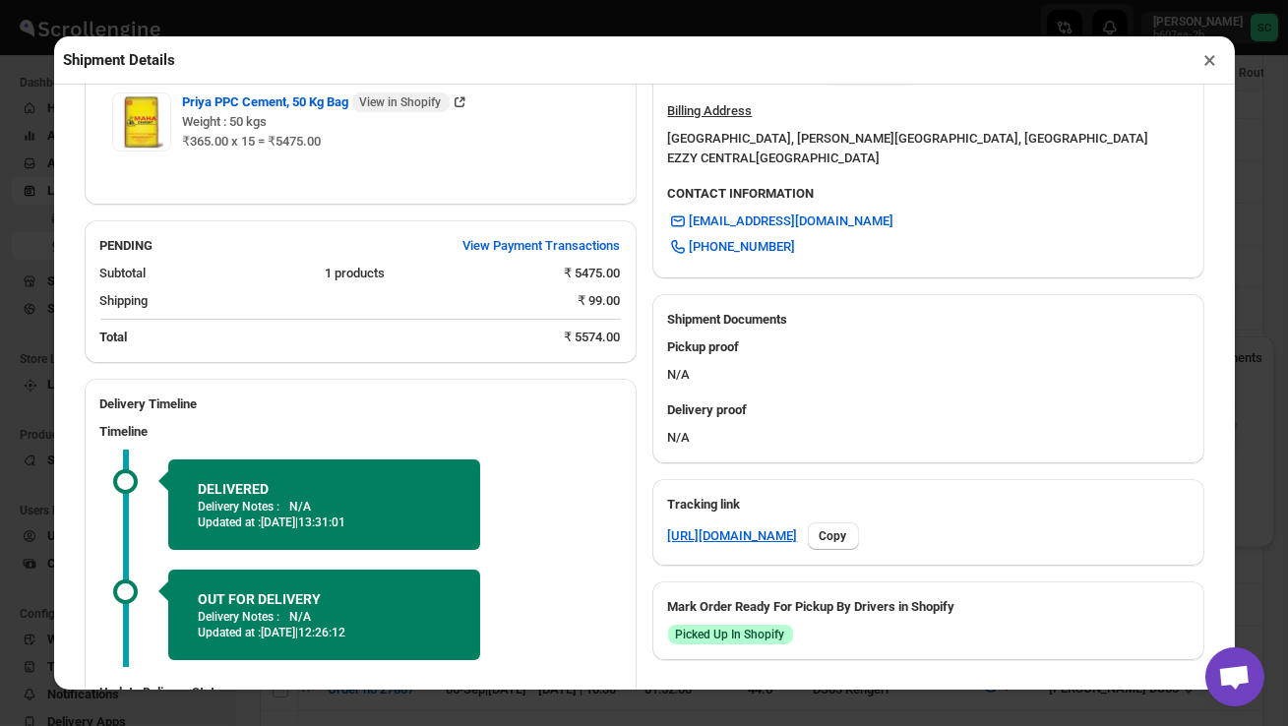
scroll to position [749, 0]
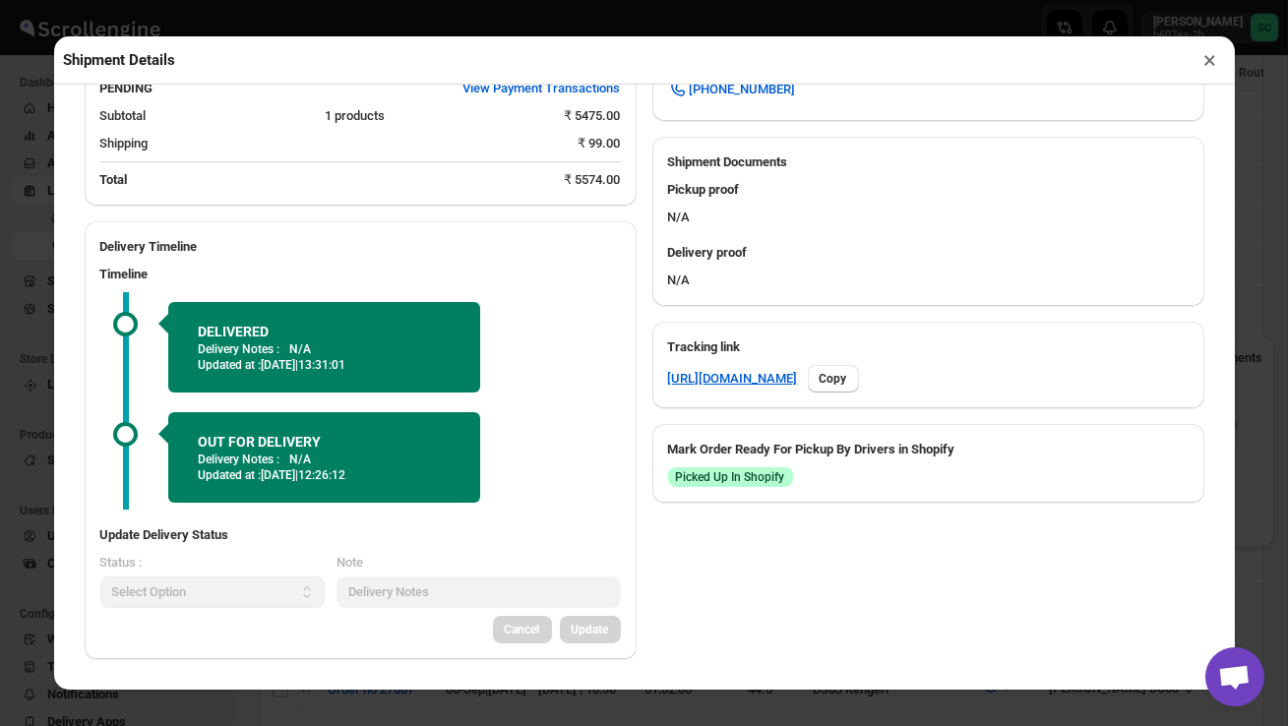
click at [1210, 59] on button "×" at bounding box center [1211, 60] width 29 height 28
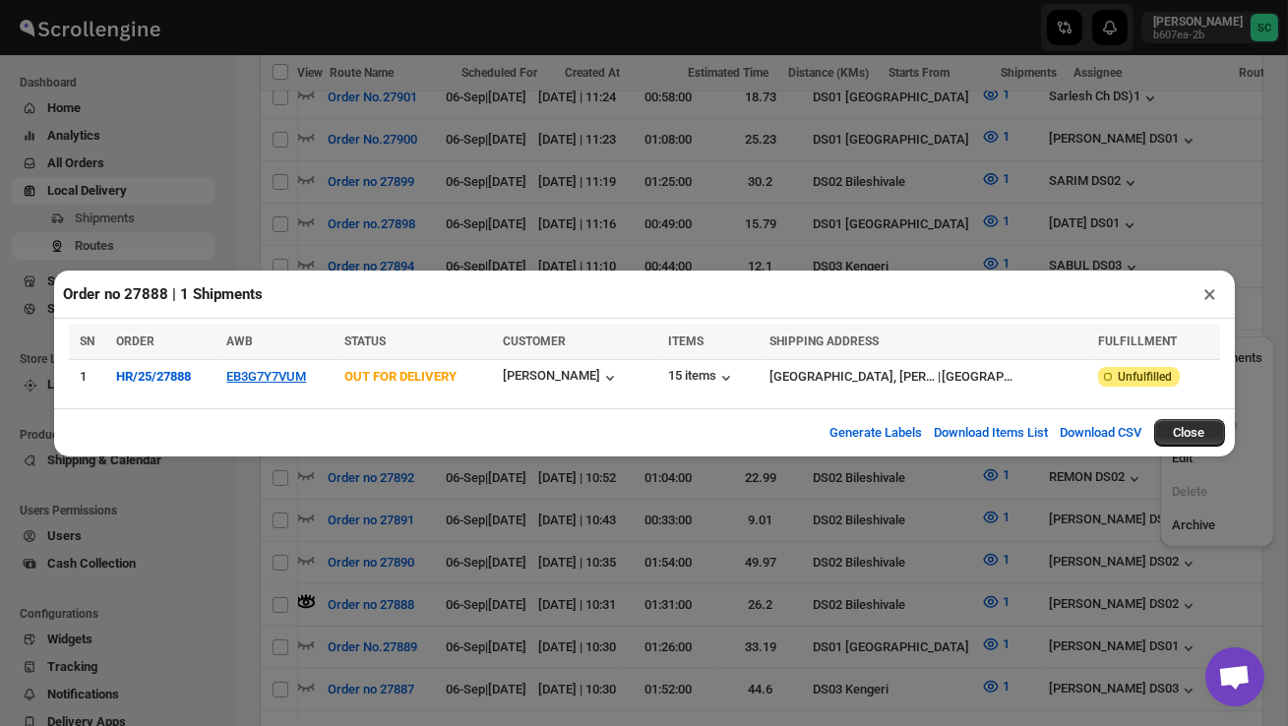
click at [1212, 294] on button "×" at bounding box center [1211, 294] width 29 height 28
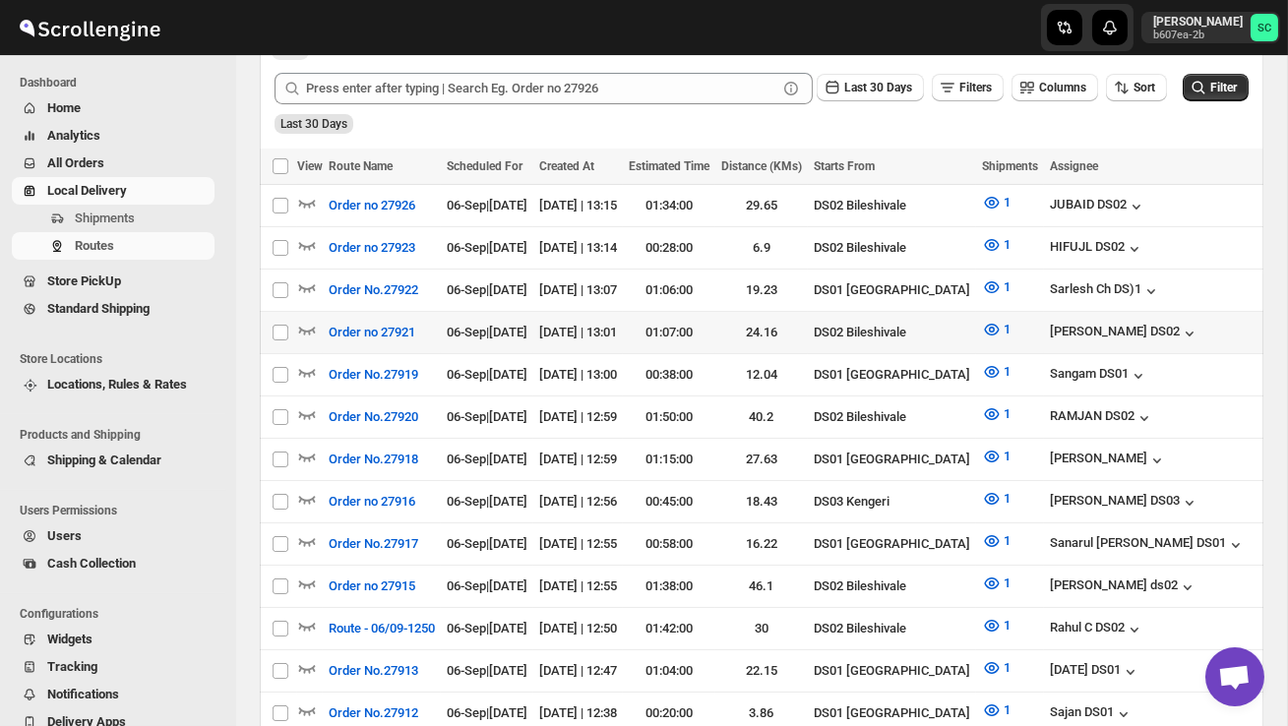
scroll to position [451, 0]
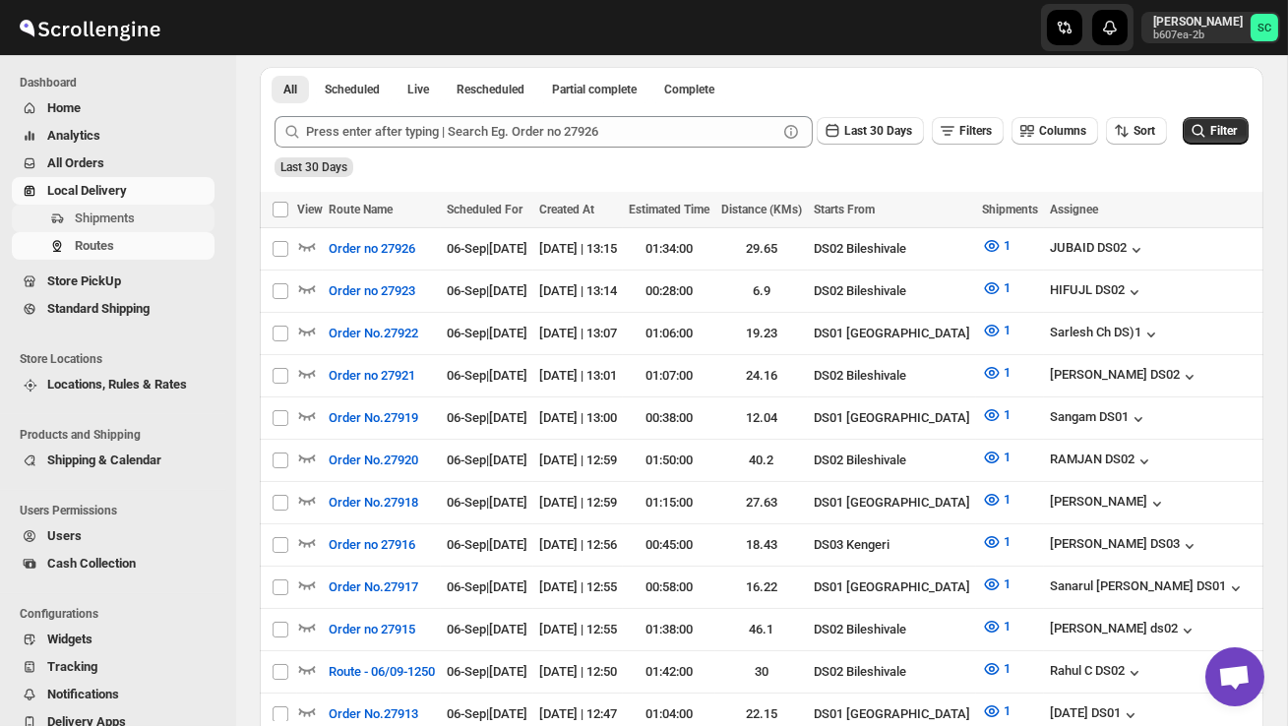
click at [129, 216] on span "Shipments" at bounding box center [105, 218] width 60 height 15
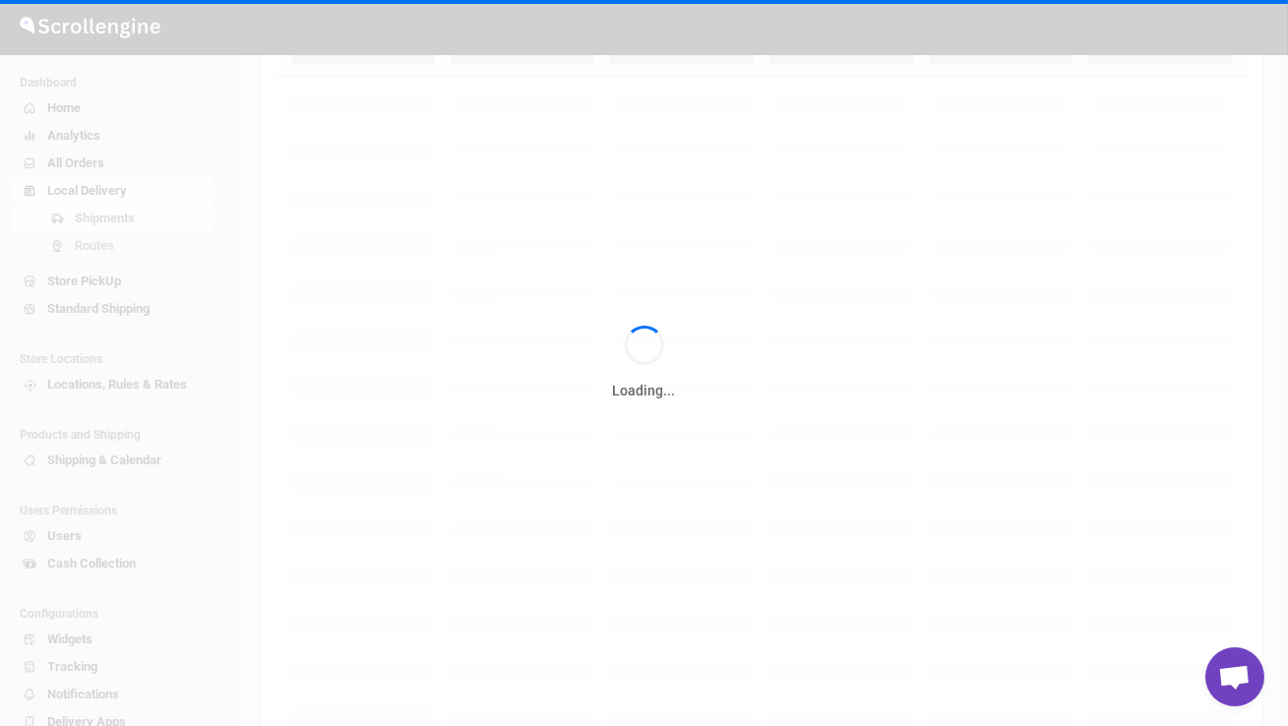
scroll to position [0, 0]
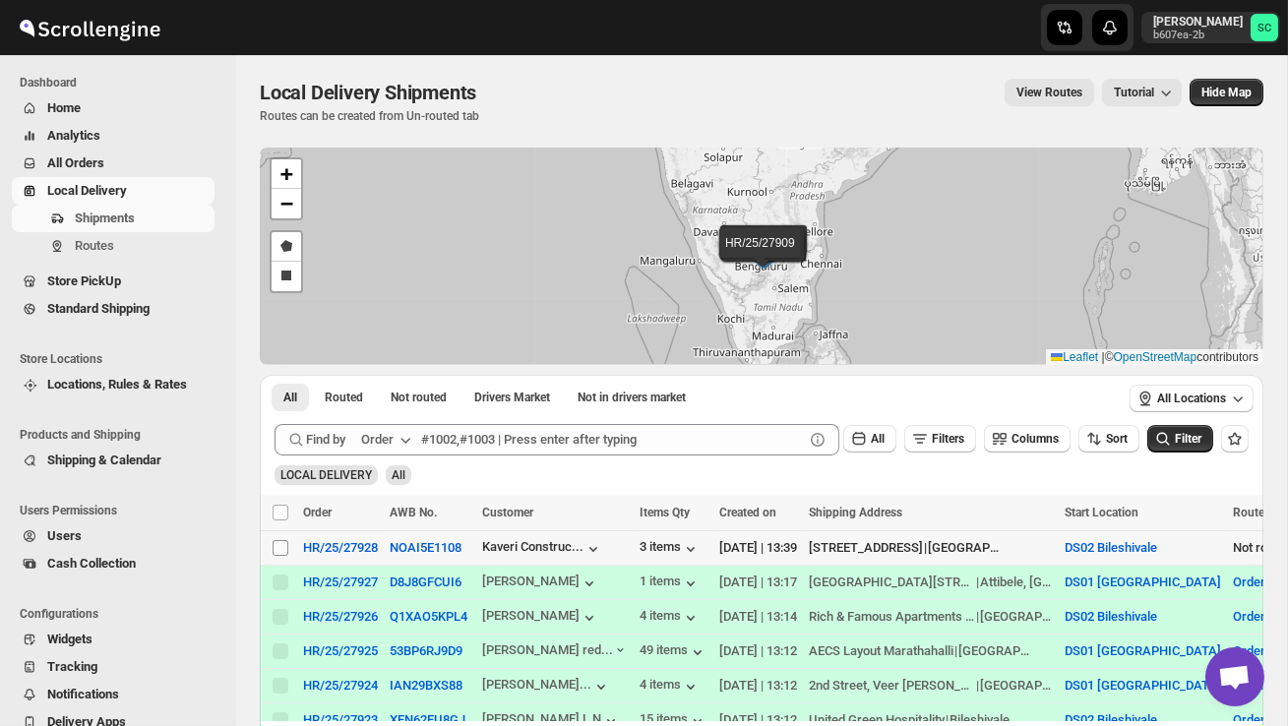
click at [280, 548] on input "Select shipment" at bounding box center [281, 548] width 16 height 16
checkbox input "true"
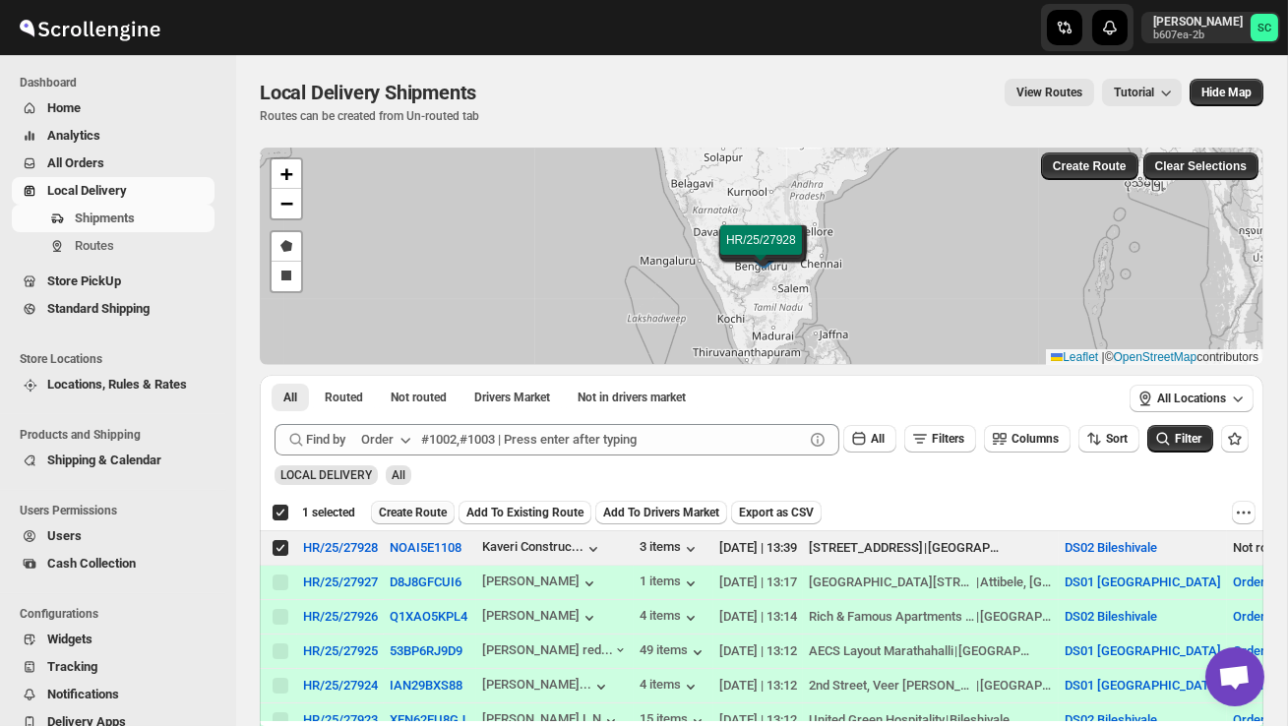
click at [421, 502] on button "Create Route" at bounding box center [413, 513] width 84 height 24
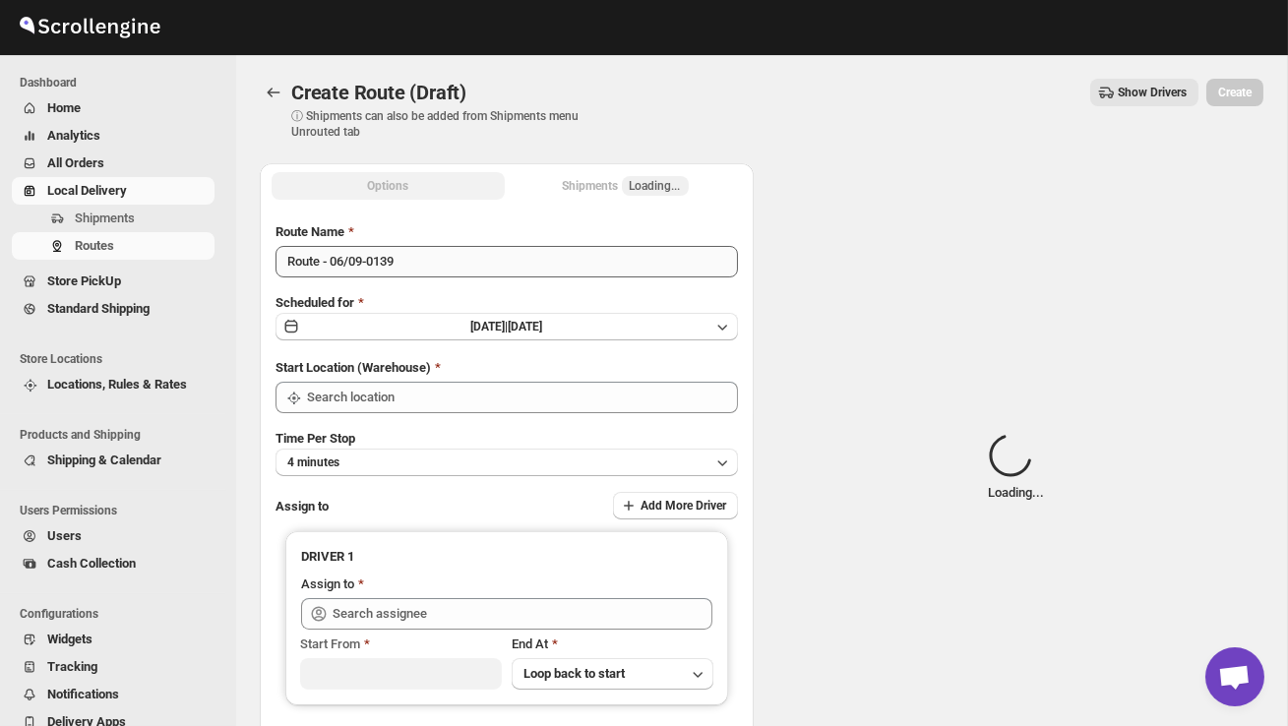
type input "DS02 Bileshivale"
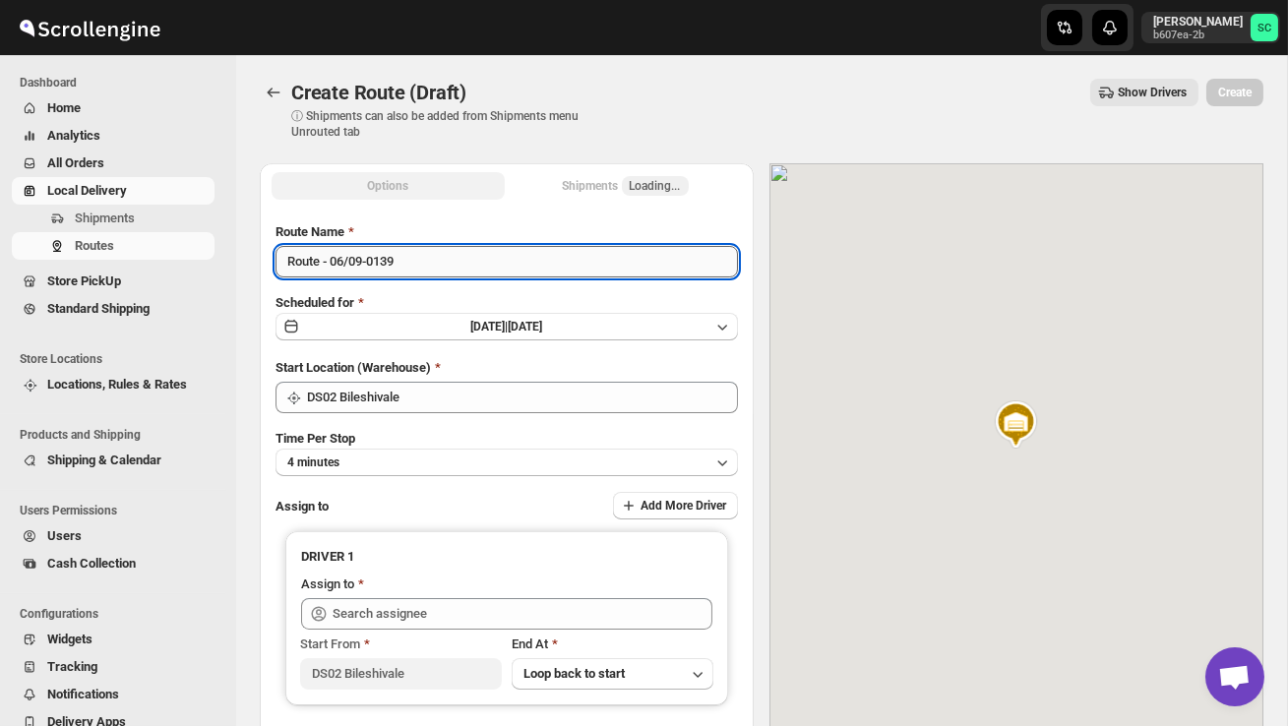
click at [424, 261] on input "Route - 06/09-0139" at bounding box center [507, 261] width 462 height 31
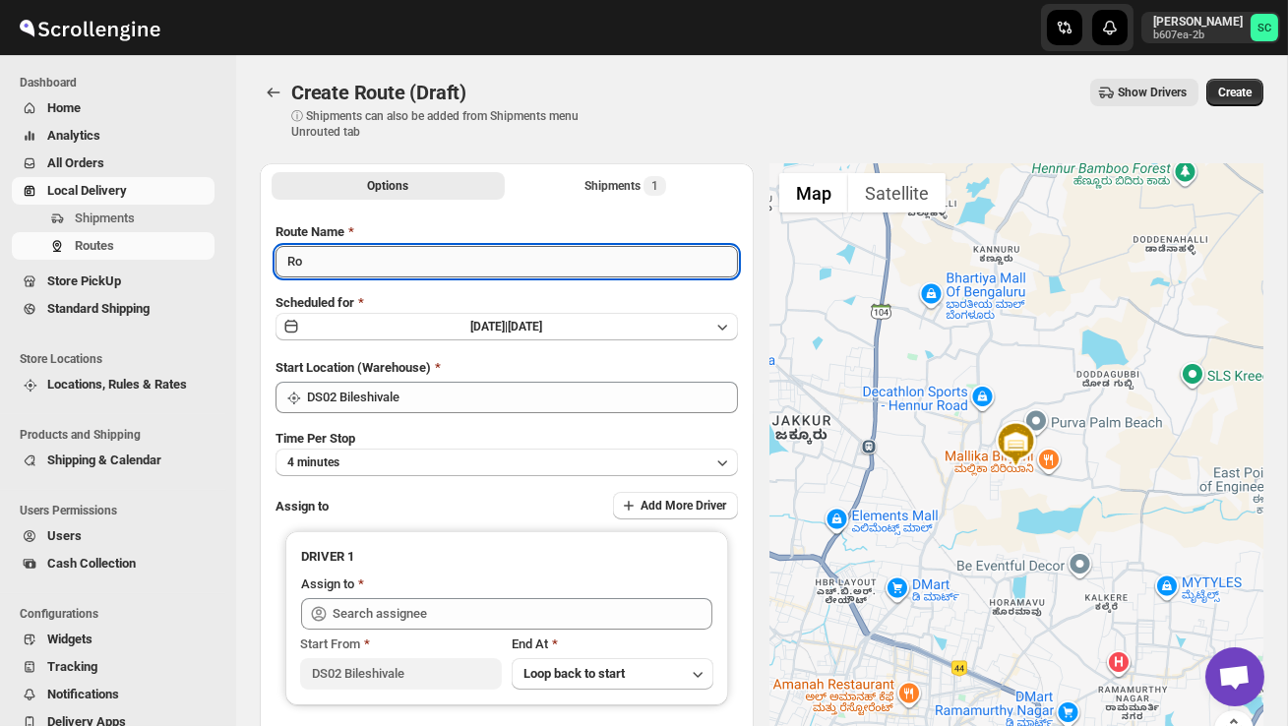
type input "R"
type input "Order no 27928"
click at [449, 461] on button "4 minutes" at bounding box center [507, 463] width 462 height 28
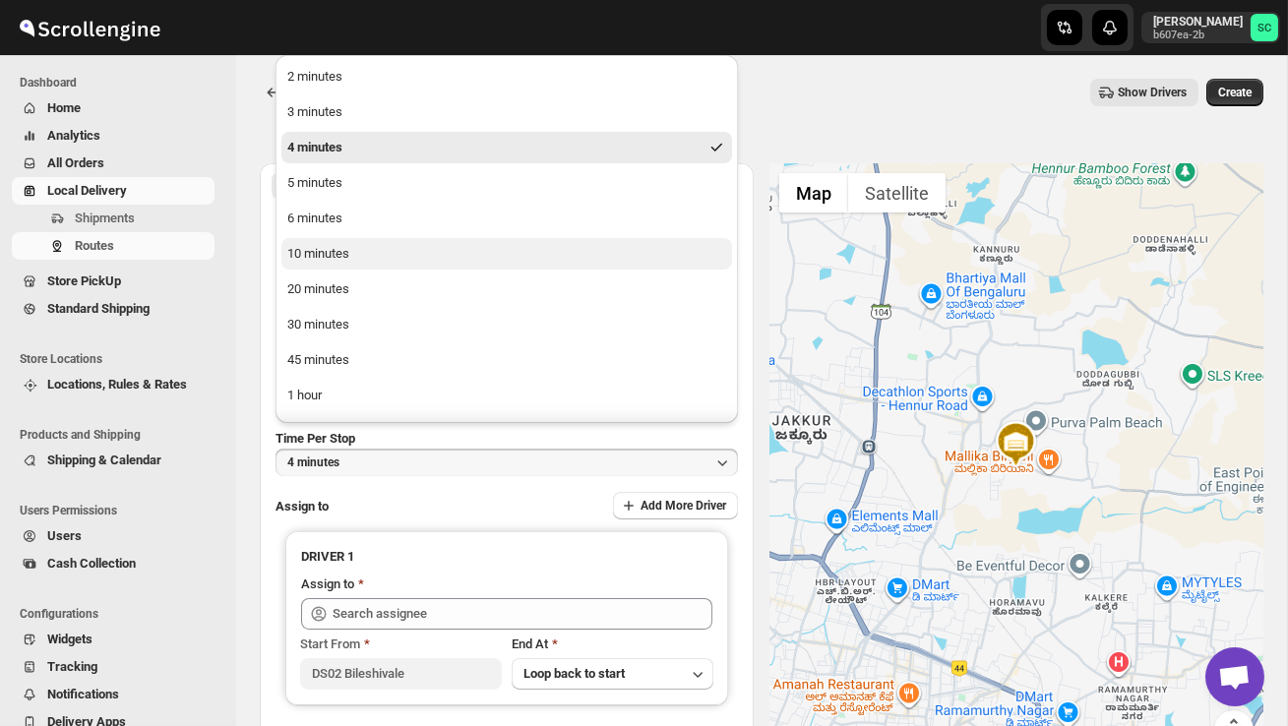
click at [353, 256] on button "10 minutes" at bounding box center [506, 253] width 451 height 31
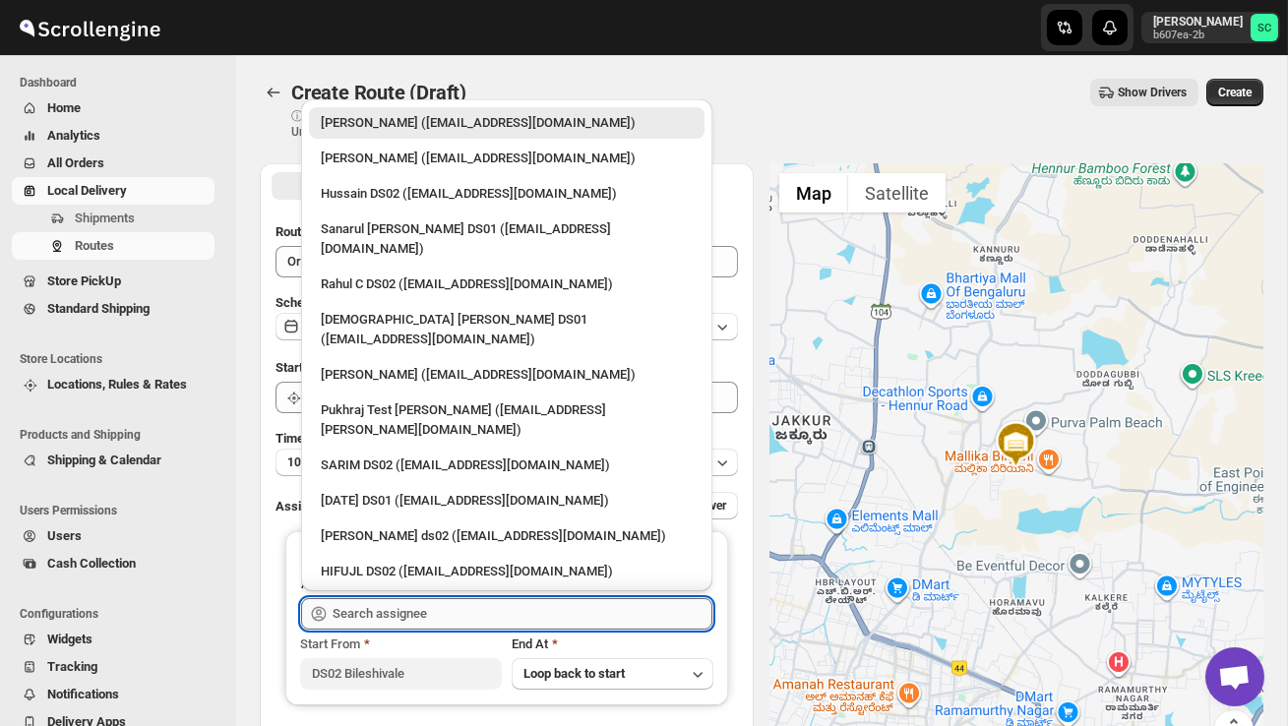
click at [366, 618] on input "text" at bounding box center [523, 613] width 380 height 31
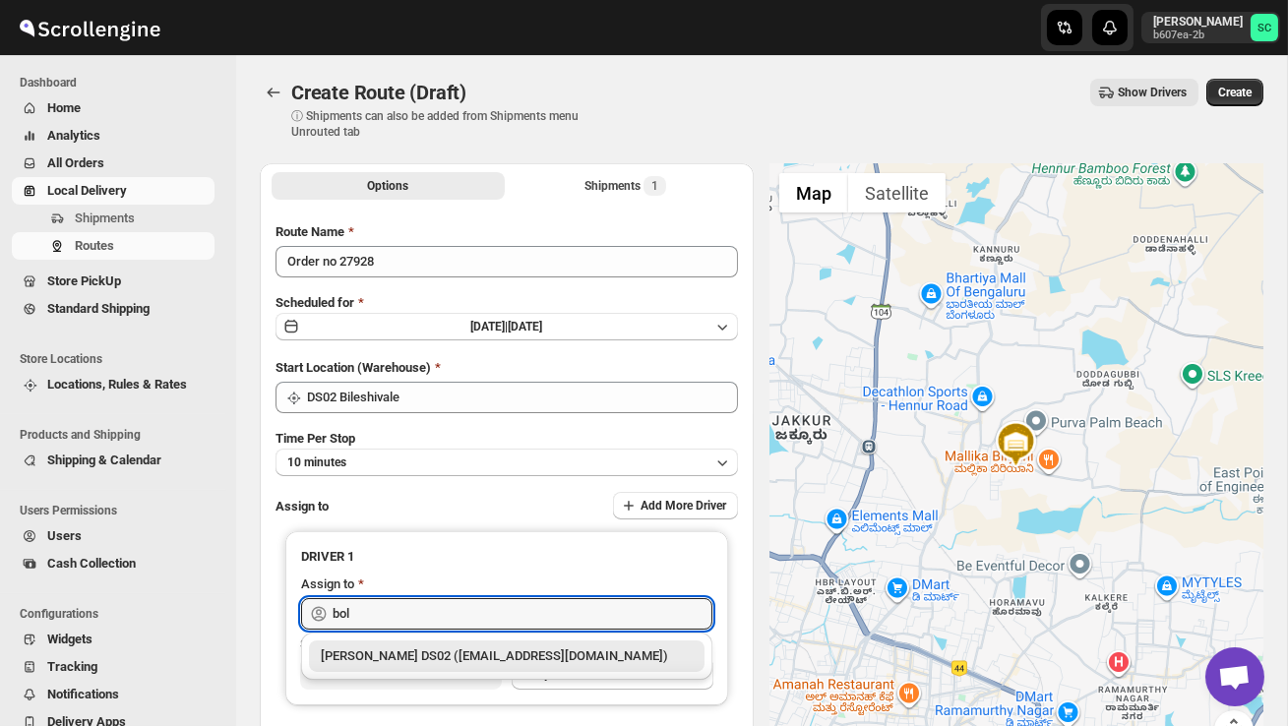
click at [447, 655] on div "[PERSON_NAME] DS02 ([EMAIL_ADDRESS][DOMAIN_NAME])" at bounding box center [507, 656] width 372 height 20
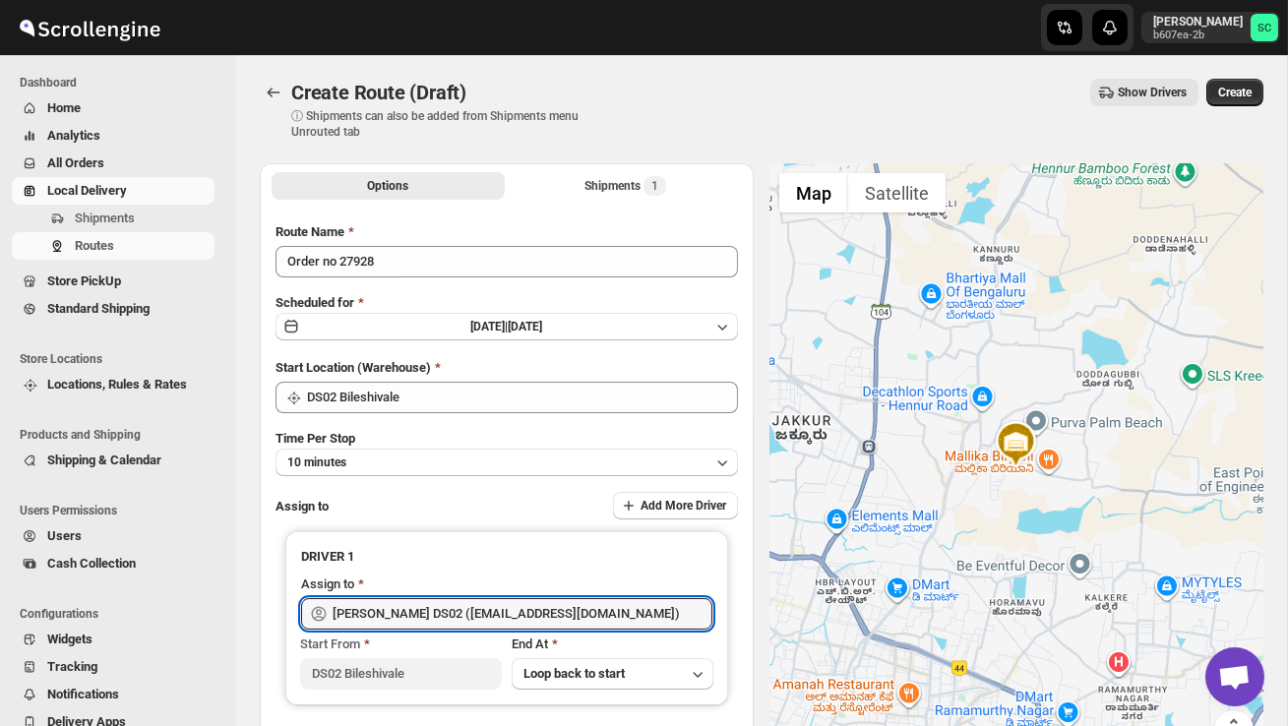
type input "[PERSON_NAME] DS02 ([EMAIL_ADDRESS][DOMAIN_NAME])"
click at [1231, 79] on button "Create" at bounding box center [1234, 93] width 57 height 28
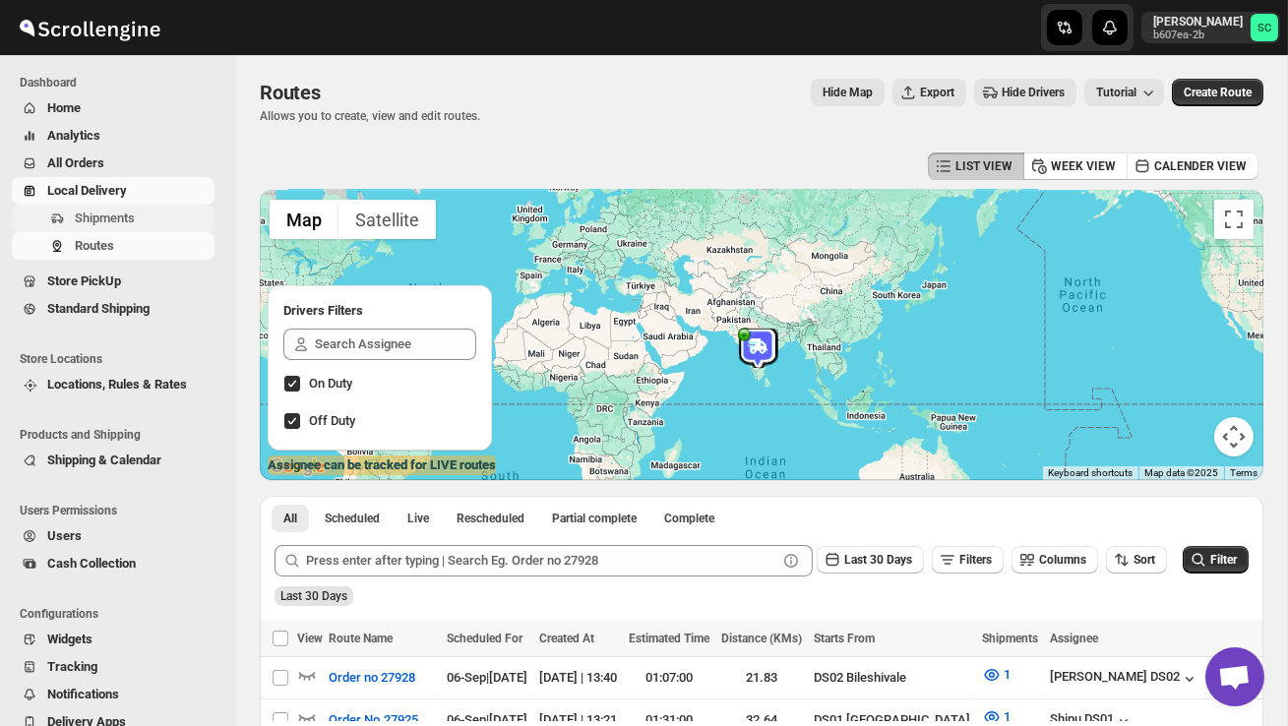
click at [113, 212] on span "Shipments" at bounding box center [105, 218] width 60 height 15
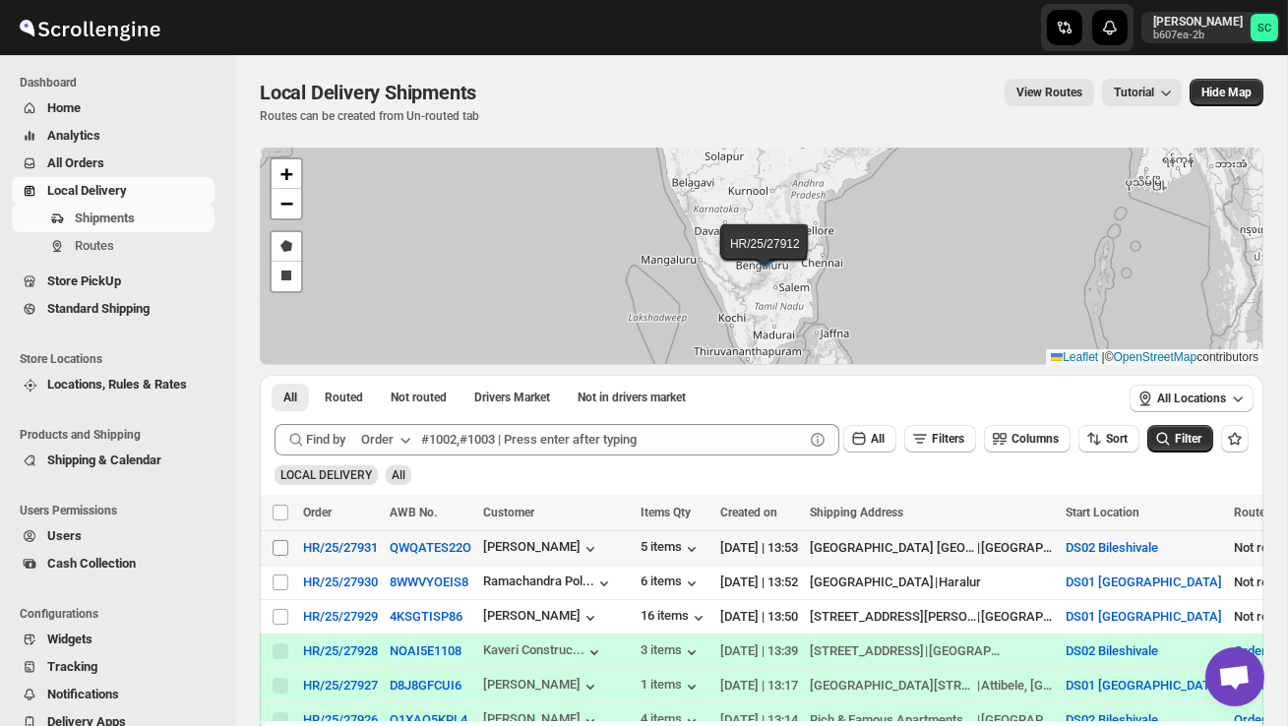
click at [282, 543] on input "Select shipment" at bounding box center [281, 548] width 16 height 16
checkbox input "true"
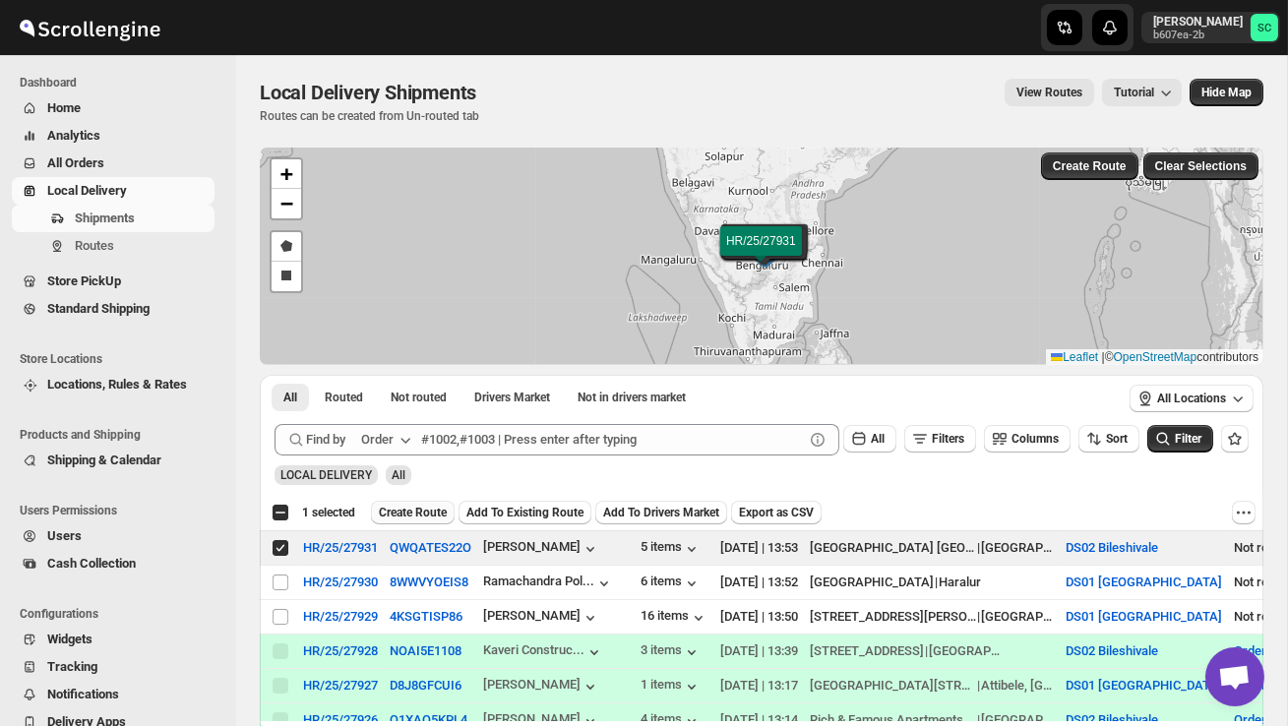
click at [400, 514] on span "Create Route" at bounding box center [413, 513] width 68 height 16
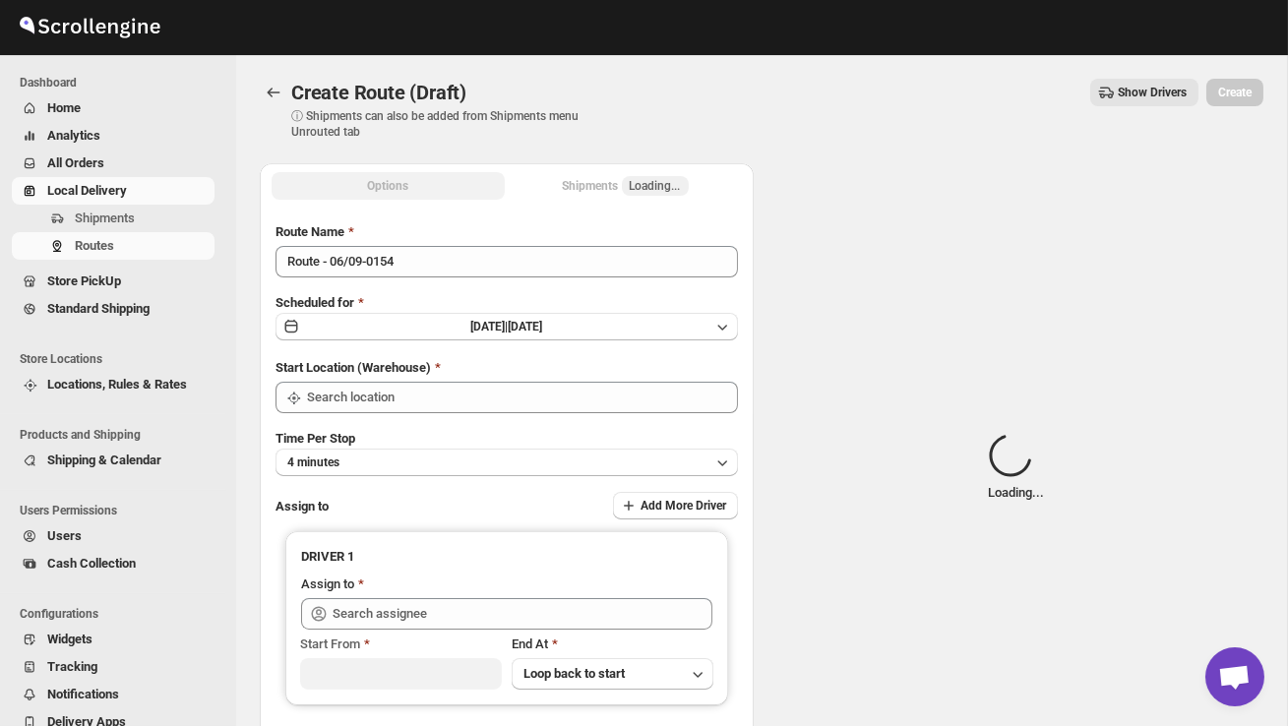
type input "DS02 Bileshivale"
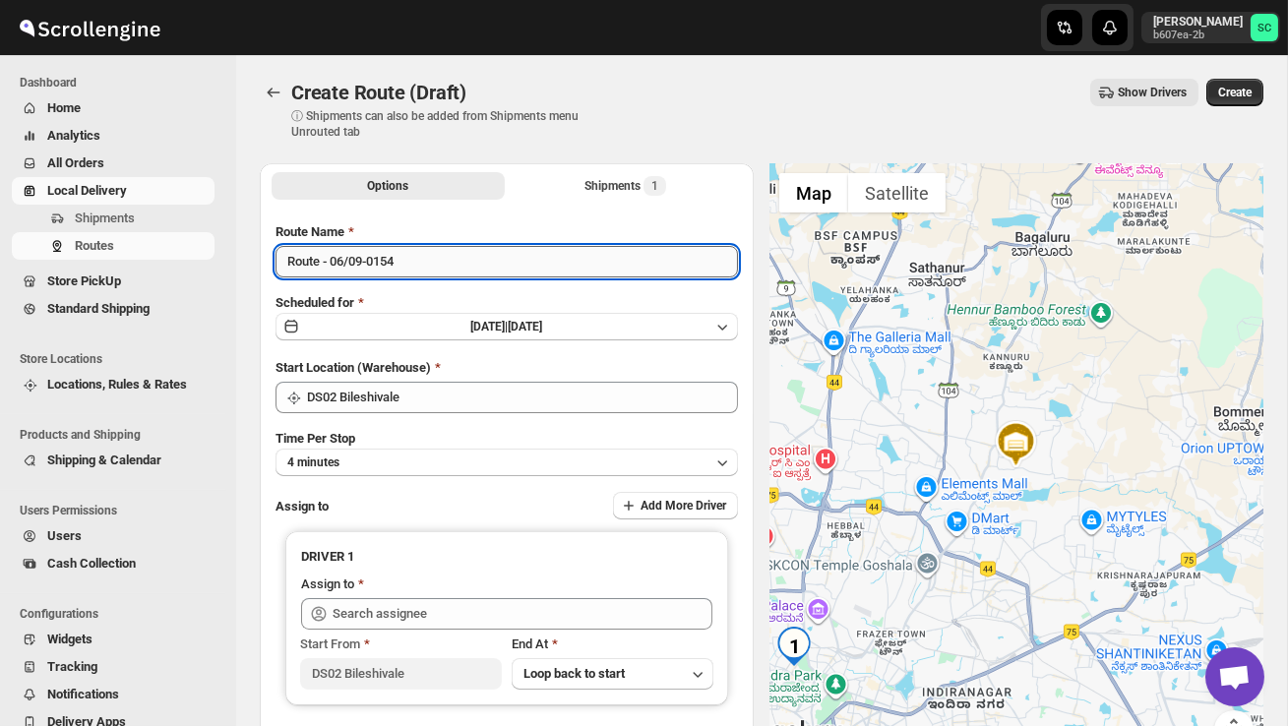
click at [431, 251] on input "Route - 06/09-0154" at bounding box center [507, 261] width 462 height 31
click at [431, 254] on input "Route - 06/09-0154" at bounding box center [507, 261] width 462 height 31
type input "R"
type input "Order no 27931"
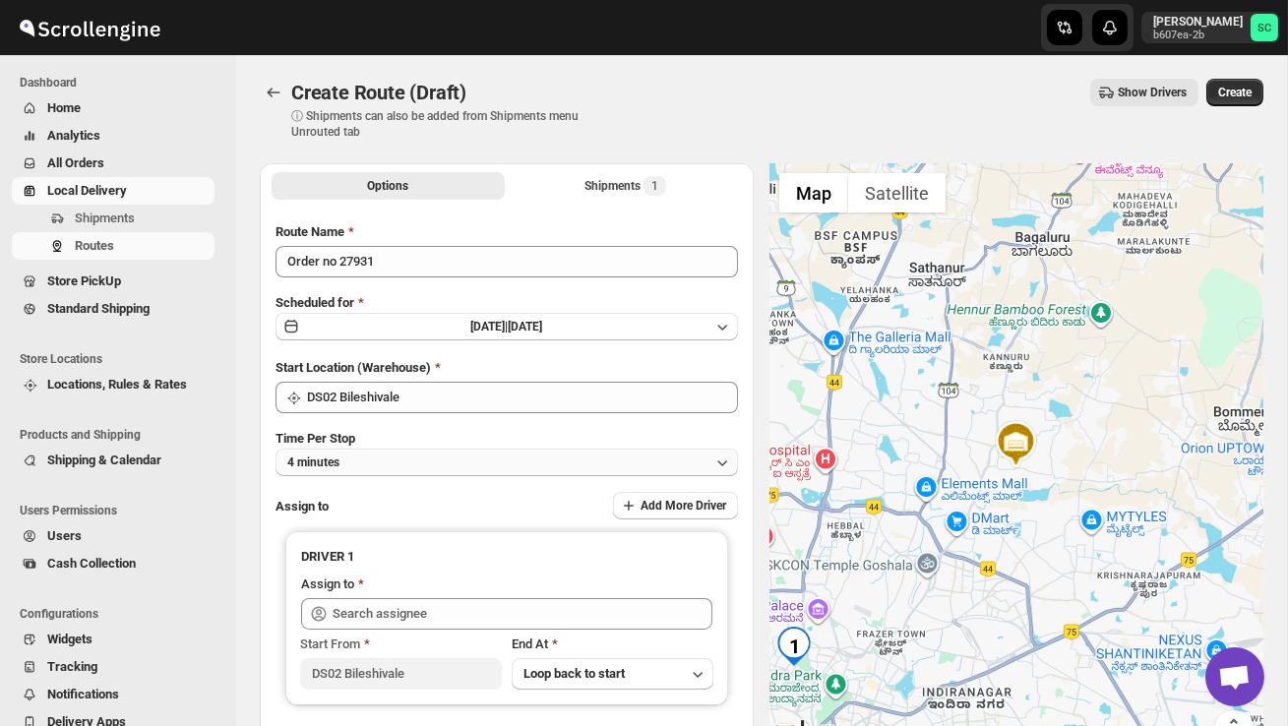
click at [437, 464] on button "4 minutes" at bounding box center [507, 463] width 462 height 28
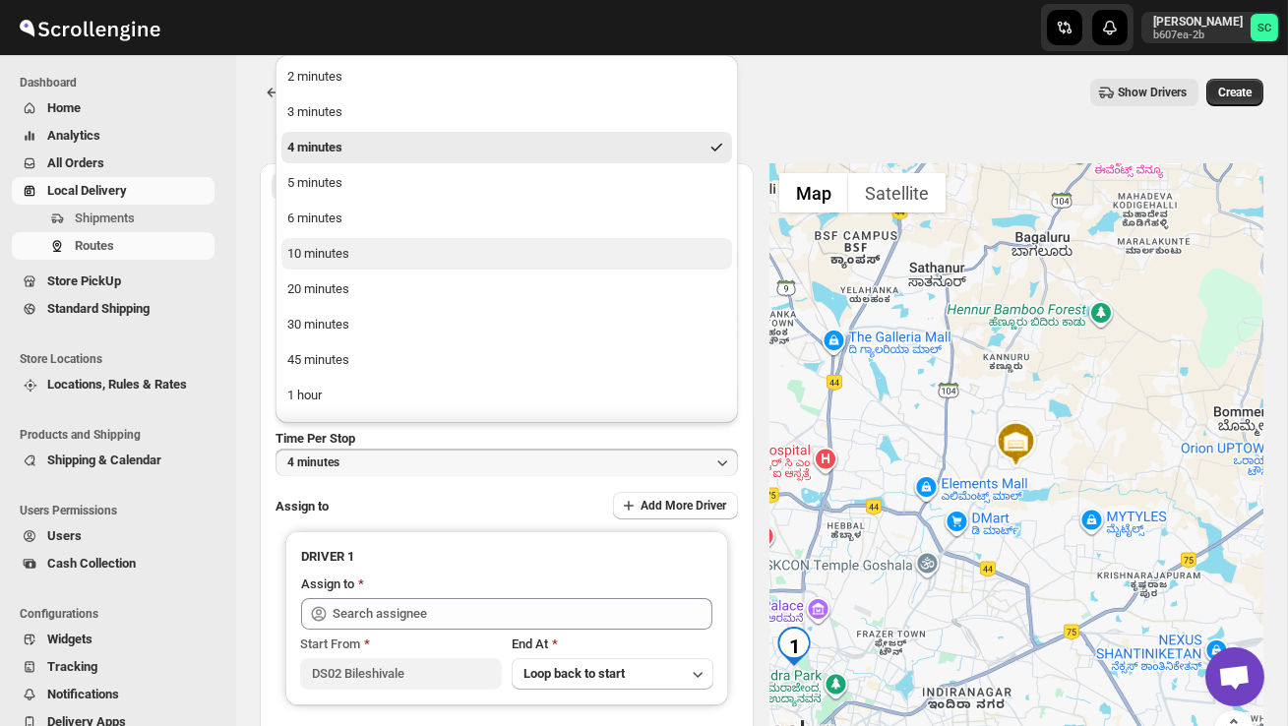
click at [387, 253] on button "10 minutes" at bounding box center [506, 253] width 451 height 31
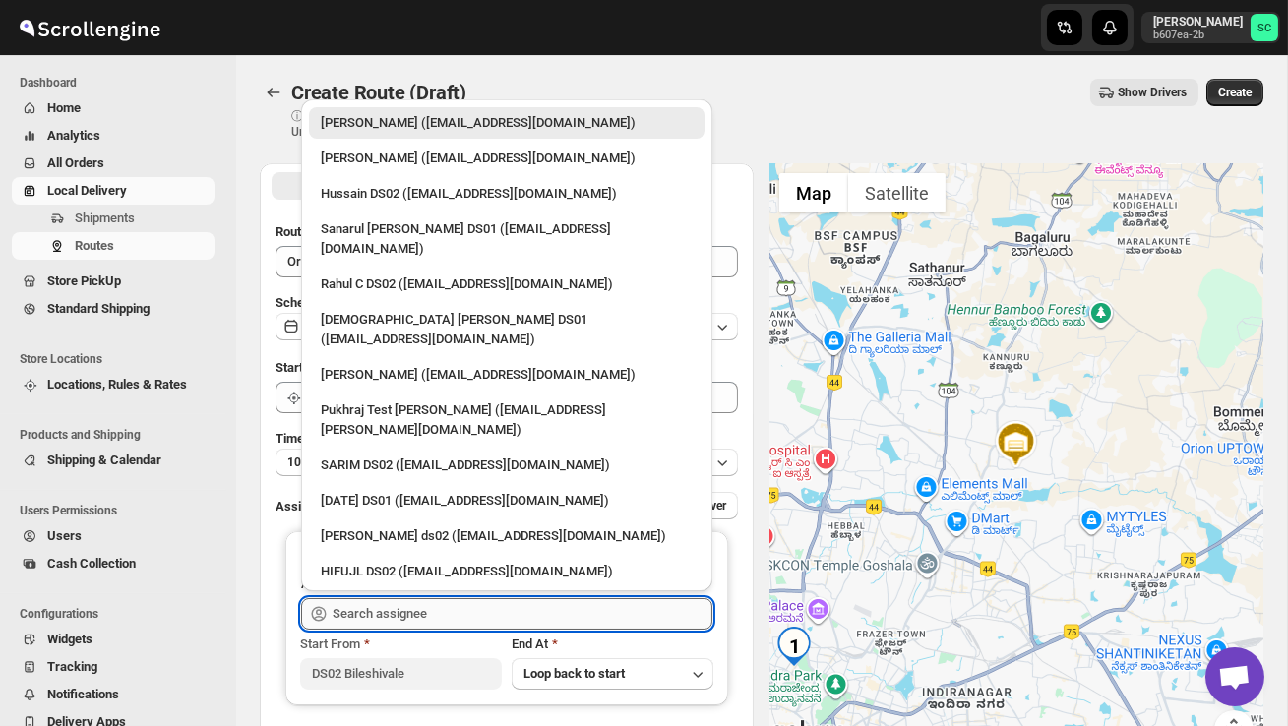
click at [390, 607] on input "text" at bounding box center [523, 613] width 380 height 31
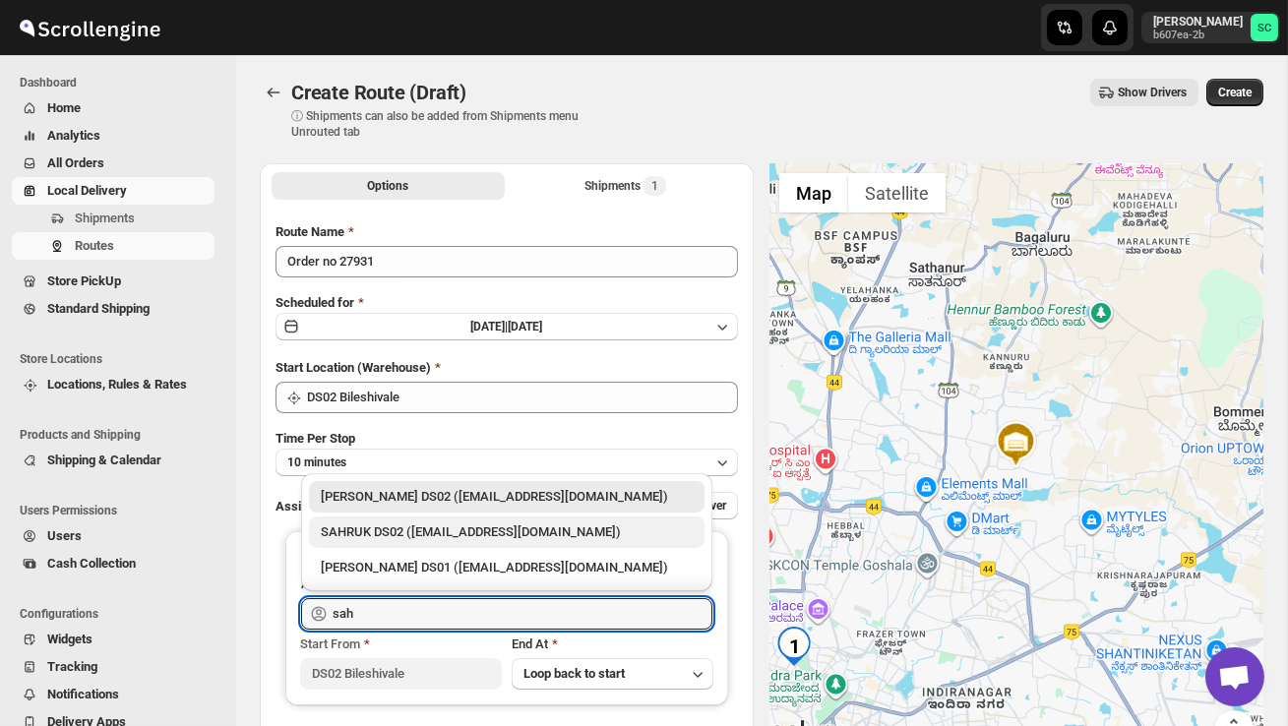
click at [391, 528] on div "SAHRUK DS02 ([EMAIL_ADDRESS][DOMAIN_NAME])" at bounding box center [507, 533] width 372 height 20
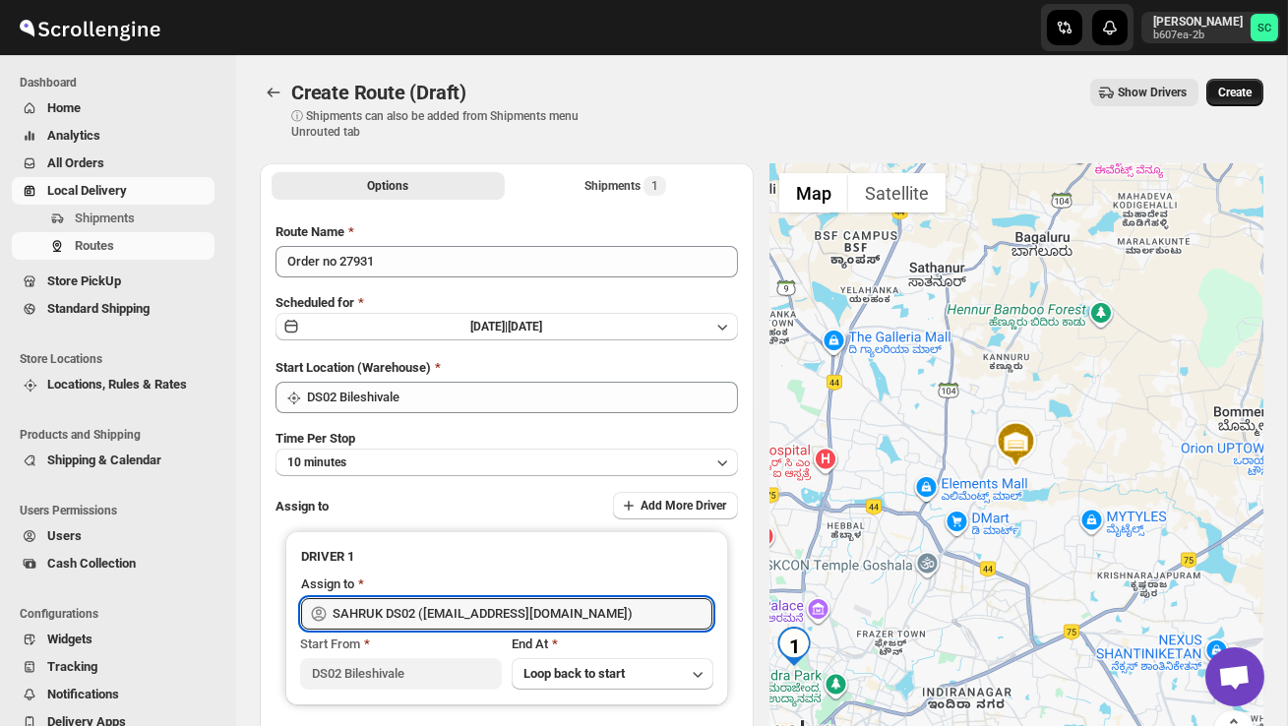
type input "SAHRUK DS02 ([EMAIL_ADDRESS][DOMAIN_NAME])"
click at [1239, 88] on span "Create" at bounding box center [1234, 93] width 33 height 16
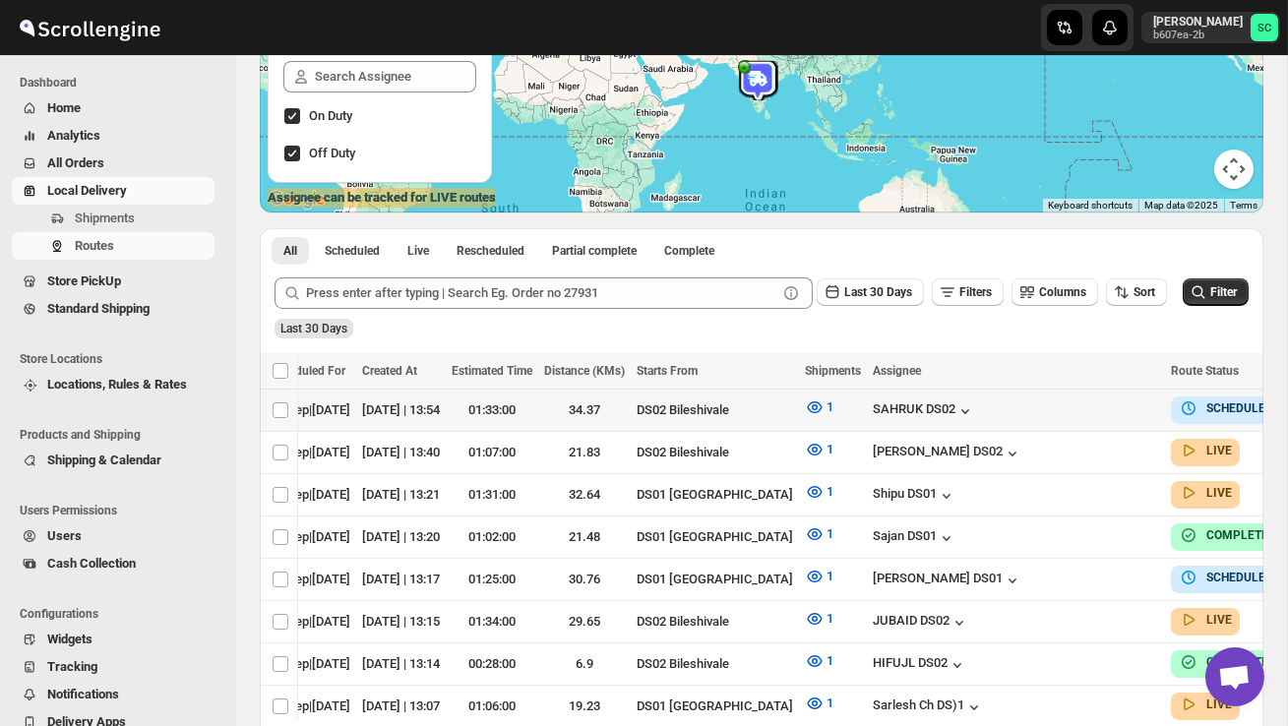
scroll to position [0, 280]
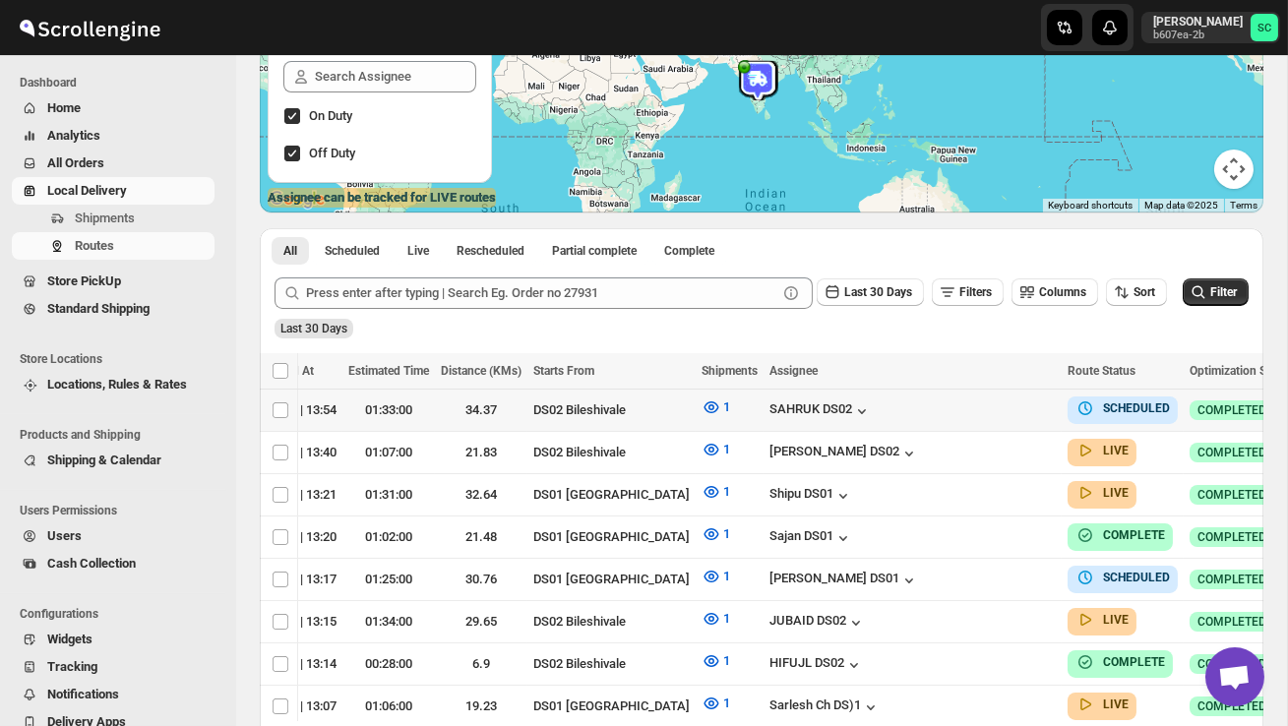
checkbox input "true"
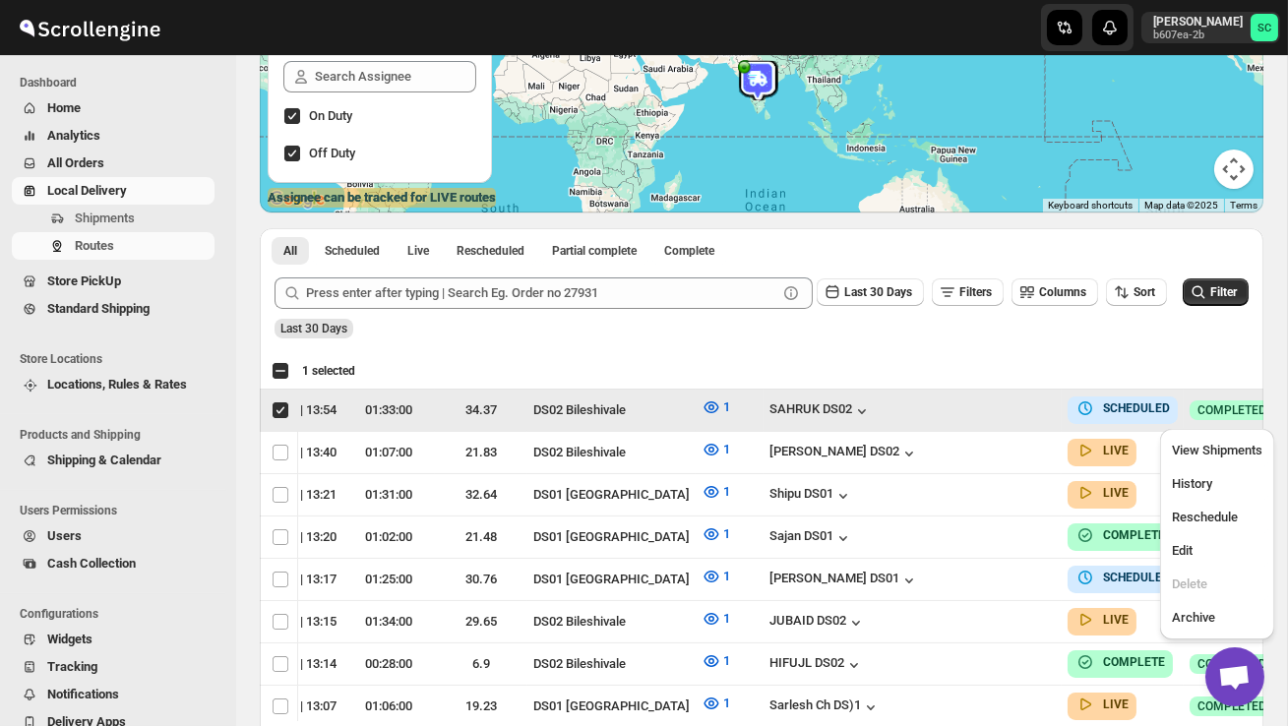
scroll to position [0, 1]
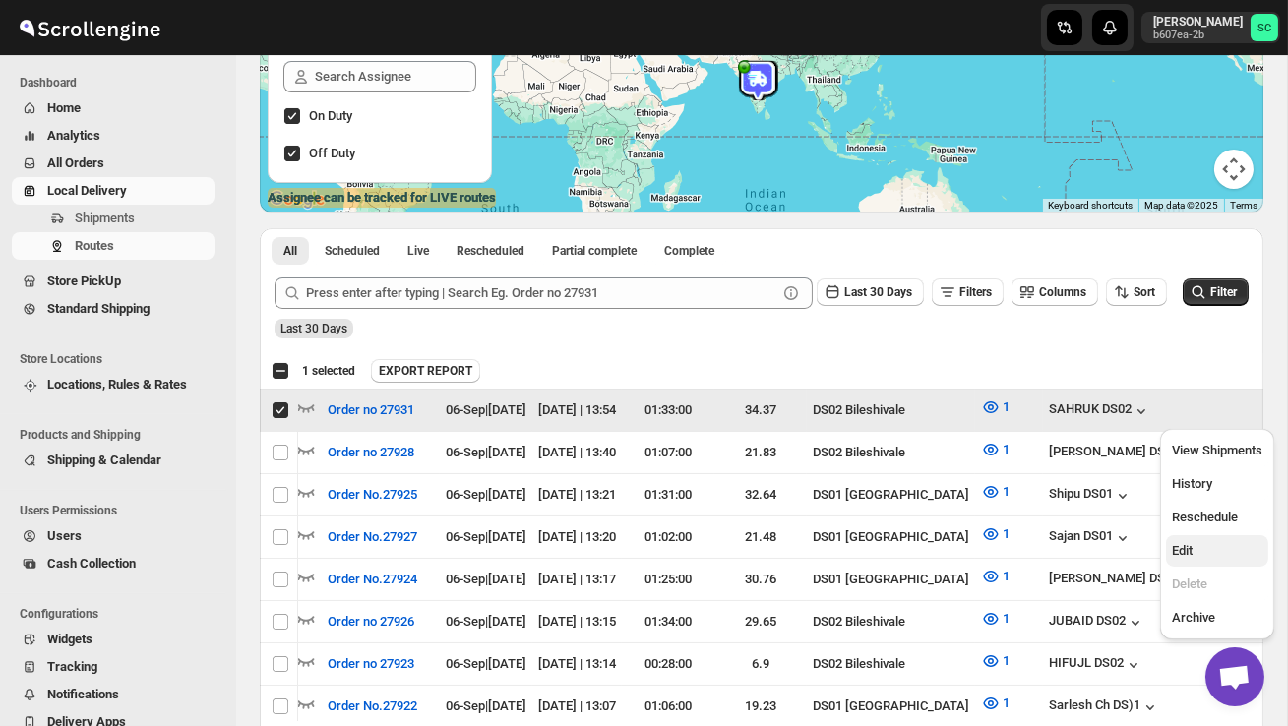
click at [1211, 551] on span "Edit" at bounding box center [1217, 551] width 91 height 20
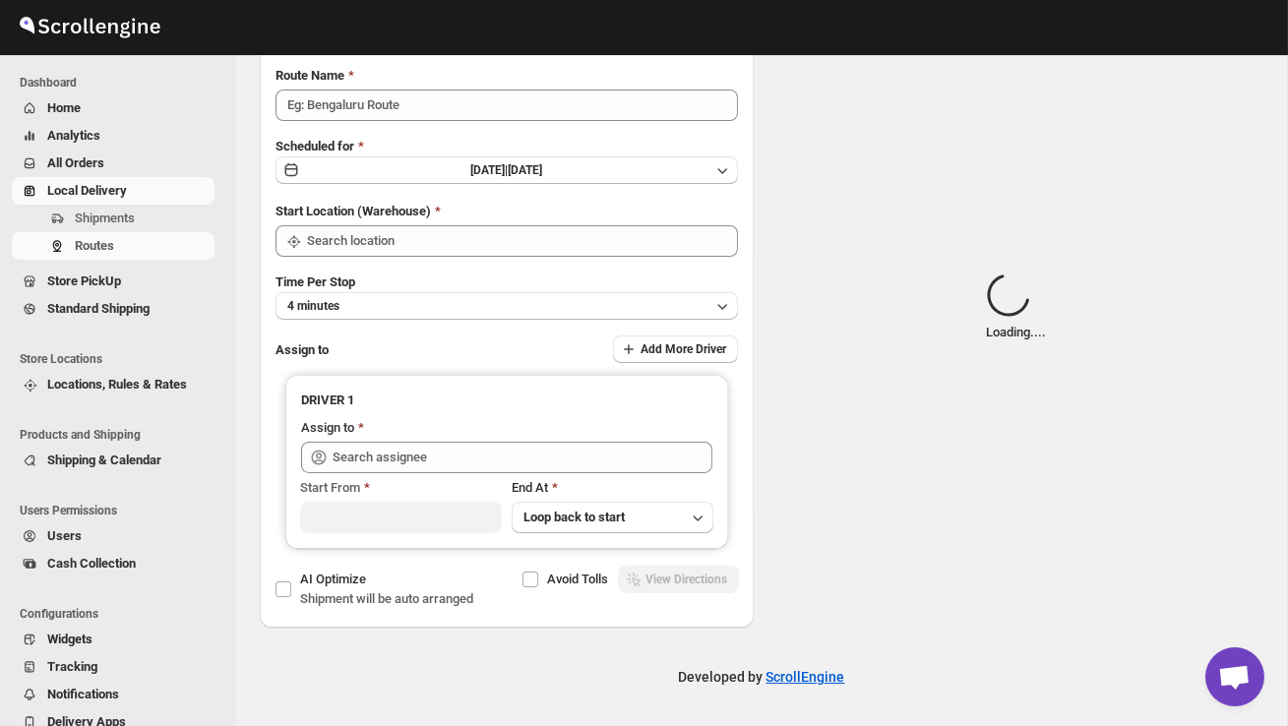
scroll to position [0, 0]
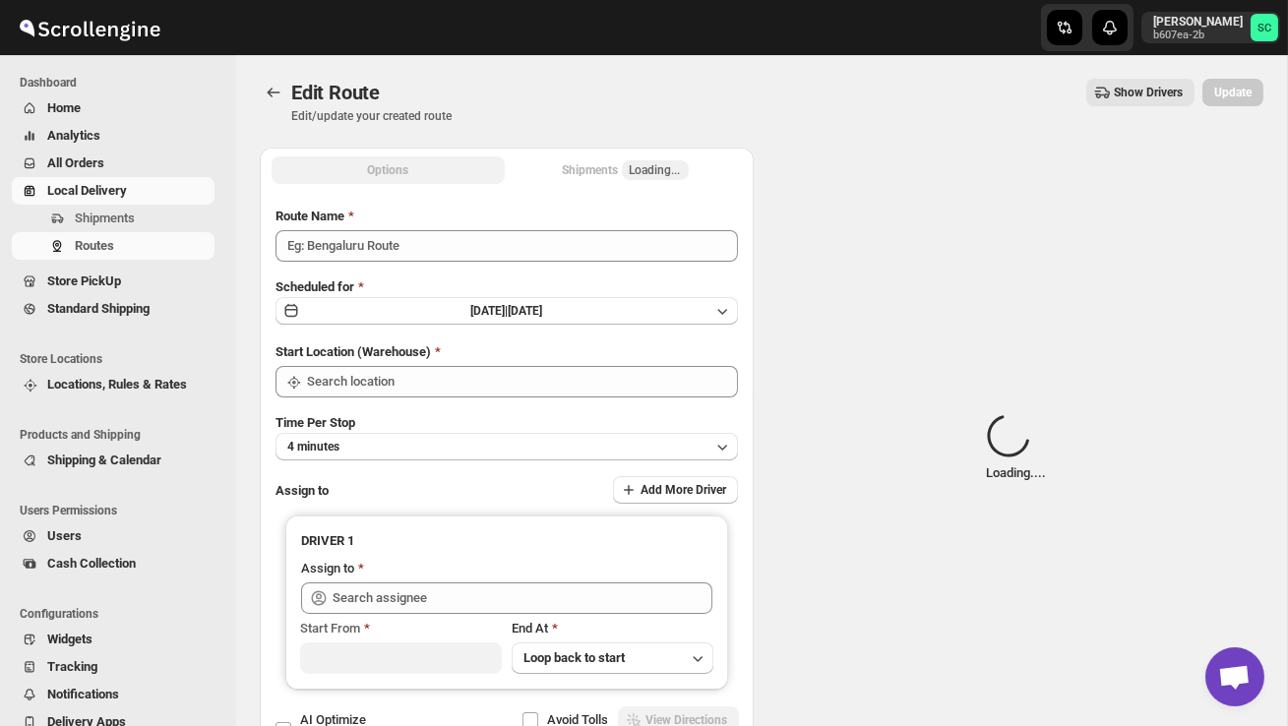
type input "Order no 27931"
type input "DS02 Bileshivale"
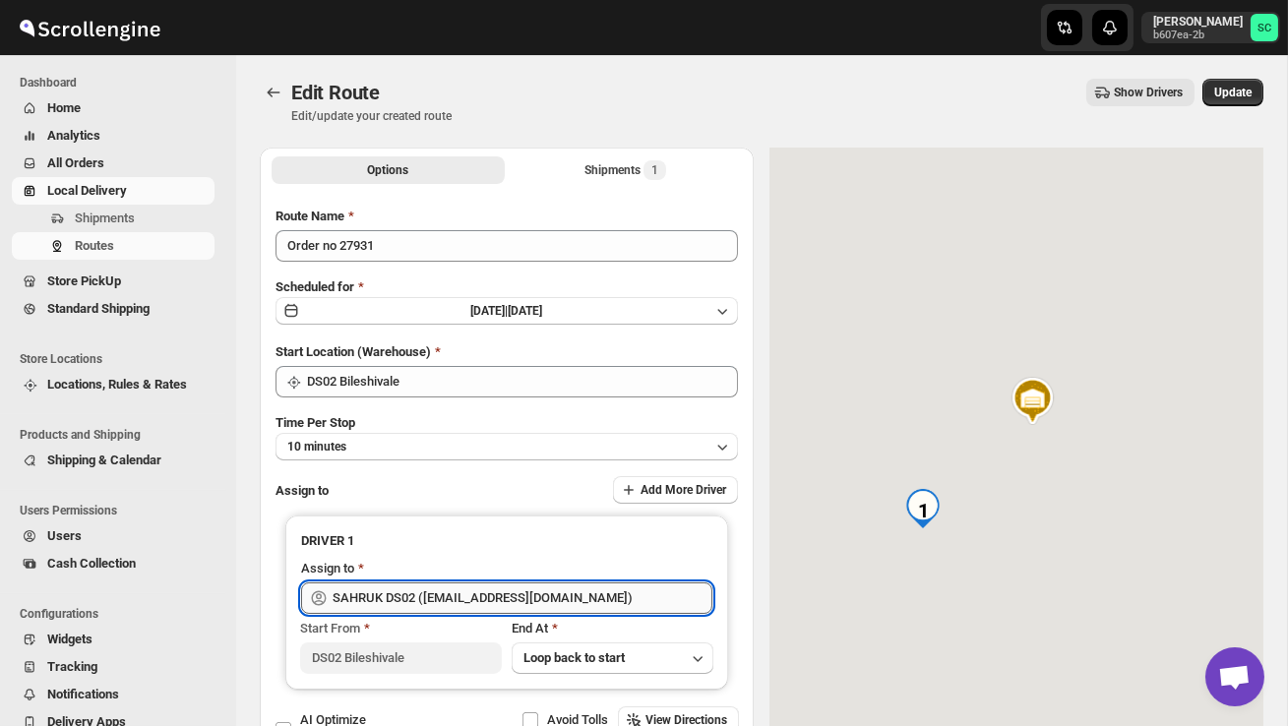
click at [598, 593] on input "SAHRUK DS02 ([EMAIL_ADDRESS][DOMAIN_NAME])" at bounding box center [523, 598] width 380 height 31
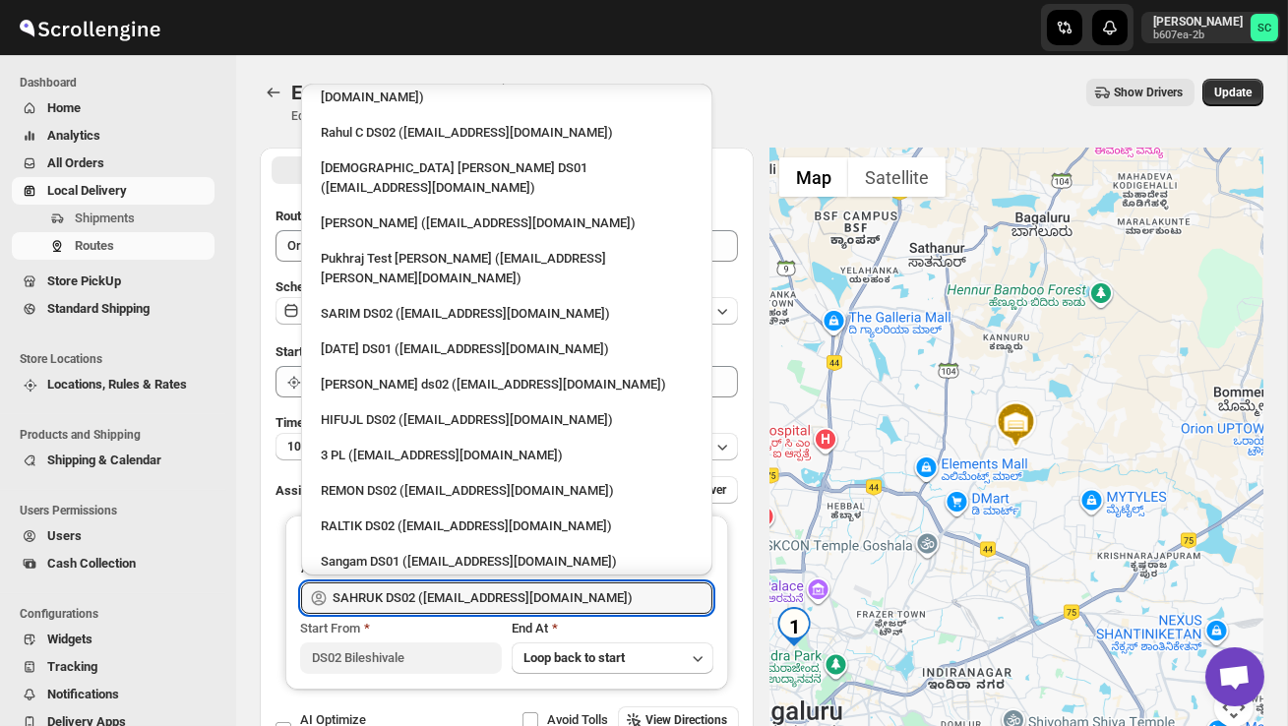
scroll to position [139, 0]
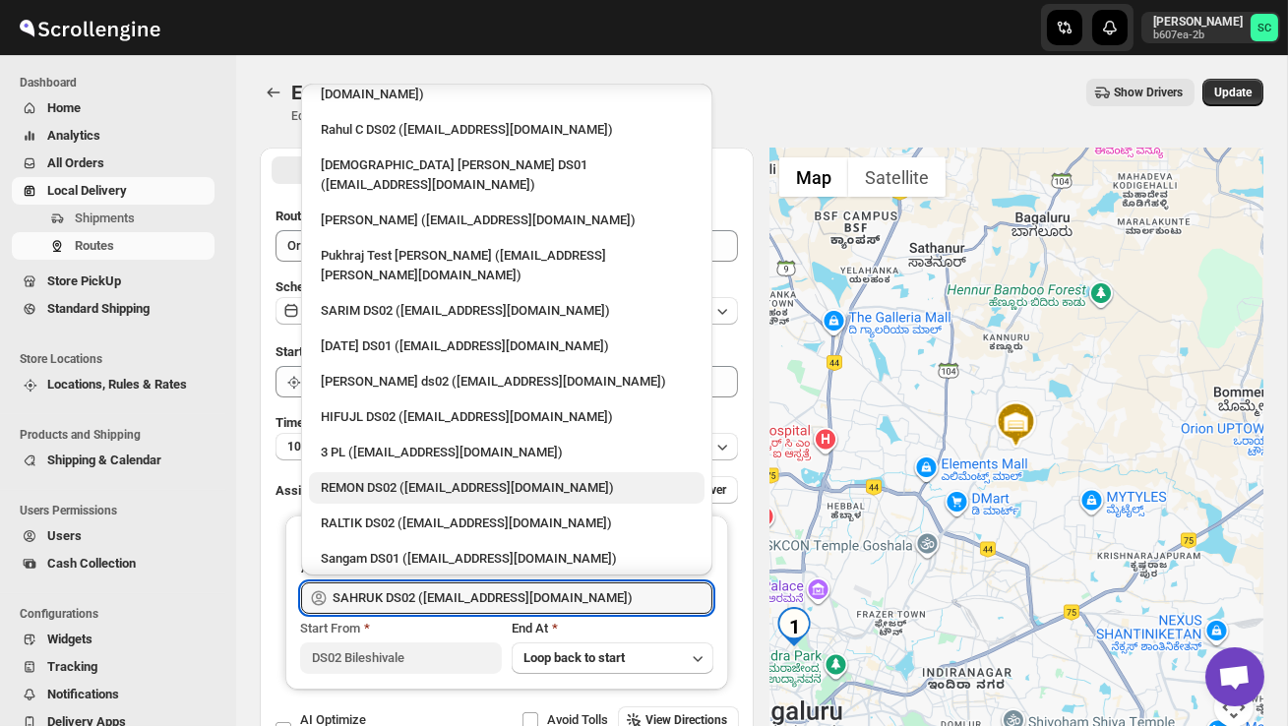
click at [432, 478] on div "REMON DS02 ([EMAIL_ADDRESS][DOMAIN_NAME])" at bounding box center [507, 488] width 372 height 20
type input "REMON DS02 ([EMAIL_ADDRESS][DOMAIN_NAME])"
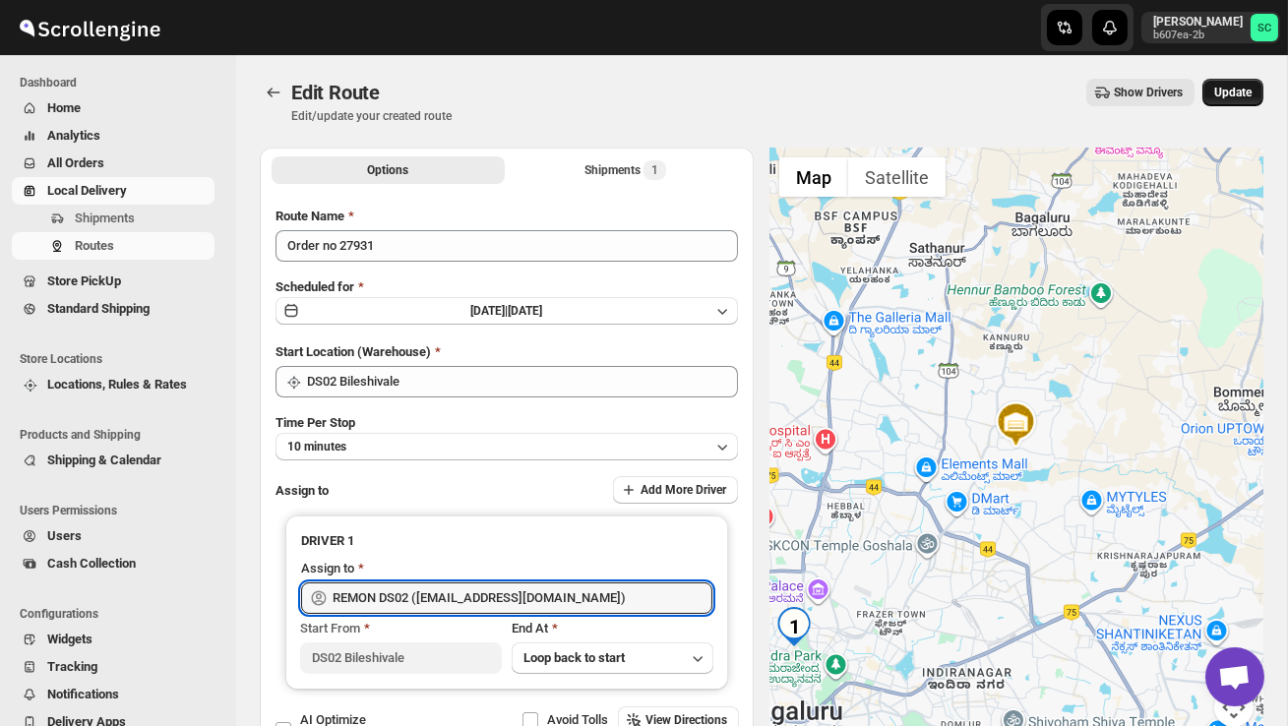
click at [1233, 93] on span "Update" at bounding box center [1232, 93] width 37 height 16
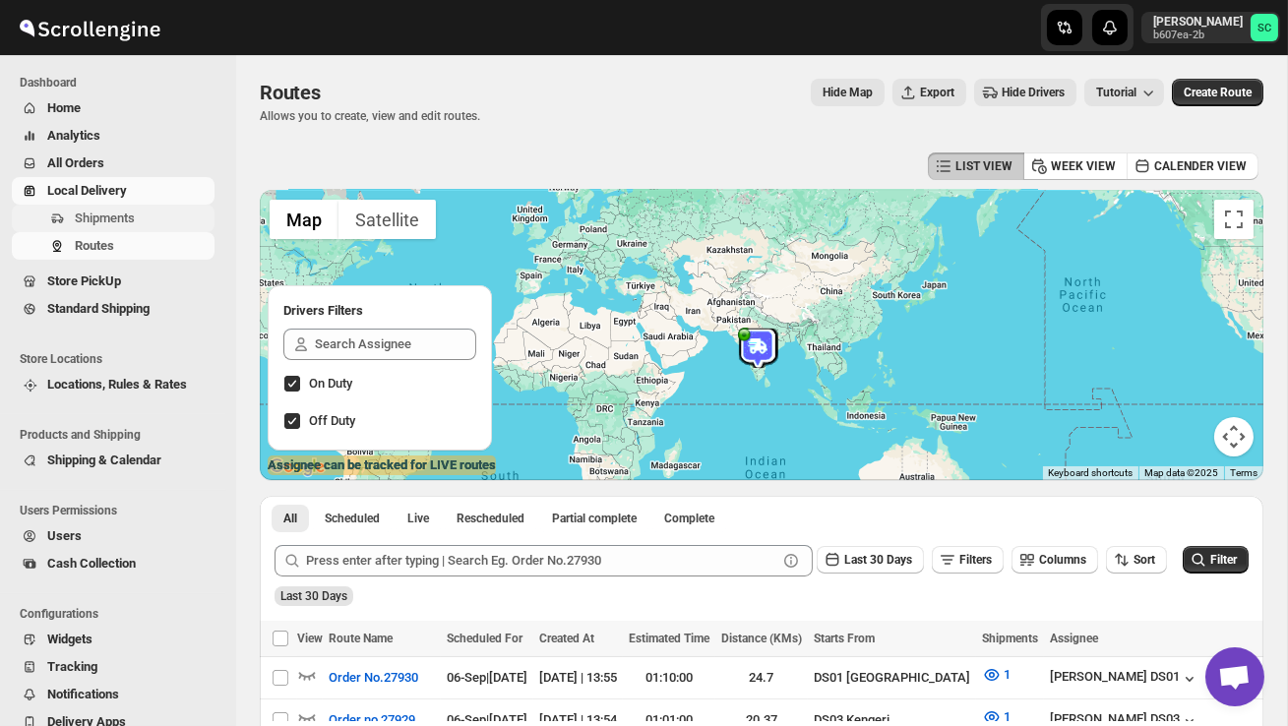
click at [126, 213] on span "Shipments" at bounding box center [105, 218] width 60 height 15
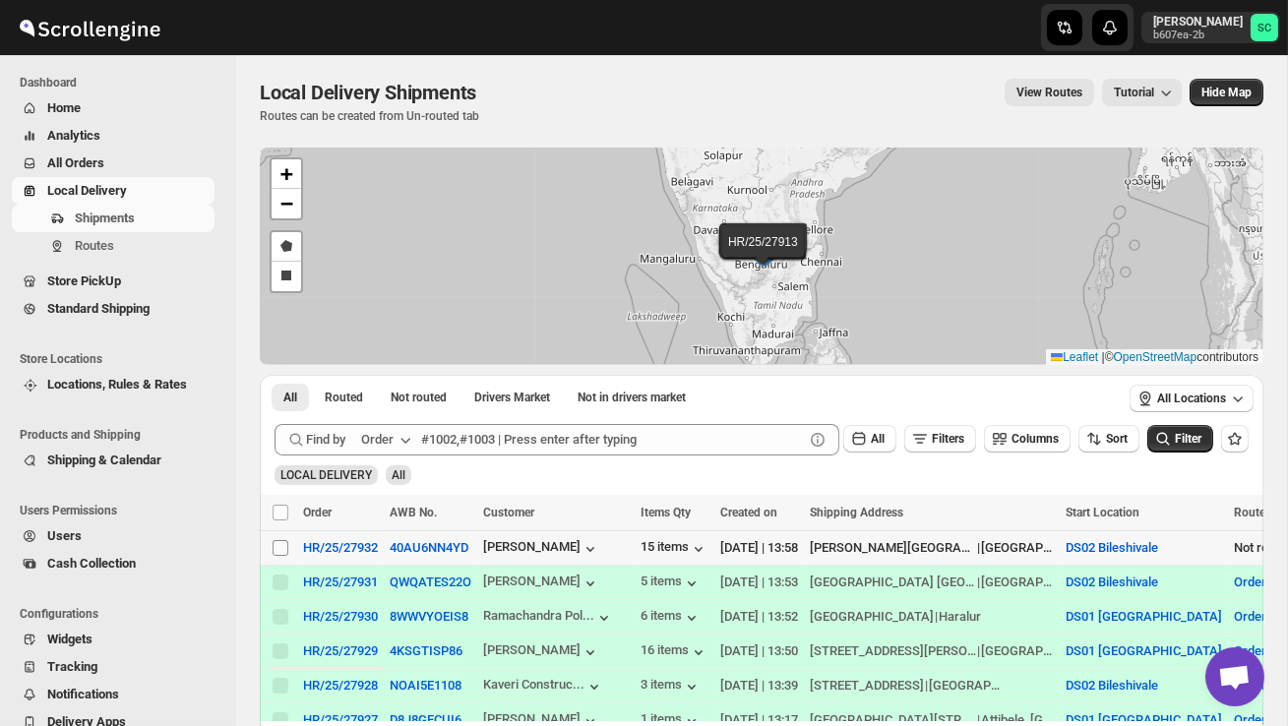
click at [276, 543] on input "Select shipment" at bounding box center [281, 548] width 16 height 16
checkbox input "true"
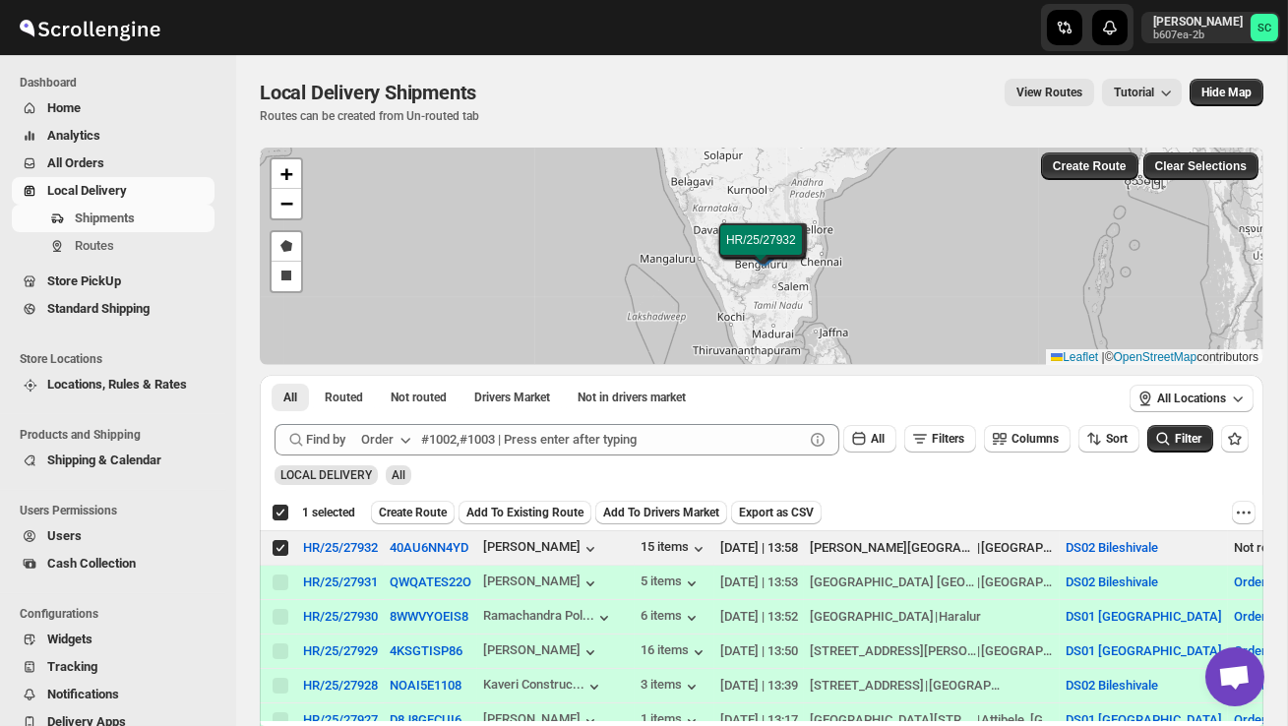
click at [421, 509] on span "Create Route" at bounding box center [413, 513] width 68 height 16
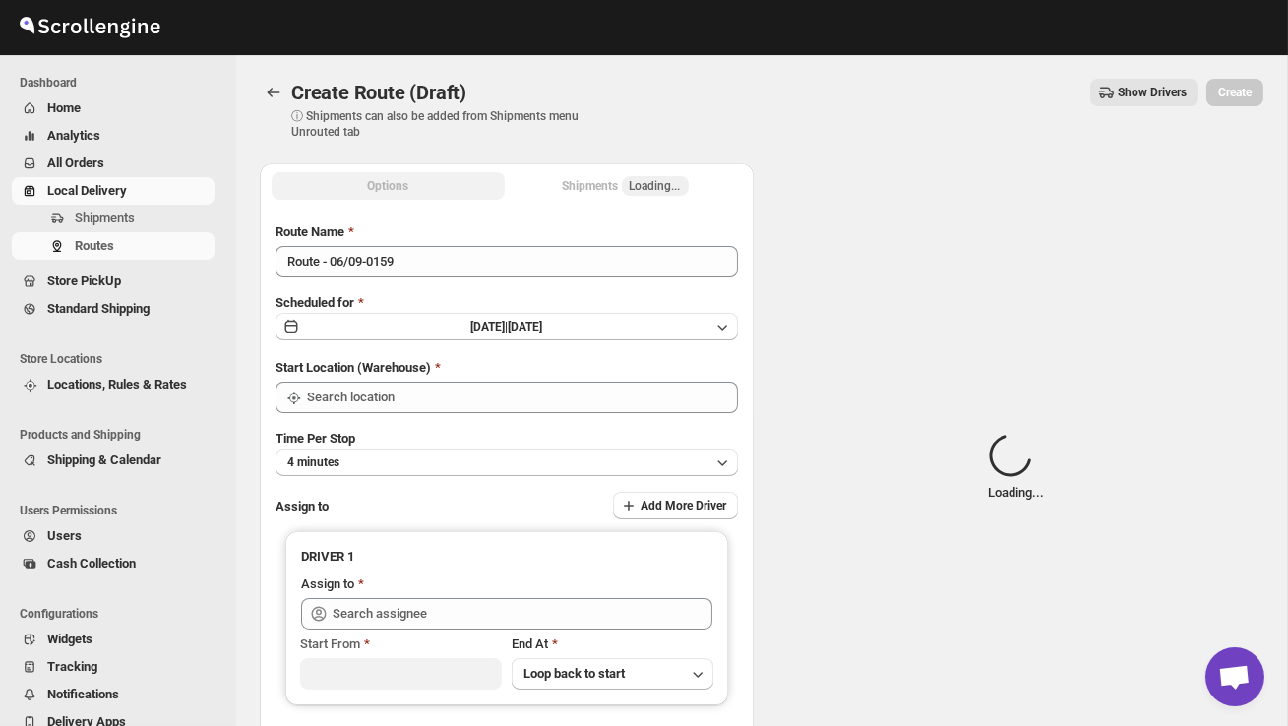
type input "DS02 Bileshivale"
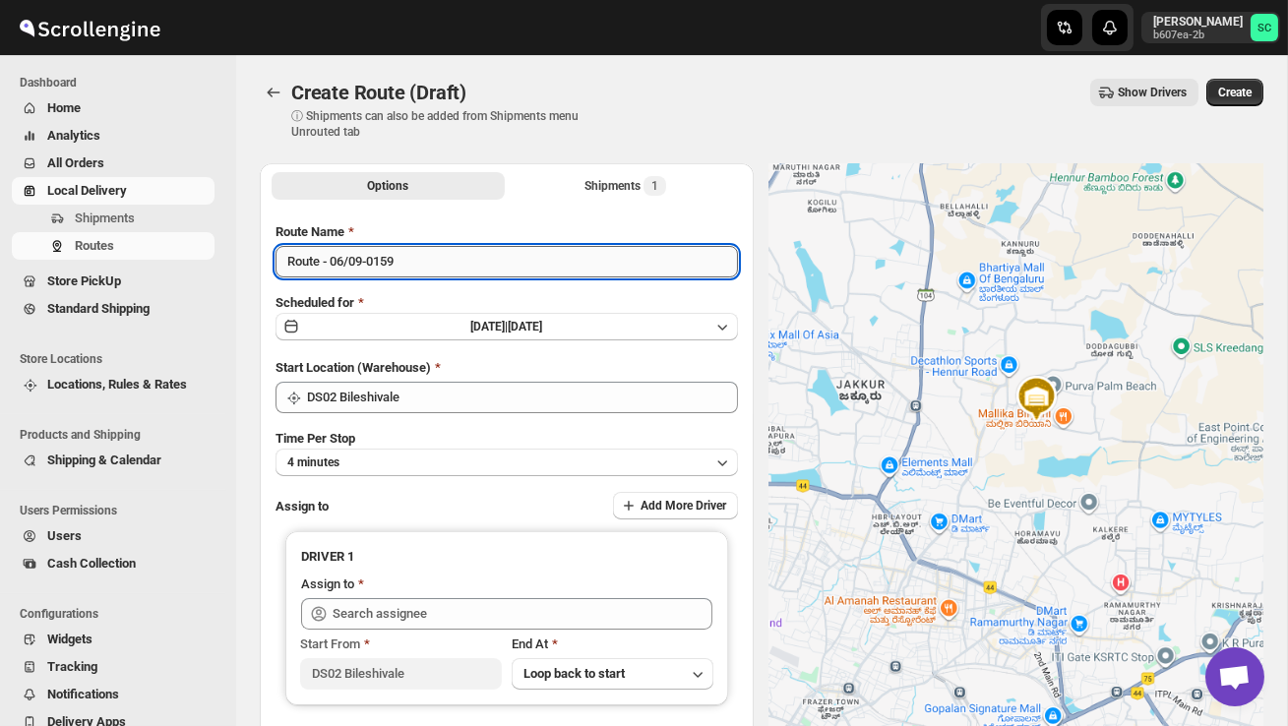
click at [416, 268] on input "Route - 06/09-0159" at bounding box center [507, 261] width 462 height 31
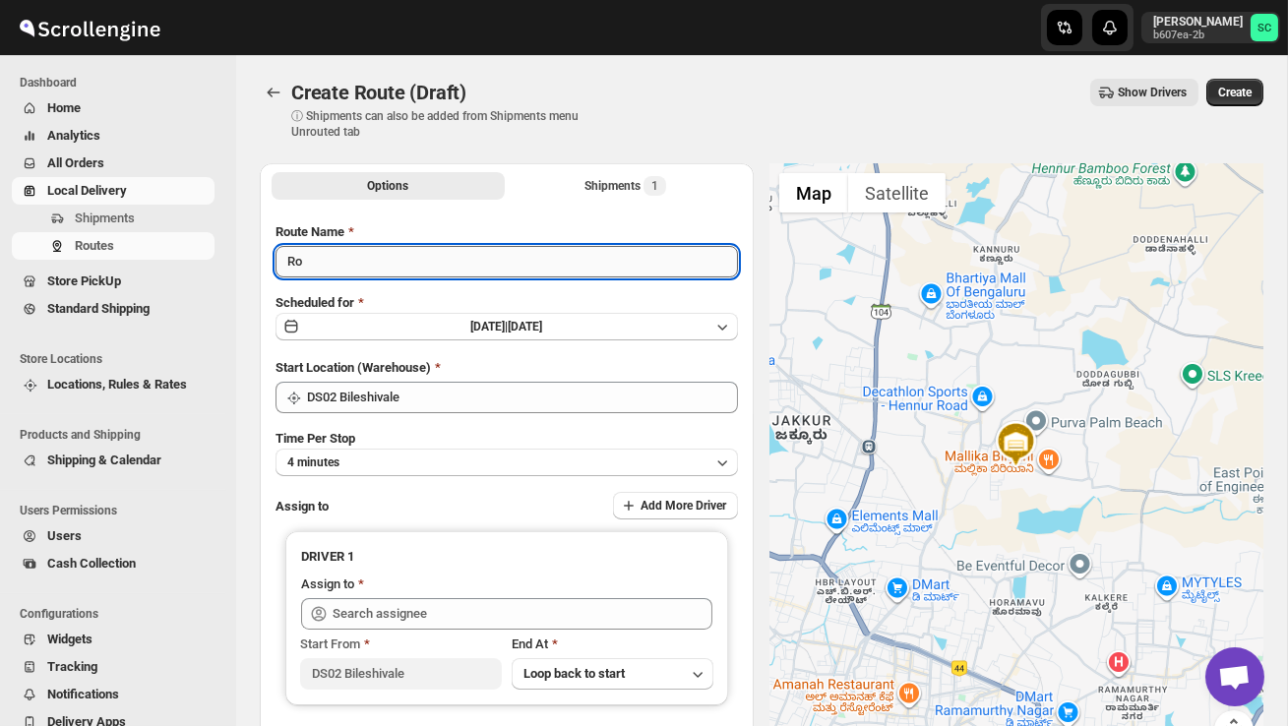
type input "R"
type input "Order no 27932"
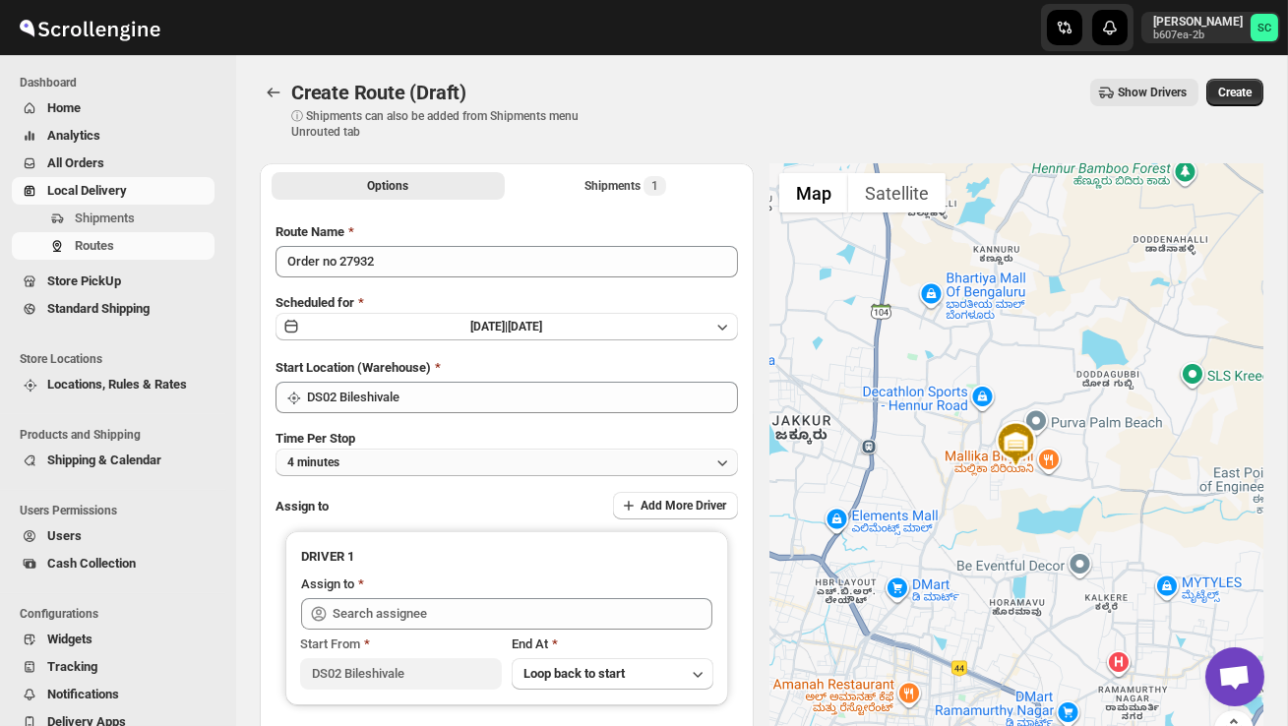
click at [400, 474] on button "4 minutes" at bounding box center [507, 463] width 462 height 28
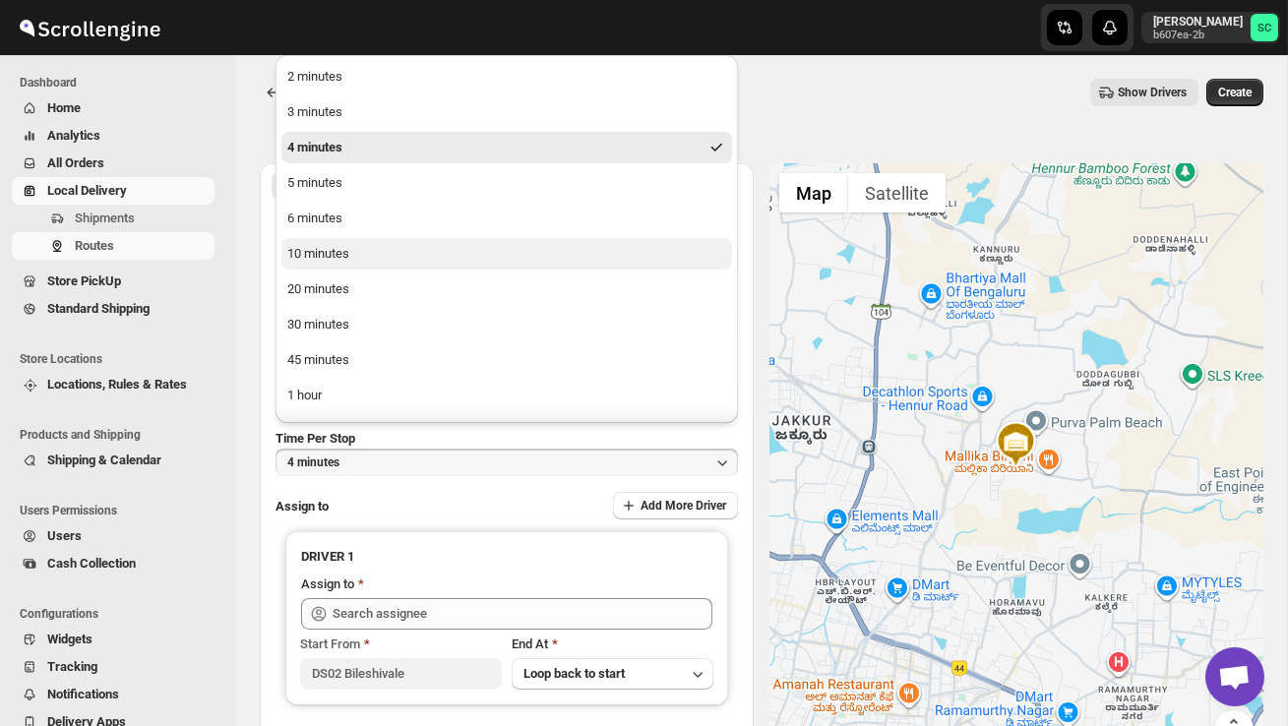
click at [359, 265] on button "10 minutes" at bounding box center [506, 253] width 451 height 31
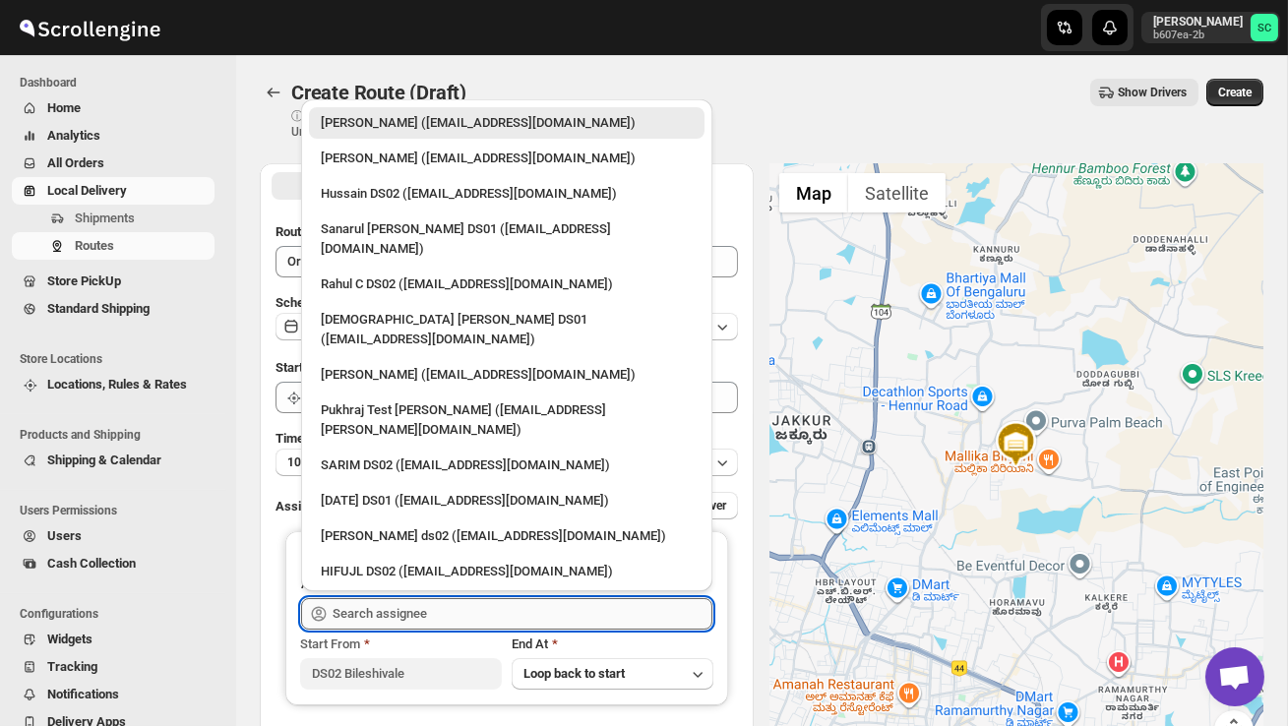
click at [417, 612] on input "text" at bounding box center [523, 613] width 380 height 31
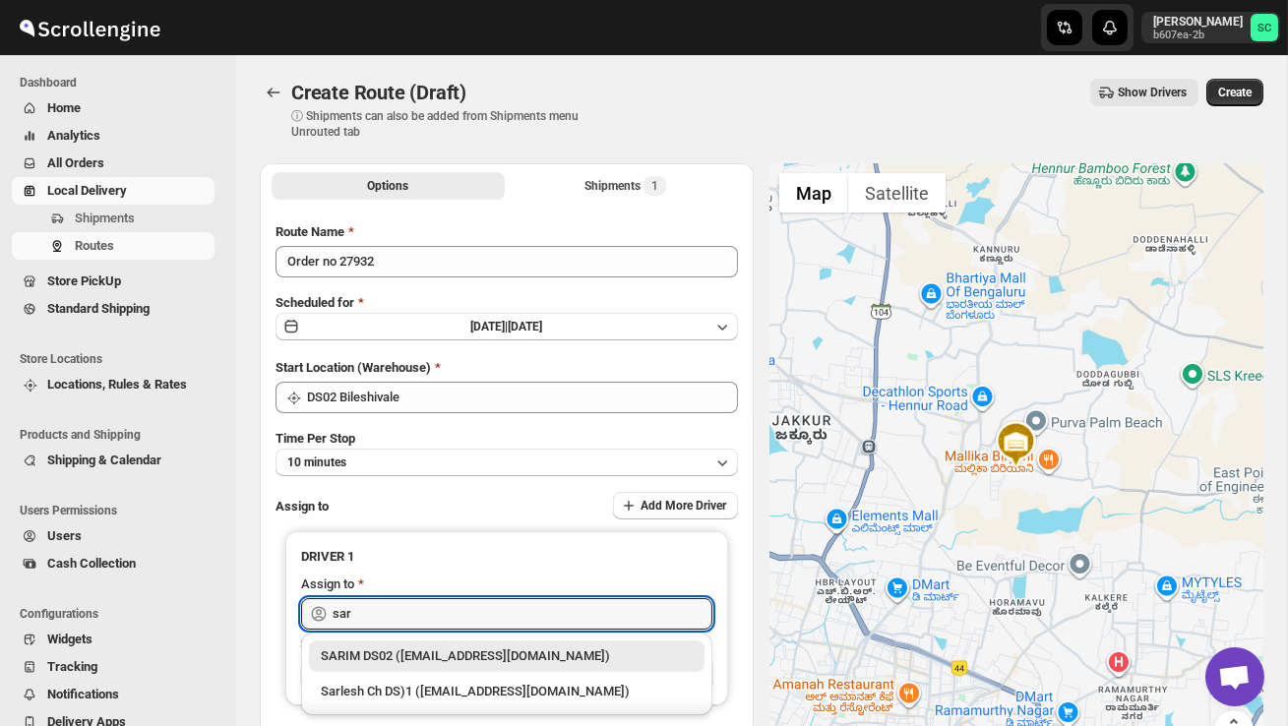
click at [464, 652] on div "SARIM DS02 ([EMAIL_ADDRESS][DOMAIN_NAME])" at bounding box center [507, 656] width 372 height 20
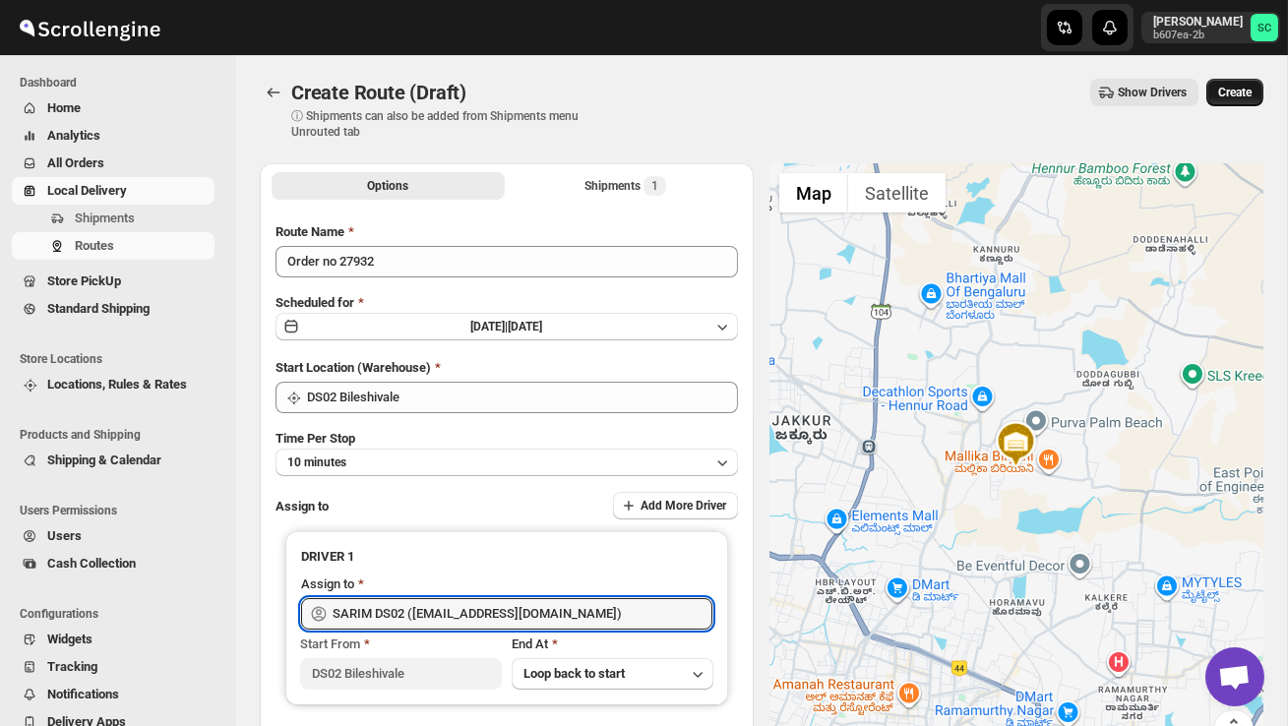
type input "SARIM DS02 ([EMAIL_ADDRESS][DOMAIN_NAME])"
click at [1234, 92] on span "Create" at bounding box center [1234, 93] width 33 height 16
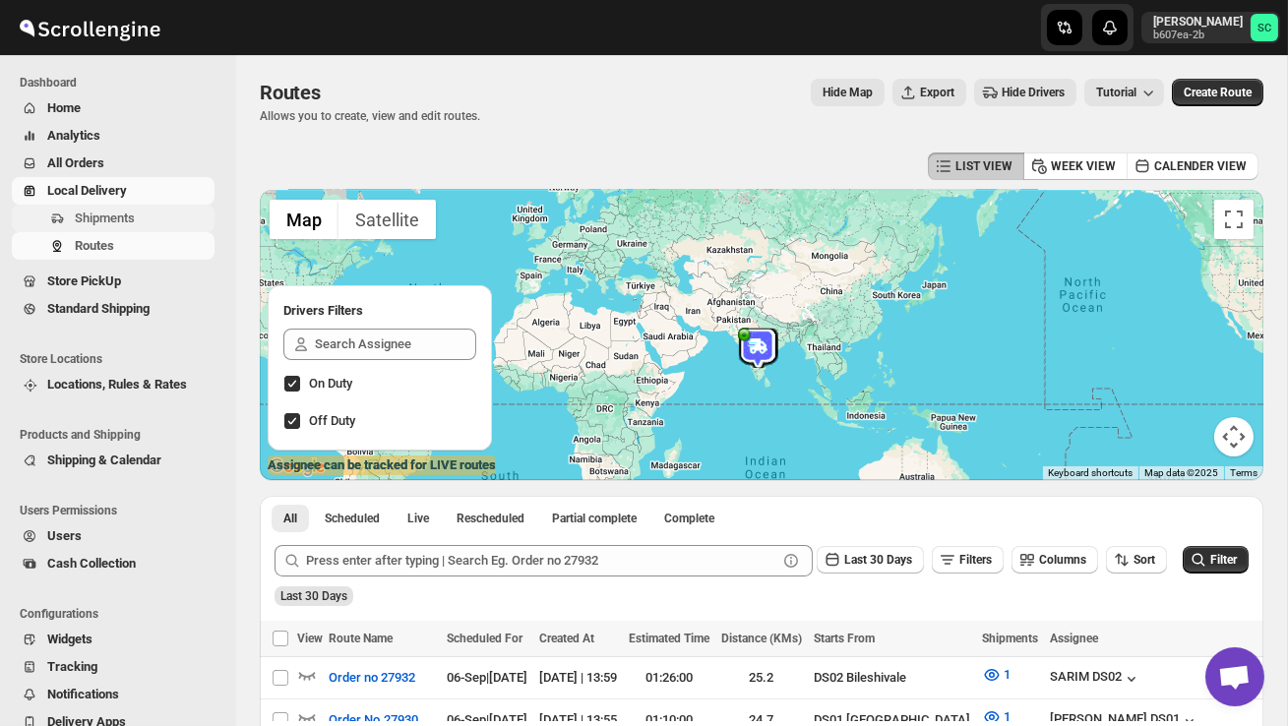
click at [142, 221] on span "Shipments" at bounding box center [143, 219] width 136 height 20
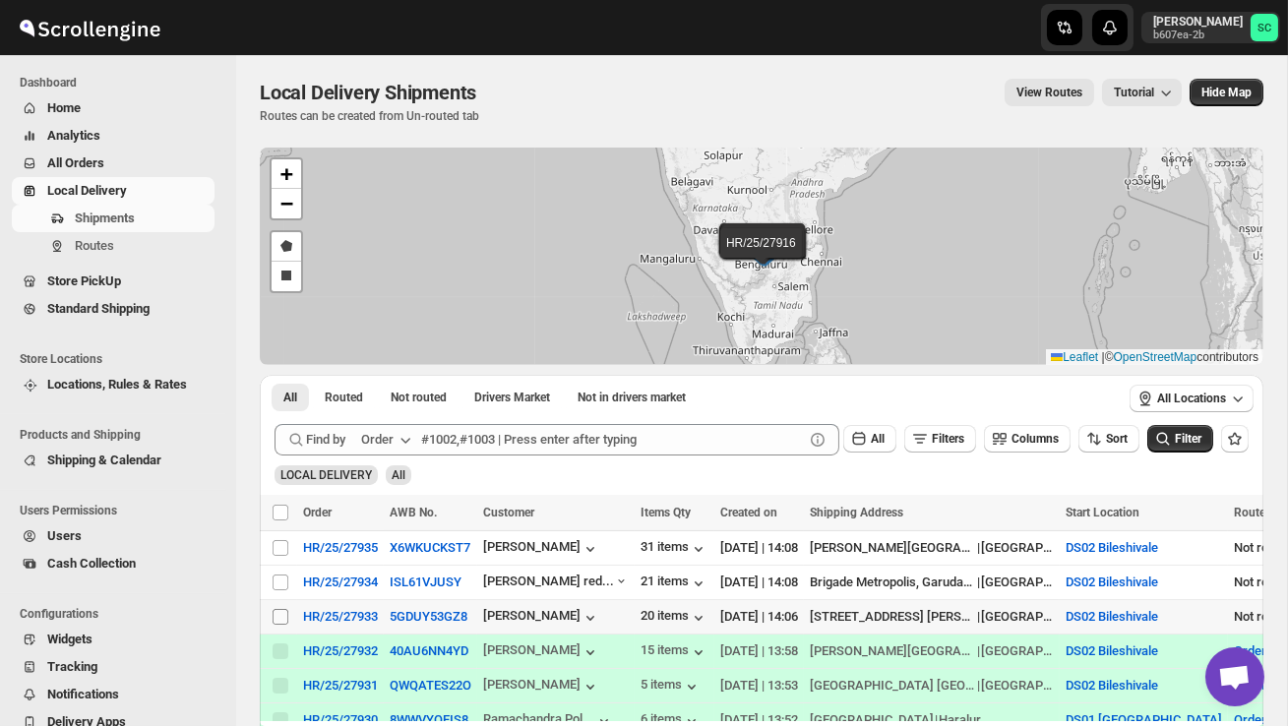
click at [283, 614] on input "Select shipment" at bounding box center [281, 617] width 16 height 16
checkbox input "true"
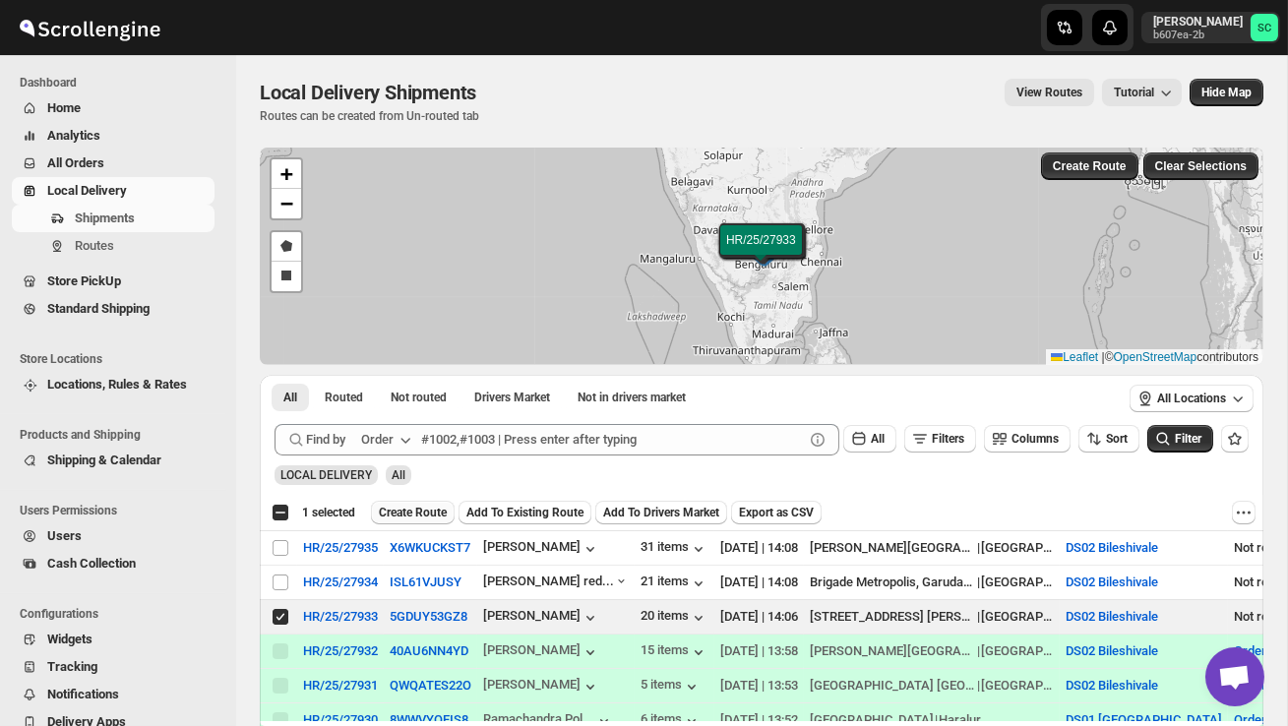
click at [408, 505] on button "Create Route" at bounding box center [413, 513] width 84 height 24
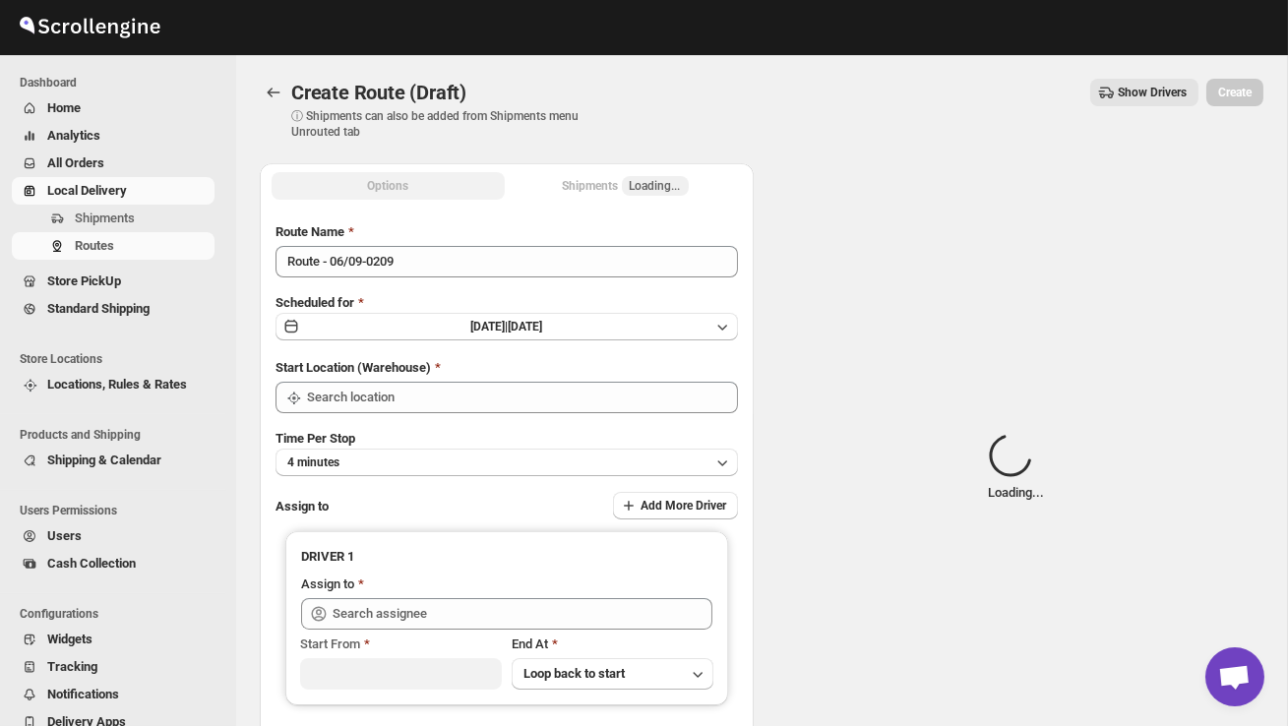
type input "DS02 Bileshivale"
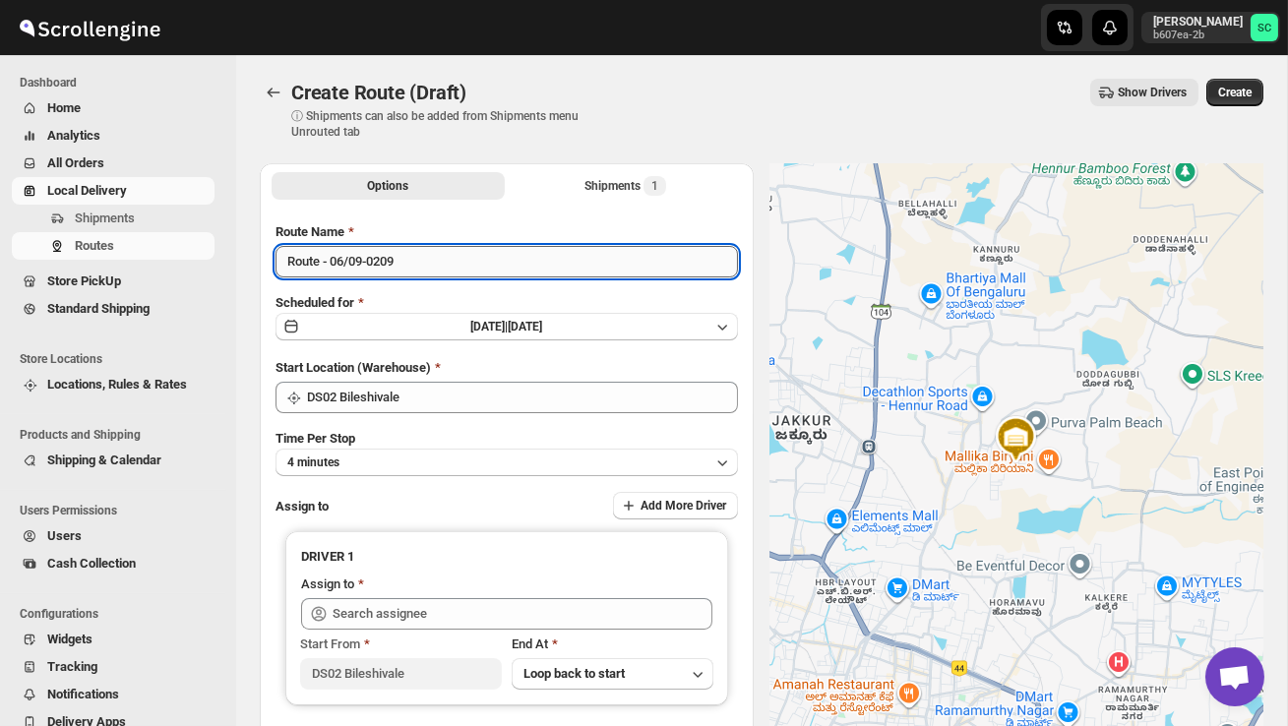
click at [416, 253] on input "Route - 06/09-0209" at bounding box center [507, 261] width 462 height 31
type input "R"
type input "Order no 27933"
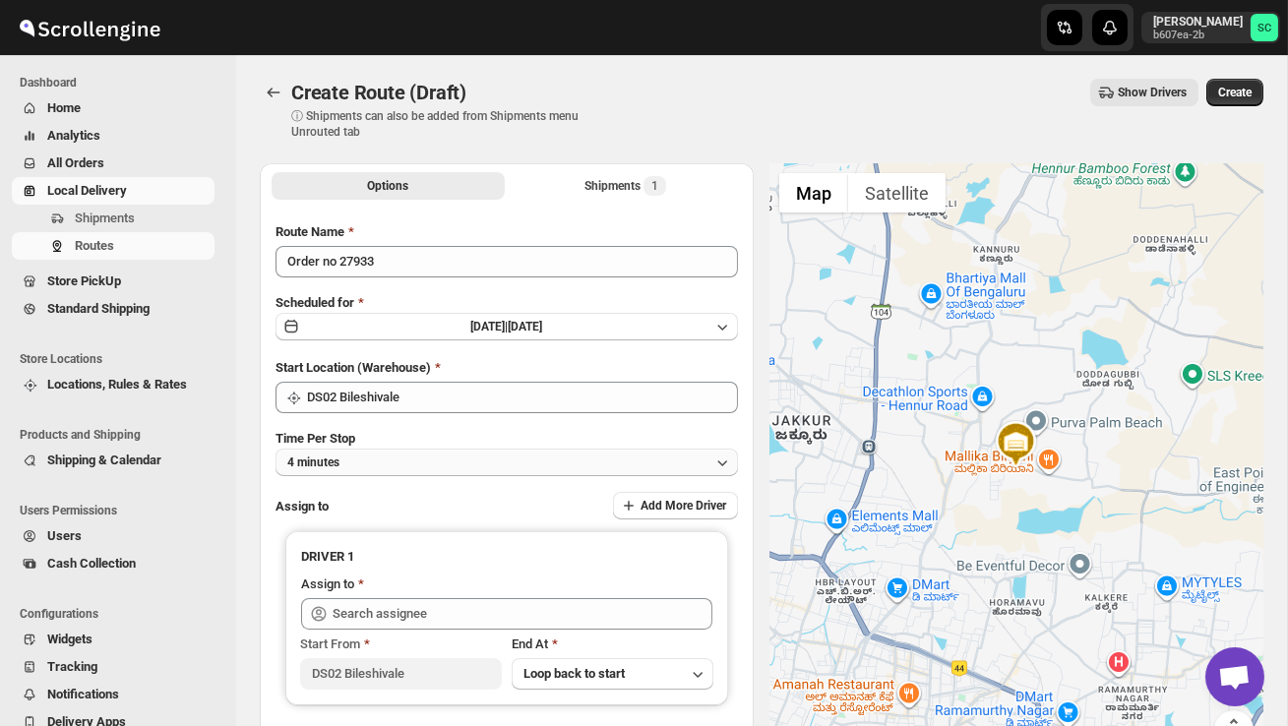
click at [479, 464] on button "4 minutes" at bounding box center [507, 463] width 462 height 28
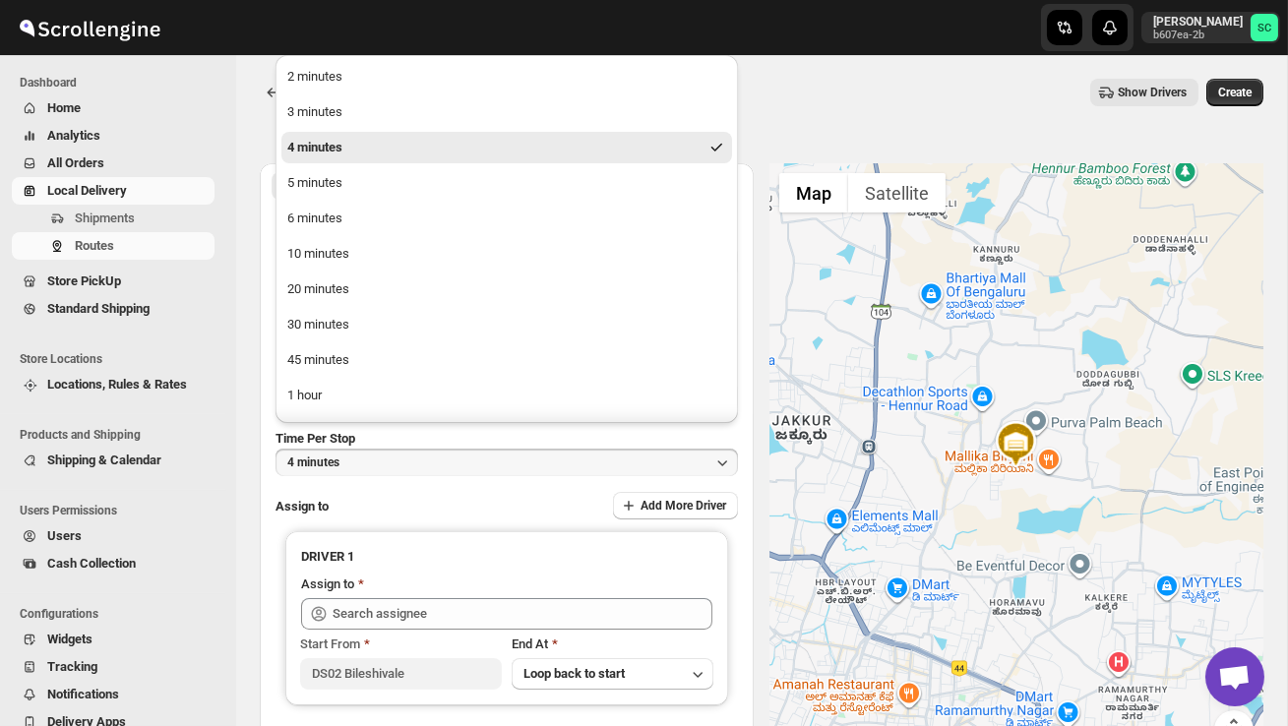
click at [365, 236] on ul "2 minutes 3 minutes 4 minutes 5 minutes 6 minutes 10 minutes 20 minutes 30 minu…" at bounding box center [506, 271] width 451 height 421
click at [370, 257] on button "10 minutes" at bounding box center [506, 253] width 451 height 31
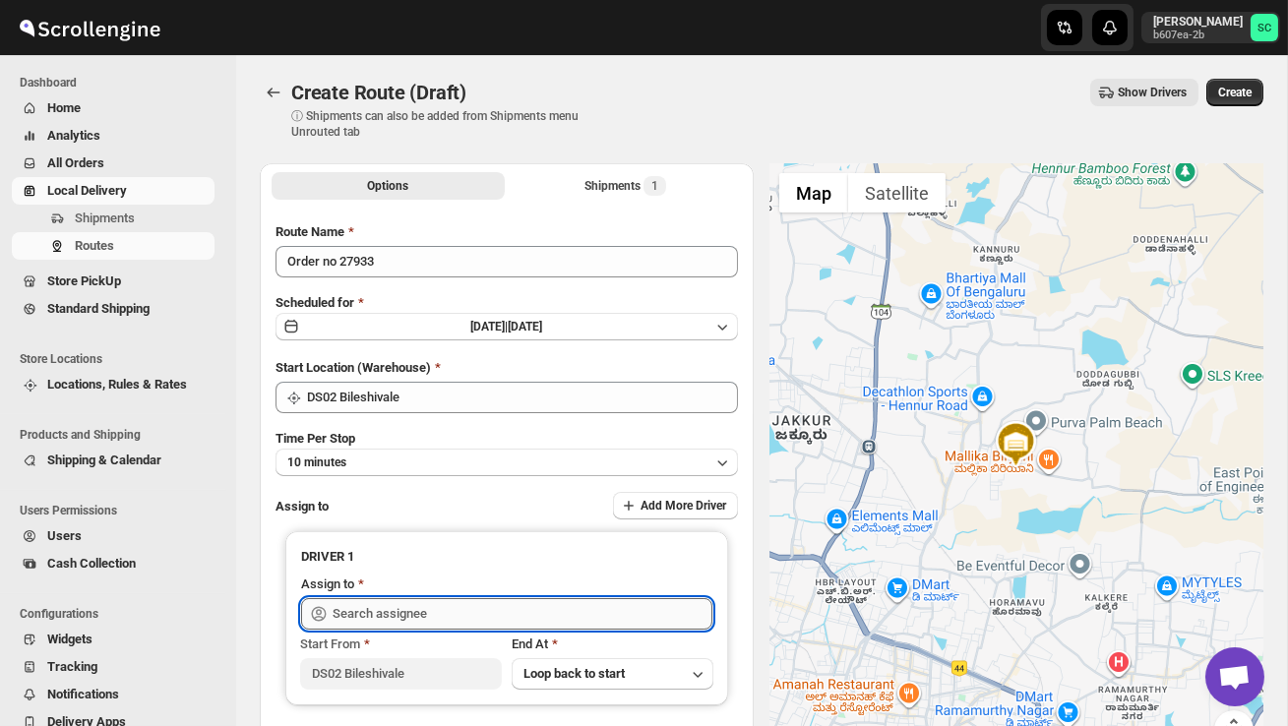
click at [367, 601] on input "text" at bounding box center [523, 613] width 380 height 31
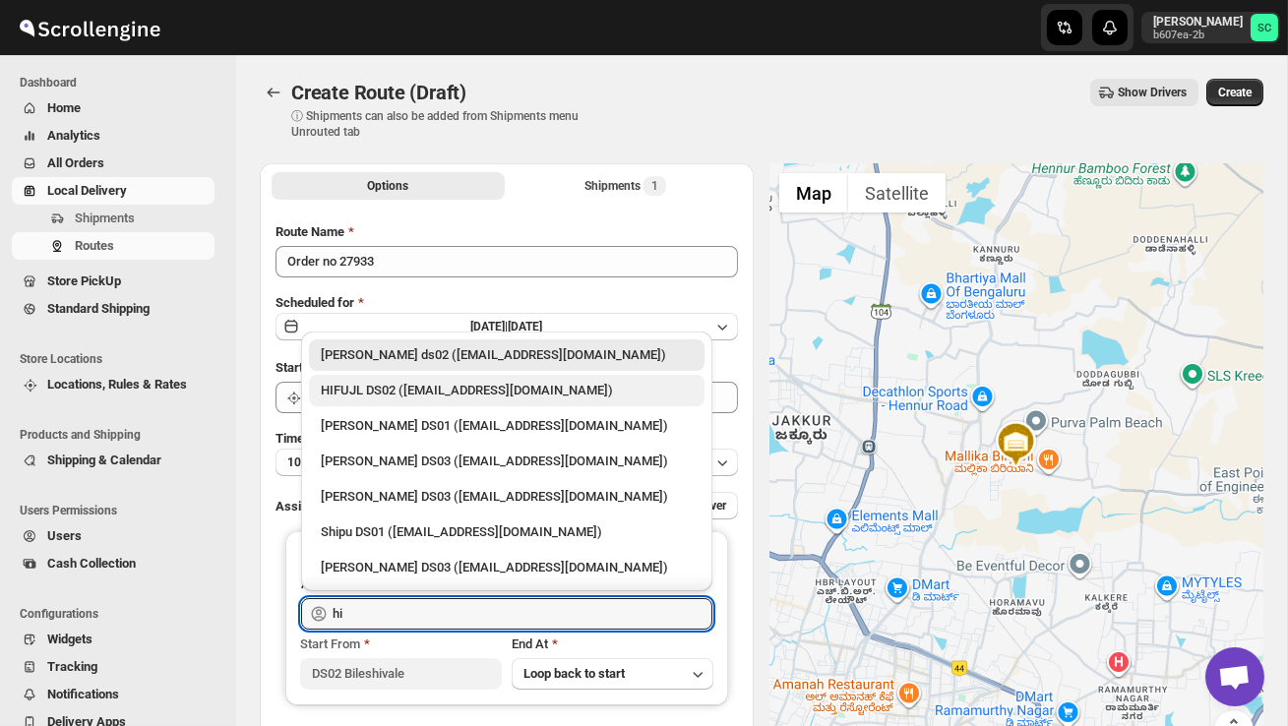
click at [428, 398] on div "HIFUJL DS02 ([EMAIL_ADDRESS][DOMAIN_NAME])" at bounding box center [507, 391] width 372 height 20
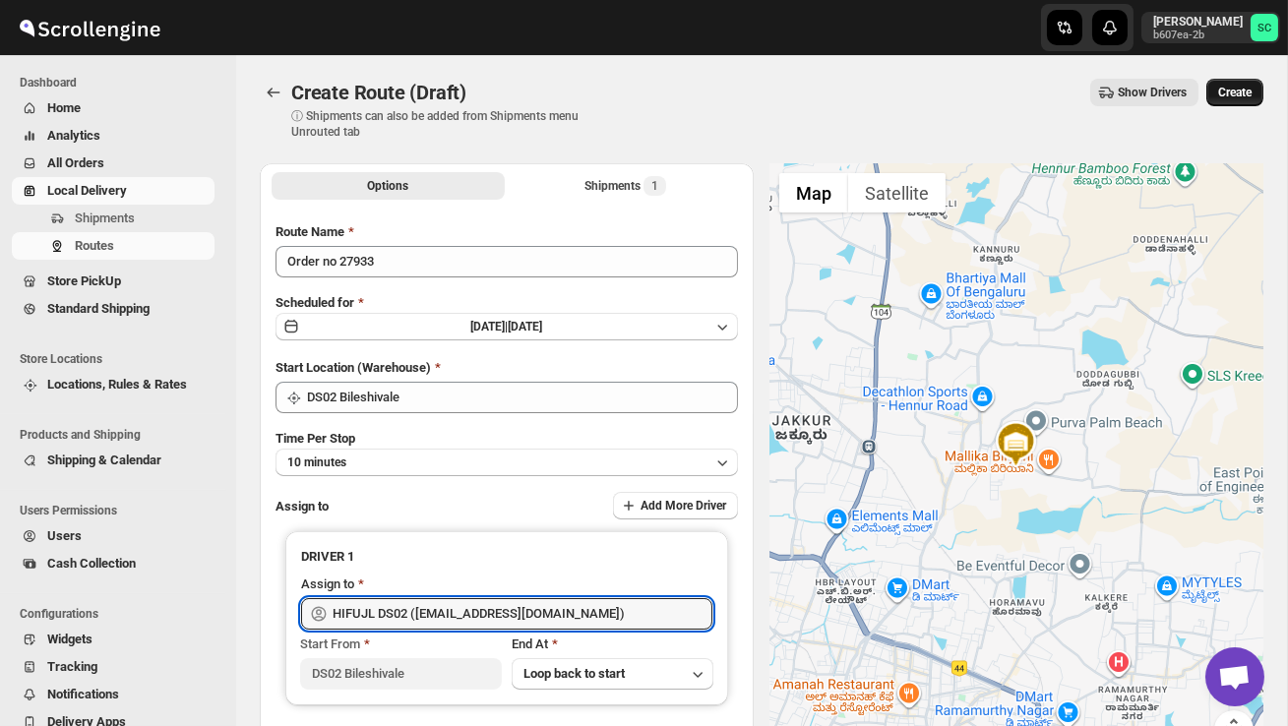
type input "HIFUJL DS02 ([EMAIL_ADDRESS][DOMAIN_NAME])"
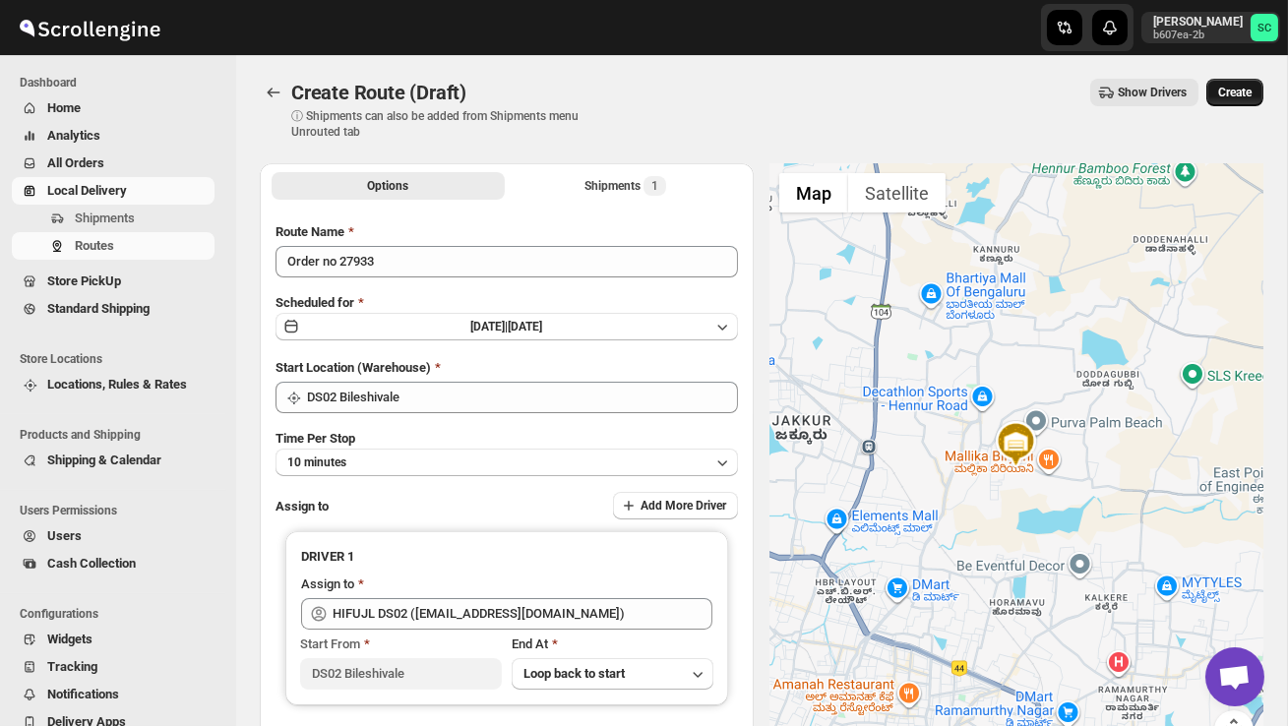
click at [1234, 92] on span "Create" at bounding box center [1234, 93] width 33 height 16
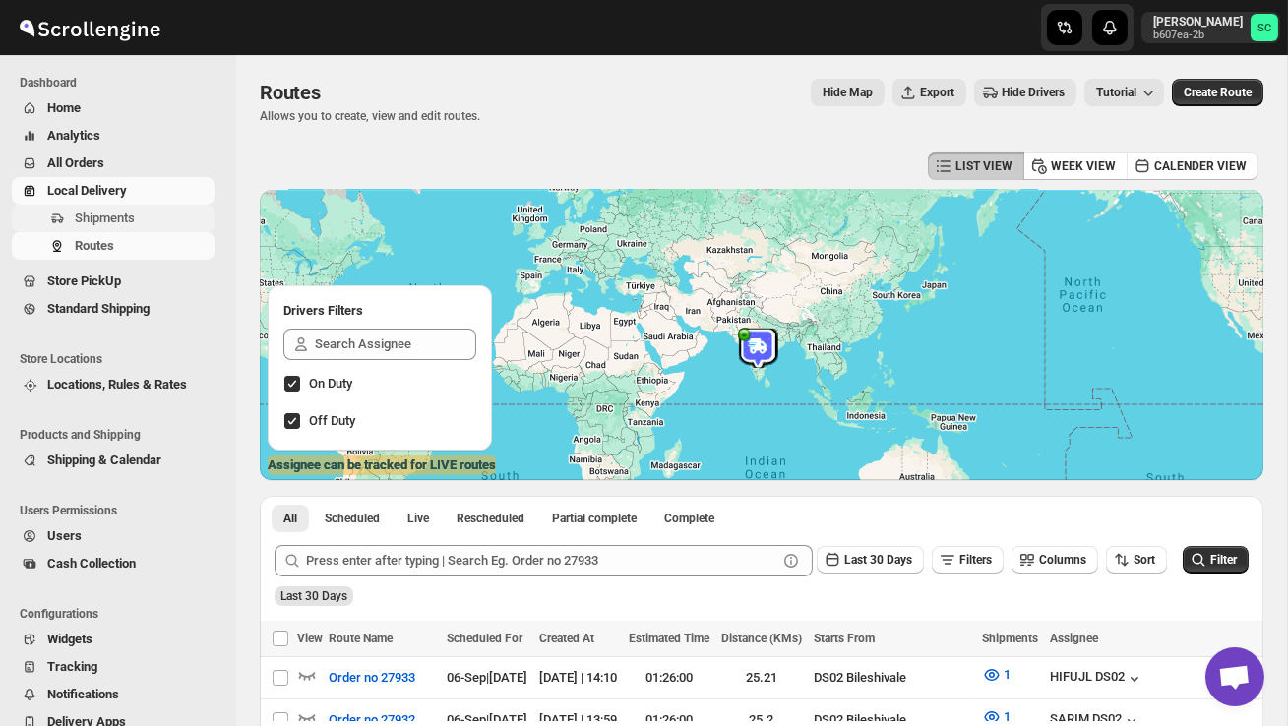
click at [108, 215] on span "Shipments" at bounding box center [105, 218] width 60 height 15
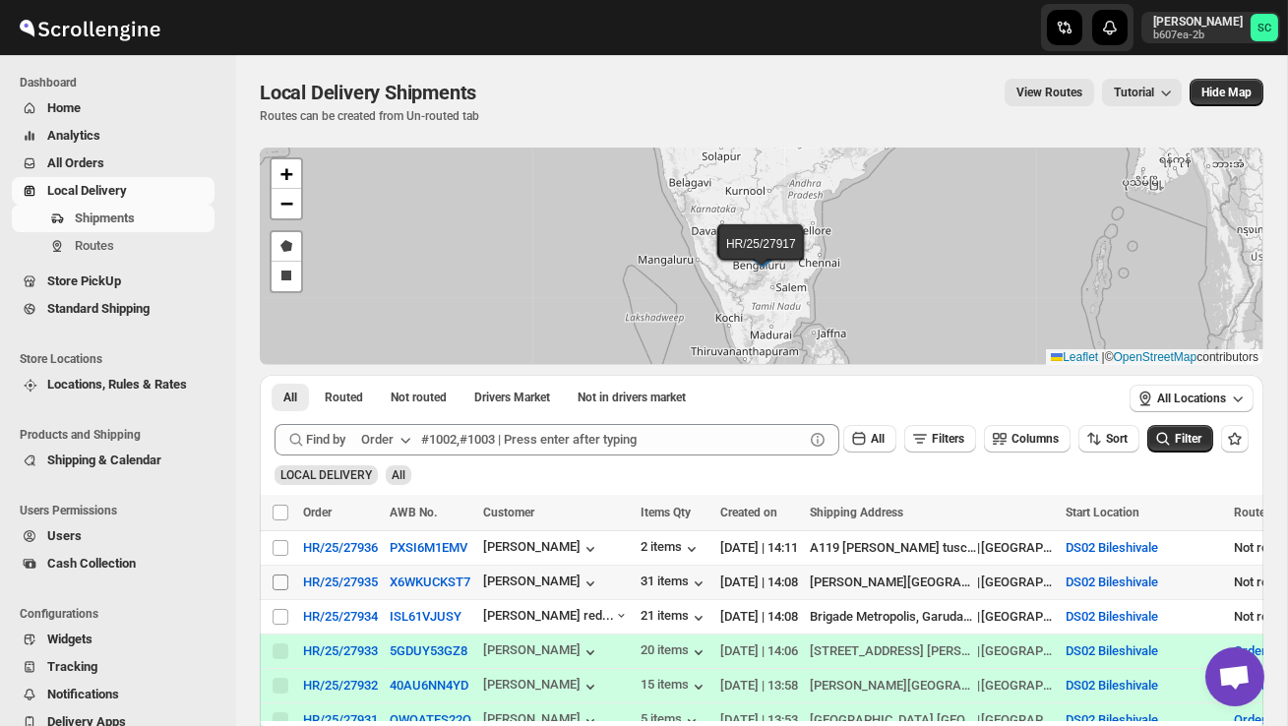
click at [277, 574] on span at bounding box center [281, 583] width 18 height 18
click at [277, 575] on input "Select shipment" at bounding box center [281, 583] width 16 height 16
click at [277, 577] on input "Select shipment" at bounding box center [281, 583] width 16 height 16
checkbox input "true"
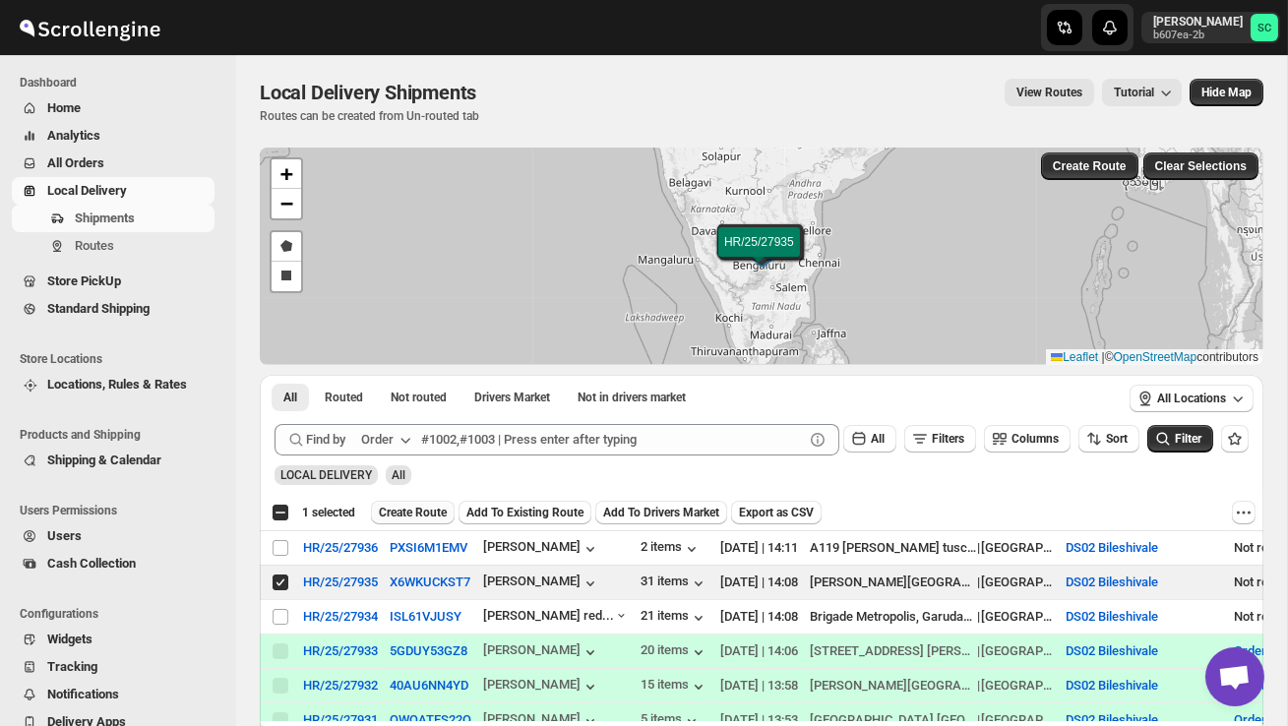
click at [417, 521] on button "Create Route" at bounding box center [413, 513] width 84 height 24
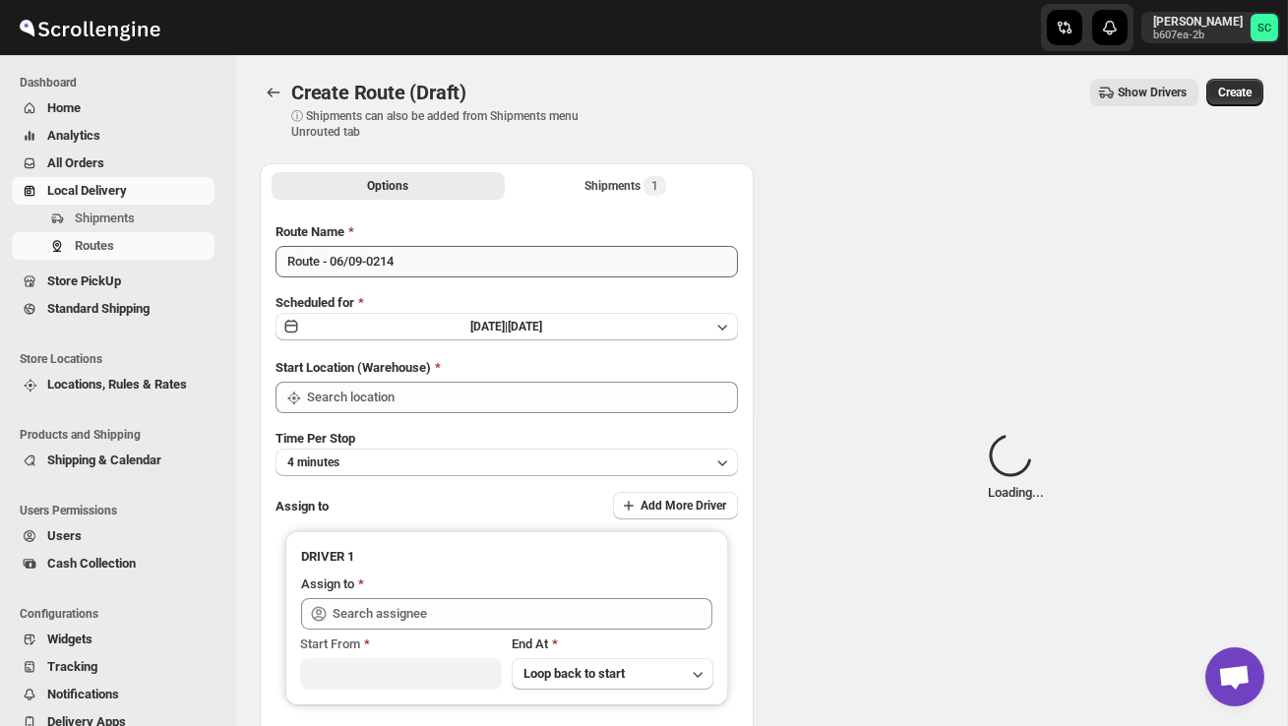
type input "DS02 Bileshivale"
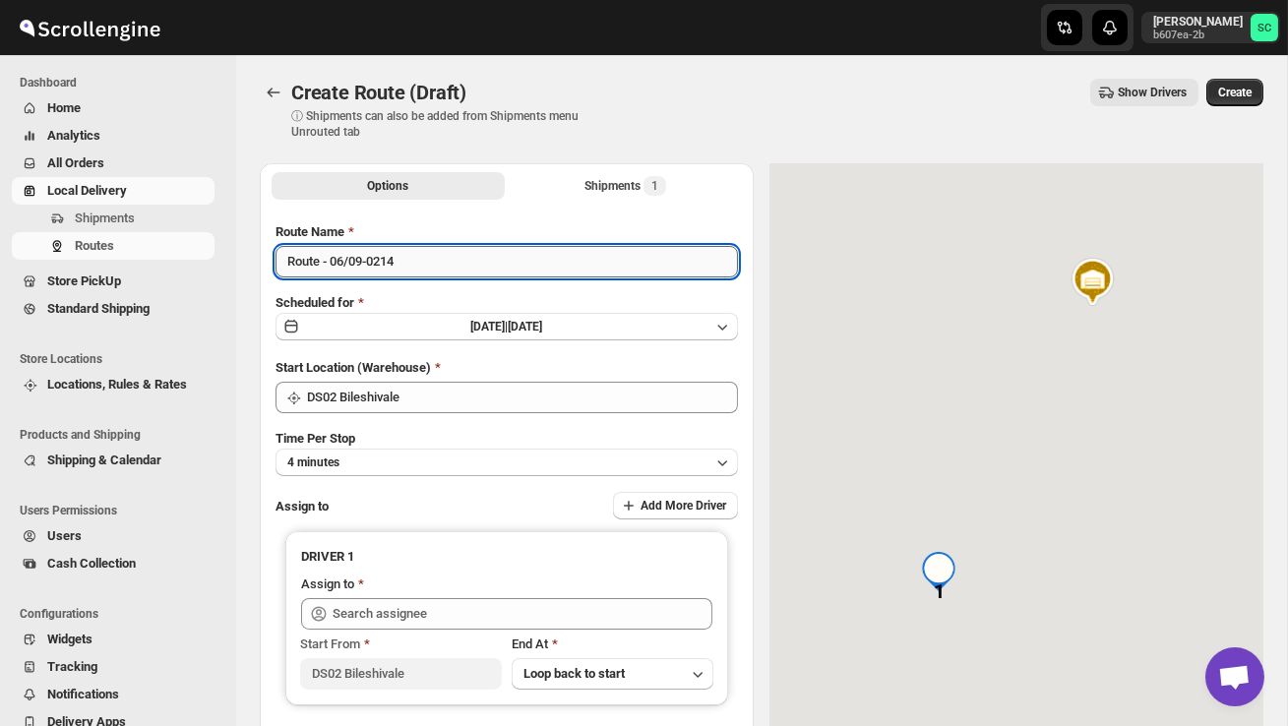
click at [422, 262] on input "Route - 06/09-0214" at bounding box center [507, 261] width 462 height 31
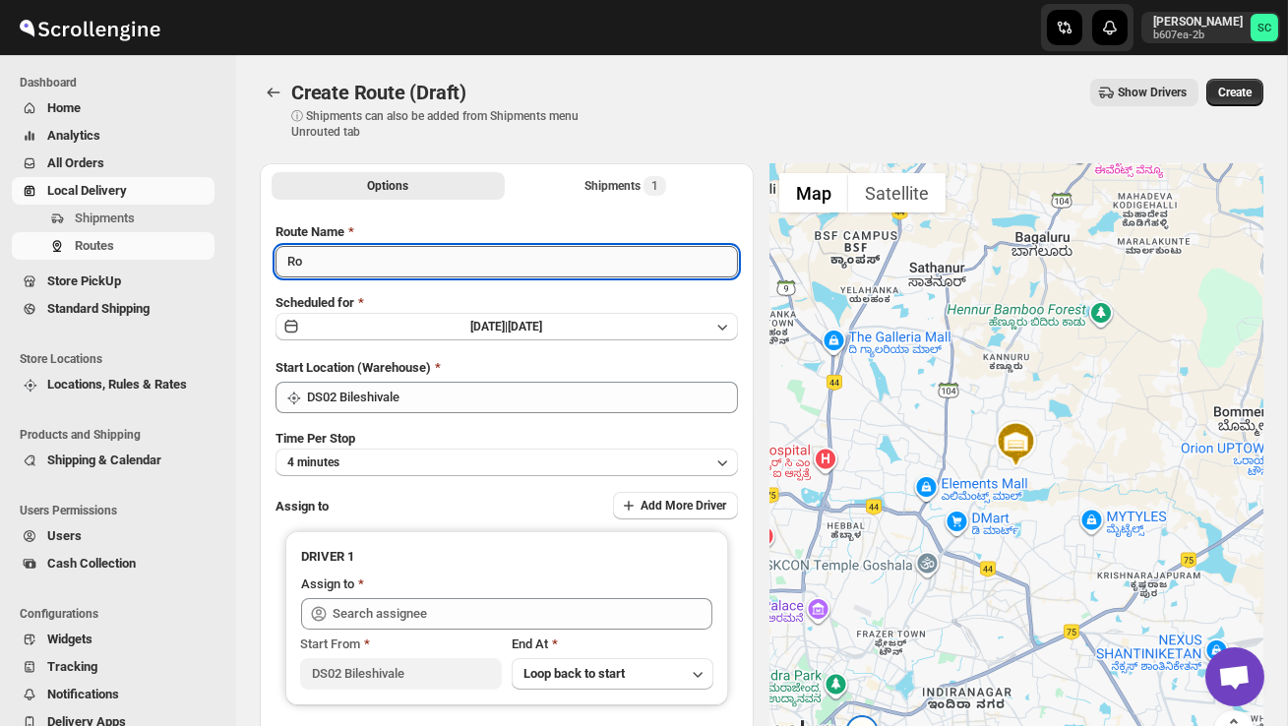
type input "R"
type input "Order no 27935"
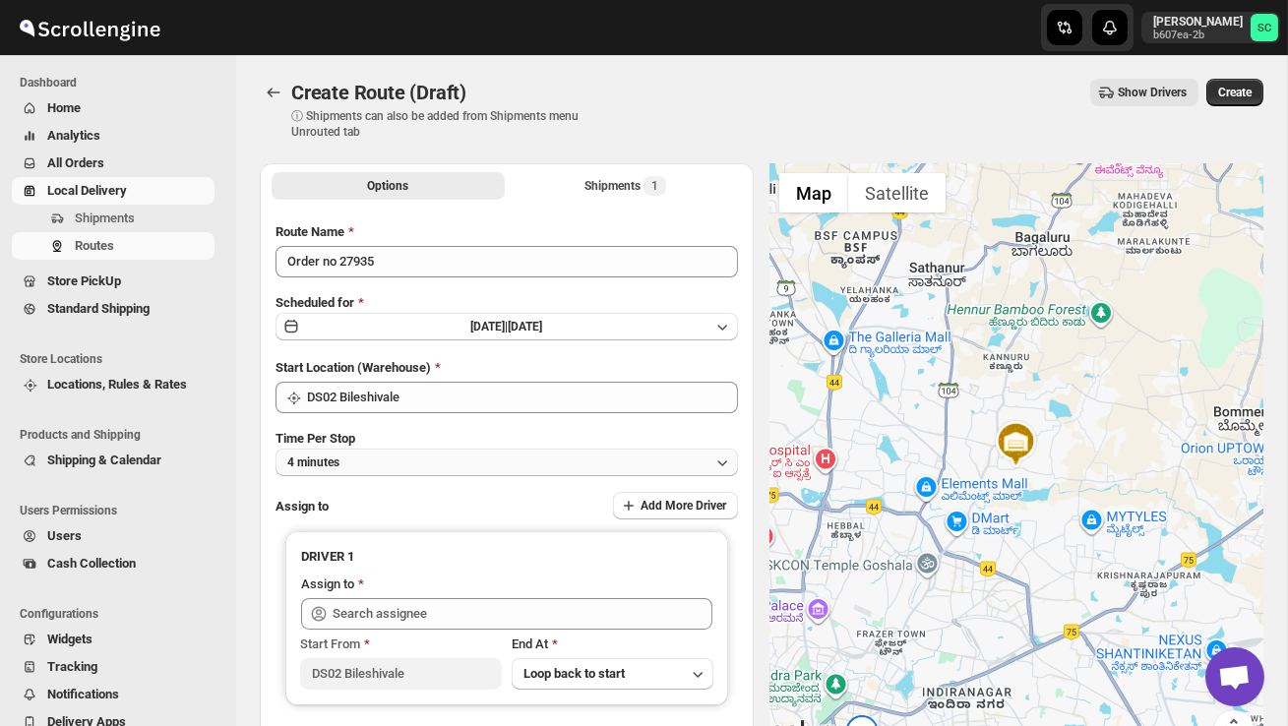
click at [540, 452] on button "4 minutes" at bounding box center [507, 463] width 462 height 28
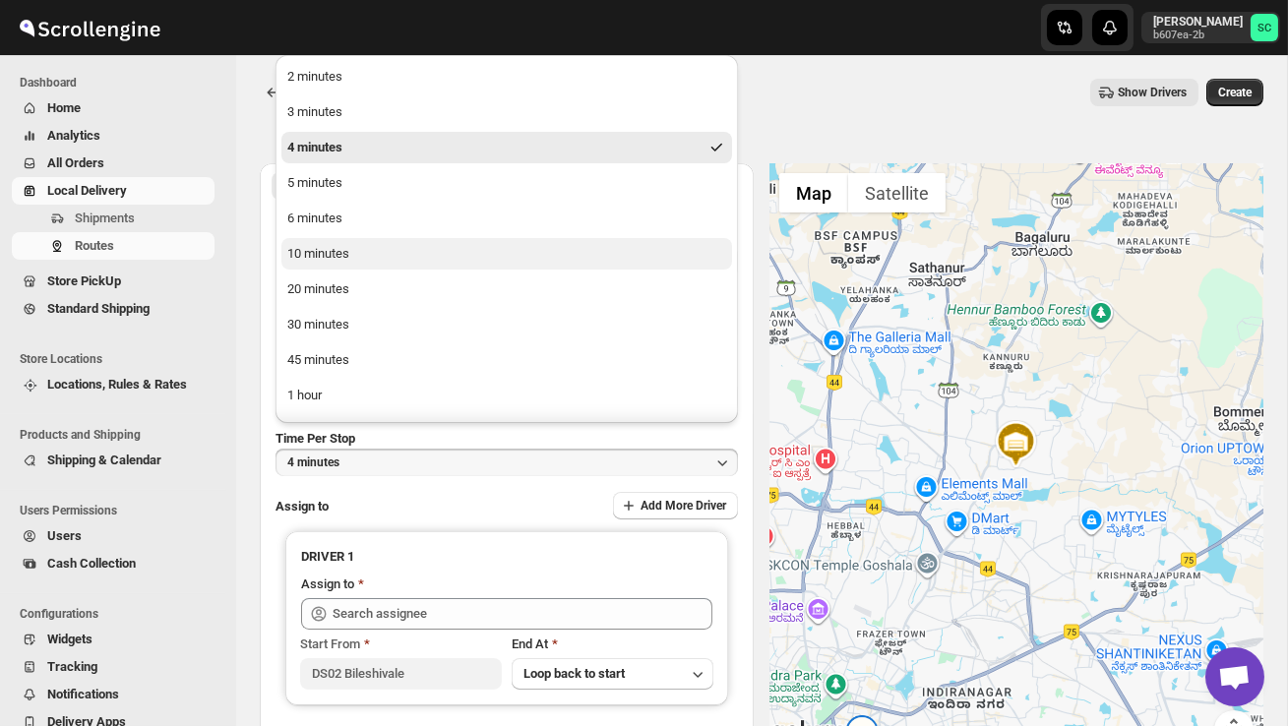
click at [400, 246] on button "10 minutes" at bounding box center [506, 253] width 451 height 31
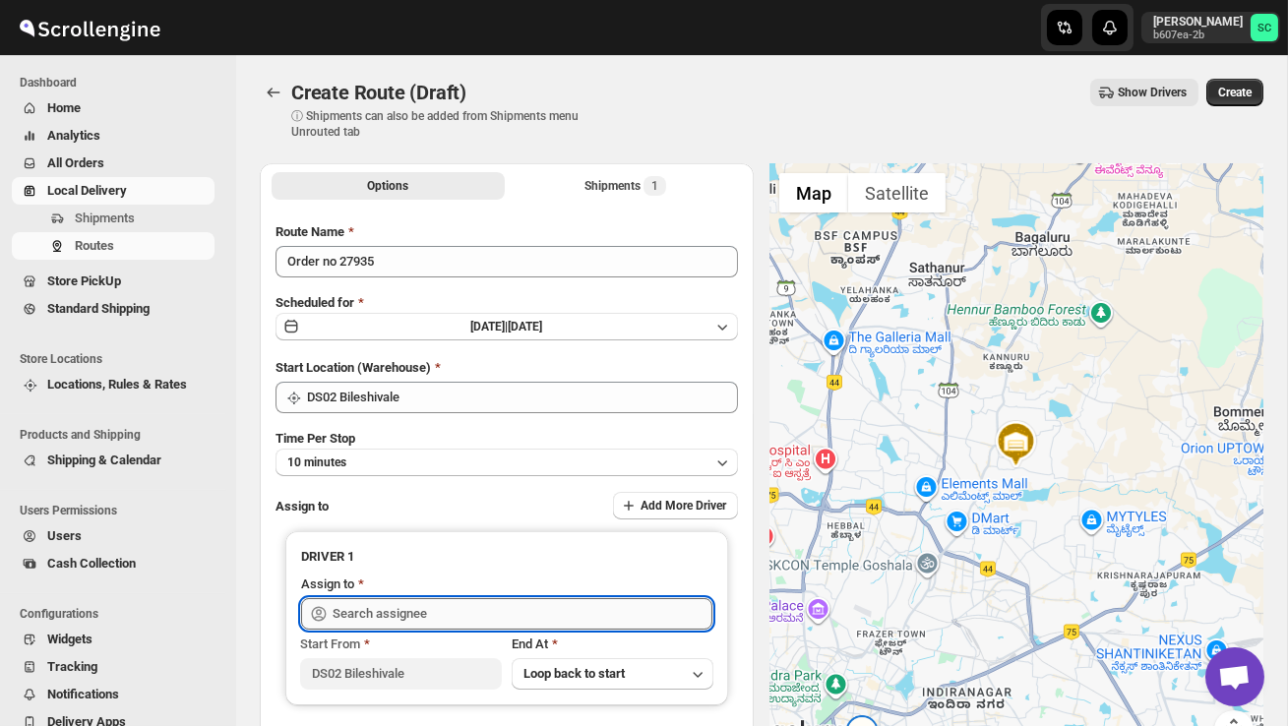
click at [415, 616] on input "text" at bounding box center [523, 613] width 380 height 31
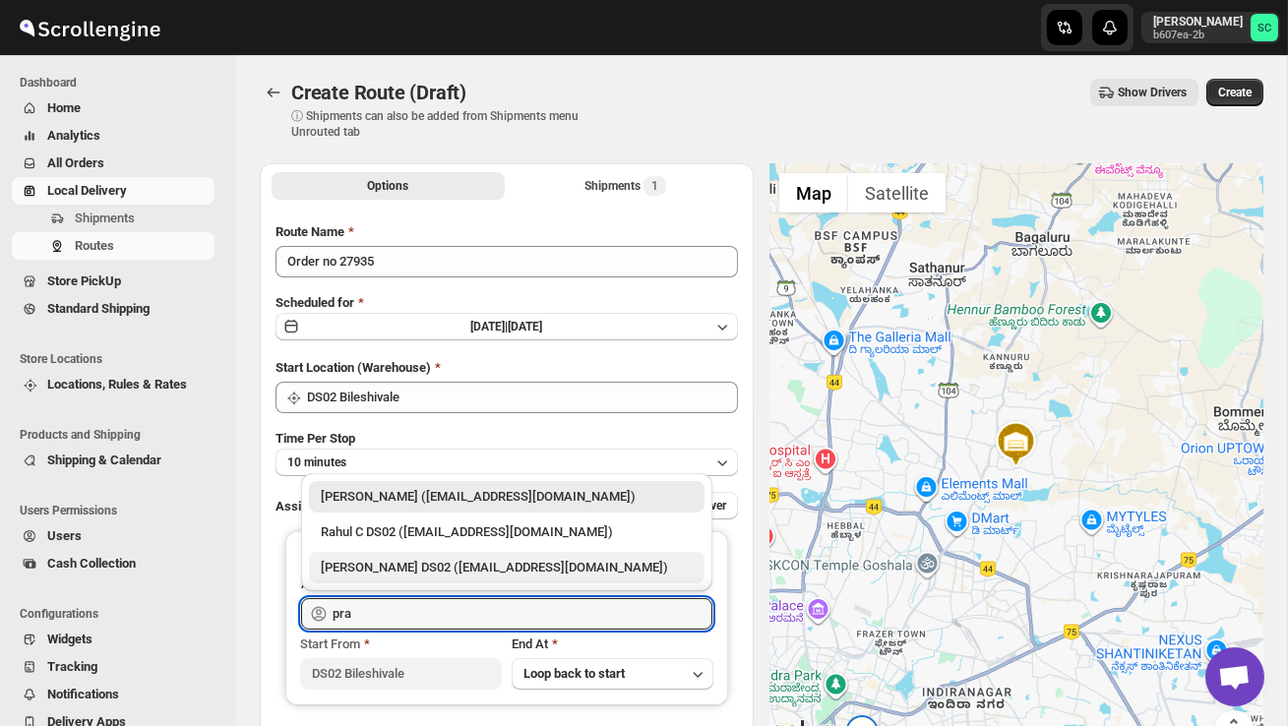
click at [462, 576] on div "[PERSON_NAME] DS02 ([EMAIL_ADDRESS][DOMAIN_NAME])" at bounding box center [507, 568] width 372 height 20
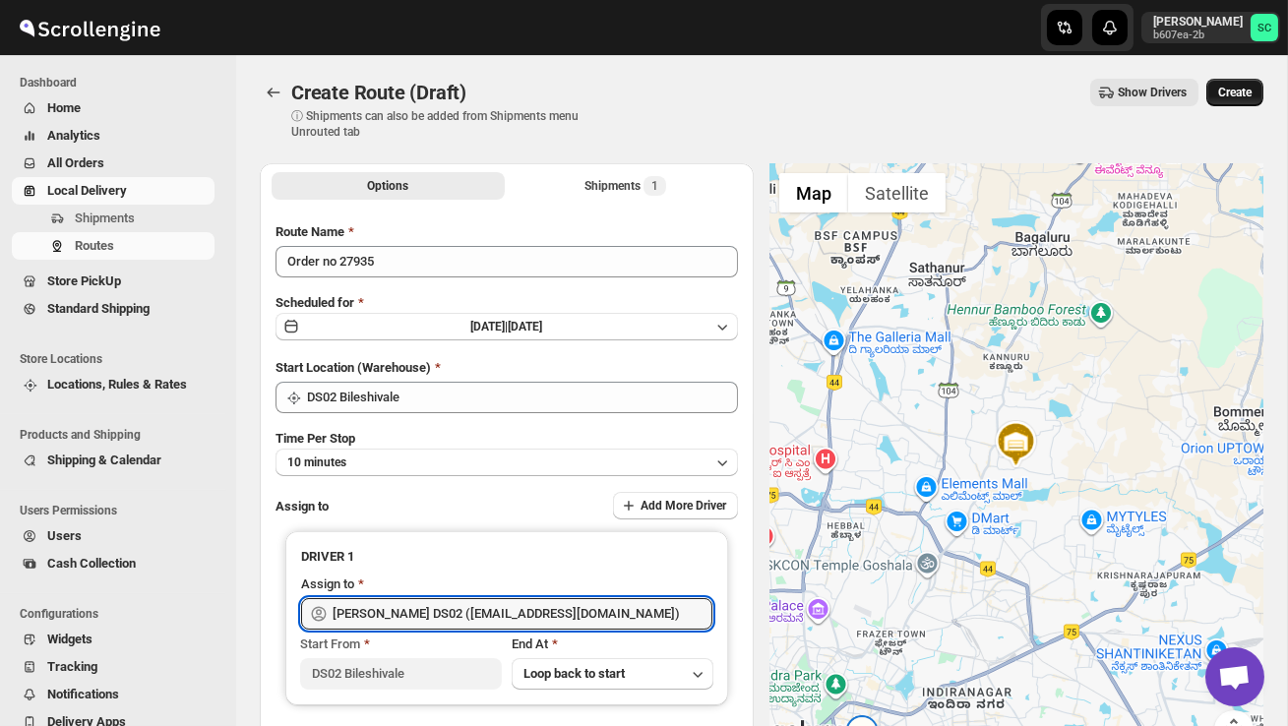
type input "[PERSON_NAME] DS02 ([EMAIL_ADDRESS][DOMAIN_NAME])"
click at [1253, 82] on button "Create" at bounding box center [1234, 93] width 57 height 28
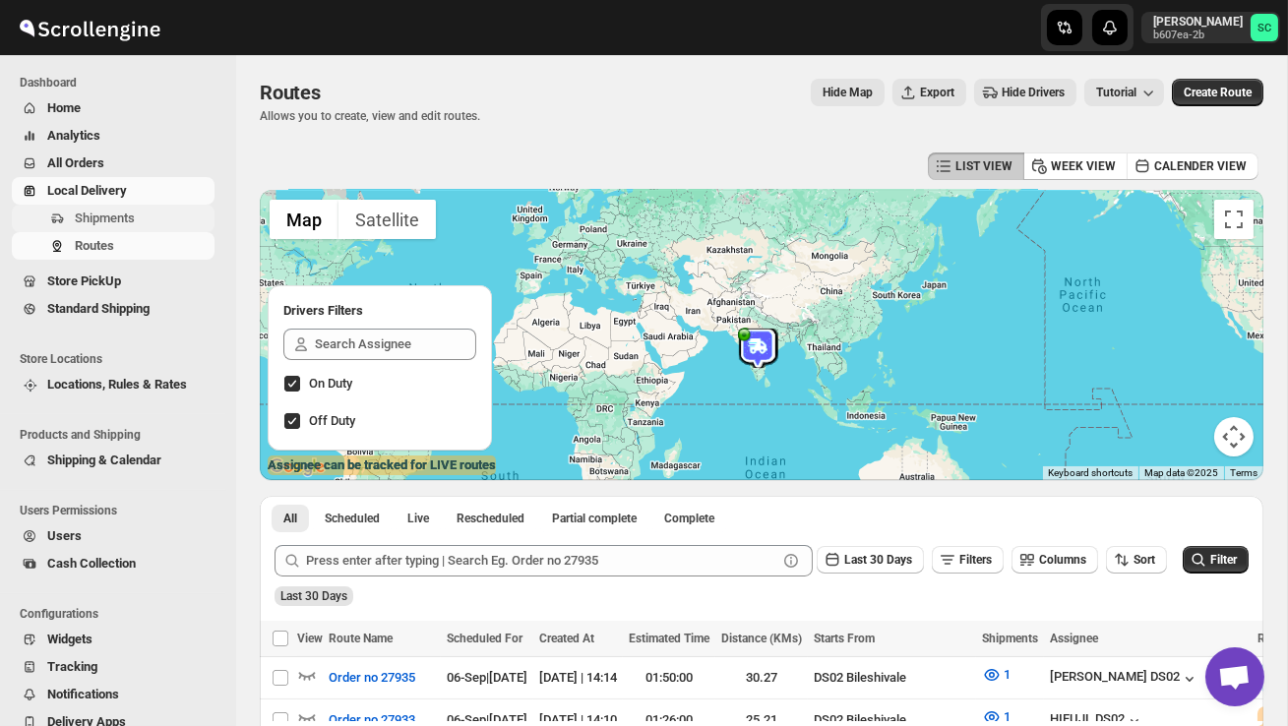
click at [122, 221] on span "Shipments" at bounding box center [105, 218] width 60 height 15
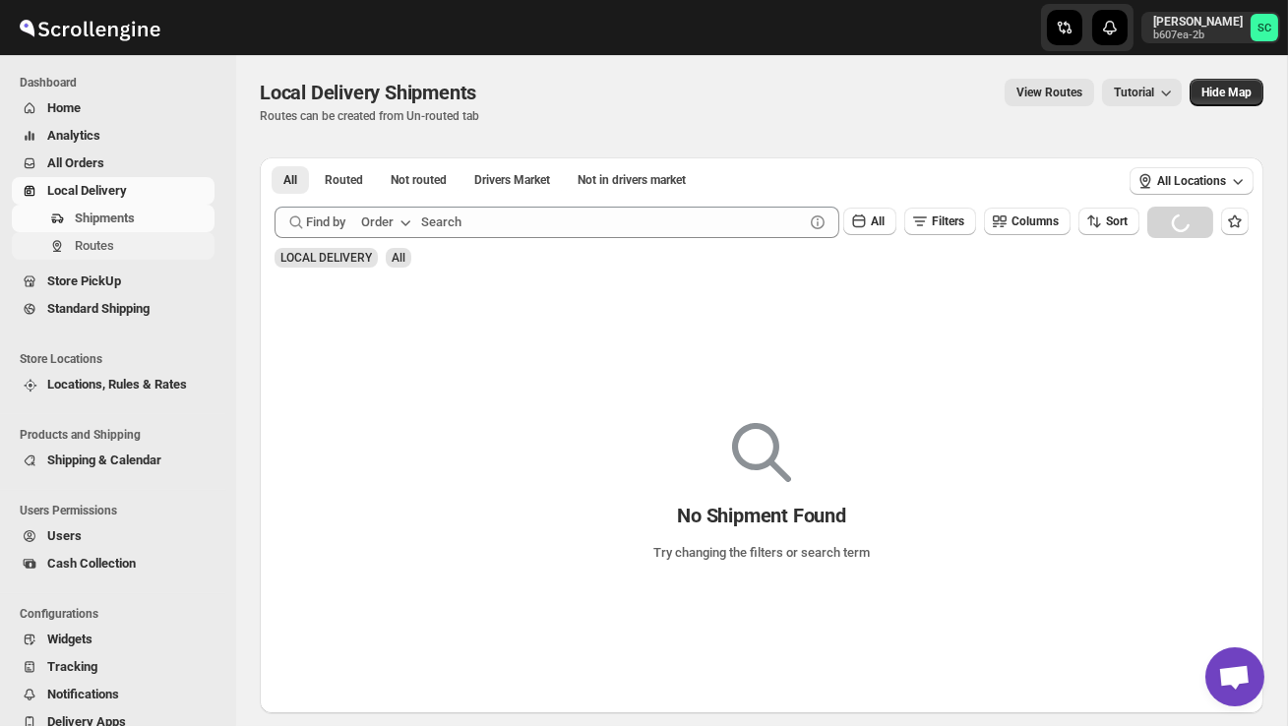
click at [106, 253] on span "Routes" at bounding box center [94, 245] width 39 height 15
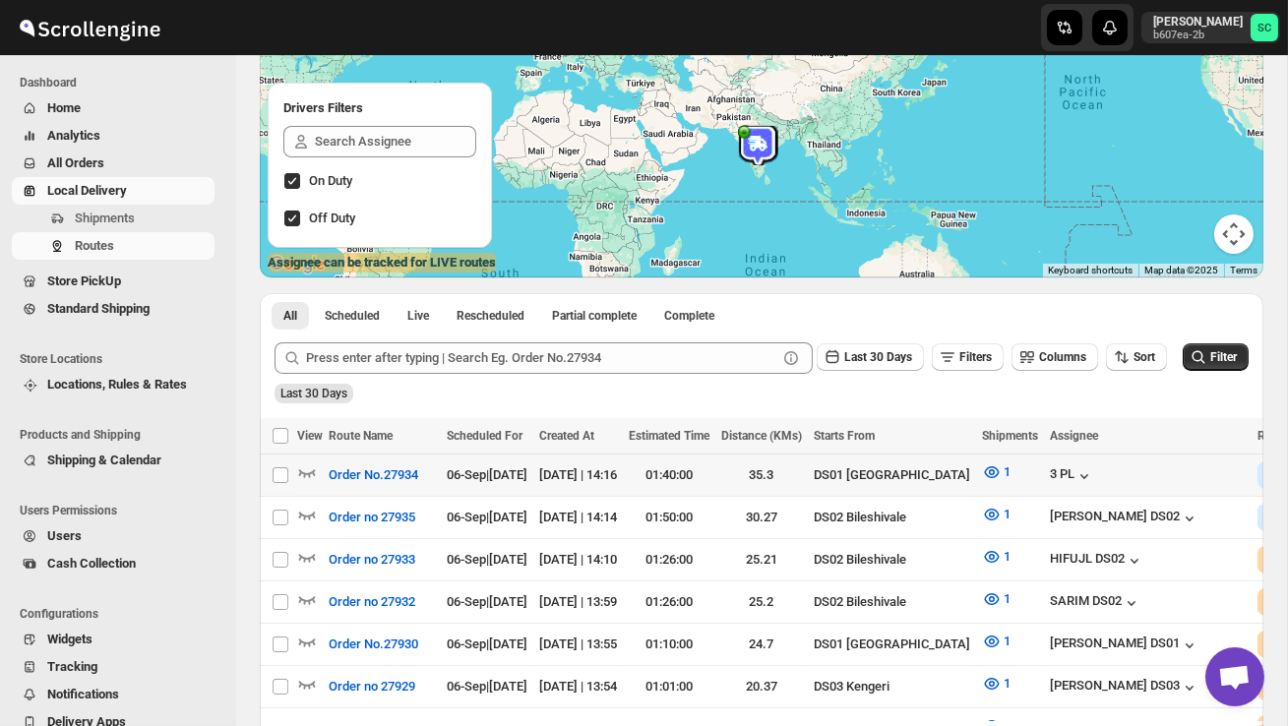
scroll to position [207, 0]
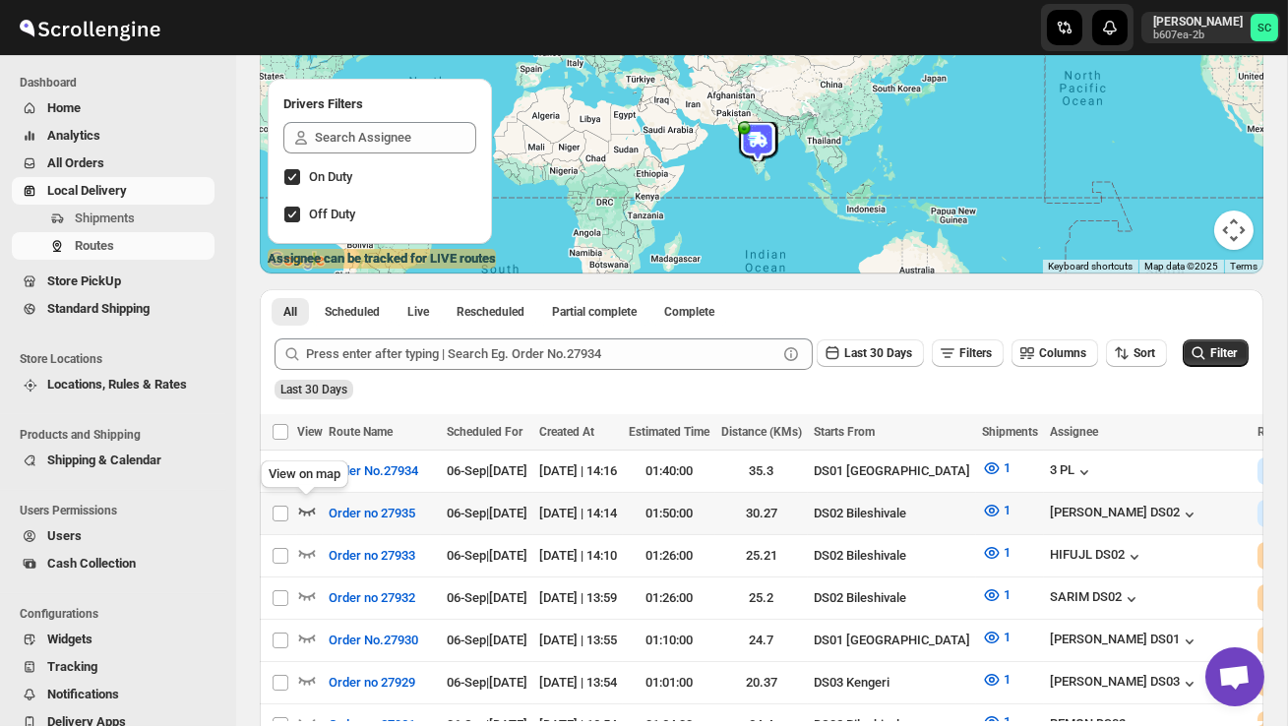
click at [305, 509] on icon "button" at bounding box center [307, 511] width 20 height 20
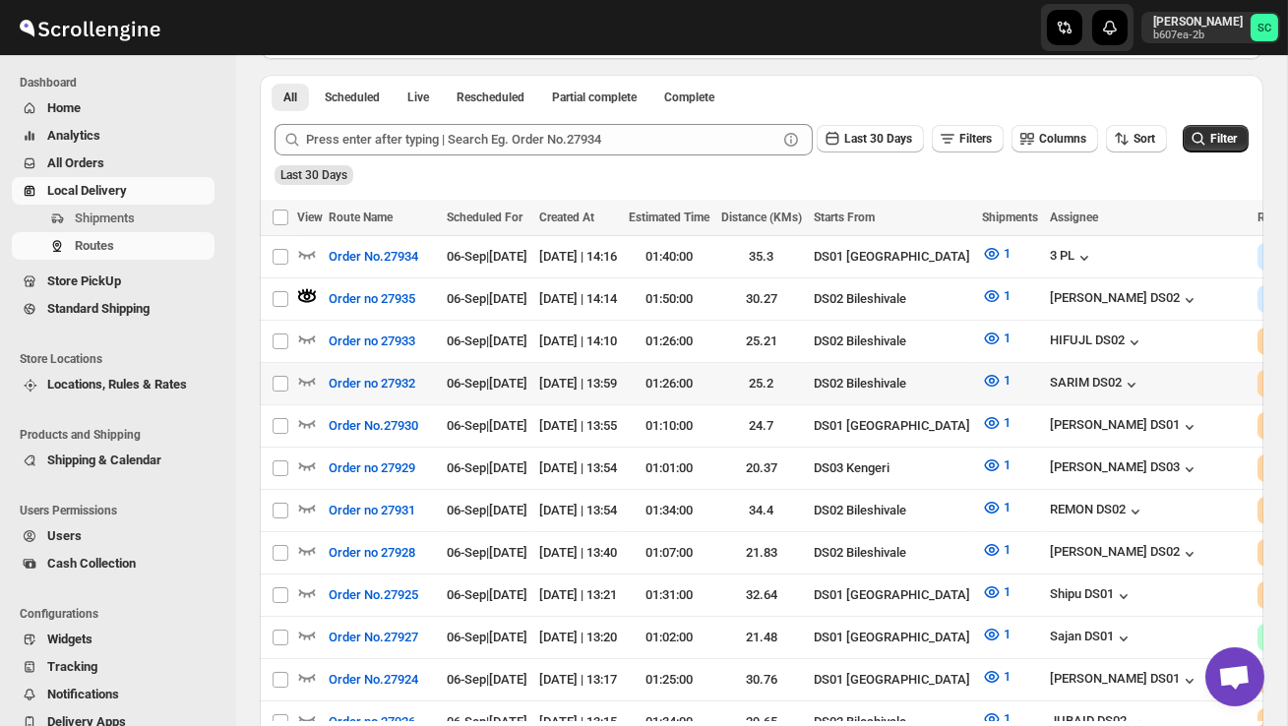
scroll to position [0, 0]
click at [310, 372] on icon "button" at bounding box center [307, 381] width 20 height 20
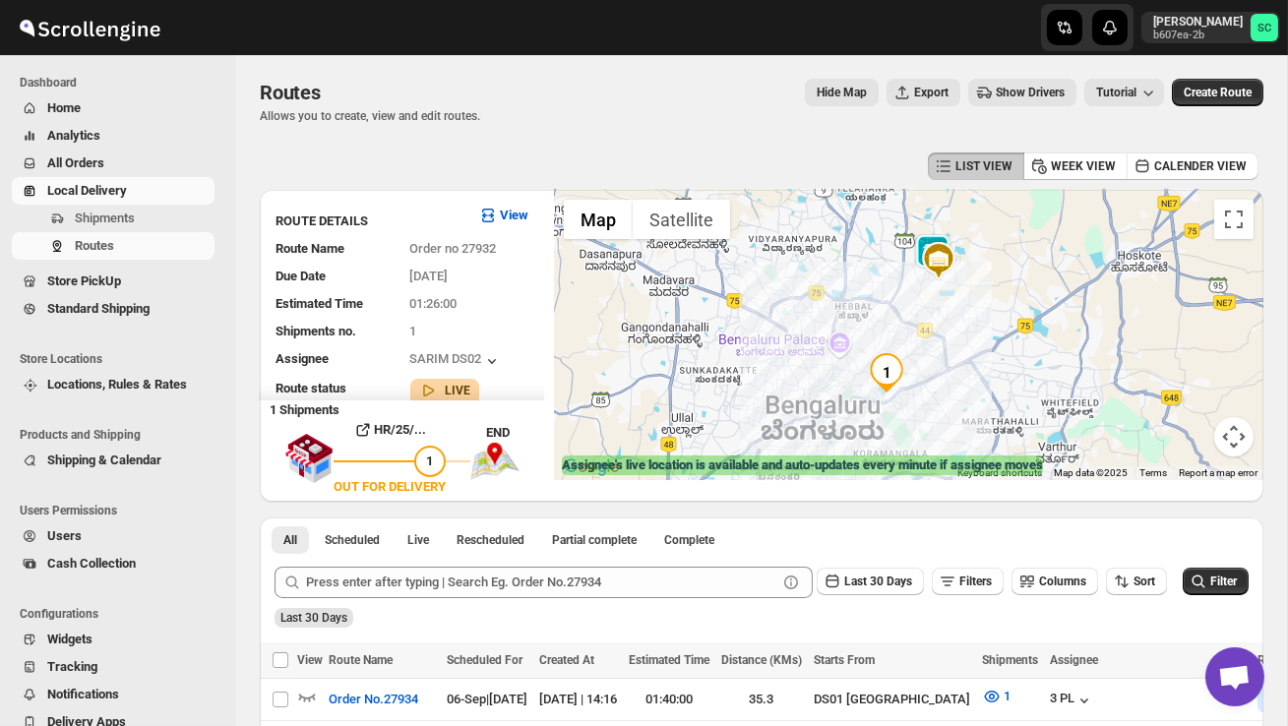
drag, startPoint x: 858, startPoint y: 426, endPoint x: 853, endPoint y: 394, distance: 32.8
click at [854, 394] on div at bounding box center [908, 335] width 709 height 290
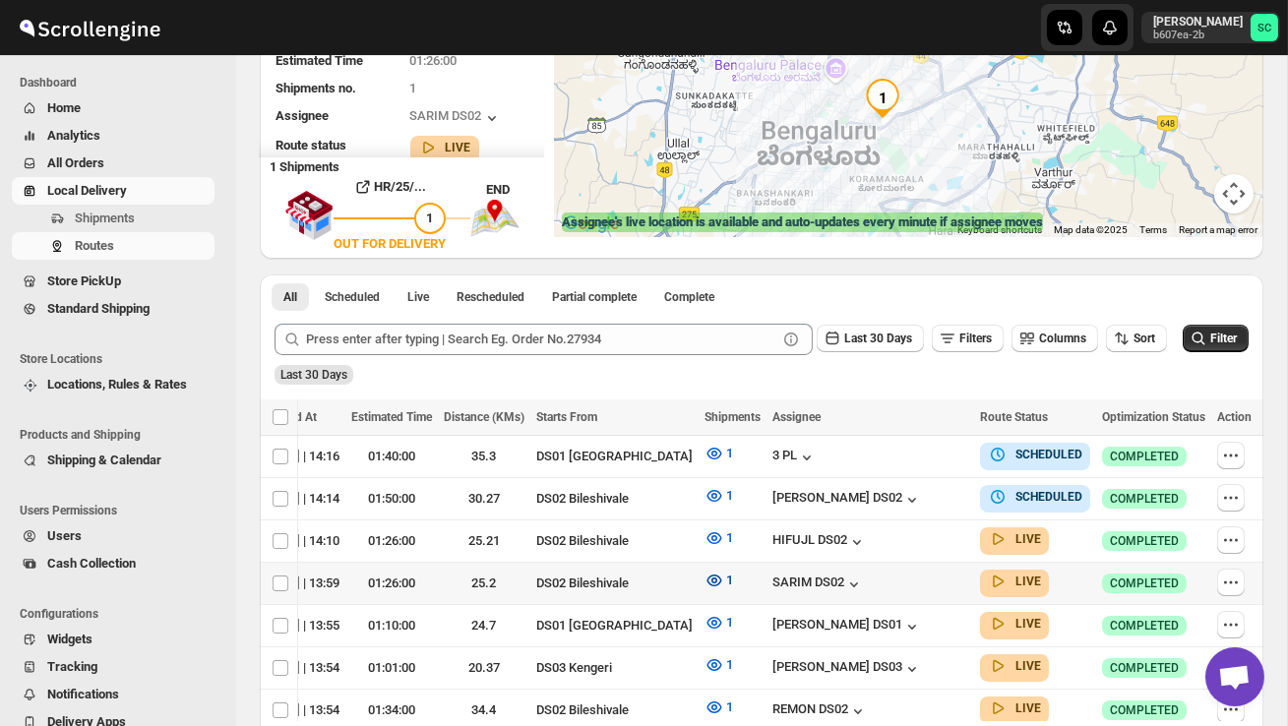
scroll to position [0, 278]
click at [1230, 575] on icon "button" at bounding box center [1231, 583] width 20 height 20
checkbox input "true"
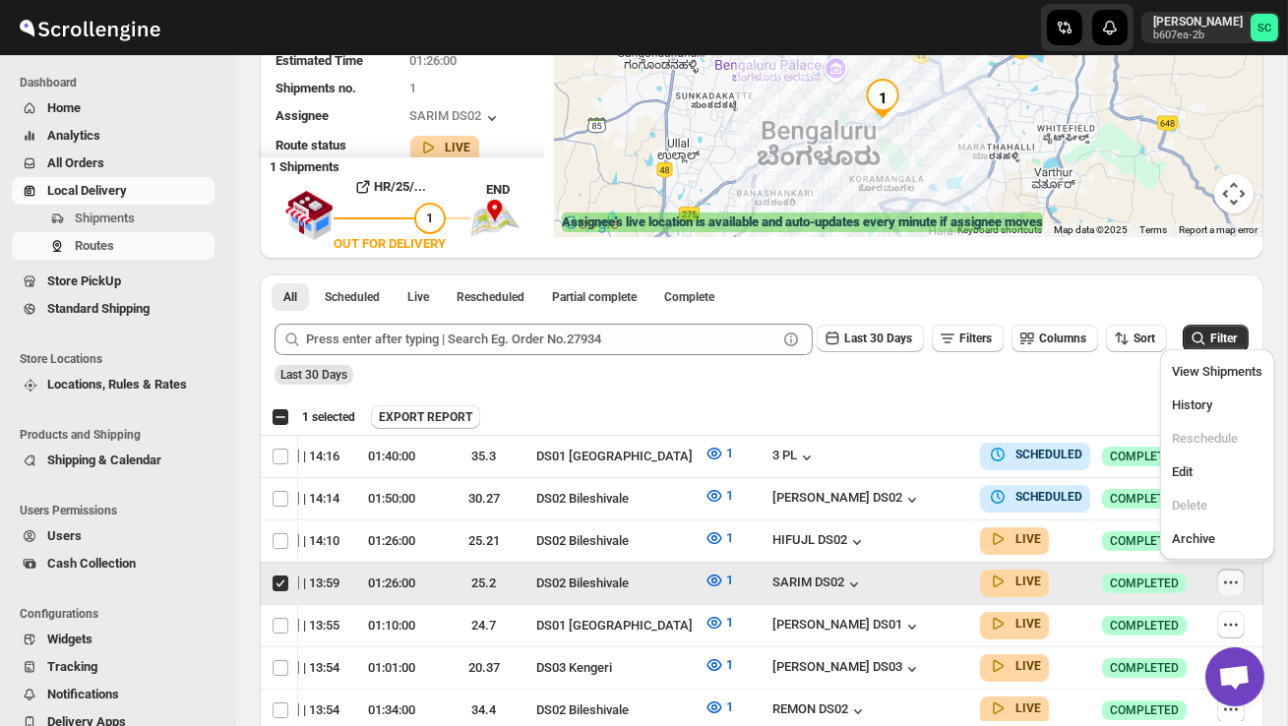
scroll to position [0, 1]
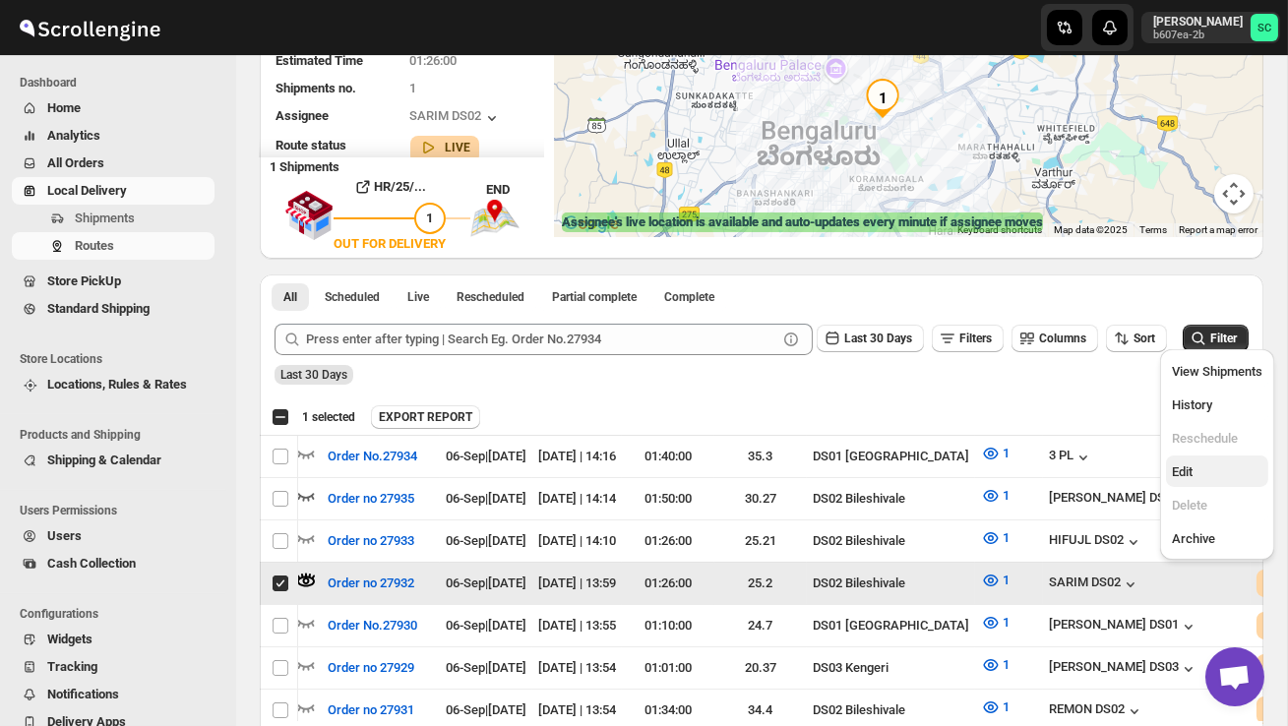
click at [1215, 467] on span "Edit" at bounding box center [1217, 472] width 91 height 20
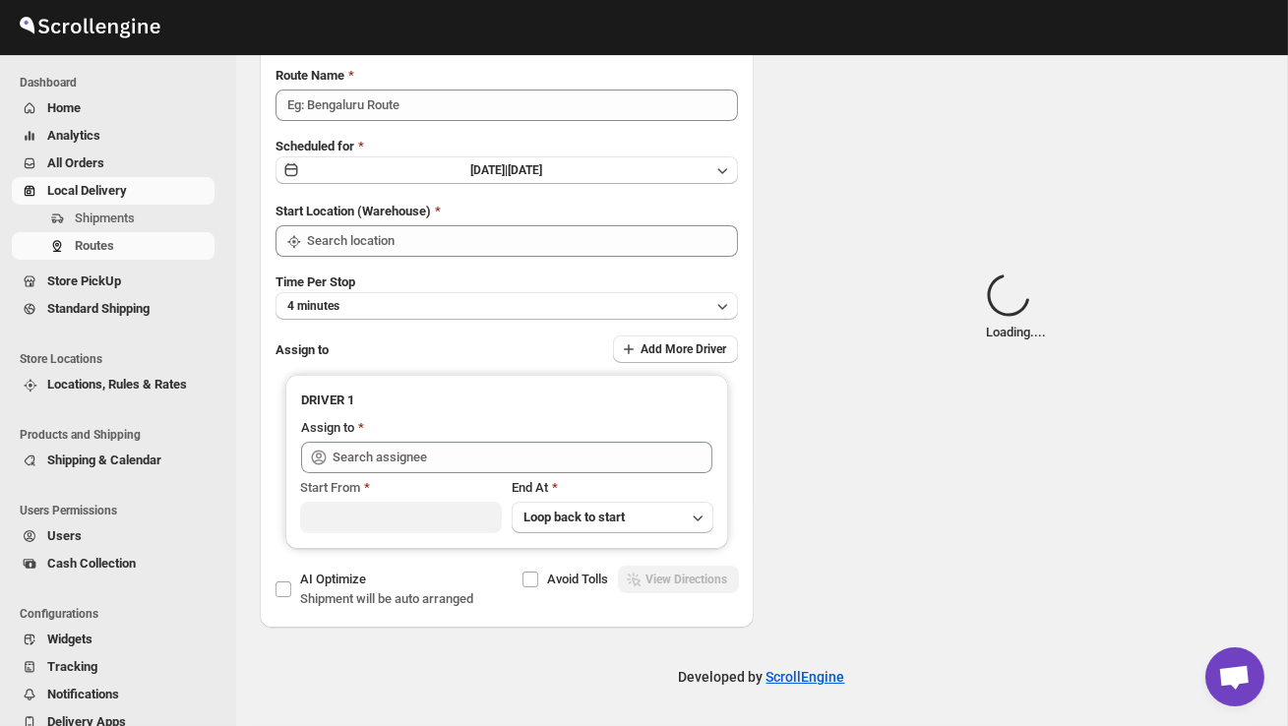
scroll to position [0, 0]
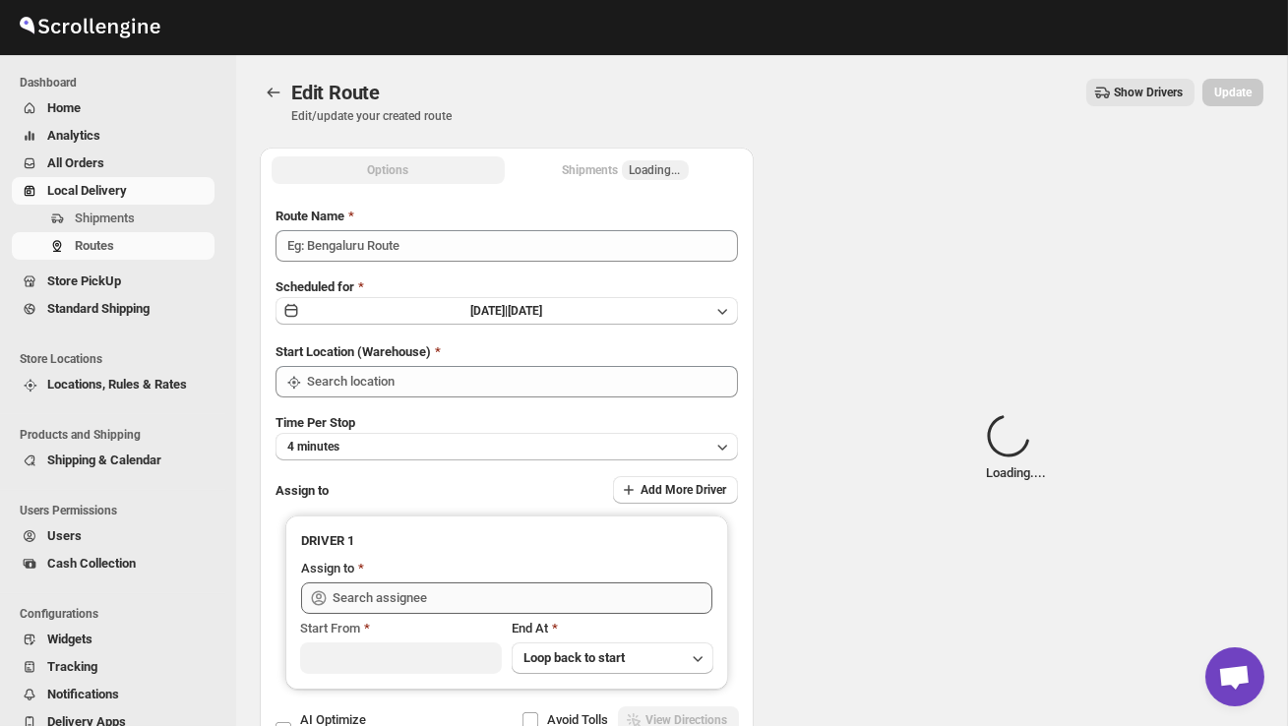
type input "Order no 27932"
type input "DS02 Bileshivale"
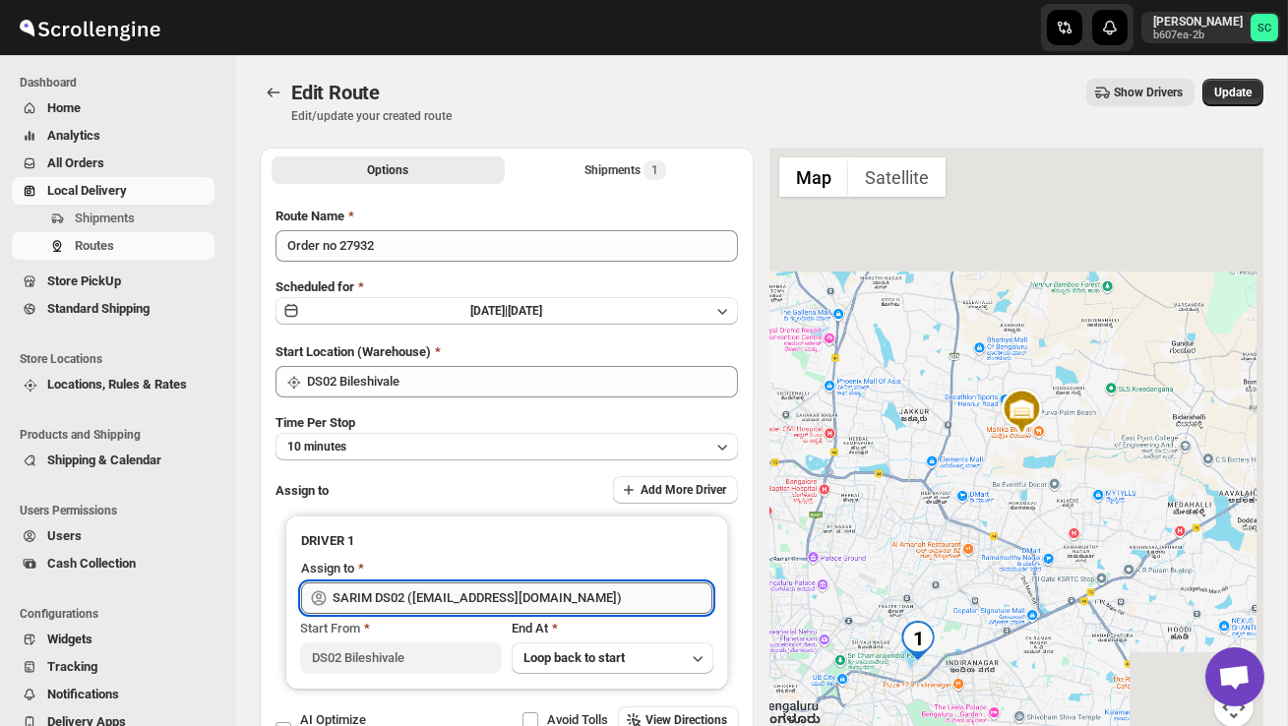
click at [626, 591] on input "SARIM DS02 ([EMAIL_ADDRESS][DOMAIN_NAME])" at bounding box center [523, 598] width 380 height 31
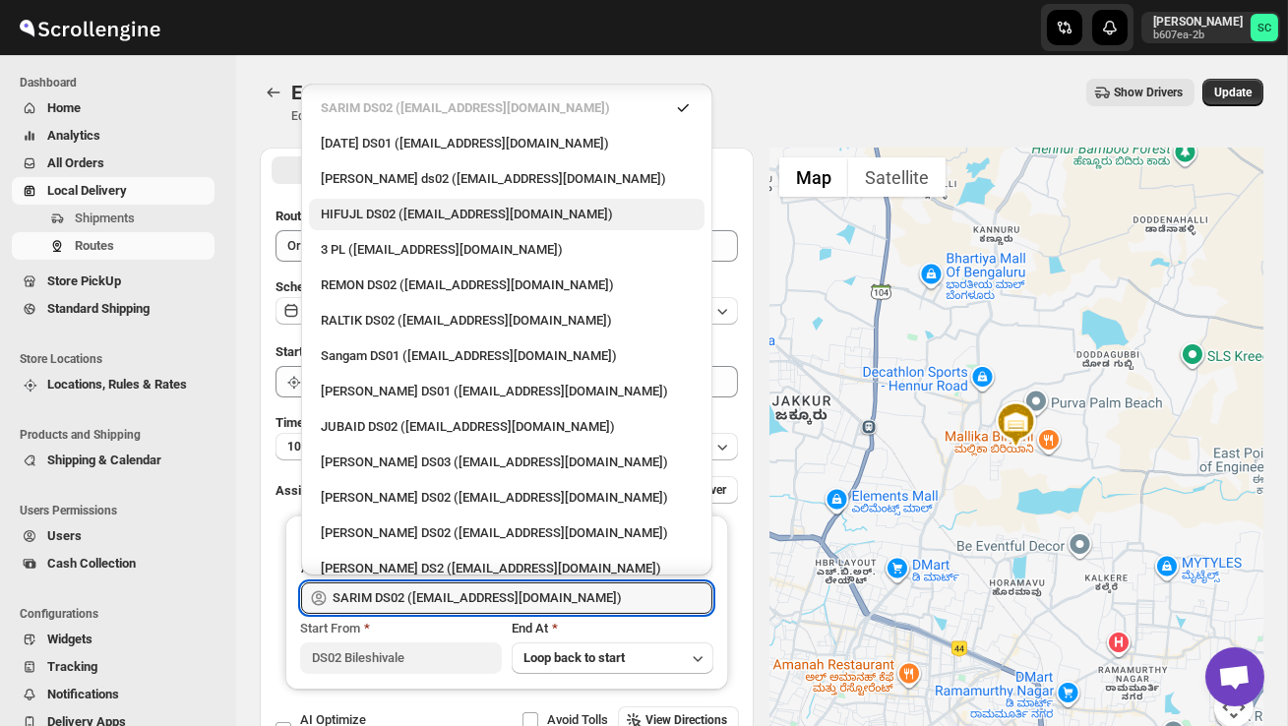
scroll to position [373, 0]
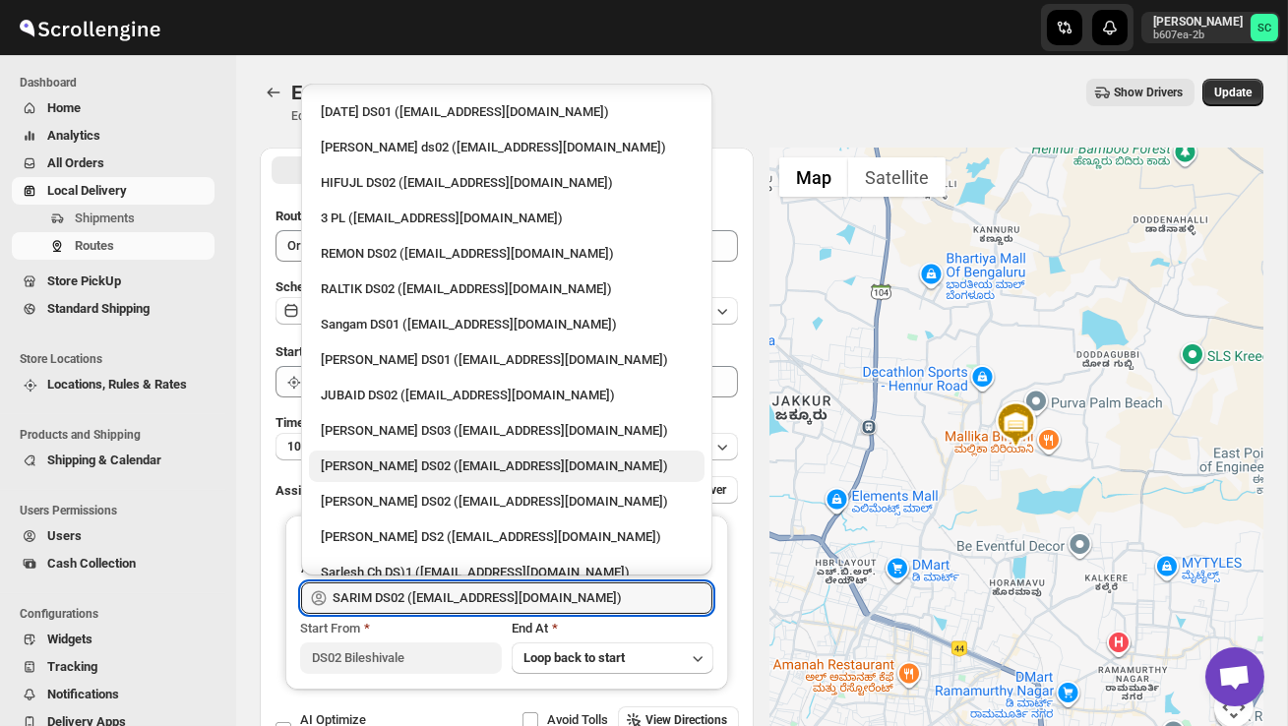
click at [509, 457] on div "[PERSON_NAME] DS02 ([EMAIL_ADDRESS][DOMAIN_NAME])" at bounding box center [507, 467] width 372 height 20
type input "[PERSON_NAME] DS02 ([EMAIL_ADDRESS][DOMAIN_NAME])"
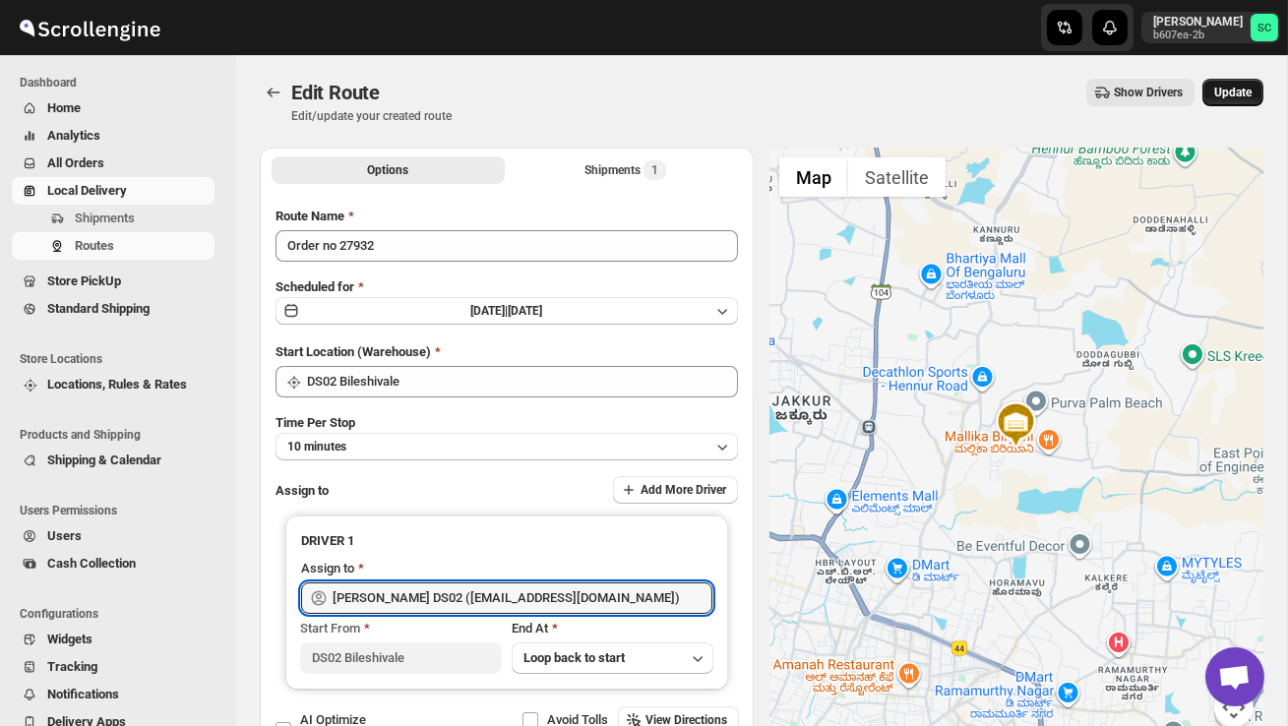
click at [1223, 85] on span "Update" at bounding box center [1232, 93] width 37 height 16
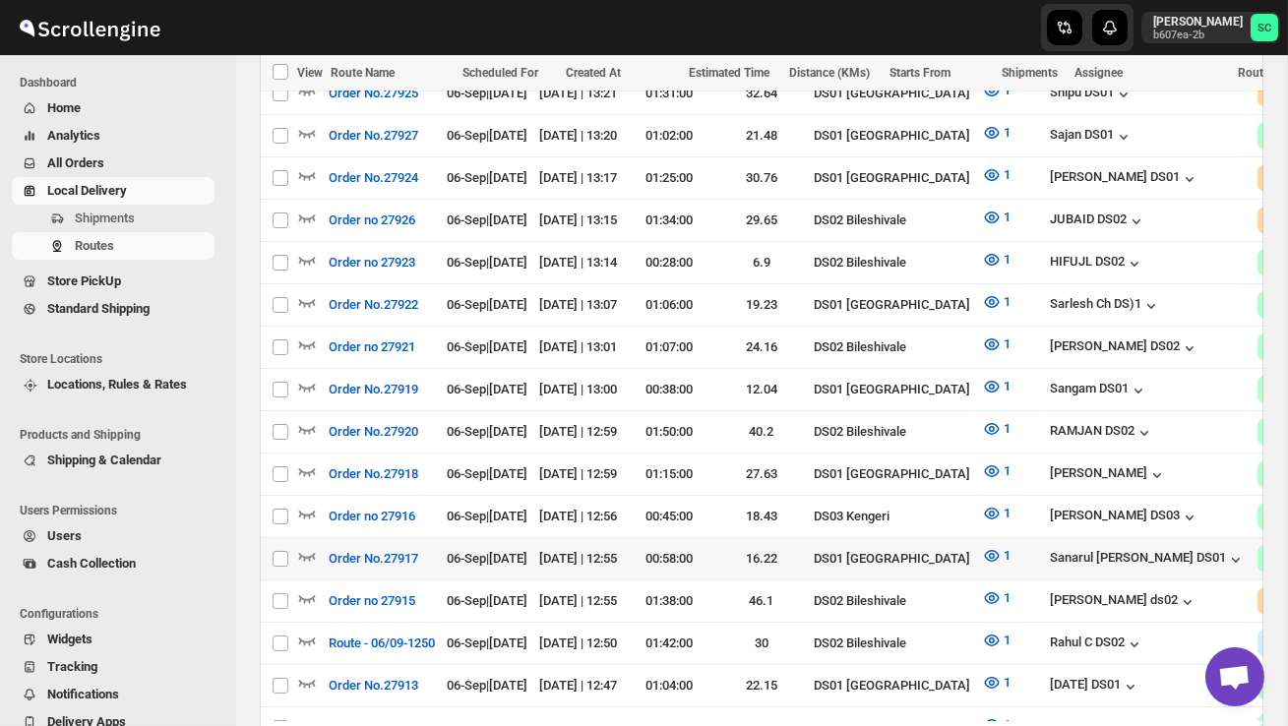
scroll to position [926, 0]
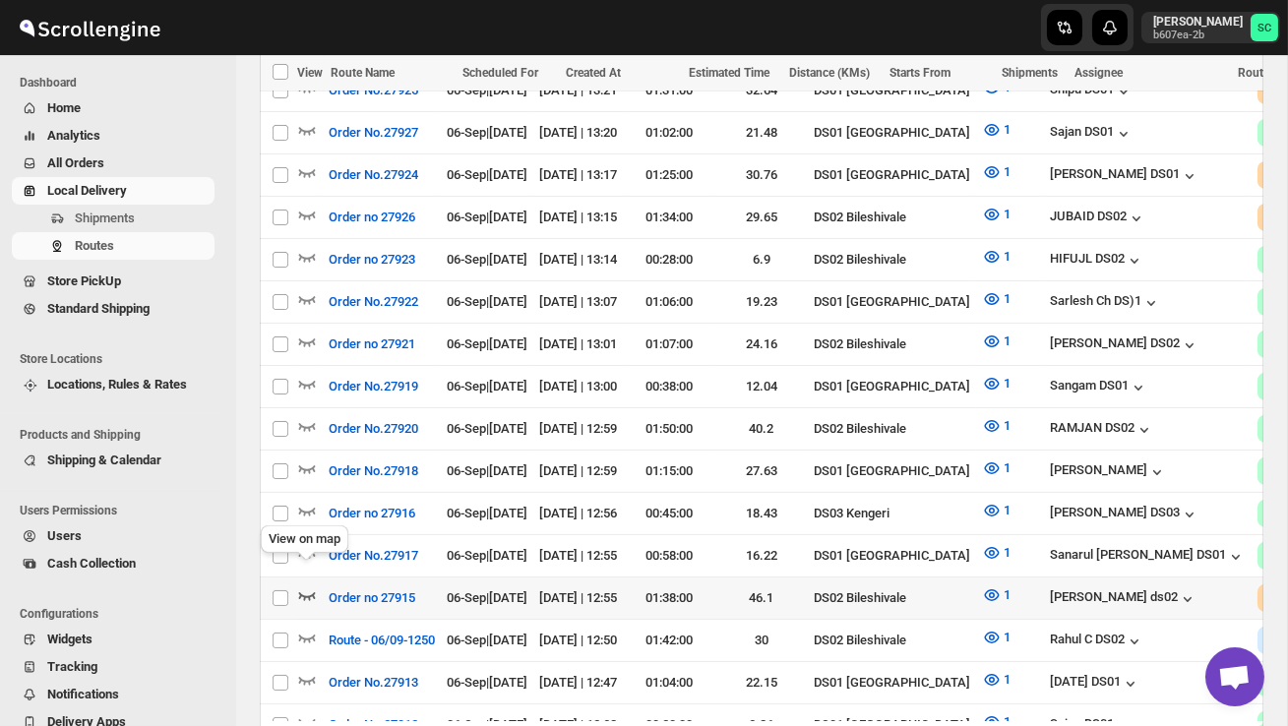
click at [311, 585] on icon "button" at bounding box center [307, 595] width 20 height 20
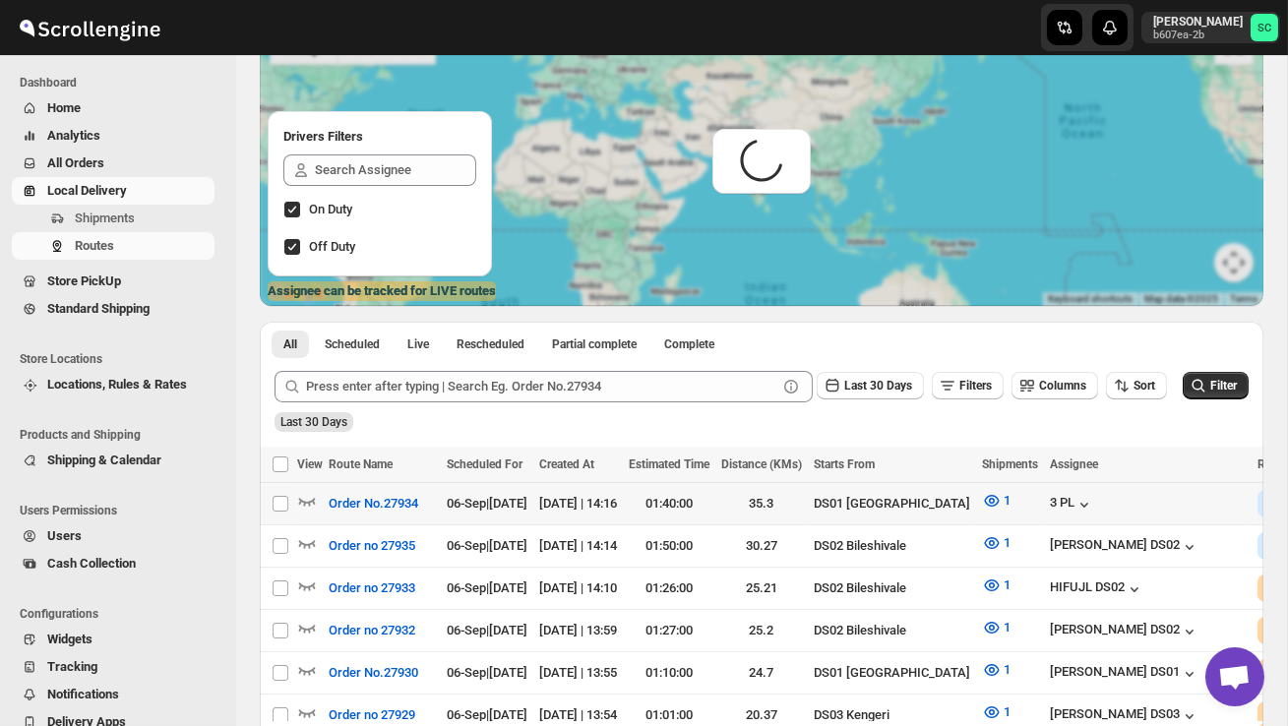
scroll to position [0, 0]
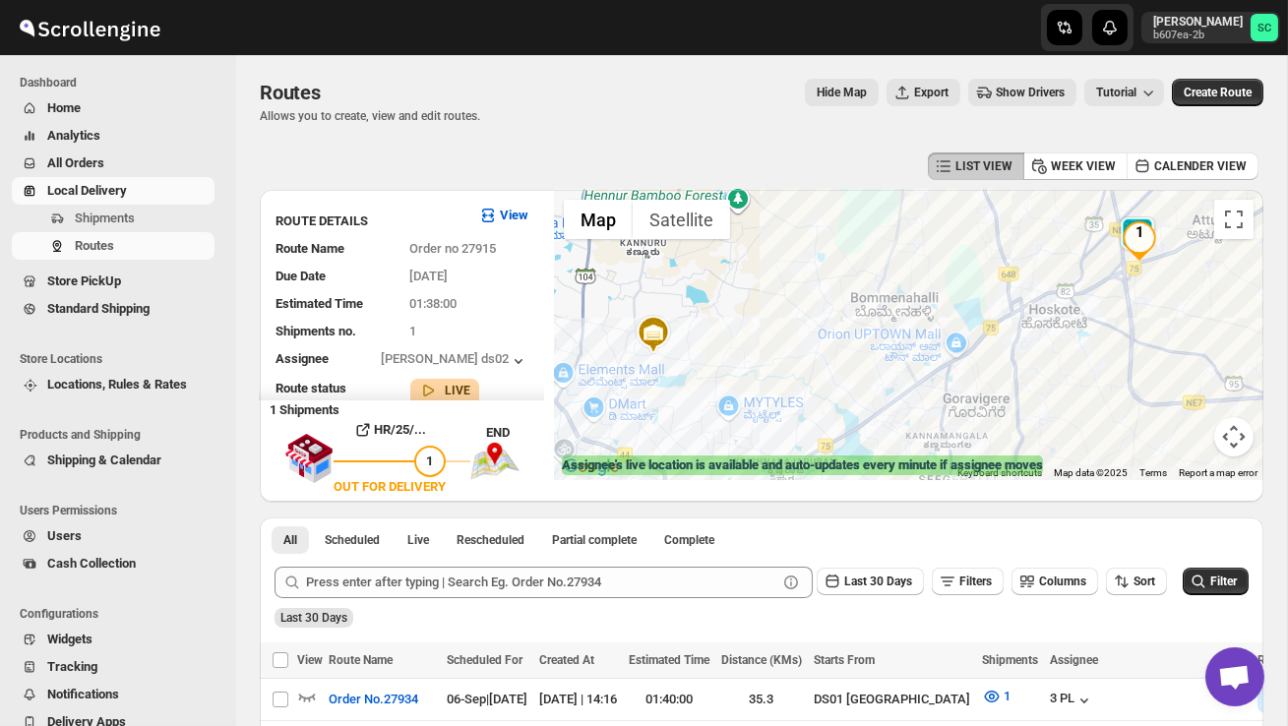
drag, startPoint x: 905, startPoint y: 374, endPoint x: 759, endPoint y: 374, distance: 146.6
click at [773, 374] on div at bounding box center [908, 335] width 709 height 290
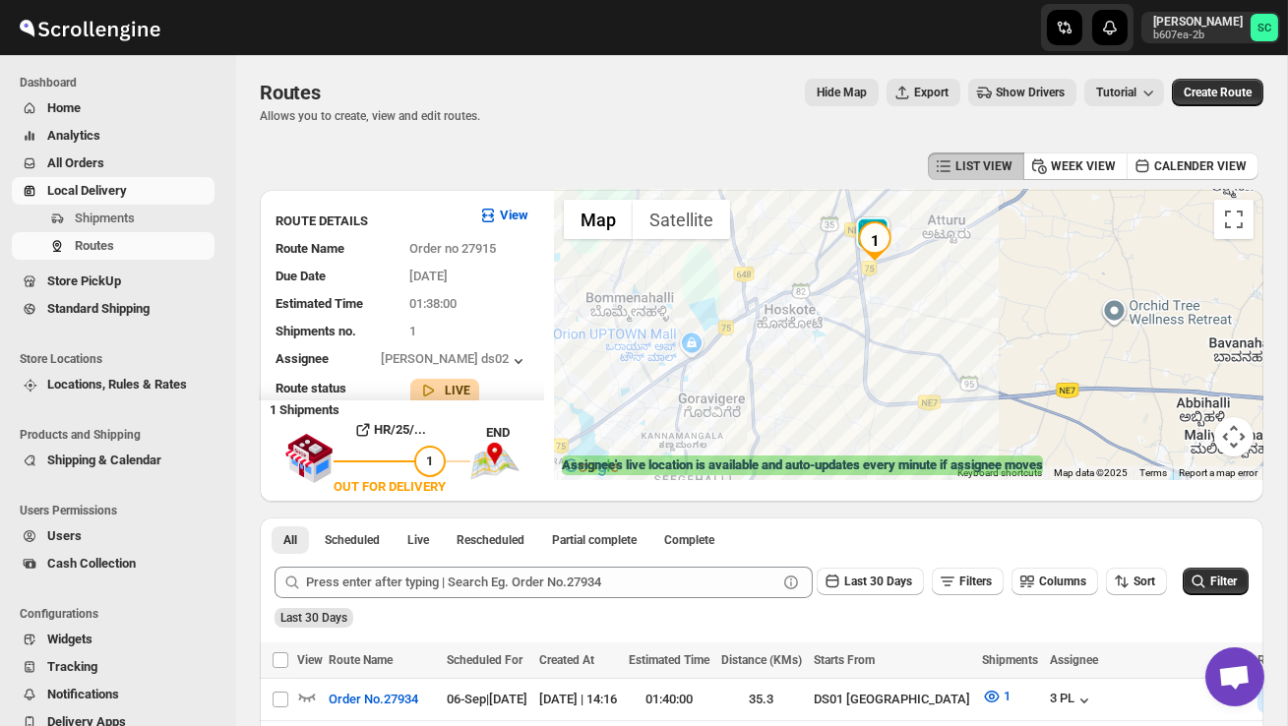
click at [911, 301] on div at bounding box center [908, 335] width 709 height 290
click at [910, 301] on div at bounding box center [908, 335] width 709 height 290
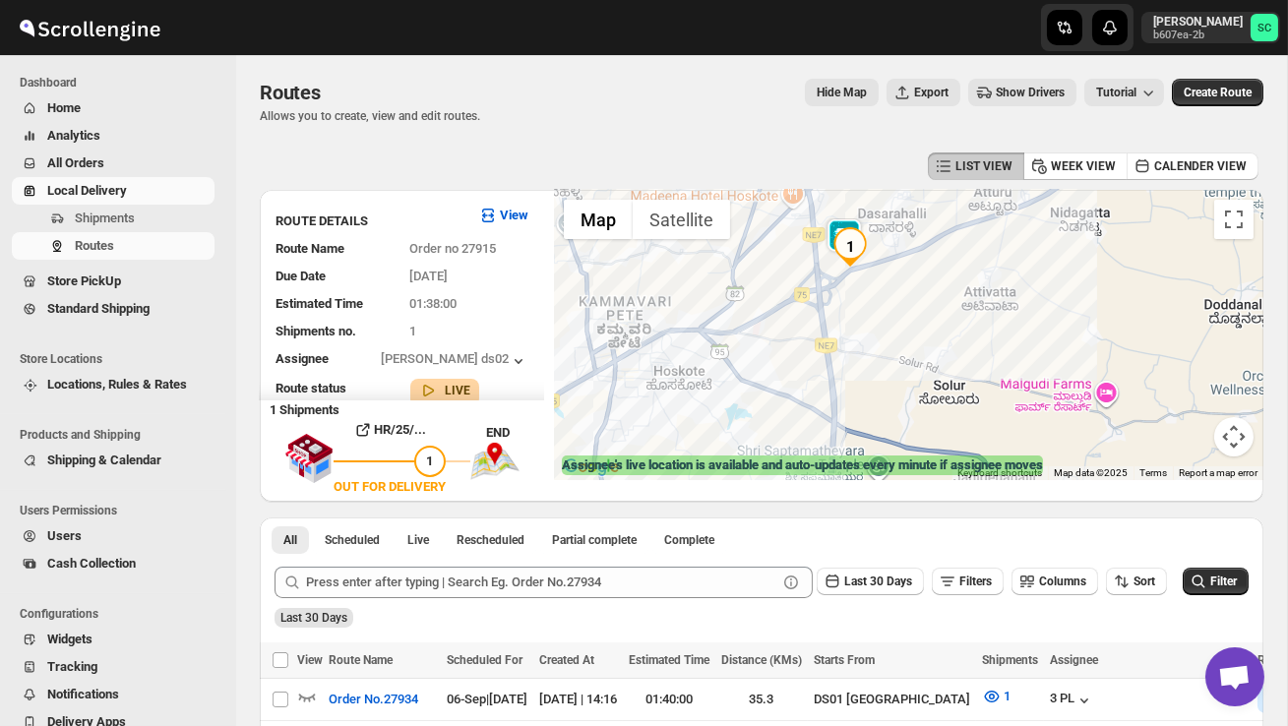
drag, startPoint x: 897, startPoint y: 284, endPoint x: 906, endPoint y: 372, distance: 88.0
click at [905, 372] on div at bounding box center [908, 335] width 709 height 290
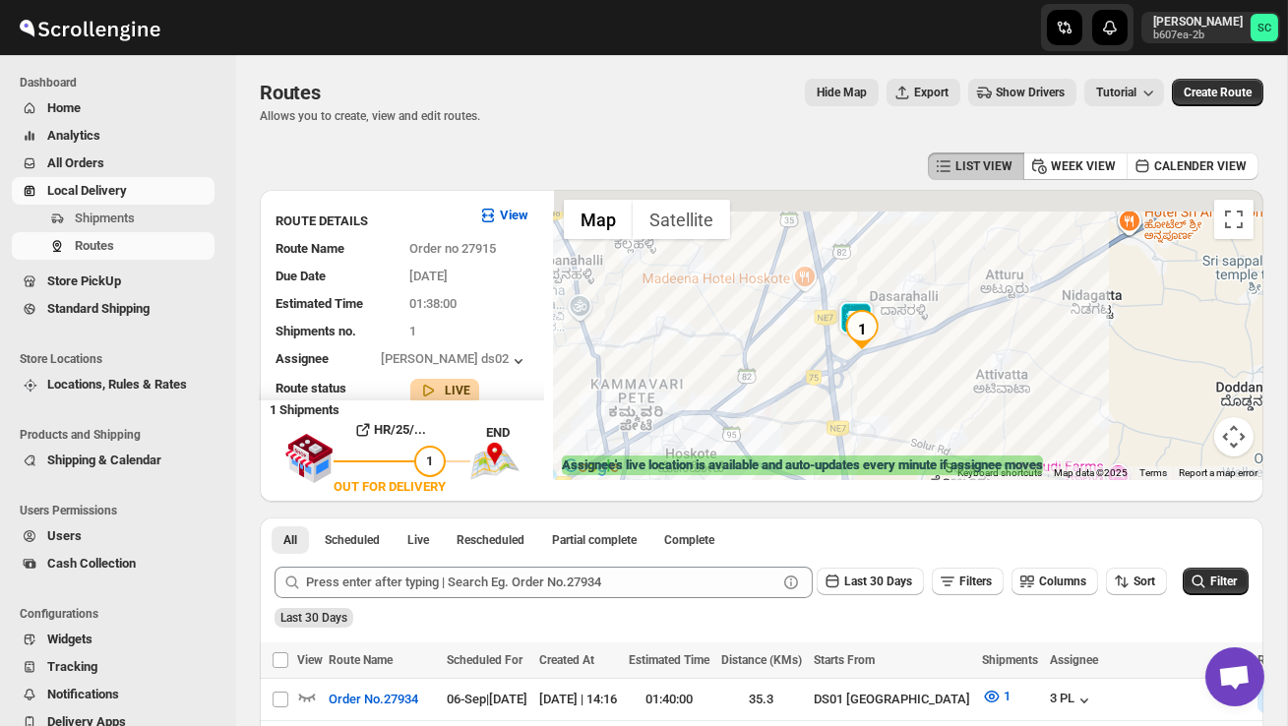
click at [906, 372] on div at bounding box center [908, 335] width 709 height 290
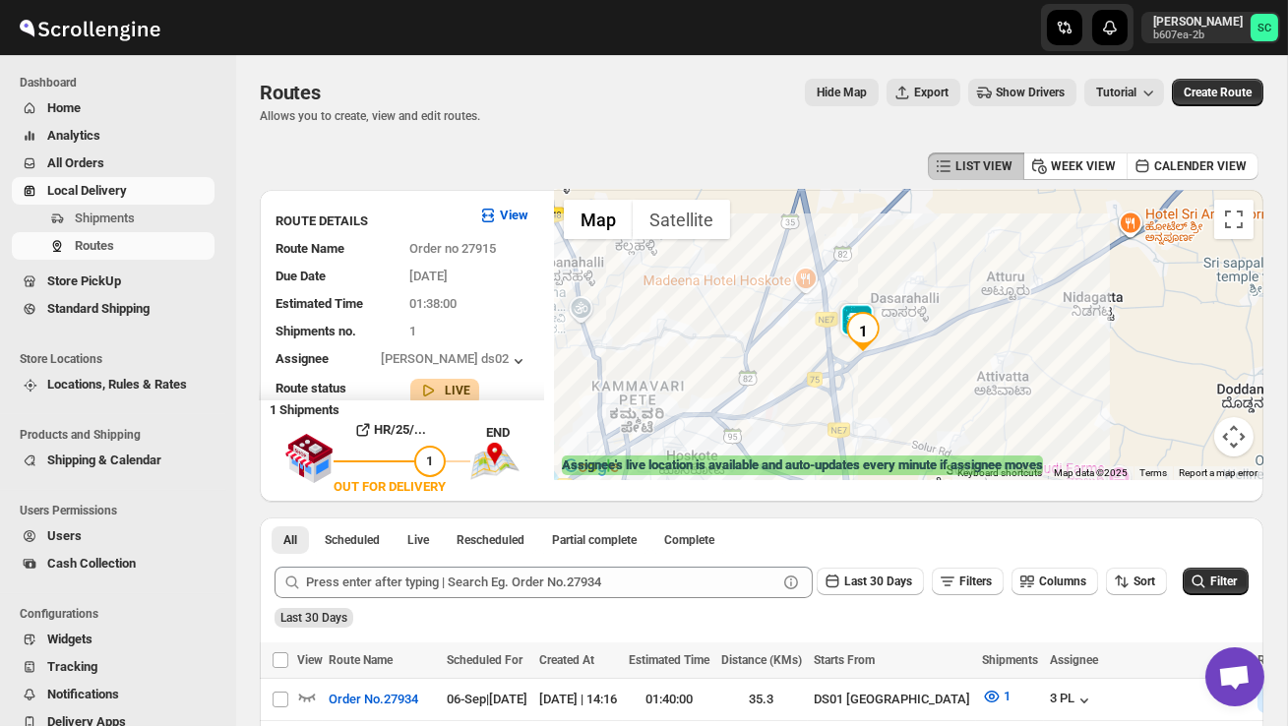
click at [906, 372] on div at bounding box center [908, 335] width 709 height 290
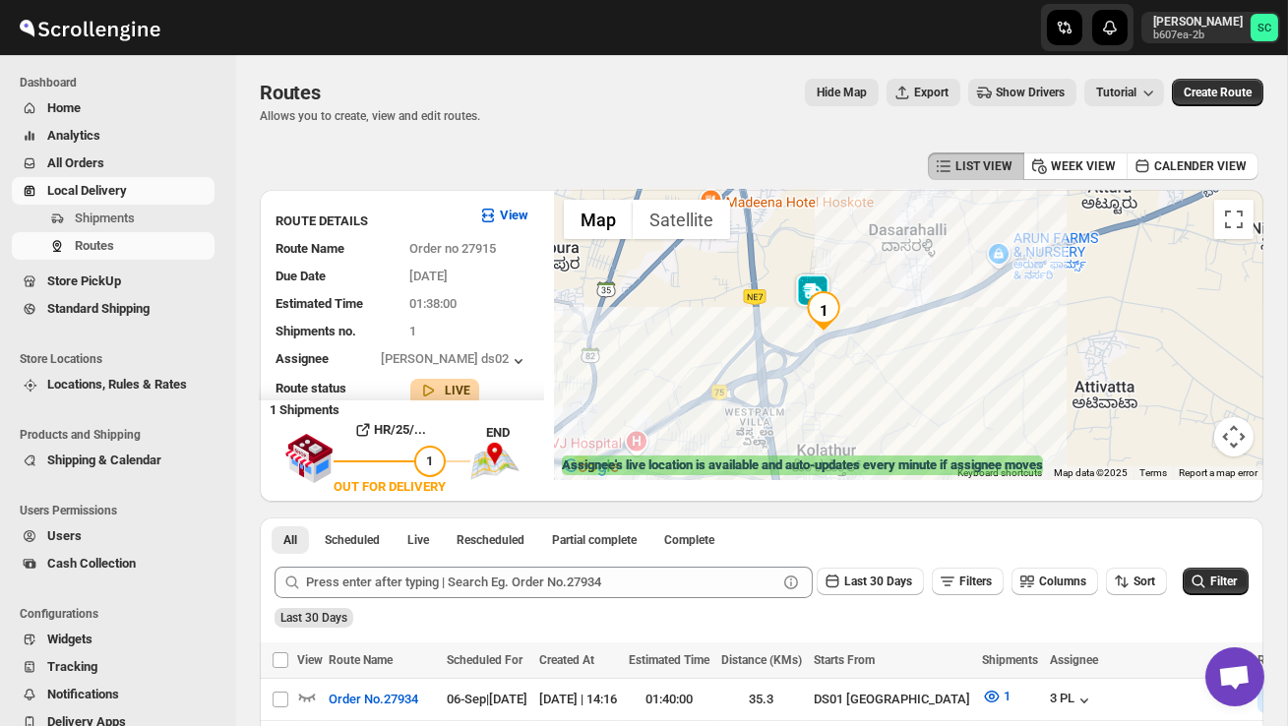
click at [896, 371] on div at bounding box center [908, 335] width 709 height 290
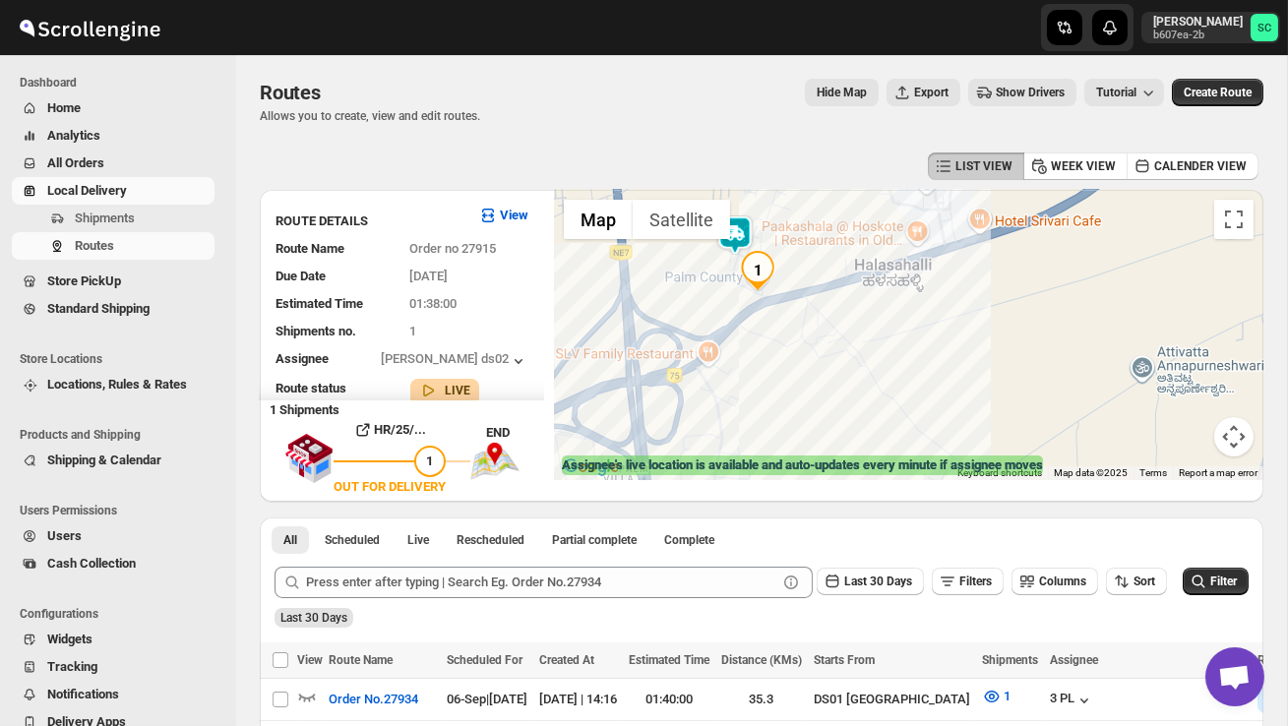
drag, startPoint x: 797, startPoint y: 362, endPoint x: 873, endPoint y: 414, distance: 92.0
click at [868, 412] on div at bounding box center [908, 335] width 709 height 290
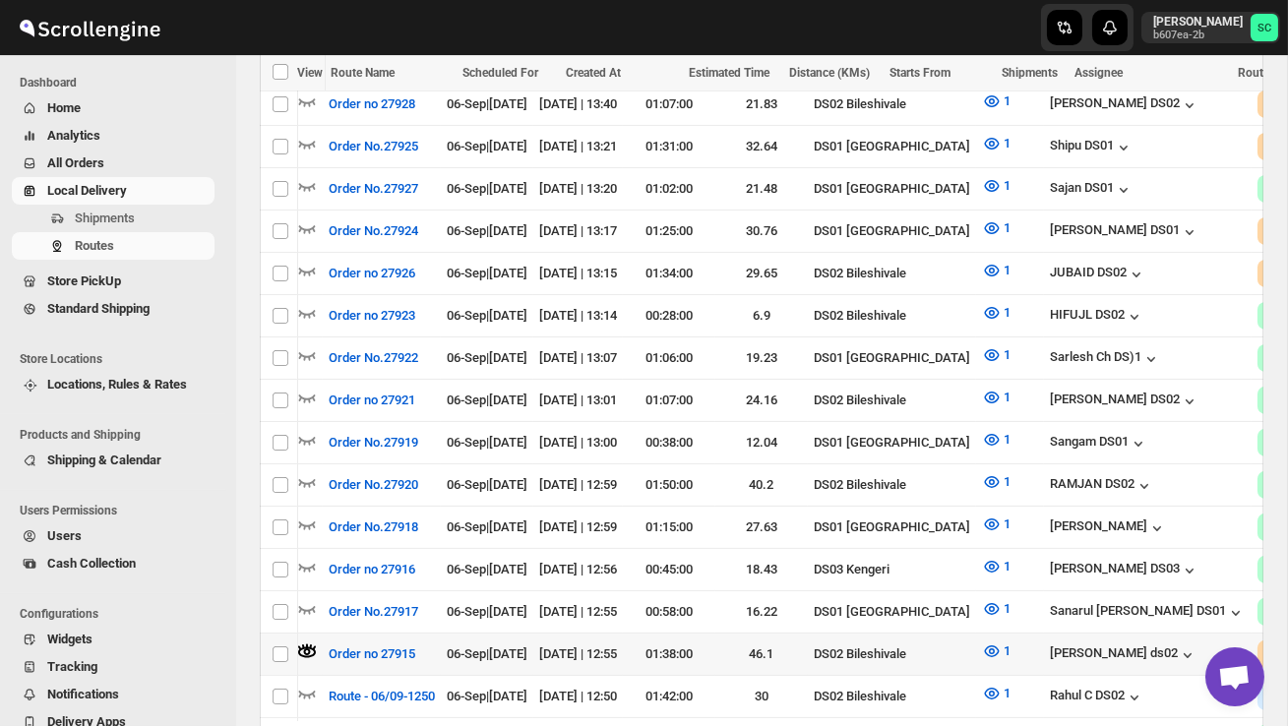
scroll to position [0, 278]
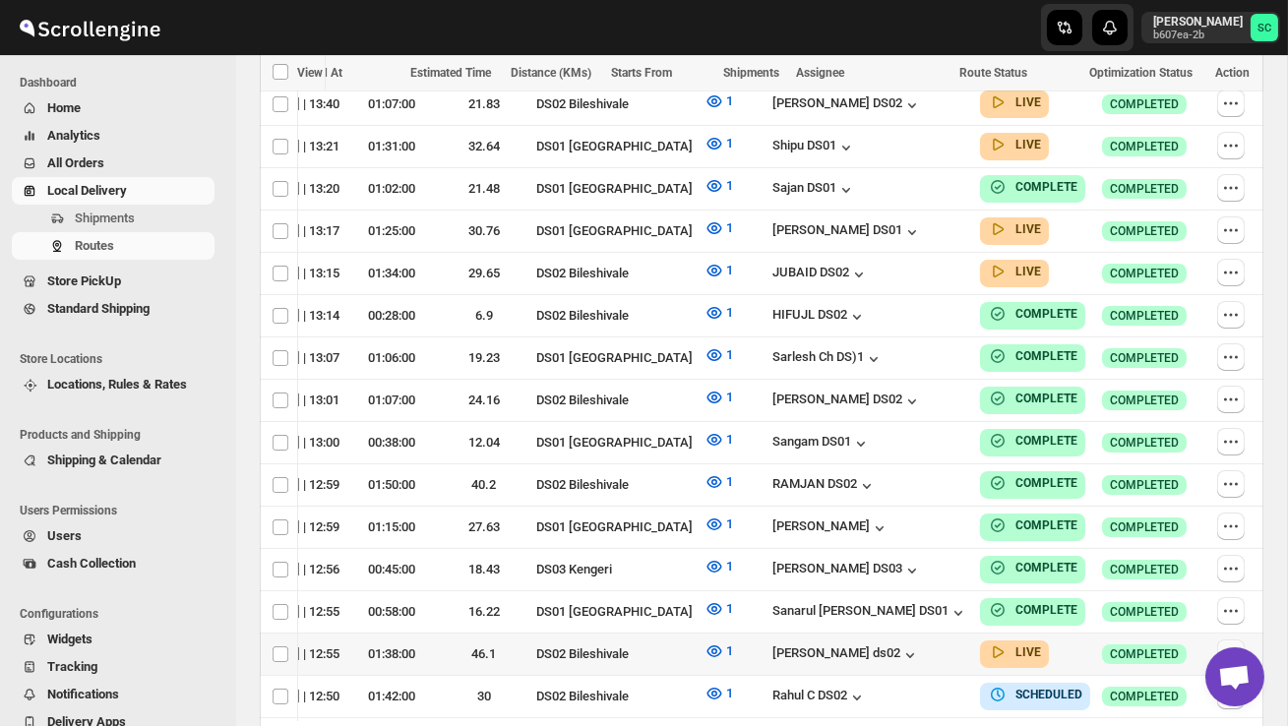
click at [1229, 644] on icon "button" at bounding box center [1231, 654] width 20 height 20
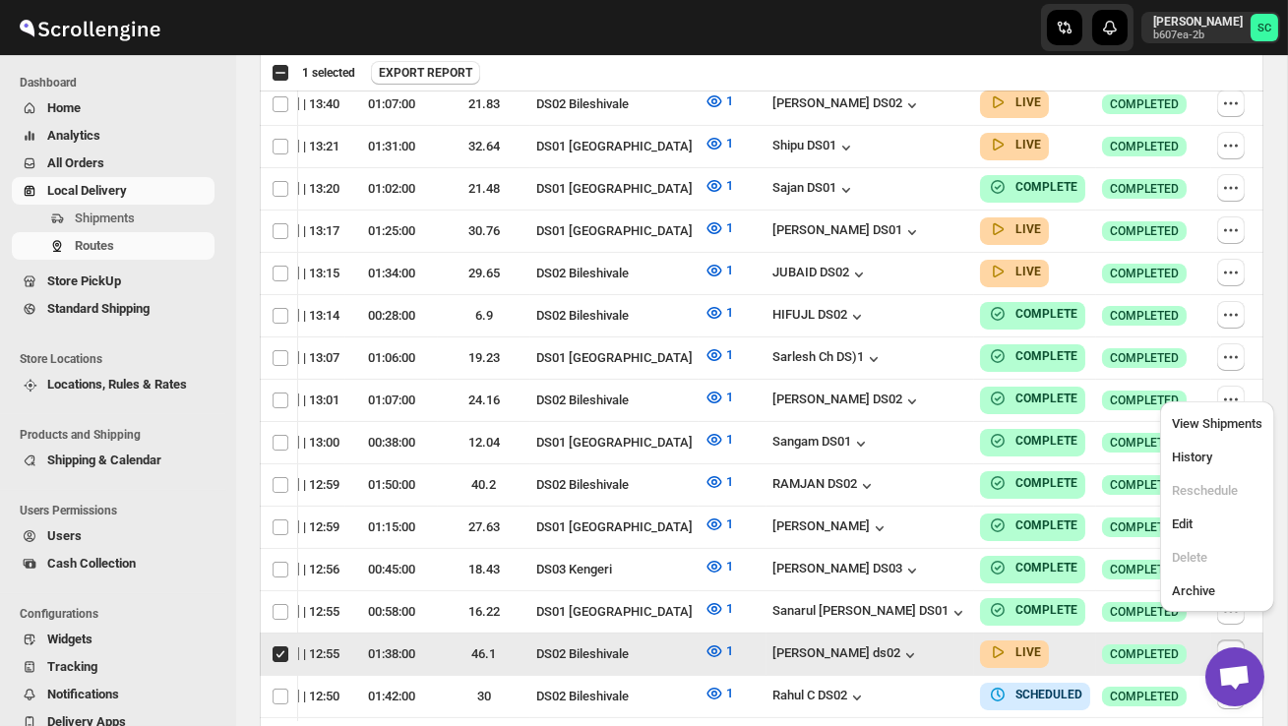
scroll to position [0, 0]
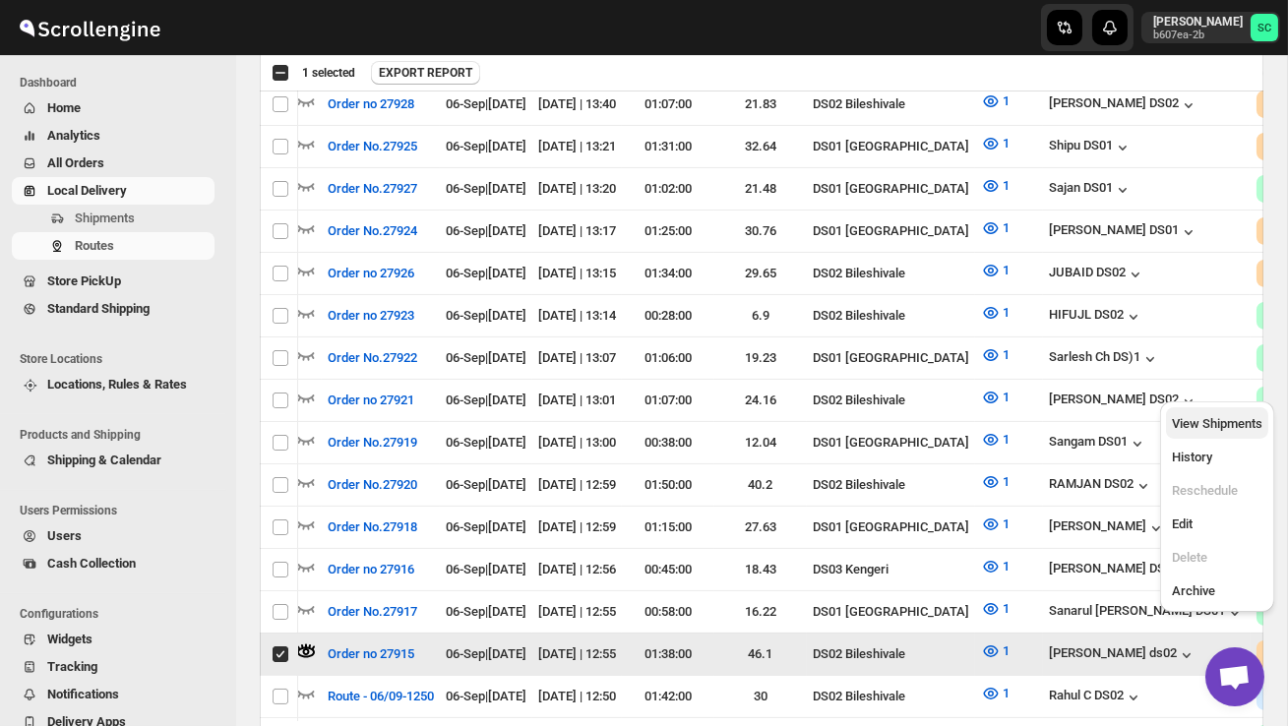
click at [1216, 430] on span "View Shipments" at bounding box center [1217, 423] width 91 height 15
checkbox input "false"
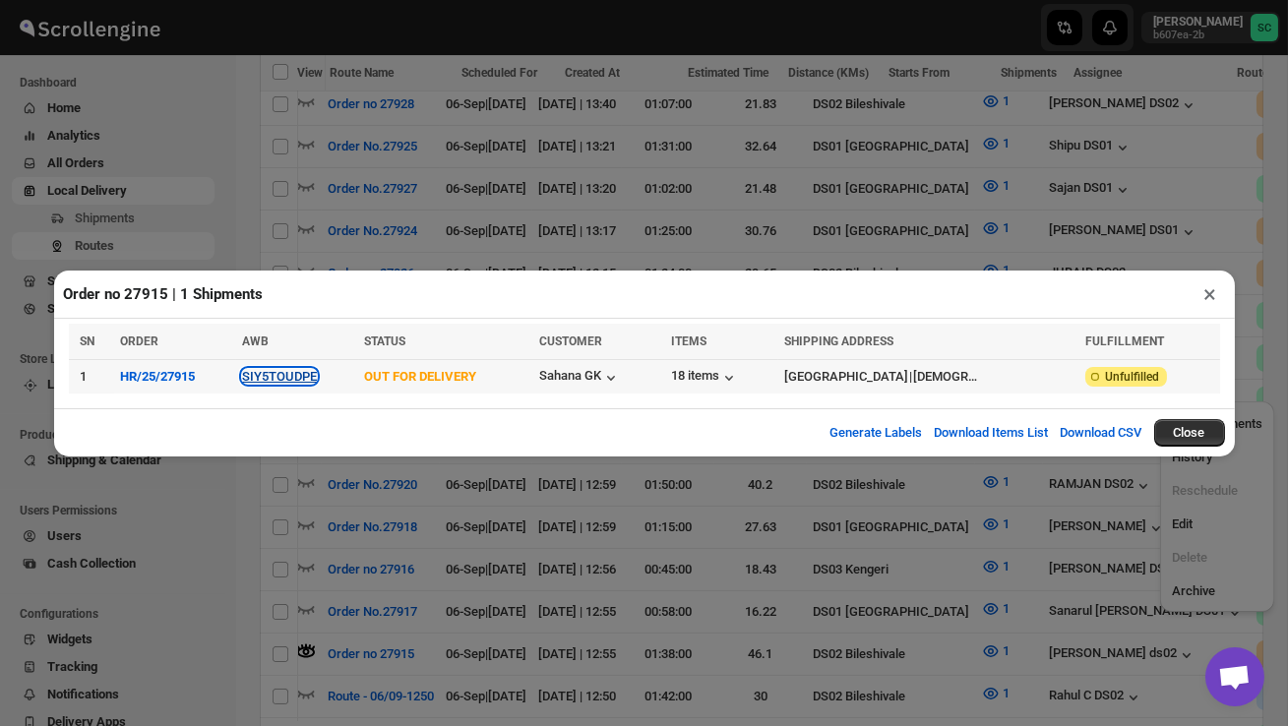
click at [303, 376] on button "SIY5TOUDPE" at bounding box center [279, 376] width 75 height 15
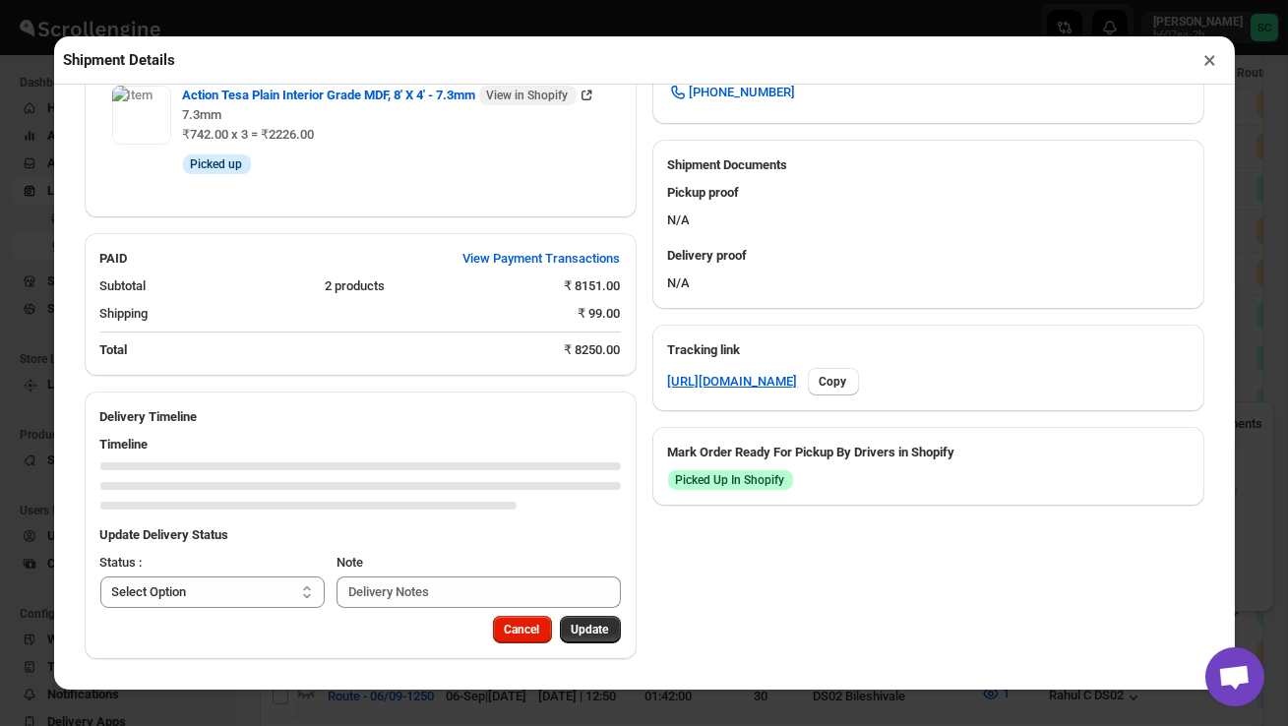
scroll to position [872, 0]
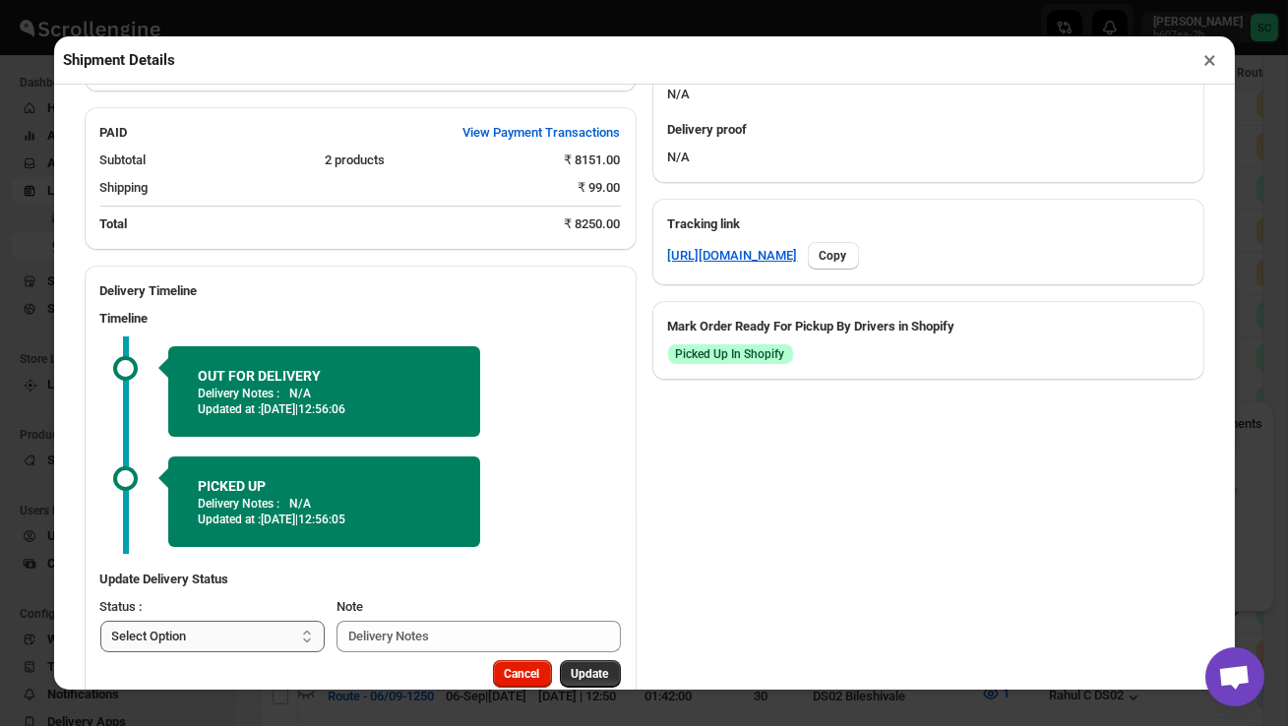
click at [268, 647] on select "Select Option PICKED UP OUT FOR DELIVERY RESCHEDULE DELIVERED CANCELLED" at bounding box center [212, 636] width 225 height 31
select select "DELIVERED"
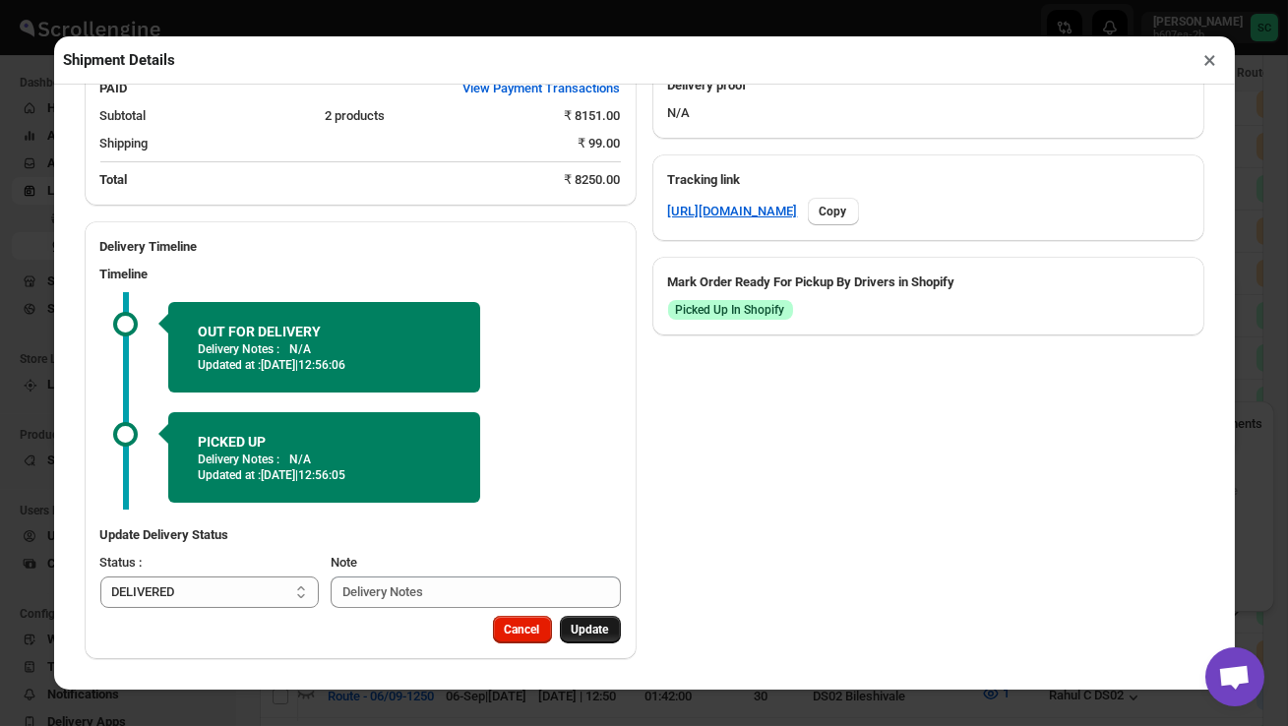
click at [577, 633] on span "Update" at bounding box center [590, 630] width 37 height 16
select select
click at [1215, 59] on button "×" at bounding box center [1211, 60] width 29 height 28
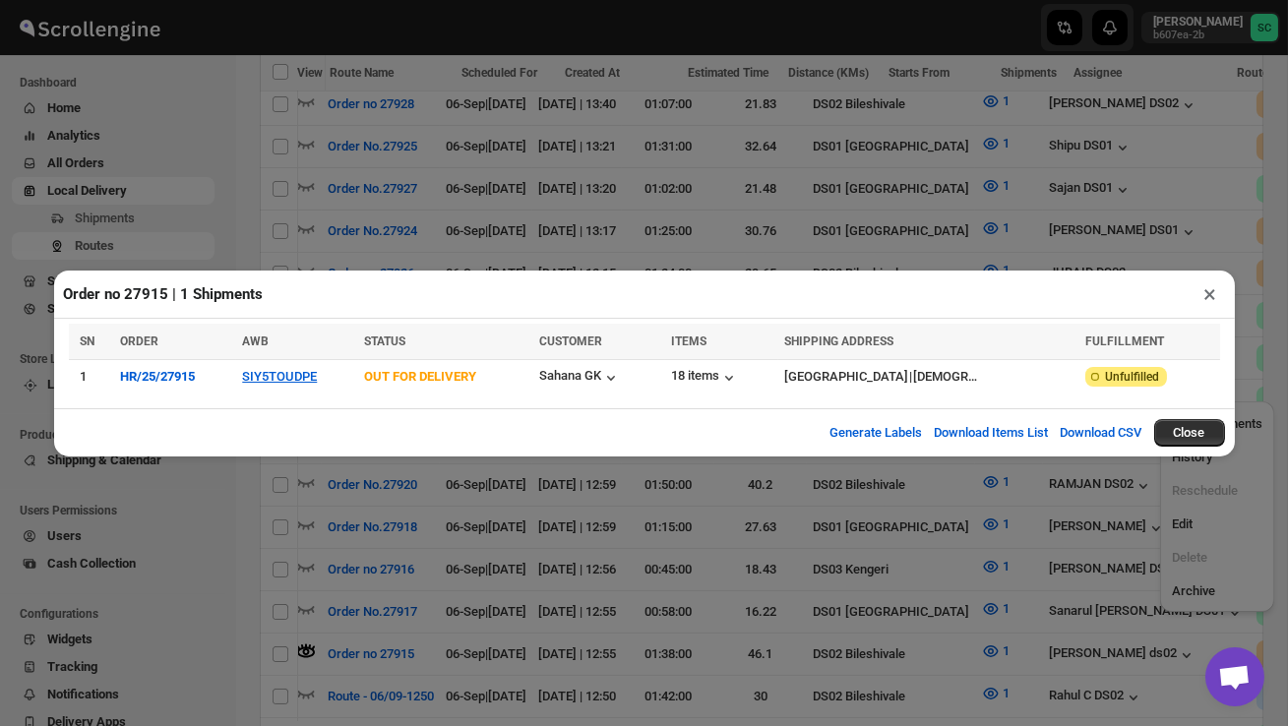
click at [1210, 291] on button "×" at bounding box center [1211, 294] width 29 height 28
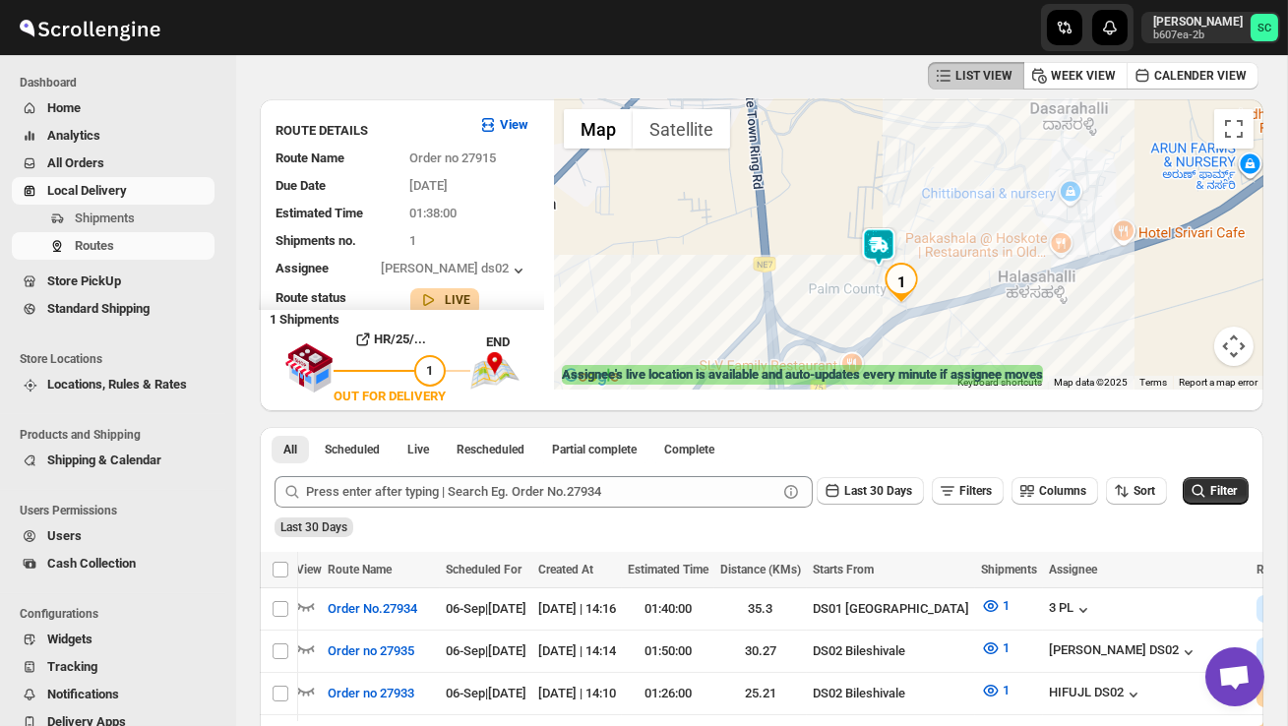
scroll to position [0, 0]
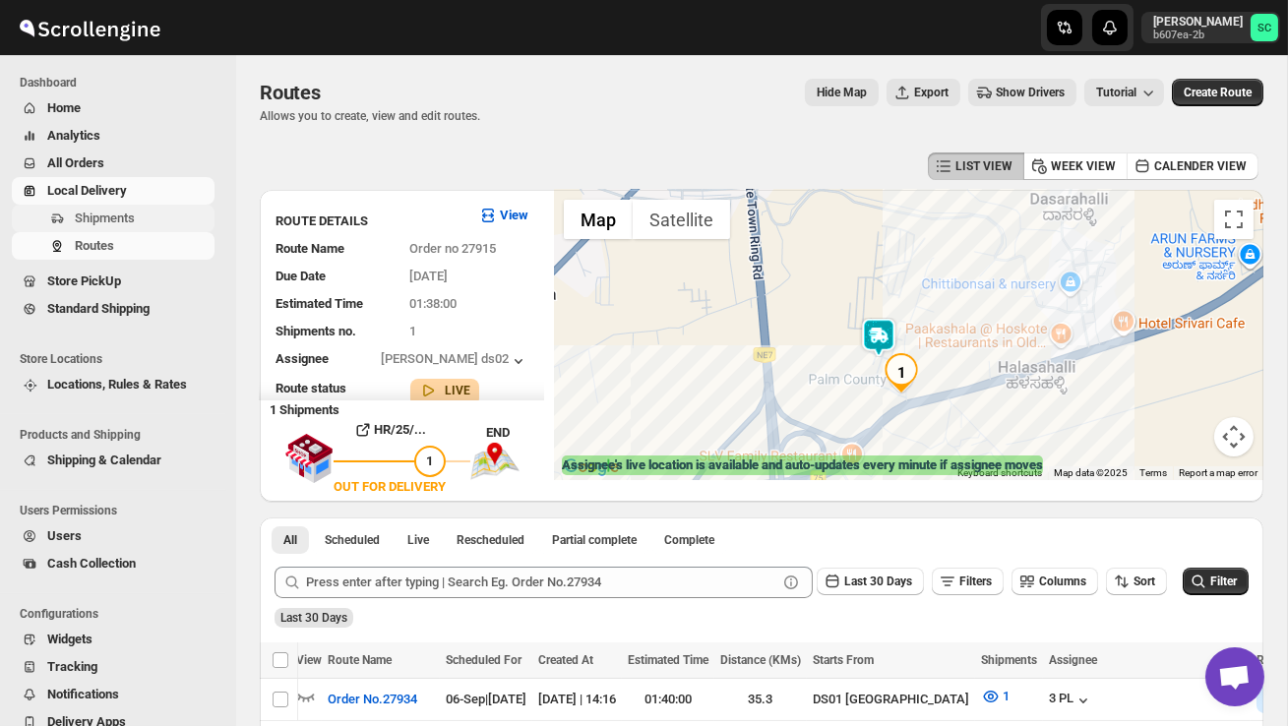
click at [135, 218] on span "Shipments" at bounding box center [105, 218] width 60 height 15
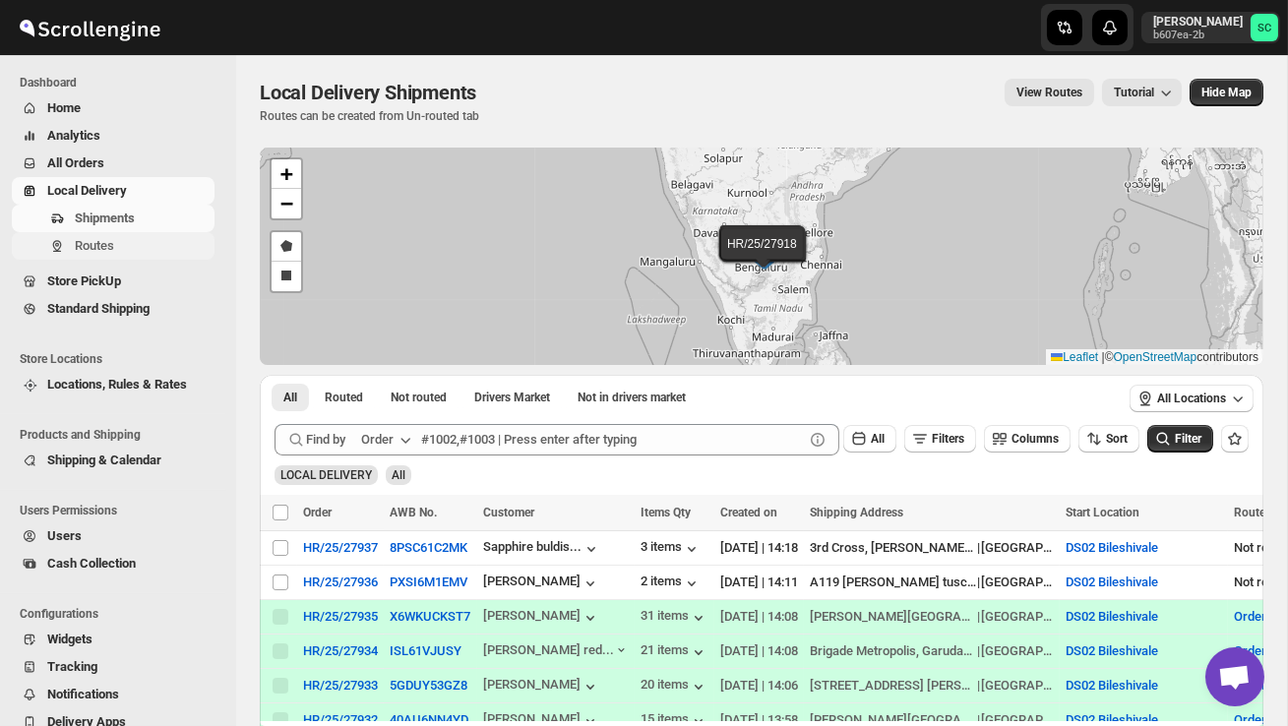
click at [127, 254] on span "Routes" at bounding box center [143, 246] width 136 height 20
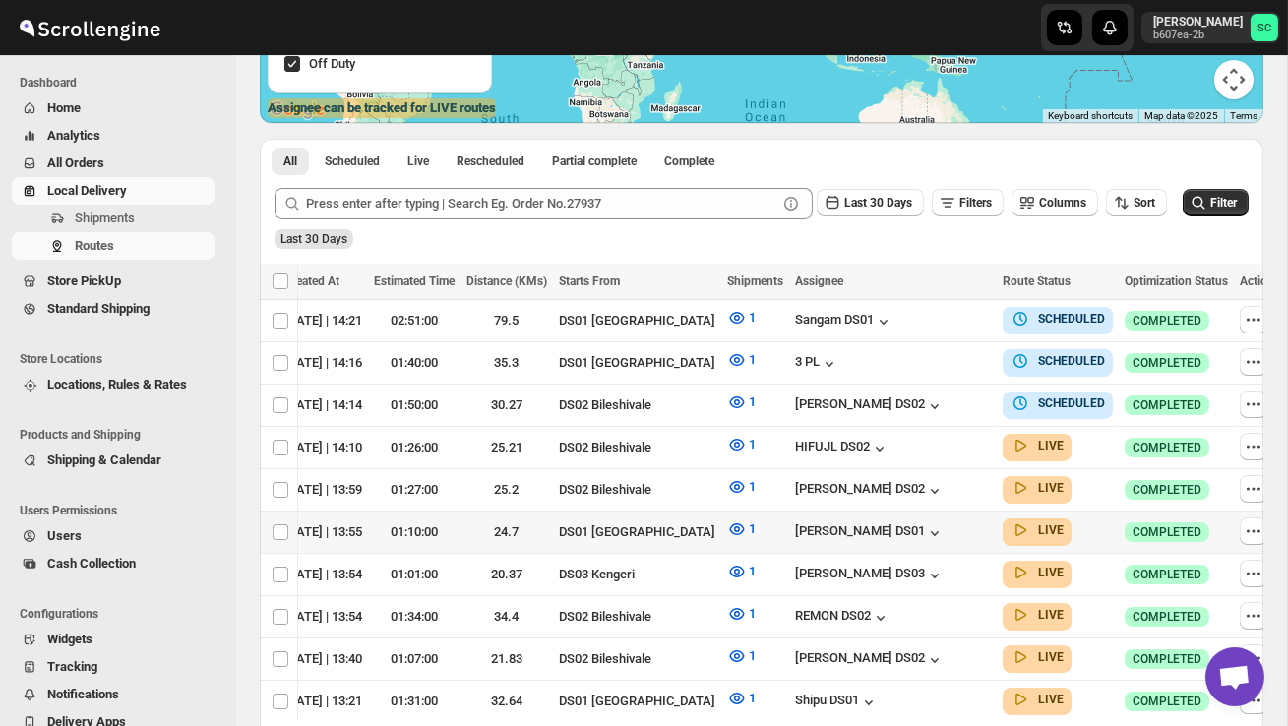
scroll to position [361, 0]
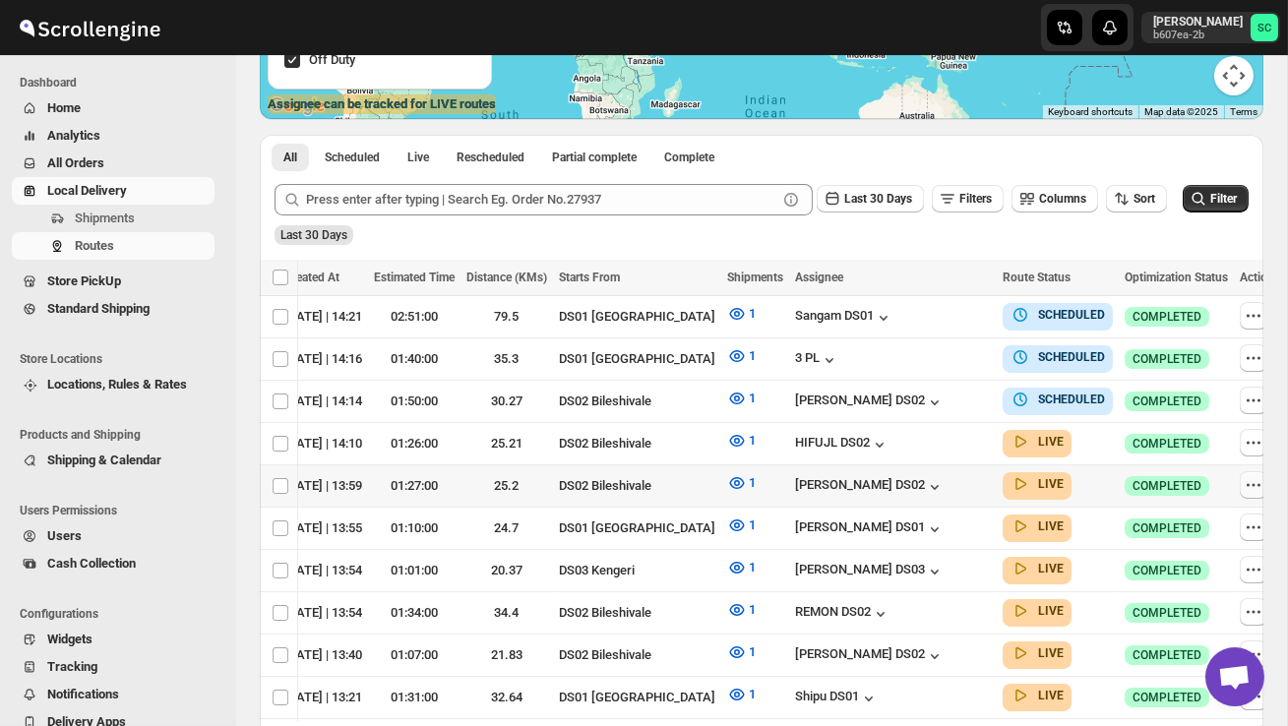
click at [1254, 481] on icon "button" at bounding box center [1254, 485] width 20 height 20
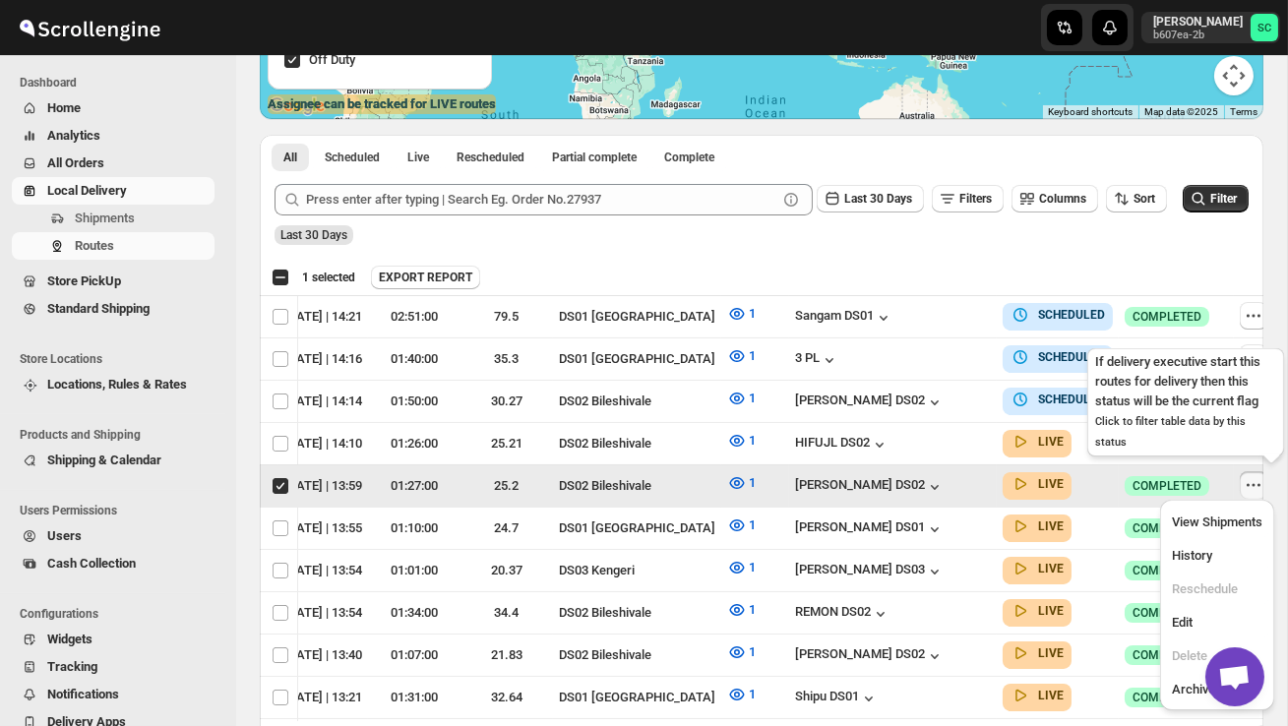
scroll to position [0, 1]
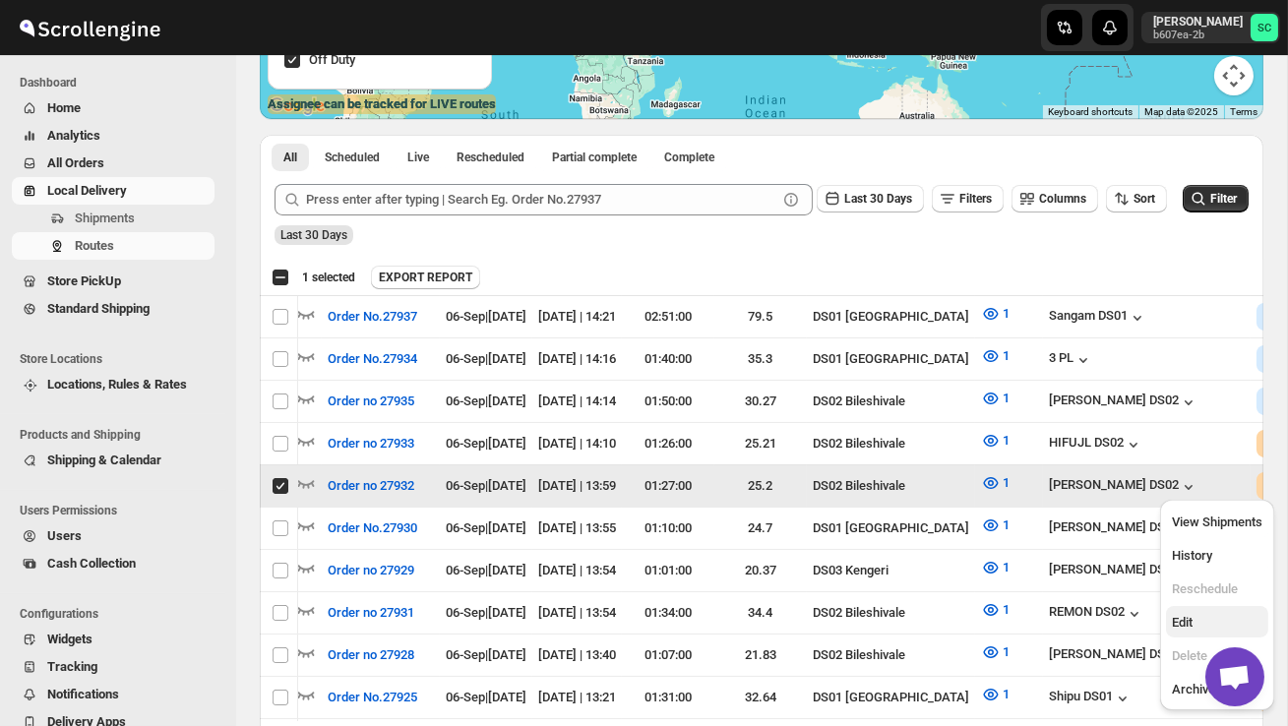
click at [1215, 609] on button "Edit" at bounding box center [1217, 621] width 102 height 31
checkbox input "false"
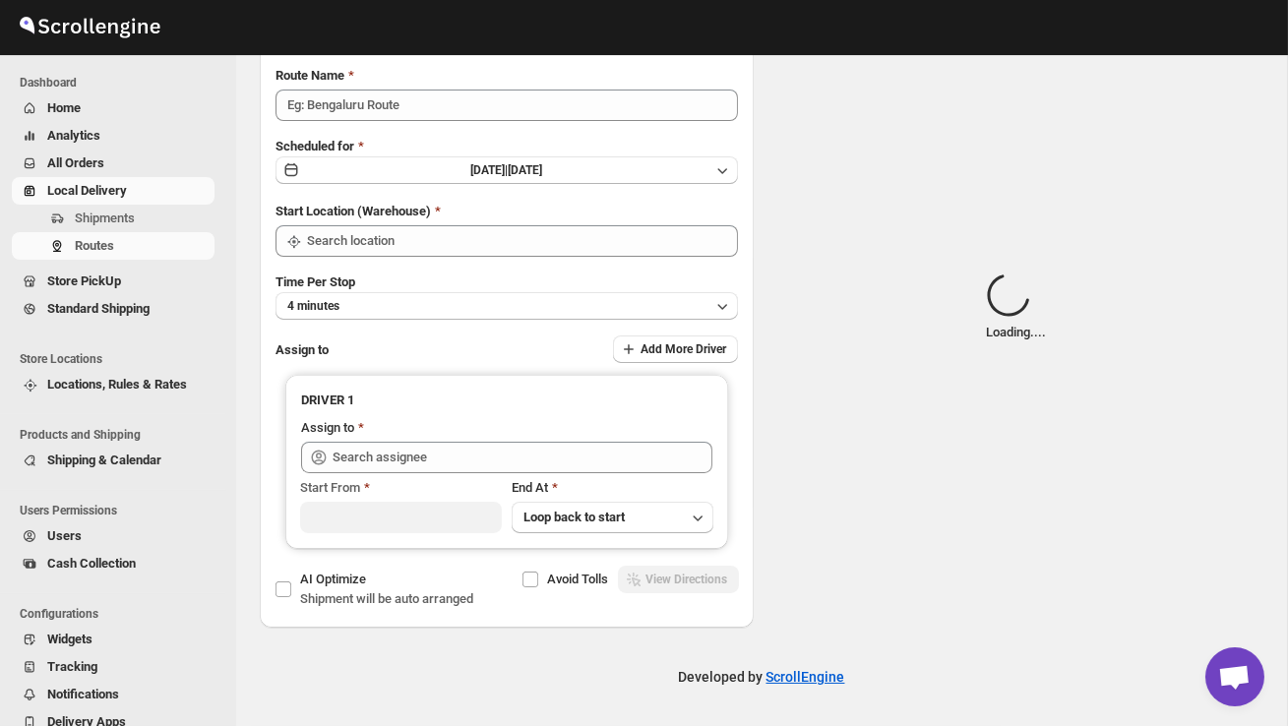
scroll to position [0, 0]
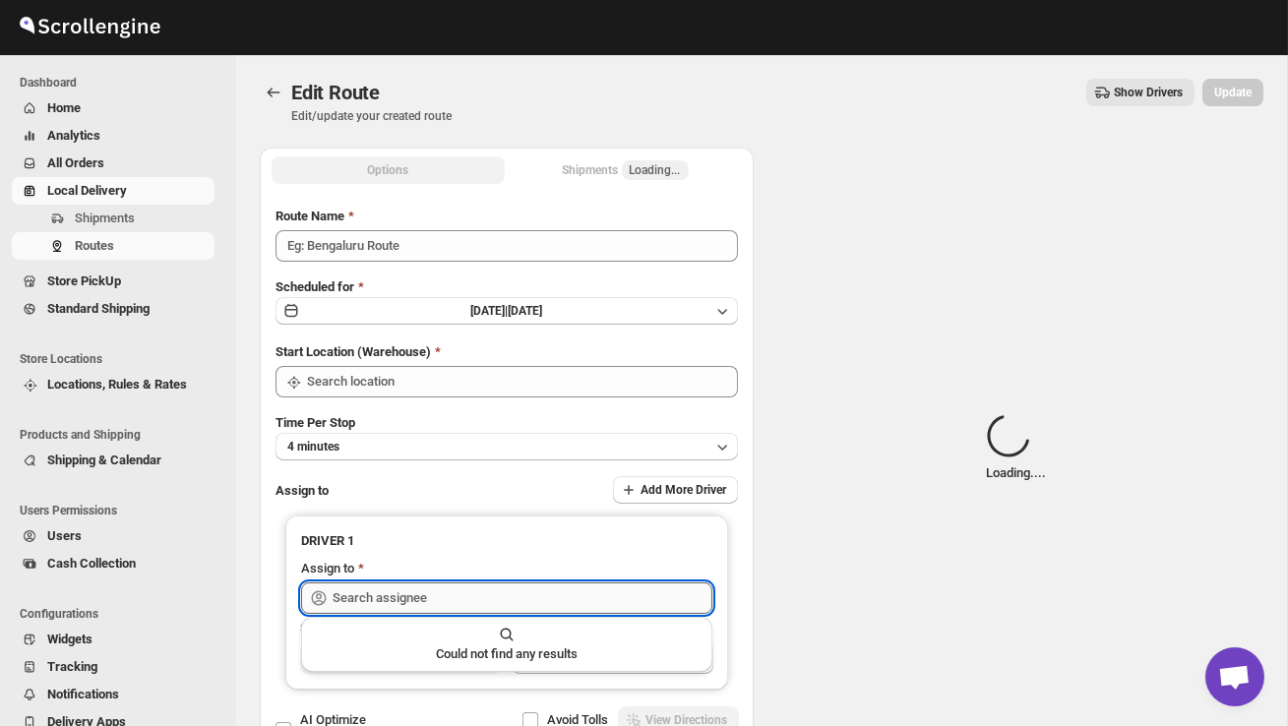
click at [631, 599] on input "text" at bounding box center [523, 598] width 380 height 31
type input "Order no 27932"
type input "DS02 Bileshivale"
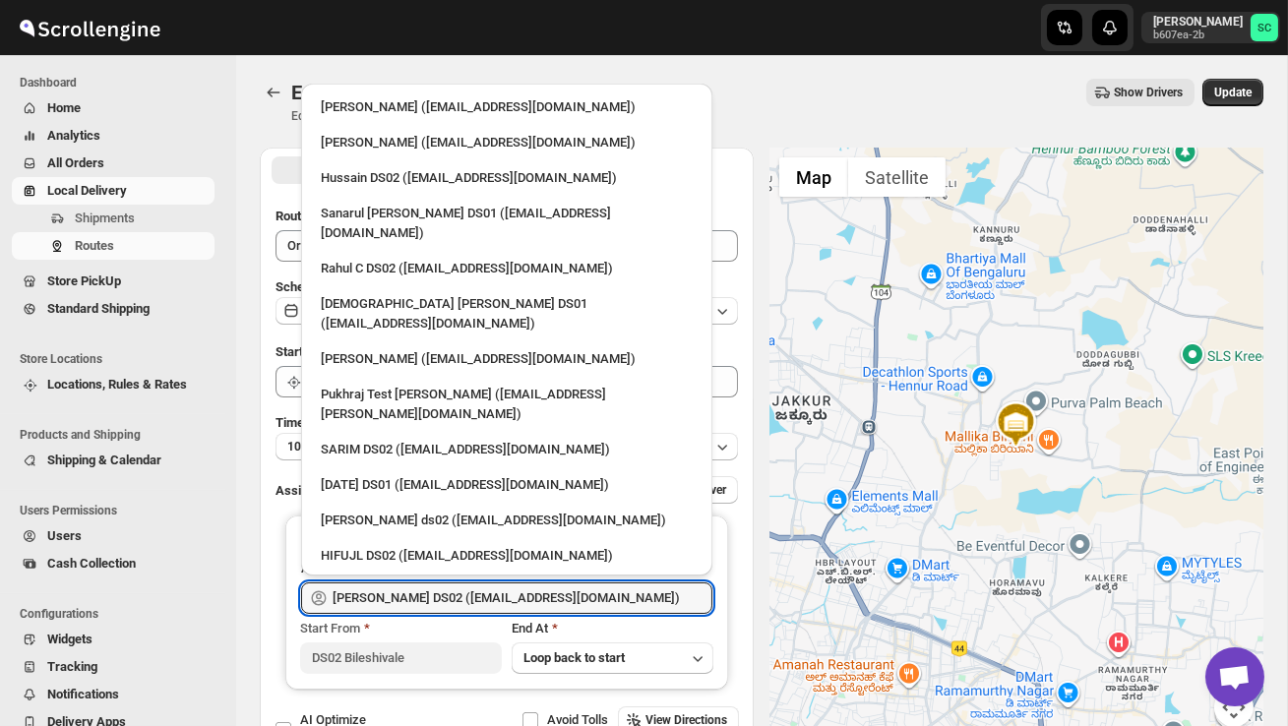
click at [505, 582] on div "3 PL (hello@home-run.co)" at bounding box center [507, 592] width 372 height 20
type input "3 PL (hello@home-run.co)"
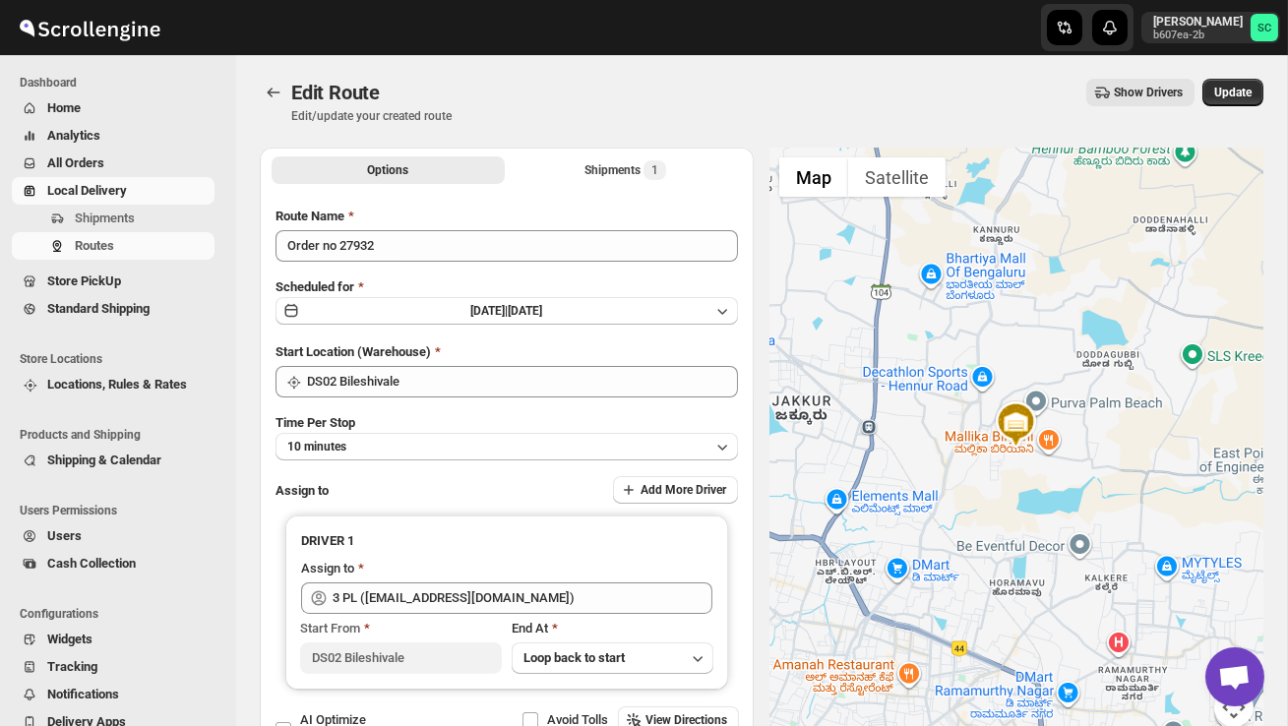
click at [1230, 73] on div "Edit Route. This page is ready Edit Route Edit/update your created route Show D…" at bounding box center [762, 101] width 1004 height 92
click at [1232, 88] on span "Update" at bounding box center [1232, 93] width 37 height 16
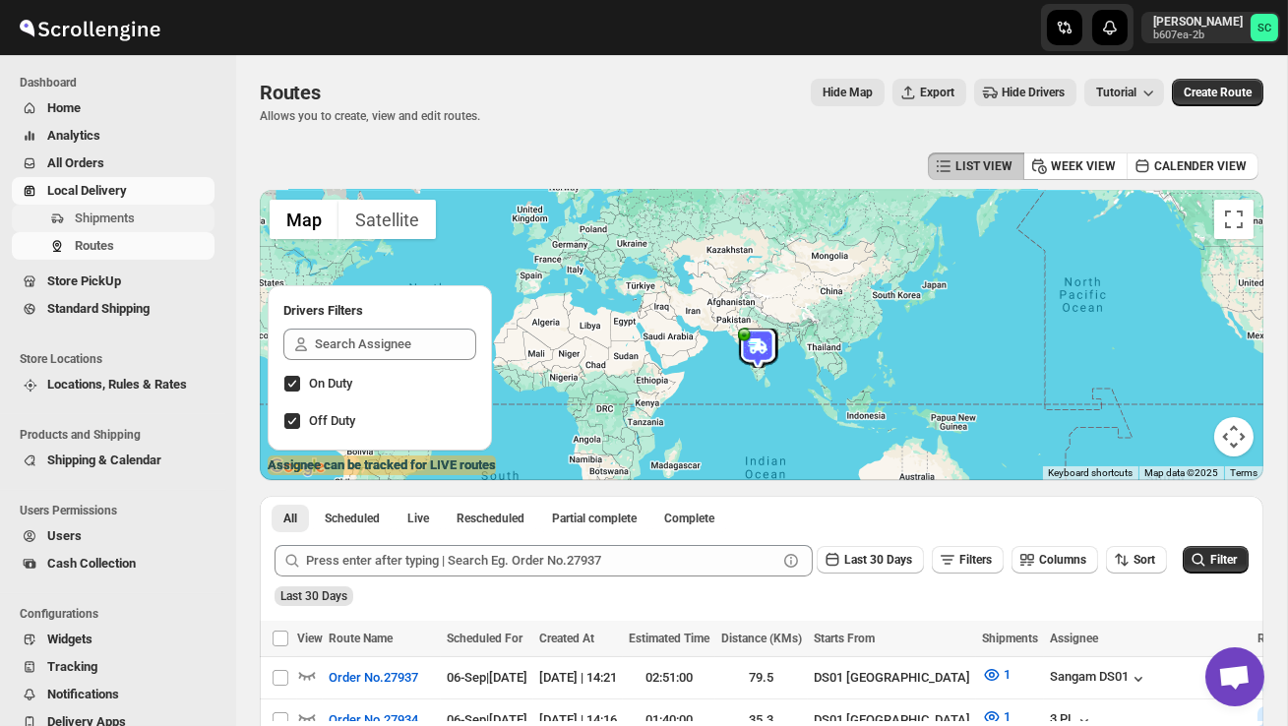
click at [127, 215] on span "Shipments" at bounding box center [105, 218] width 60 height 15
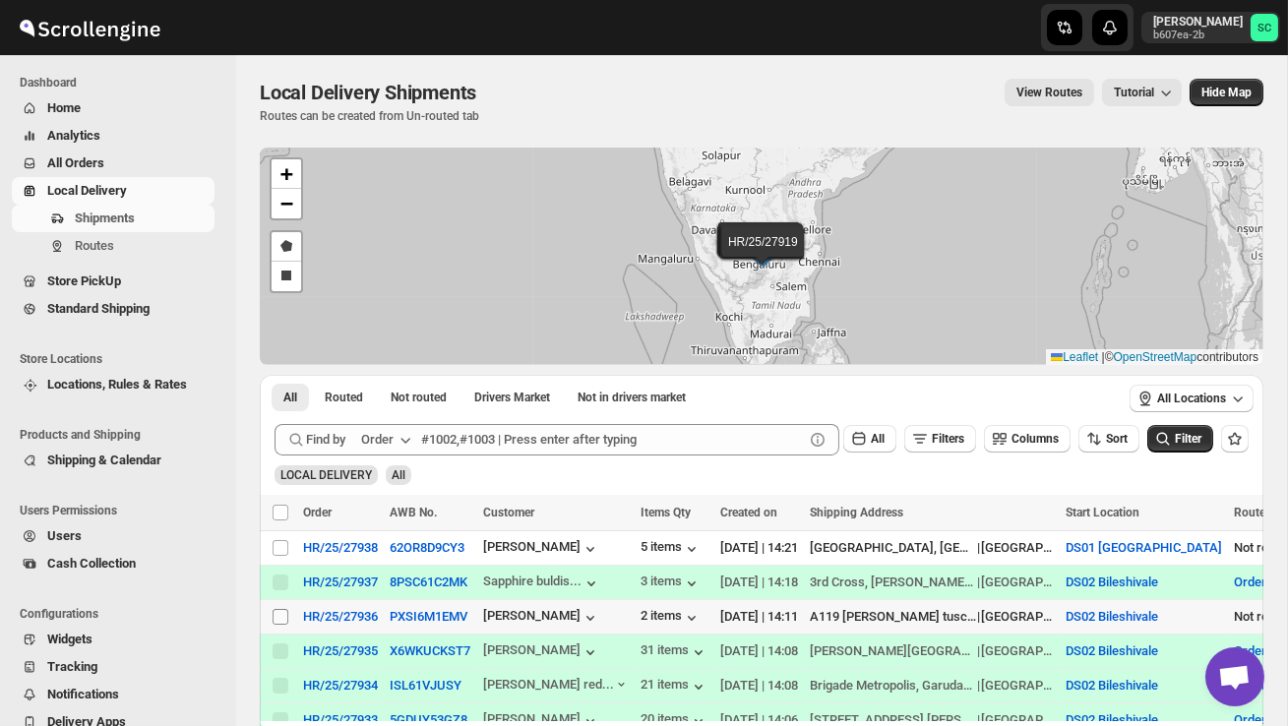
click at [287, 613] on input "Select shipment" at bounding box center [281, 617] width 16 height 16
checkbox input "true"
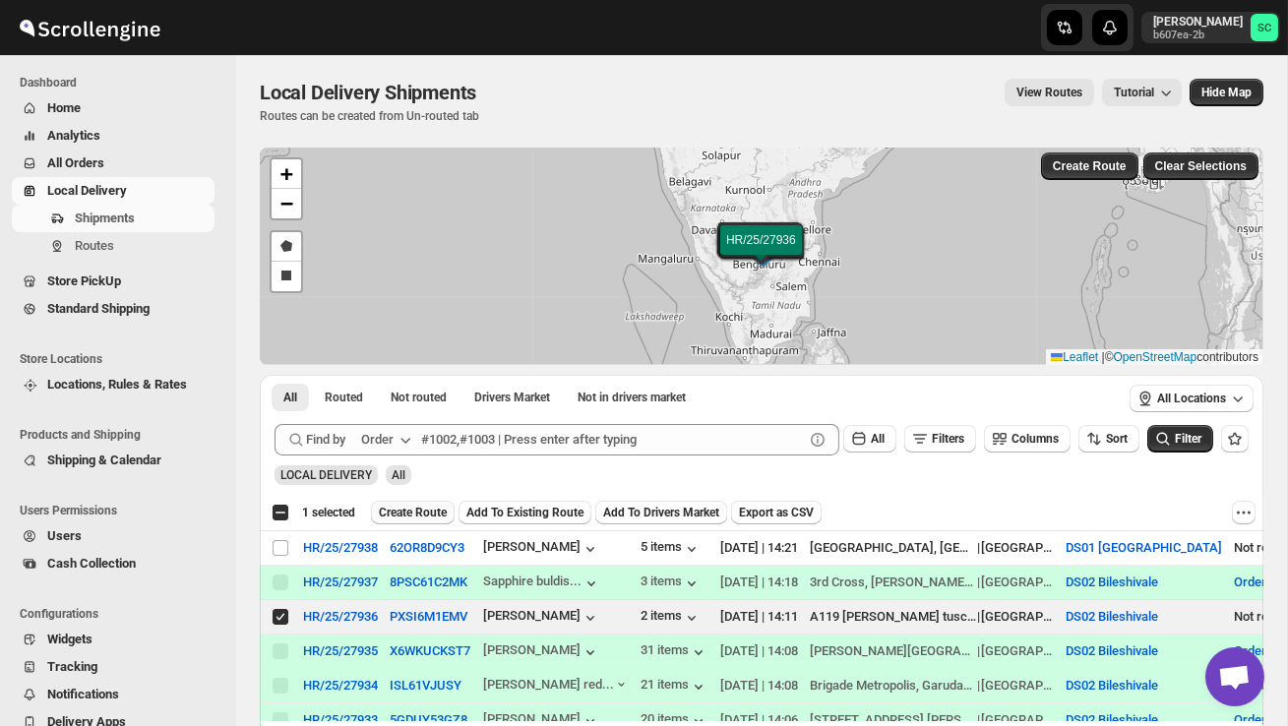
click at [429, 513] on span "Create Route" at bounding box center [413, 513] width 68 height 16
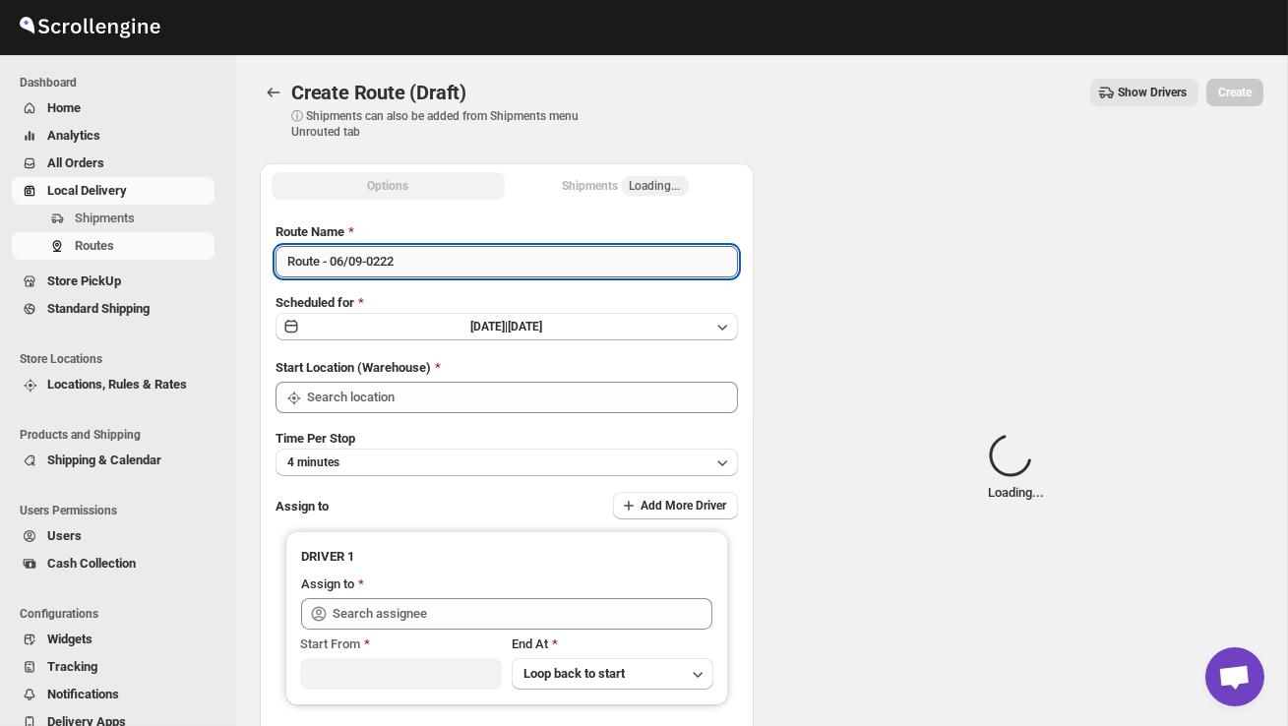
click at [423, 266] on input "Route - 06/09-0222" at bounding box center [507, 261] width 462 height 31
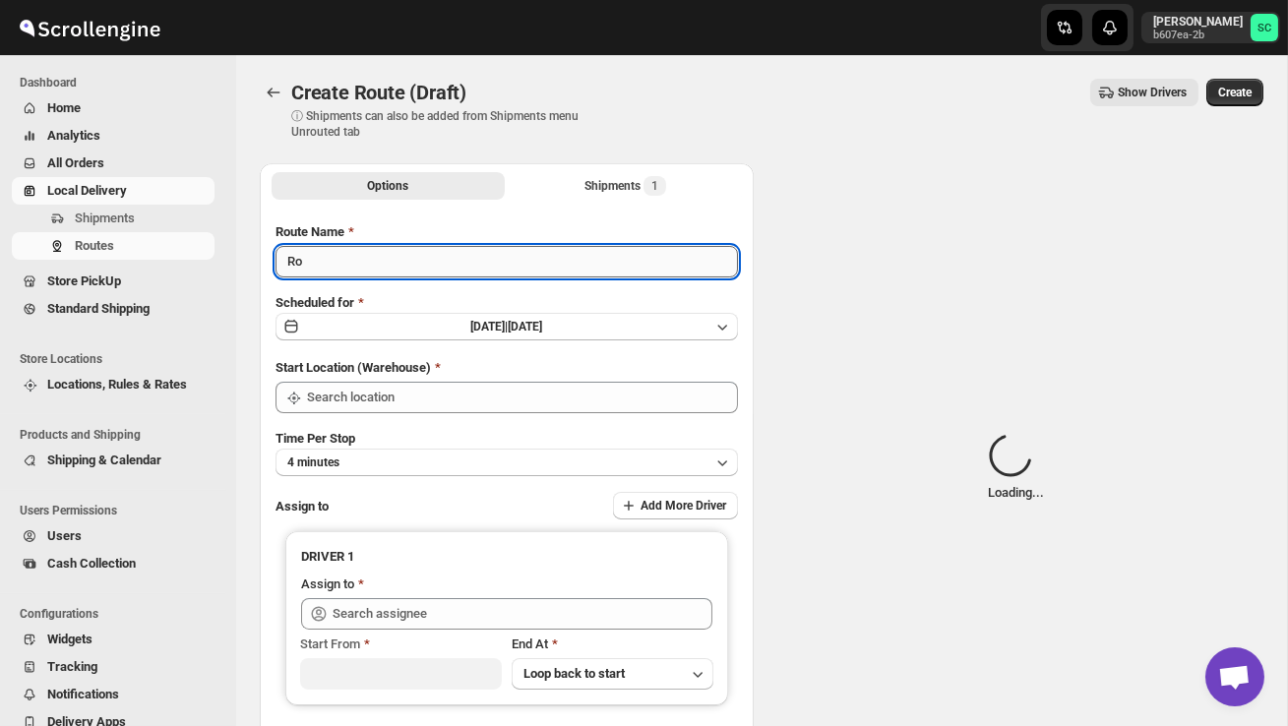
type input "R"
type input "DS02 Bileshivale"
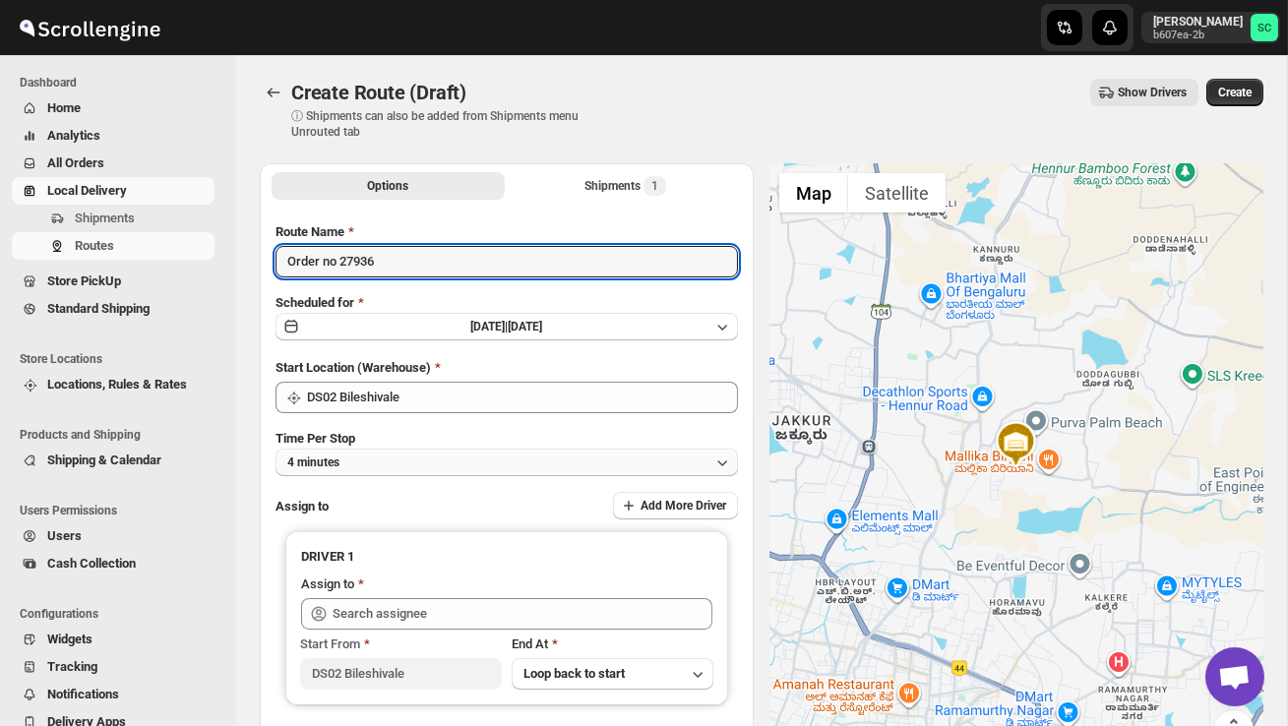
type input "Order no 27936"
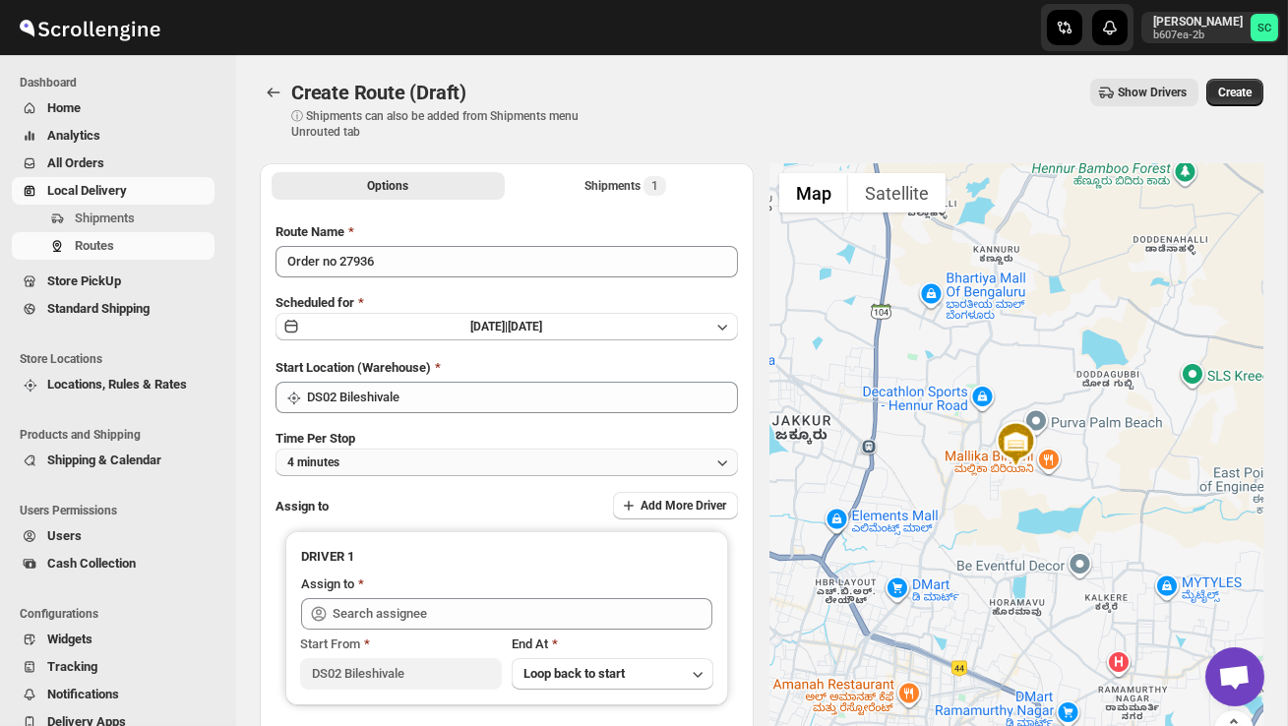
click at [492, 454] on button "4 minutes" at bounding box center [507, 463] width 462 height 28
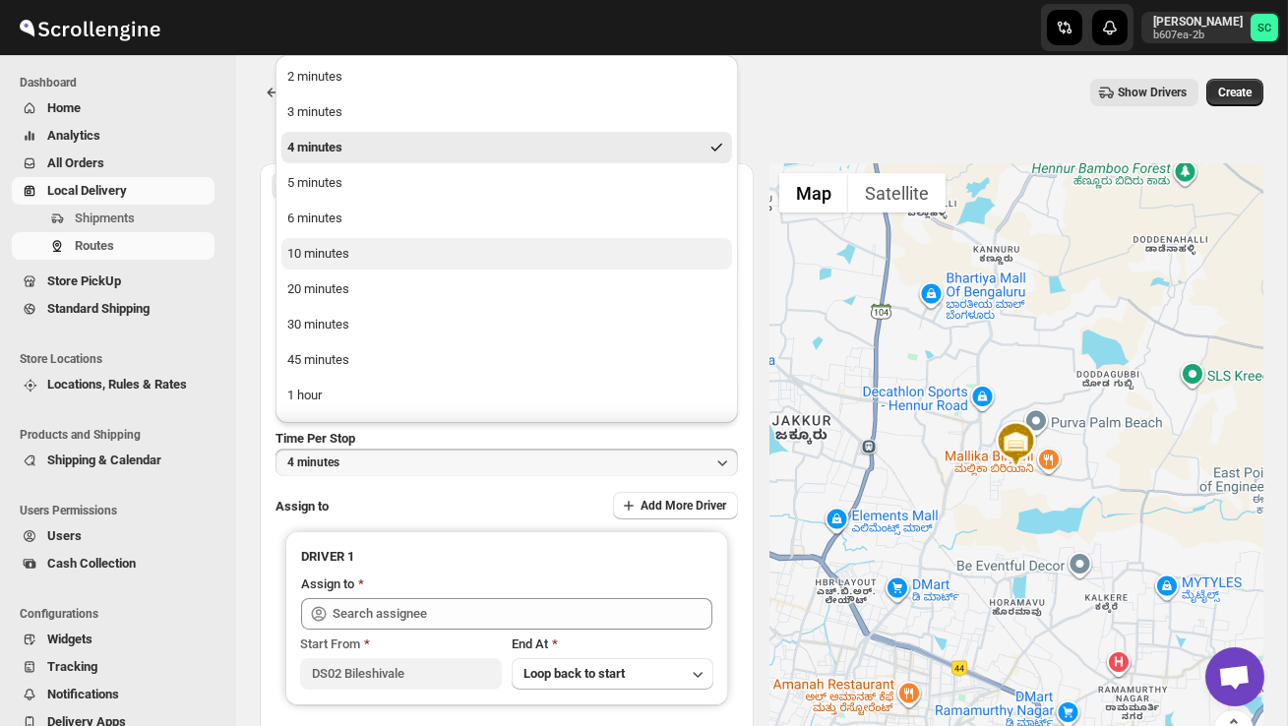
click at [389, 249] on button "10 minutes" at bounding box center [506, 253] width 451 height 31
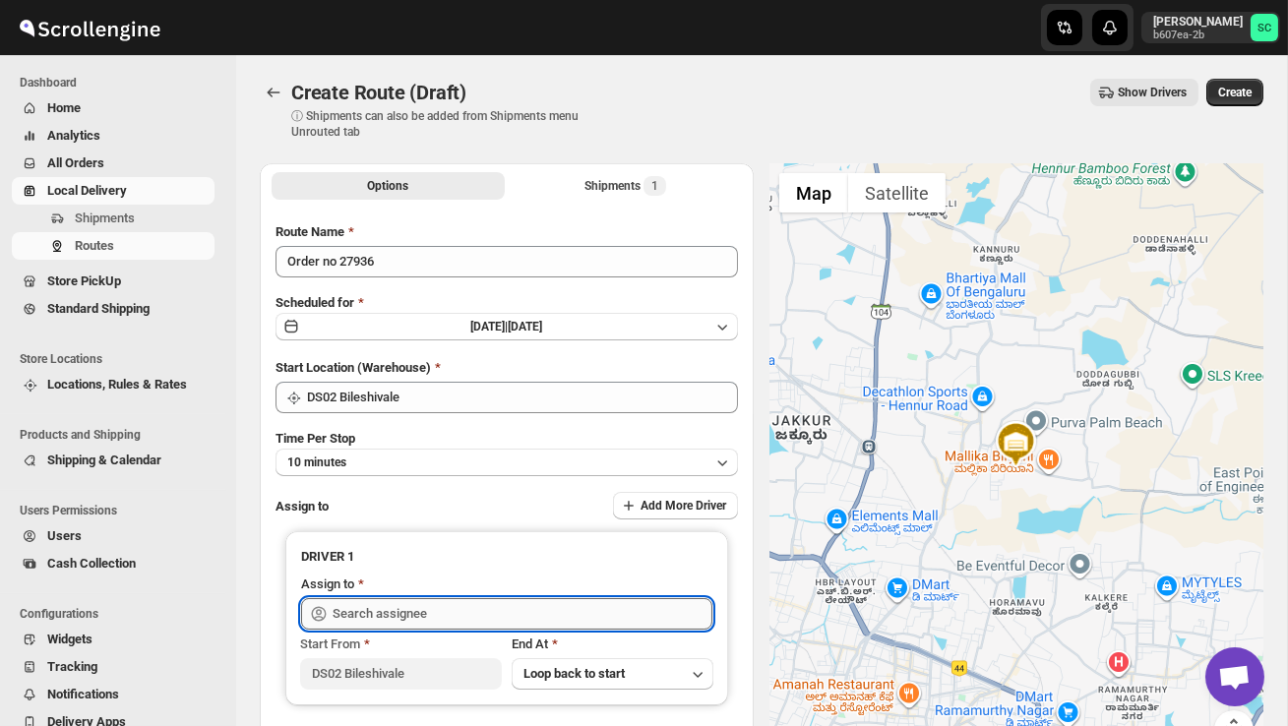
click at [395, 603] on input "text" at bounding box center [523, 613] width 380 height 31
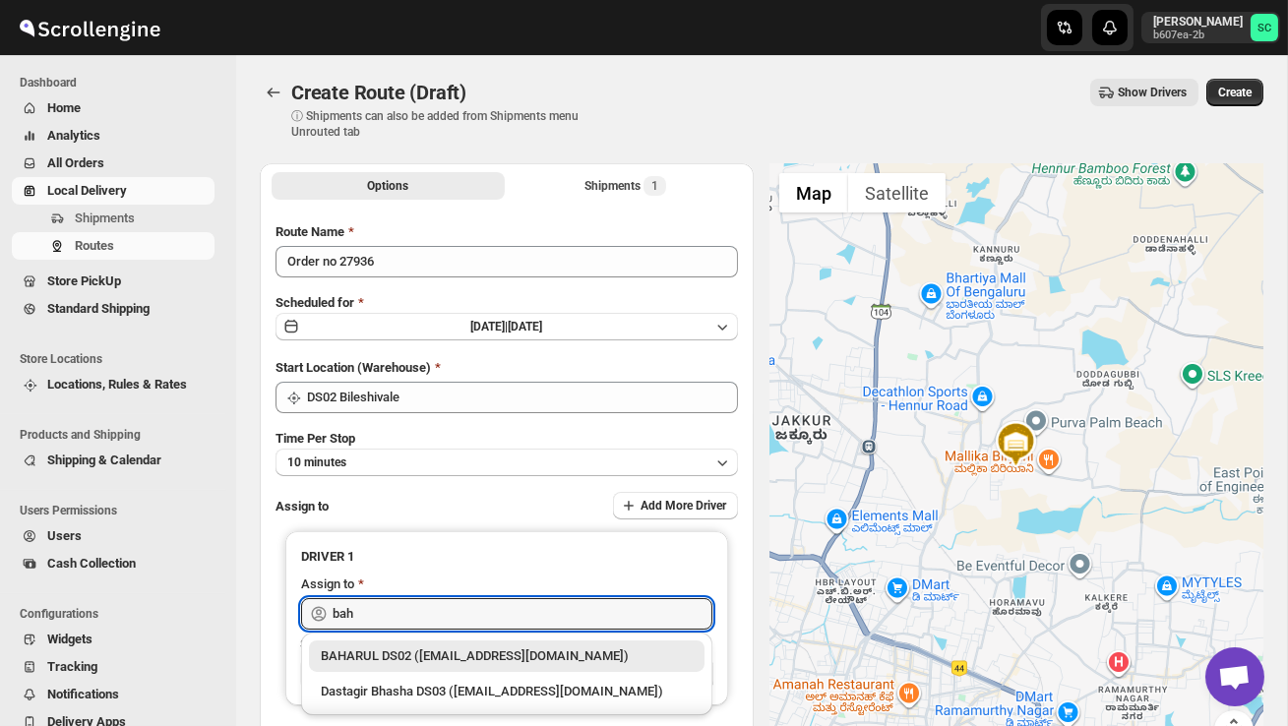
click at [498, 650] on div "BAHARUL DS02 (woyaf10309@lewou.com)" at bounding box center [507, 656] width 372 height 20
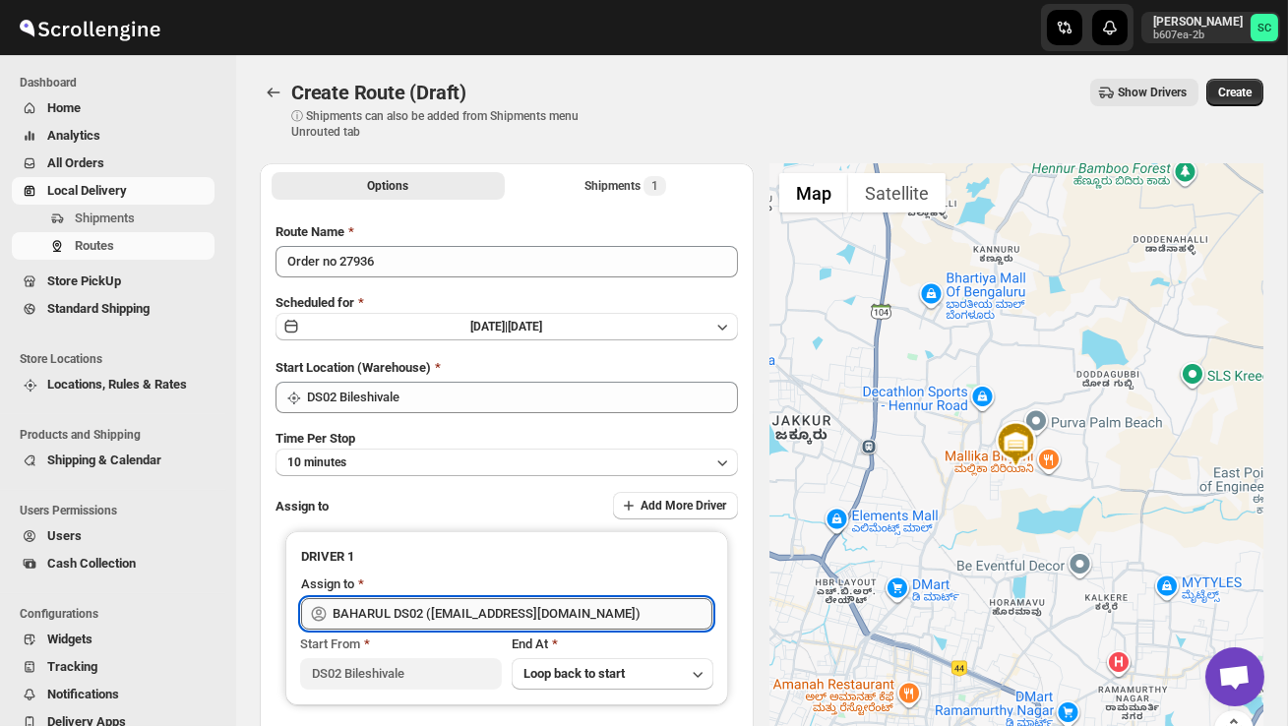
click at [607, 613] on input "BAHARUL DS02 (woyaf10309@lewou.com)" at bounding box center [523, 613] width 380 height 31
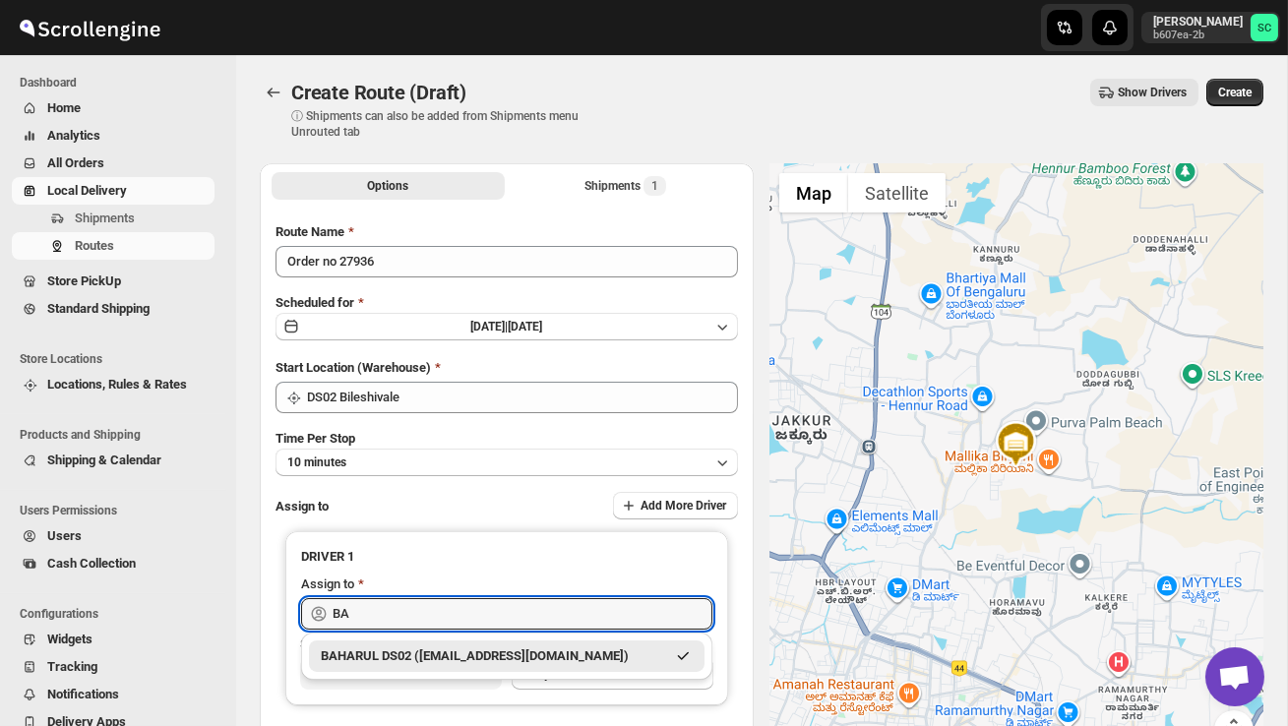
type input "B"
click at [532, 652] on div "RAMJAN DS02 (rixatoc168@evoxury.com)" at bounding box center [507, 656] width 372 height 20
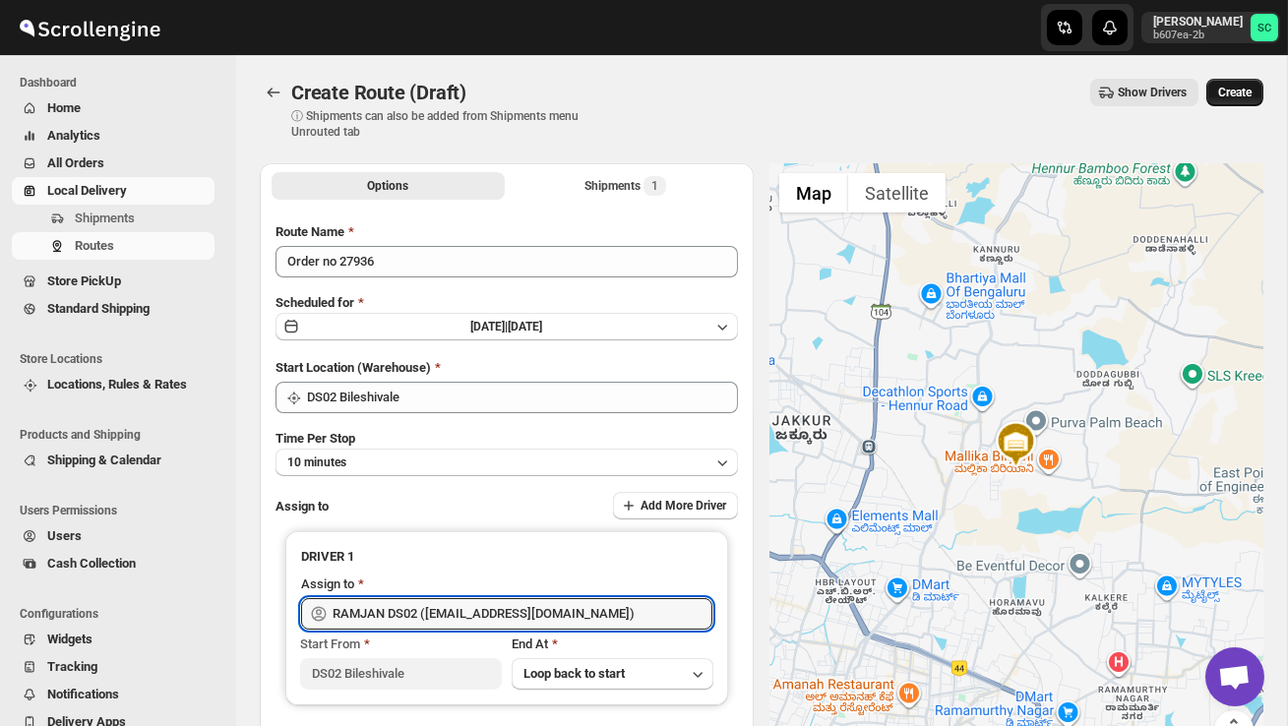
type input "RAMJAN DS02 (rixatoc168@evoxury.com)"
click at [1234, 95] on span "Create" at bounding box center [1234, 93] width 33 height 16
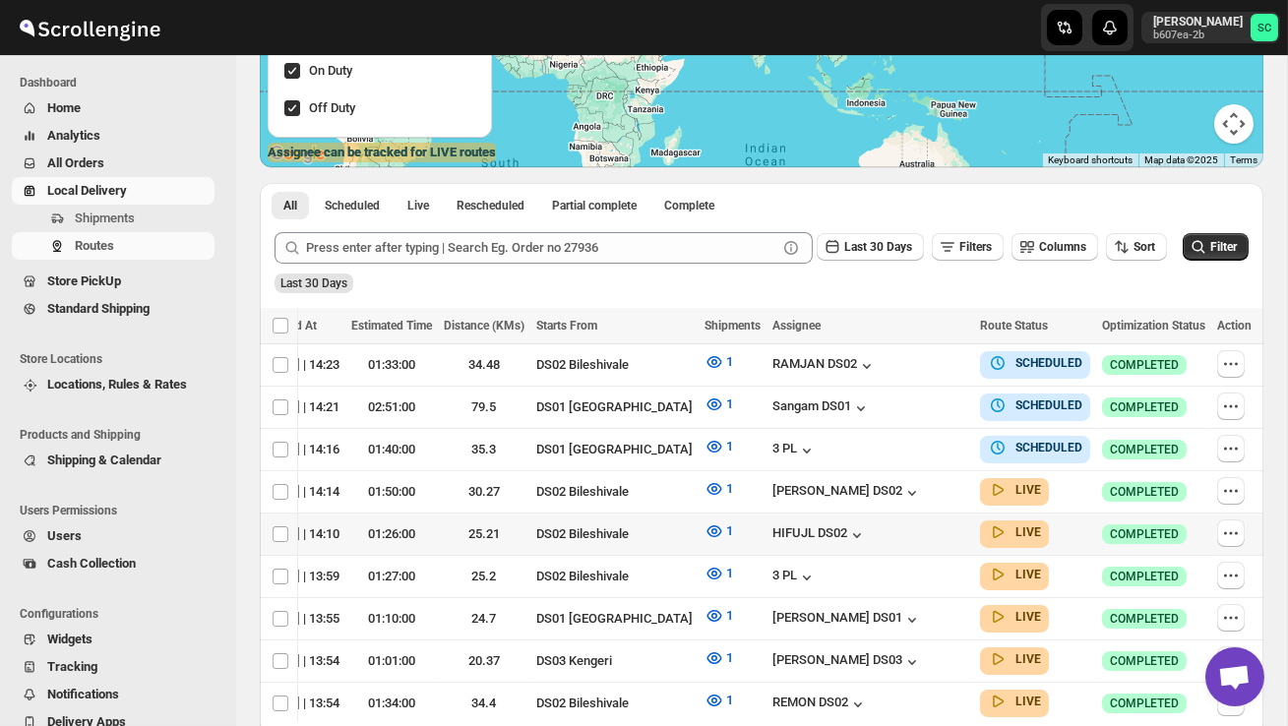
scroll to position [316, 0]
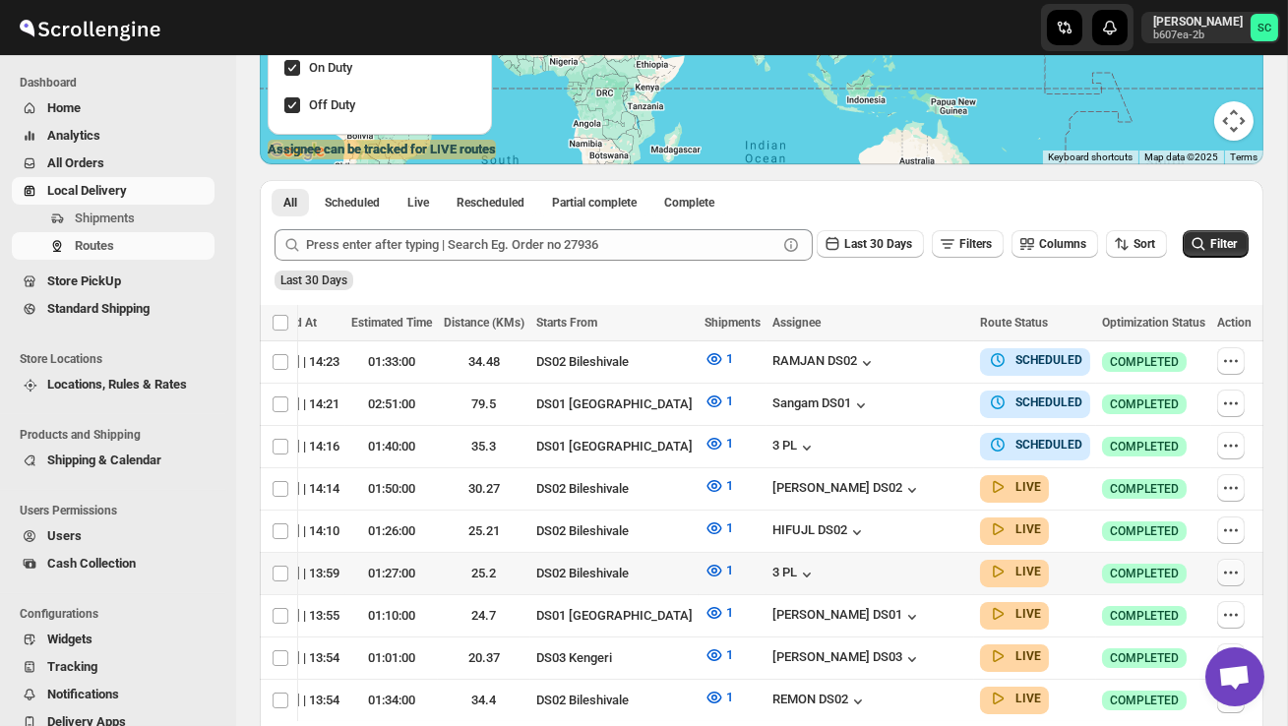
click at [1234, 563] on icon "button" at bounding box center [1231, 573] width 20 height 20
checkbox input "true"
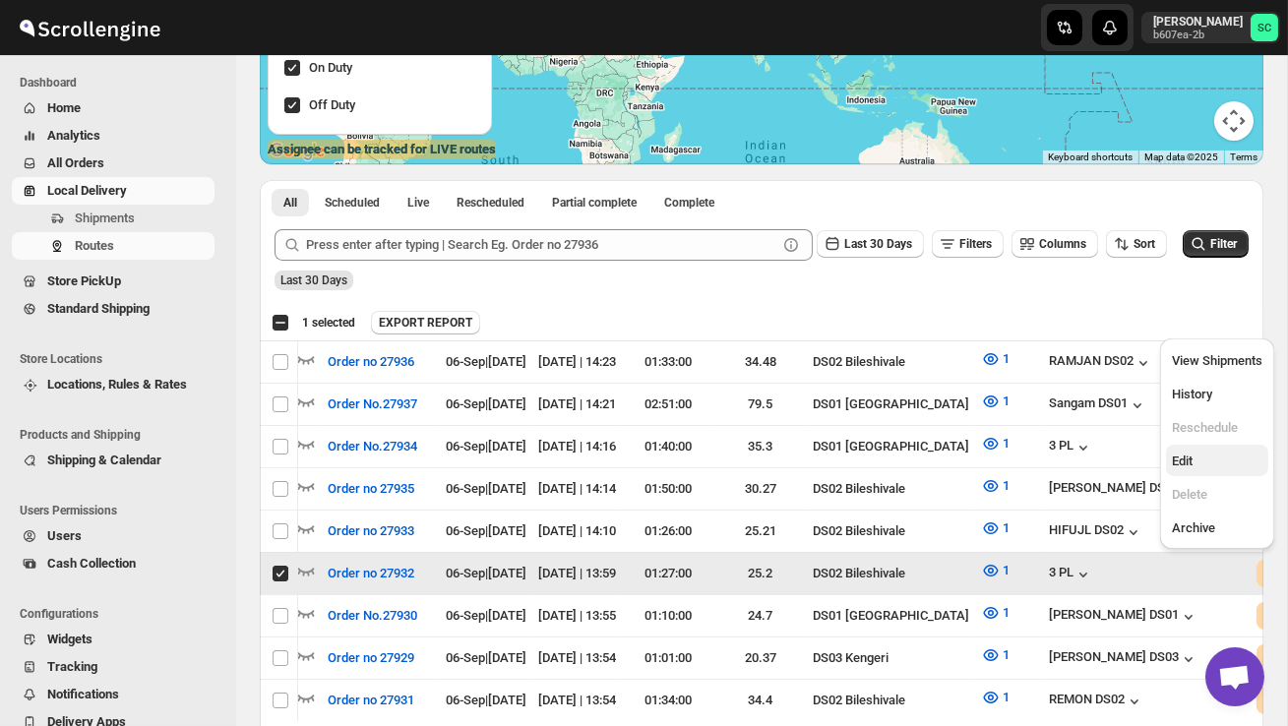
click at [1202, 464] on span "Edit" at bounding box center [1217, 462] width 91 height 20
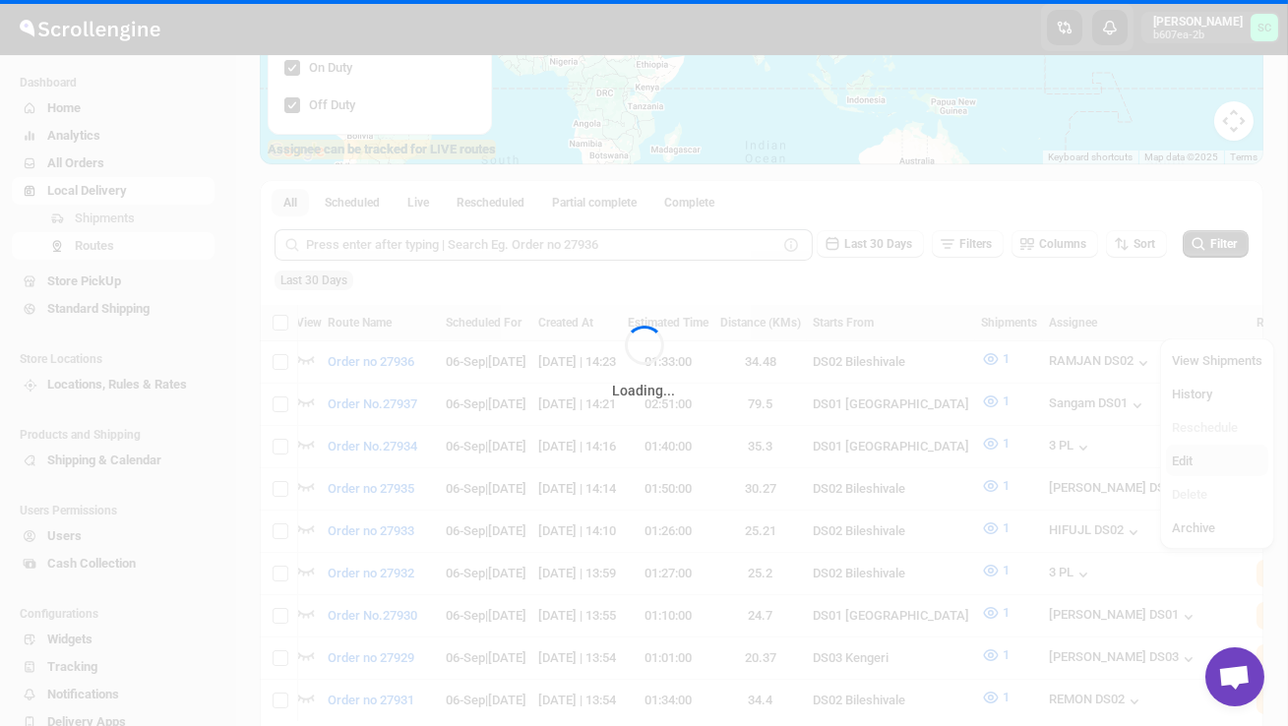
scroll to position [0, 0]
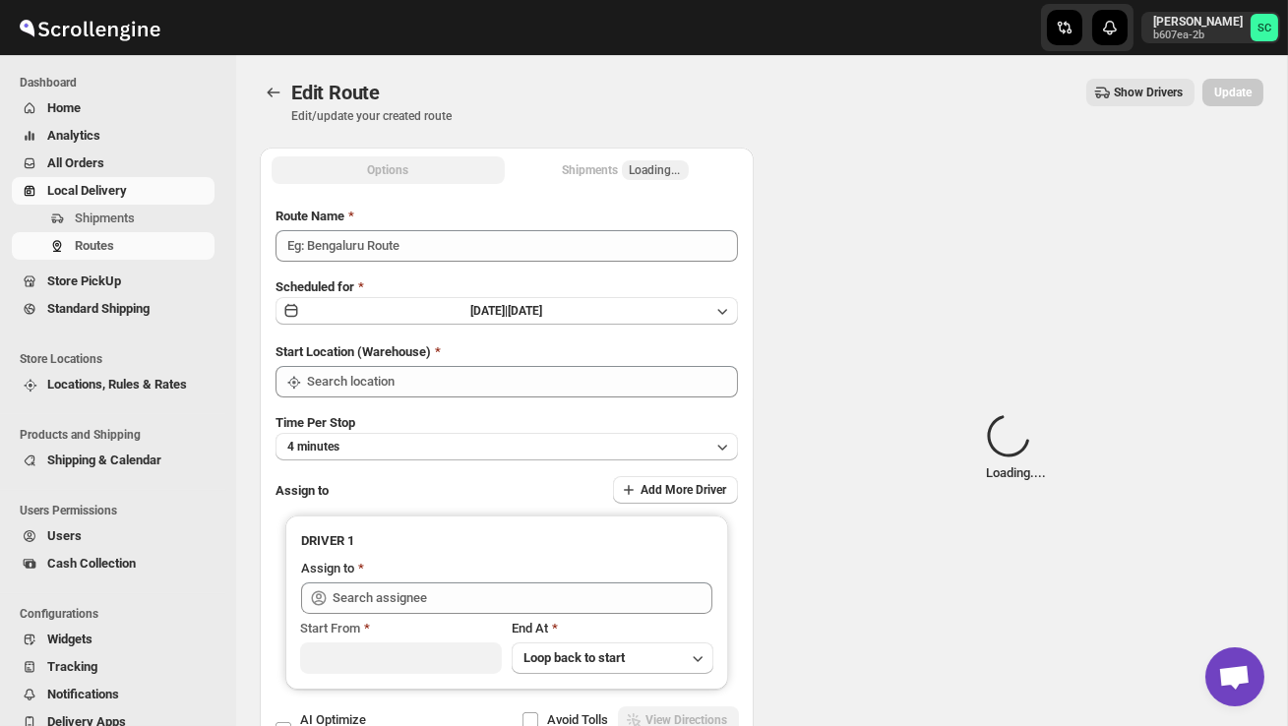
type input "Order no 27932"
type input "DS02 Bileshivale"
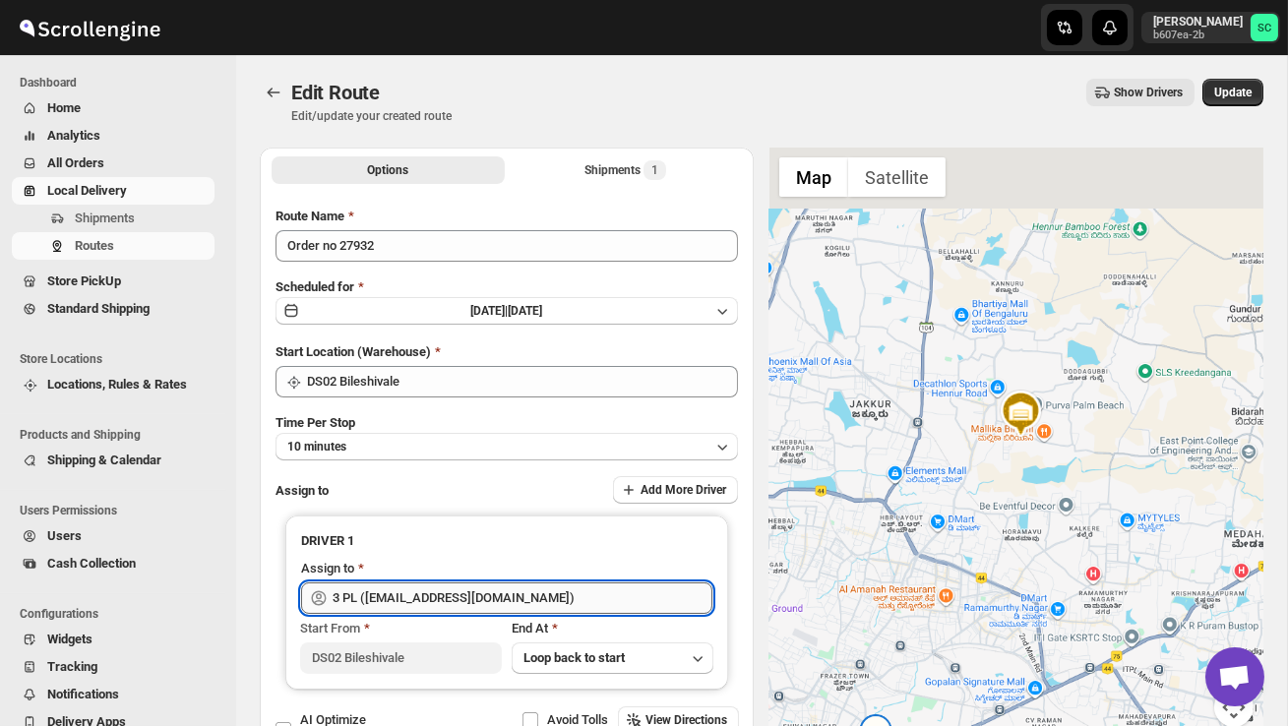
click at [563, 602] on input "3 PL (hello@home-run.co)" at bounding box center [523, 598] width 380 height 31
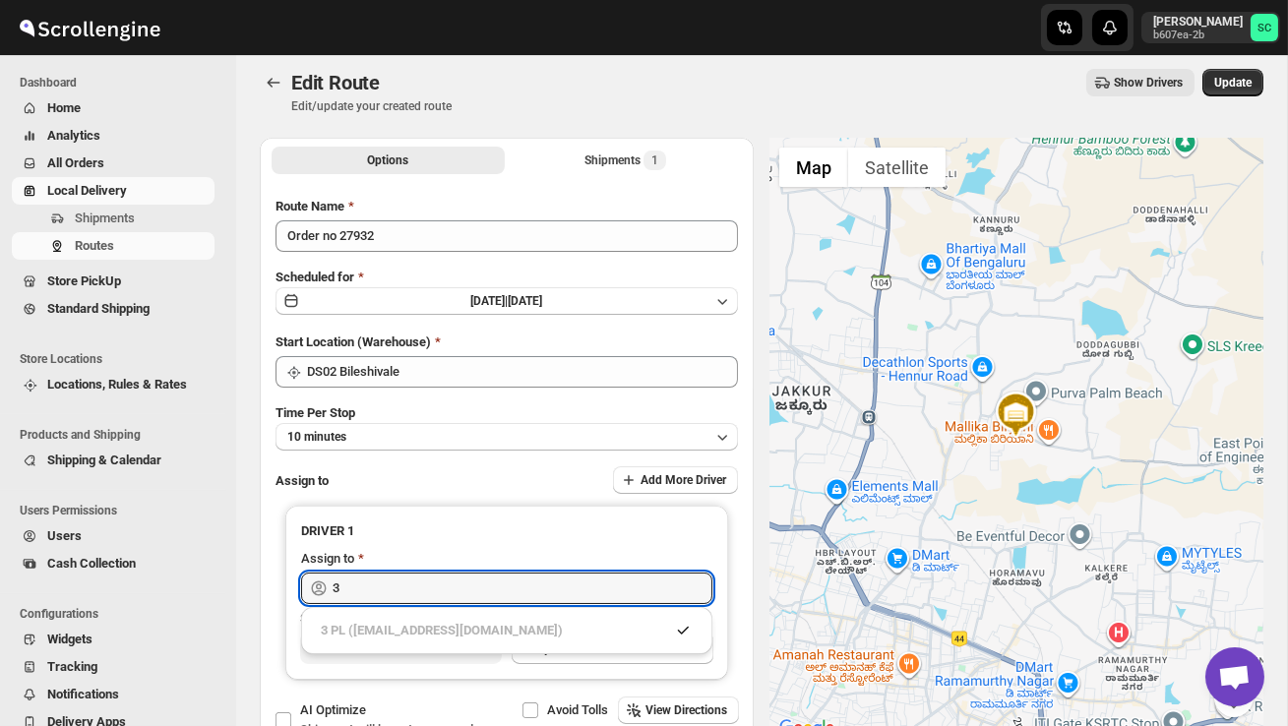
type input "3"
click at [502, 632] on div "Mohim uddin DS03 (veyanal843@bizmud.com)" at bounding box center [507, 631] width 372 height 20
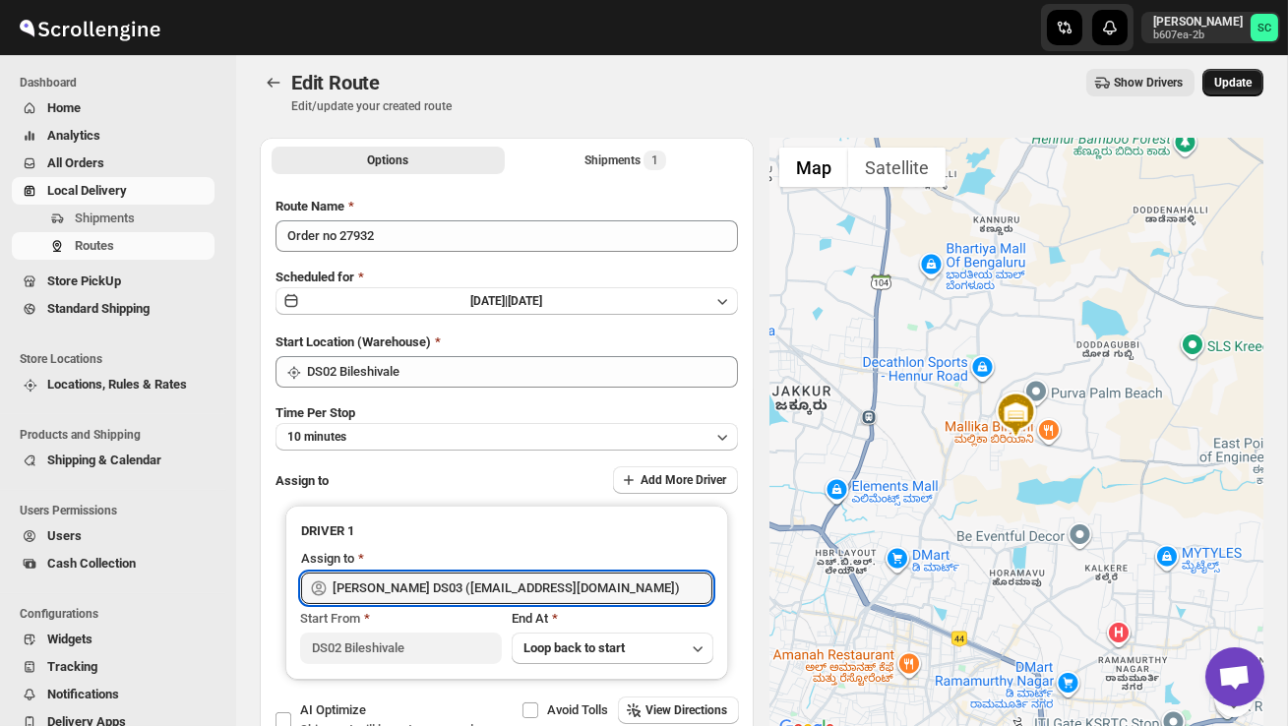
type input "Mohim uddin DS03 (veyanal843@bizmud.com)"
click at [1220, 81] on span "Update" at bounding box center [1232, 83] width 37 height 16
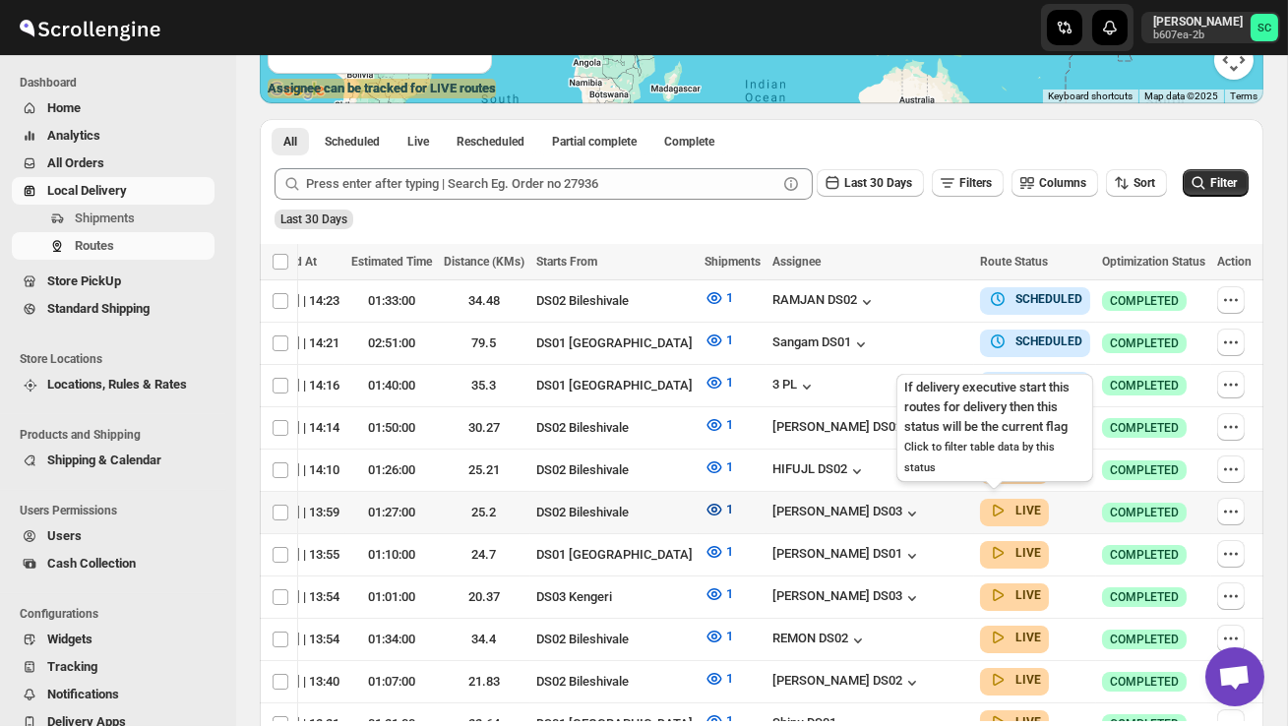
scroll to position [0, 278]
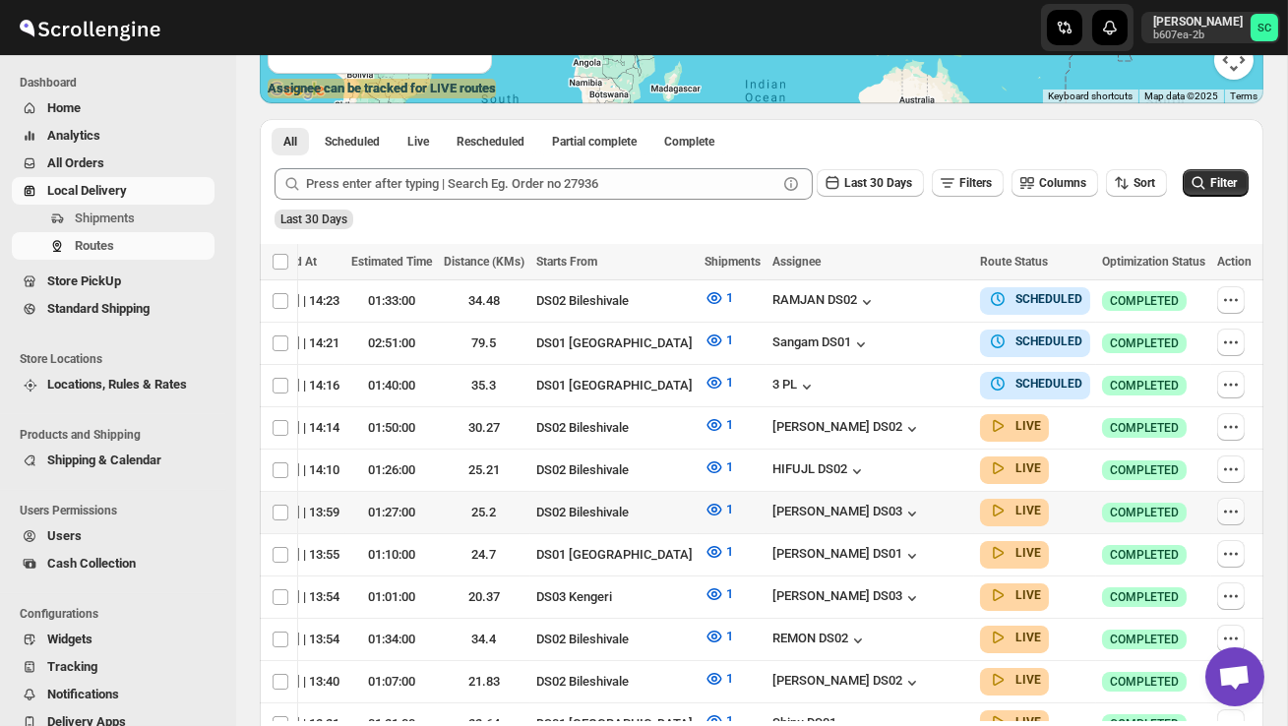
click at [1238, 504] on icon "button" at bounding box center [1231, 512] width 20 height 20
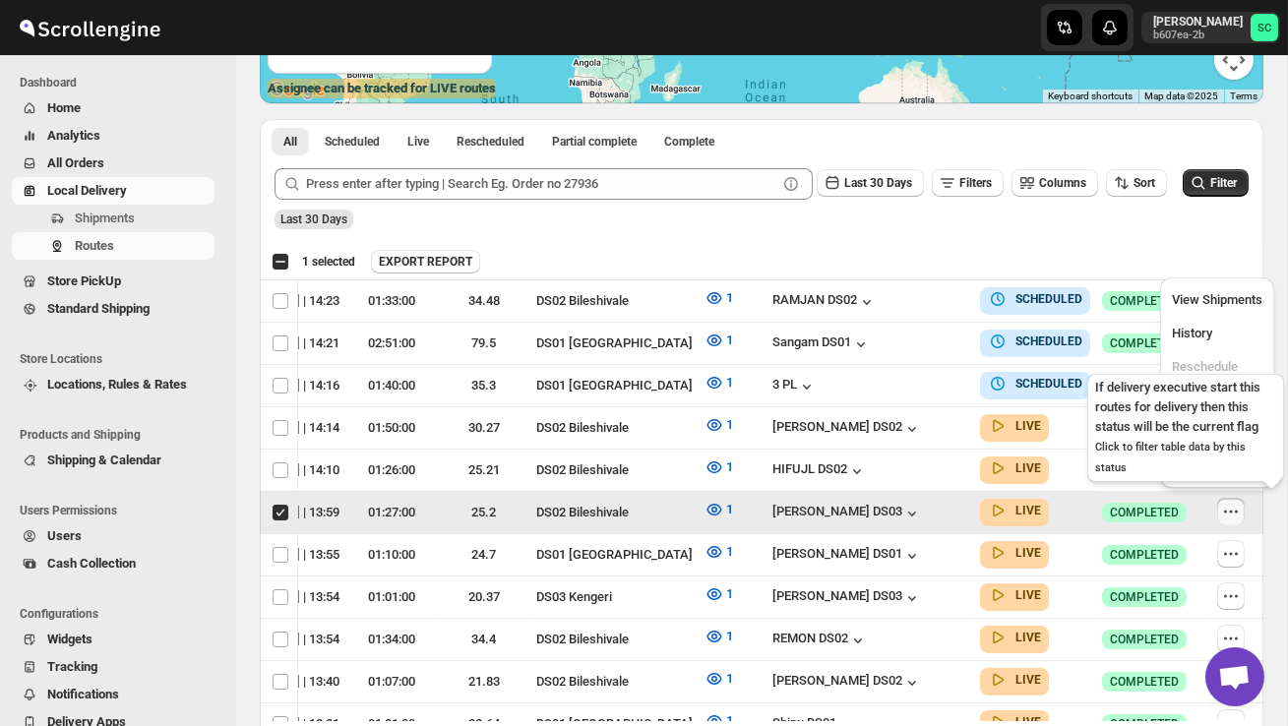
scroll to position [0, 1]
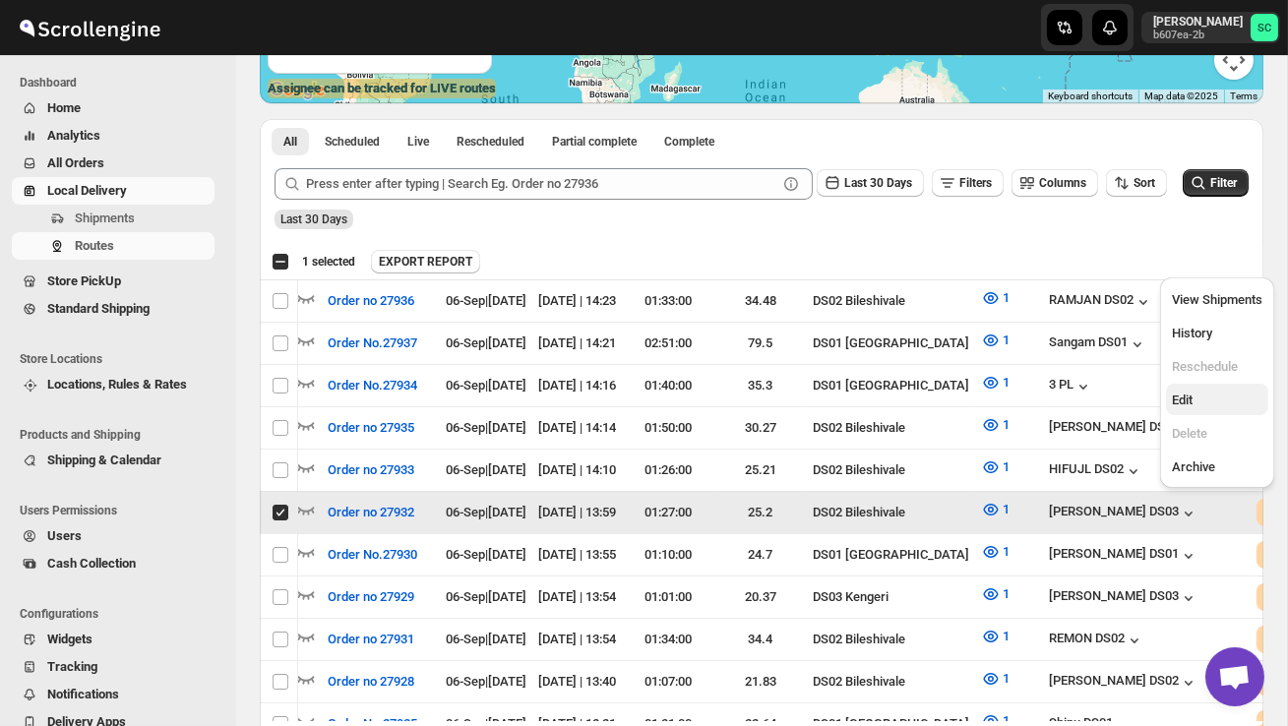
click at [1204, 408] on span "Edit" at bounding box center [1217, 401] width 91 height 20
checkbox input "false"
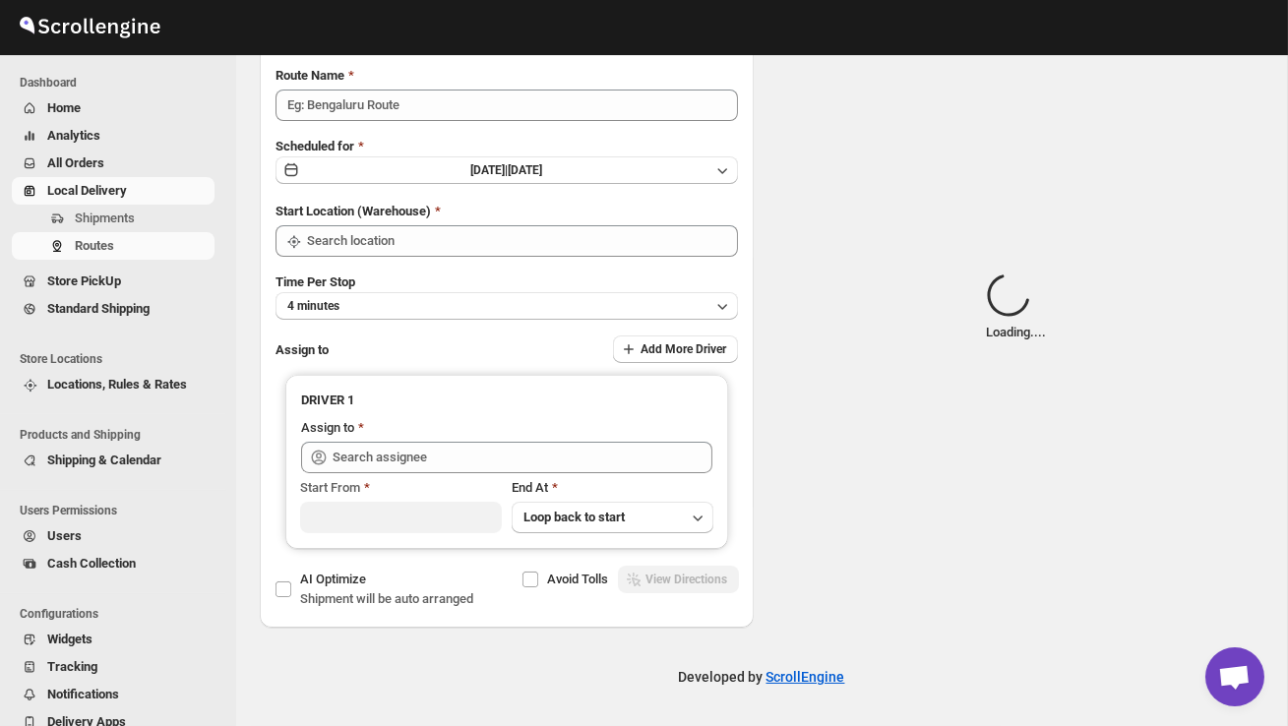
scroll to position [0, 0]
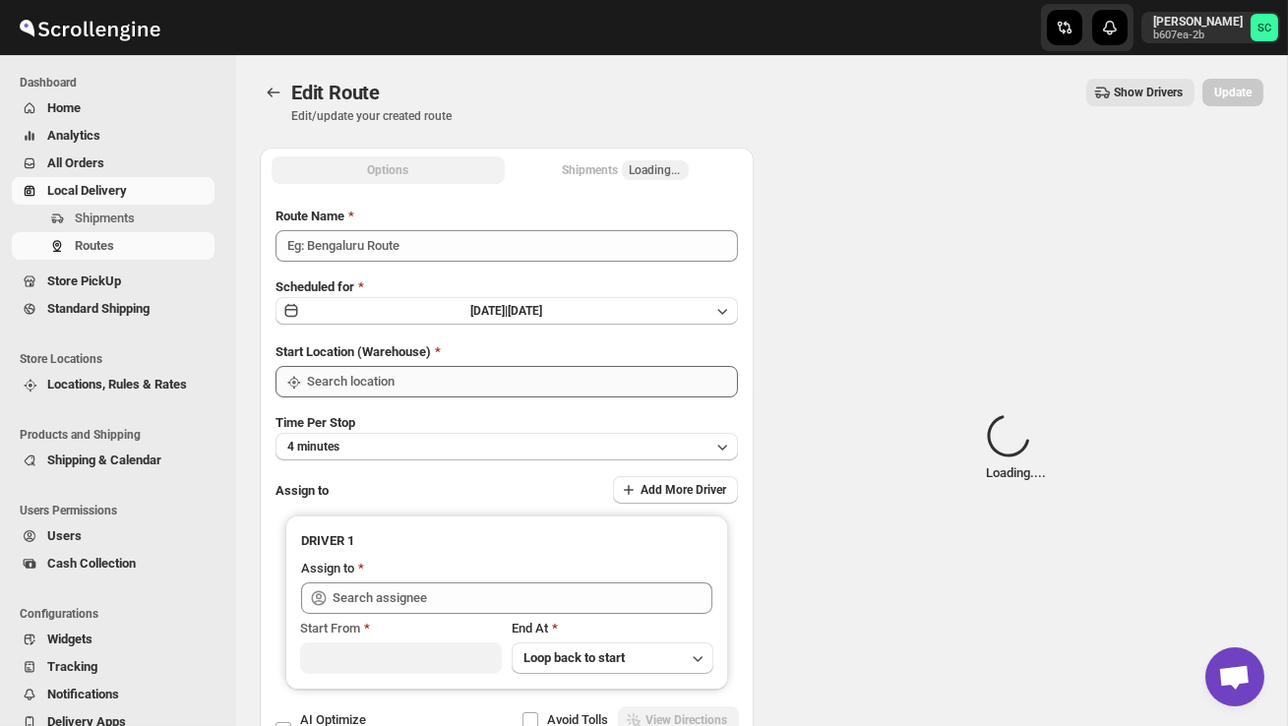
type input "Order no 27932"
type input "DS02 Bileshivale"
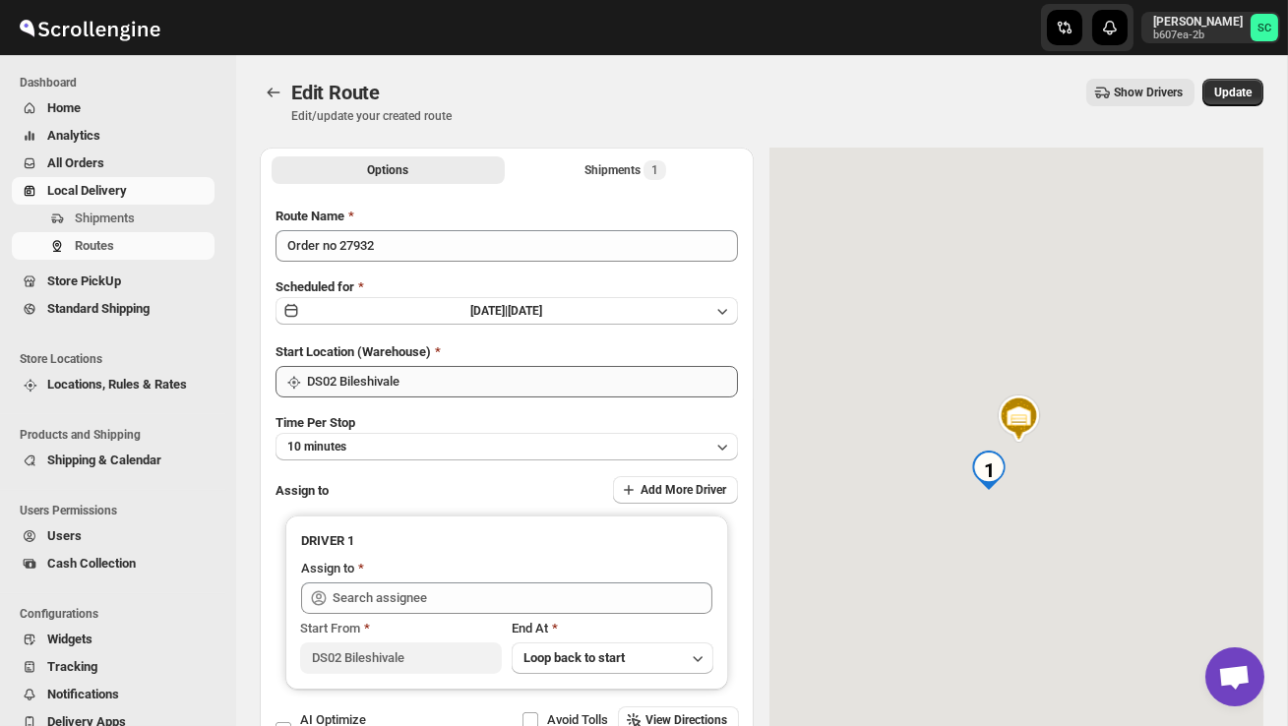
type input "Mohim uddin DS03 (veyanal843@bizmud.com)"
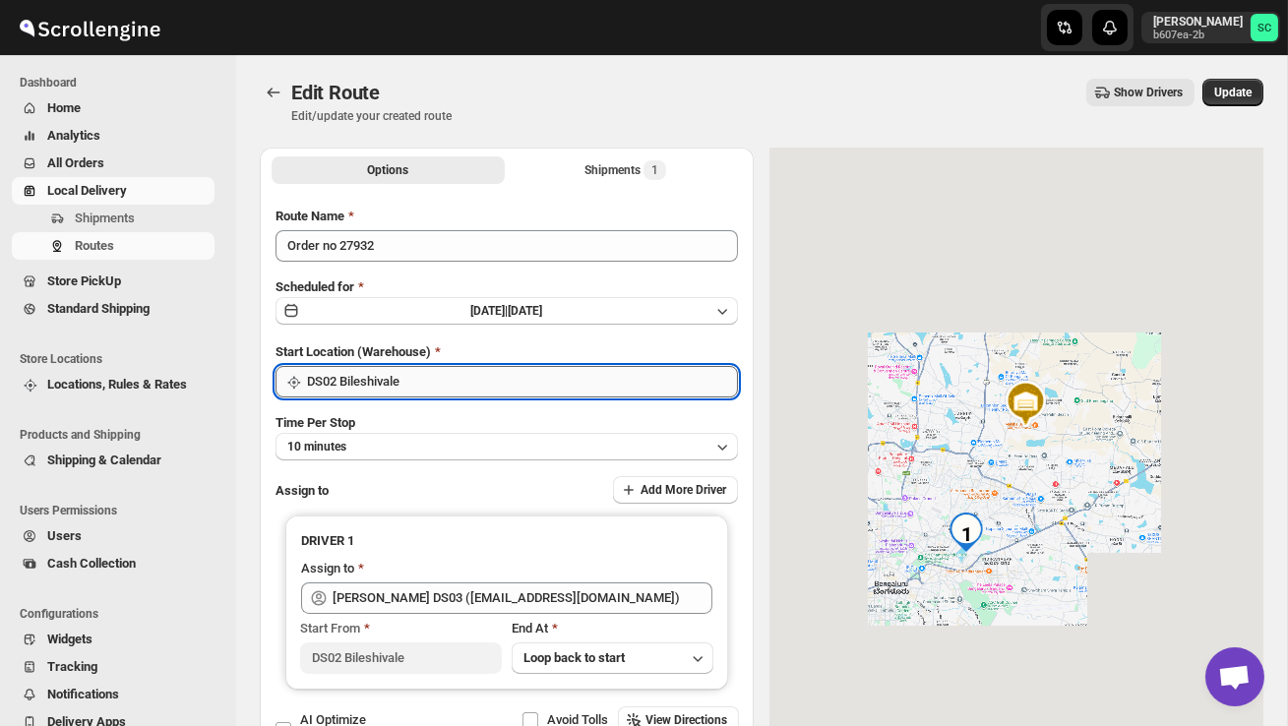
click at [556, 373] on input "DS02 Bileshivale" at bounding box center [522, 381] width 431 height 31
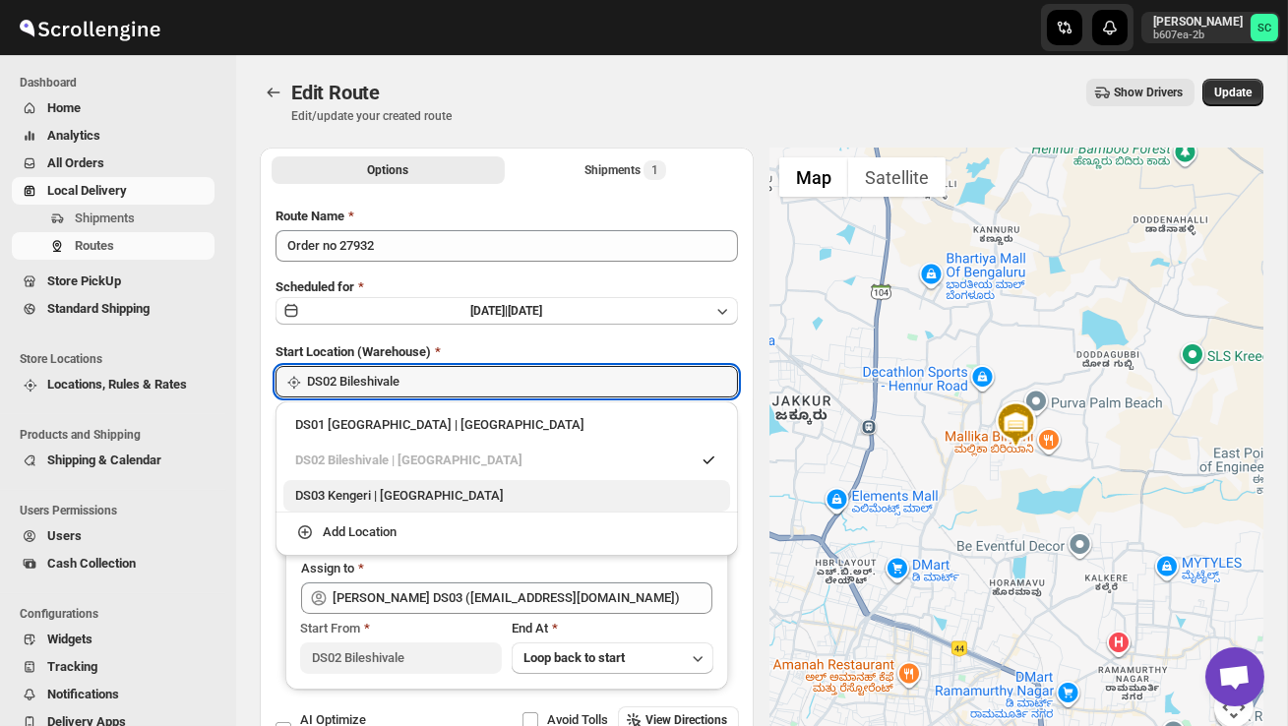
click at [499, 486] on div "DS03 Kengeri | Bengaluru" at bounding box center [506, 496] width 423 height 20
type input "DS03 Kengeri"
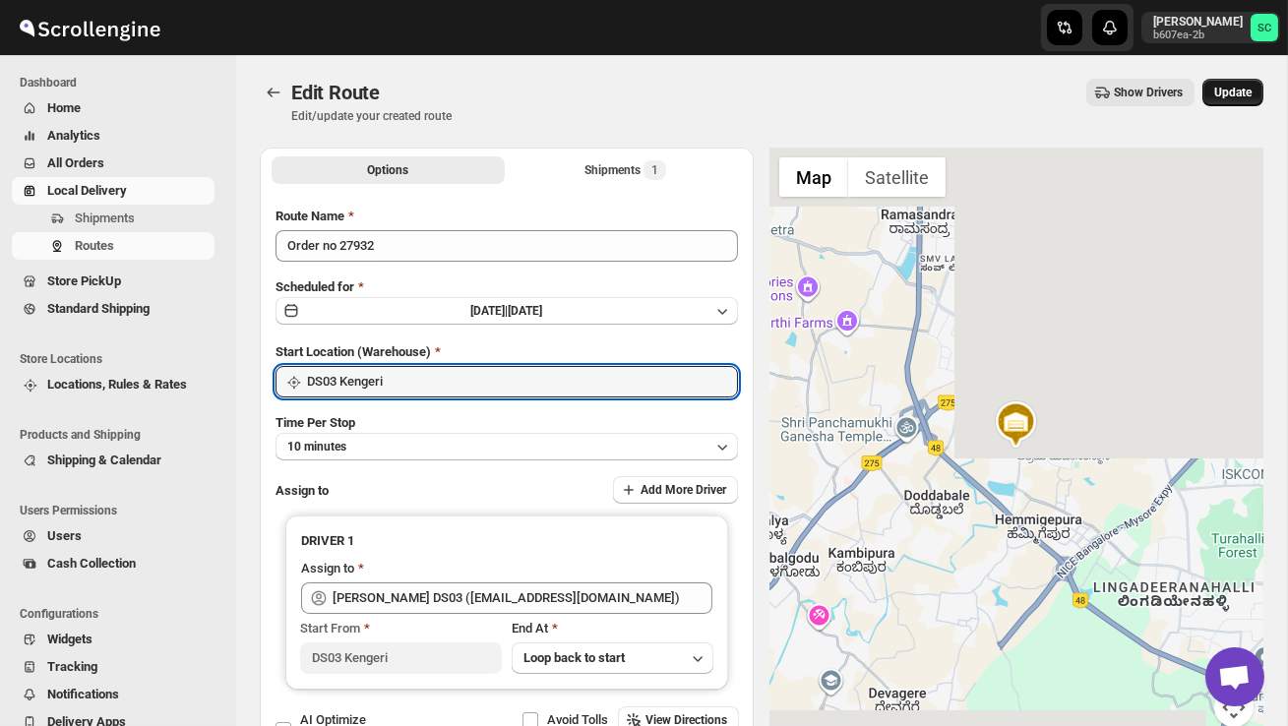
click at [1256, 97] on button "Update" at bounding box center [1232, 93] width 61 height 28
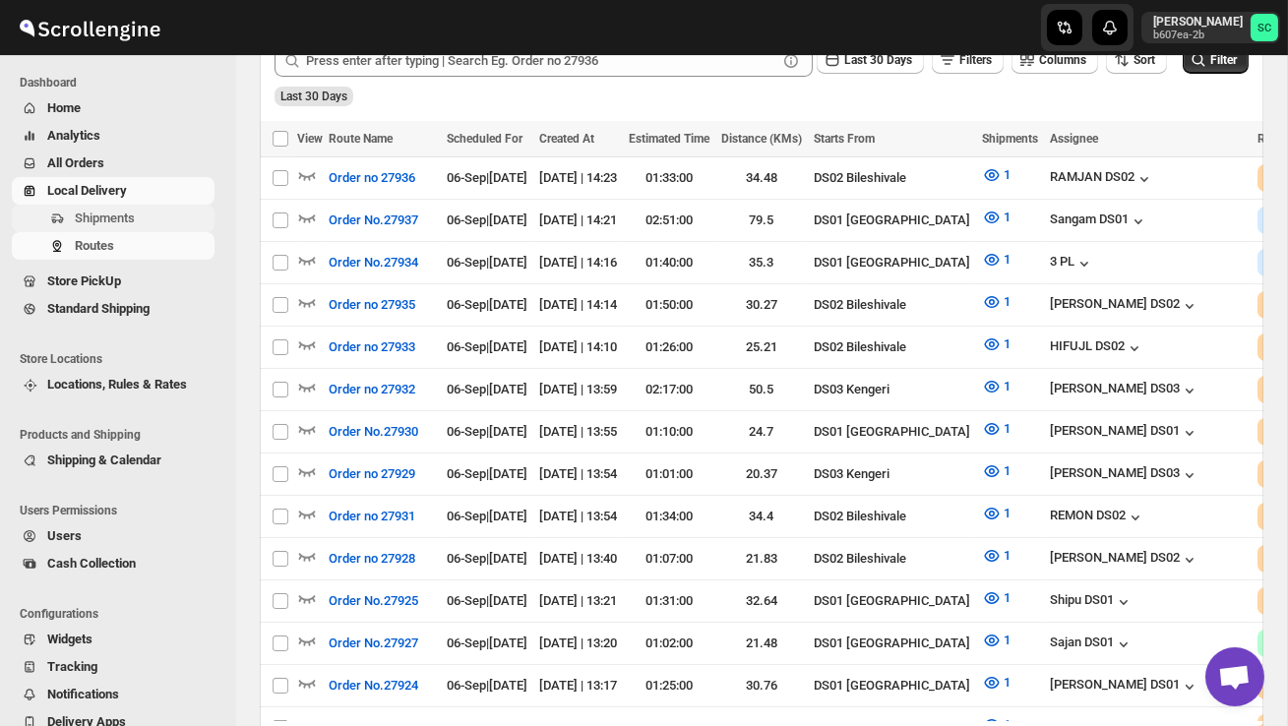
click at [129, 214] on span "Shipments" at bounding box center [105, 218] width 60 height 15
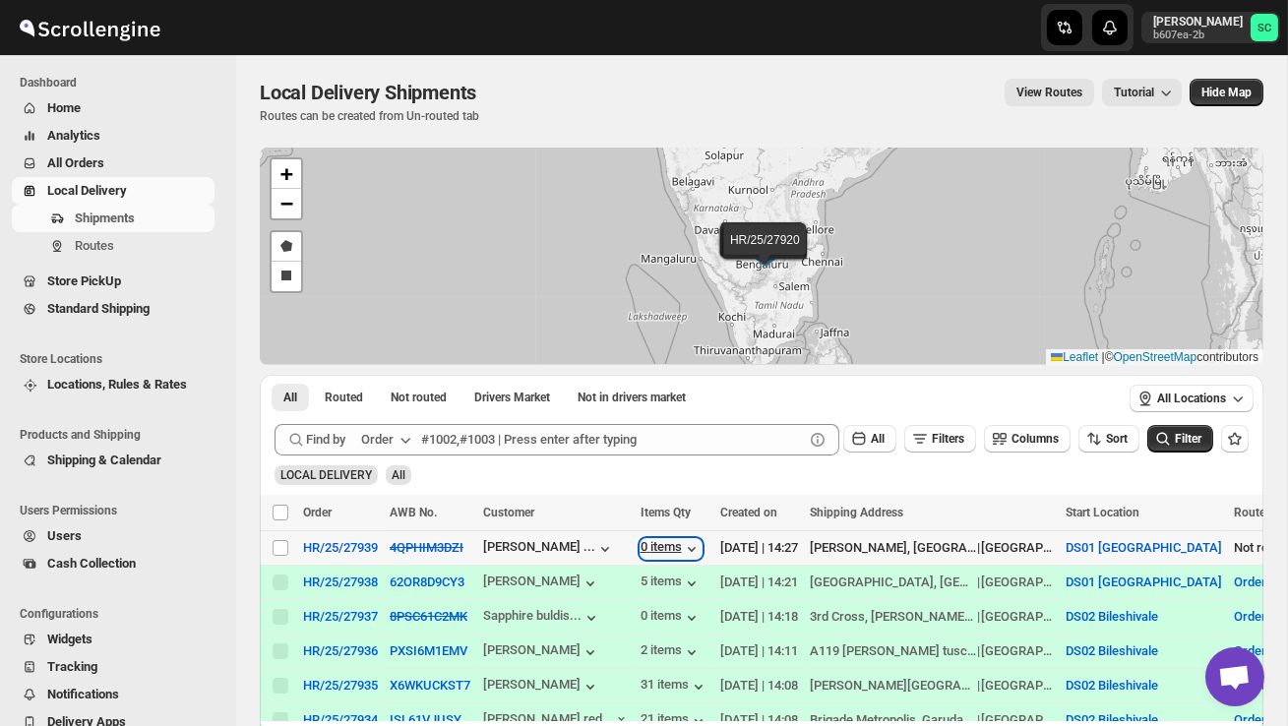
click at [697, 543] on icon "button" at bounding box center [692, 549] width 20 height 20
click at [144, 249] on span "Routes" at bounding box center [143, 246] width 136 height 20
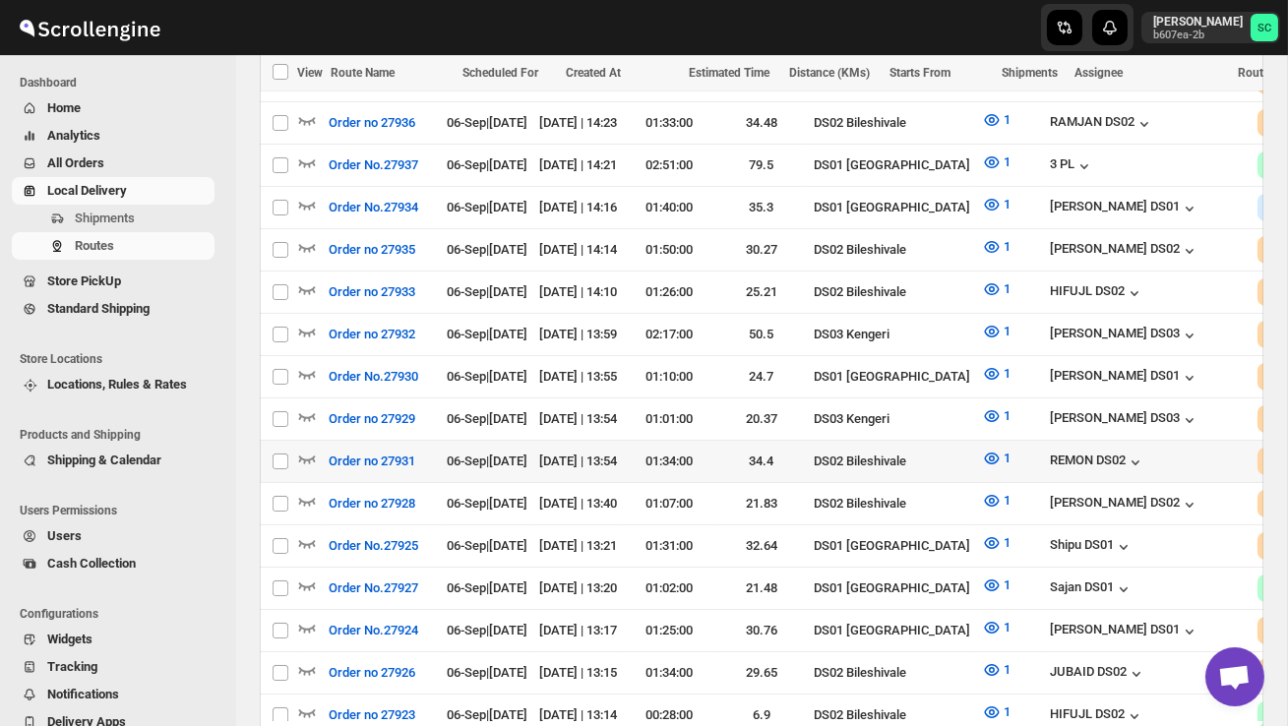
click at [317, 449] on div at bounding box center [310, 462] width 26 height 26
click at [302, 449] on icon "button" at bounding box center [307, 459] width 20 height 20
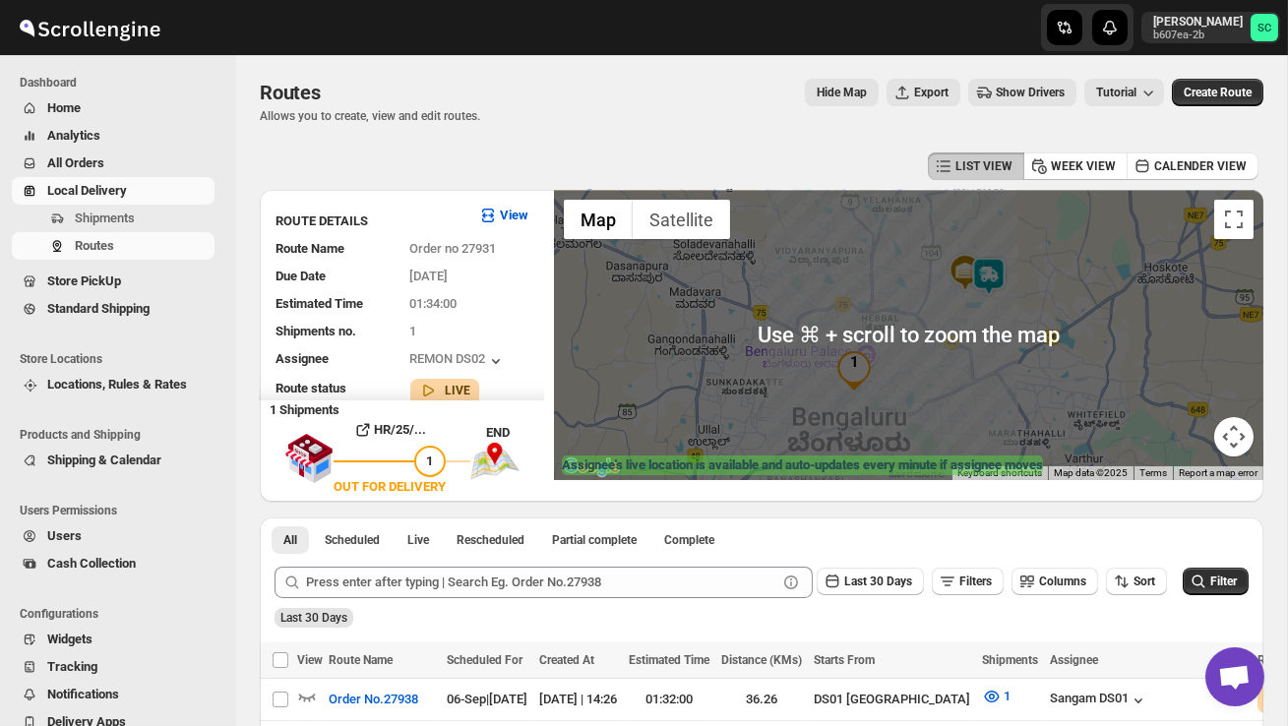
click at [992, 265] on img at bounding box center [988, 276] width 39 height 39
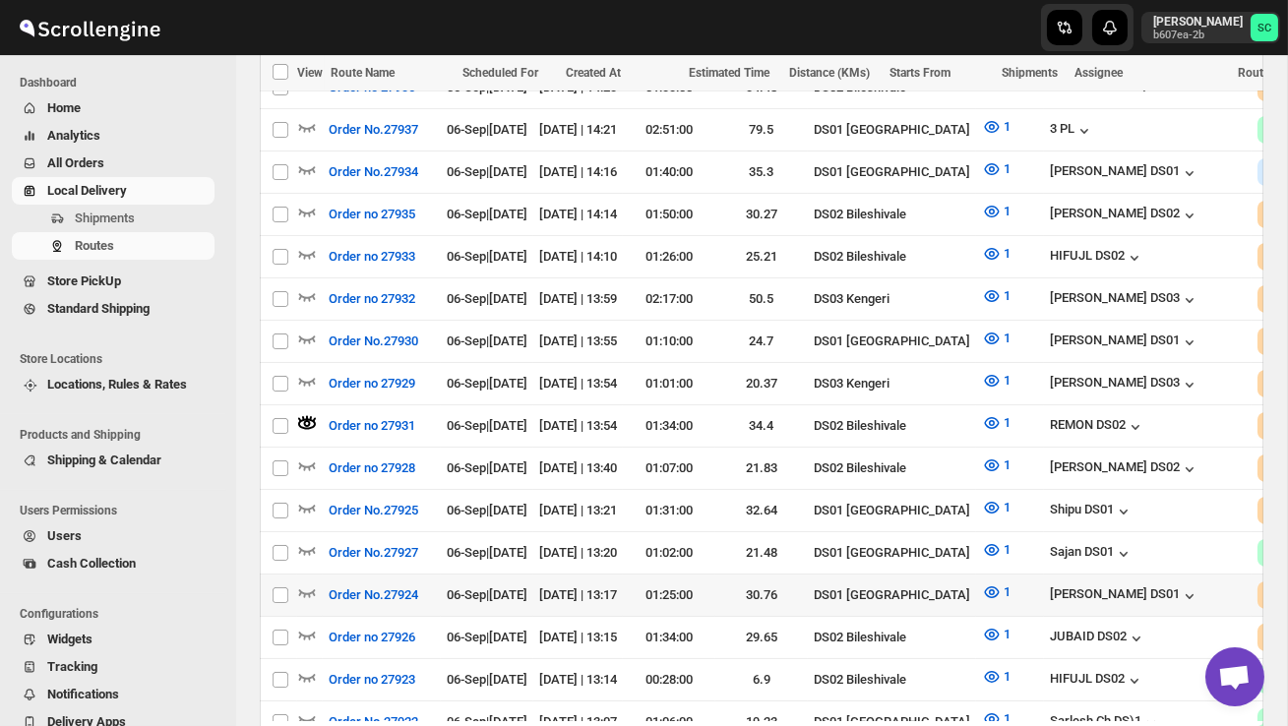
scroll to position [655, 0]
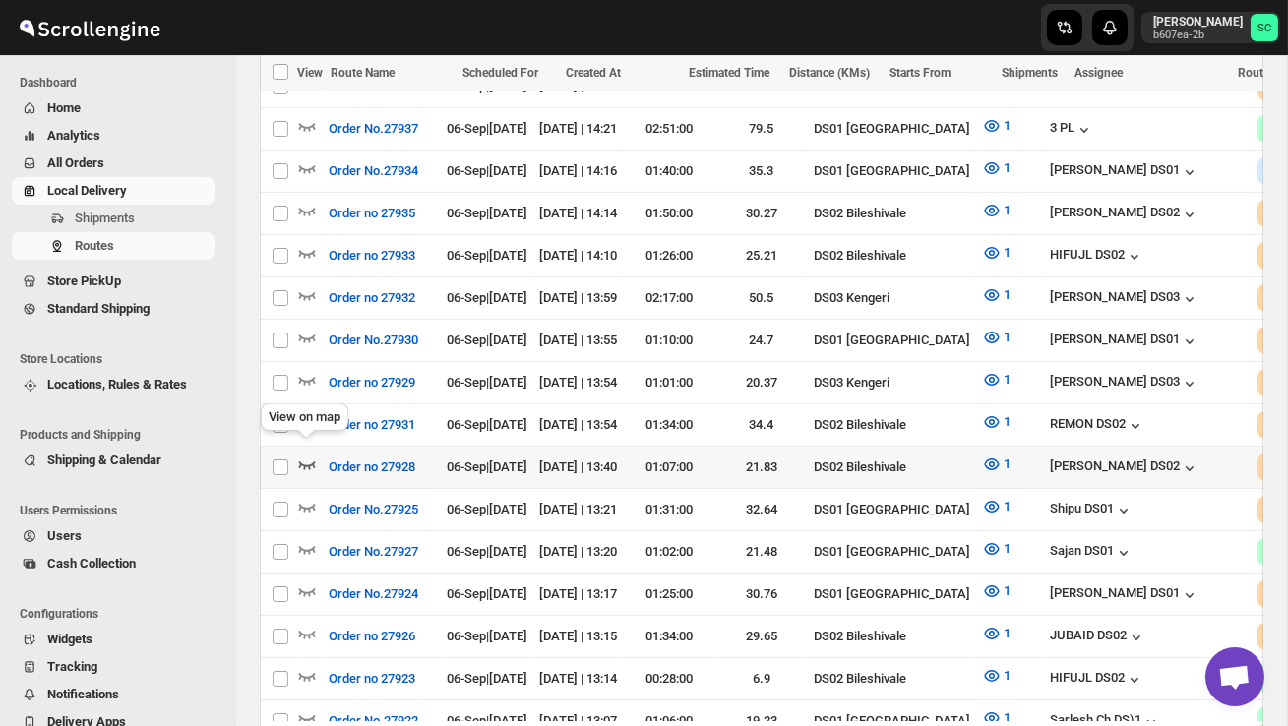
click at [308, 455] on icon "button" at bounding box center [307, 465] width 20 height 20
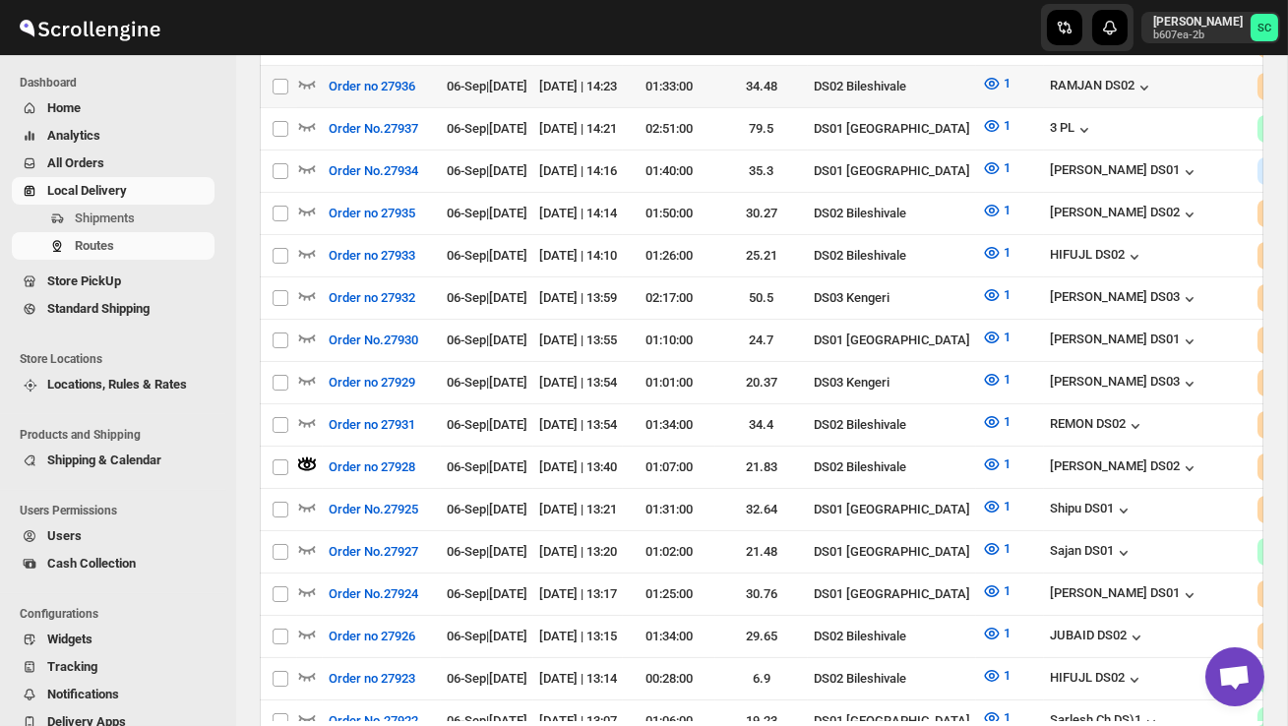
scroll to position [0, 0]
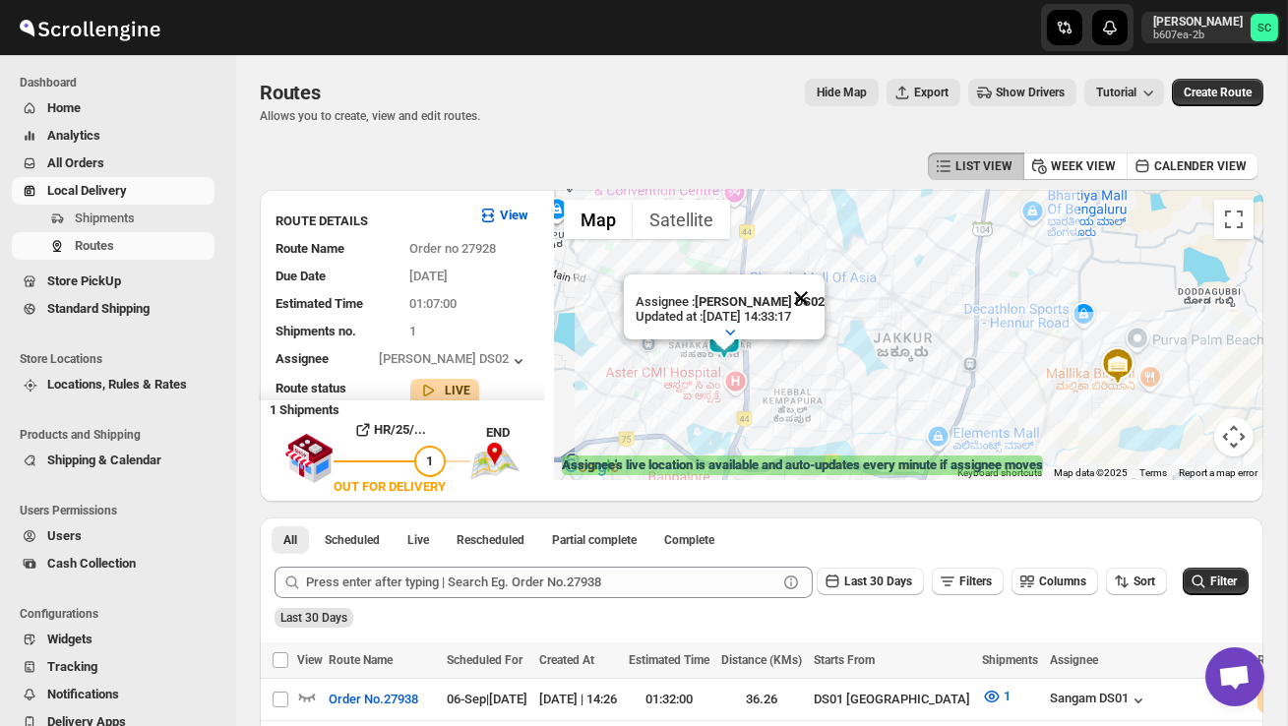
click at [815, 286] on button "Close" at bounding box center [800, 298] width 47 height 47
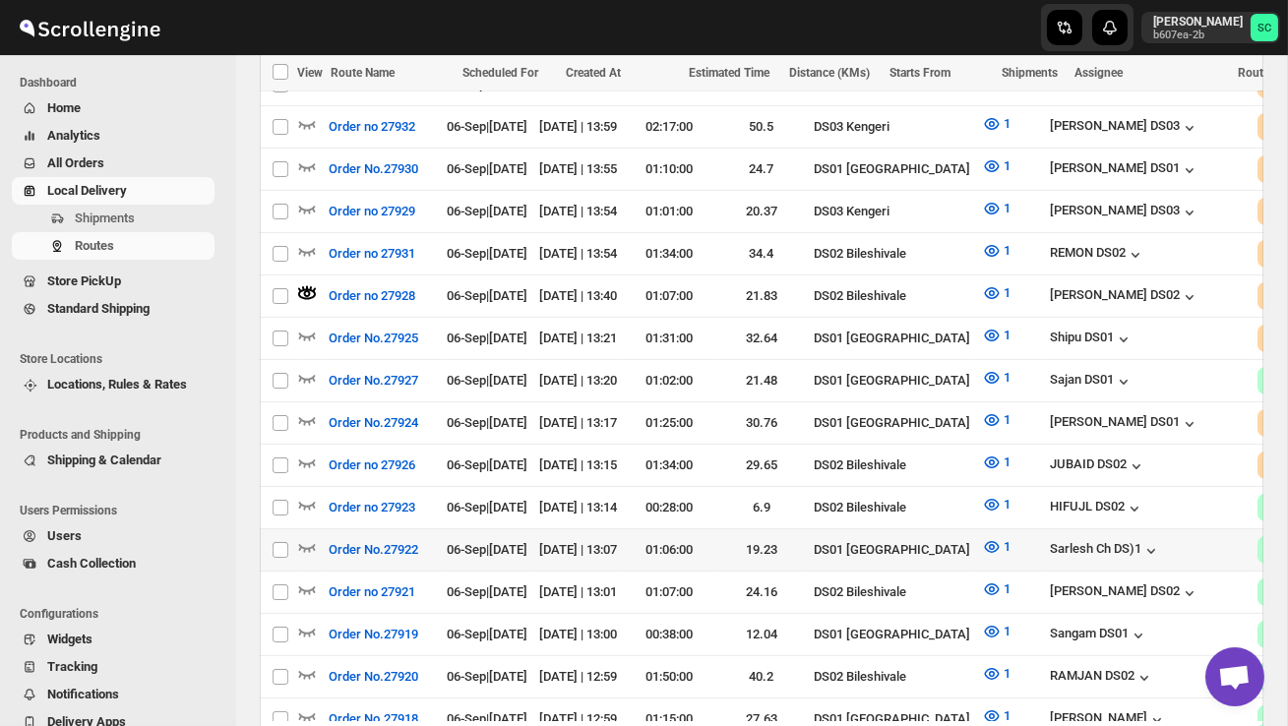
scroll to position [828, 0]
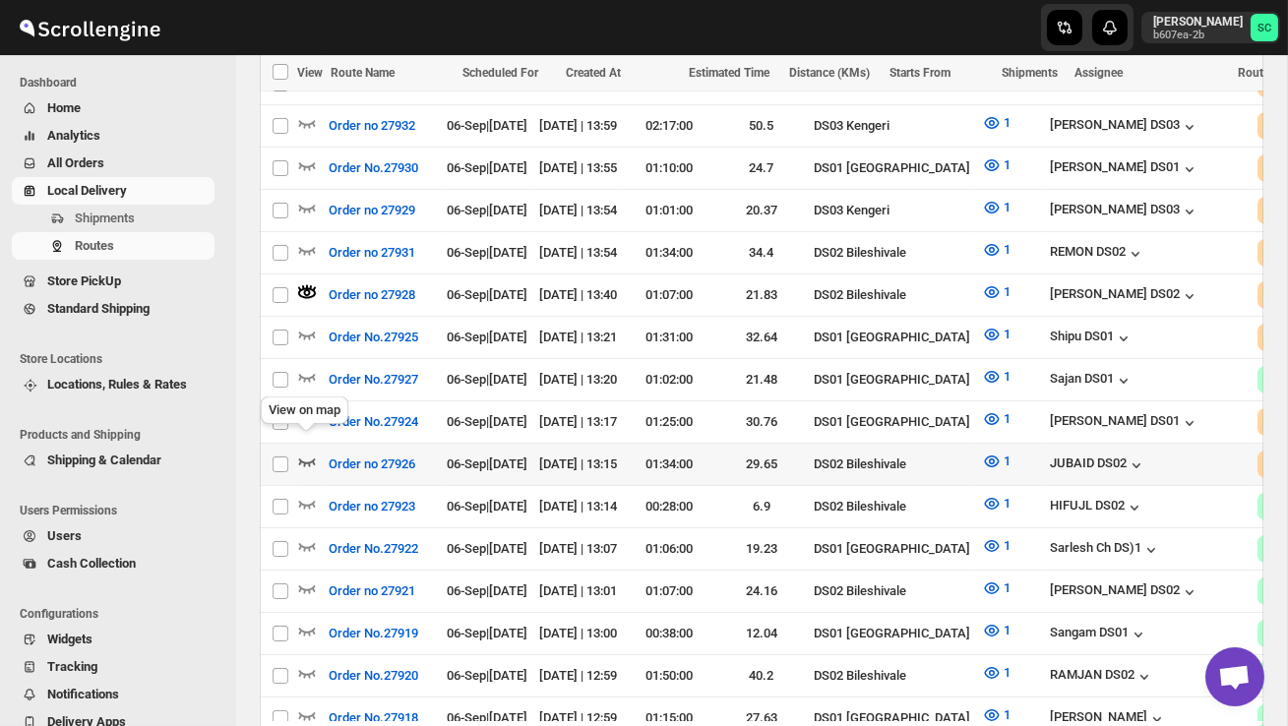
click at [304, 452] on icon "button" at bounding box center [307, 462] width 20 height 20
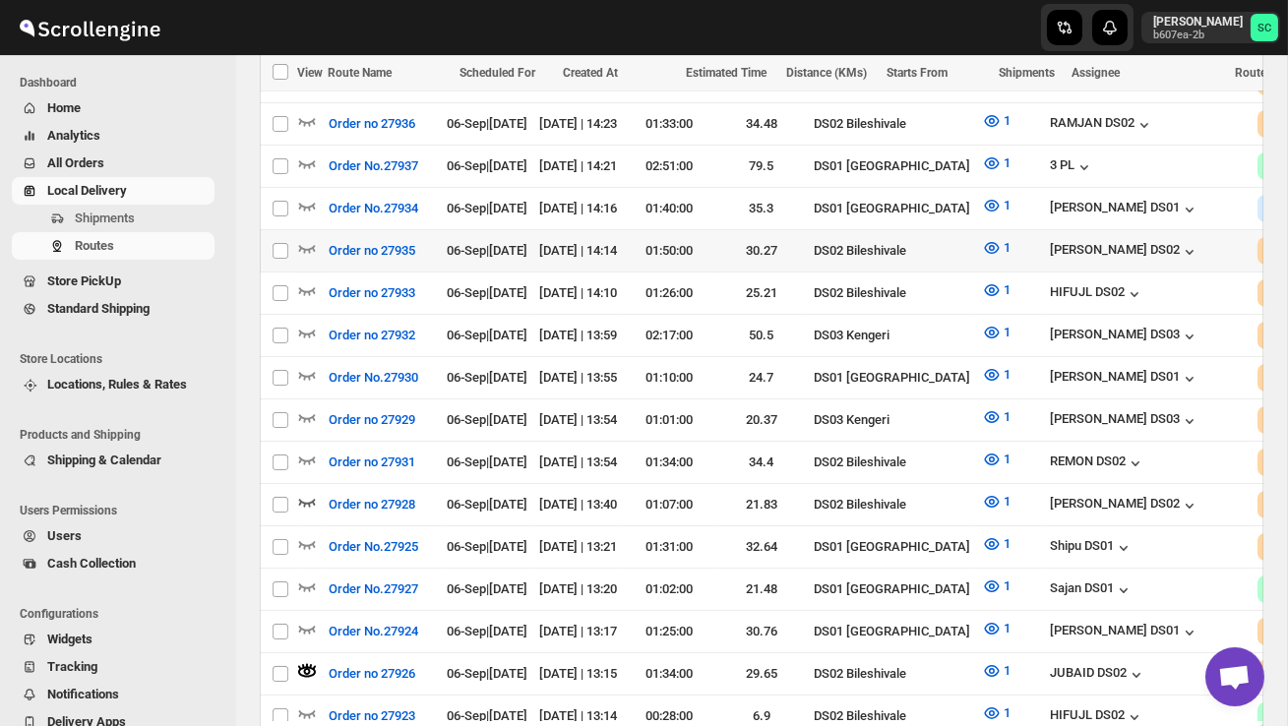
scroll to position [0, 0]
click at [315, 241] on icon "button" at bounding box center [307, 248] width 20 height 20
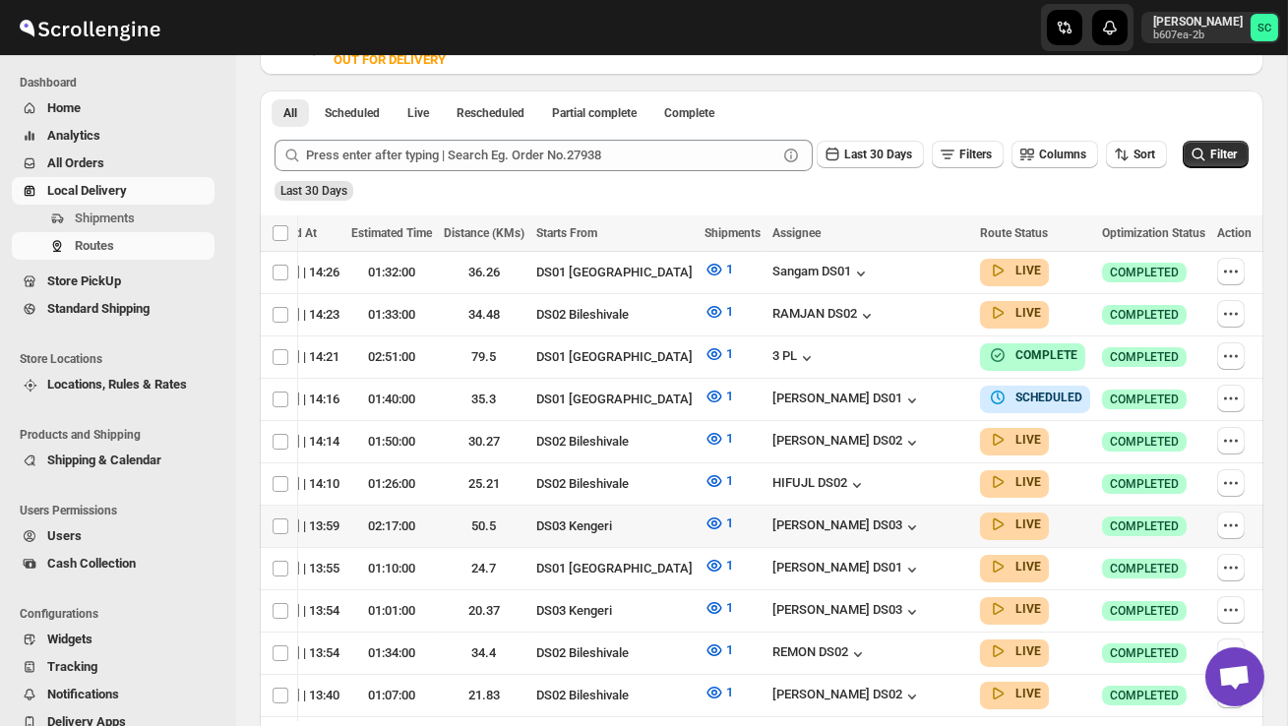
scroll to position [0, 278]
click at [1223, 516] on icon "button" at bounding box center [1231, 526] width 20 height 20
checkbox input "true"
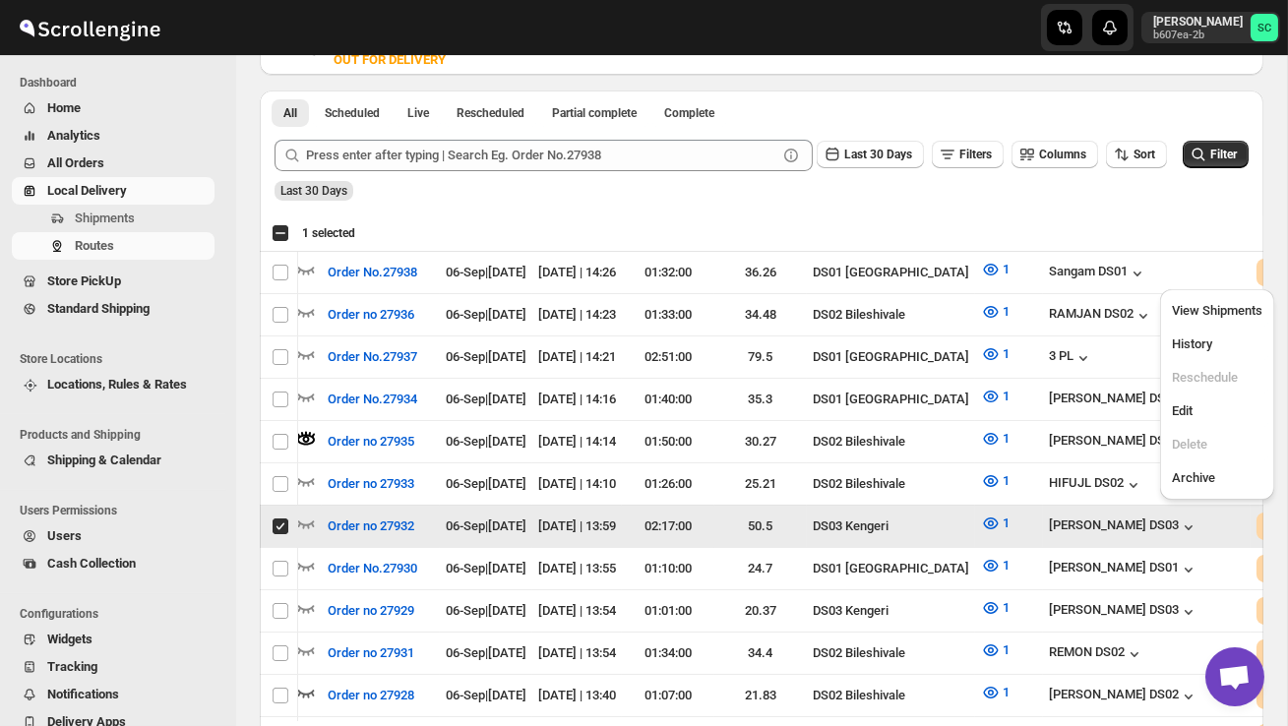
scroll to position [0, 1]
click at [1207, 418] on span "Edit" at bounding box center [1217, 411] width 91 height 20
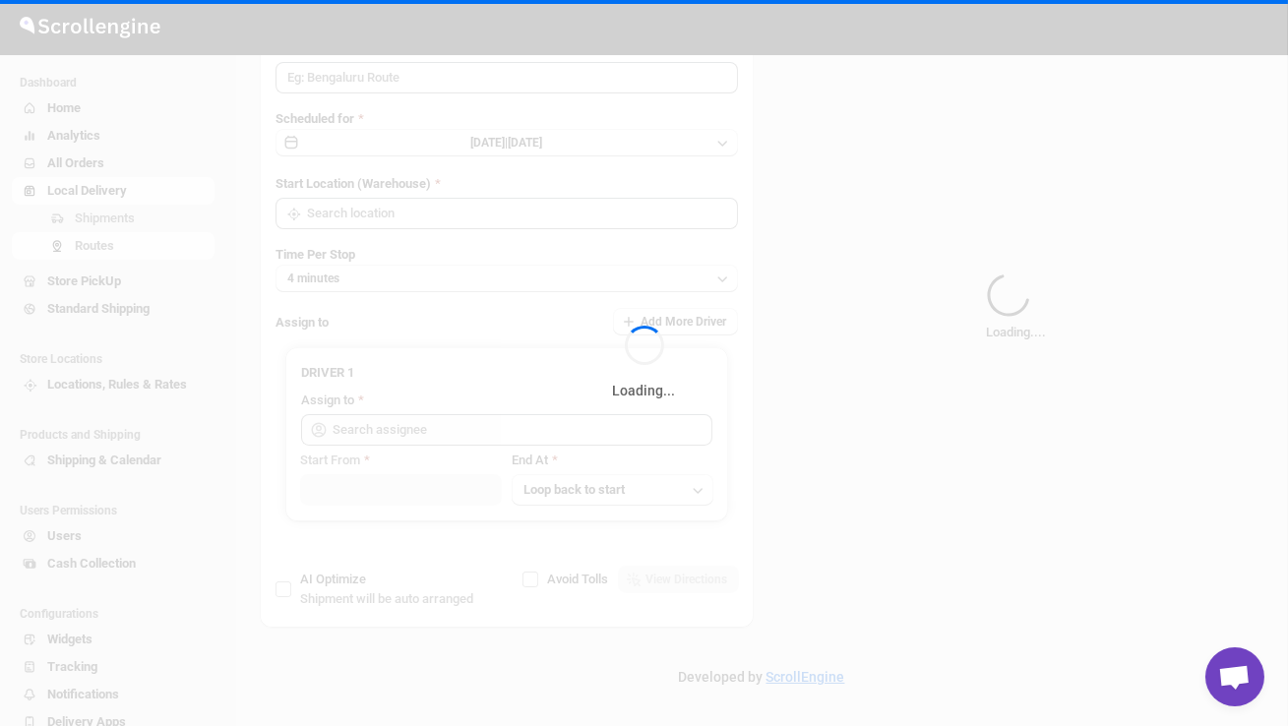
scroll to position [0, 0]
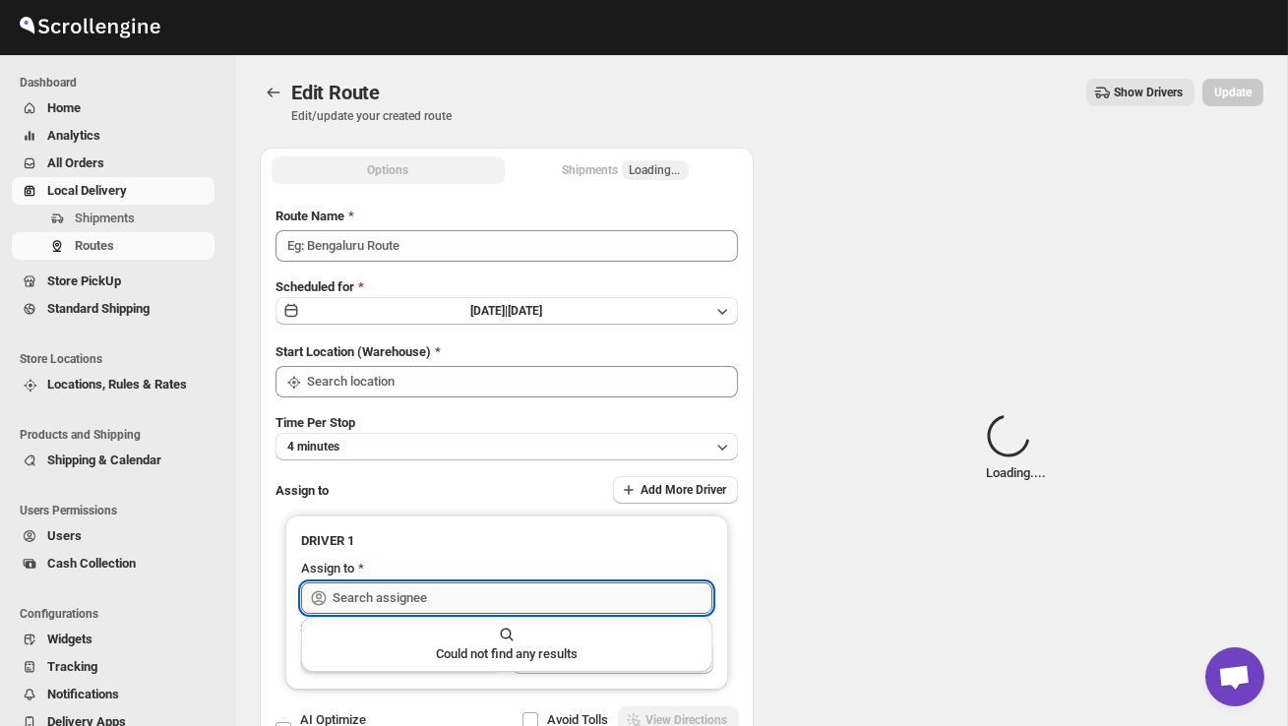
click at [614, 592] on input "text" at bounding box center [523, 598] width 380 height 31
type input "Order no 27932"
type input "DS03 Kengeri"
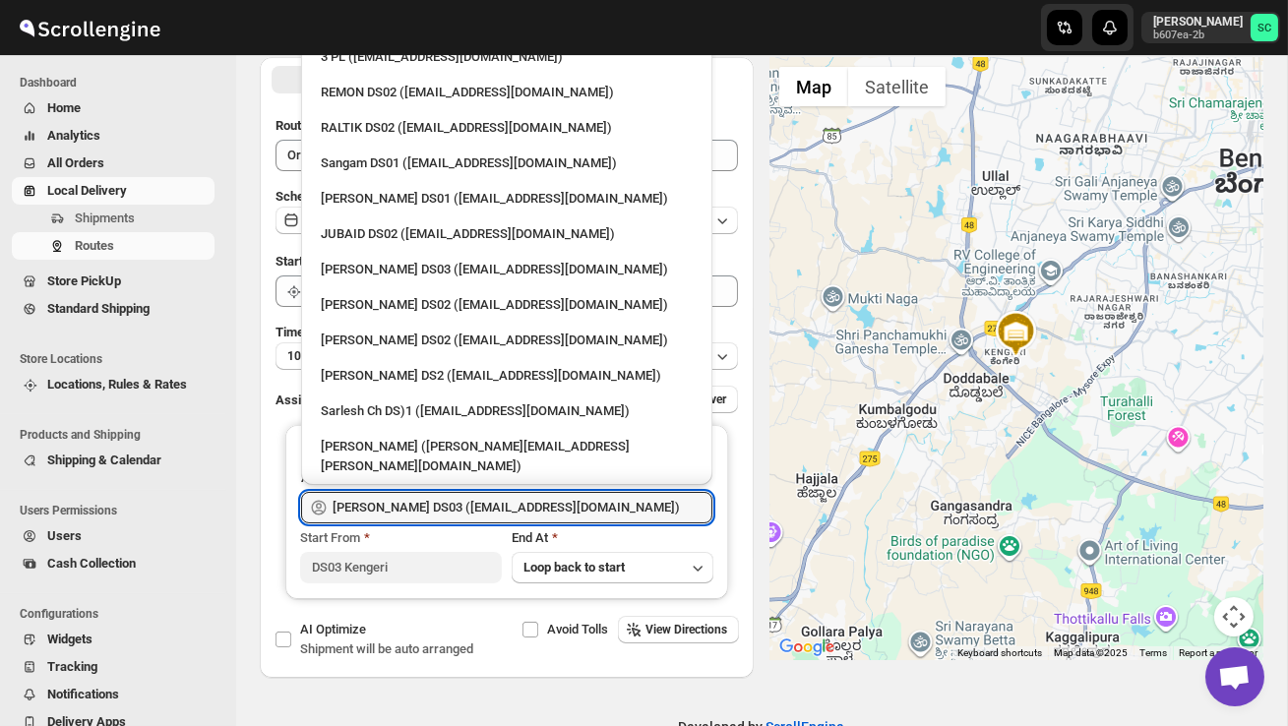
scroll to position [1440, 0]
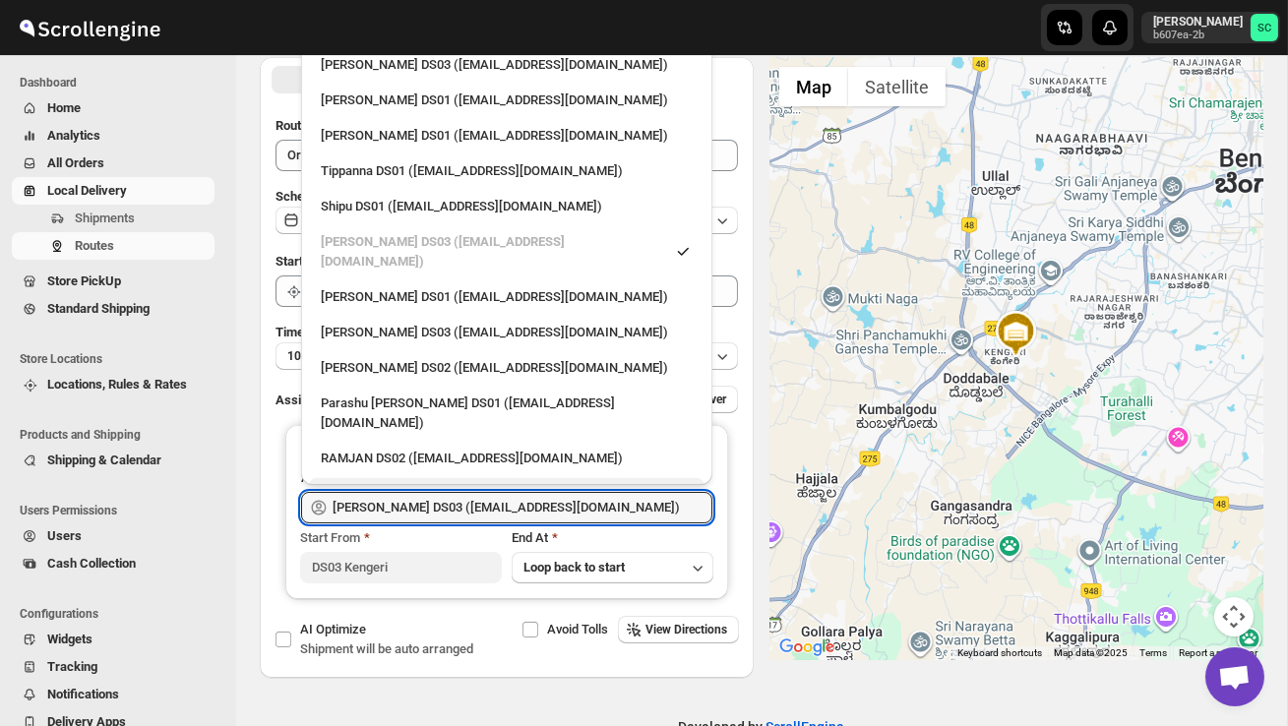
click at [453, 484] on div "Satish kumar veera (tehaxi9762@chaublog.com)" at bounding box center [507, 494] width 372 height 20
type input "Satish kumar veera (tehaxi9762@chaublog.com)"
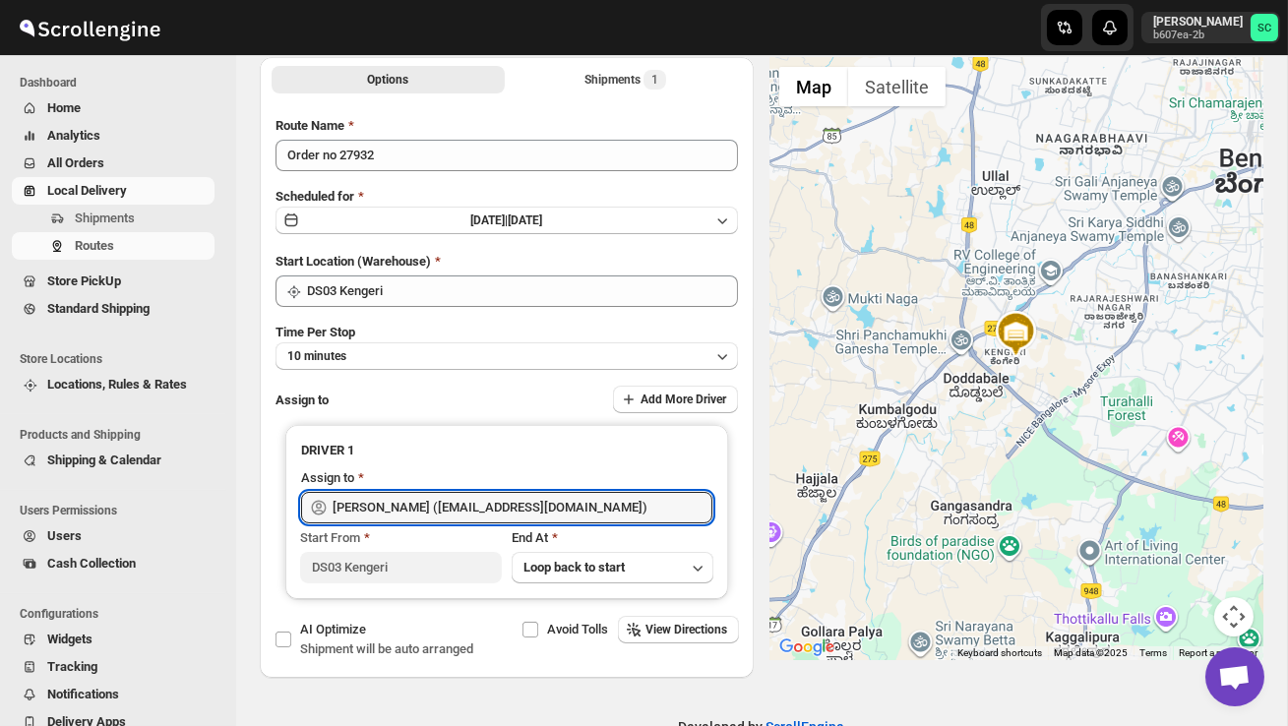
scroll to position [0, 0]
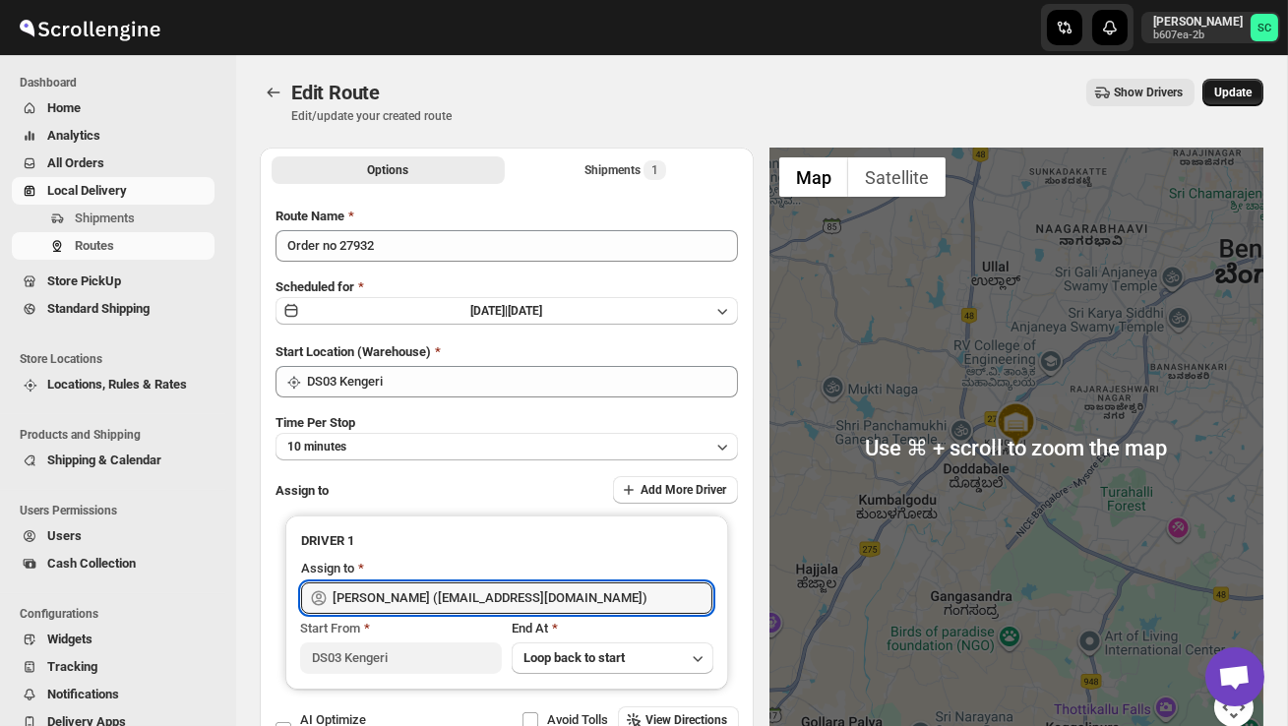
click at [1234, 86] on span "Update" at bounding box center [1232, 93] width 37 height 16
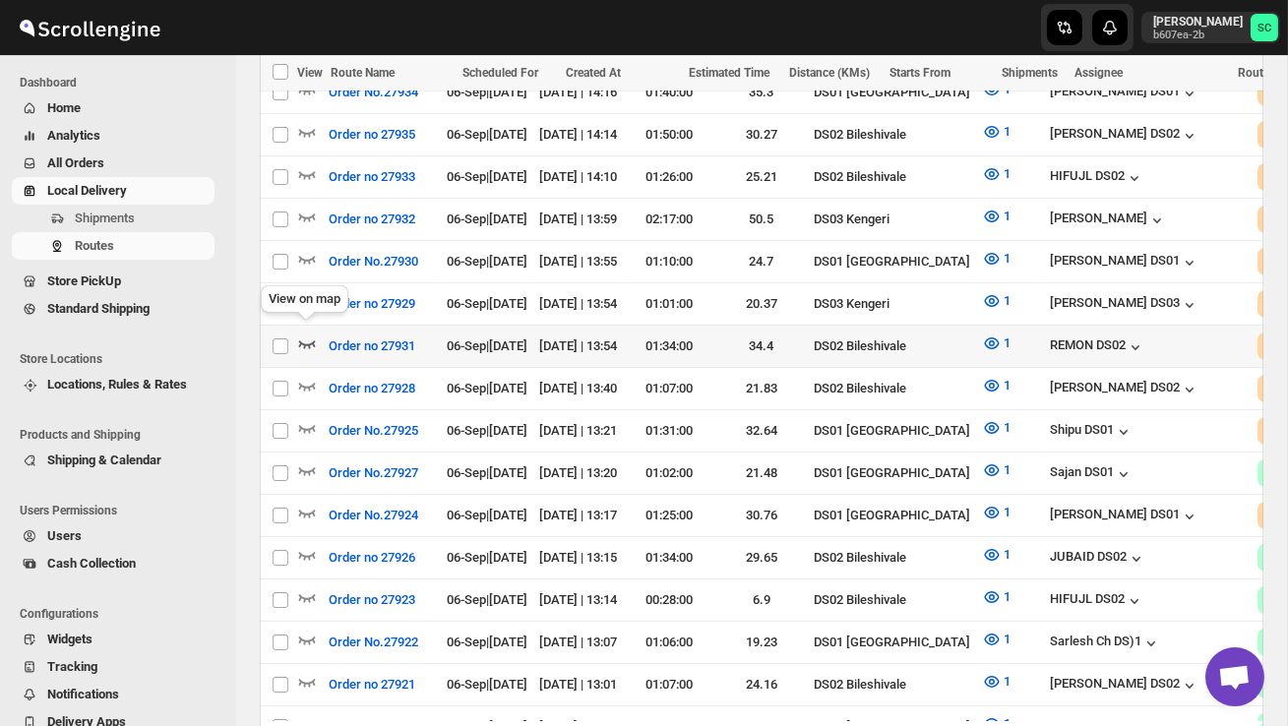
click at [309, 334] on icon "button" at bounding box center [307, 344] width 20 height 20
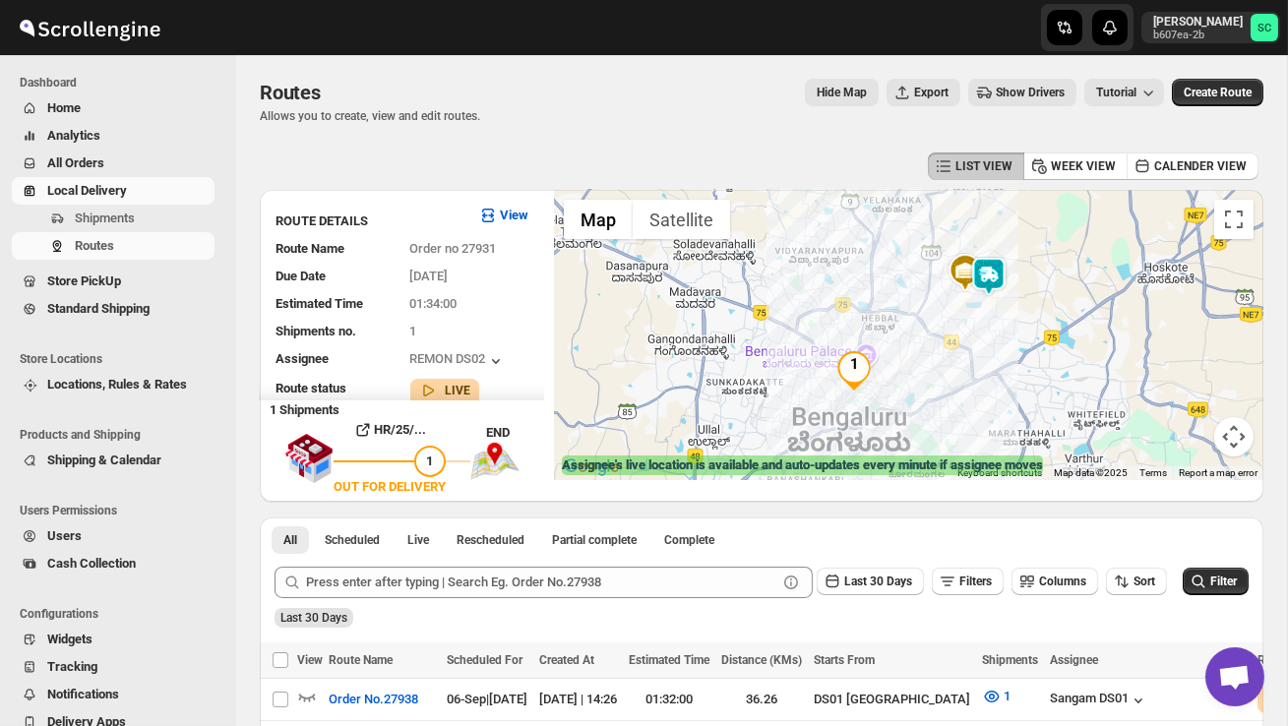
click at [996, 270] on img at bounding box center [988, 276] width 39 height 39
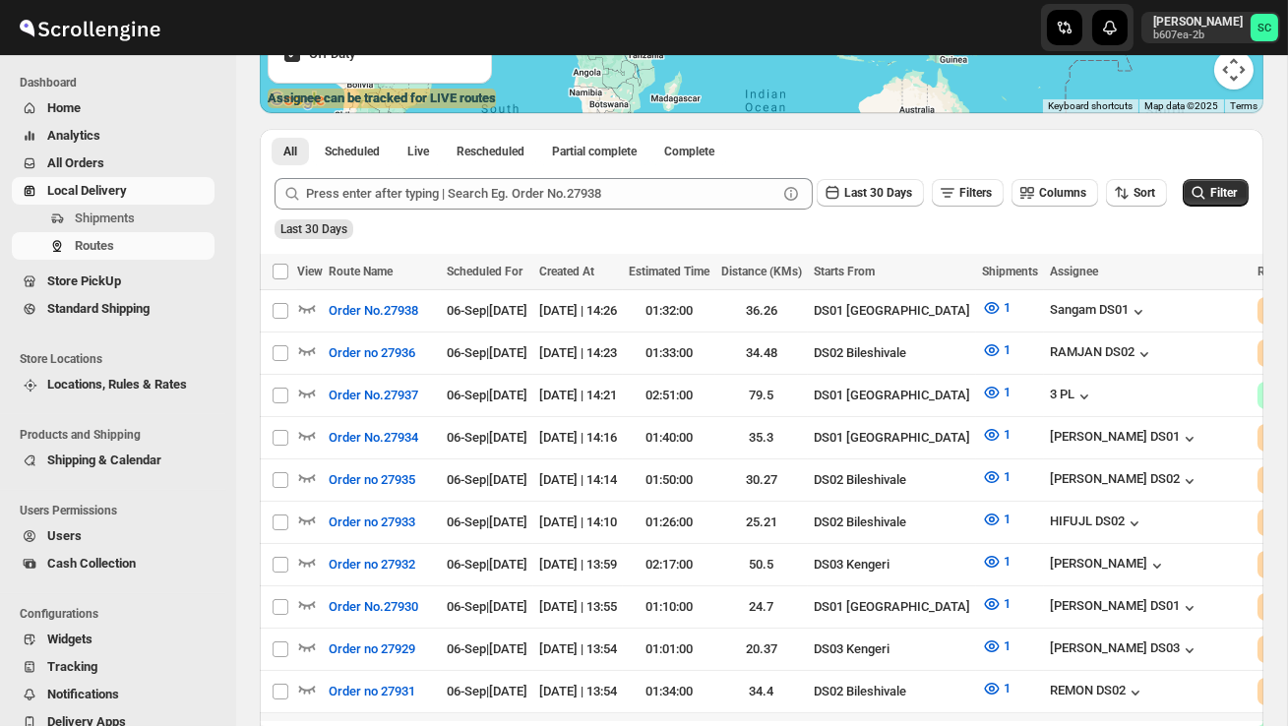
scroll to position [486, 0]
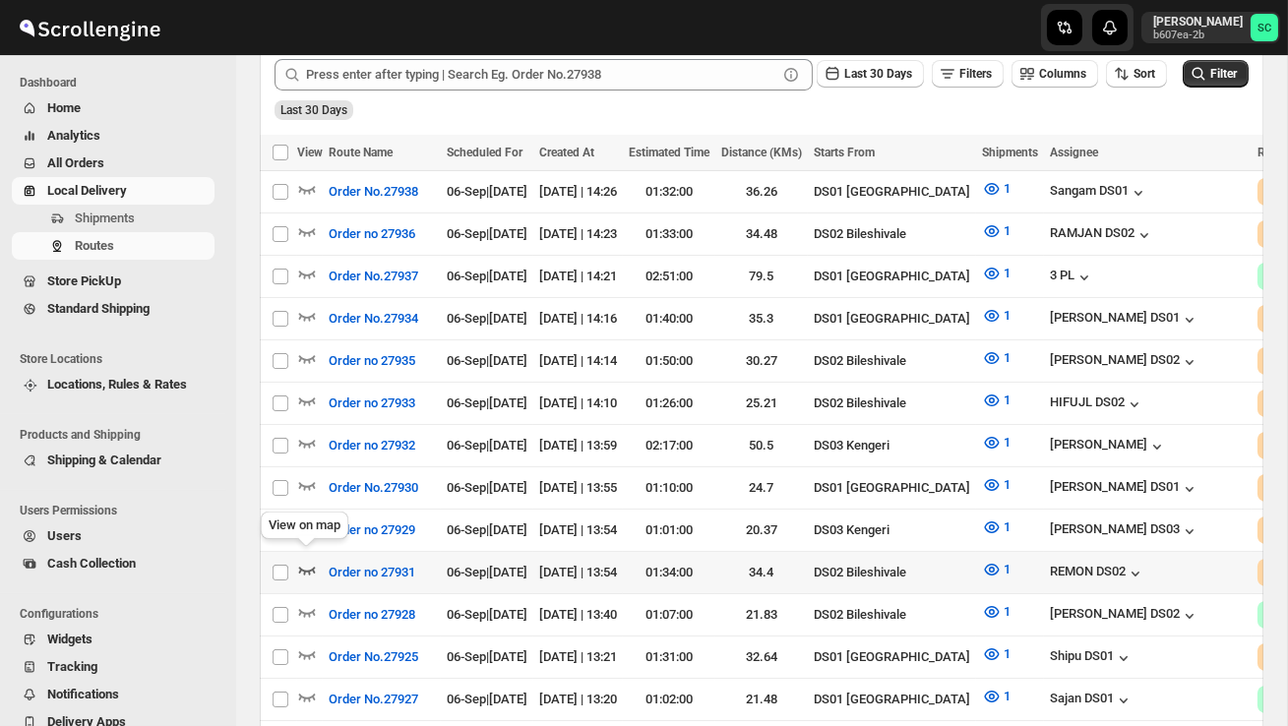
click at [303, 567] on icon "button" at bounding box center [307, 571] width 17 height 8
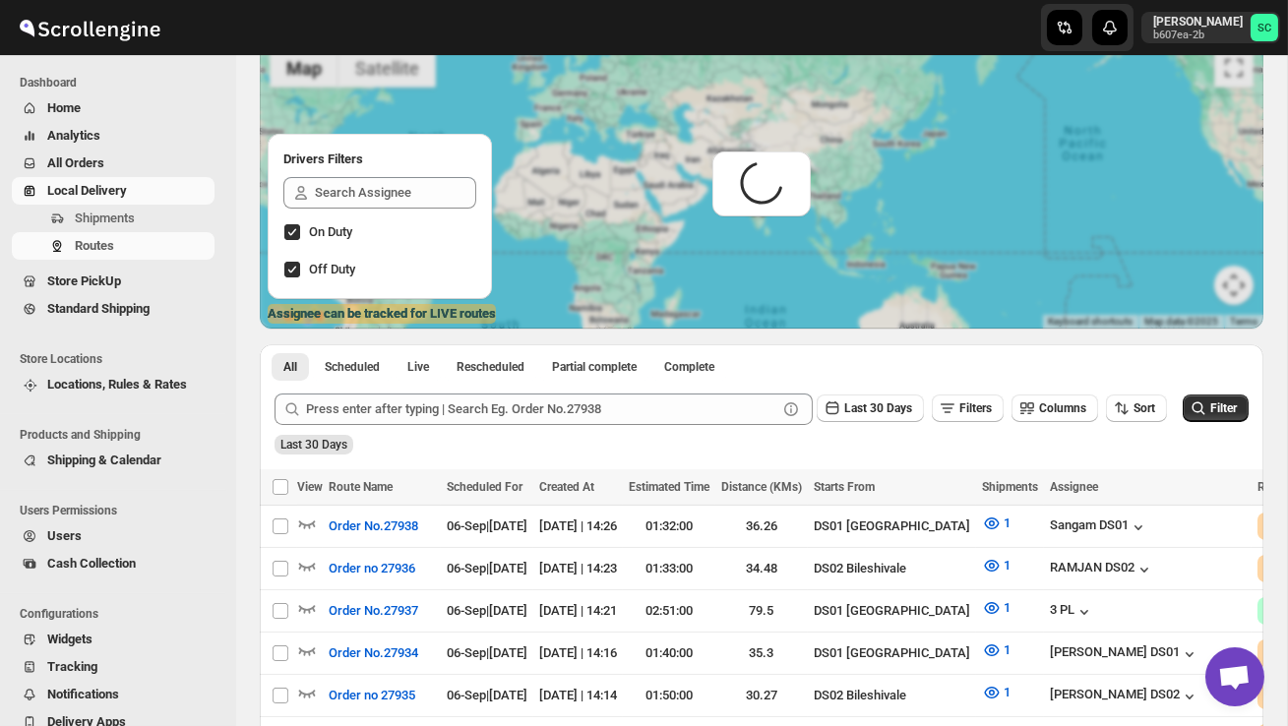
scroll to position [0, 0]
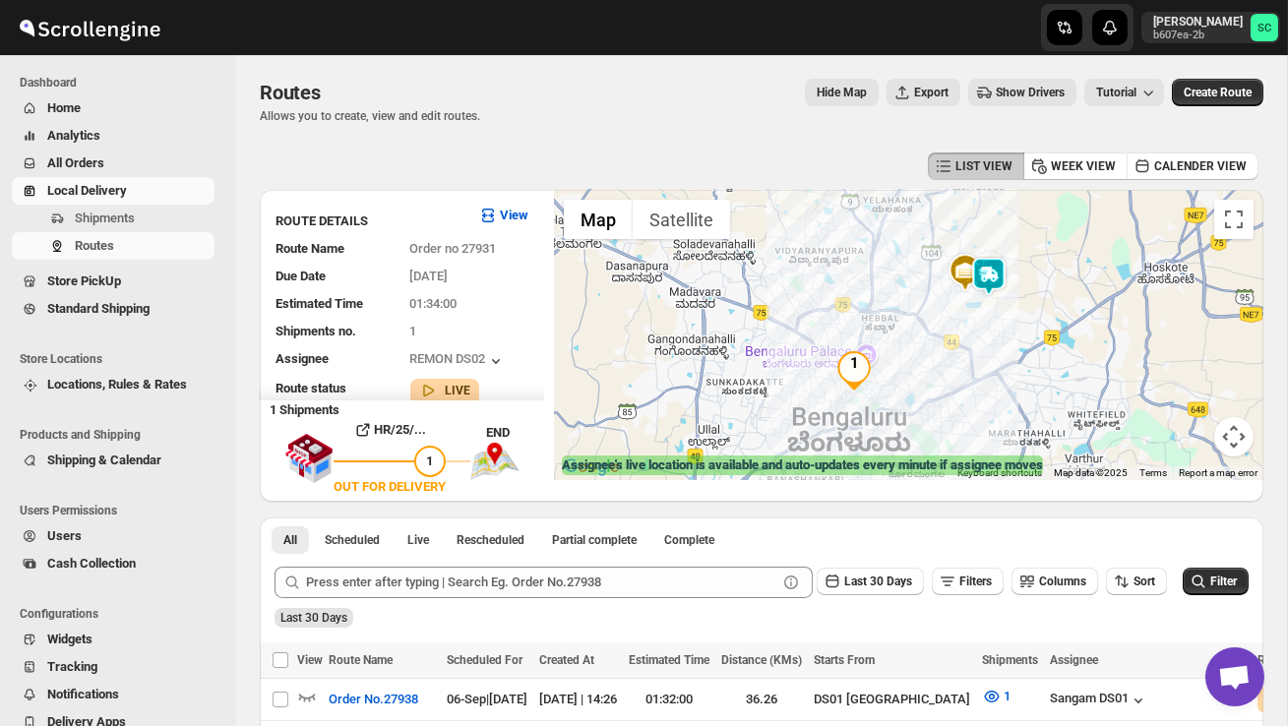
click at [999, 267] on img at bounding box center [988, 276] width 39 height 39
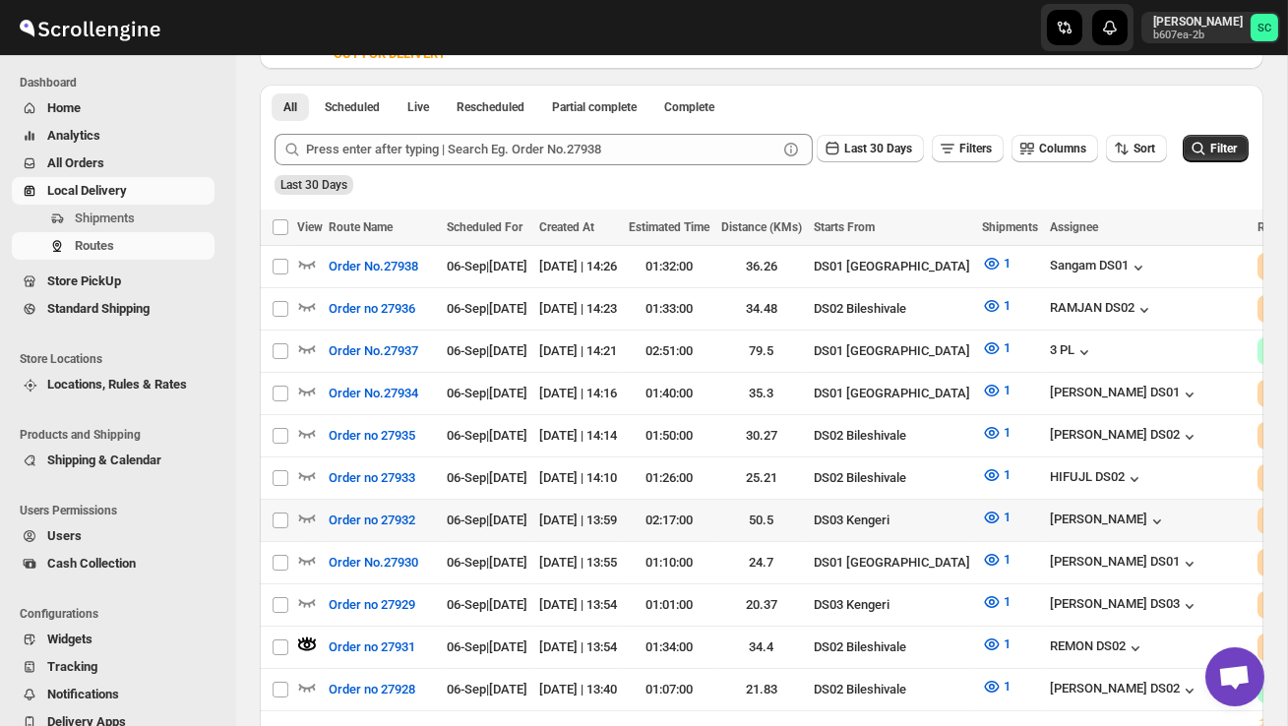
scroll to position [435, 0]
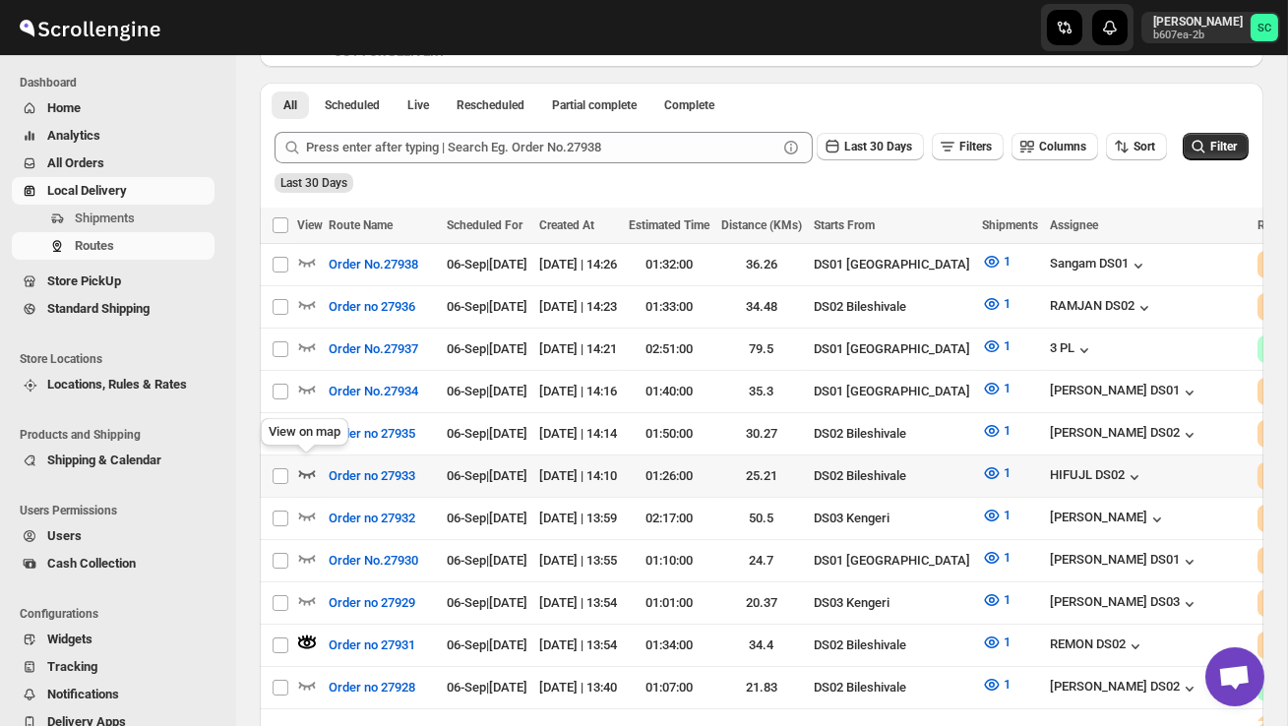
click at [311, 464] on icon "button" at bounding box center [307, 473] width 20 height 20
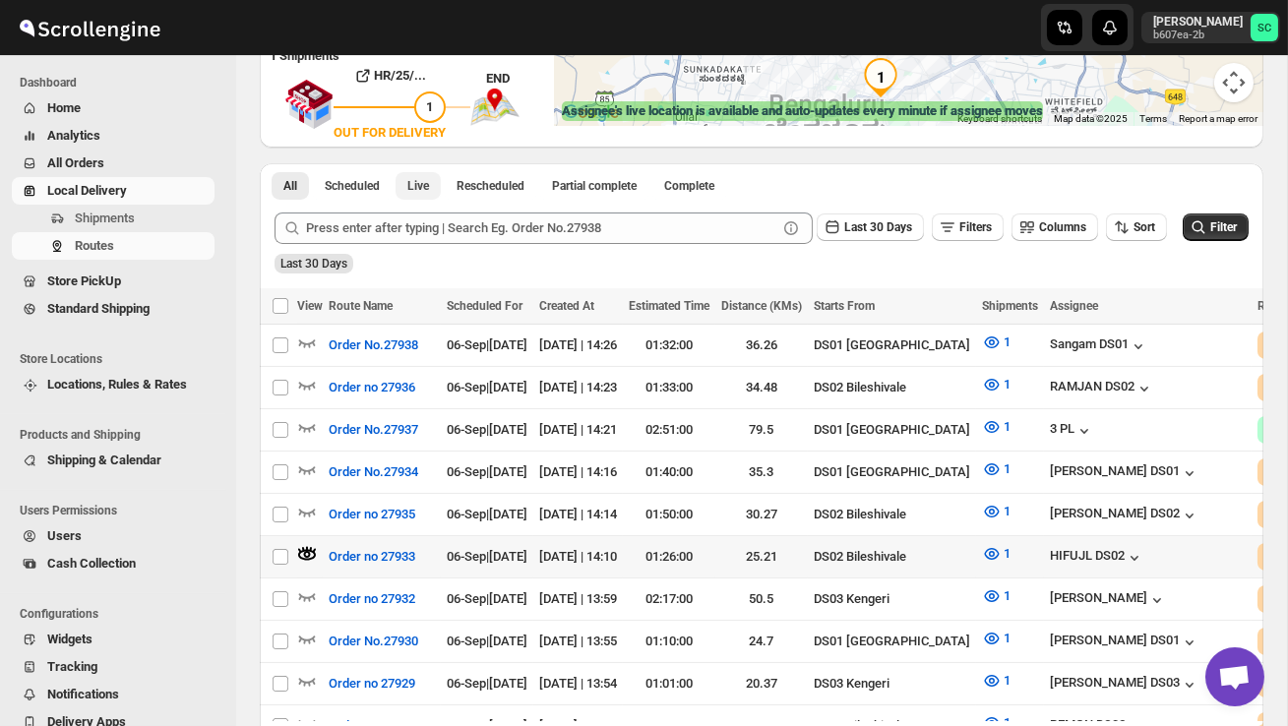
scroll to position [359, 0]
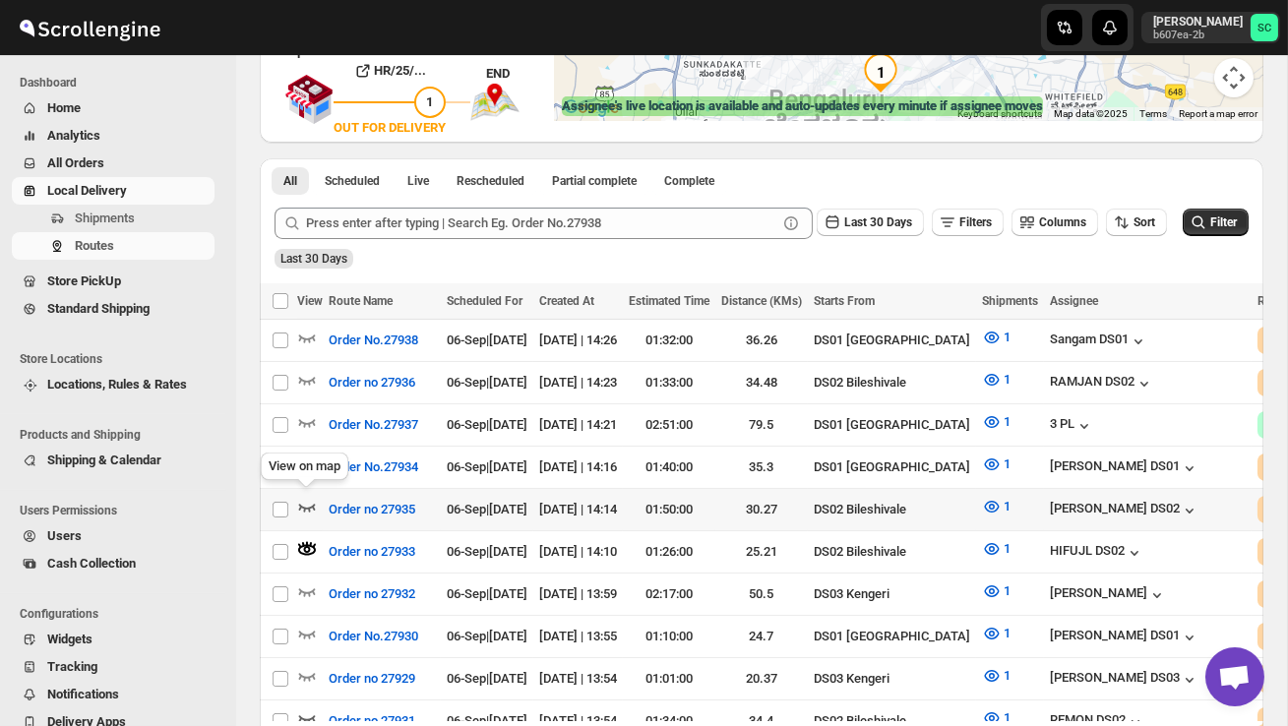
click at [306, 499] on icon "button" at bounding box center [307, 507] width 20 height 20
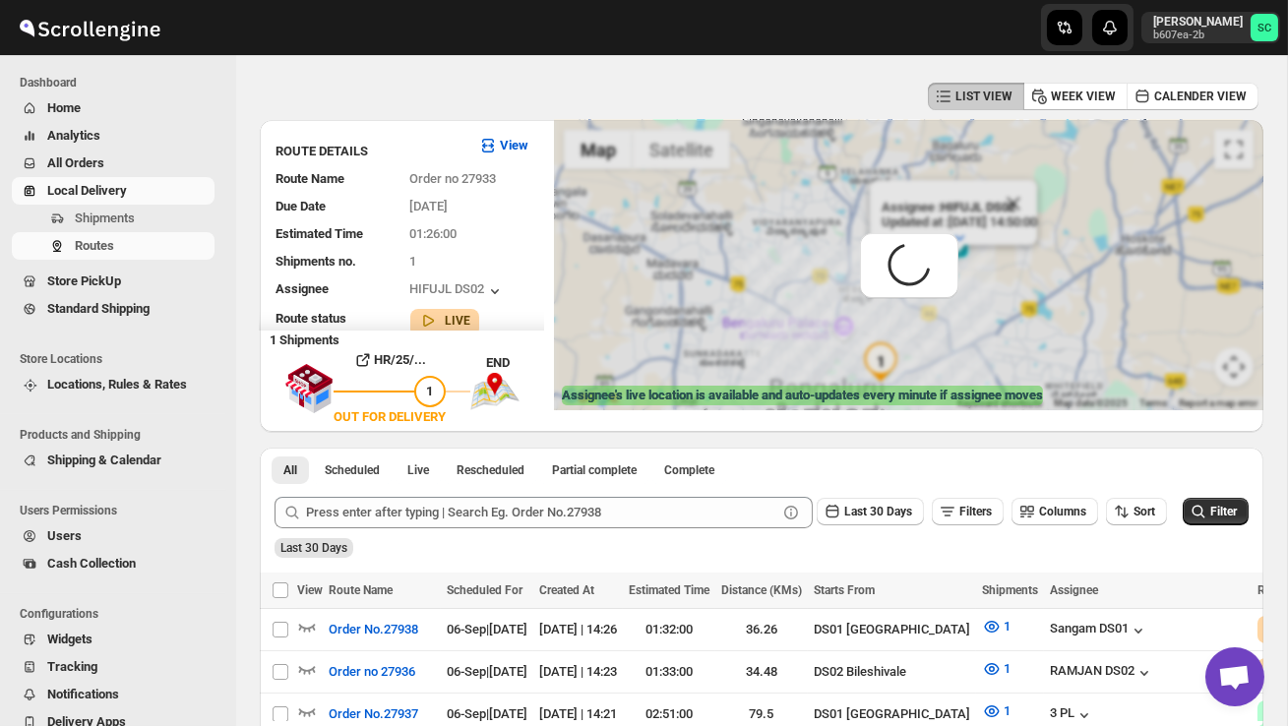
scroll to position [0, 0]
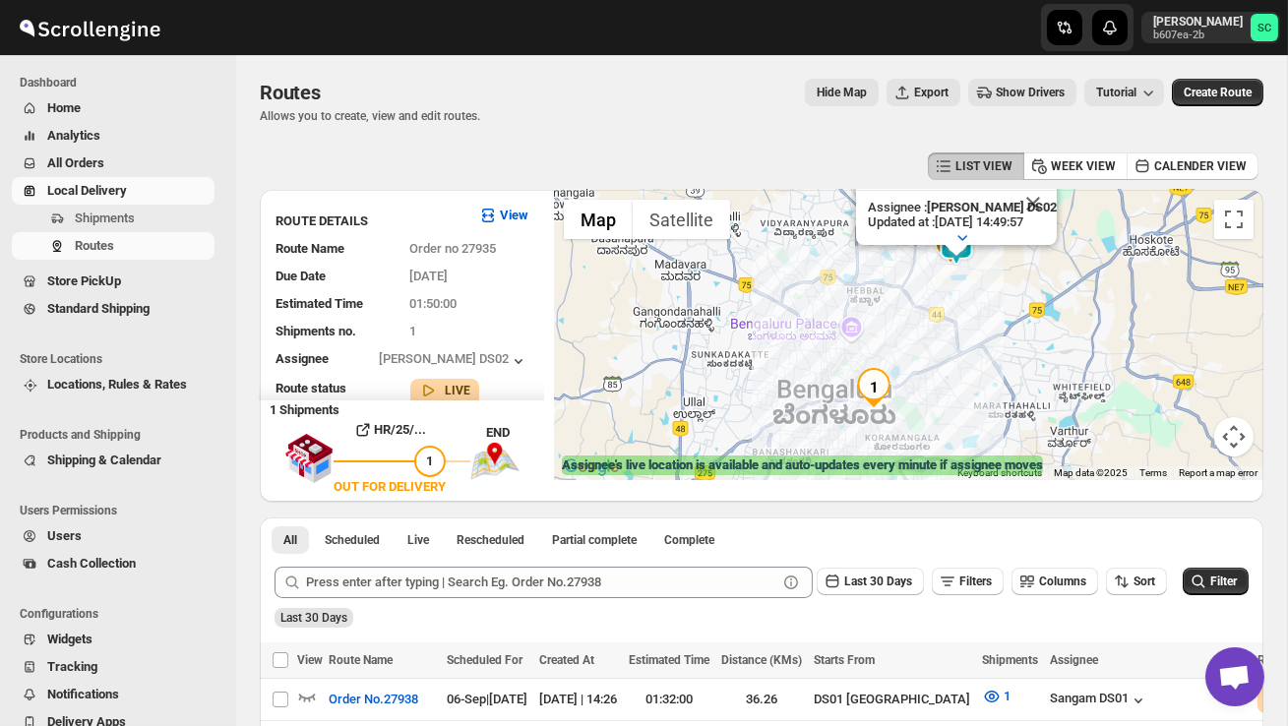
drag, startPoint x: 1037, startPoint y: 310, endPoint x: 1040, endPoint y: 338, distance: 27.7
click at [1040, 338] on div "Assignee : [PERSON_NAME] DS02 Updated at : [DATE] 14:49:57 Duty mode Enabled Ba…" at bounding box center [908, 335] width 709 height 290
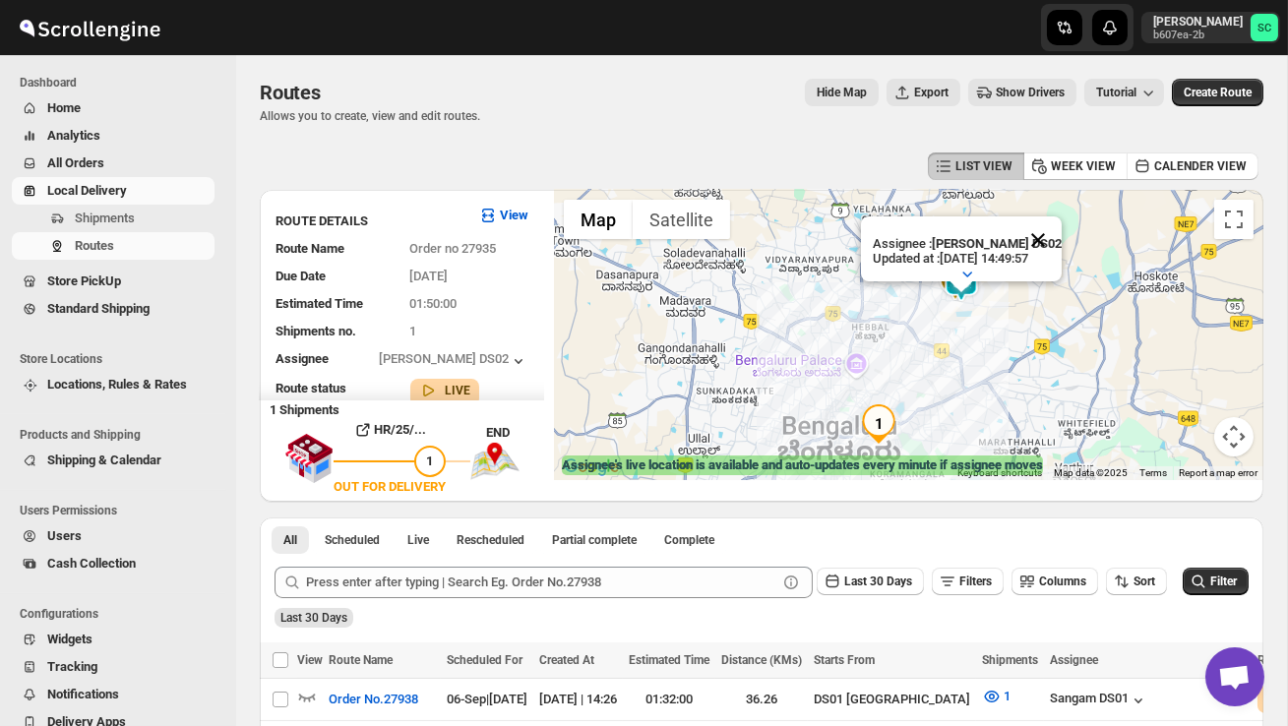
click at [1047, 223] on button "Close" at bounding box center [1038, 239] width 47 height 47
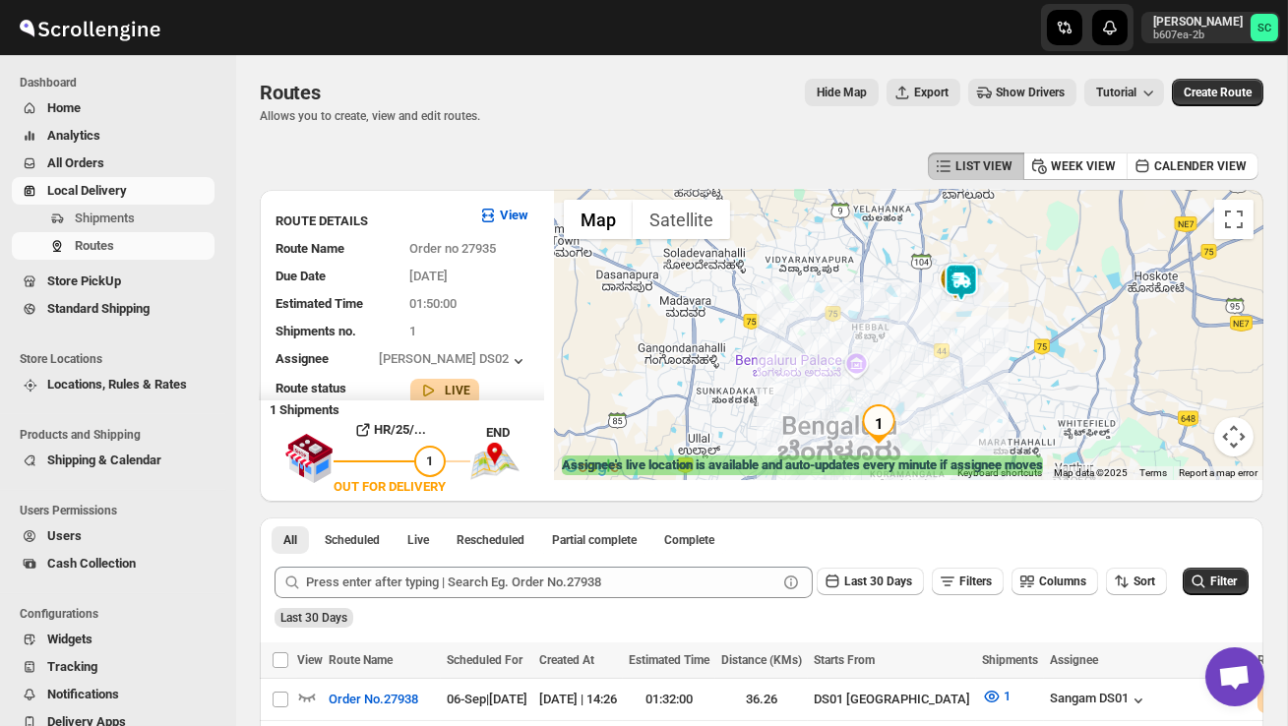
click at [1037, 280] on div at bounding box center [908, 335] width 709 height 290
click at [1037, 281] on div at bounding box center [908, 335] width 709 height 290
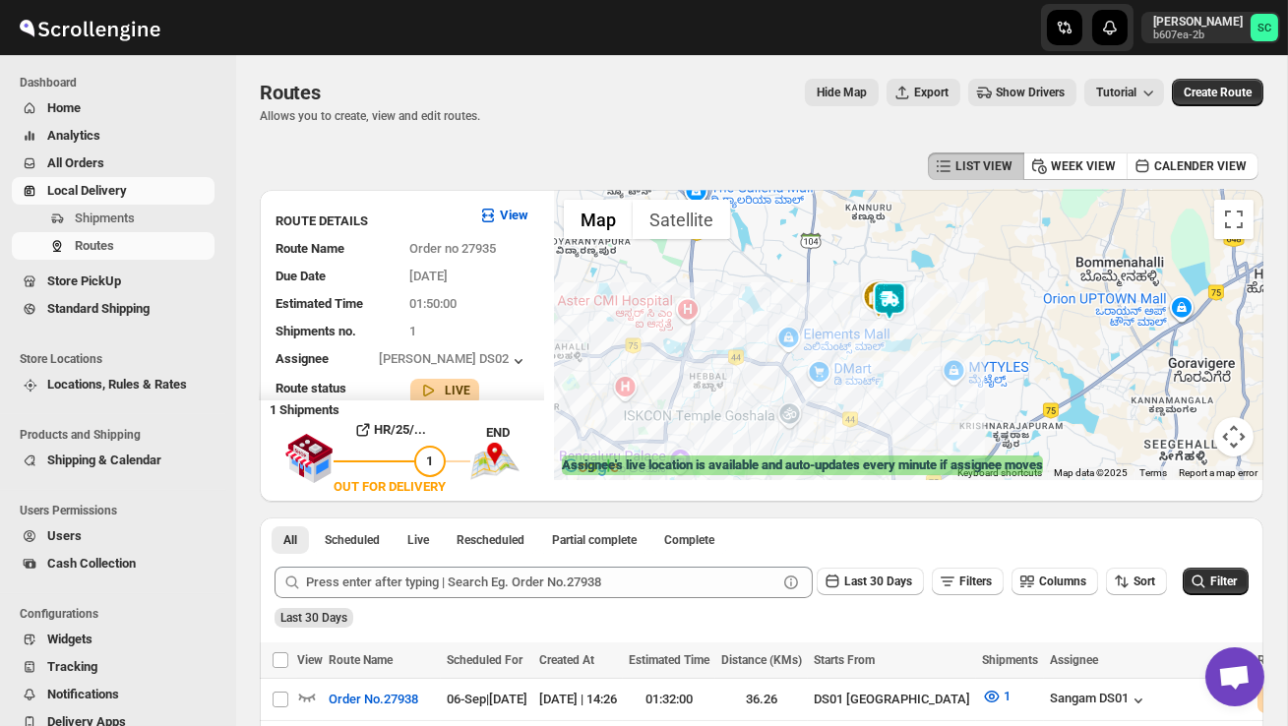
click at [979, 315] on div at bounding box center [908, 335] width 709 height 290
click at [979, 316] on div at bounding box center [908, 335] width 709 height 290
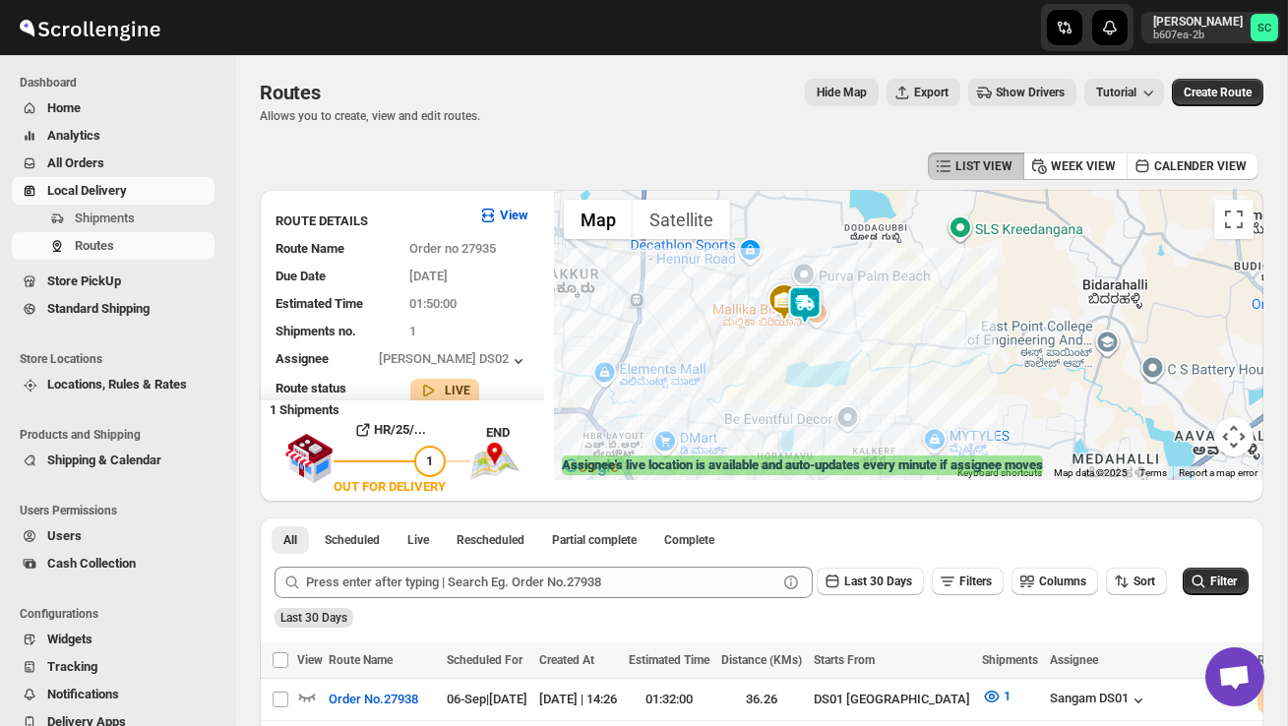
click at [939, 330] on div at bounding box center [908, 335] width 709 height 290
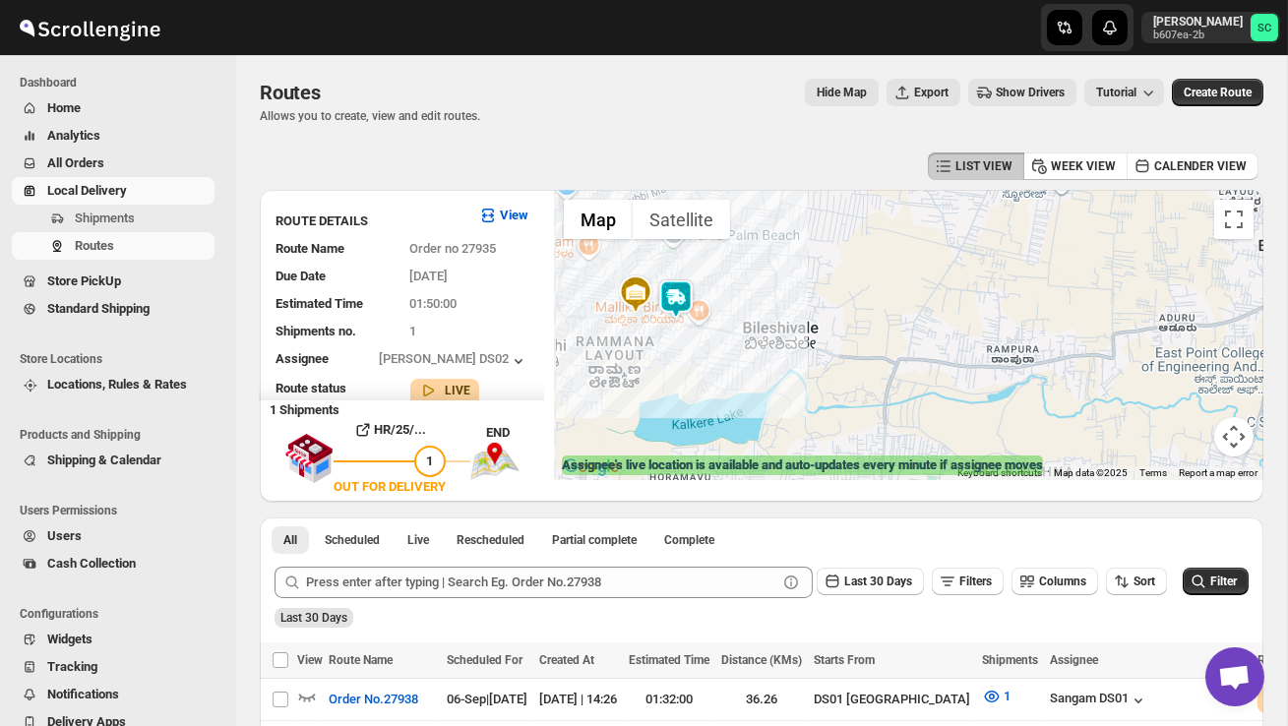
drag, startPoint x: 801, startPoint y: 363, endPoint x: 870, endPoint y: 392, distance: 74.6
click at [863, 387] on div at bounding box center [908, 335] width 709 height 290
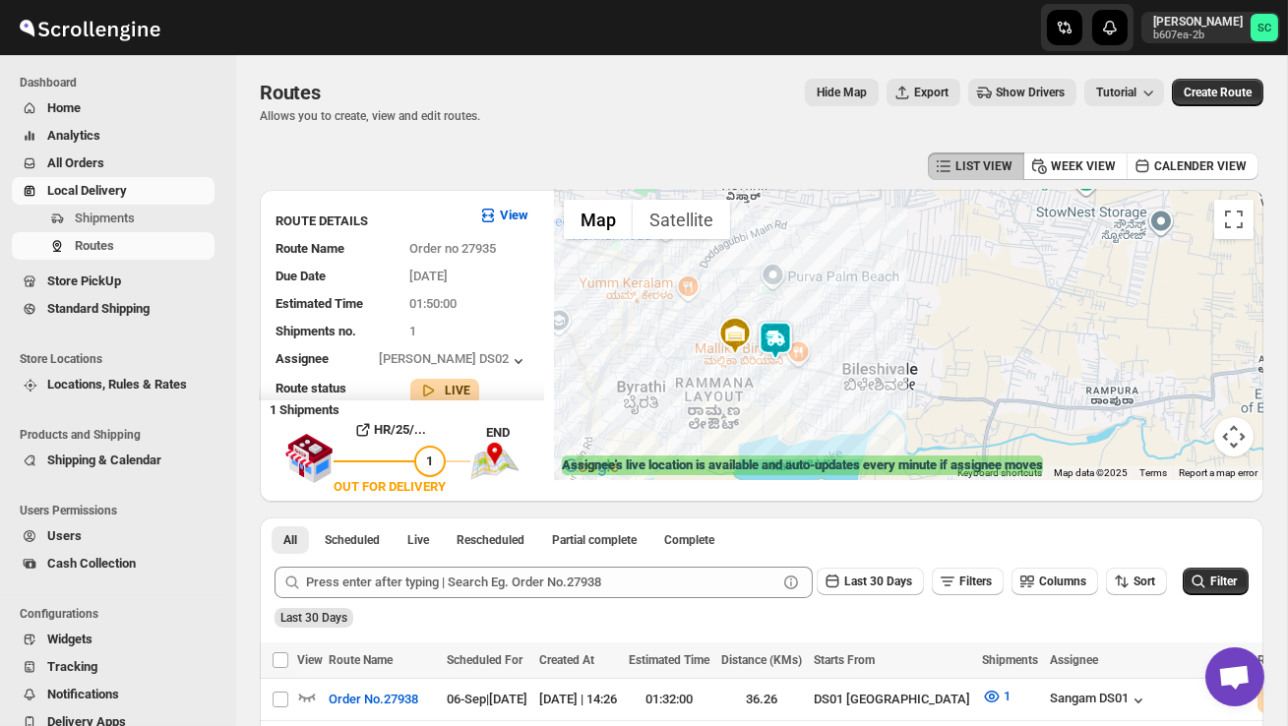
click at [870, 392] on div at bounding box center [908, 335] width 709 height 290
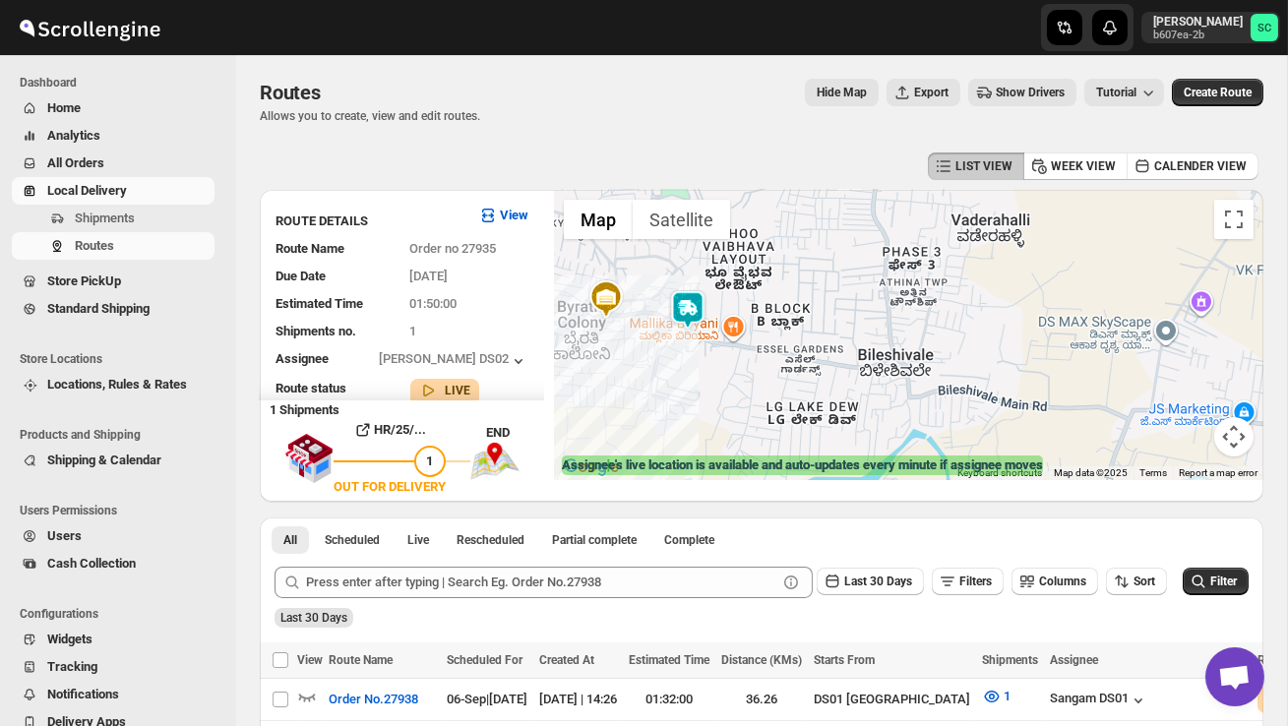
drag, startPoint x: 764, startPoint y: 399, endPoint x: 855, endPoint y: 414, distance: 92.9
click at [853, 413] on div at bounding box center [908, 335] width 709 height 290
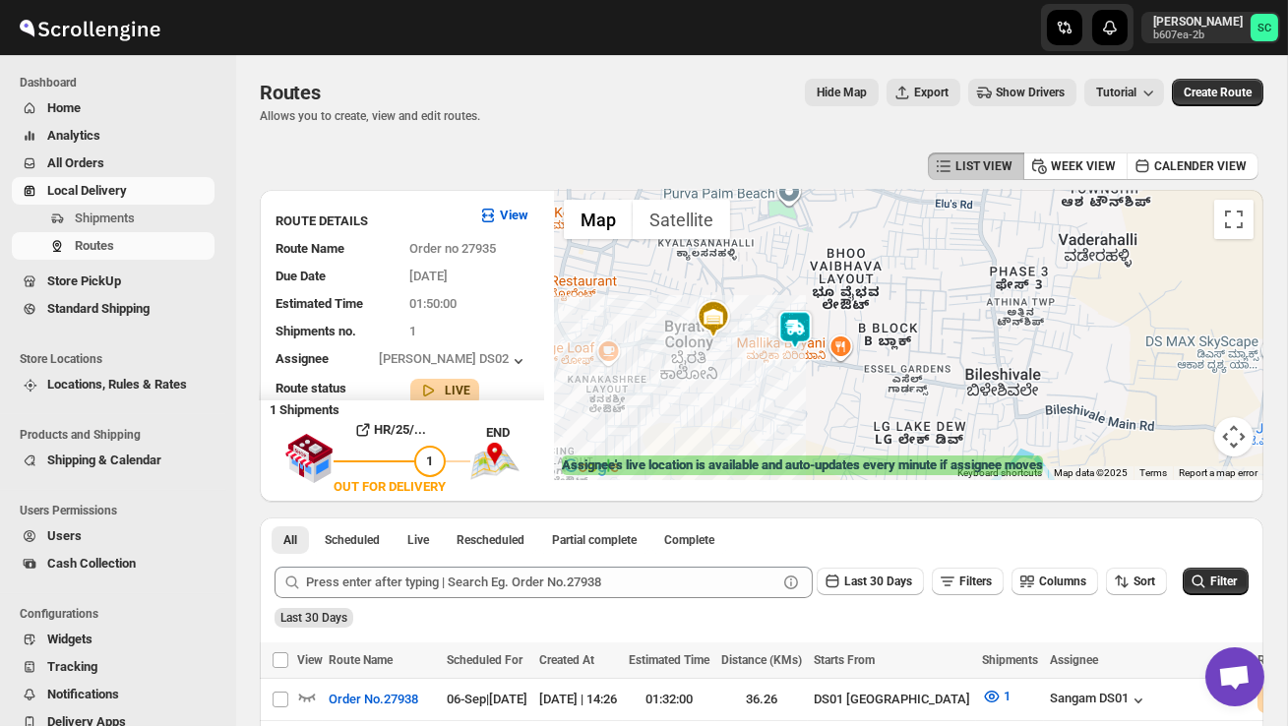
click at [855, 414] on div at bounding box center [908, 335] width 709 height 290
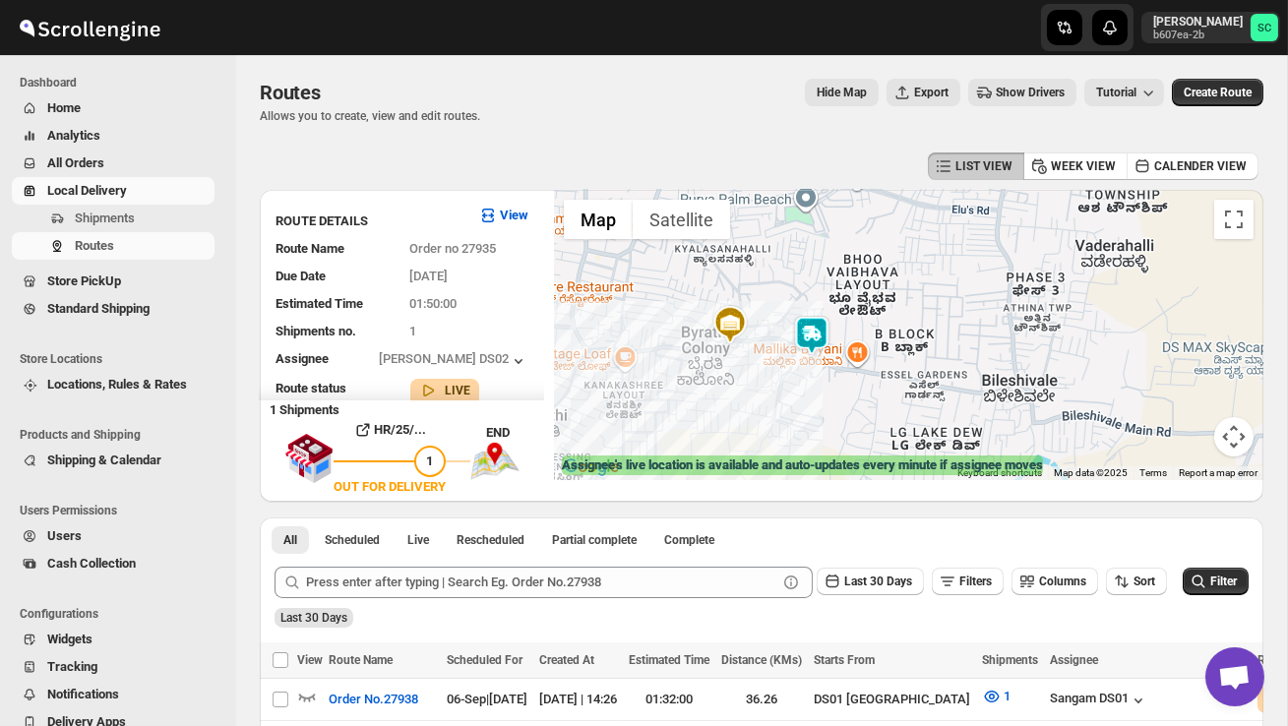
click at [855, 414] on div at bounding box center [908, 335] width 709 height 290
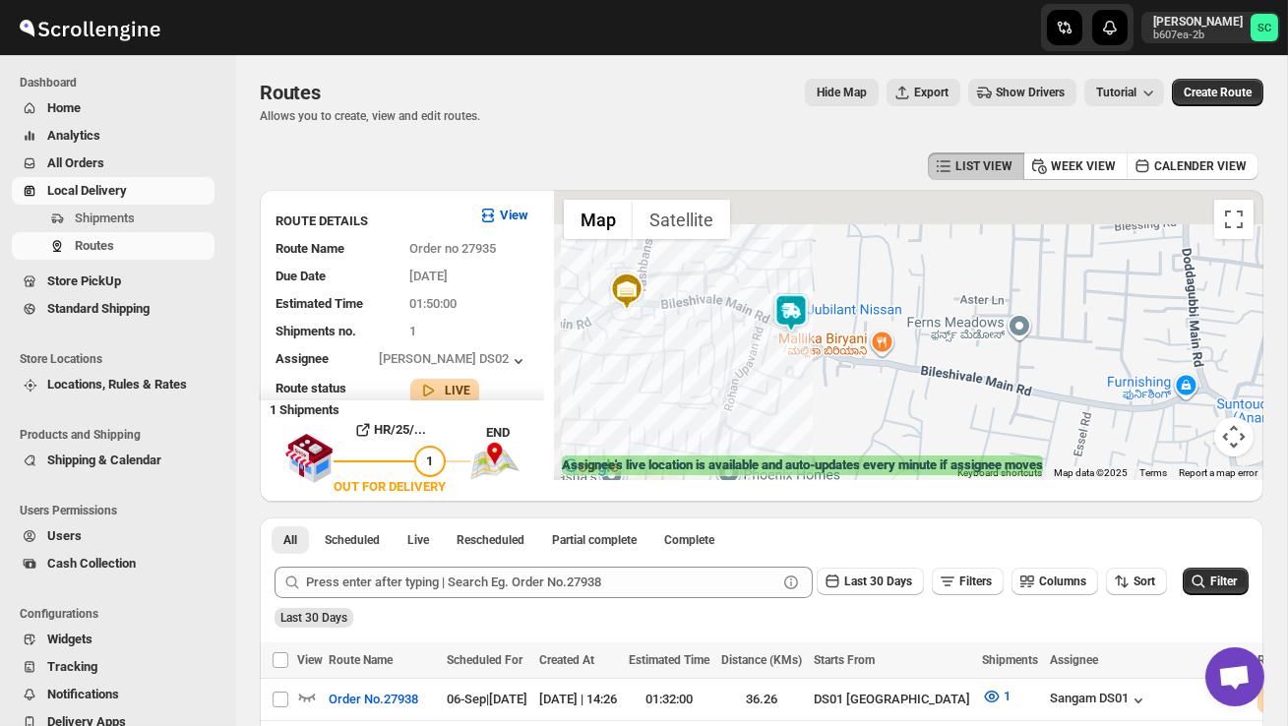
drag, startPoint x: 789, startPoint y: 372, endPoint x: 805, endPoint y: 410, distance: 41.5
click at [805, 414] on div at bounding box center [908, 335] width 709 height 290
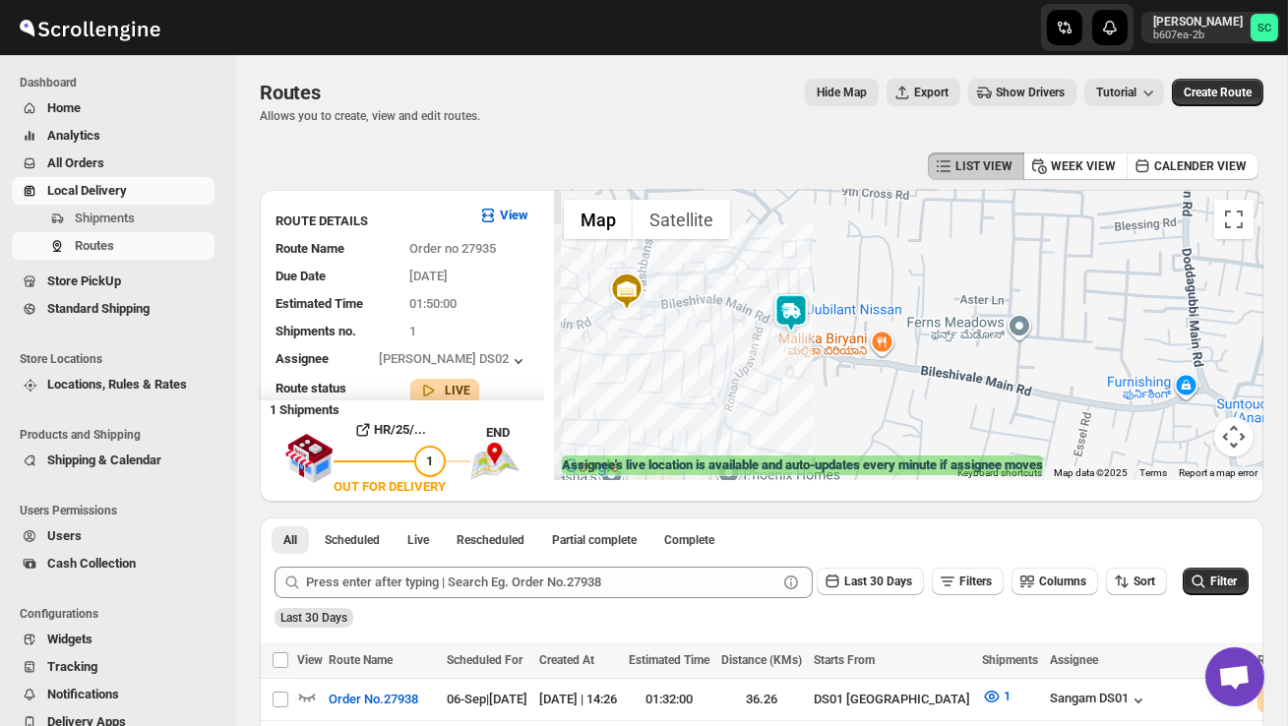
click at [805, 410] on div at bounding box center [908, 335] width 709 height 290
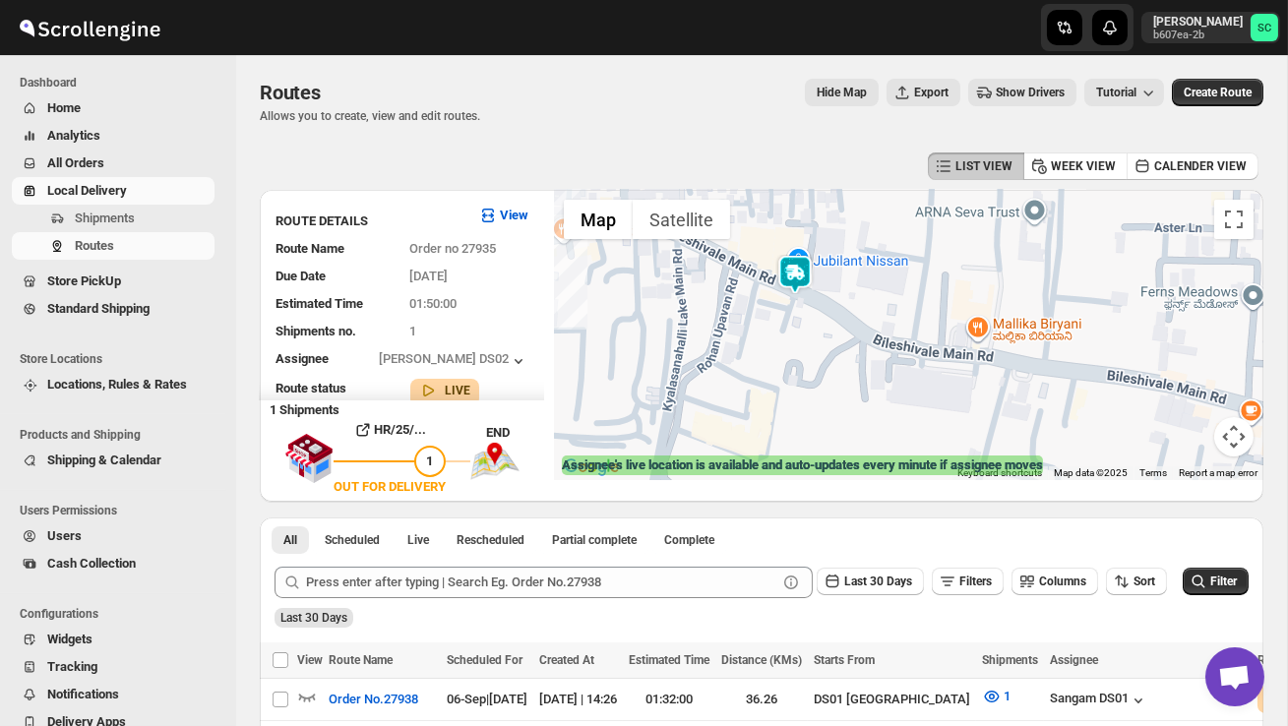
drag, startPoint x: 798, startPoint y: 372, endPoint x: 816, endPoint y: 422, distance: 53.2
click at [816, 423] on div at bounding box center [908, 335] width 709 height 290
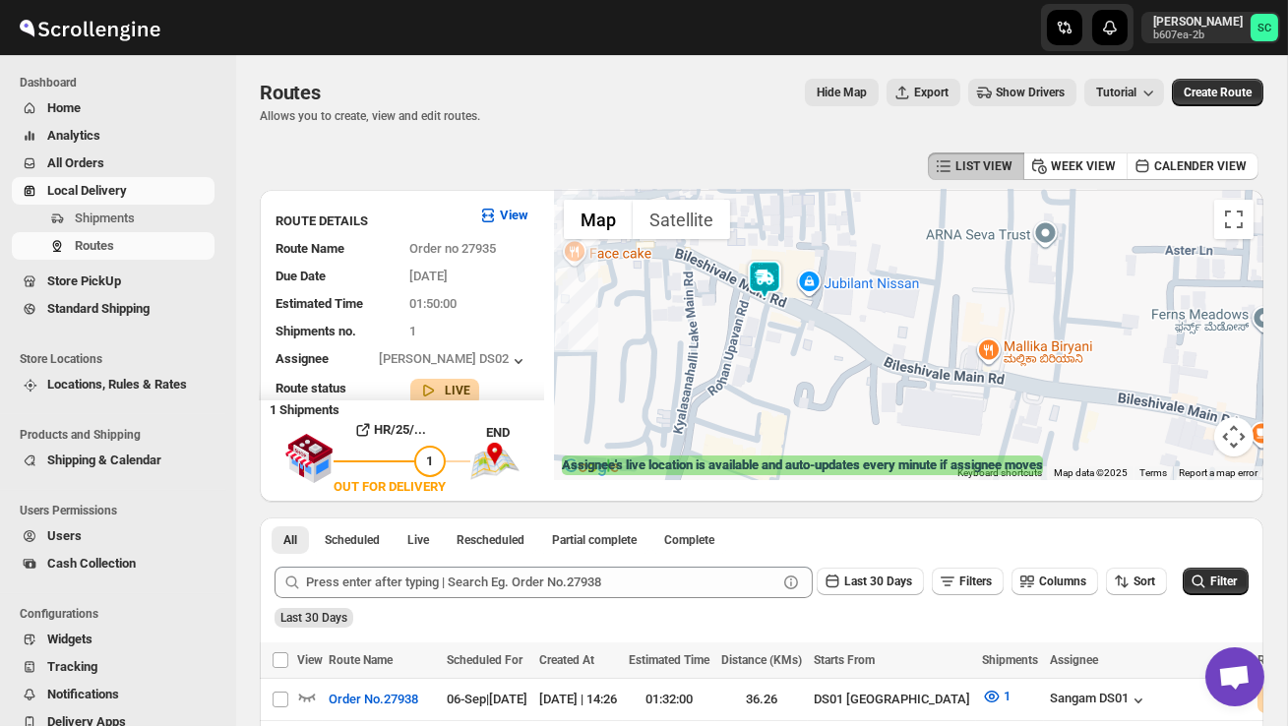
click at [816, 422] on div at bounding box center [908, 335] width 709 height 290
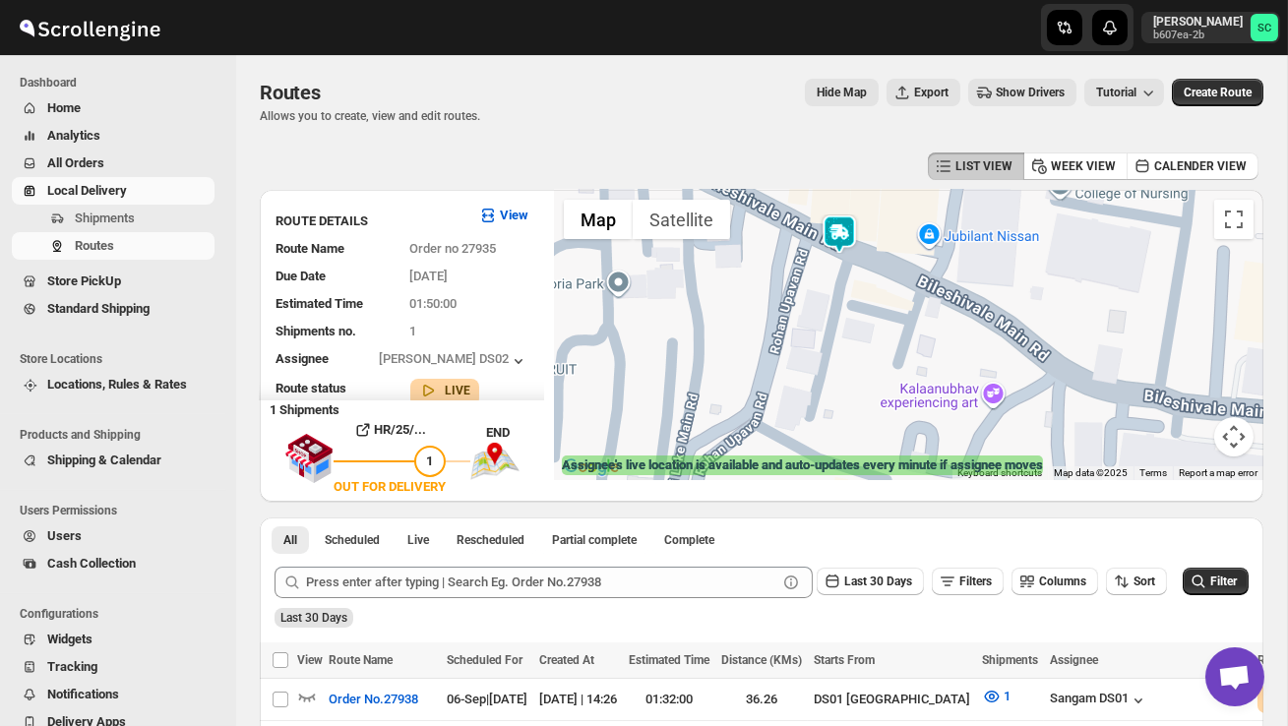
drag, startPoint x: 752, startPoint y: 345, endPoint x: 919, endPoint y: 474, distance: 211.2
click at [901, 450] on div at bounding box center [908, 335] width 709 height 290
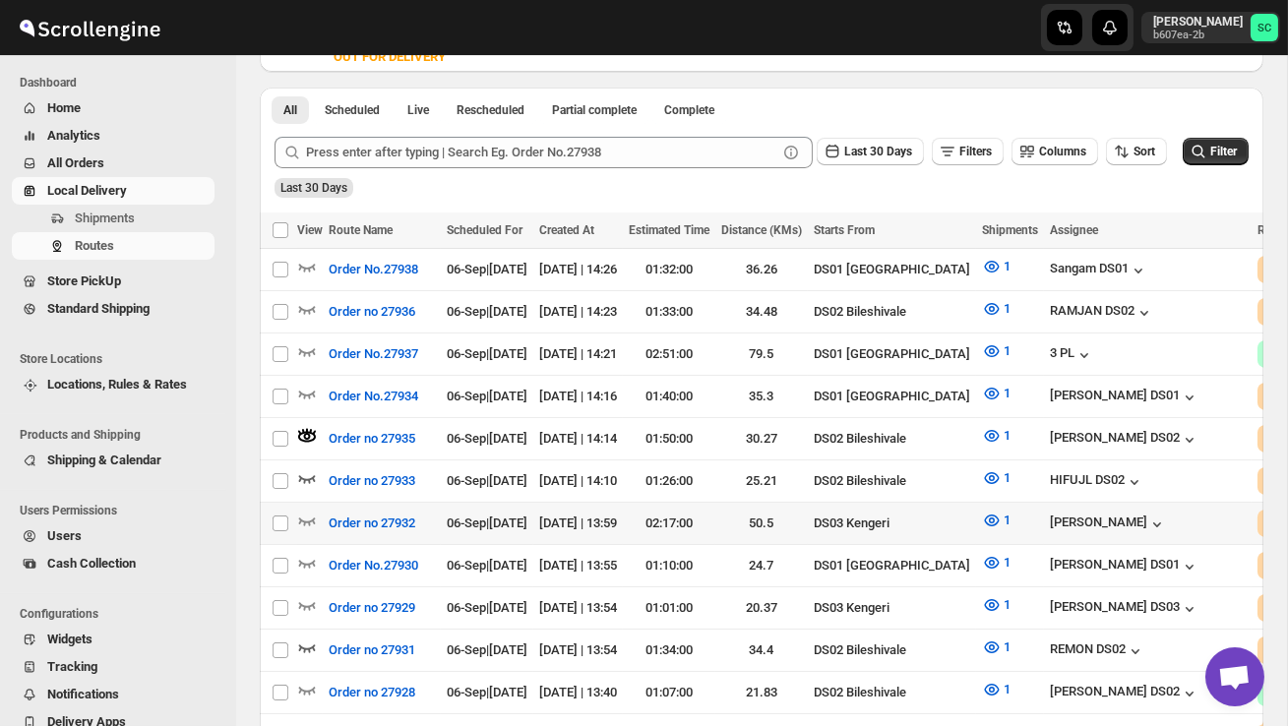
scroll to position [434, 0]
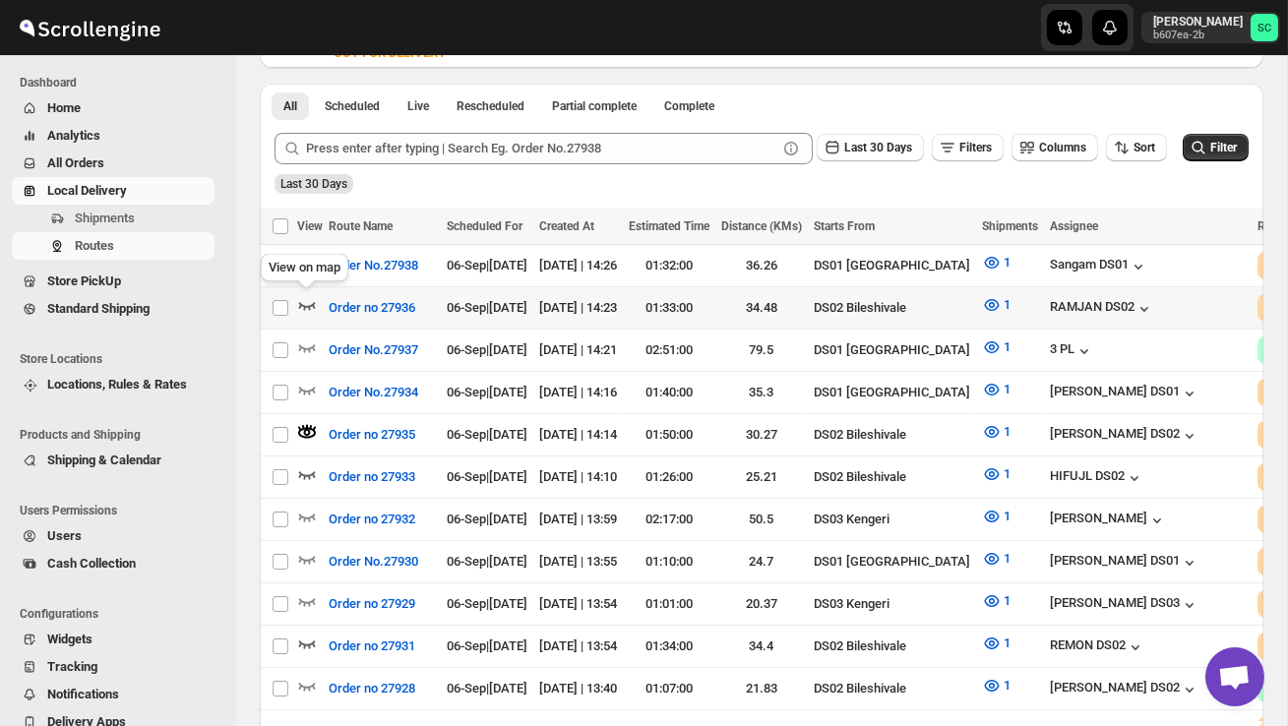
click at [311, 303] on icon "button" at bounding box center [307, 306] width 17 height 8
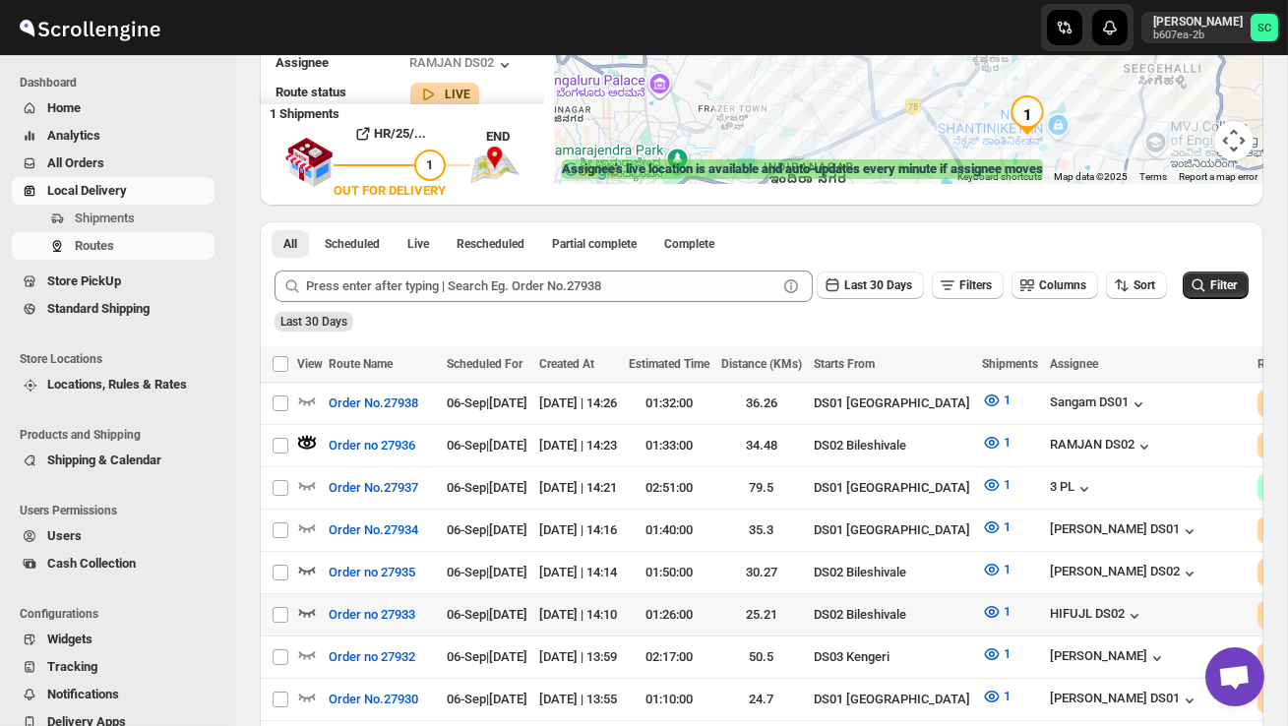
scroll to position [307, 0]
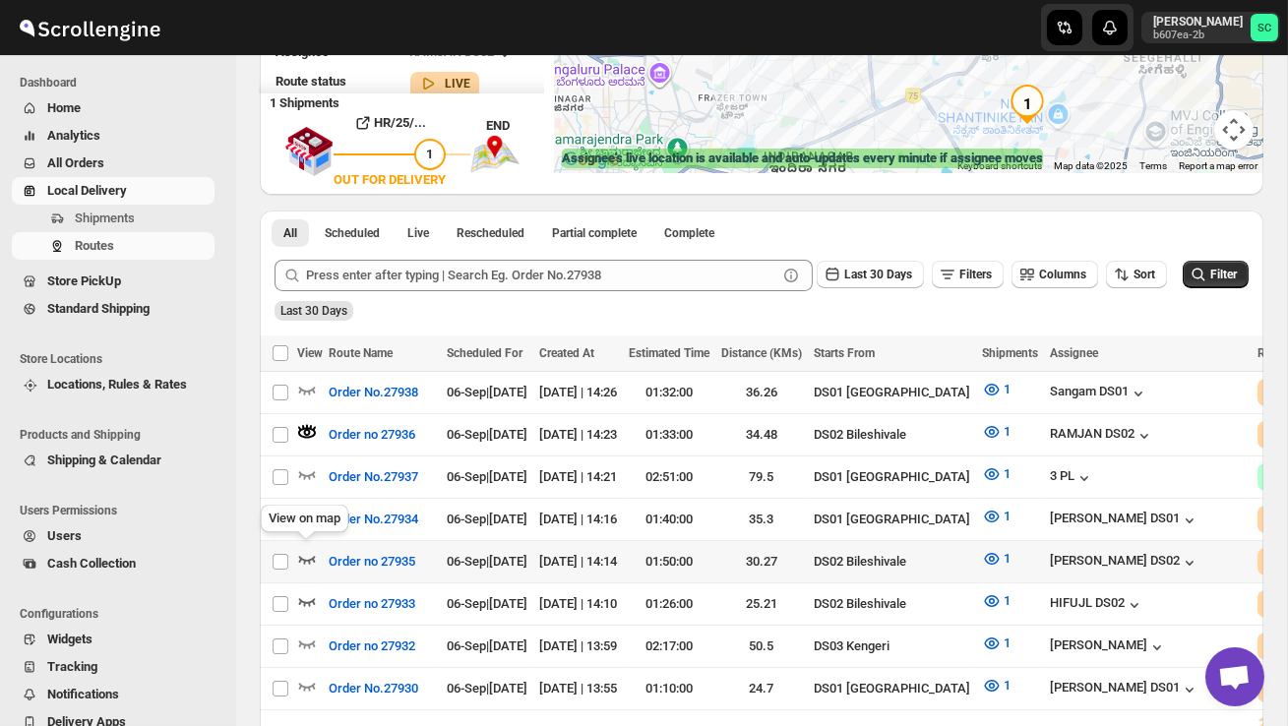
click at [308, 551] on icon "button" at bounding box center [307, 559] width 20 height 20
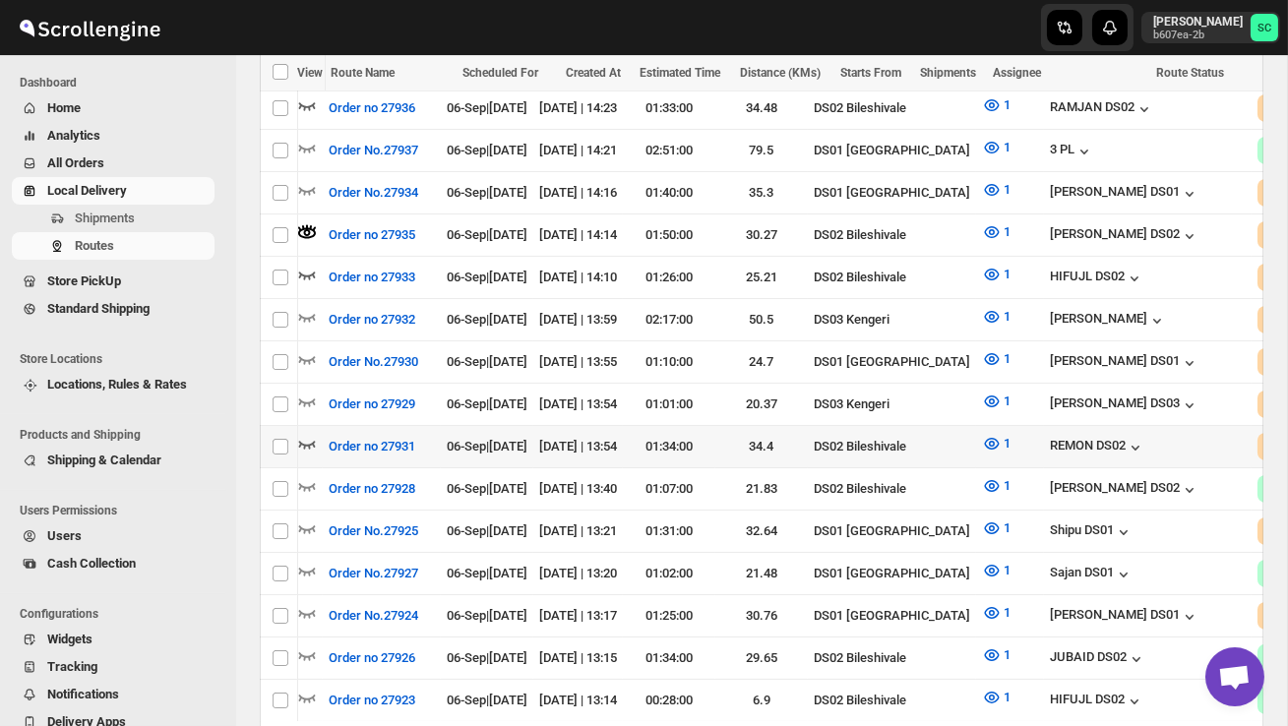
scroll to position [0, 0]
click at [300, 434] on icon "button" at bounding box center [307, 444] width 20 height 20
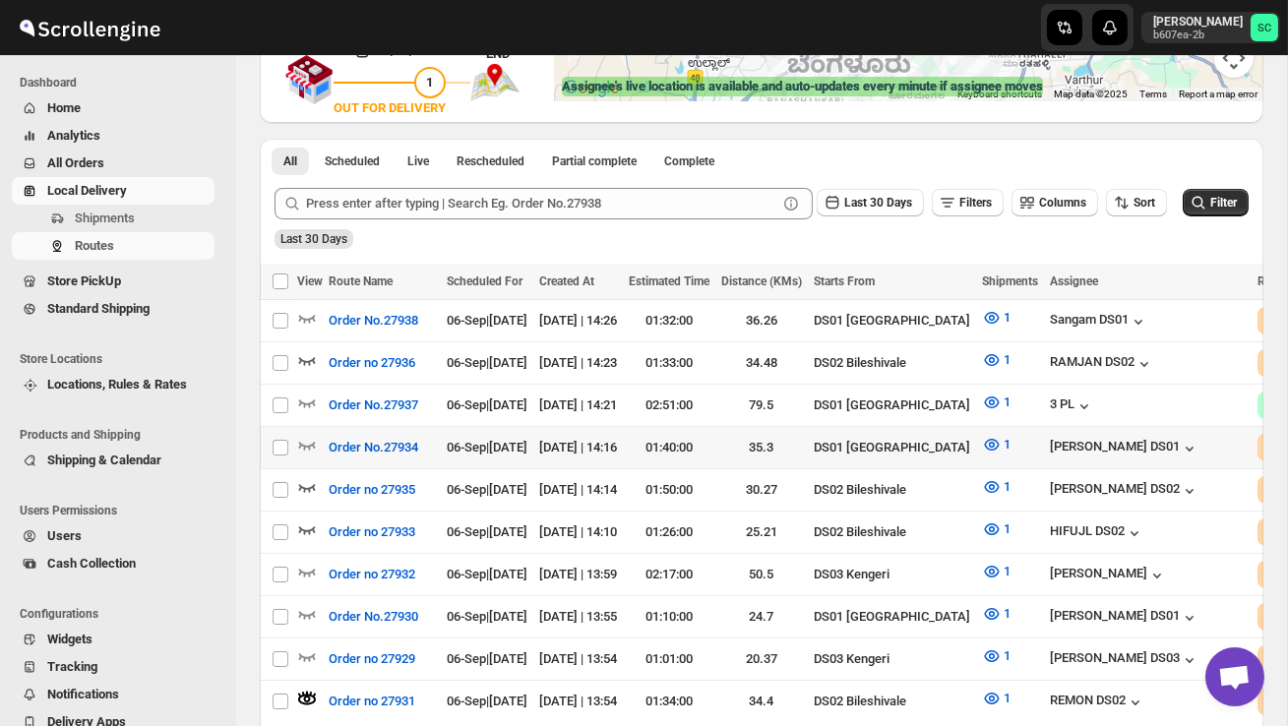
scroll to position [388, 0]
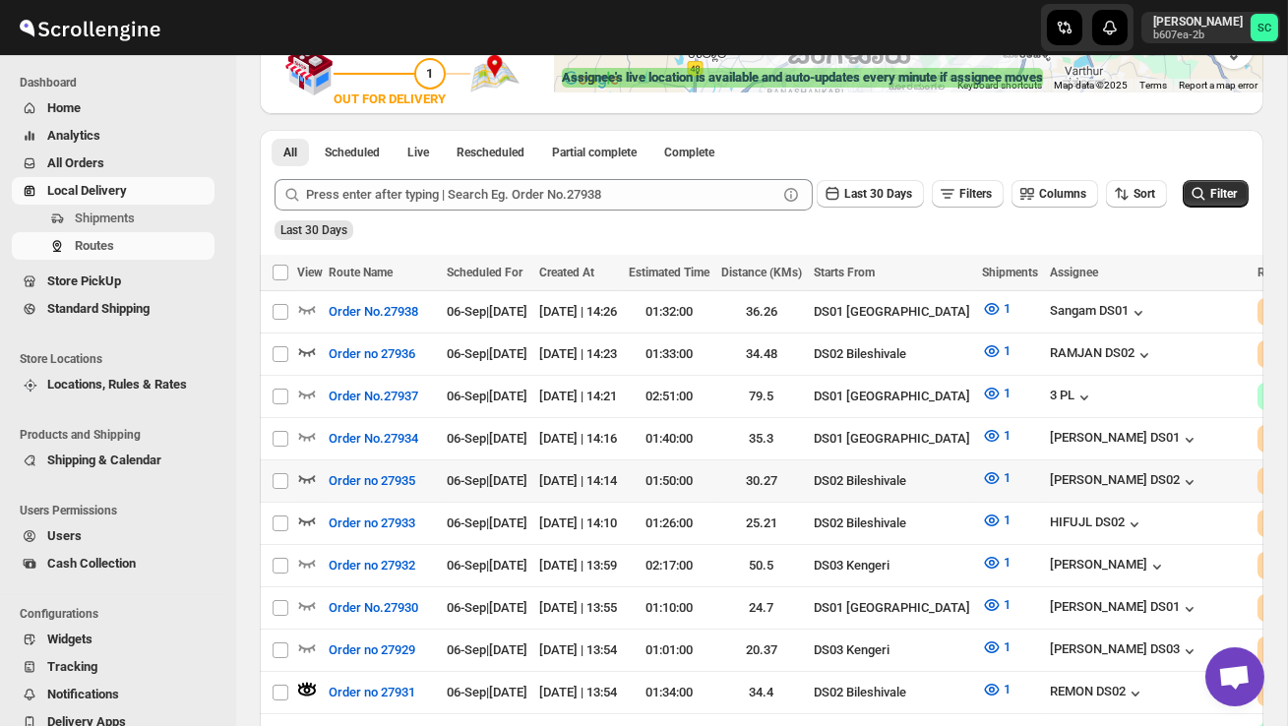
click at [313, 475] on icon "button" at bounding box center [307, 479] width 17 height 8
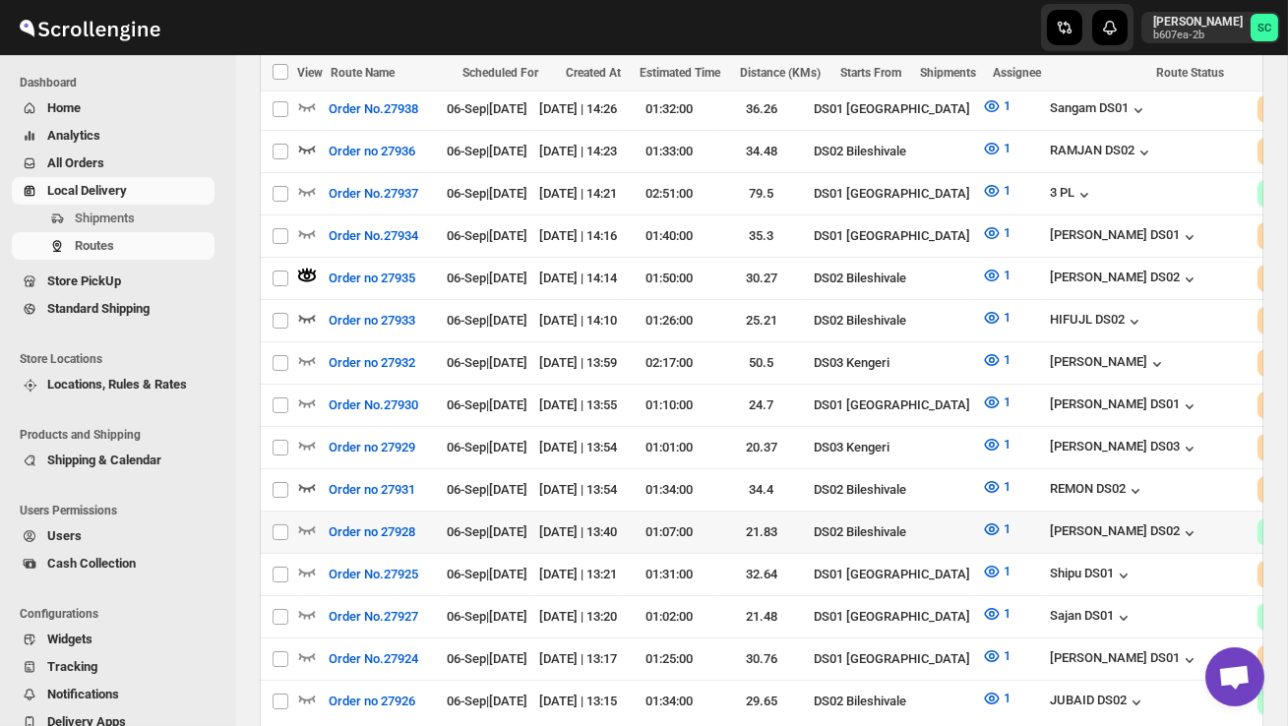
scroll to position [589, 0]
click at [309, 313] on icon "button" at bounding box center [307, 319] width 20 height 20
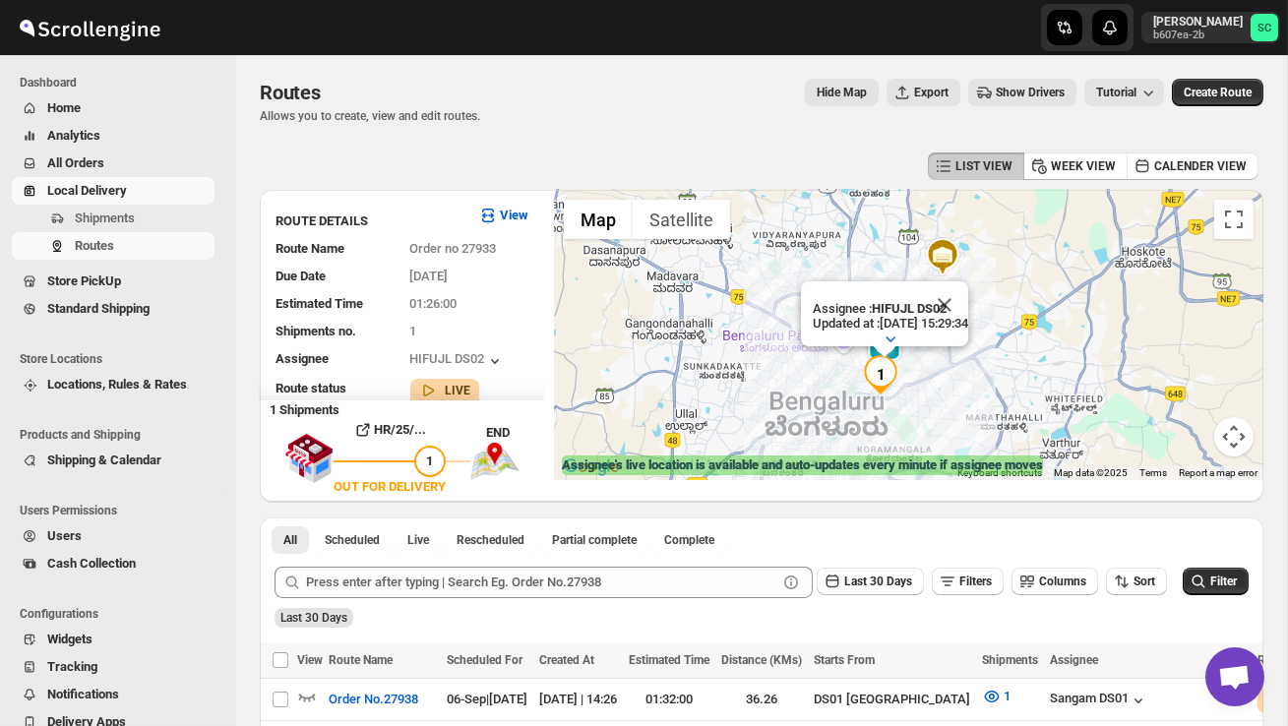
scroll to position [5, 0]
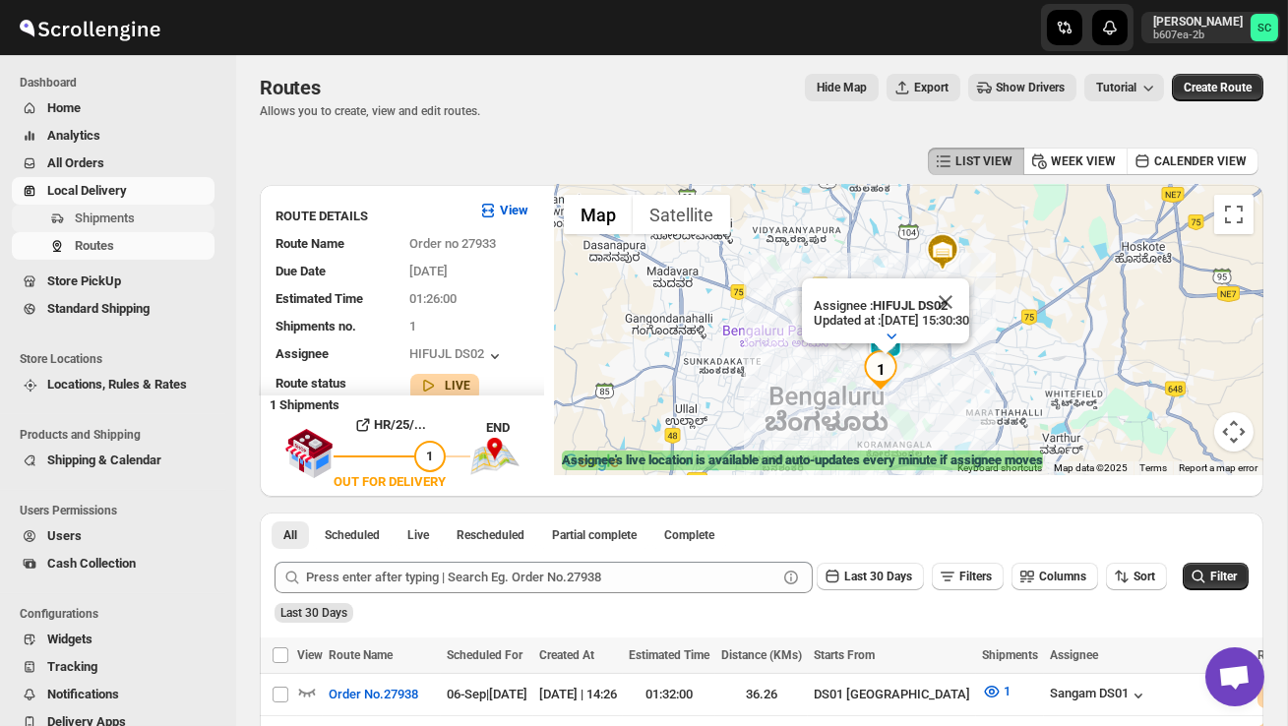
click at [132, 220] on span "Shipments" at bounding box center [105, 218] width 60 height 15
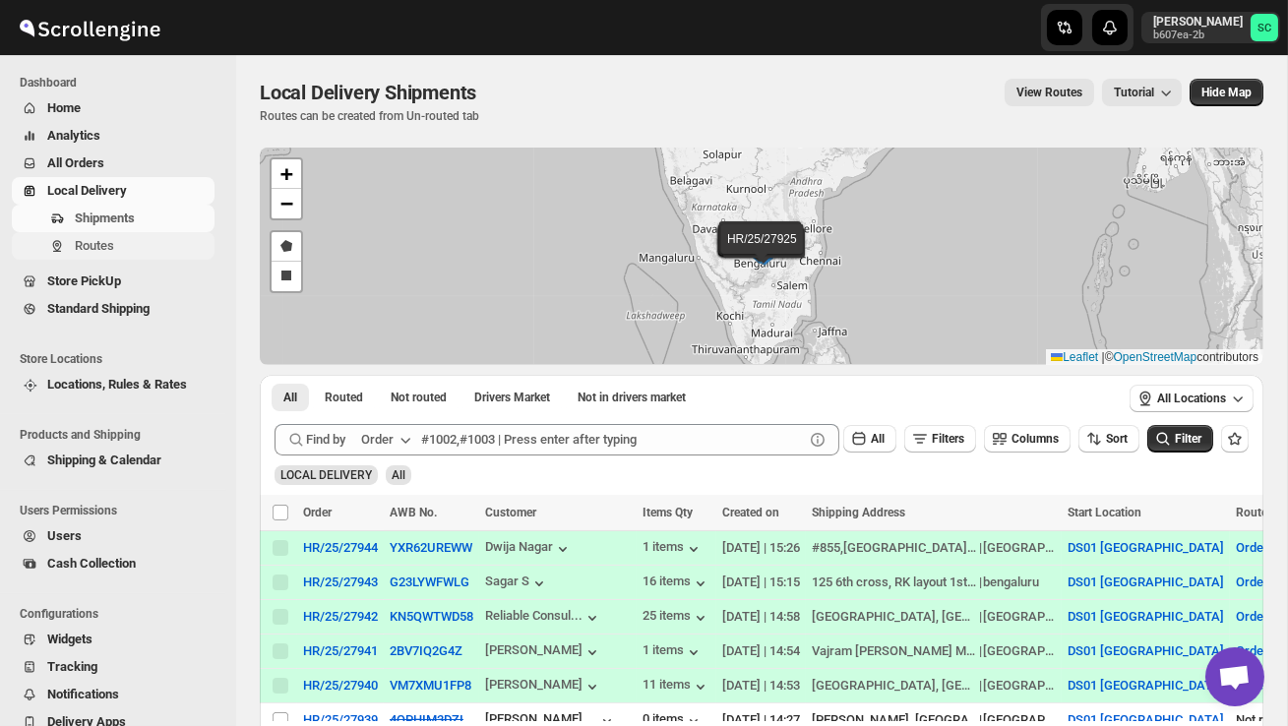
click at [154, 257] on button "Routes" at bounding box center [113, 246] width 203 height 28
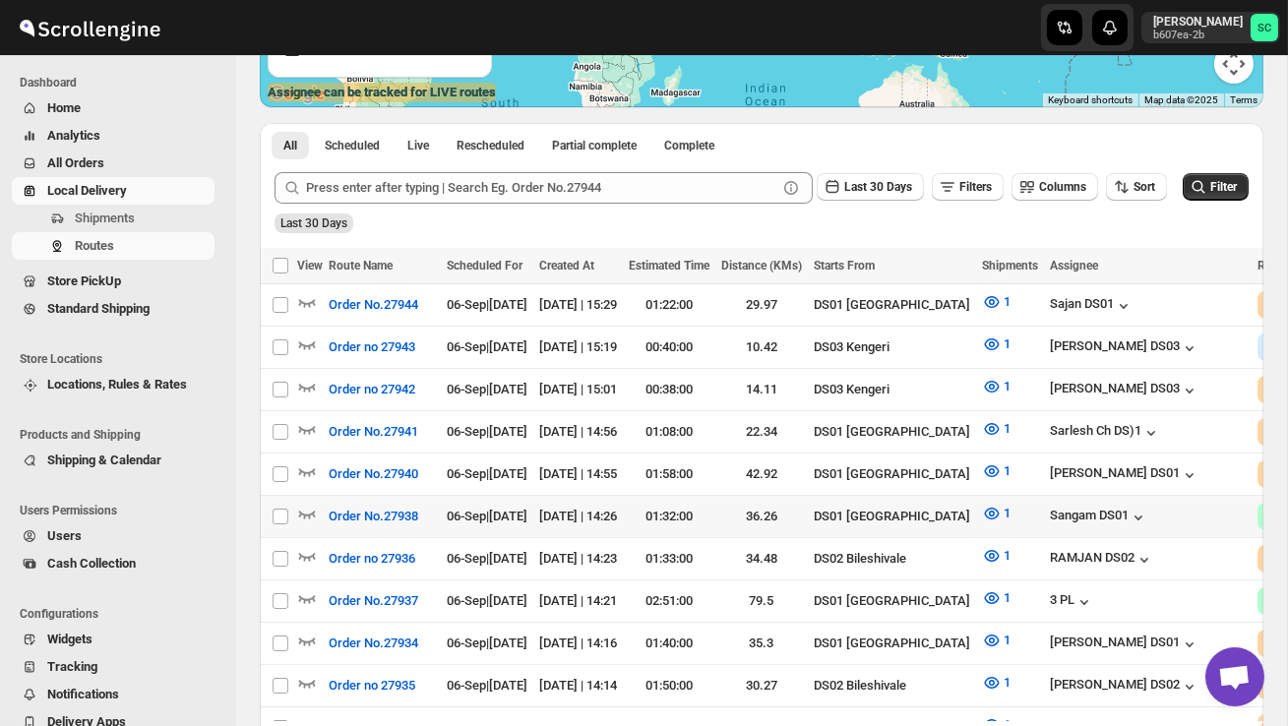
scroll to position [416, 0]
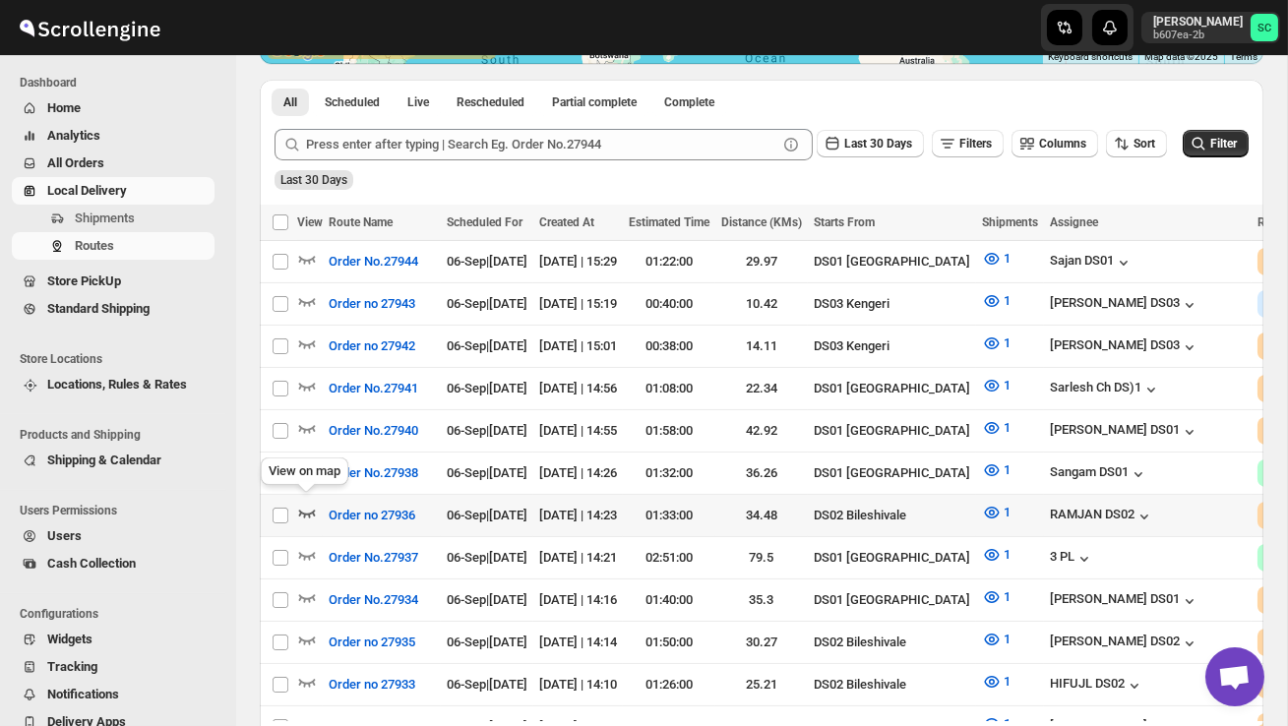
click at [310, 503] on icon "button" at bounding box center [307, 513] width 20 height 20
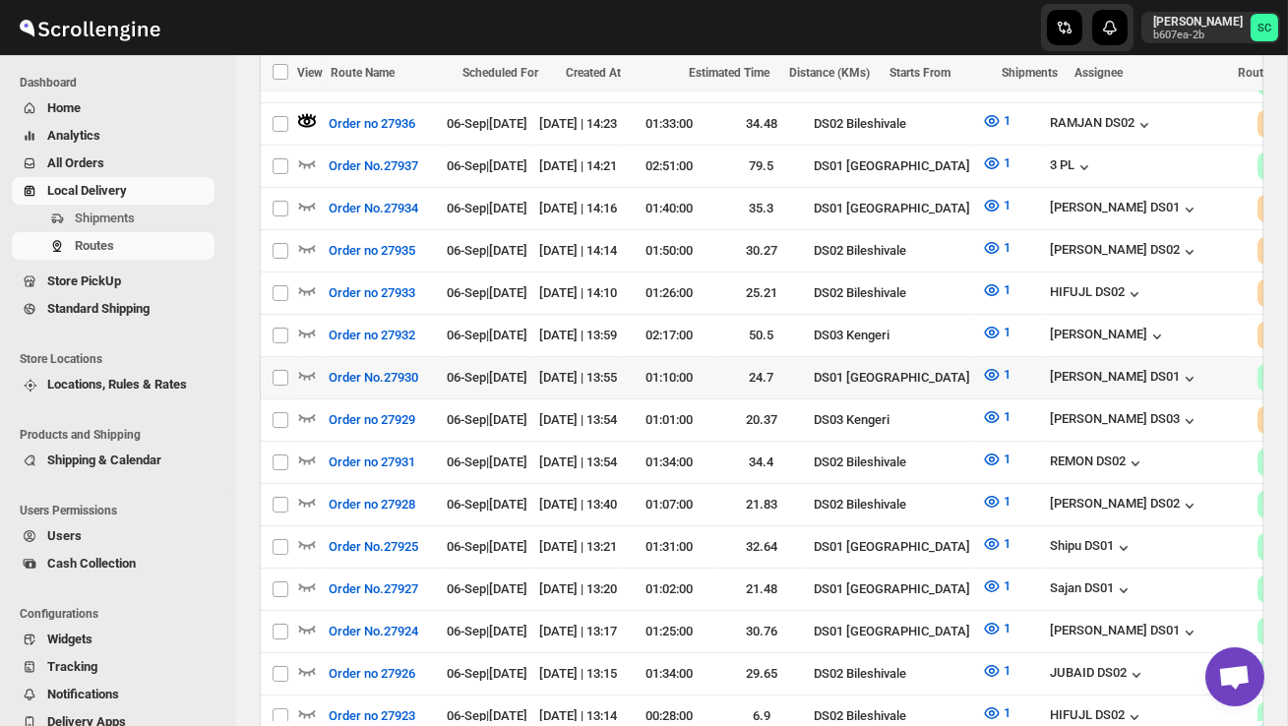
scroll to position [0, 0]
click at [310, 280] on icon "button" at bounding box center [307, 290] width 20 height 20
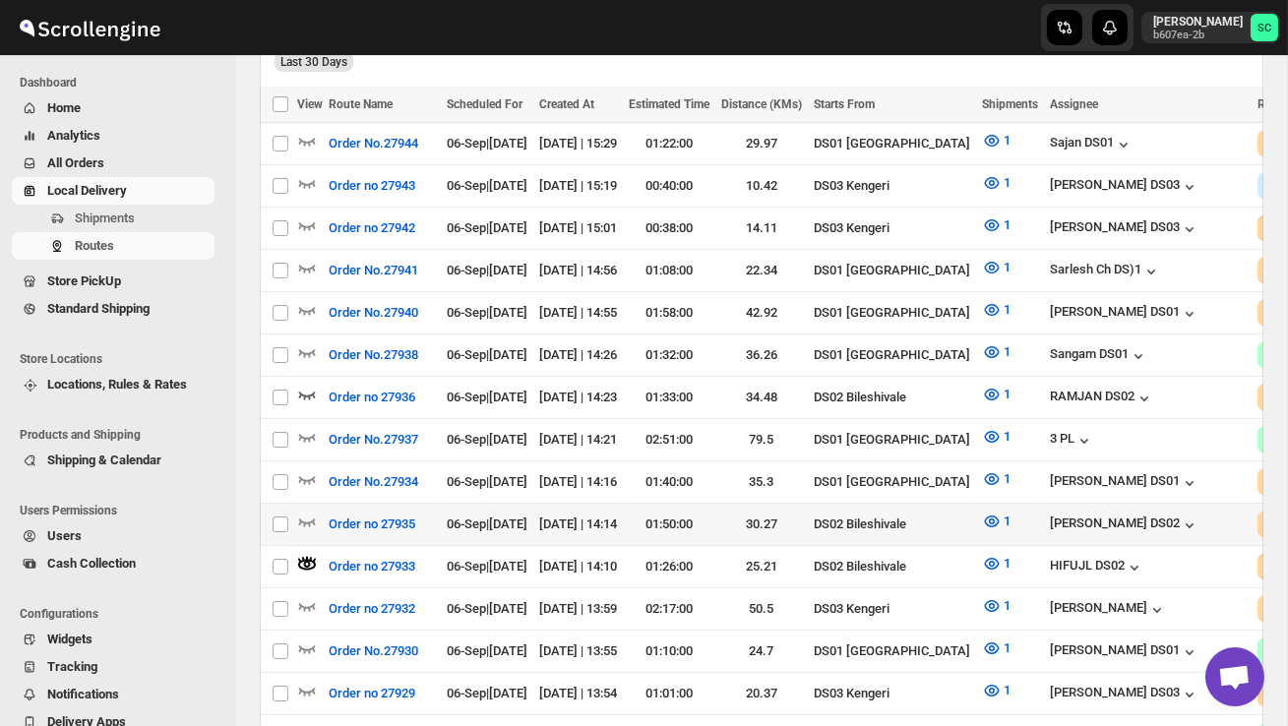
scroll to position [557, 0]
click at [304, 511] on icon "button" at bounding box center [307, 521] width 20 height 20
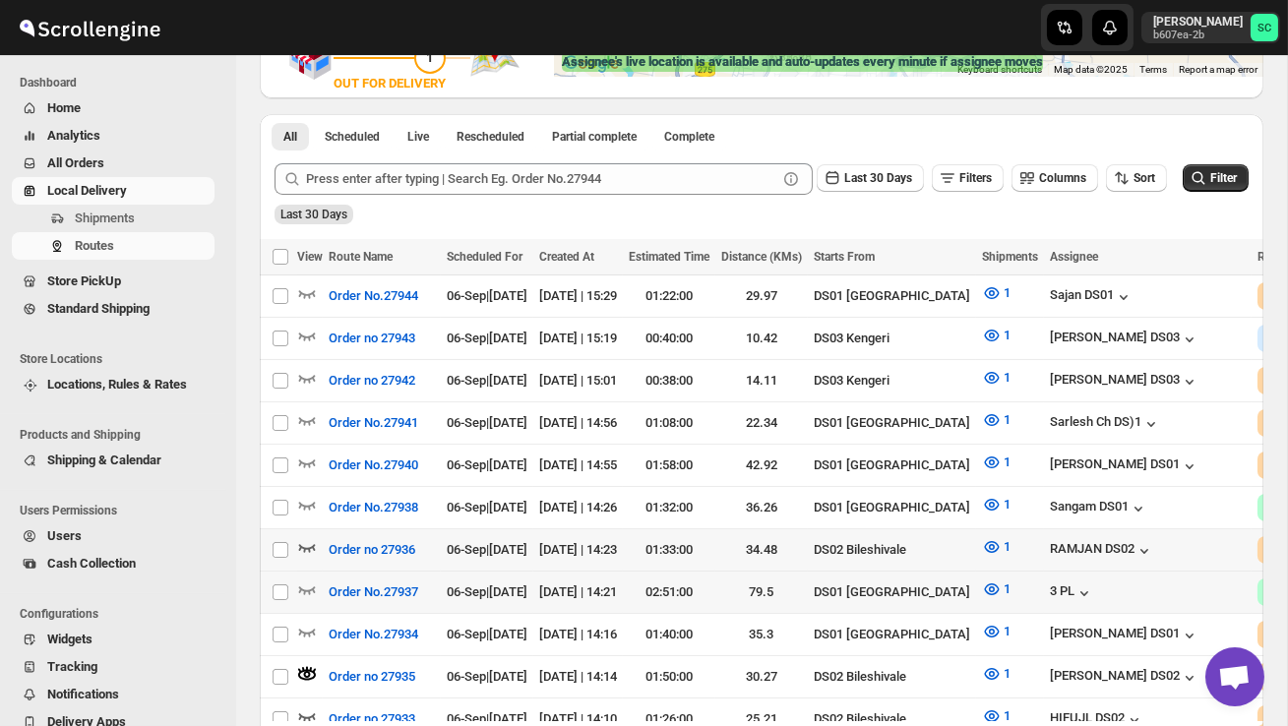
scroll to position [406, 0]
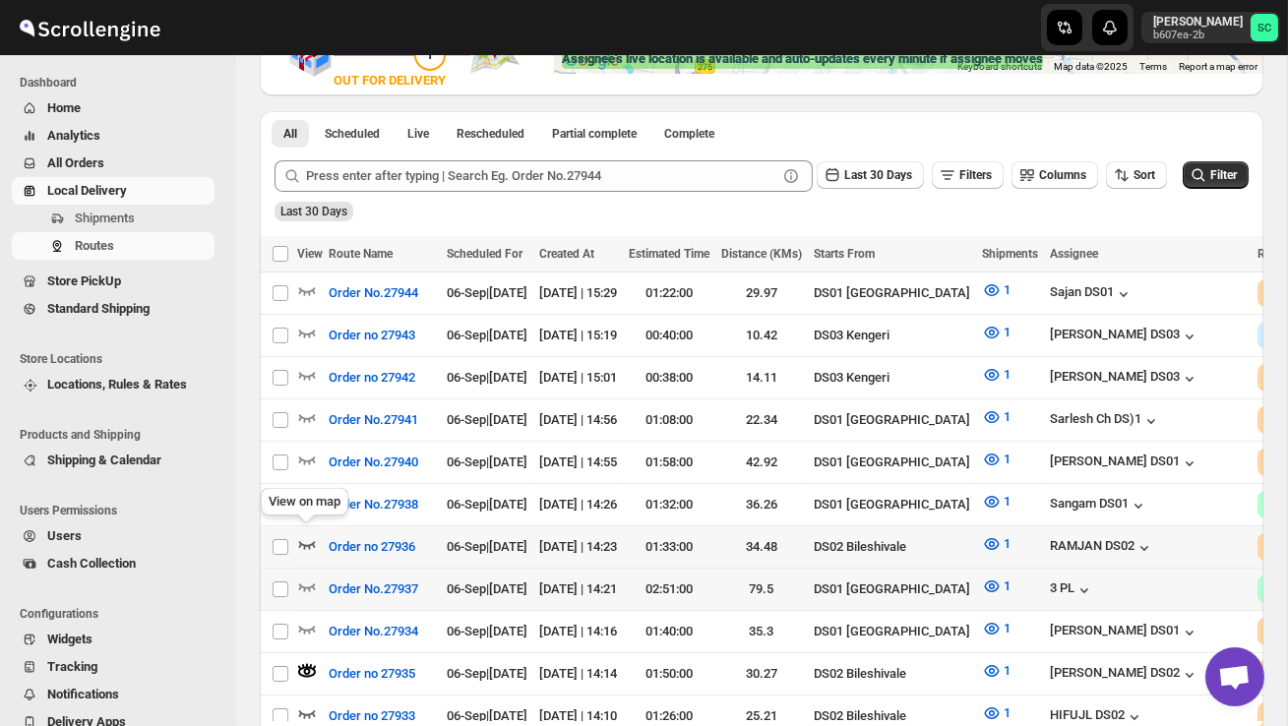
click at [298, 534] on icon "button" at bounding box center [307, 544] width 20 height 20
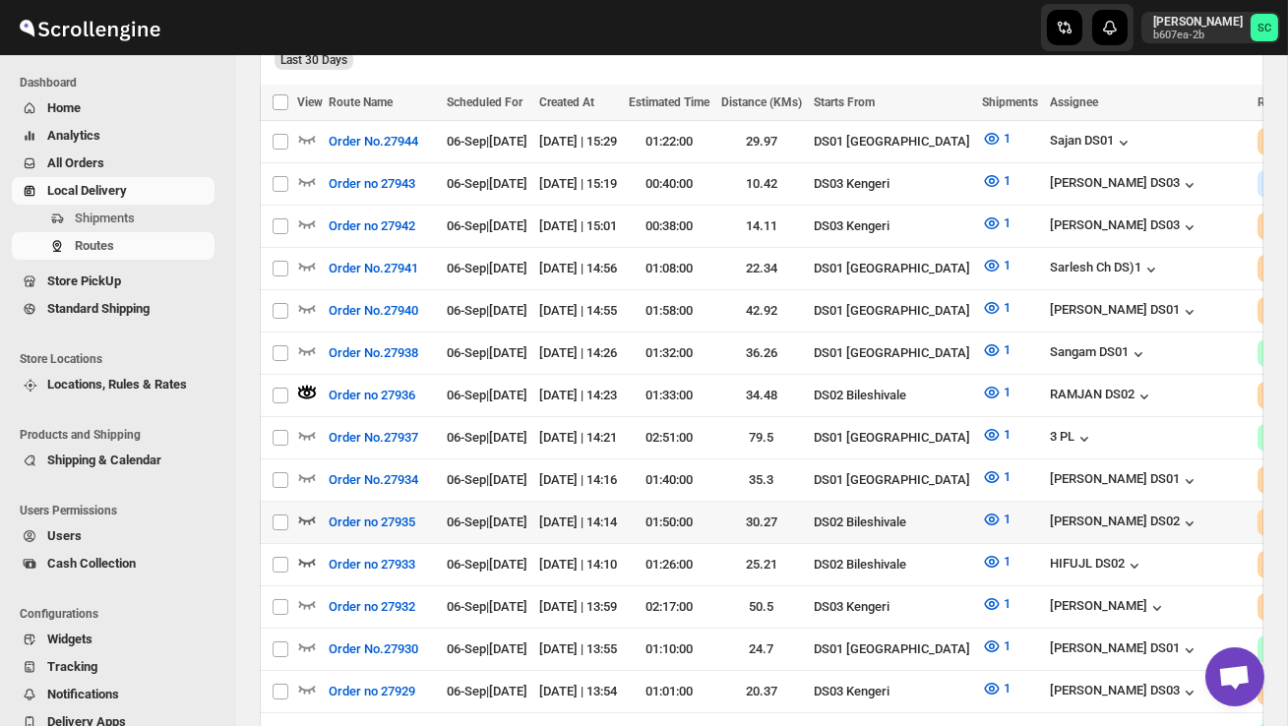
scroll to position [562, 0]
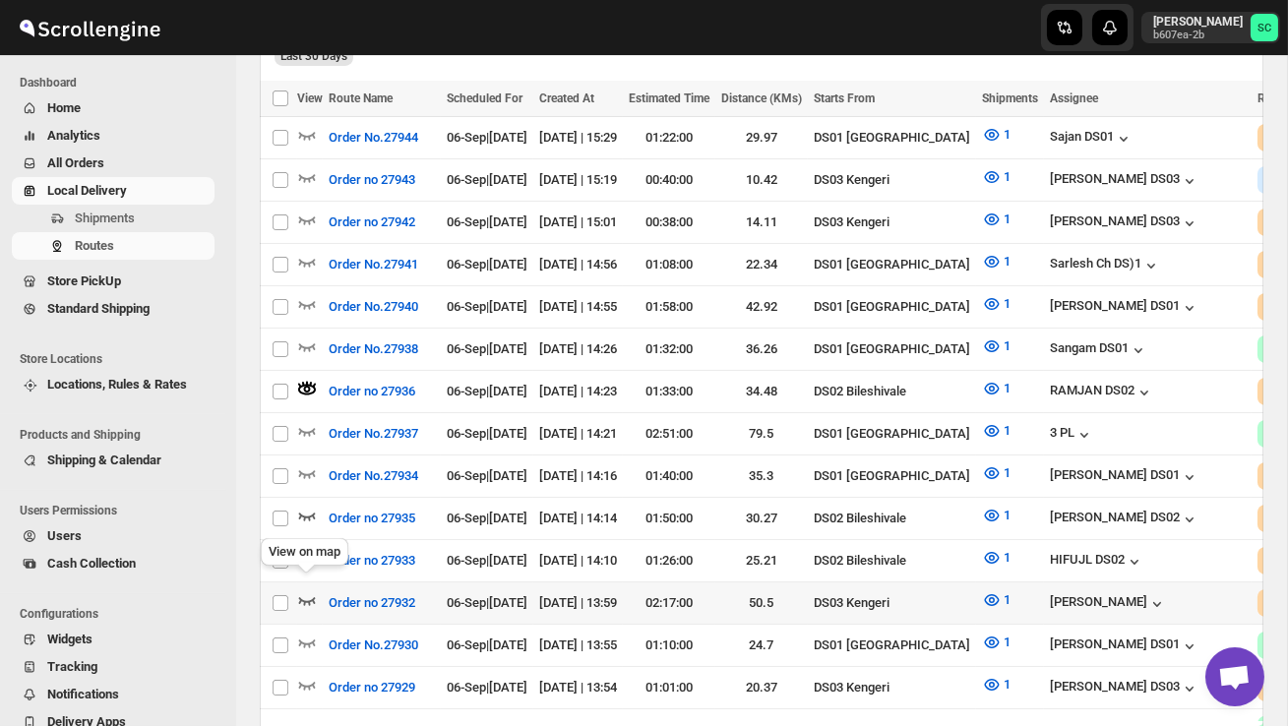
click at [300, 590] on icon "button" at bounding box center [307, 600] width 20 height 20
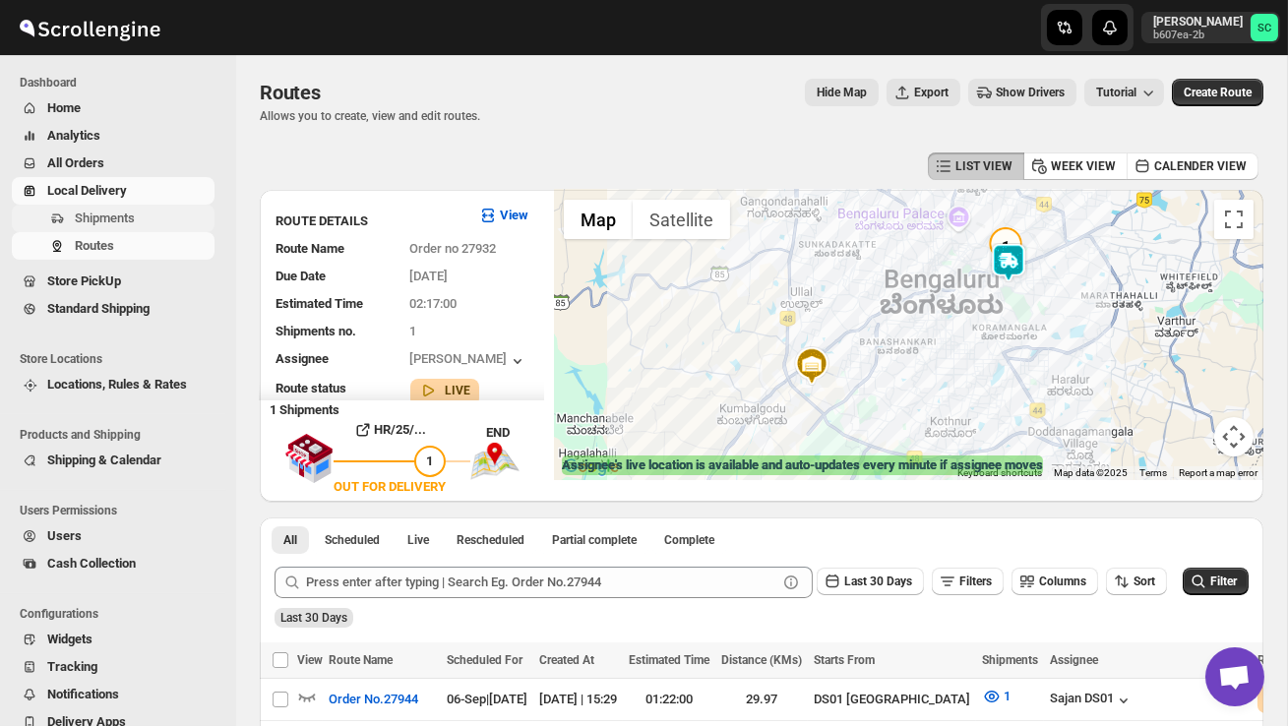
click at [161, 226] on span "Shipments" at bounding box center [143, 219] width 136 height 20
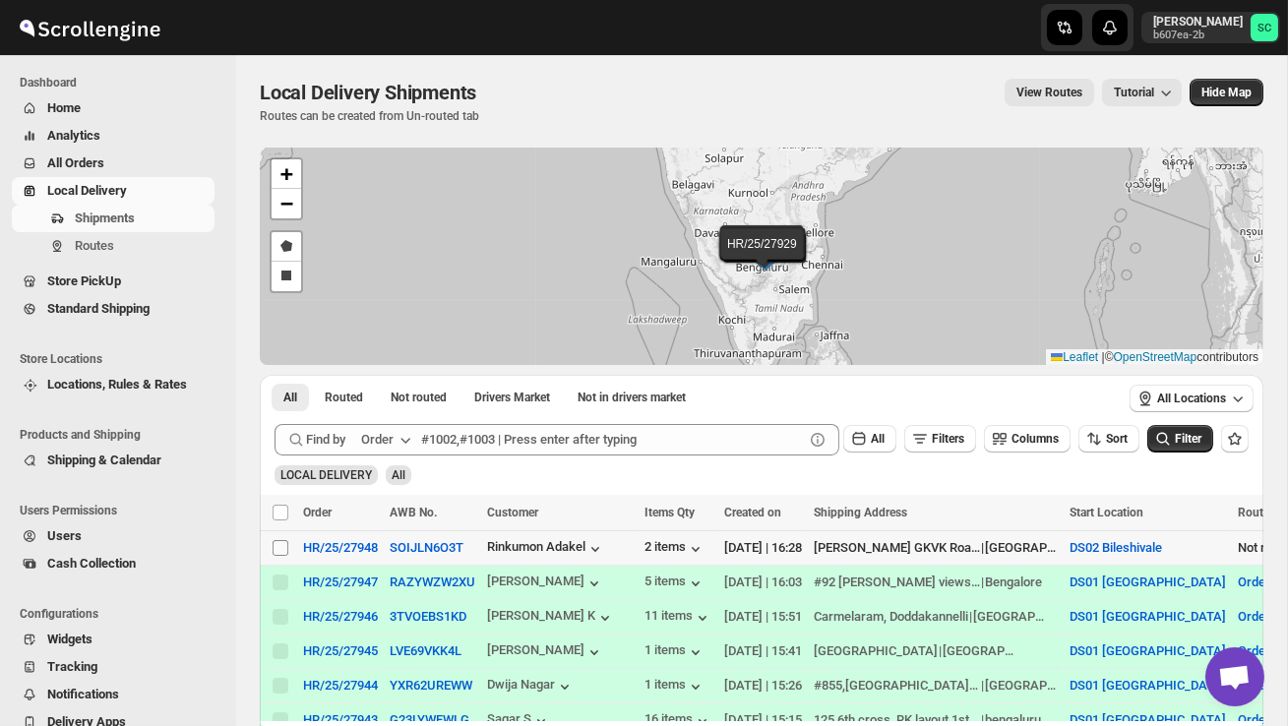
click at [279, 560] on td "Select shipment" at bounding box center [278, 548] width 37 height 34
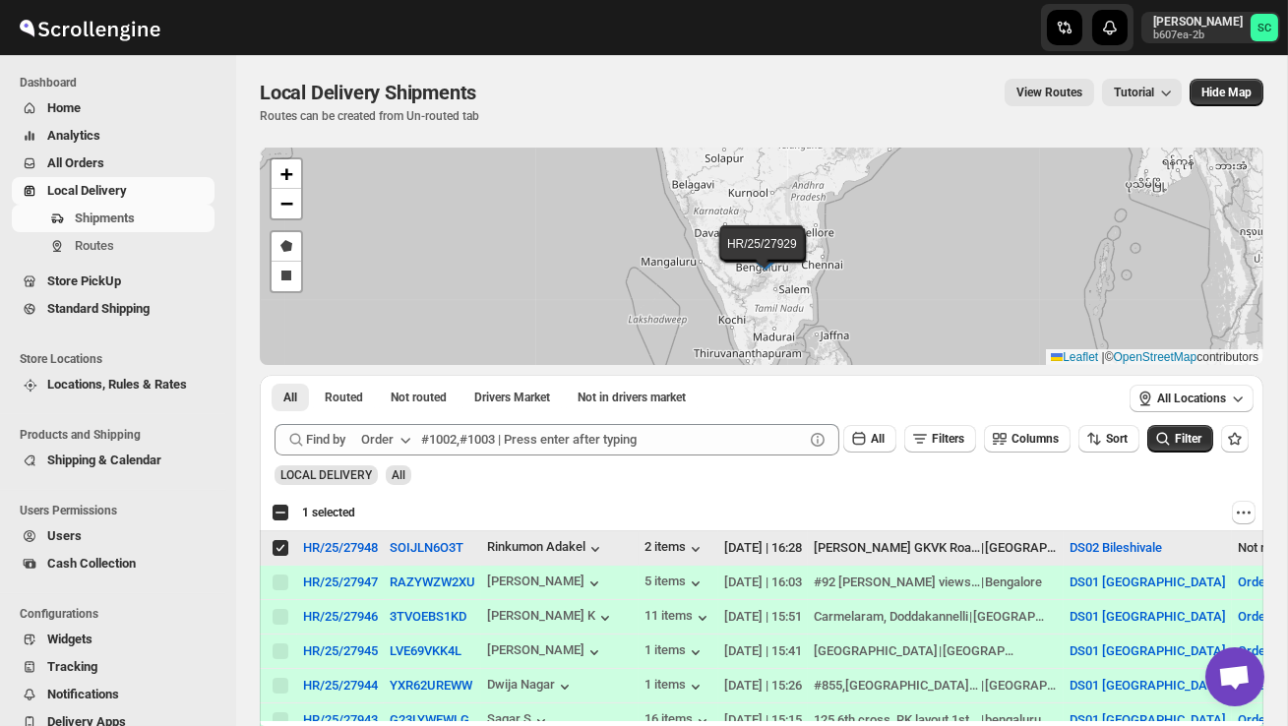
click at [279, 553] on input "Select shipment" at bounding box center [281, 548] width 16 height 16
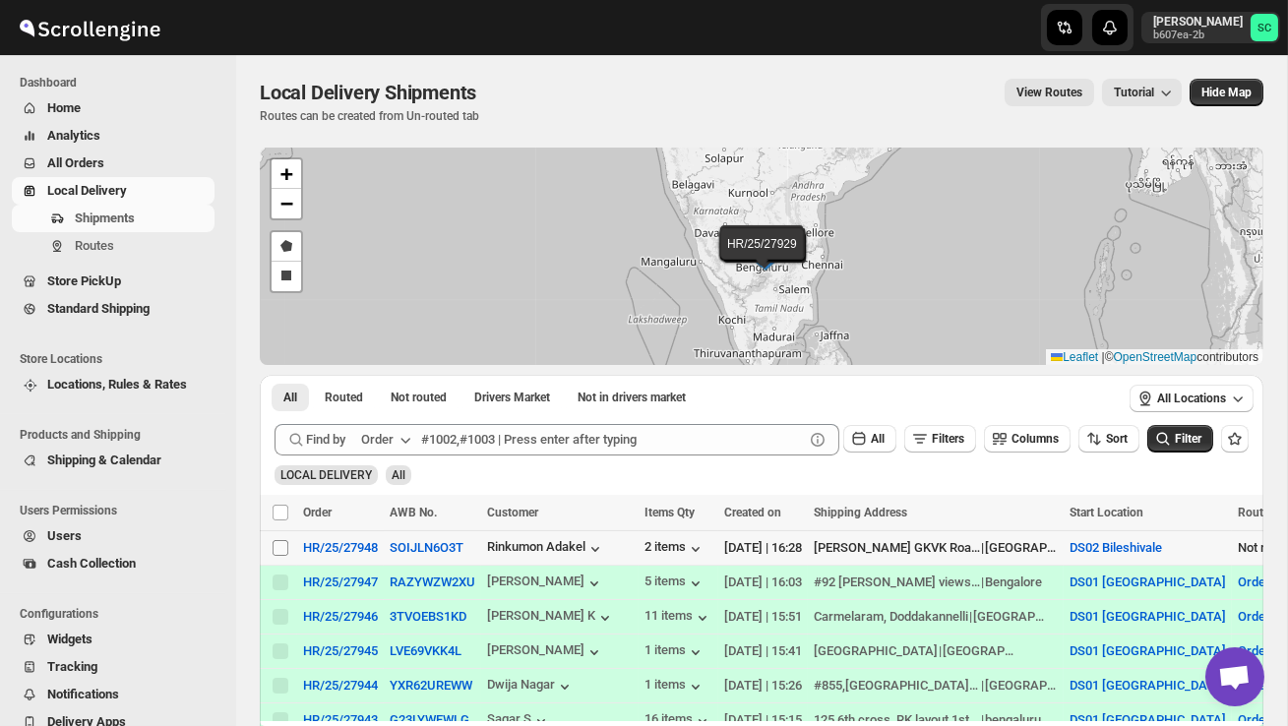
click at [279, 553] on input "Select shipment" at bounding box center [281, 548] width 16 height 16
checkbox input "true"
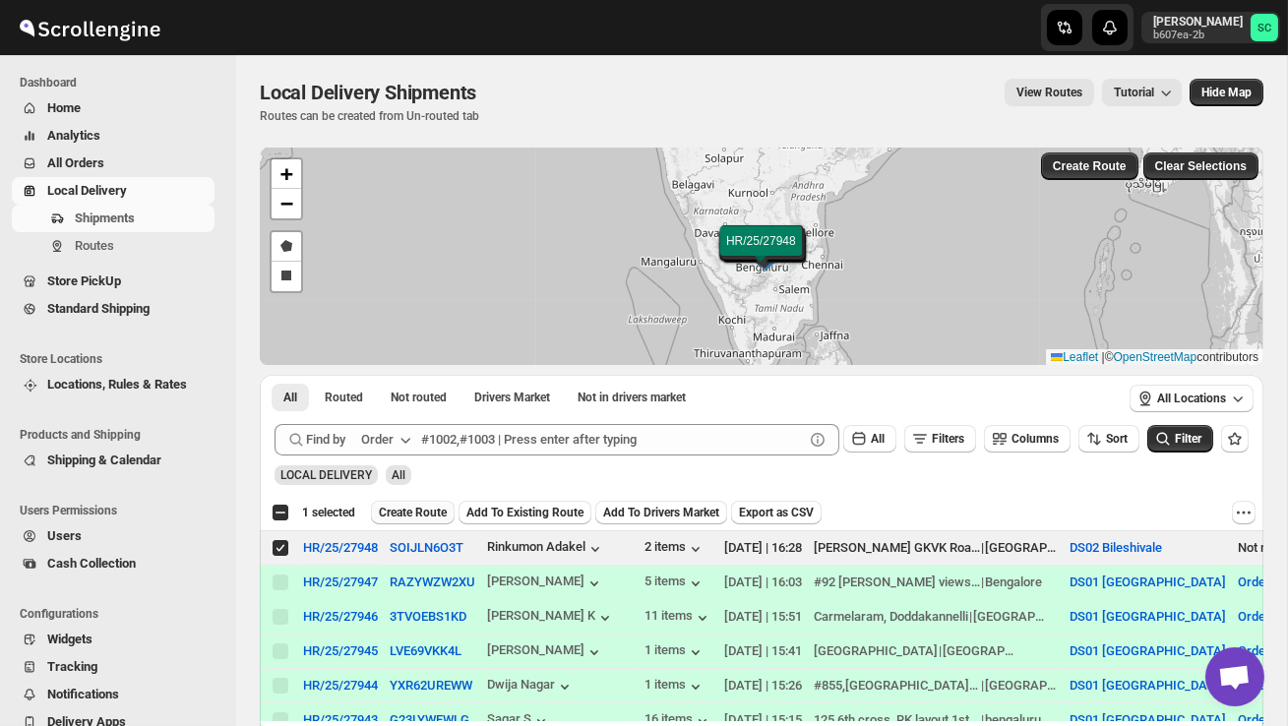
click at [400, 512] on span "Create Route" at bounding box center [413, 513] width 68 height 16
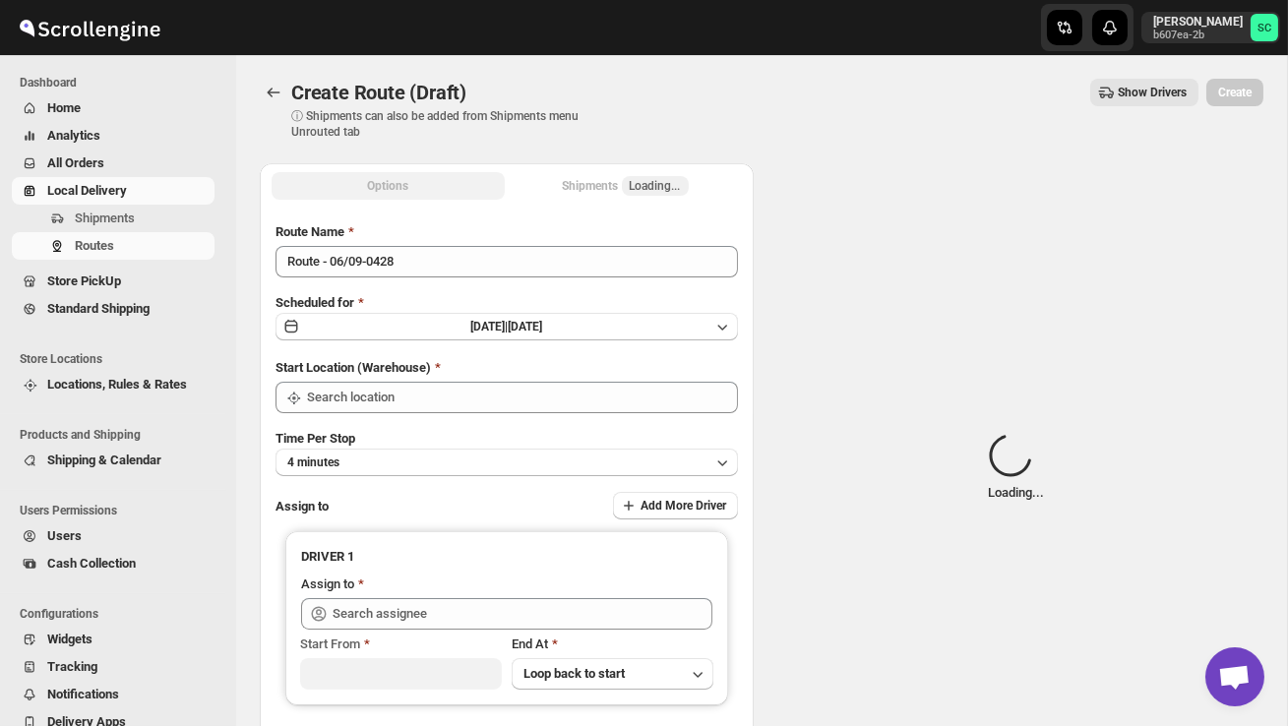
type input "DS02 Bileshivale"
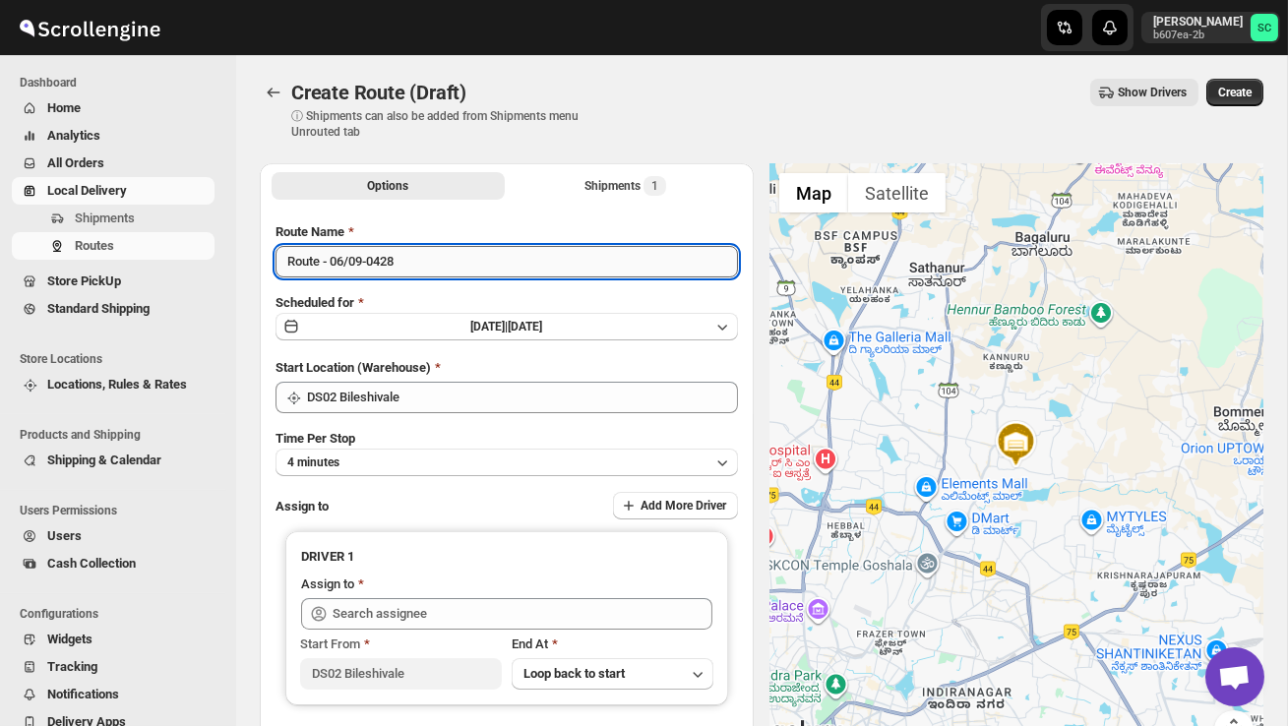
click at [427, 253] on input "Route - 06/09-0428" at bounding box center [507, 261] width 462 height 31
type input "R"
type input "Order no 27948"
click at [432, 453] on button "4 minutes" at bounding box center [507, 463] width 462 height 28
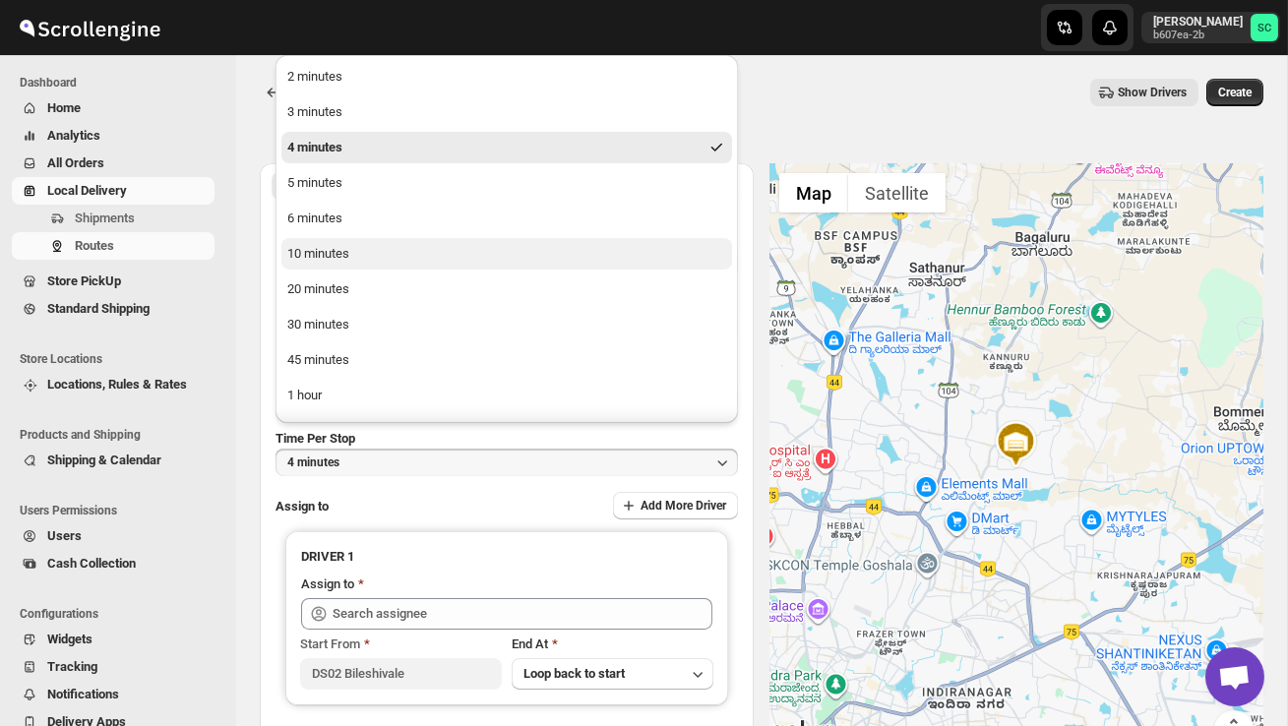
click at [377, 250] on button "10 minutes" at bounding box center [506, 253] width 451 height 31
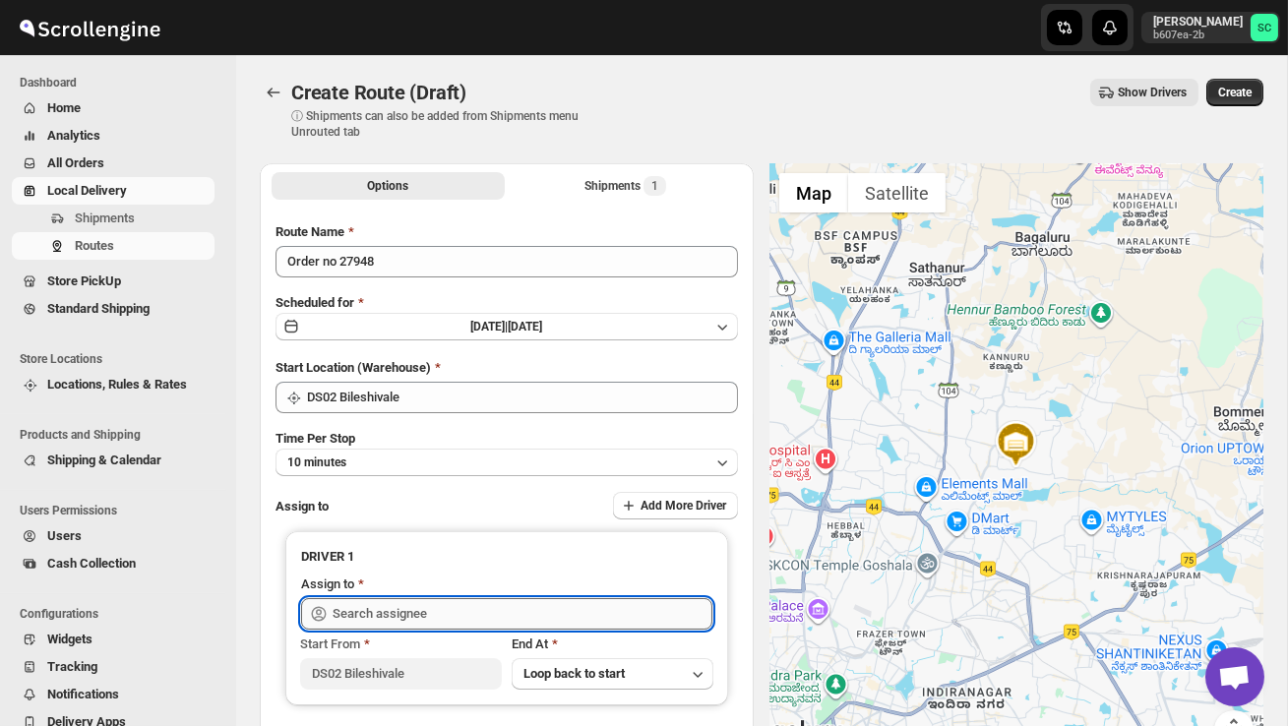
click at [383, 610] on input "text" at bounding box center [523, 613] width 380 height 31
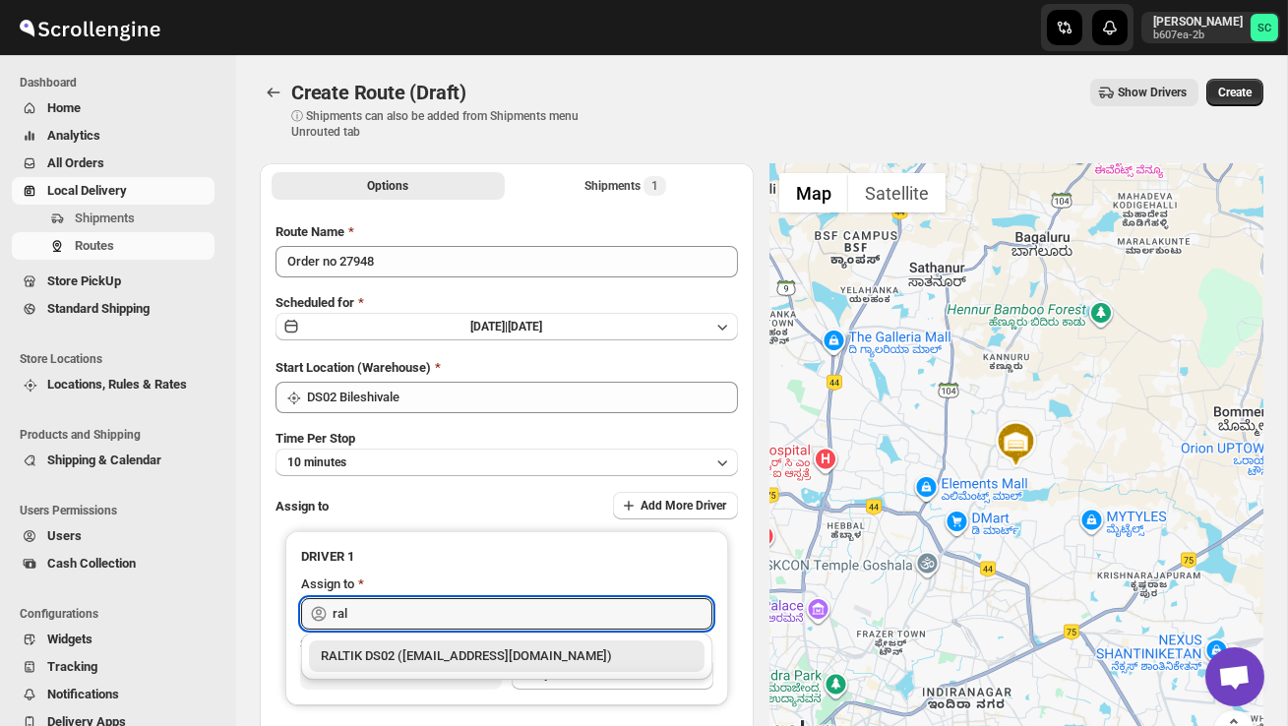
click at [410, 658] on div "RALTIK DS02 (cecih54531@btcours.com)" at bounding box center [507, 656] width 372 height 20
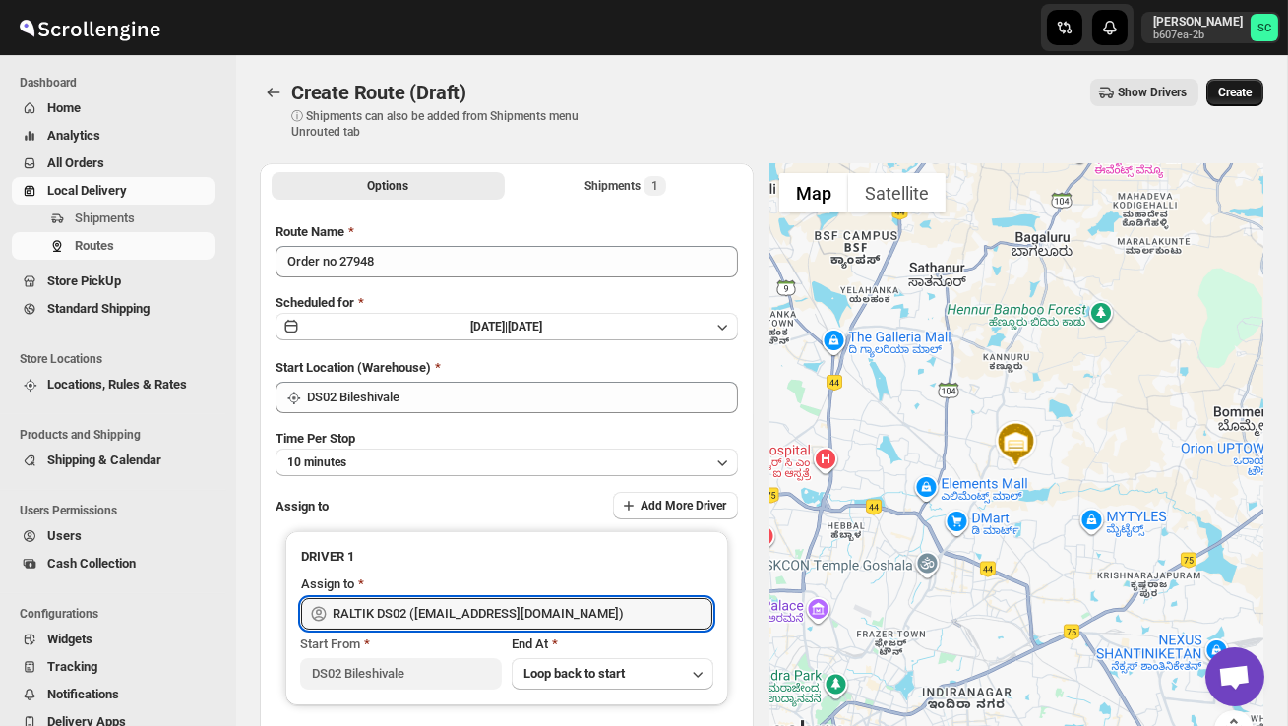
type input "RALTIK DS02 (cecih54531@btcours.com)"
click at [1237, 101] on button "Create" at bounding box center [1234, 93] width 57 height 28
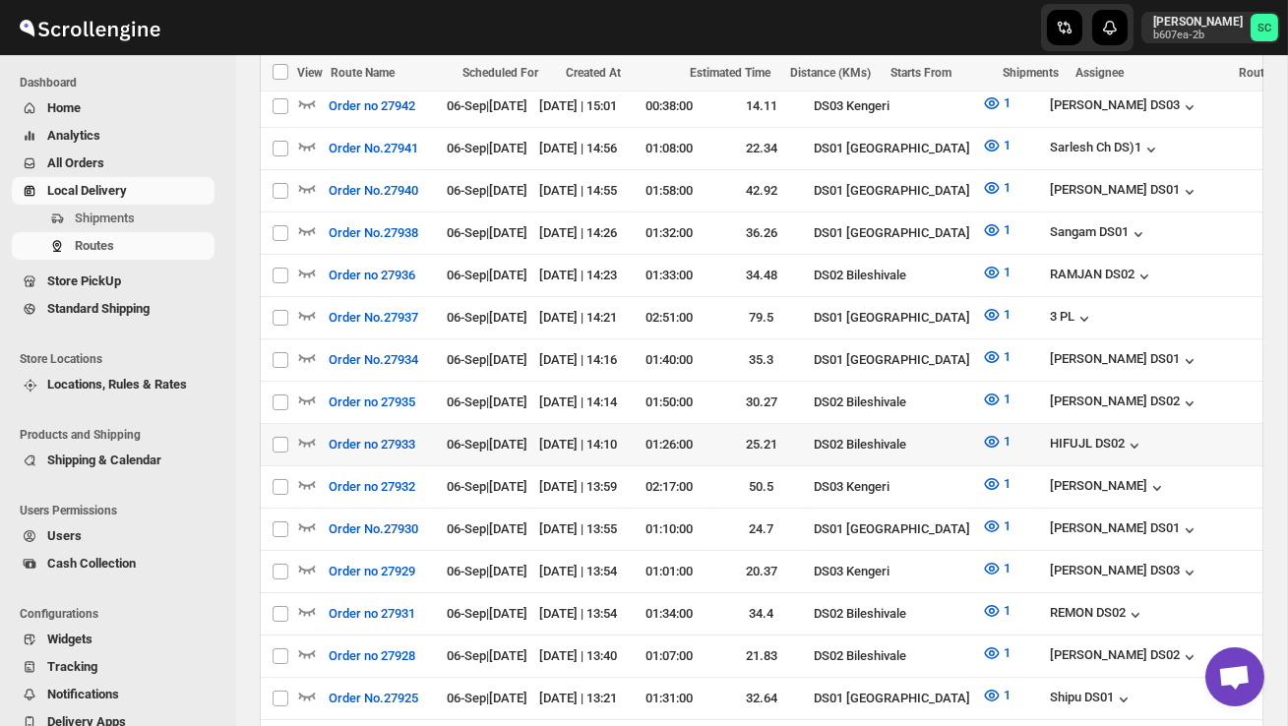
scroll to position [946, 0]
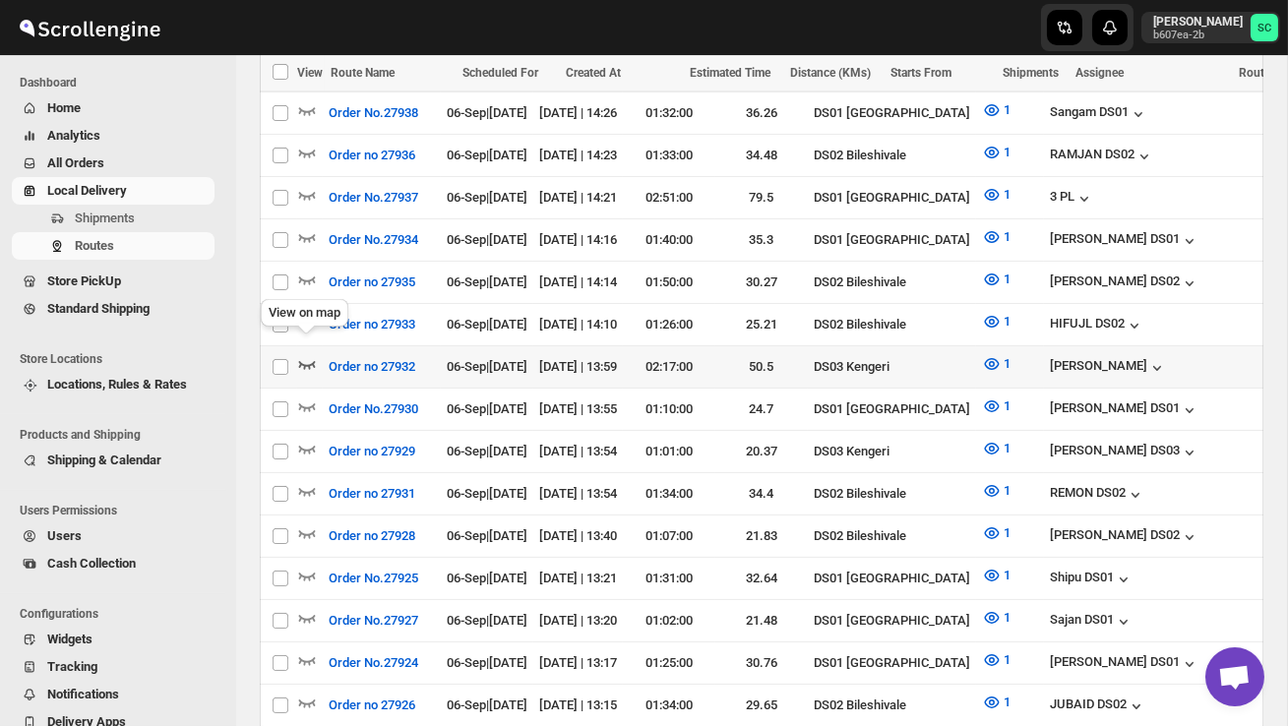
click at [307, 354] on icon "button" at bounding box center [307, 364] width 20 height 20
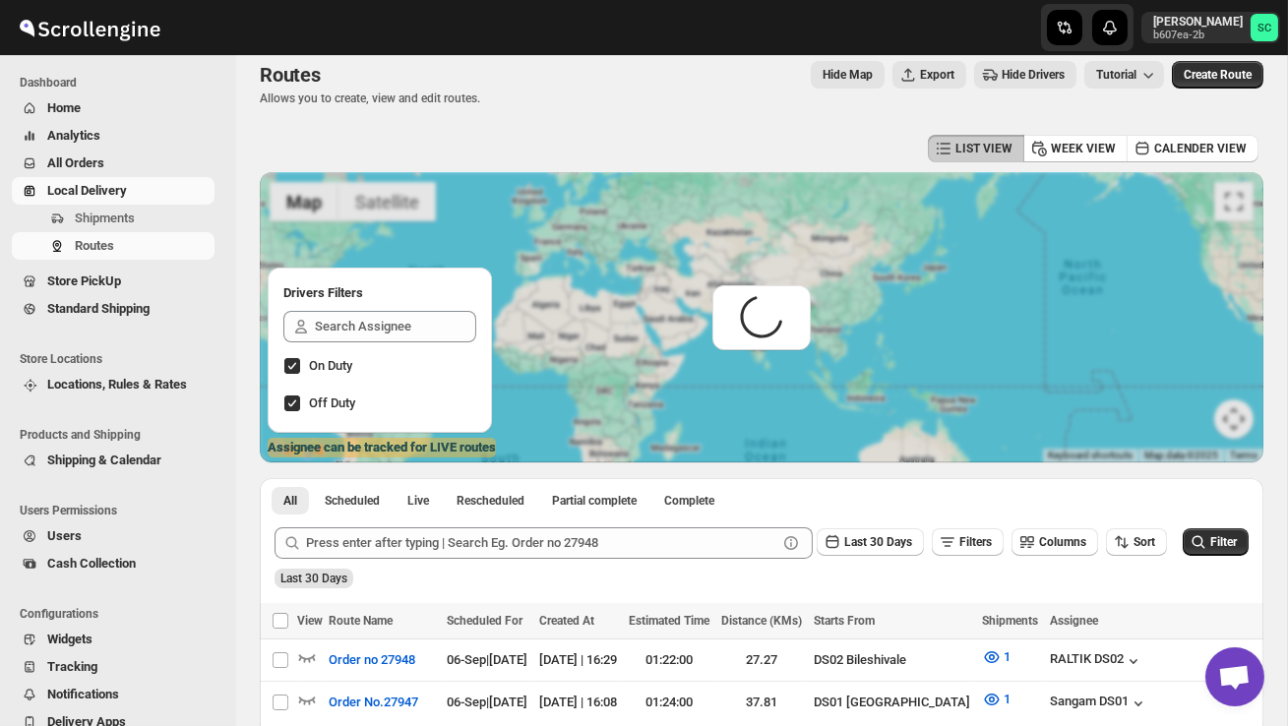
scroll to position [0, 0]
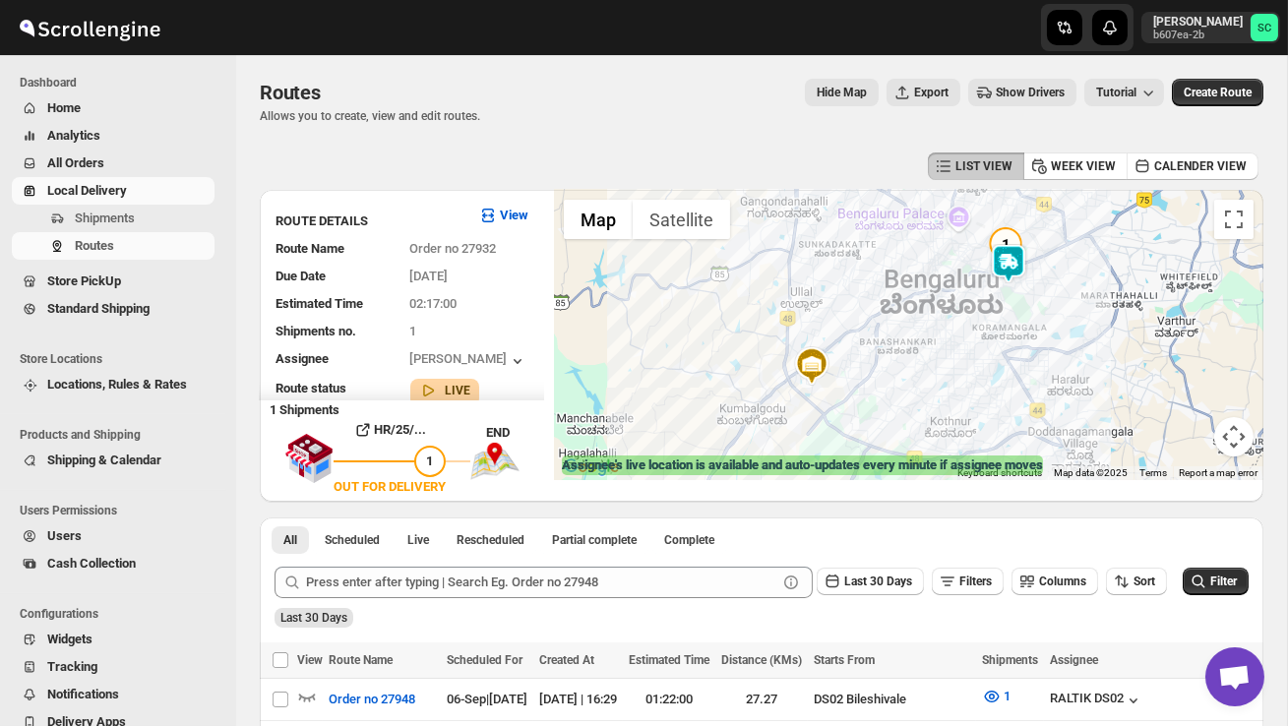
click at [1004, 324] on div at bounding box center [908, 335] width 709 height 290
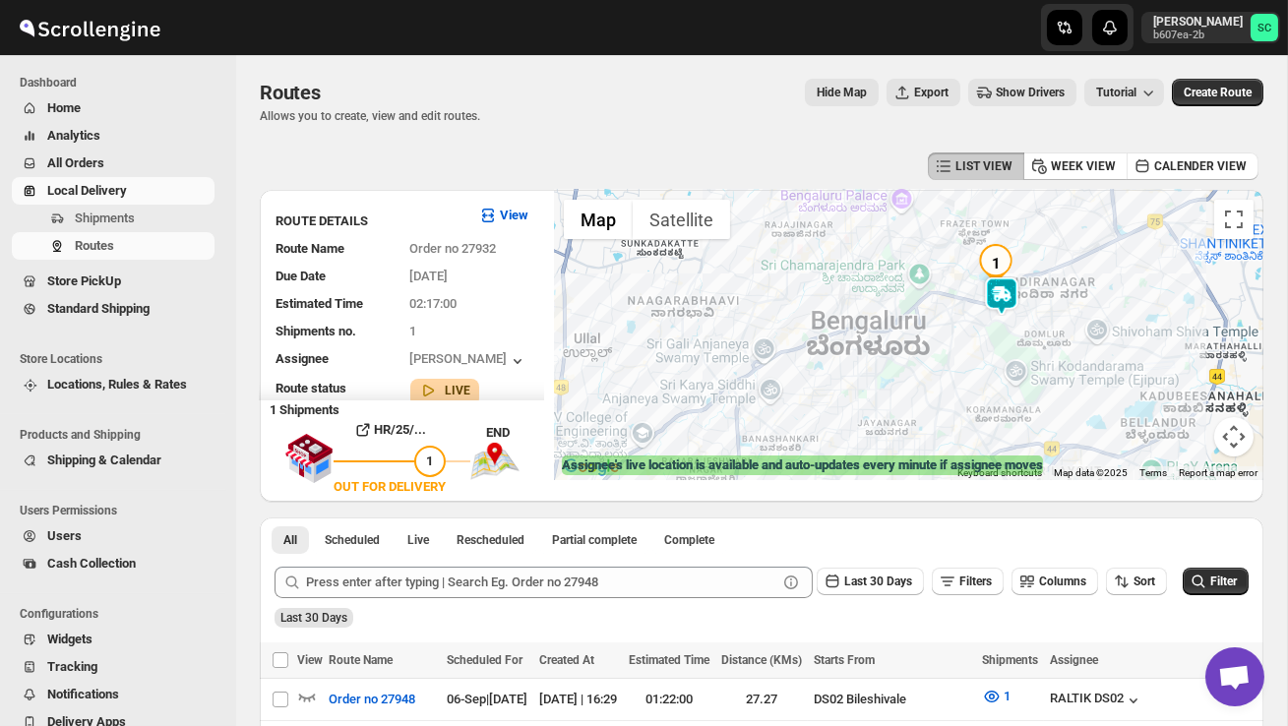
drag, startPoint x: 1075, startPoint y: 289, endPoint x: 1054, endPoint y: 360, distance: 73.8
click at [1055, 366] on div at bounding box center [908, 335] width 709 height 290
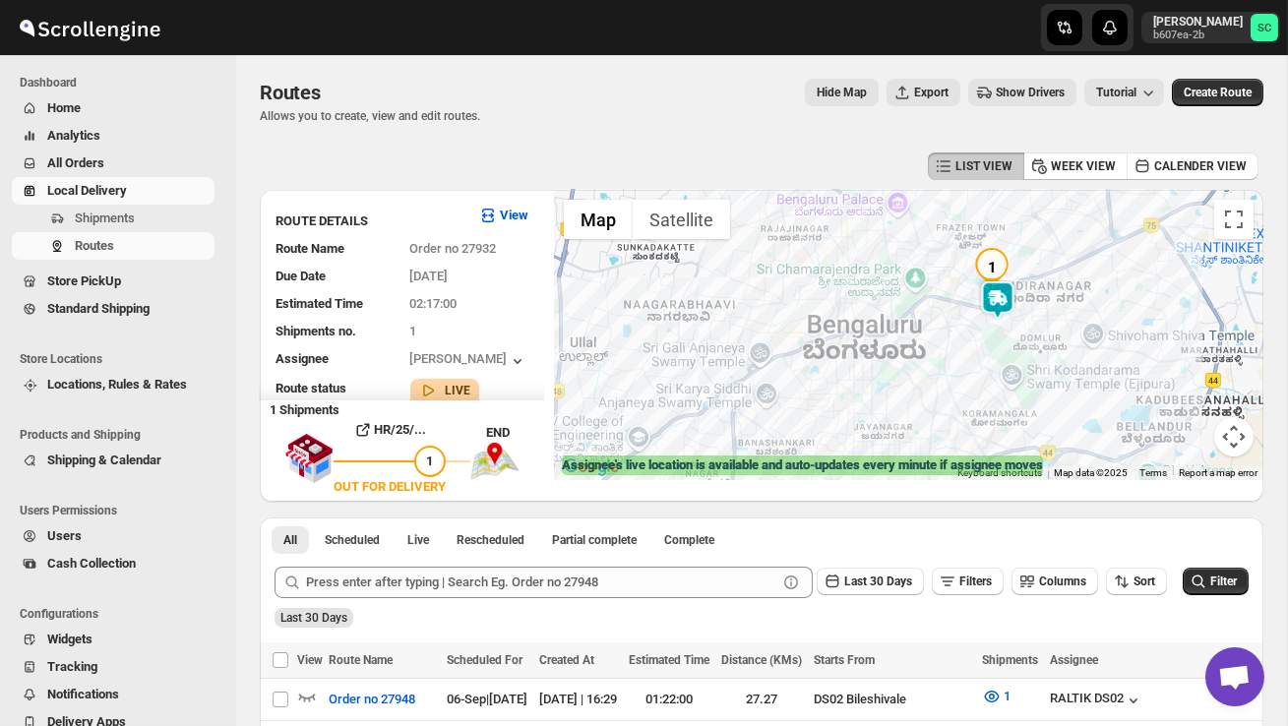
click at [1054, 360] on div at bounding box center [908, 335] width 709 height 290
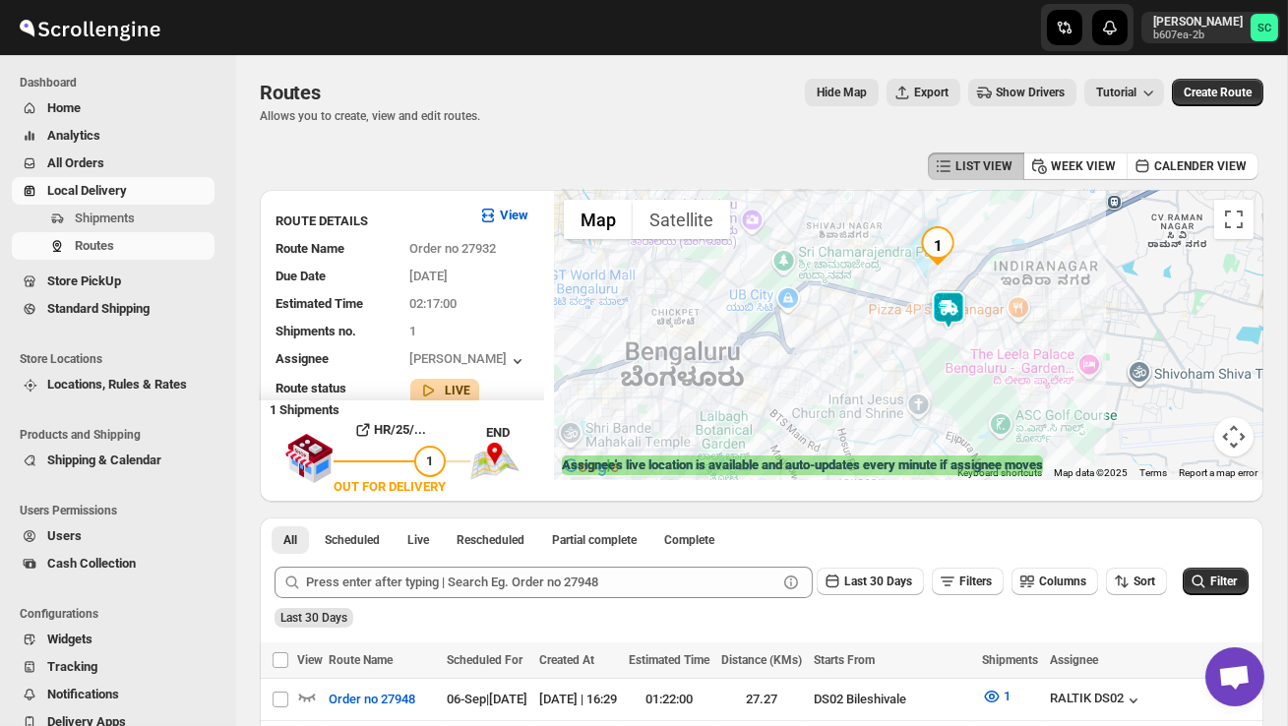
drag, startPoint x: 1014, startPoint y: 299, endPoint x: 1015, endPoint y: 350, distance: 51.2
click at [1015, 356] on div at bounding box center [908, 335] width 709 height 290
click at [1015, 350] on div at bounding box center [908, 335] width 709 height 290
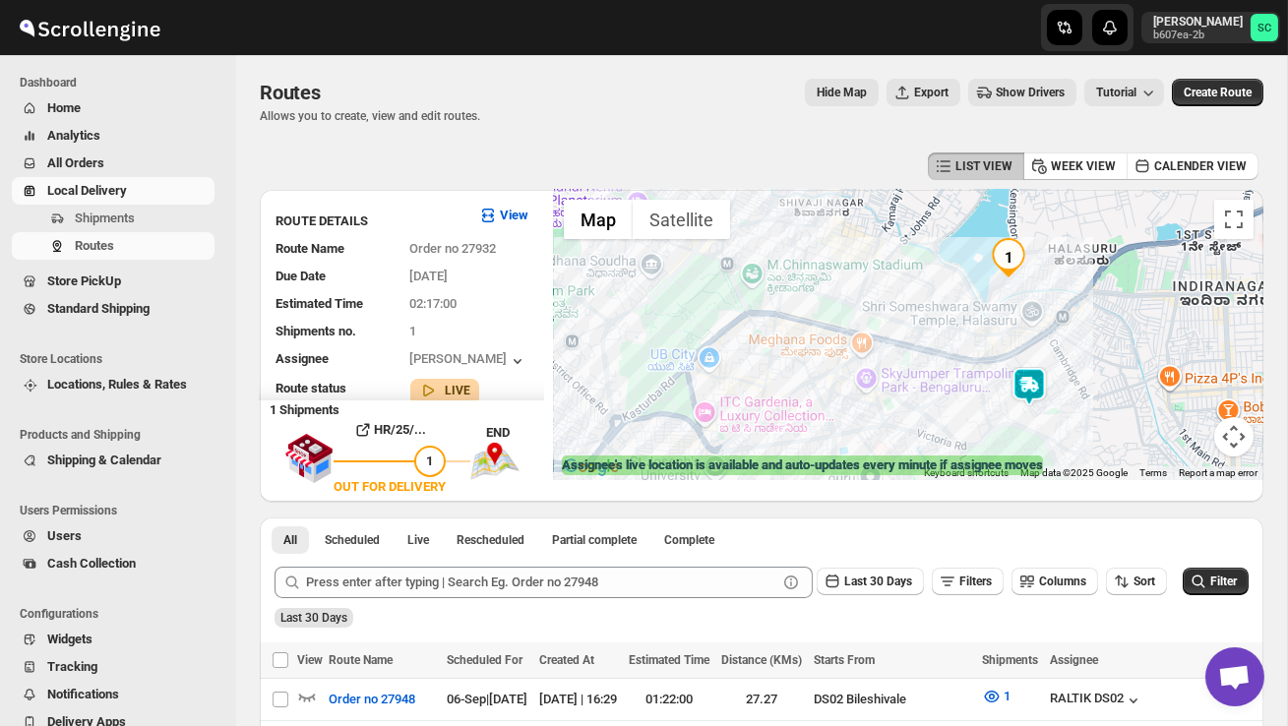
drag, startPoint x: 974, startPoint y: 339, endPoint x: 1115, endPoint y: 429, distance: 166.8
click at [1115, 431] on div at bounding box center [908, 335] width 709 height 290
click at [1032, 378] on img at bounding box center [1029, 382] width 39 height 39
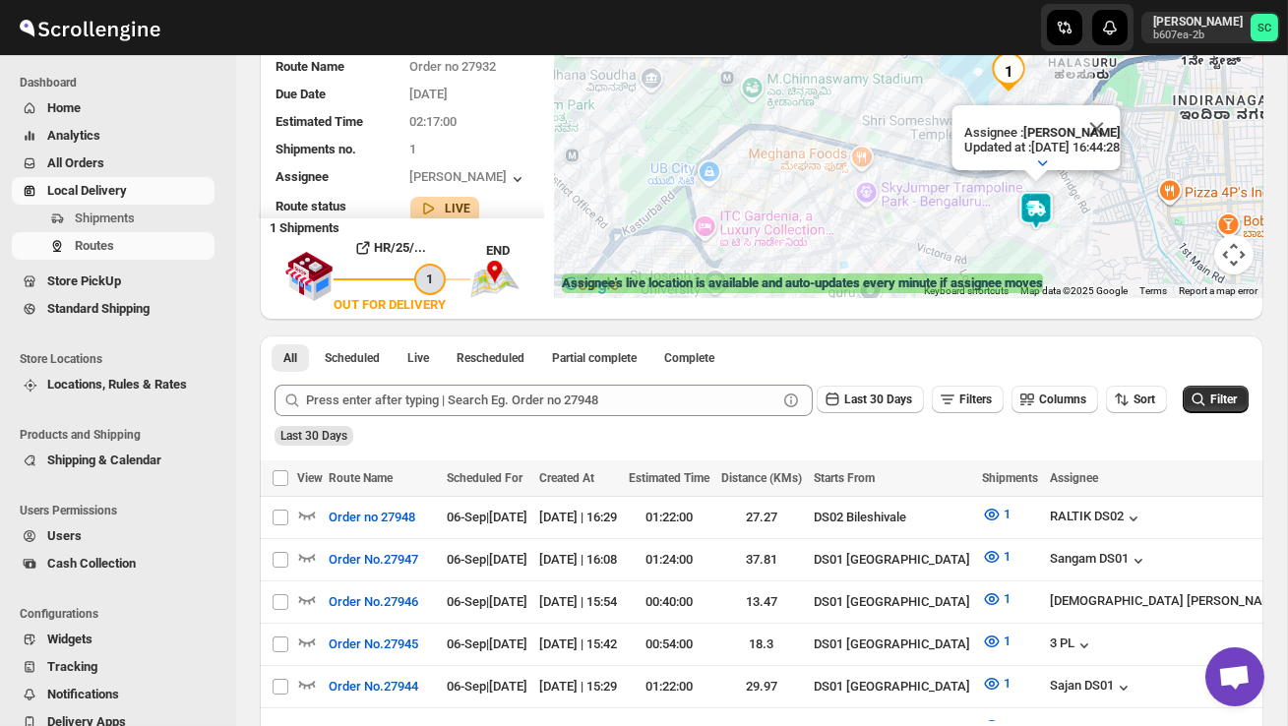
scroll to position [200, 0]
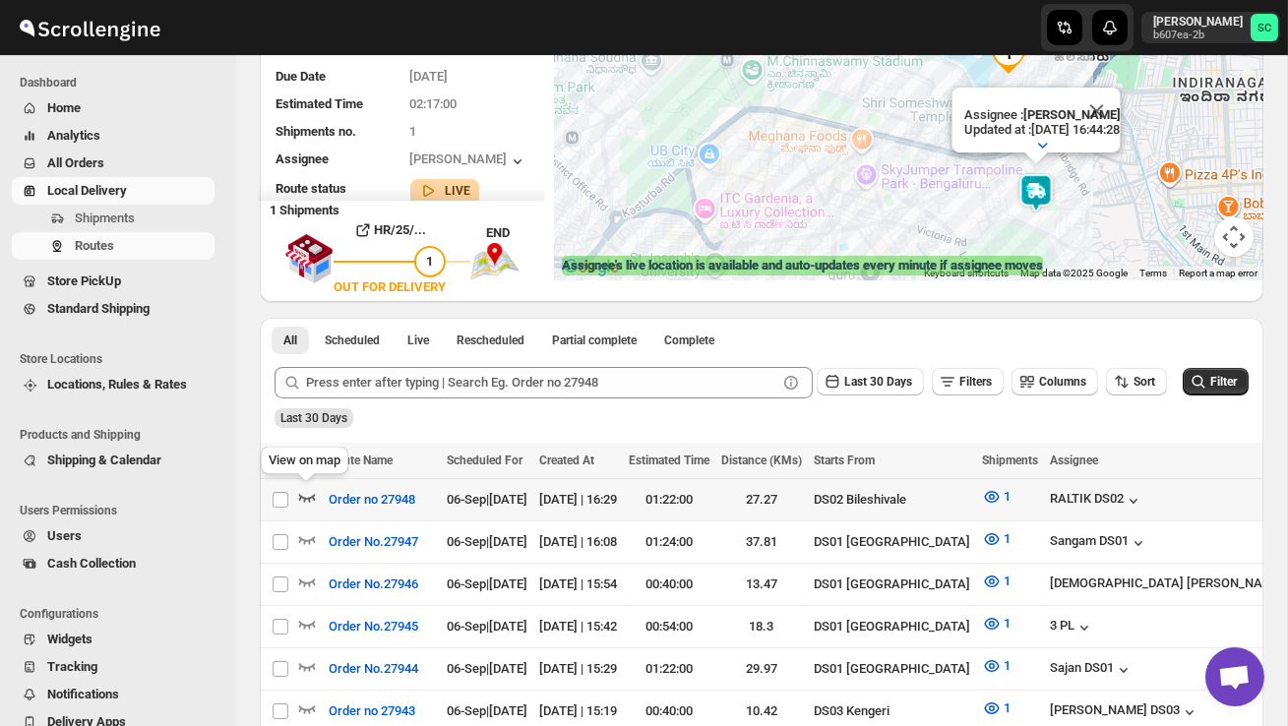
click at [314, 495] on icon "button" at bounding box center [307, 497] width 20 height 20
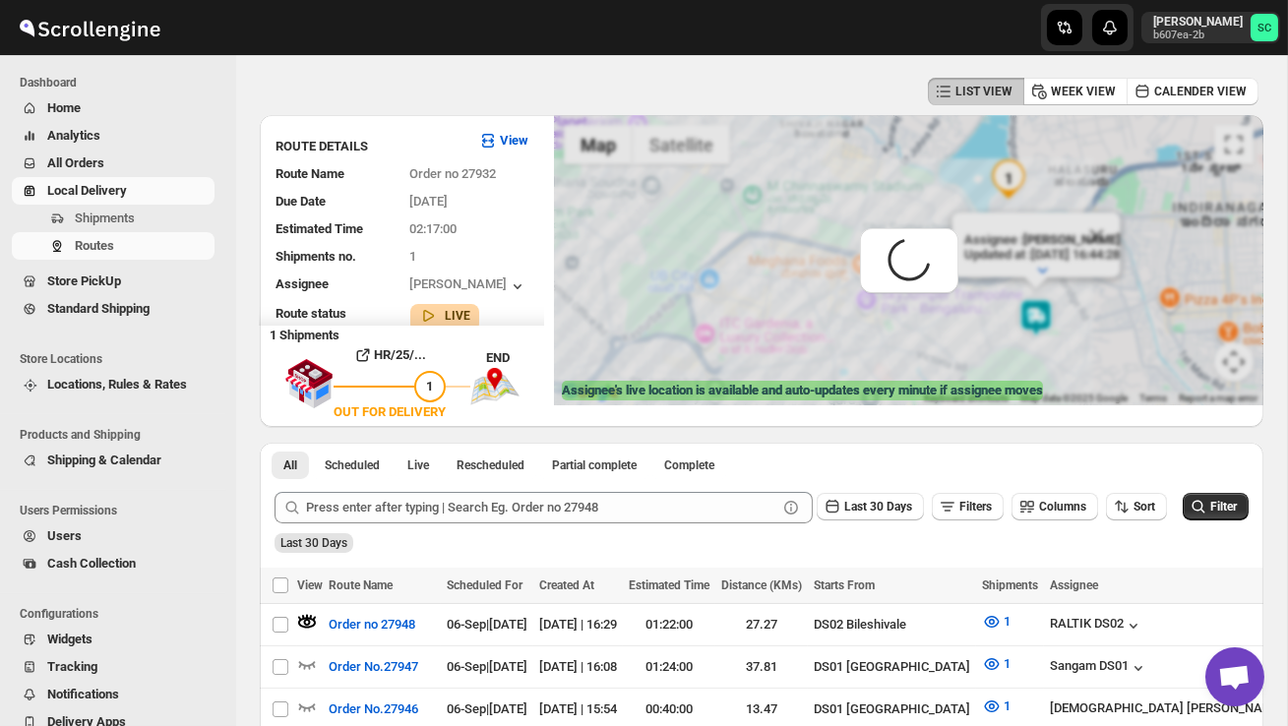
scroll to position [0, 0]
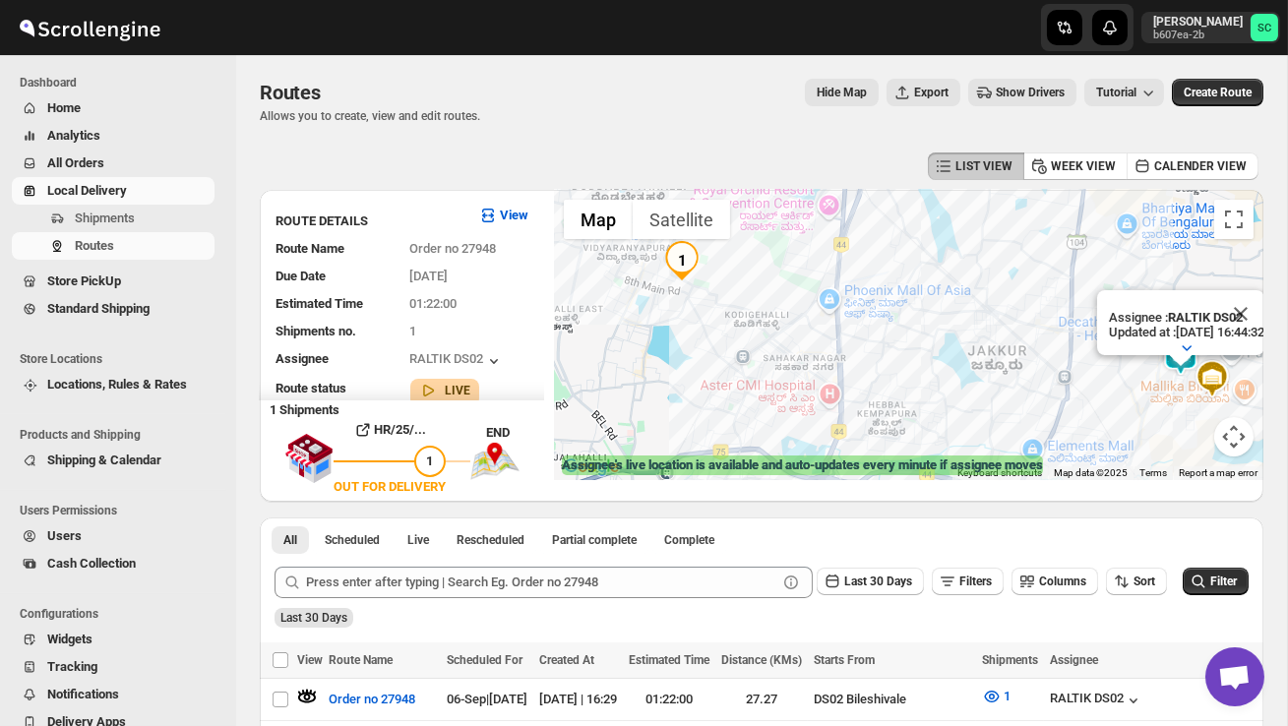
drag, startPoint x: 595, startPoint y: 356, endPoint x: 683, endPoint y: 360, distance: 87.7
click at [683, 360] on div "Assignee : RALTIK DS02 Updated at : 06/09/2025, 16:44:32 Duty mode Enabled Batt…" at bounding box center [908, 335] width 709 height 290
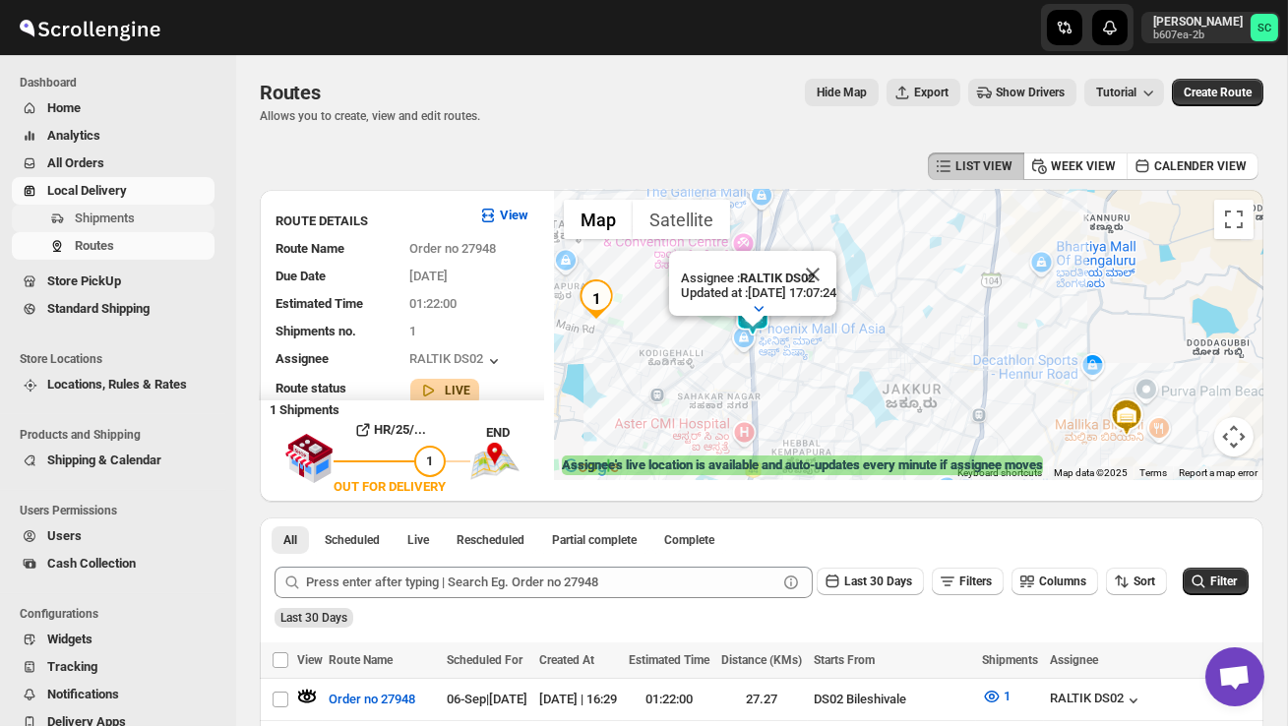
click at [115, 218] on span "Shipments" at bounding box center [105, 218] width 60 height 15
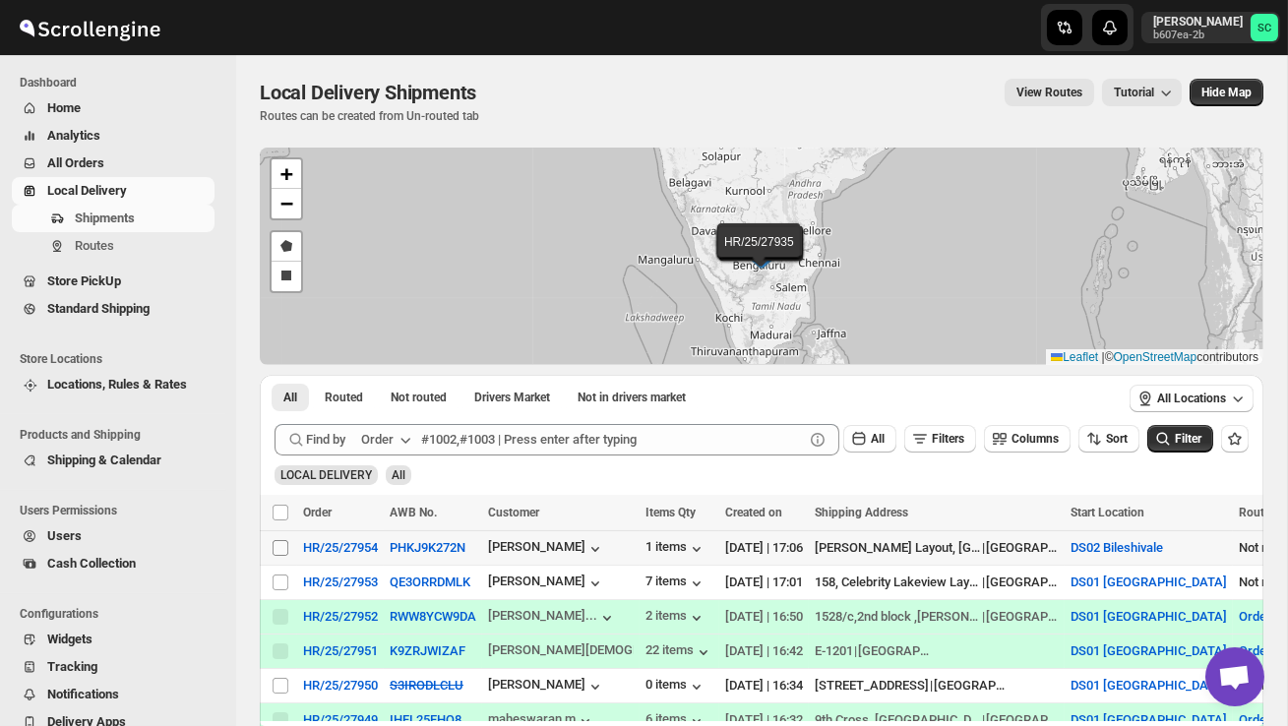
click at [277, 549] on input "Select shipment" at bounding box center [281, 548] width 16 height 16
checkbox input "true"
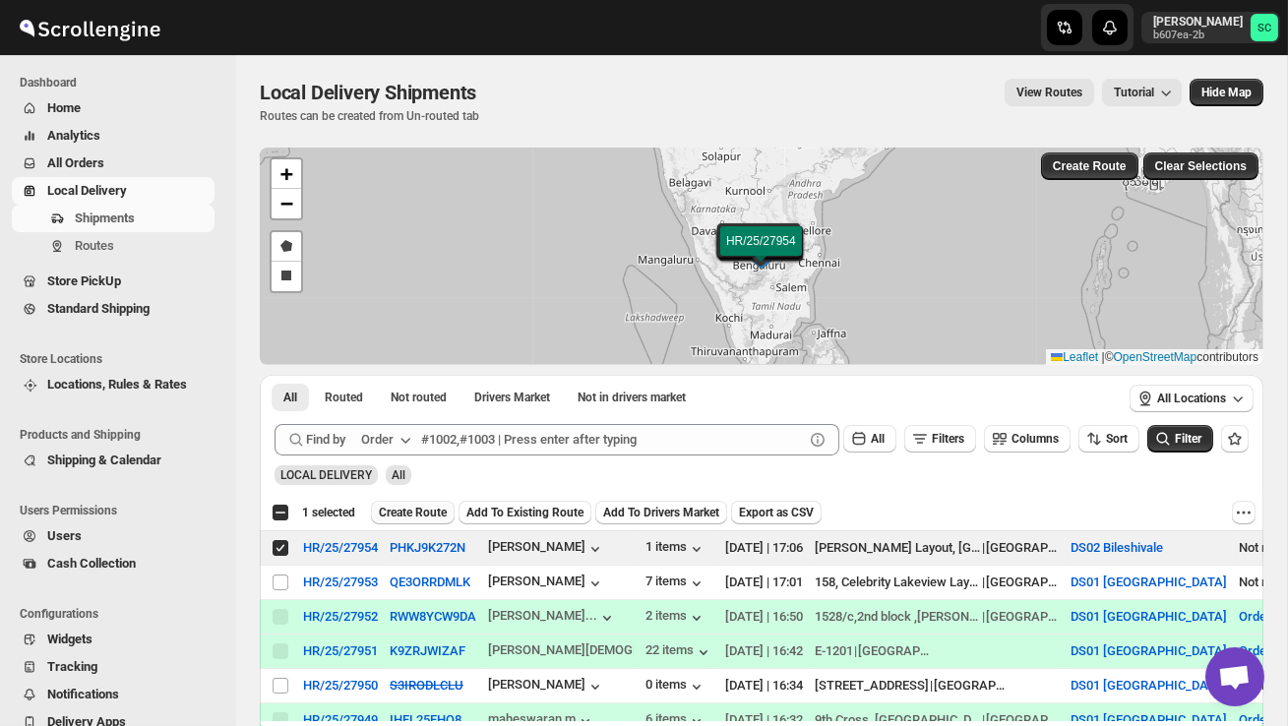
click at [417, 512] on span "Create Route" at bounding box center [413, 513] width 68 height 16
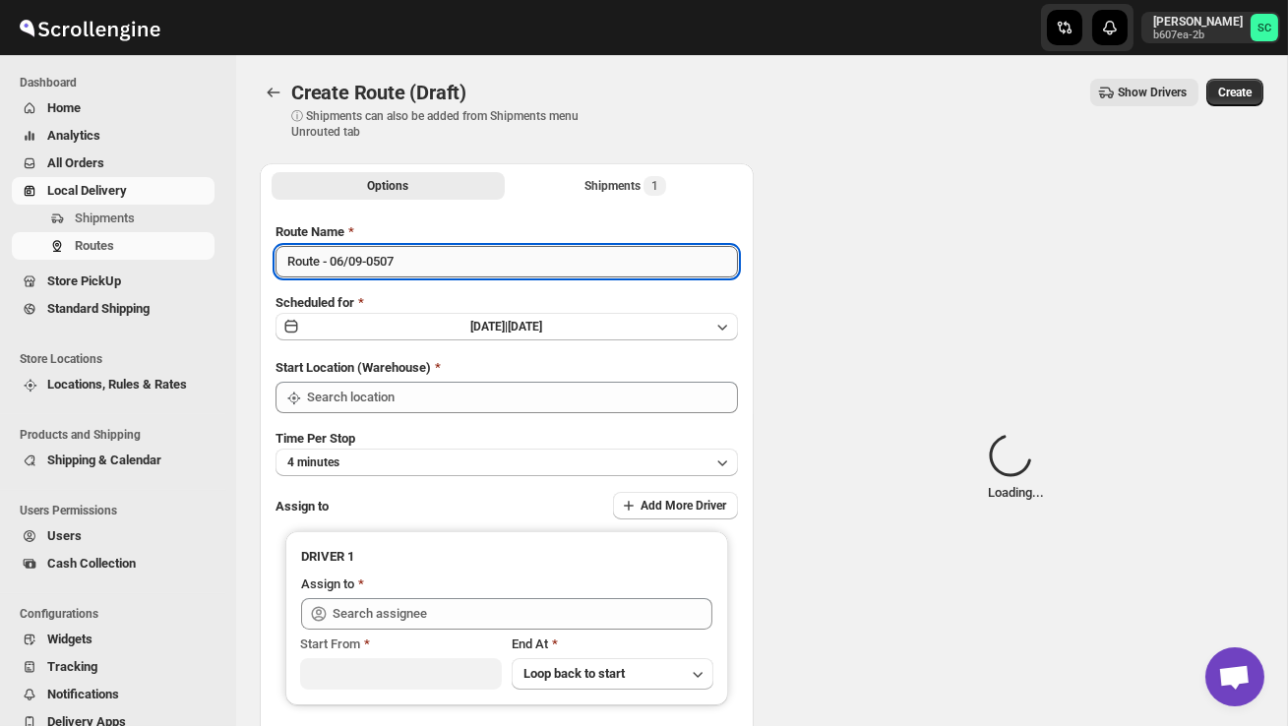
type input "DS02 Bileshivale"
click at [451, 266] on input "Route - 06/09-0507" at bounding box center [507, 261] width 462 height 31
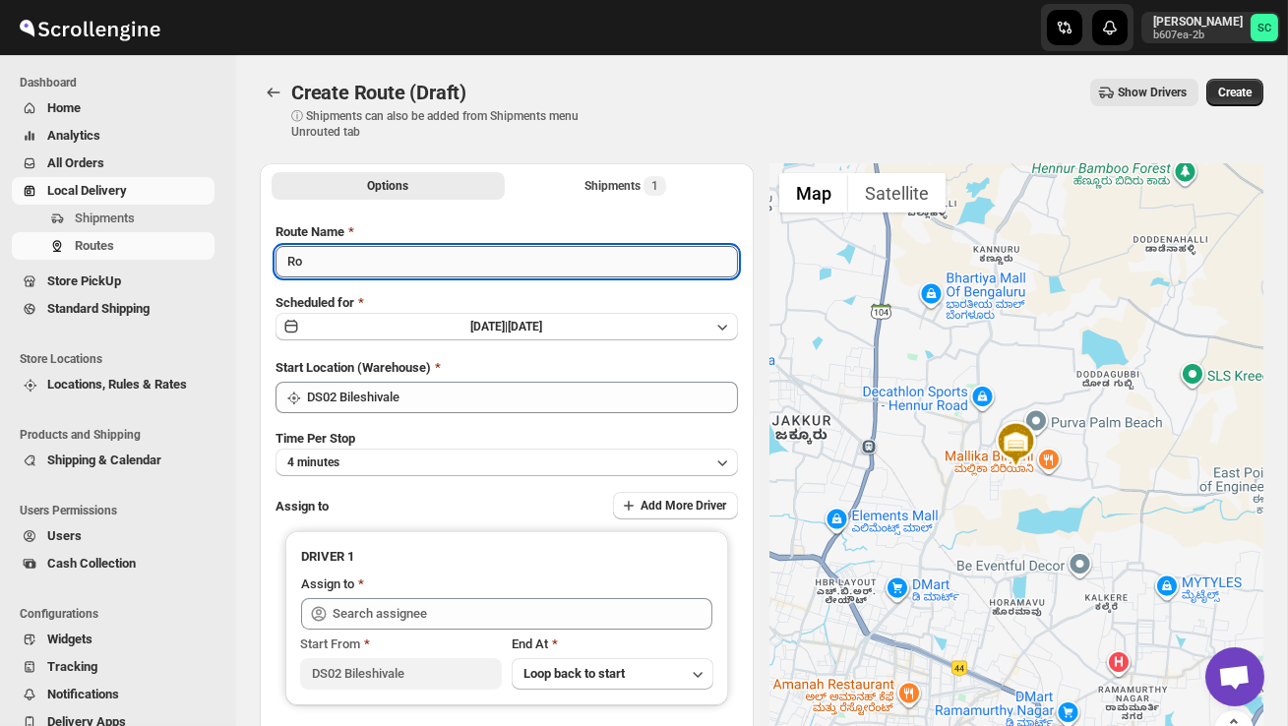
type input "R"
type input "Order no 27954"
click at [518, 463] on button "4 minutes" at bounding box center [507, 463] width 462 height 28
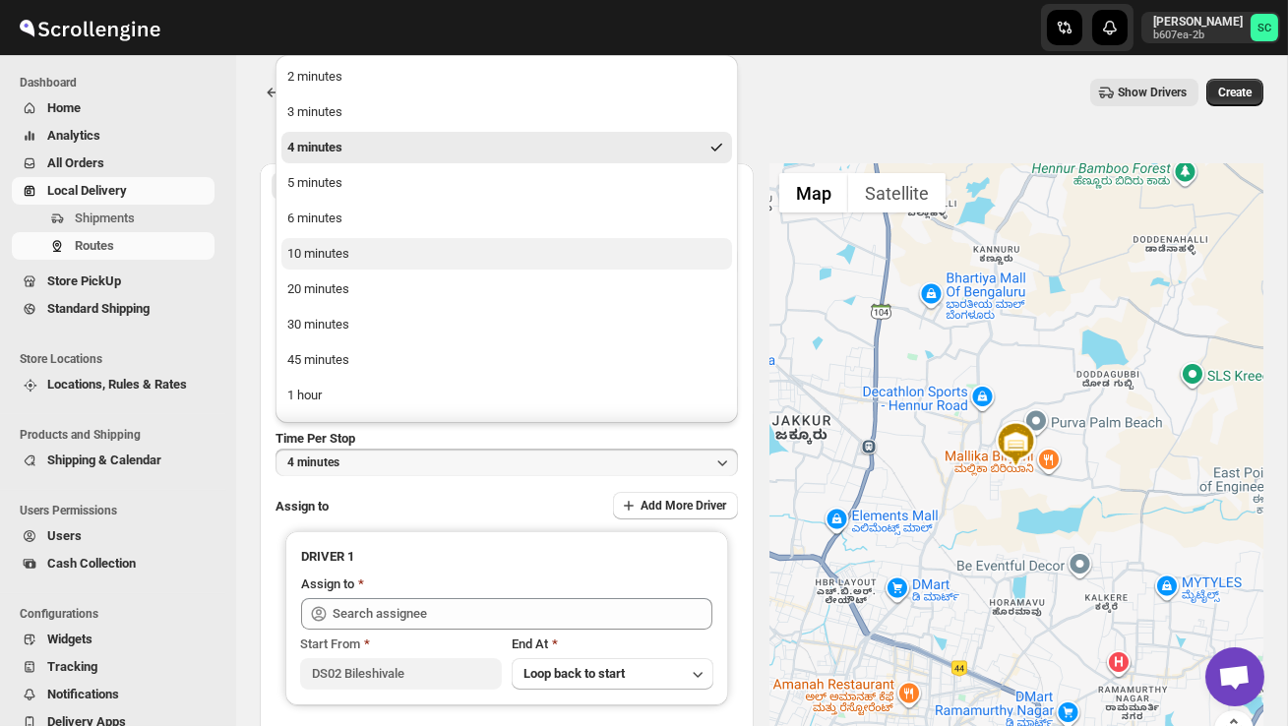
click at [401, 251] on button "10 minutes" at bounding box center [506, 253] width 451 height 31
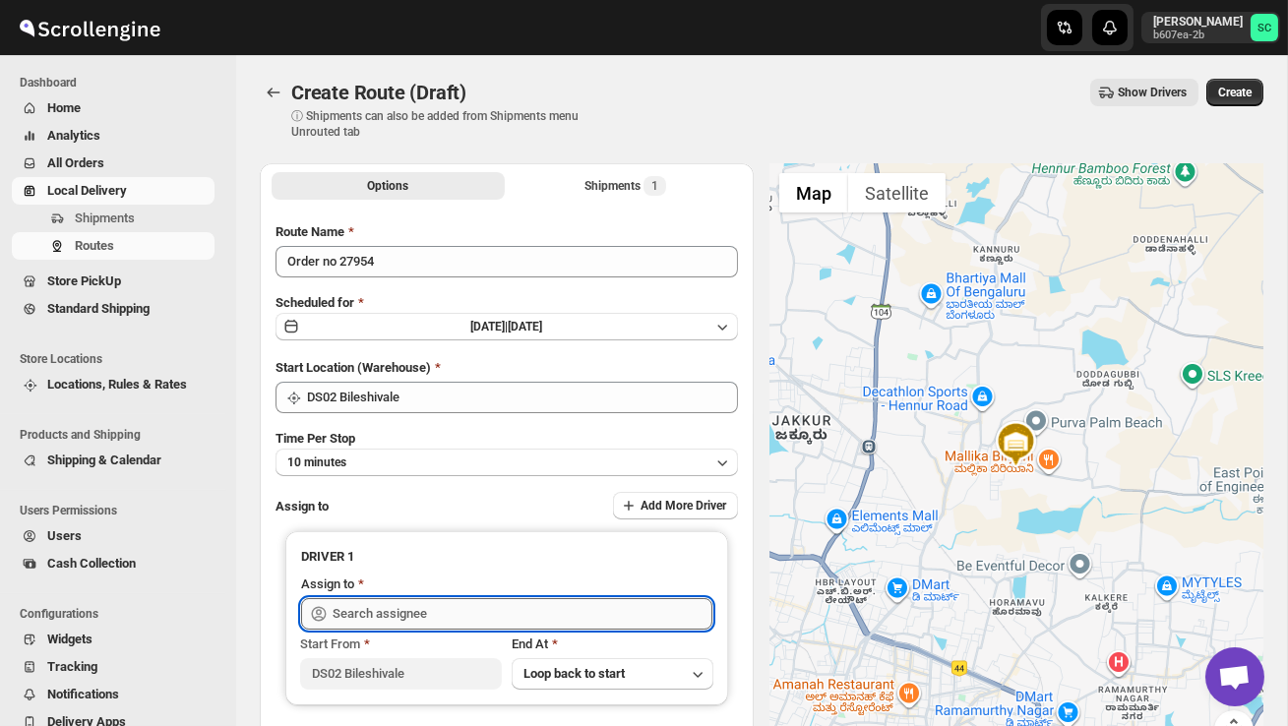
click at [415, 609] on input "text" at bounding box center [523, 613] width 380 height 31
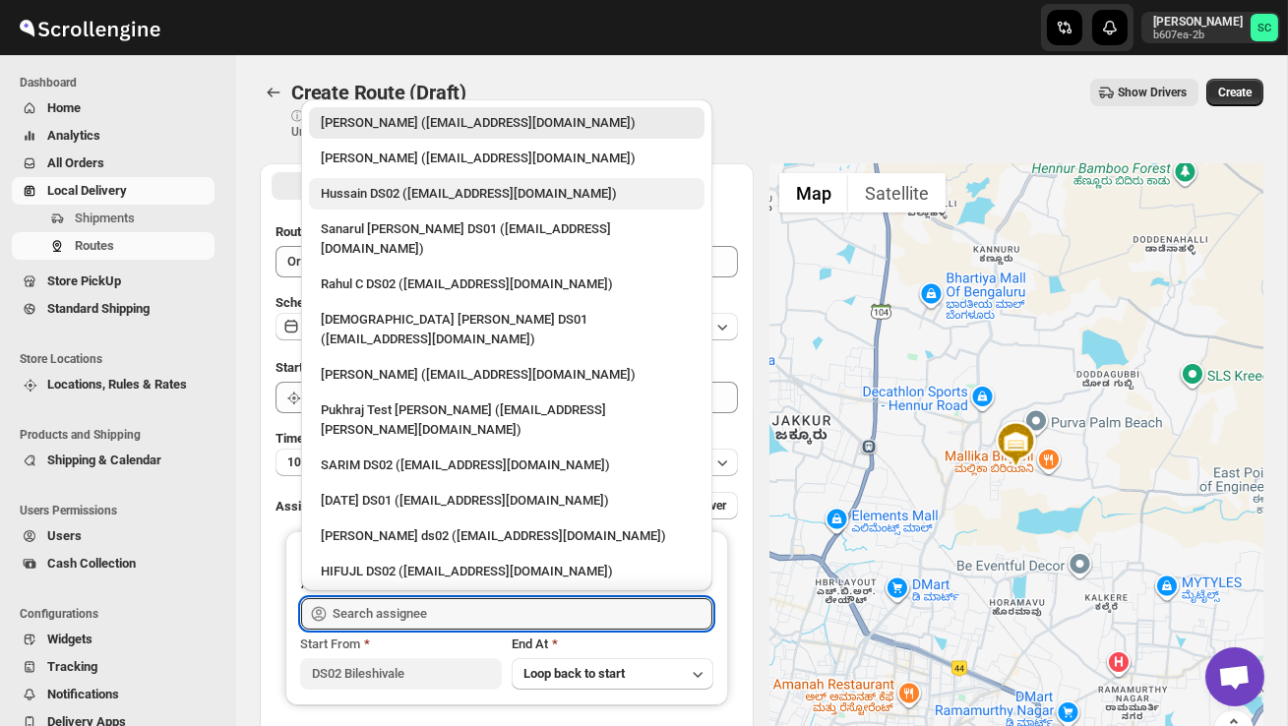
click at [369, 195] on div "Hussain DS02 (jarav60351@abatido.com)" at bounding box center [507, 194] width 372 height 20
type input "Hussain DS02 (jarav60351@abatido.com)"
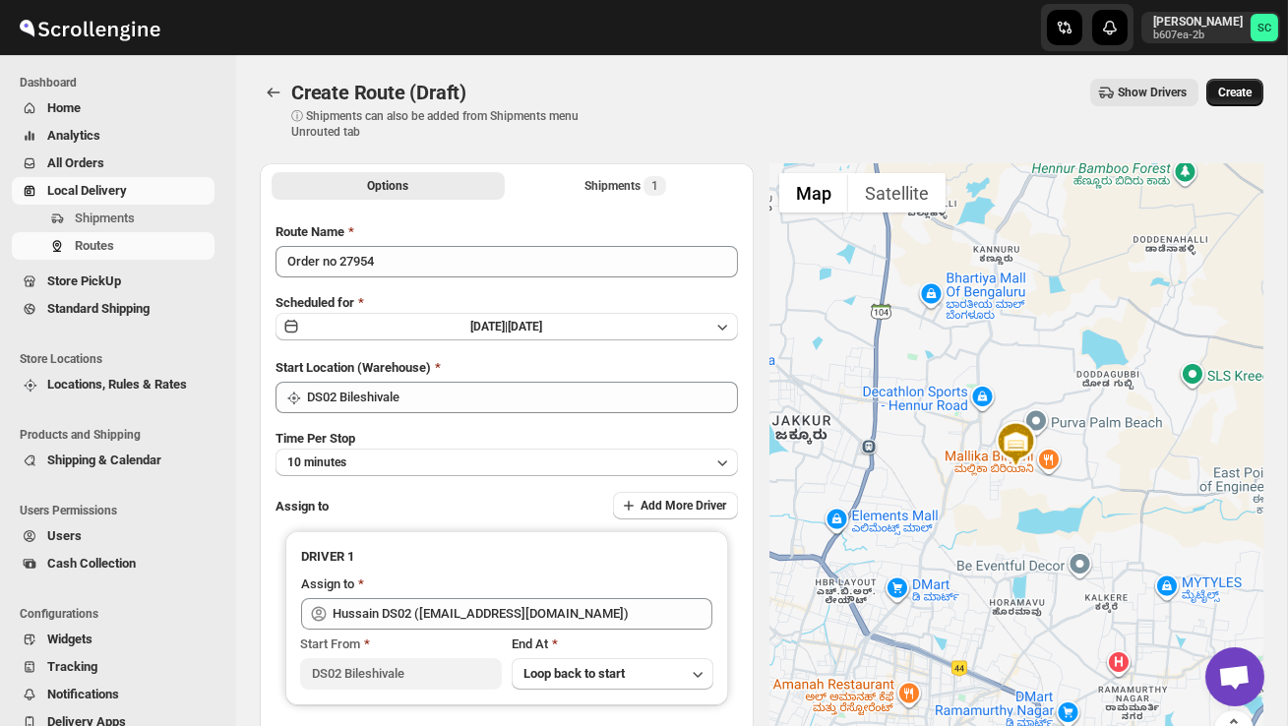
click at [1218, 98] on span "Create" at bounding box center [1234, 93] width 33 height 16
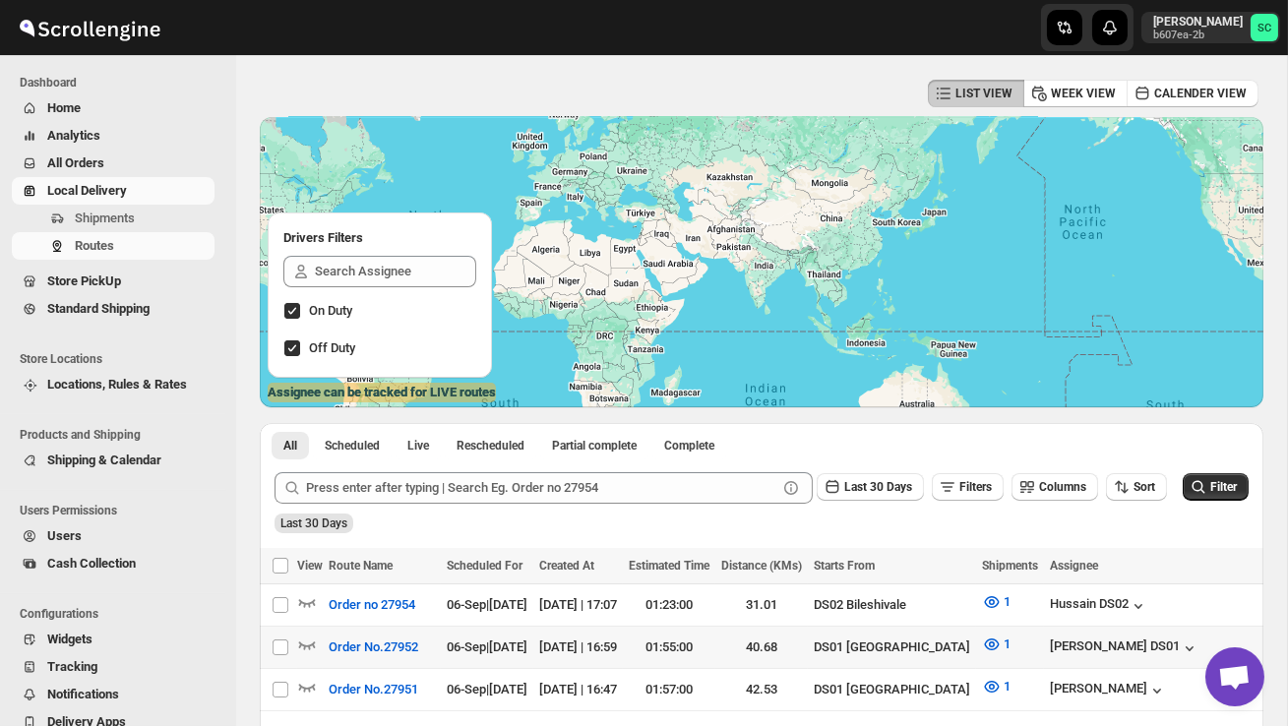
scroll to position [126, 0]
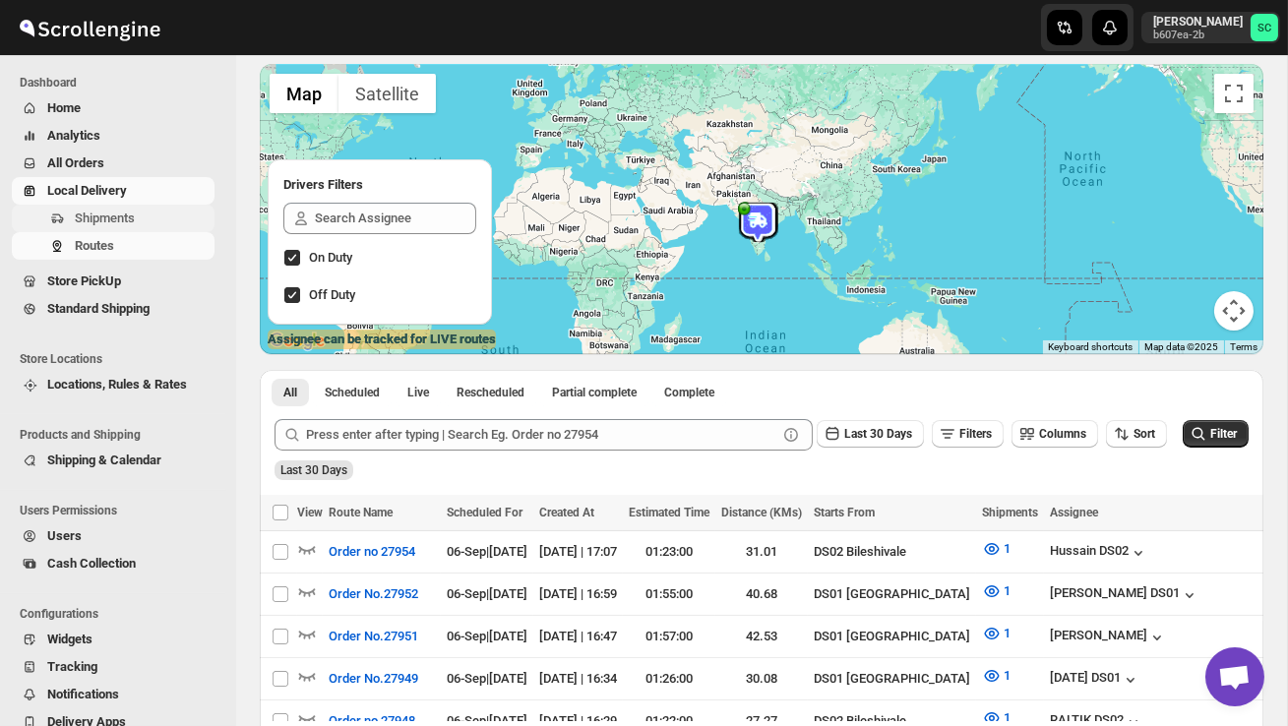
click at [120, 215] on span "Shipments" at bounding box center [105, 218] width 60 height 15
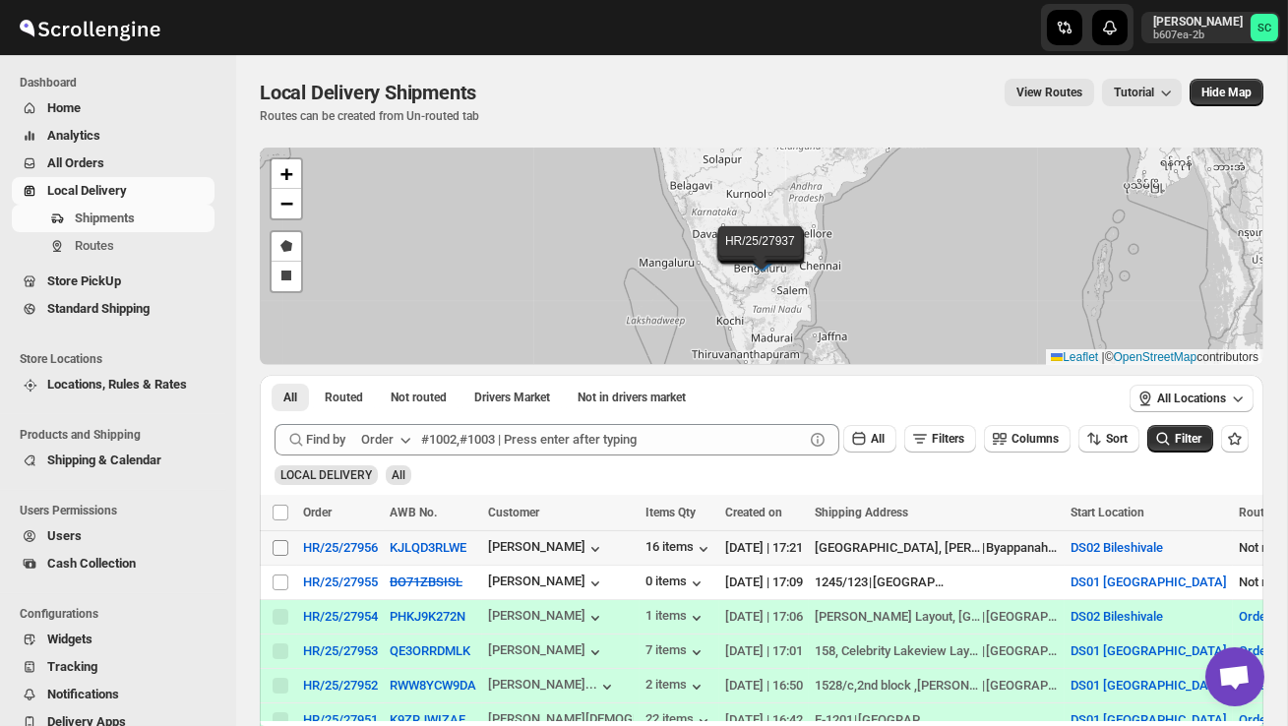
click at [276, 548] on input "Select shipment" at bounding box center [281, 548] width 16 height 16
checkbox input "true"
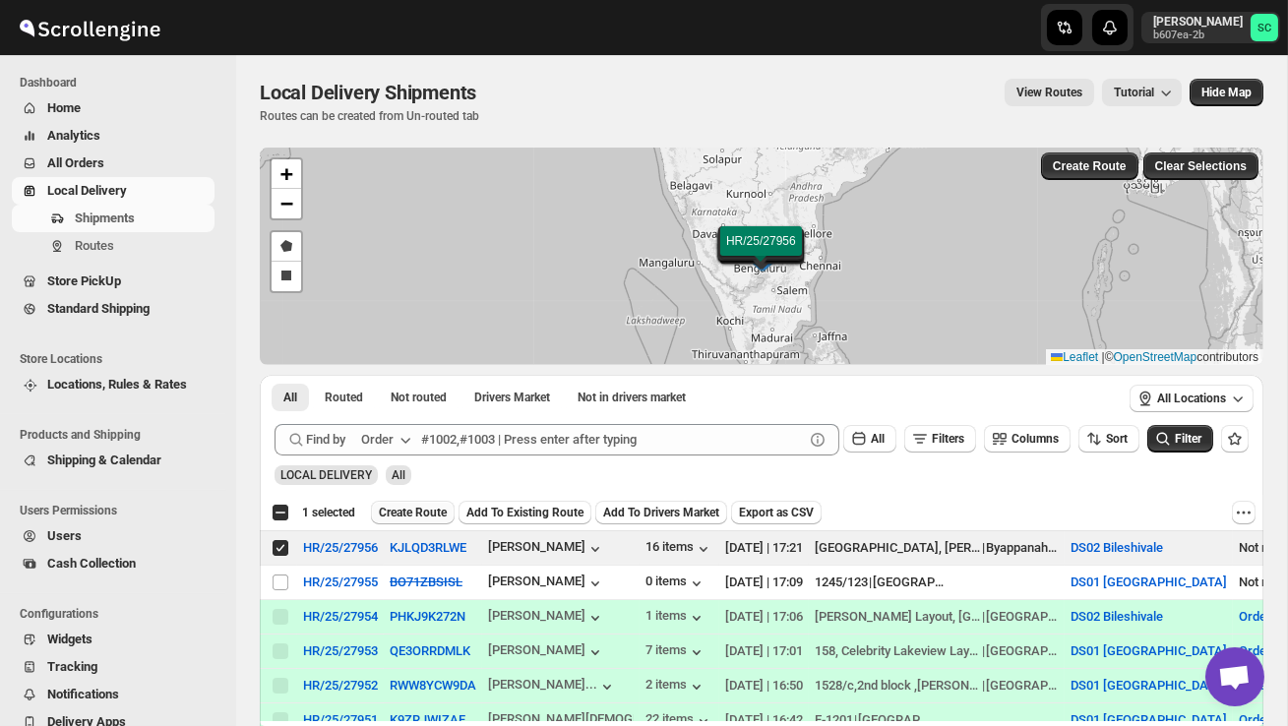
click at [420, 503] on button "Create Route" at bounding box center [413, 513] width 84 height 24
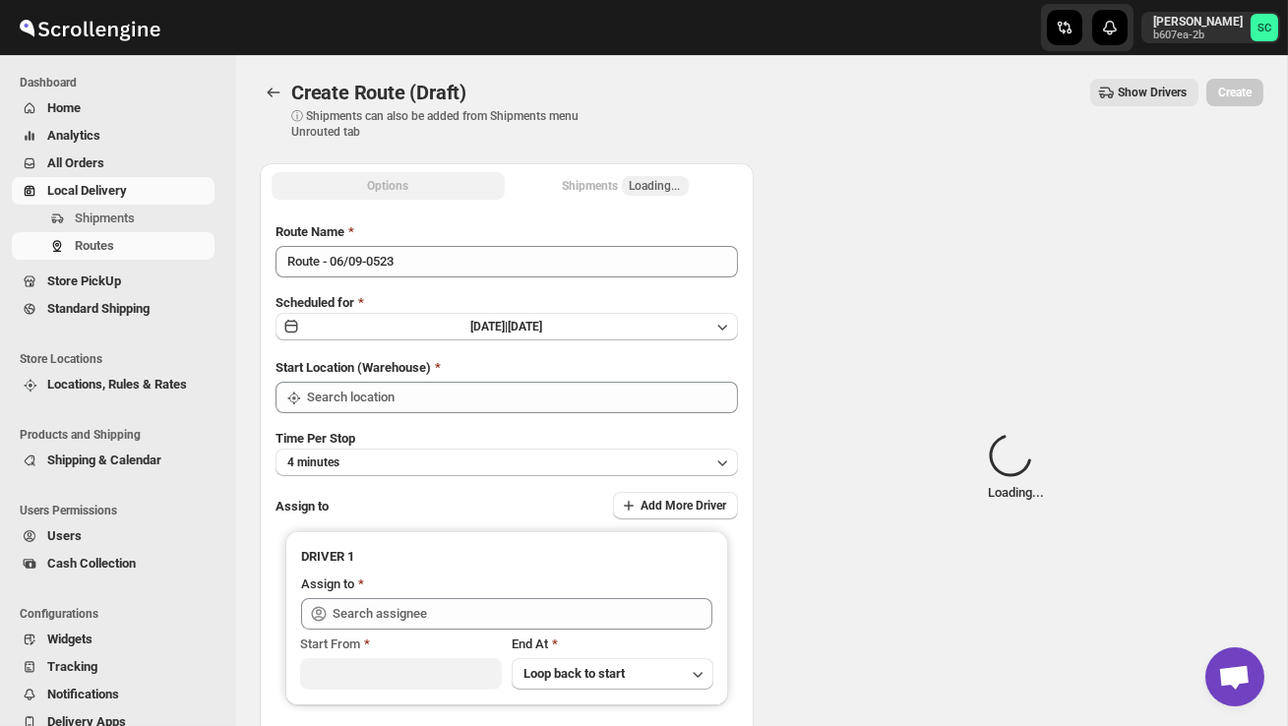
type input "DS02 Bileshivale"
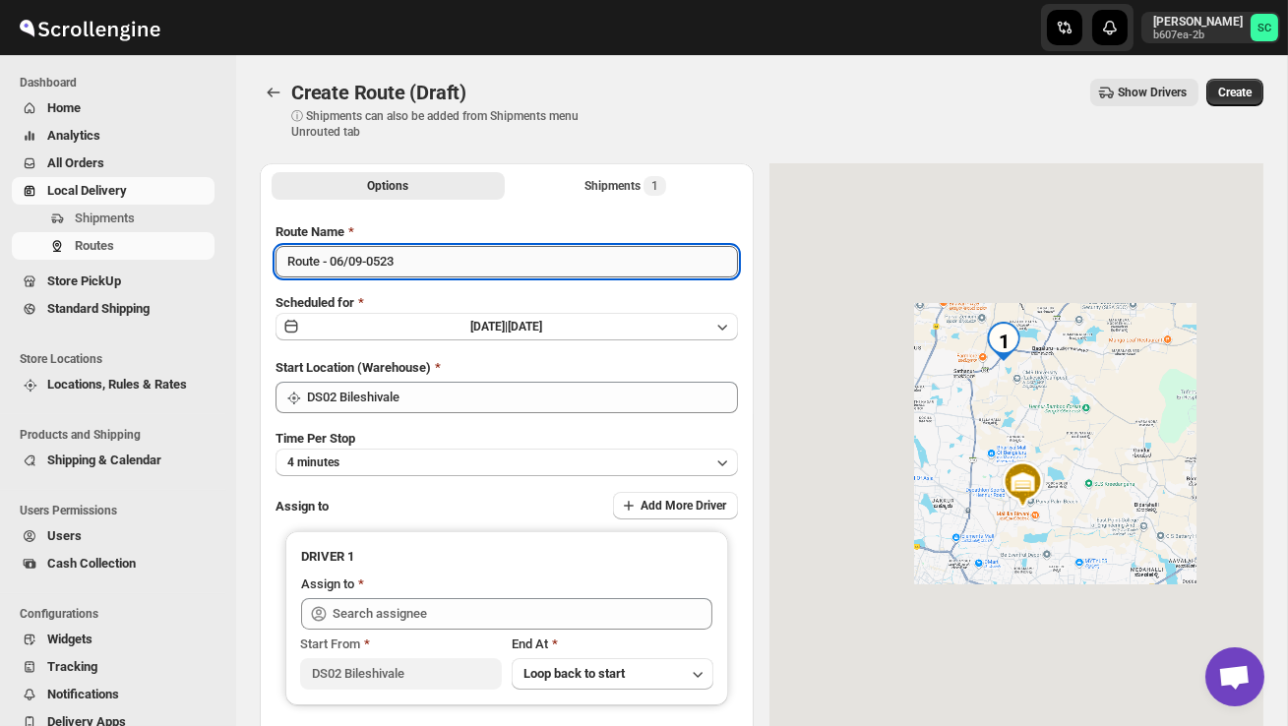
click at [415, 257] on input "Route - 06/09-0523" at bounding box center [507, 261] width 462 height 31
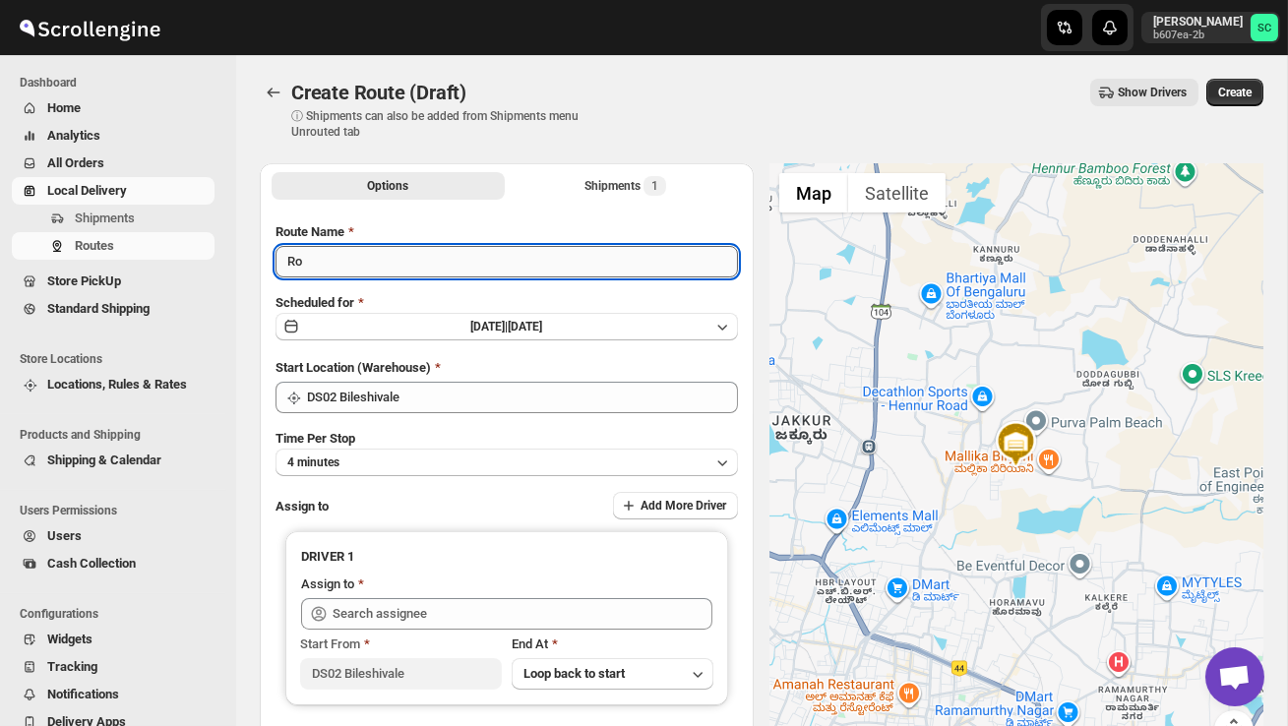
type input "R"
type input "Order no 27956"
click at [491, 464] on button "4 minutes" at bounding box center [507, 463] width 462 height 28
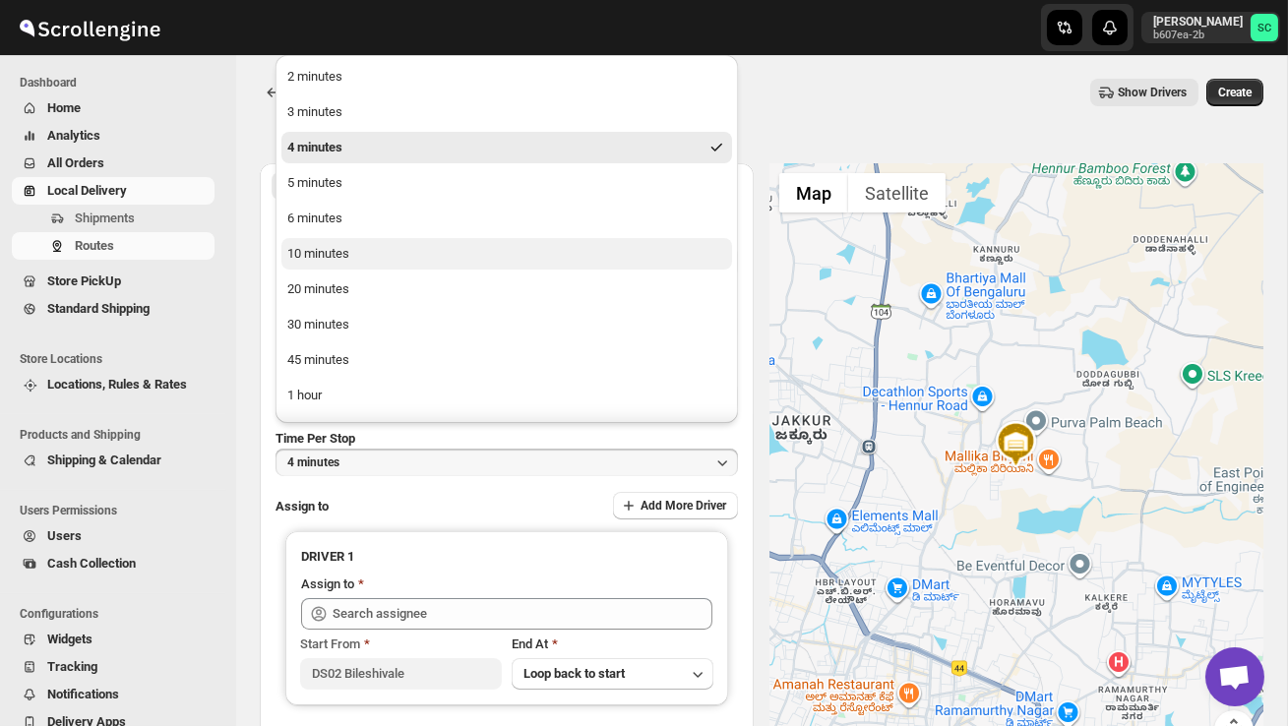
click at [388, 251] on button "10 minutes" at bounding box center [506, 253] width 451 height 31
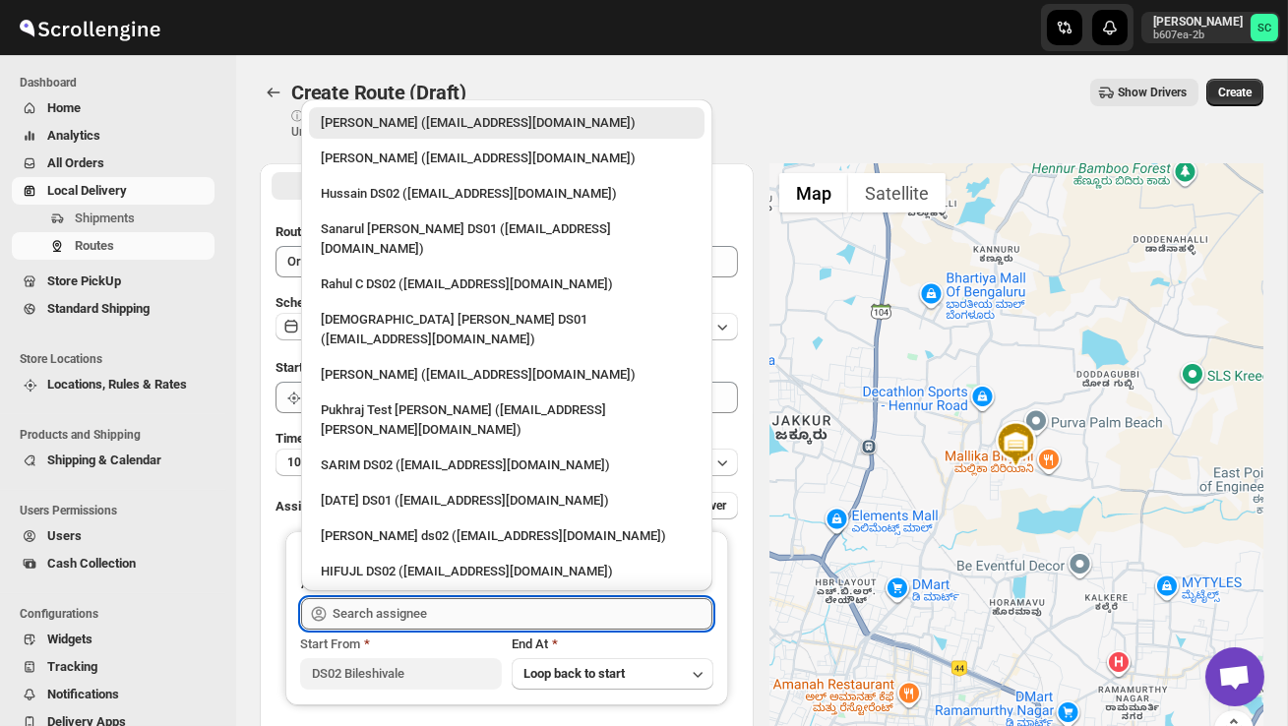
click at [431, 612] on input "text" at bounding box center [523, 613] width 380 height 31
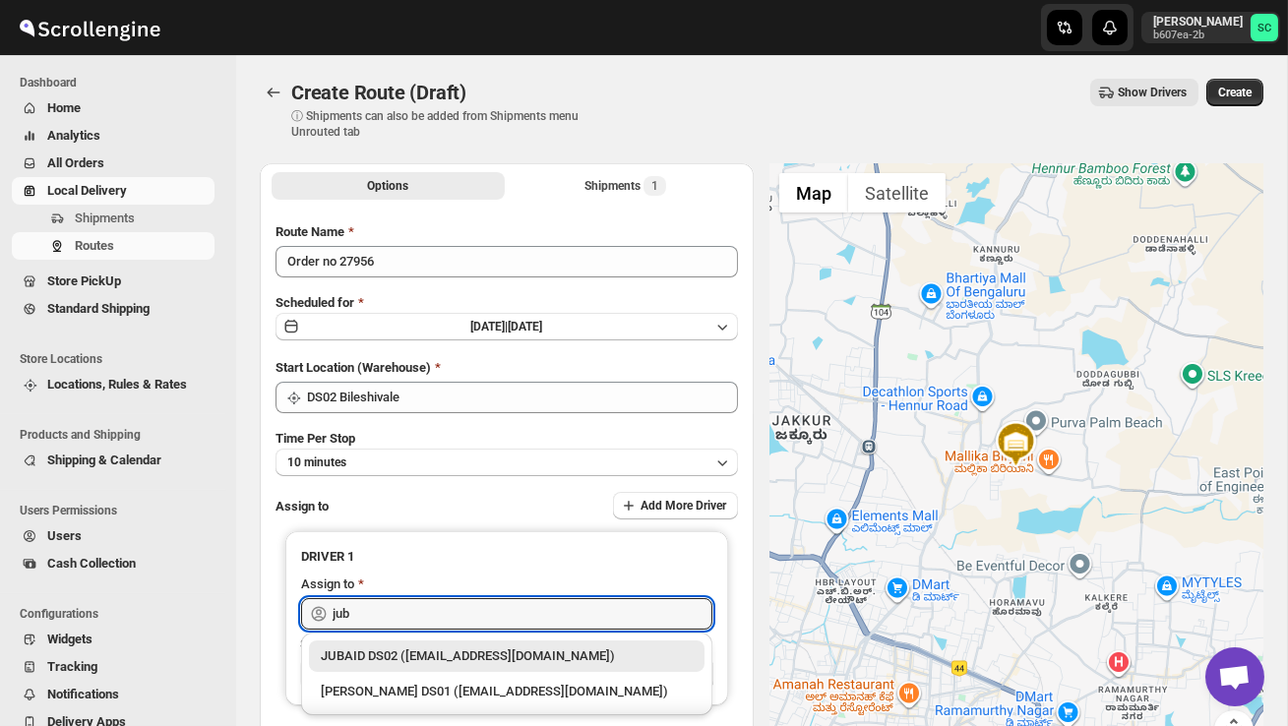
click at [494, 658] on div "JUBAID DS02 (vanafe7637@isorax.com)" at bounding box center [507, 656] width 372 height 20
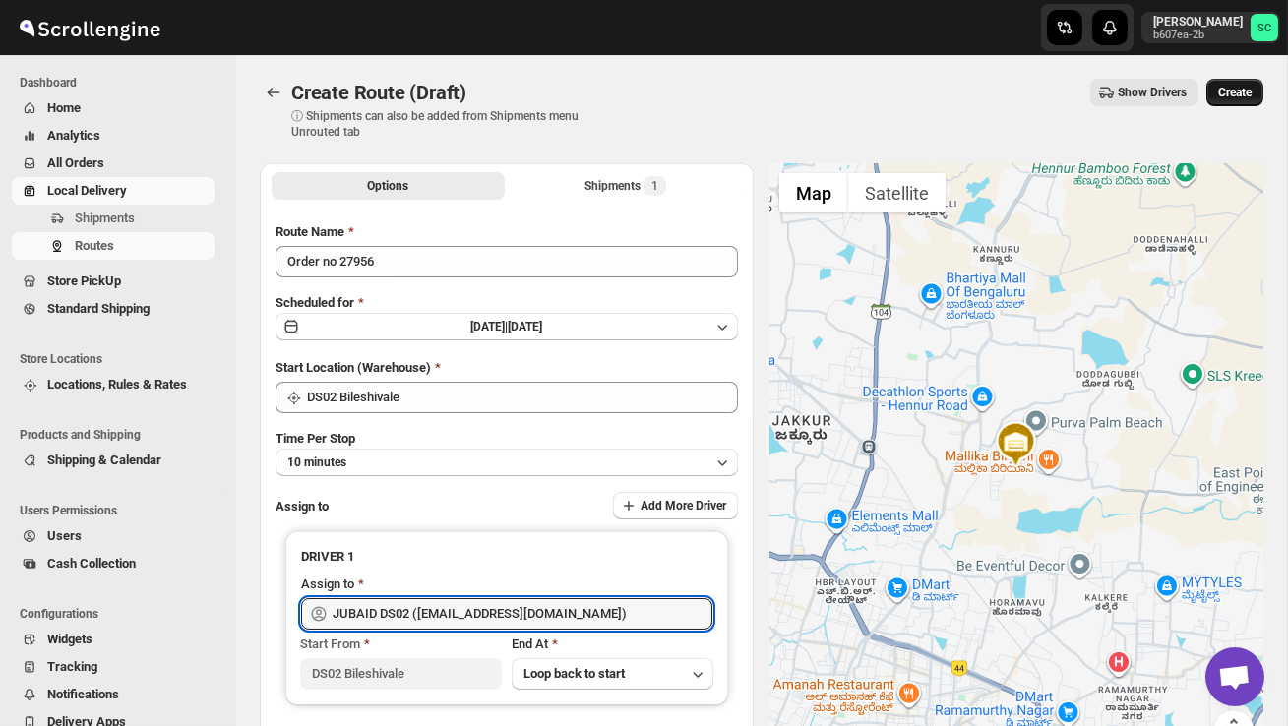
type input "JUBAID DS02 (vanafe7637@isorax.com)"
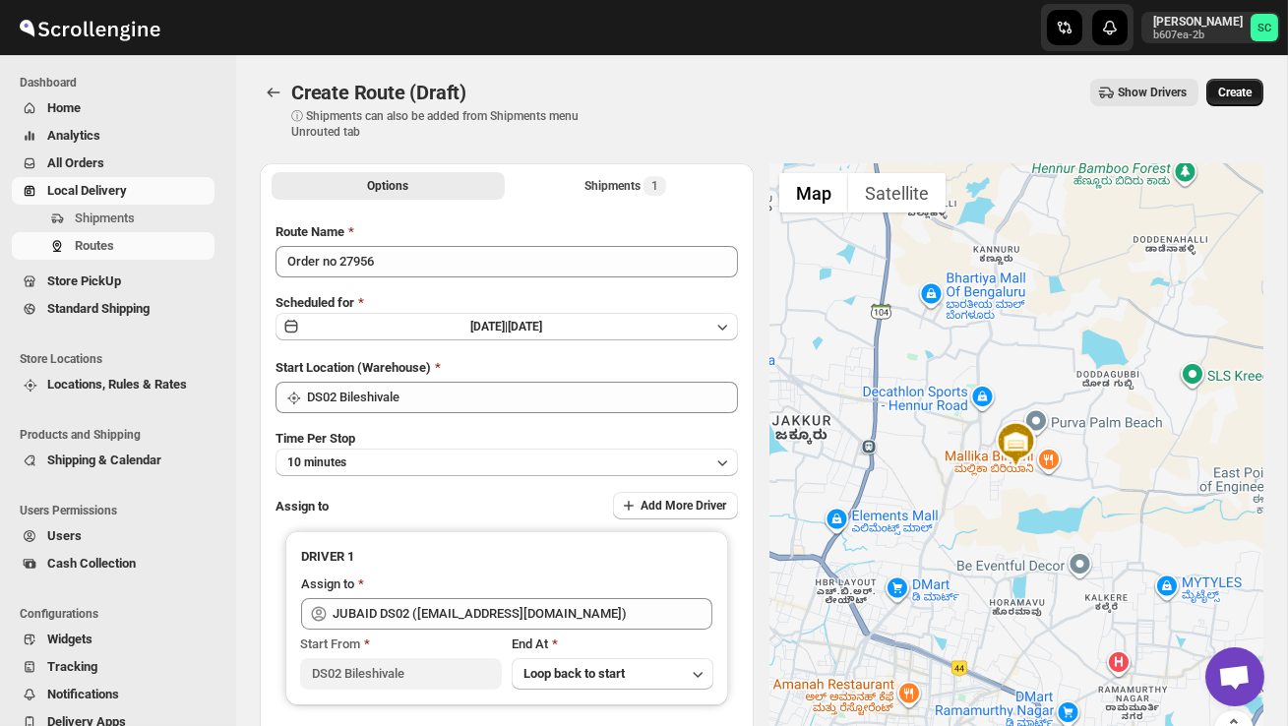
click at [1227, 100] on button "Create" at bounding box center [1234, 93] width 57 height 28
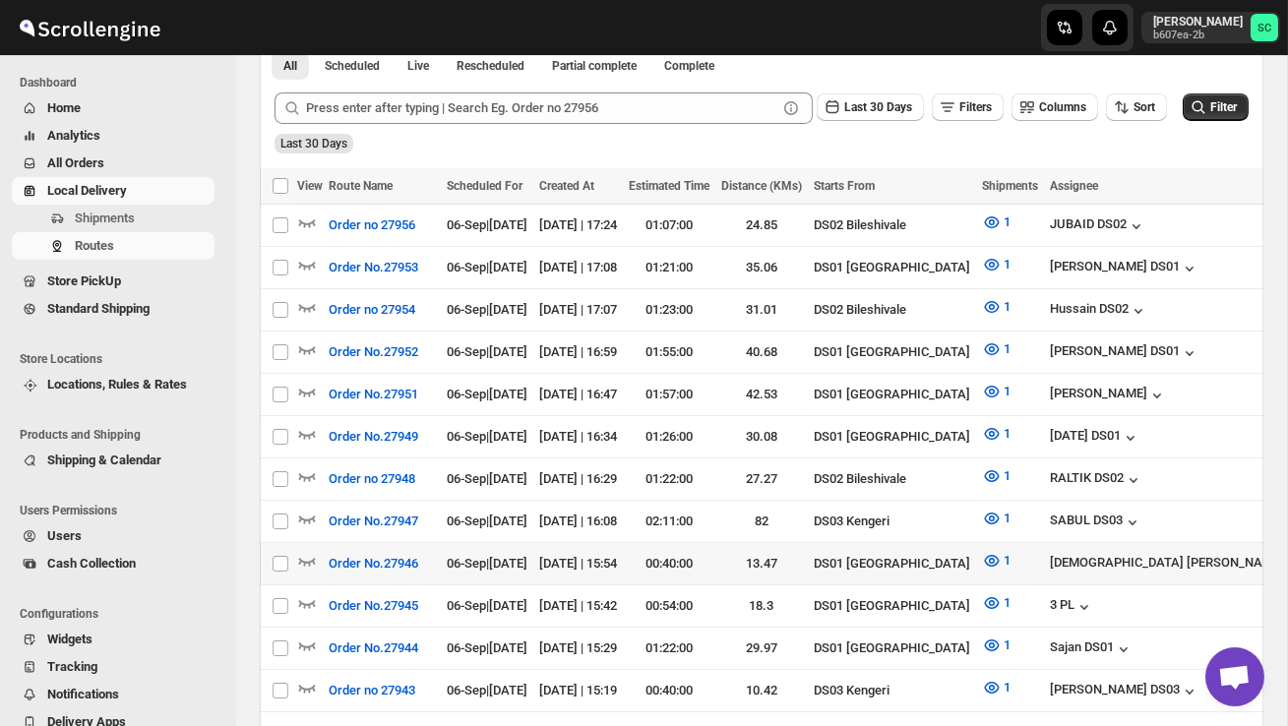
scroll to position [461, 0]
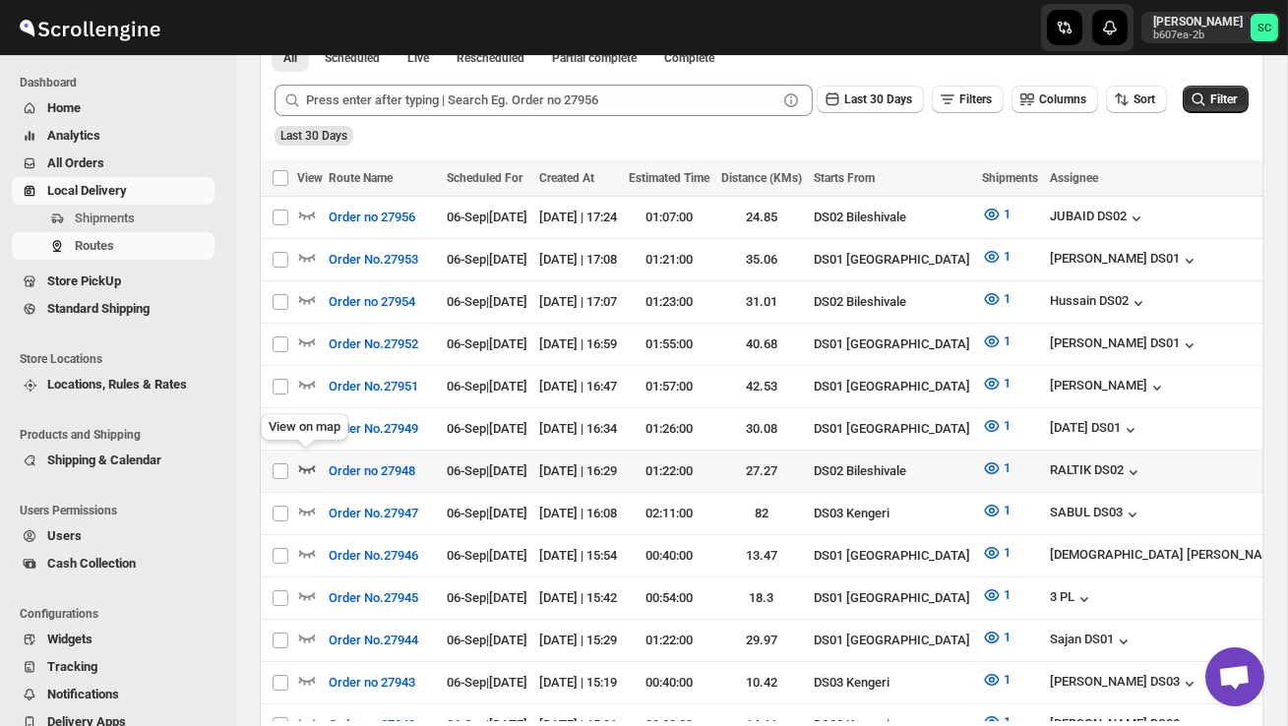
click at [309, 465] on icon "button" at bounding box center [307, 469] width 17 height 8
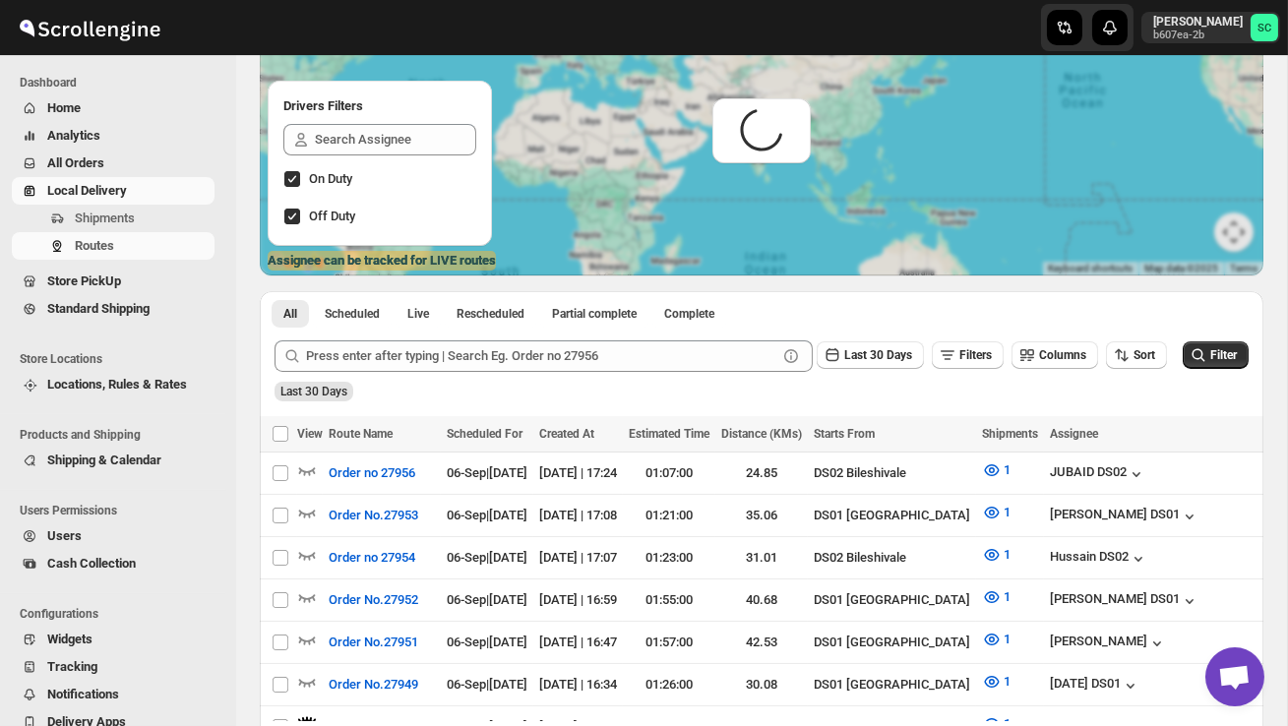
scroll to position [0, 0]
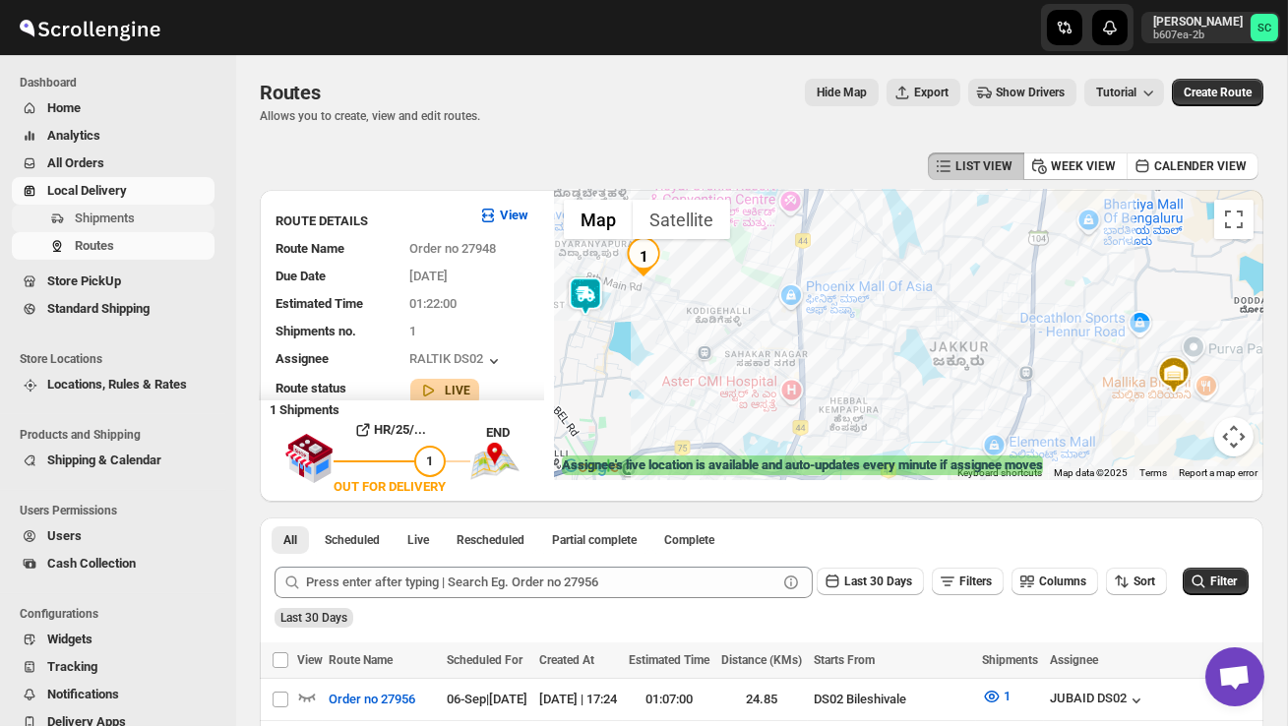
click at [149, 212] on span "Shipments" at bounding box center [143, 219] width 136 height 20
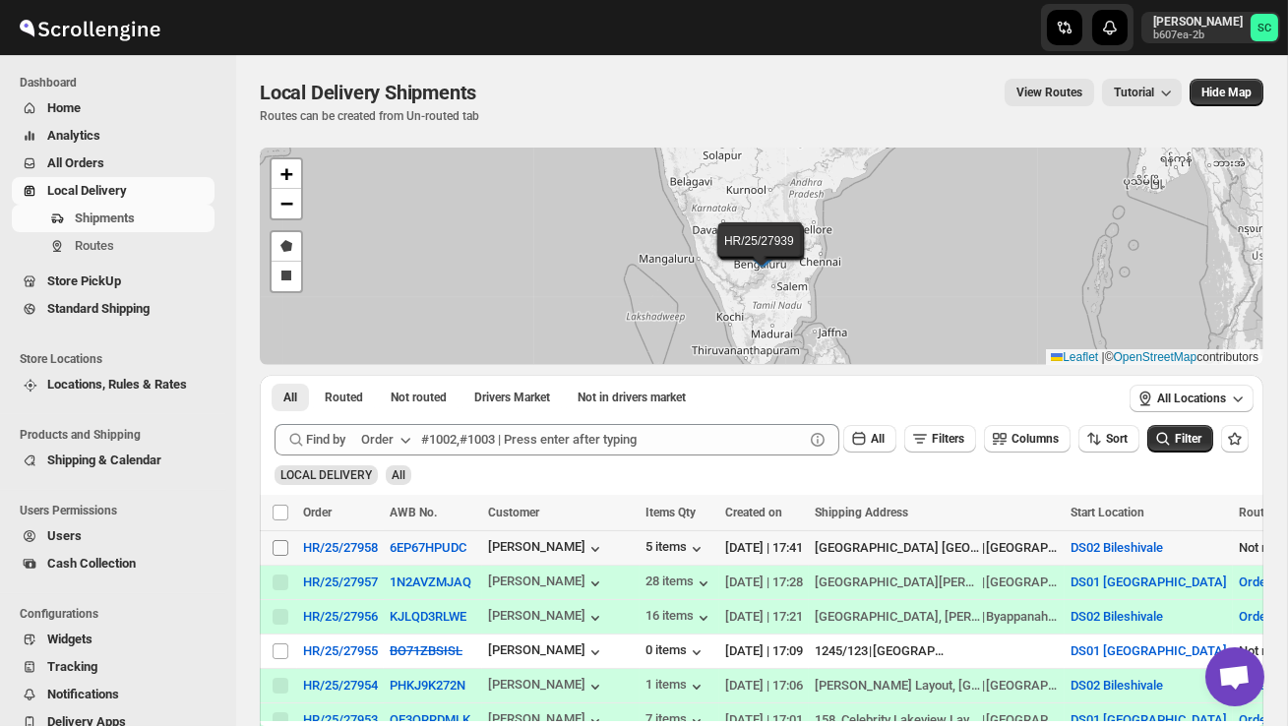
click at [277, 550] on input "Select shipment" at bounding box center [281, 548] width 16 height 16
checkbox input "true"
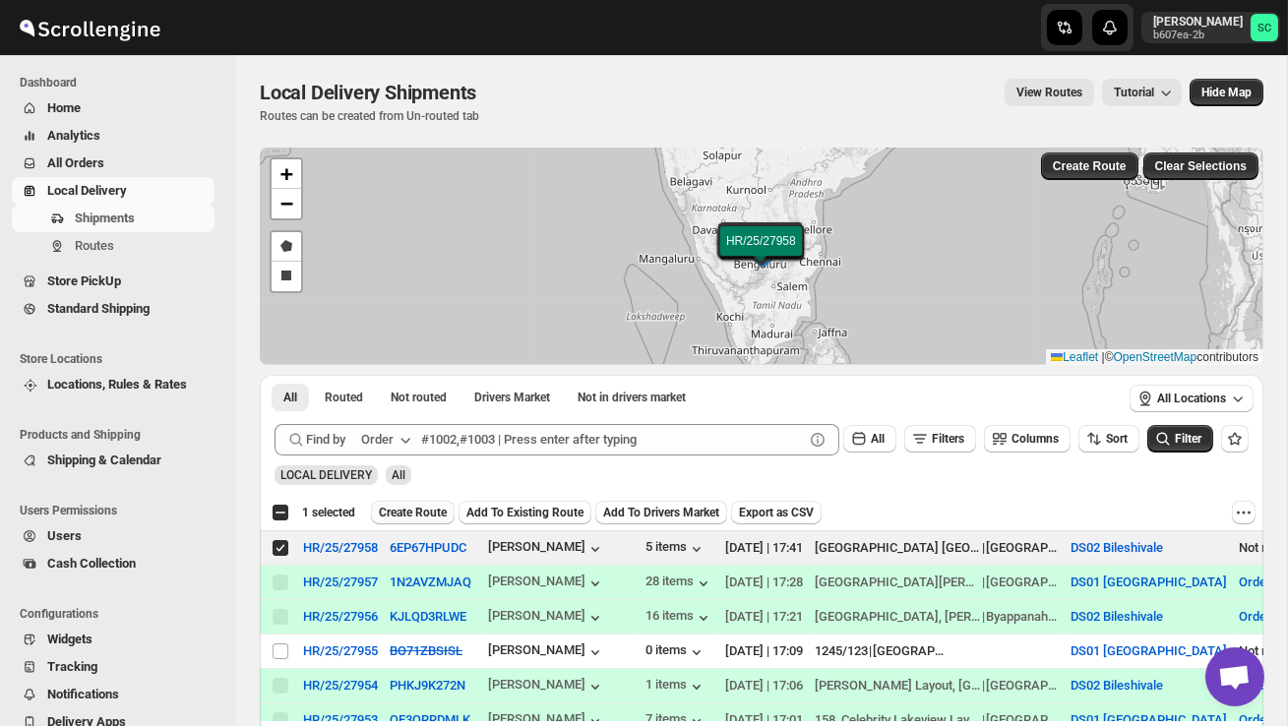
click at [446, 515] on span "Create Route" at bounding box center [413, 513] width 68 height 16
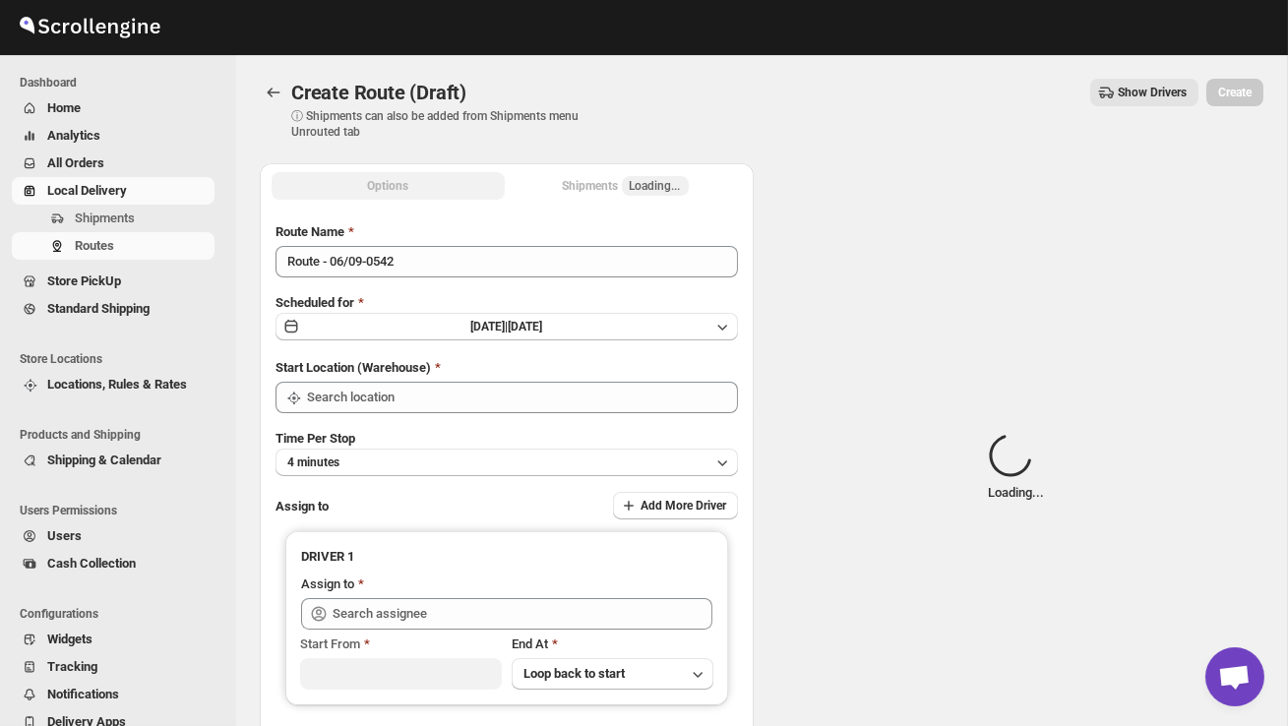
type input "DS02 Bileshivale"
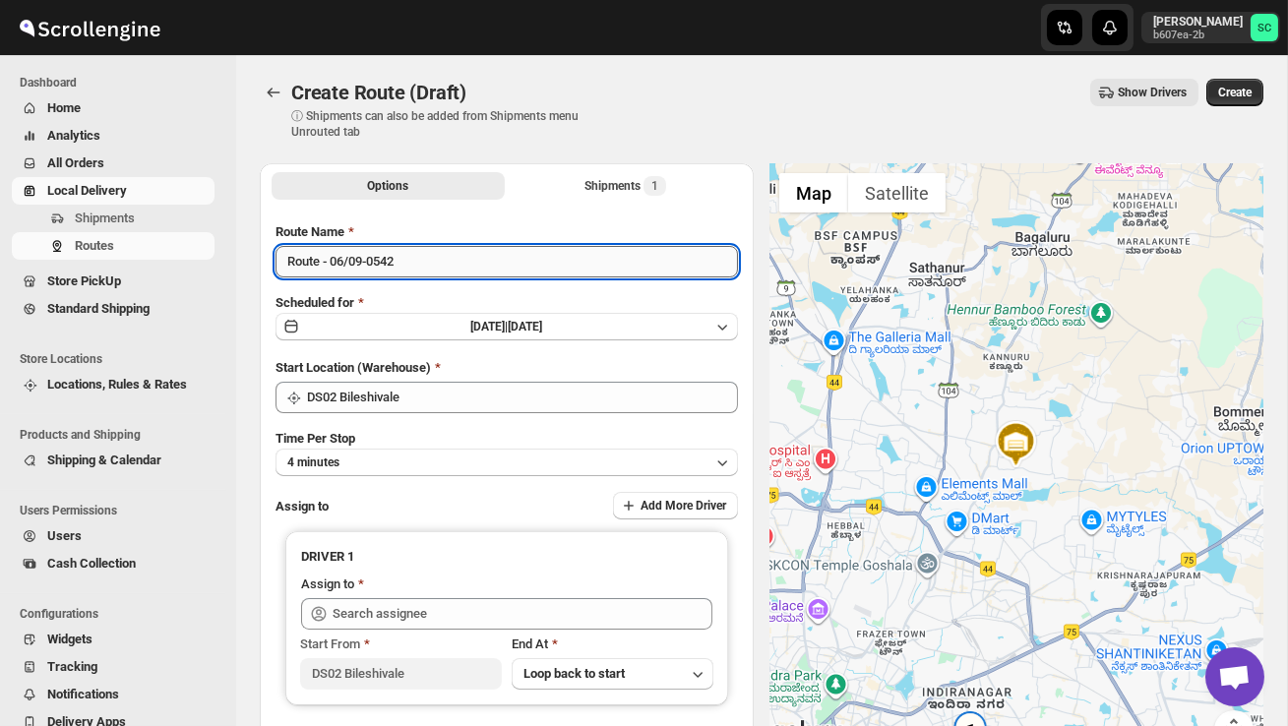
click at [436, 269] on input "Route - 06/09-0542" at bounding box center [507, 261] width 462 height 31
type input "R"
type input "Order no 27958"
click at [525, 462] on button "4 minutes" at bounding box center [507, 463] width 462 height 28
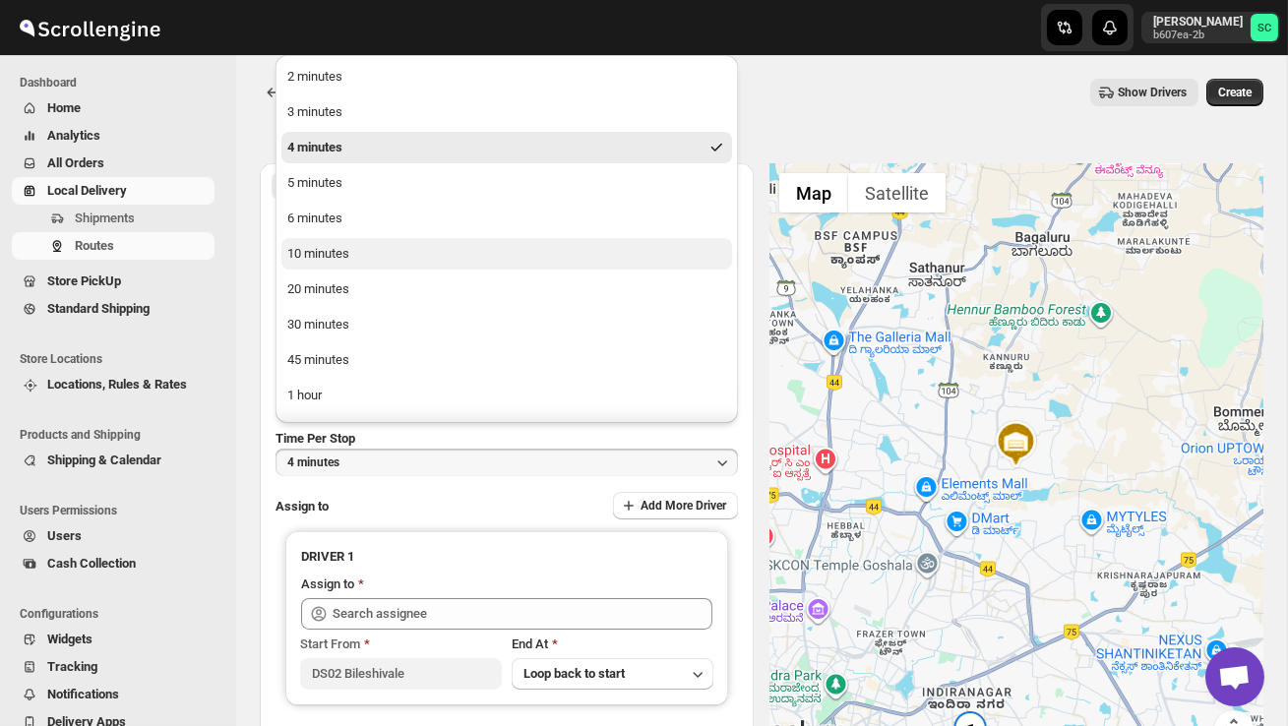
click at [428, 258] on button "10 minutes" at bounding box center [506, 253] width 451 height 31
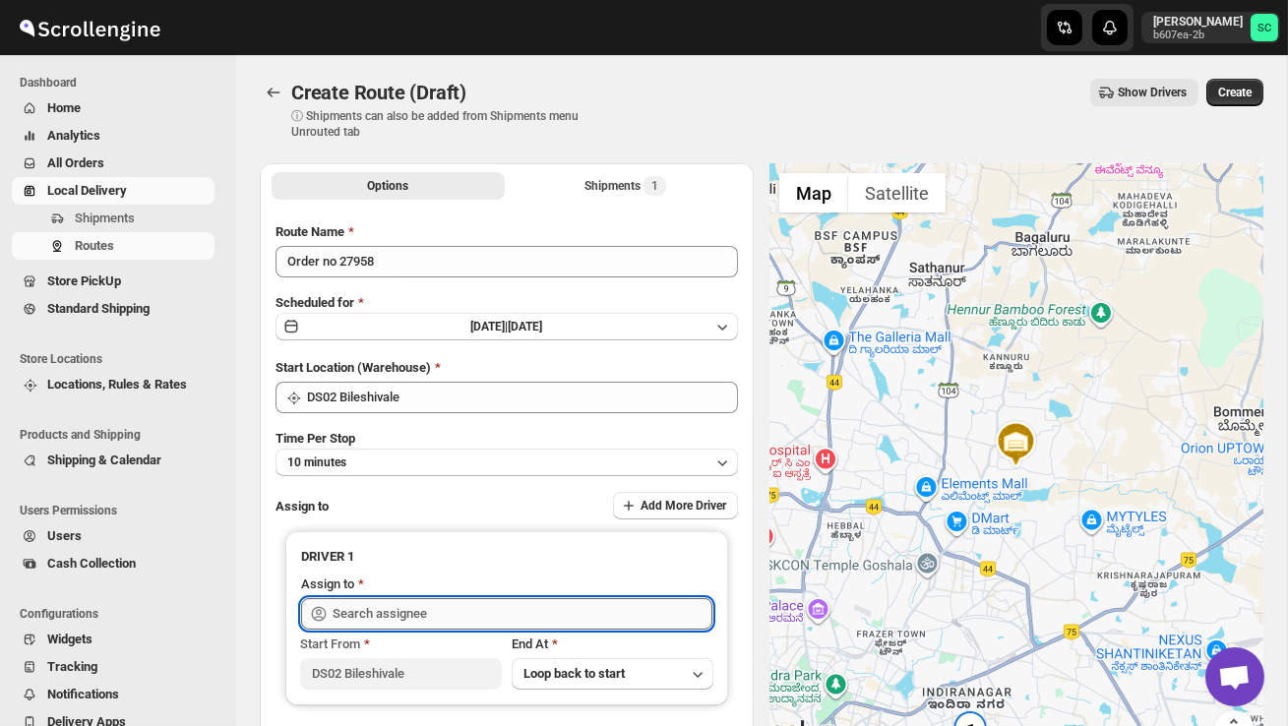
click at [390, 616] on input "text" at bounding box center [523, 613] width 380 height 31
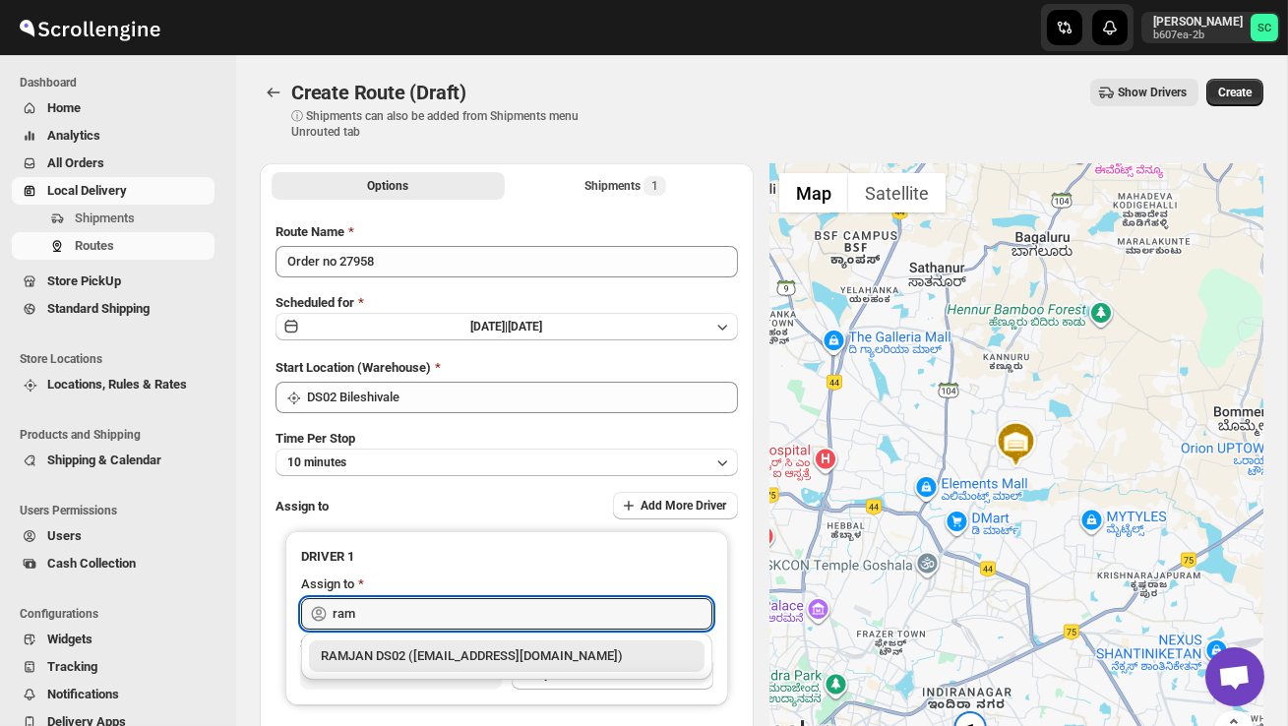
click at [424, 655] on div "RAMJAN DS02 (rixatoc168@evoxury.com)" at bounding box center [507, 656] width 372 height 20
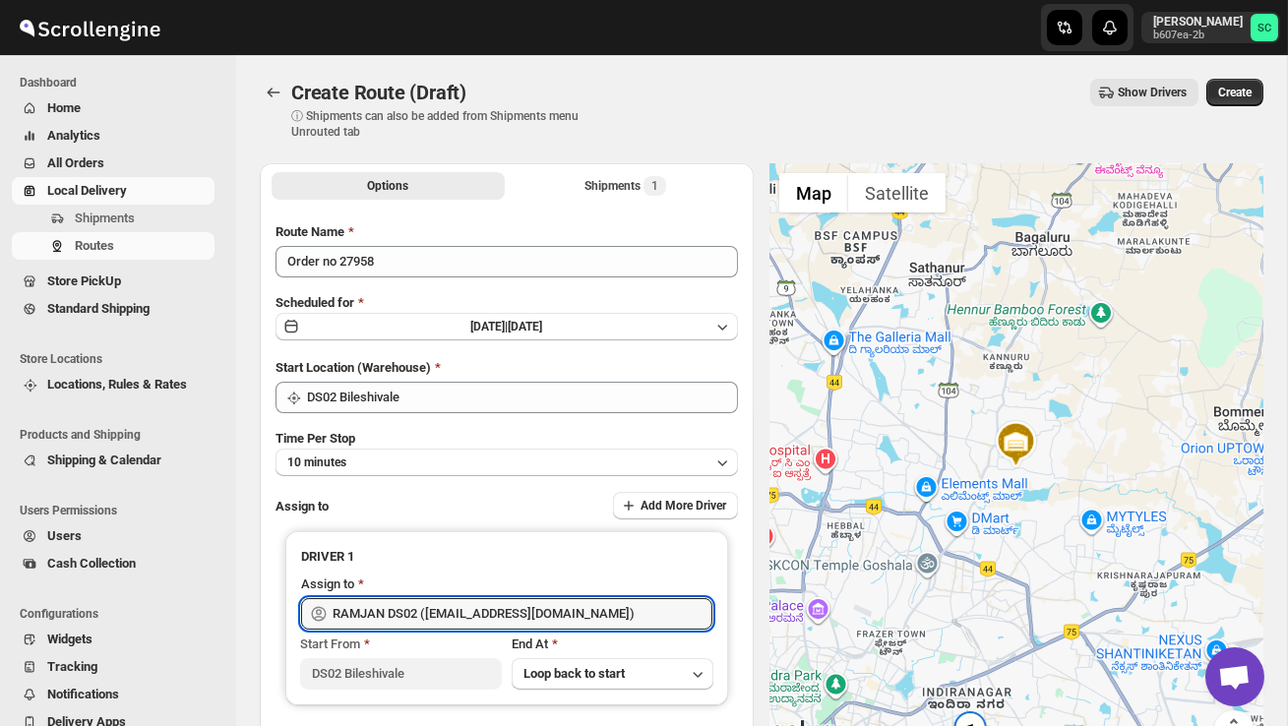
type input "RAMJAN DS02 (rixatoc168@evoxury.com)"
click at [1236, 96] on span "Create" at bounding box center [1234, 93] width 33 height 16
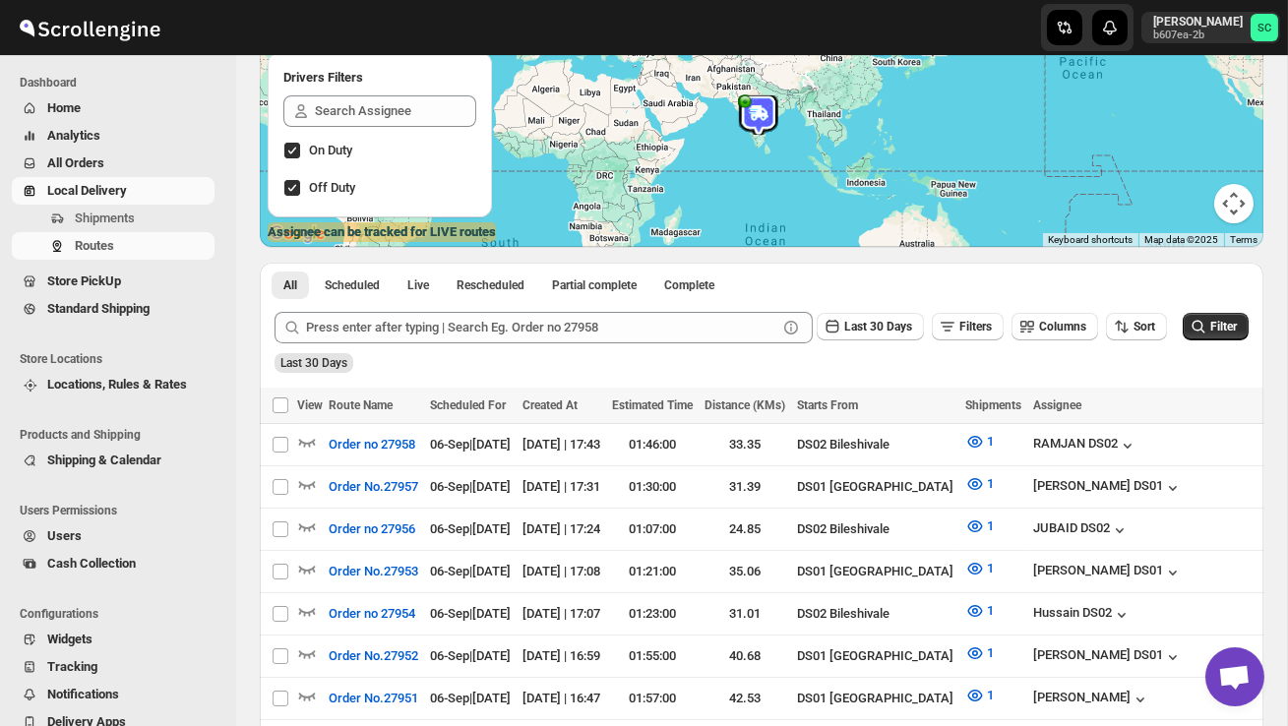
scroll to position [249, 0]
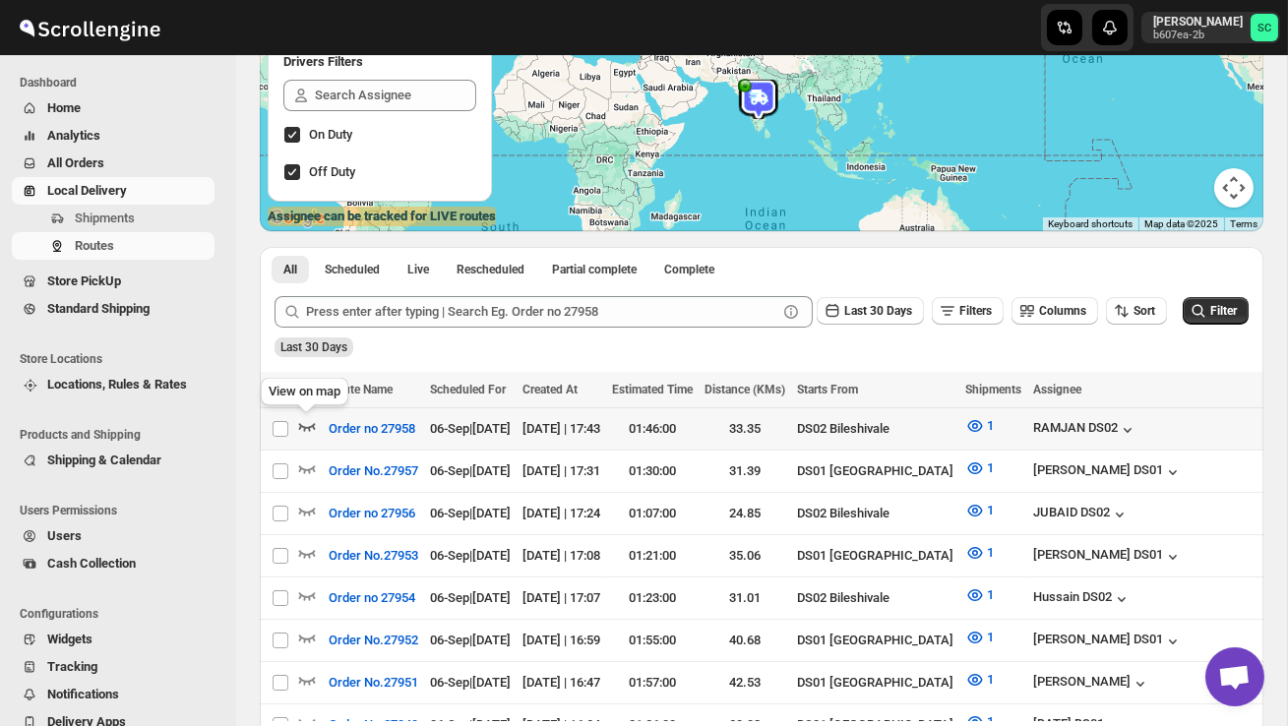
click at [315, 426] on icon "button" at bounding box center [307, 426] width 20 height 20
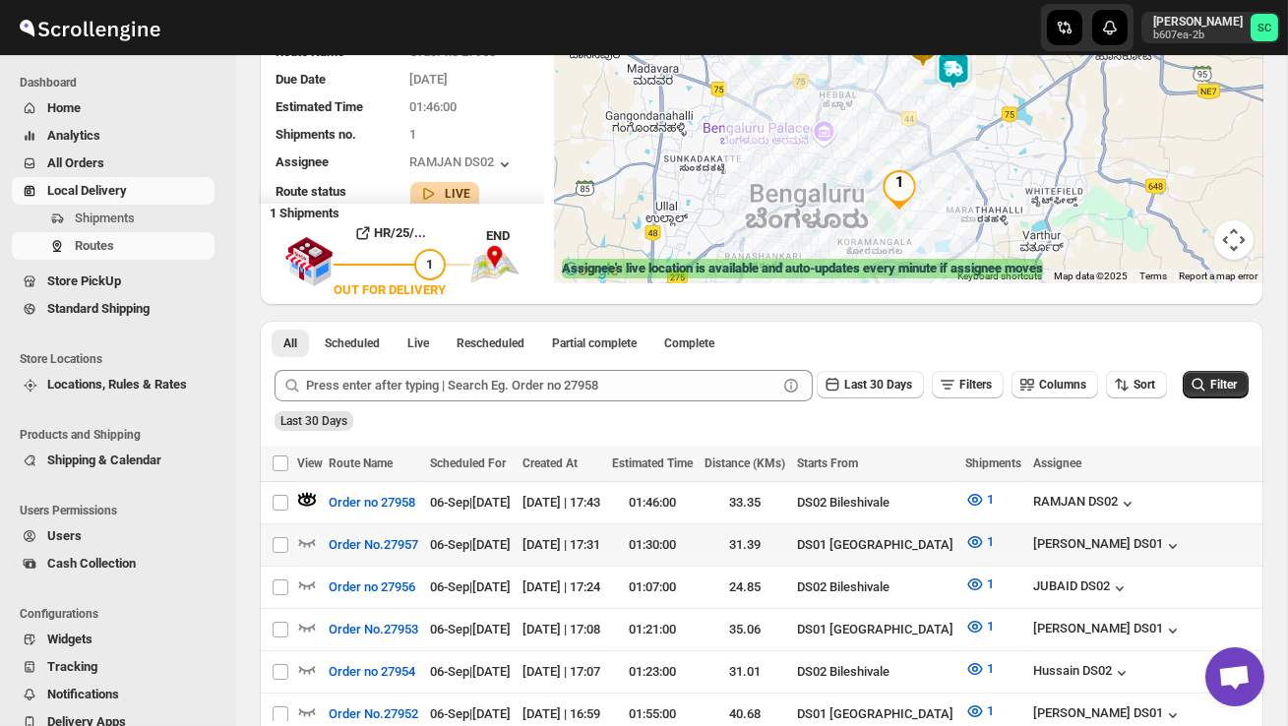
scroll to position [198, 0]
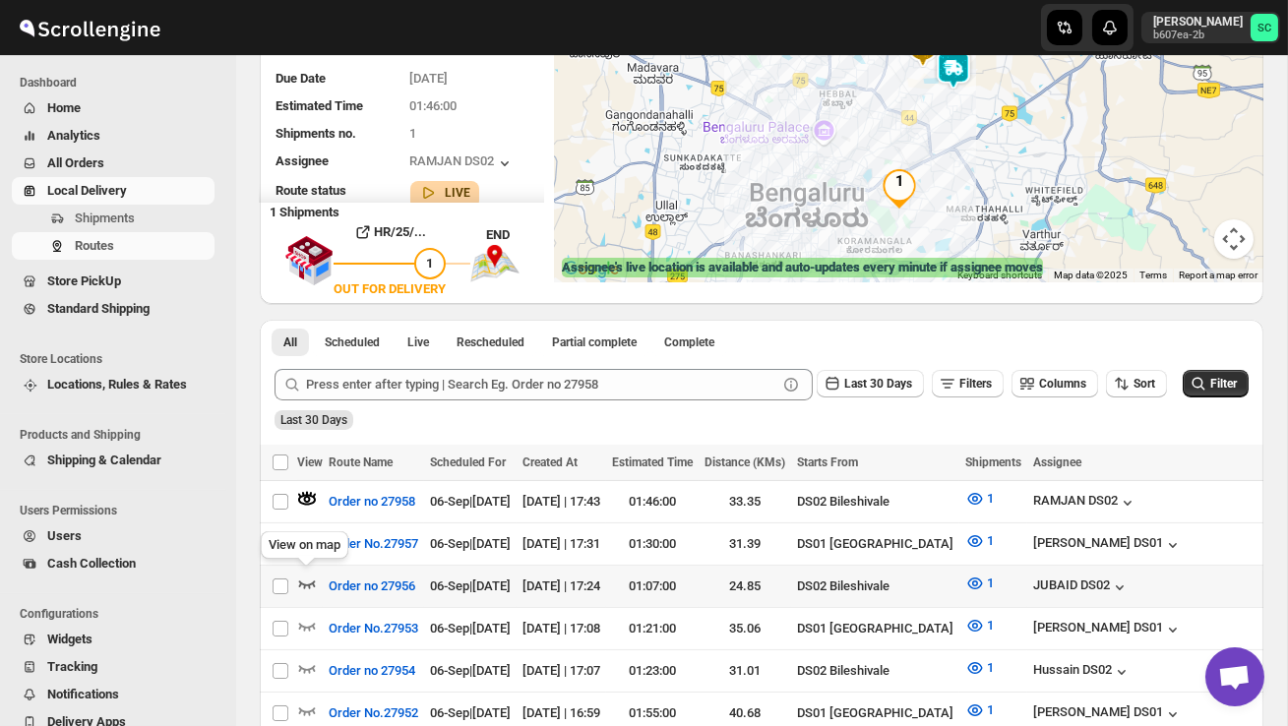
click at [309, 582] on icon "button" at bounding box center [307, 585] width 17 height 8
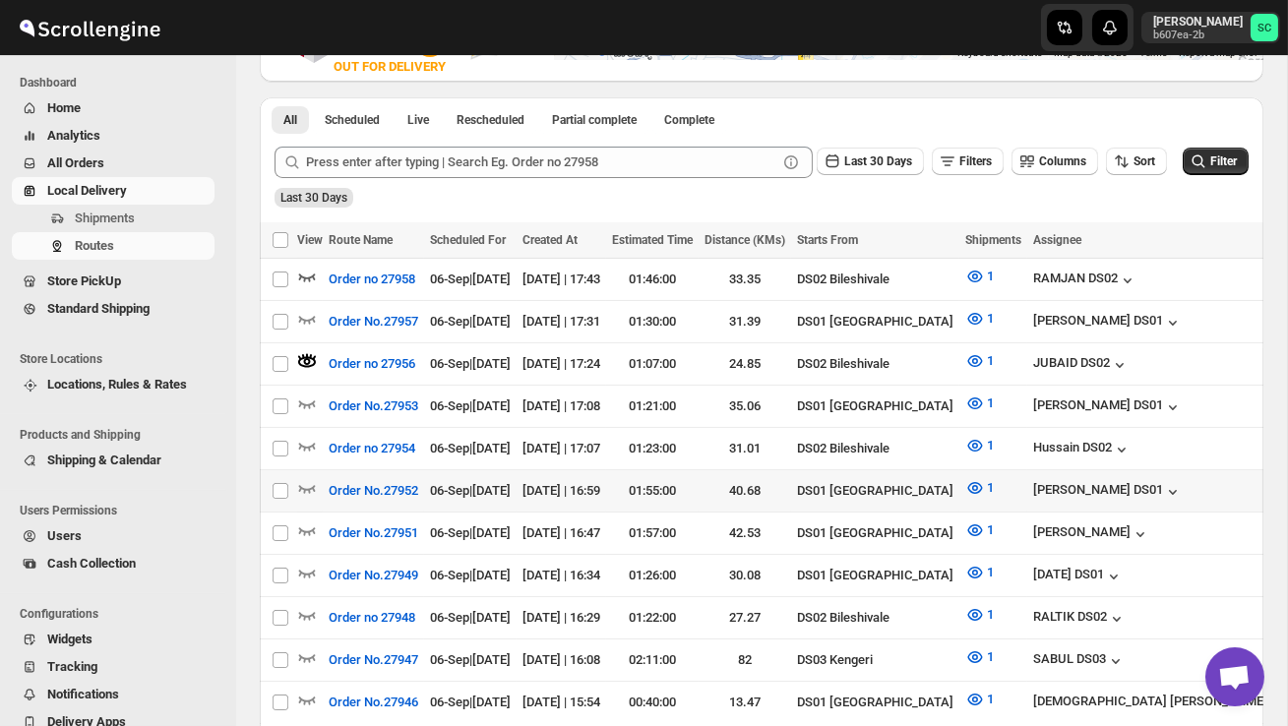
scroll to position [421, 0]
click at [303, 437] on icon "button" at bounding box center [307, 445] width 20 height 20
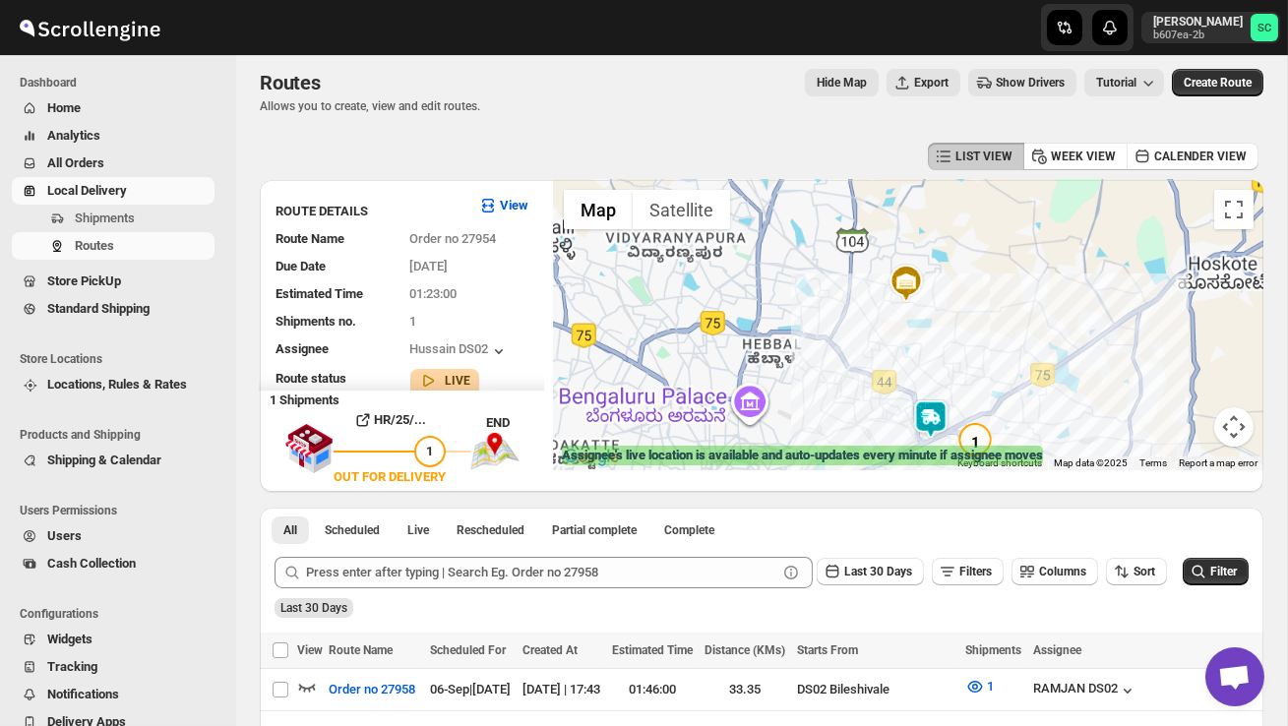
scroll to position [0, 0]
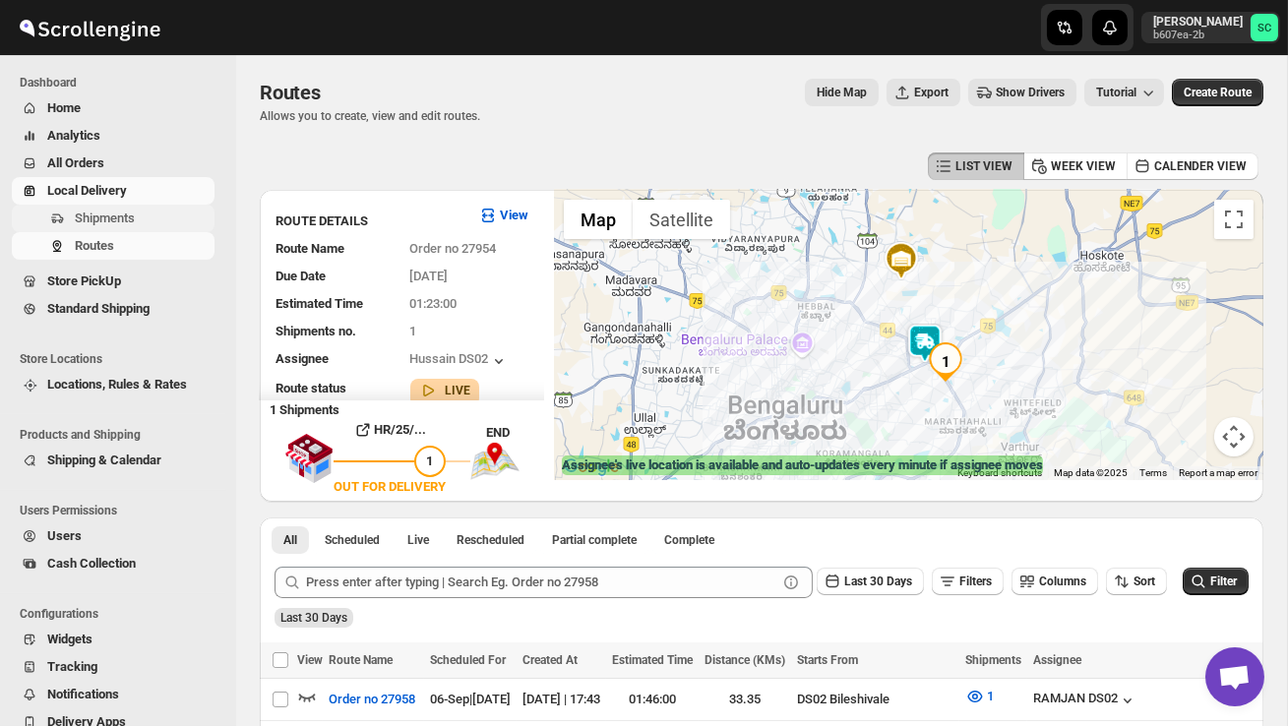
click at [129, 211] on span "Shipments" at bounding box center [105, 218] width 60 height 15
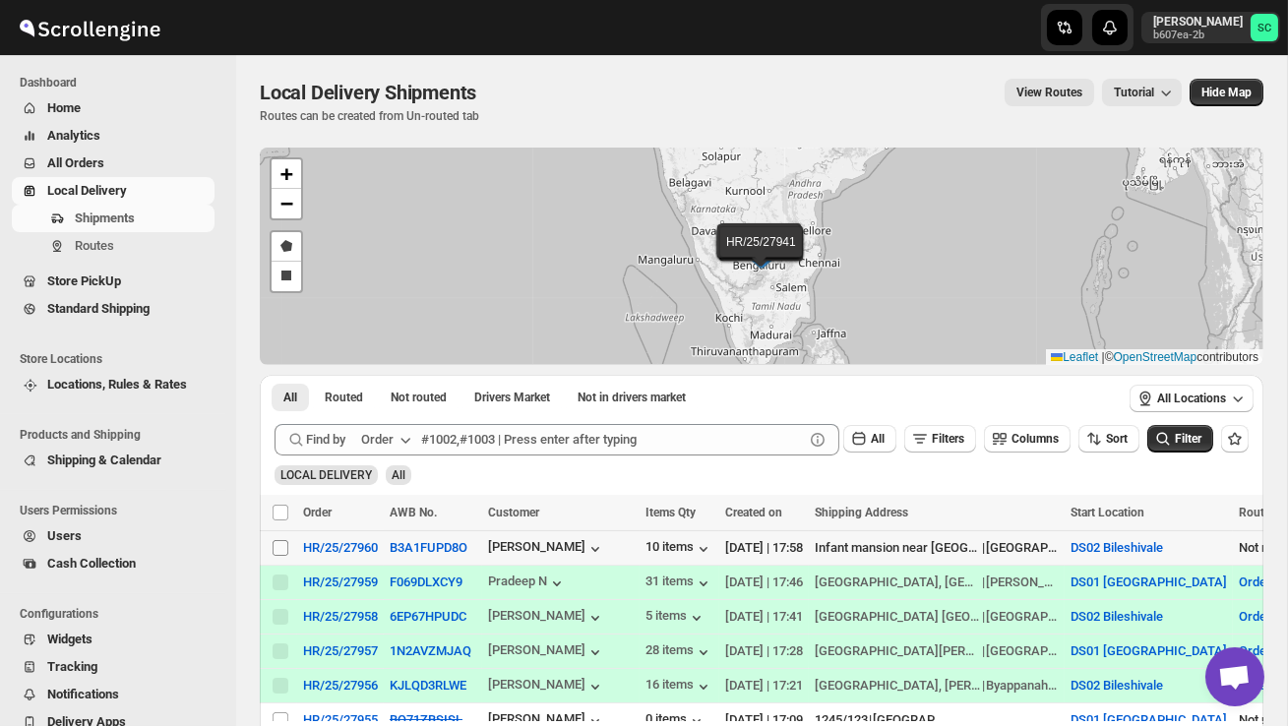
click at [280, 547] on input "Select shipment" at bounding box center [281, 548] width 16 height 16
checkbox input "true"
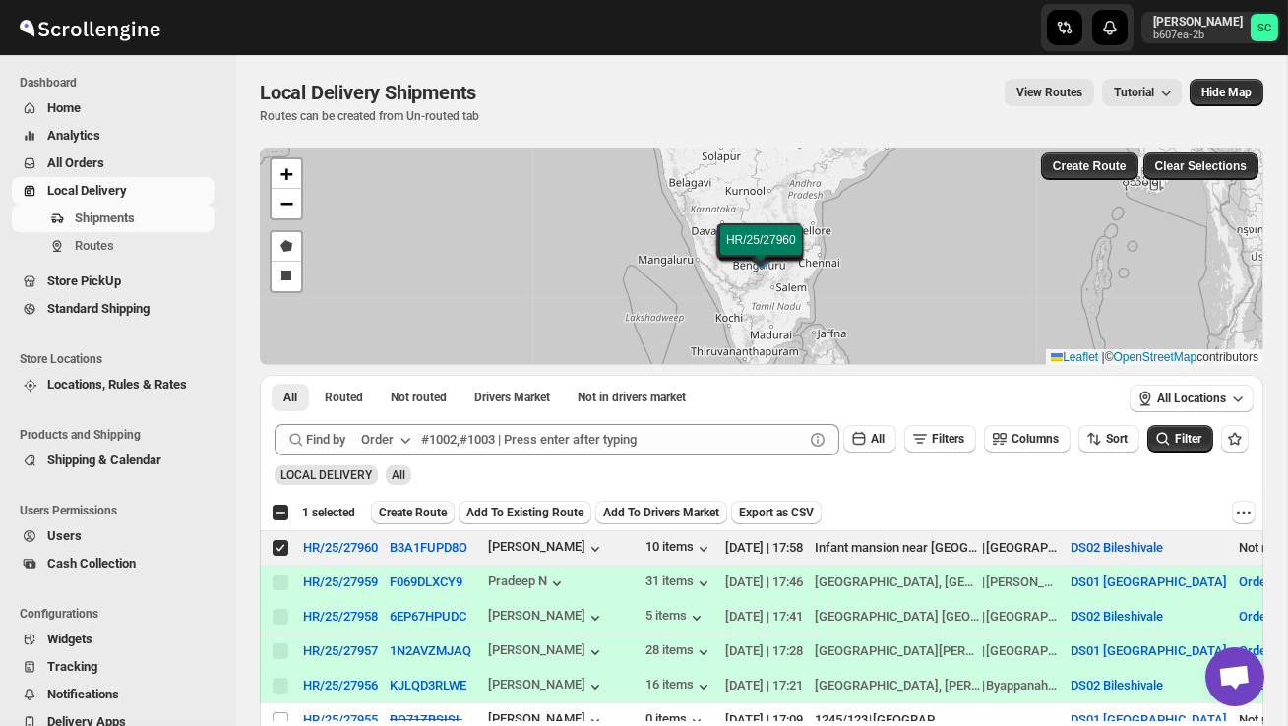
click at [423, 507] on span "Create Route" at bounding box center [413, 513] width 68 height 16
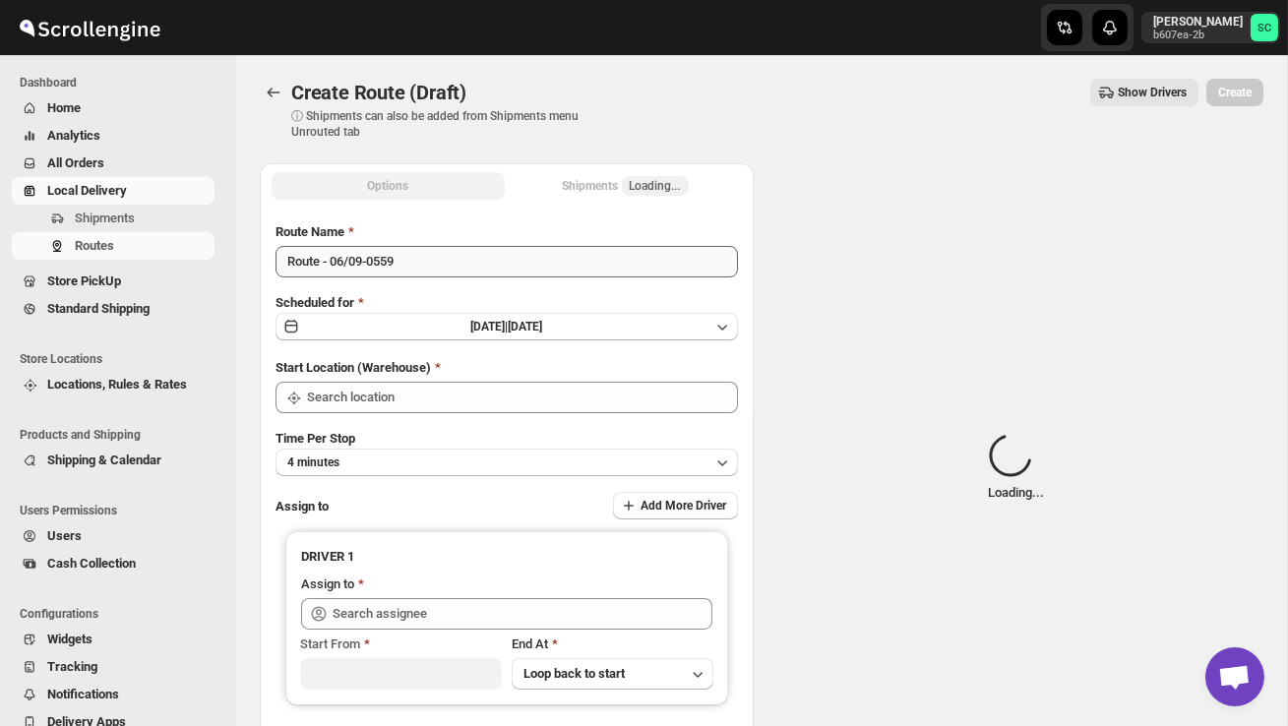
type input "DS02 Bileshivale"
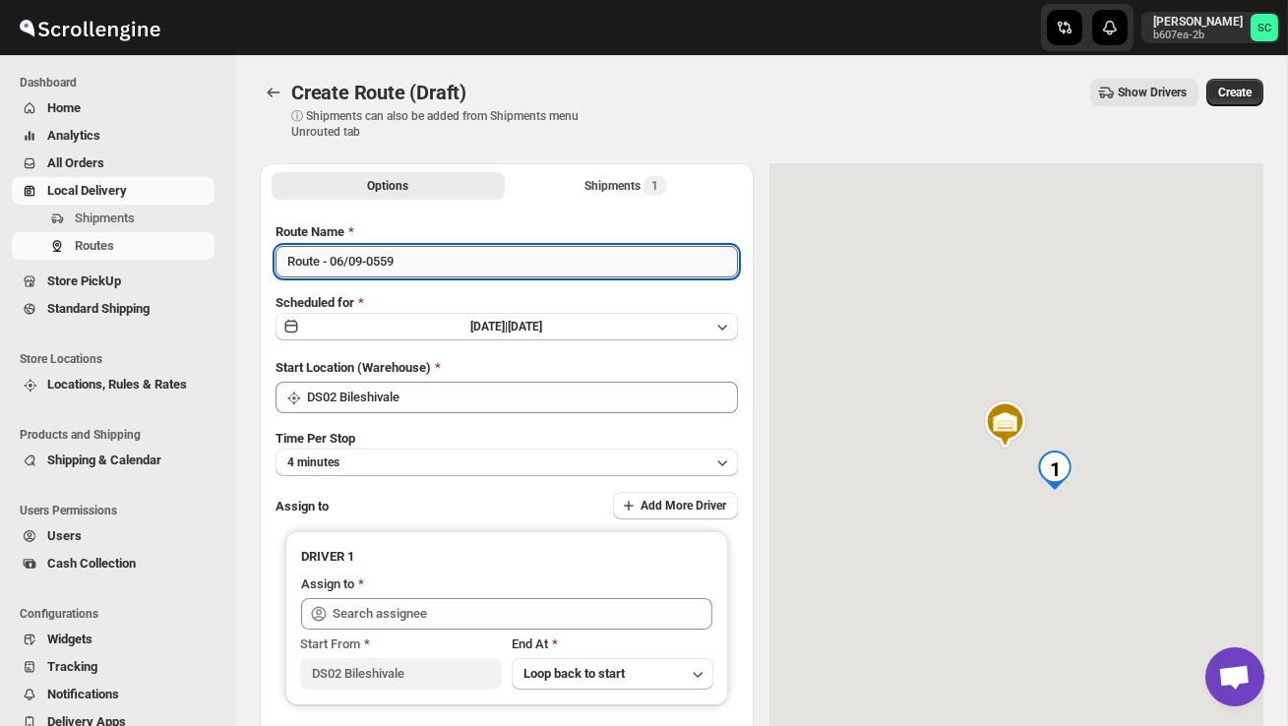
click at [424, 259] on input "Route - 06/09-0559" at bounding box center [507, 261] width 462 height 31
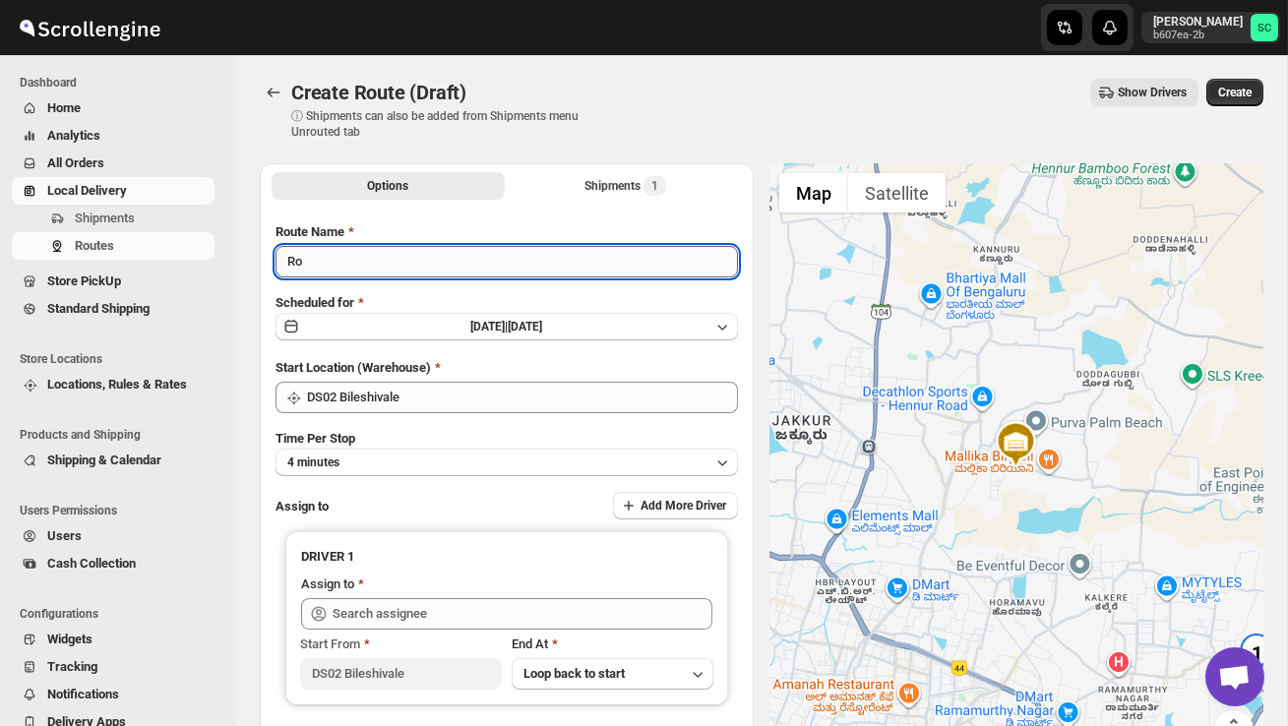
type input "R"
type input "Order no 27960"
click at [495, 452] on button "4 minutes" at bounding box center [507, 463] width 462 height 28
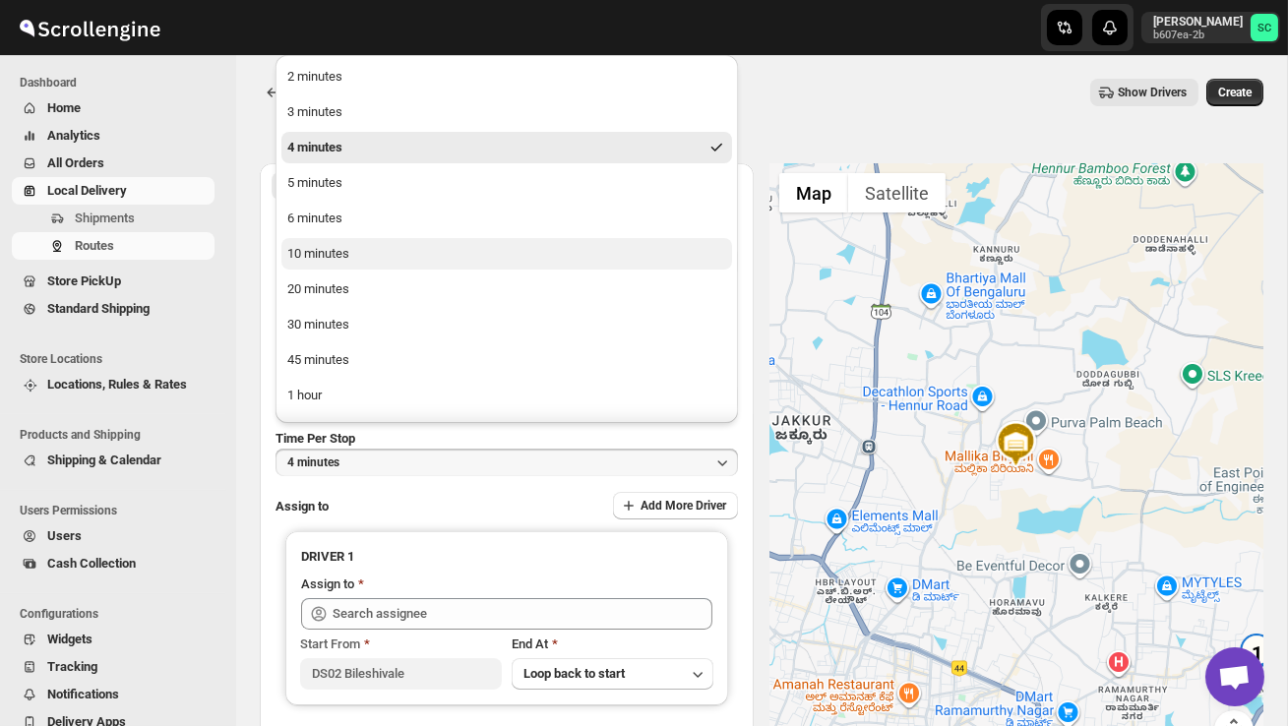
click at [372, 264] on button "10 minutes" at bounding box center [506, 253] width 451 height 31
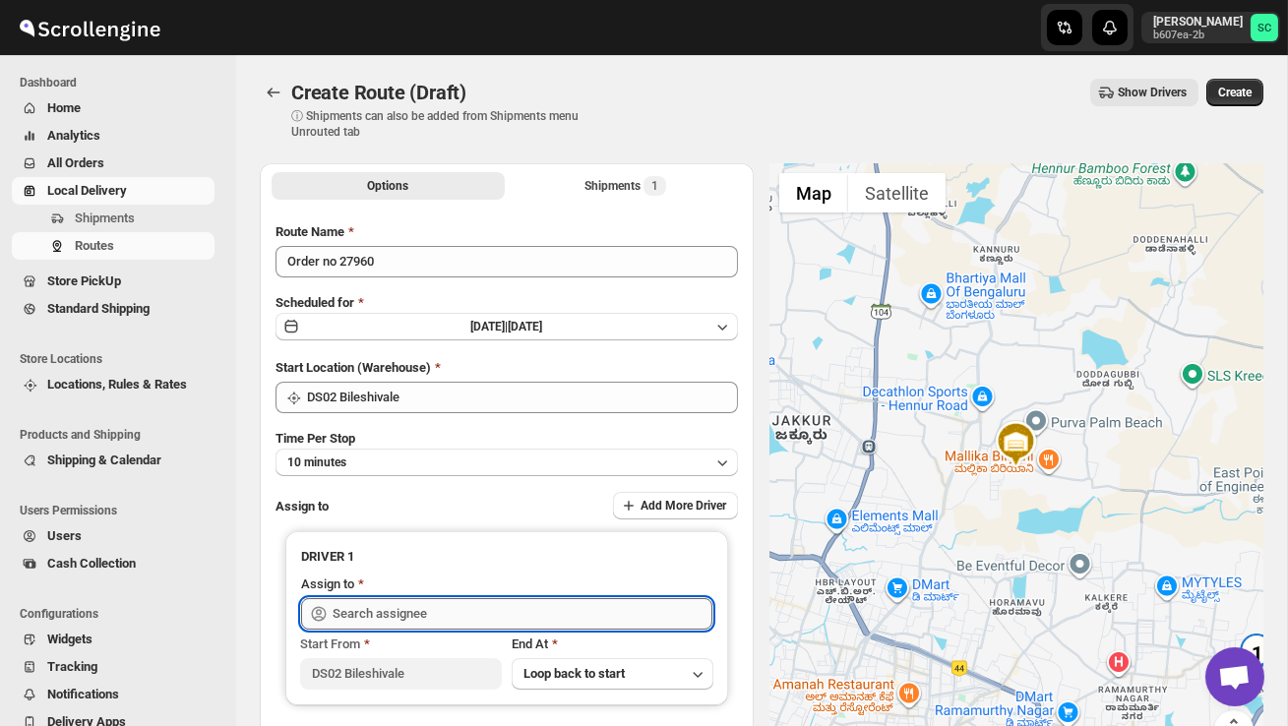
click at [400, 618] on input "text" at bounding box center [523, 613] width 380 height 31
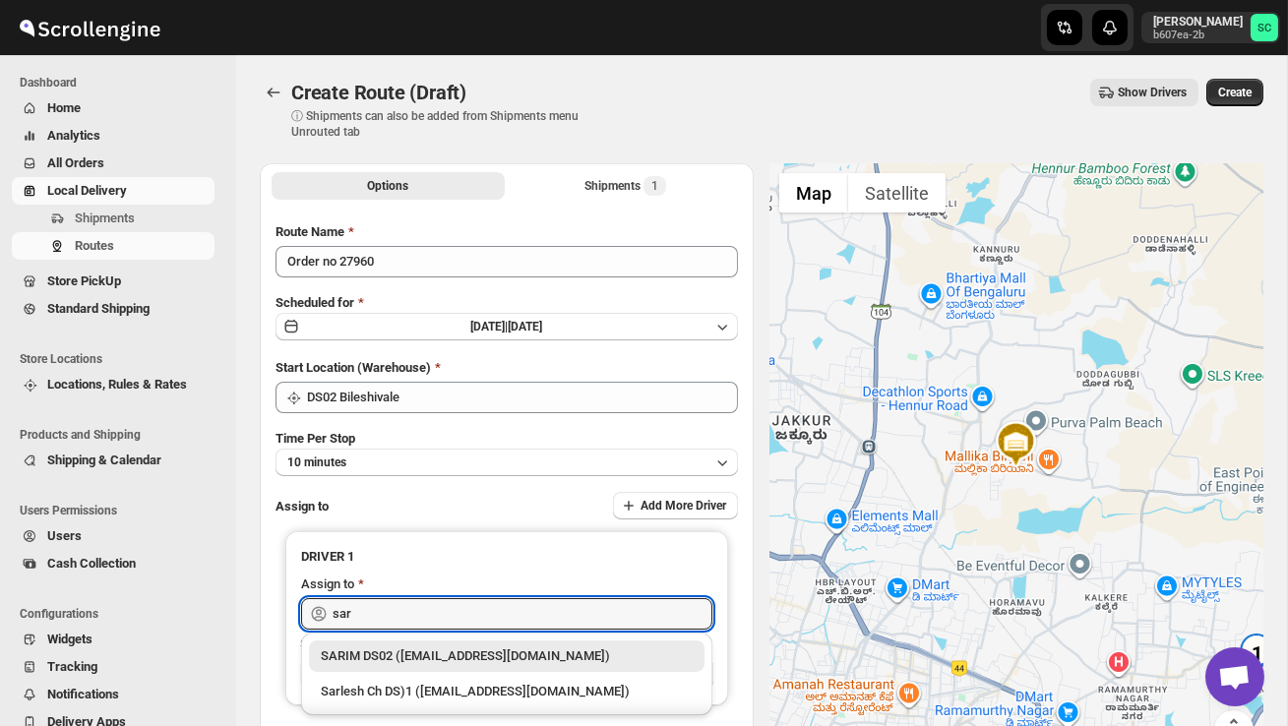
click at [452, 652] on div "SARIM DS02 (xititor414@owlny.com)" at bounding box center [507, 656] width 372 height 20
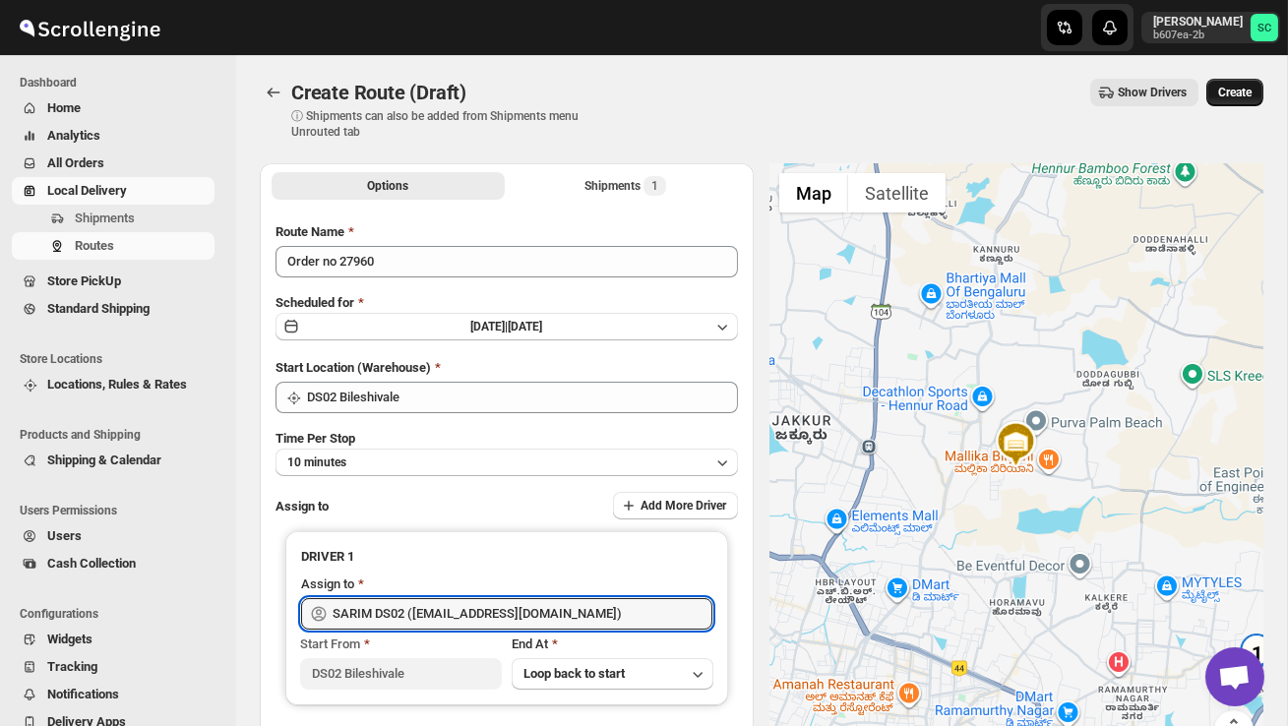
type input "SARIM DS02 (xititor414@owlny.com)"
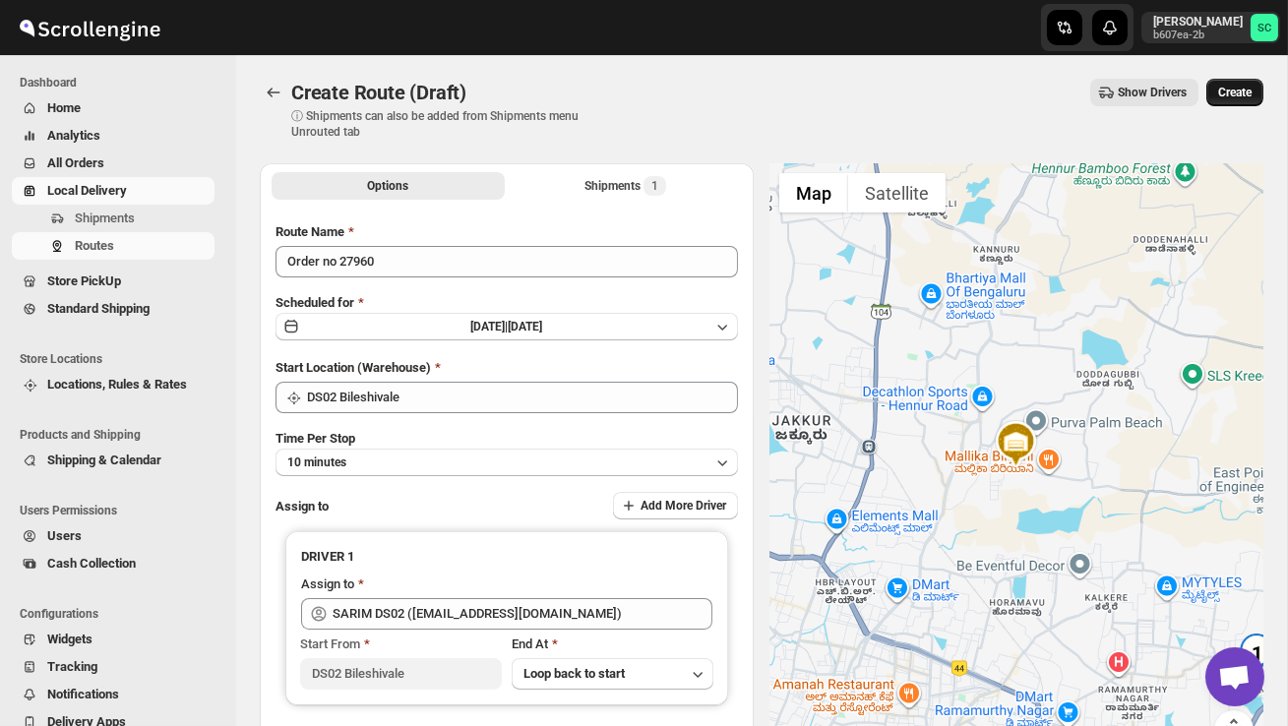
click at [1236, 99] on span "Create" at bounding box center [1234, 93] width 33 height 16
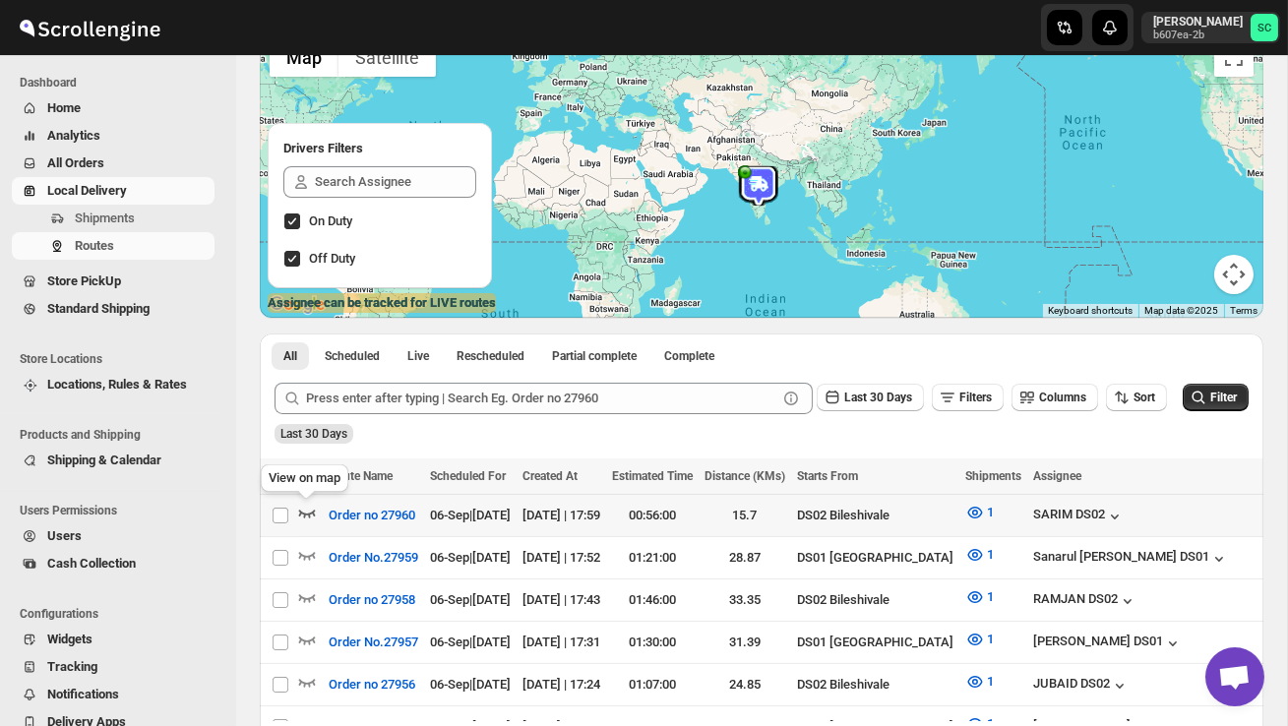
click at [300, 516] on icon "button" at bounding box center [307, 514] width 17 height 8
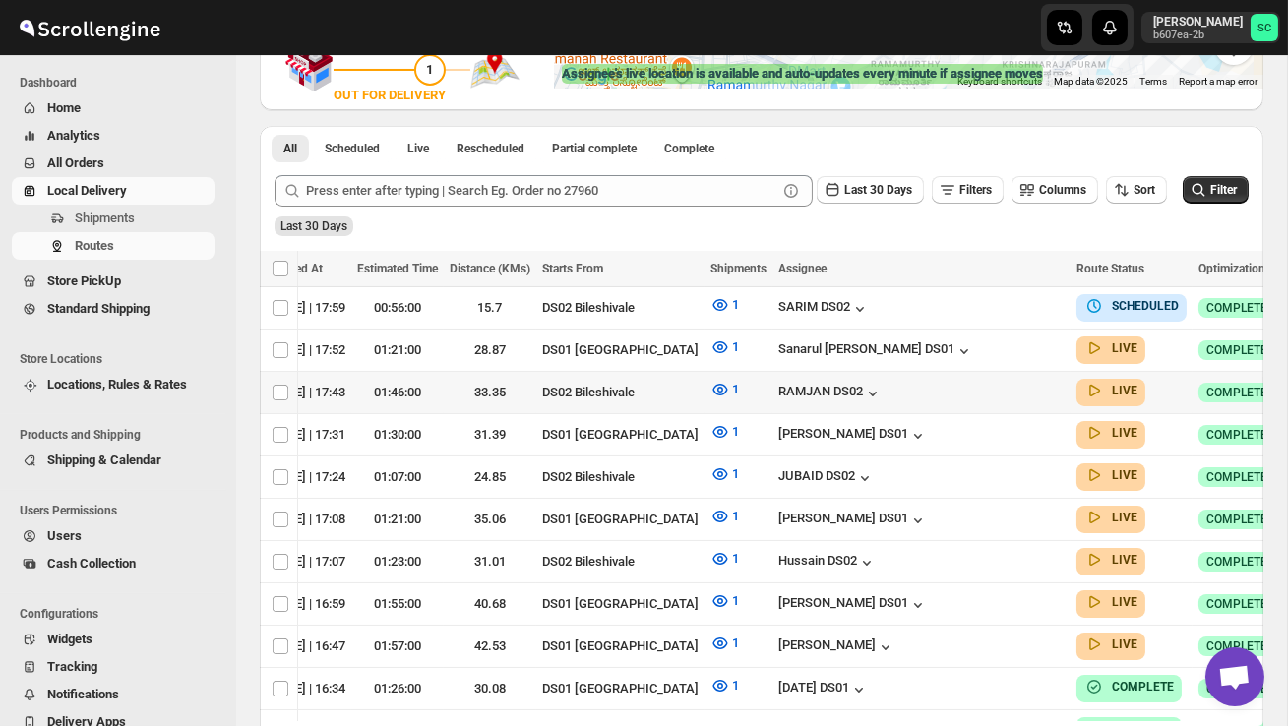
scroll to position [0, 255]
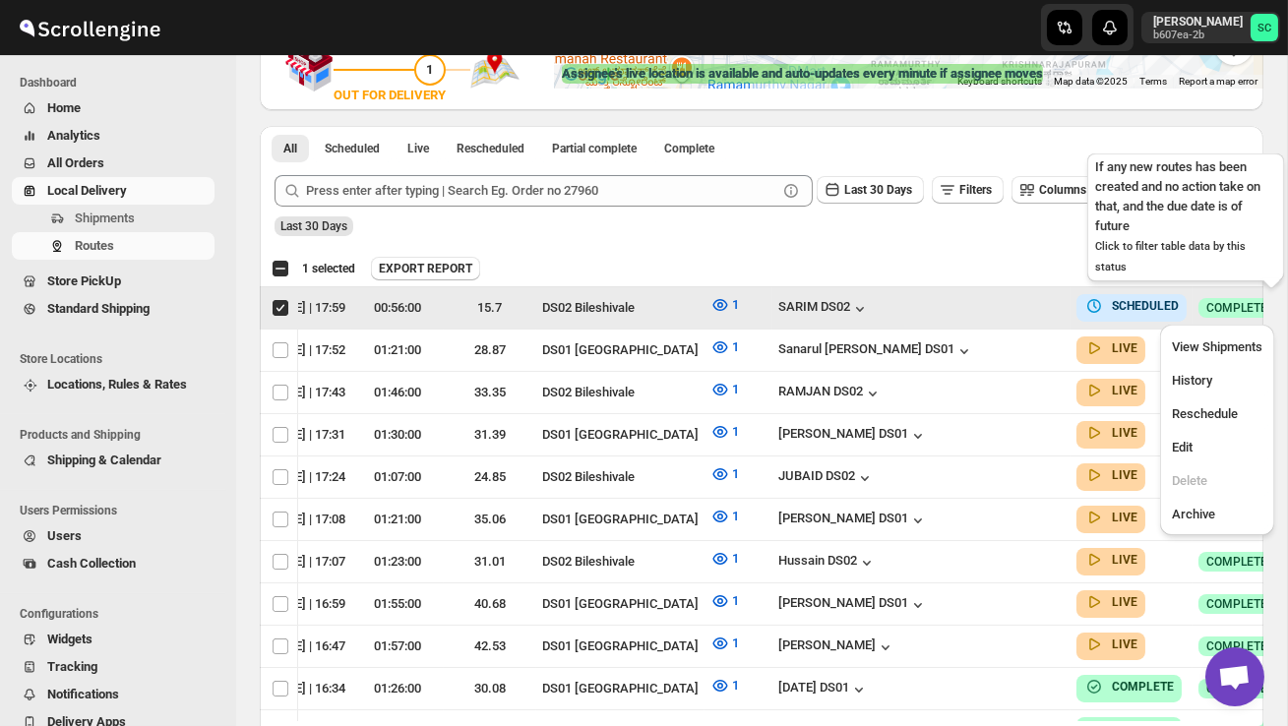
scroll to position [0, 1]
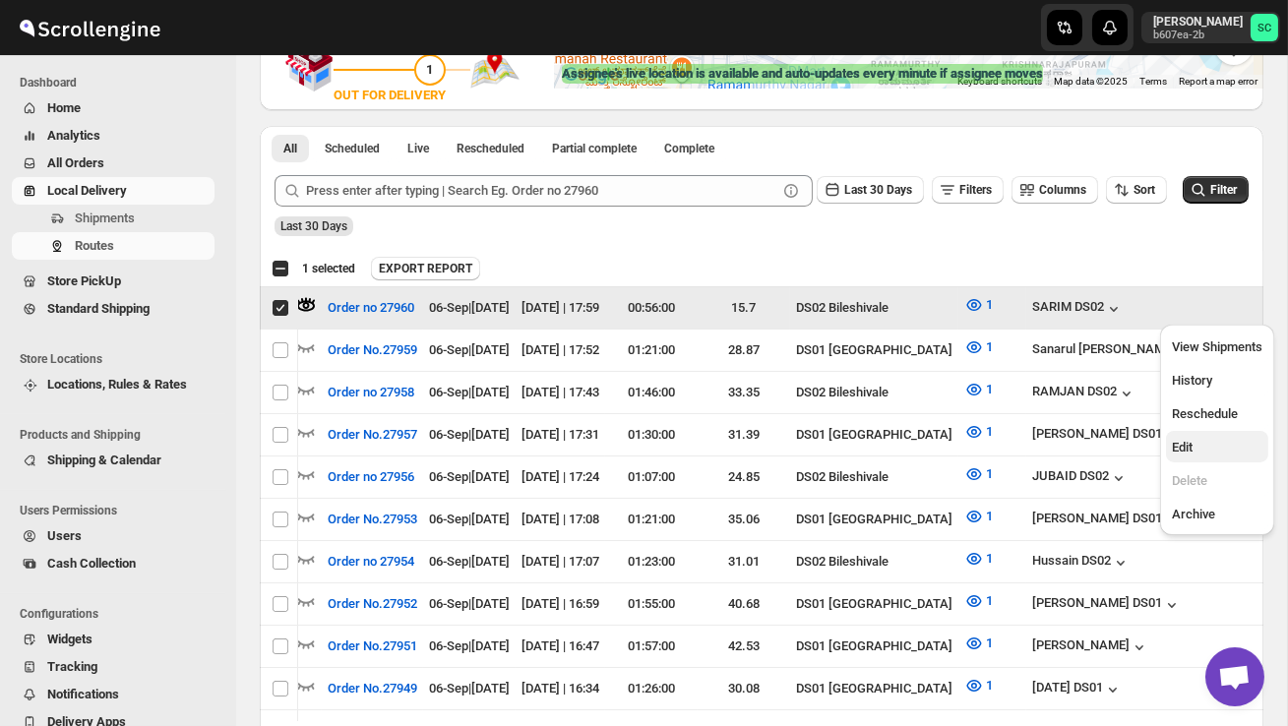
click at [1216, 437] on button "Edit" at bounding box center [1217, 446] width 102 height 31
checkbox input "false"
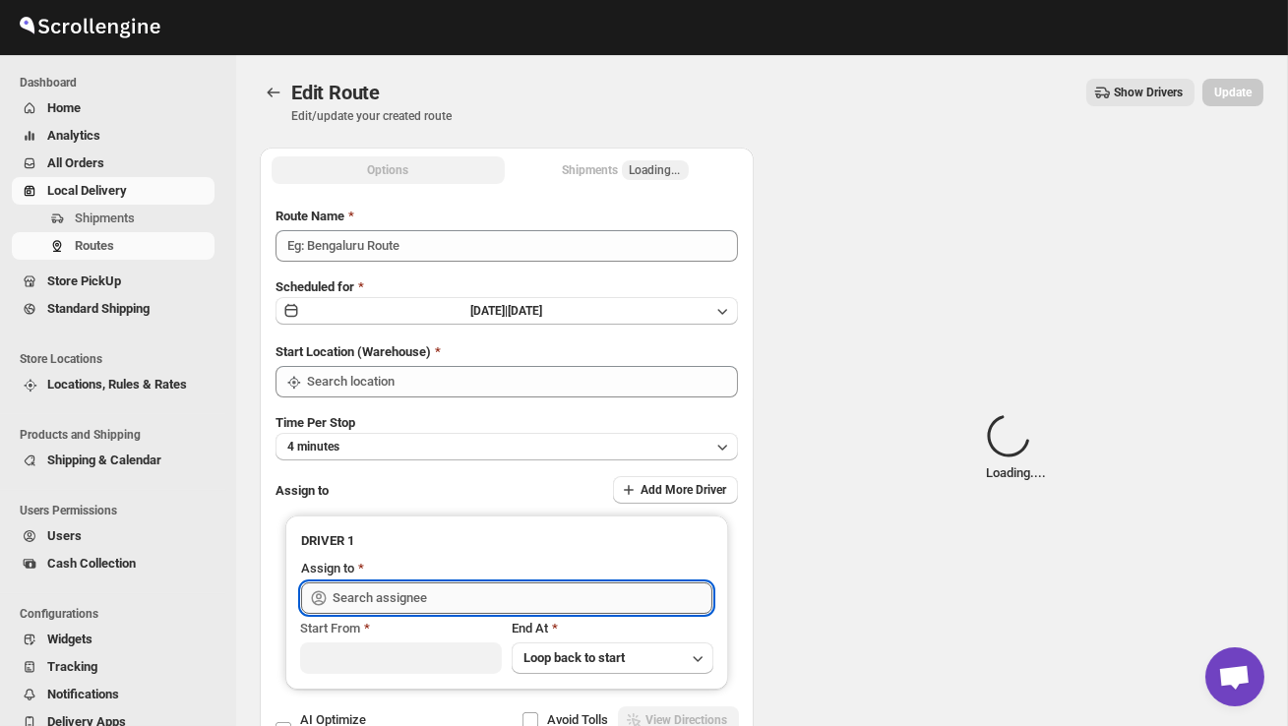
click at [551, 590] on input "text" at bounding box center [523, 598] width 380 height 31
type input "Order no 27960"
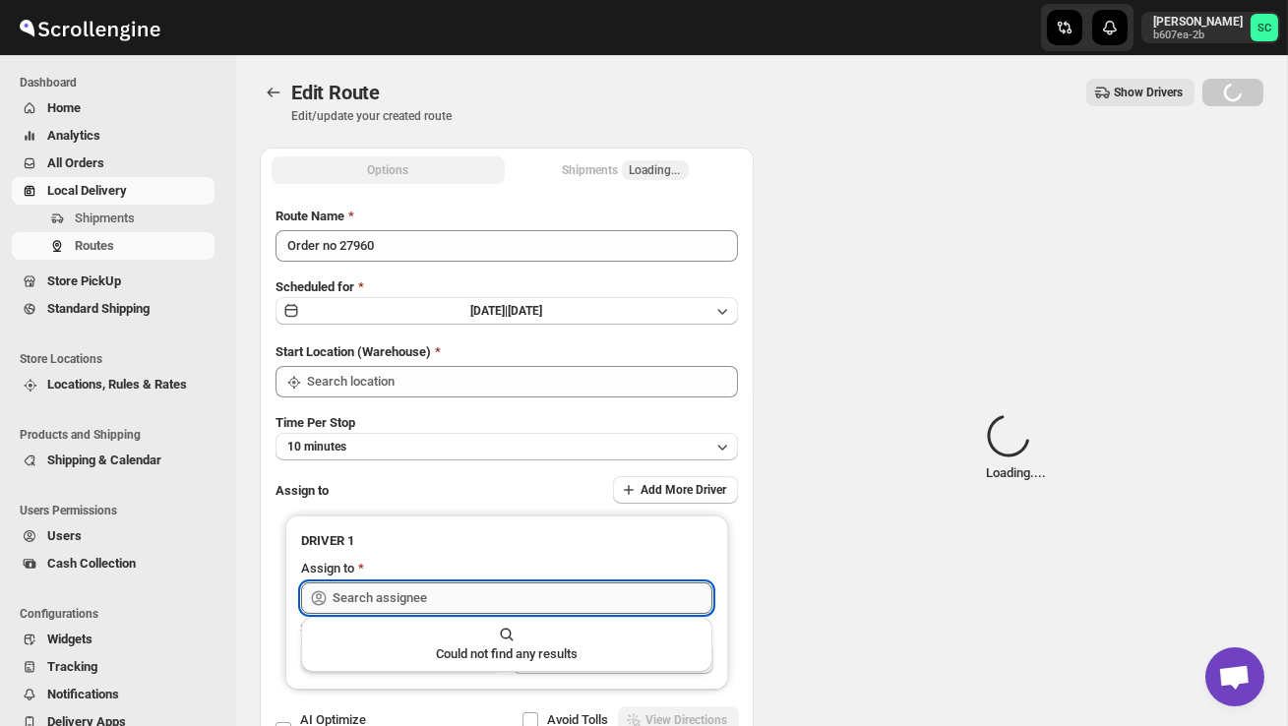
type input "DS02 Bileshivale"
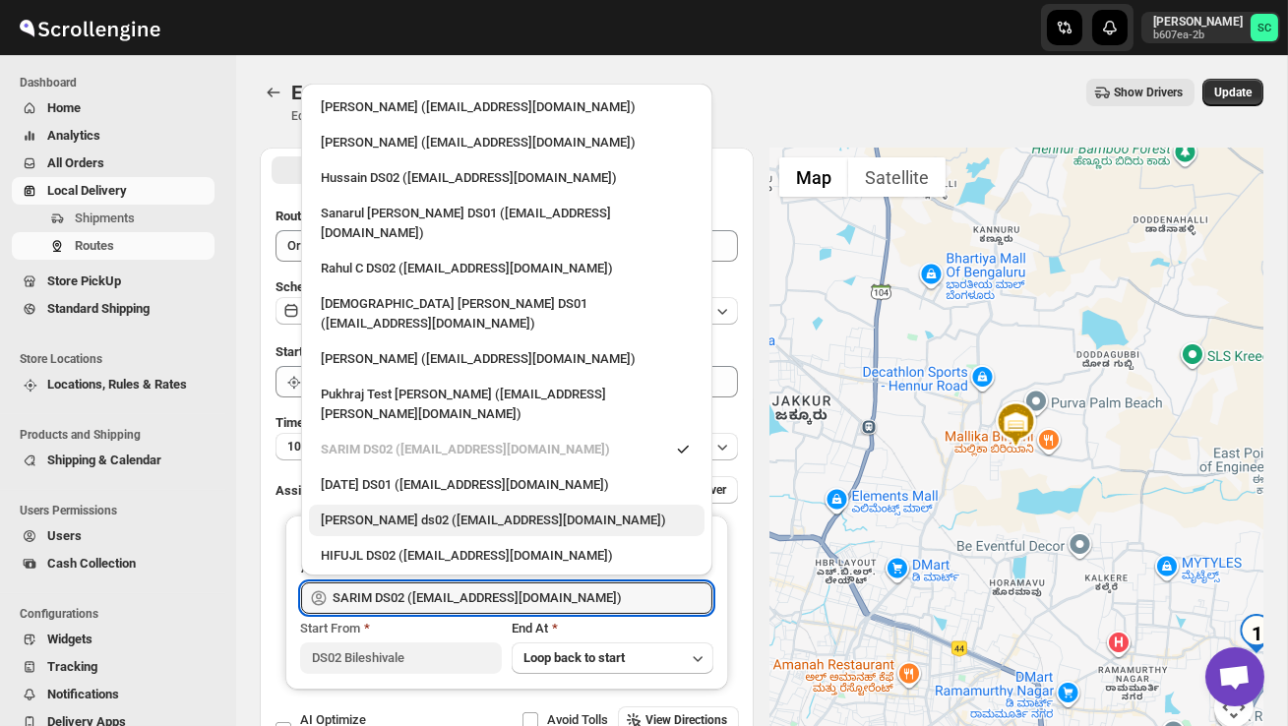
click at [422, 511] on div "Rashidul ds02 (vaseno4694@minduls.com)" at bounding box center [507, 521] width 372 height 20
type input "Rashidul ds02 (vaseno4694@minduls.com)"
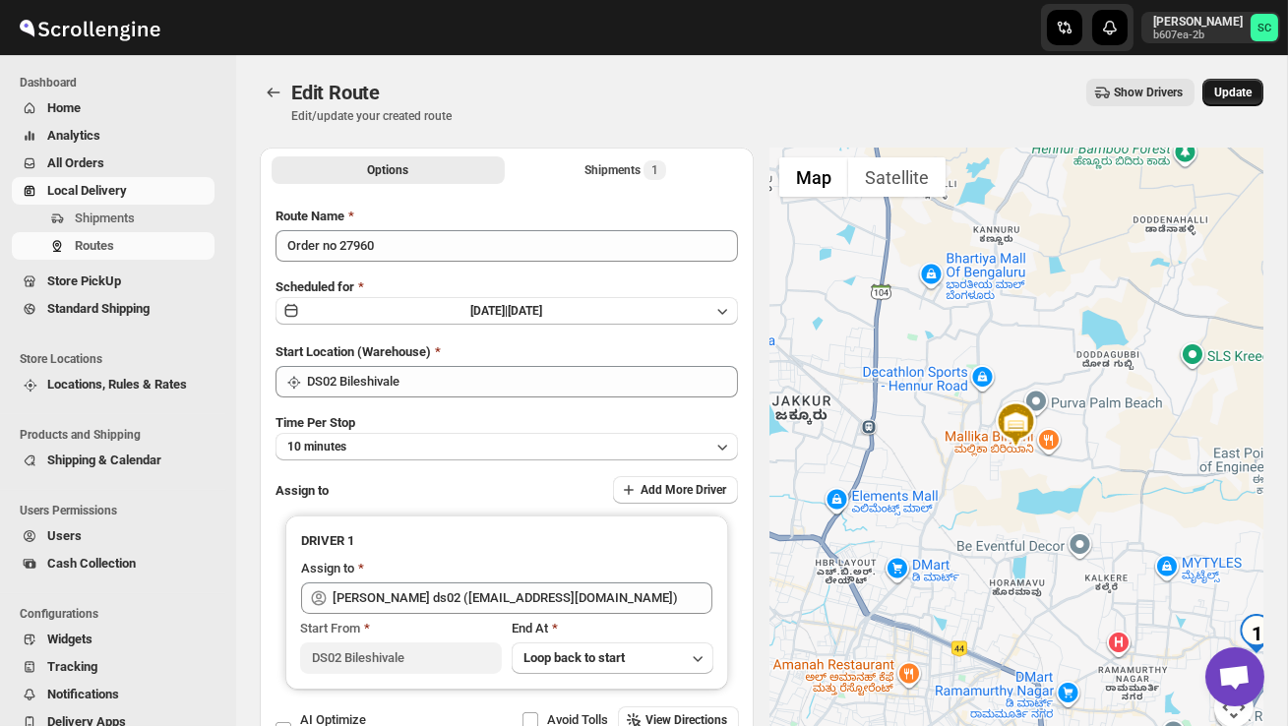
click at [1236, 92] on span "Update" at bounding box center [1232, 93] width 37 height 16
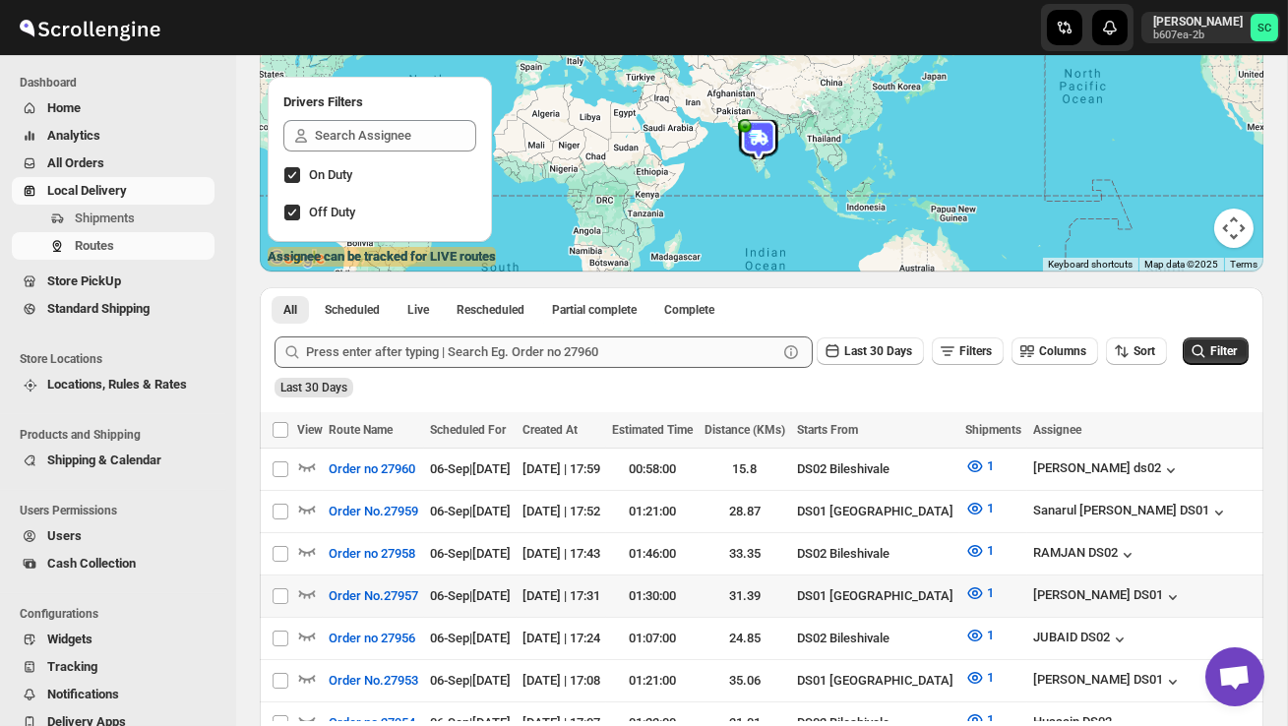
scroll to position [246, 0]
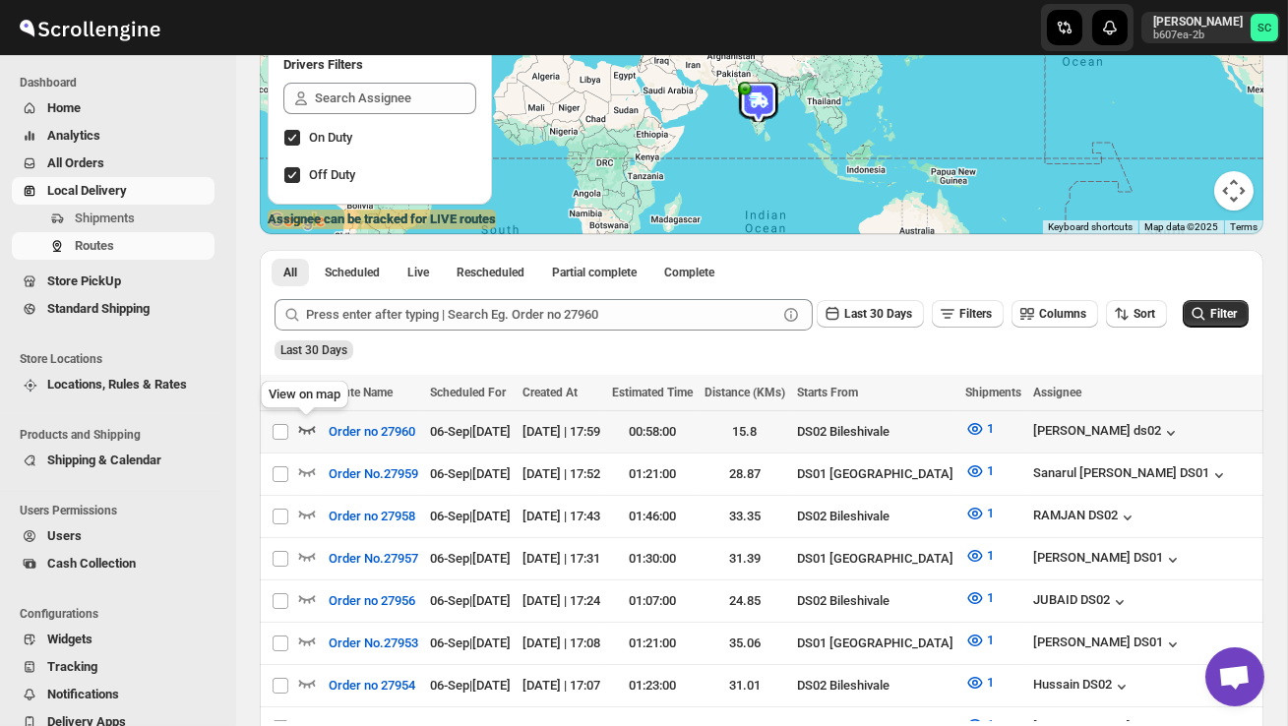
click at [305, 429] on icon "button" at bounding box center [307, 429] width 20 height 20
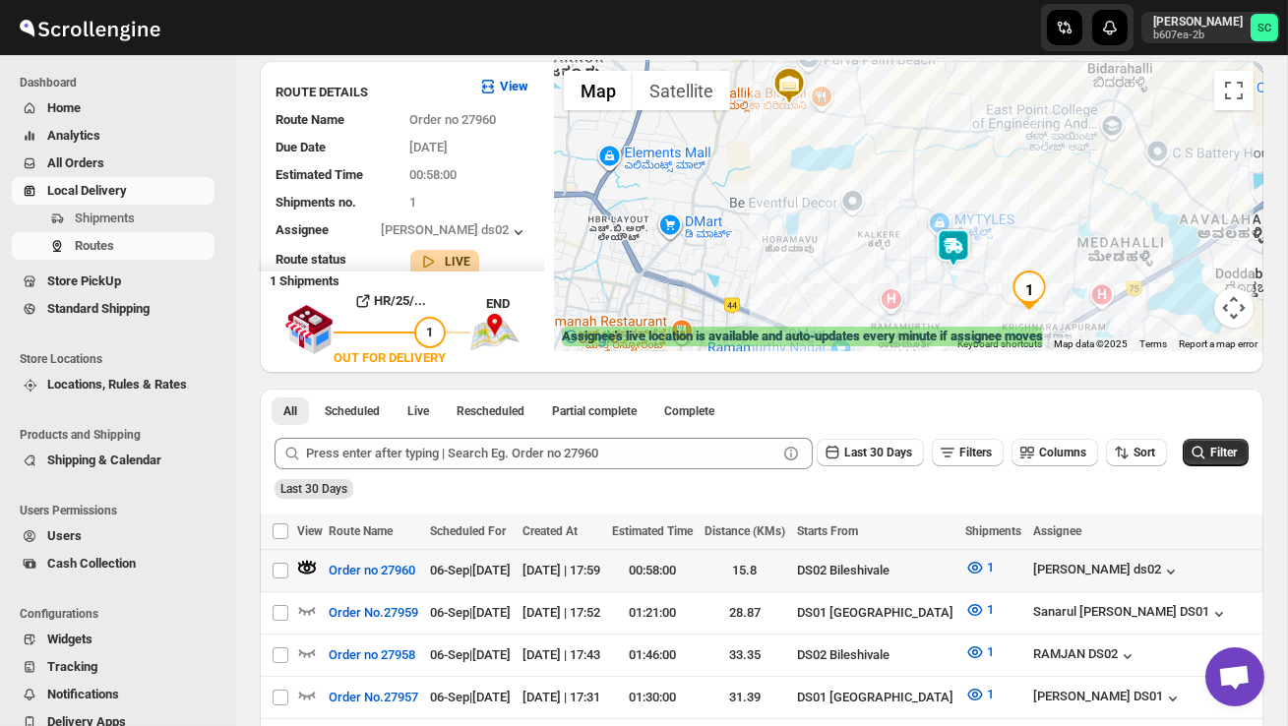
scroll to position [170, 0]
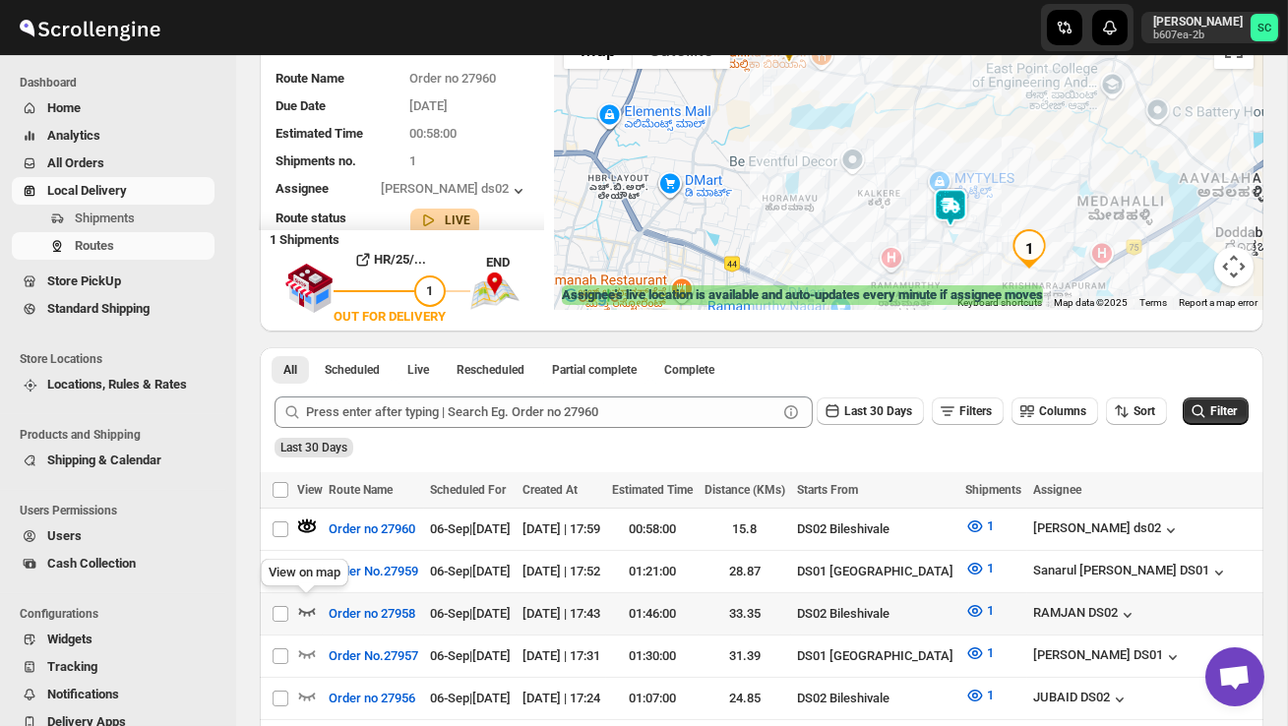
click at [311, 601] on icon "button" at bounding box center [307, 611] width 20 height 20
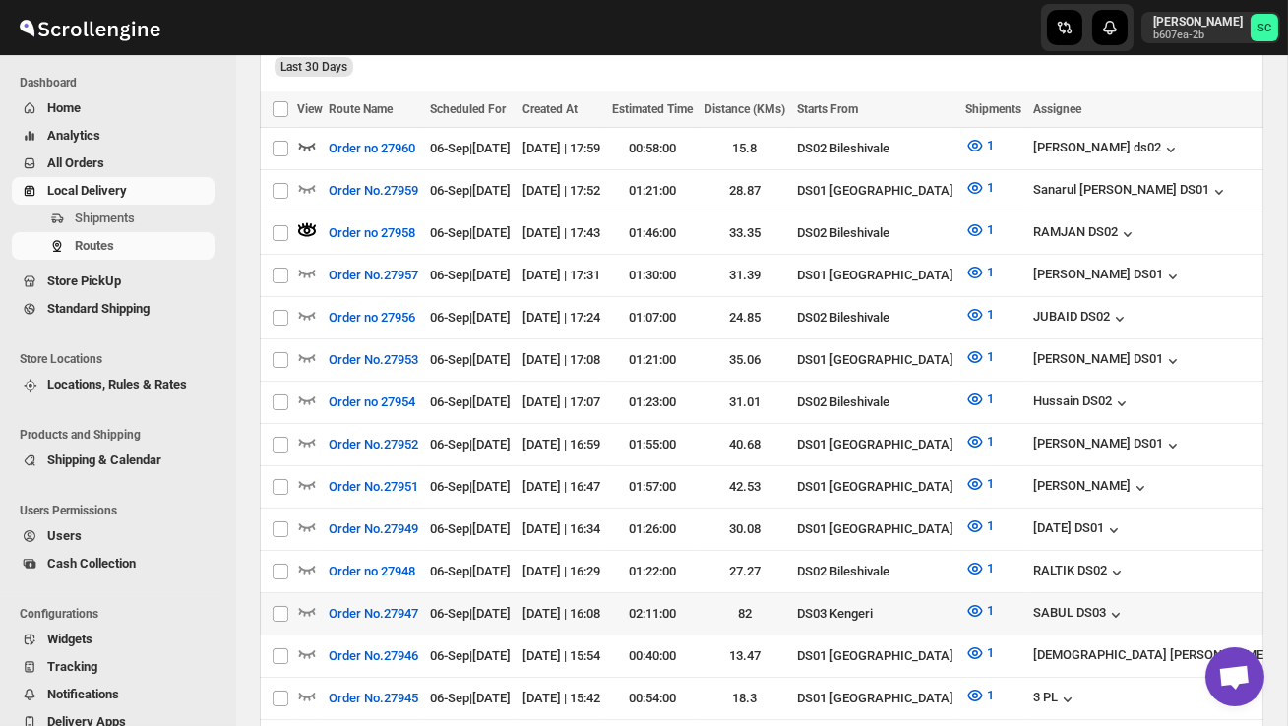
scroll to position [558, 0]
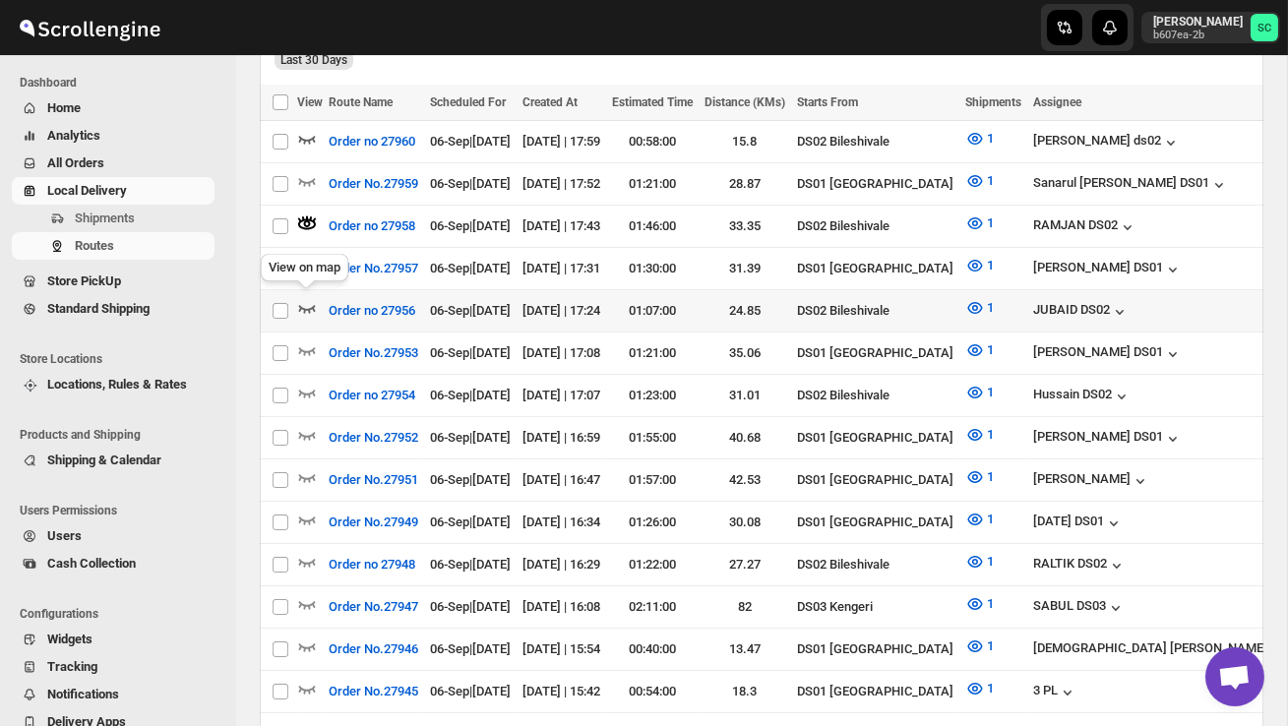
click at [309, 309] on icon "button" at bounding box center [307, 308] width 20 height 20
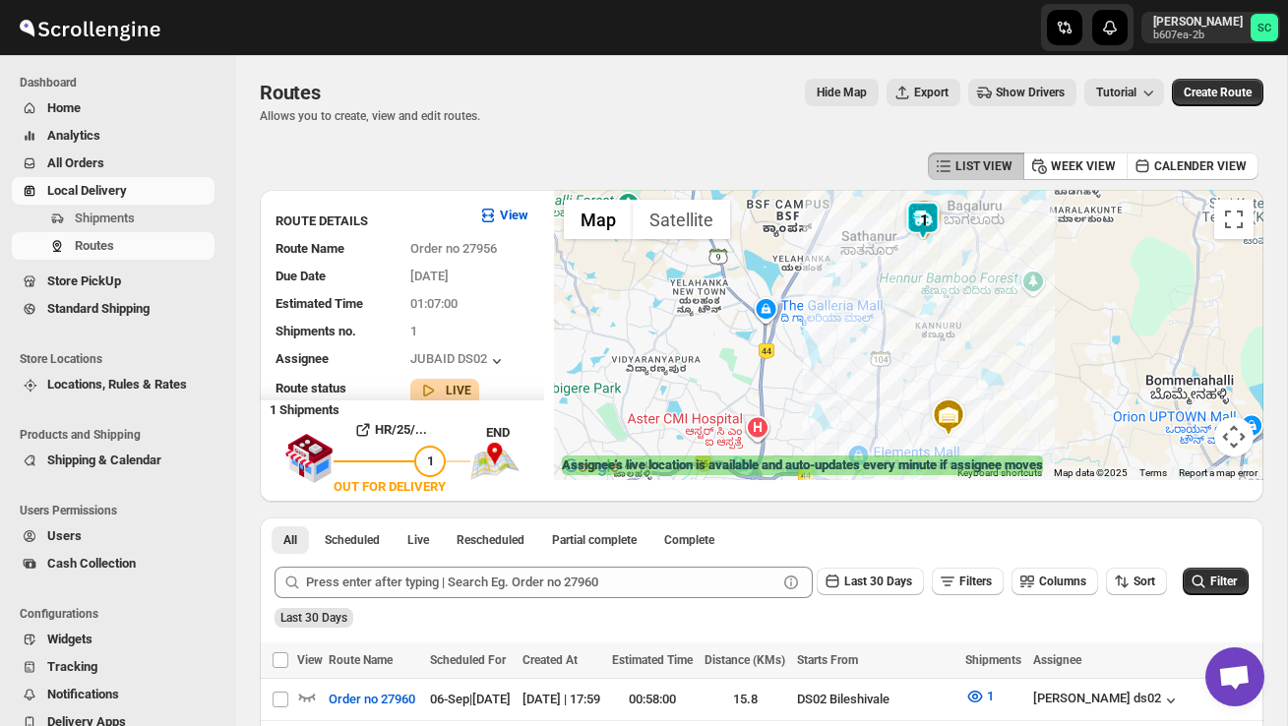
click at [927, 287] on div at bounding box center [908, 335] width 709 height 290
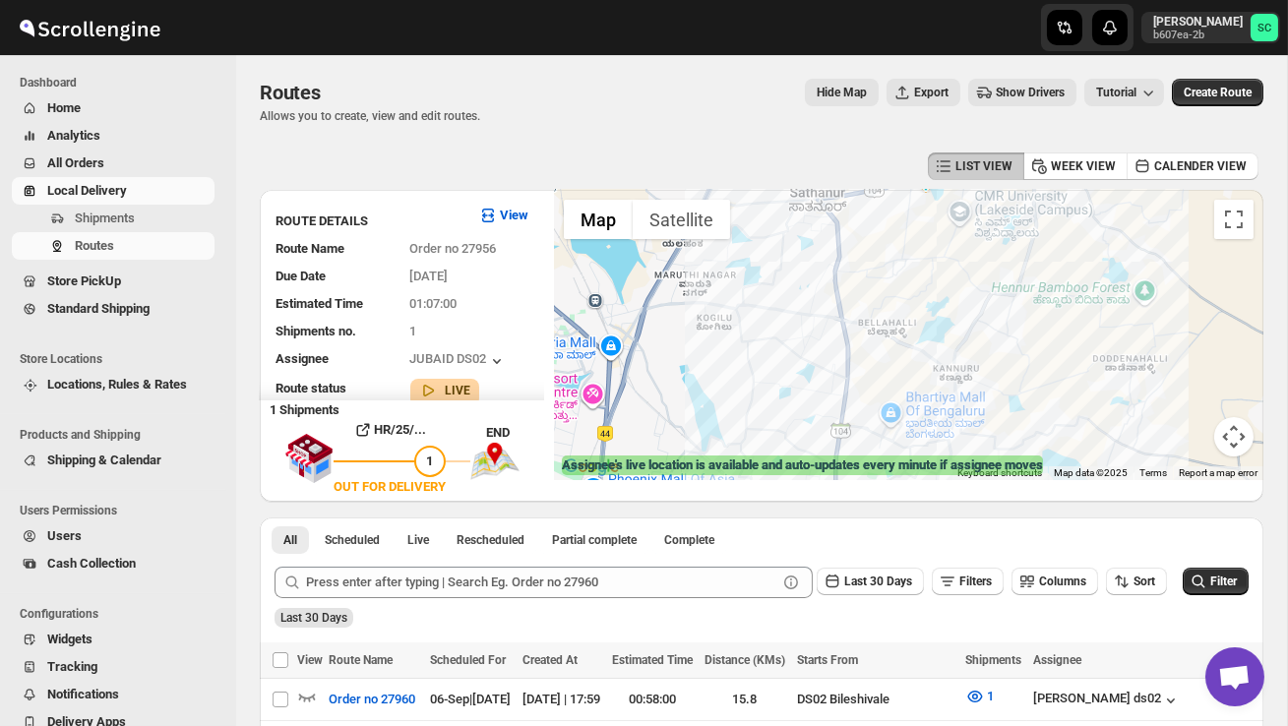
drag, startPoint x: 928, startPoint y: 283, endPoint x: 927, endPoint y: 334, distance: 50.2
click at [928, 326] on div at bounding box center [908, 335] width 709 height 290
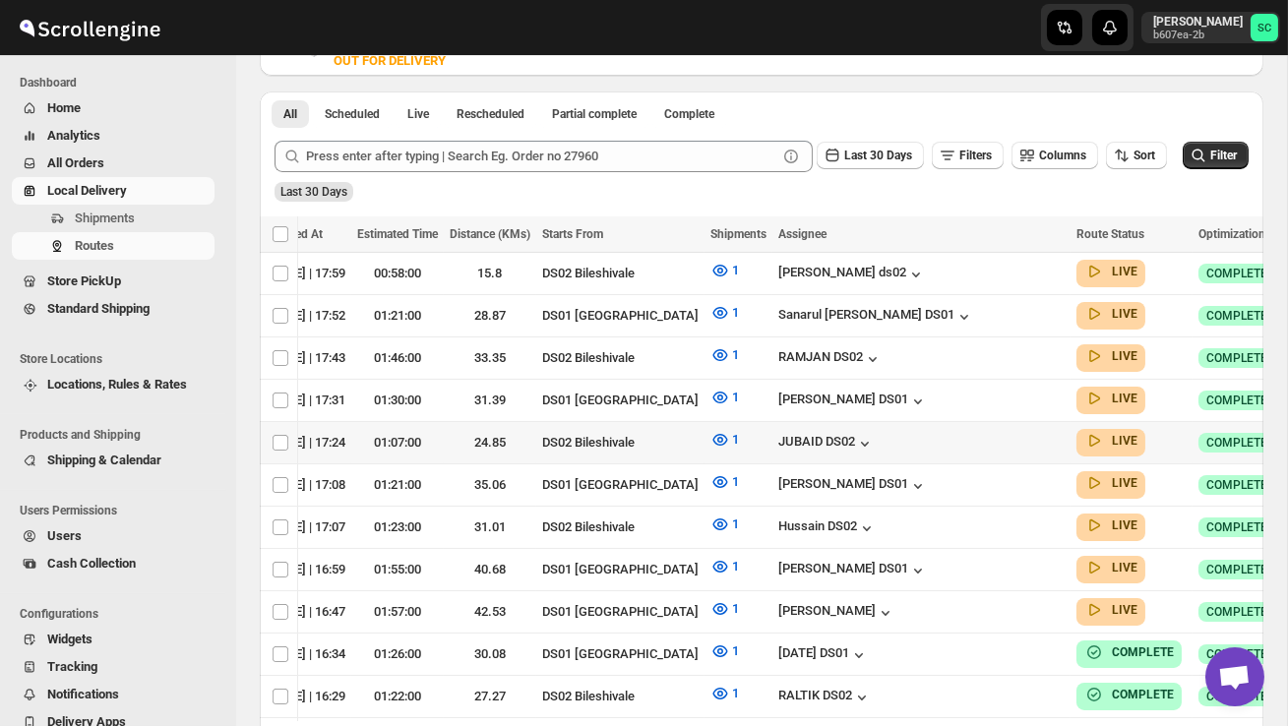
scroll to position [0, 255]
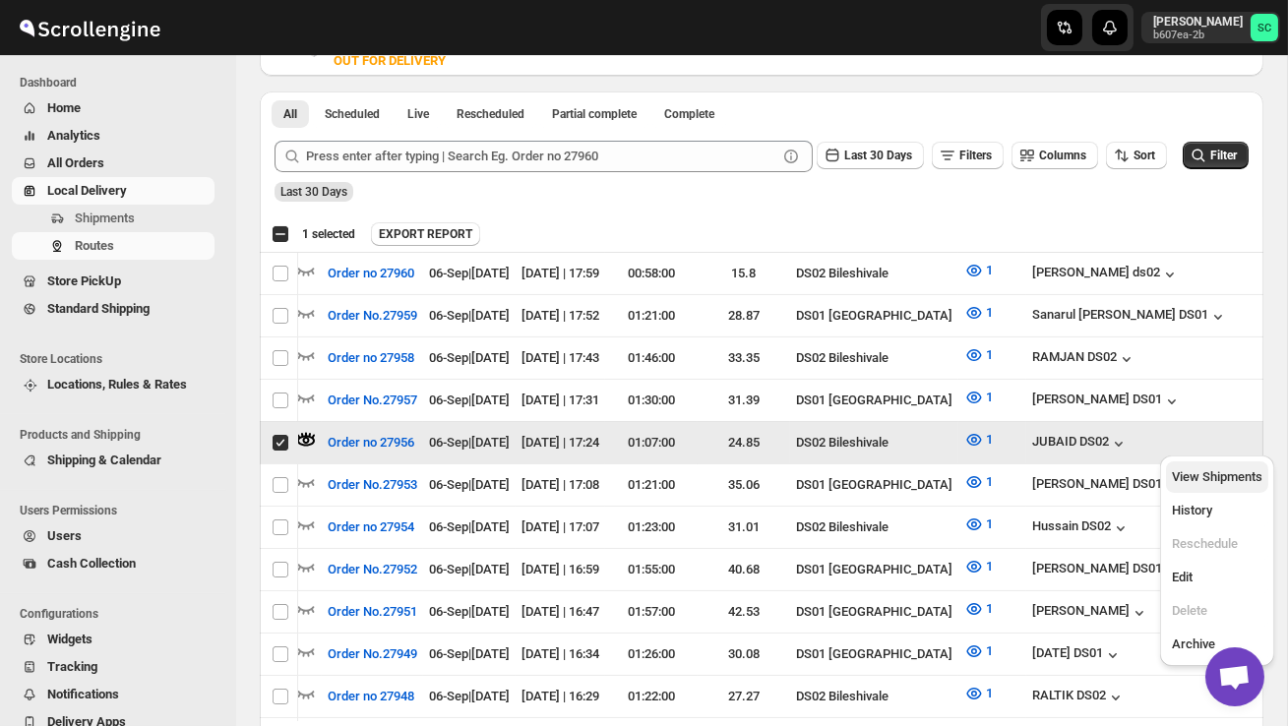
click at [1235, 482] on span "View Shipments" at bounding box center [1217, 476] width 91 height 15
checkbox input "false"
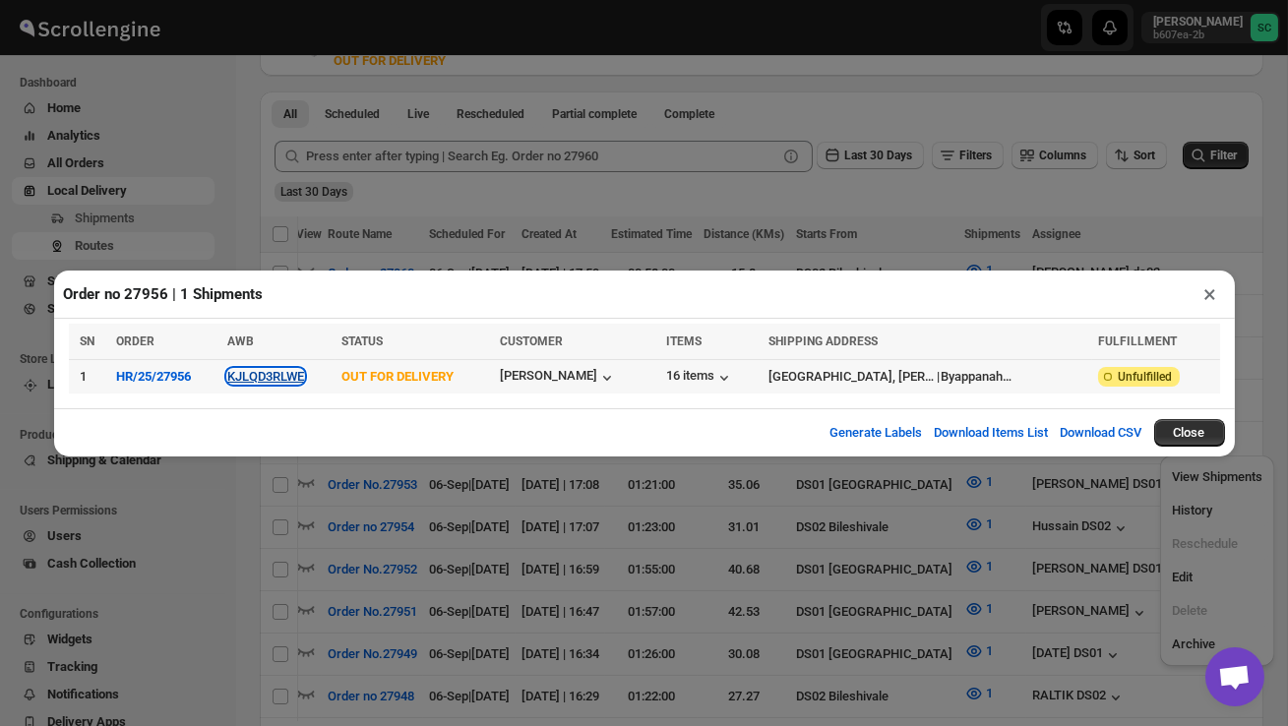
click at [300, 382] on button "KJLQD3RLWE" at bounding box center [265, 376] width 77 height 15
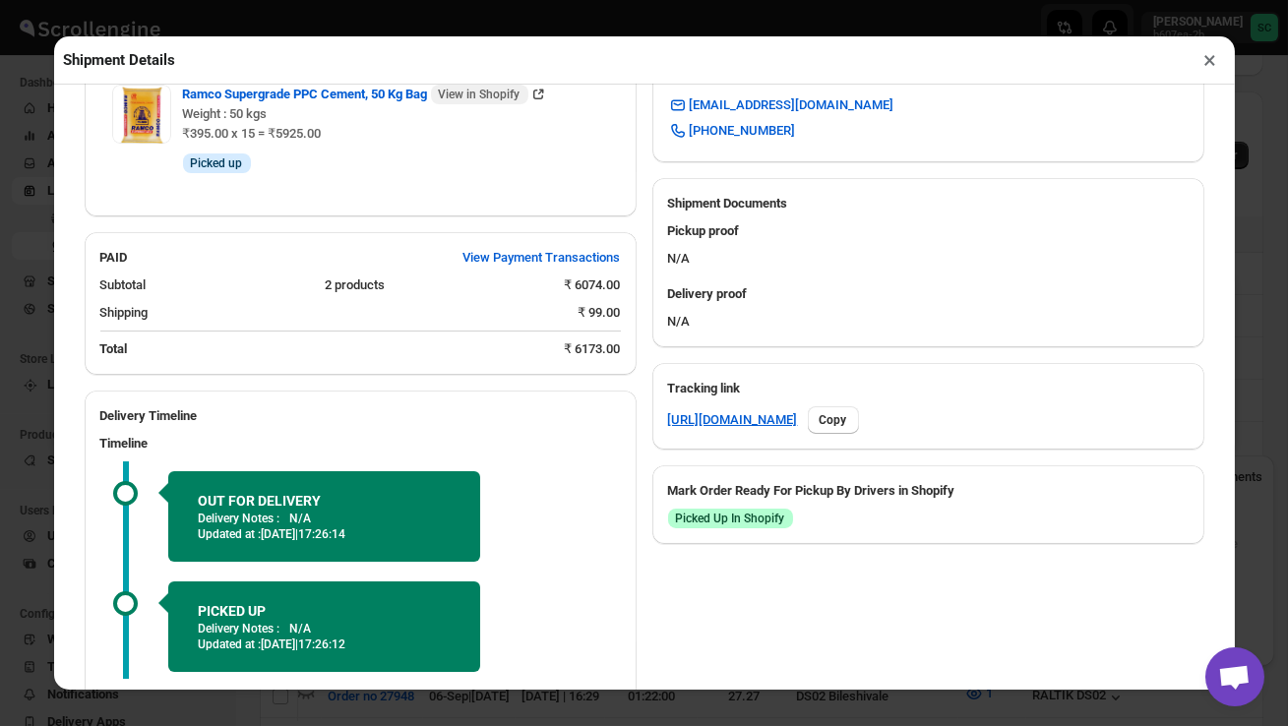
scroll to position [878, 0]
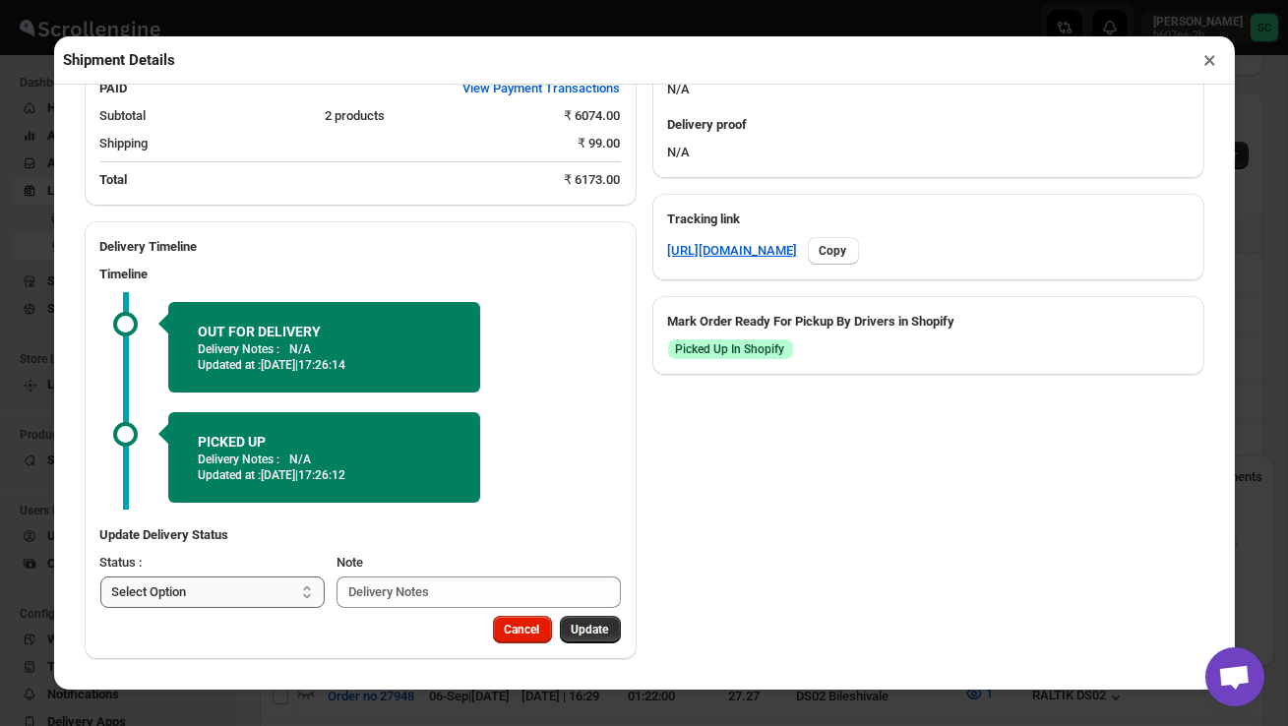
click at [274, 584] on select "Select Option PICKED UP OUT FOR DELIVERY RESCHEDULE DELIVERED CANCELLED" at bounding box center [212, 592] width 225 height 31
select select "DELIVERED"
click at [588, 633] on span "Update" at bounding box center [590, 630] width 37 height 16
select select
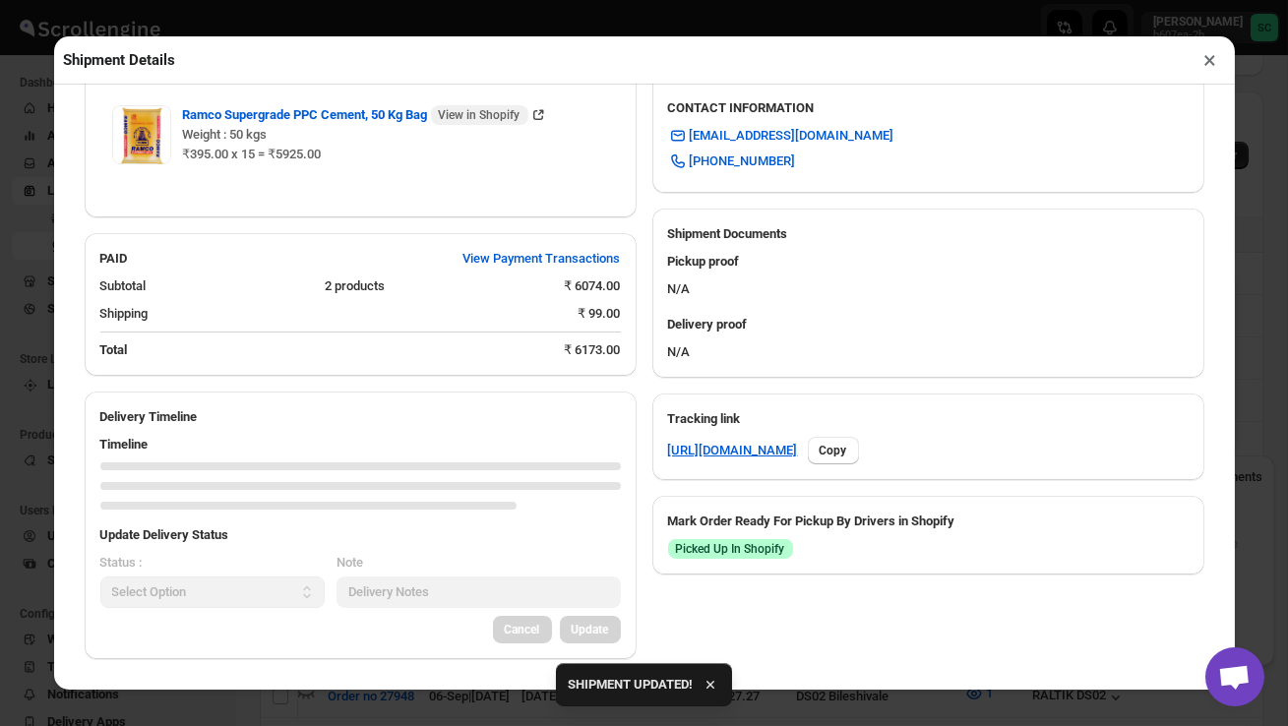
scroll to position [847, 0]
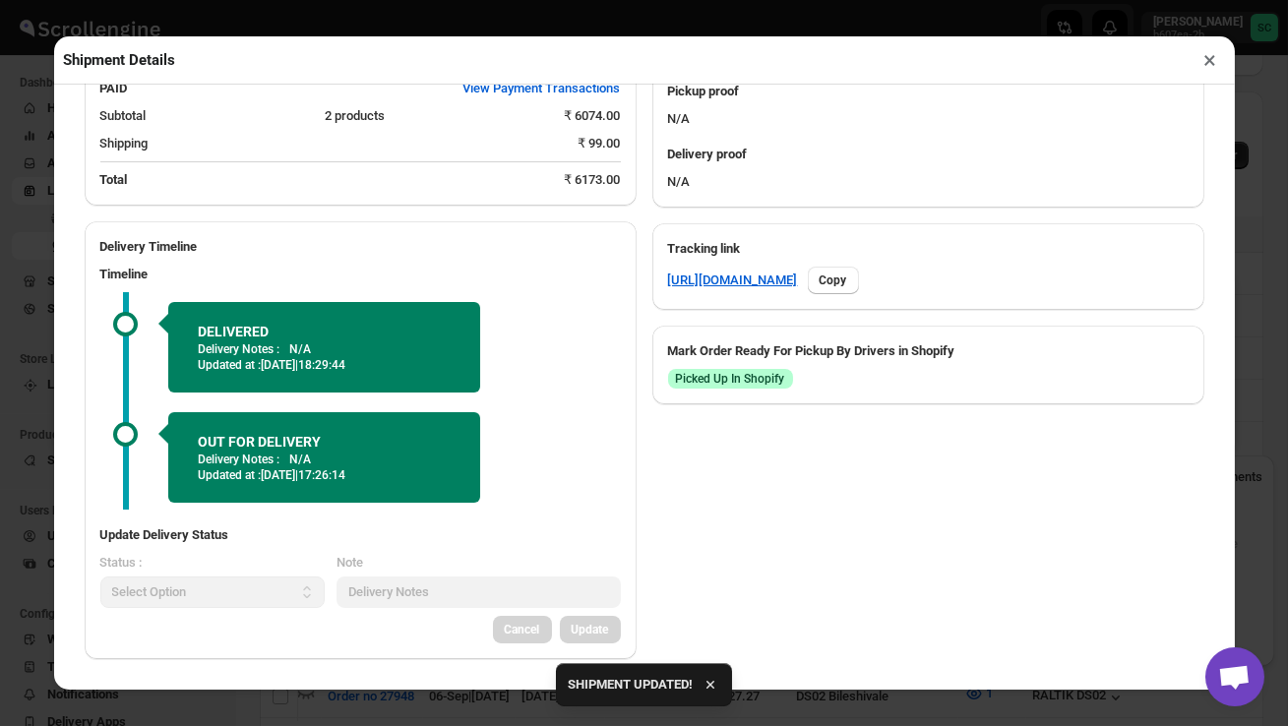
click at [1206, 65] on button "×" at bounding box center [1211, 60] width 29 height 28
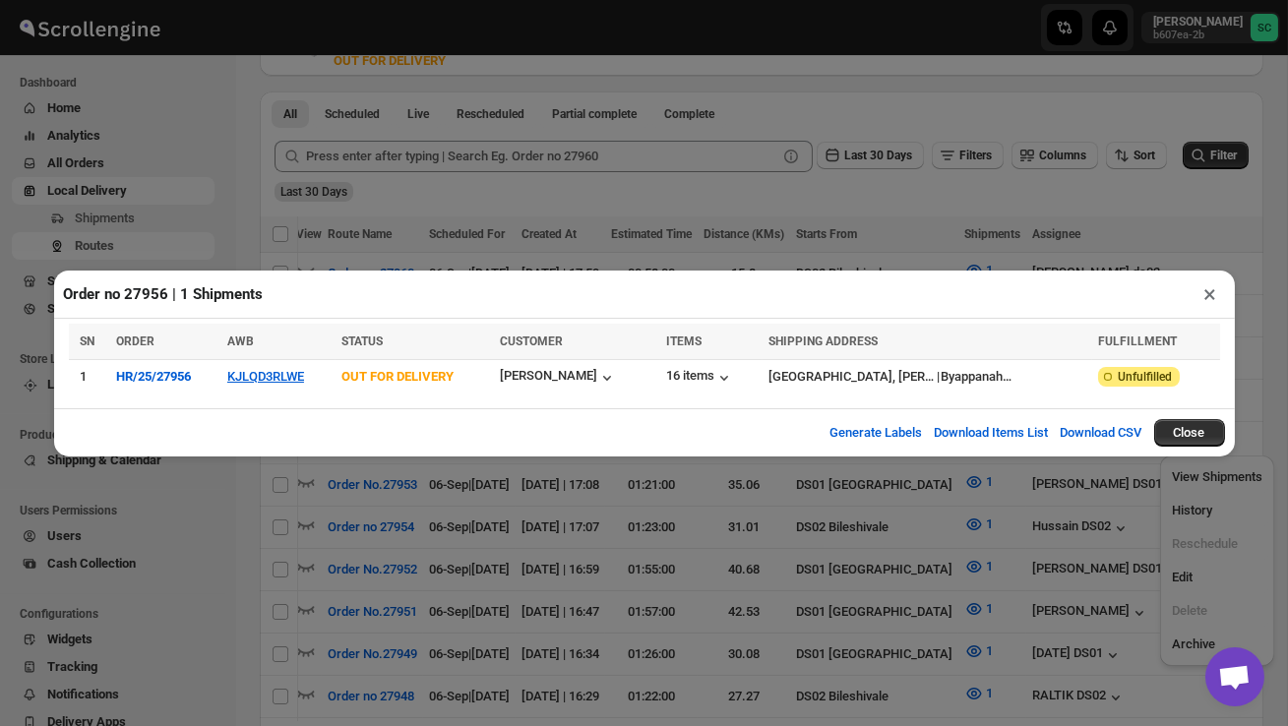
click at [1211, 291] on button "×" at bounding box center [1211, 294] width 29 height 28
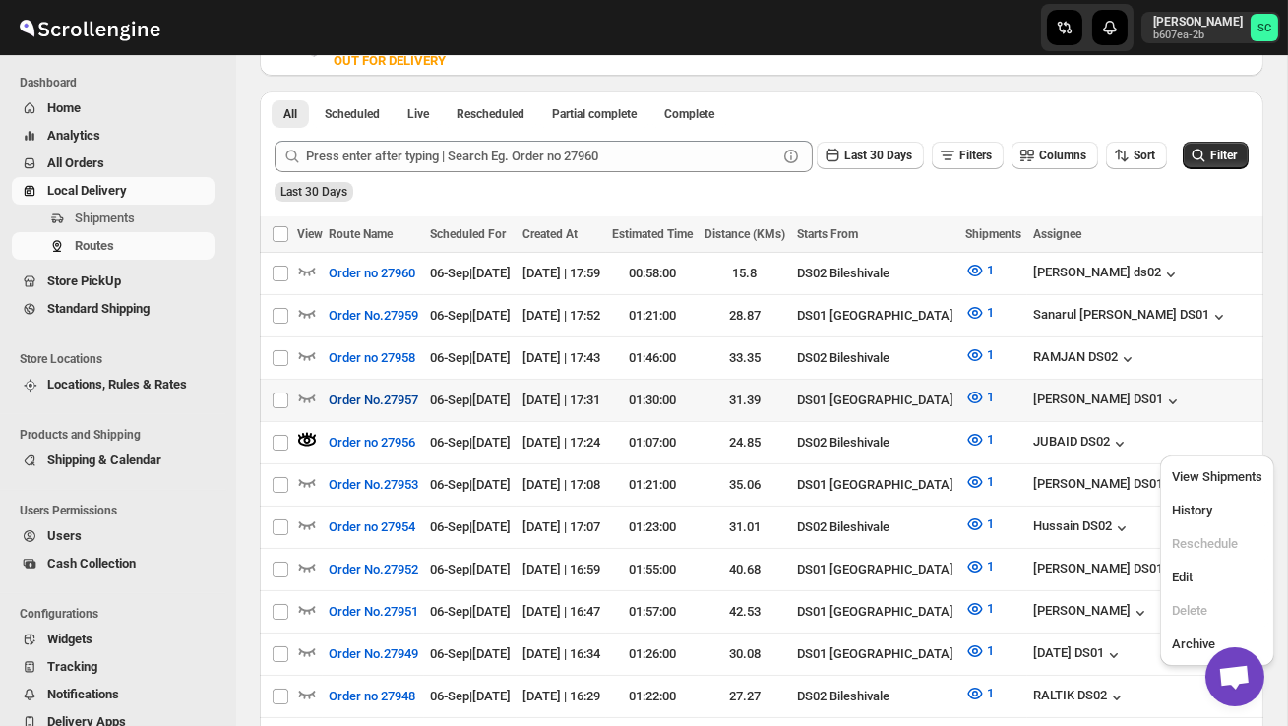
scroll to position [0, 0]
click at [308, 265] on icon "button" at bounding box center [307, 271] width 20 height 20
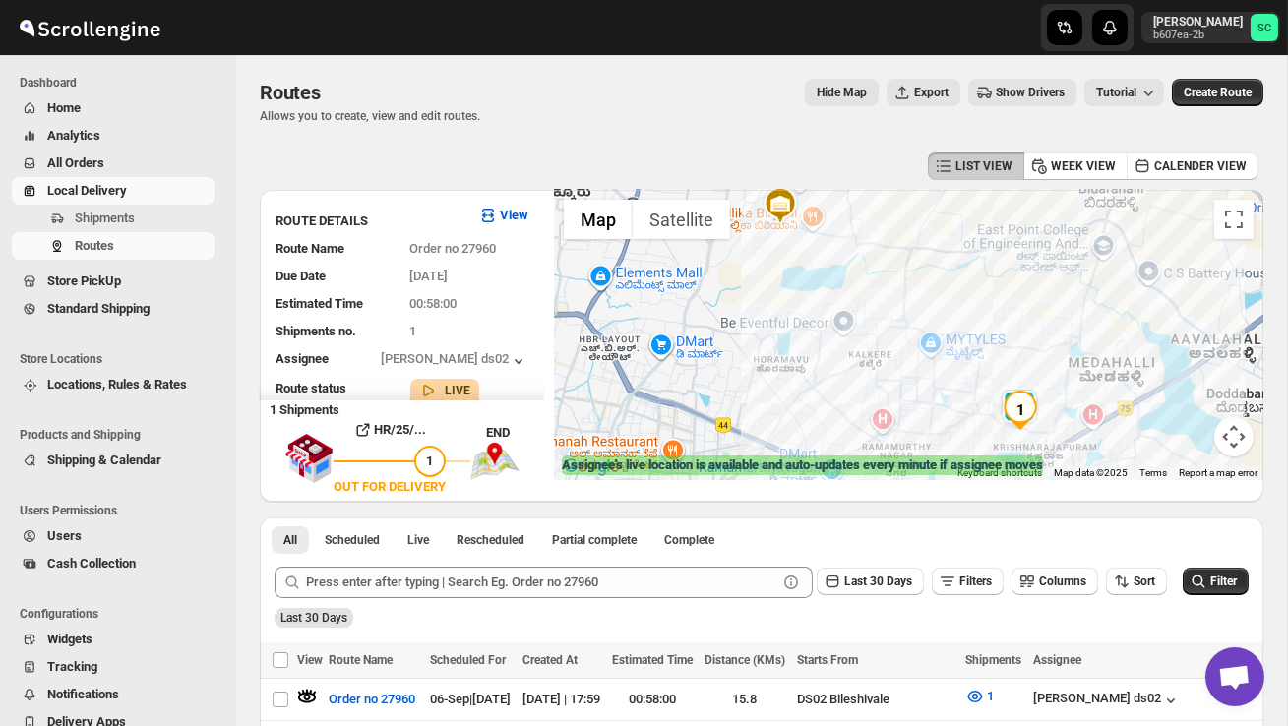
drag, startPoint x: 1011, startPoint y: 404, endPoint x: 974, endPoint y: 363, distance: 55.1
click at [976, 366] on div at bounding box center [908, 335] width 709 height 290
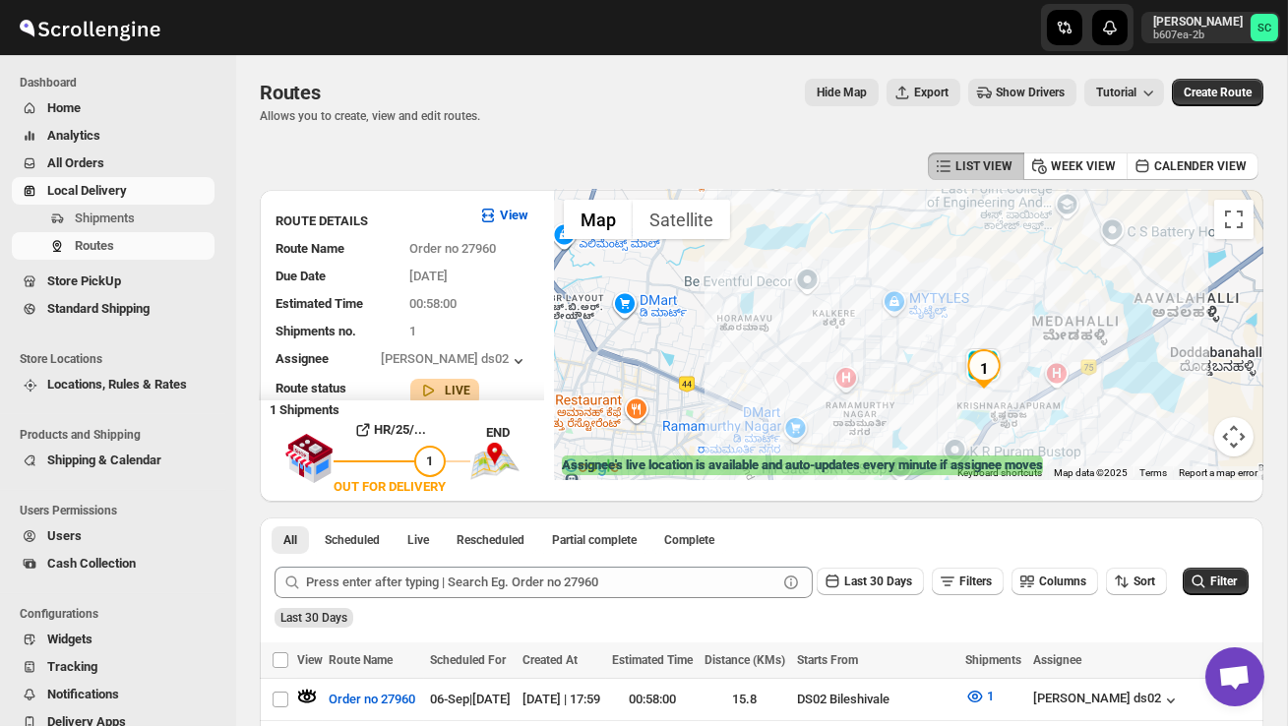
click at [1046, 393] on div at bounding box center [908, 335] width 709 height 290
click at [1027, 374] on div at bounding box center [908, 335] width 709 height 290
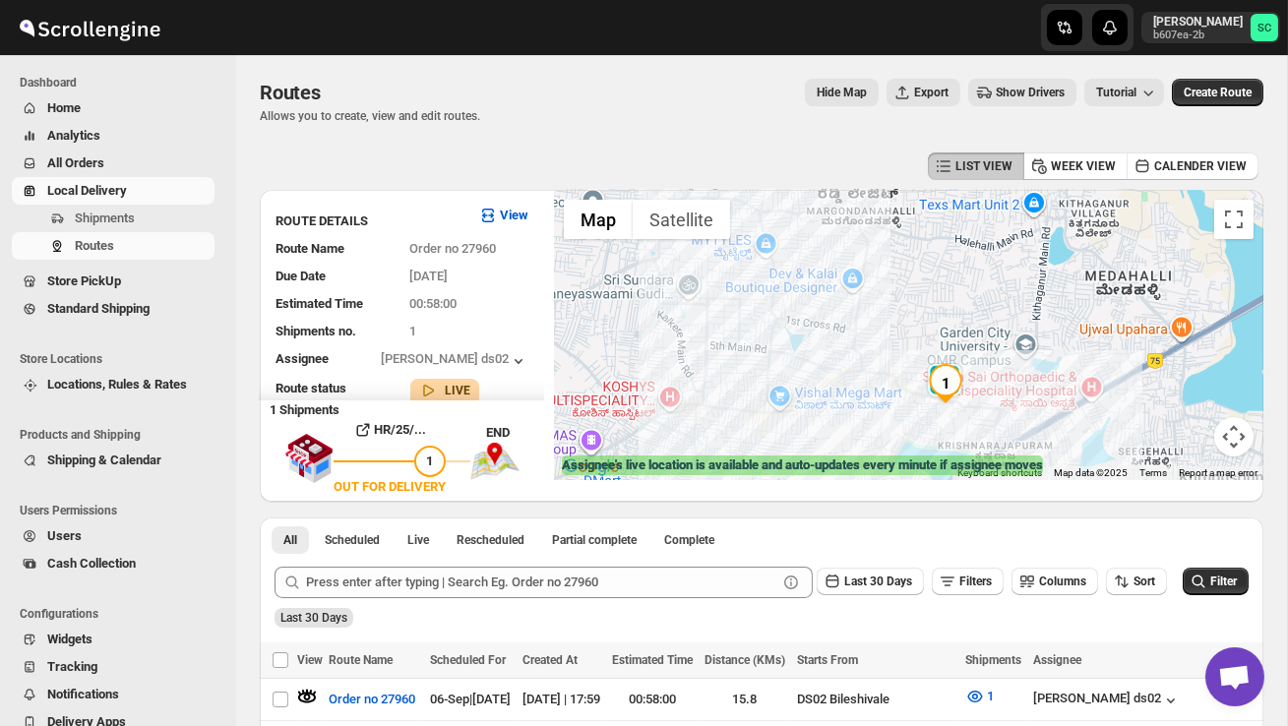
click at [1013, 377] on div at bounding box center [908, 335] width 709 height 290
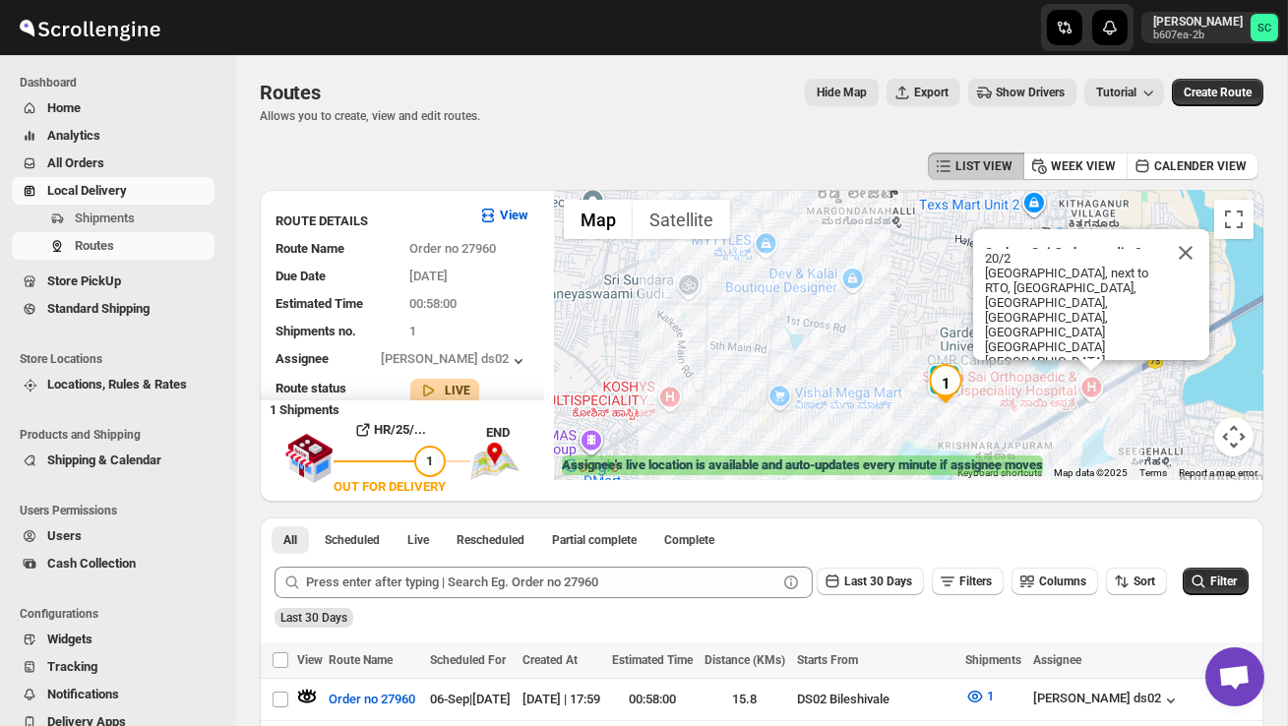
click at [977, 431] on div "Sathya Sai Orthopaedic & Multispeciality Hospital Sathya Sai Orthopaedic & Mult…" at bounding box center [908, 335] width 709 height 290
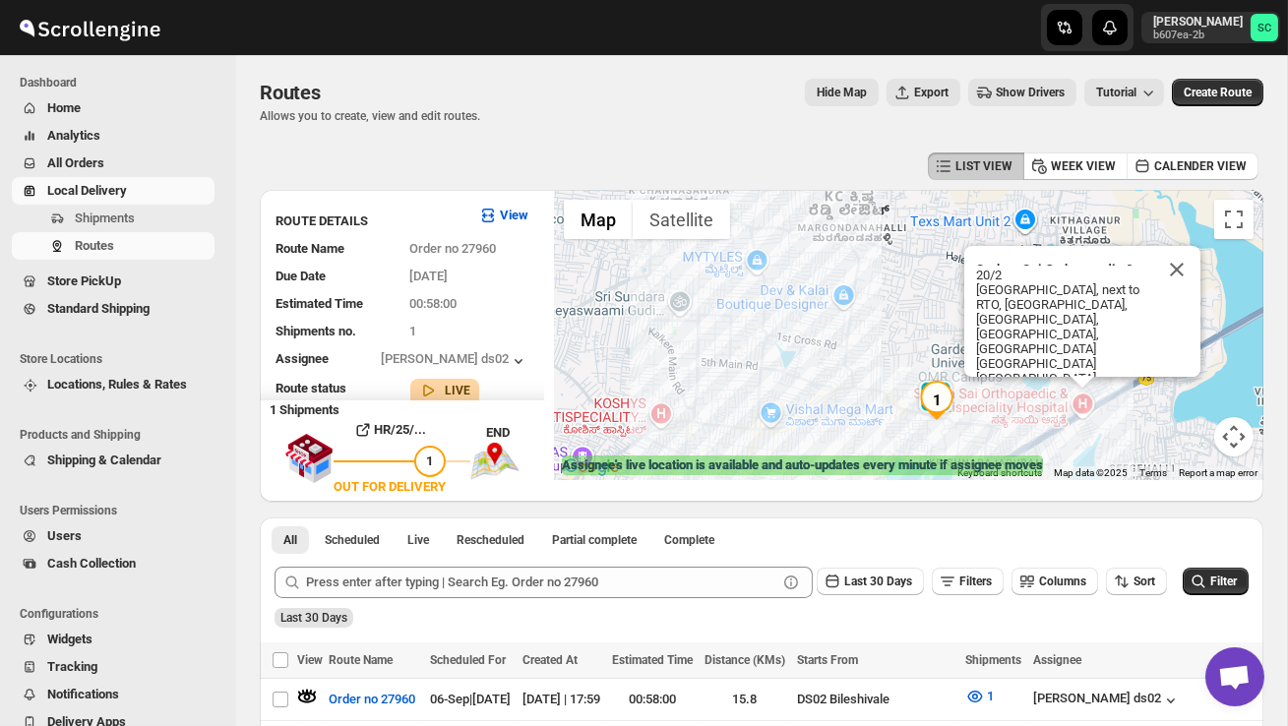
click at [977, 431] on div "Sathya Sai Orthopaedic & Multispeciality Hospital Sathya Sai Orthopaedic & Mult…" at bounding box center [908, 335] width 709 height 290
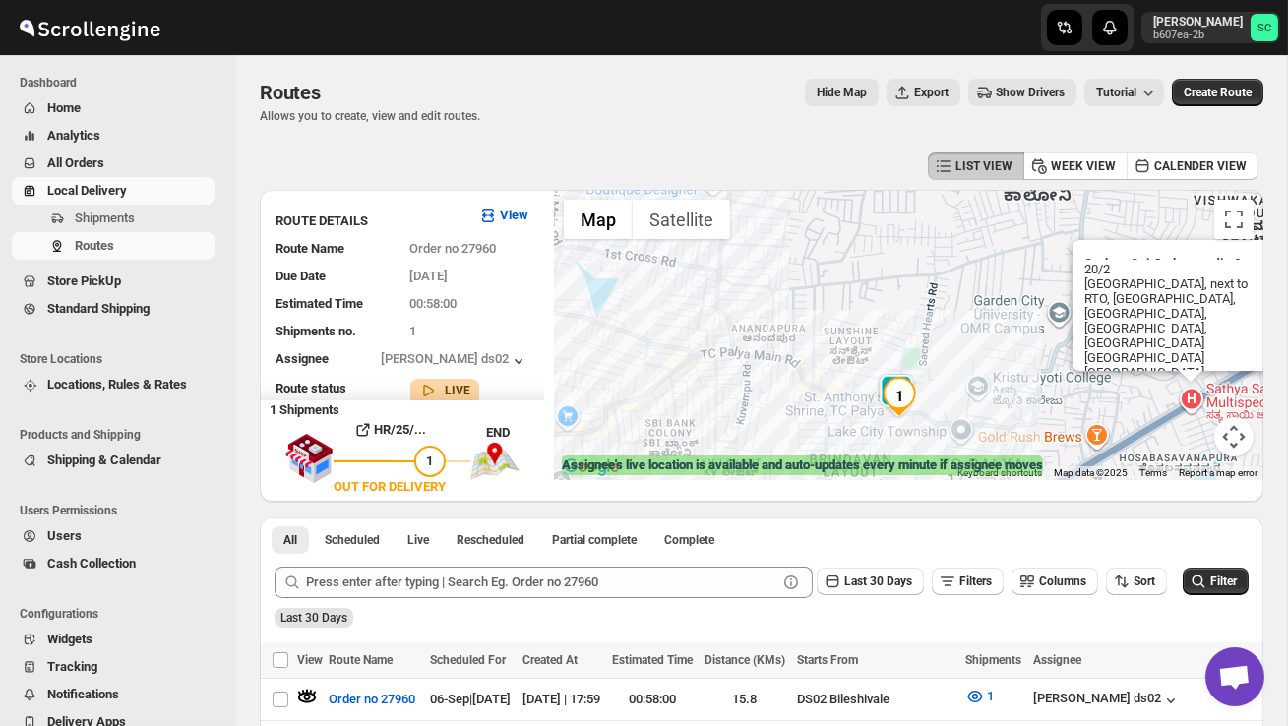
click at [967, 431] on div "Sathya Sai Orthopaedic & Multispeciality Hospital Sathya Sai Orthopaedic & Mult…" at bounding box center [908, 335] width 709 height 290
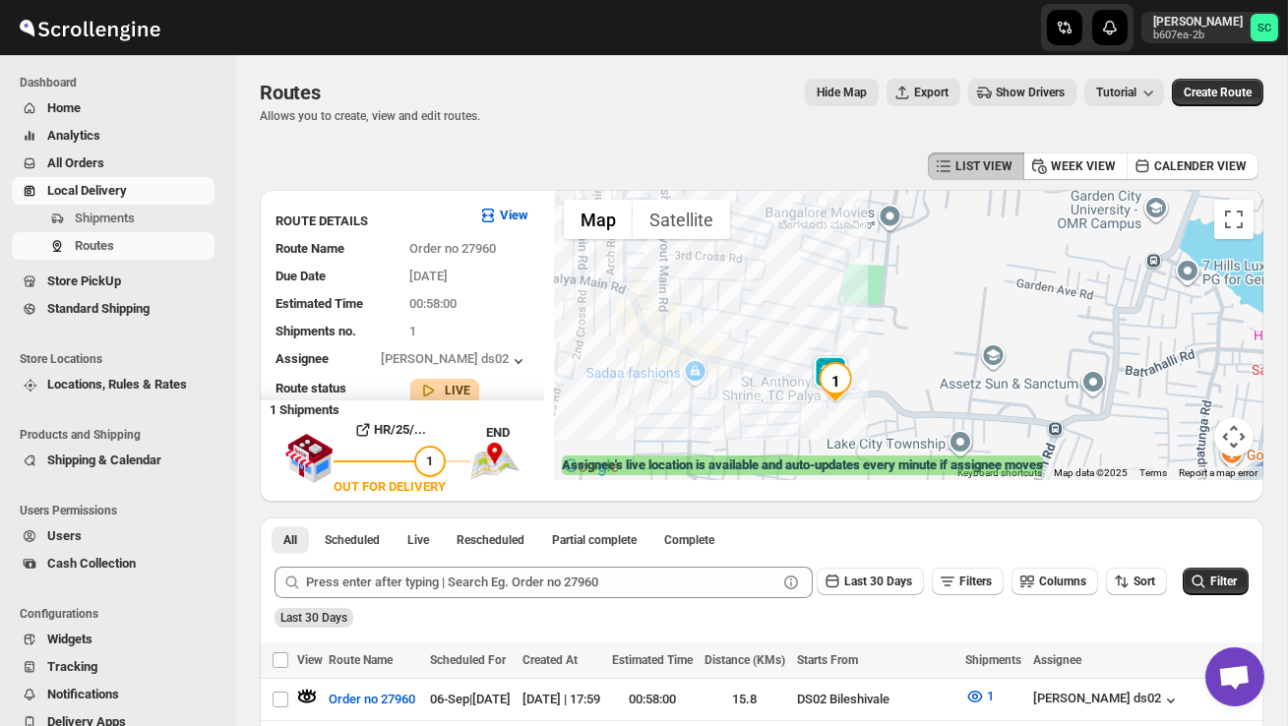
drag, startPoint x: 897, startPoint y: 409, endPoint x: 913, endPoint y: 392, distance: 23.7
click at [913, 392] on div "Sathya Sai Orthopaedic & Multispeciality Hospital Sathya Sai Orthopaedic & Mult…" at bounding box center [908, 335] width 709 height 290
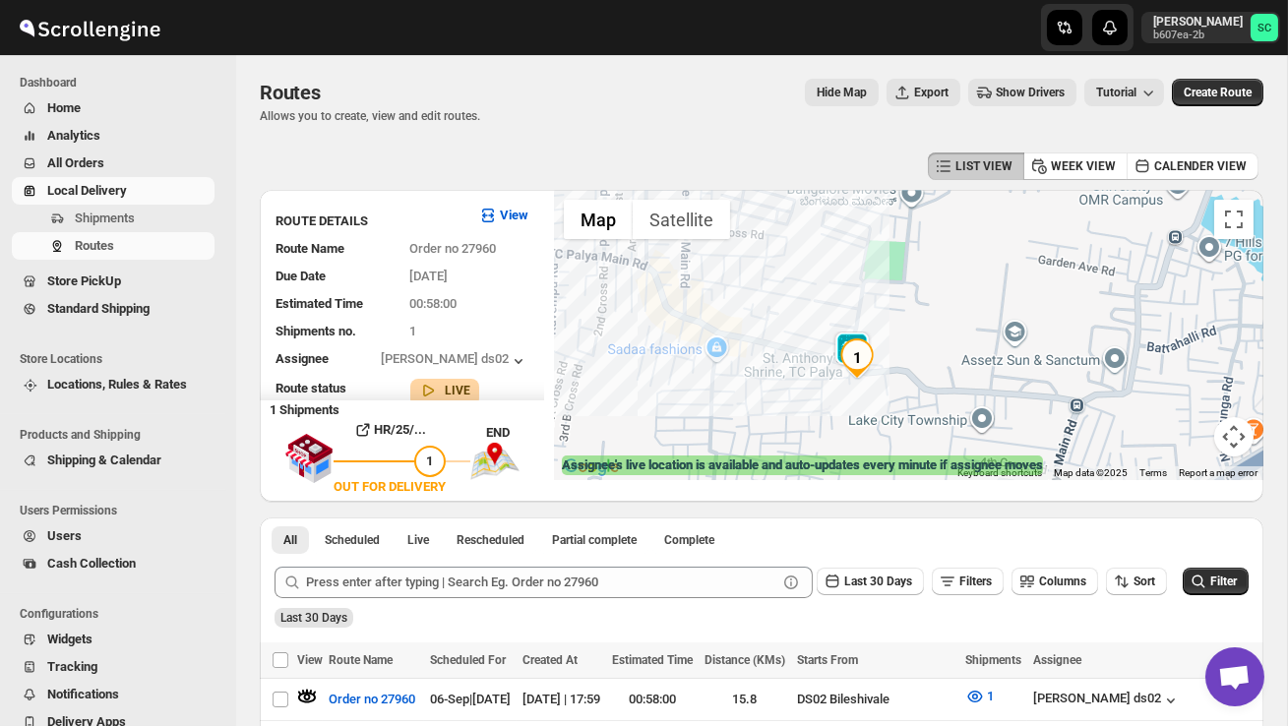
click at [913, 392] on div "Sathya Sai Orthopaedic & Multispeciality Hospital Sathya Sai Orthopaedic & Mult…" at bounding box center [908, 335] width 709 height 290
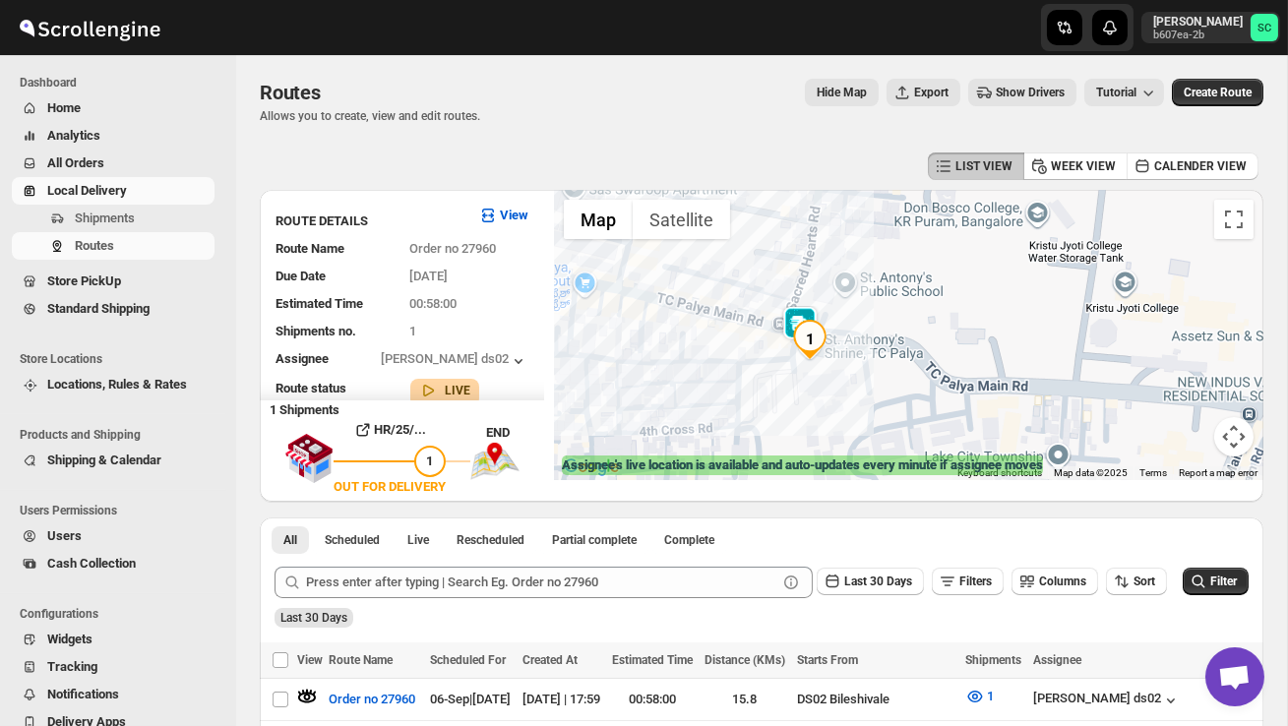
click at [835, 388] on div "Sathya Sai Orthopaedic & Multispeciality Hospital Sathya Sai Orthopaedic & Mult…" at bounding box center [908, 335] width 709 height 290
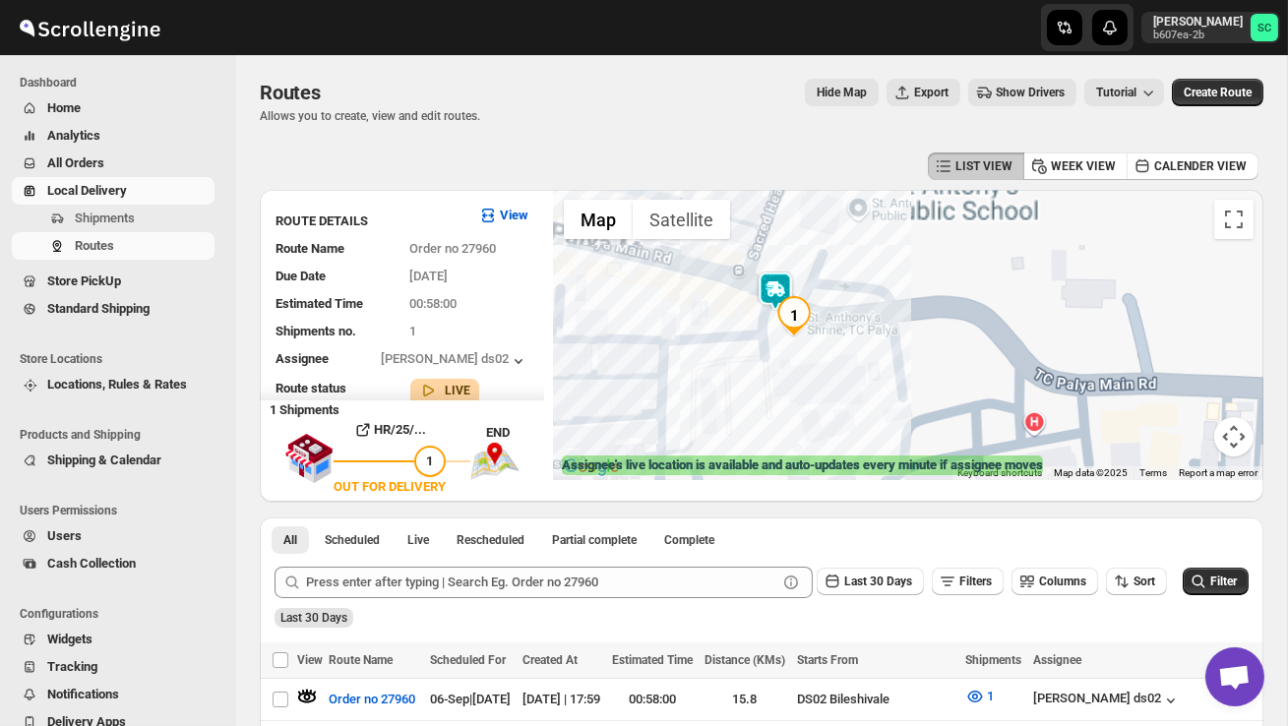
click at [835, 388] on div "Sathya Sai Orthopaedic & Multispeciality Hospital Sathya Sai Orthopaedic & Mult…" at bounding box center [908, 335] width 709 height 290
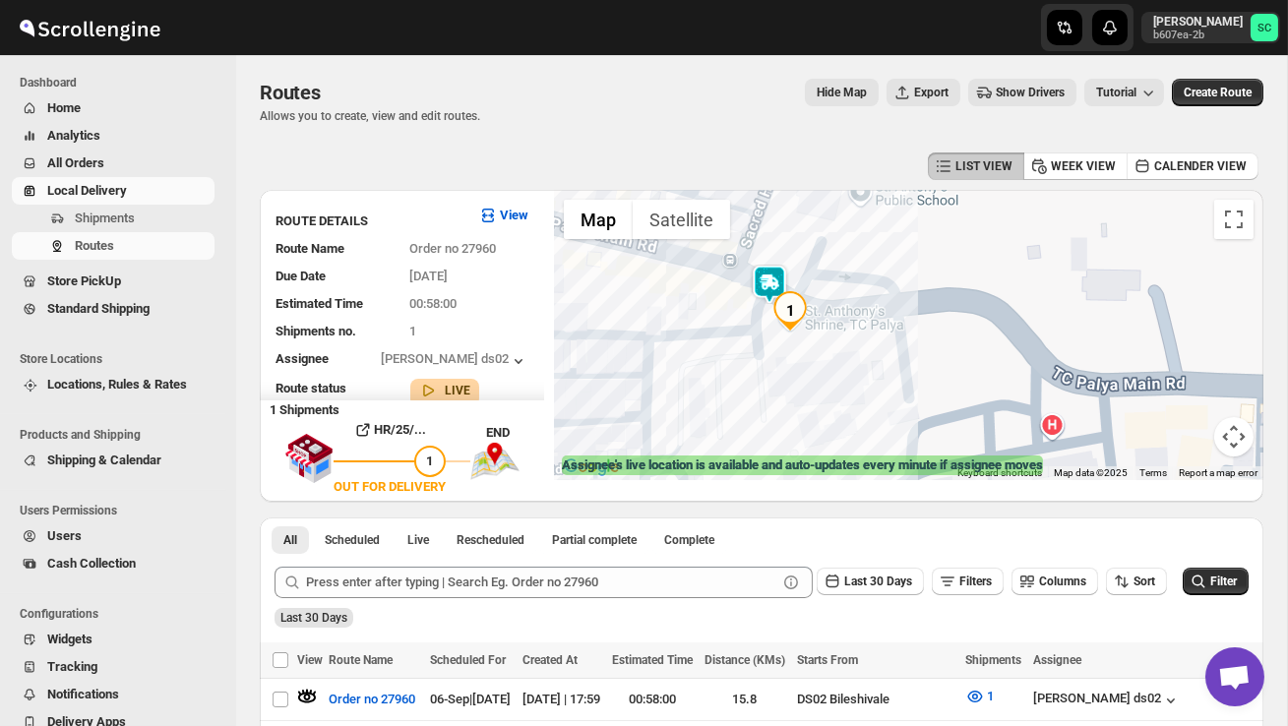
click at [835, 388] on div "Sathya Sai Orthopaedic & Multispeciality Hospital Sathya Sai Orthopaedic & Mult…" at bounding box center [908, 335] width 709 height 290
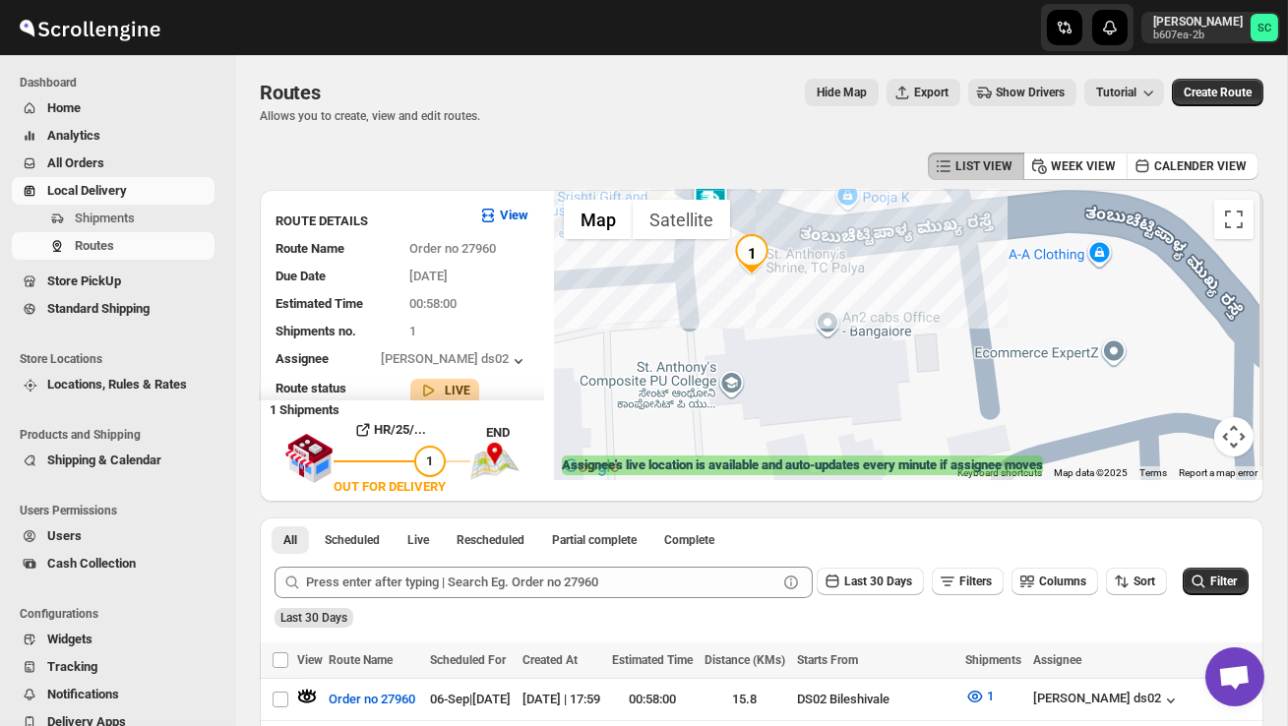
drag, startPoint x: 766, startPoint y: 357, endPoint x: 862, endPoint y: 416, distance: 113.1
click at [861, 416] on div "Sathya Sai Orthopaedic & Multispeciality Hospital Sathya Sai Orthopaedic & Mult…" at bounding box center [908, 335] width 709 height 290
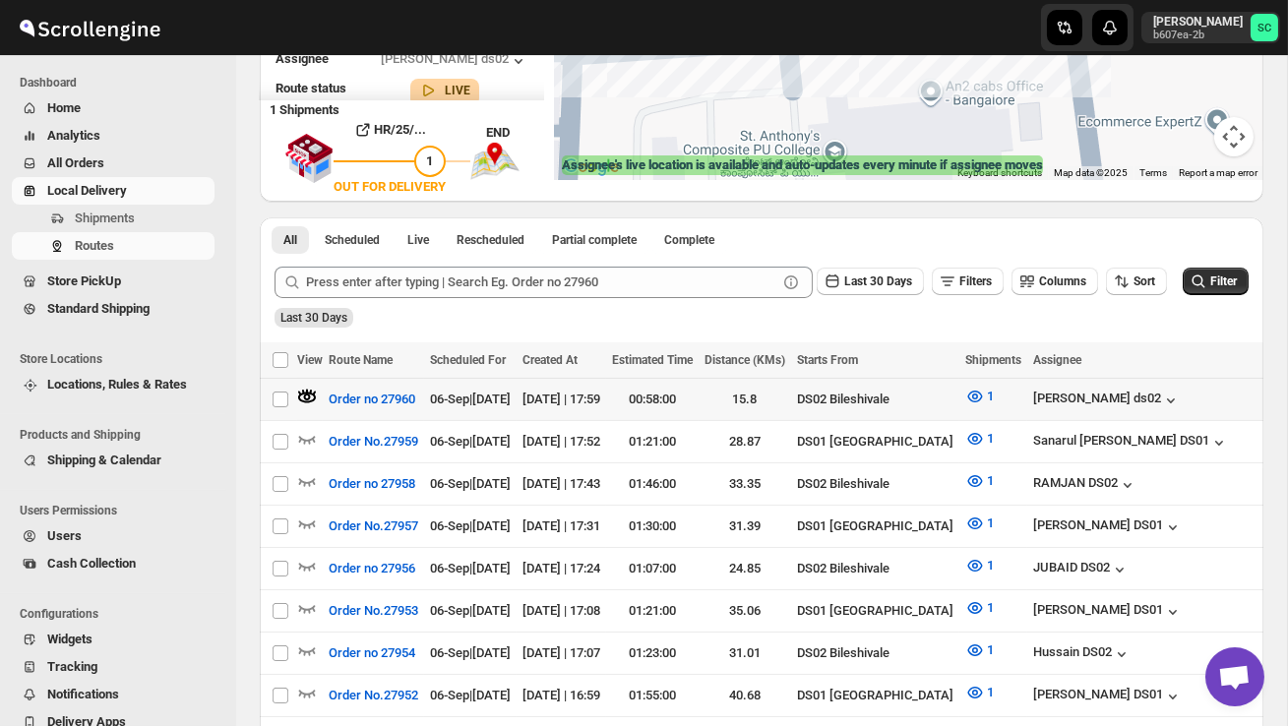
scroll to position [349, 0]
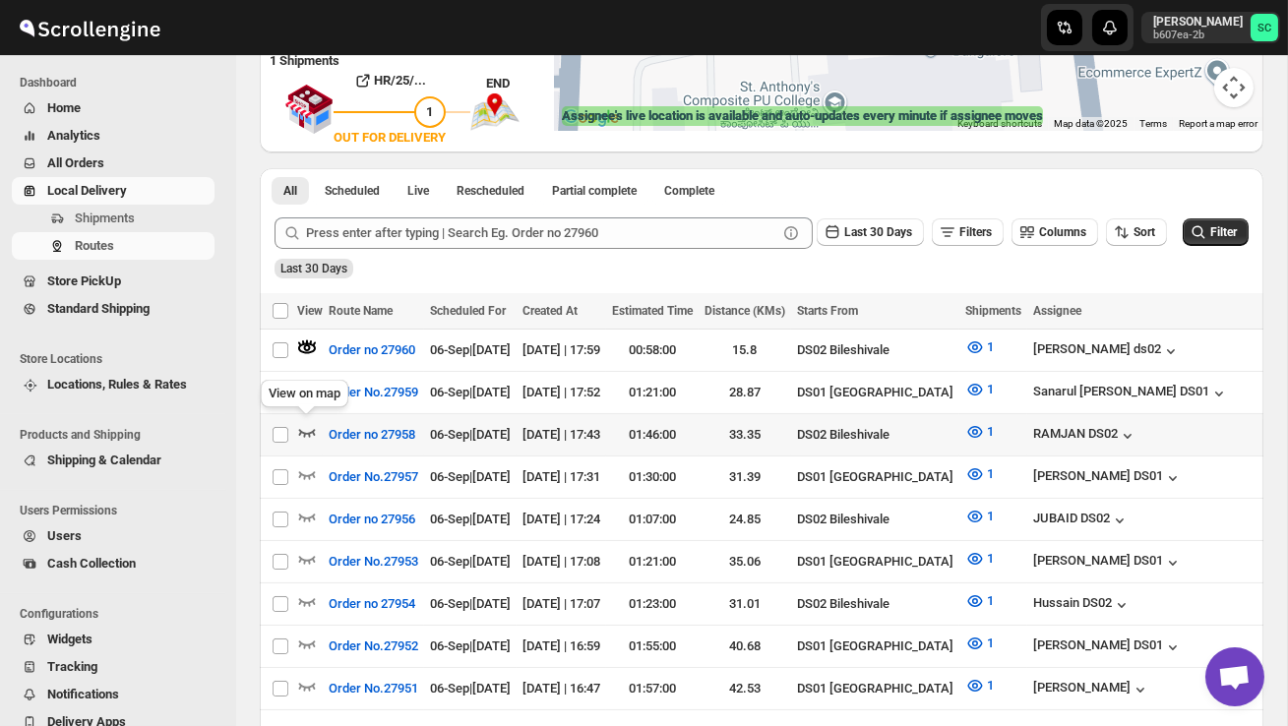
click at [311, 433] on icon "button" at bounding box center [307, 432] width 20 height 20
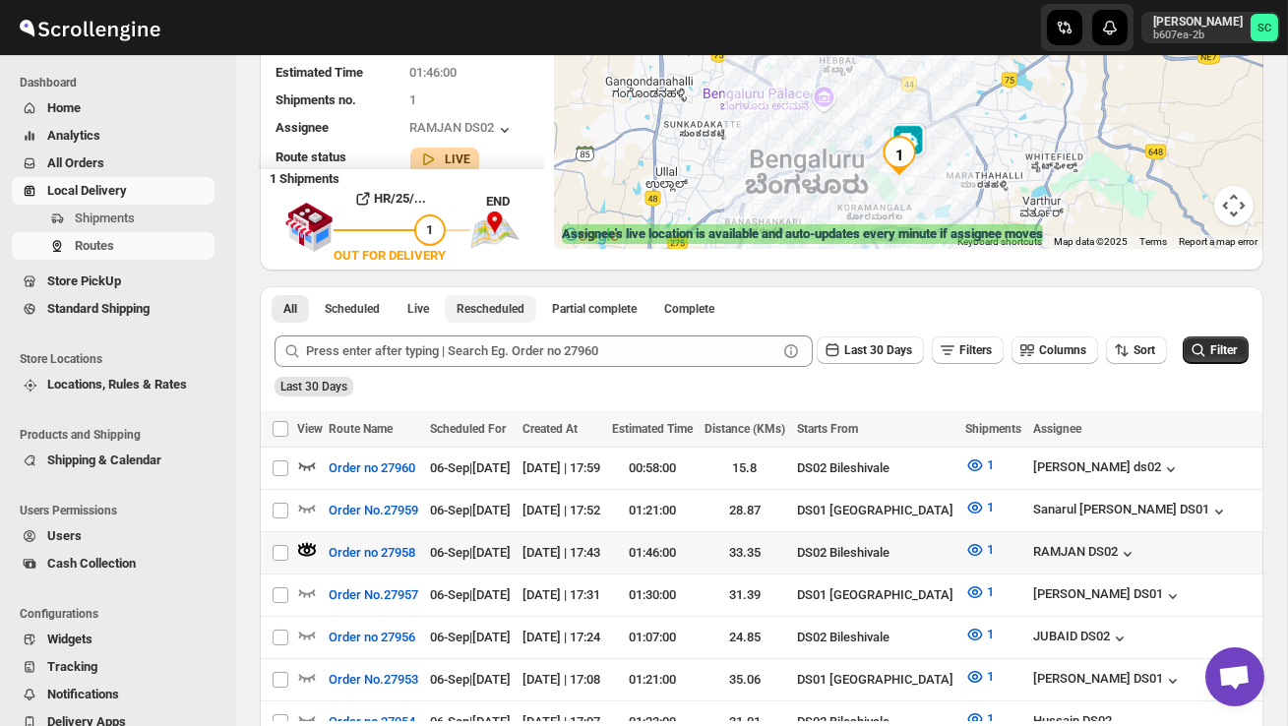
scroll to position [235, 0]
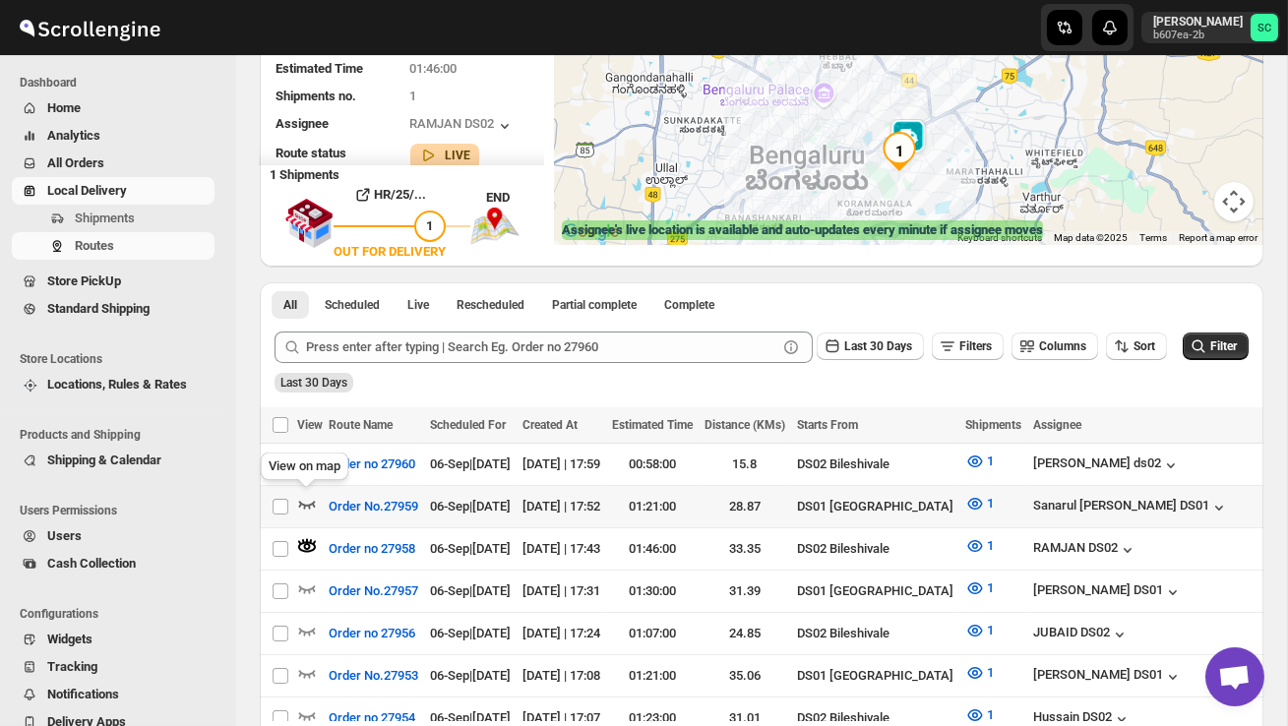
click at [306, 501] on icon "button" at bounding box center [307, 504] width 20 height 20
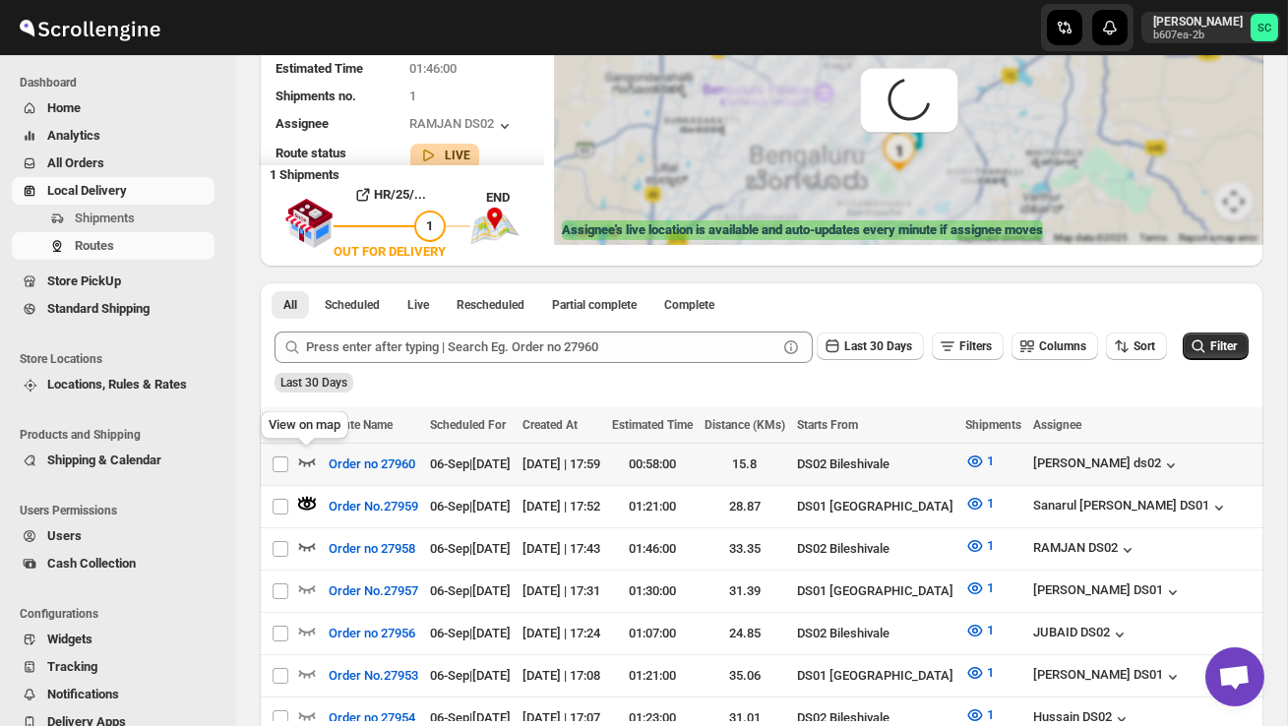
click at [301, 465] on icon "button" at bounding box center [307, 462] width 20 height 20
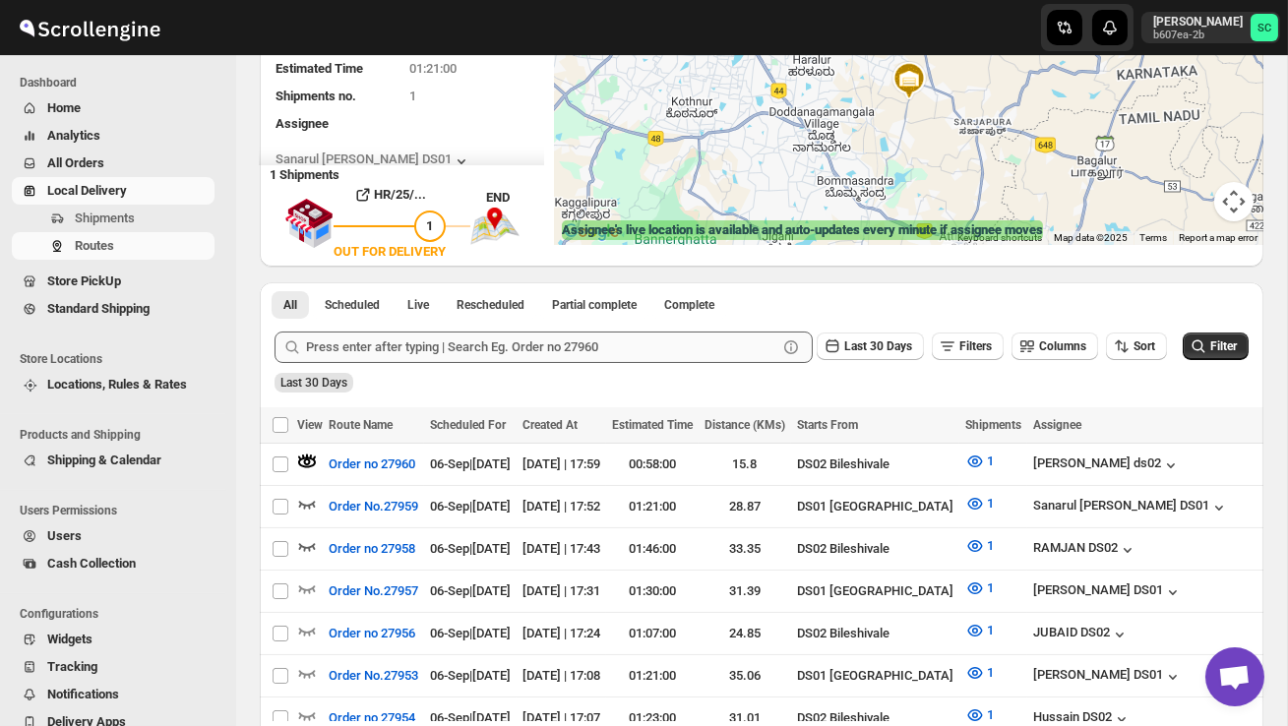
scroll to position [0, 0]
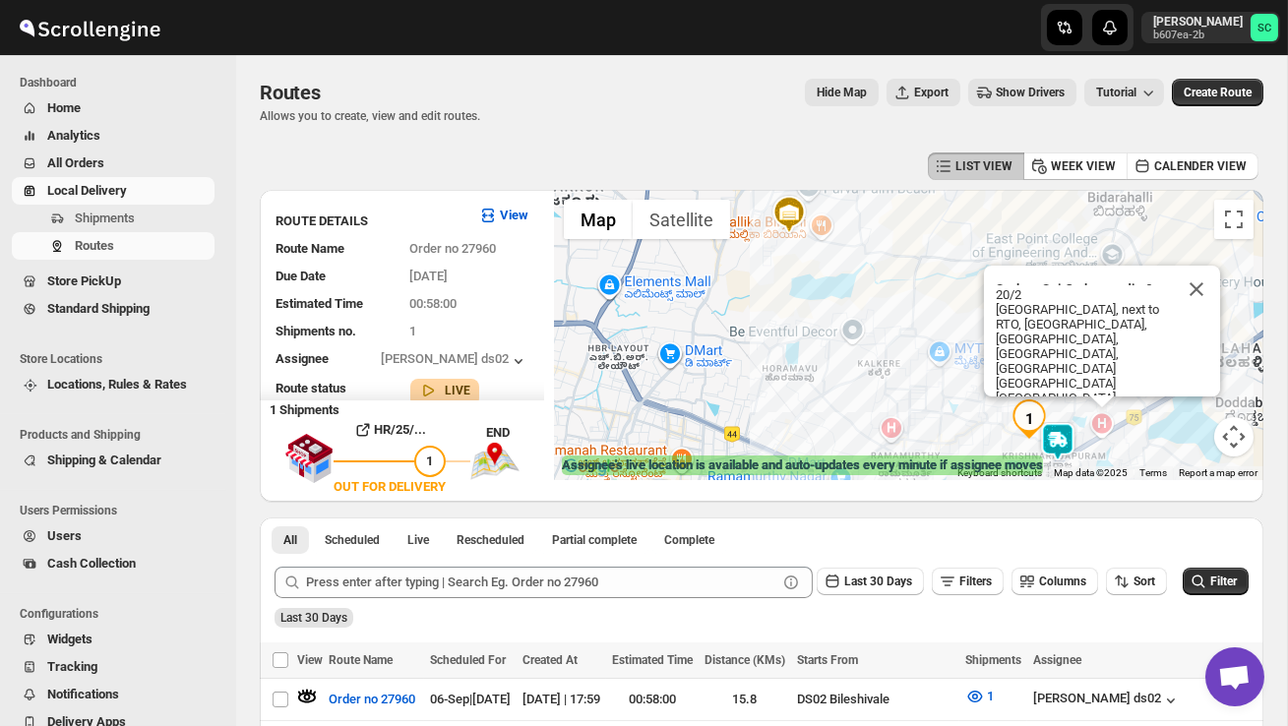
click at [1203, 277] on button "Close" at bounding box center [1196, 289] width 47 height 47
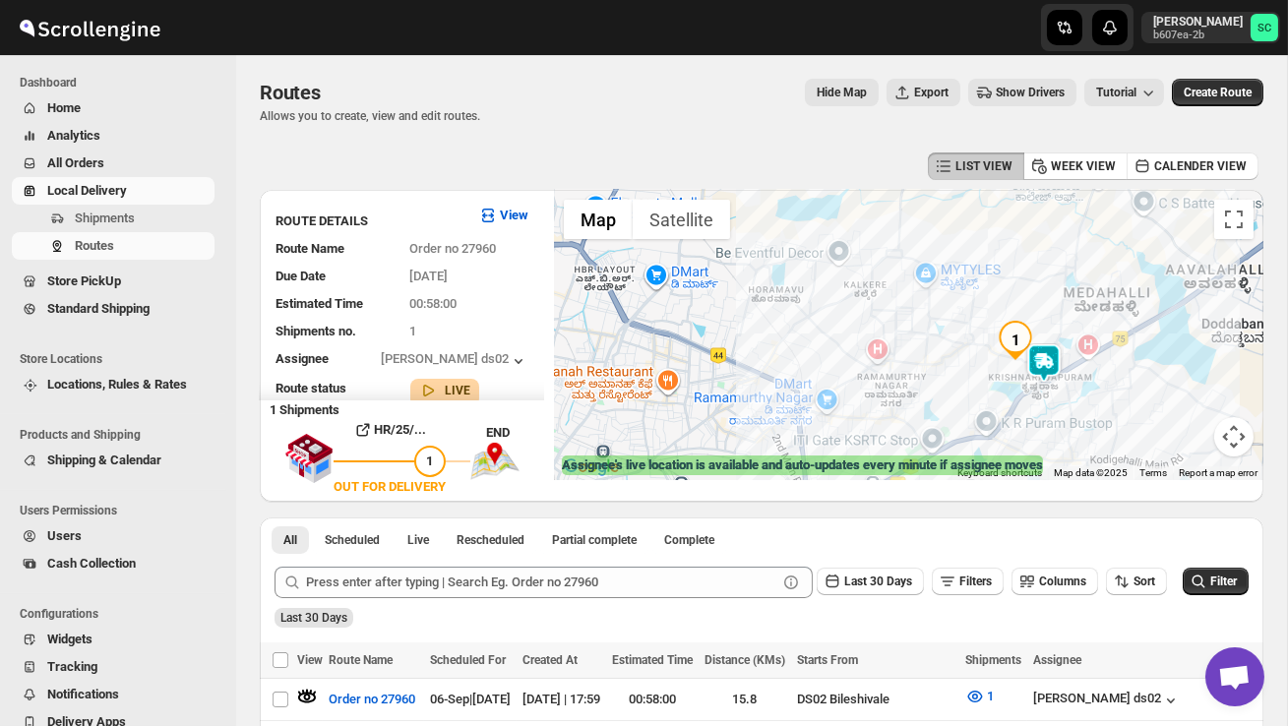
drag, startPoint x: 1129, startPoint y: 381, endPoint x: 1112, endPoint y: 287, distance: 95.0
click at [1112, 287] on div at bounding box center [908, 335] width 709 height 290
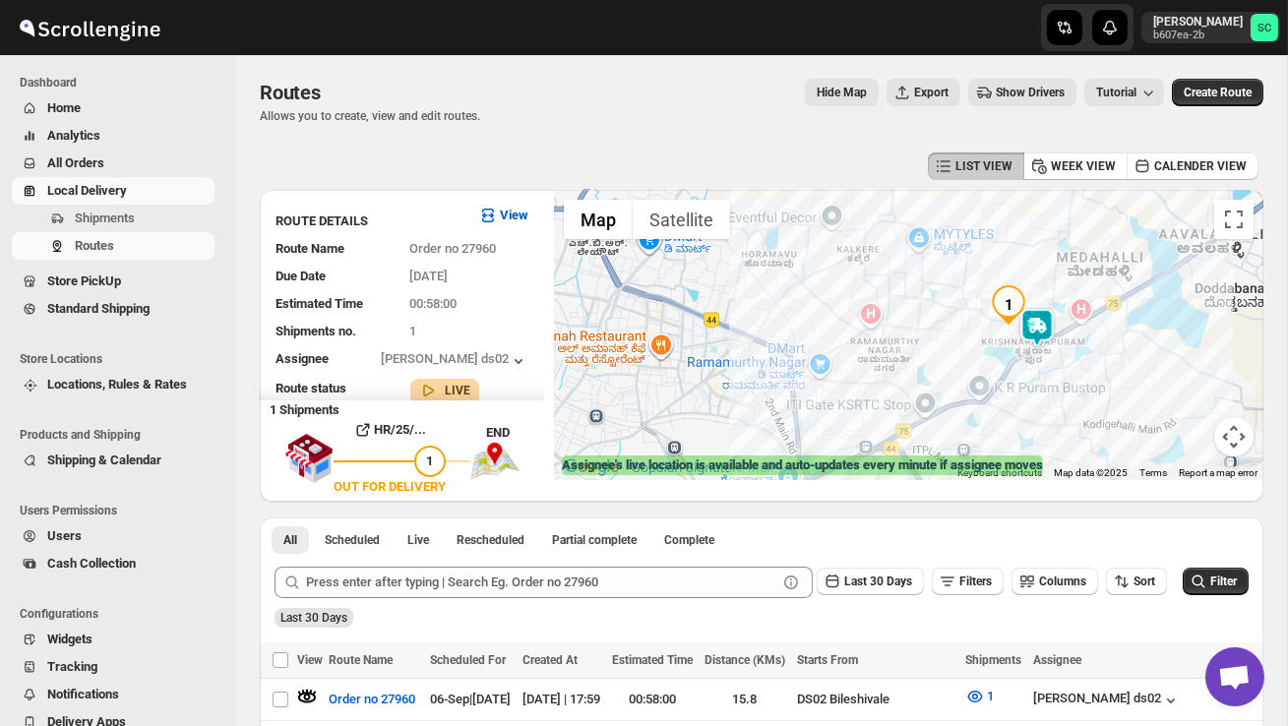
click at [1110, 283] on div at bounding box center [908, 335] width 709 height 290
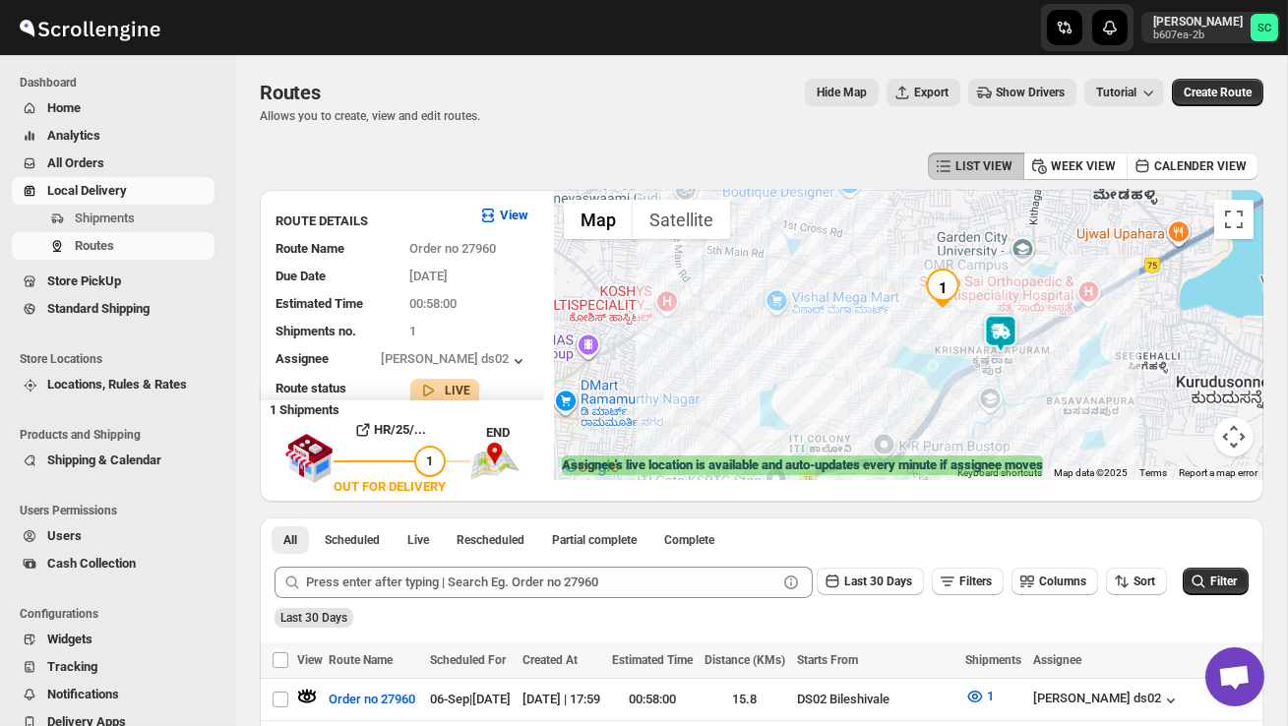
drag, startPoint x: 1079, startPoint y: 391, endPoint x: 1110, endPoint y: 330, distance: 68.2
click at [1110, 330] on div at bounding box center [908, 335] width 709 height 290
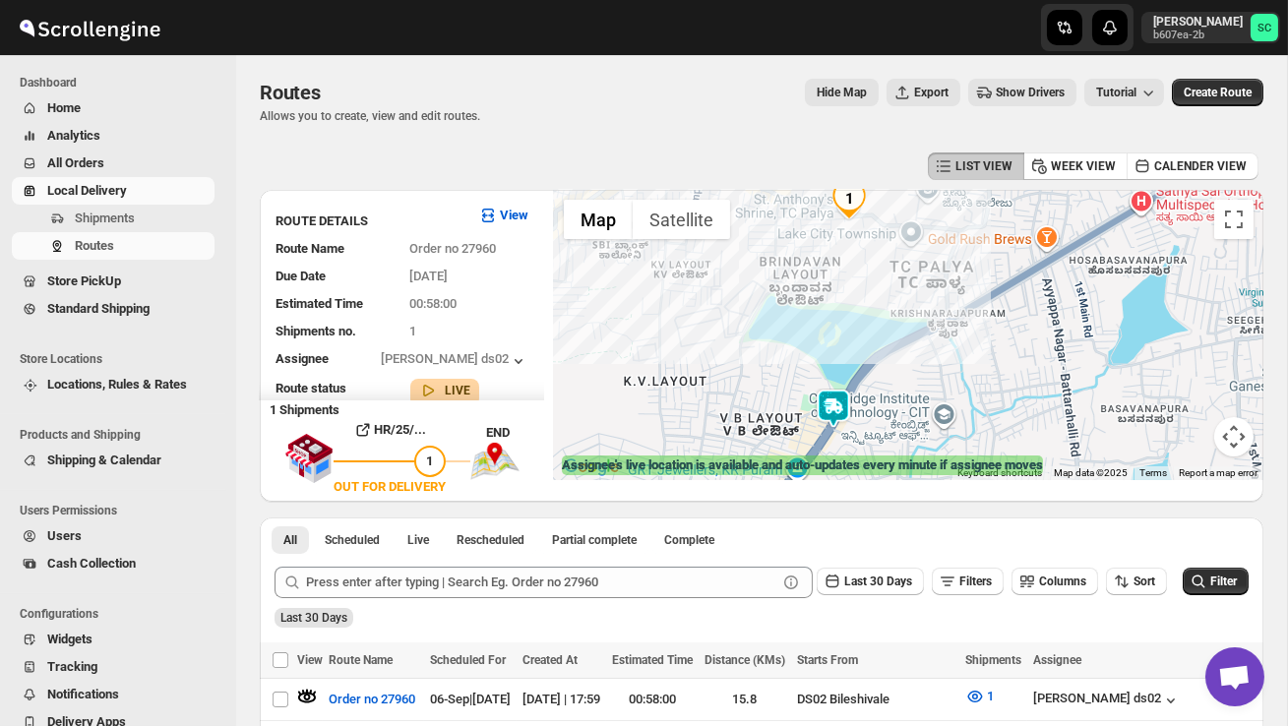
drag, startPoint x: 719, startPoint y: 359, endPoint x: 781, endPoint y: 286, distance: 95.6
click at [783, 287] on div at bounding box center [908, 335] width 709 height 290
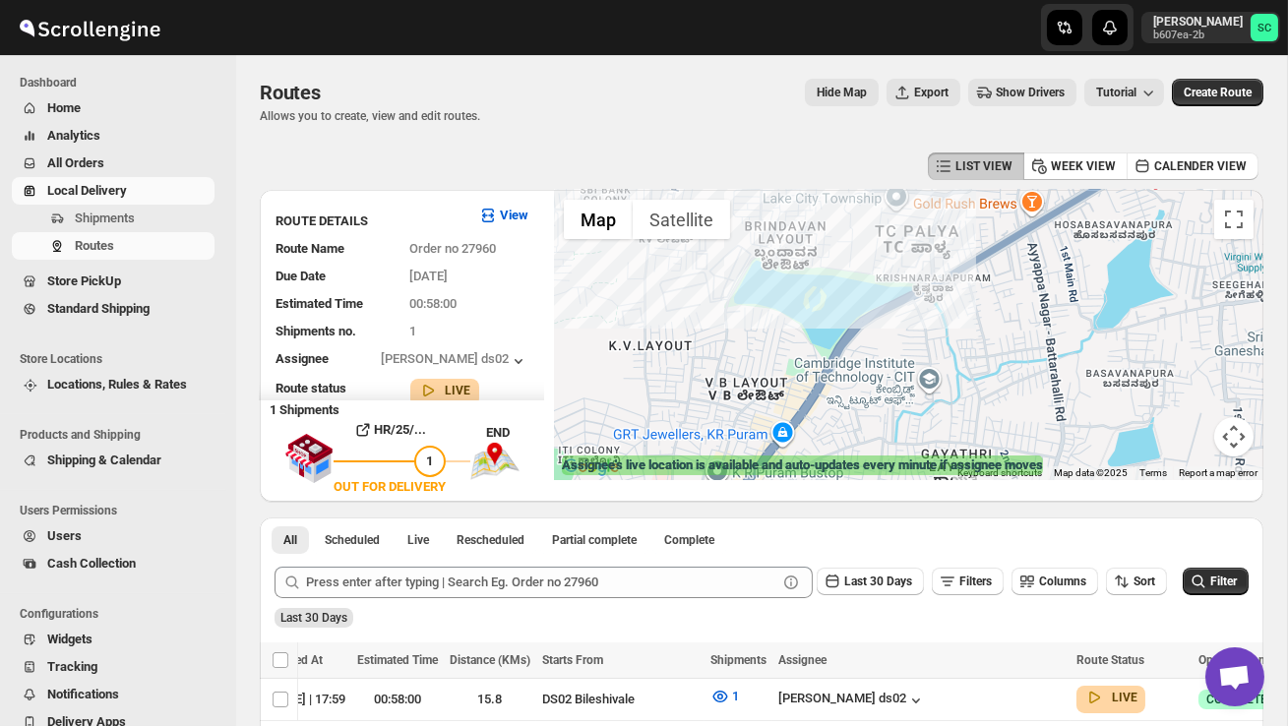
drag, startPoint x: 768, startPoint y: 440, endPoint x: 787, endPoint y: 332, distance: 110.0
click at [784, 335] on div at bounding box center [908, 335] width 709 height 290
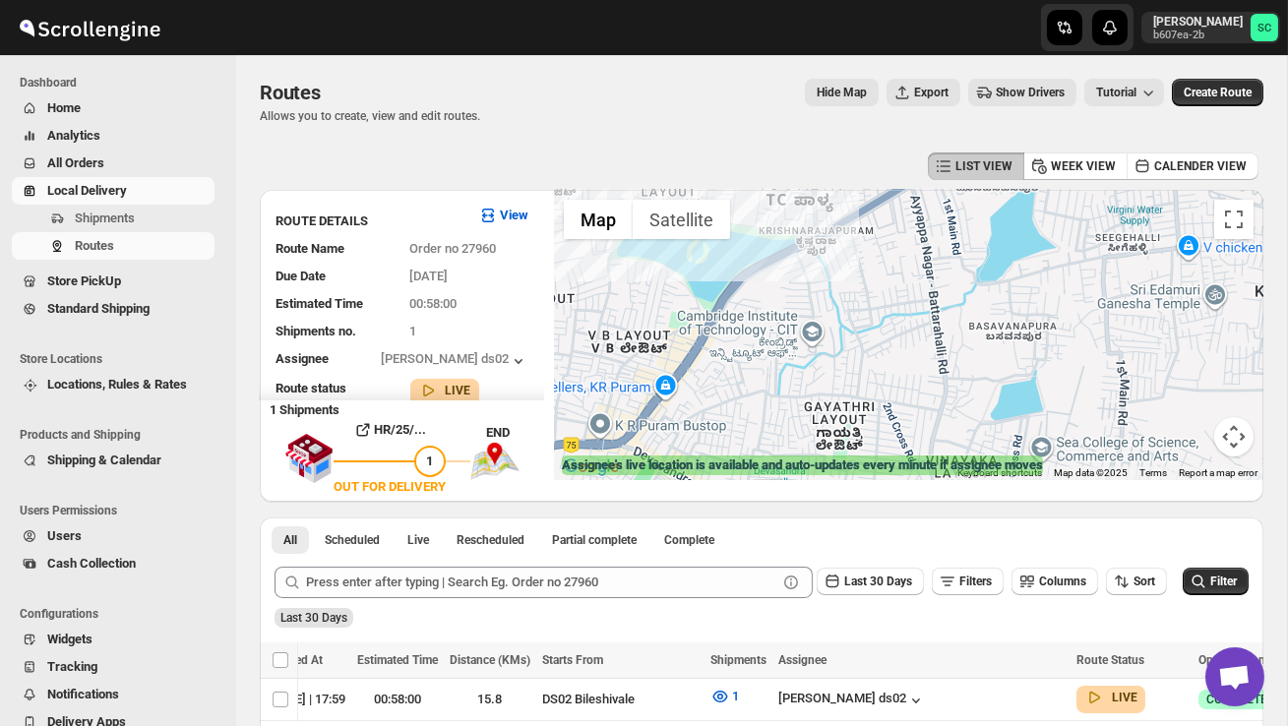
drag, startPoint x: 880, startPoint y: 406, endPoint x: 748, endPoint y: 444, distance: 137.1
click at [736, 460] on div "← Move left → Move right ↑ Move up ↓ Move down + Zoom in - Zoom out Home Jump l…" at bounding box center [908, 335] width 709 height 290
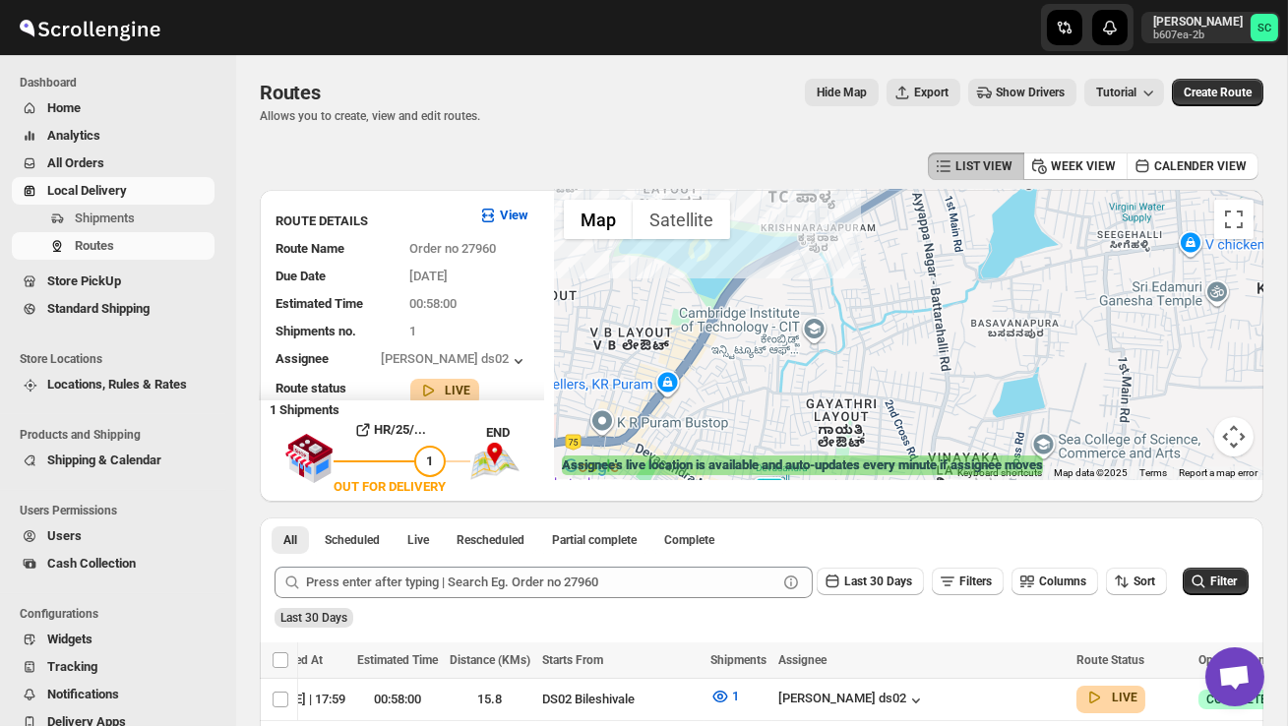
click at [1230, 434] on button "Map camera controls" at bounding box center [1233, 436] width 39 height 39
click at [1191, 438] on div at bounding box center [908, 335] width 709 height 290
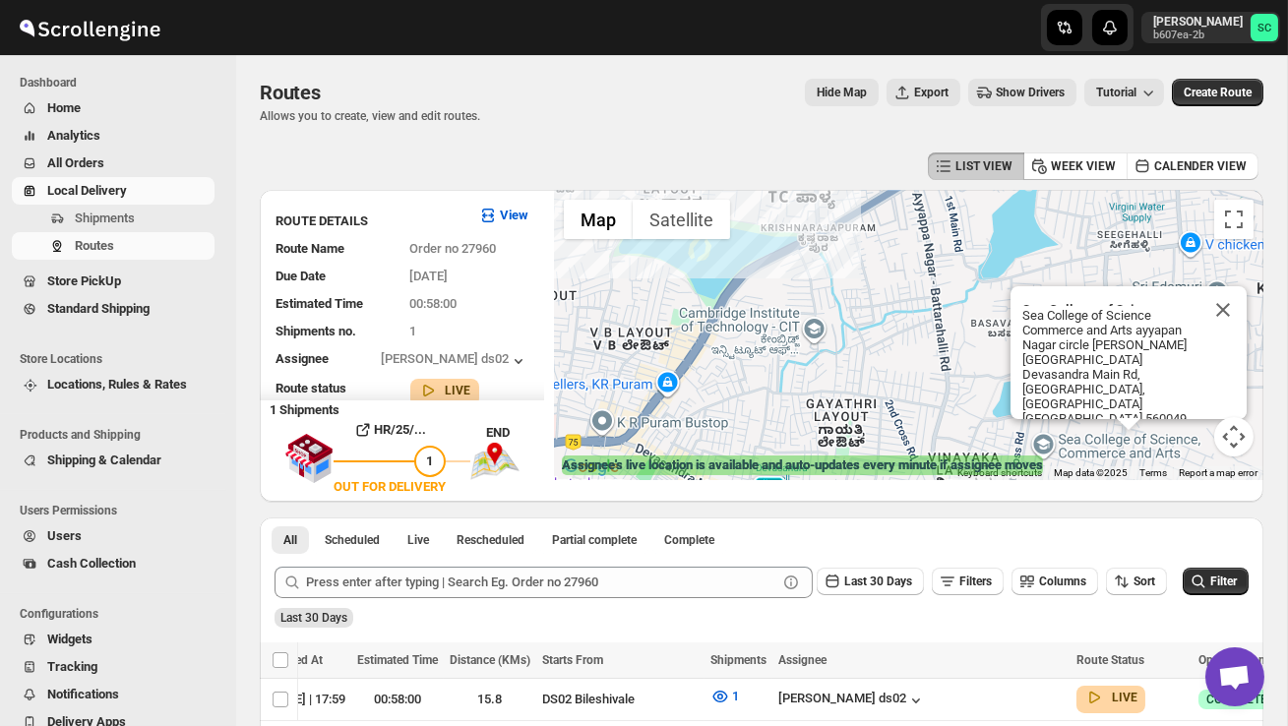
click at [1250, 430] on button "Map camera controls" at bounding box center [1233, 436] width 39 height 39
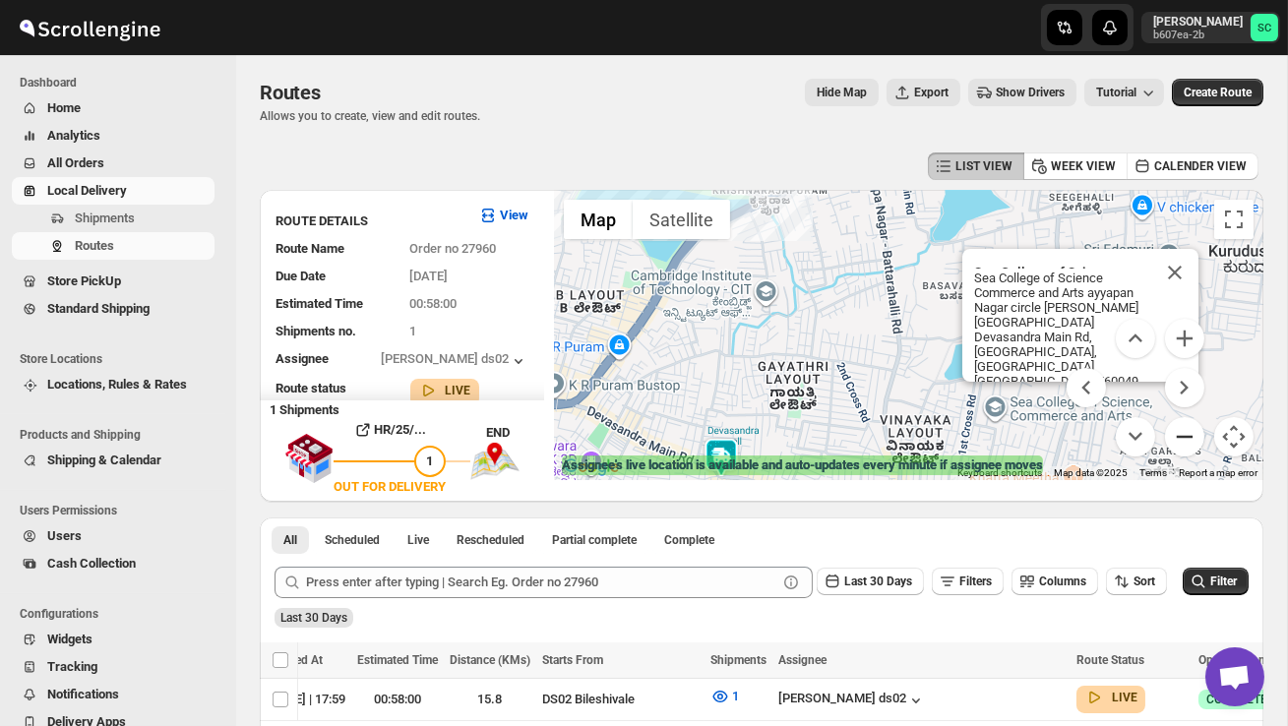
click at [1184, 441] on button "Zoom out" at bounding box center [1184, 436] width 39 height 39
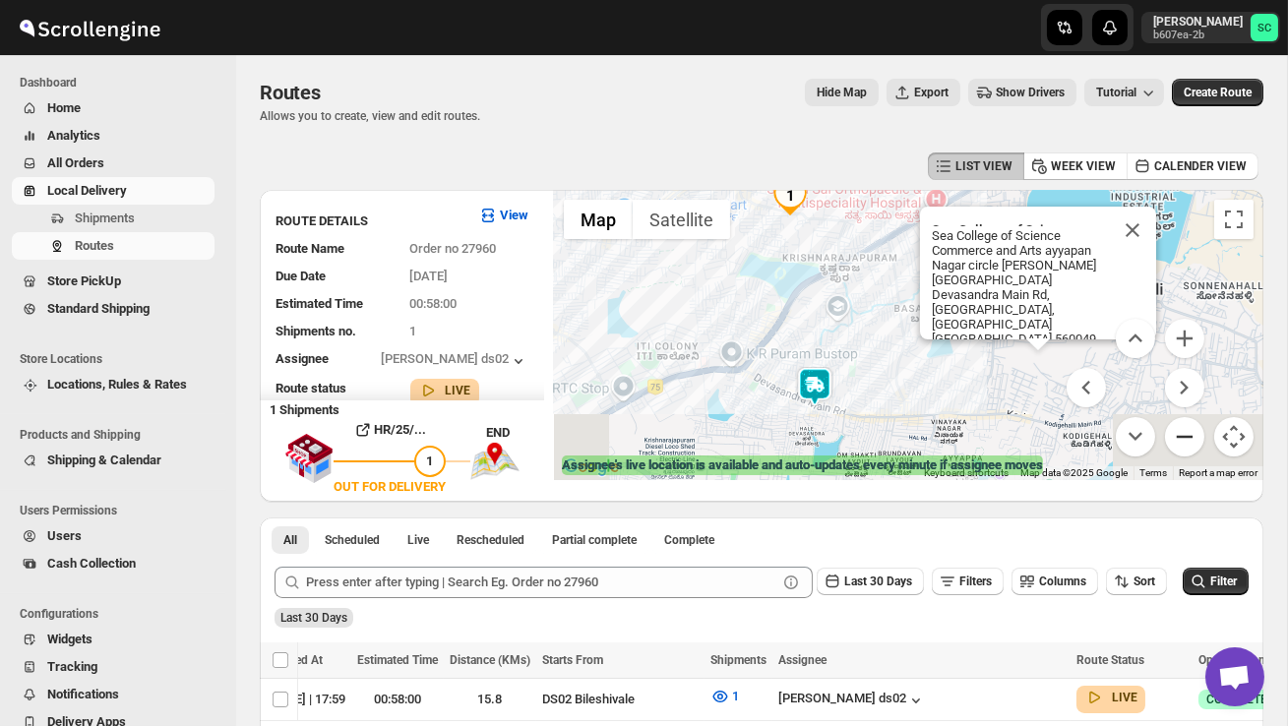
click at [1184, 441] on button "Zoom out" at bounding box center [1184, 436] width 39 height 39
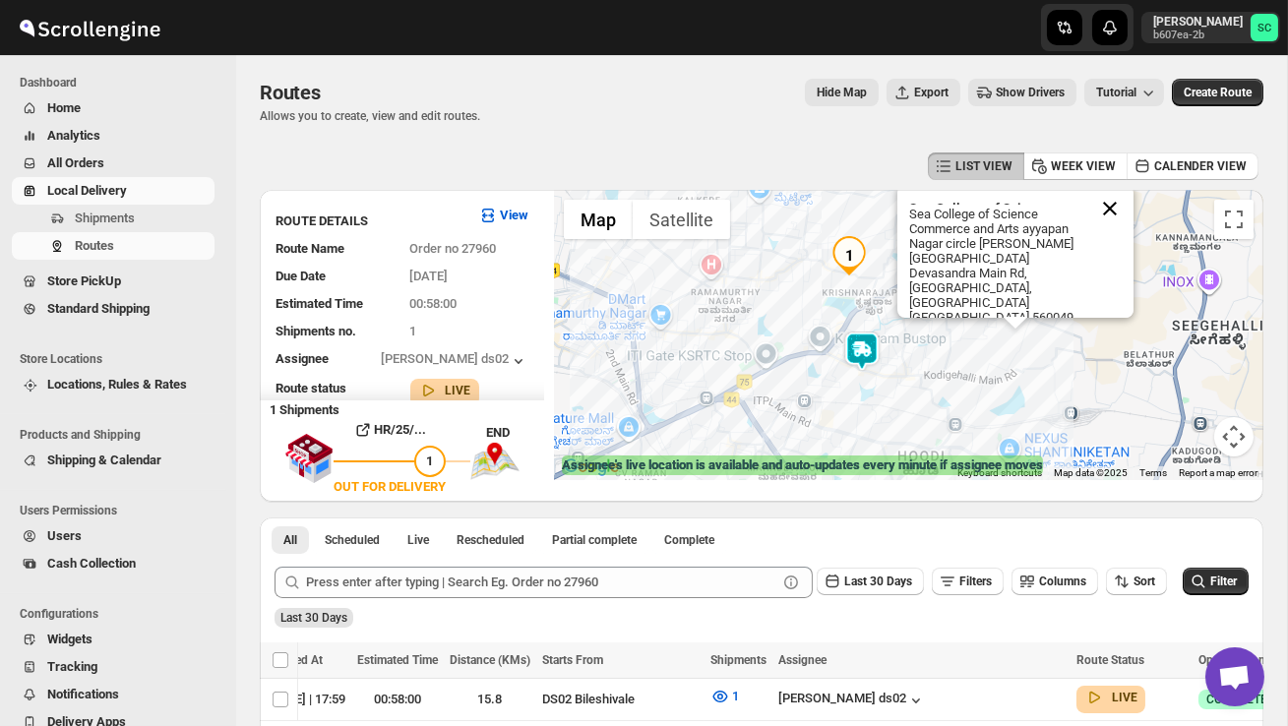
click at [1121, 197] on button "Close" at bounding box center [1109, 208] width 47 height 47
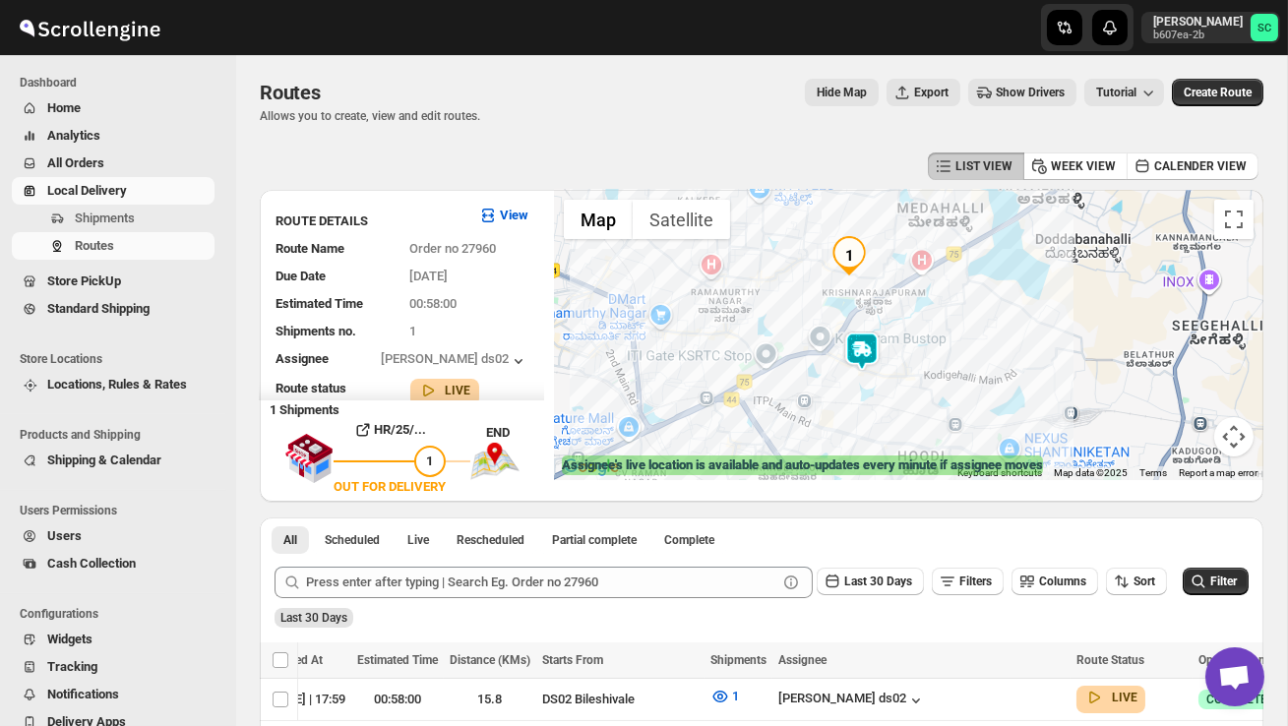
click at [1021, 326] on div at bounding box center [908, 335] width 709 height 290
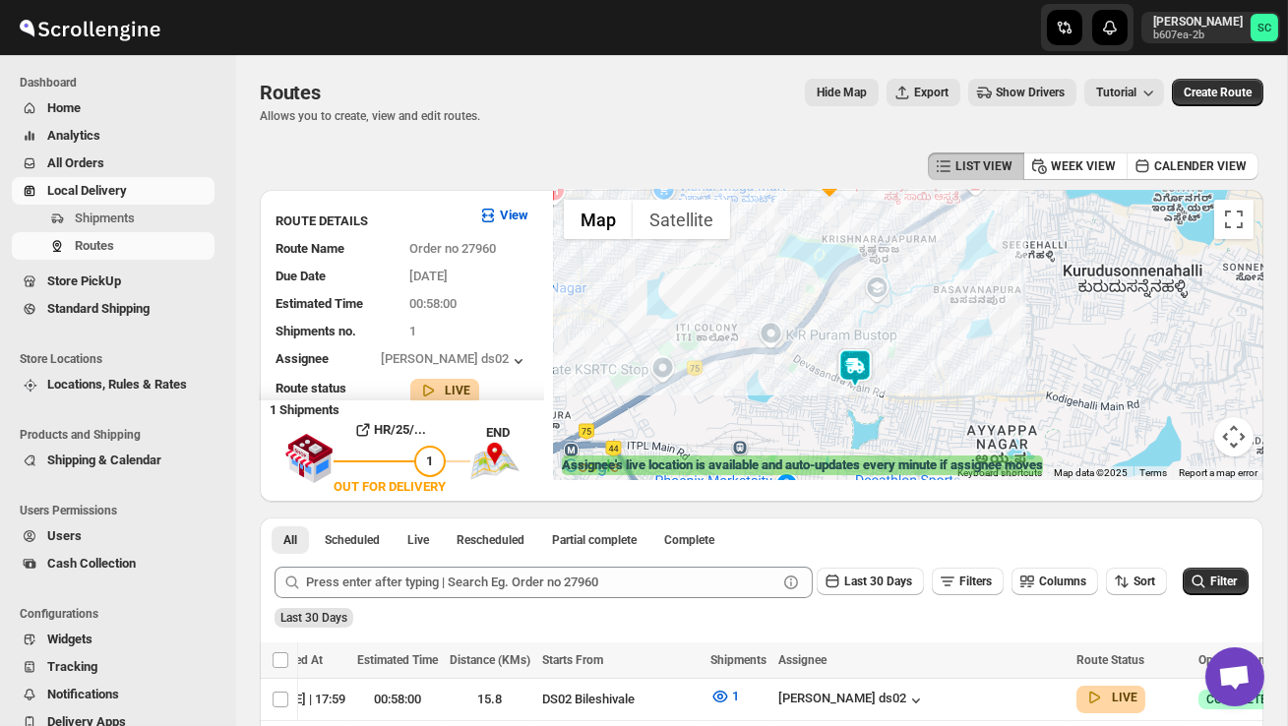
drag, startPoint x: 831, startPoint y: 394, endPoint x: 982, endPoint y: 365, distance: 153.2
click at [982, 365] on div at bounding box center [908, 335] width 709 height 290
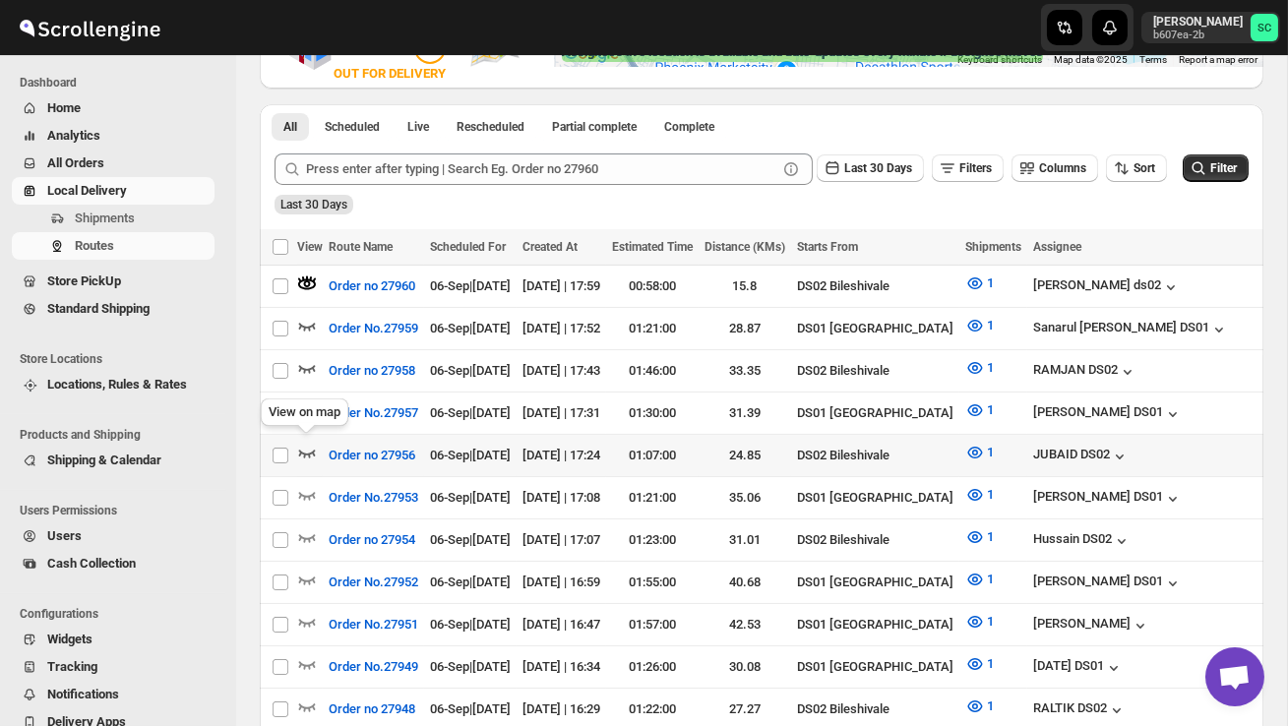
click at [303, 445] on icon "button" at bounding box center [307, 453] width 20 height 20
